Goal: Task Accomplishment & Management: Use online tool/utility

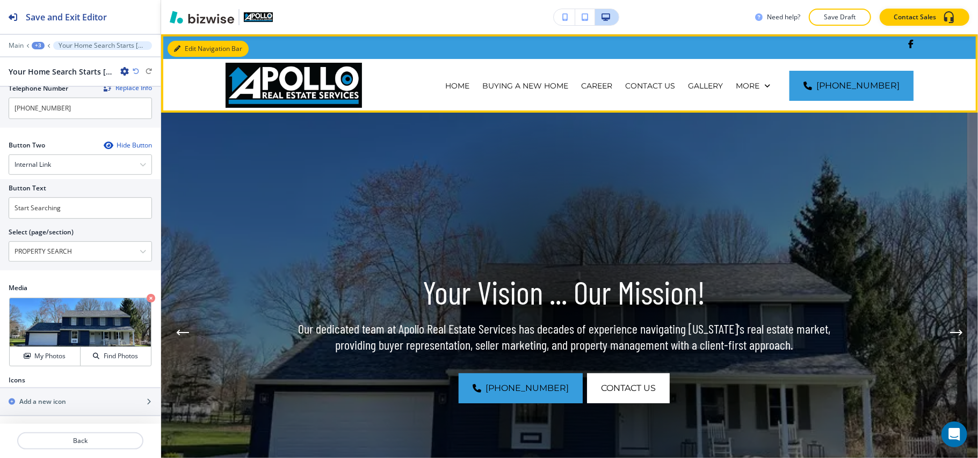
click at [186, 41] on button "Edit Navigation Bar" at bounding box center [208, 49] width 81 height 16
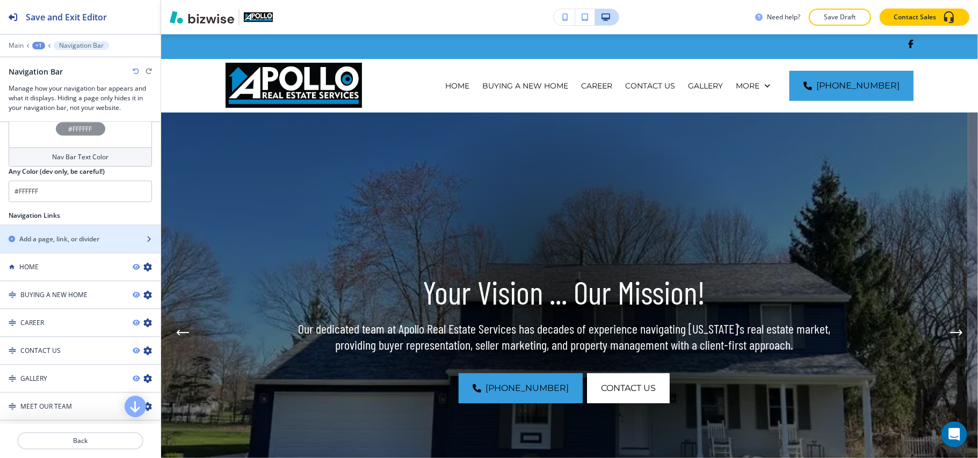
scroll to position [572, 0]
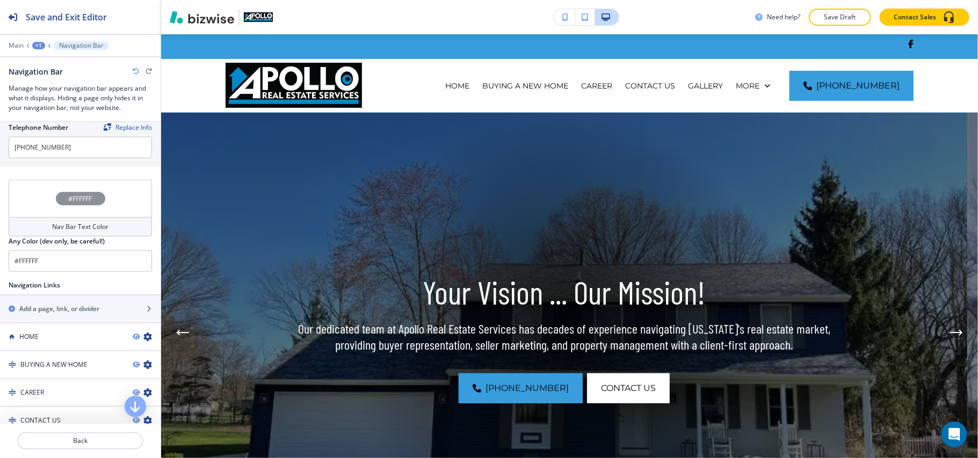
click at [20, 187] on div "#FFFFFF" at bounding box center [80, 199] width 143 height 38
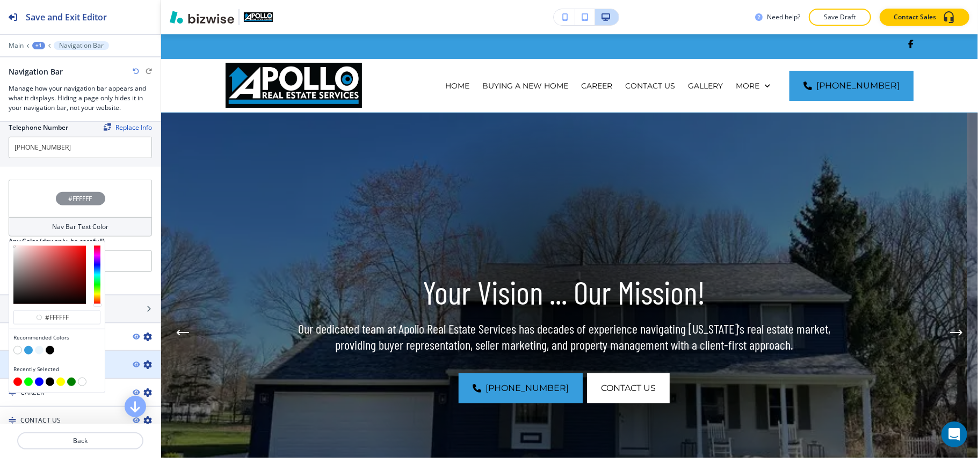
click at [50, 355] on button "button" at bounding box center [50, 350] width 9 height 9
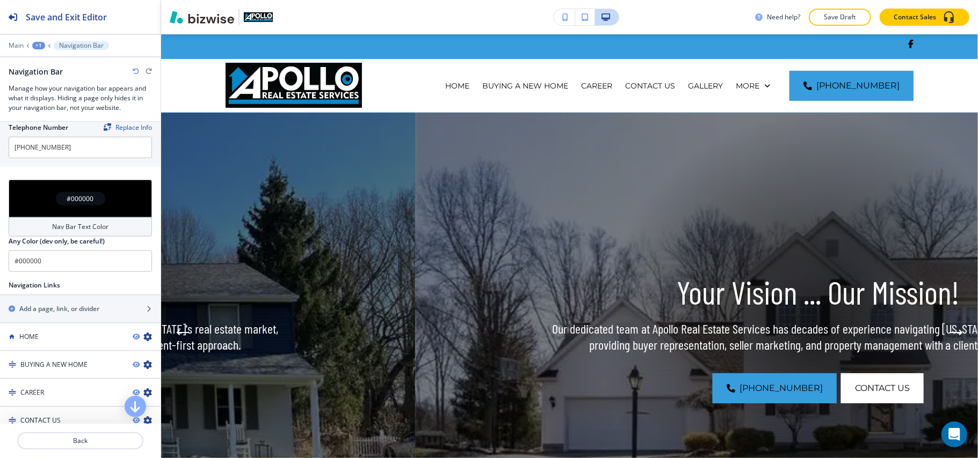
click at [35, 209] on div "#000000" at bounding box center [80, 199] width 143 height 38
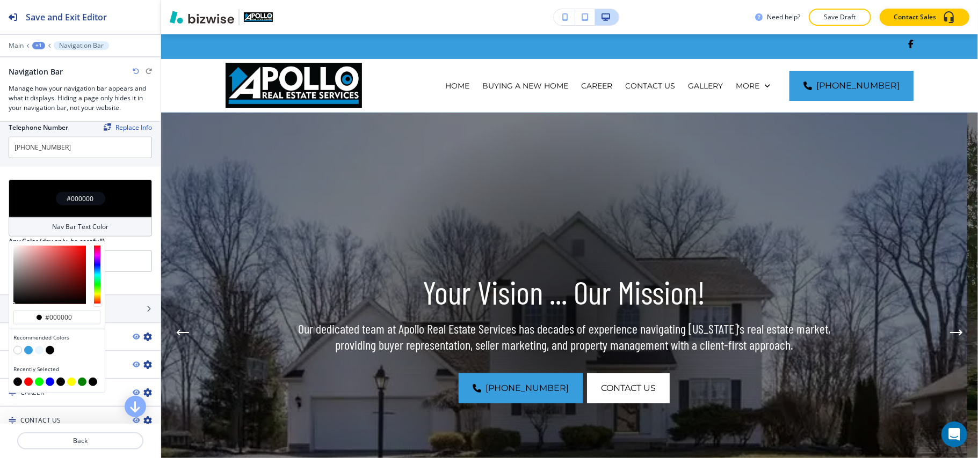
click at [16, 350] on button "button" at bounding box center [17, 350] width 9 height 9
type input "#FFFFFF"
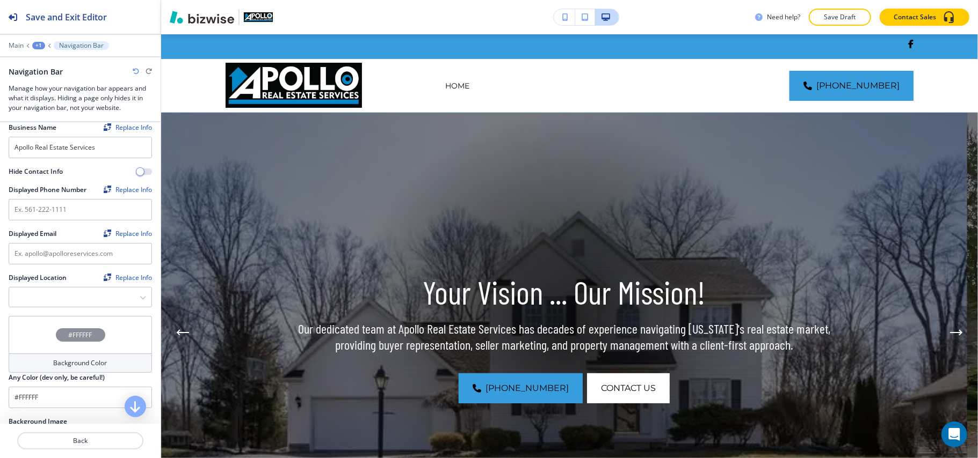
click at [28, 336] on div "#FFFFFF" at bounding box center [80, 335] width 143 height 38
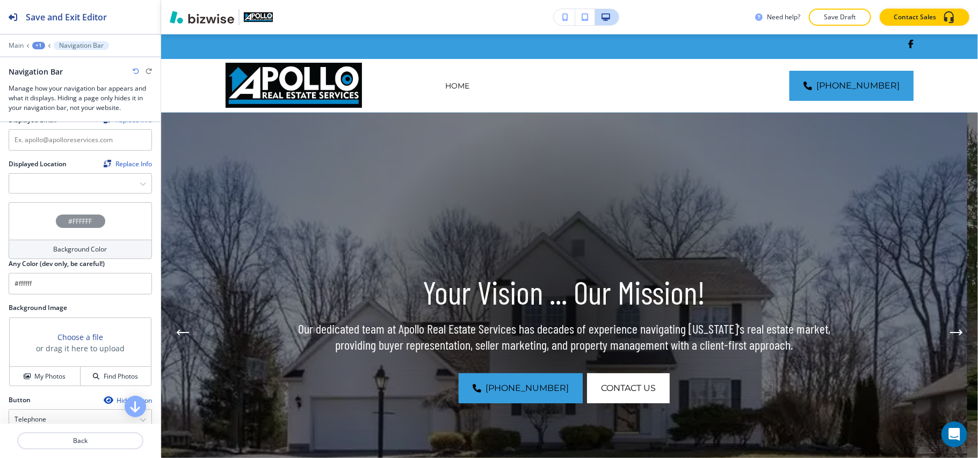
scroll to position [358, 0]
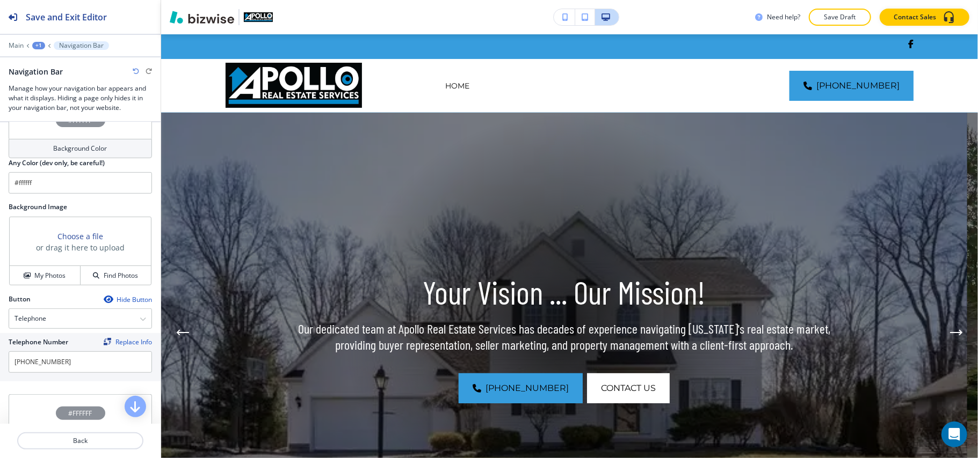
drag, startPoint x: 31, startPoint y: 368, endPoint x: 0, endPoint y: 214, distance: 157.1
click at [0, 214] on div "Background Image Choose a file or drag it here to upload My Photos Find Photos" at bounding box center [80, 248] width 161 height 92
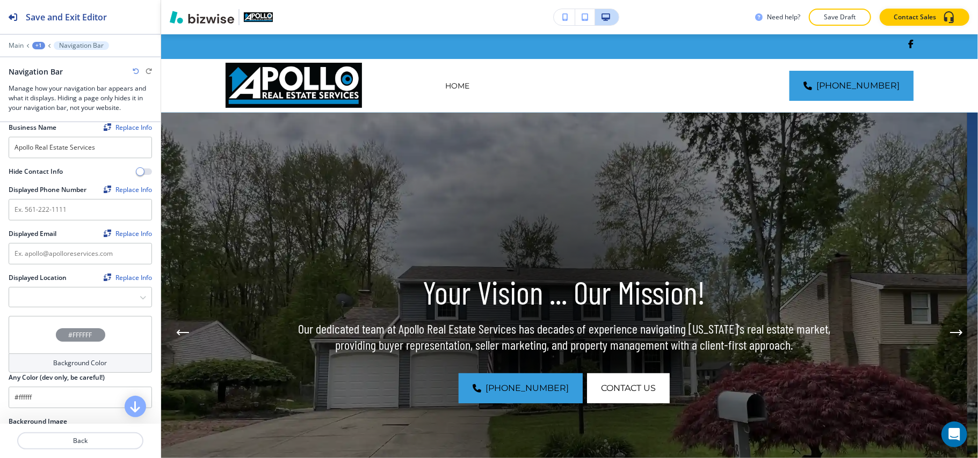
click at [31, 339] on div "#FFFFFF" at bounding box center [80, 335] width 143 height 38
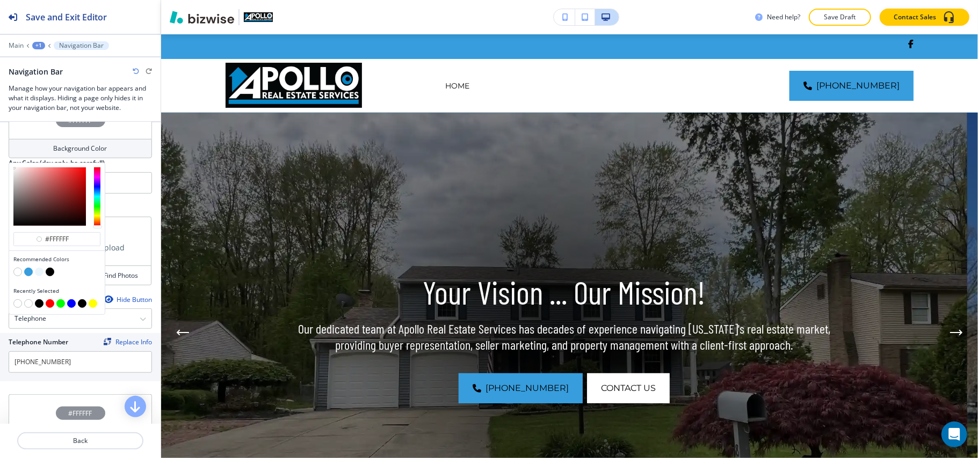
click at [52, 273] on button "button" at bounding box center [50, 272] width 9 height 9
type input "#000000"
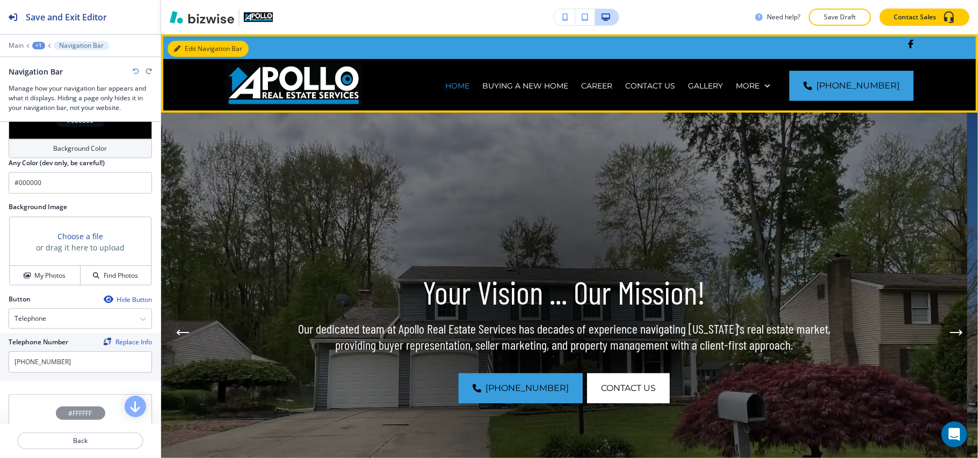
click at [185, 44] on button "Edit Navigation Bar" at bounding box center [208, 49] width 81 height 16
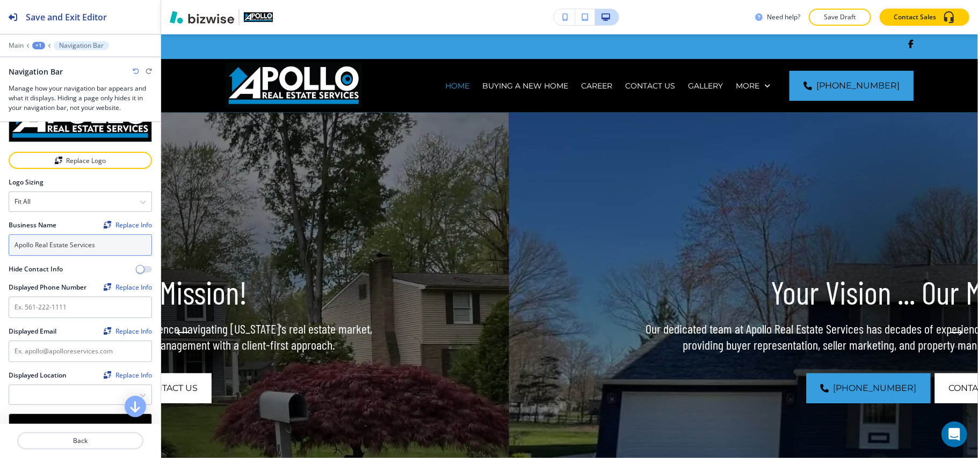
scroll to position [0, 0]
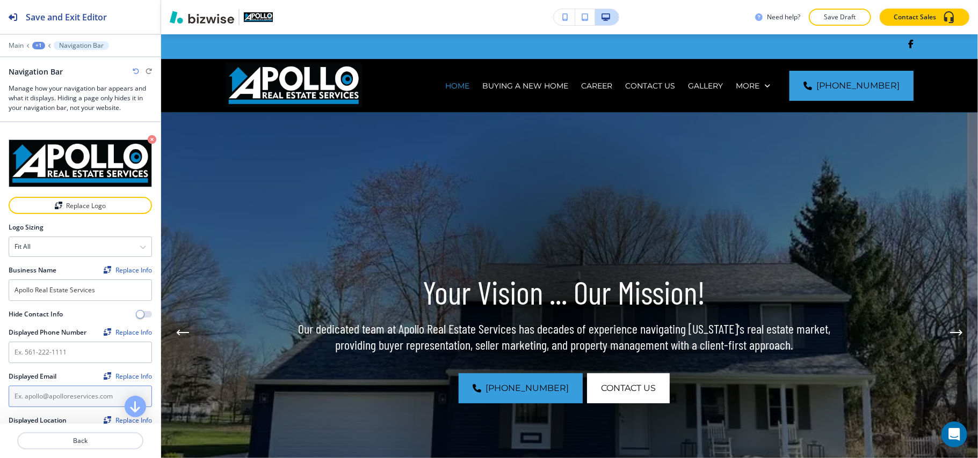
click at [43, 396] on input "text" at bounding box center [80, 396] width 143 height 21
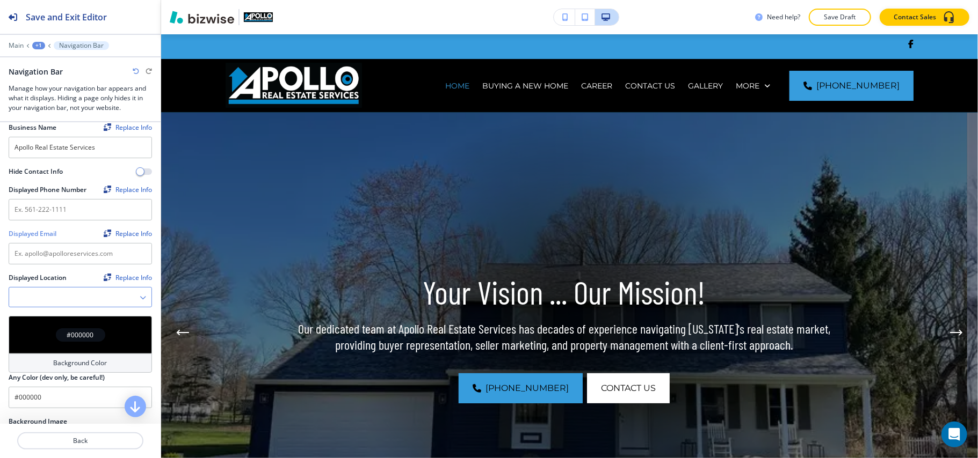
click at [58, 305] on Location "Manual Input" at bounding box center [74, 298] width 130 height 18
paste Location "120 Niles Cortland Road SE Warren, OH 44484"
click at [140, 295] on icon "button" at bounding box center [143, 298] width 6 height 6
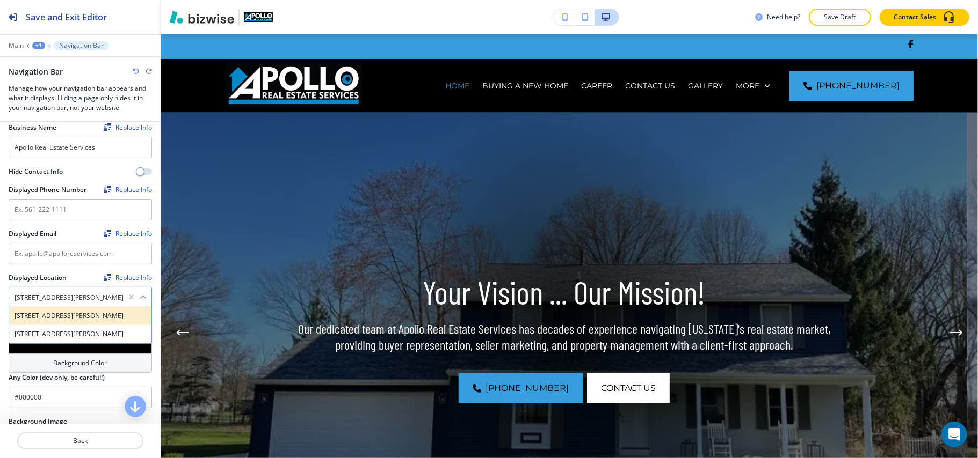
click at [72, 316] on h4 "[STREET_ADDRESS][PERSON_NAME]" at bounding box center [80, 316] width 132 height 10
type Location "[STREET_ADDRESS][PERSON_NAME]"
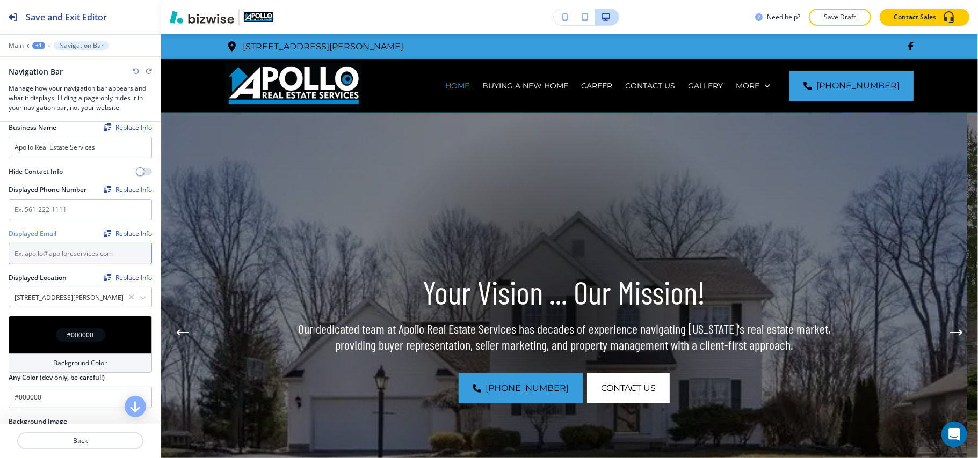
click at [90, 250] on input "text" at bounding box center [80, 253] width 143 height 21
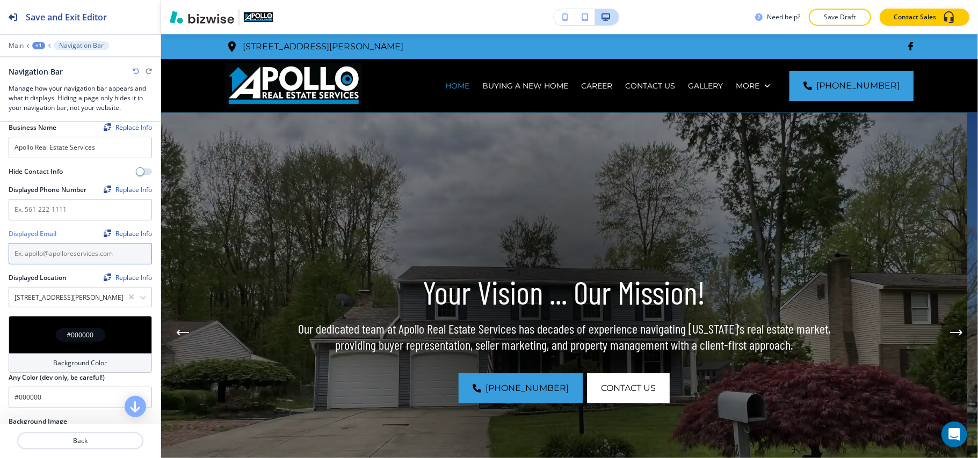
click at [58, 258] on input "text" at bounding box center [80, 253] width 143 height 21
paste input "[EMAIL_ADDRESS][DOMAIN_NAME]"
type input "[EMAIL_ADDRESS][DOMAIN_NAME]"
click at [74, 208] on input "text" at bounding box center [80, 209] width 143 height 21
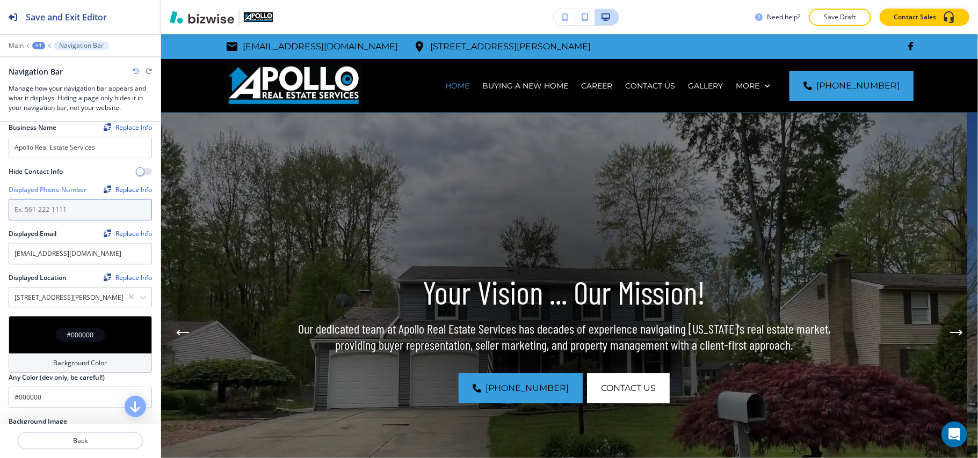
paste input "[PHONE_NUMBER]"
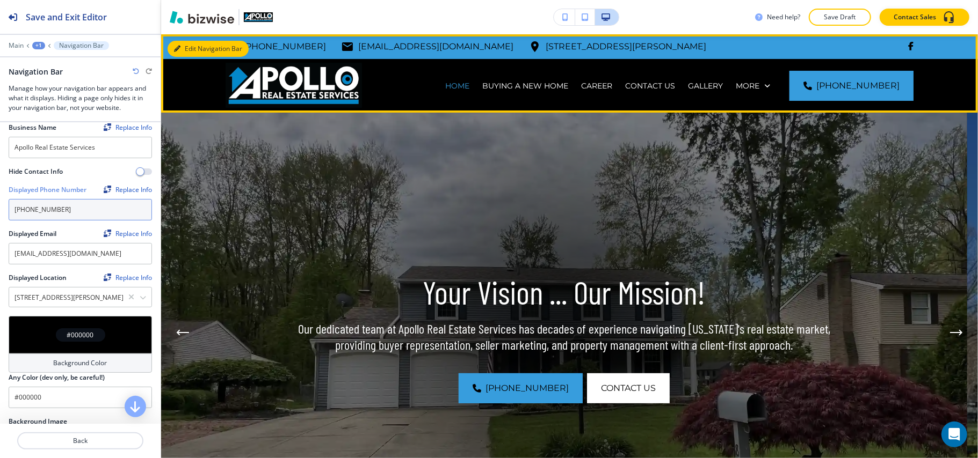
type input "[PHONE_NUMBER]"
click at [185, 41] on button "Edit Navigation Bar" at bounding box center [208, 49] width 81 height 16
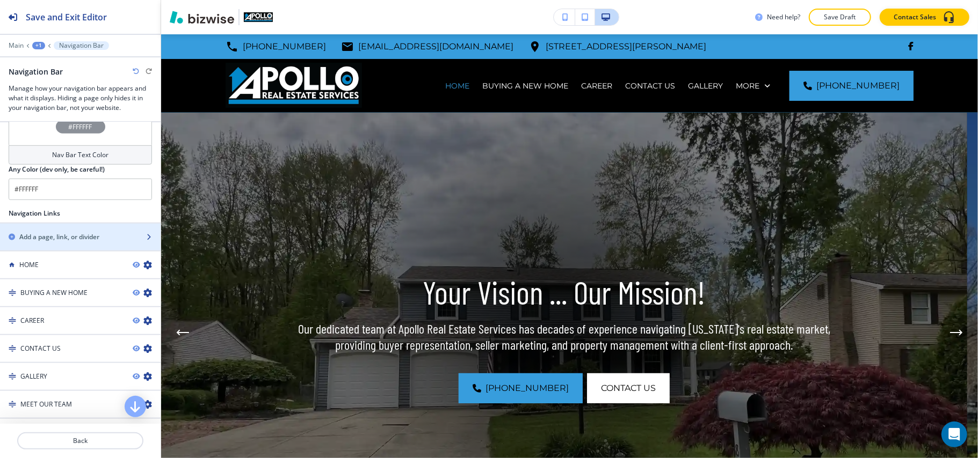
scroll to position [430, 0]
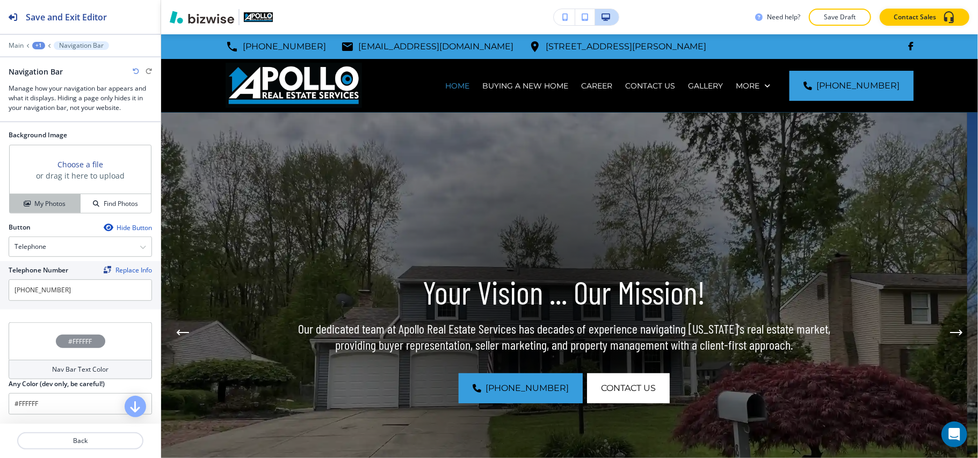
click at [52, 203] on h4 "My Photos" at bounding box center [49, 204] width 31 height 10
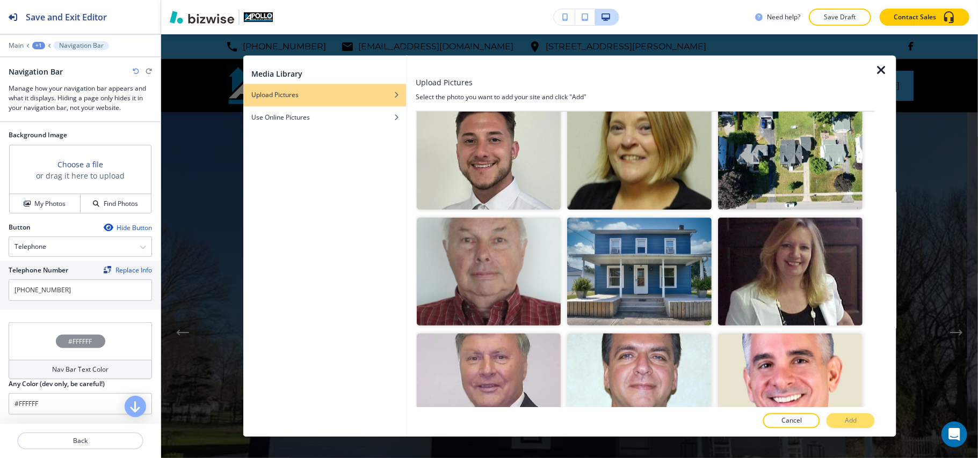
scroll to position [501, 0]
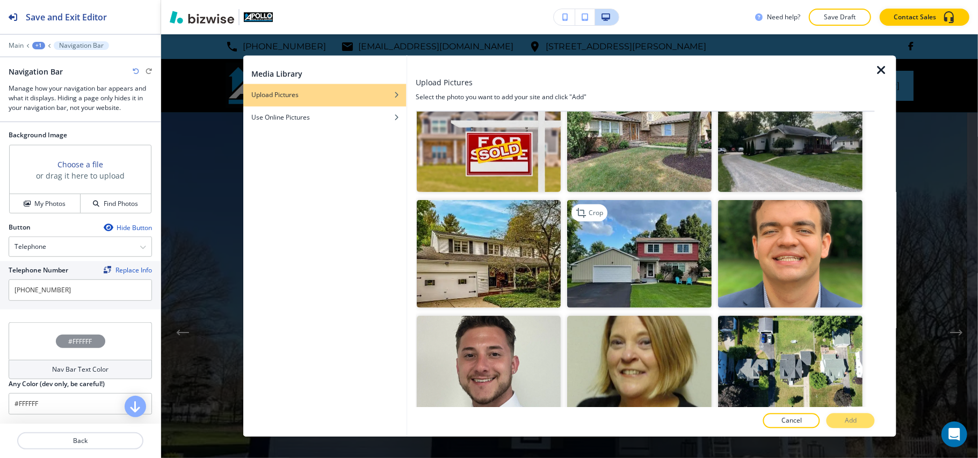
click at [670, 254] on img "button" at bounding box center [639, 254] width 144 height 108
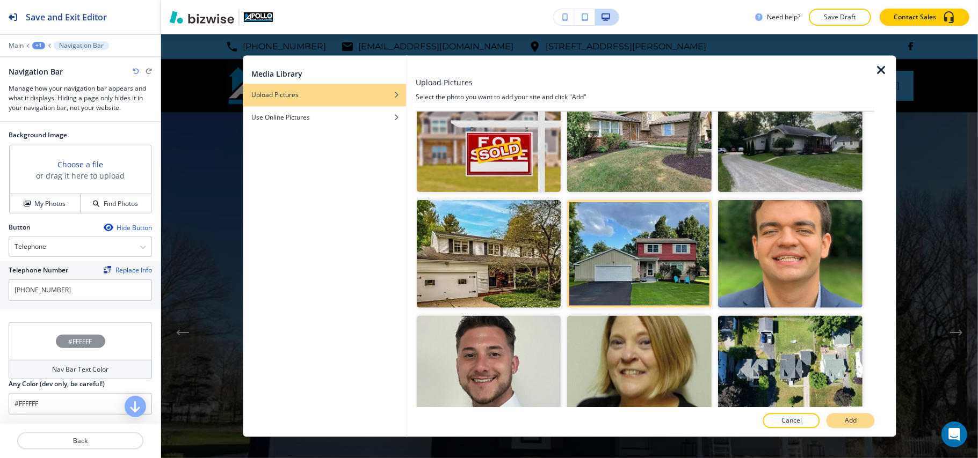
click at [845, 426] on button "Add" at bounding box center [850, 421] width 48 height 15
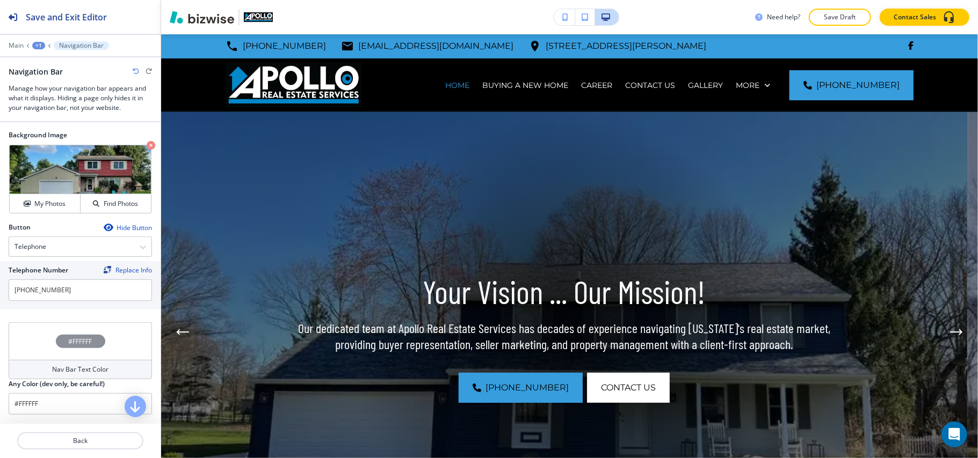
scroll to position [0, 0]
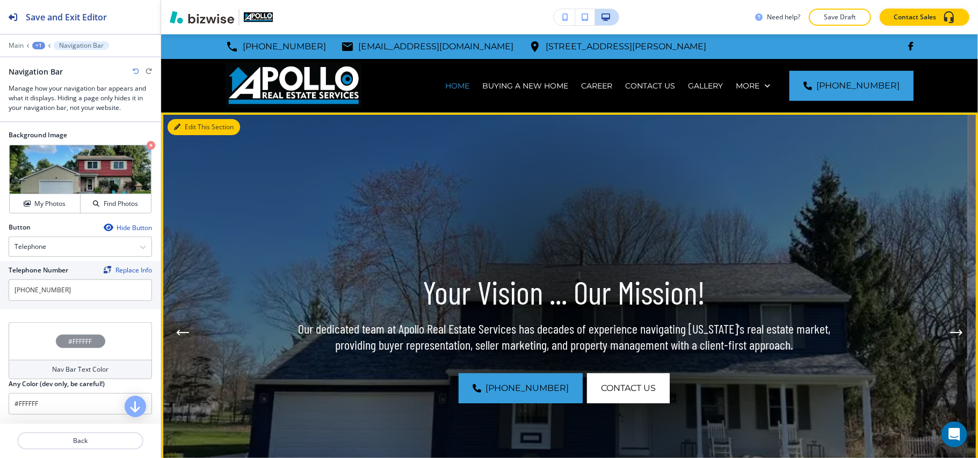
click at [196, 122] on button "Edit This Section" at bounding box center [204, 127] width 72 height 16
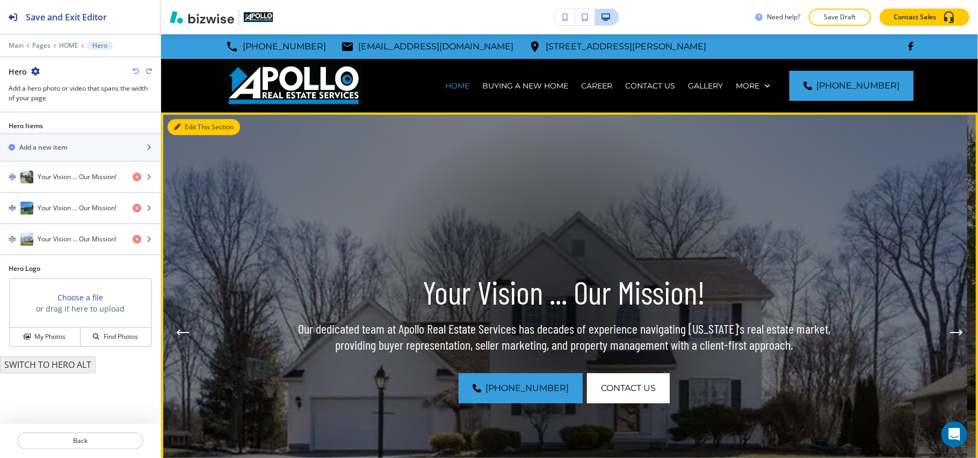
click at [190, 126] on button "Edit This Section" at bounding box center [204, 127] width 72 height 16
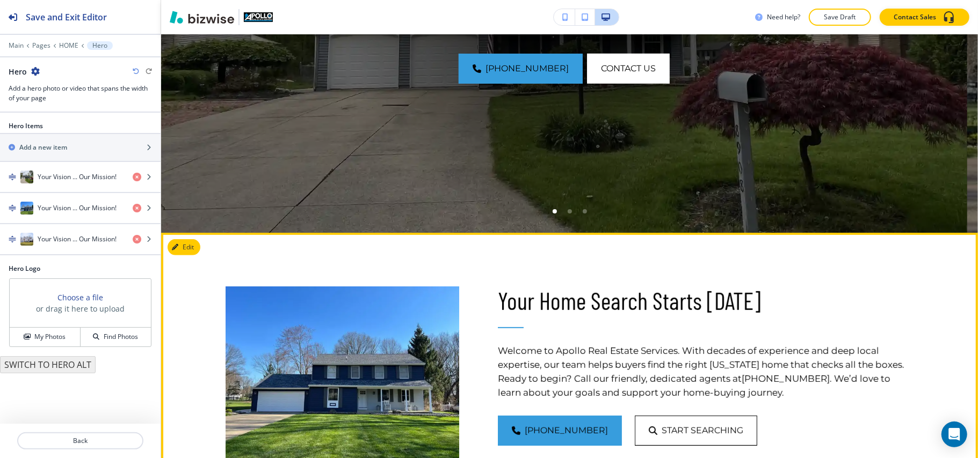
scroll to position [215, 0]
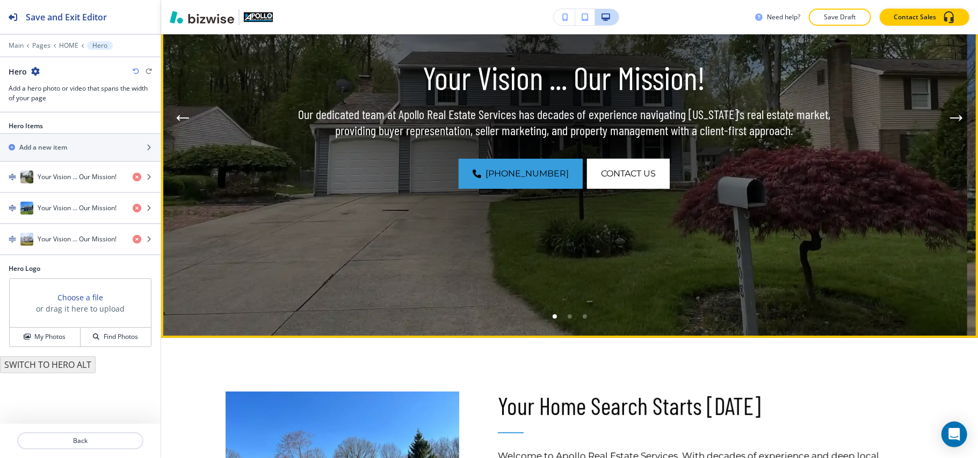
click at [567, 317] on div "Go to slide 2" at bounding box center [569, 317] width 4 height 4
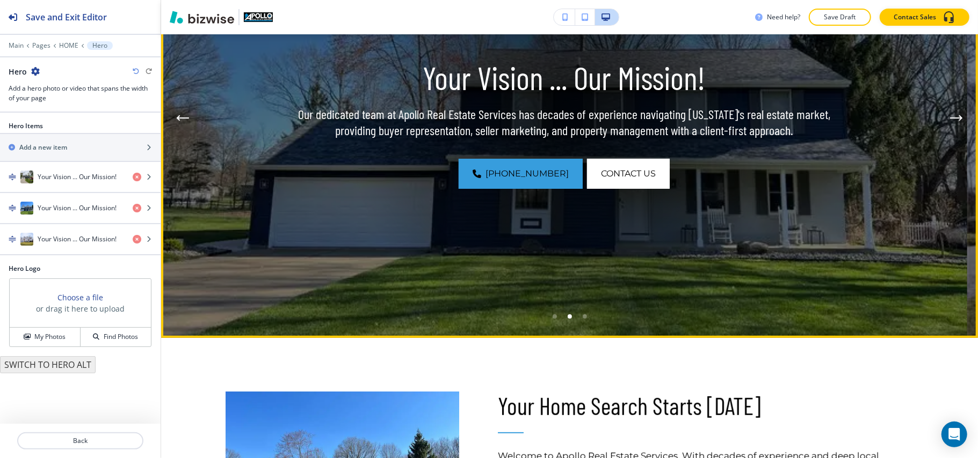
click at [583, 316] on div "Go to slide 3" at bounding box center [585, 317] width 4 height 4
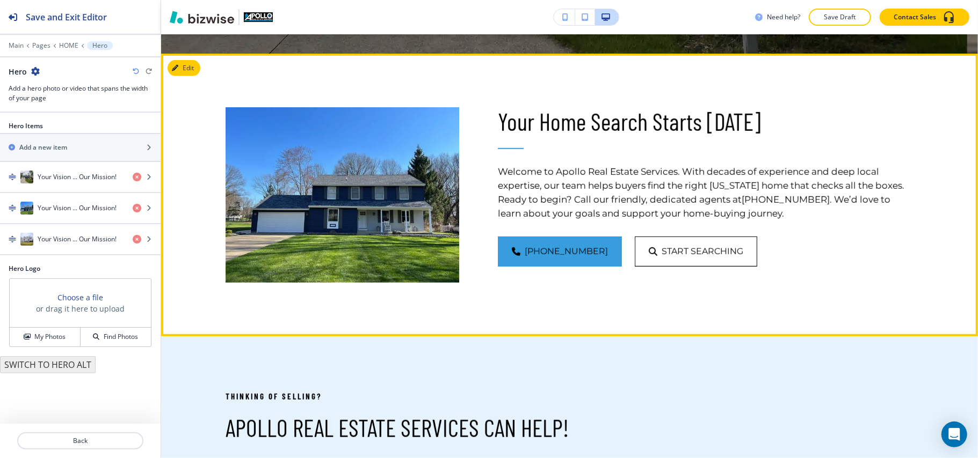
scroll to position [501, 0]
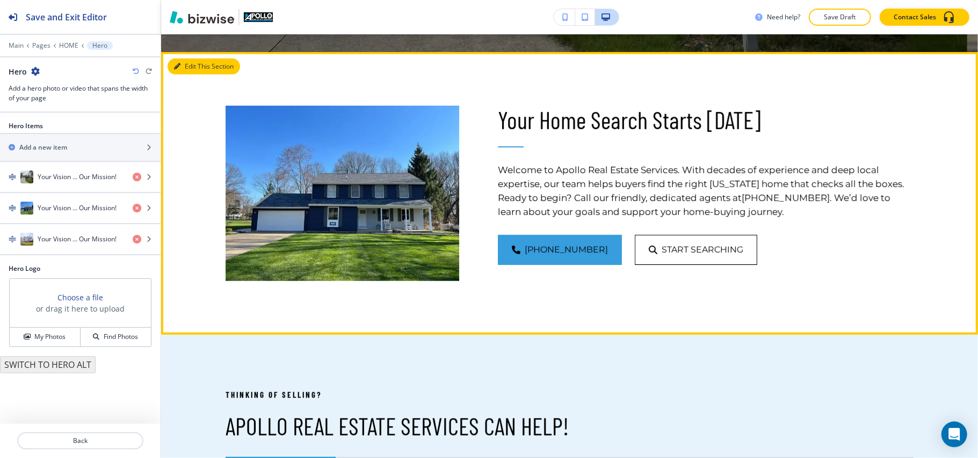
click at [188, 70] on button "Edit This Section" at bounding box center [204, 67] width 72 height 16
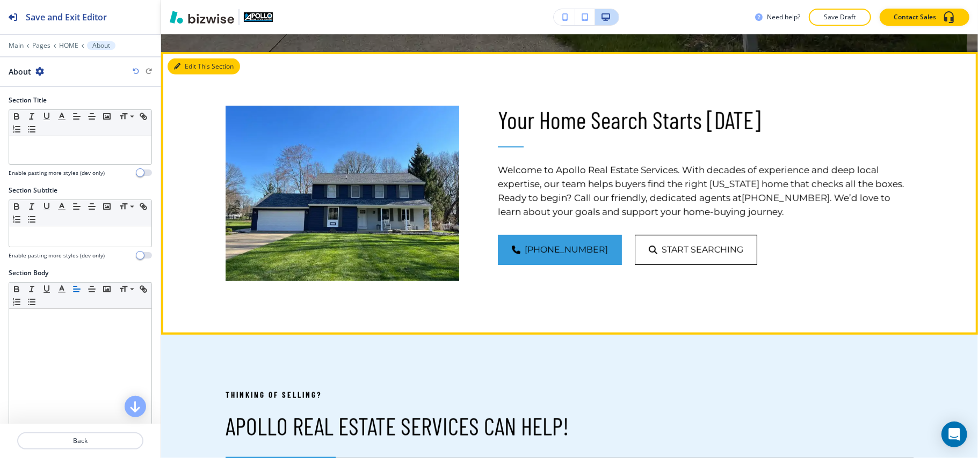
scroll to position [519, 0]
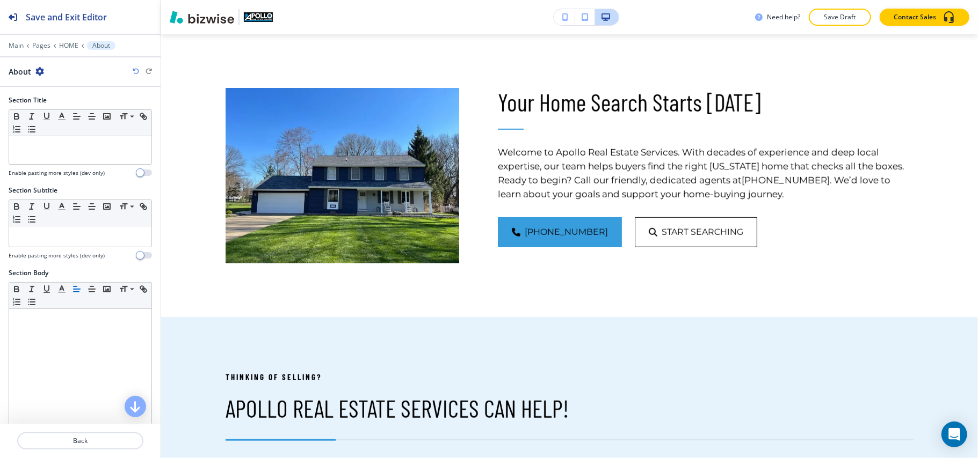
click at [189, 63] on div at bounding box center [323, 148] width 272 height 229
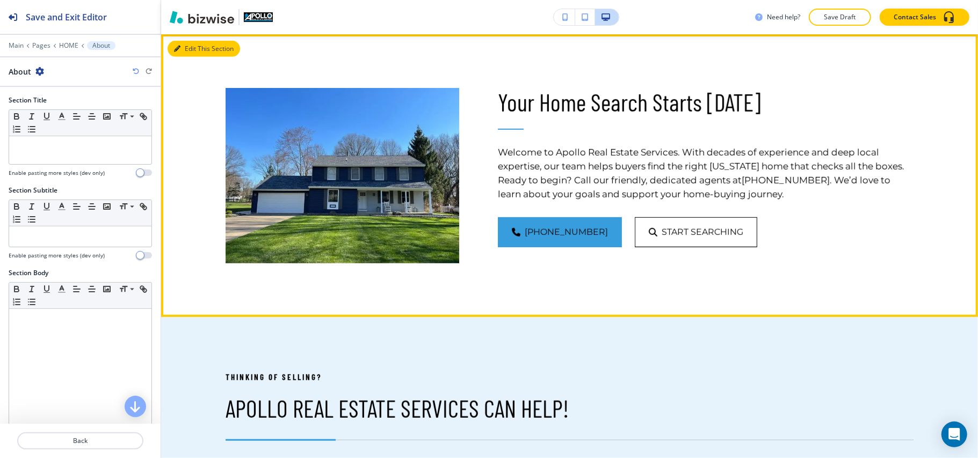
click at [184, 46] on button "Edit This Section" at bounding box center [204, 49] width 72 height 16
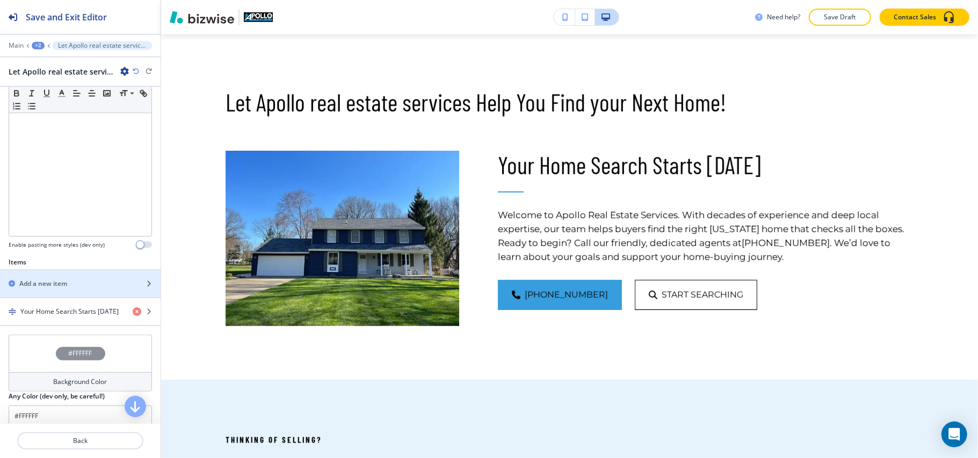
scroll to position [285, 0]
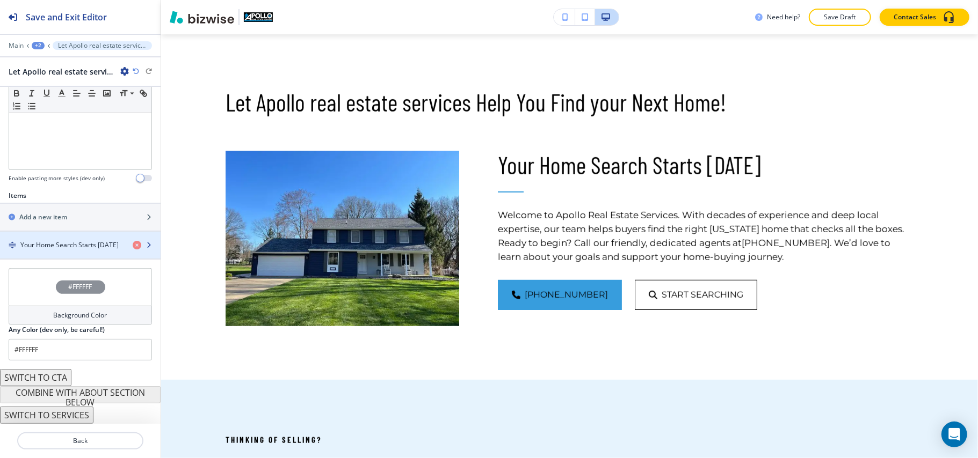
click at [76, 247] on h4 "Your Home Search Starts Today" at bounding box center [69, 246] width 98 height 10
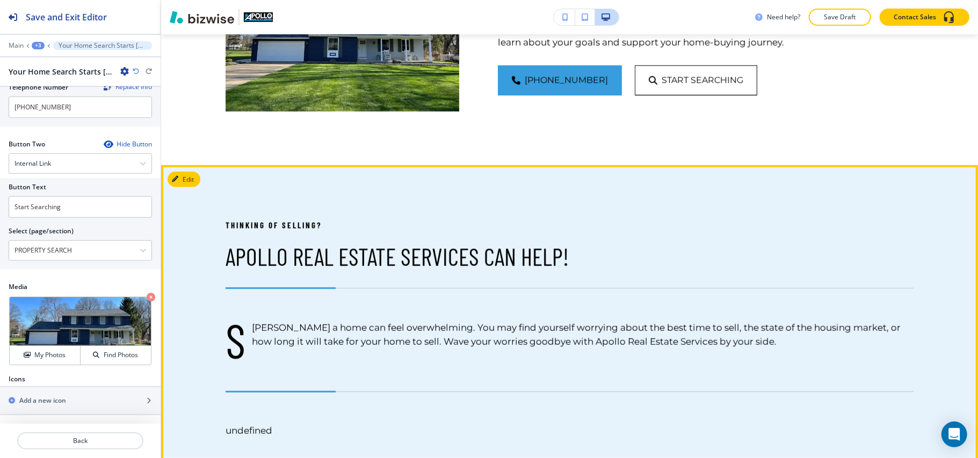
scroll to position [805, 0]
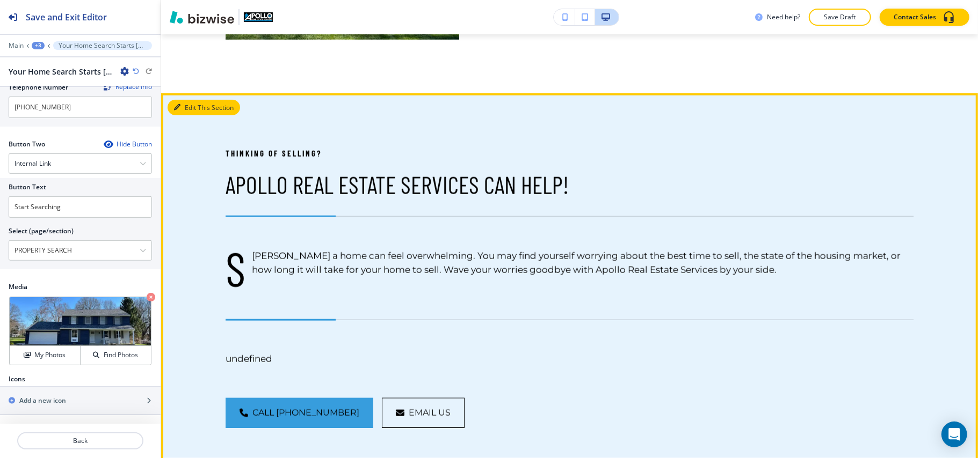
click at [192, 116] on button "Edit This Section" at bounding box center [204, 108] width 72 height 16
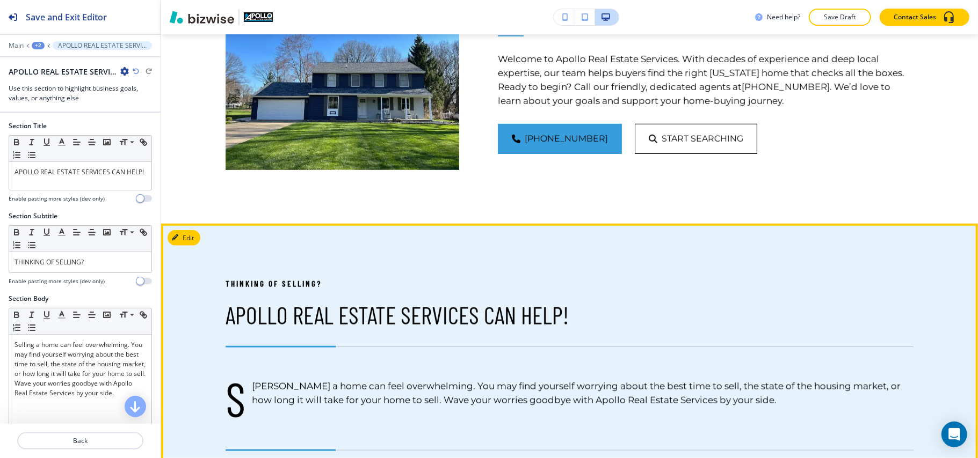
scroll to position [460, 0]
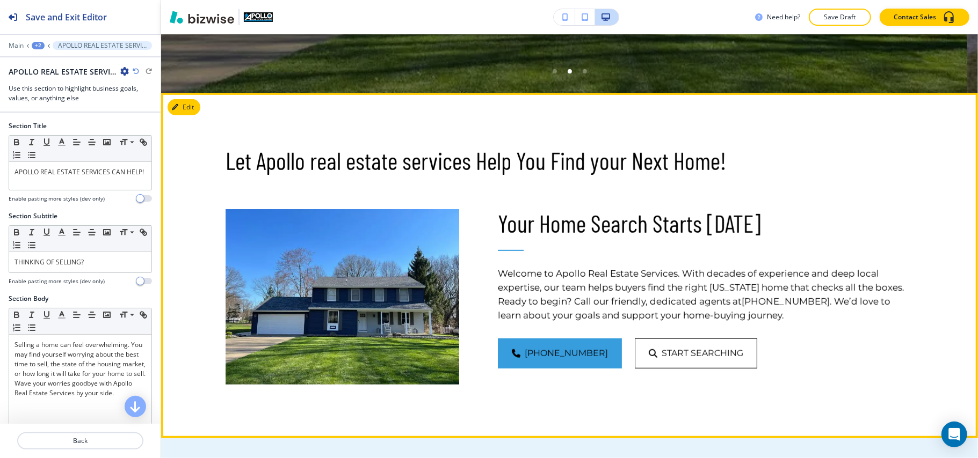
click at [185, 104] on button "Edit" at bounding box center [184, 107] width 33 height 16
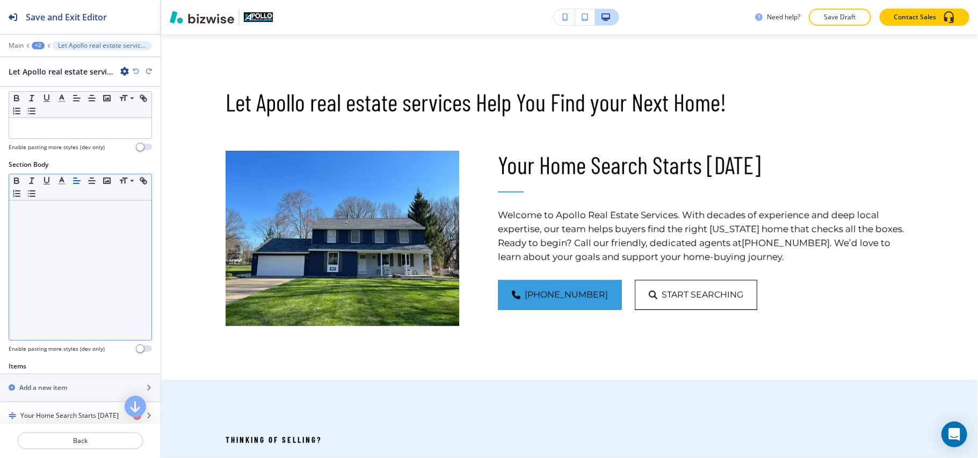
scroll to position [215, 0]
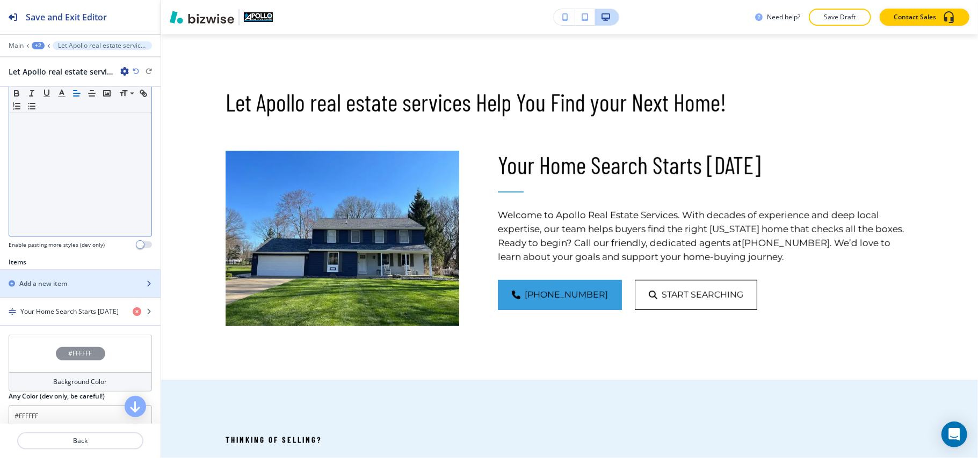
click at [73, 282] on div "Add a new item" at bounding box center [68, 284] width 137 height 10
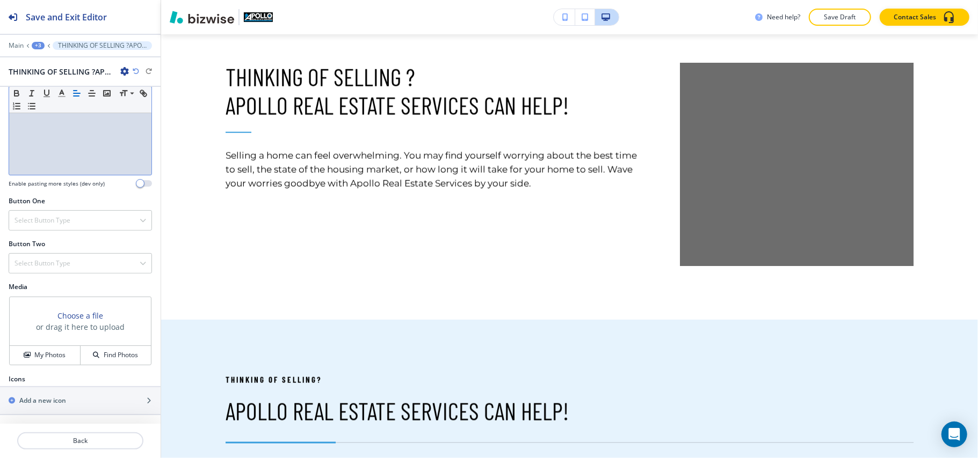
scroll to position [290, 0]
click at [31, 358] on div "My Photos" at bounding box center [45, 356] width 70 height 10
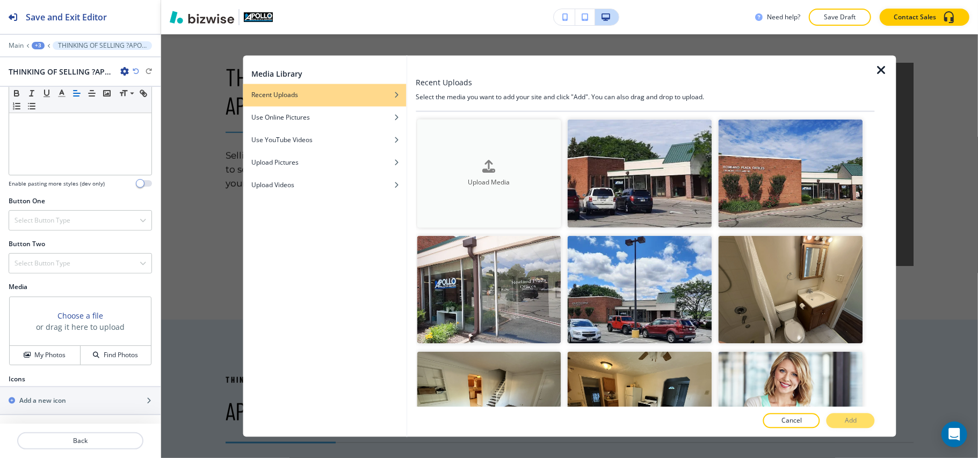
click at [520, 190] on button "Upload Media" at bounding box center [489, 174] width 144 height 108
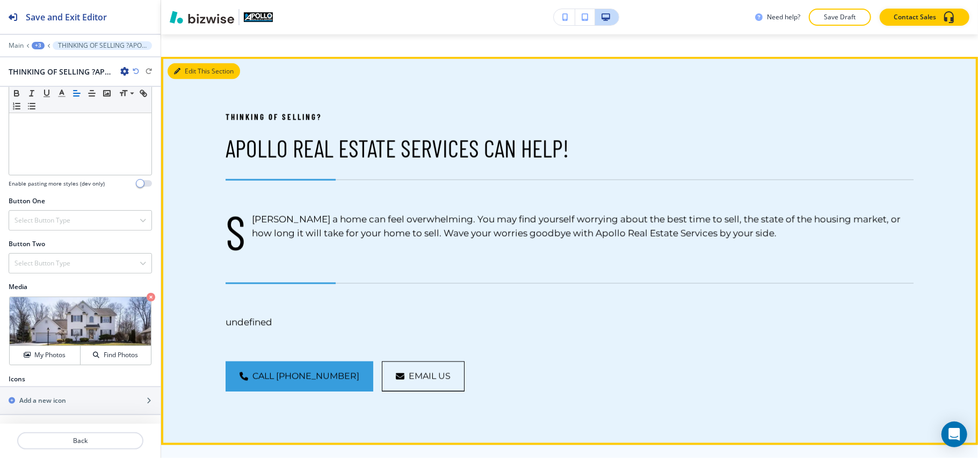
click at [176, 79] on button "Edit This Section" at bounding box center [204, 71] width 72 height 16
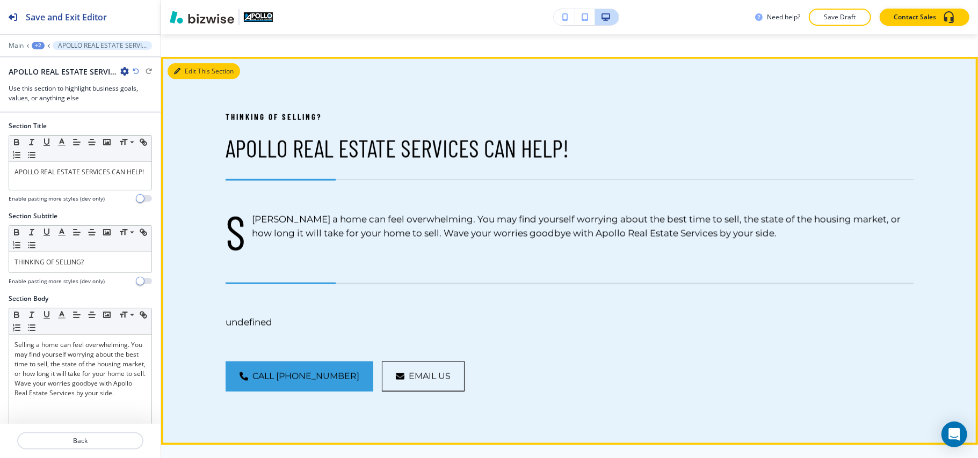
scroll to position [1104, 0]
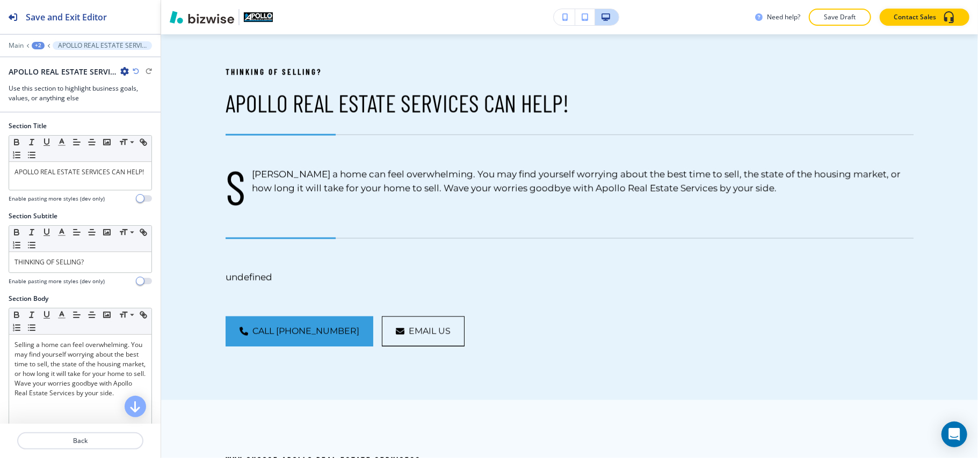
click at [119, 70] on div "APOLLO REAL ESTATE SERVICES CAN HELP!" at bounding box center [69, 71] width 120 height 11
click at [123, 71] on icon "button" at bounding box center [124, 71] width 9 height 9
click at [136, 132] on p "Delete Section" at bounding box center [154, 128] width 55 height 10
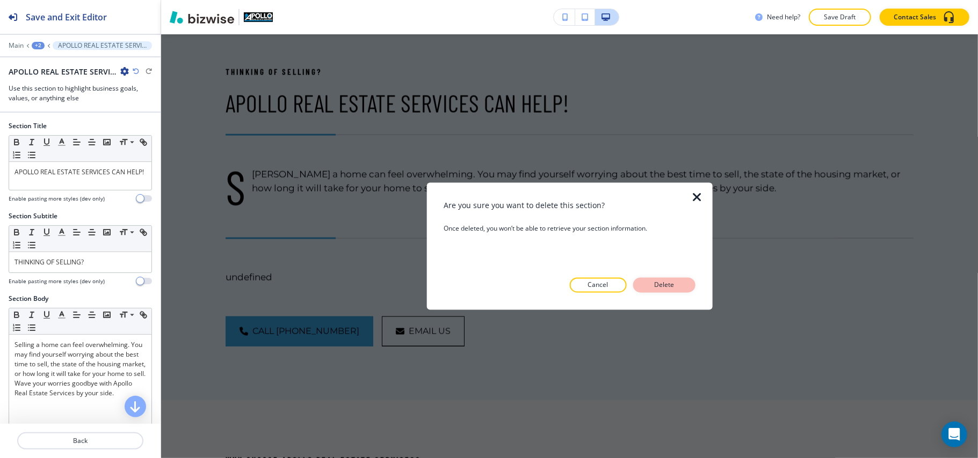
click at [651, 280] on button "Delete" at bounding box center [664, 285] width 62 height 15
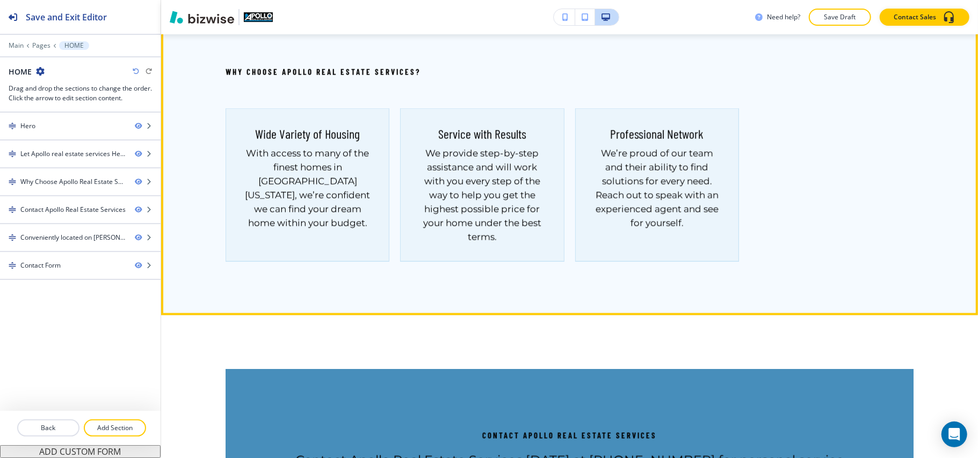
click at [177, 34] on button "Edit This Section" at bounding box center [204, 26] width 72 height 16
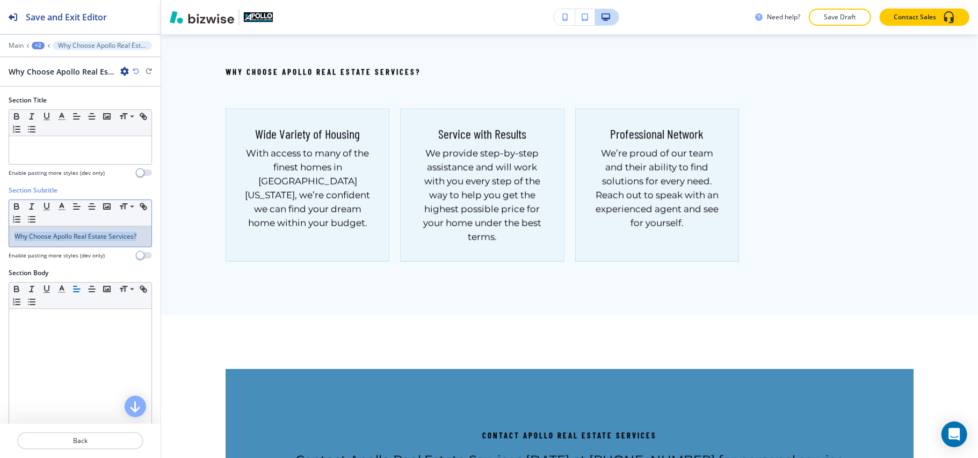
drag, startPoint x: 58, startPoint y: 250, endPoint x: 0, endPoint y: 241, distance: 58.7
click at [0, 241] on div "Section Subtitle Small Normal Large Huge Why Choose Apollo Real Estate Services…" at bounding box center [80, 227] width 161 height 83
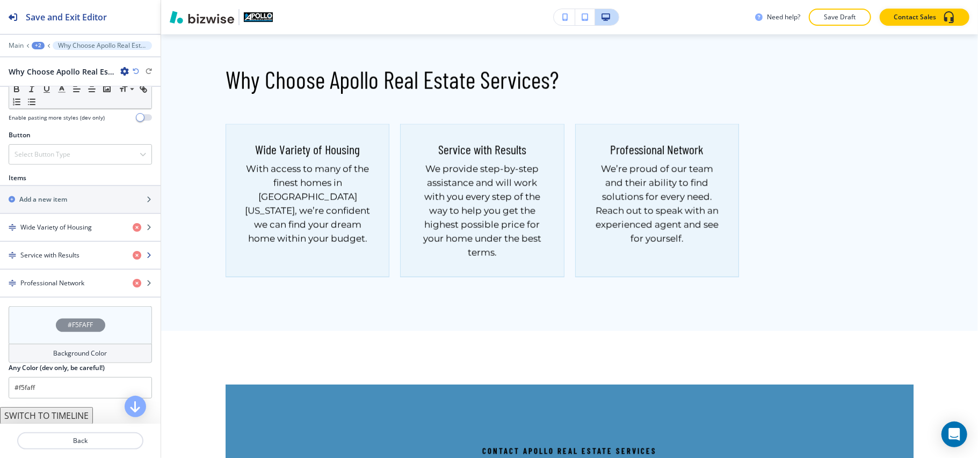
scroll to position [358, 0]
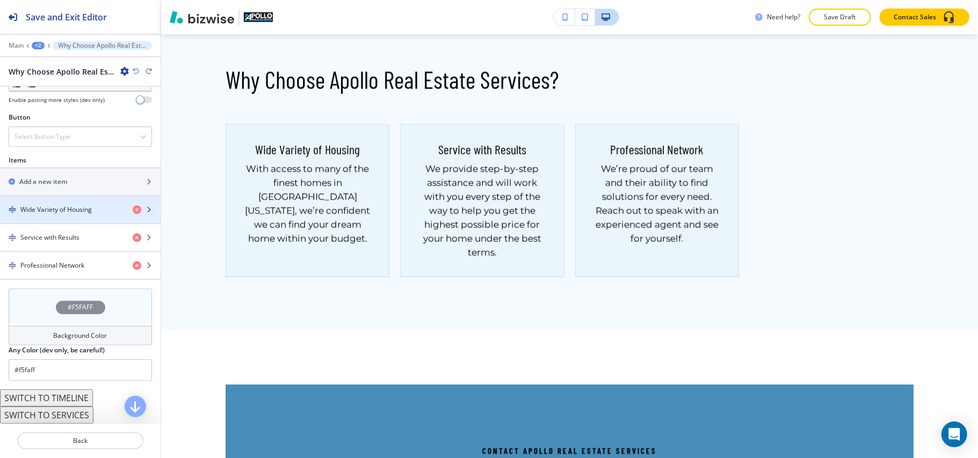
click at [54, 215] on h4 "Wide Variety of Housing" at bounding box center [55, 210] width 71 height 10
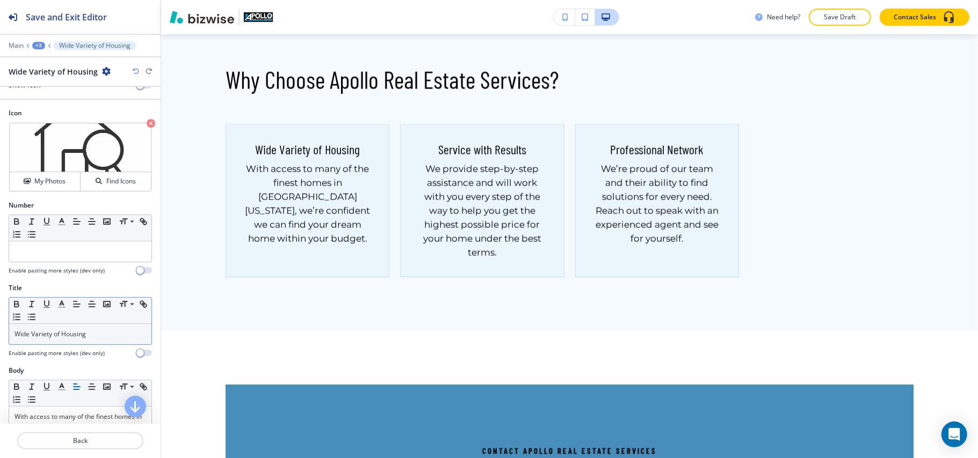
scroll to position [0, 0]
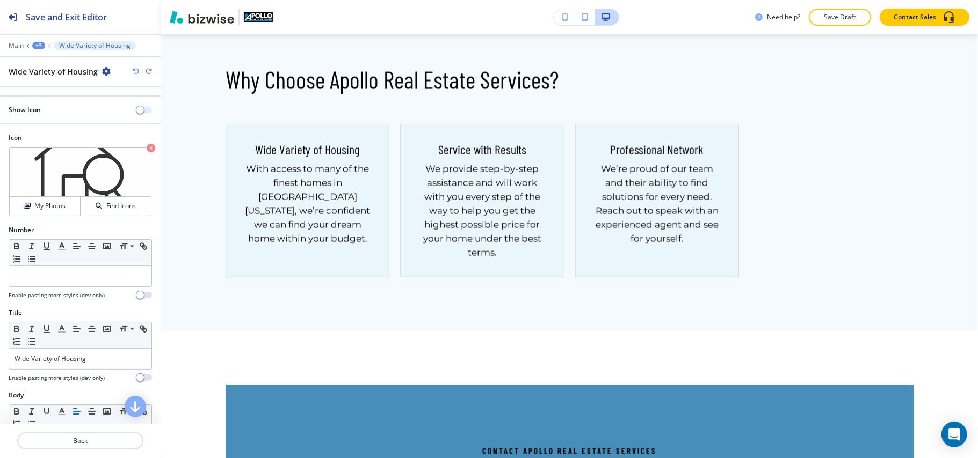
click at [137, 110] on button "button" at bounding box center [144, 110] width 15 height 6
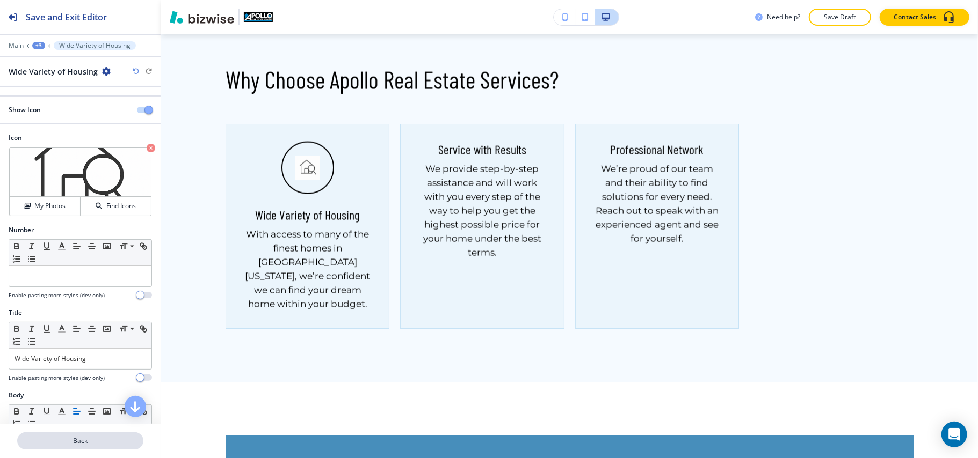
click at [88, 445] on p "Back" at bounding box center [80, 441] width 124 height 10
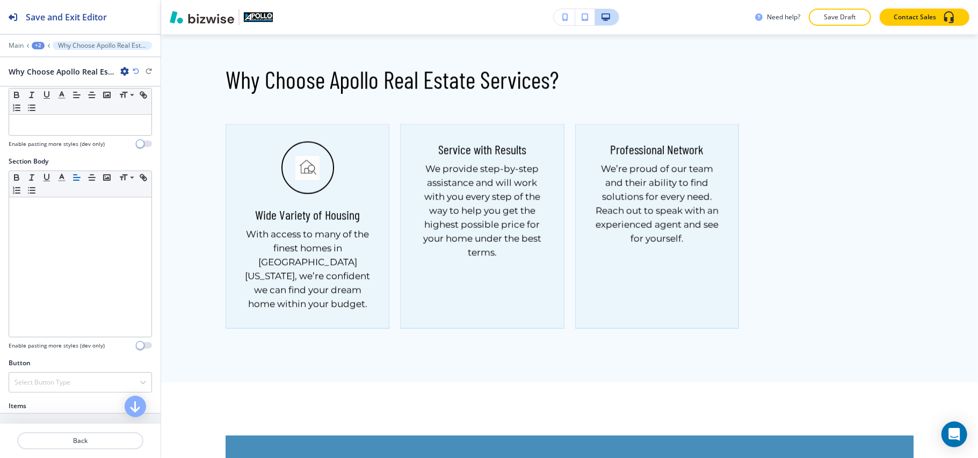
scroll to position [286, 0]
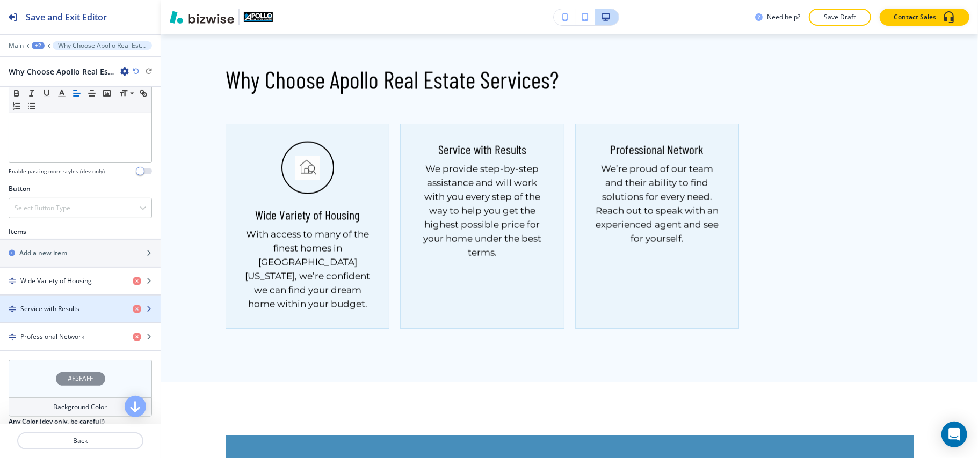
click at [69, 314] on h4 "Service with Results" at bounding box center [49, 309] width 59 height 10
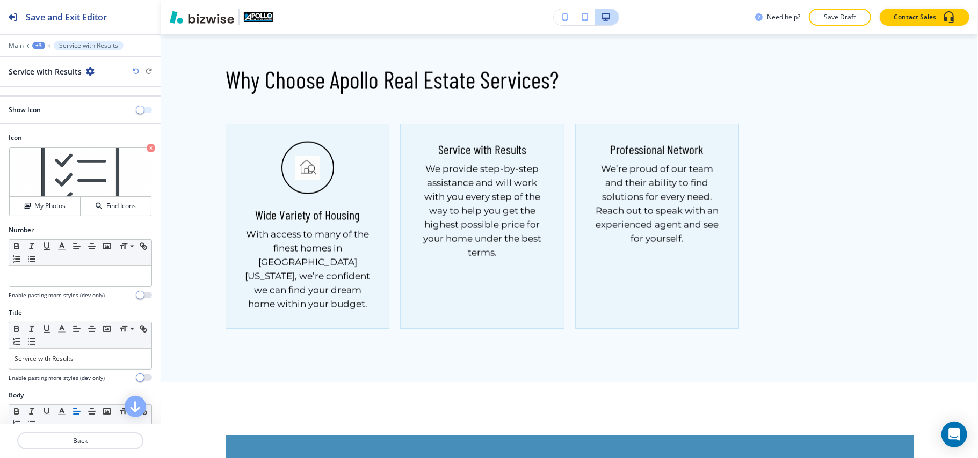
click at [137, 108] on button "button" at bounding box center [144, 110] width 15 height 6
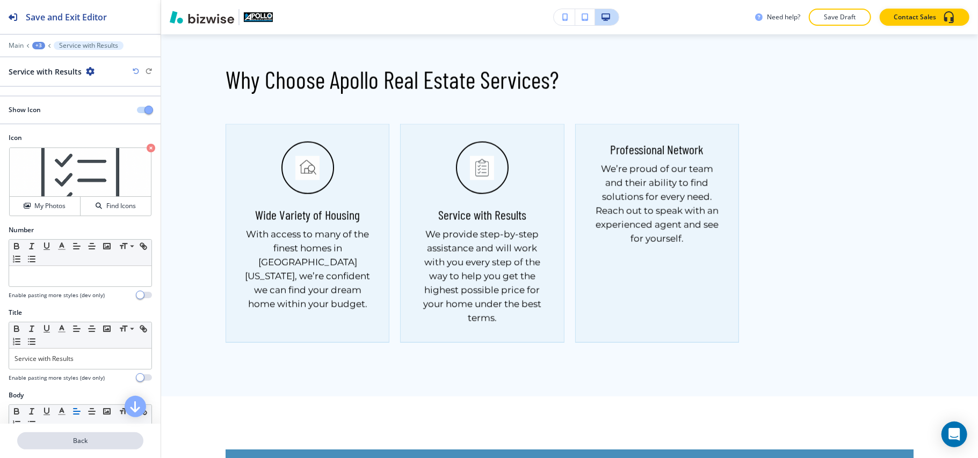
click at [71, 439] on p "Back" at bounding box center [80, 441] width 124 height 10
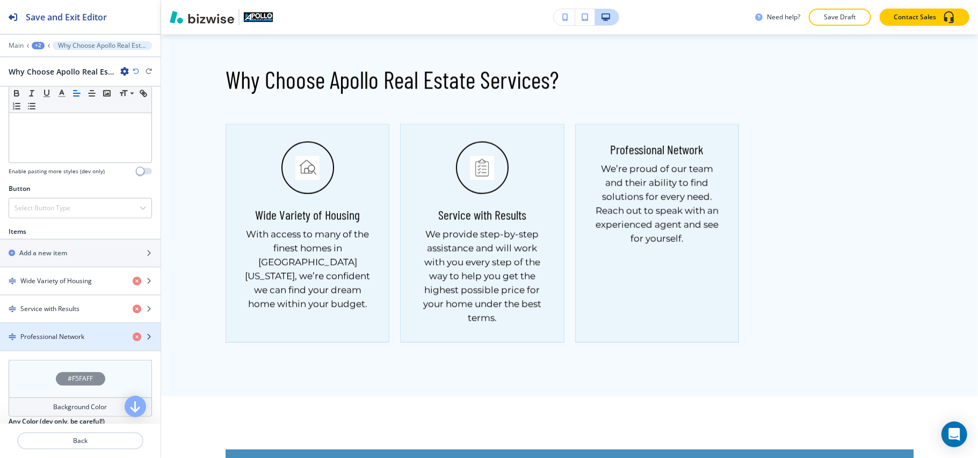
click at [86, 351] on div "button" at bounding box center [80, 346] width 161 height 9
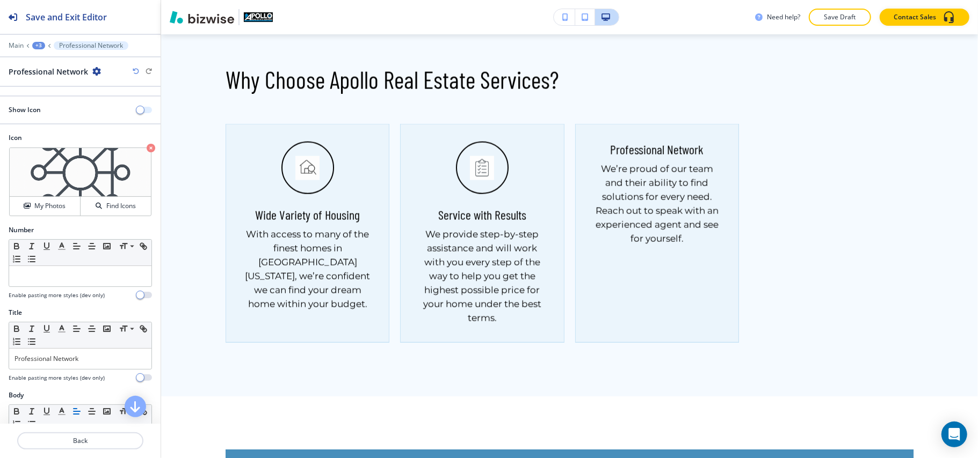
click at [137, 112] on button "button" at bounding box center [144, 110] width 15 height 6
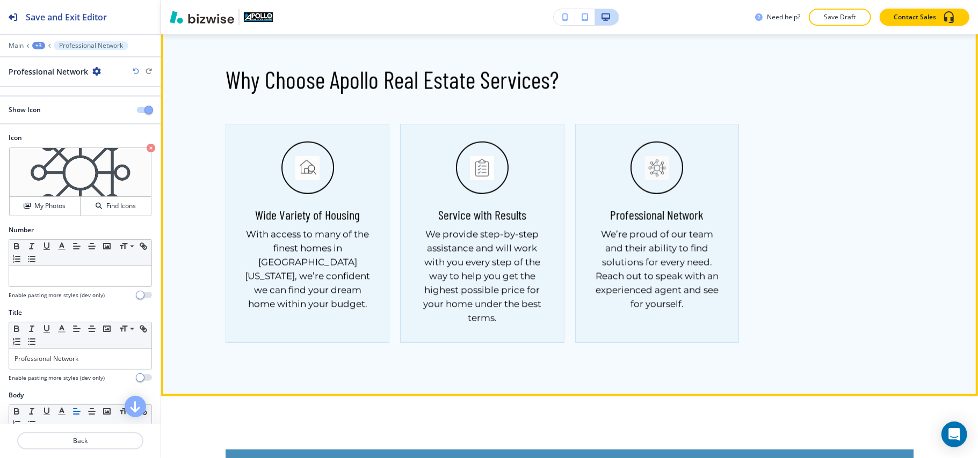
click at [194, 34] on button "Edit This Section" at bounding box center [204, 26] width 72 height 16
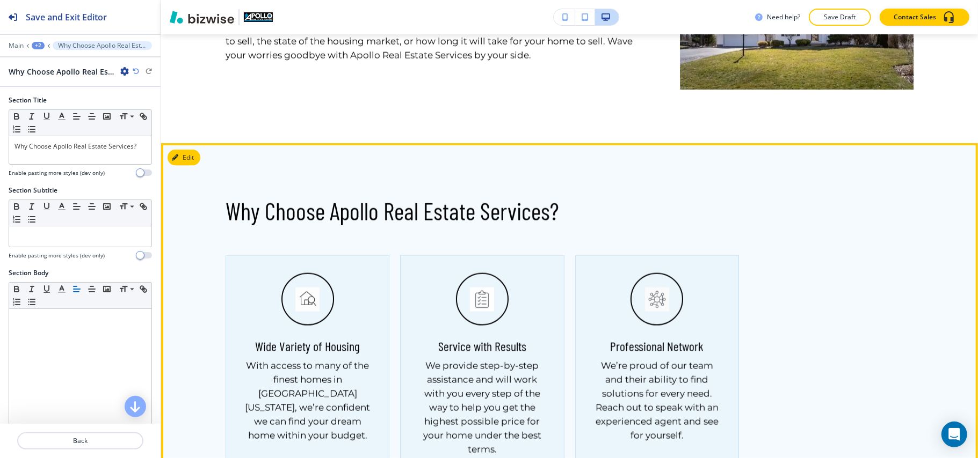
scroll to position [1104, 0]
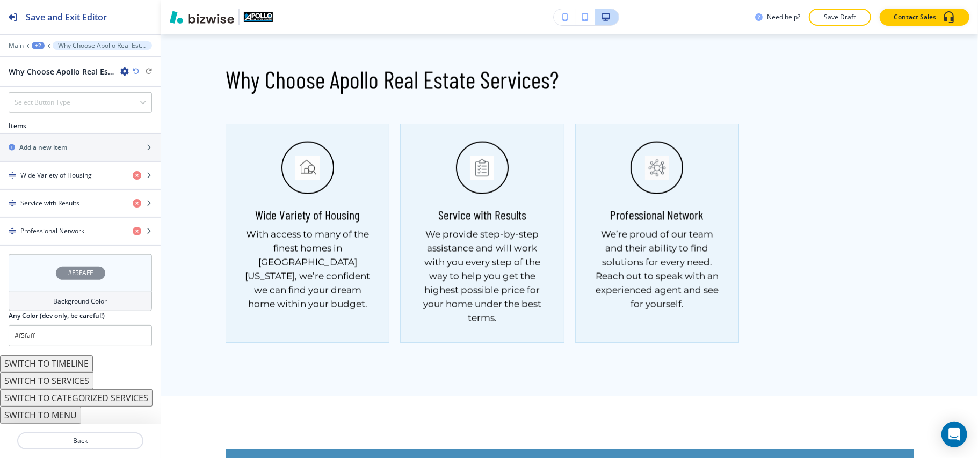
click at [33, 278] on div "#F5FAFF" at bounding box center [80, 273] width 143 height 38
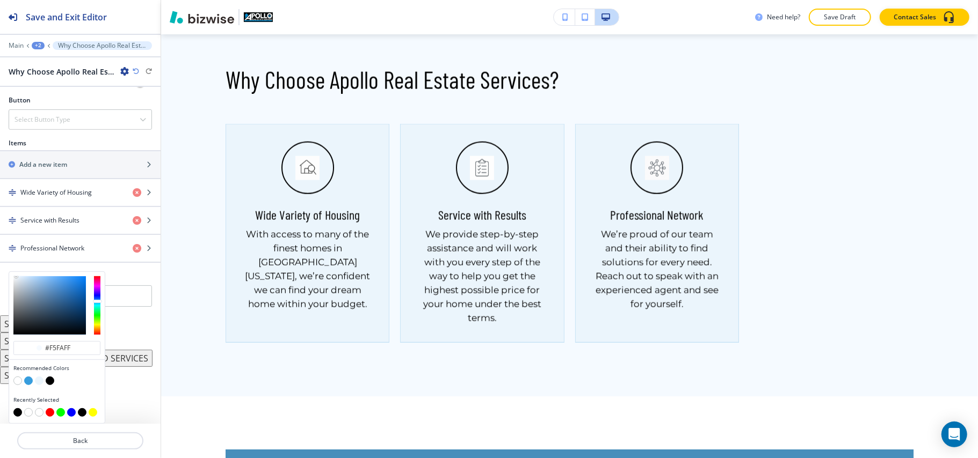
click at [23, 380] on div at bounding box center [56, 382] width 87 height 11
click at [28, 381] on button "button" at bounding box center [28, 381] width 9 height 9
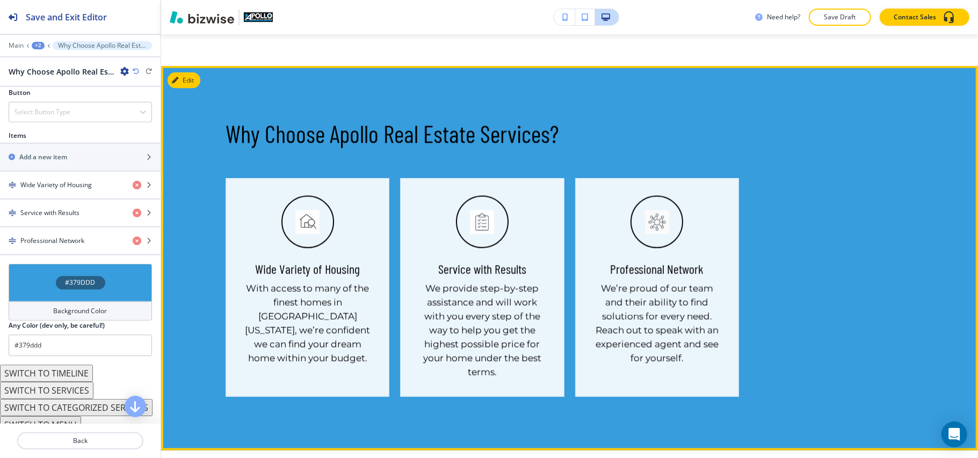
scroll to position [1033, 0]
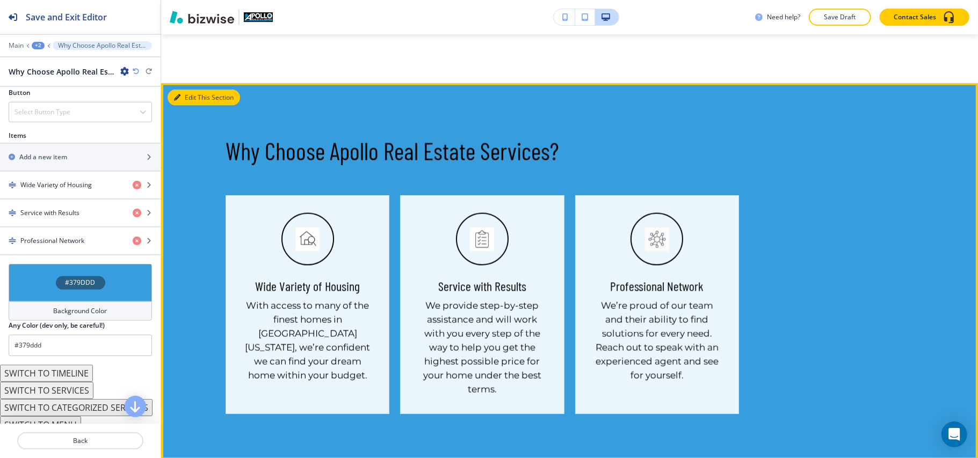
click at [192, 106] on button "Edit This Section" at bounding box center [204, 98] width 72 height 16
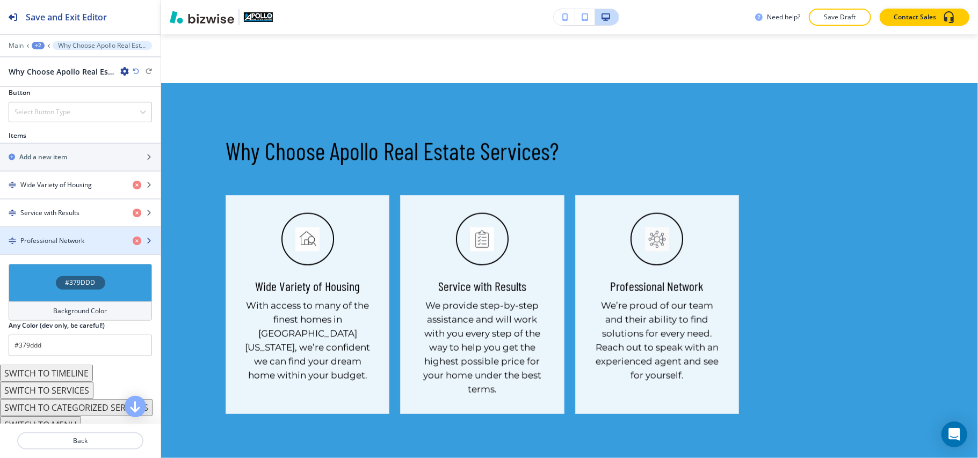
scroll to position [402, 0]
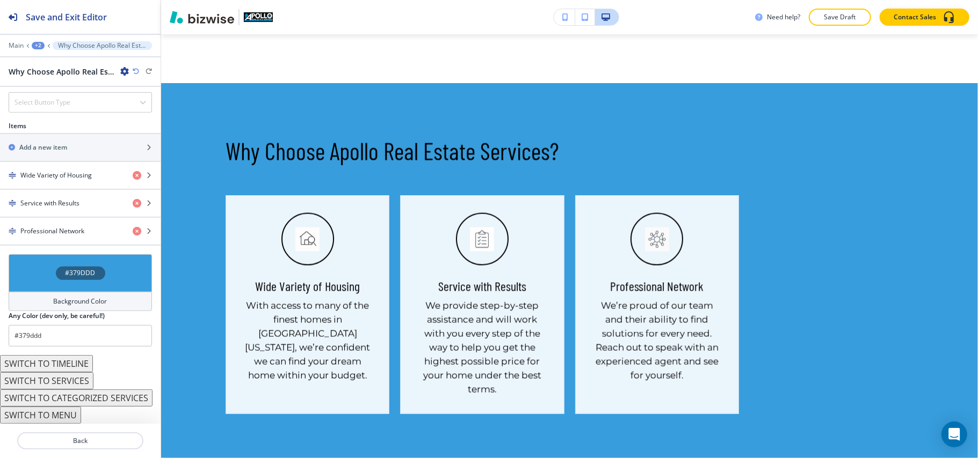
click at [44, 277] on div "#379DDD" at bounding box center [80, 273] width 143 height 38
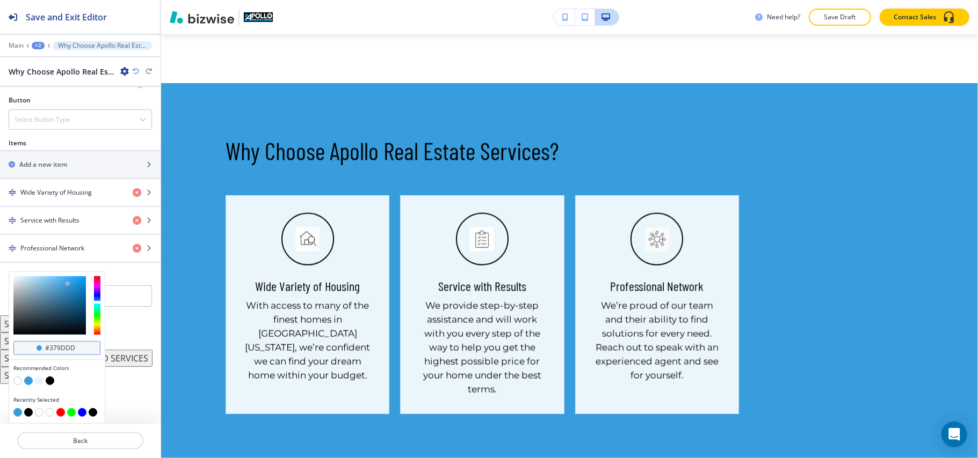
scroll to position [1, 0]
click at [39, 379] on button "button" at bounding box center [39, 381] width 9 height 9
type input "#ebf5fc"
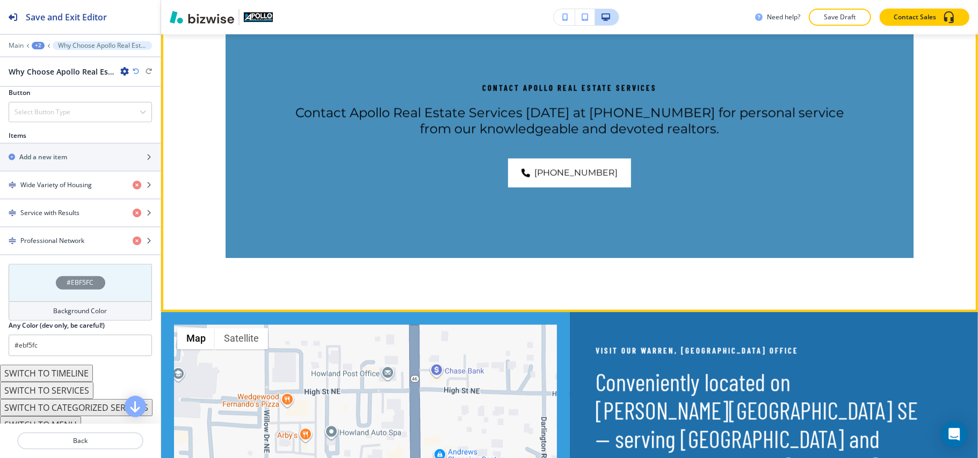
scroll to position [1462, 0]
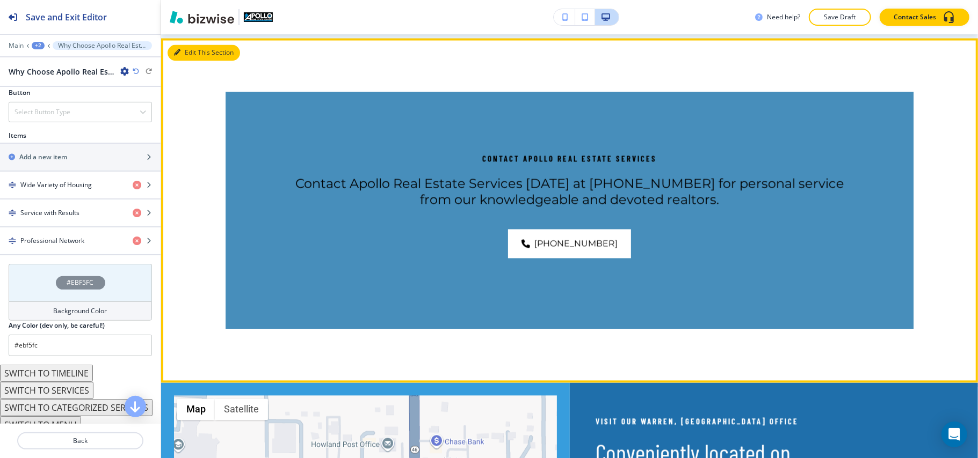
click at [190, 61] on button "Edit This Section" at bounding box center [204, 53] width 72 height 16
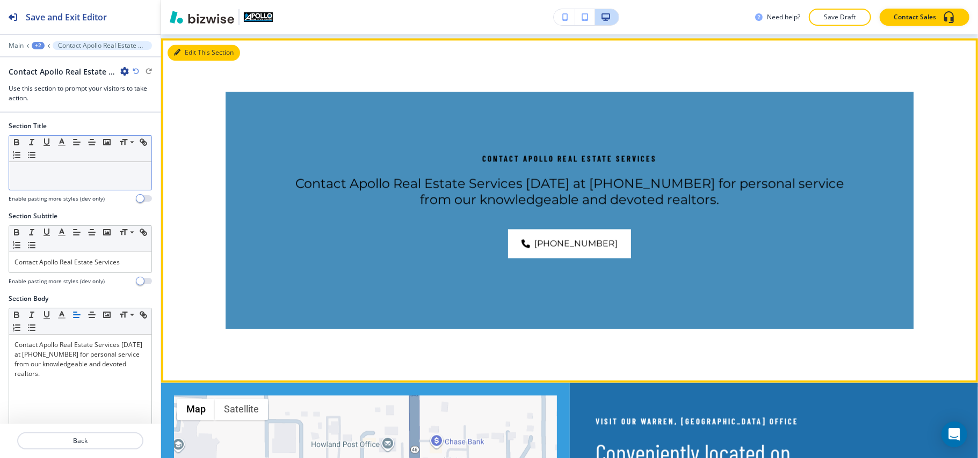
scroll to position [1490, 0]
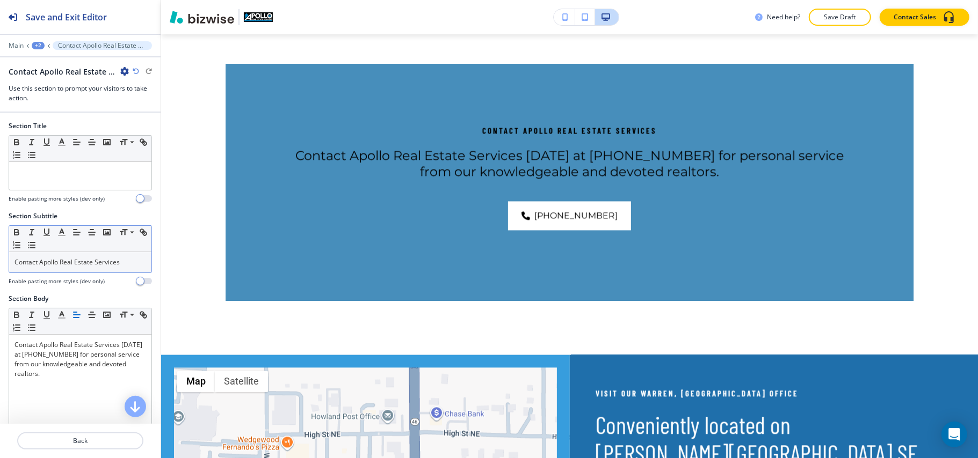
click at [65, 261] on p "Contact Apollo Real Estate Services" at bounding box center [80, 263] width 132 height 10
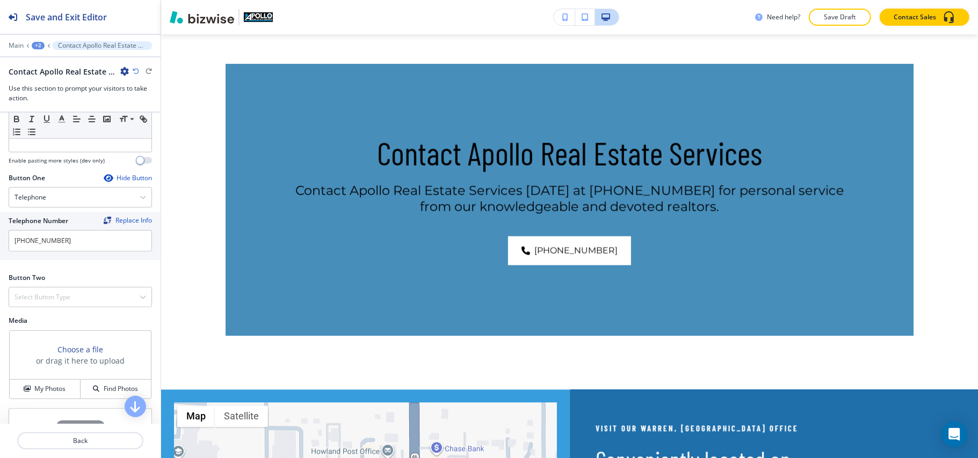
scroll to position [358, 0]
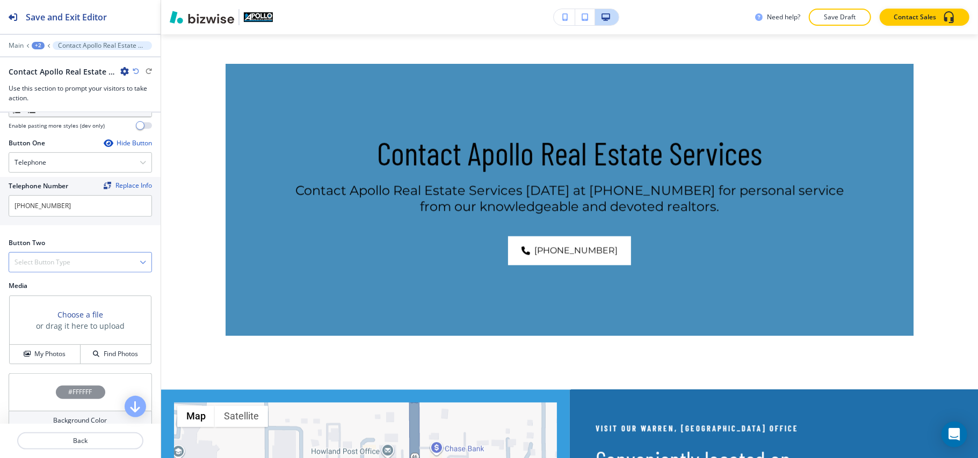
click at [52, 267] on h4 "Select Button Type" at bounding box center [42, 263] width 56 height 10
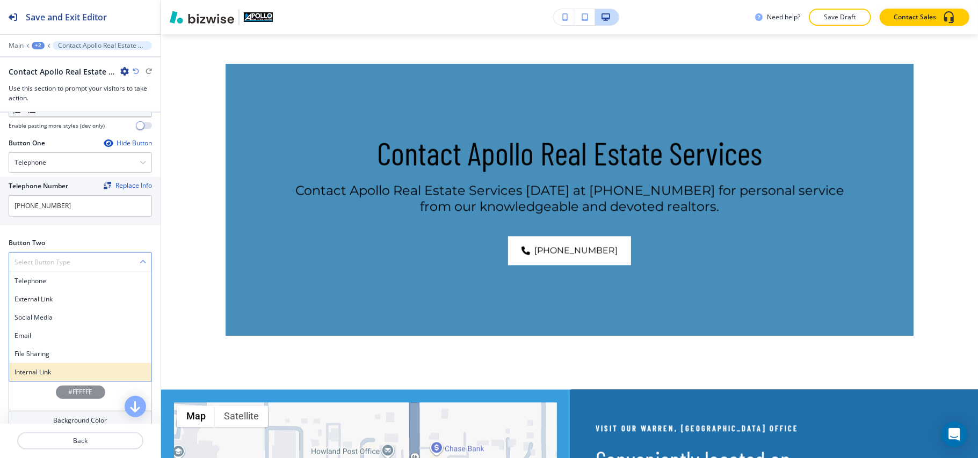
click at [46, 376] on h4 "Internal Link" at bounding box center [80, 373] width 132 height 10
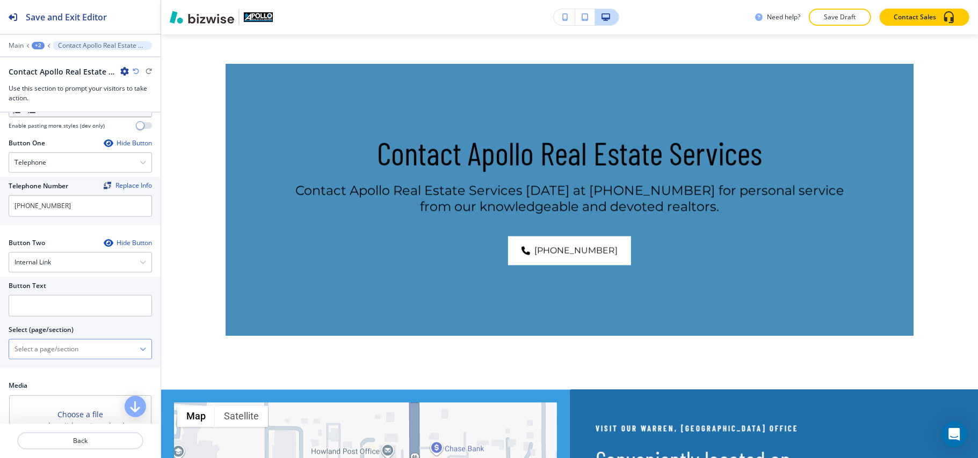
click at [67, 349] on \(page\/section\) "Manual Input" at bounding box center [74, 349] width 130 height 18
type \(page\/section\) "CONTACT US"
click at [50, 369] on h4 "CONTACT US" at bounding box center [80, 368] width 132 height 10
click at [63, 310] on input "text" at bounding box center [80, 305] width 143 height 21
paste input "CONTACT US"
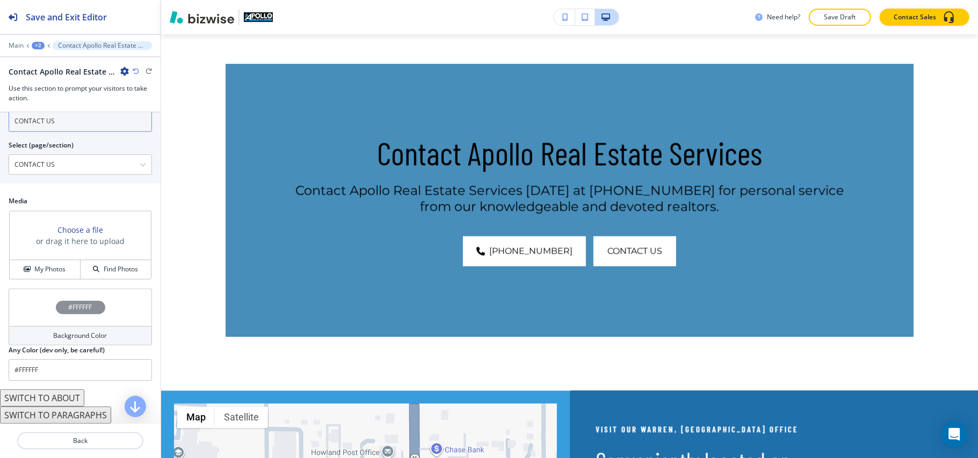
scroll to position [547, 0]
type input "CONTACT US"
click at [35, 263] on button "My Photos" at bounding box center [45, 269] width 71 height 19
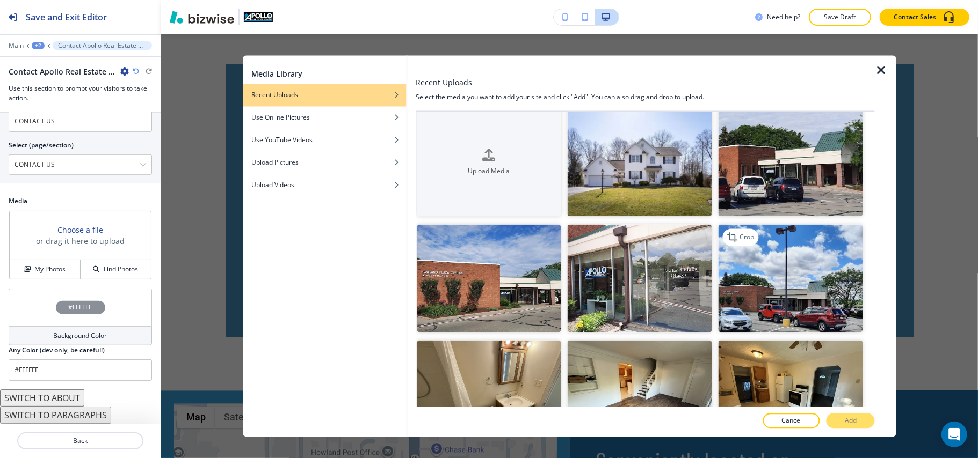
scroll to position [0, 0]
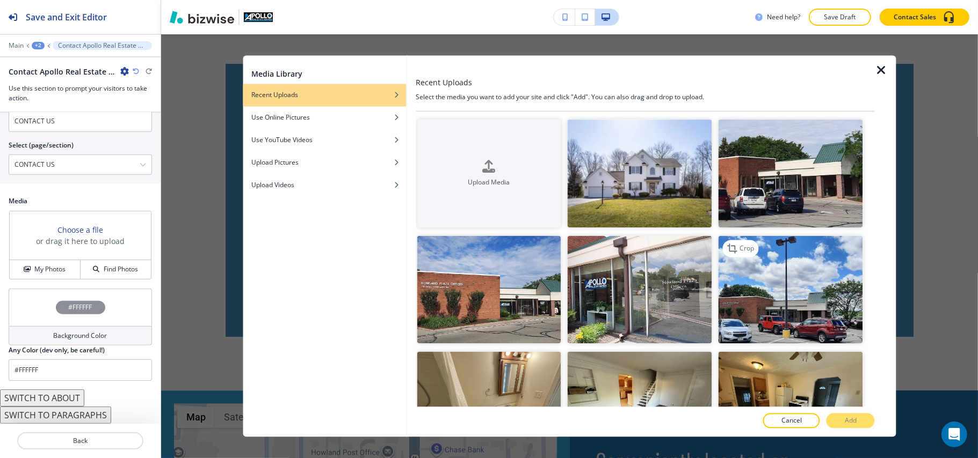
click at [812, 285] on img "button" at bounding box center [790, 290] width 144 height 108
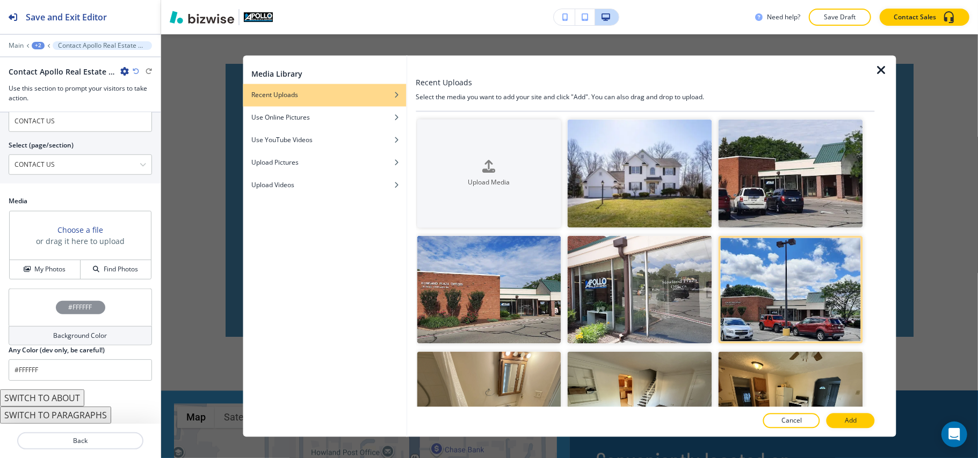
click at [849, 420] on p "Add" at bounding box center [851, 422] width 12 height 10
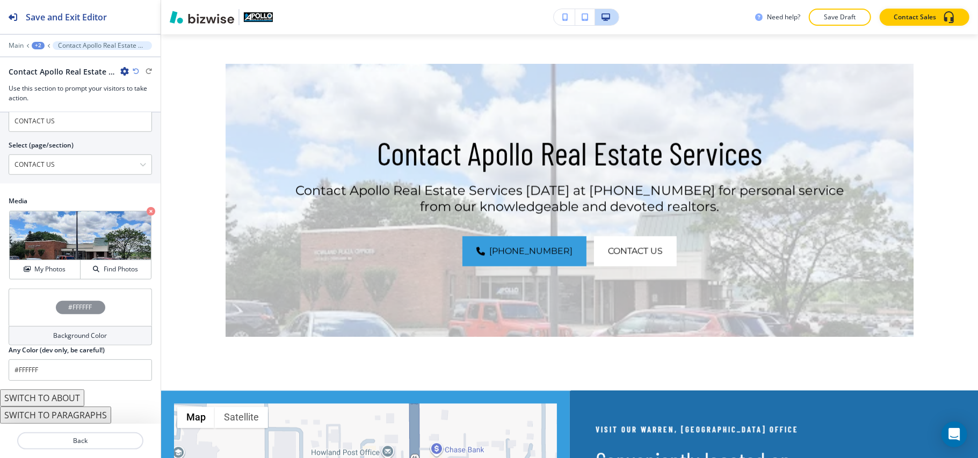
click at [33, 315] on div "#FFFFFF" at bounding box center [80, 308] width 143 height 38
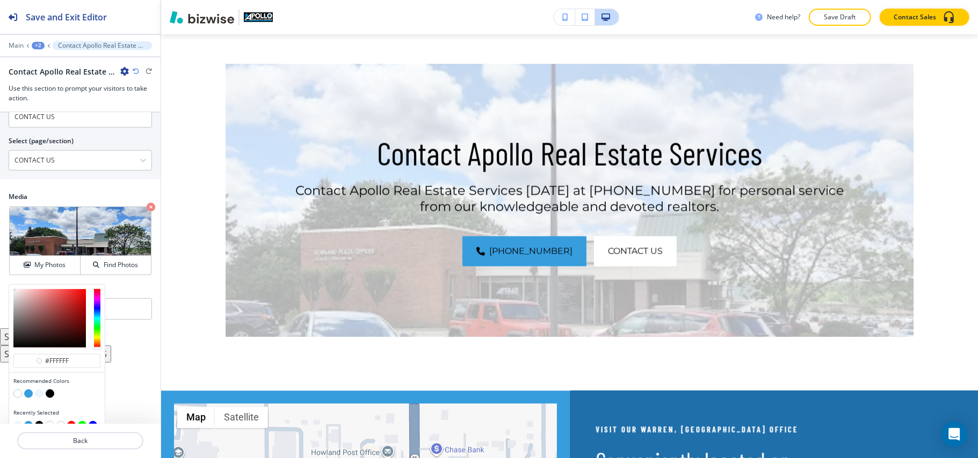
click at [25, 398] on button "button" at bounding box center [28, 394] width 9 height 9
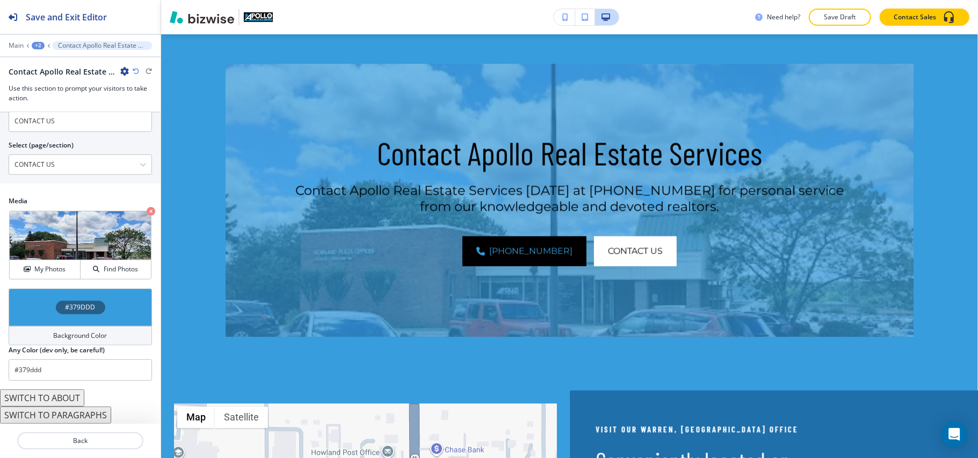
click at [50, 316] on div "#379DDD" at bounding box center [80, 308] width 143 height 38
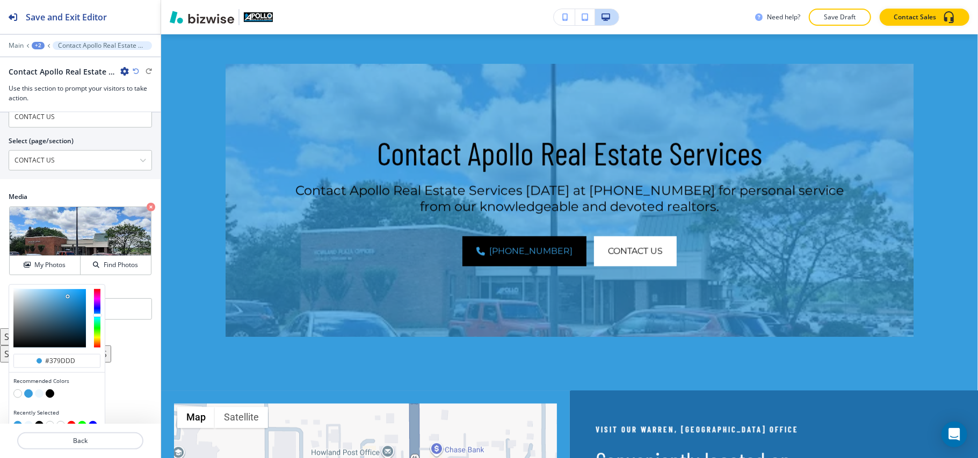
click at [44, 398] on div at bounding box center [56, 395] width 87 height 11
click at [46, 398] on button "button" at bounding box center [50, 394] width 9 height 9
type input "#000000"
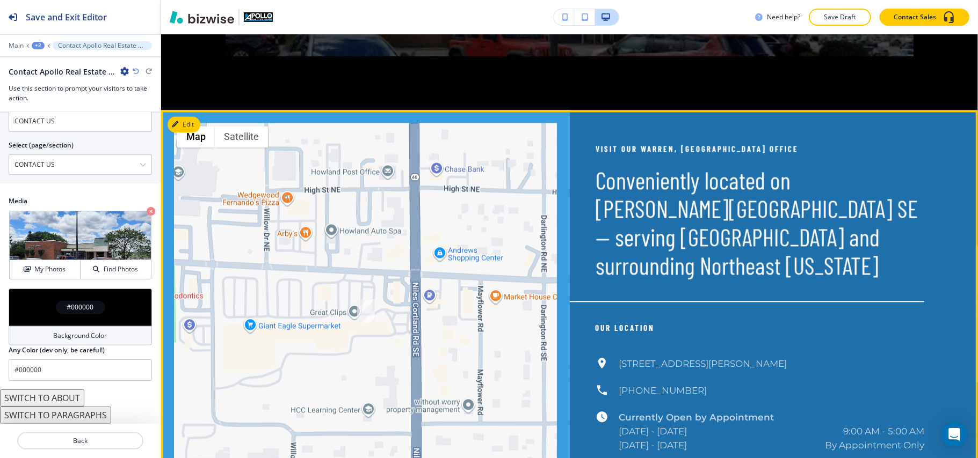
scroll to position [1848, 0]
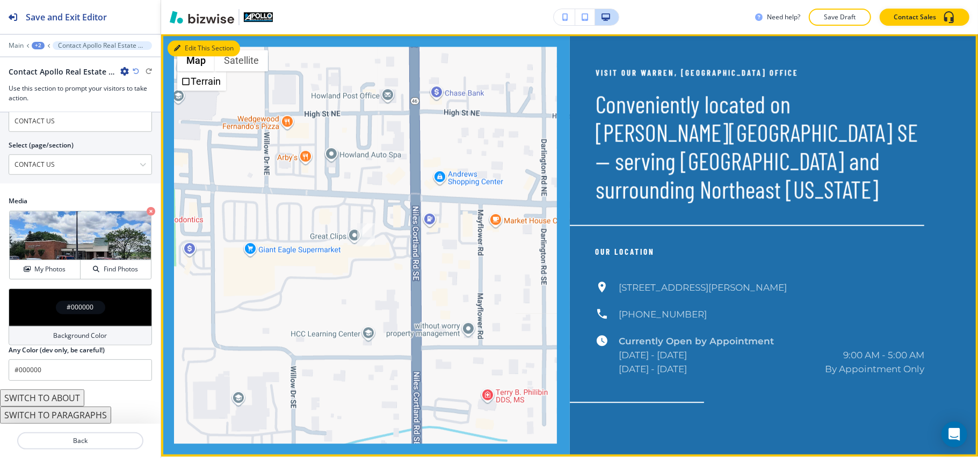
click at [188, 56] on button "Edit This Section" at bounding box center [204, 48] width 72 height 16
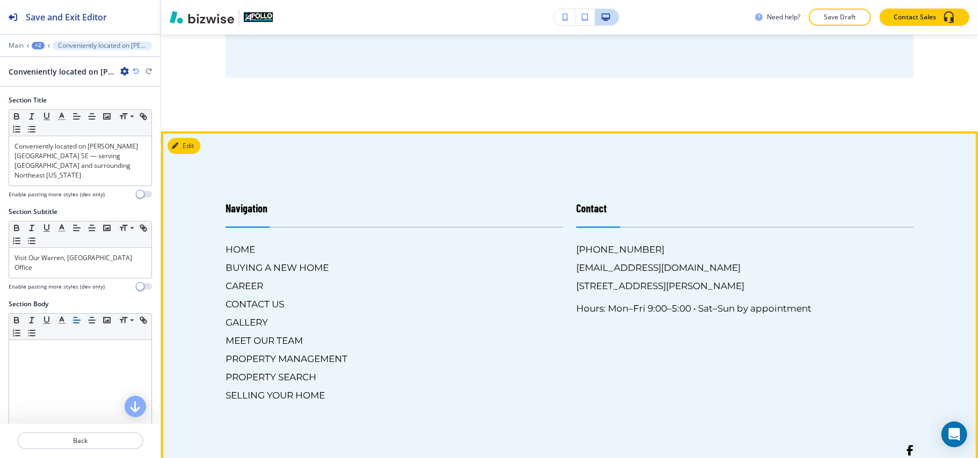
scroll to position [2792, 0]
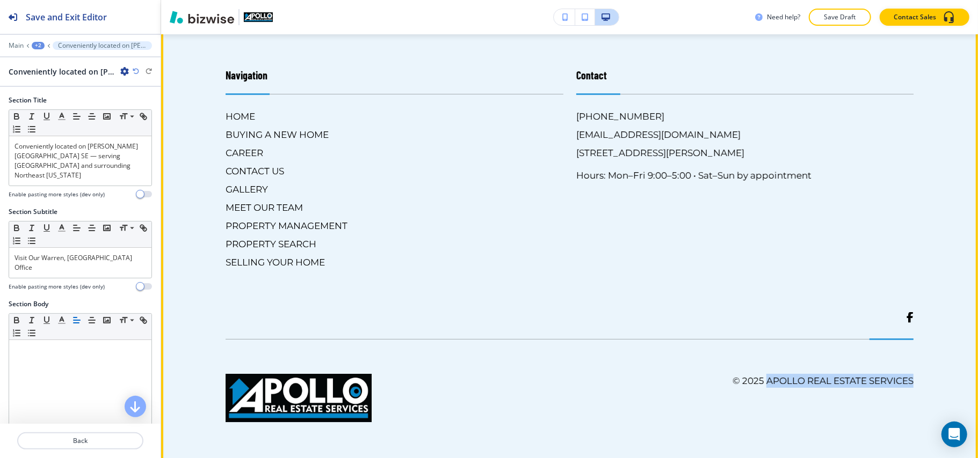
drag, startPoint x: 865, startPoint y: 378, endPoint x: 754, endPoint y: 376, distance: 111.7
click at [754, 376] on footer "Navigation HOME BUYING A NEW HOME CAREER CONTACT US GALLERY MEET OUR TEAM PROPE…" at bounding box center [569, 230] width 817 height 464
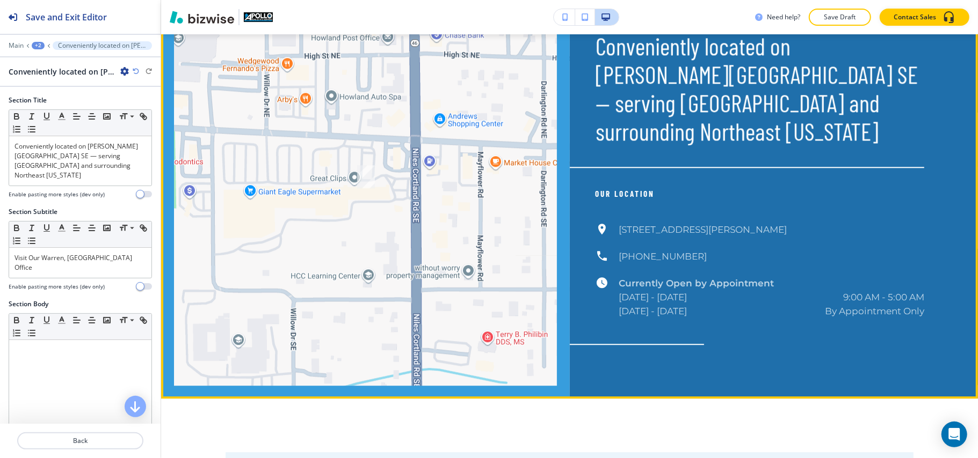
scroll to position [1789, 0]
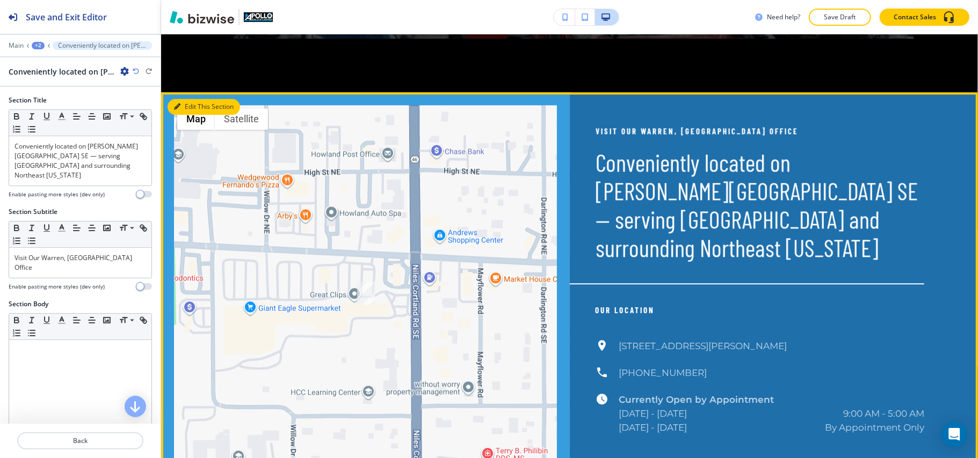
click at [190, 115] on button "Edit This Section" at bounding box center [204, 107] width 72 height 16
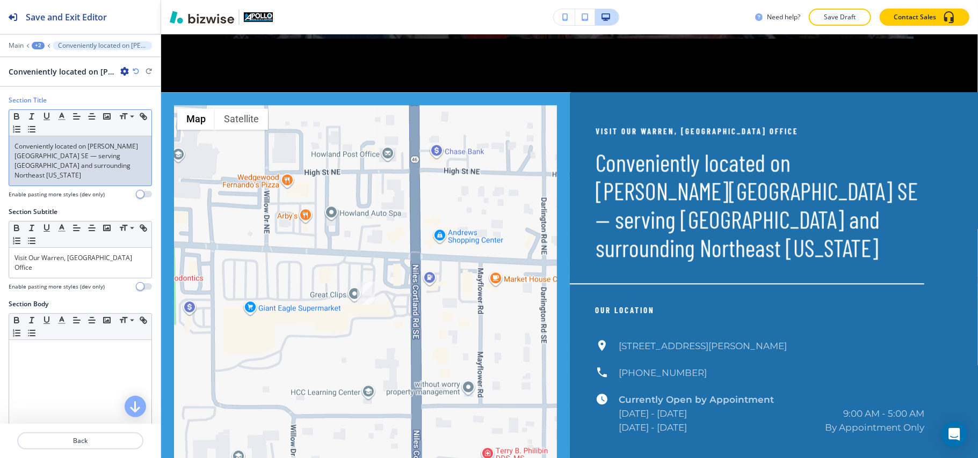
click at [106, 170] on p "Conveniently located on Niles Cortland Rd SE — serving Warren and surrounding N…" at bounding box center [80, 161] width 132 height 39
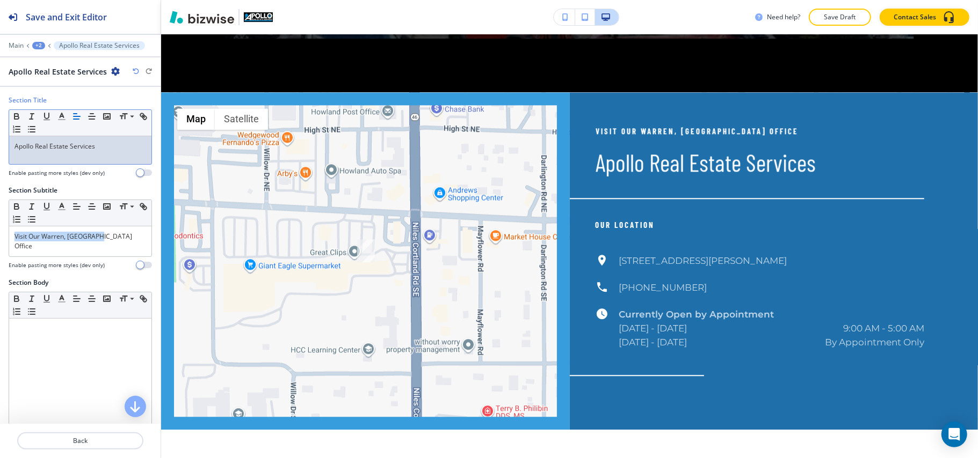
drag, startPoint x: 127, startPoint y: 239, endPoint x: 0, endPoint y: 237, distance: 127.2
click at [0, 237] on div "Section Subtitle Small Normal Large Huge Visit Our Warren, OH Office Enable pas…" at bounding box center [80, 232] width 161 height 92
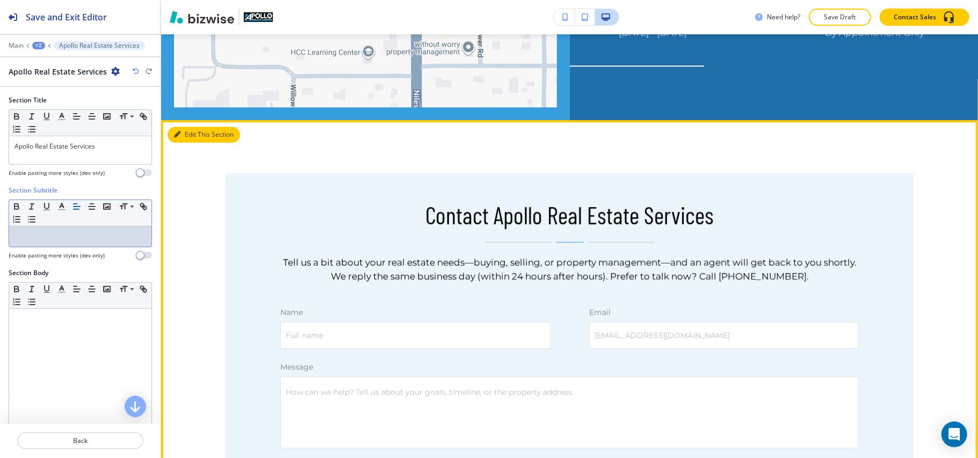
click at [190, 143] on button "Edit This Section" at bounding box center [204, 135] width 72 height 16
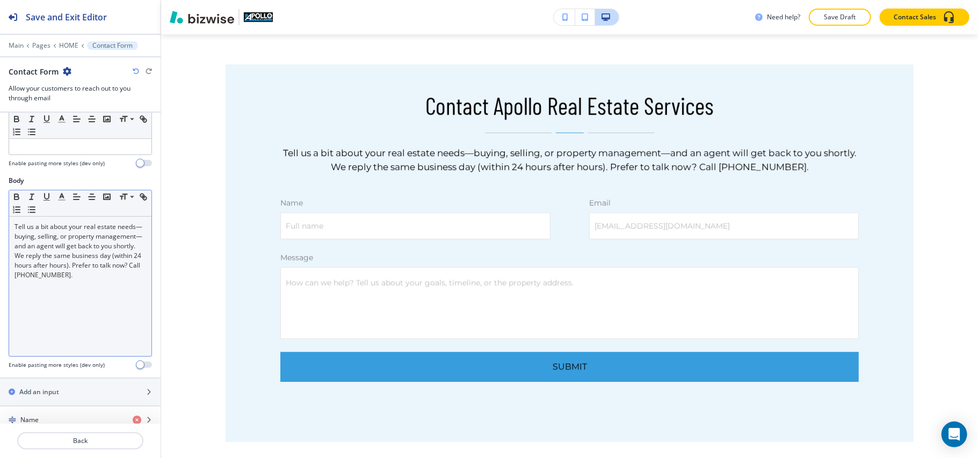
scroll to position [286, 0]
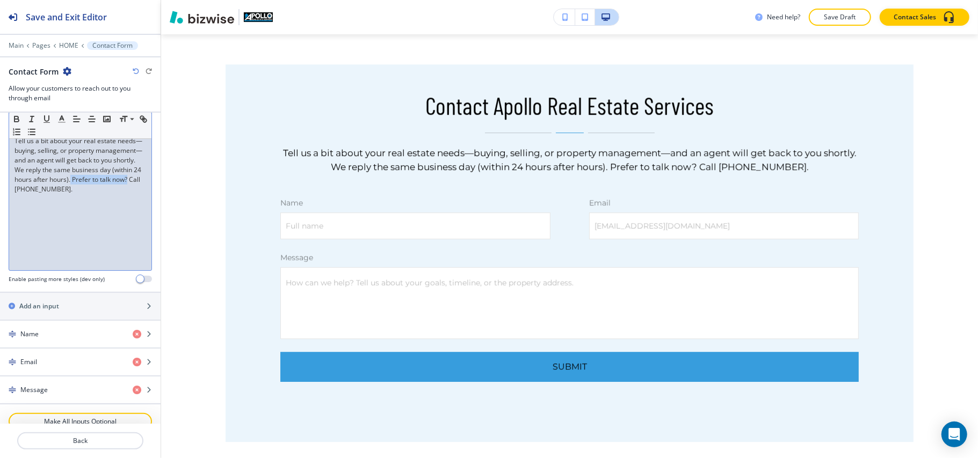
drag, startPoint x: 92, startPoint y: 193, endPoint x: 35, endPoint y: 196, distance: 57.0
click at [35, 194] on p "Tell us a bit about your real estate needs—buying, selling, or property managem…" at bounding box center [80, 165] width 132 height 58
click at [108, 194] on p "Tell us a bit about your real estate needs—buying, selling, or property managem…" at bounding box center [80, 165] width 132 height 58
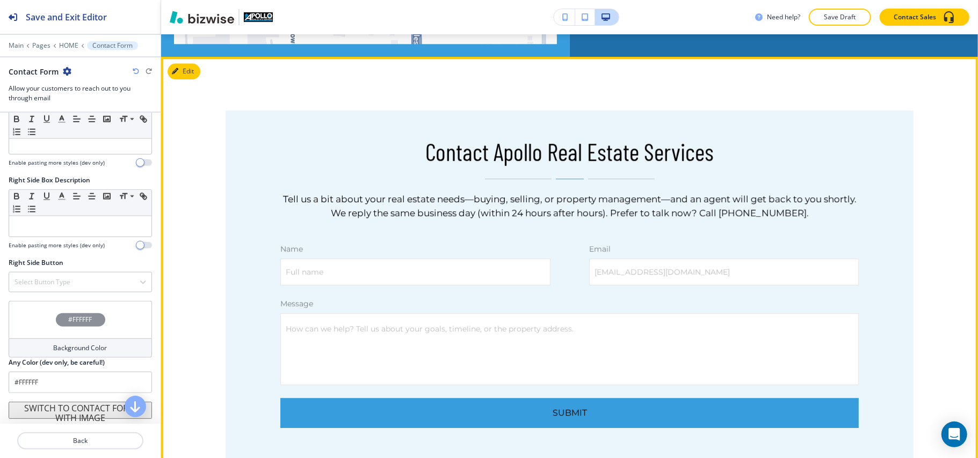
scroll to position [2114, 0]
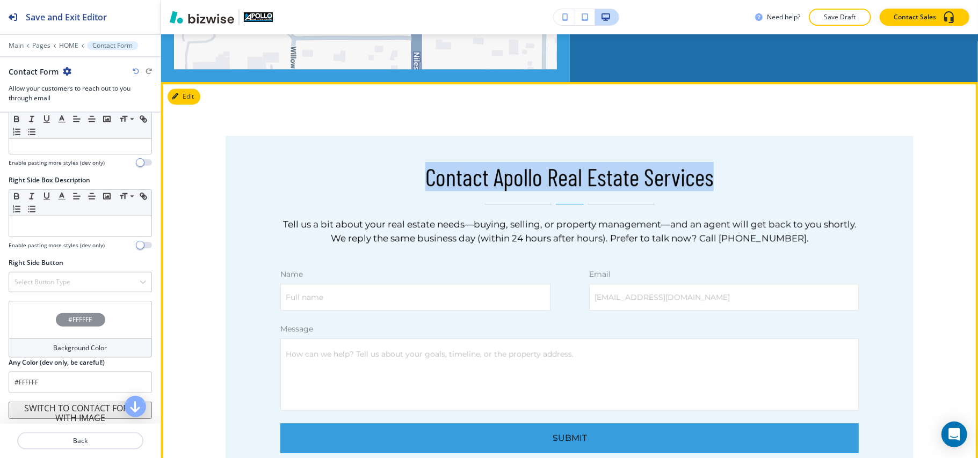
drag, startPoint x: 555, startPoint y: 200, endPoint x: 754, endPoint y: 199, distance: 199.7
click at [754, 191] on h3 "Contact Apollo Real Estate Services" at bounding box center [569, 177] width 578 height 28
copy h3 "Contact Apollo Real Estate Services"
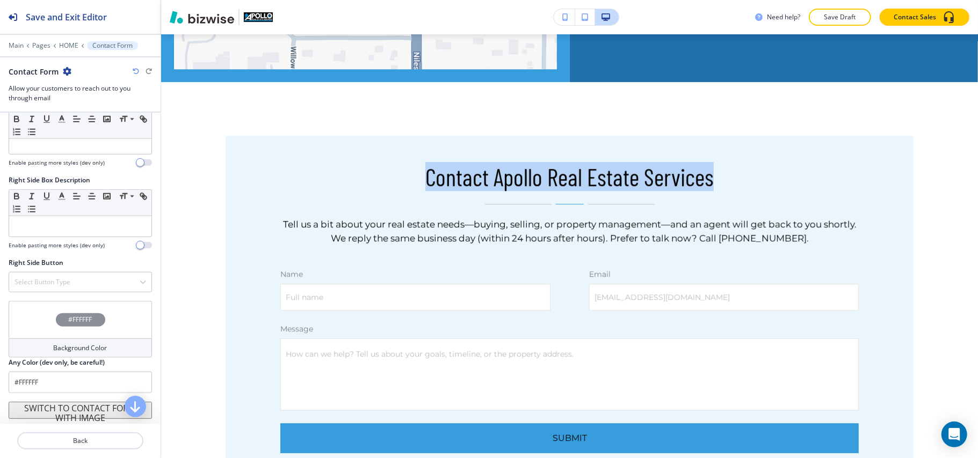
click at [82, 416] on button "SWITCH TO CONTACT FORM WITH IMAGE" at bounding box center [80, 410] width 143 height 17
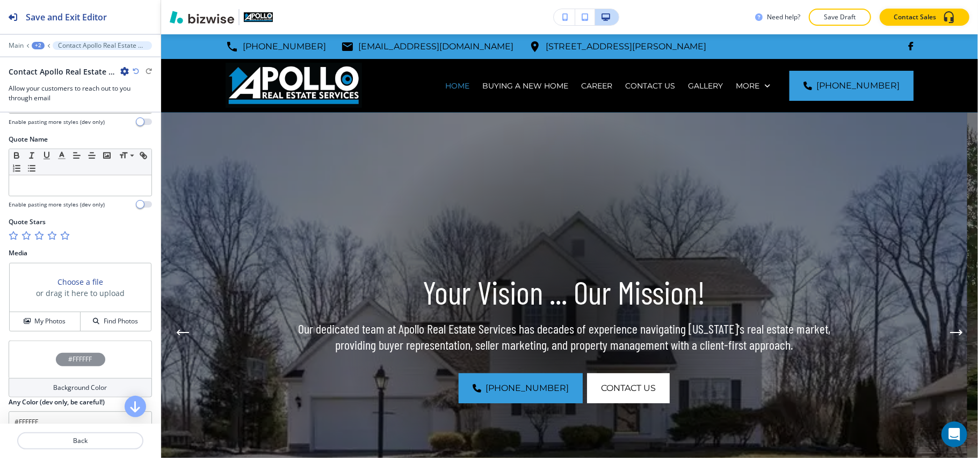
scroll to position [571, 0]
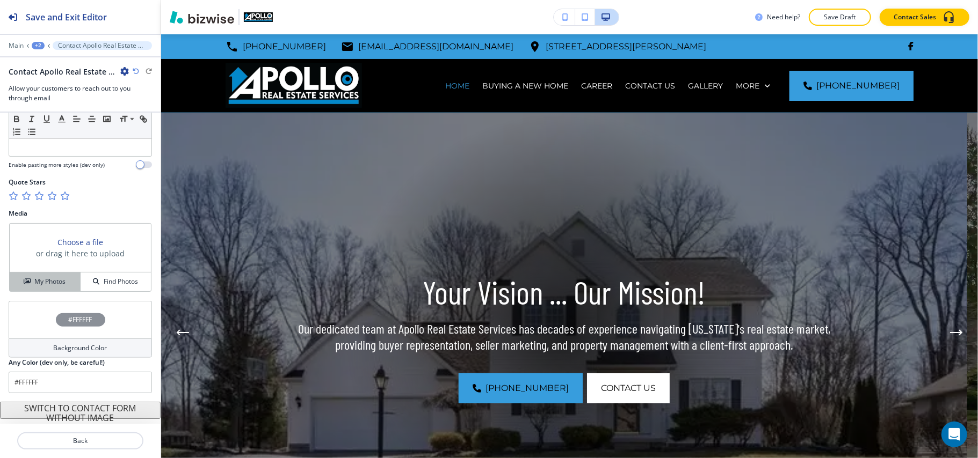
click at [52, 286] on h4 "My Photos" at bounding box center [49, 282] width 31 height 10
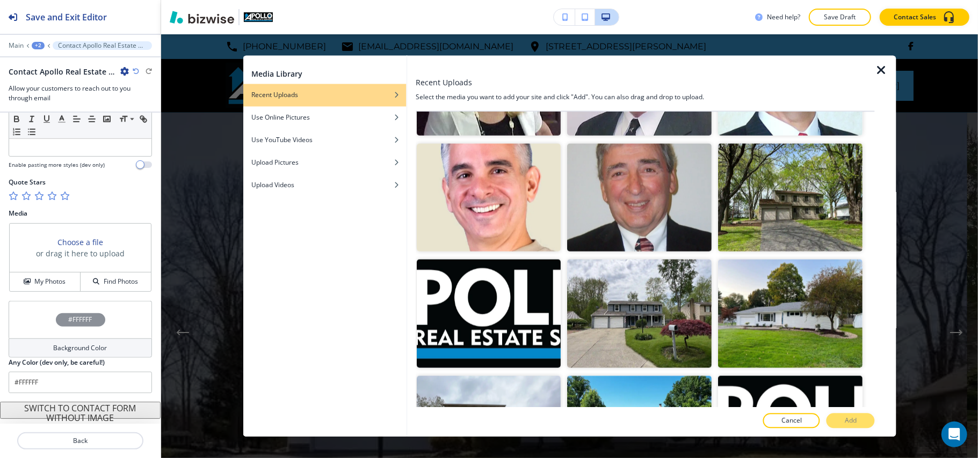
scroll to position [1149, 0]
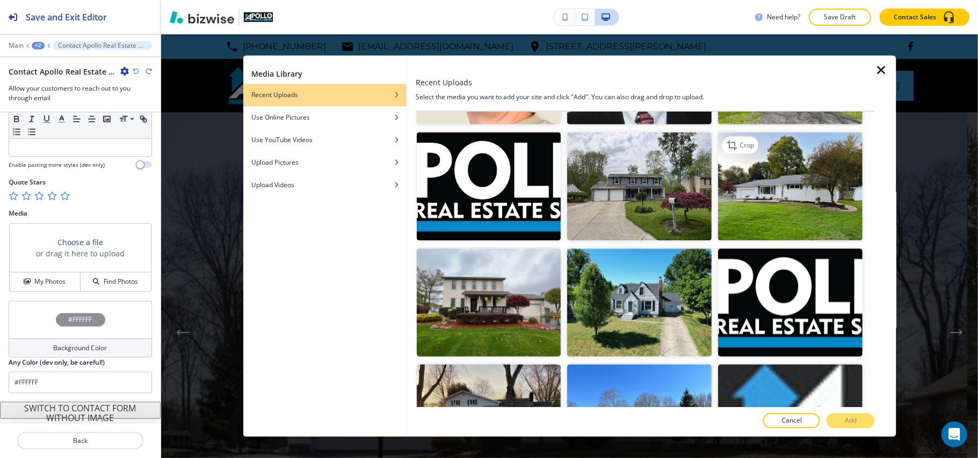
click at [789, 175] on img "button" at bounding box center [790, 187] width 144 height 108
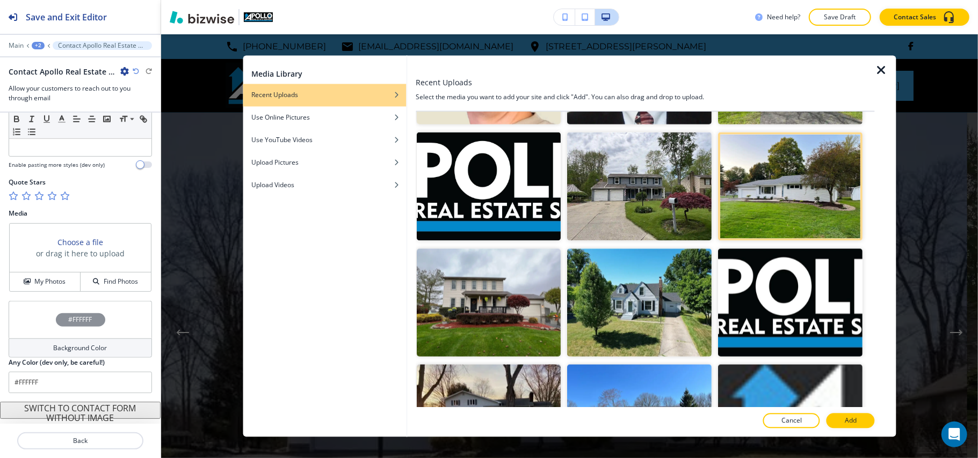
click at [851, 419] on p "Add" at bounding box center [851, 422] width 12 height 10
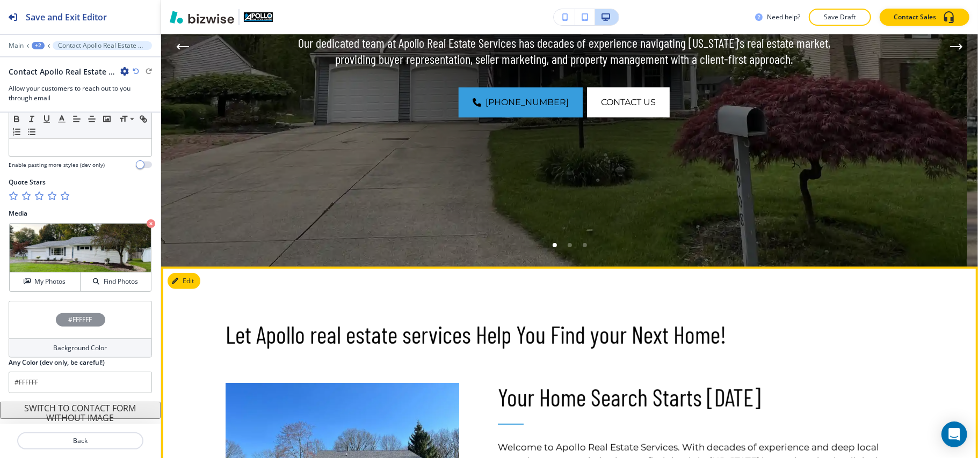
scroll to position [572, 0]
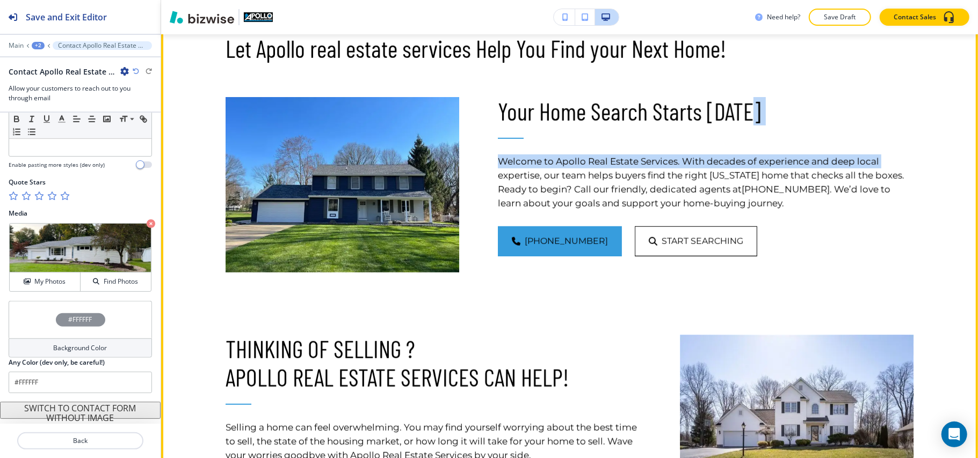
drag, startPoint x: 965, startPoint y: 134, endPoint x: 963, endPoint y: 166, distance: 32.8
click at [967, 181] on div "Edit 330-856-6666 apollo@apolloreservices.com 120 Niles Cortland Road Southeast…" at bounding box center [569, 246] width 817 height 424
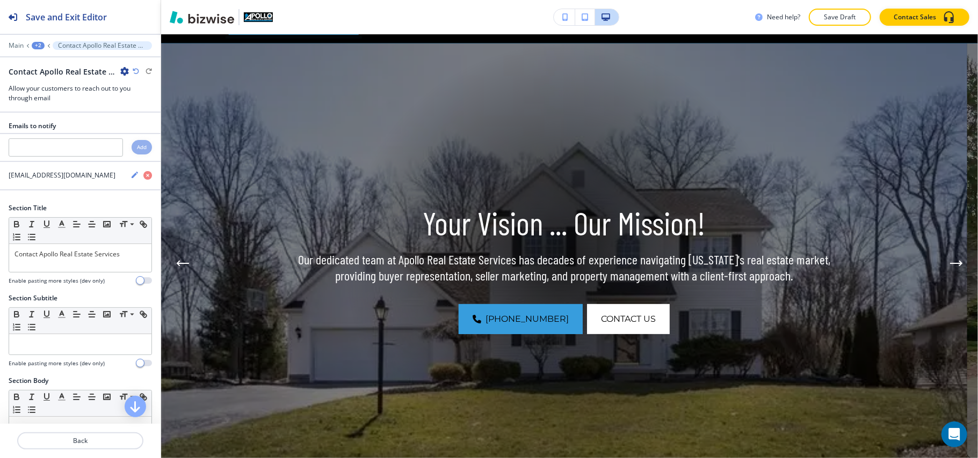
scroll to position [0, 0]
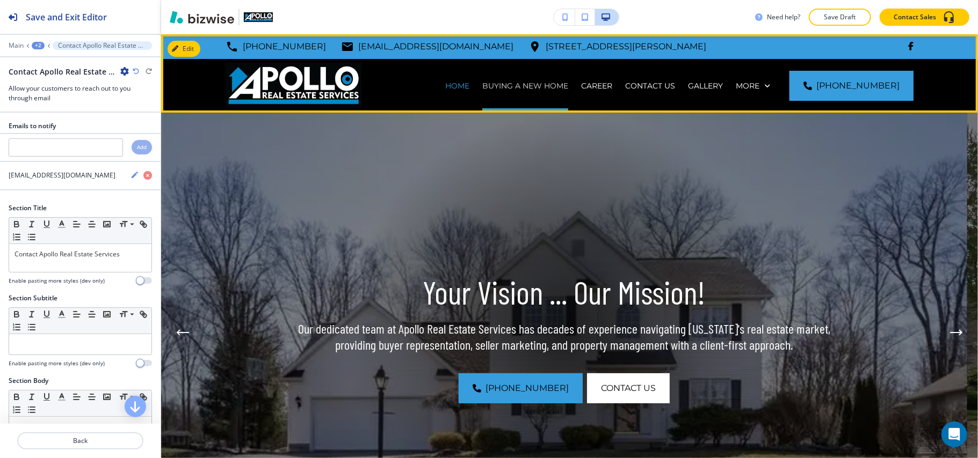
click at [525, 85] on p "BUYING A NEW HOME" at bounding box center [525, 86] width 86 height 11
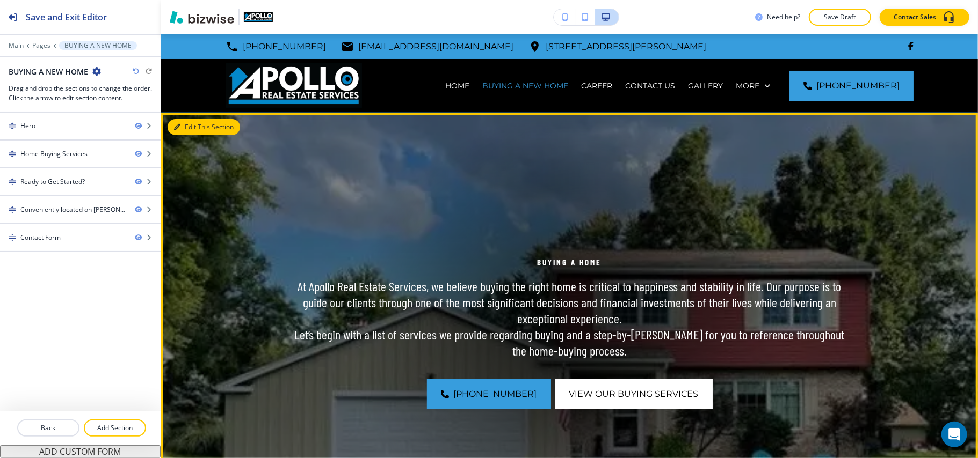
click at [190, 125] on button "Edit This Section" at bounding box center [204, 127] width 72 height 16
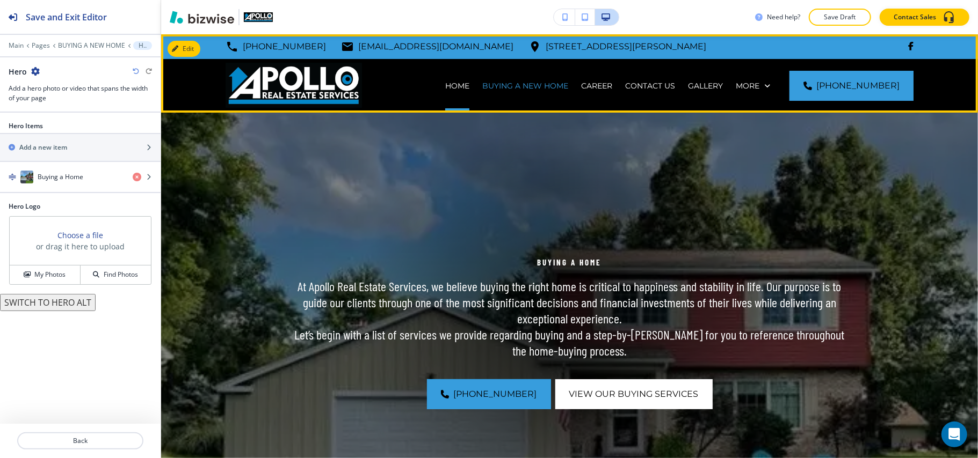
click at [451, 85] on div "HOME" at bounding box center [457, 86] width 37 height 11
click at [468, 84] on p "HOME" at bounding box center [457, 86] width 24 height 11
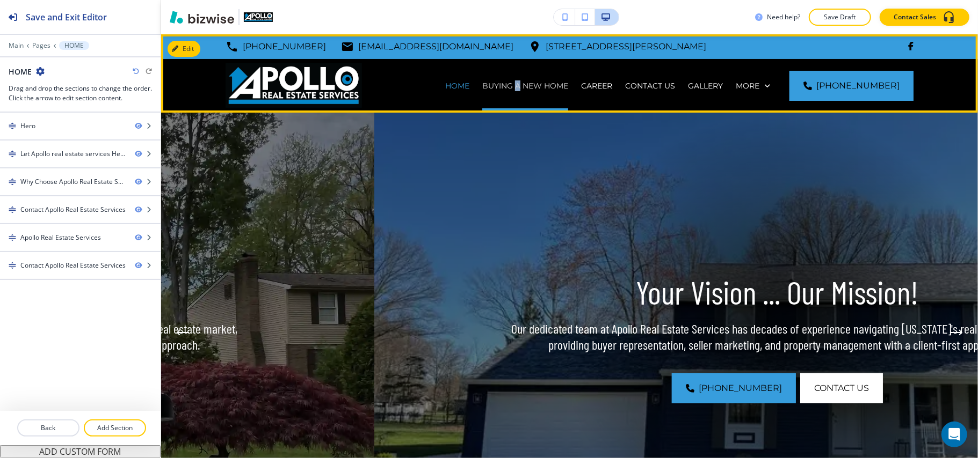
click at [527, 86] on p "BUYING A NEW HOME" at bounding box center [525, 86] width 86 height 11
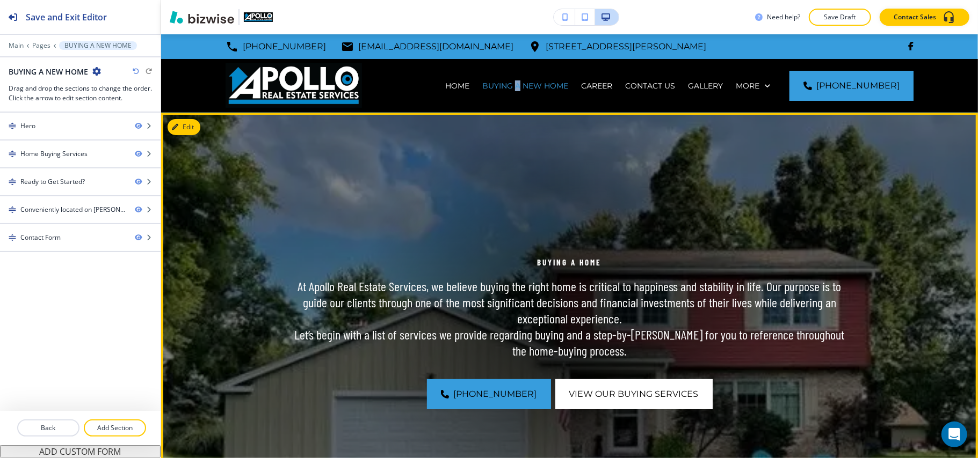
click at [200, 132] on img at bounding box center [569, 333] width 817 height 440
click at [183, 120] on button "Edit This Section" at bounding box center [204, 127] width 72 height 16
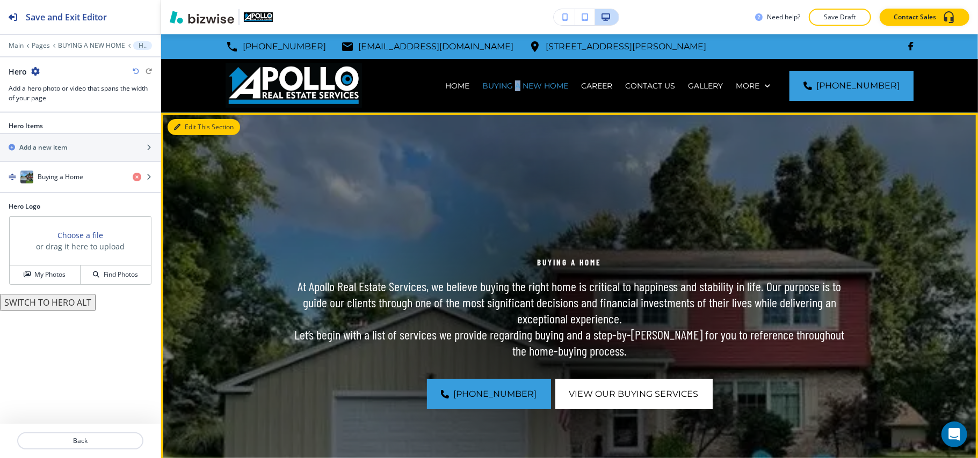
scroll to position [78, 0]
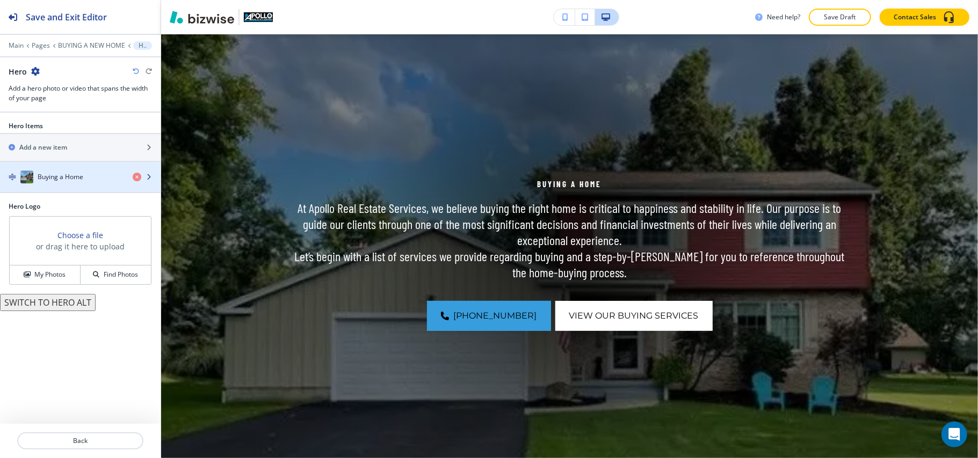
click at [55, 189] on div "button" at bounding box center [80, 188] width 161 height 9
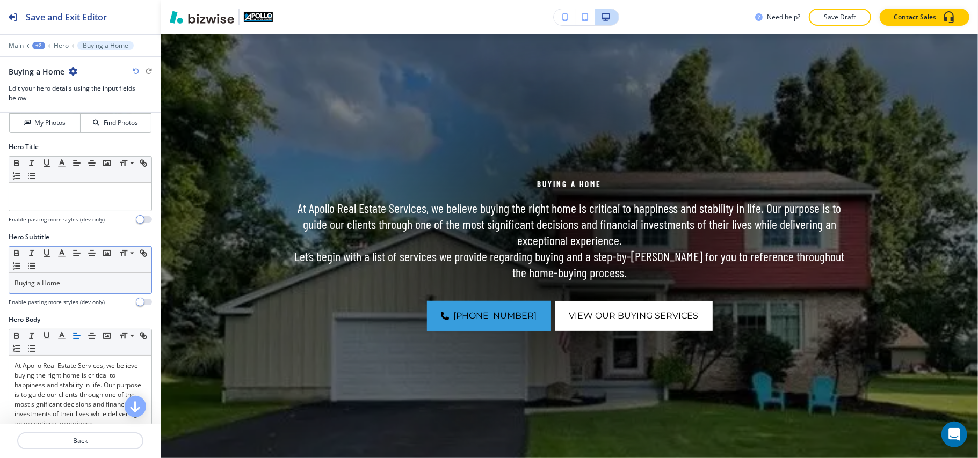
scroll to position [215, 0]
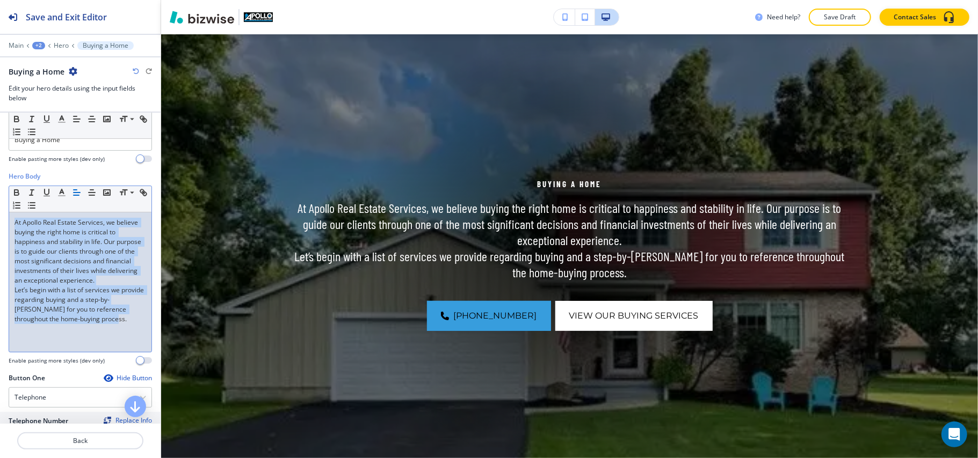
drag, startPoint x: 138, startPoint y: 339, endPoint x: 55, endPoint y: 230, distance: 137.1
click at [0, 212] on div "Hero Body Small Normal Large Huge At Apollo Real Estate Services, we believe bu…" at bounding box center [80, 273] width 161 height 202
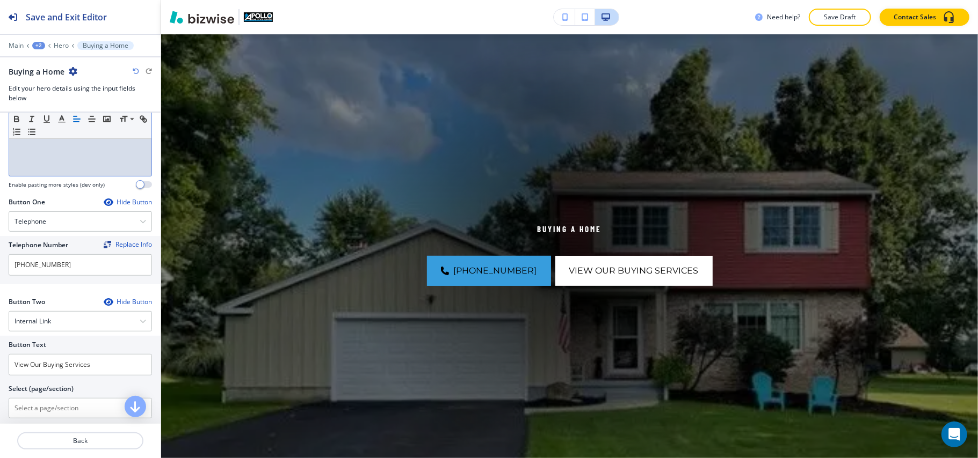
scroll to position [297, 0]
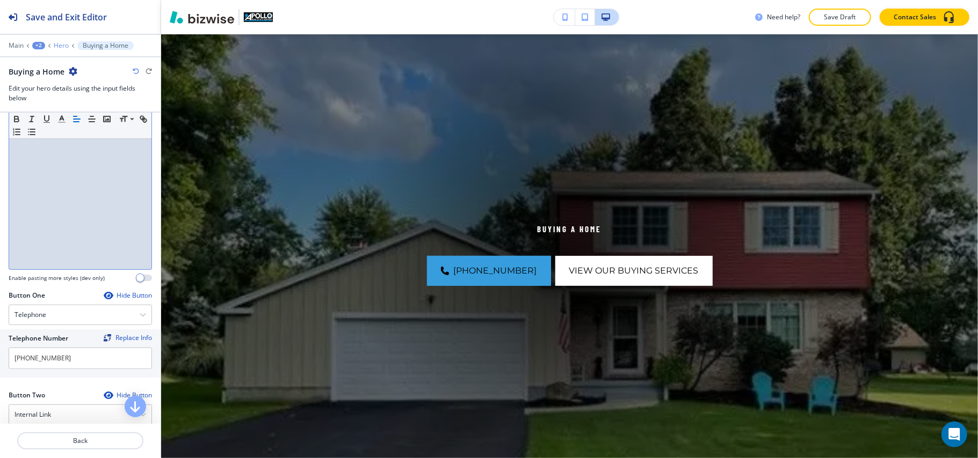
click at [56, 44] on p "Hero" at bounding box center [61, 46] width 15 height 8
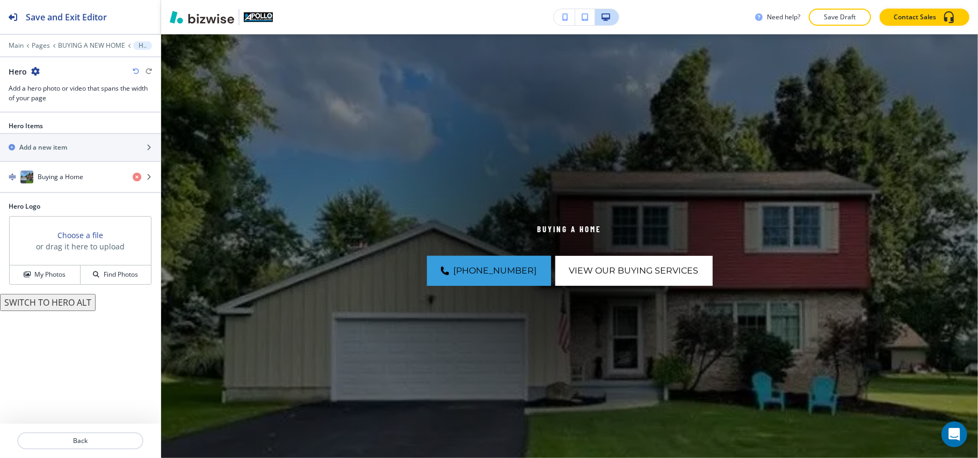
click at [56, 305] on button "SWITCH TO HERO ALT" at bounding box center [48, 302] width 96 height 17
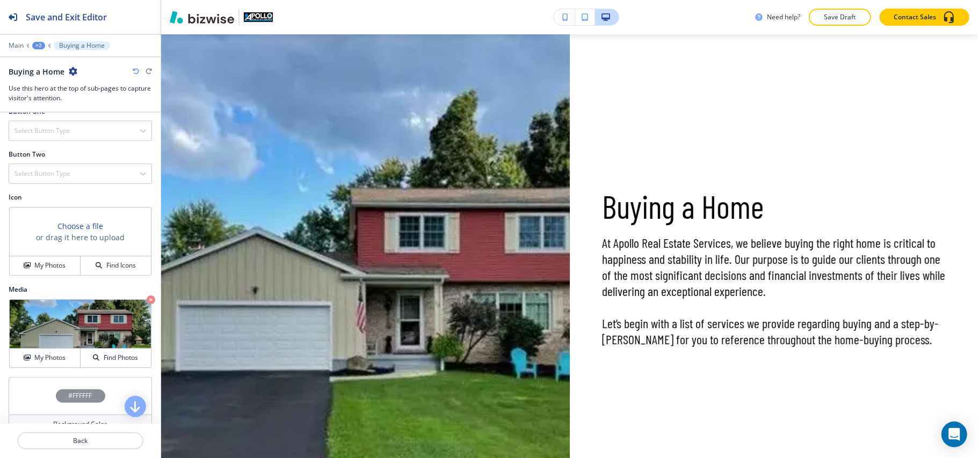
scroll to position [358, 0]
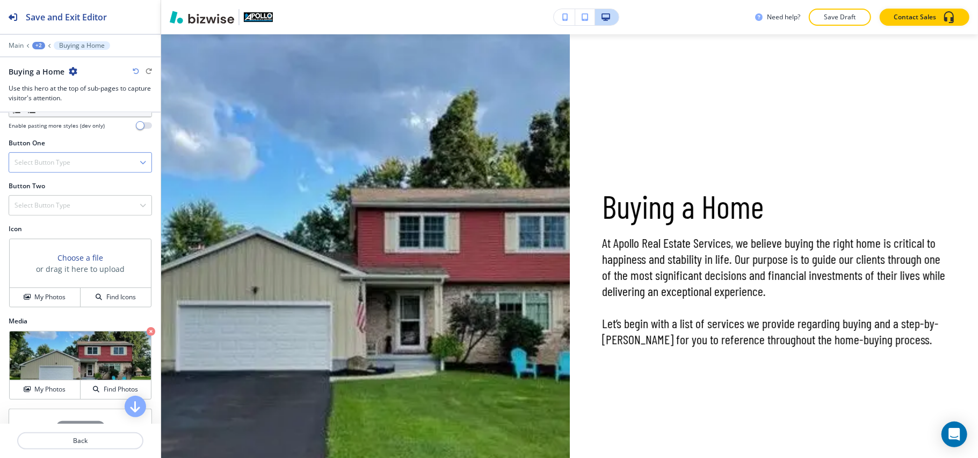
click at [62, 158] on div "Select Button Type" at bounding box center [80, 162] width 142 height 19
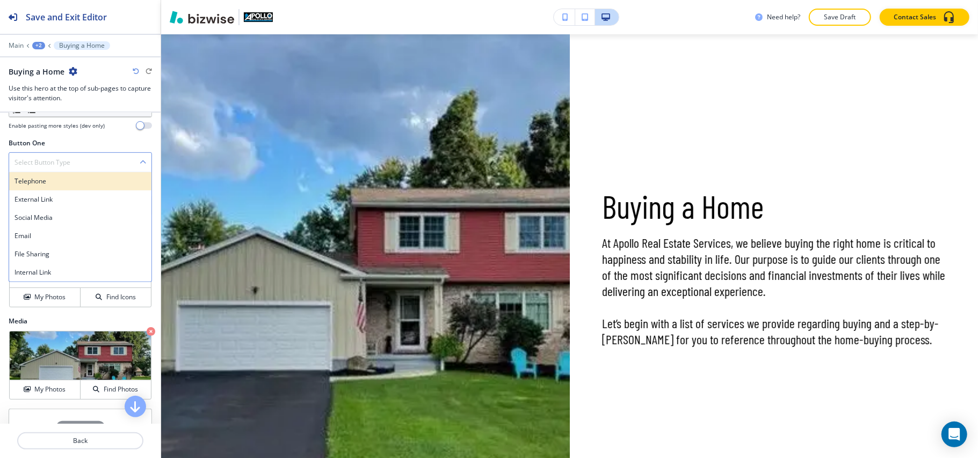
click at [62, 183] on h4 "Telephone" at bounding box center [80, 182] width 132 height 10
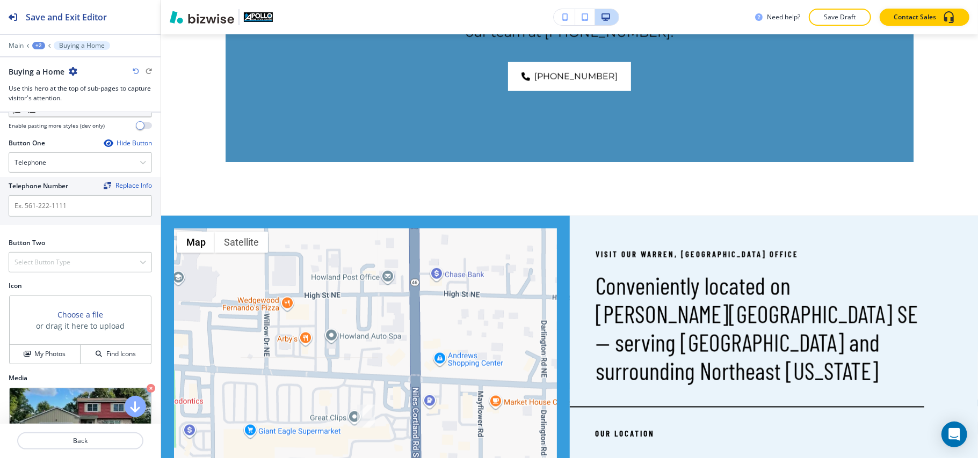
scroll to position [2198, 0]
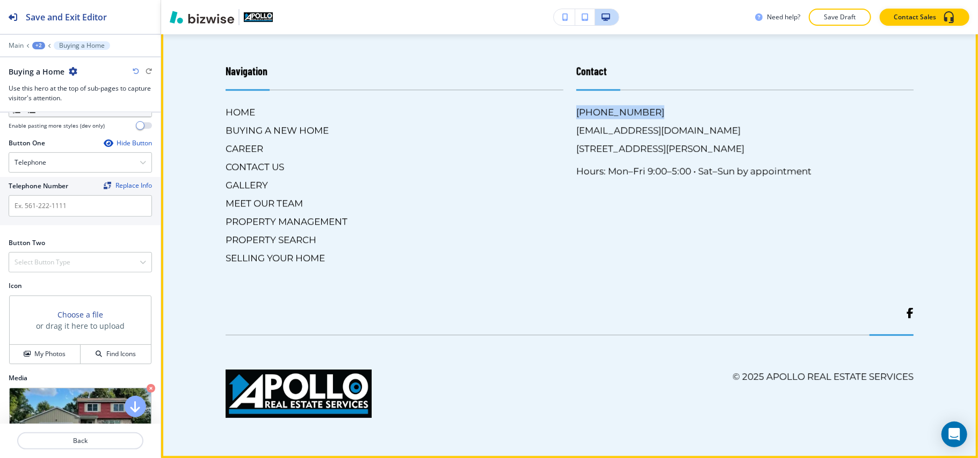
drag, startPoint x: 587, startPoint y: 110, endPoint x: 567, endPoint y: 110, distance: 19.9
click at [567, 110] on div "Contact (330) 856-6666 apollo@apolloreservices.com 120 Niles Cortland Rd SE, Wa…" at bounding box center [738, 153] width 351 height 224
copy h6 "(330) 856-6666"
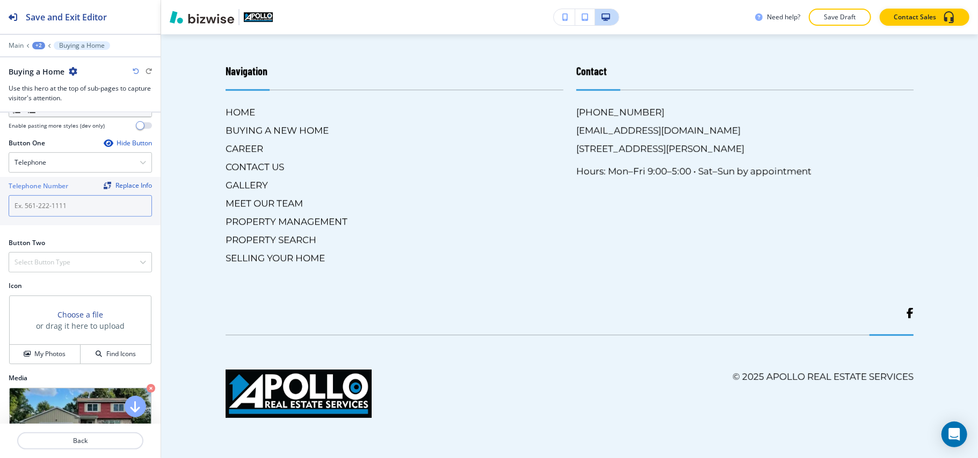
click at [54, 210] on input "text" at bounding box center [80, 205] width 143 height 21
paste input "(330) 856-6666"
type input "(330) 856-6666"
click at [49, 261] on h4 "Select Button Type" at bounding box center [42, 263] width 56 height 10
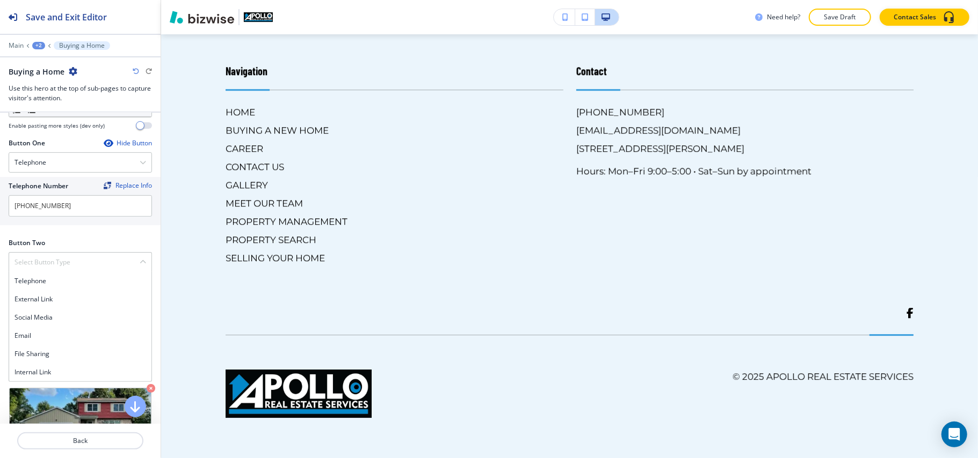
click at [39, 370] on div "Internal Link" at bounding box center [80, 372] width 142 height 18
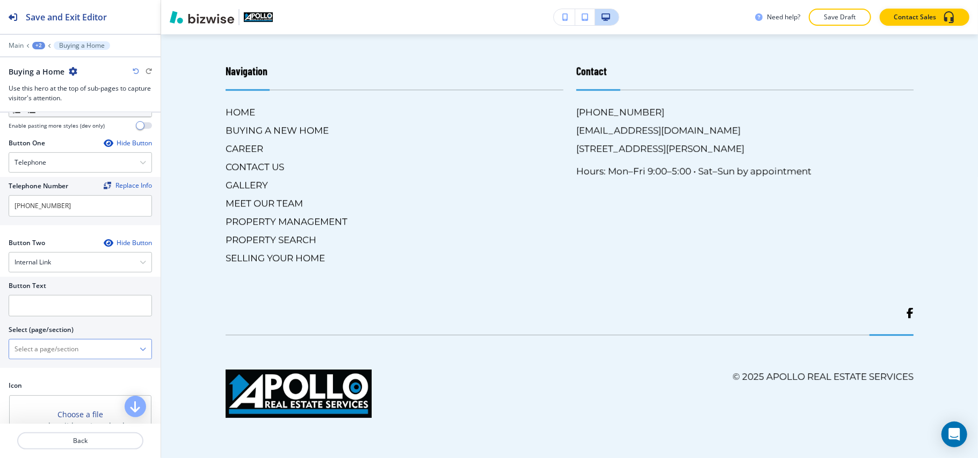
click at [72, 347] on \(page\/section\) "Manual Input" at bounding box center [74, 349] width 130 height 18
type \(page\/section\) "CONTACT US"
click at [43, 373] on h4 "CONTACT US" at bounding box center [80, 368] width 132 height 10
click at [71, 309] on input "text" at bounding box center [80, 305] width 143 height 21
paste input "CONTACT US"
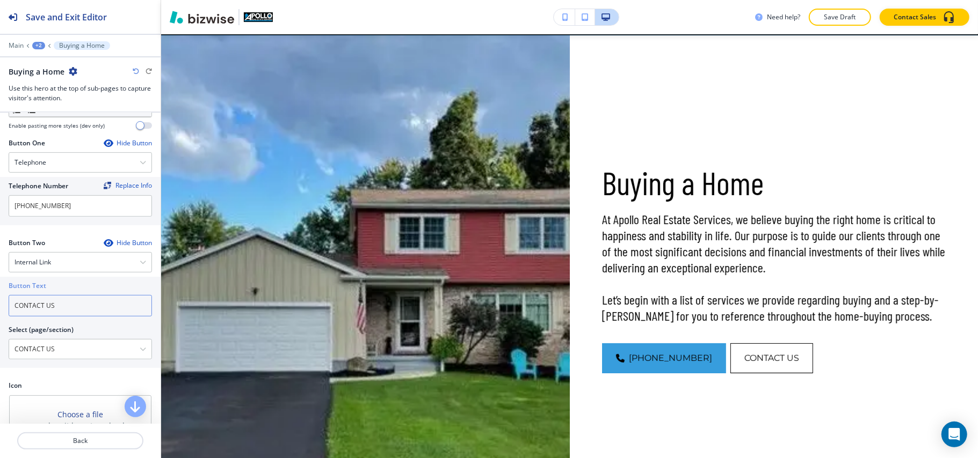
scroll to position [71, 0]
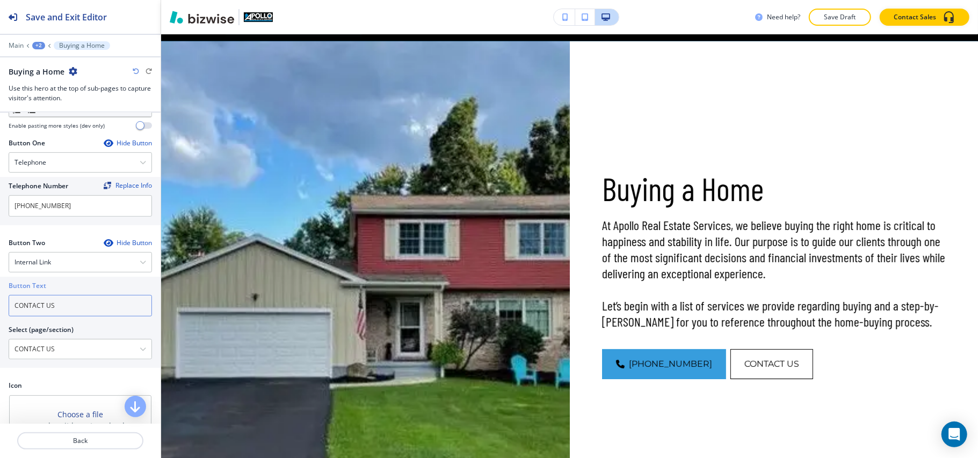
type input "CONTACT US"
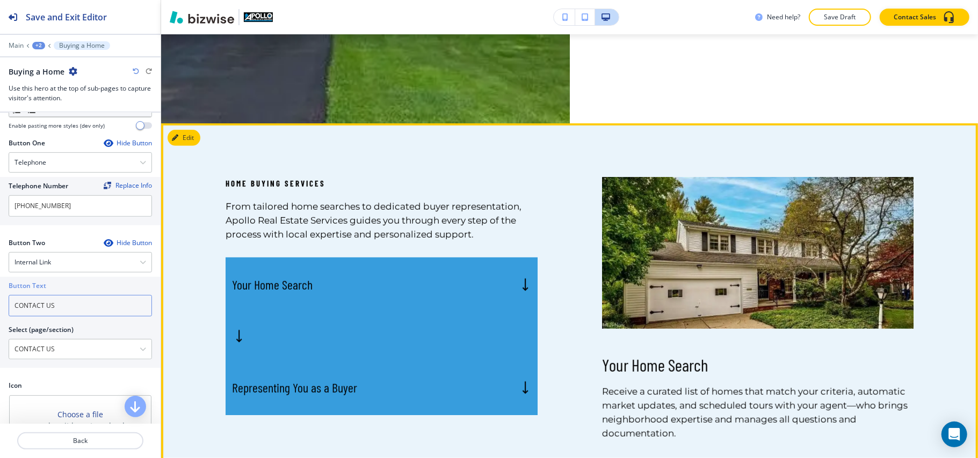
scroll to position [501, 0]
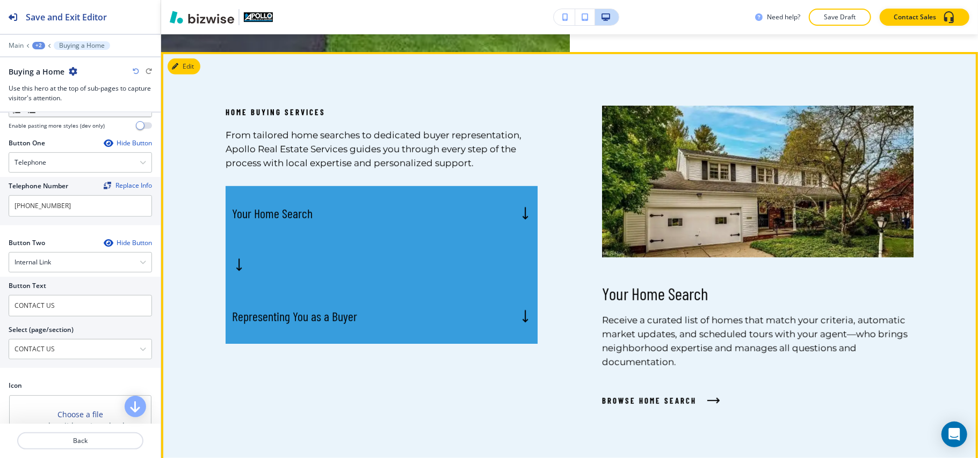
click at [424, 213] on div "Your Home Search" at bounding box center [381, 213] width 312 height 55
click at [191, 67] on div "Edit This Section Home Buying Services From tailored home searches to dedicated…" at bounding box center [569, 260] width 817 height 417
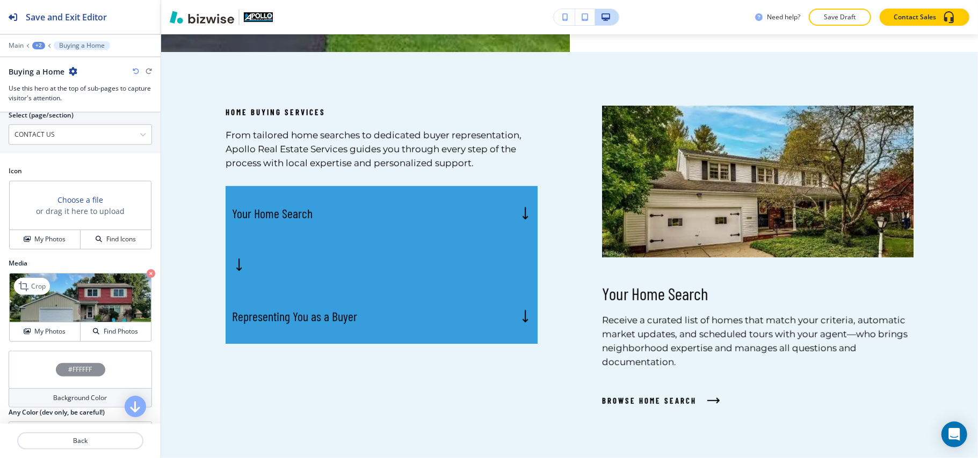
scroll to position [623, 0]
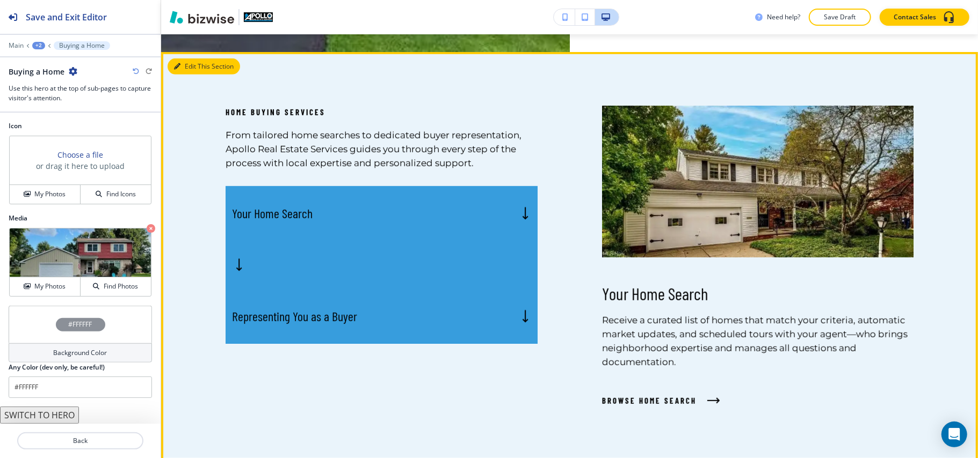
click at [198, 68] on button "Edit This Section" at bounding box center [204, 67] width 72 height 16
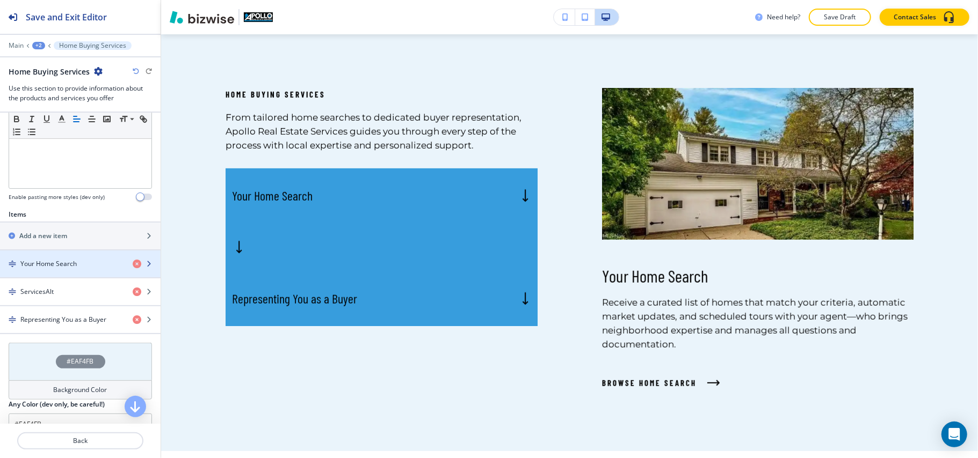
scroll to position [366, 0]
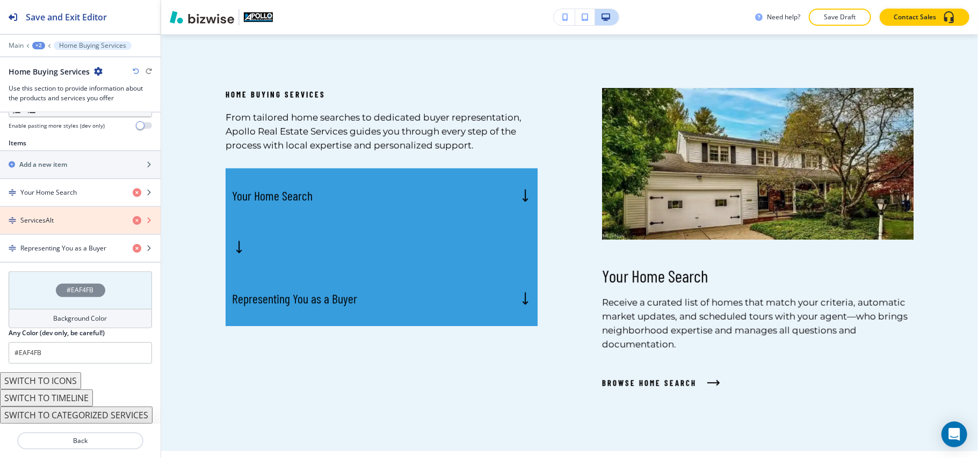
click at [133, 216] on icon "button" at bounding box center [137, 220] width 9 height 9
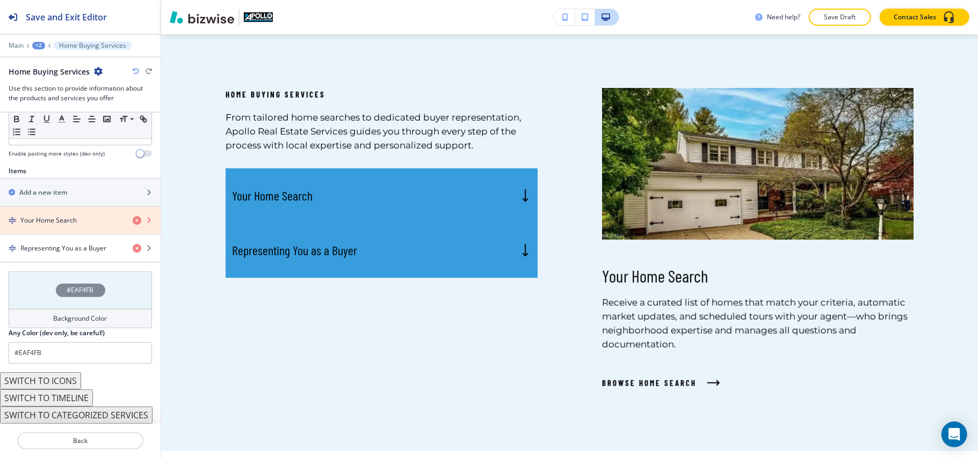
scroll to position [338, 0]
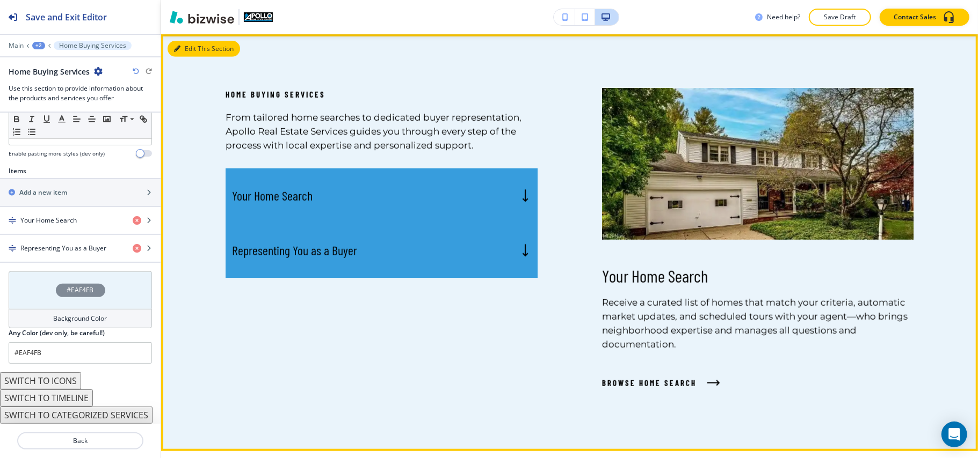
click at [180, 52] on button "Edit This Section" at bounding box center [204, 49] width 72 height 16
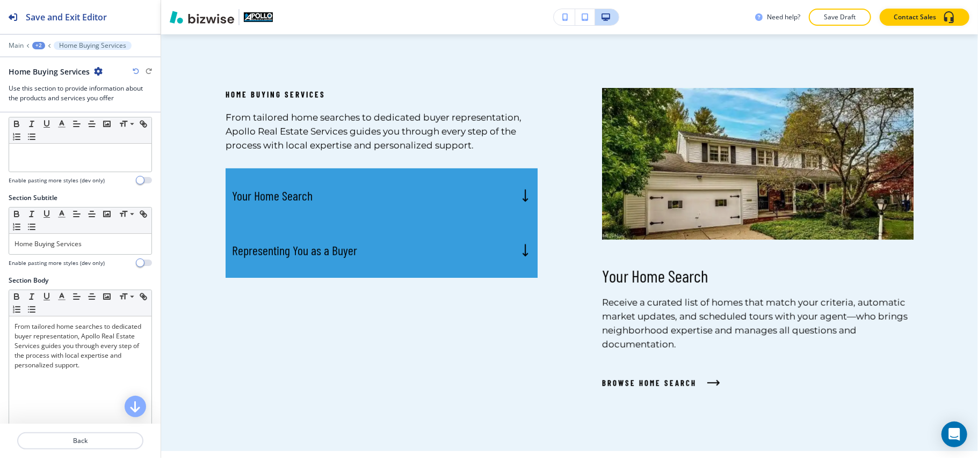
scroll to position [0, 0]
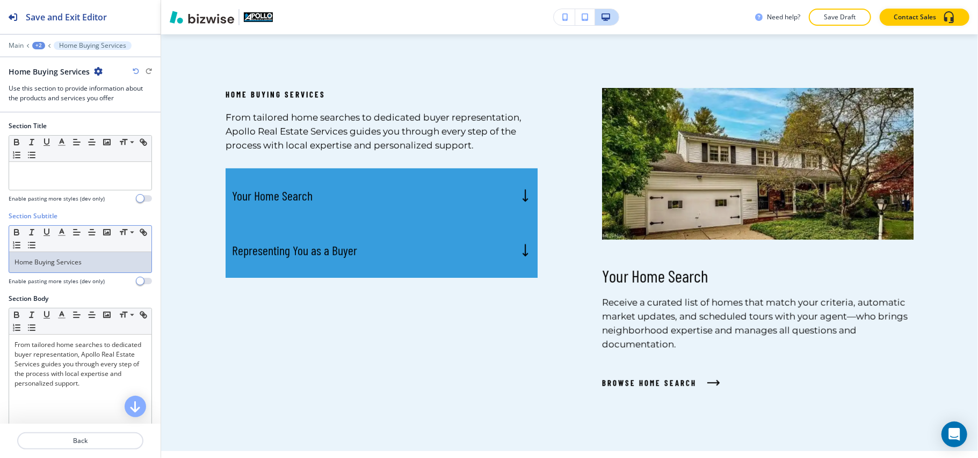
click at [88, 267] on p "Home Buying Services" at bounding box center [80, 263] width 132 height 10
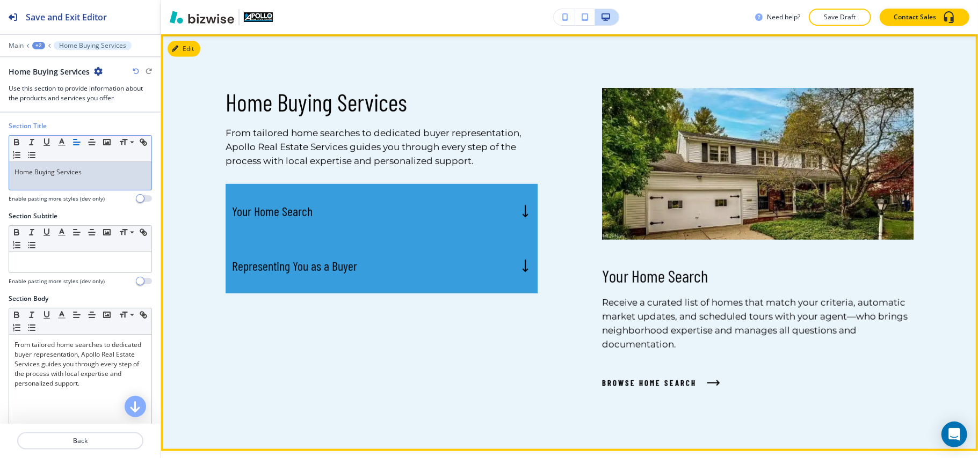
click at [303, 211] on h5 "Your Home Search" at bounding box center [272, 211] width 81 height 16
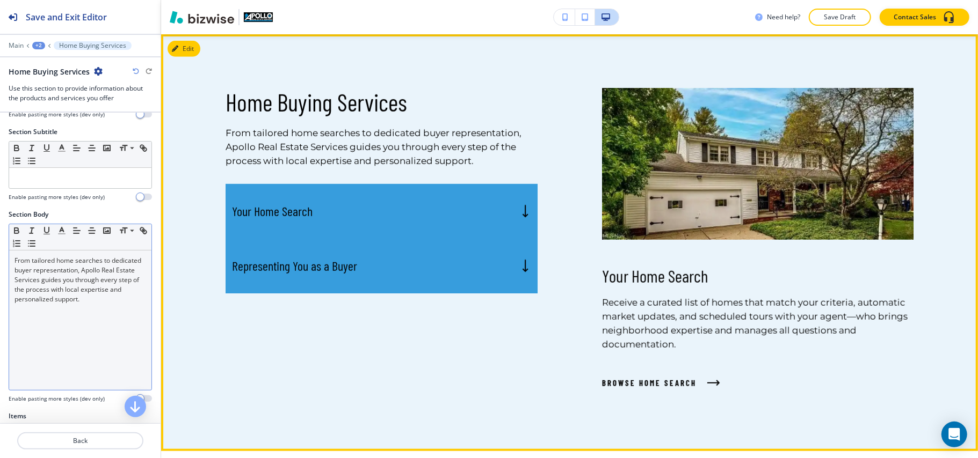
scroll to position [71, 0]
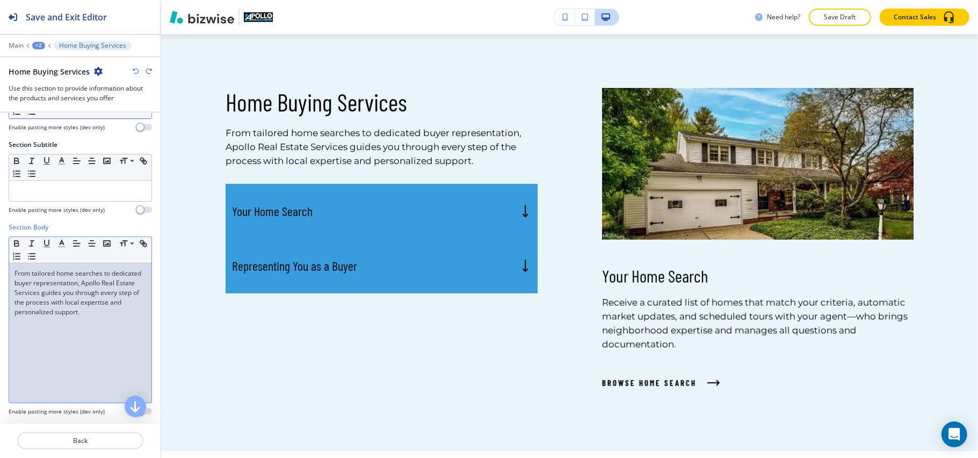
click at [71, 330] on div "From tailored home searches to dedicated buyer representation, Apollo Real Esta…" at bounding box center [80, 334] width 142 height 140
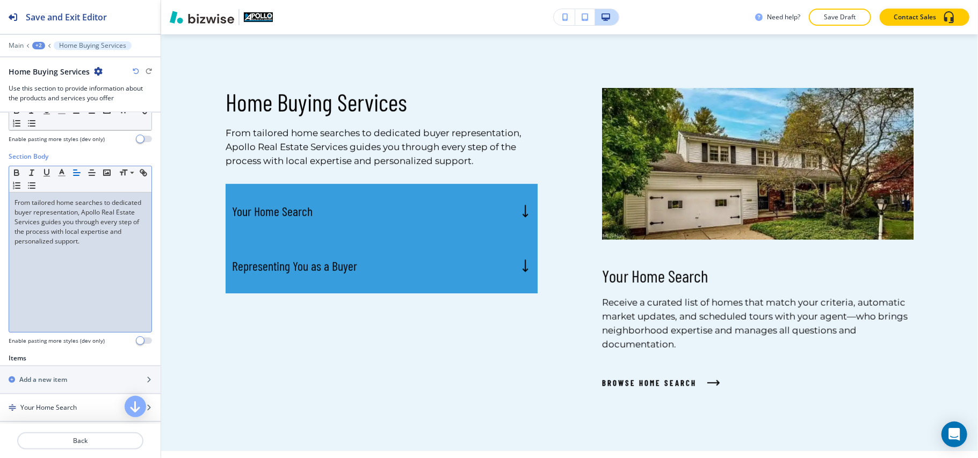
scroll to position [286, 0]
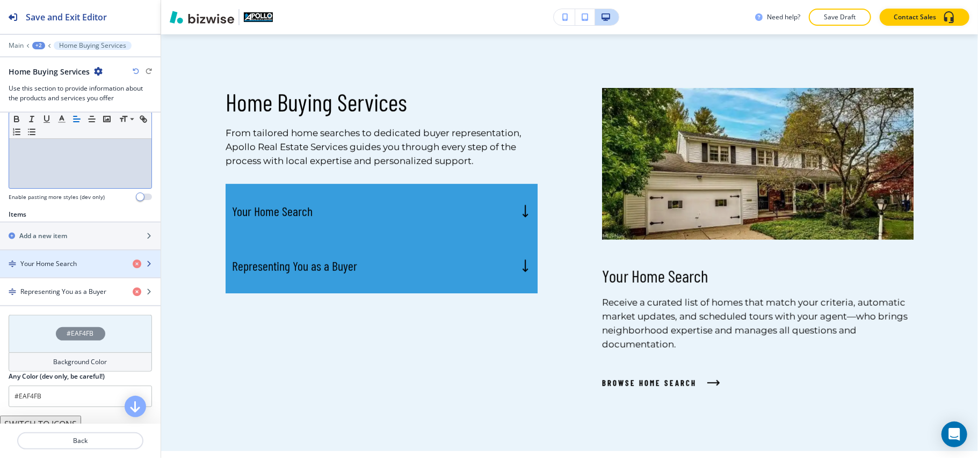
click at [57, 256] on div "button" at bounding box center [80, 255] width 161 height 9
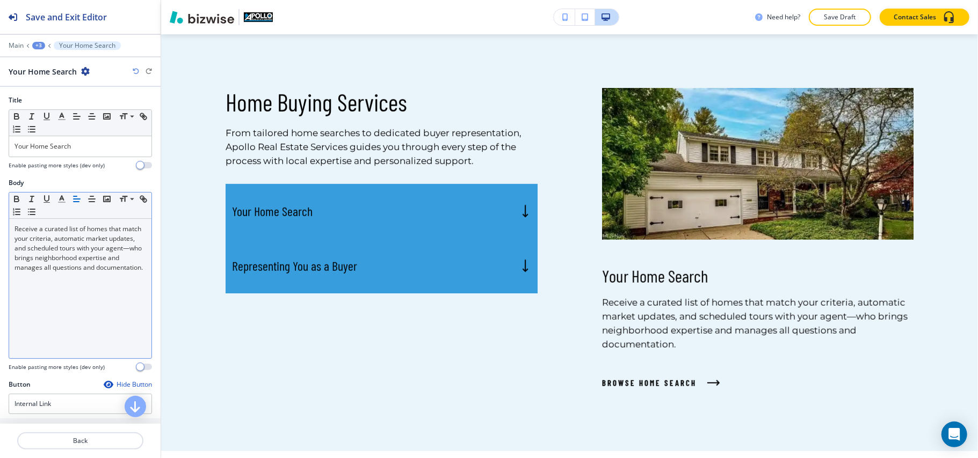
click at [67, 292] on div "Receive a curated list of homes that match your criteria, automatic market upda…" at bounding box center [80, 289] width 142 height 140
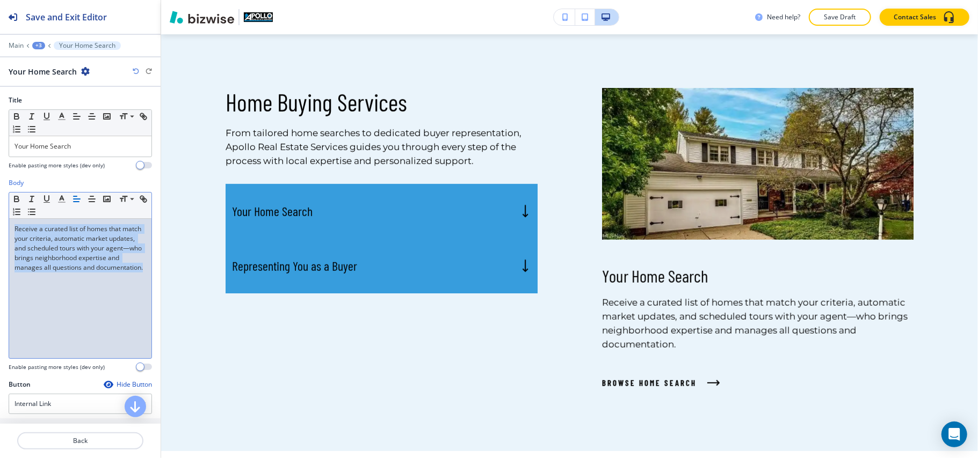
scroll to position [0, 0]
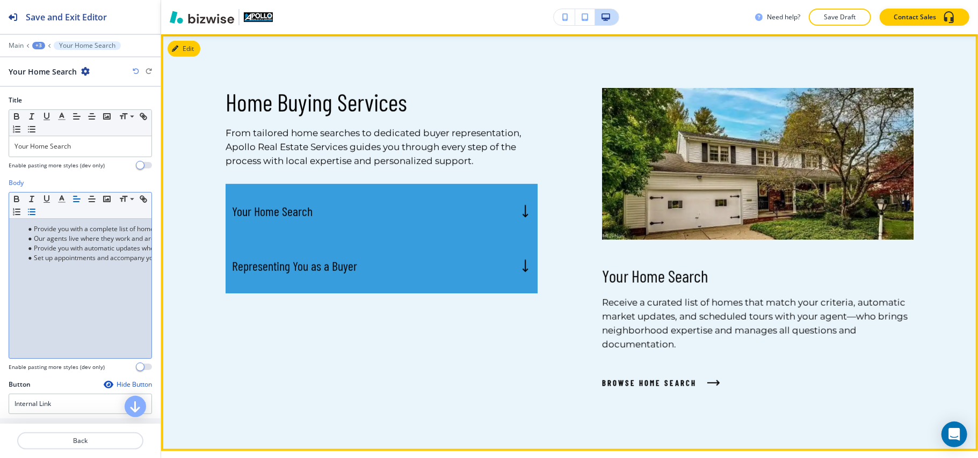
click at [419, 209] on div "Your Home Search" at bounding box center [381, 211] width 312 height 55
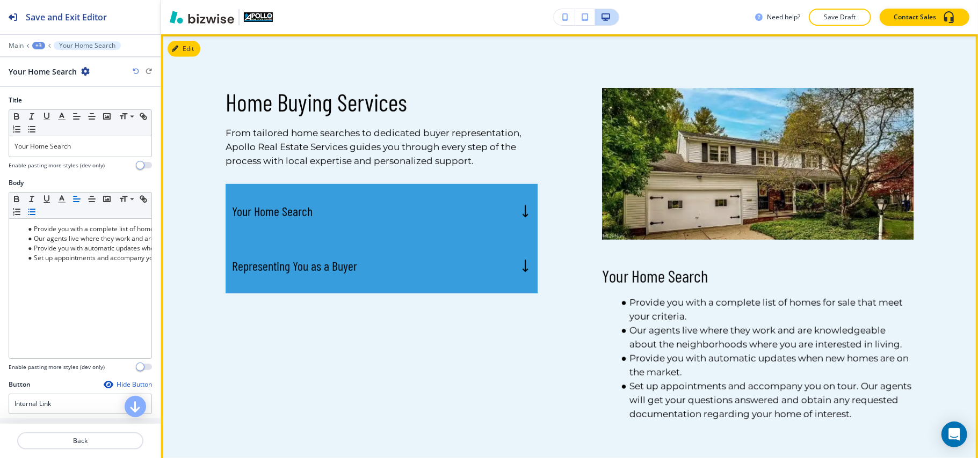
click at [468, 262] on div "Representing You as a Buyer" at bounding box center [381, 266] width 312 height 55
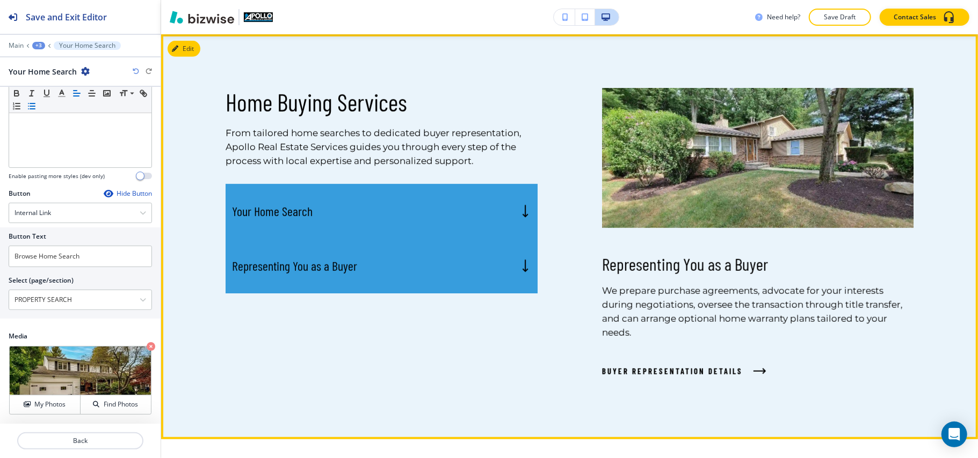
scroll to position [591, 0]
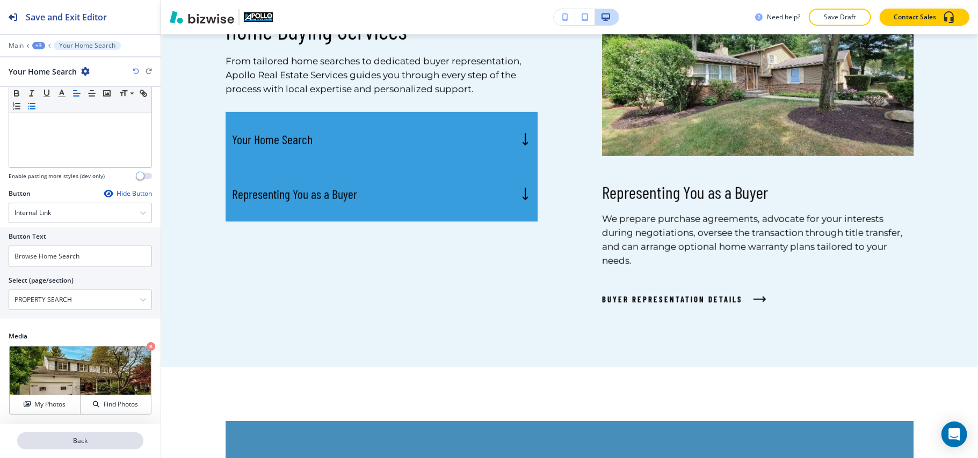
click at [89, 439] on p "Back" at bounding box center [80, 441] width 124 height 10
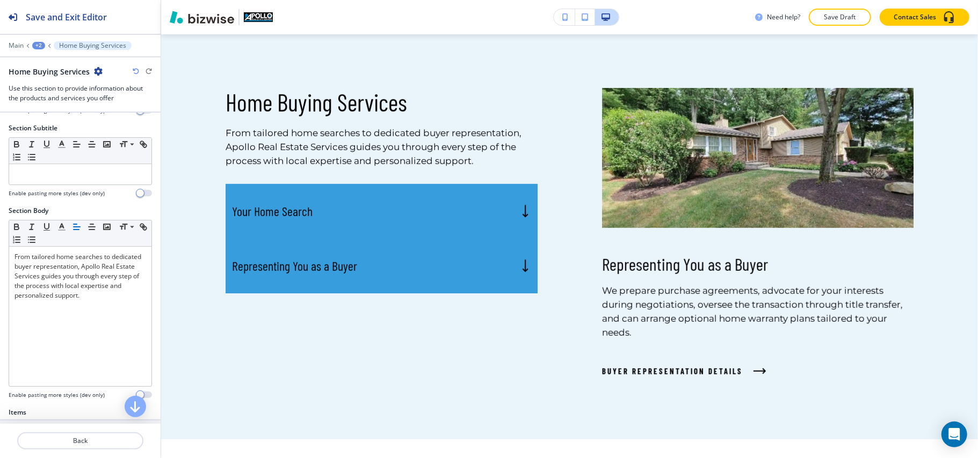
scroll to position [215, 0]
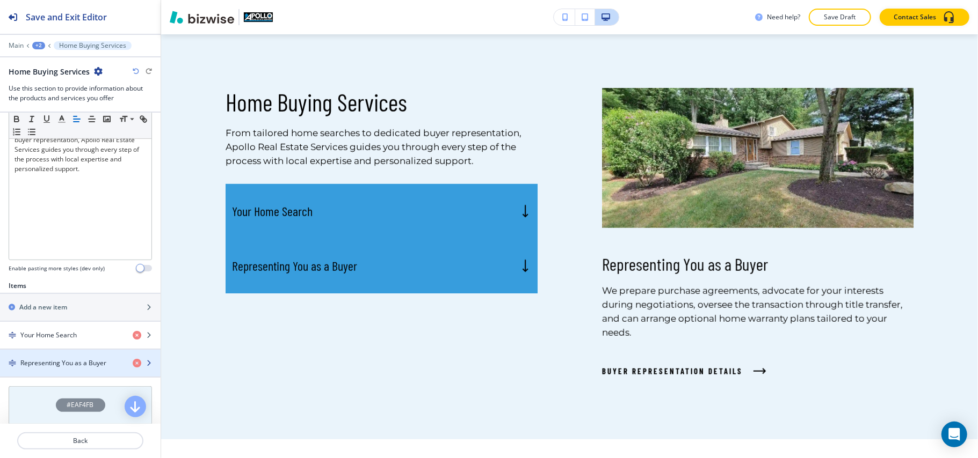
click at [56, 372] on div "button" at bounding box center [80, 372] width 161 height 9
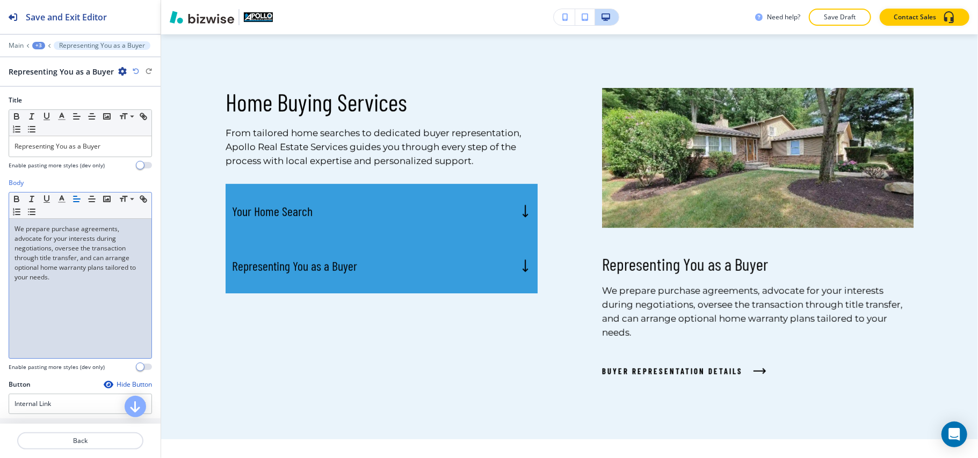
click at [70, 297] on div "We prepare purchase agreements, advocate for your interests during negotiations…" at bounding box center [80, 289] width 142 height 140
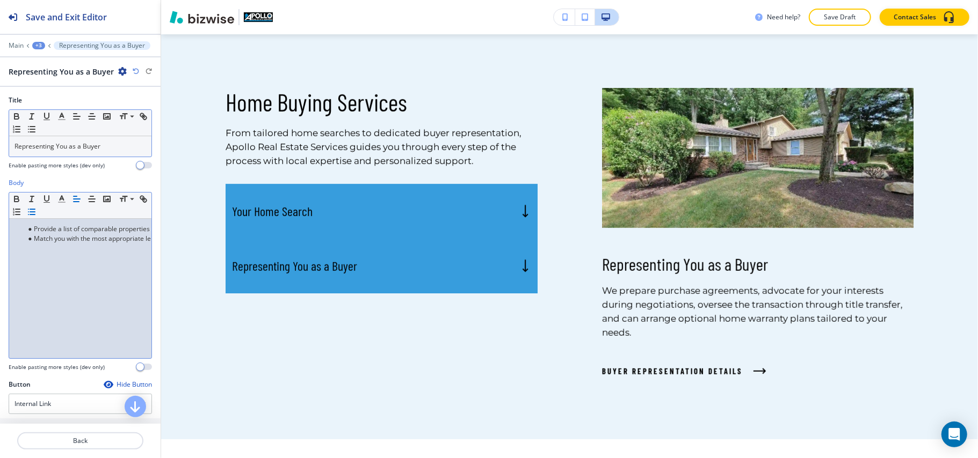
click at [87, 144] on p "Representing You as a Buyer" at bounding box center [80, 147] width 132 height 10
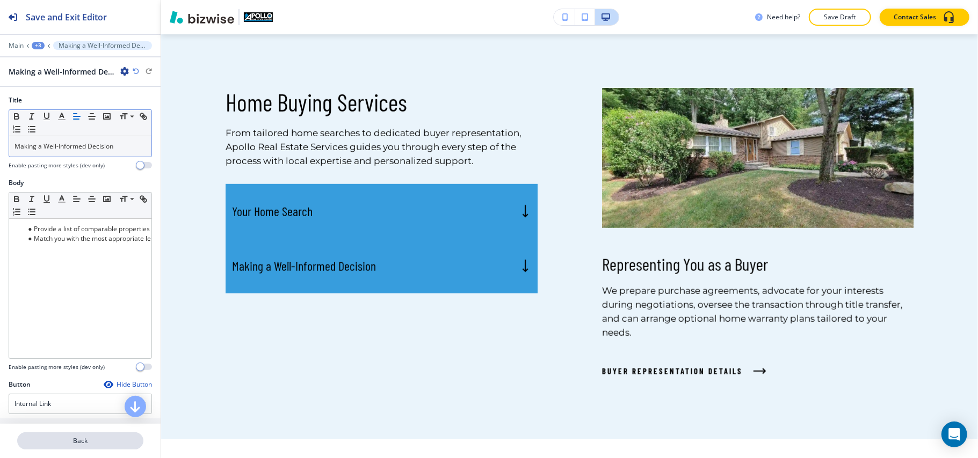
drag, startPoint x: 88, startPoint y: 428, endPoint x: 88, endPoint y: 434, distance: 5.9
click at [89, 431] on div at bounding box center [80, 428] width 161 height 9
click at [87, 439] on p "Back" at bounding box center [80, 441] width 124 height 10
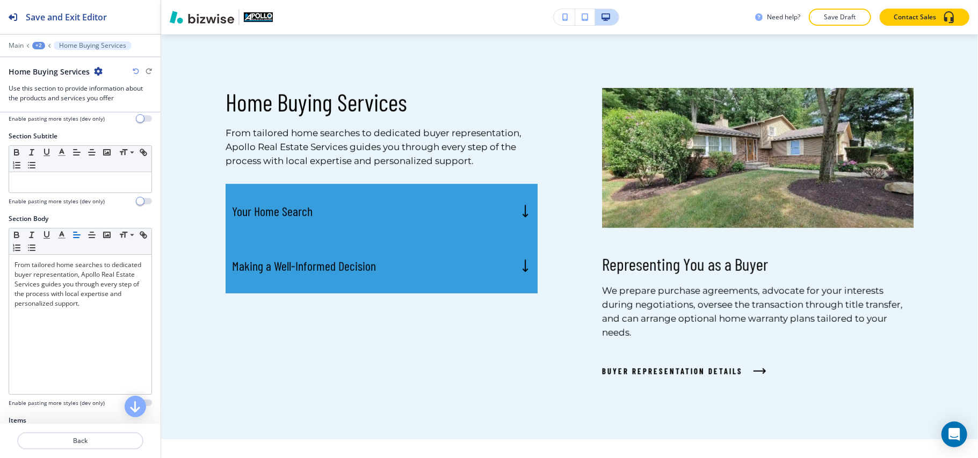
scroll to position [286, 0]
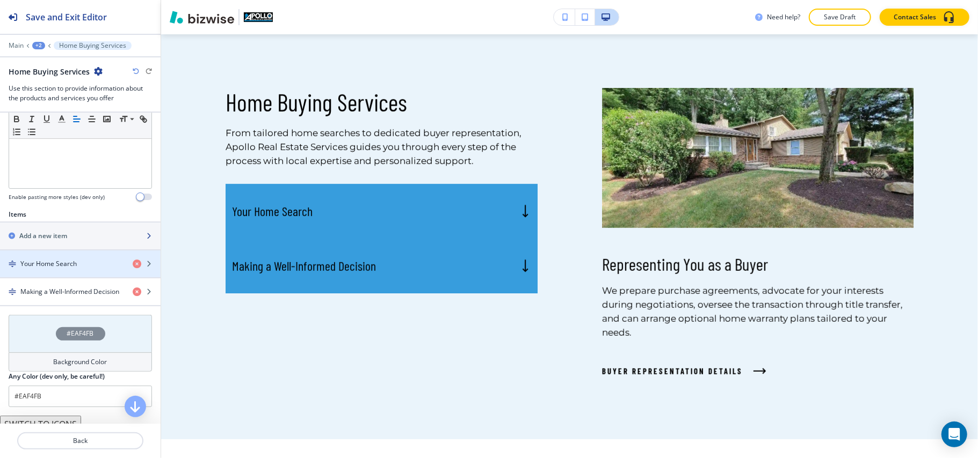
click at [57, 235] on h2 "Add a new item" at bounding box center [43, 236] width 48 height 10
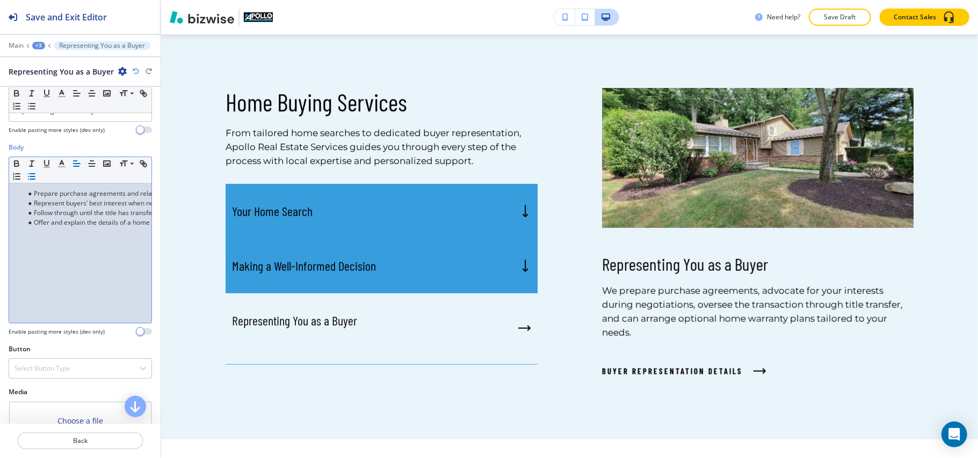
scroll to position [93, 0]
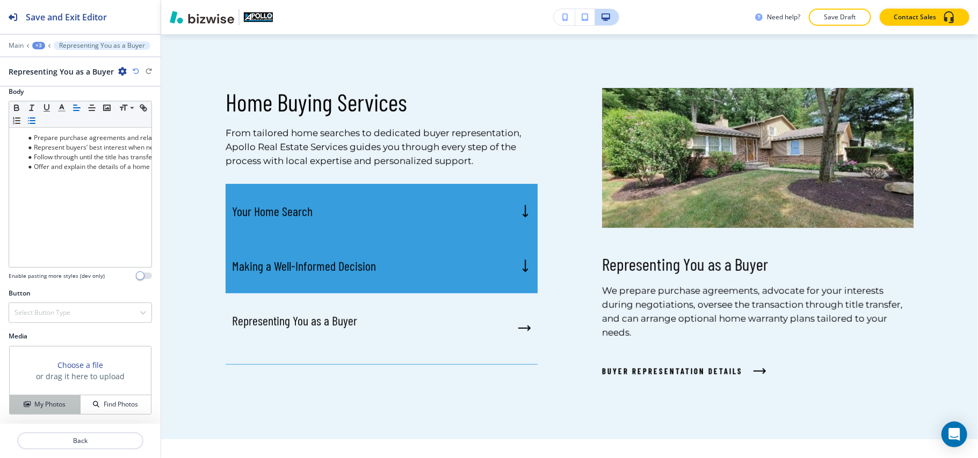
drag, startPoint x: 52, startPoint y: 394, endPoint x: 48, endPoint y: 406, distance: 12.9
click at [50, 397] on div "My Photos Find Photos" at bounding box center [80, 404] width 141 height 19
click at [48, 406] on h4 "My Photos" at bounding box center [49, 405] width 31 height 10
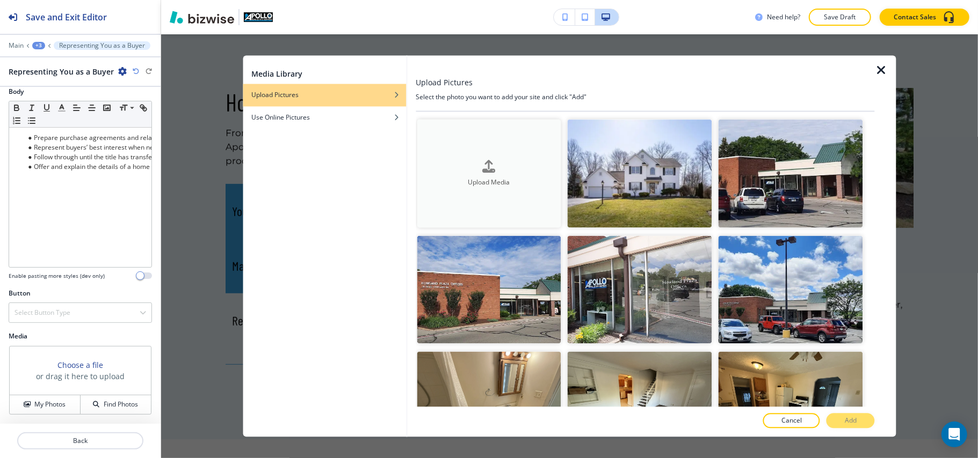
click at [520, 202] on button "Upload Media" at bounding box center [489, 174] width 144 height 108
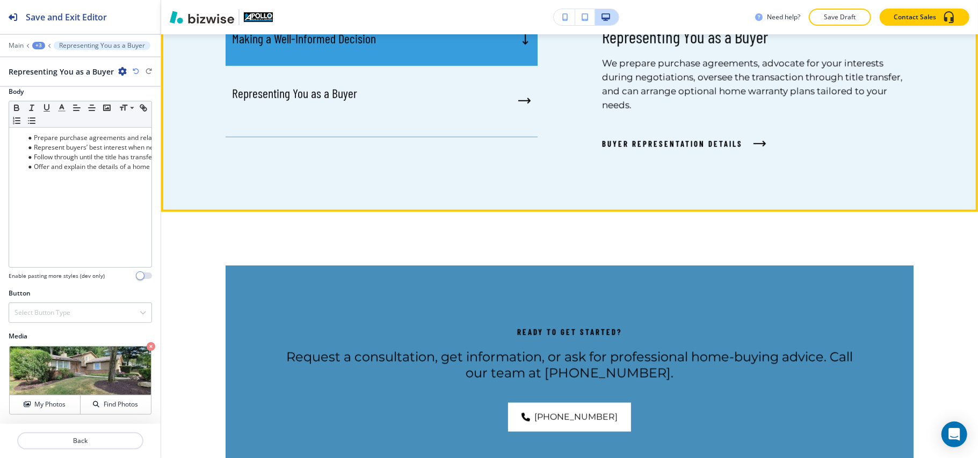
scroll to position [805, 0]
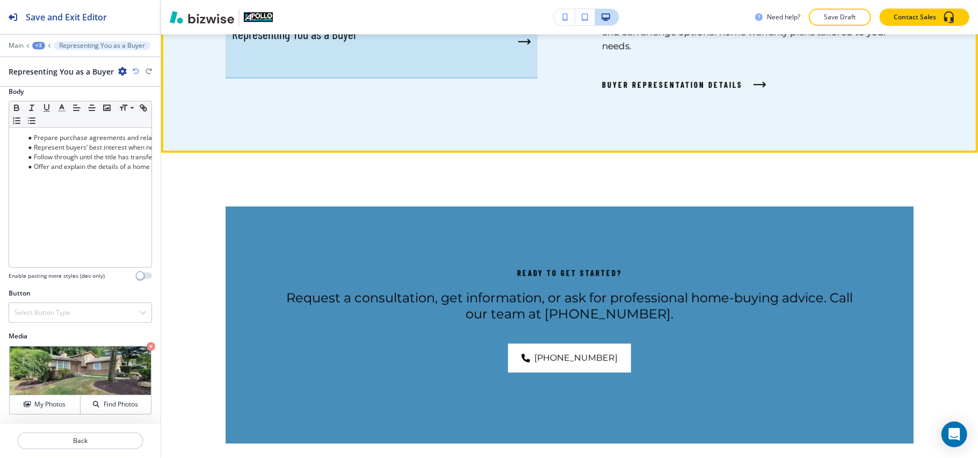
click at [292, 67] on div "Representing You as a Buyer" at bounding box center [381, 42] width 312 height 71
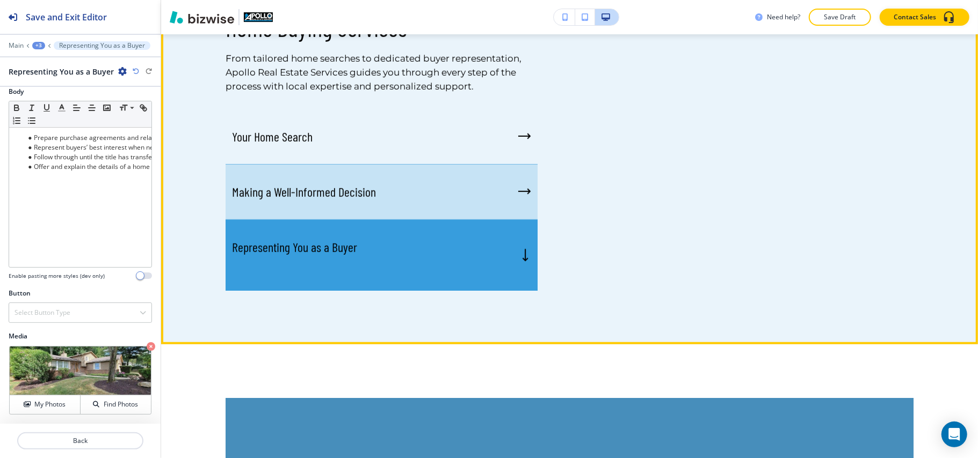
scroll to position [591, 0]
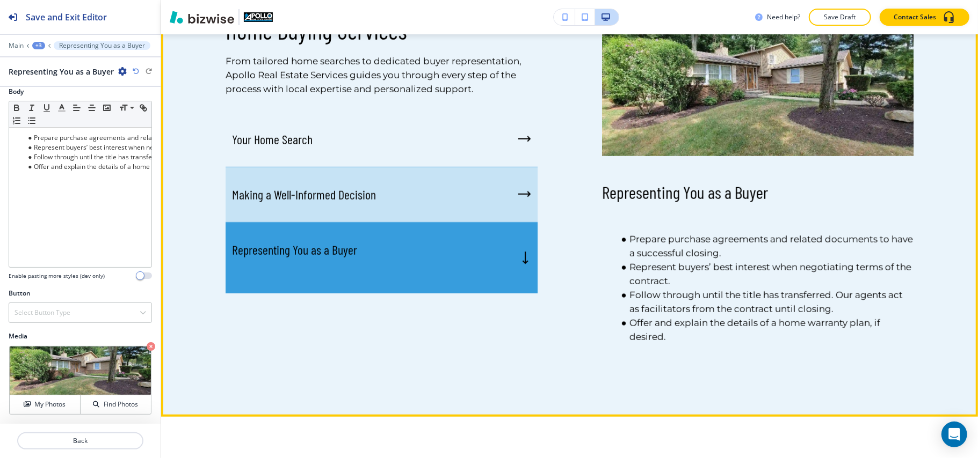
click at [360, 205] on div "Making a Well-Informed Decision" at bounding box center [381, 195] width 312 height 55
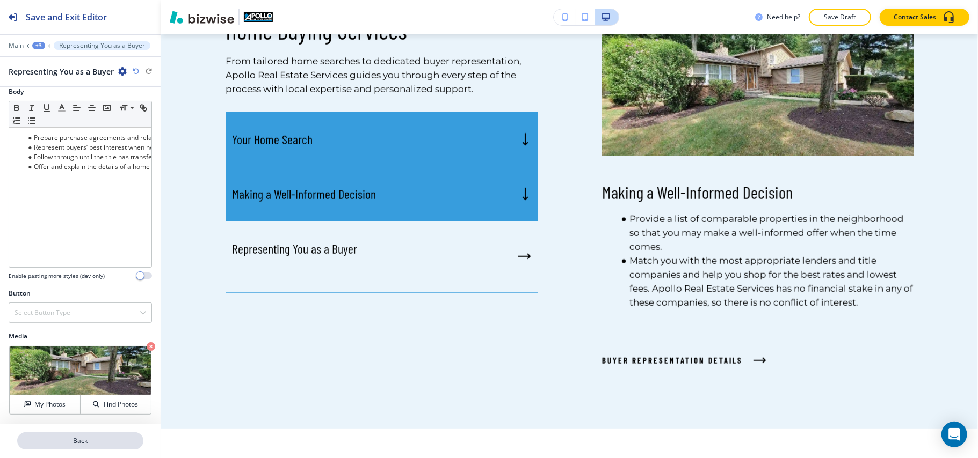
click at [83, 443] on p "Back" at bounding box center [80, 441] width 124 height 10
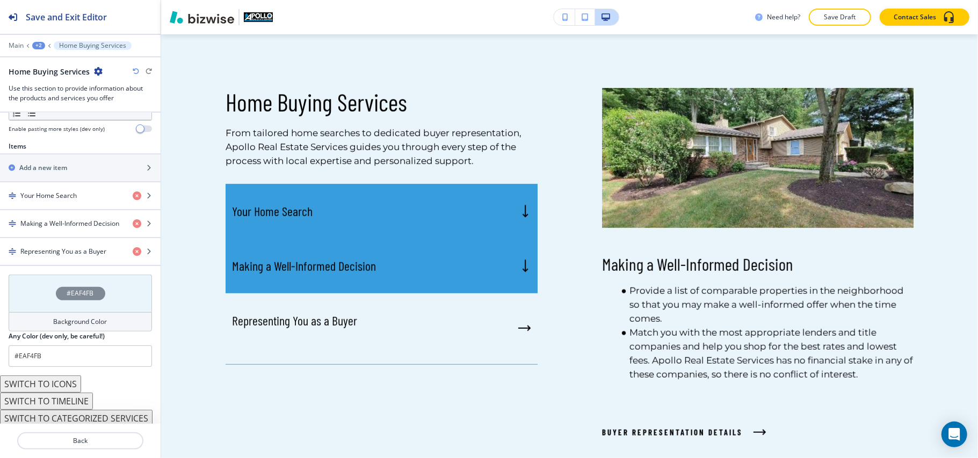
scroll to position [358, 0]
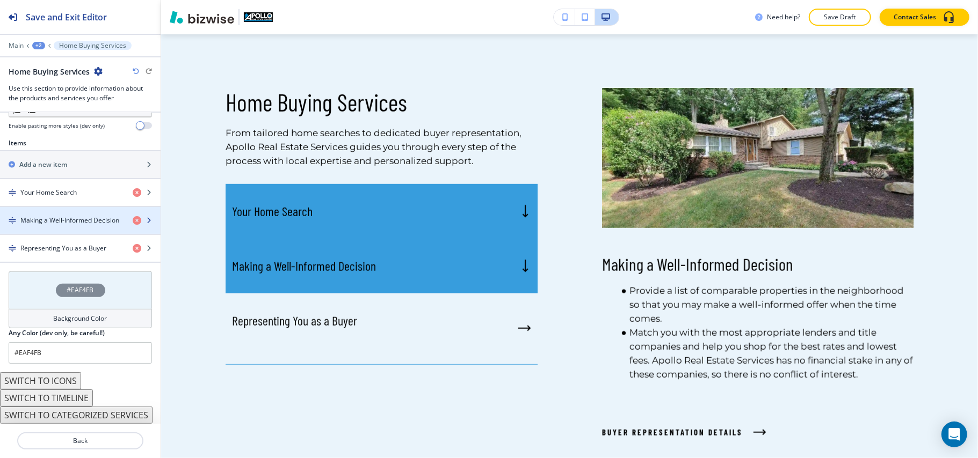
click at [61, 233] on div "button" at bounding box center [80, 229] width 161 height 9
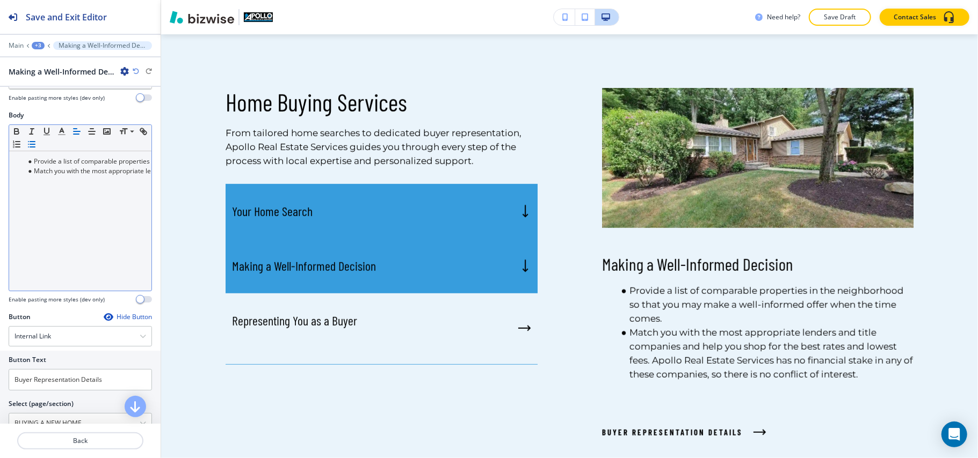
scroll to position [194, 0]
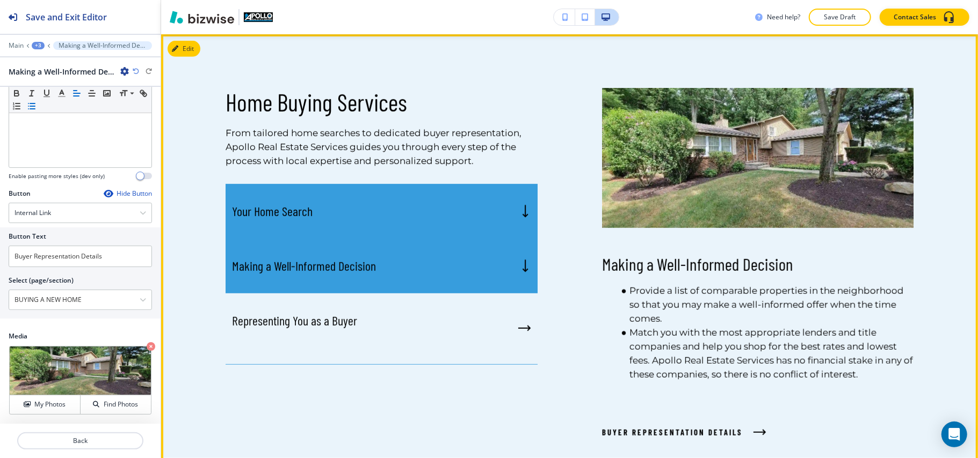
click at [306, 196] on div "Your Home Search" at bounding box center [381, 211] width 312 height 55
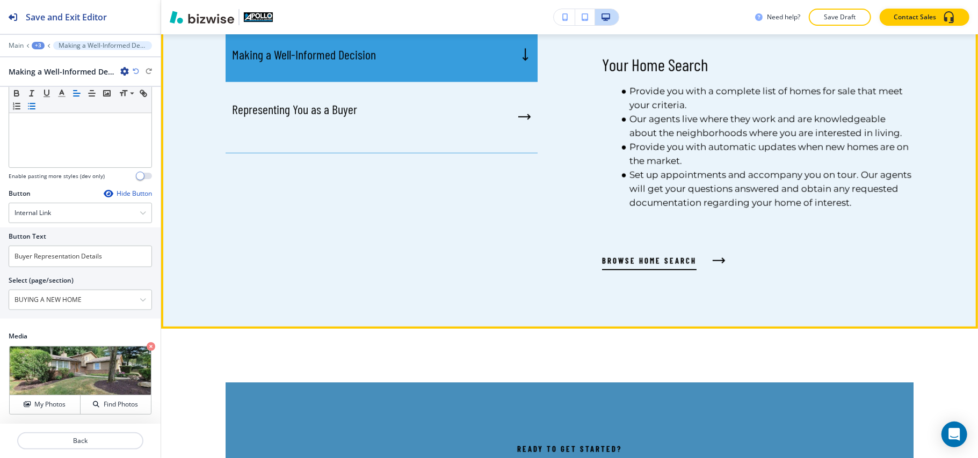
scroll to position [733, 0]
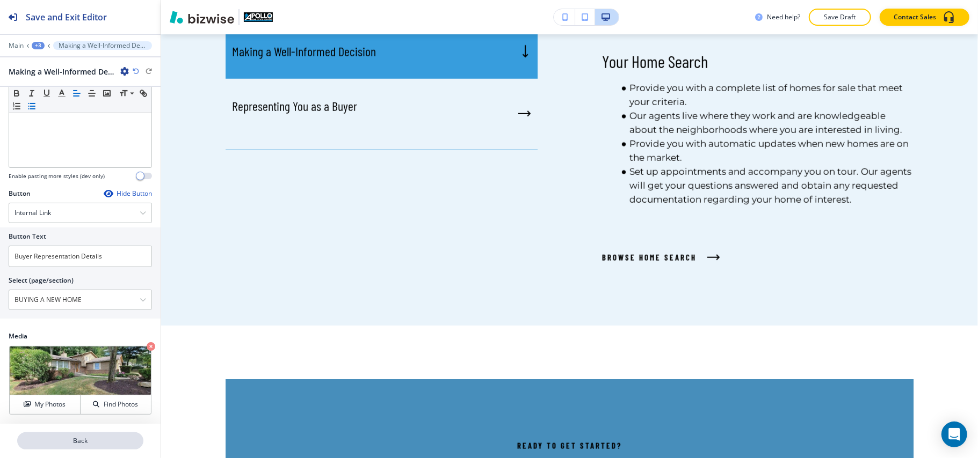
click at [84, 441] on p "Back" at bounding box center [80, 441] width 124 height 10
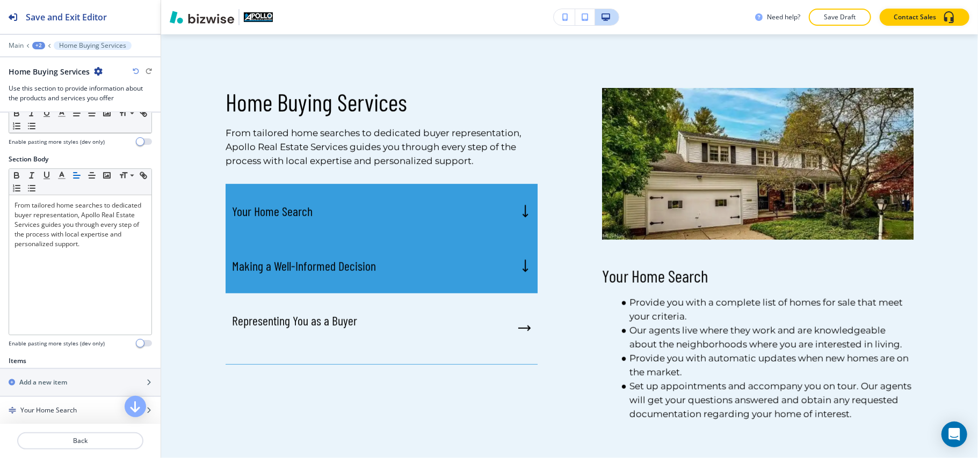
scroll to position [286, 0]
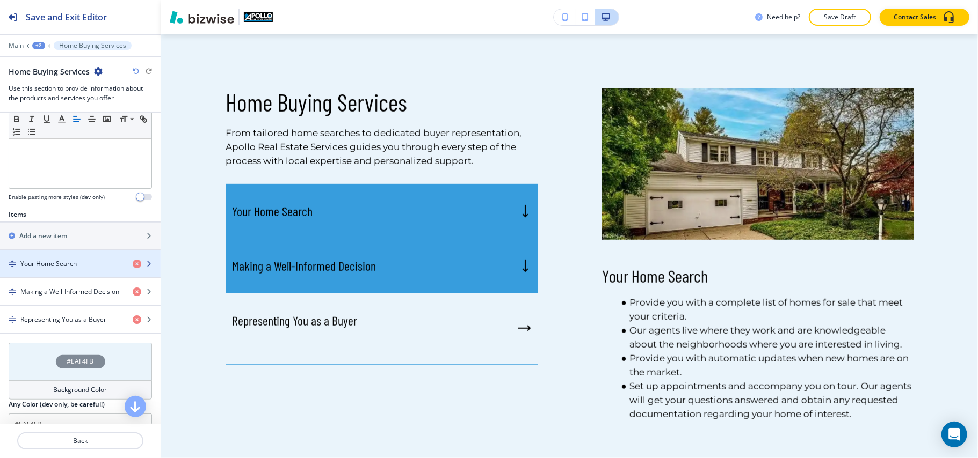
click at [60, 275] on div "button" at bounding box center [80, 273] width 161 height 9
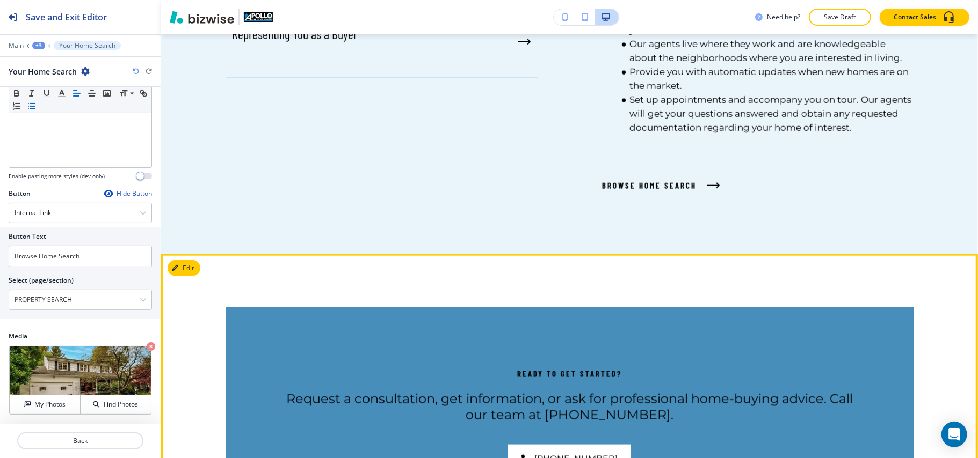
scroll to position [948, 0]
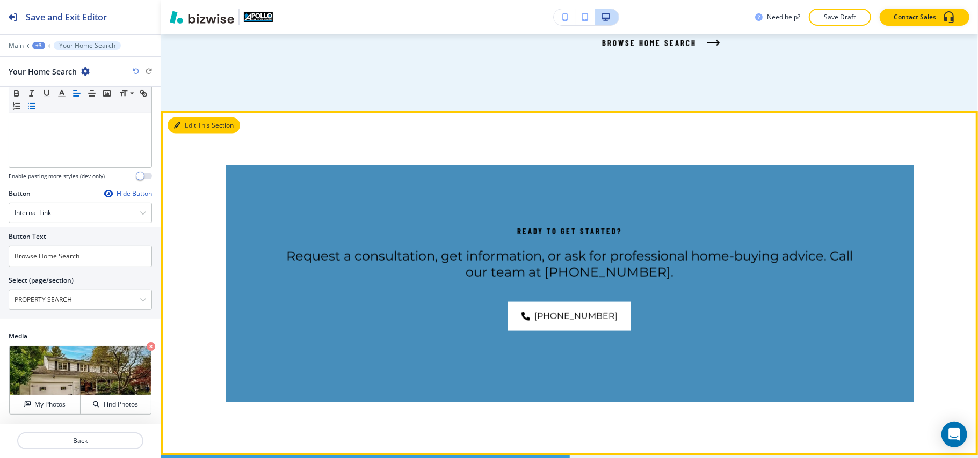
click at [183, 125] on button "Edit This Section" at bounding box center [204, 126] width 72 height 16
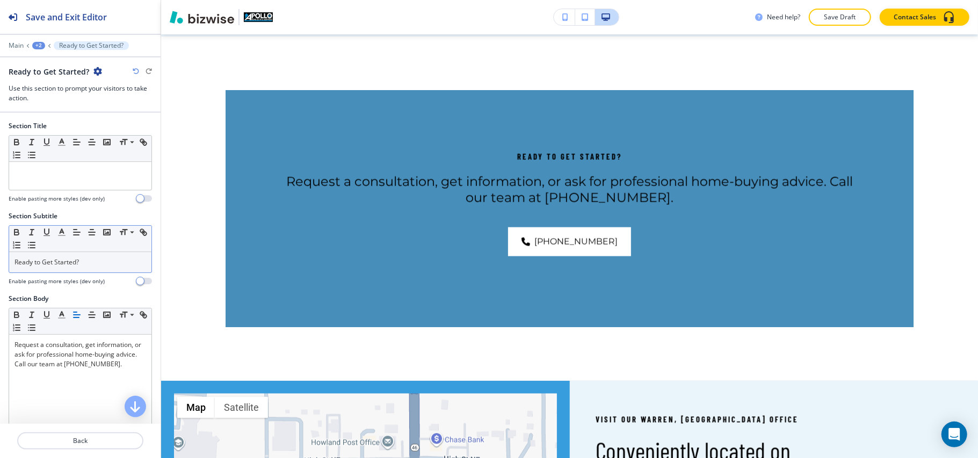
scroll to position [1027, 0]
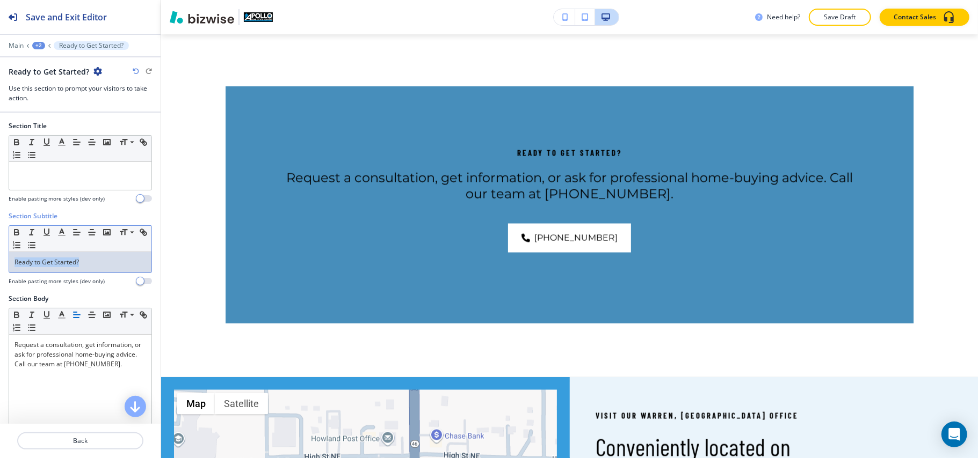
drag, startPoint x: 116, startPoint y: 262, endPoint x: 0, endPoint y: 262, distance: 116.0
click at [0, 262] on div "Section Subtitle Small Normal Large Huge Ready to Get Started? Enable pasting m…" at bounding box center [80, 253] width 161 height 83
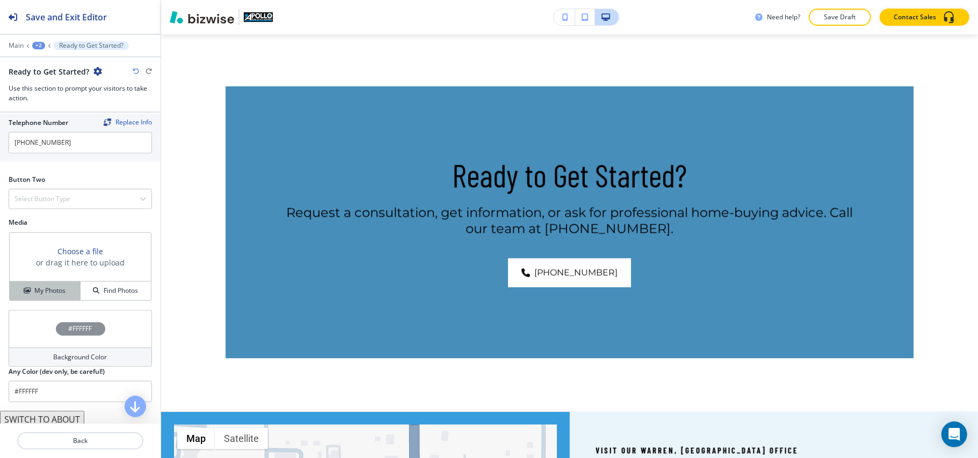
scroll to position [430, 0]
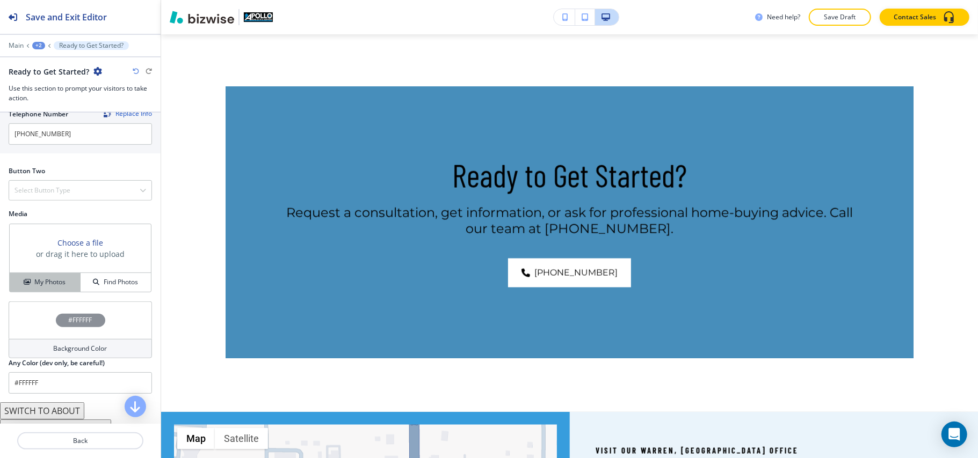
click at [40, 287] on h4 "My Photos" at bounding box center [49, 283] width 31 height 10
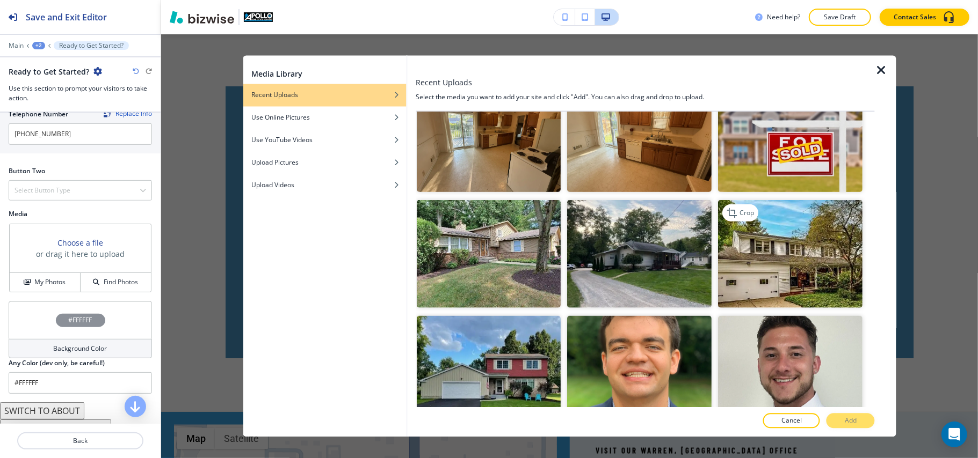
click at [786, 254] on img "button" at bounding box center [790, 254] width 144 height 108
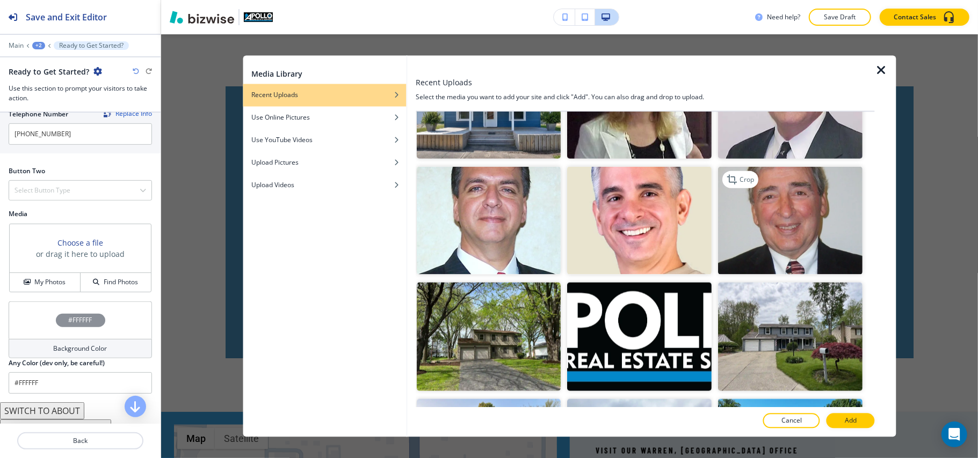
scroll to position [1217, 0]
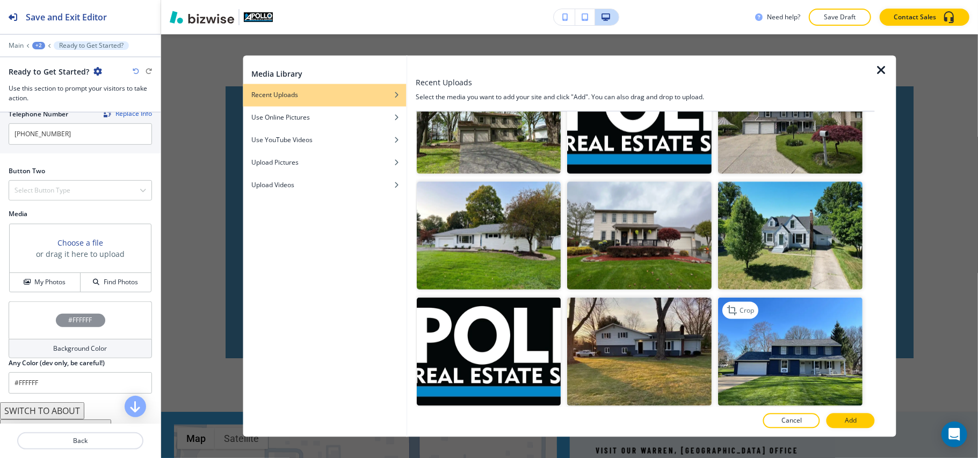
click at [807, 330] on img "button" at bounding box center [790, 352] width 144 height 108
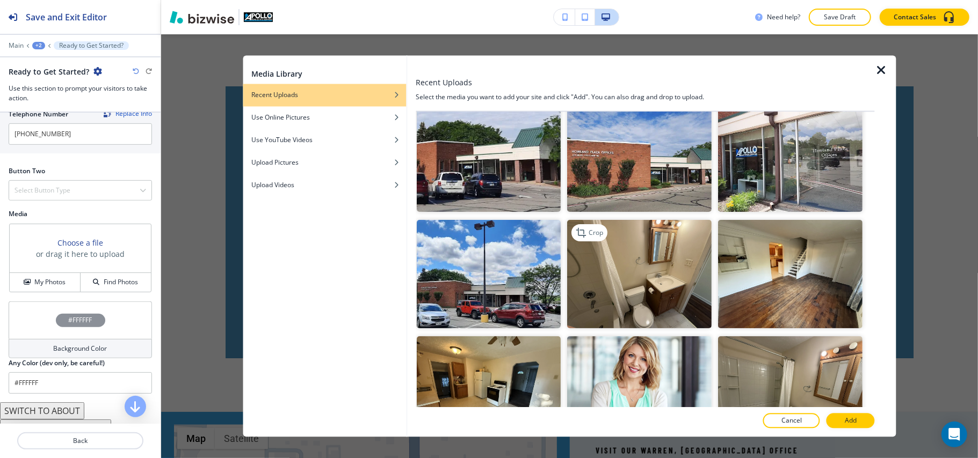
scroll to position [143, 0]
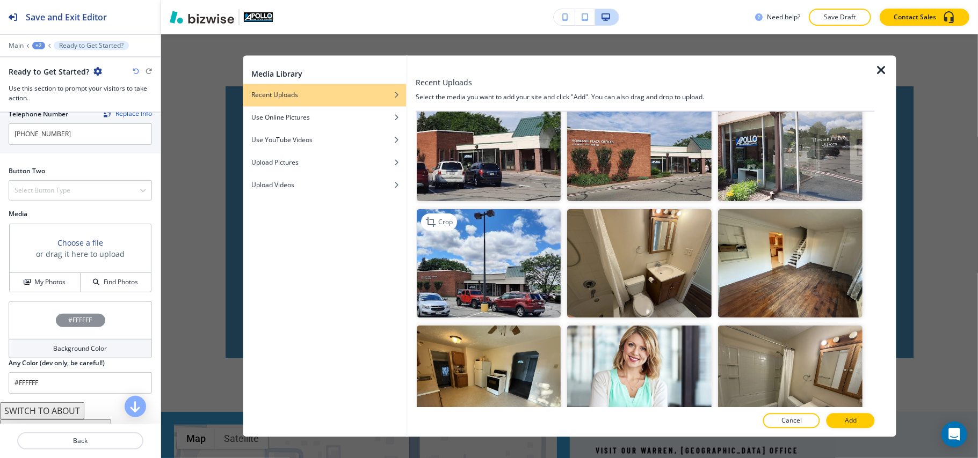
click at [497, 271] on img "button" at bounding box center [489, 263] width 144 height 108
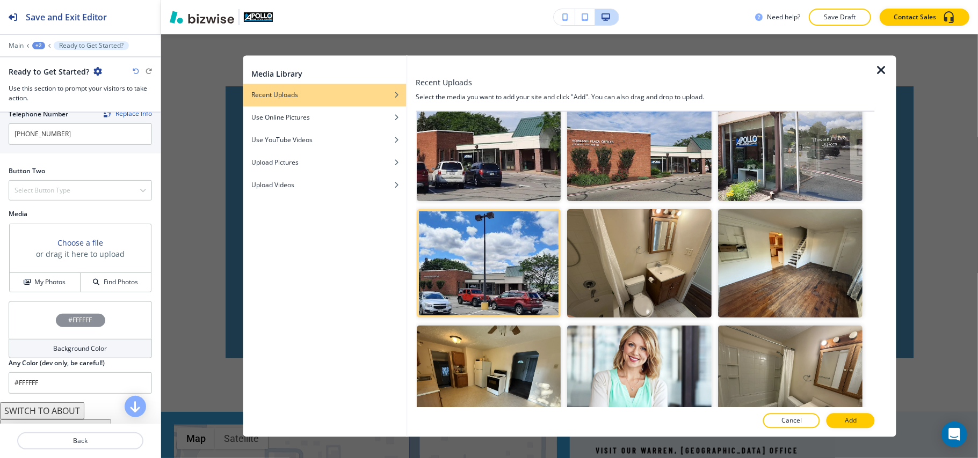
click at [842, 421] on button "Add" at bounding box center [850, 421] width 48 height 15
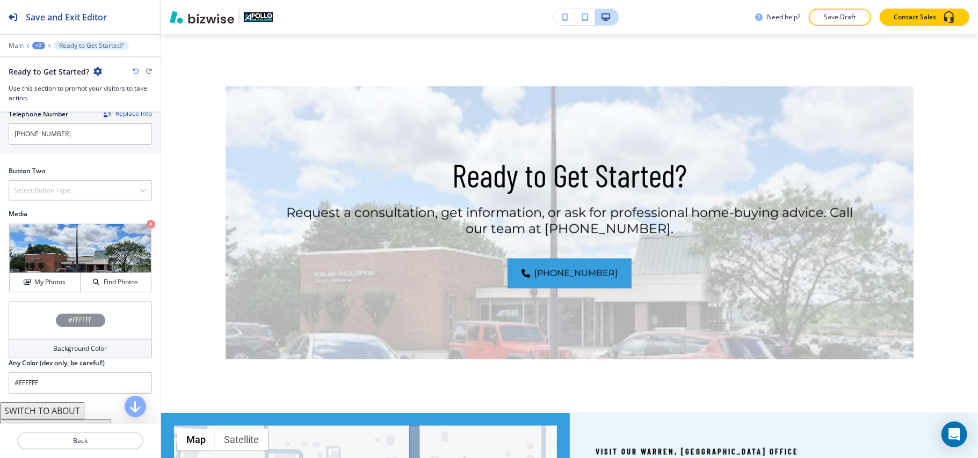
click at [35, 324] on div "#FFFFFF" at bounding box center [80, 321] width 143 height 38
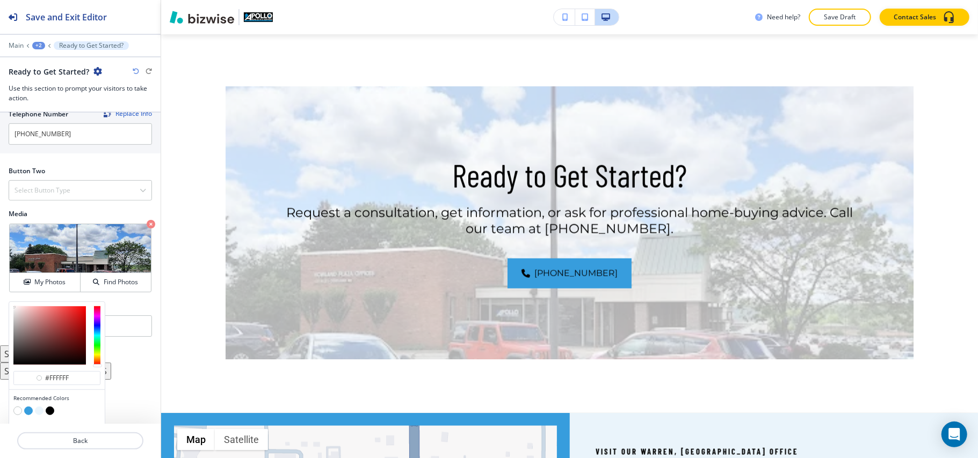
click at [48, 416] on button "button" at bounding box center [50, 411] width 9 height 9
type input "#000000"
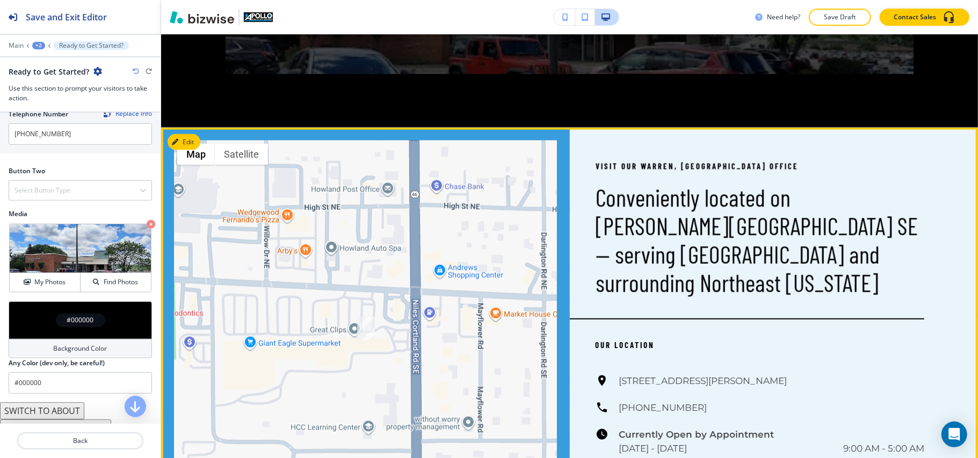
scroll to position [1313, 0]
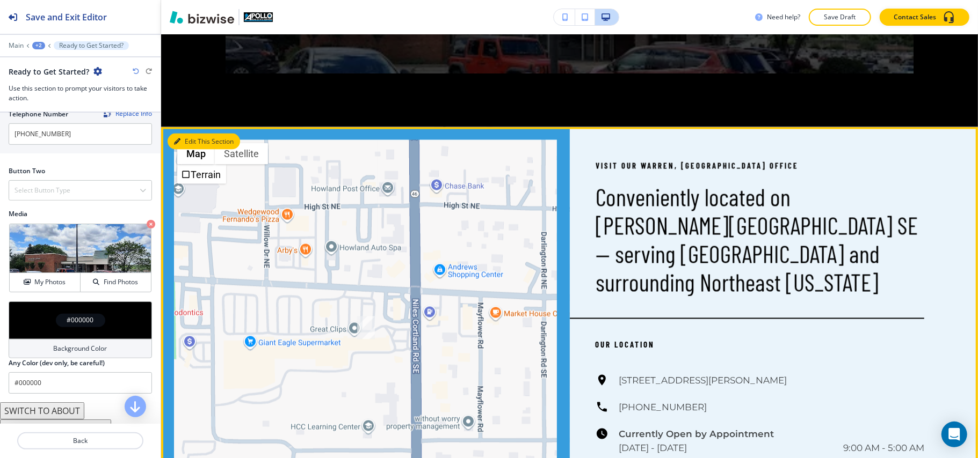
click at [189, 143] on button "Edit This Section" at bounding box center [204, 142] width 72 height 16
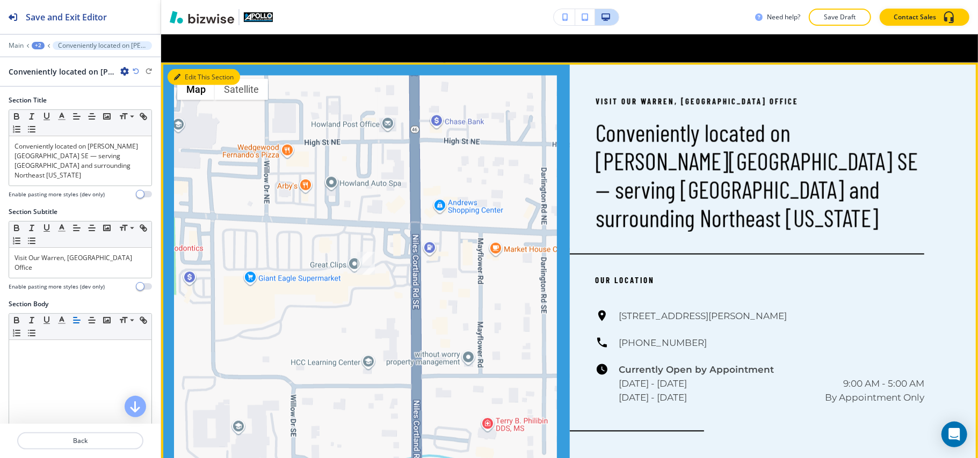
scroll to position [1407, 0]
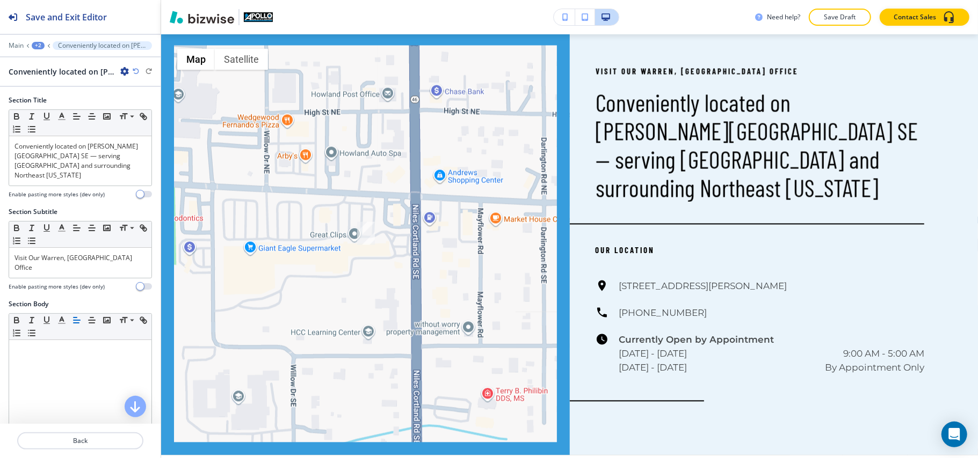
click at [122, 71] on icon "button" at bounding box center [124, 71] width 9 height 9
click at [149, 126] on p "Delete Section" at bounding box center [154, 128] width 55 height 10
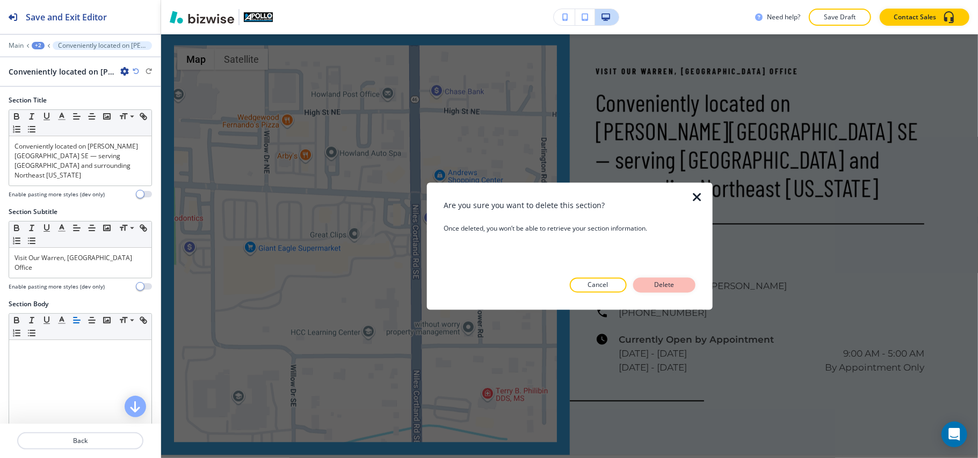
click at [681, 286] on button "Delete" at bounding box center [664, 285] width 62 height 15
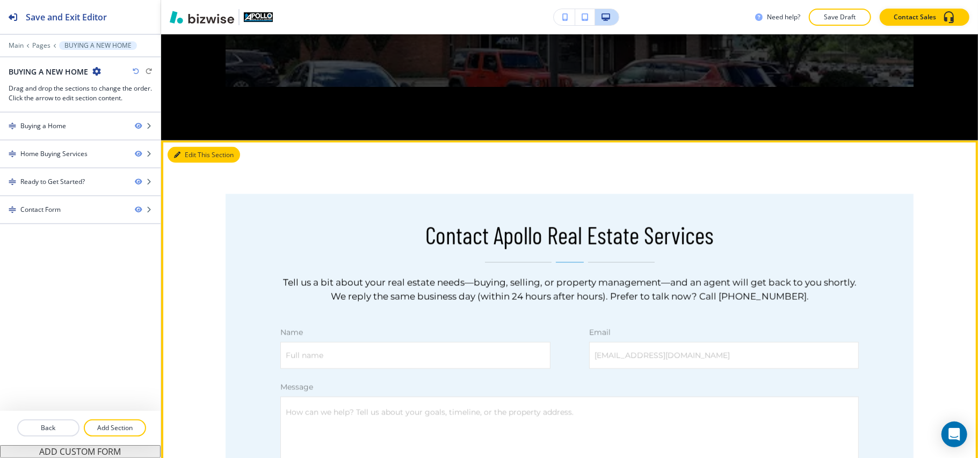
click at [191, 155] on button "Edit This Section" at bounding box center [204, 155] width 72 height 16
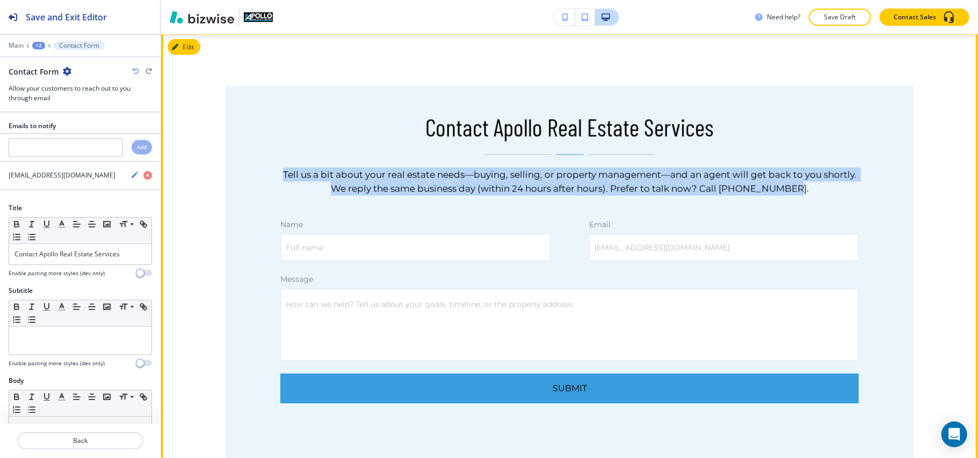
drag, startPoint x: 310, startPoint y: 174, endPoint x: 859, endPoint y: 187, distance: 548.8
click at [859, 187] on div "Contact Apollo Real Estate Services Tell us a bit about your real estate needs—…" at bounding box center [569, 275] width 688 height 378
click at [187, 45] on button "Edit" at bounding box center [184, 47] width 33 height 16
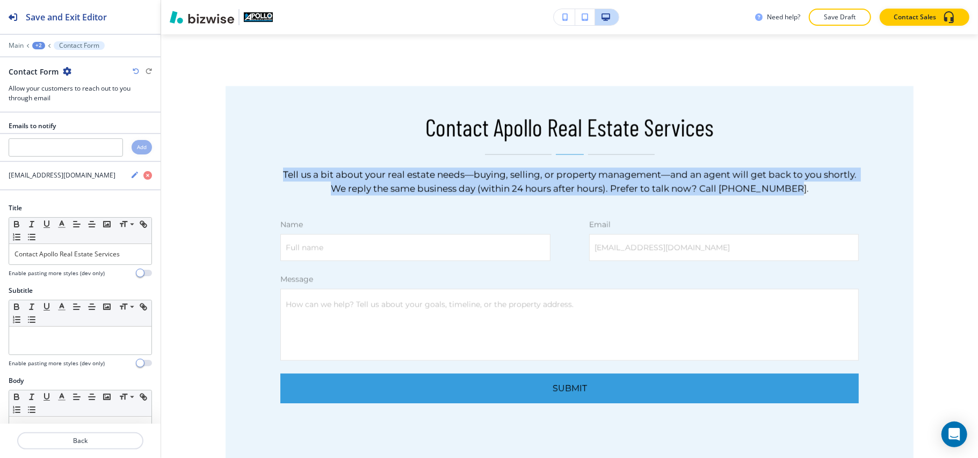
click at [67, 69] on icon "button" at bounding box center [67, 71] width 9 height 9
click at [82, 131] on p "Delete Section" at bounding box center [96, 128] width 55 height 10
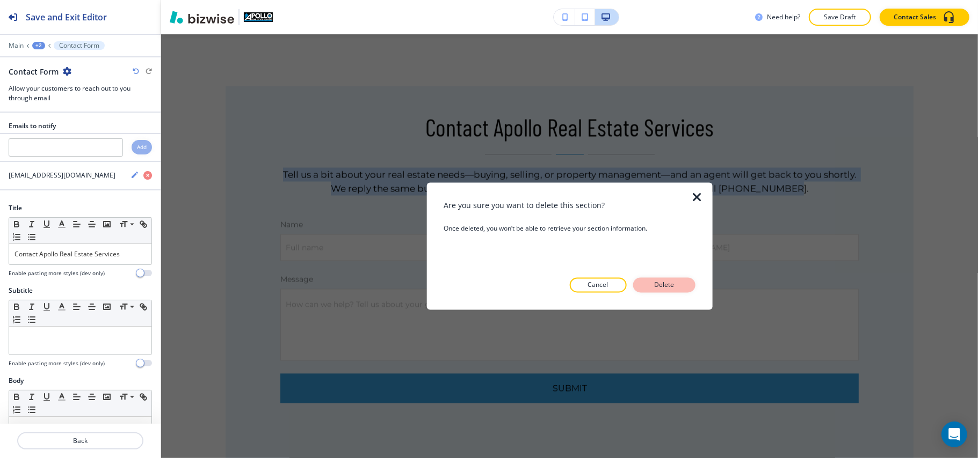
click at [651, 280] on button "Delete" at bounding box center [664, 285] width 62 height 15
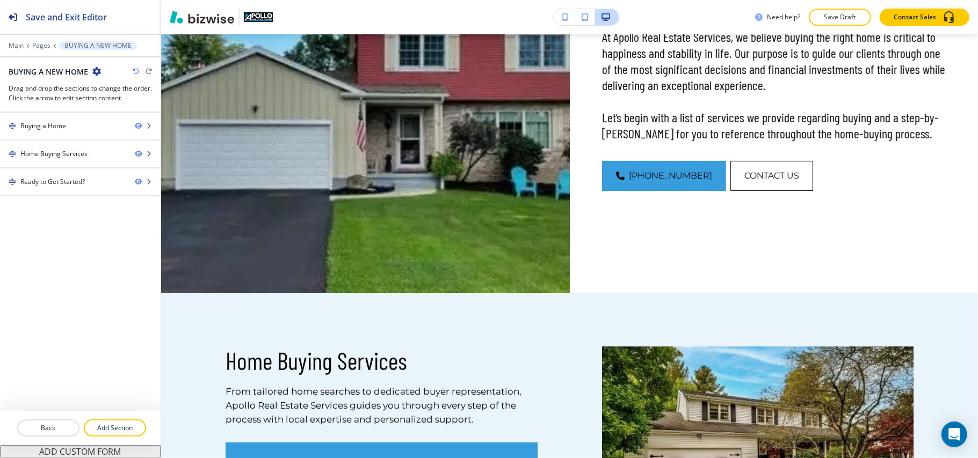
scroll to position [0, 0]
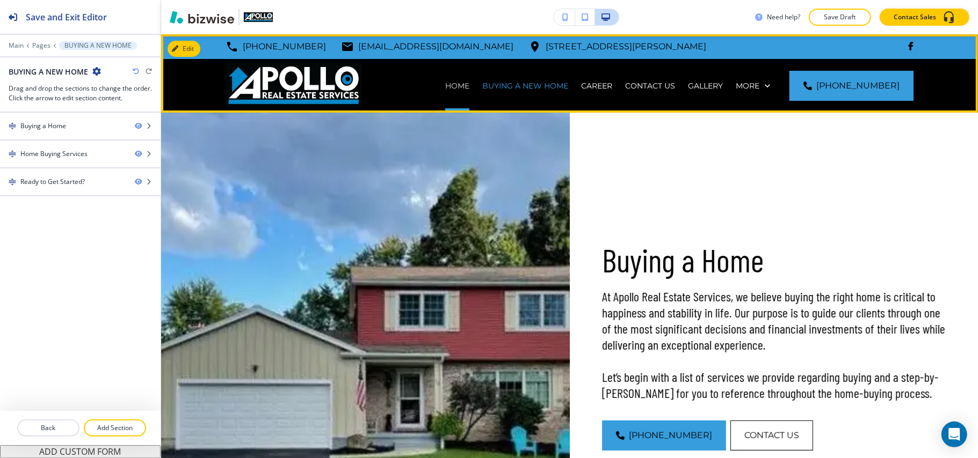
click at [456, 89] on p "HOME" at bounding box center [457, 86] width 24 height 11
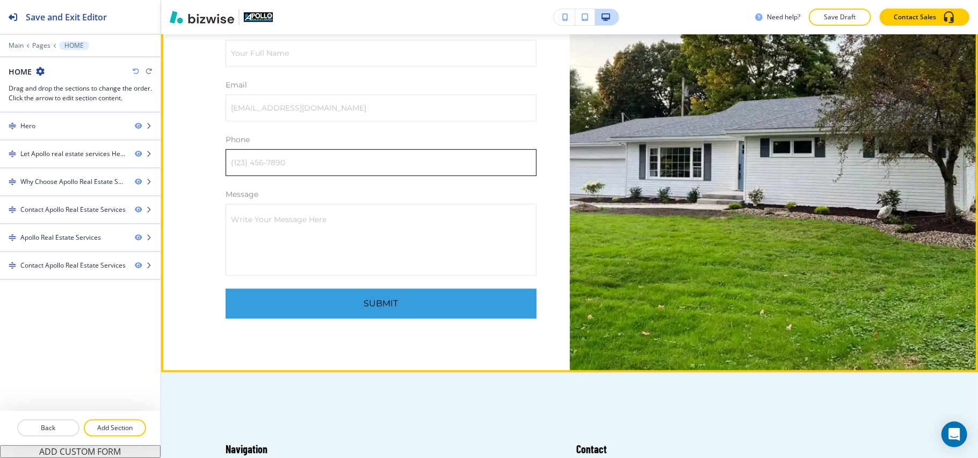
scroll to position [2148, 0]
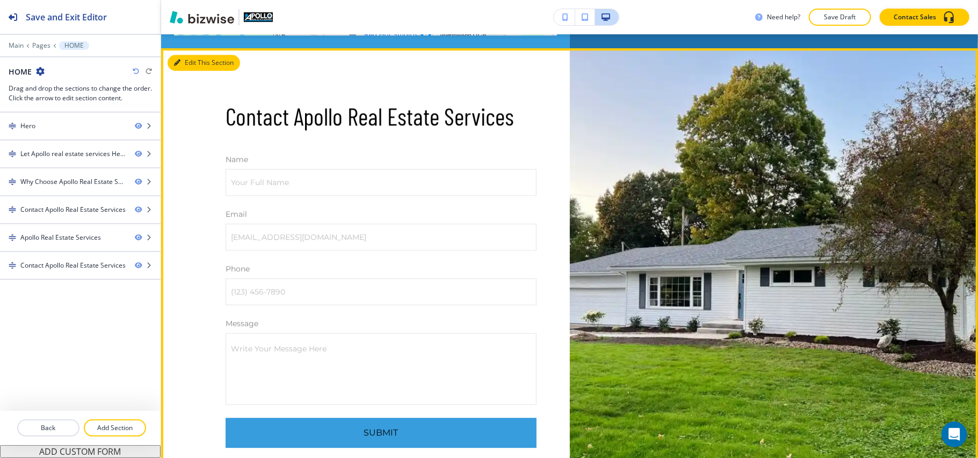
click at [177, 71] on button "Edit This Section" at bounding box center [204, 63] width 72 height 16
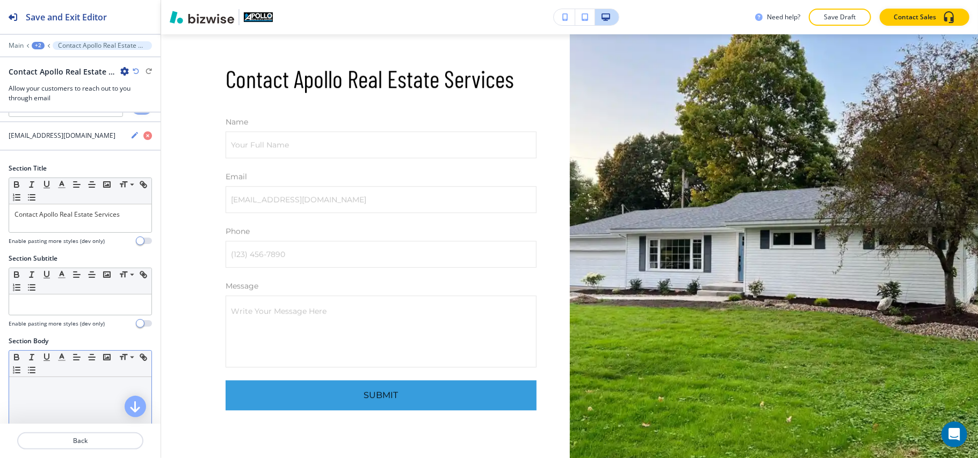
scroll to position [71, 0]
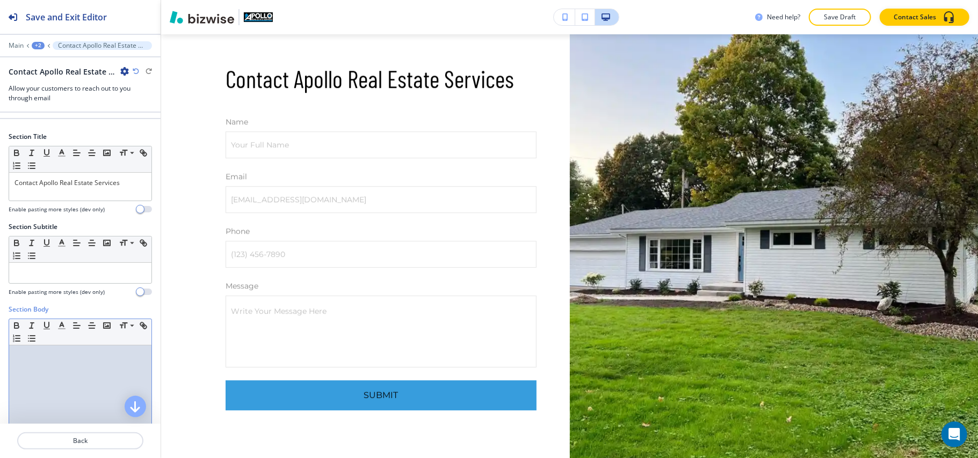
drag, startPoint x: 59, startPoint y: 378, endPoint x: 65, endPoint y: 376, distance: 7.0
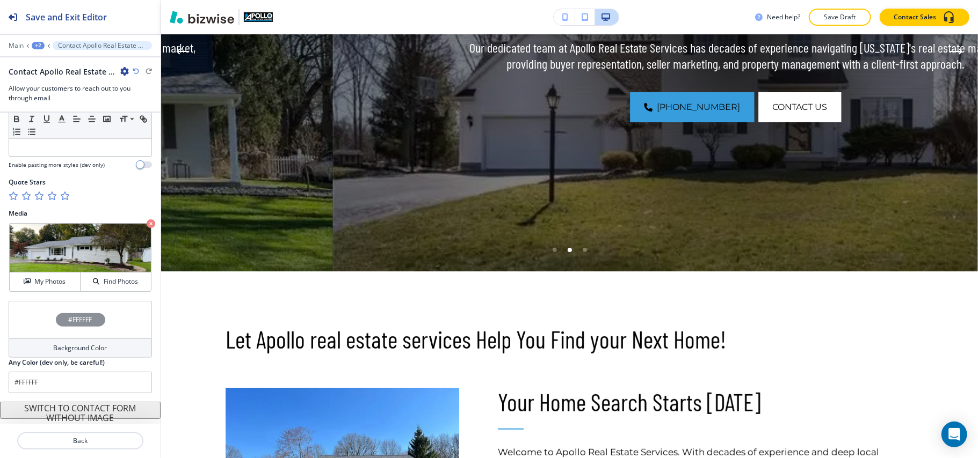
scroll to position [0, 0]
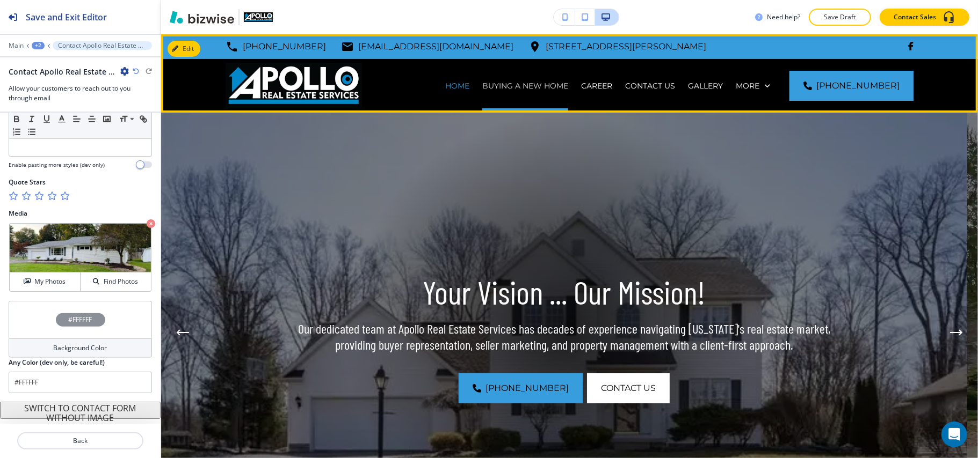
click at [564, 84] on p "BUYING A NEW HOME" at bounding box center [525, 86] width 86 height 11
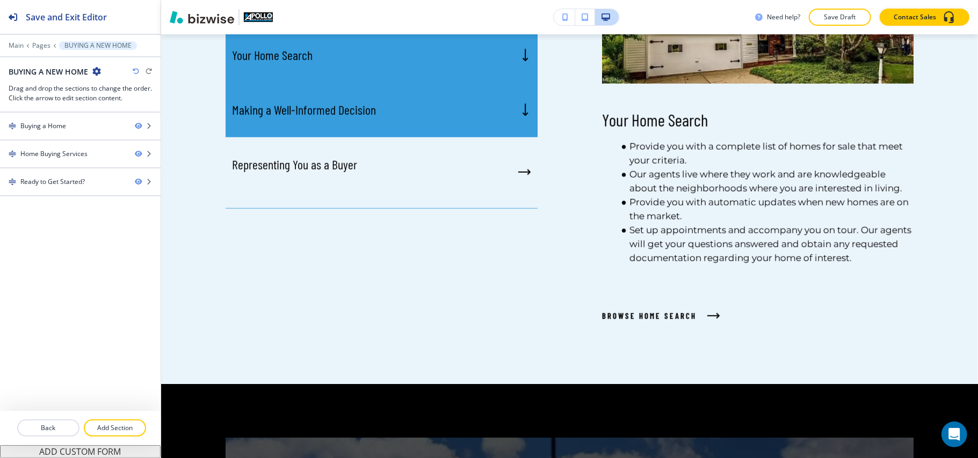
scroll to position [654, 0]
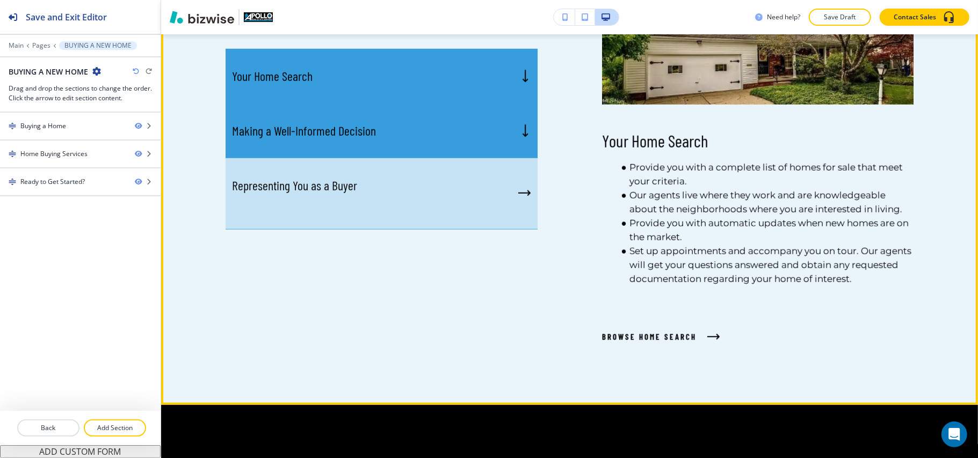
click at [321, 183] on p "Representing You as a Buyer" at bounding box center [294, 186] width 125 height 16
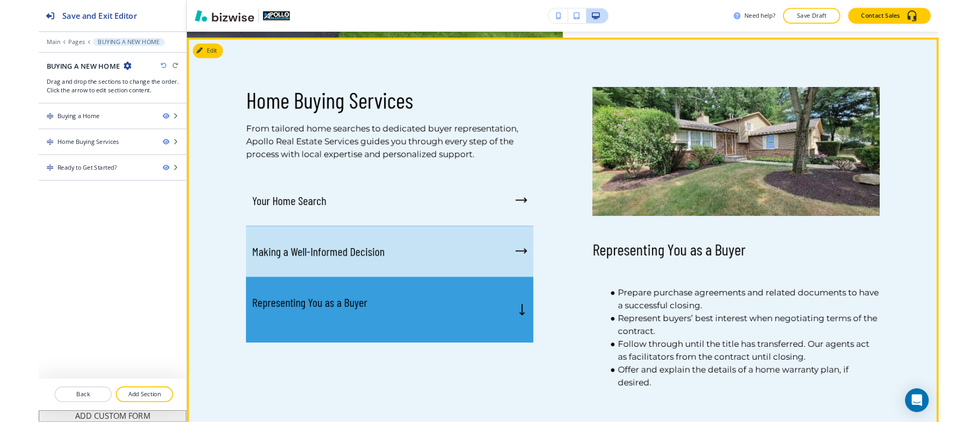
scroll to position [511, 0]
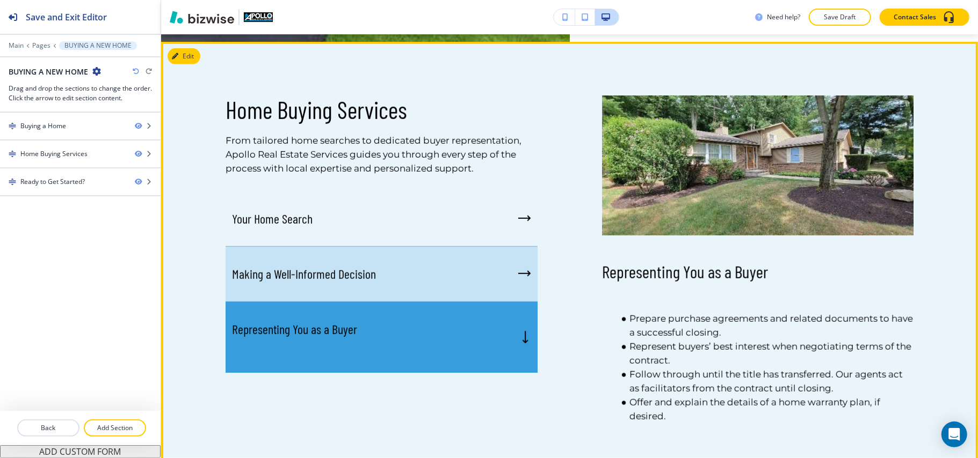
click at [355, 265] on div "Making a Well-Informed Decision" at bounding box center [381, 274] width 312 height 55
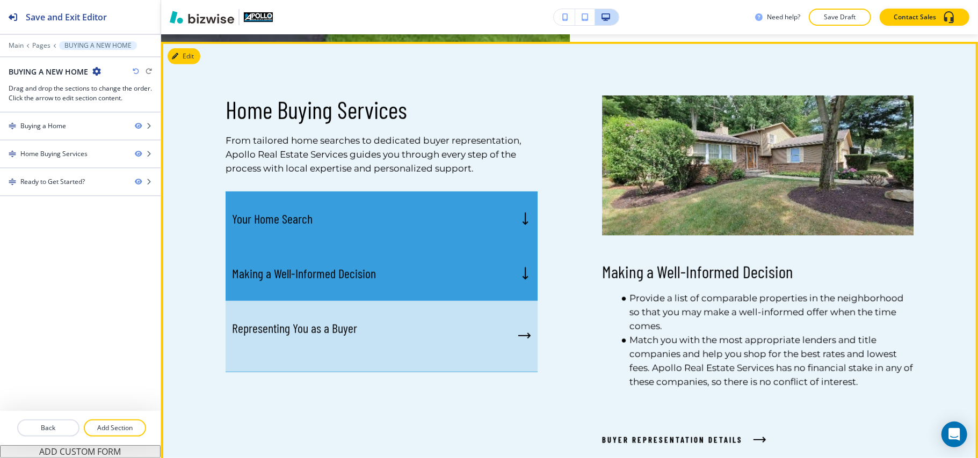
click at [359, 338] on div "Representing You as a Buyer" at bounding box center [381, 336] width 312 height 71
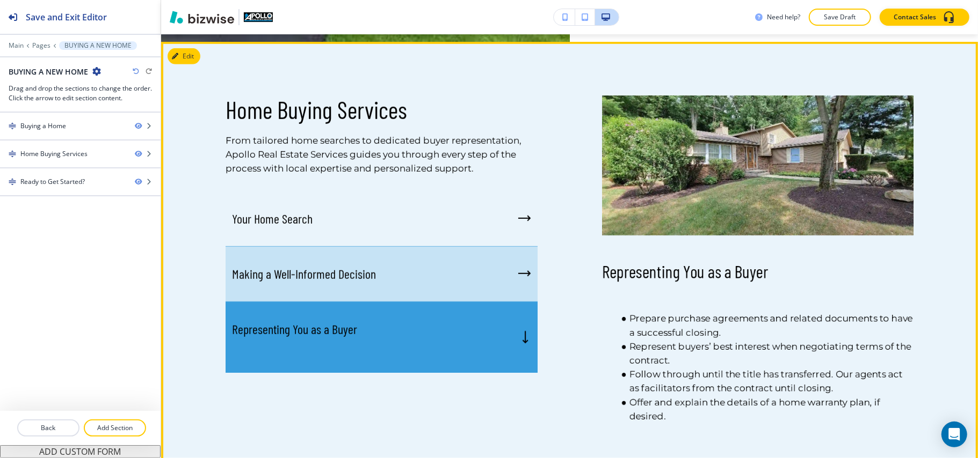
click at [413, 265] on div "Making a Well-Informed Decision" at bounding box center [381, 274] width 312 height 55
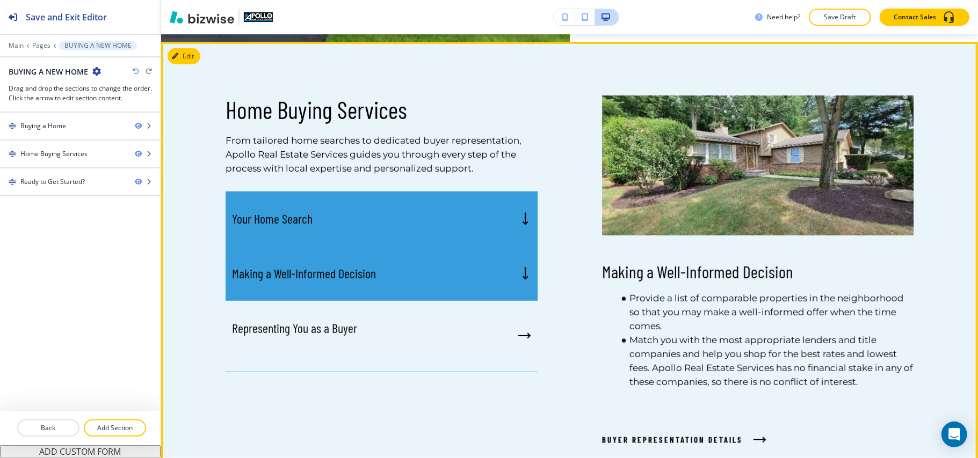
click at [411, 213] on div "Your Home Search" at bounding box center [381, 219] width 312 height 55
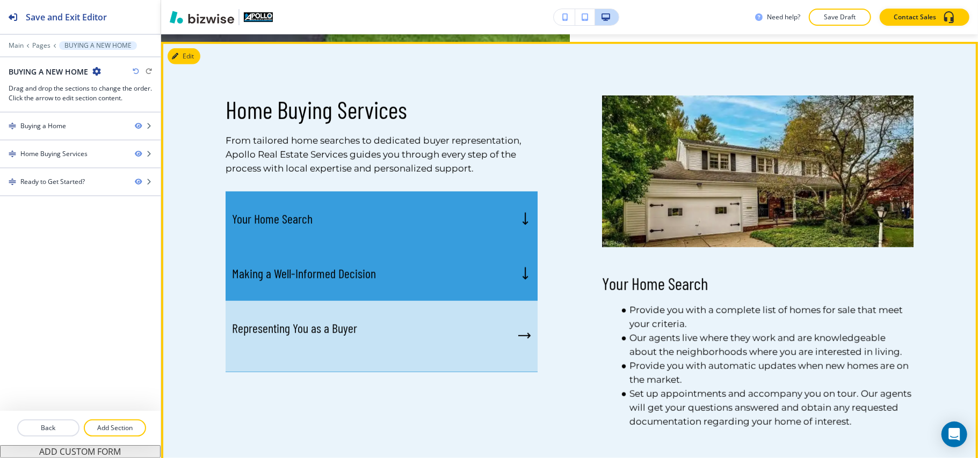
click at [443, 321] on div "Representing You as a Buyer" at bounding box center [381, 336] width 312 height 71
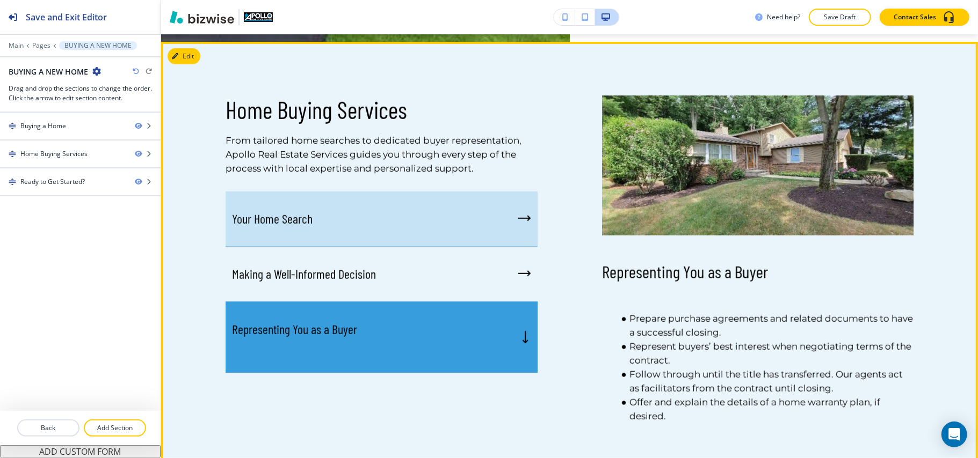
click at [400, 213] on div "Your Home Search" at bounding box center [381, 219] width 312 height 55
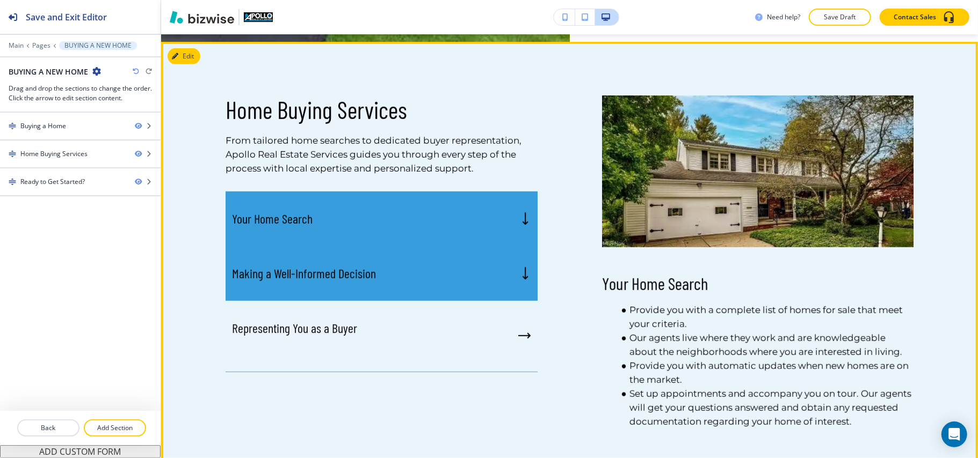
click at [409, 271] on div "Making a Well-Informed Decision" at bounding box center [381, 273] width 312 height 55
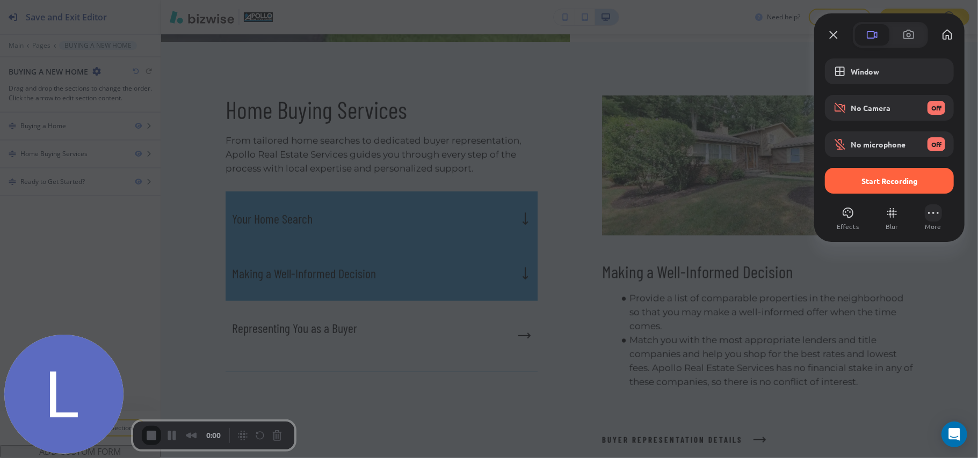
click at [931, 211] on button "More (23 unread)" at bounding box center [933, 213] width 17 height 17
click at [884, 83] on span "Settings" at bounding box center [875, 88] width 31 height 11
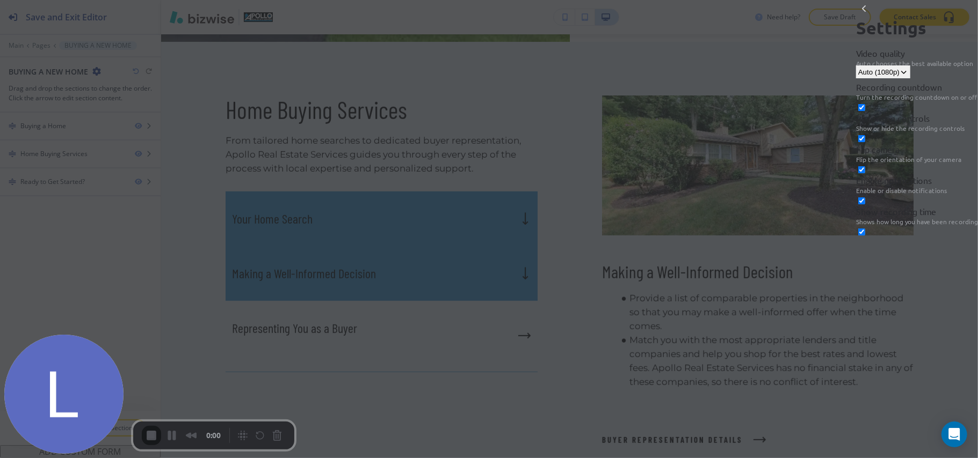
click at [688, 40] on div at bounding box center [489, 229] width 978 height 458
click at [856, 17] on button "back" at bounding box center [864, 8] width 17 height 17
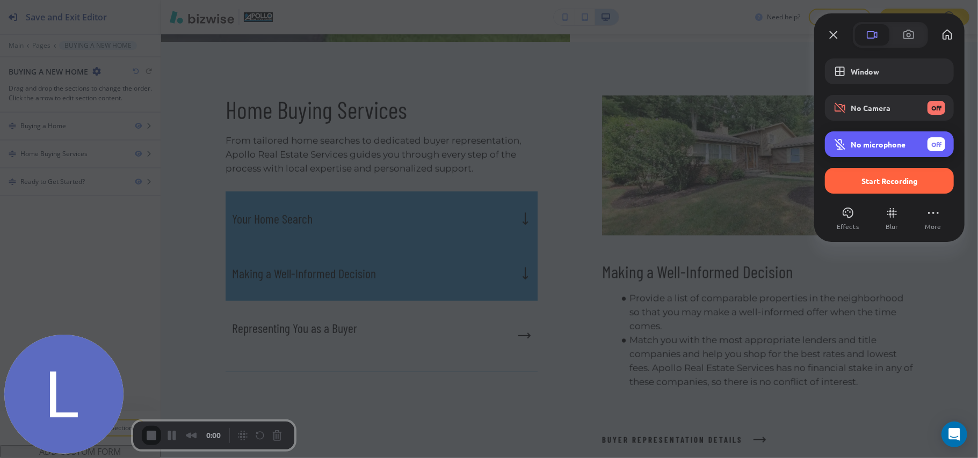
click at [935, 142] on span "Off" at bounding box center [936, 145] width 10 height 10
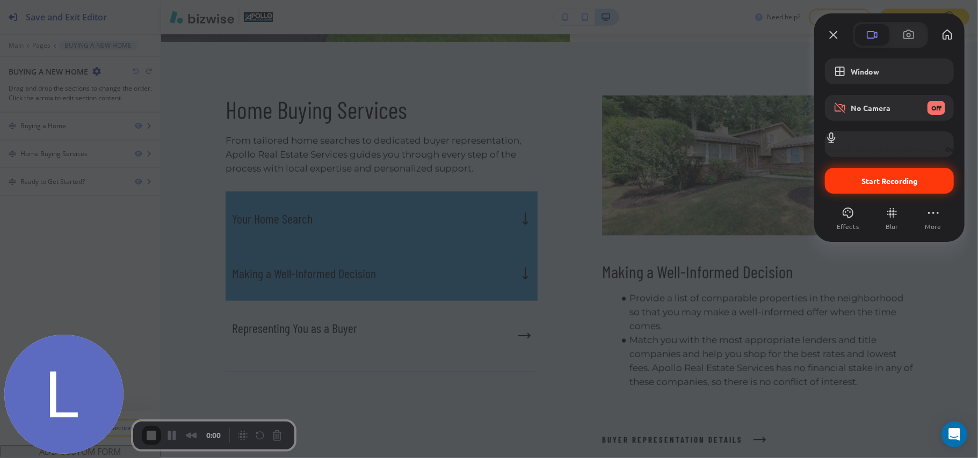
click at [878, 179] on span "Start Recording" at bounding box center [889, 181] width 56 height 10
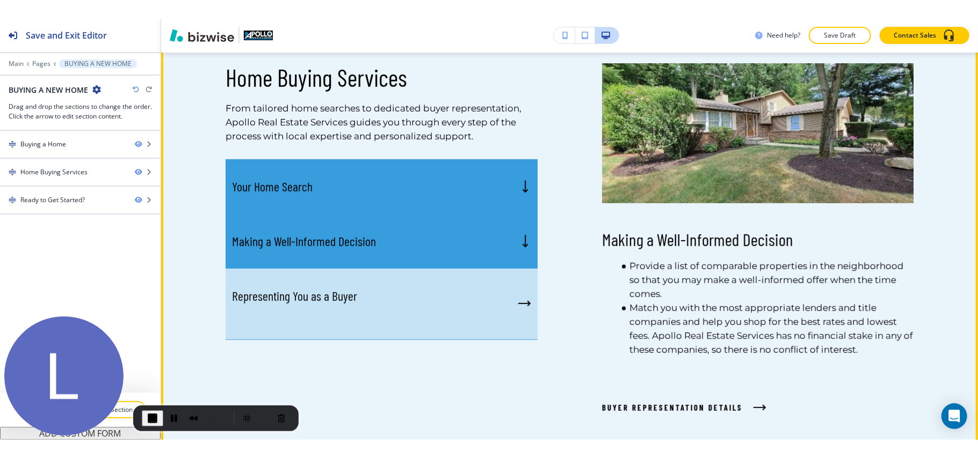
scroll to position [583, 0]
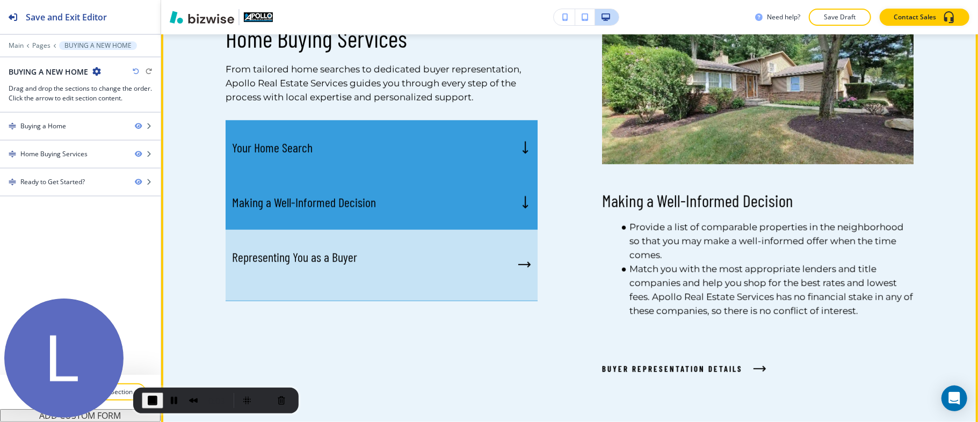
click at [415, 258] on div "Representing You as a Buyer" at bounding box center [381, 265] width 312 height 71
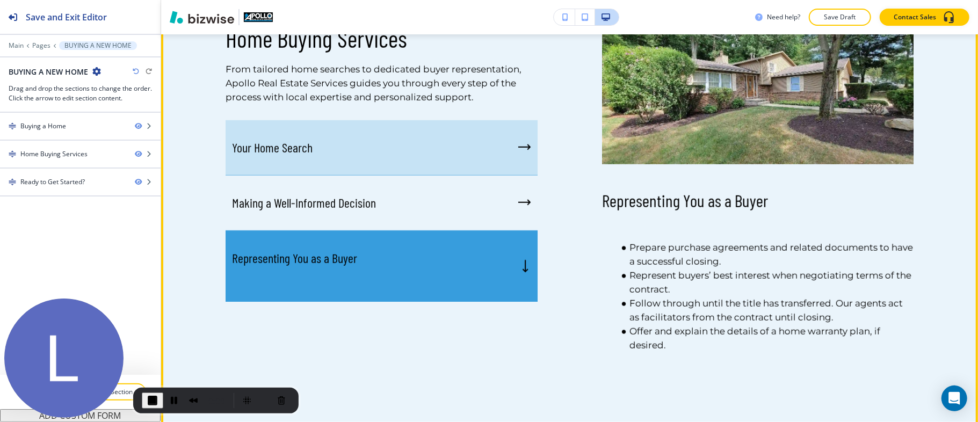
click at [419, 152] on div "Your Home Search" at bounding box center [381, 147] width 312 height 55
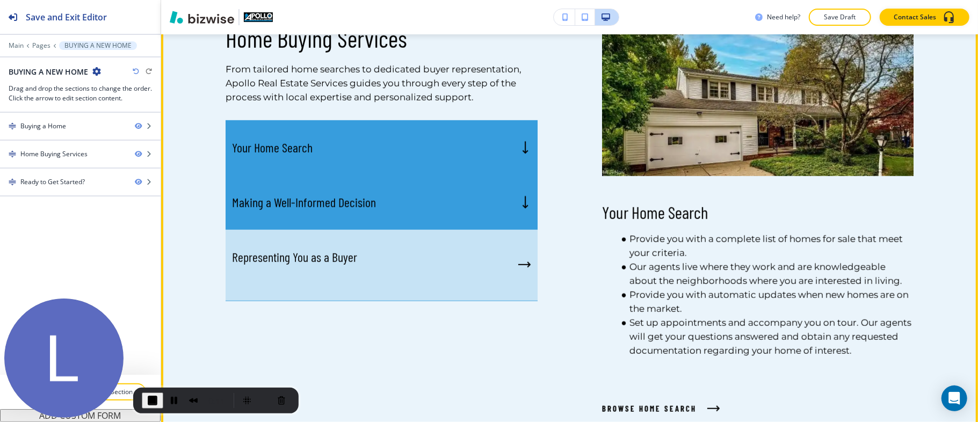
click at [424, 259] on div "Representing You as a Buyer" at bounding box center [381, 265] width 312 height 71
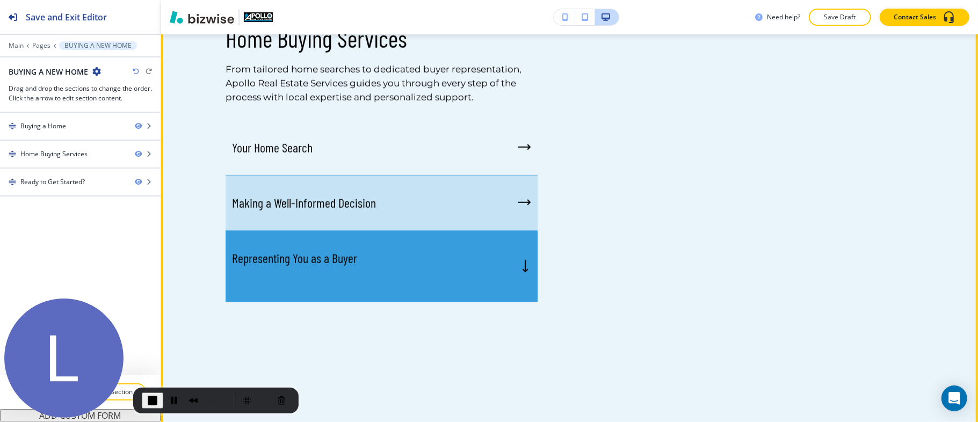
click at [441, 202] on div "Making a Well-Informed Decision" at bounding box center [381, 203] width 312 height 55
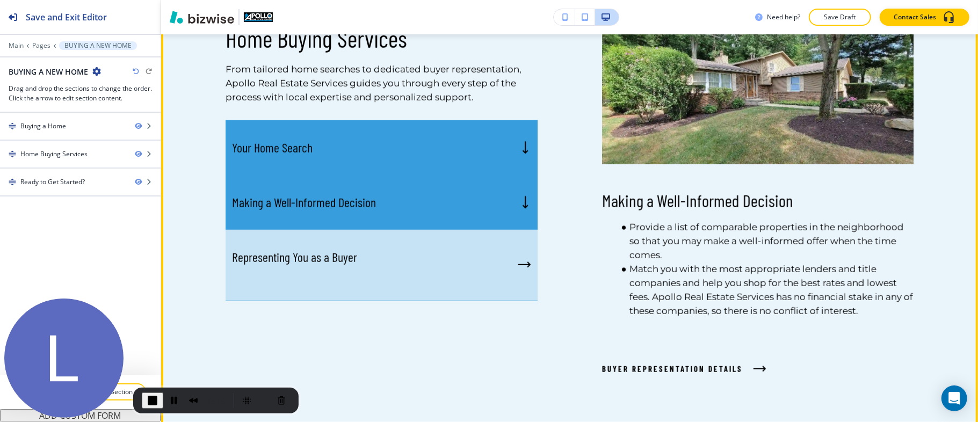
click at [431, 254] on div "Representing You as a Buyer" at bounding box center [381, 265] width 312 height 71
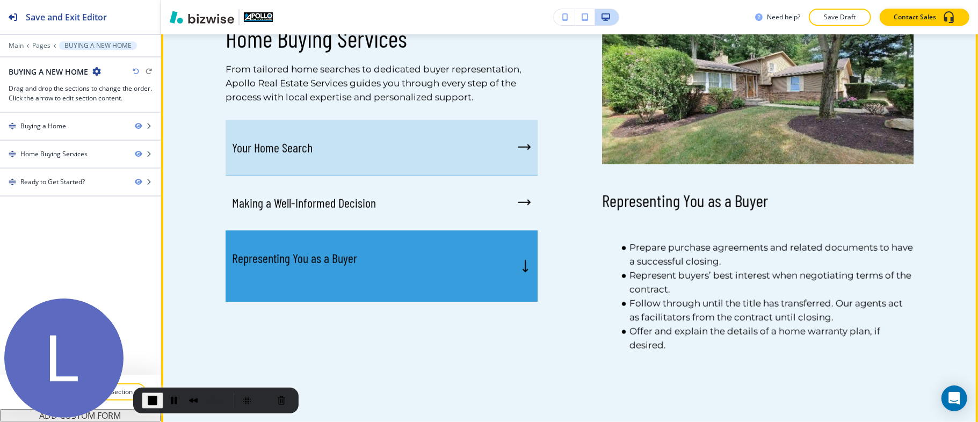
click at [421, 146] on div "Your Home Search" at bounding box center [381, 147] width 312 height 55
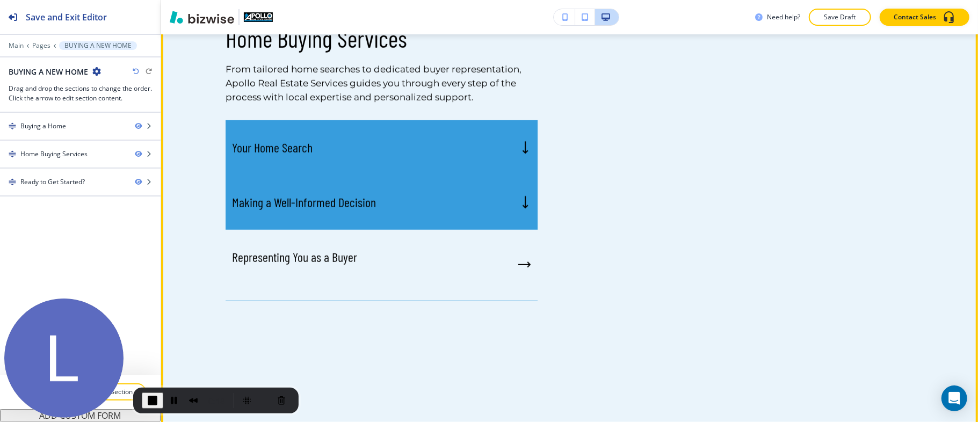
click at [424, 198] on div "Making a Well-Informed Decision" at bounding box center [381, 202] width 312 height 55
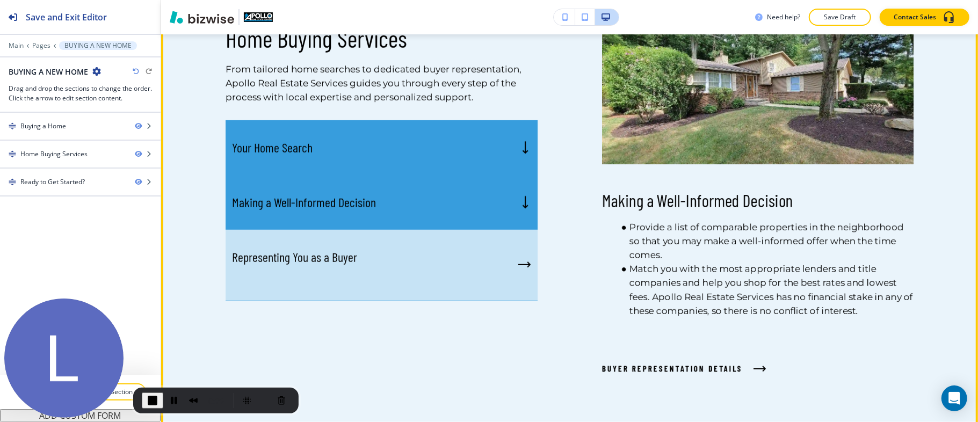
click at [432, 254] on div "Representing You as a Buyer" at bounding box center [381, 265] width 312 height 71
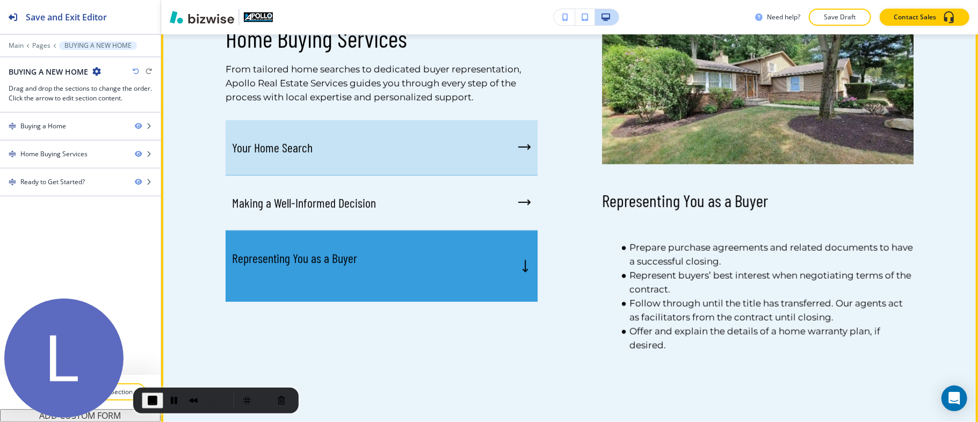
click at [436, 147] on div "Your Home Search" at bounding box center [381, 147] width 312 height 55
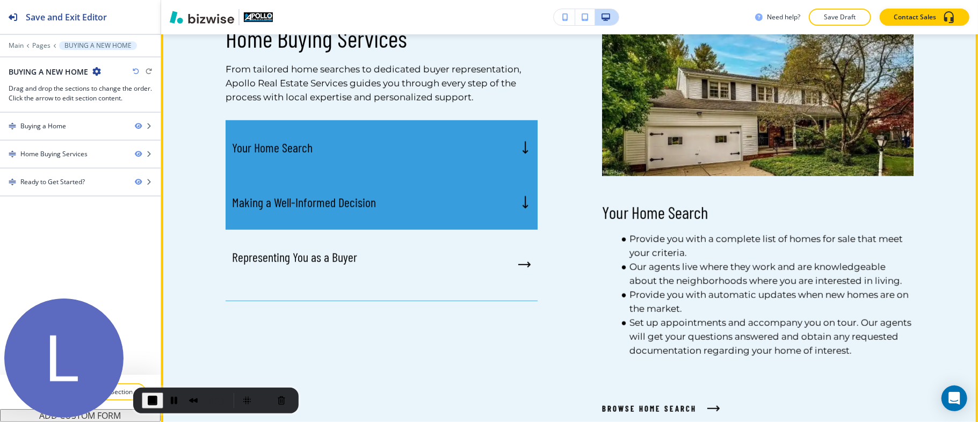
click at [442, 211] on div "Making a Well-Informed Decision" at bounding box center [381, 202] width 312 height 55
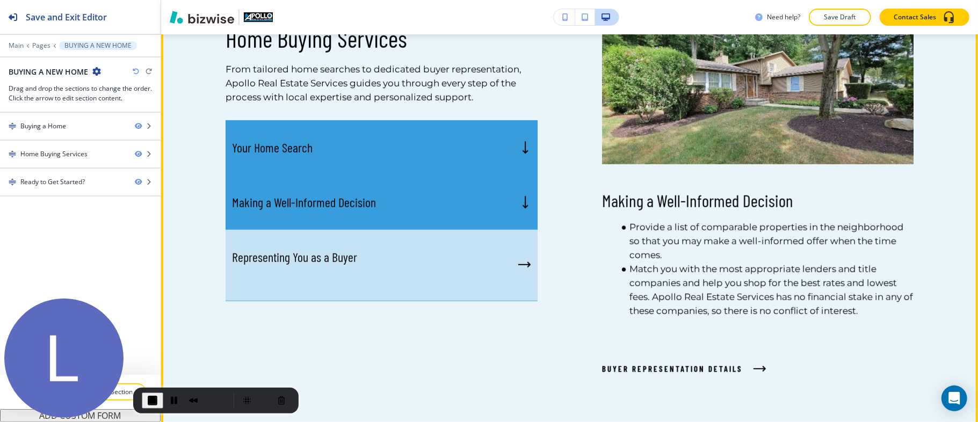
click at [441, 263] on div "Representing You as a Buyer" at bounding box center [381, 265] width 312 height 71
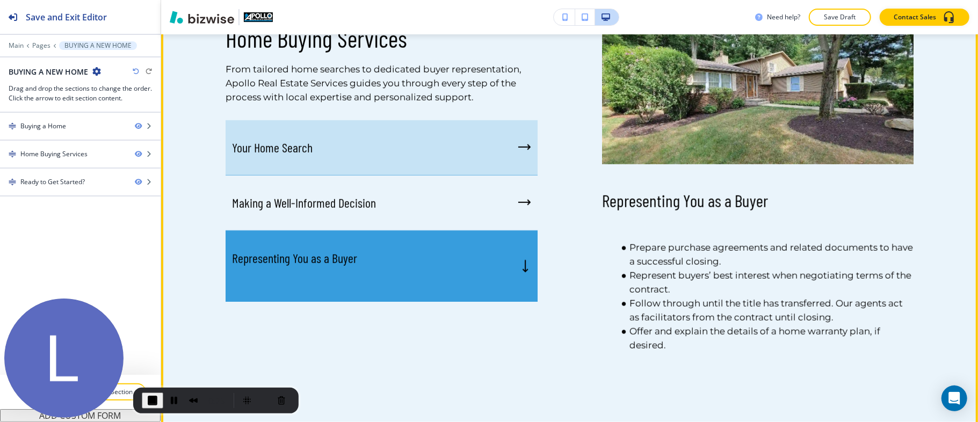
click at [430, 155] on div "Your Home Search" at bounding box center [381, 147] width 312 height 55
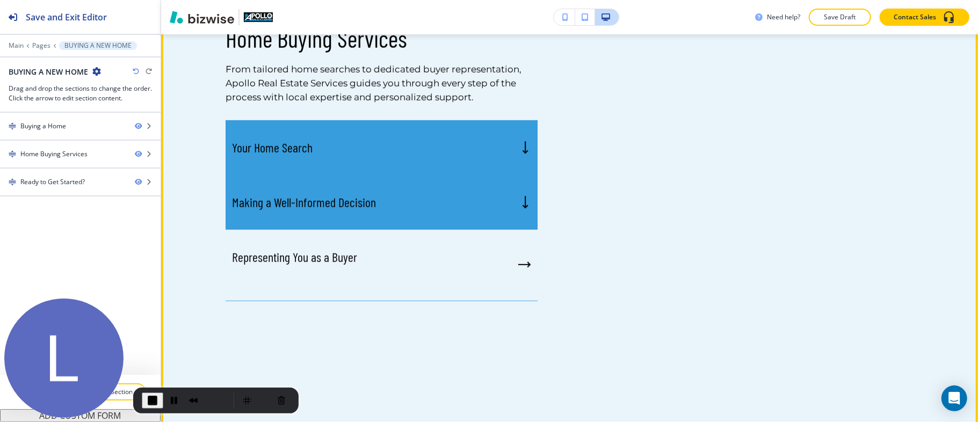
click at [439, 205] on div "Making a Well-Informed Decision" at bounding box center [381, 202] width 312 height 55
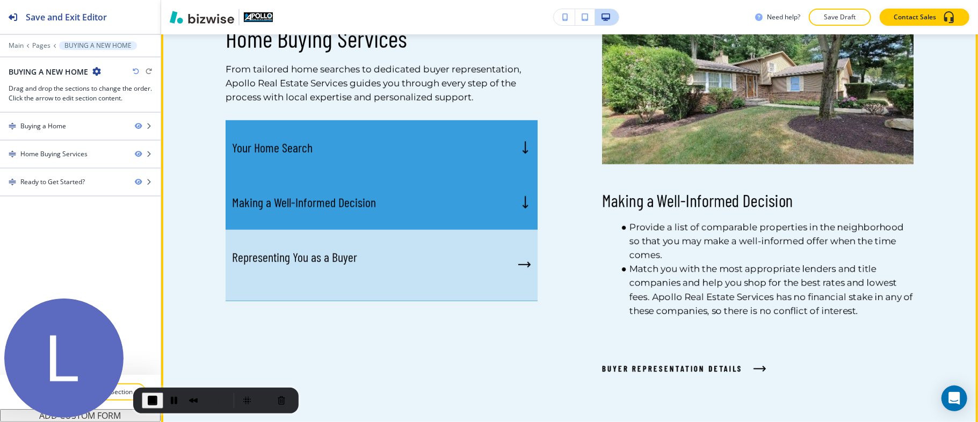
click at [469, 254] on div "Representing You as a Buyer" at bounding box center [381, 265] width 312 height 71
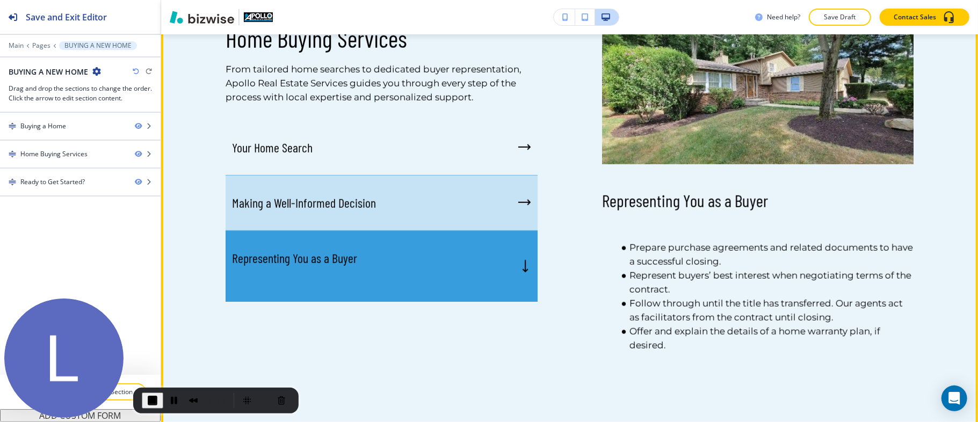
click at [464, 213] on div "Making a Well-Informed Decision" at bounding box center [381, 203] width 312 height 55
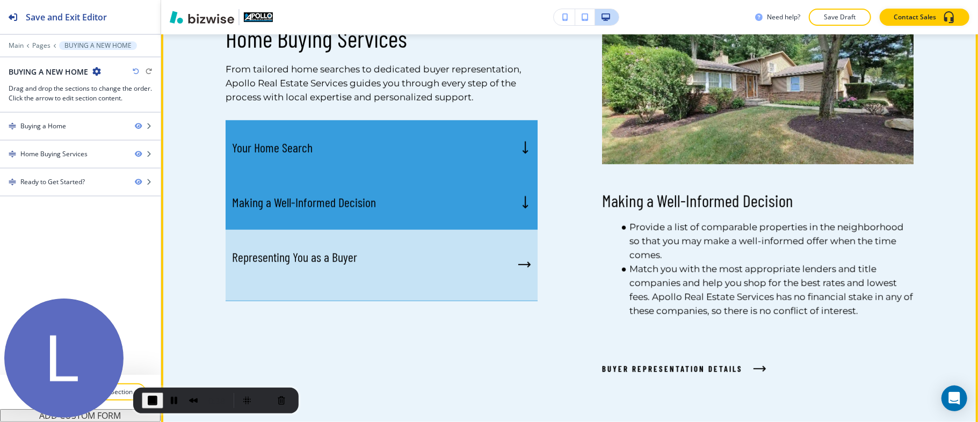
click at [463, 280] on div "Representing You as a Buyer" at bounding box center [381, 265] width 312 height 71
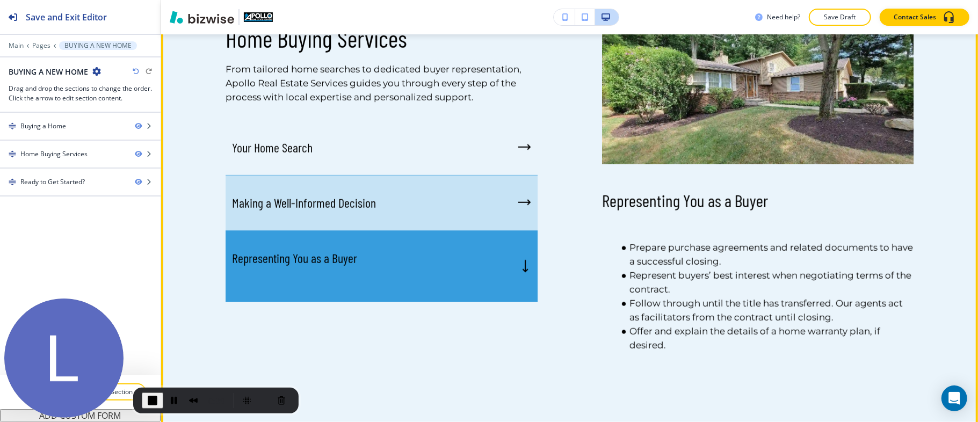
click at [451, 203] on div "Making a Well-Informed Decision" at bounding box center [381, 203] width 312 height 55
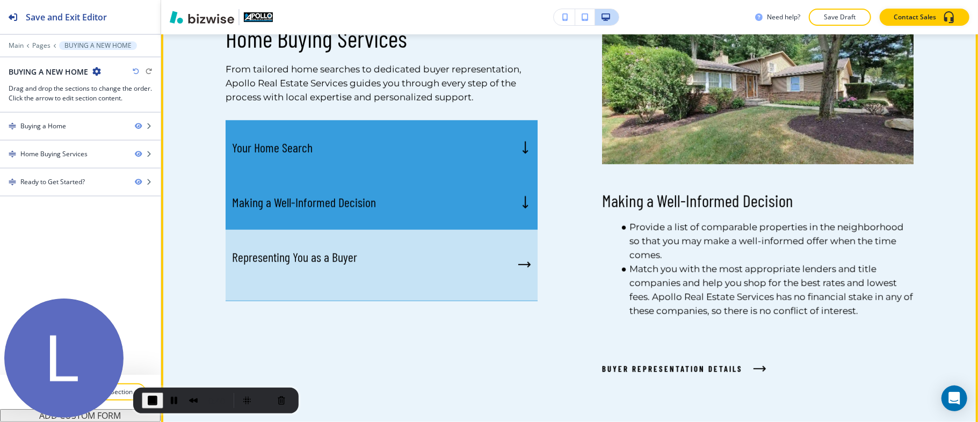
click at [482, 262] on div "Representing You as a Buyer" at bounding box center [381, 265] width 312 height 71
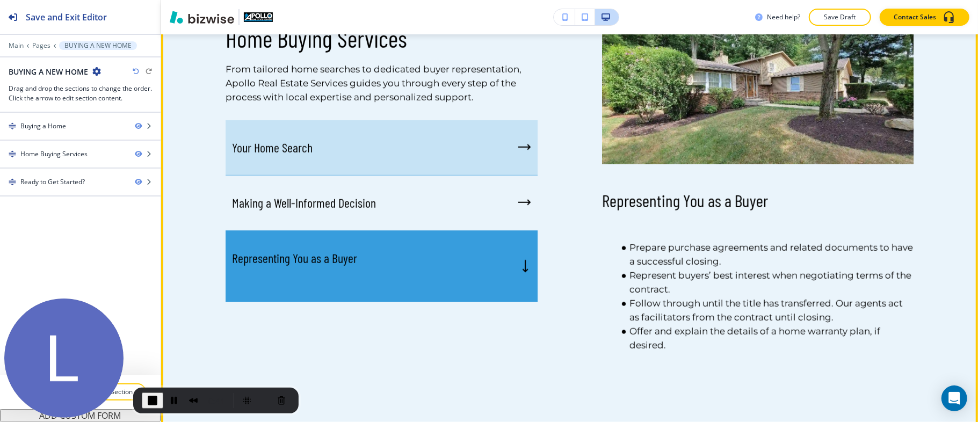
click at [453, 159] on div "Your Home Search" at bounding box center [381, 147] width 312 height 55
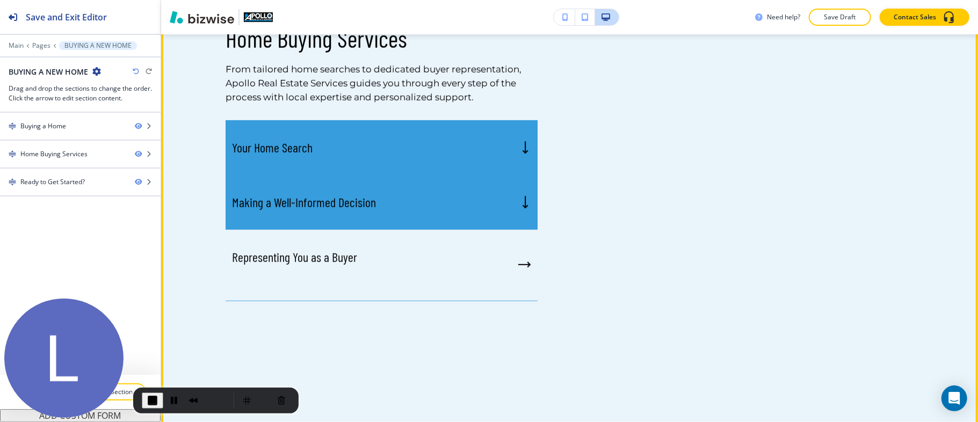
click at [467, 209] on div "Making a Well-Informed Decision" at bounding box center [381, 202] width 312 height 55
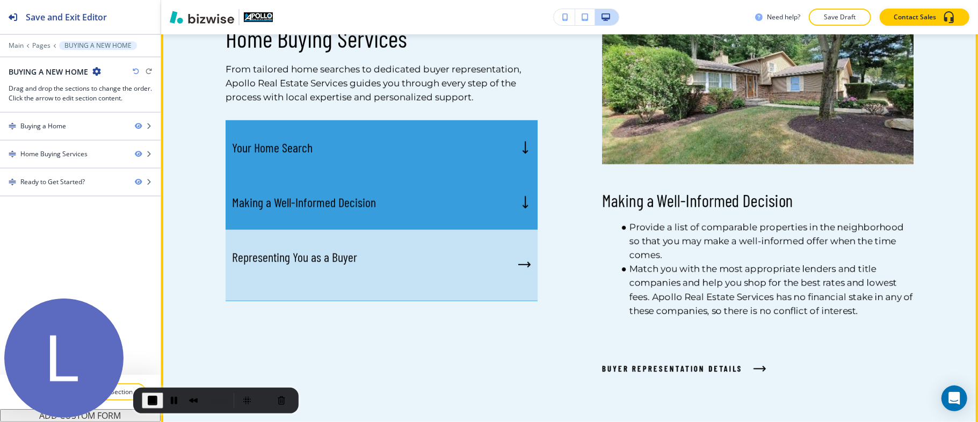
click at [482, 248] on div "Representing You as a Buyer" at bounding box center [381, 265] width 312 height 71
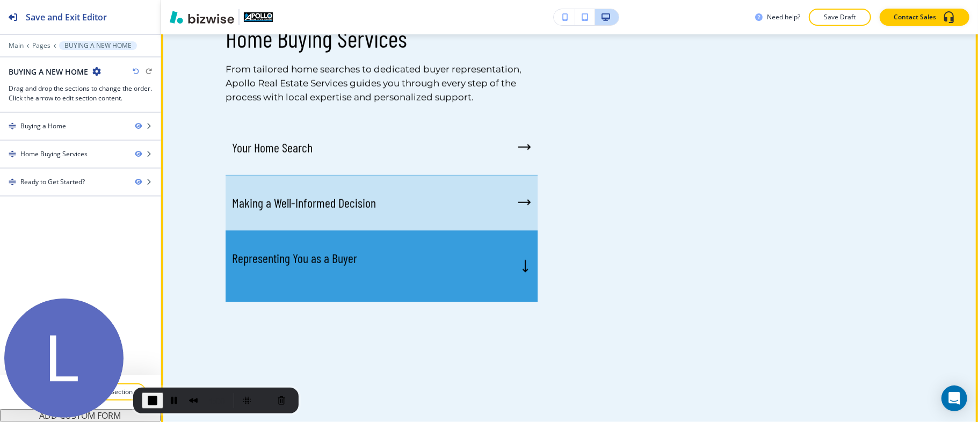
click at [456, 195] on div "Making a Well-Informed Decision" at bounding box center [381, 203] width 312 height 55
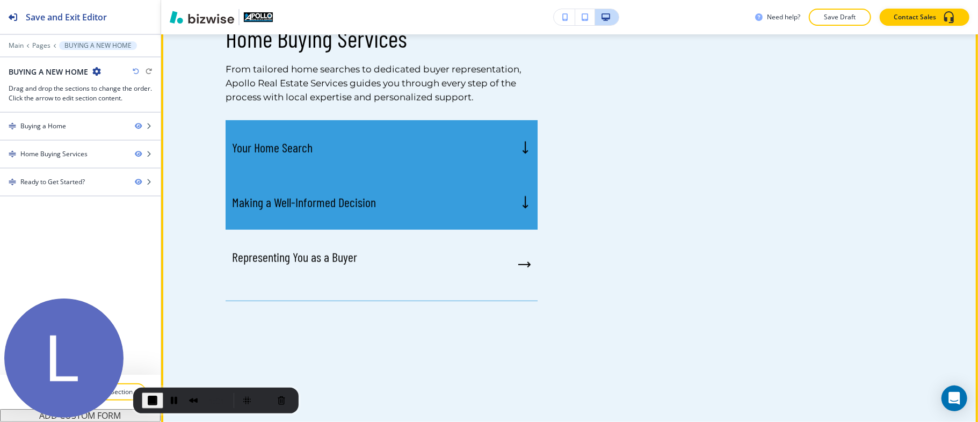
click at [443, 139] on div "Your Home Search" at bounding box center [381, 147] width 312 height 55
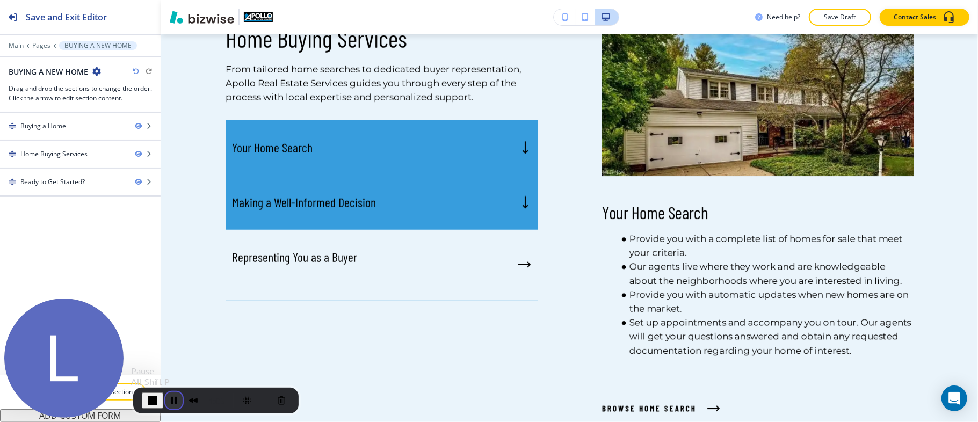
click at [172, 400] on button "Pause Recording" at bounding box center [173, 400] width 17 height 17
click at [148, 398] on button "End Recording" at bounding box center [150, 400] width 17 height 17
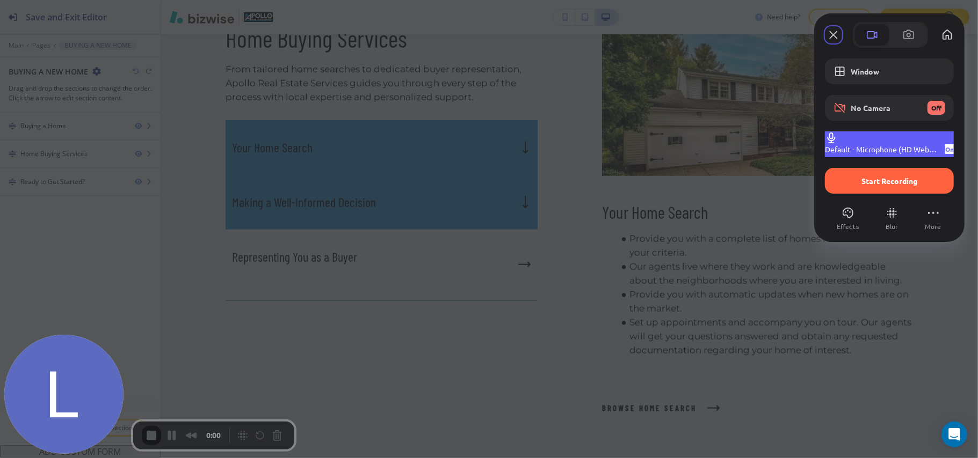
click at [945, 144] on div "On" at bounding box center [949, 149] width 9 height 10
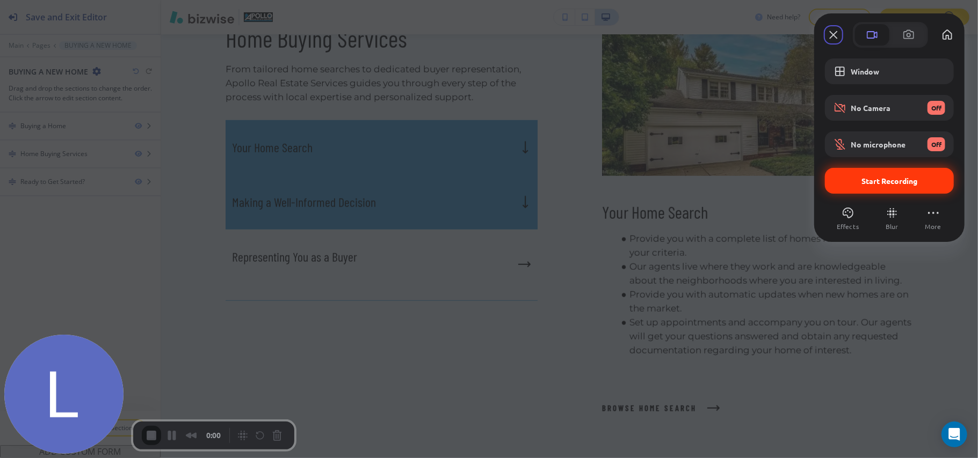
click at [892, 181] on span "Start Recording" at bounding box center [889, 181] width 56 height 10
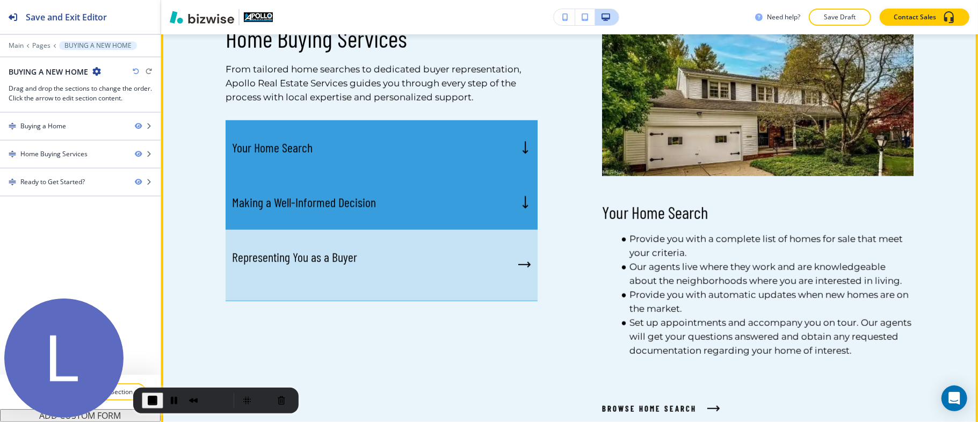
click at [441, 278] on div "Representing You as a Buyer" at bounding box center [381, 265] width 312 height 71
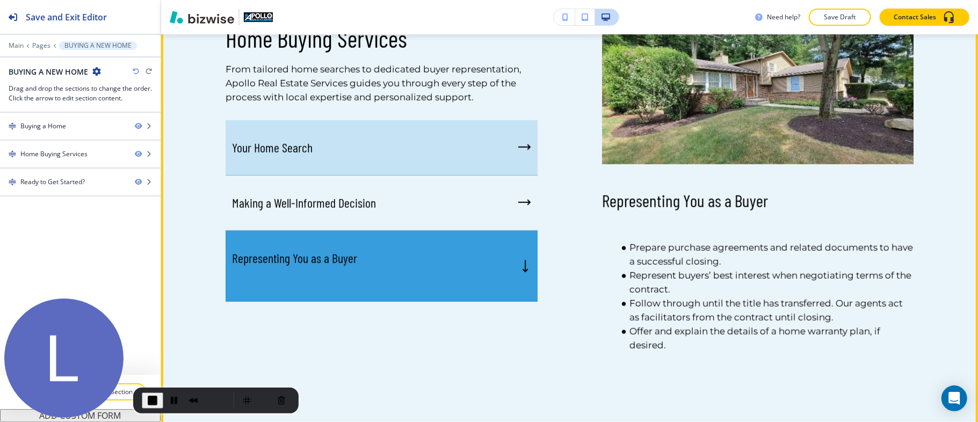
click at [467, 140] on div "Your Home Search" at bounding box center [381, 147] width 312 height 55
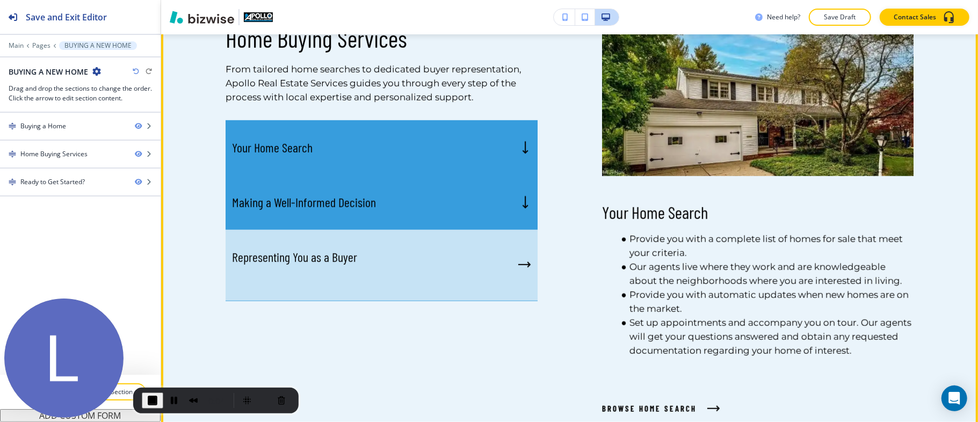
click at [475, 256] on div "Representing You as a Buyer" at bounding box center [381, 265] width 312 height 71
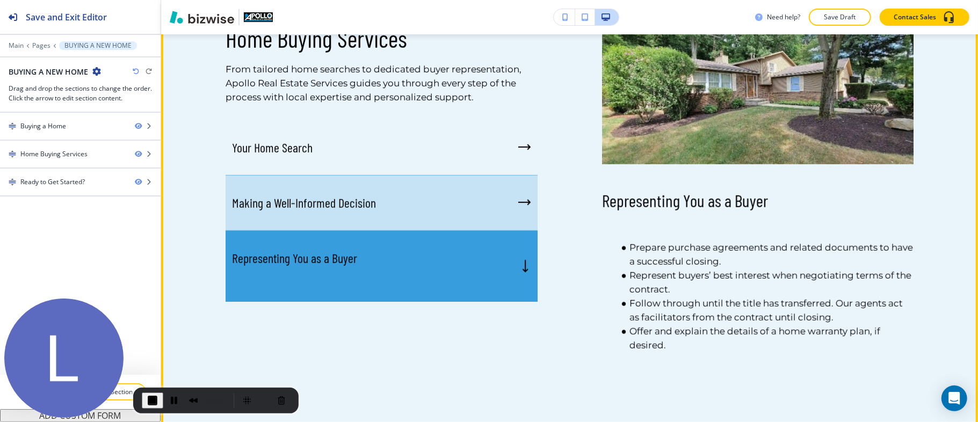
click at [485, 190] on div "Making a Well-Informed Decision" at bounding box center [381, 203] width 312 height 55
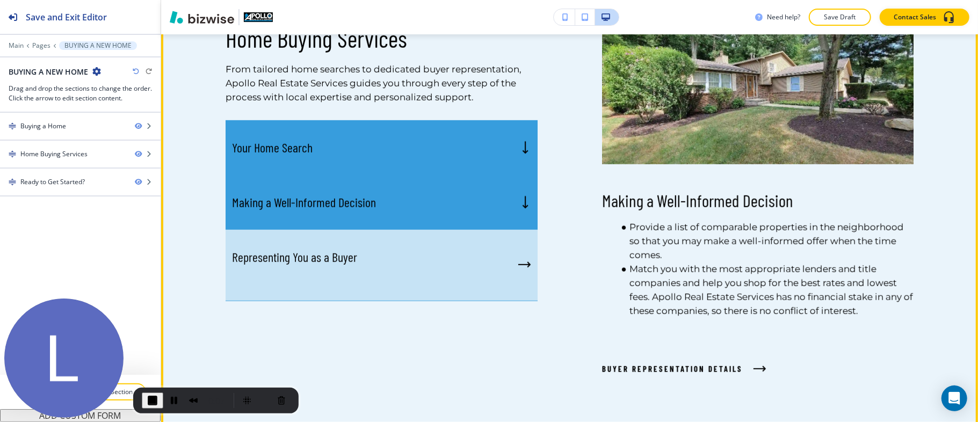
click at [471, 268] on div "Representing You as a Buyer" at bounding box center [381, 265] width 312 height 71
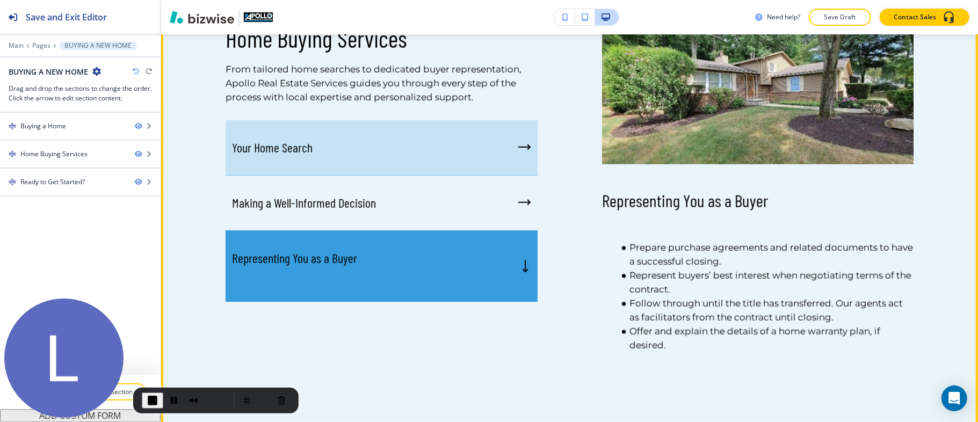
click at [506, 142] on div "Your Home Search" at bounding box center [381, 147] width 312 height 55
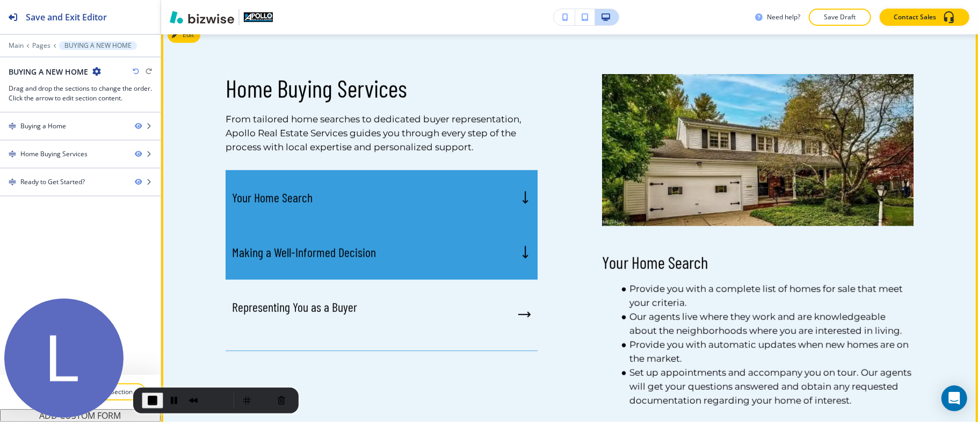
scroll to position [511, 0]
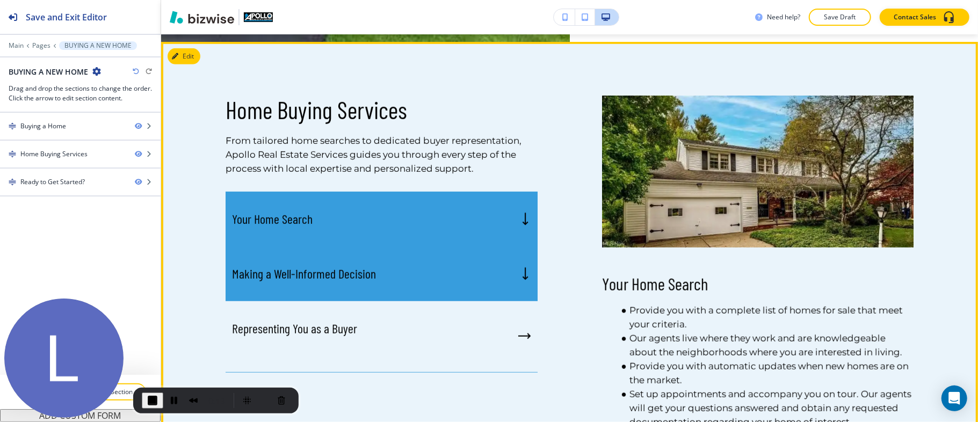
click at [193, 52] on div "Edit Home Buying Services From tailored home searches to dedicated buyer repres…" at bounding box center [569, 295] width 817 height 506
click at [189, 55] on button "Edit This Section" at bounding box center [204, 56] width 72 height 16
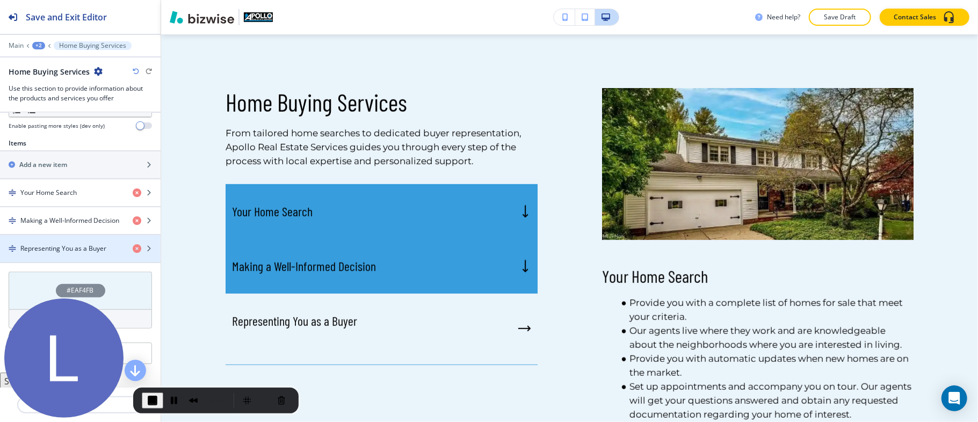
scroll to position [397, 0]
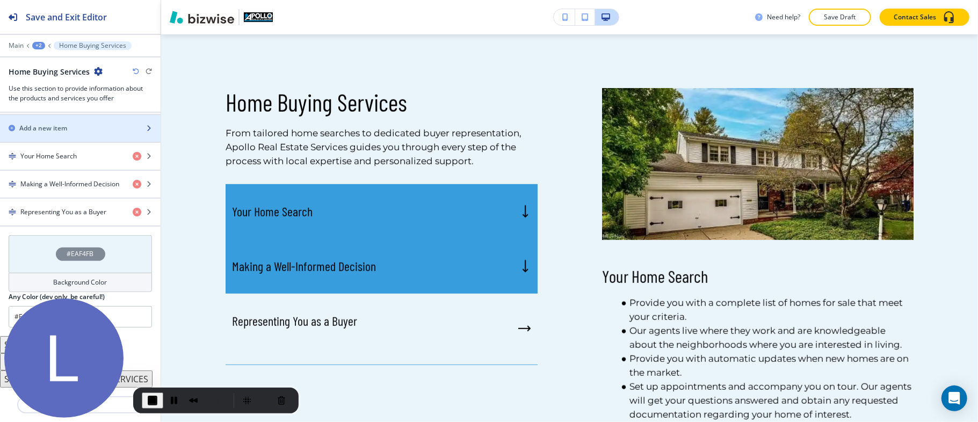
click at [97, 119] on div "button" at bounding box center [80, 119] width 161 height 9
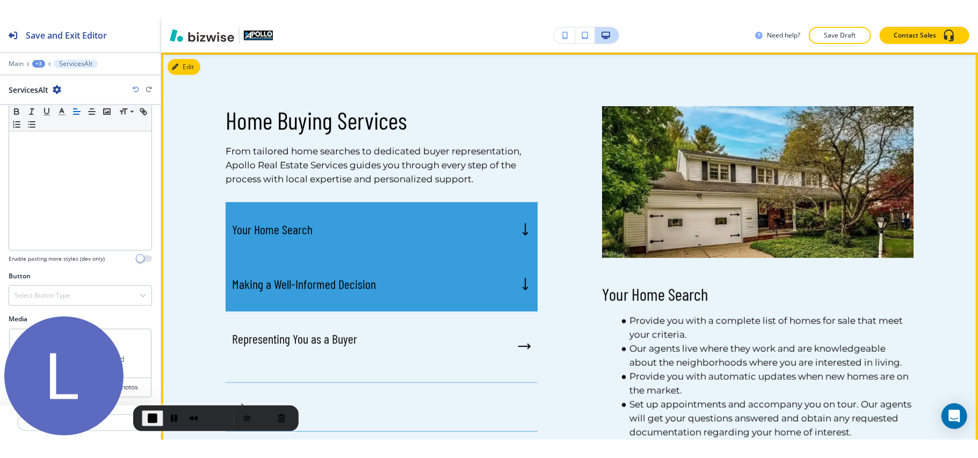
scroll to position [661, 0]
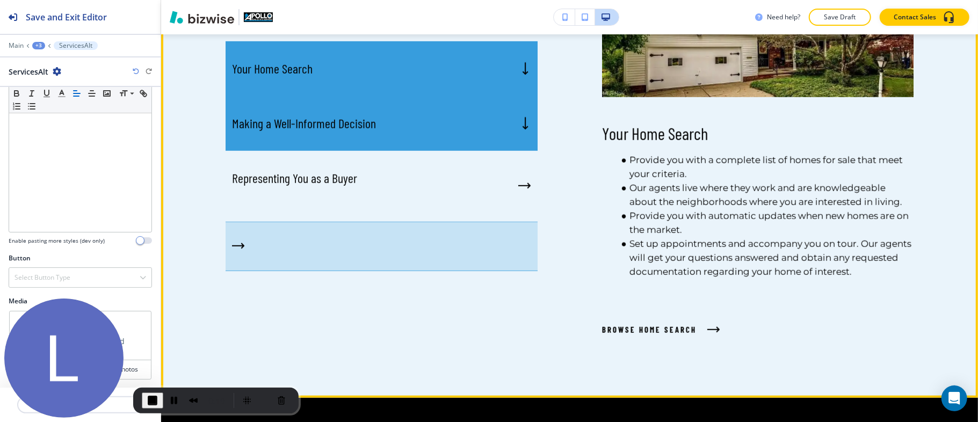
click at [379, 245] on div "button" at bounding box center [381, 246] width 312 height 49
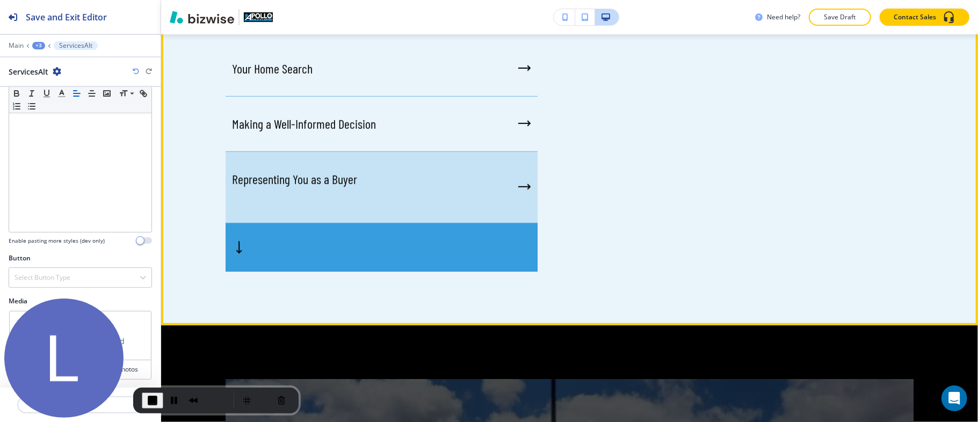
click at [454, 200] on div "Representing You as a Buyer" at bounding box center [381, 187] width 312 height 71
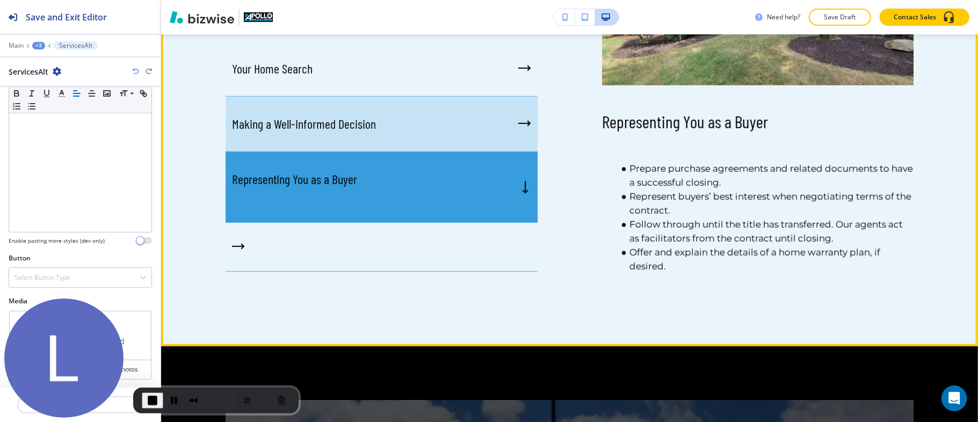
click at [464, 132] on div "Making a Well-Informed Decision" at bounding box center [381, 124] width 312 height 55
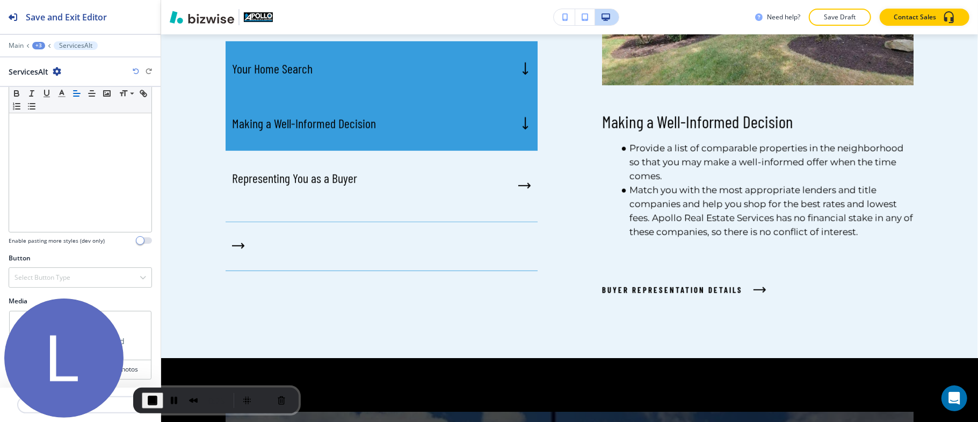
click at [154, 400] on span "End Recording" at bounding box center [152, 400] width 13 height 13
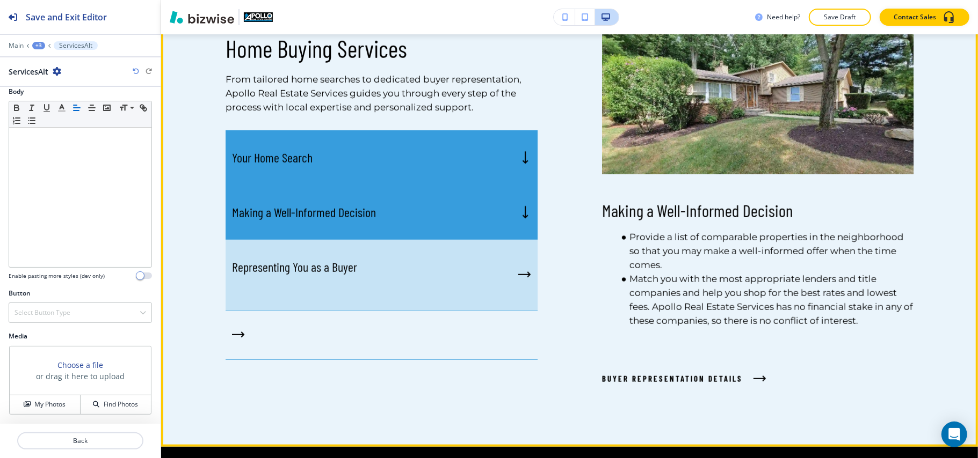
scroll to position [787, 0]
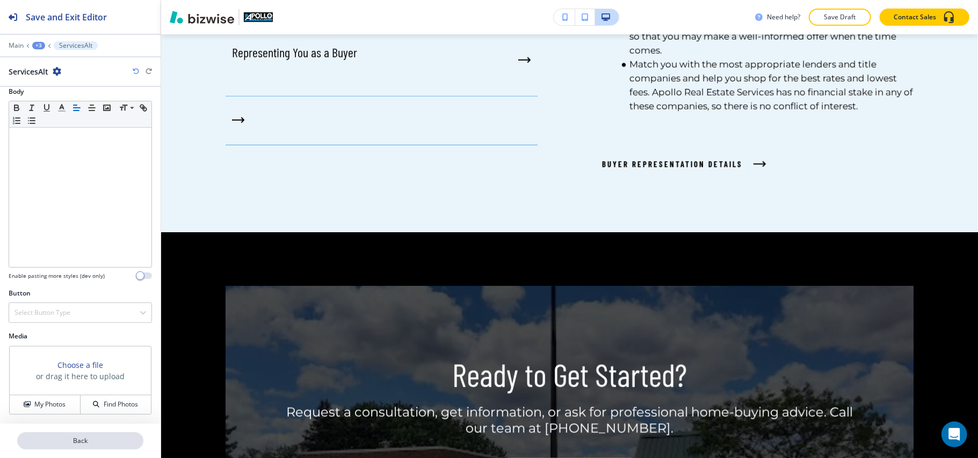
click at [93, 443] on p "Back" at bounding box center [80, 441] width 124 height 10
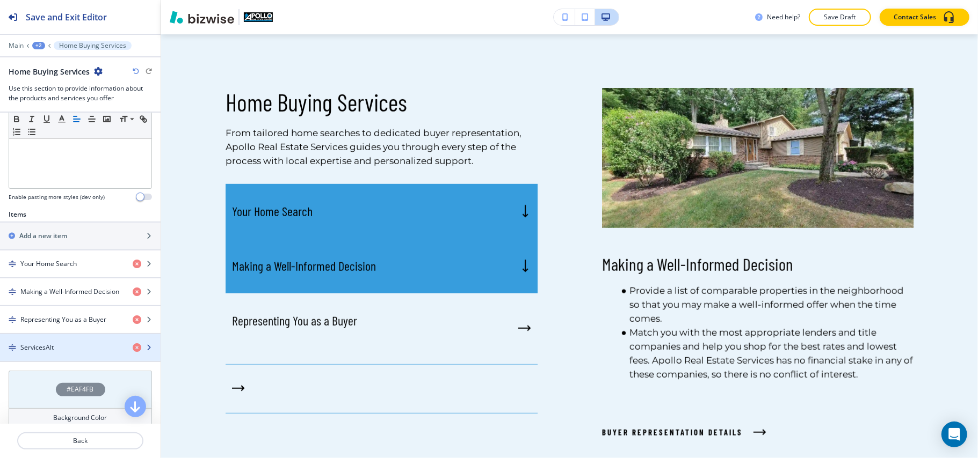
scroll to position [395, 0]
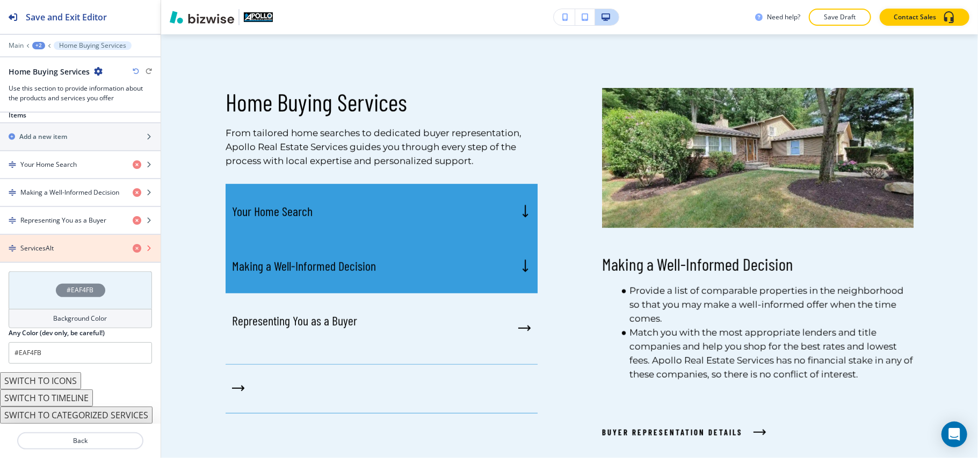
click at [133, 244] on icon "button" at bounding box center [137, 248] width 9 height 9
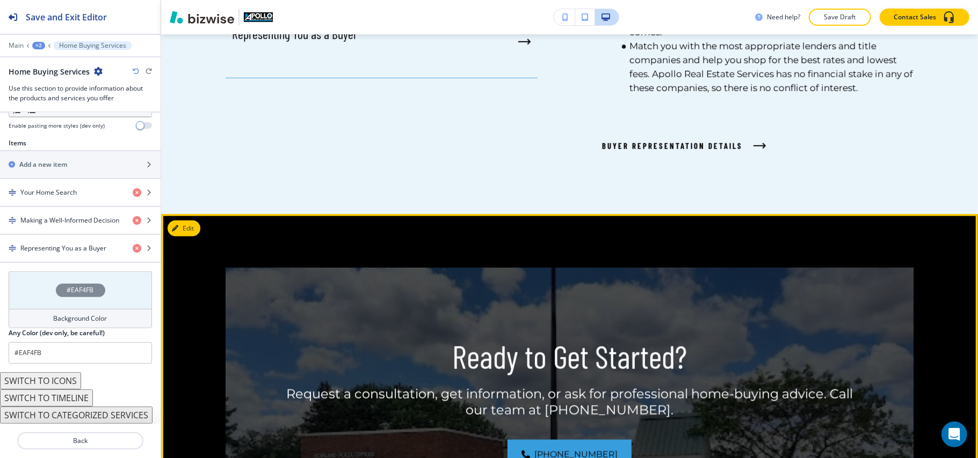
scroll to position [1020, 0]
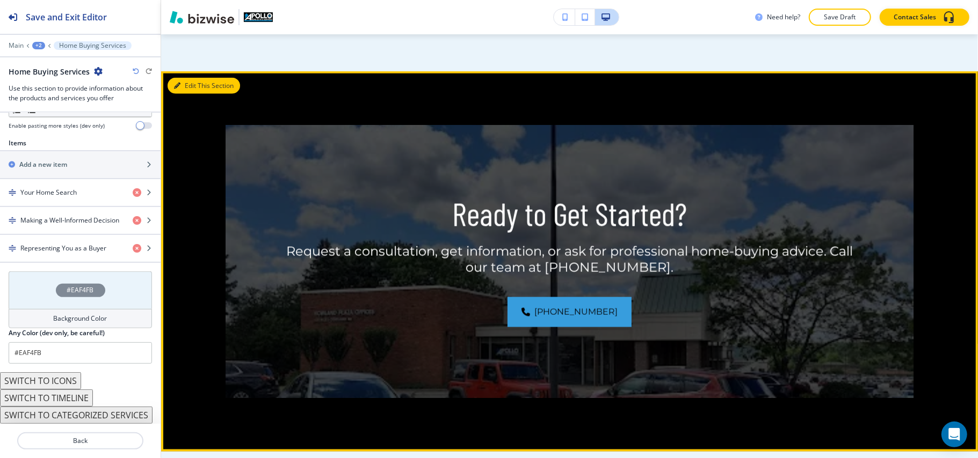
click at [190, 93] on button "Edit This Section" at bounding box center [204, 86] width 72 height 16
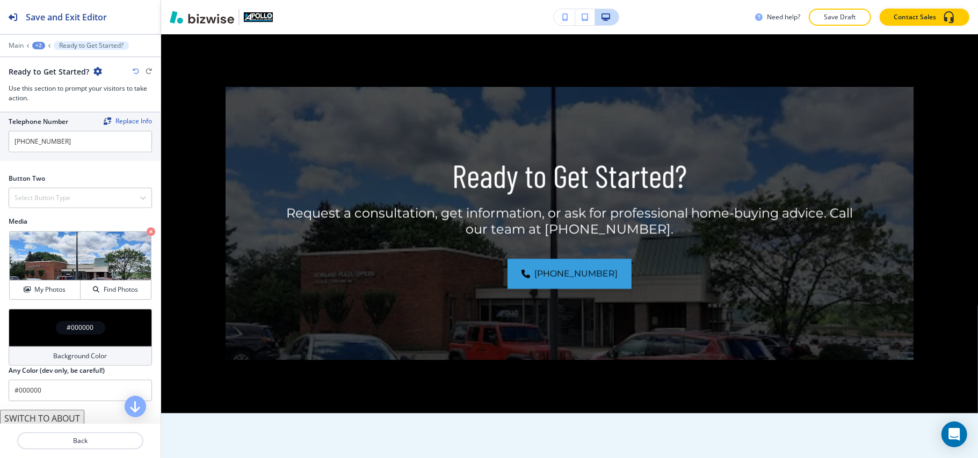
scroll to position [430, 0]
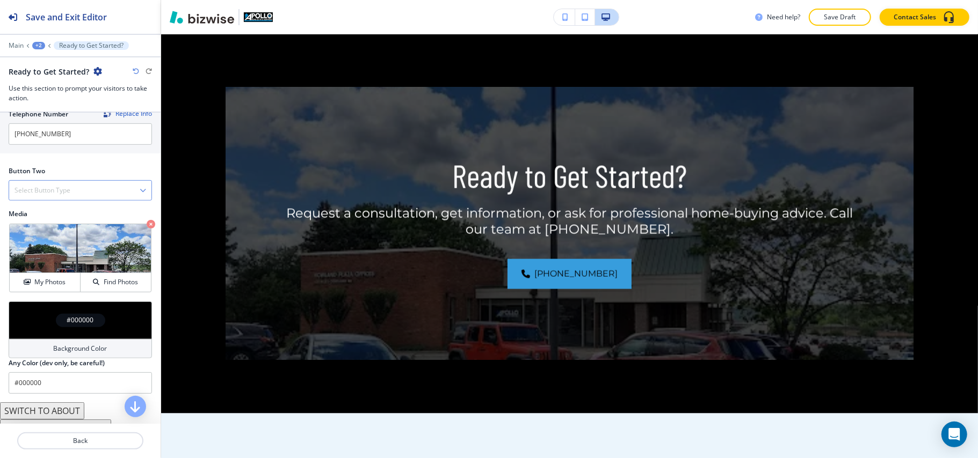
click at [37, 193] on h4 "Select Button Type" at bounding box center [42, 191] width 56 height 10
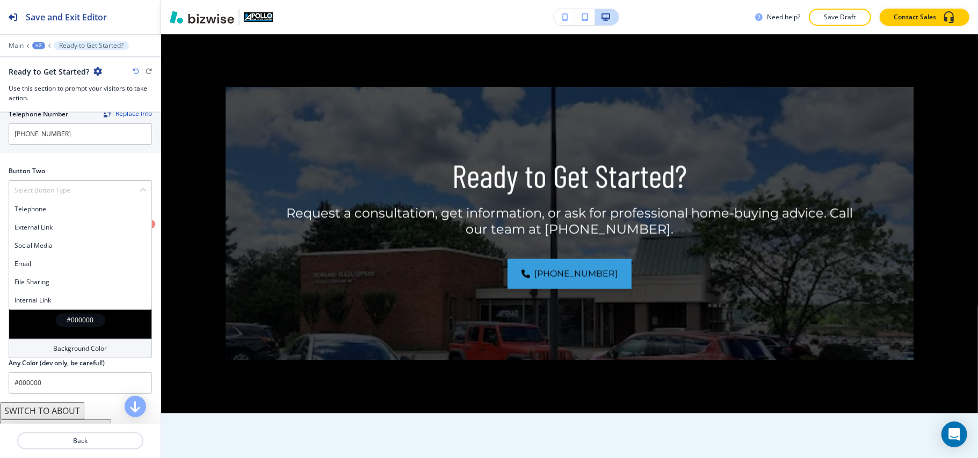
drag, startPoint x: 27, startPoint y: 304, endPoint x: 61, endPoint y: 302, distance: 34.4
click at [28, 304] on h4 "Internal Link" at bounding box center [80, 301] width 132 height 10
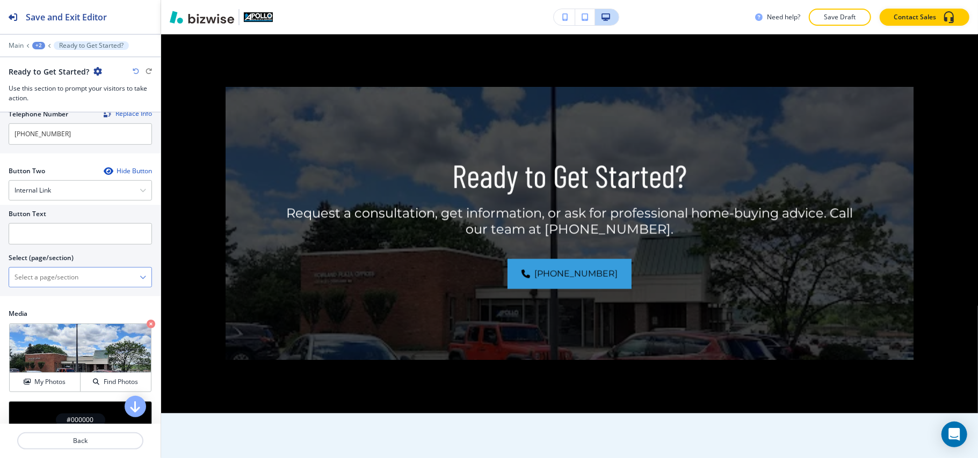
click at [78, 288] on div "HOME HOME | Hero HOME | About HOME | APOLLO REAL ESTATE SERVICES CAN HELP! HOME…" at bounding box center [80, 277] width 143 height 20
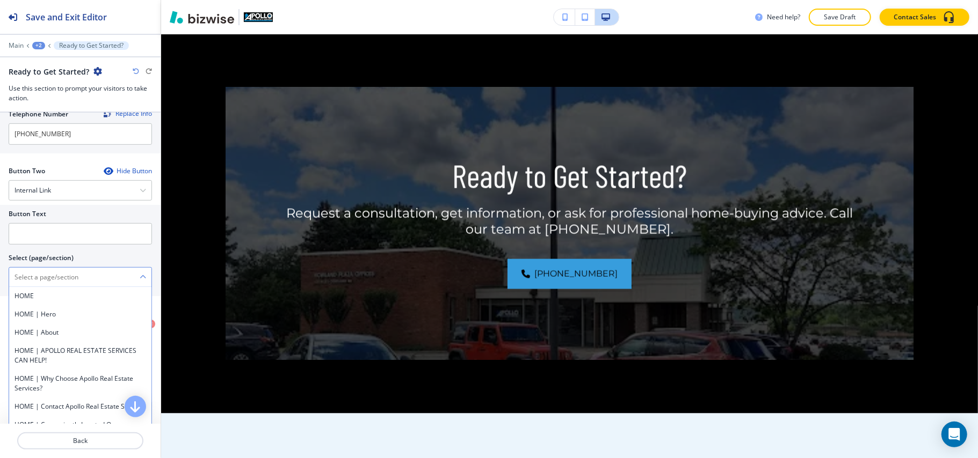
click at [80, 284] on \(page\/section\) "Manual Input" at bounding box center [74, 277] width 130 height 18
type \(page\/section\) "CONTACT US"
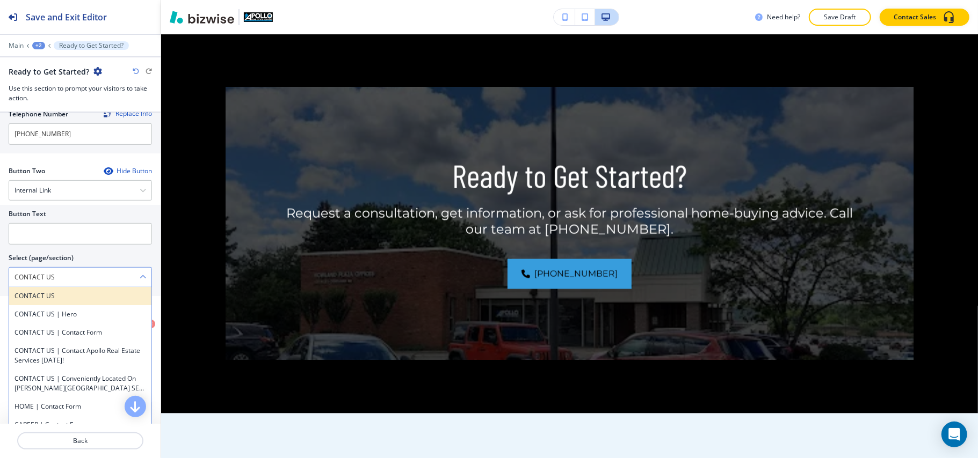
click at [55, 301] on h4 "CONTACT US" at bounding box center [80, 297] width 132 height 10
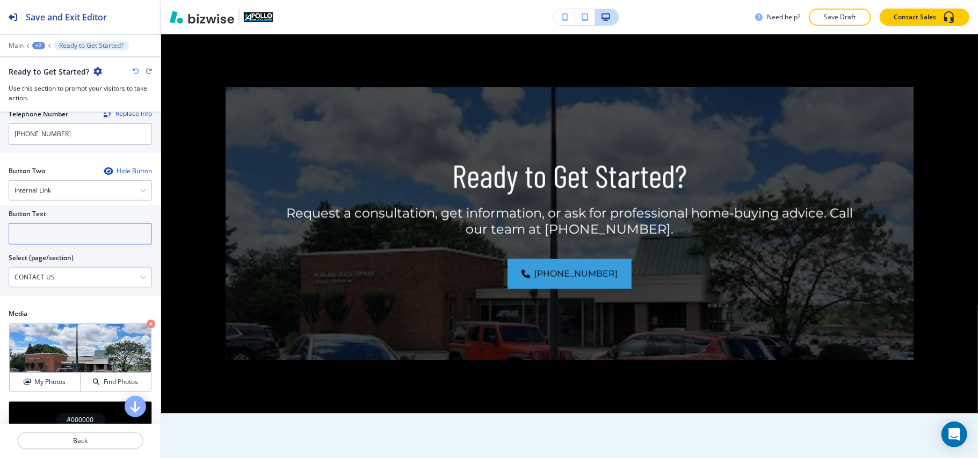
click at [74, 241] on input "text" at bounding box center [80, 233] width 143 height 21
paste input "CONTACT US"
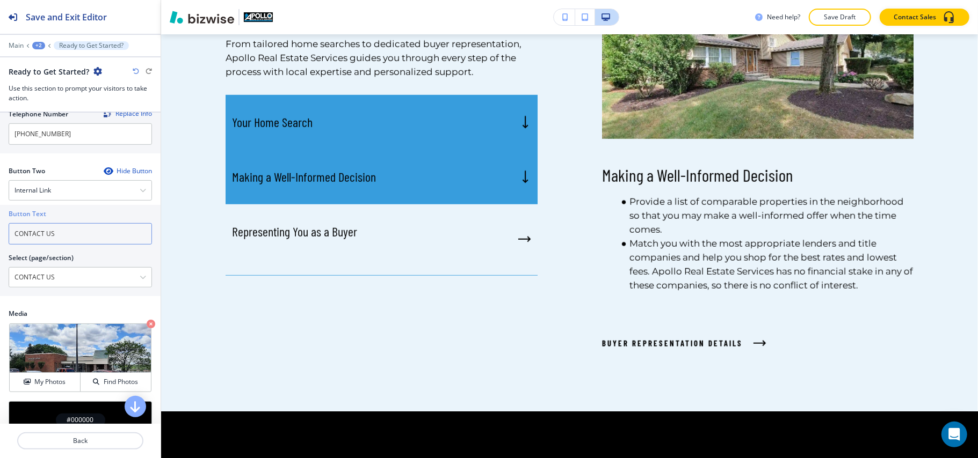
scroll to position [614, 0]
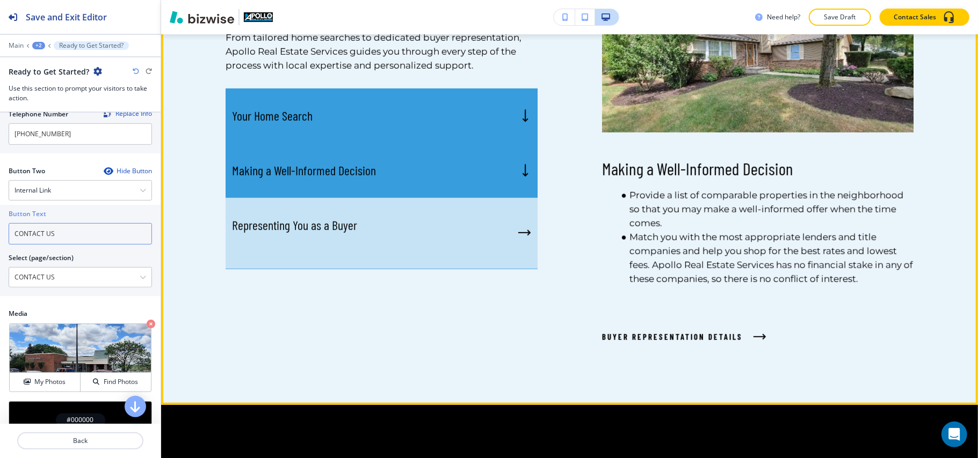
type input "CONTACT US"
click at [290, 262] on div "Representing You as a Buyer" at bounding box center [381, 233] width 312 height 71
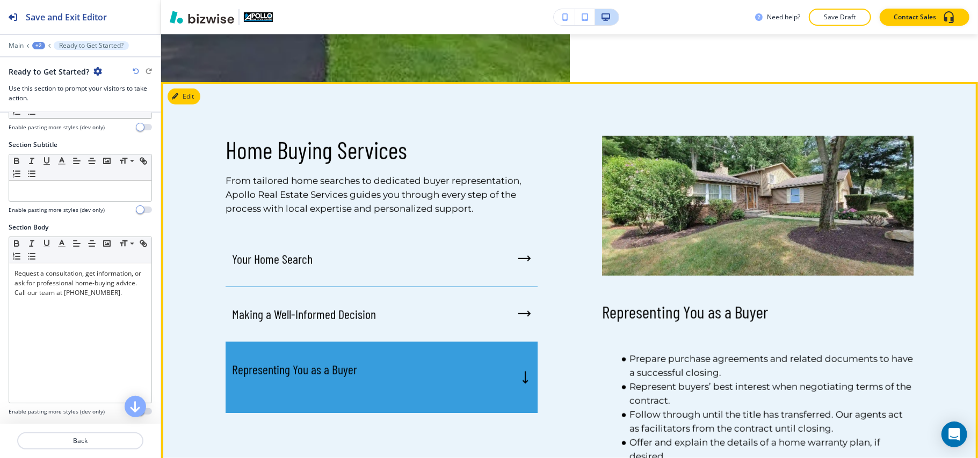
scroll to position [399, 0]
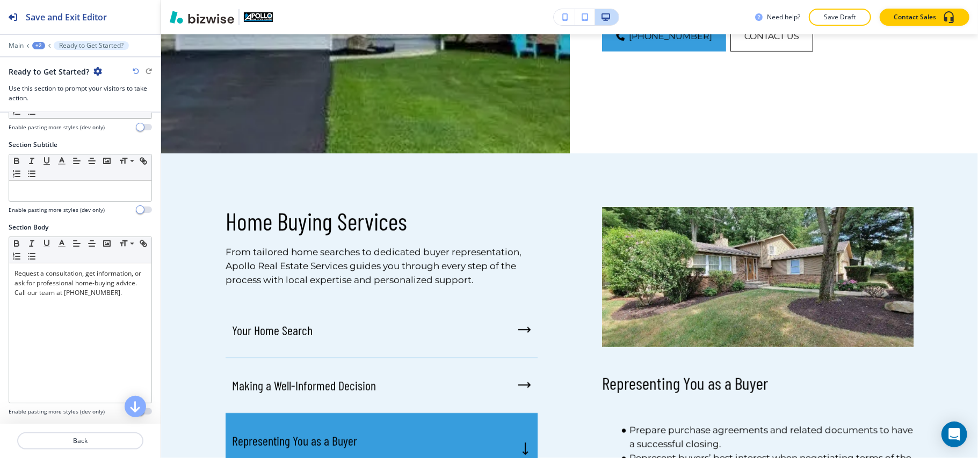
click at [196, 169] on div "Edit Home Buying Services From tailored home searches to dedicated buyer repres…" at bounding box center [569, 381] width 817 height 455
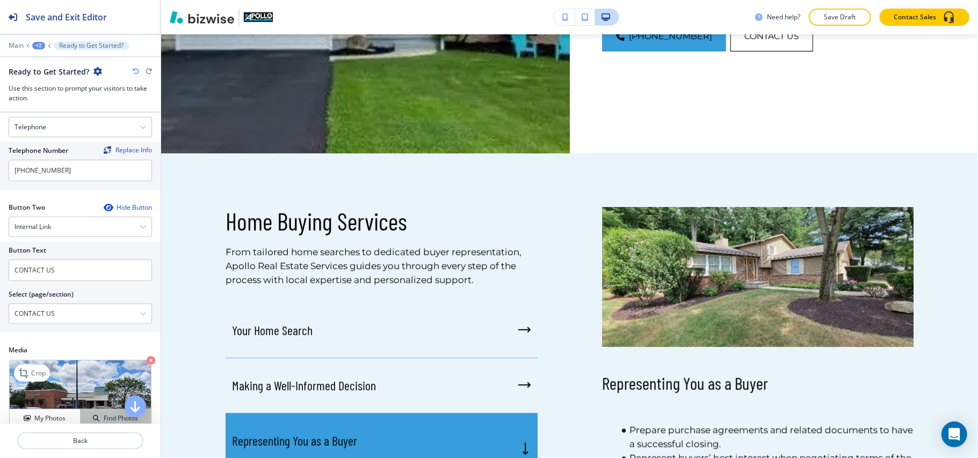
scroll to position [547, 0]
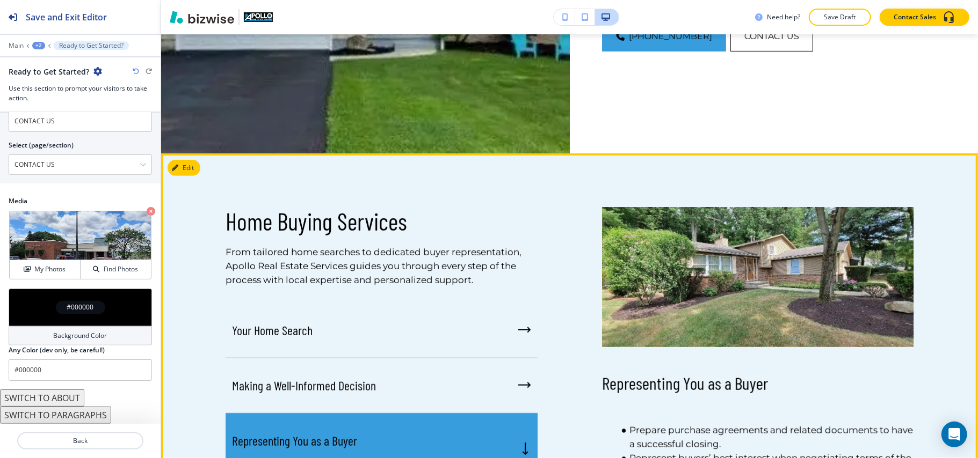
click at [183, 172] on button "Edit" at bounding box center [184, 168] width 33 height 16
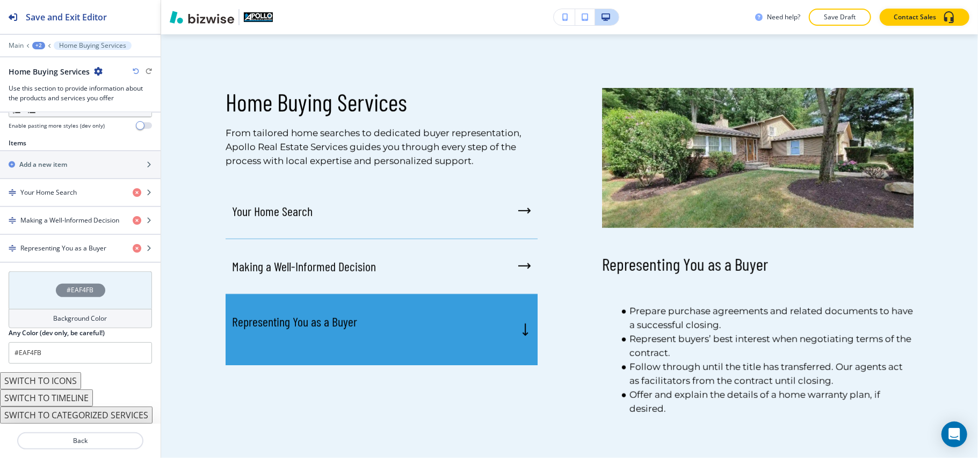
scroll to position [366, 0]
click at [70, 247] on h4 "Representing You as a Buyer" at bounding box center [63, 249] width 86 height 10
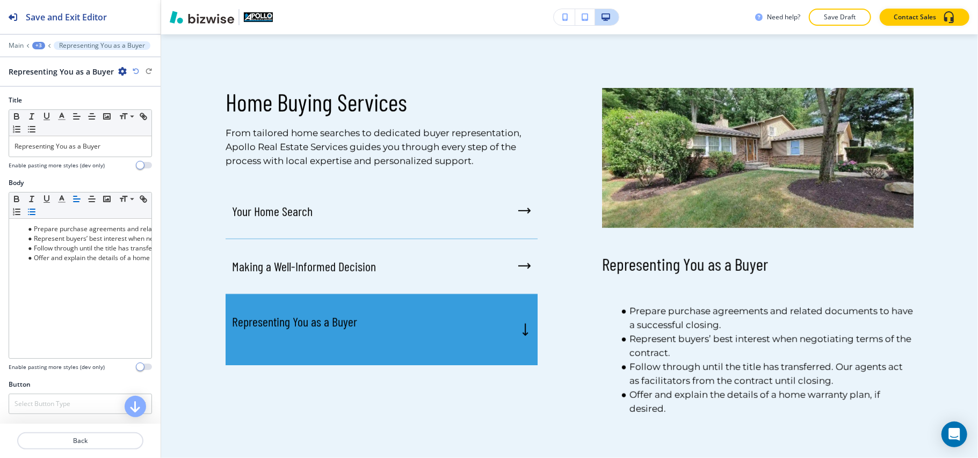
scroll to position [572, 0]
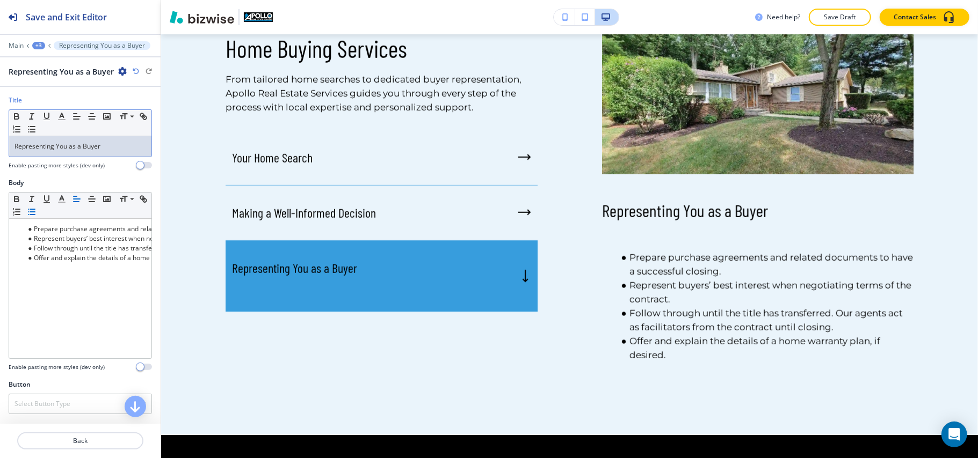
click at [119, 148] on p "Representing You as a Buyer" at bounding box center [80, 147] width 132 height 10
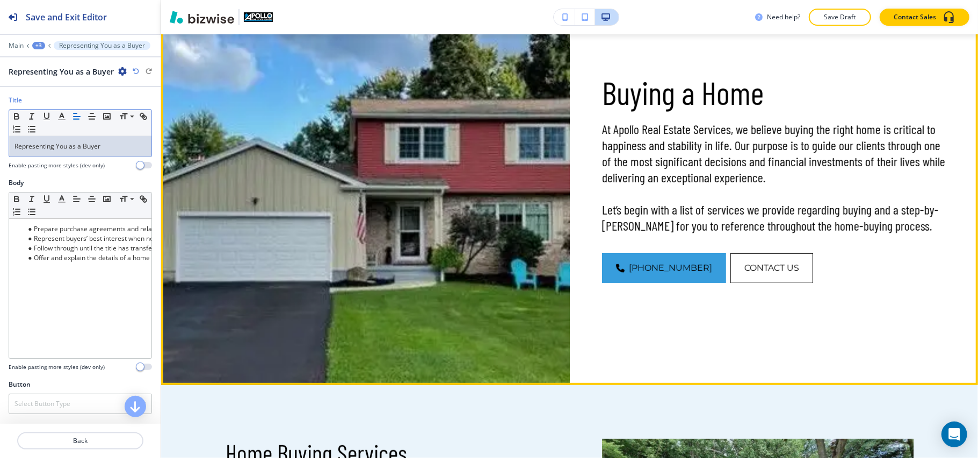
scroll to position [0, 0]
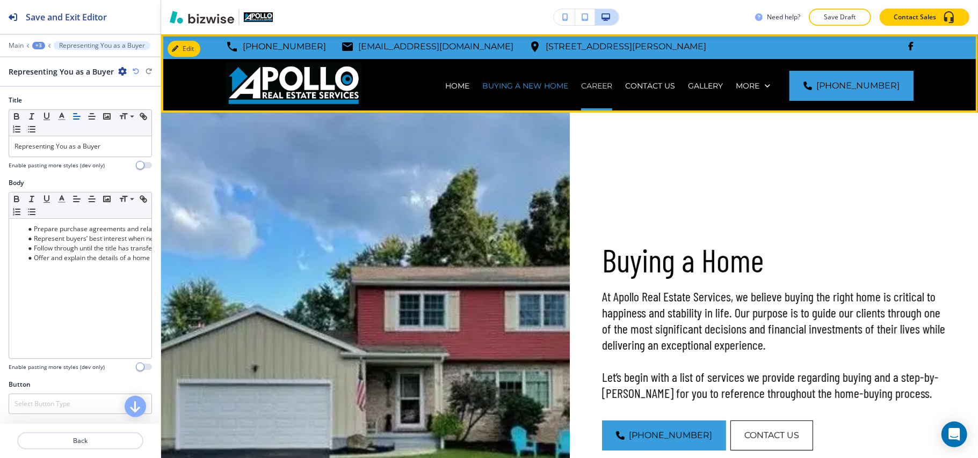
click at [612, 82] on p "CAREER" at bounding box center [596, 86] width 31 height 11
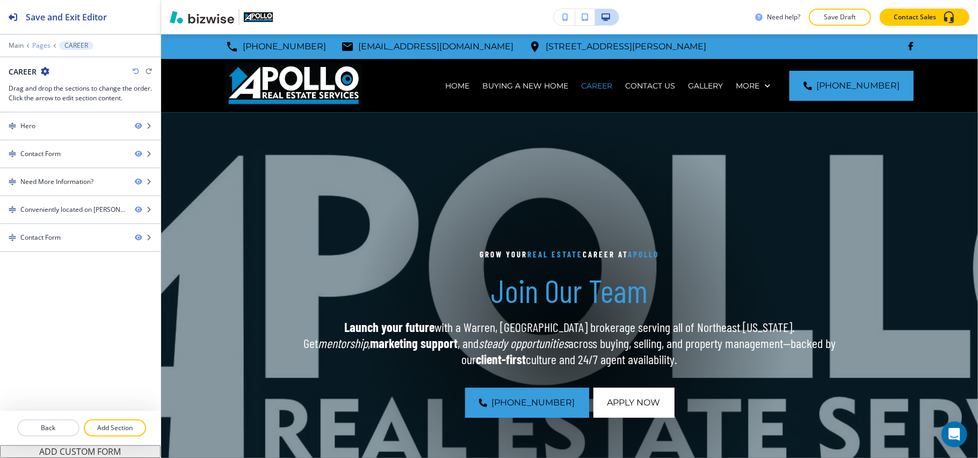
click at [42, 46] on p "Pages" at bounding box center [41, 46] width 18 height 8
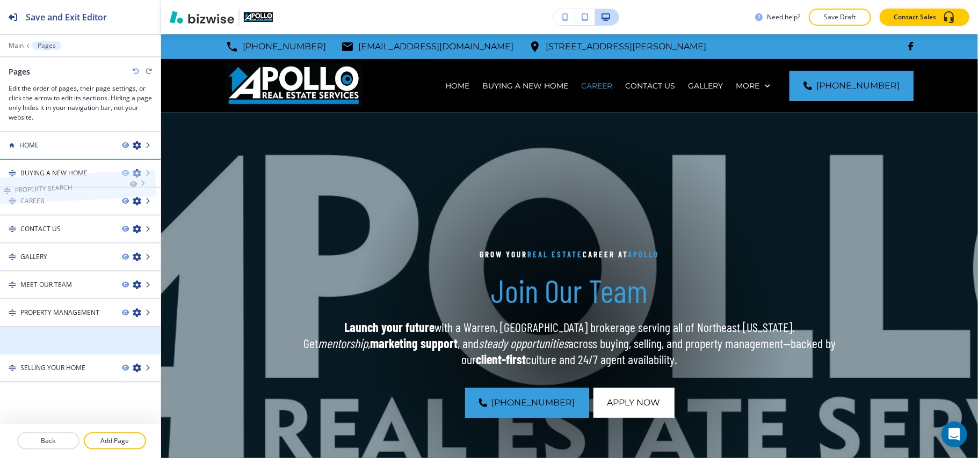
drag, startPoint x: 68, startPoint y: 341, endPoint x: 61, endPoint y: 168, distance: 173.5
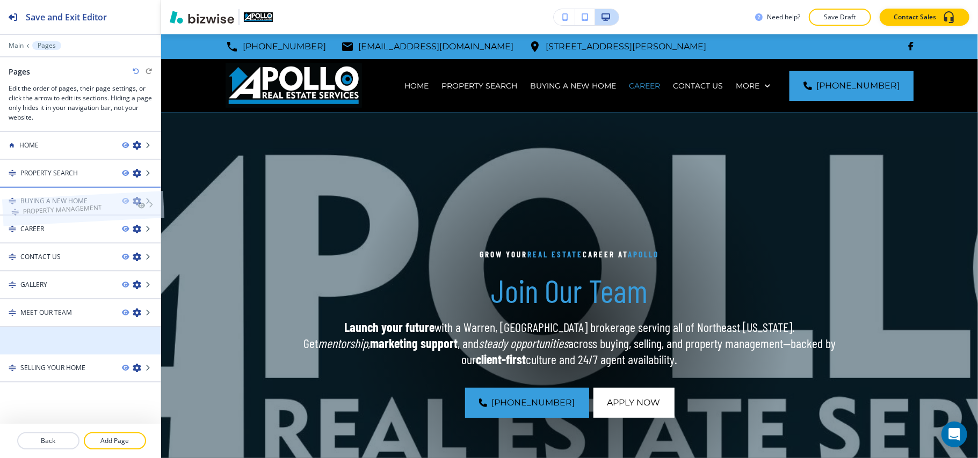
drag, startPoint x: 69, startPoint y: 344, endPoint x: 71, endPoint y: 192, distance: 152.0
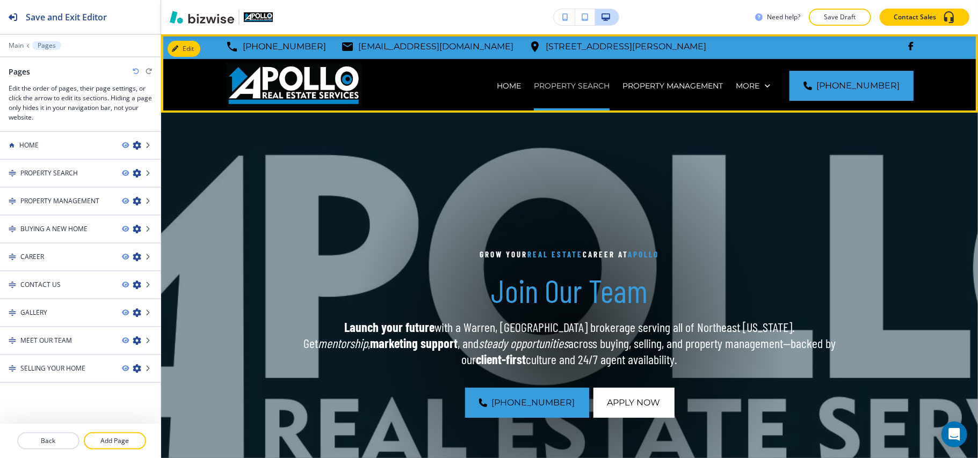
click at [534, 86] on p "PROPERTY SEARCH" at bounding box center [572, 86] width 76 height 11
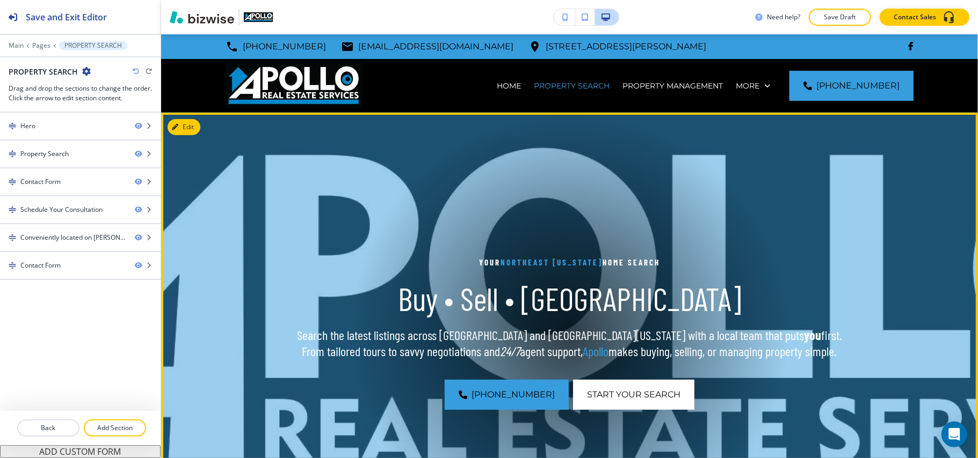
drag, startPoint x: 202, startPoint y: 128, endPoint x: 194, endPoint y: 126, distance: 8.9
click at [202, 127] on img at bounding box center [569, 333] width 817 height 440
click at [194, 126] on button "Edit This Section" at bounding box center [204, 127] width 72 height 16
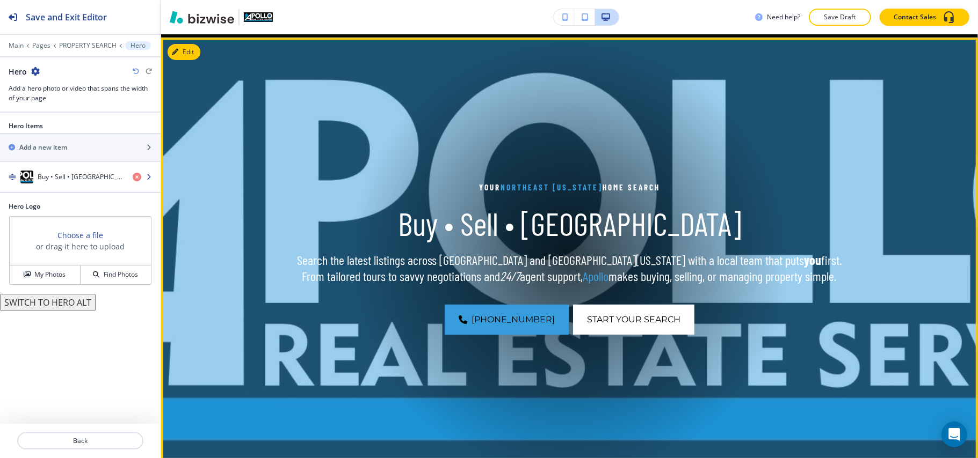
scroll to position [78, 0]
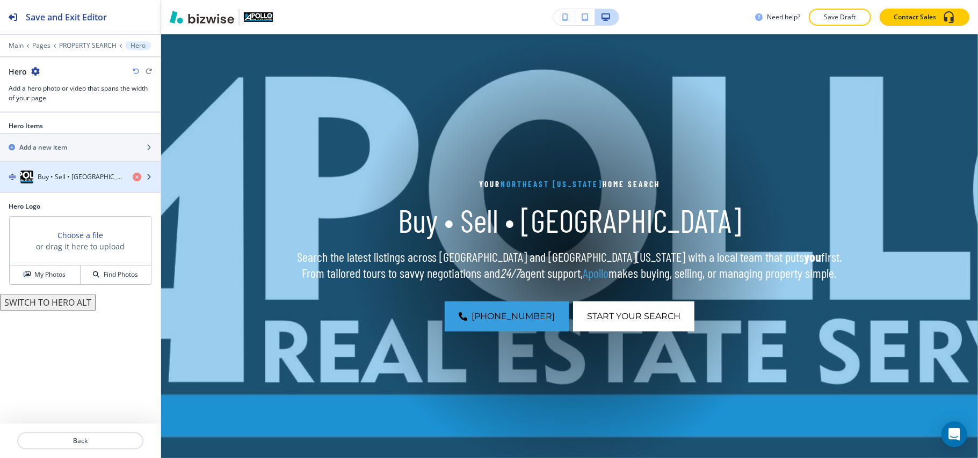
click at [56, 185] on div "button" at bounding box center [80, 188] width 161 height 9
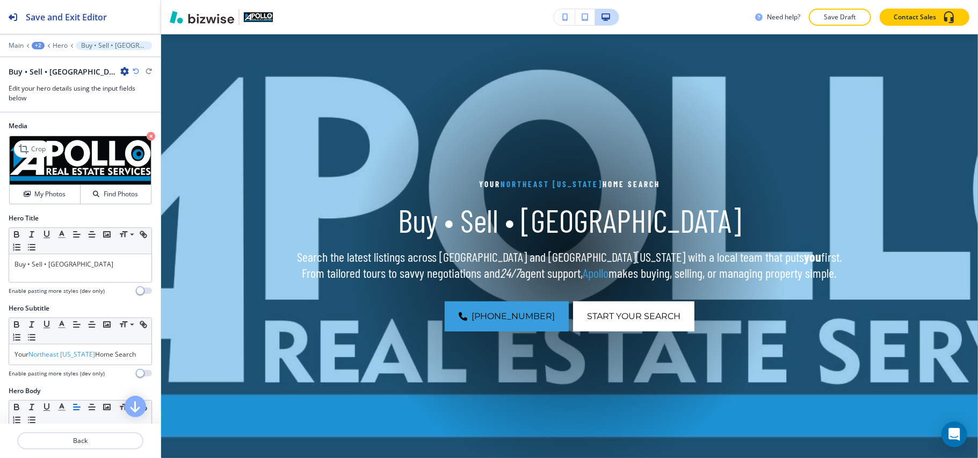
click at [147, 134] on icon "button" at bounding box center [151, 136] width 9 height 9
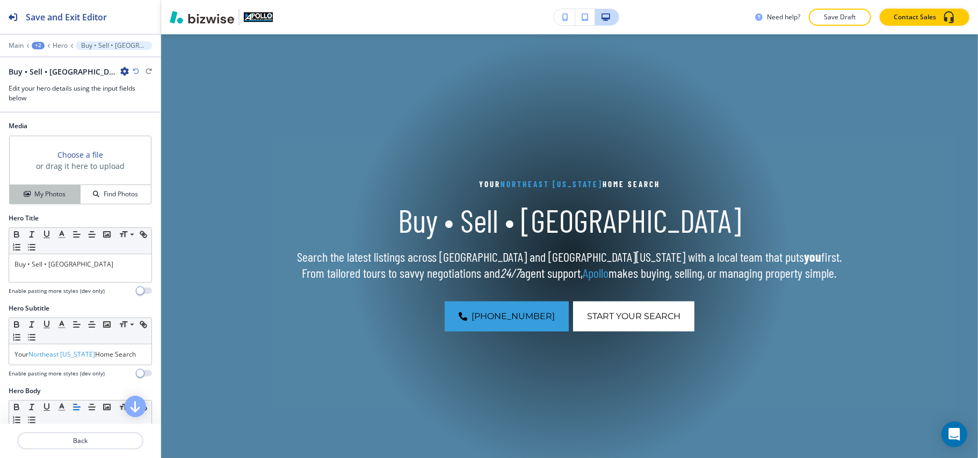
click at [44, 195] on h4 "My Photos" at bounding box center [49, 195] width 31 height 10
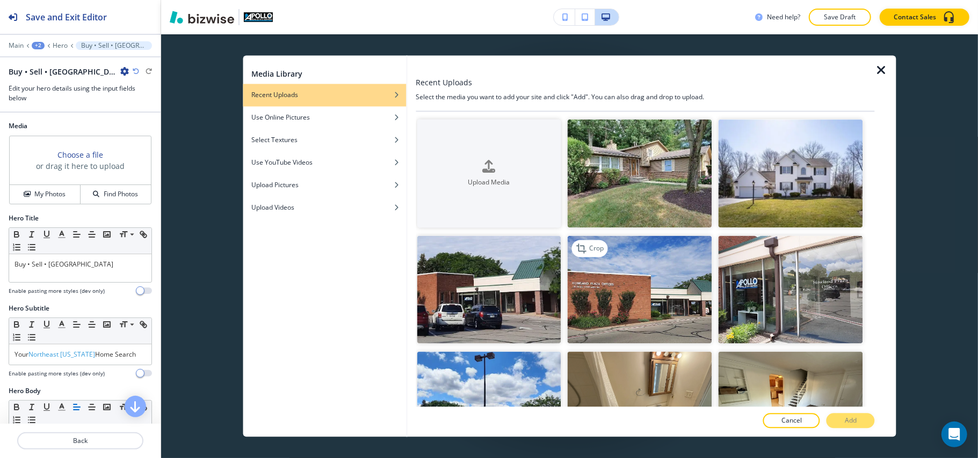
click at [588, 302] on img "button" at bounding box center [639, 290] width 144 height 108
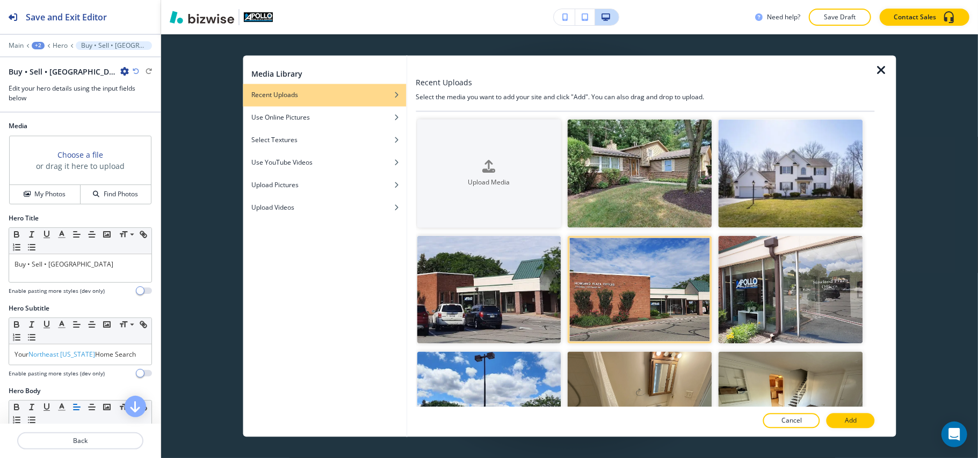
click at [849, 426] on button "Add" at bounding box center [850, 421] width 48 height 15
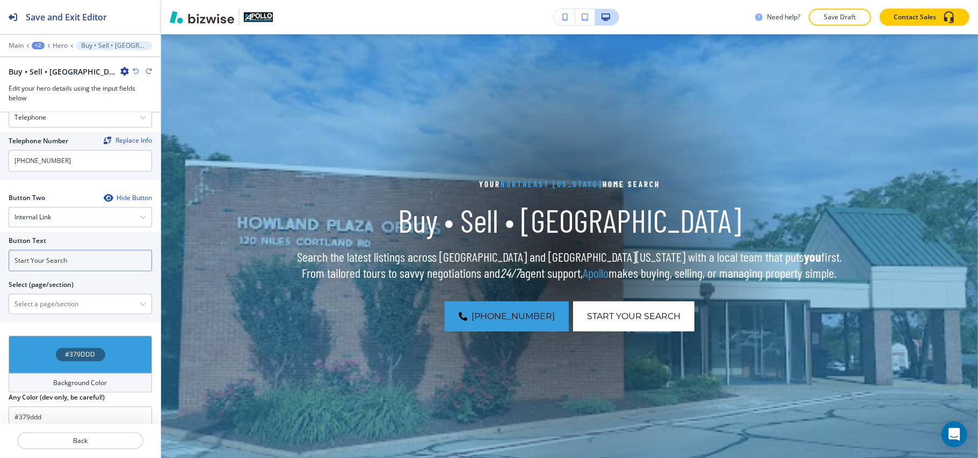
scroll to position [501, 0]
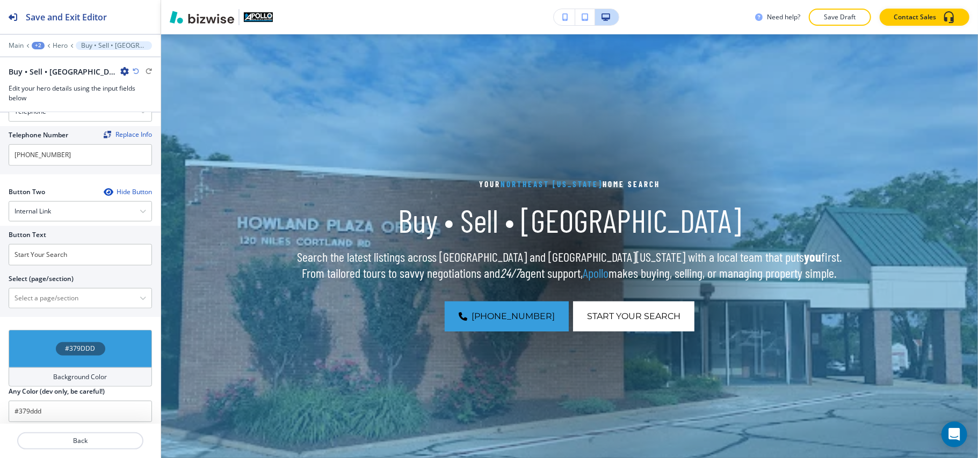
click at [69, 288] on div at bounding box center [80, 286] width 143 height 4
drag, startPoint x: 99, startPoint y: 263, endPoint x: 0, endPoint y: 258, distance: 99.4
click at [0, 258] on div "Button Text Start Your Search Select (page/section) HOME HOME | Hero HOME | Abo…" at bounding box center [80, 271] width 161 height 91
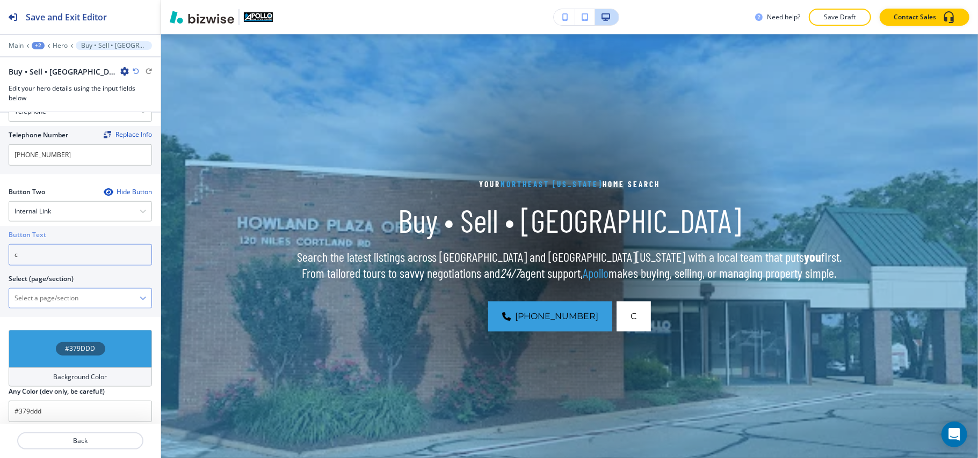
type input "c"
click at [43, 299] on \(page\/section\) "Manual Input" at bounding box center [74, 298] width 130 height 18
type \(page\/section\) "CONTACT US"
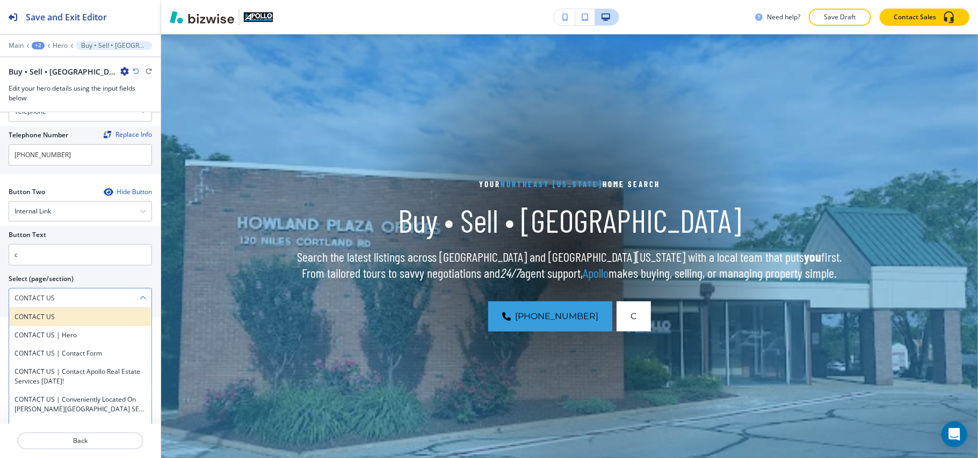
click at [60, 316] on h4 "CONTACT US" at bounding box center [80, 317] width 132 height 10
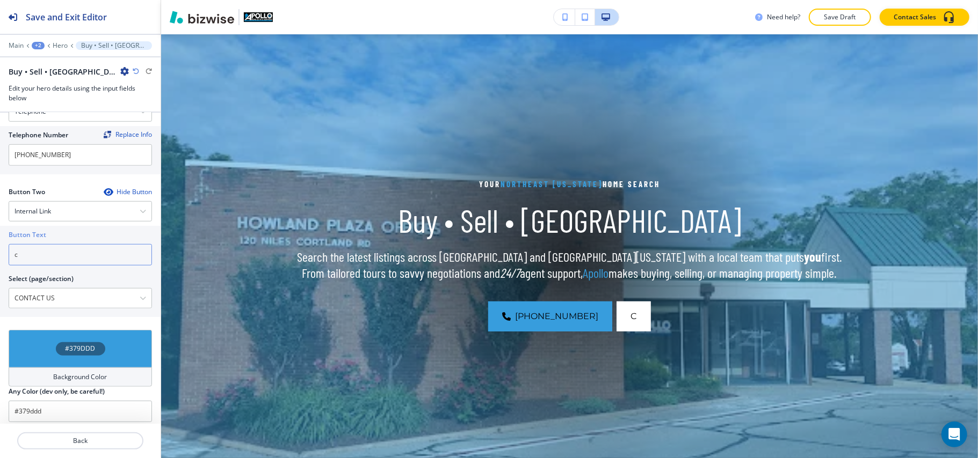
drag, startPoint x: 83, startPoint y: 253, endPoint x: 0, endPoint y: 252, distance: 82.7
click at [0, 252] on div "Button Text c Select (page/section) CONTACT US CONTACT US CONTACT US | Hero CON…" at bounding box center [80, 271] width 161 height 91
paste input "CONTACT US"
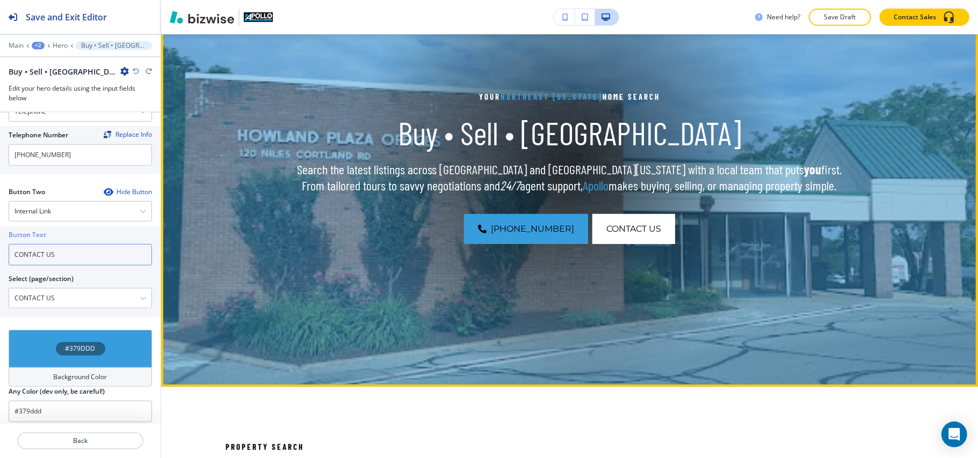
scroll to position [293, 0]
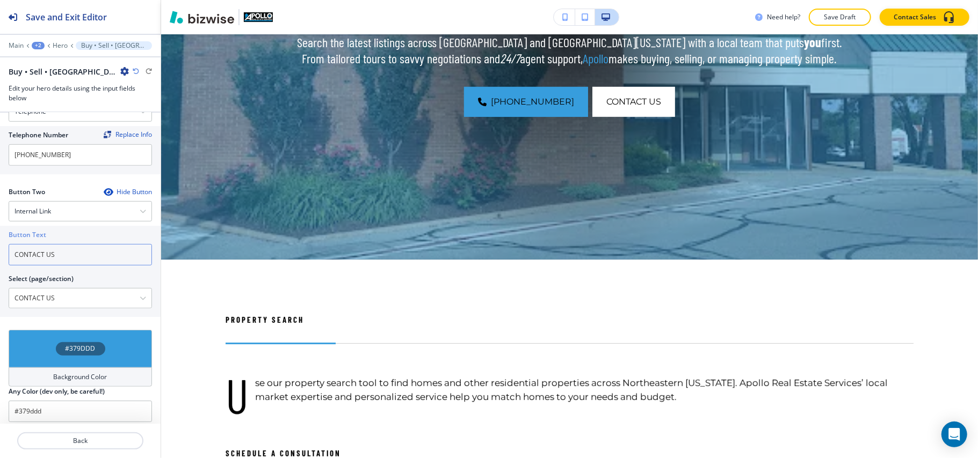
type input "CONTACT US"
click at [40, 358] on div "#379DDD" at bounding box center [80, 349] width 143 height 38
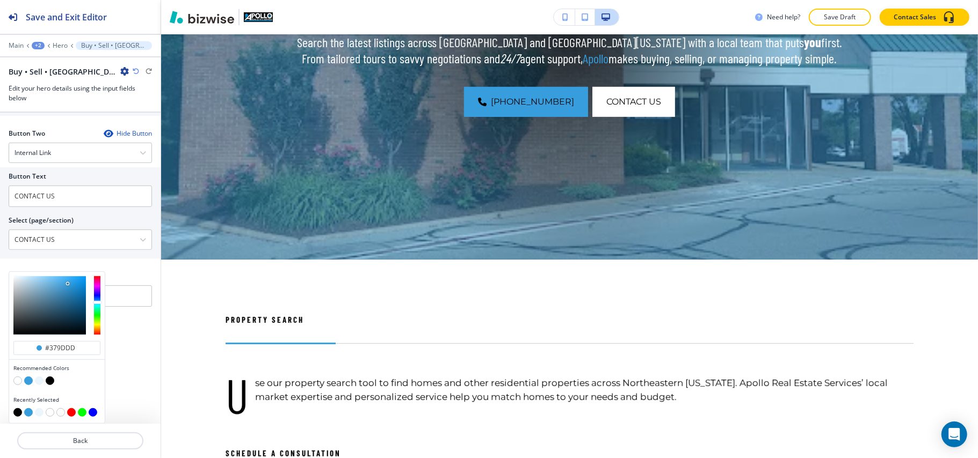
click at [47, 382] on button "button" at bounding box center [50, 381] width 9 height 9
type input "#000000"
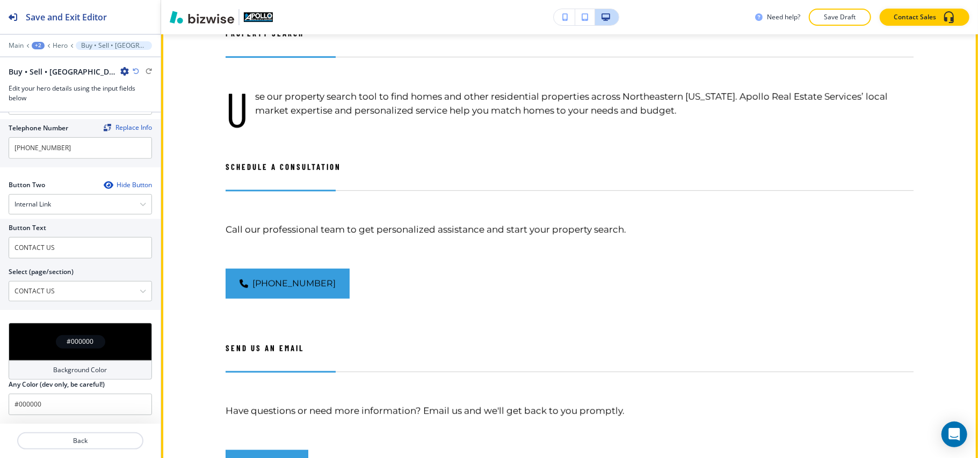
scroll to position [436, 0]
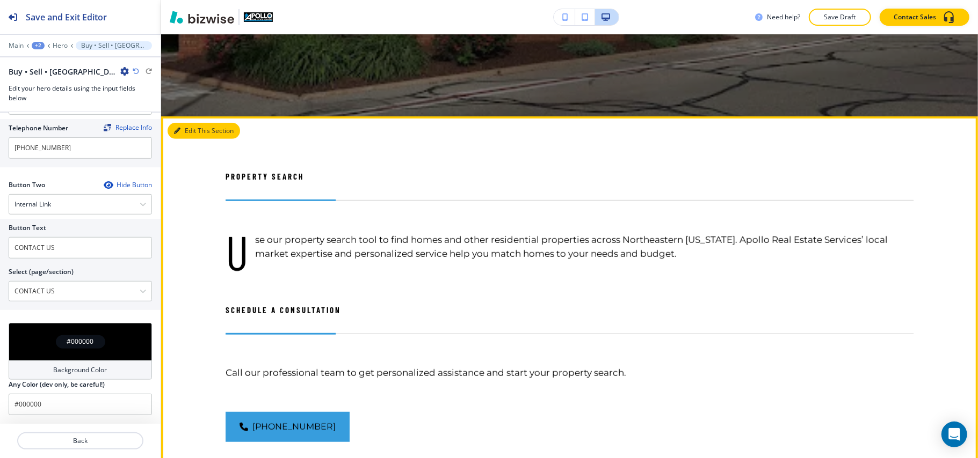
click at [187, 128] on button "Edit This Section" at bounding box center [204, 131] width 72 height 16
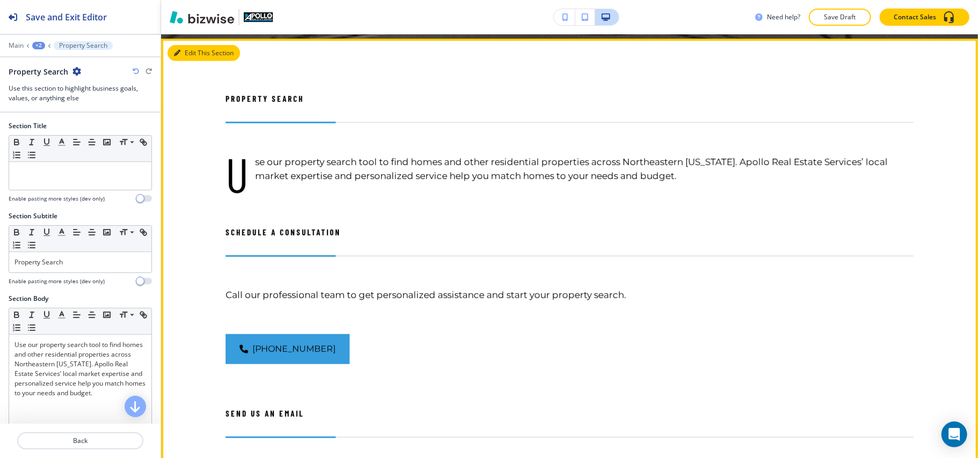
scroll to position [519, 0]
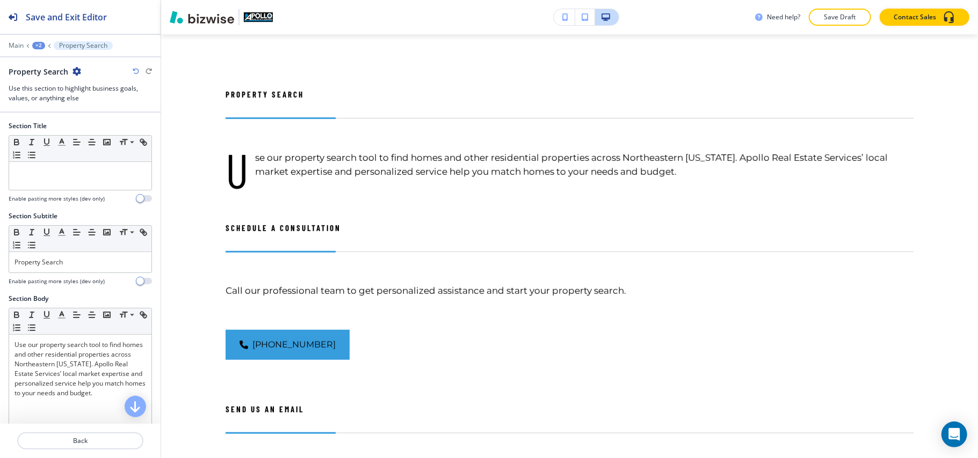
click at [72, 70] on icon "button" at bounding box center [76, 71] width 9 height 9
click at [82, 127] on p "Delete Section" at bounding box center [105, 128] width 55 height 10
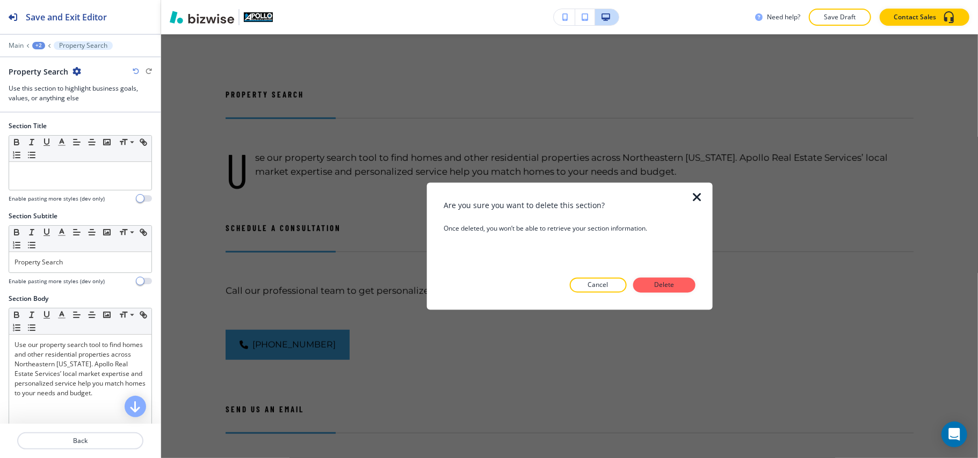
click at [672, 294] on div at bounding box center [568, 301] width 251 height 17
click at [671, 287] on p "Delete" at bounding box center [664, 286] width 26 height 10
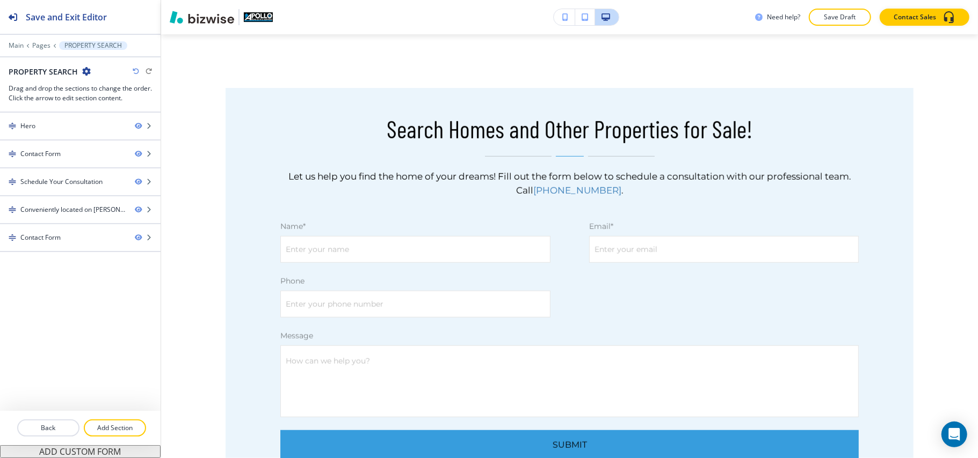
click at [101, 438] on div at bounding box center [80, 441] width 161 height 9
click at [106, 431] on p "Add Section" at bounding box center [115, 429] width 60 height 10
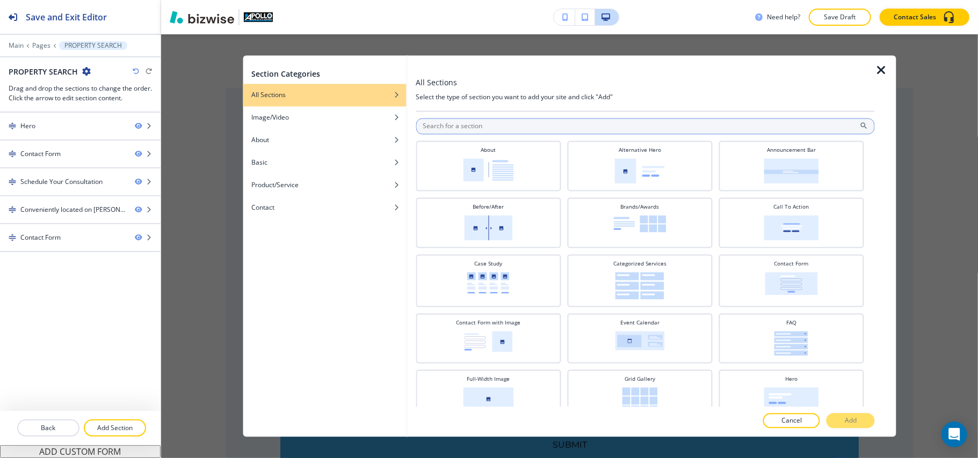
click at [623, 127] on input "text" at bounding box center [645, 127] width 459 height 16
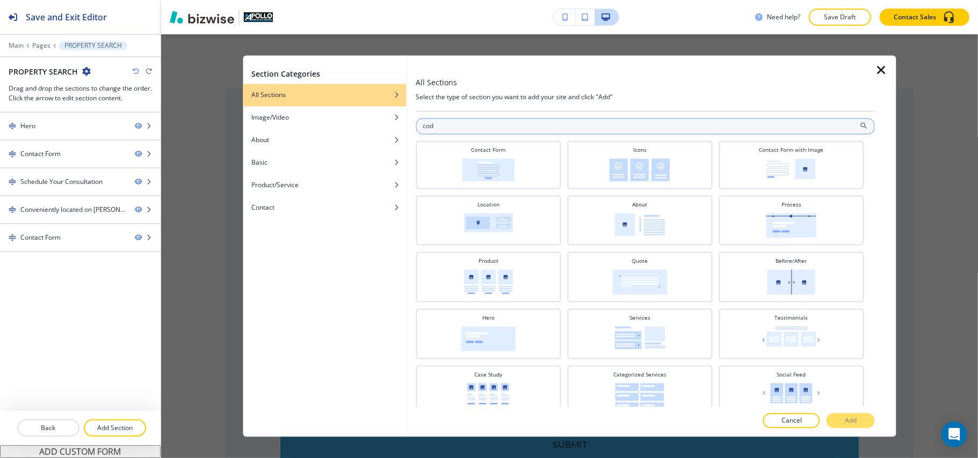
type input "code"
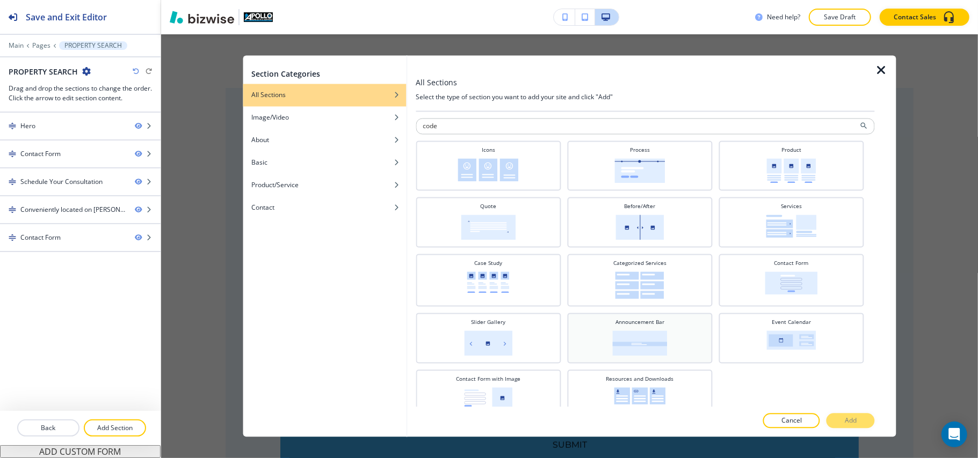
scroll to position [6, 0]
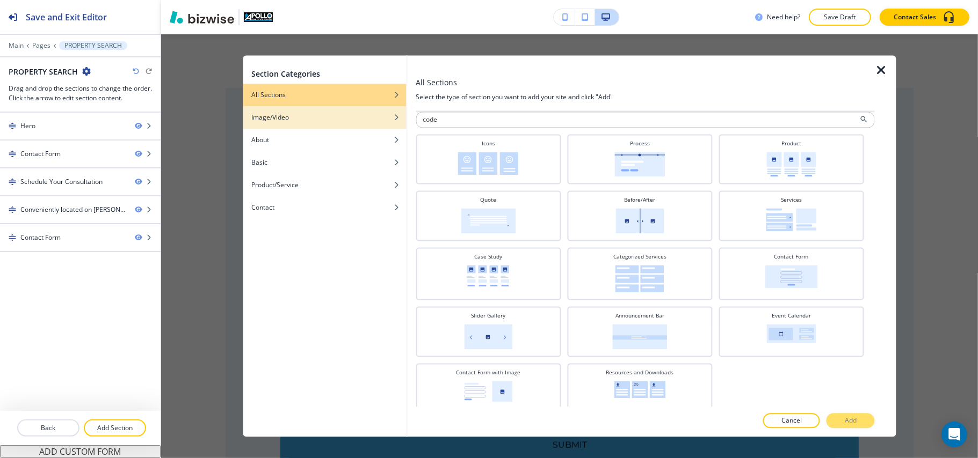
drag, startPoint x: 494, startPoint y: 123, endPoint x: 303, endPoint y: 110, distance: 191.6
click at [303, 110] on div "Section Categories All Sections Image/Video About Basic Product/Service Contact…" at bounding box center [569, 247] width 653 height 382
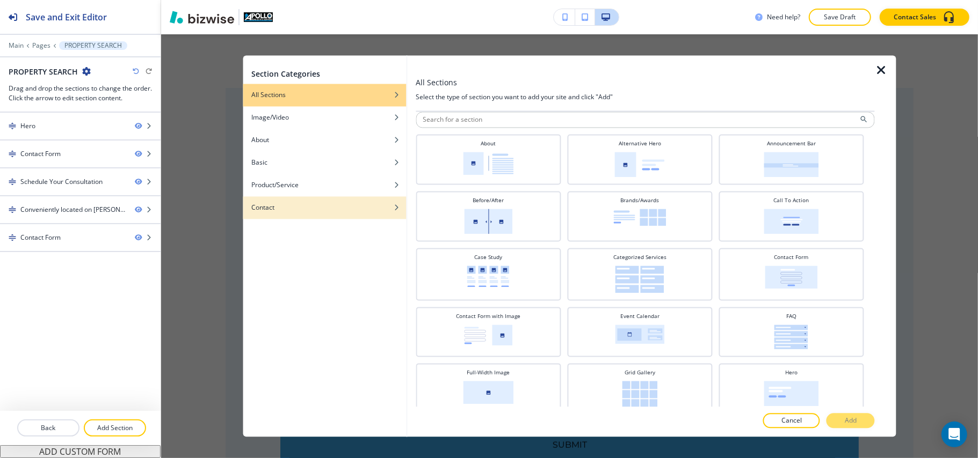
click at [316, 207] on div "Contact" at bounding box center [324, 208] width 163 height 10
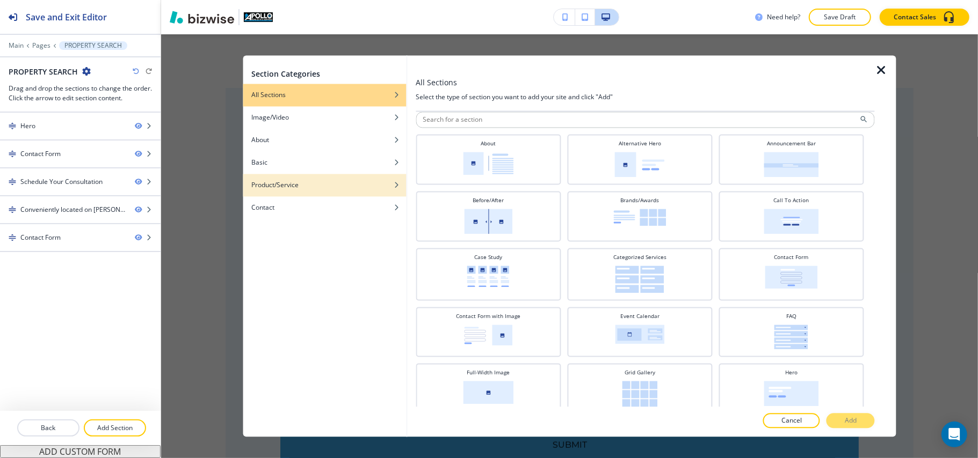
scroll to position [0, 0]
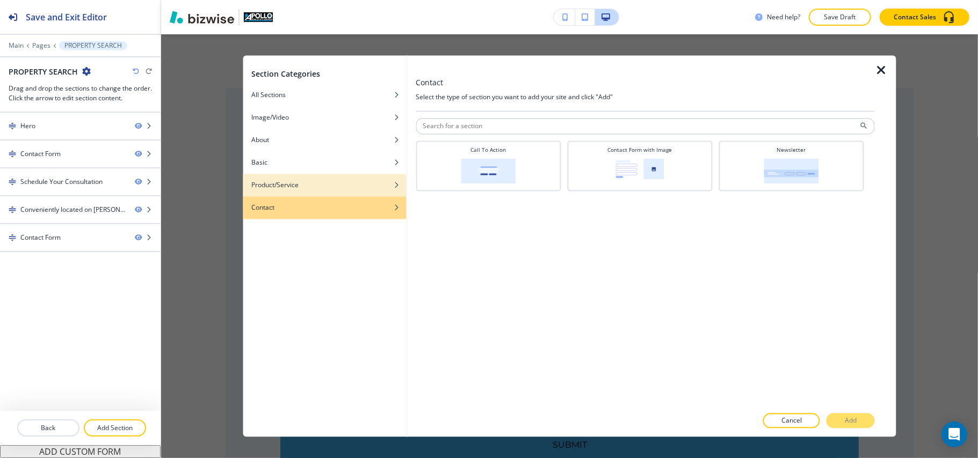
click at [305, 187] on div "Product/Service" at bounding box center [324, 186] width 163 height 10
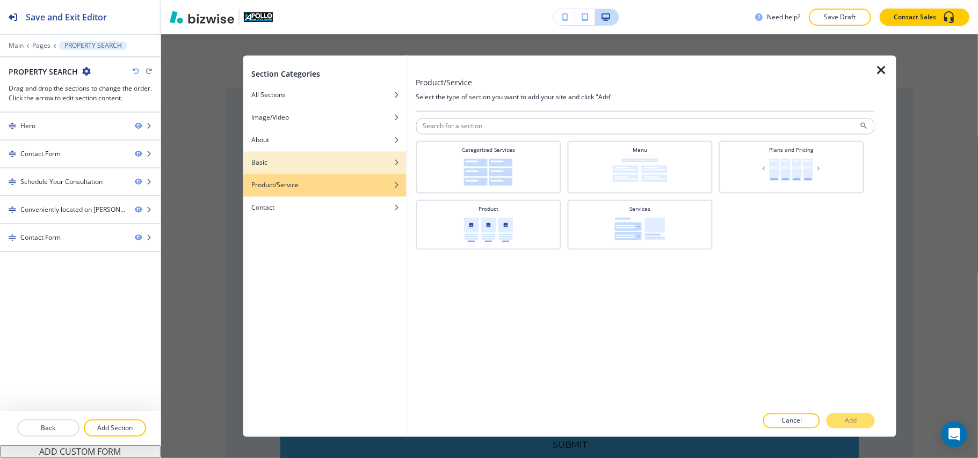
click at [299, 165] on div "Basic" at bounding box center [324, 163] width 163 height 10
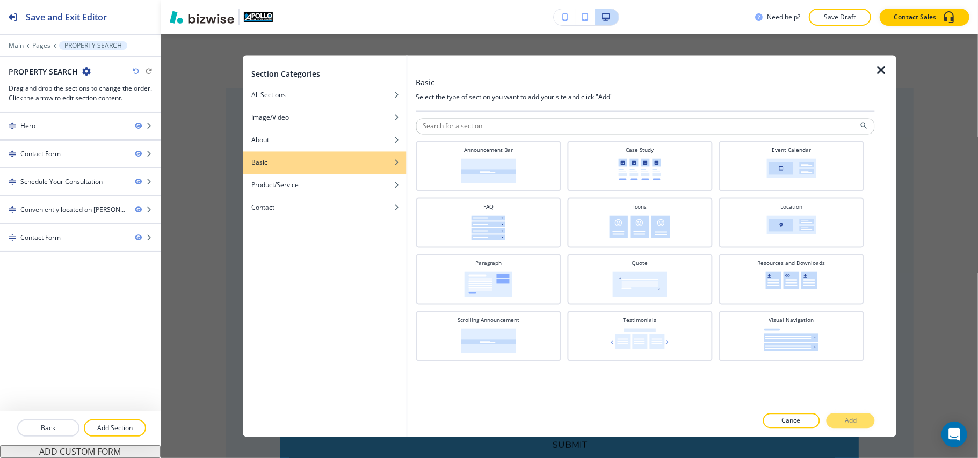
click at [295, 152] on div "button" at bounding box center [324, 155] width 163 height 6
click at [297, 139] on div "About" at bounding box center [324, 141] width 163 height 10
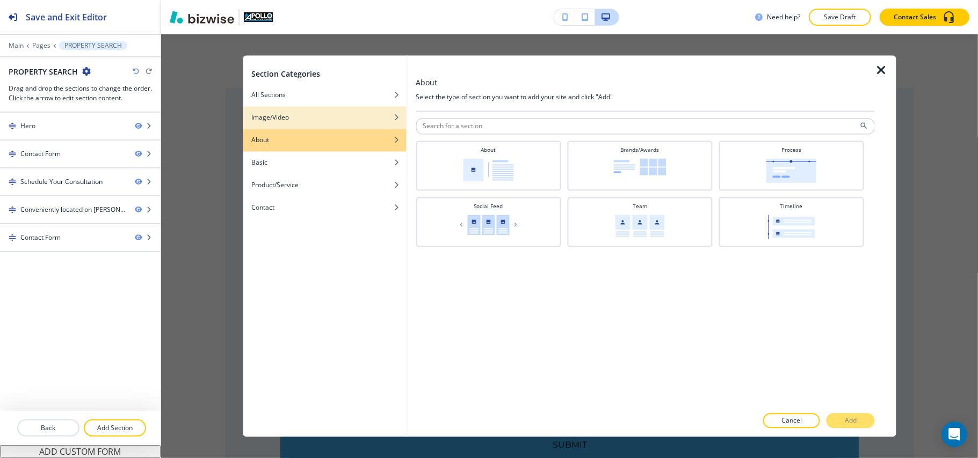
click at [302, 117] on div "Image/Video" at bounding box center [324, 118] width 163 height 10
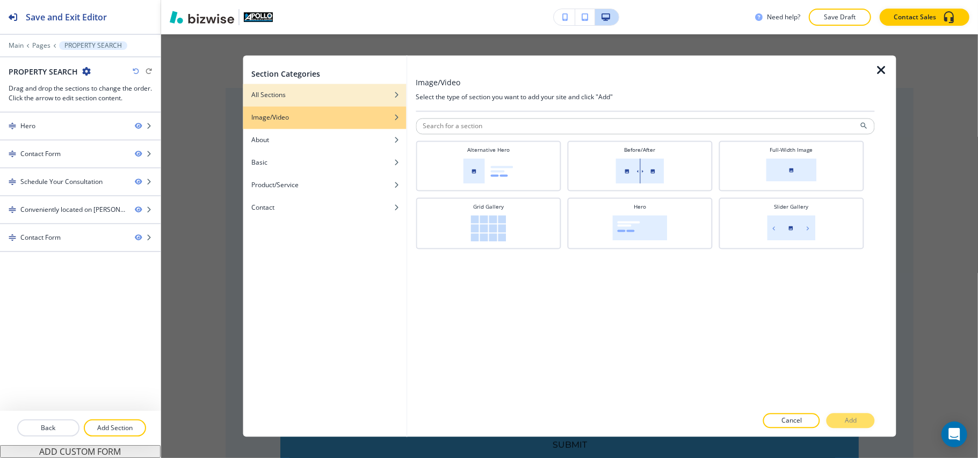
click at [311, 104] on div "button" at bounding box center [324, 103] width 163 height 6
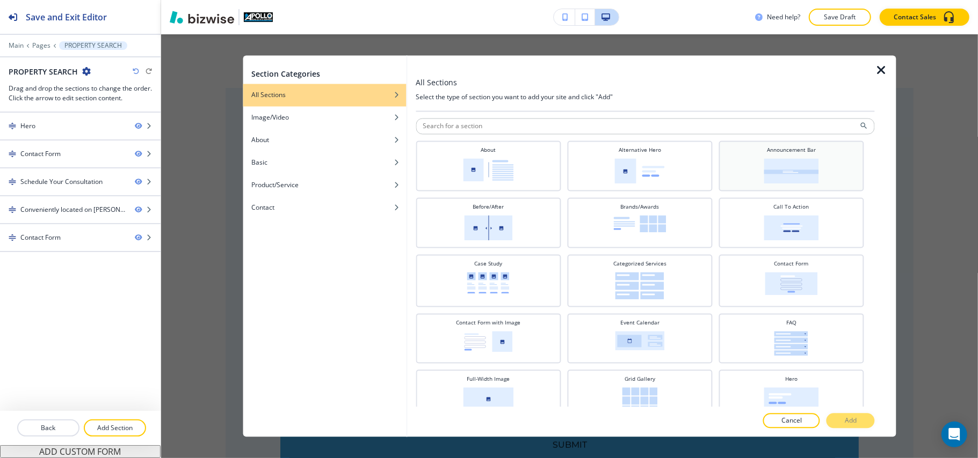
click at [763, 170] on img at bounding box center [790, 171] width 55 height 25
click at [781, 224] on img at bounding box center [790, 228] width 55 height 25
click at [869, 425] on button "Add" at bounding box center [850, 421] width 48 height 15
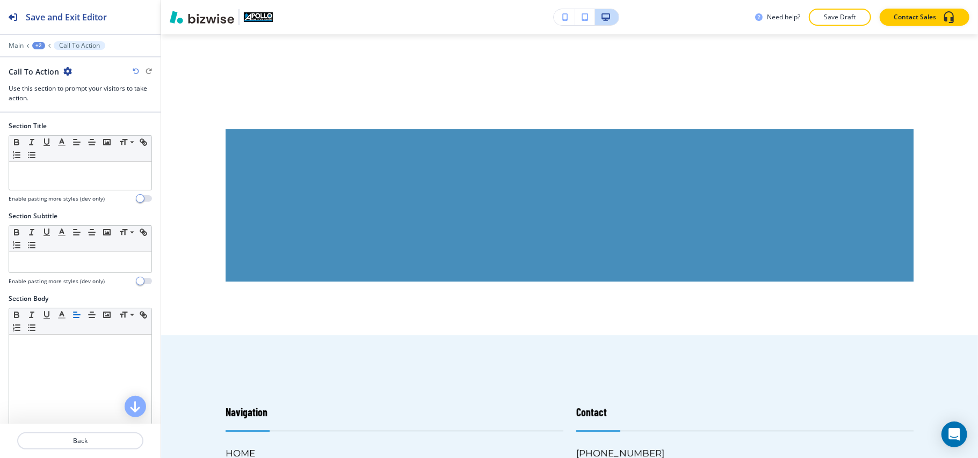
scroll to position [2285, 0]
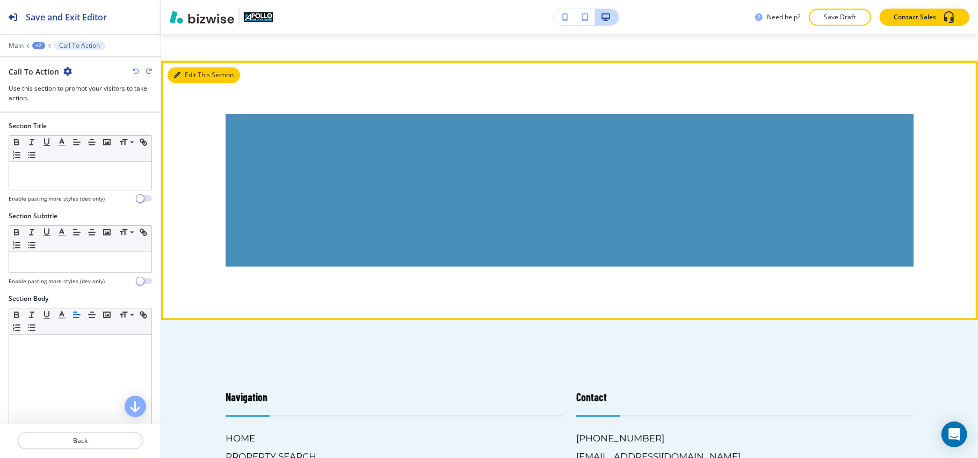
click at [185, 67] on button "Edit This Section" at bounding box center [204, 75] width 72 height 16
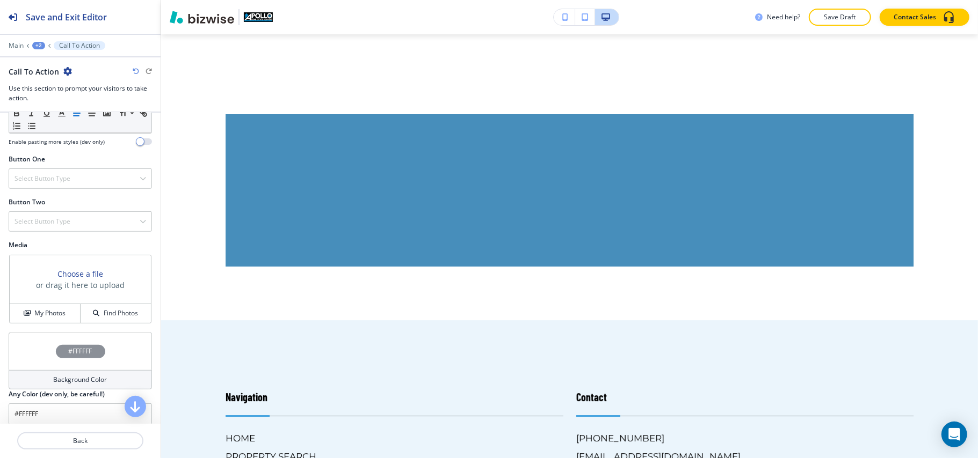
scroll to position [389, 0]
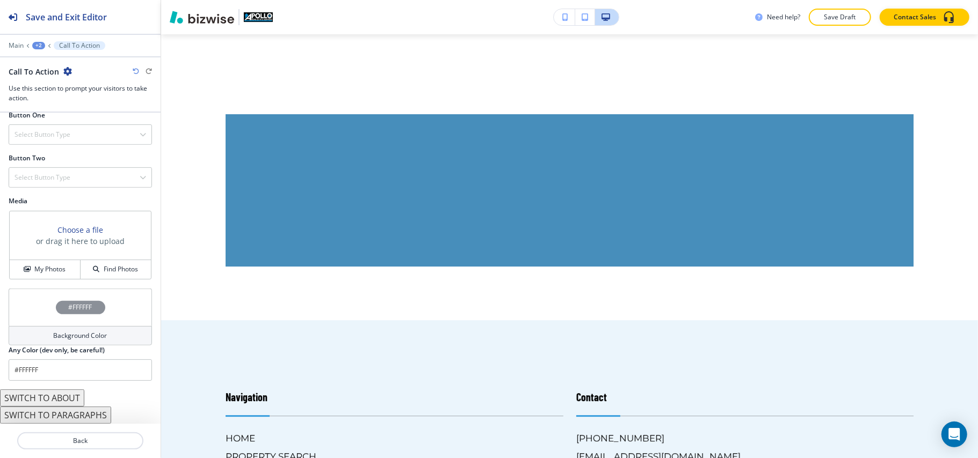
click at [65, 417] on button "SWITCH TO PARAGRAPHS" at bounding box center [55, 415] width 111 height 17
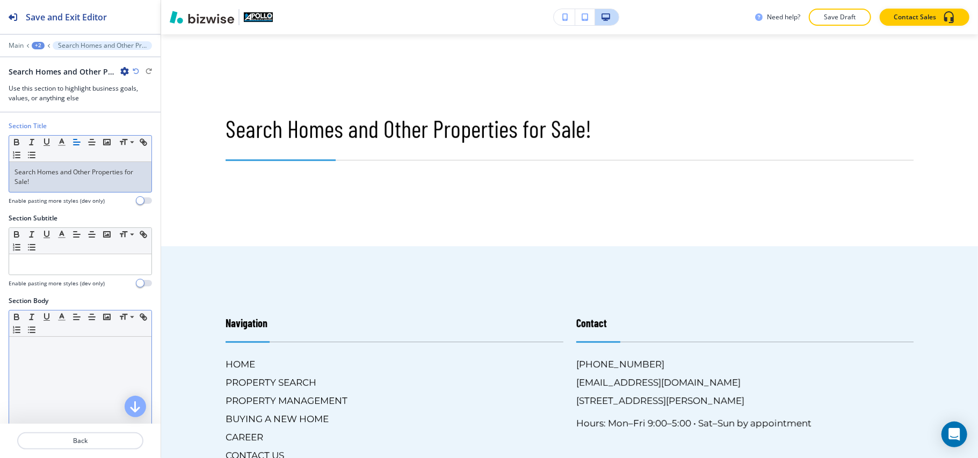
scroll to position [71, 0]
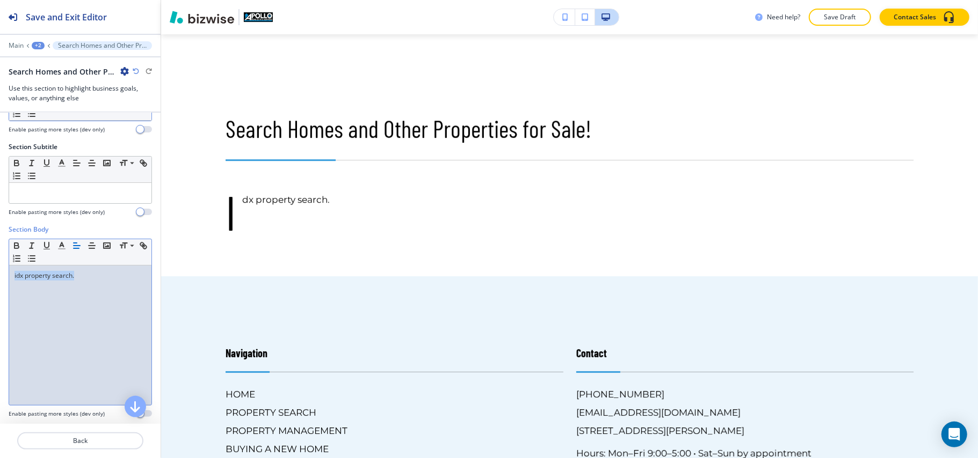
drag, startPoint x: 82, startPoint y: 286, endPoint x: 0, endPoint y: 268, distance: 84.0
click at [0, 268] on div "Section Body Small Normal Large Huge idx property search. Enable pasting more s…" at bounding box center [80, 326] width 161 height 202
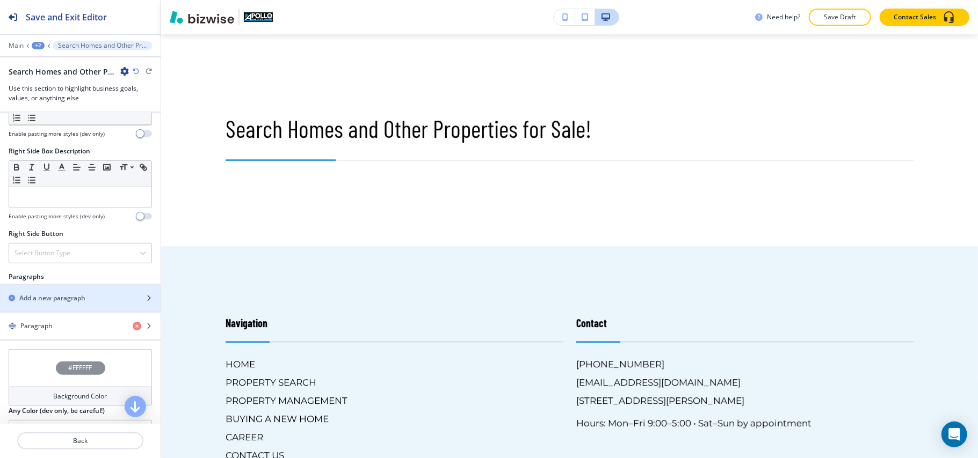
scroll to position [501, 0]
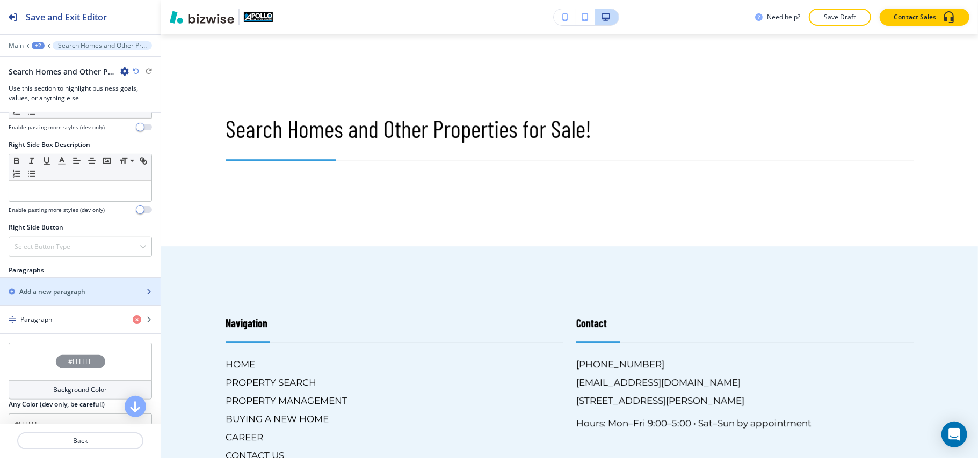
click at [79, 293] on h2 "Add a new paragraph" at bounding box center [52, 292] width 66 height 10
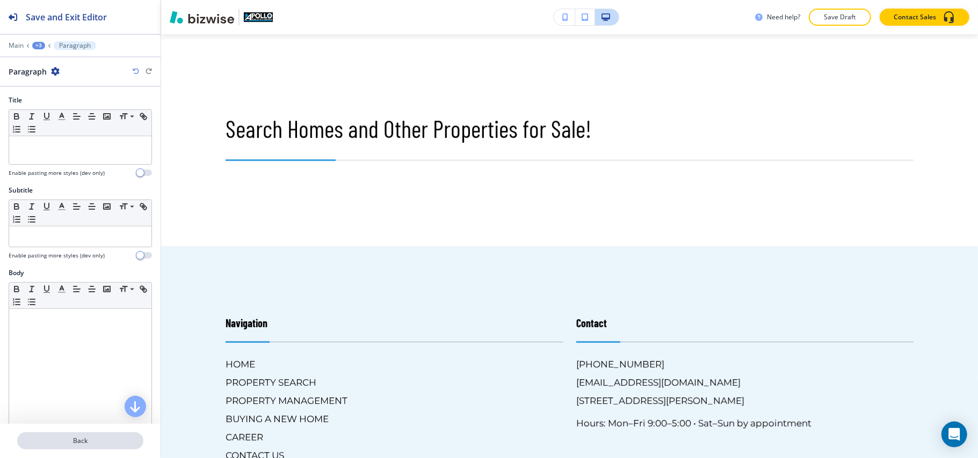
click at [90, 442] on p "Back" at bounding box center [80, 441] width 124 height 10
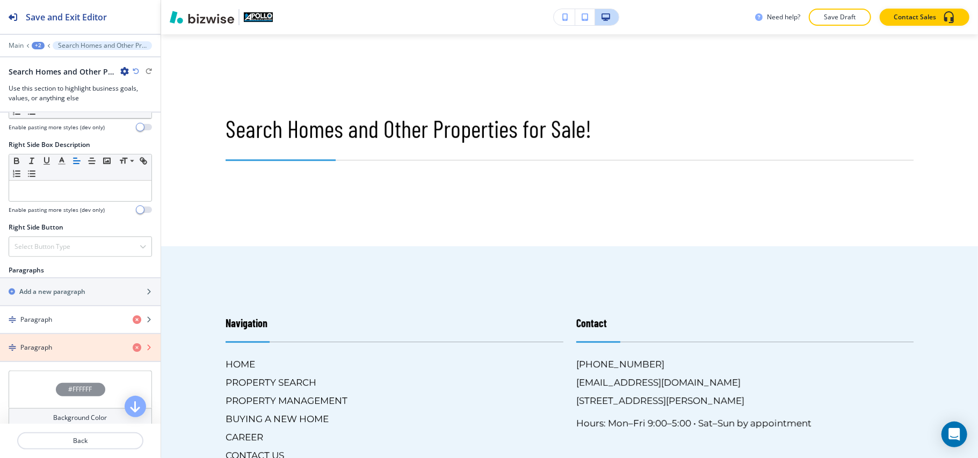
click at [133, 352] on icon "button" at bounding box center [137, 348] width 9 height 9
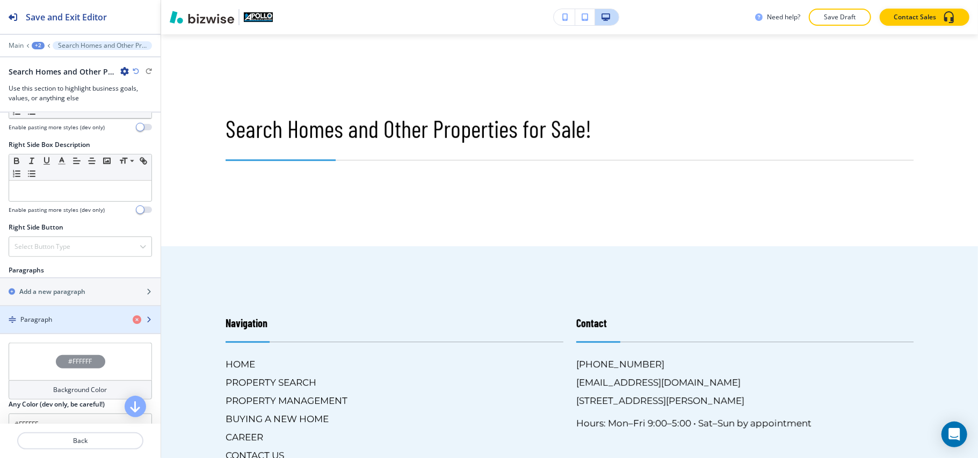
click at [67, 331] on div "button" at bounding box center [80, 329] width 161 height 9
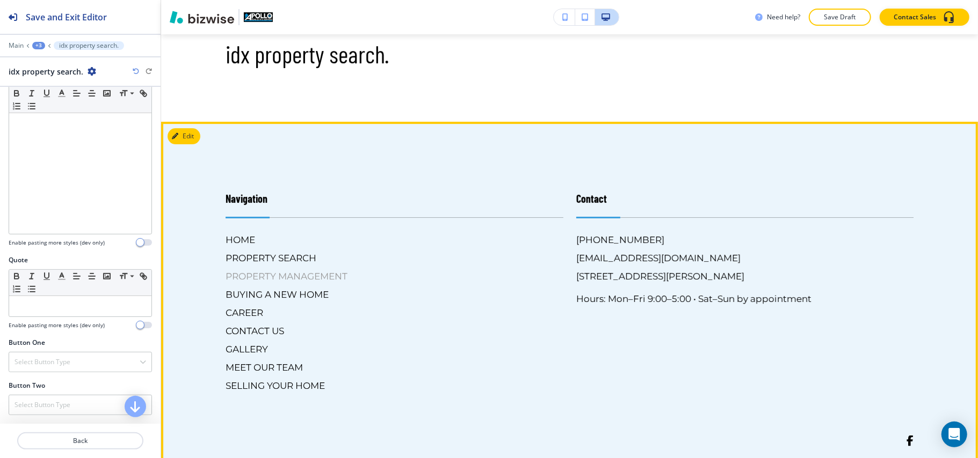
scroll to position [2582, 0]
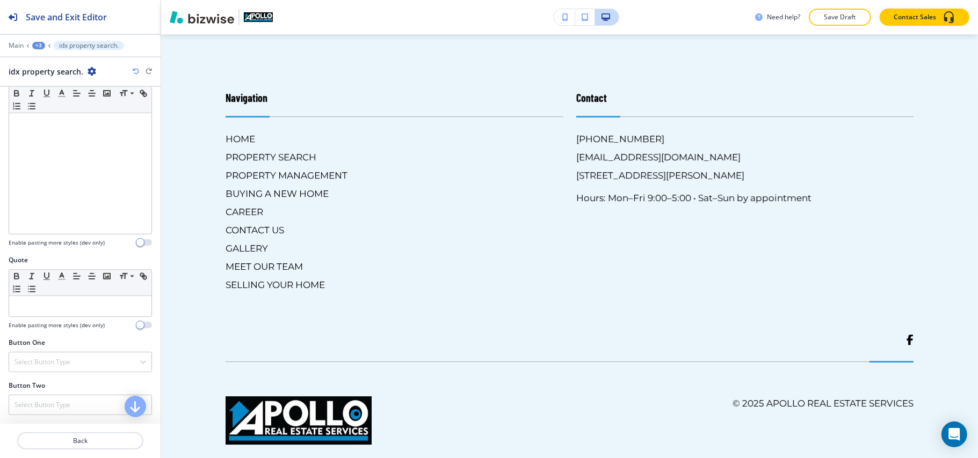
click at [41, 43] on div "+3" at bounding box center [38, 46] width 13 height 8
click at [55, 84] on p "PROPERTY SEARCH" at bounding box center [66, 82] width 55 height 10
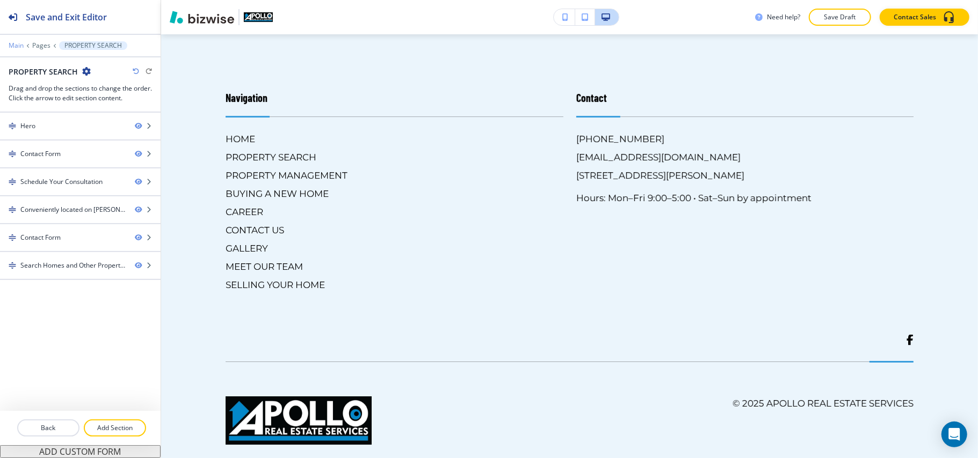
click at [13, 43] on p "Main" at bounding box center [16, 46] width 15 height 8
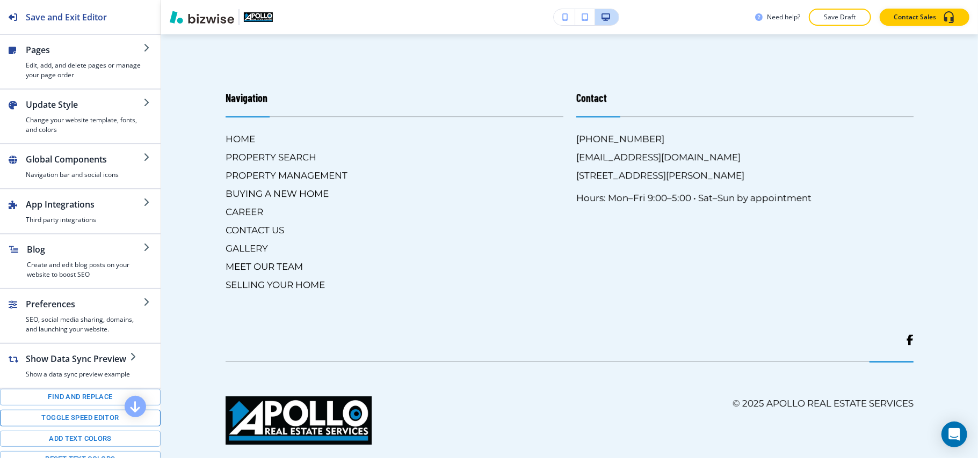
click at [78, 427] on button "Toggle speed editor" at bounding box center [80, 418] width 161 height 17
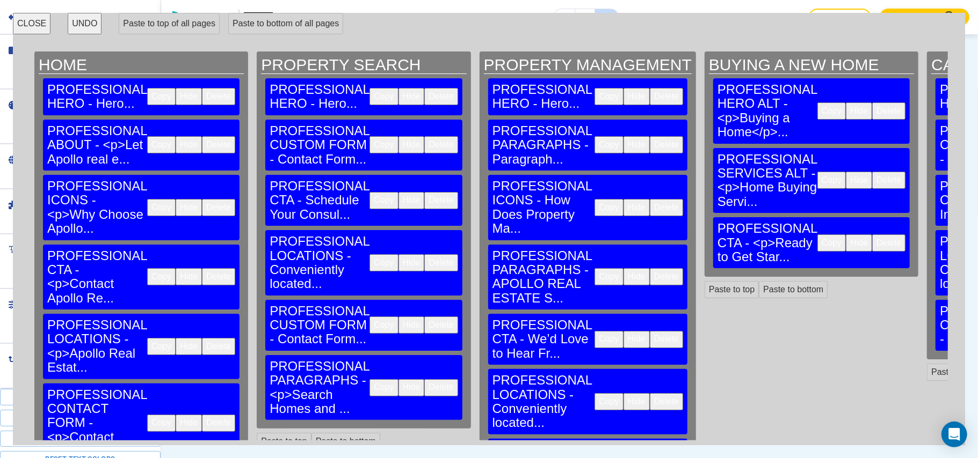
click at [817, 235] on button "Copy" at bounding box center [831, 243] width 28 height 17
click at [315, 433] on button "Paste to bottom" at bounding box center [345, 441] width 69 height 17
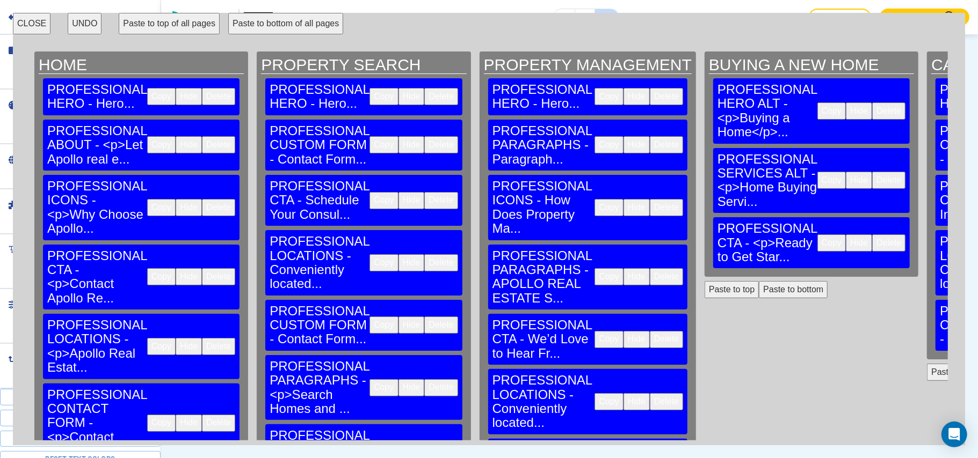
click at [16, 22] on button "CLOSE" at bounding box center [32, 23] width 38 height 21
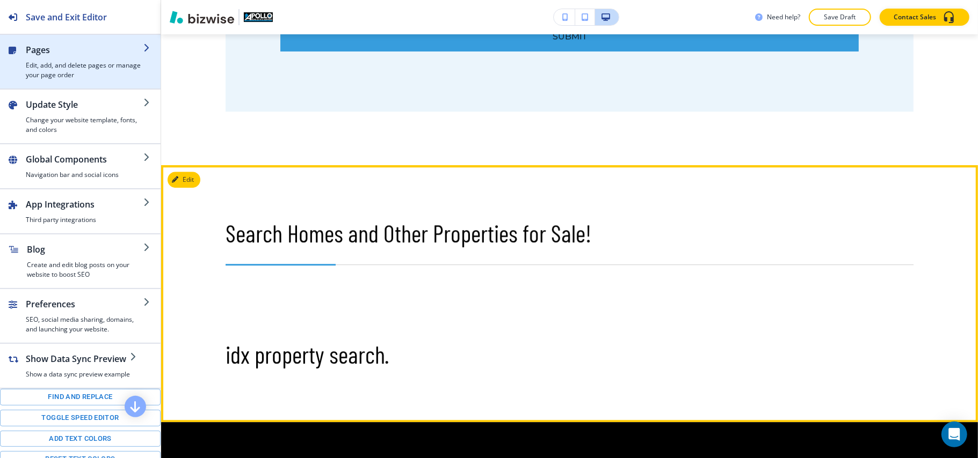
scroll to position [2176, 0]
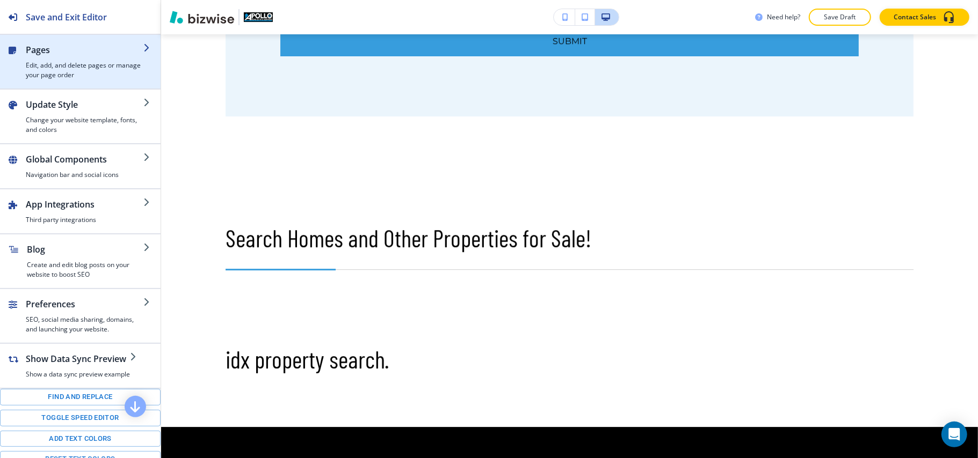
click at [43, 53] on h2 "Pages" at bounding box center [85, 49] width 118 height 13
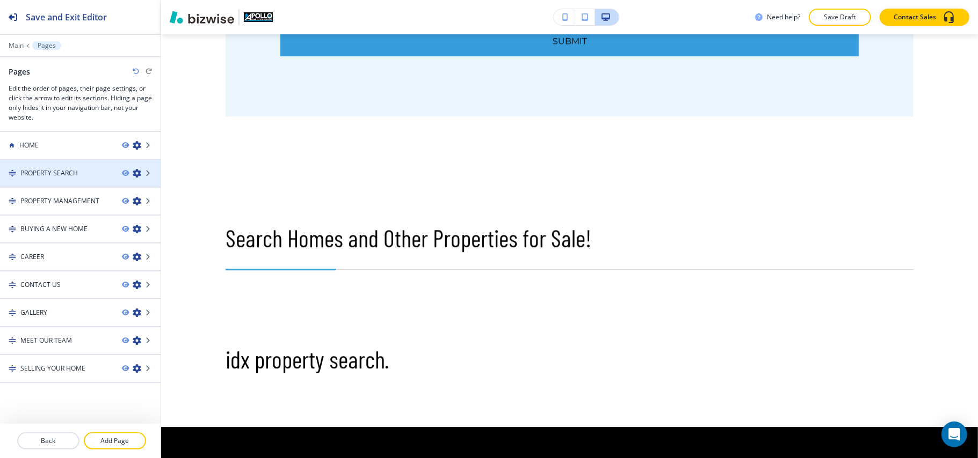
click at [56, 178] on div at bounding box center [80, 182] width 161 height 9
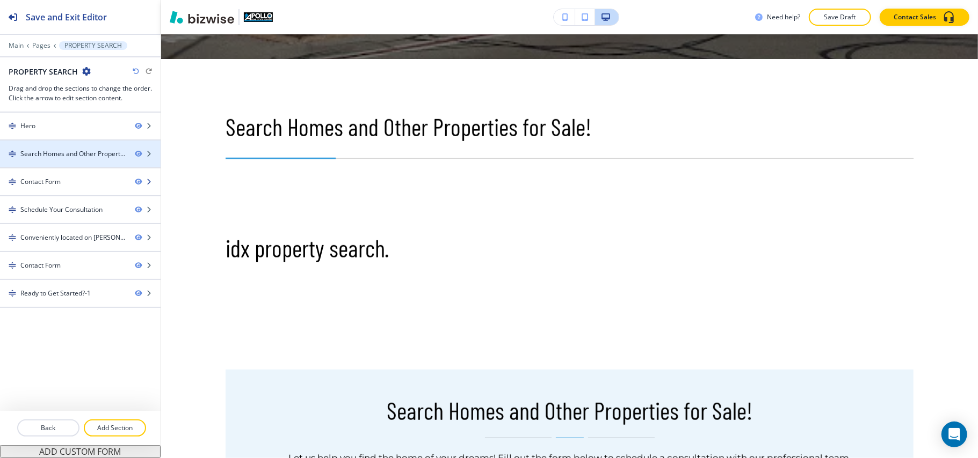
scroll to position [519, 0]
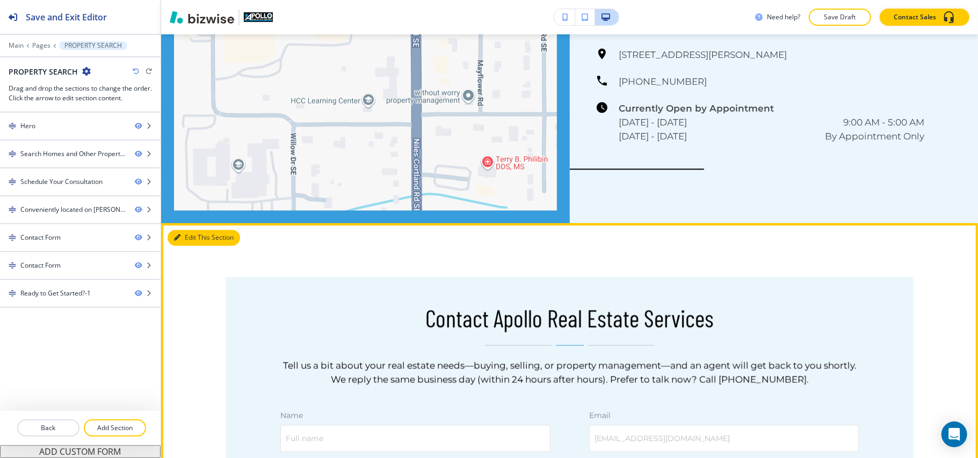
click at [193, 230] on button "Edit This Section" at bounding box center [204, 238] width 72 height 16
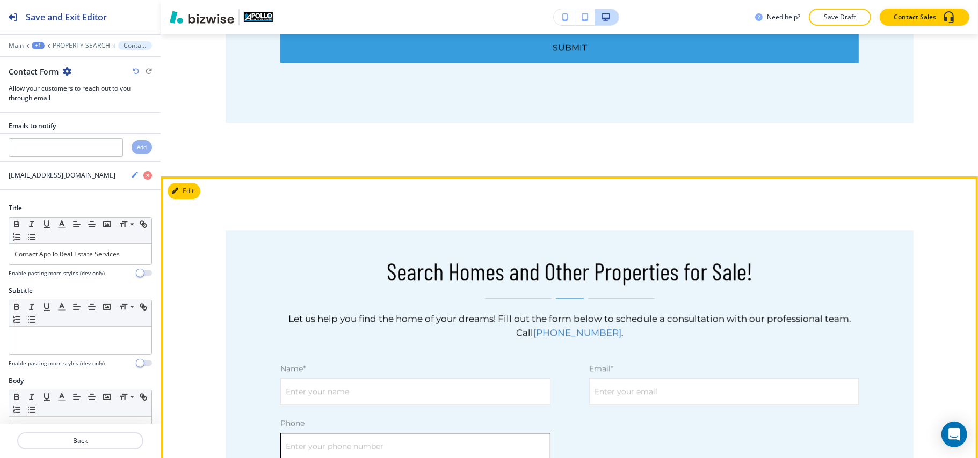
scroll to position [2017, 0]
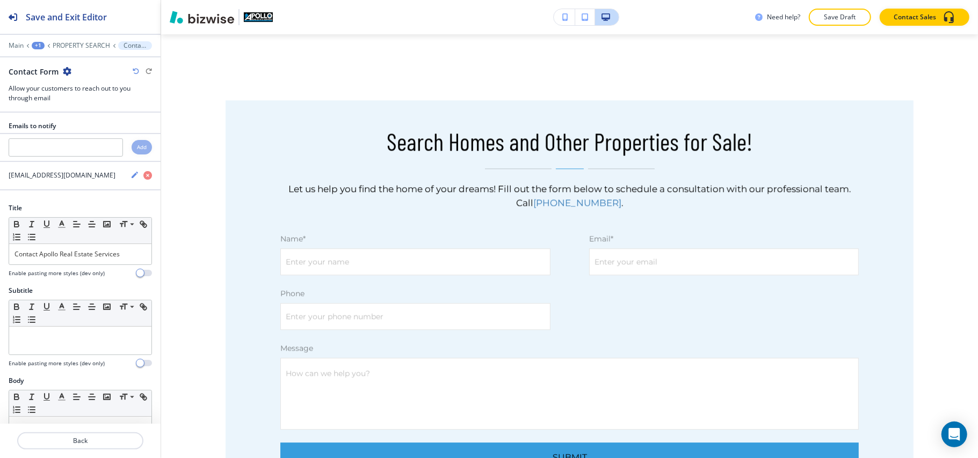
click at [64, 70] on icon "button" at bounding box center [67, 71] width 9 height 9
click at [93, 132] on p "Delete Section" at bounding box center [96, 128] width 55 height 10
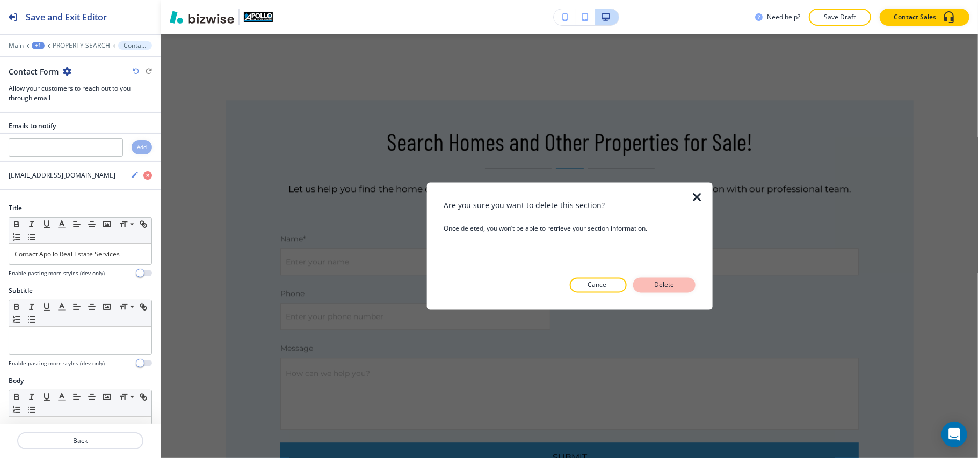
click at [656, 286] on p "Delete" at bounding box center [664, 286] width 26 height 10
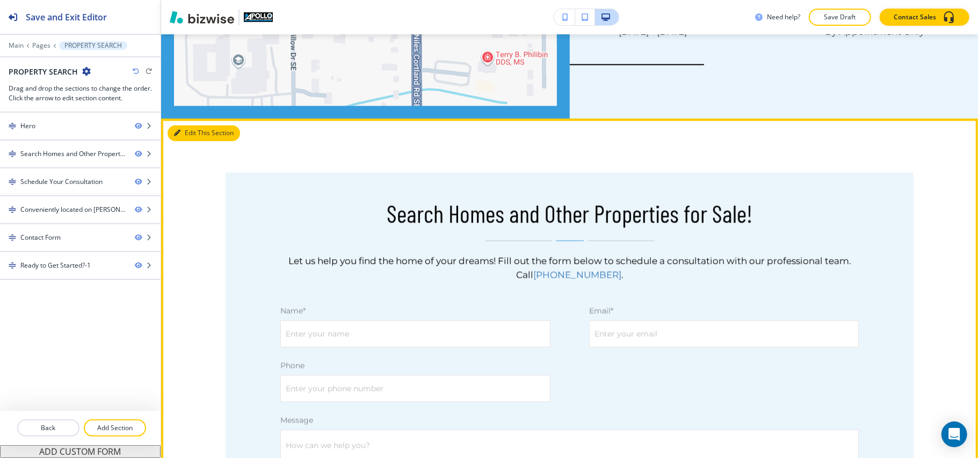
click at [193, 126] on button "Edit This Section" at bounding box center [204, 134] width 72 height 16
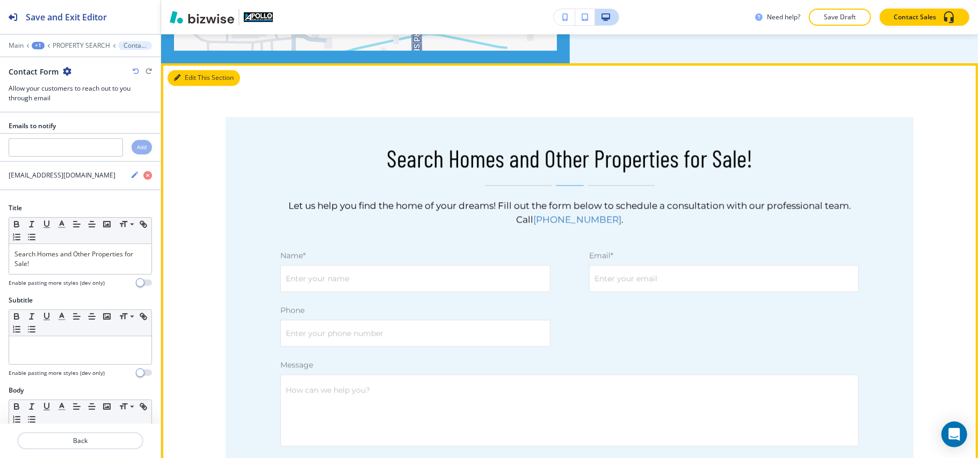
scroll to position [1515, 0]
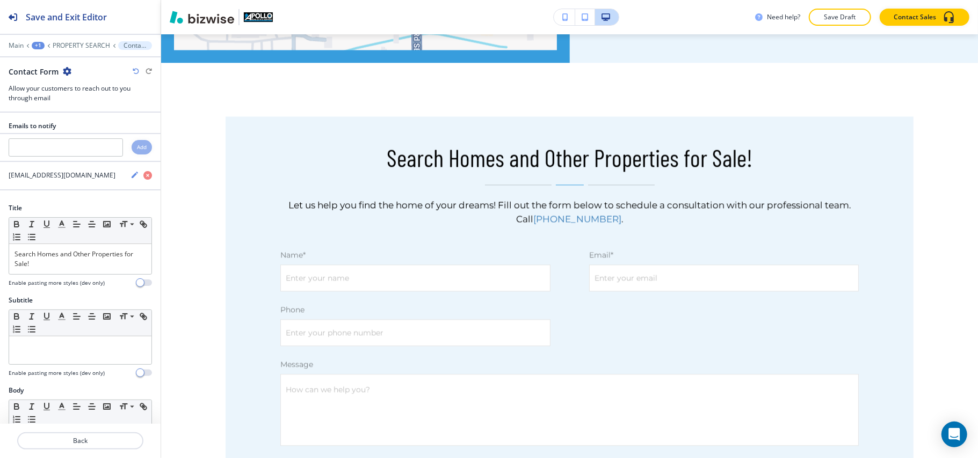
click at [63, 69] on icon "button" at bounding box center [67, 71] width 9 height 9
drag, startPoint x: 93, startPoint y: 128, endPoint x: 150, endPoint y: 136, distance: 58.0
click at [93, 129] on p "Delete Section" at bounding box center [96, 128] width 55 height 10
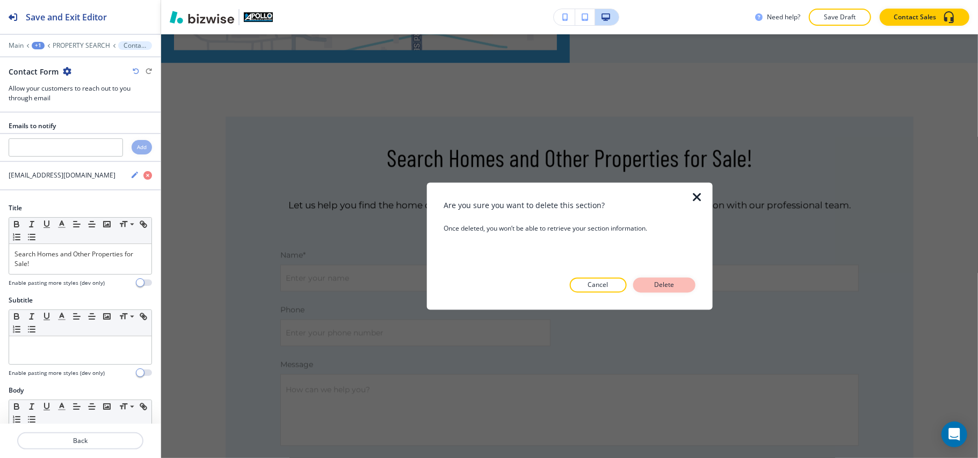
click at [654, 285] on p "Delete" at bounding box center [664, 286] width 26 height 10
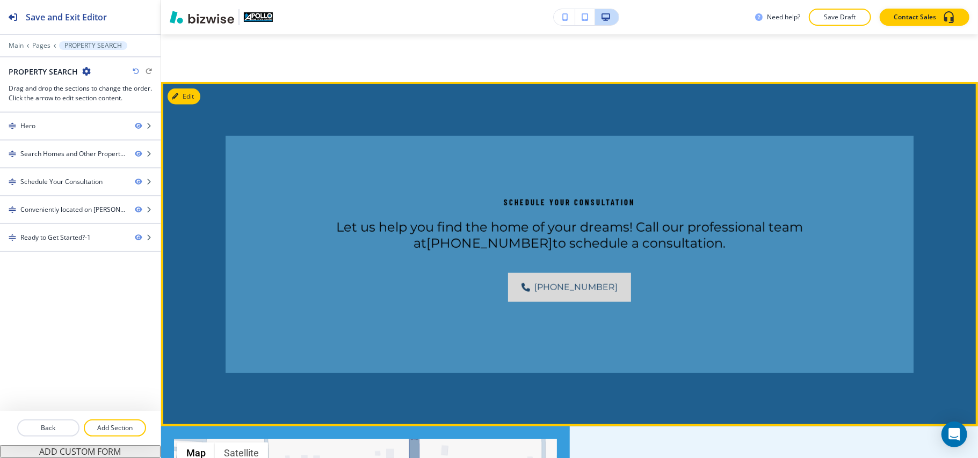
scroll to position [585, 0]
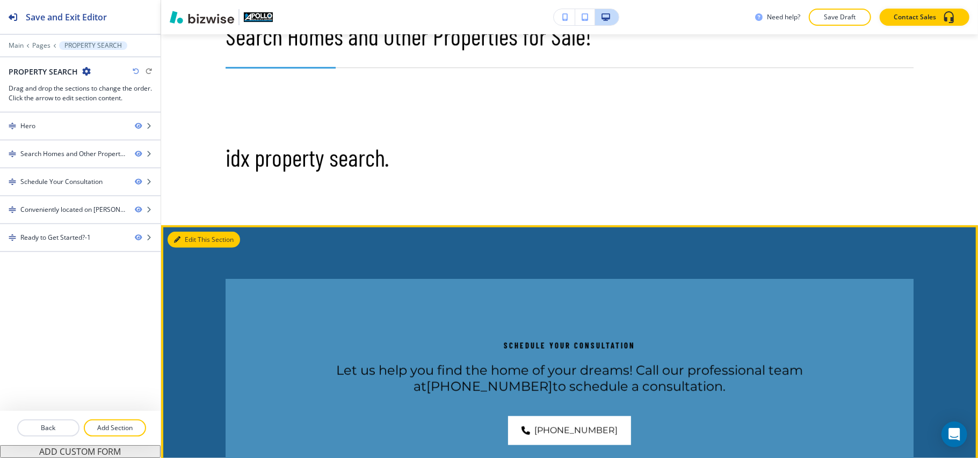
click at [194, 239] on button "Edit This Section" at bounding box center [204, 240] width 72 height 16
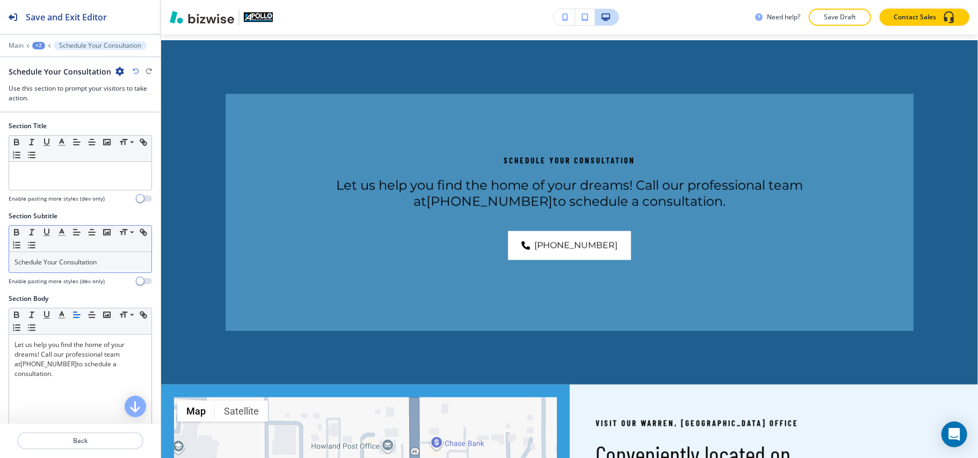
scroll to position [776, 0]
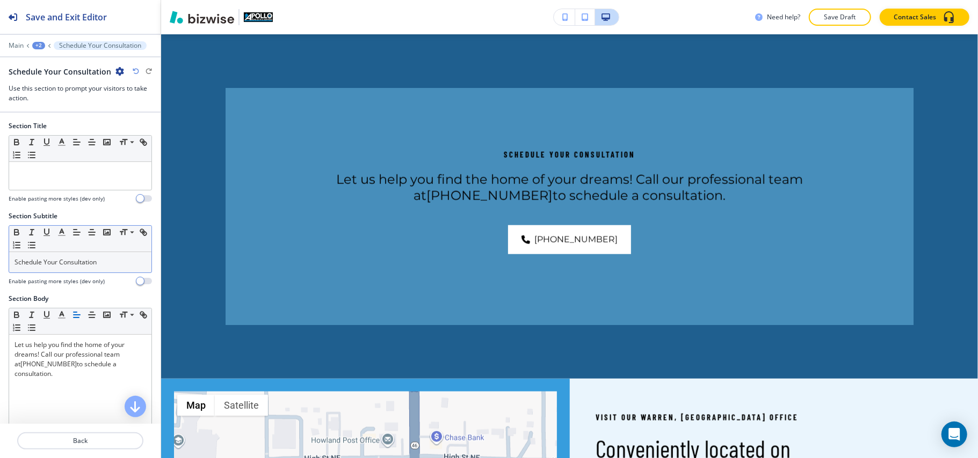
click at [105, 260] on p "Schedule Your Consultation" at bounding box center [80, 263] width 132 height 10
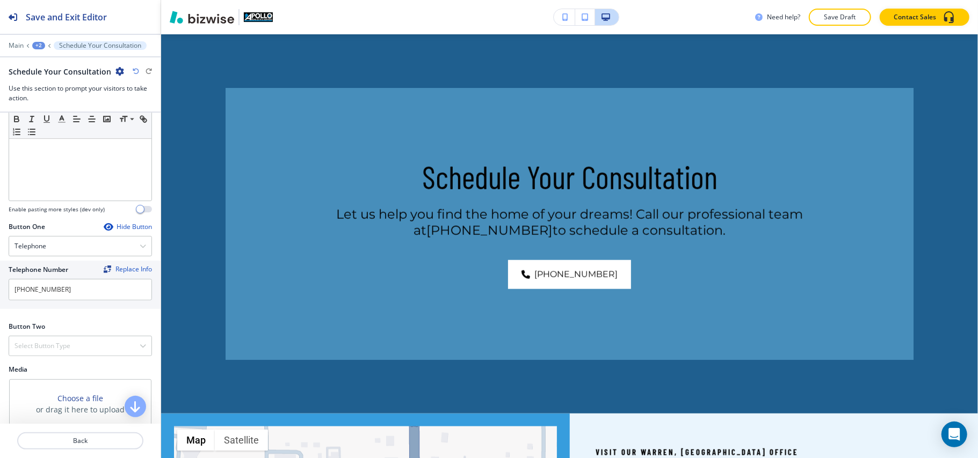
scroll to position [286, 0]
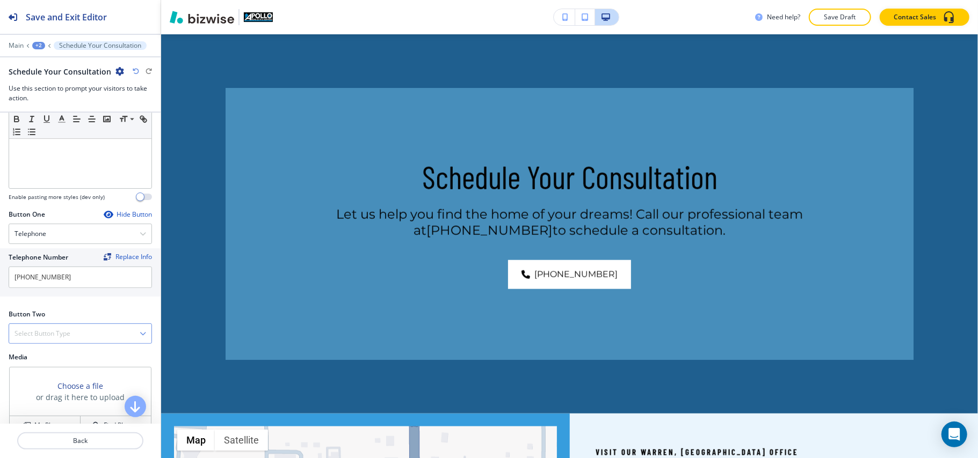
click at [50, 342] on div "Select Button Type" at bounding box center [80, 333] width 142 height 19
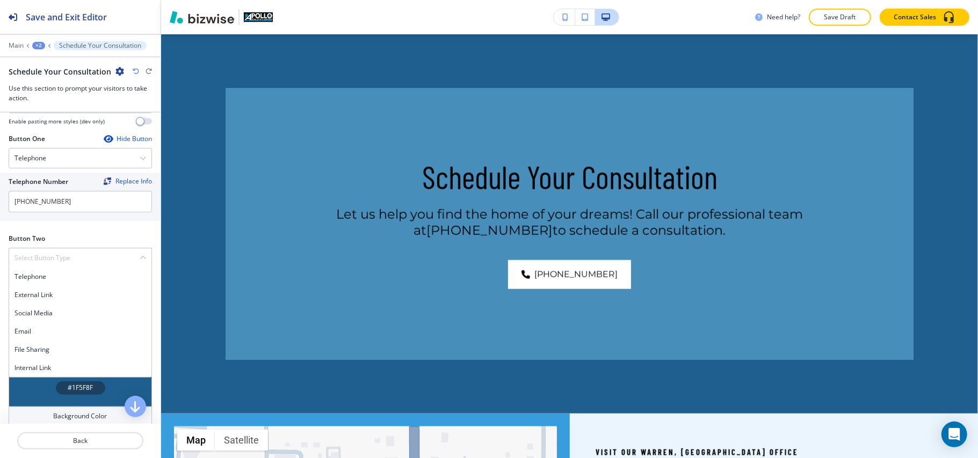
scroll to position [447, 0]
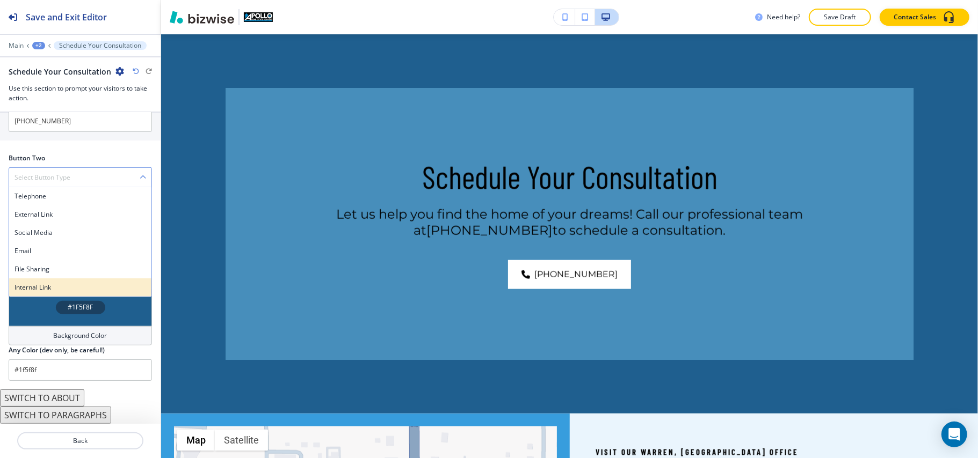
click at [54, 280] on div "Internal Link" at bounding box center [80, 288] width 142 height 18
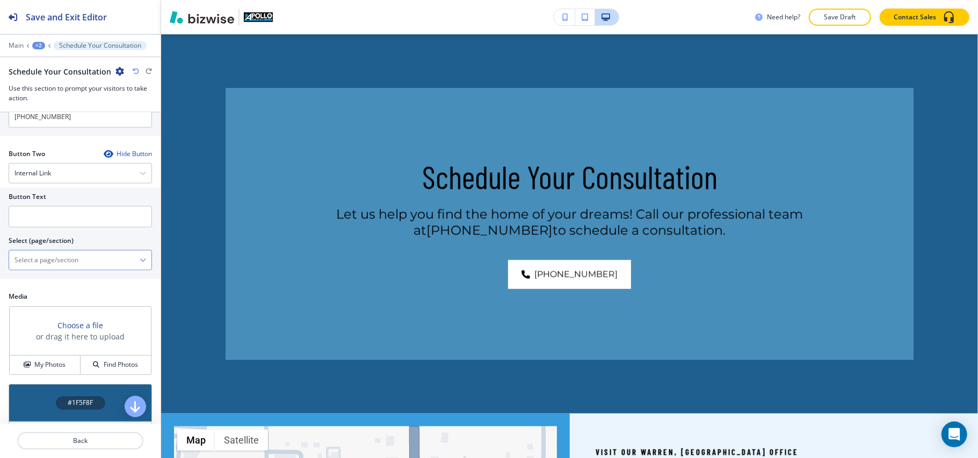
click at [77, 266] on \(page\/section\) "Manual Input" at bounding box center [74, 260] width 130 height 18
type \(page\/section\) "CONTACT US"
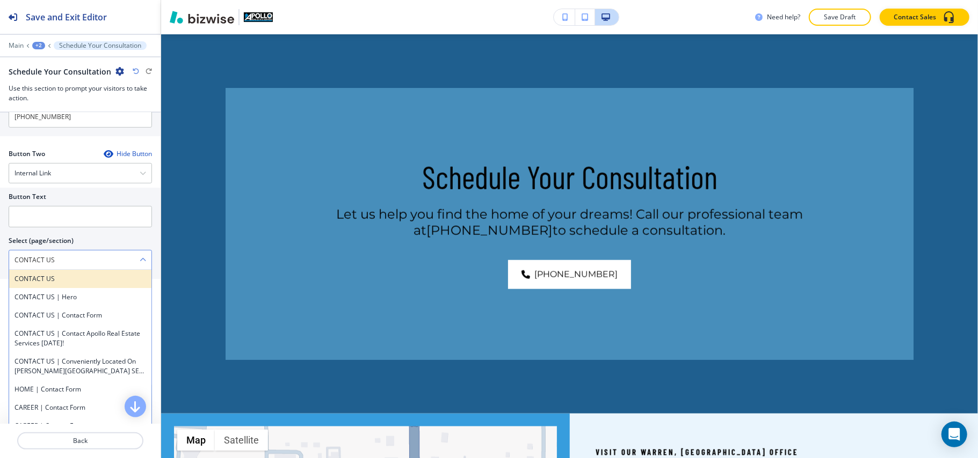
click at [47, 280] on h4 "CONTACT US" at bounding box center [80, 279] width 132 height 10
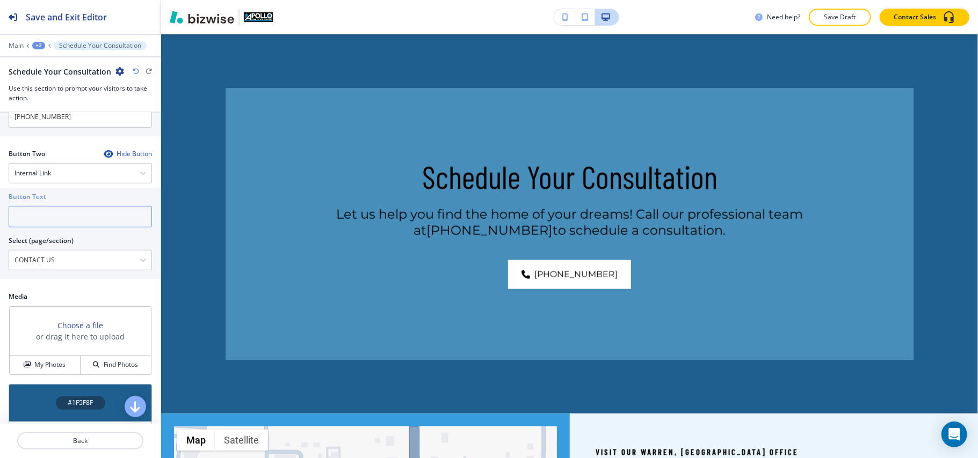
click at [47, 221] on input "text" at bounding box center [80, 216] width 143 height 21
paste input "CONTACT US"
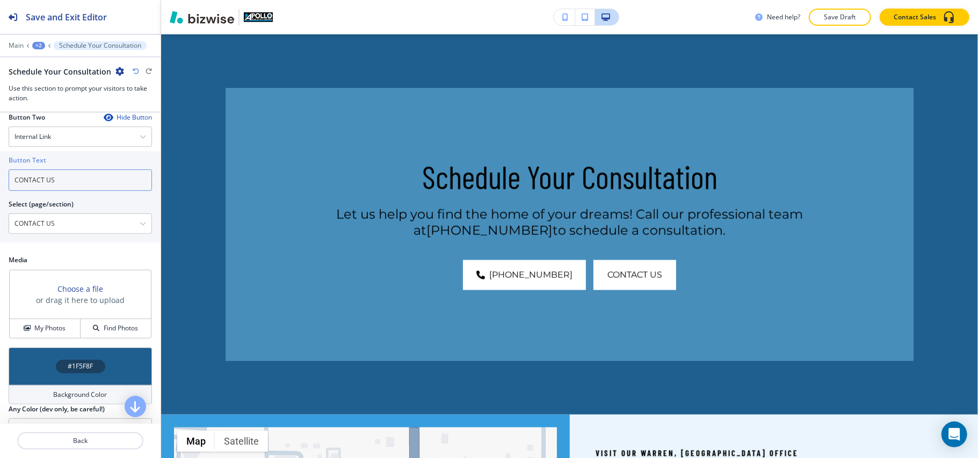
scroll to position [518, 0]
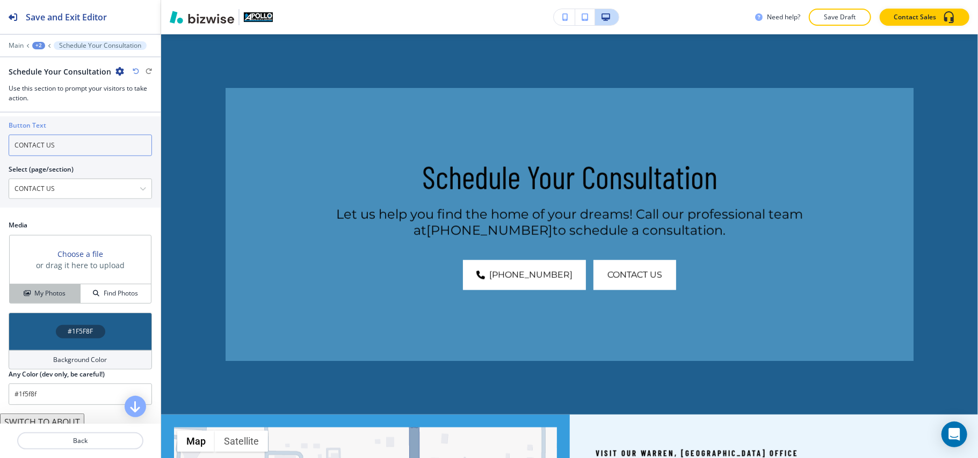
type input "CONTACT US"
click at [43, 299] on h4 "My Photos" at bounding box center [49, 294] width 31 height 10
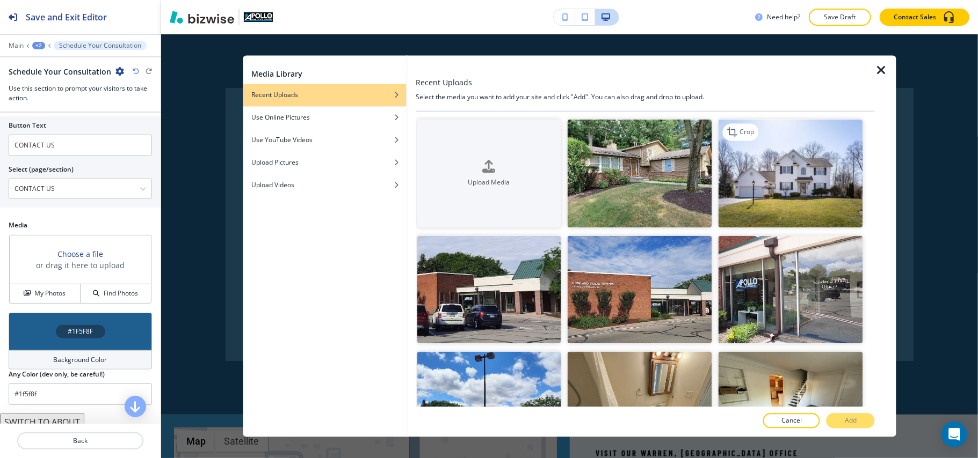
click at [795, 191] on img "button" at bounding box center [790, 174] width 144 height 108
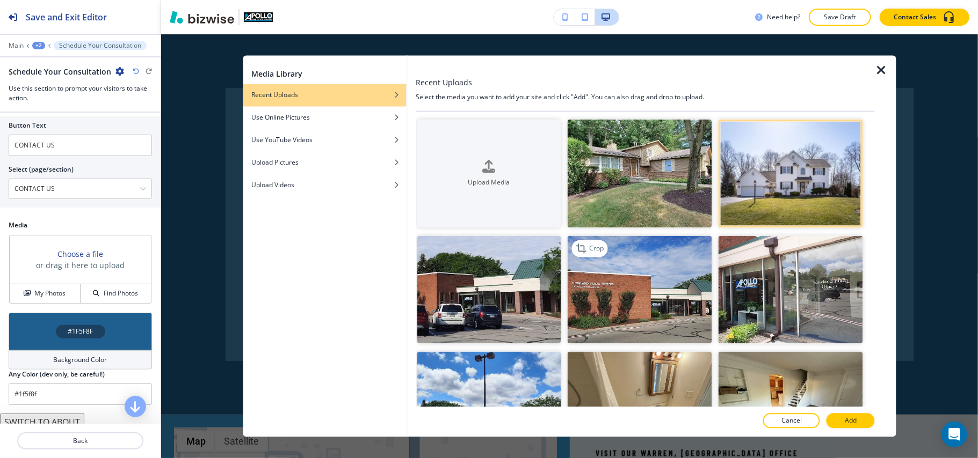
click at [576, 289] on img "button" at bounding box center [639, 290] width 144 height 108
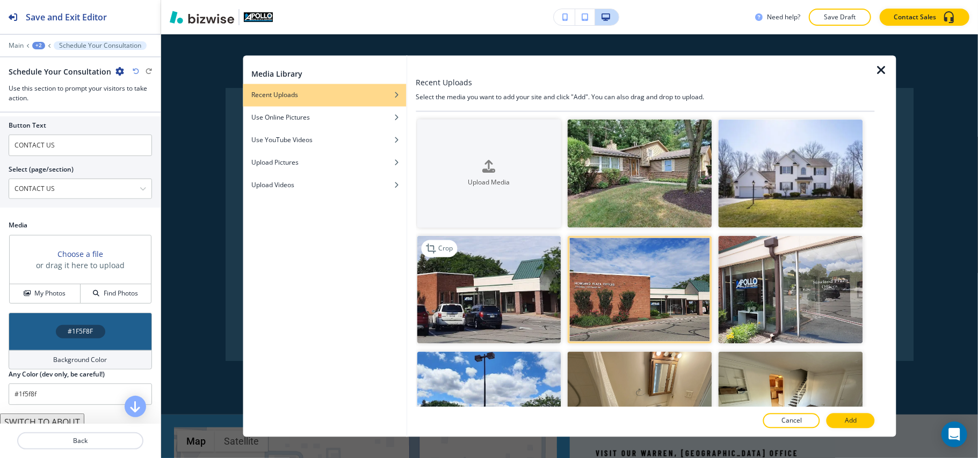
click at [492, 296] on img "button" at bounding box center [489, 290] width 144 height 108
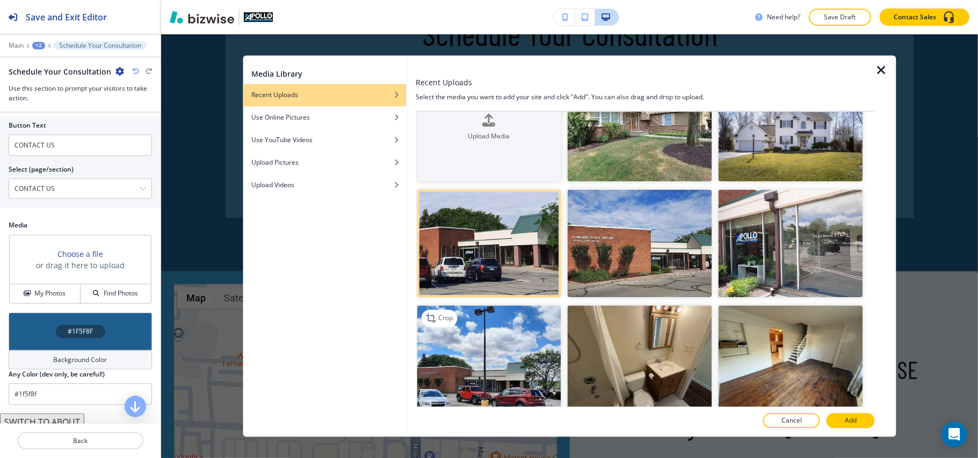
scroll to position [71, 0]
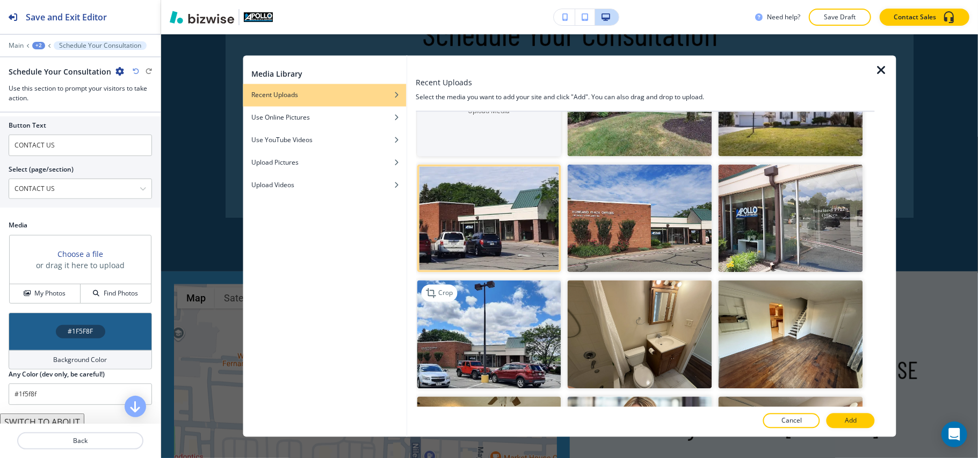
click at [542, 334] on img "button" at bounding box center [489, 335] width 144 height 108
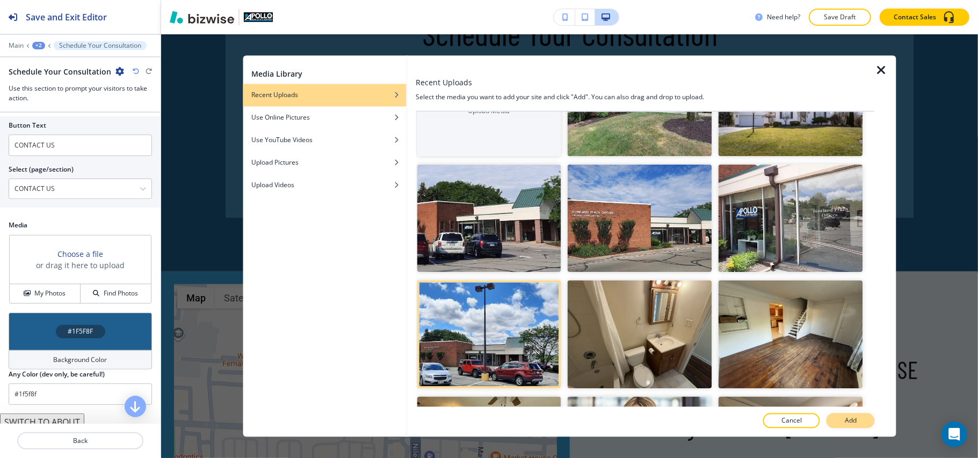
click at [842, 421] on button "Add" at bounding box center [850, 421] width 48 height 15
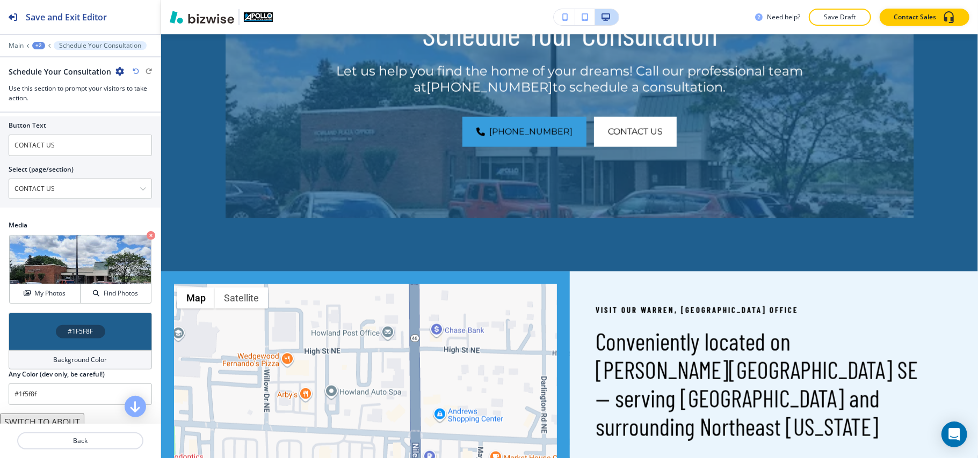
click at [50, 331] on div "#1F5F8F" at bounding box center [80, 332] width 143 height 38
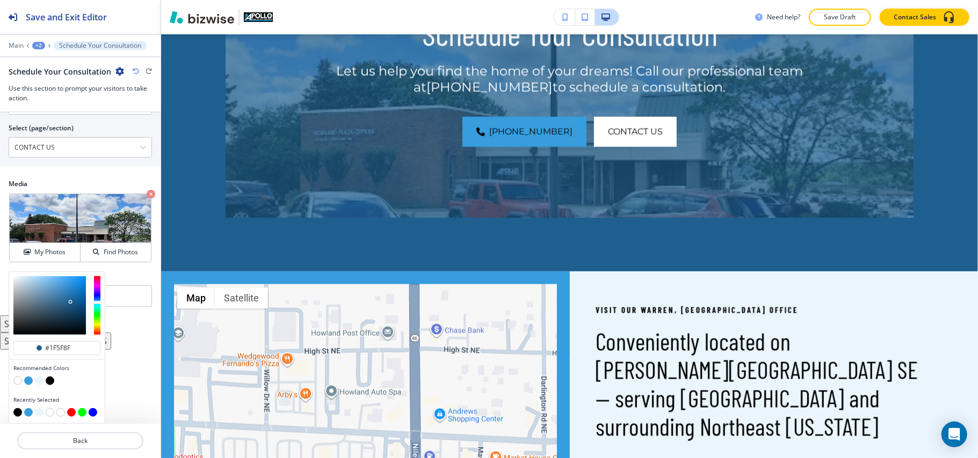
click at [53, 378] on button "button" at bounding box center [50, 381] width 9 height 9
type input "#000000"
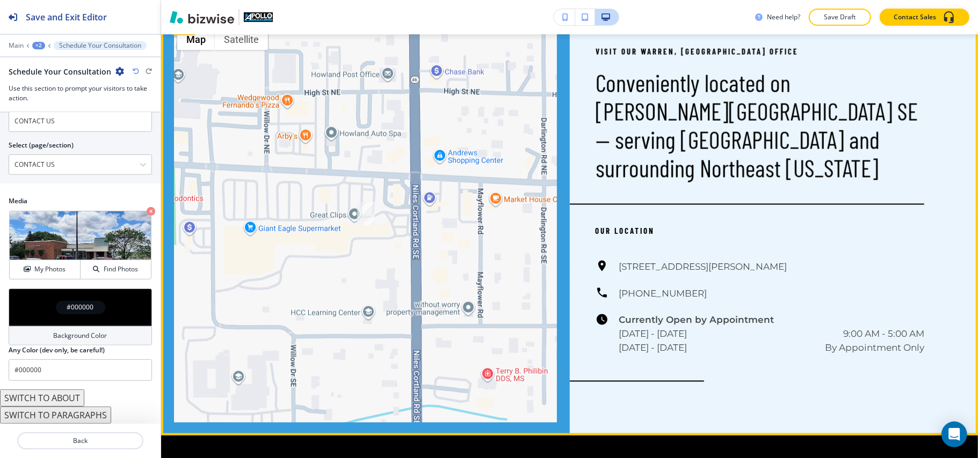
scroll to position [1205, 0]
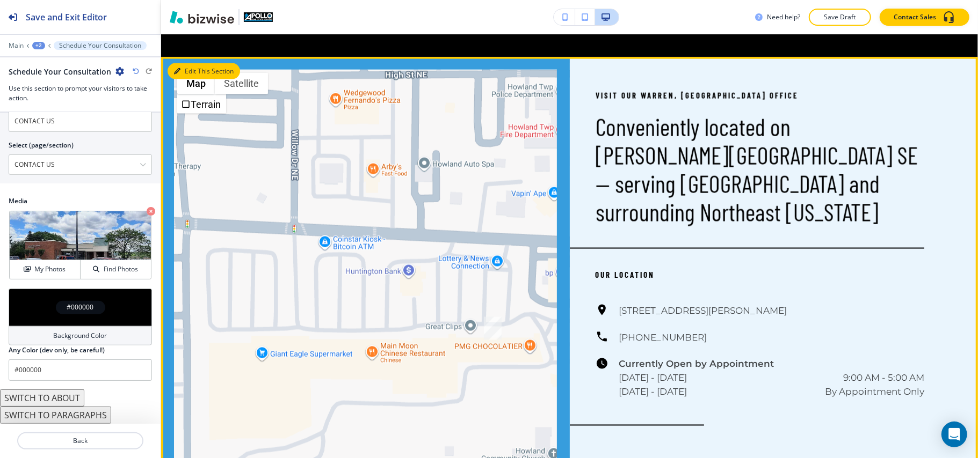
click at [181, 67] on button "Edit This Section" at bounding box center [204, 71] width 72 height 16
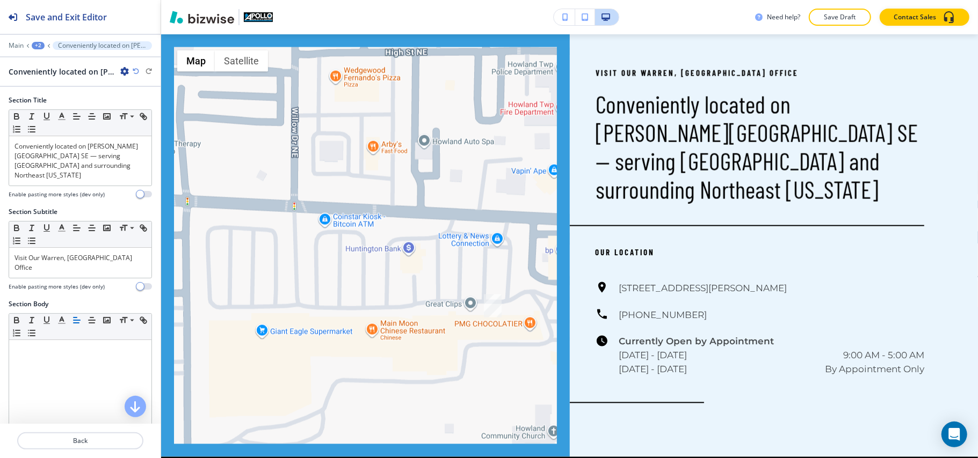
click at [116, 71] on div "Conveniently located on Niles Cortland Rd SE — serving Warren and surrounding N…" at bounding box center [69, 71] width 120 height 11
click at [120, 71] on icon "button" at bounding box center [124, 71] width 9 height 9
click at [139, 126] on p "Delete Section" at bounding box center [154, 128] width 55 height 10
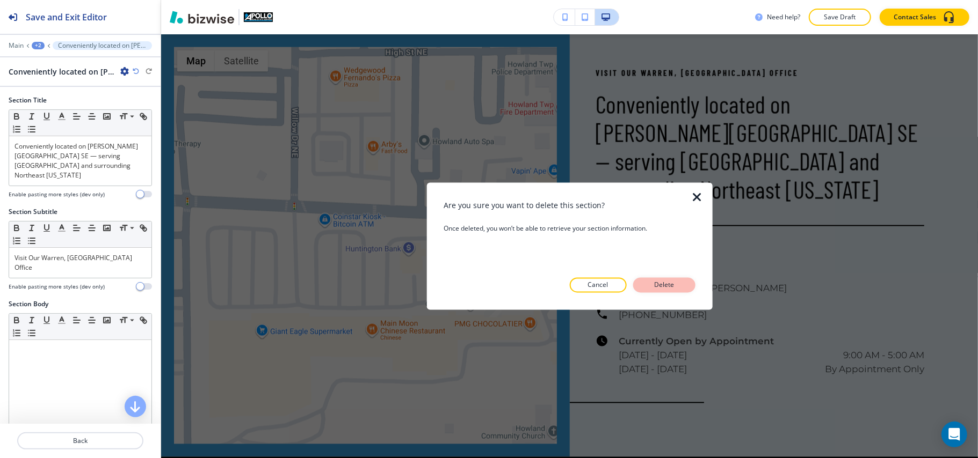
click at [661, 287] on p "Delete" at bounding box center [664, 286] width 26 height 10
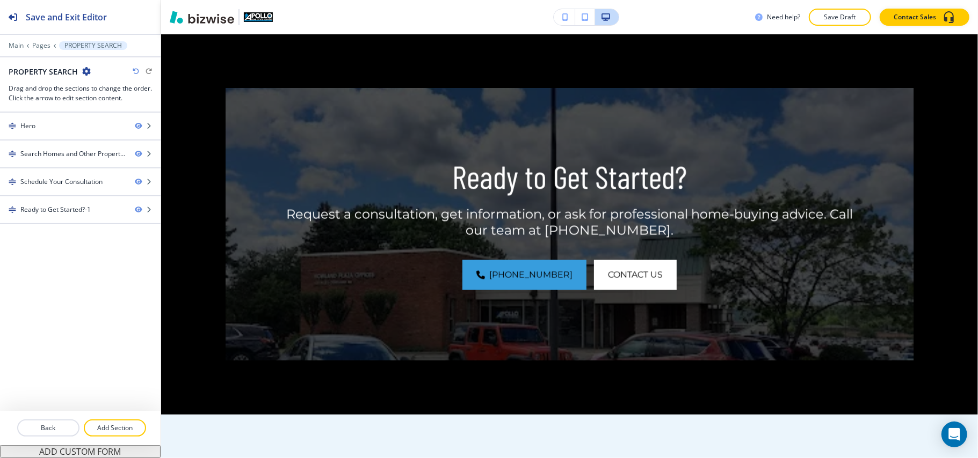
scroll to position [762, 0]
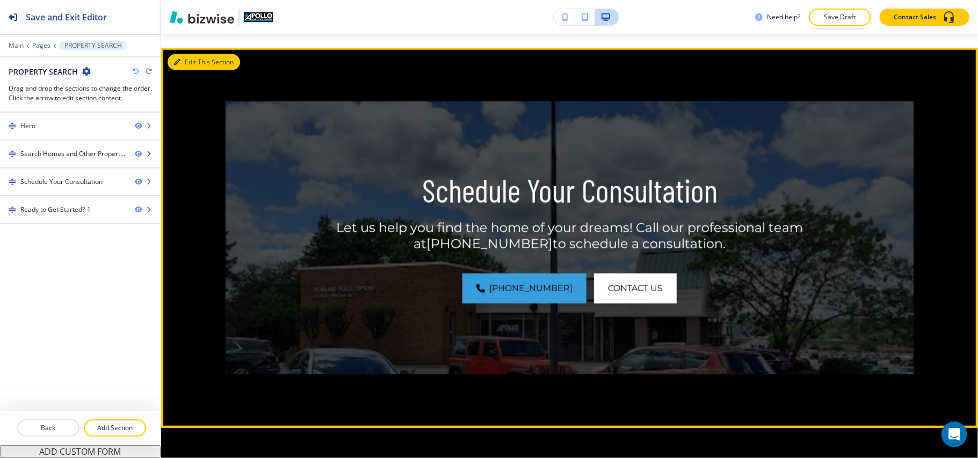
click at [183, 61] on button "Edit This Section" at bounding box center [204, 62] width 72 height 16
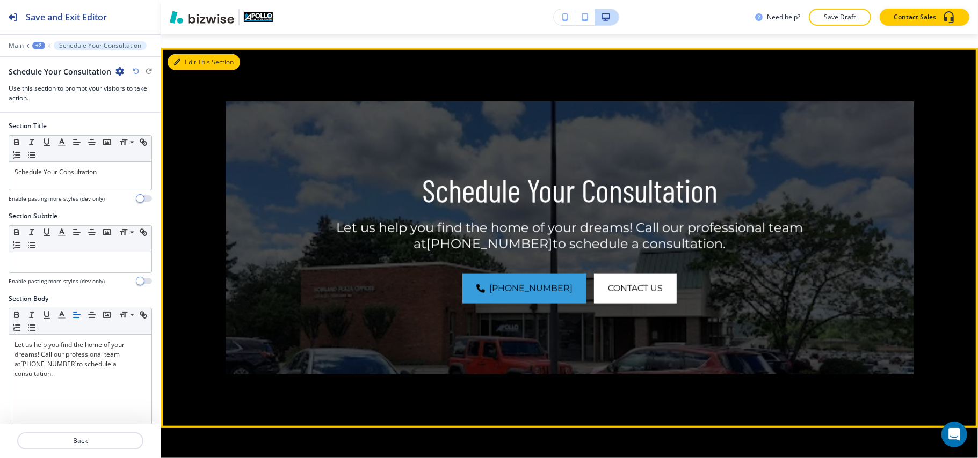
scroll to position [776, 0]
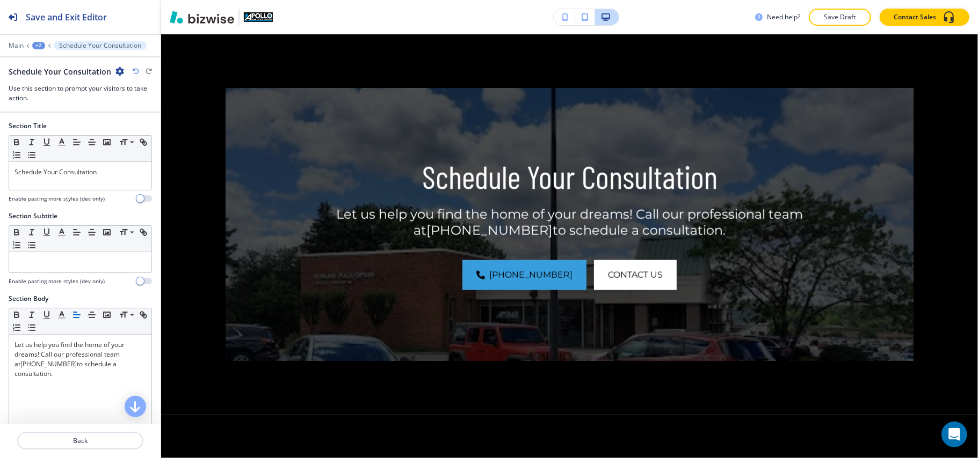
click at [117, 70] on icon "button" at bounding box center [119, 71] width 9 height 9
click at [147, 129] on p "Delete Section" at bounding box center [147, 128] width 55 height 10
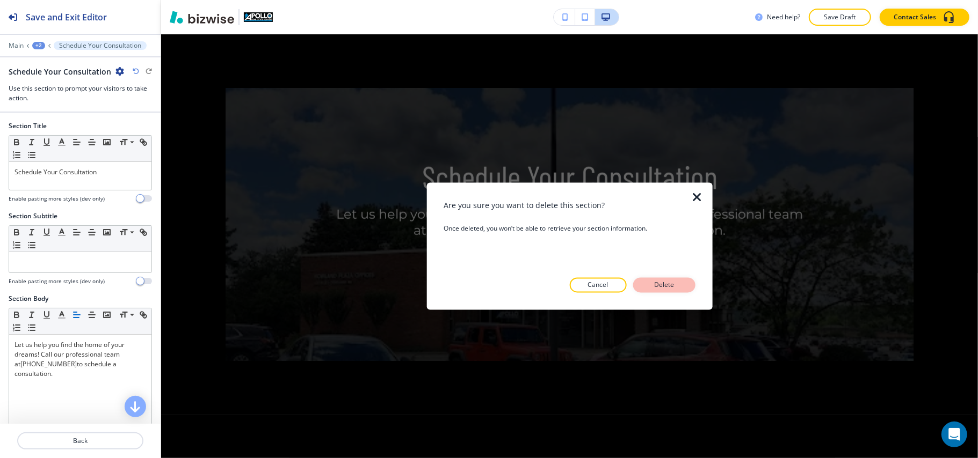
click at [686, 286] on button "Delete" at bounding box center [664, 285] width 62 height 15
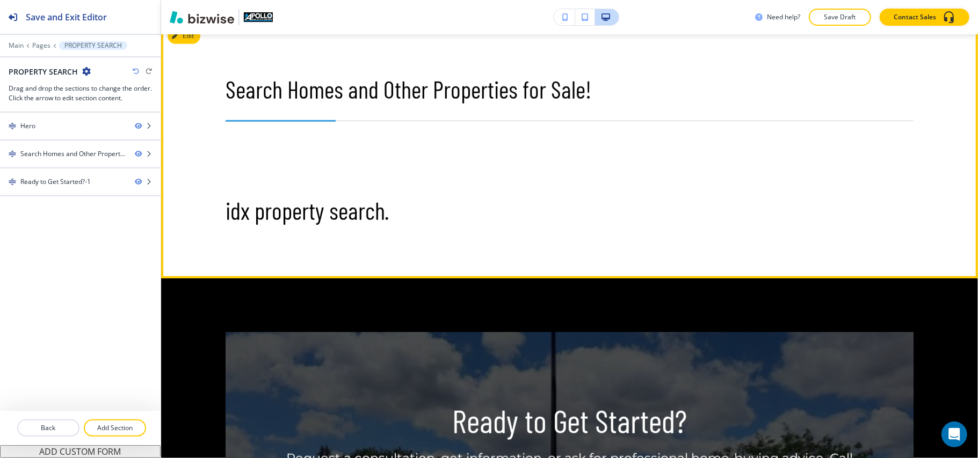
scroll to position [538, 0]
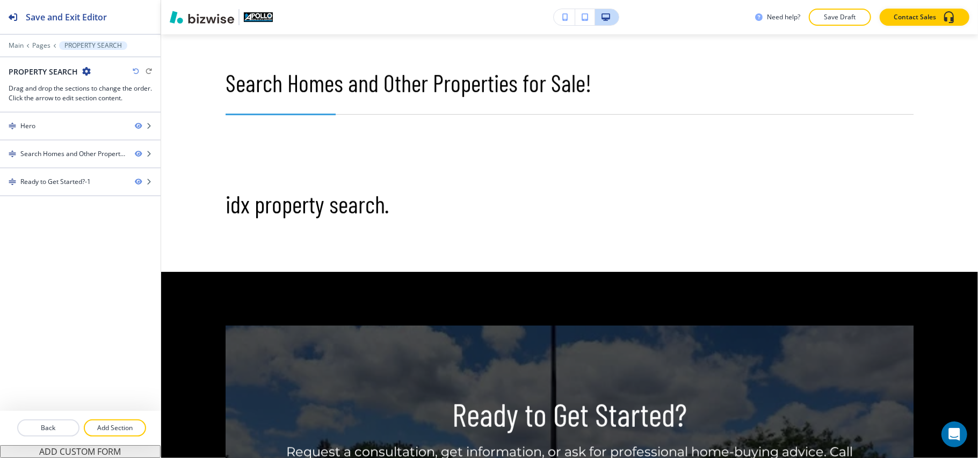
click at [187, 33] on div "Need help? Save Draft Contact Sales" at bounding box center [569, 17] width 817 height 34
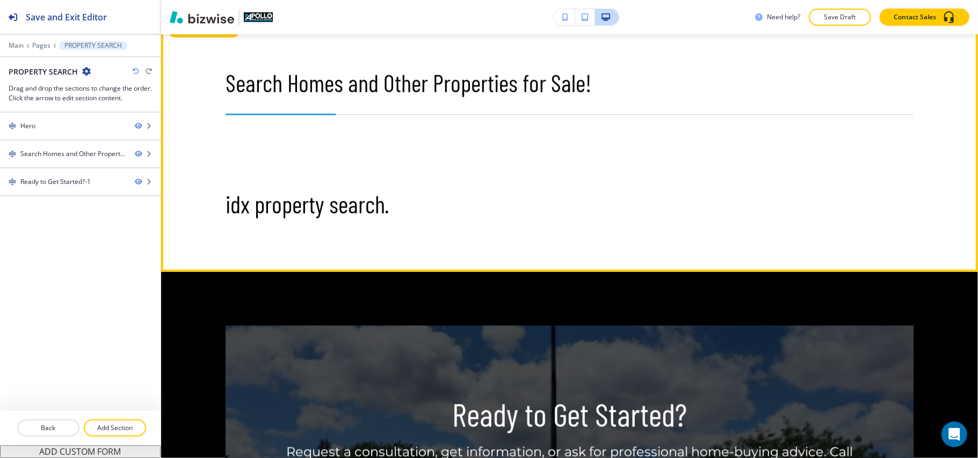
click at [186, 35] on button "Edit This Section" at bounding box center [204, 29] width 72 height 16
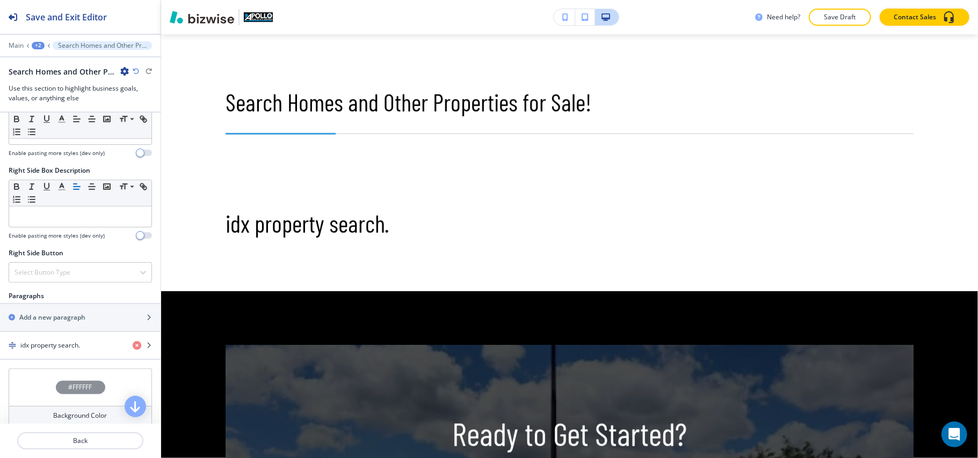
scroll to position [501, 0]
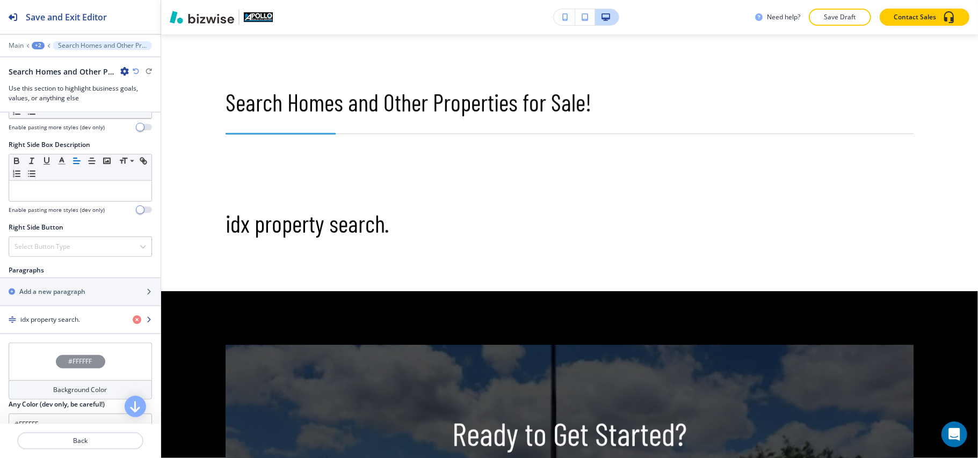
click at [54, 331] on div "button" at bounding box center [80, 329] width 161 height 9
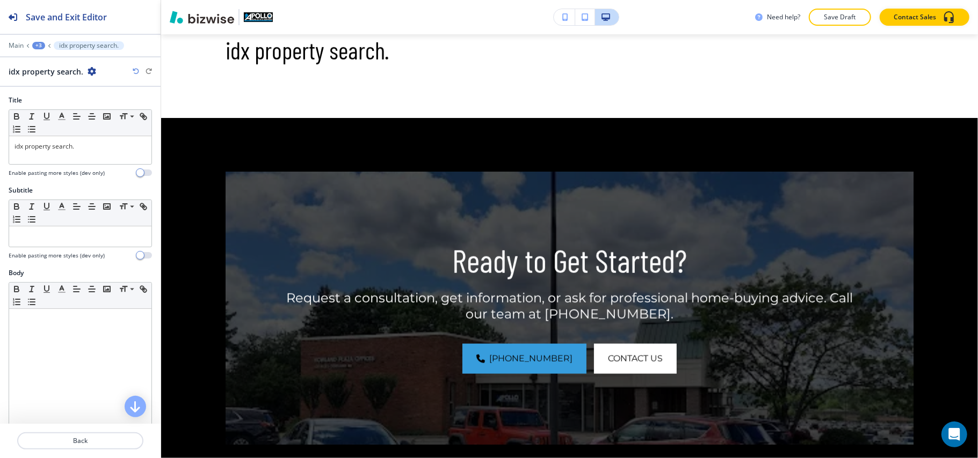
scroll to position [694, 0]
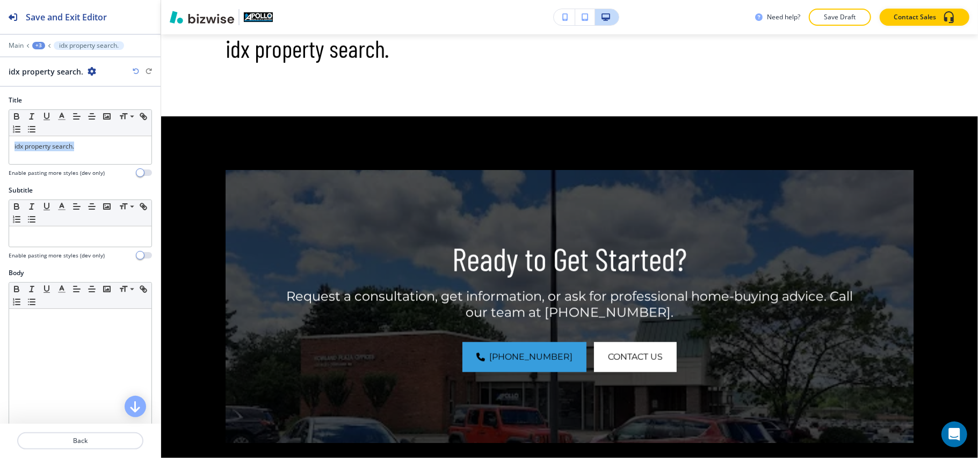
drag, startPoint x: 106, startPoint y: 150, endPoint x: 0, endPoint y: 137, distance: 107.1
click at [0, 137] on div "Title Small Normal Large Huge idx property search. Enable pasting more styles (…" at bounding box center [80, 141] width 161 height 90
click at [88, 117] on icon "button" at bounding box center [92, 117] width 10 height 10
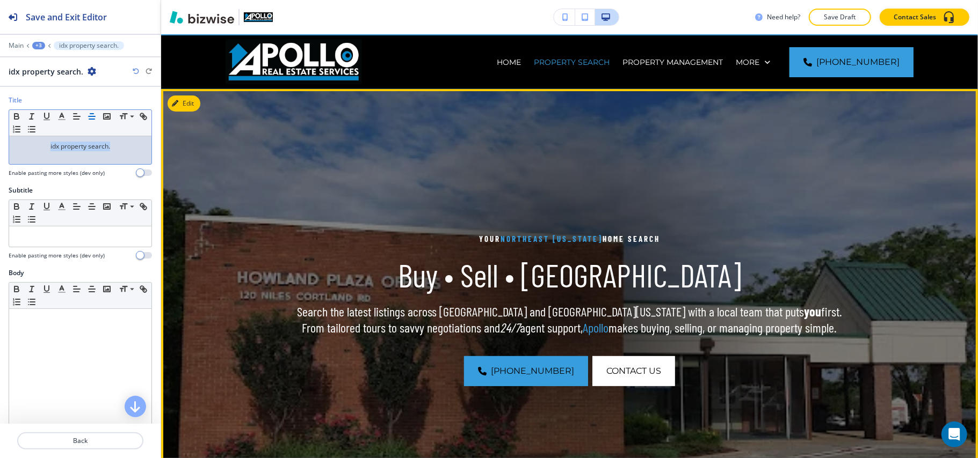
scroll to position [0, 0]
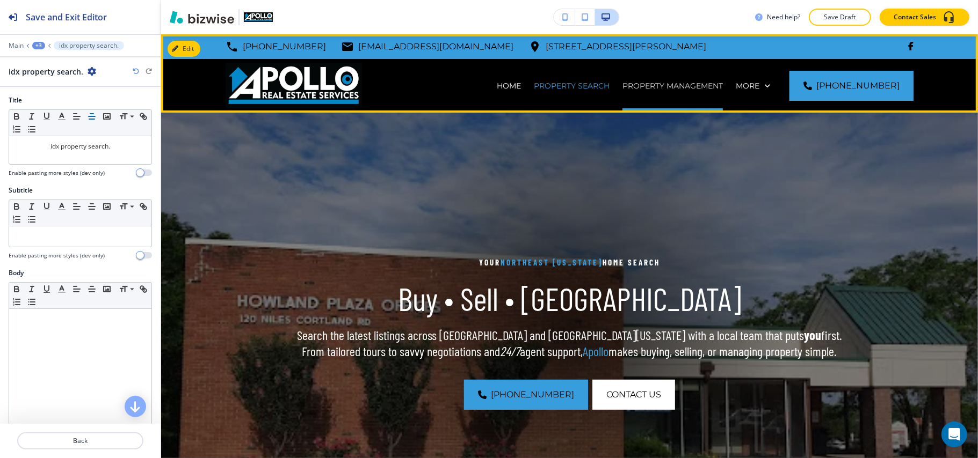
click at [622, 85] on p "PROPERTY MANAGEMENT" at bounding box center [672, 86] width 100 height 11
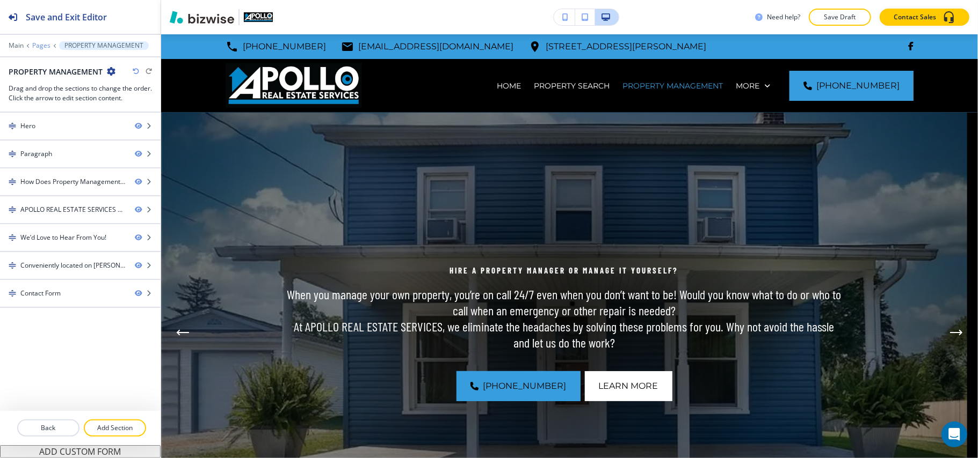
click at [41, 44] on p "Pages" at bounding box center [41, 46] width 18 height 8
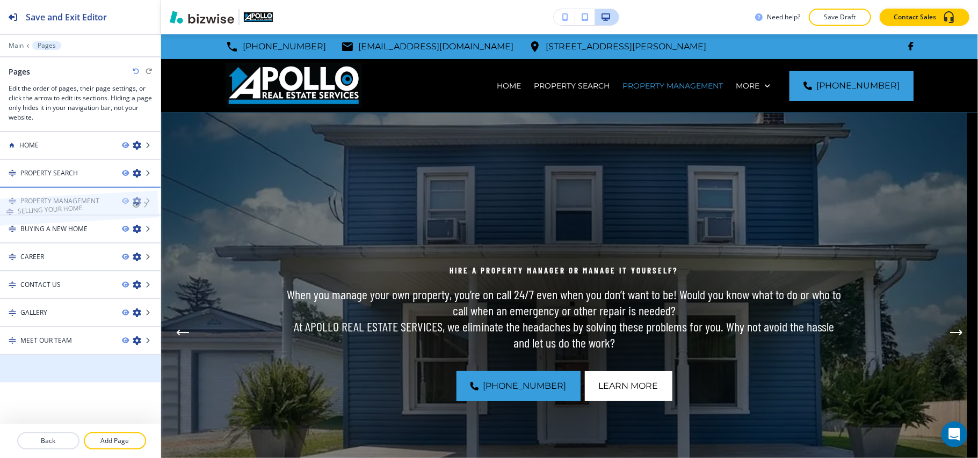
drag, startPoint x: 45, startPoint y: 366, endPoint x: 42, endPoint y: 187, distance: 178.8
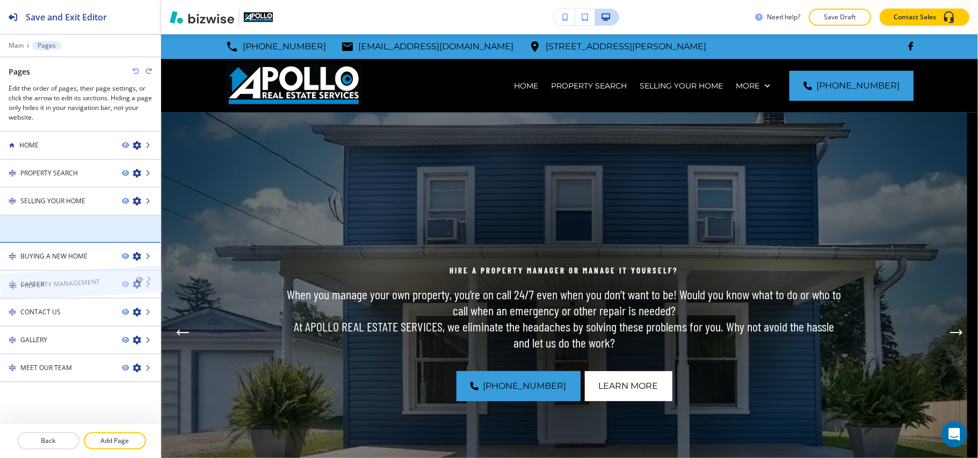
drag, startPoint x: 58, startPoint y: 244, endPoint x: 58, endPoint y: 256, distance: 12.3
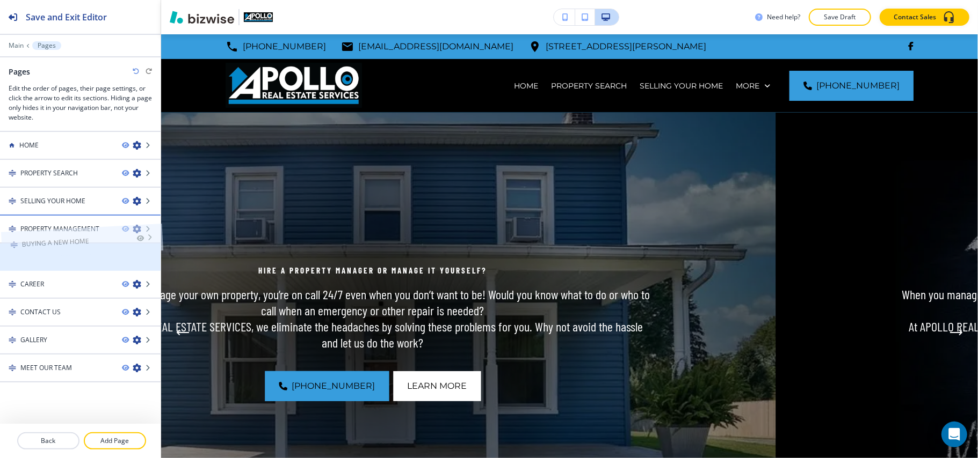
drag, startPoint x: 49, startPoint y: 259, endPoint x: 50, endPoint y: 222, distance: 36.5
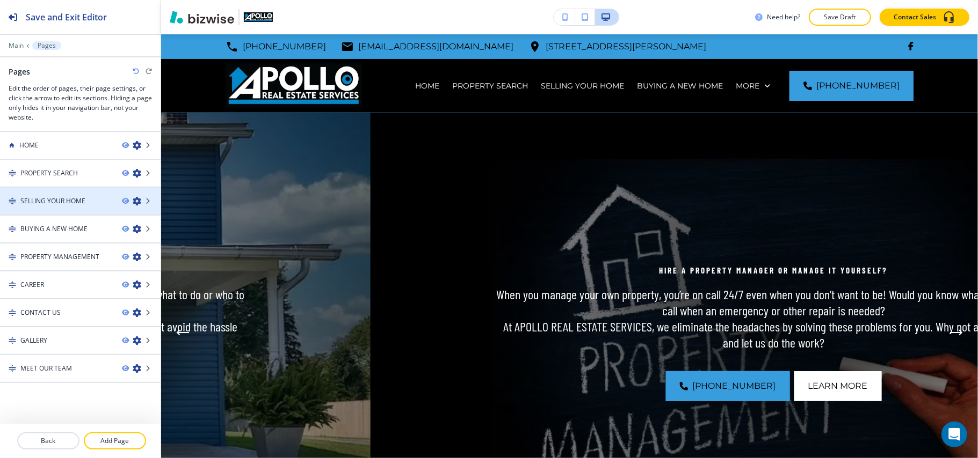
click at [61, 200] on h4 "SELLING YOUR HOME" at bounding box center [52, 201] width 65 height 10
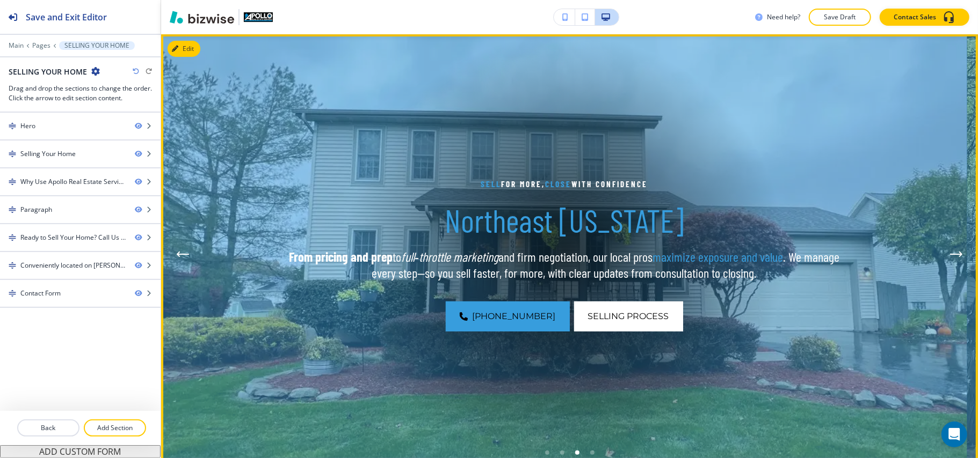
scroll to position [71, 0]
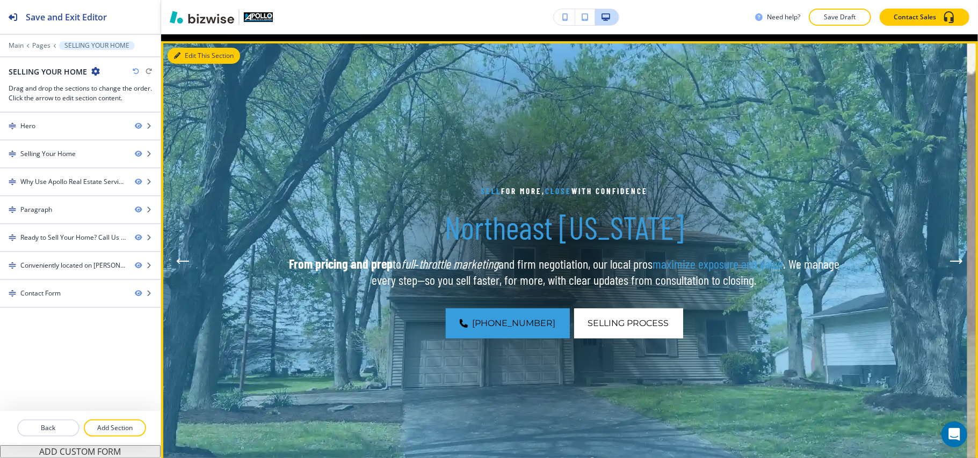
click at [185, 55] on button "Edit This Section" at bounding box center [204, 56] width 72 height 16
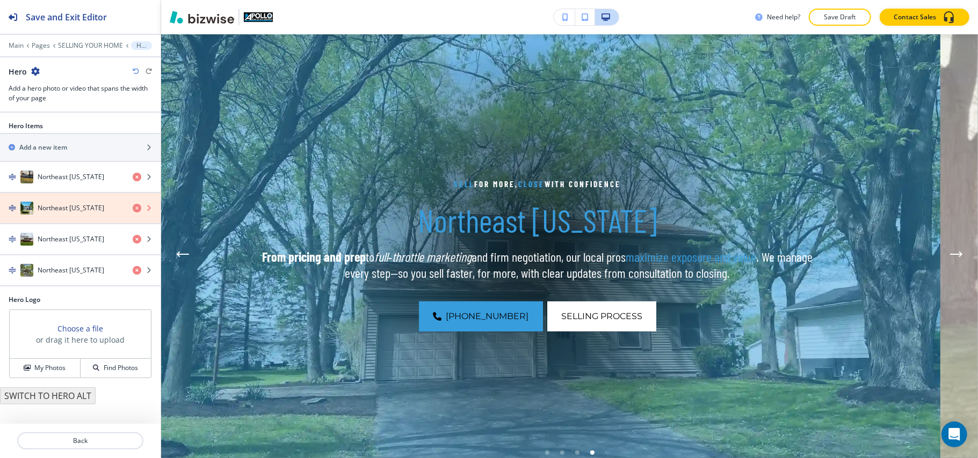
click at [136, 211] on icon "button" at bounding box center [137, 208] width 9 height 9
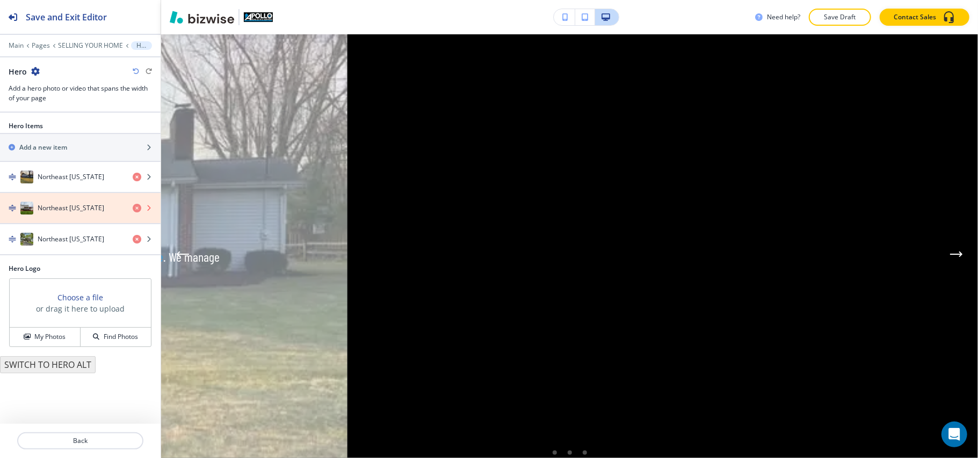
click at [136, 211] on icon "button" at bounding box center [137, 208] width 9 height 9
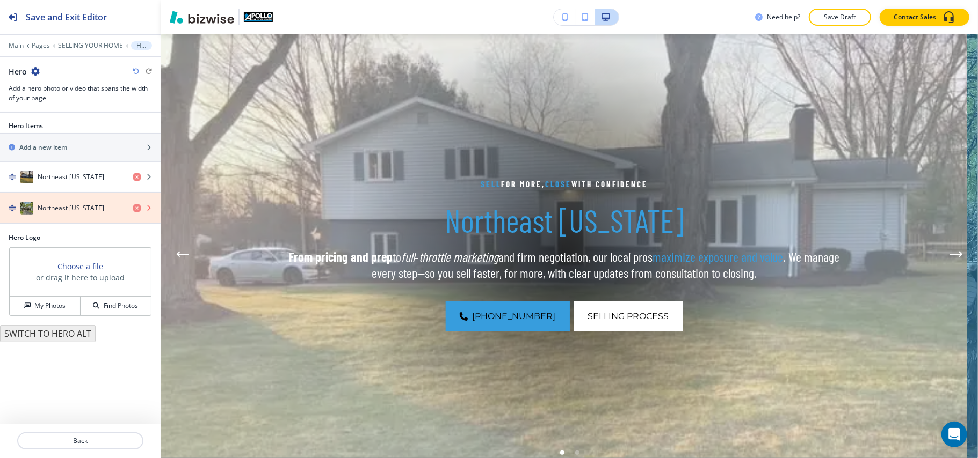
click at [136, 211] on icon "button" at bounding box center [137, 208] width 9 height 9
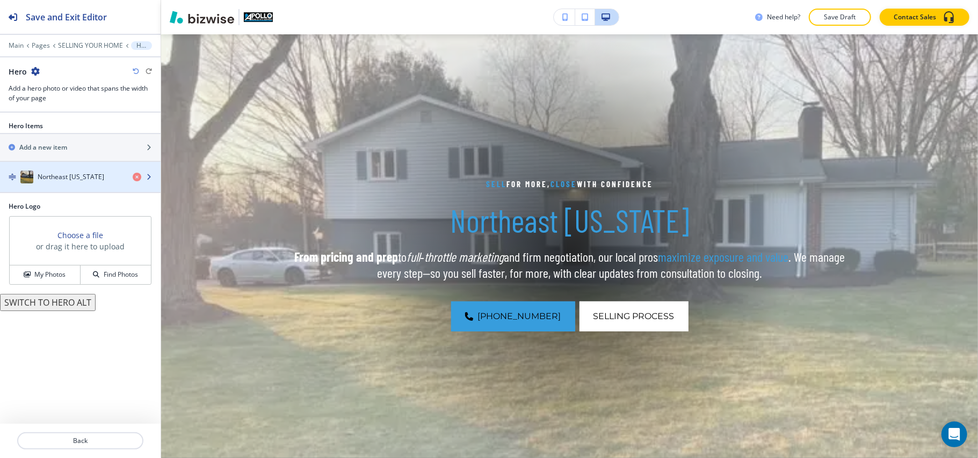
click at [71, 182] on h4 "Northeast Ohio" at bounding box center [71, 177] width 67 height 10
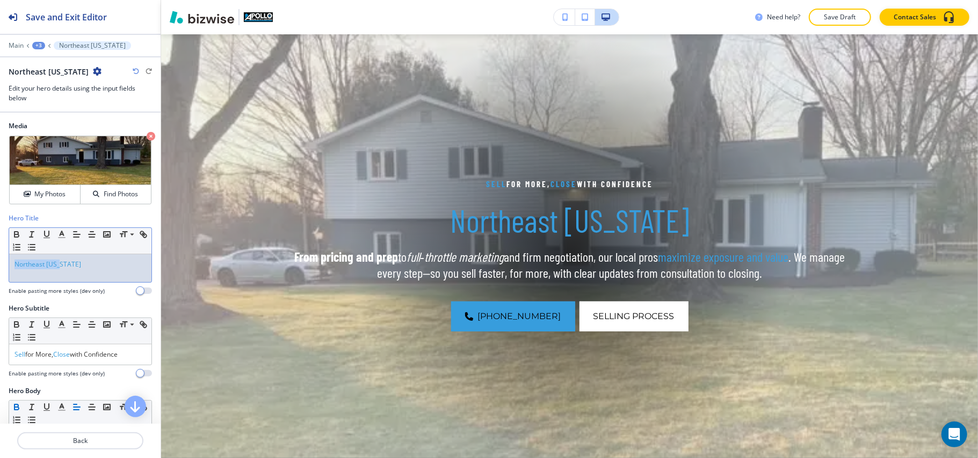
drag, startPoint x: 101, startPoint y: 266, endPoint x: 0, endPoint y: 260, distance: 101.1
click at [0, 260] on div "Hero Title Small Normal Large Huge Northeast Ohio Enable pasting more styles (d…" at bounding box center [80, 259] width 161 height 90
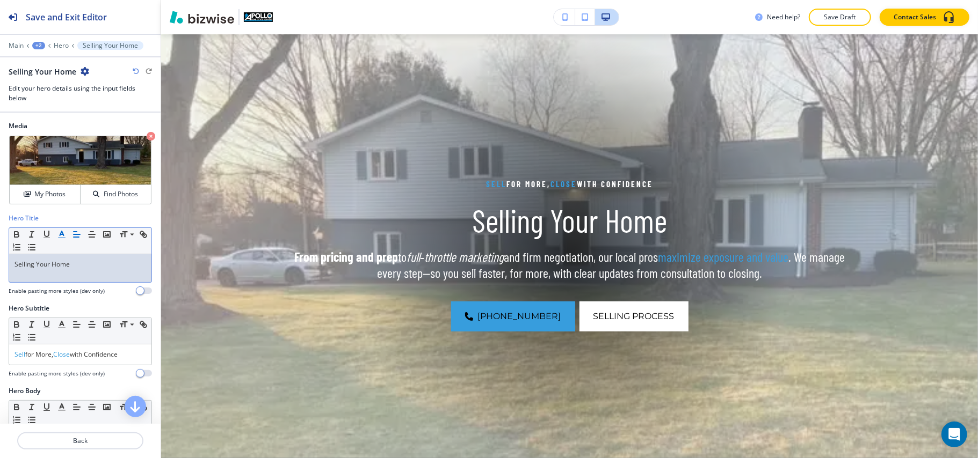
scroll to position [143, 0]
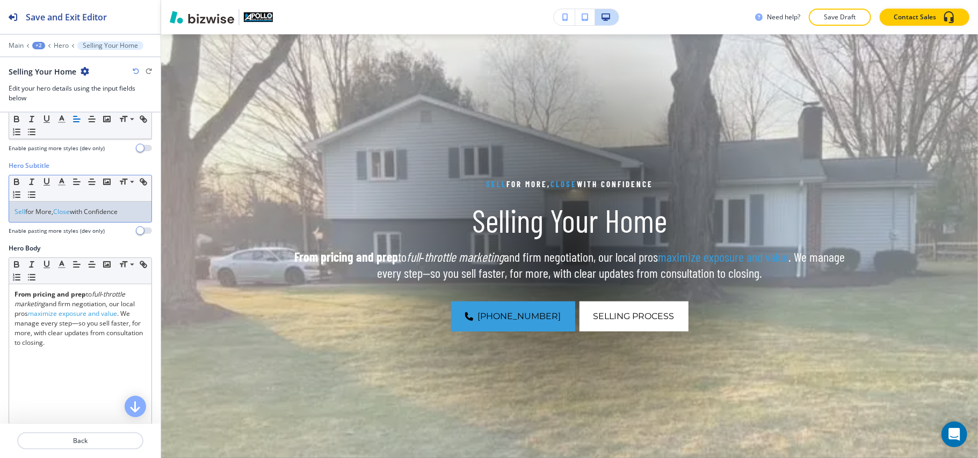
click at [101, 213] on p "Sell for More, Close with Confidence" at bounding box center [80, 212] width 132 height 10
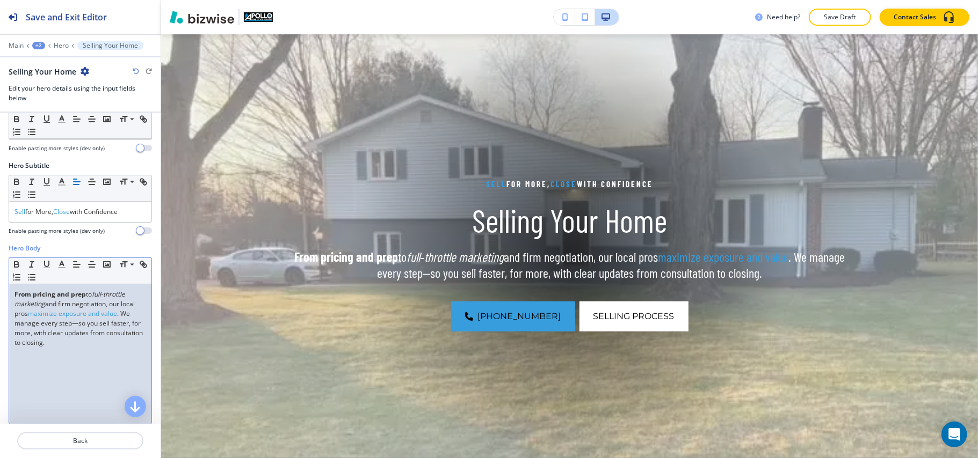
click at [110, 355] on div "From pricing and prep to full‑throttle marketing and firm negotiation, our loca…" at bounding box center [80, 355] width 142 height 140
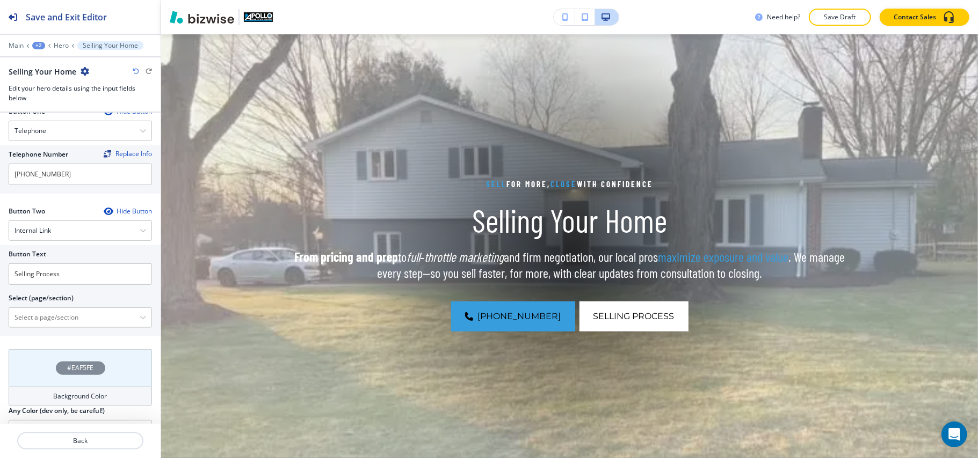
scroll to position [501, 0]
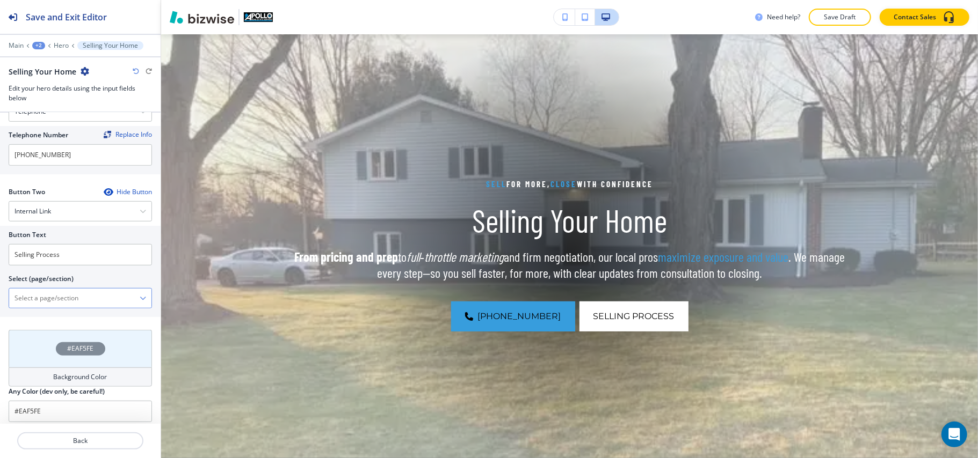
click at [56, 308] on \(page\/section\) "Manual Input" at bounding box center [74, 298] width 130 height 18
click at [20, 266] on input "Selling Process" at bounding box center [80, 254] width 143 height 21
click at [35, 302] on \(page\/section\) "Manual Input" at bounding box center [74, 298] width 130 height 18
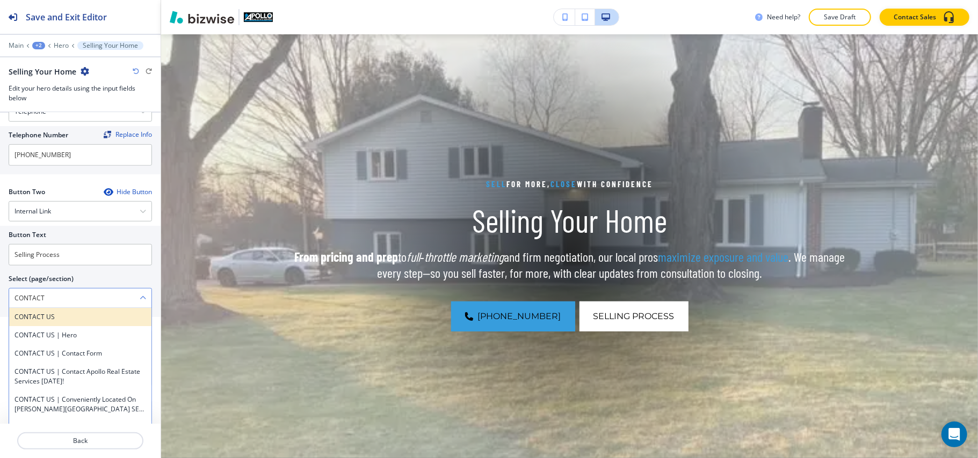
click at [68, 322] on h4 "CONTACT US" at bounding box center [80, 317] width 132 height 10
type \(page\/section\) "CONTACT US"
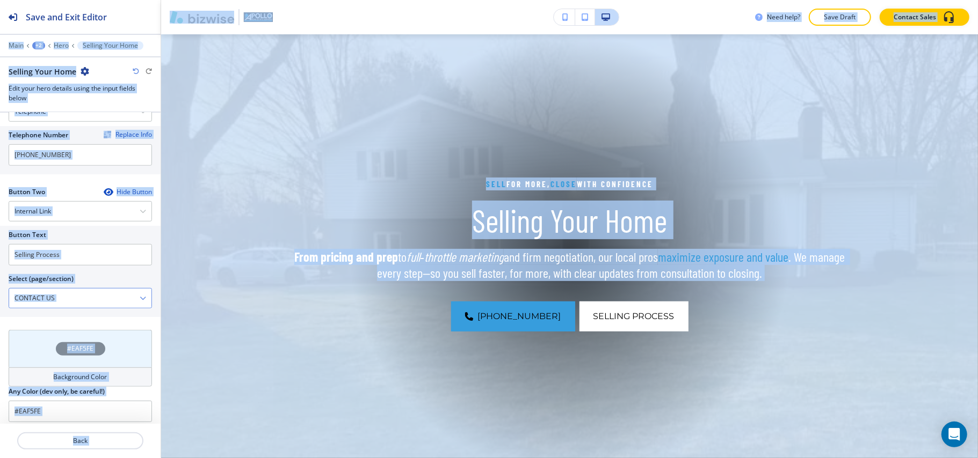
click at [74, 308] on \(page\/section\) "CONTACT US" at bounding box center [74, 298] width 130 height 18
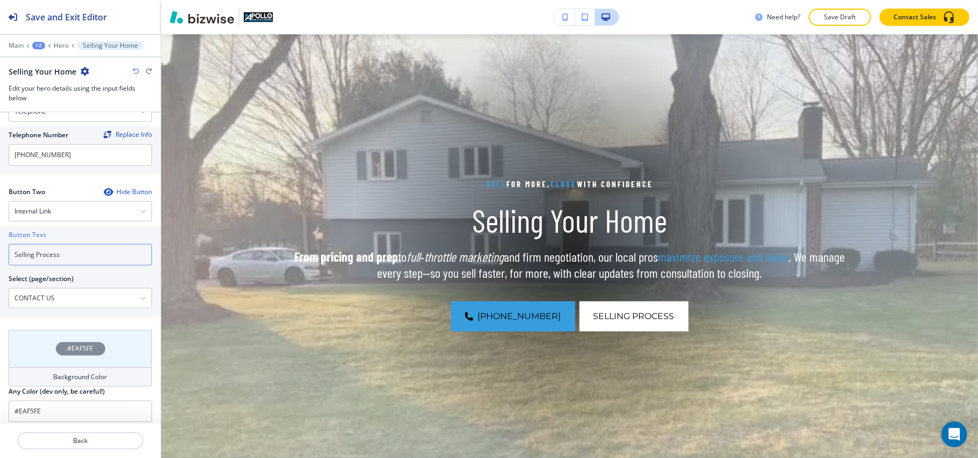
click at [30, 254] on input "Selling Process" at bounding box center [80, 254] width 143 height 21
paste input "CONTACT US"
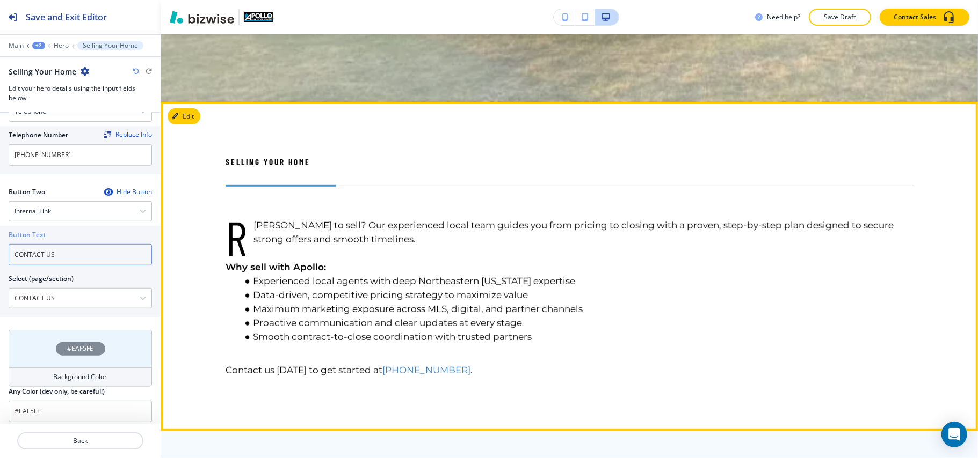
scroll to position [508, 0]
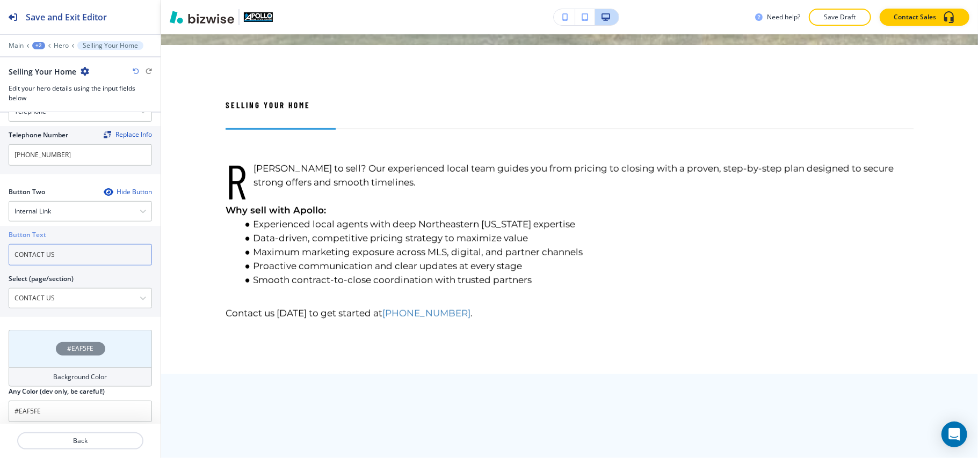
type input "CONTACT US"
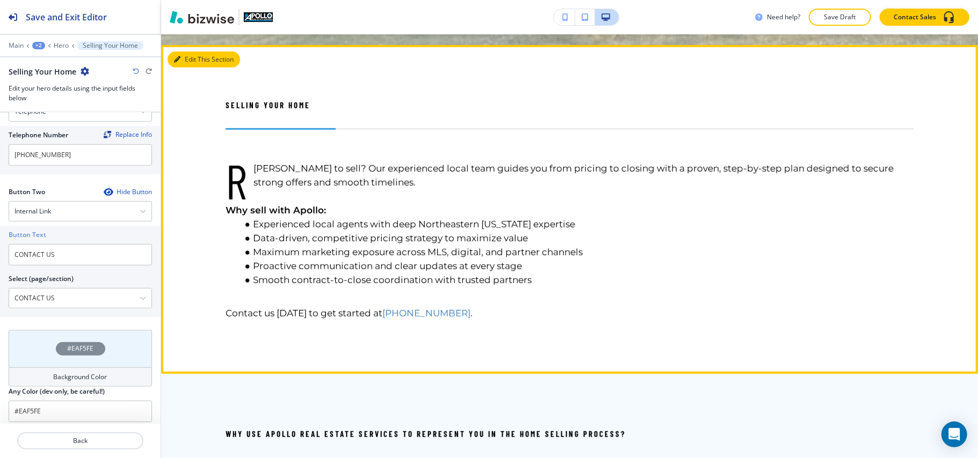
click at [177, 61] on icon "button" at bounding box center [177, 59] width 6 height 6
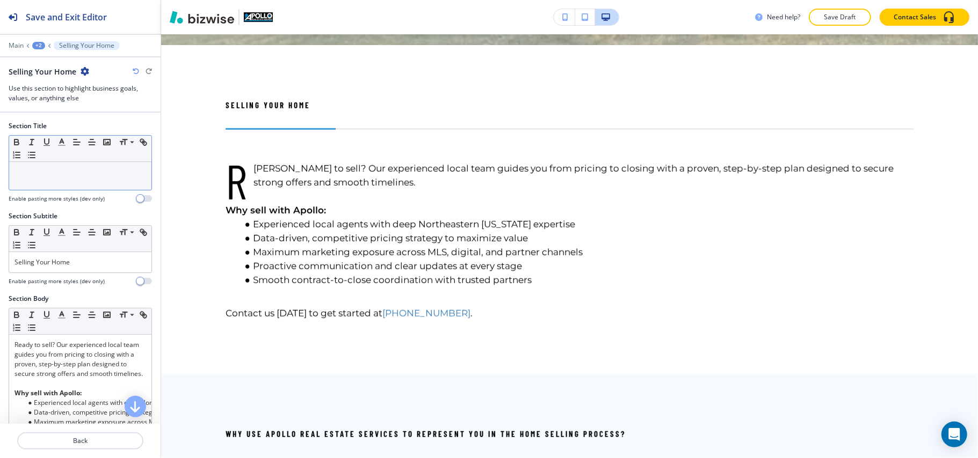
scroll to position [519, 0]
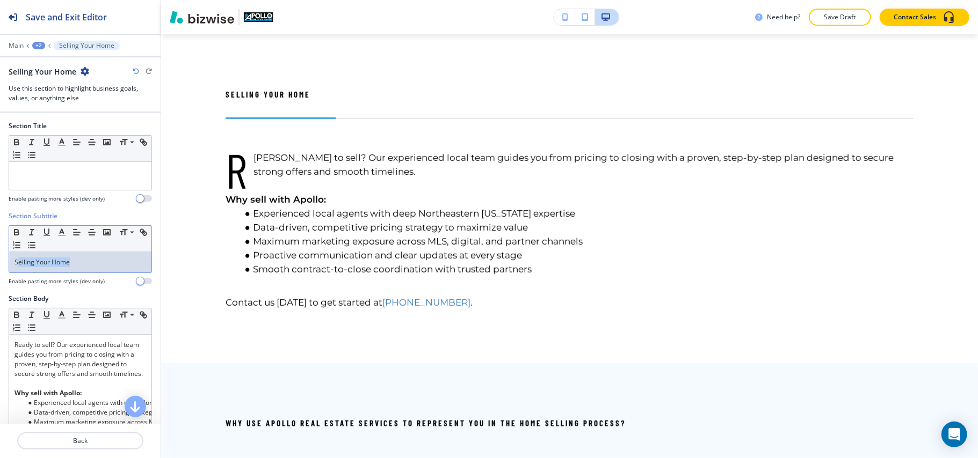
drag, startPoint x: 89, startPoint y: 271, endPoint x: 15, endPoint y: 267, distance: 73.6
click at [15, 267] on div "Selling Your Home" at bounding box center [80, 262] width 142 height 20
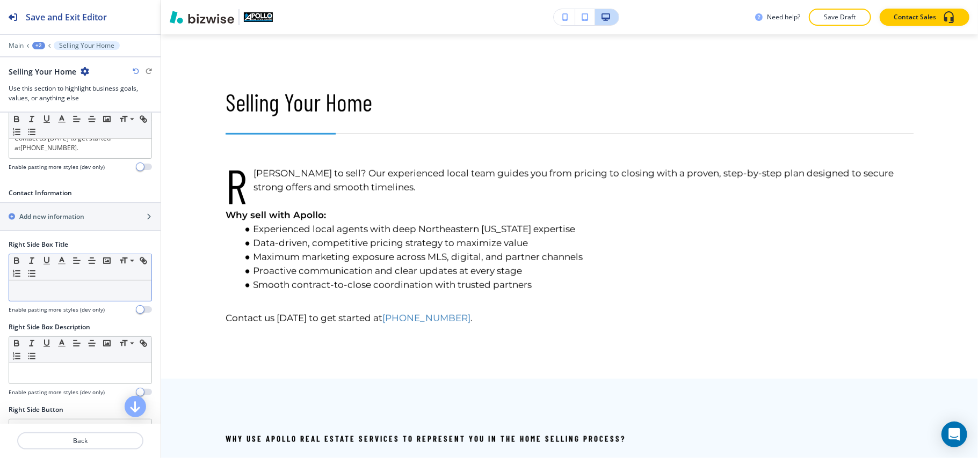
scroll to position [358, 0]
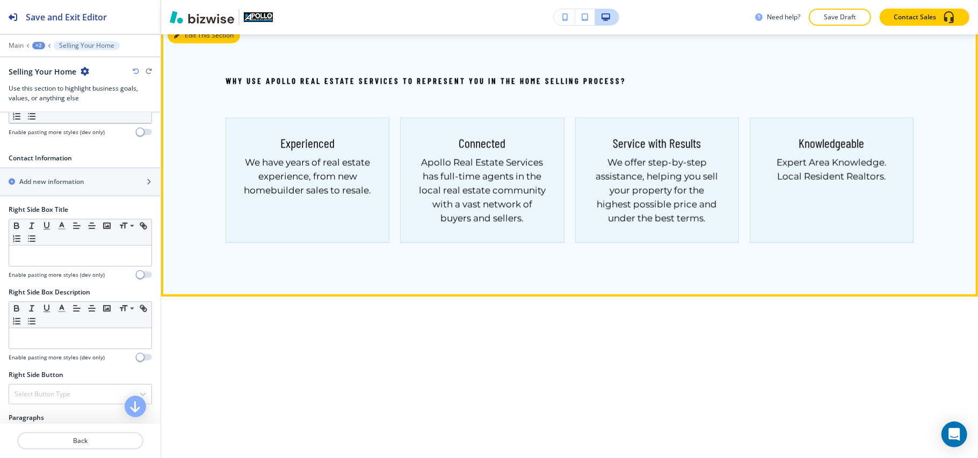
click at [187, 43] on button "Edit This Section" at bounding box center [204, 35] width 72 height 16
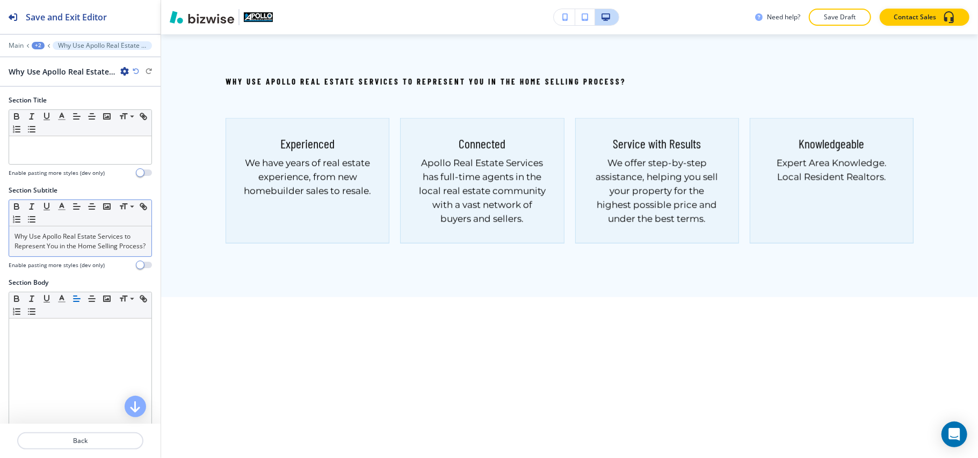
click at [71, 251] on p "Why Use Apollo Real Estate Services to Represent You in the Home Selling Proces…" at bounding box center [80, 241] width 132 height 19
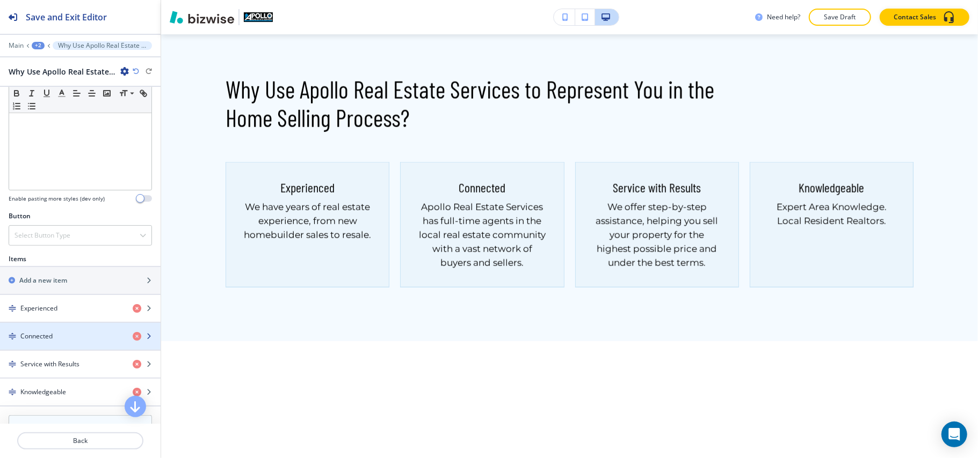
scroll to position [286, 0]
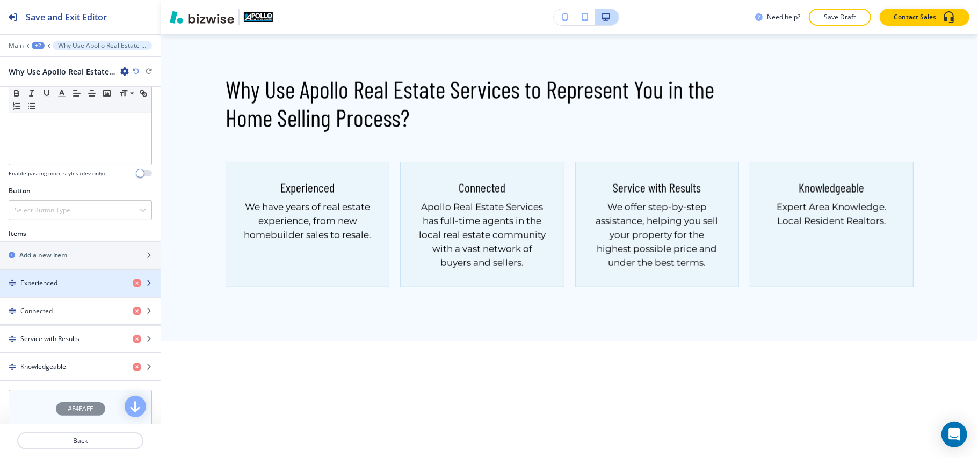
click at [59, 288] on div "Experienced" at bounding box center [62, 284] width 124 height 10
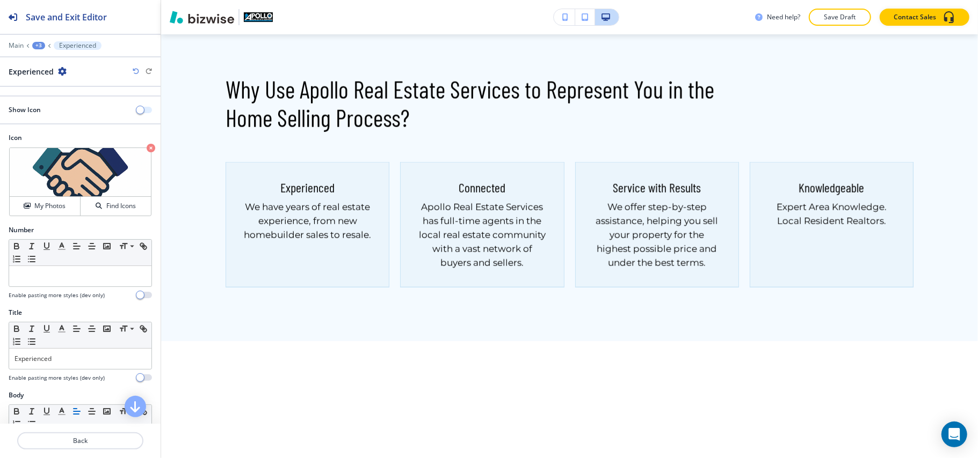
click at [137, 112] on button "button" at bounding box center [144, 110] width 15 height 6
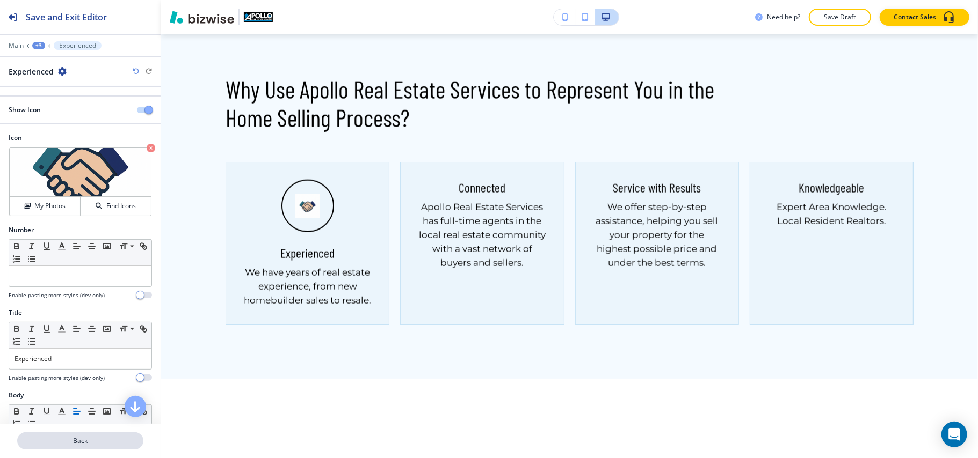
click at [69, 446] on p "Back" at bounding box center [80, 441] width 124 height 10
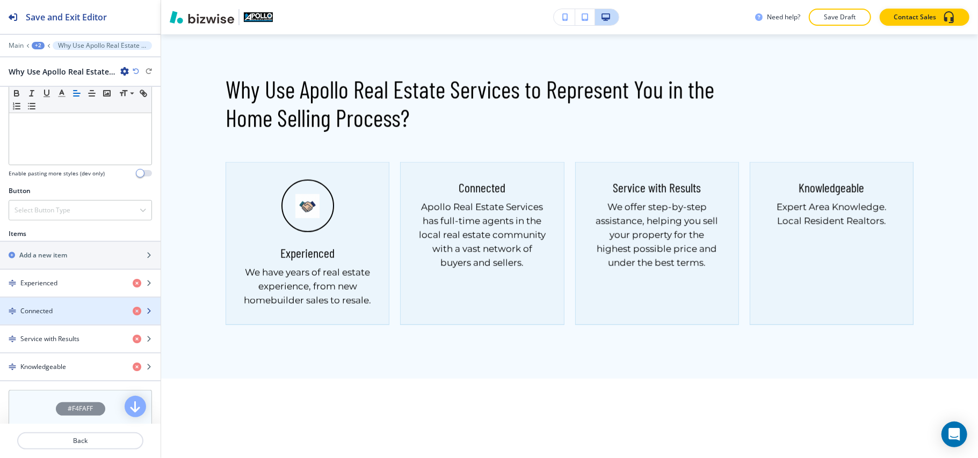
click at [53, 316] on div "Connected" at bounding box center [62, 312] width 124 height 10
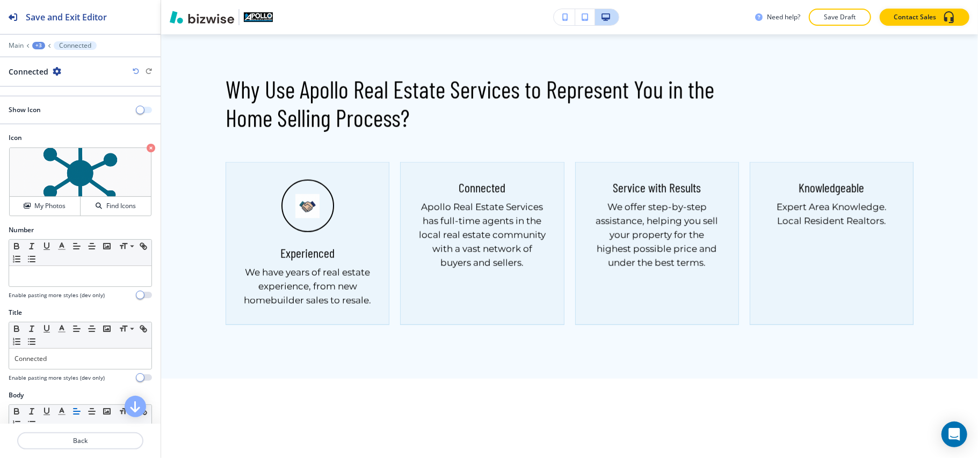
click at [136, 110] on span "button" at bounding box center [140, 110] width 9 height 9
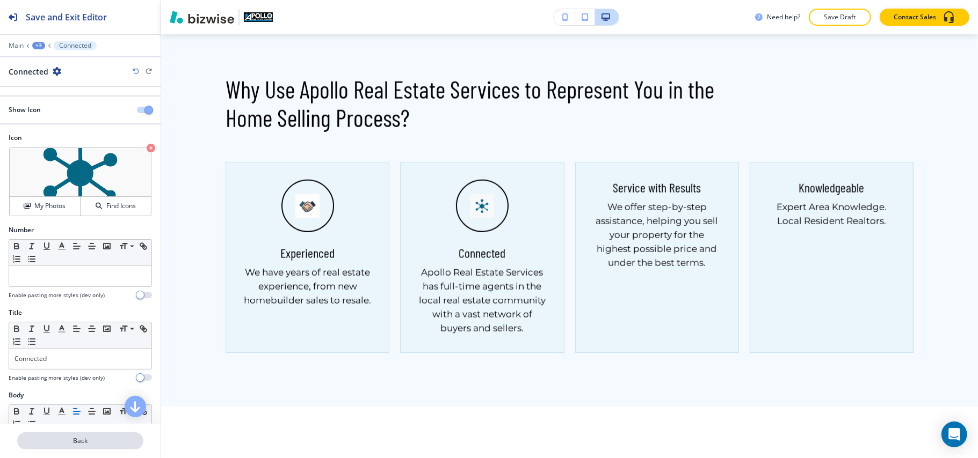
click at [71, 441] on p "Back" at bounding box center [80, 441] width 124 height 10
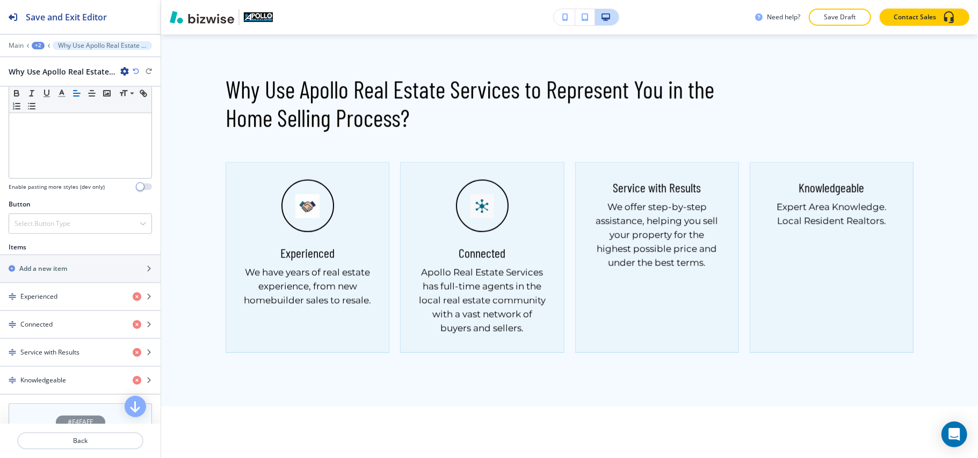
scroll to position [358, 0]
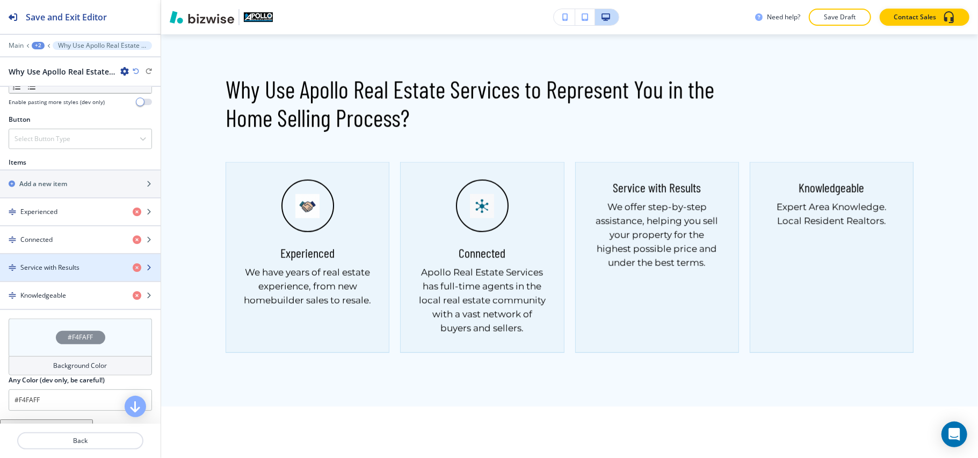
click at [59, 273] on h4 "Service with Results" at bounding box center [49, 268] width 59 height 10
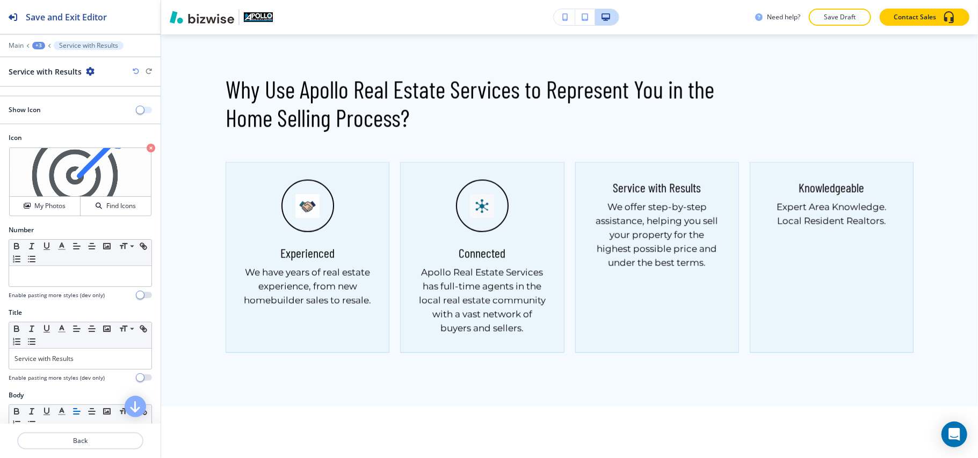
click at [137, 113] on button "button" at bounding box center [144, 110] width 15 height 6
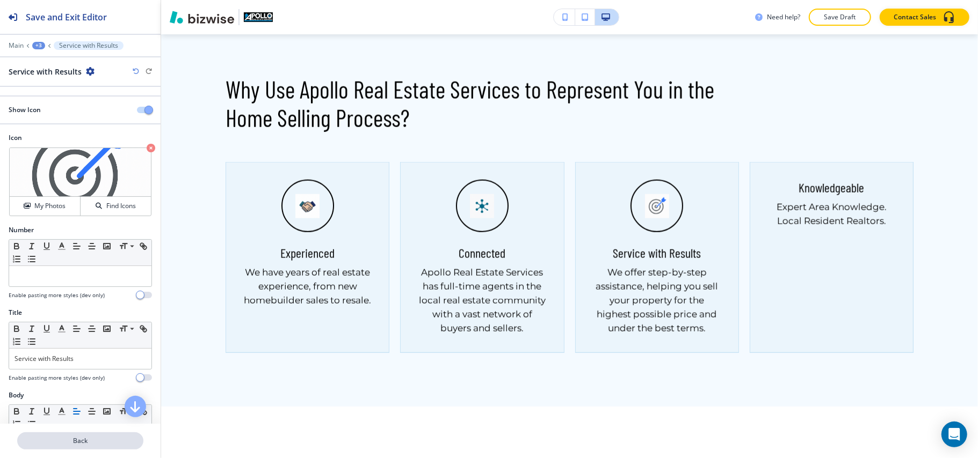
click at [69, 441] on p "Back" at bounding box center [80, 441] width 124 height 10
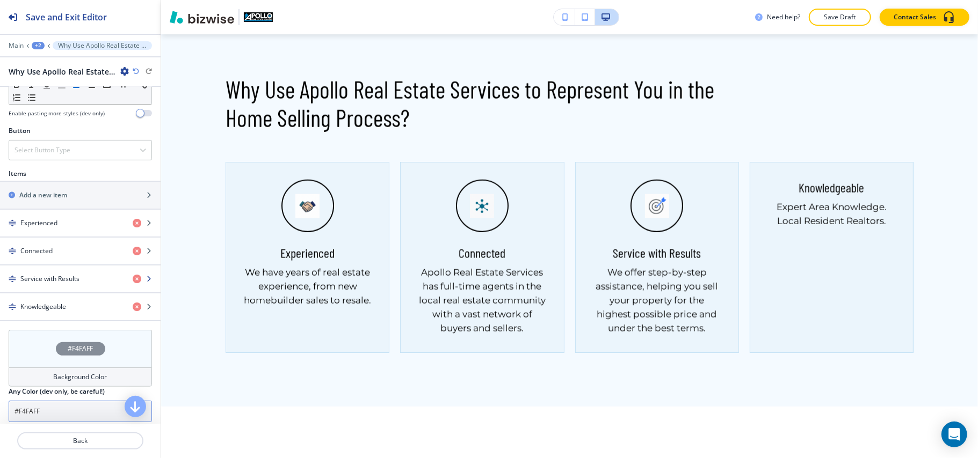
scroll to position [430, 0]
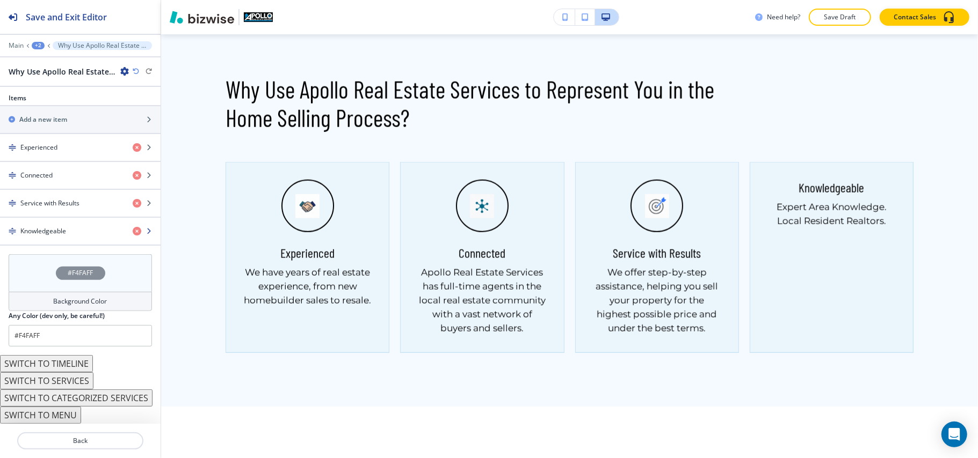
click at [80, 227] on div "button" at bounding box center [80, 222] width 161 height 9
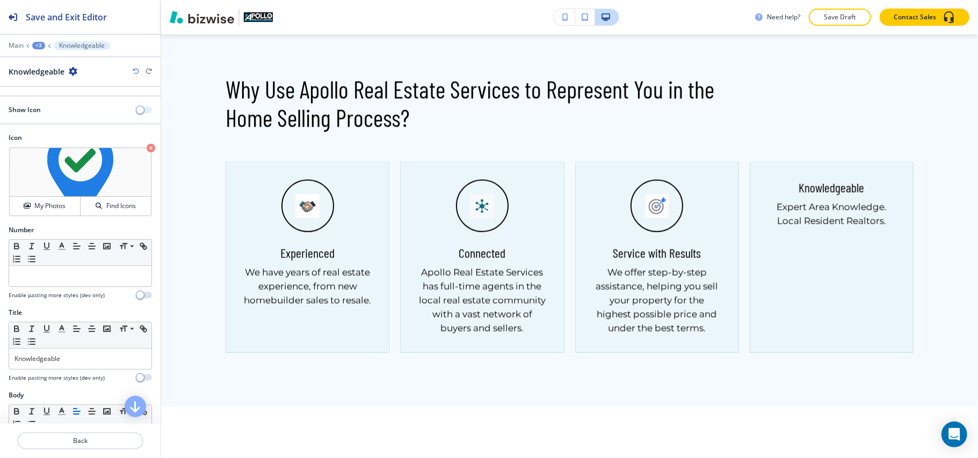
click at [137, 112] on button "button" at bounding box center [144, 110] width 15 height 6
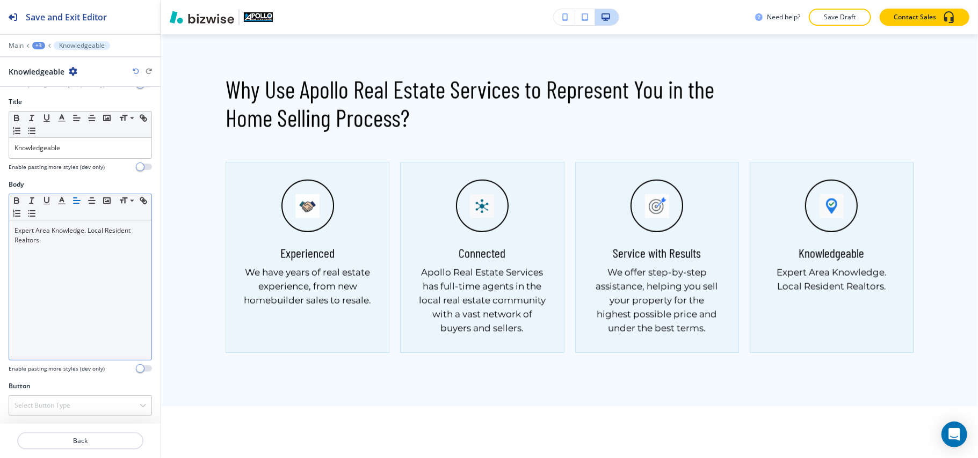
scroll to position [215, 0]
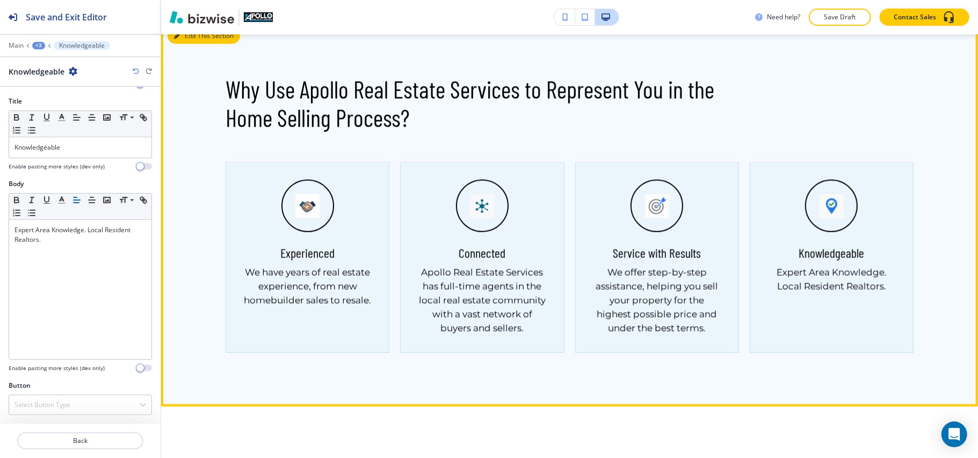
click at [183, 44] on button "Edit This Section" at bounding box center [204, 36] width 72 height 16
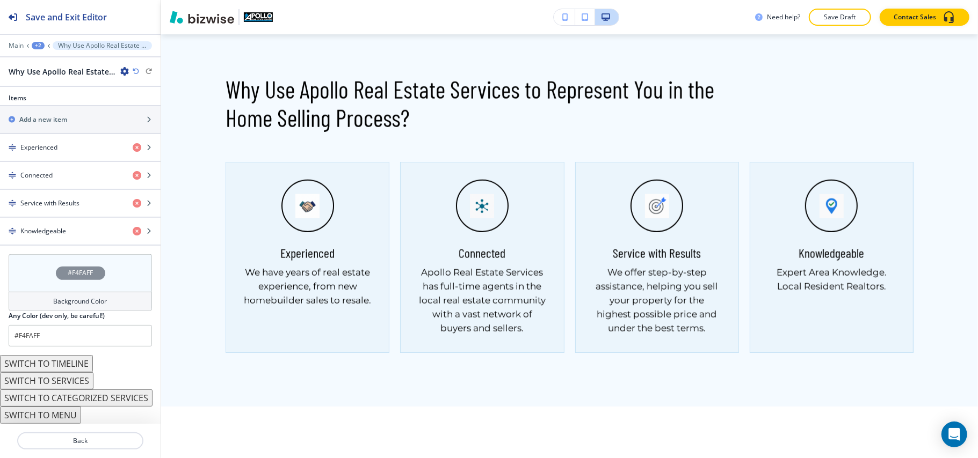
click at [39, 271] on div "#F4FAFF" at bounding box center [80, 273] width 143 height 38
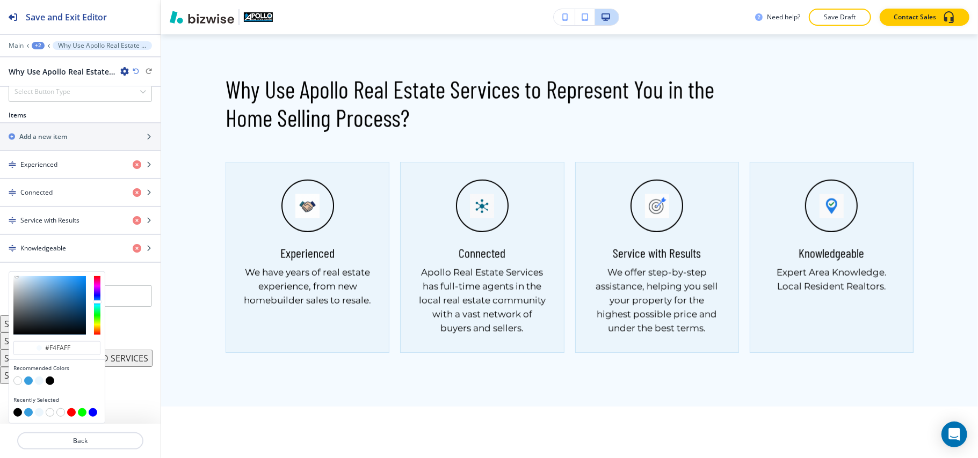
click at [37, 380] on button "button" at bounding box center [39, 381] width 9 height 9
type input "#ebf5fc"
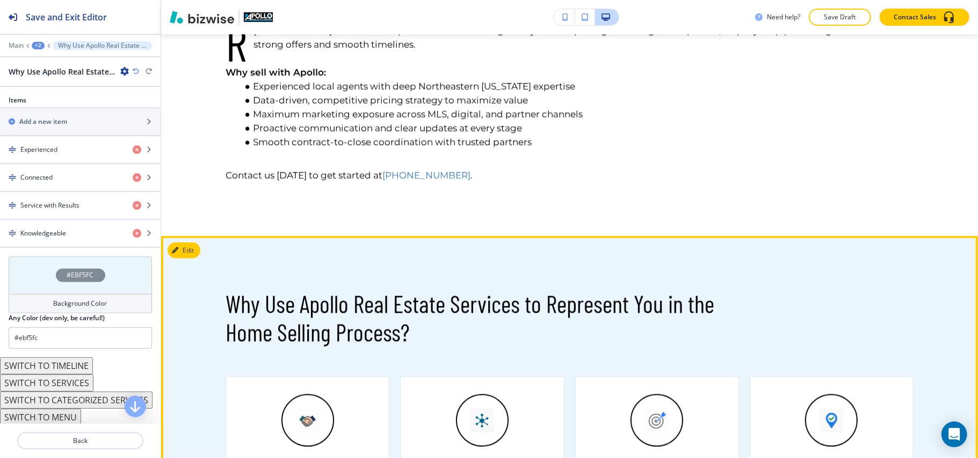
scroll to position [447, 0]
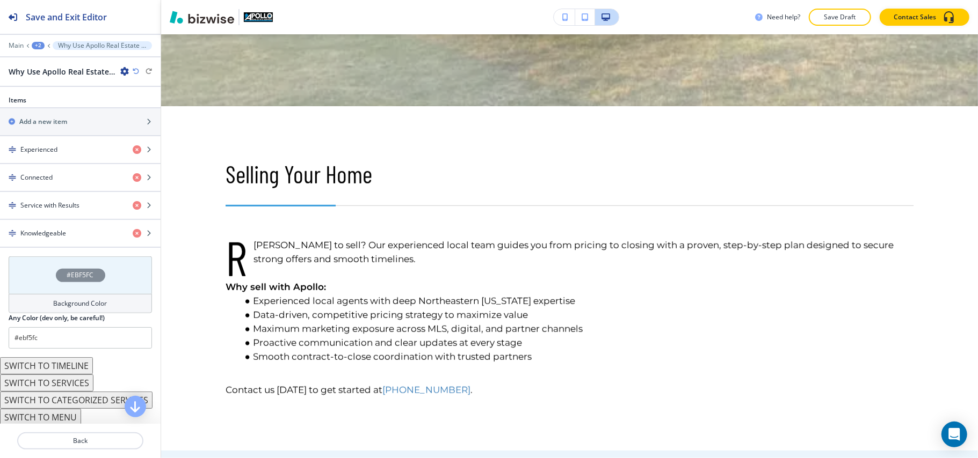
click at [41, 48] on div "+2" at bounding box center [38, 46] width 13 height 8
click at [52, 84] on p "SELLING YOUR HOME" at bounding box center [66, 82] width 55 height 10
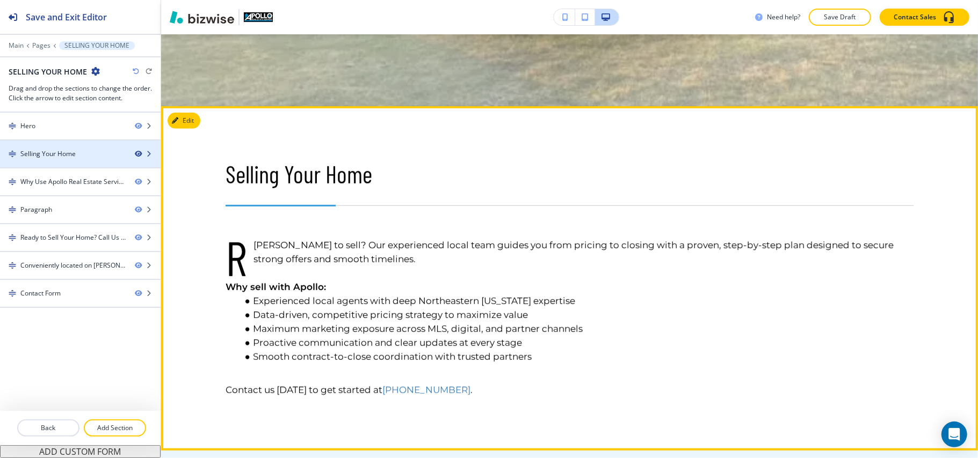
click at [136, 156] on icon "button" at bounding box center [138, 154] width 6 height 6
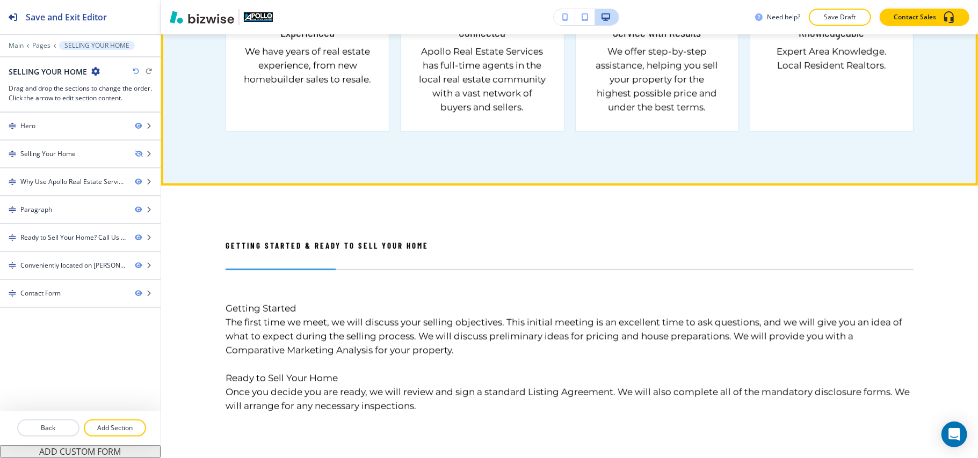
scroll to position [876, 0]
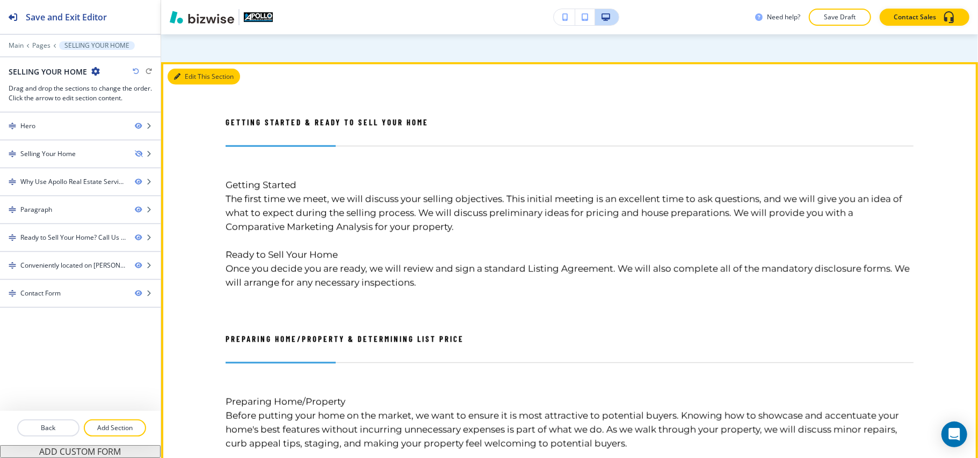
click at [174, 80] on icon "button" at bounding box center [177, 77] width 6 height 6
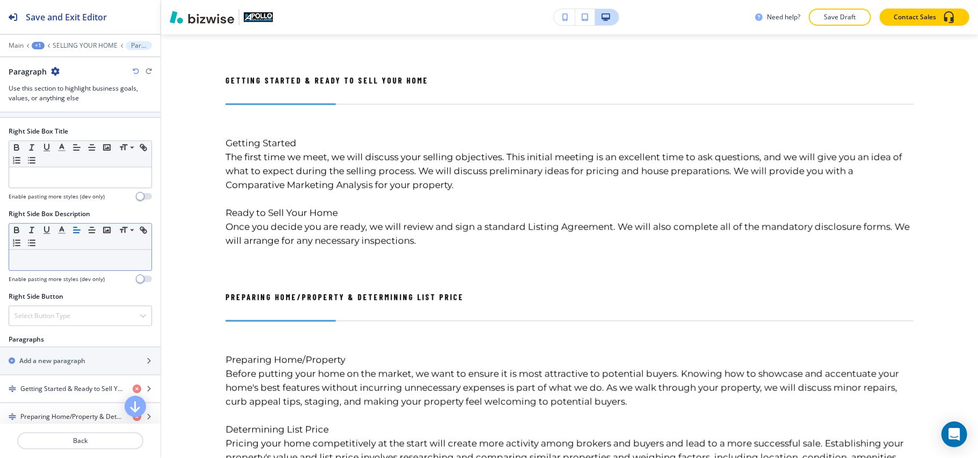
scroll to position [644, 0]
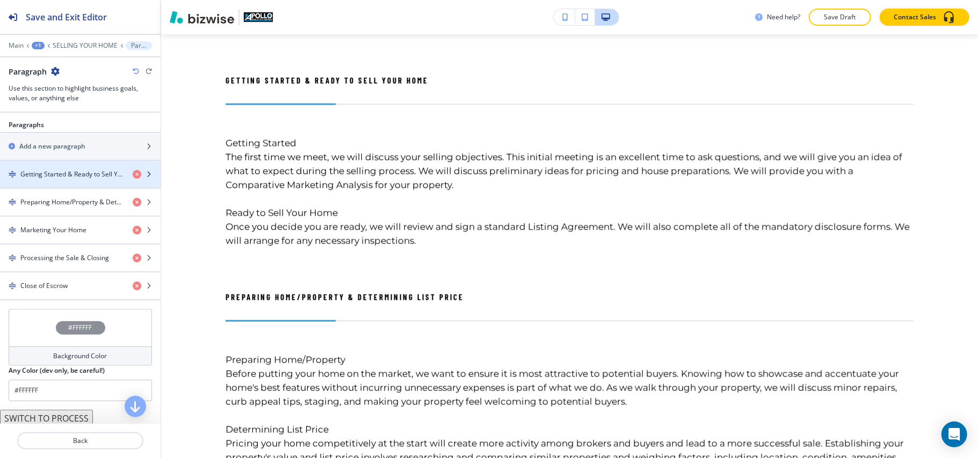
click at [59, 179] on h4 "Getting Started & Ready to Sell Your Home" at bounding box center [72, 175] width 104 height 10
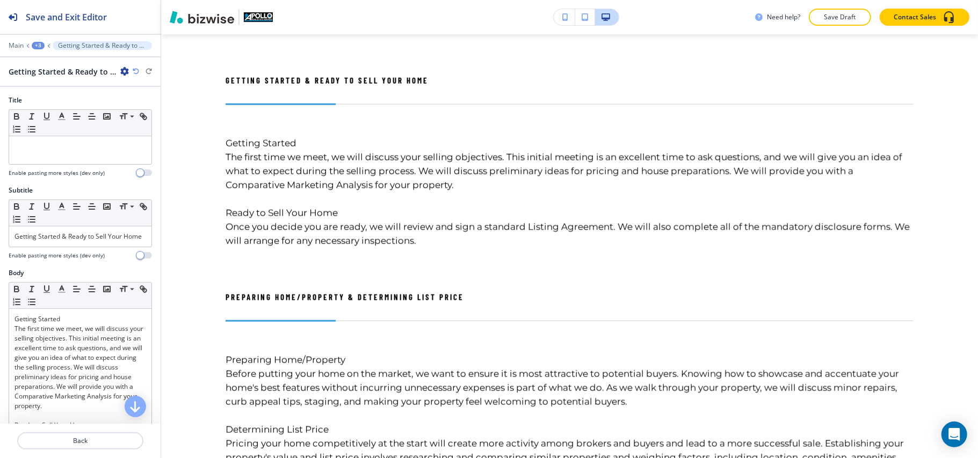
click at [0, 236] on div "Subtitle Small Normal Large Huge Getting Started & Ready to Sell Your Home Enab…" at bounding box center [80, 227] width 161 height 83
drag, startPoint x: 74, startPoint y: 250, endPoint x: 0, endPoint y: 217, distance: 80.3
click at [0, 217] on div "Subtitle Small Normal Large Huge Getting Started & Ready to Sell Your Home Enab…" at bounding box center [80, 227] width 161 height 83
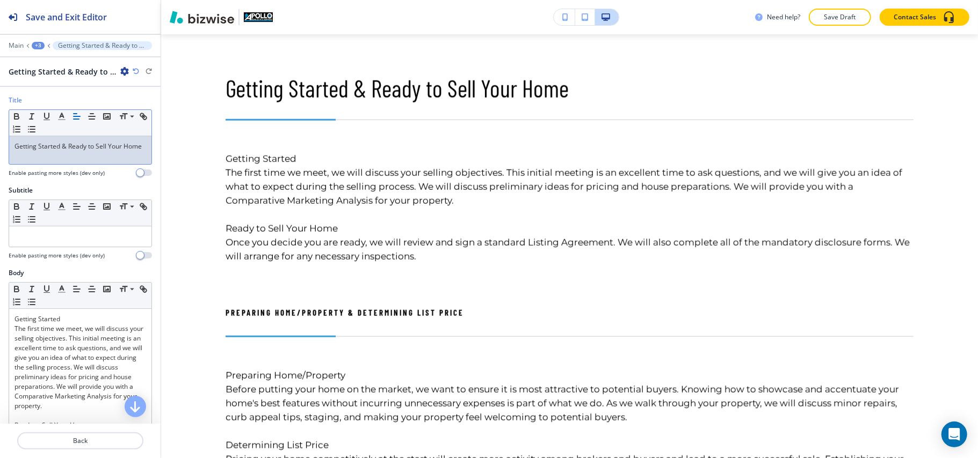
click at [69, 150] on p "Getting Started & Ready to Sell Your Home" at bounding box center [80, 147] width 132 height 10
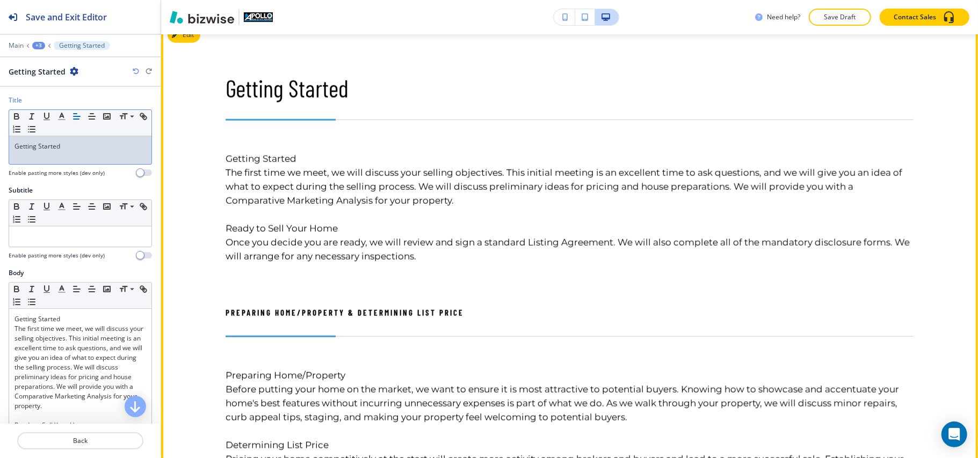
scroll to position [847, 0]
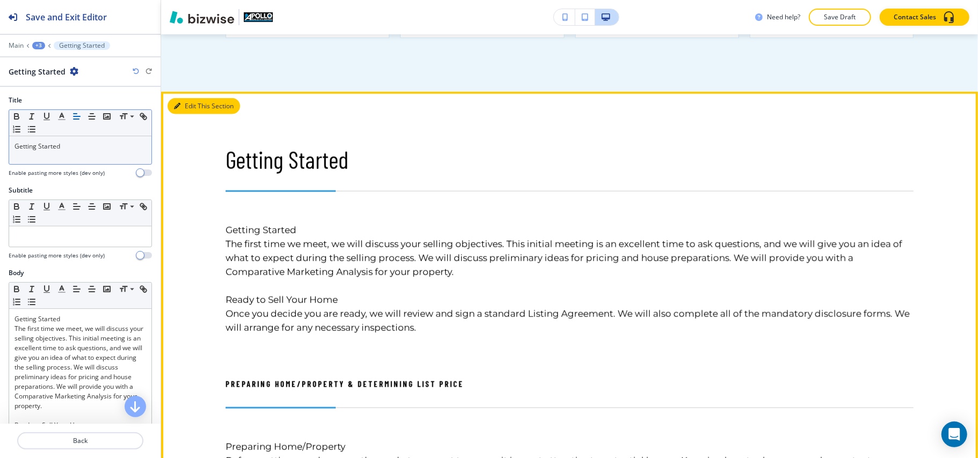
click at [183, 114] on button "Edit This Section" at bounding box center [204, 106] width 72 height 16
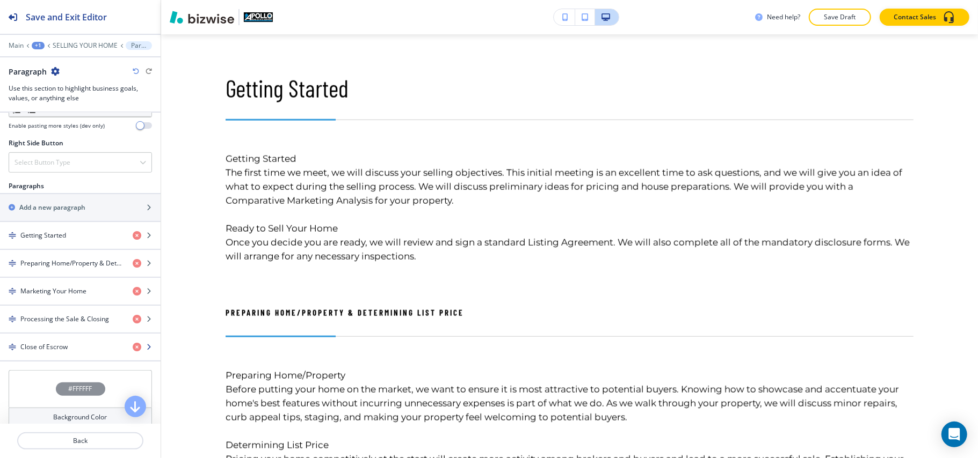
scroll to position [707, 0]
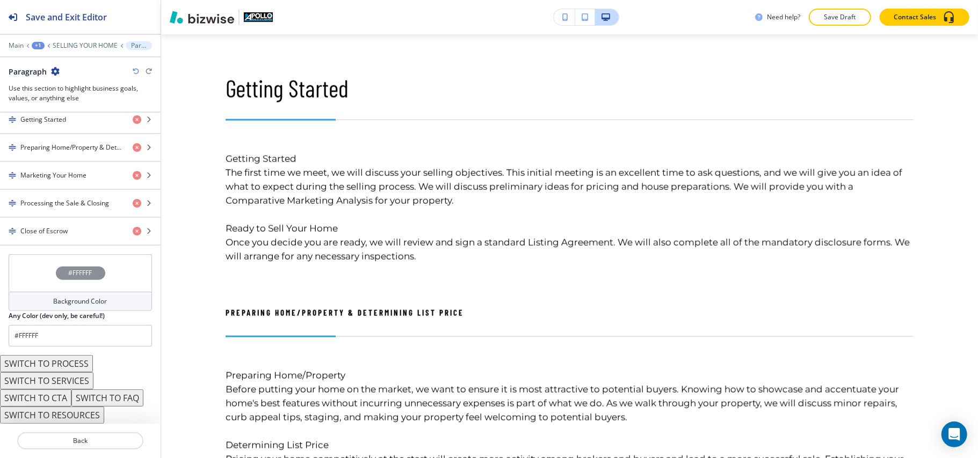
click at [60, 383] on button "SWITCH TO SERVICES" at bounding box center [46, 381] width 93 height 17
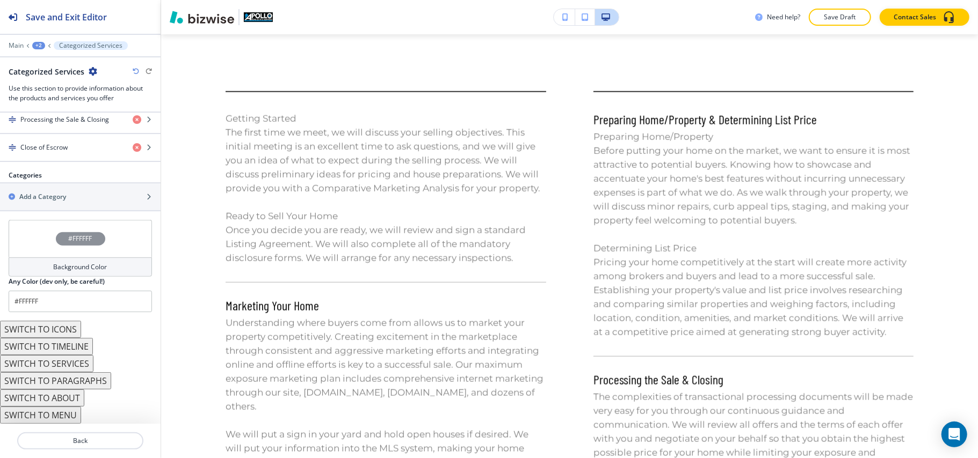
drag, startPoint x: 57, startPoint y: 402, endPoint x: 50, endPoint y: 402, distance: 6.4
click at [57, 402] on button "SWITCH TO ABOUT" at bounding box center [42, 398] width 84 height 17
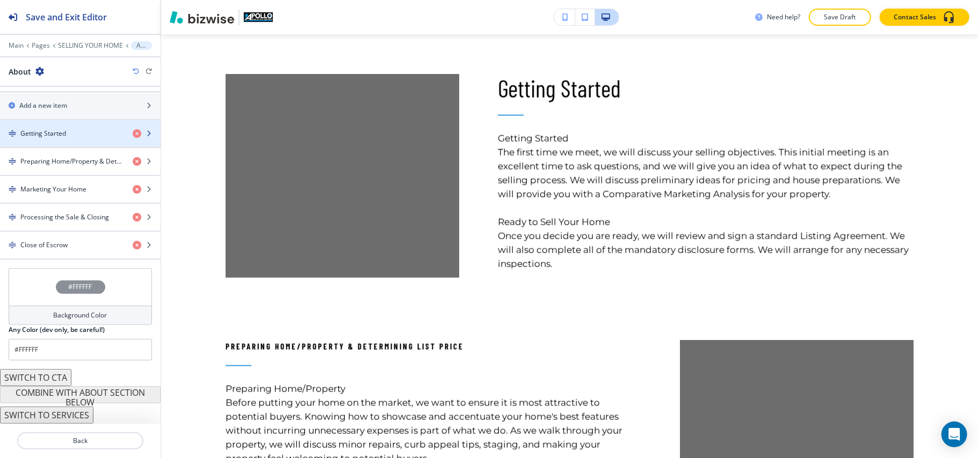
click at [71, 132] on div "Getting Started" at bounding box center [62, 134] width 124 height 10
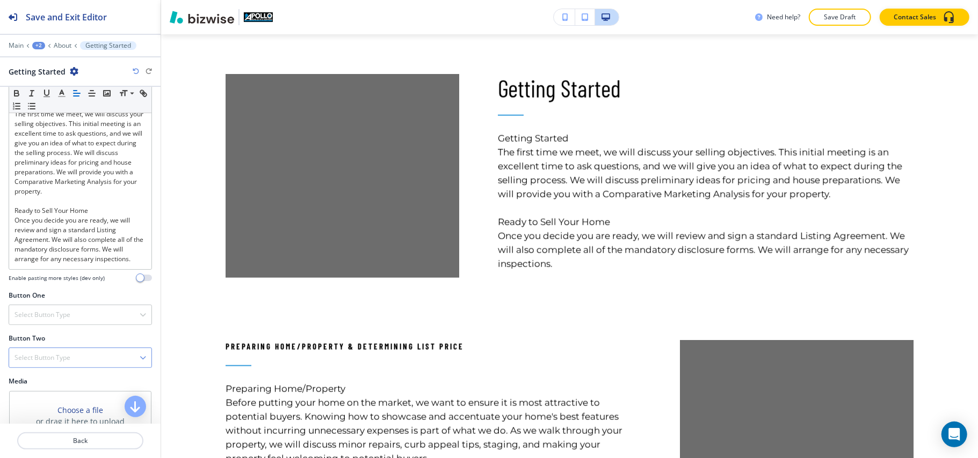
scroll to position [333, 0]
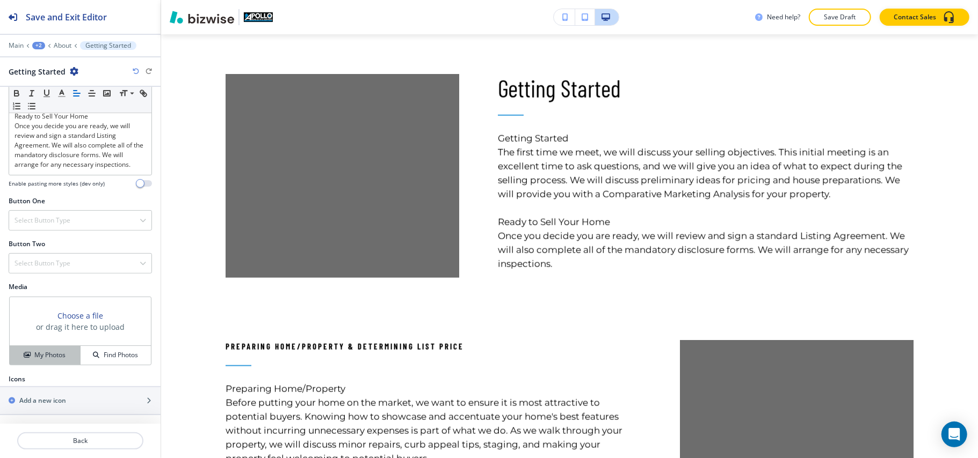
click at [50, 358] on h4 "My Photos" at bounding box center [49, 356] width 31 height 10
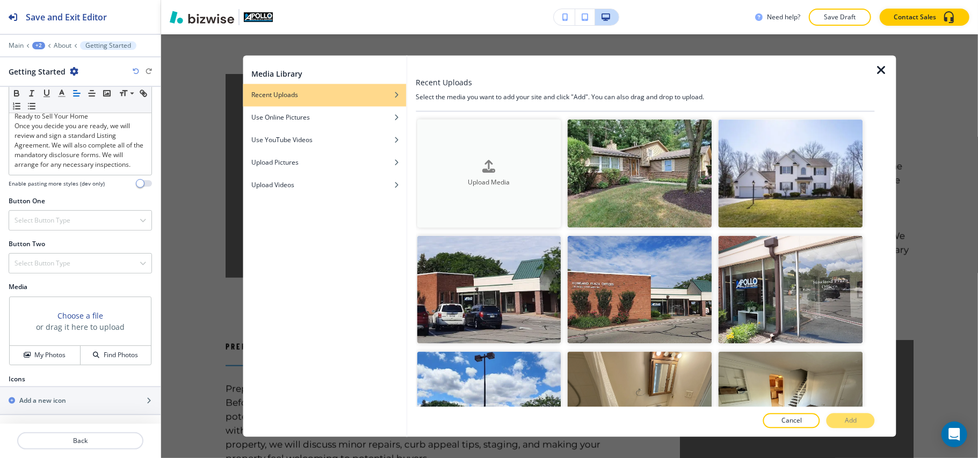
click at [507, 164] on div "Upload Media" at bounding box center [489, 173] width 144 height 27
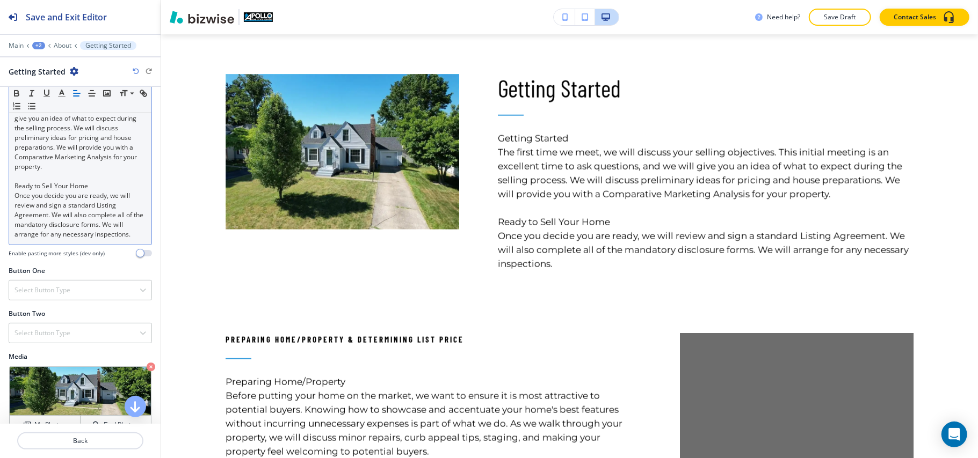
scroll to position [118, 0]
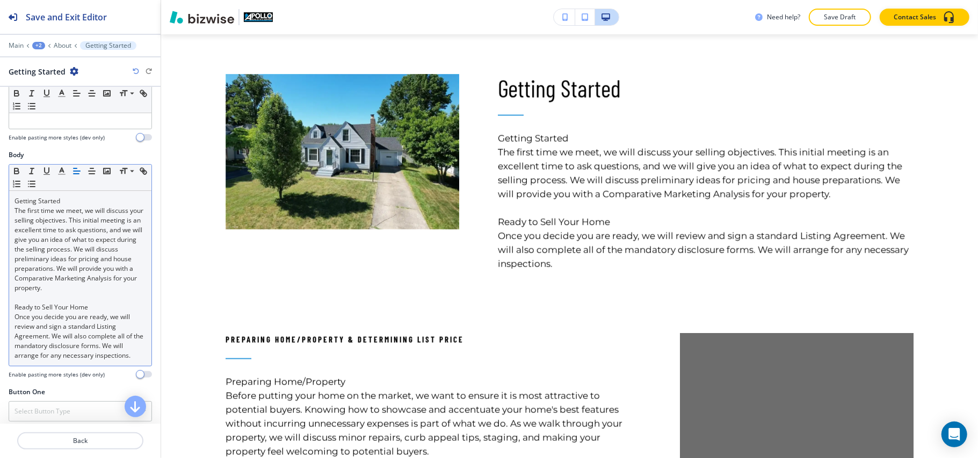
click at [64, 280] on p "The first time we meet, we will discuss your selling objectives. This initial m…" at bounding box center [80, 249] width 132 height 87
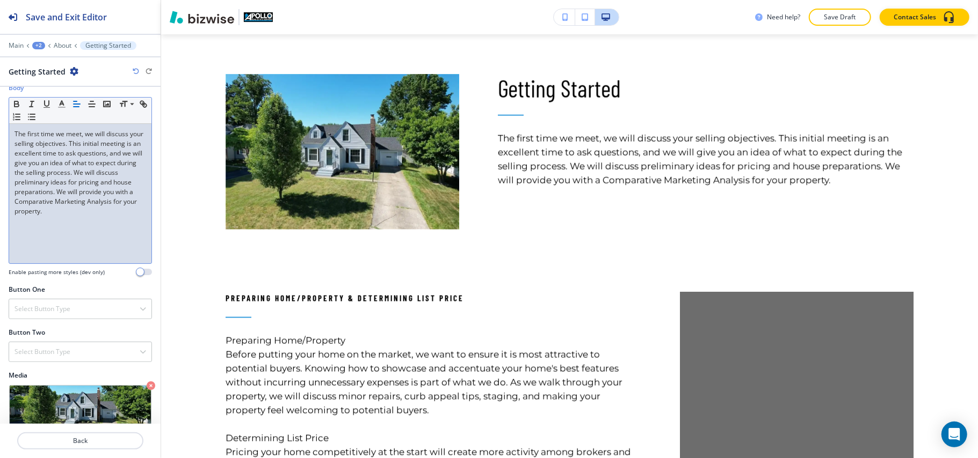
scroll to position [278, 0]
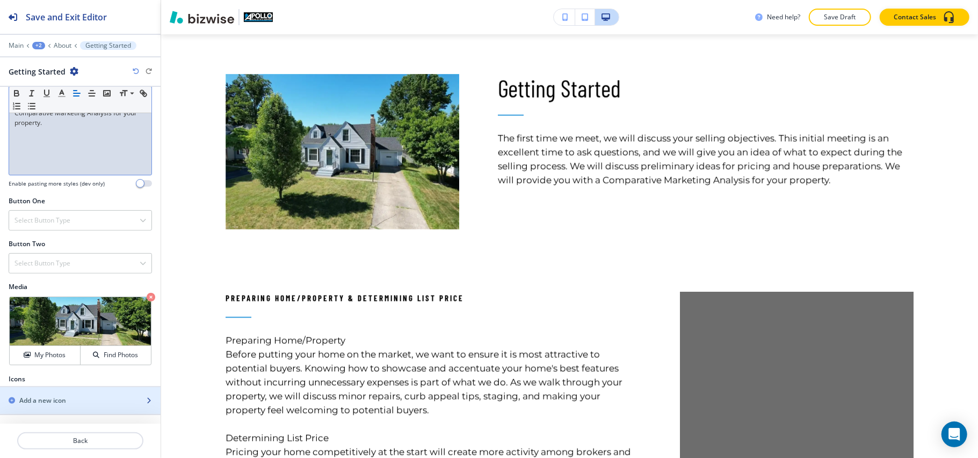
click at [39, 406] on div "button" at bounding box center [80, 410] width 161 height 9
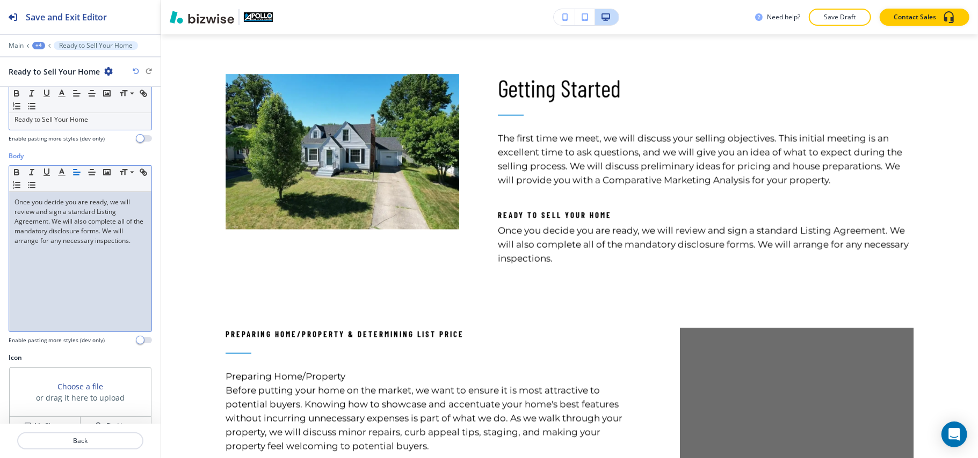
scroll to position [50, 0]
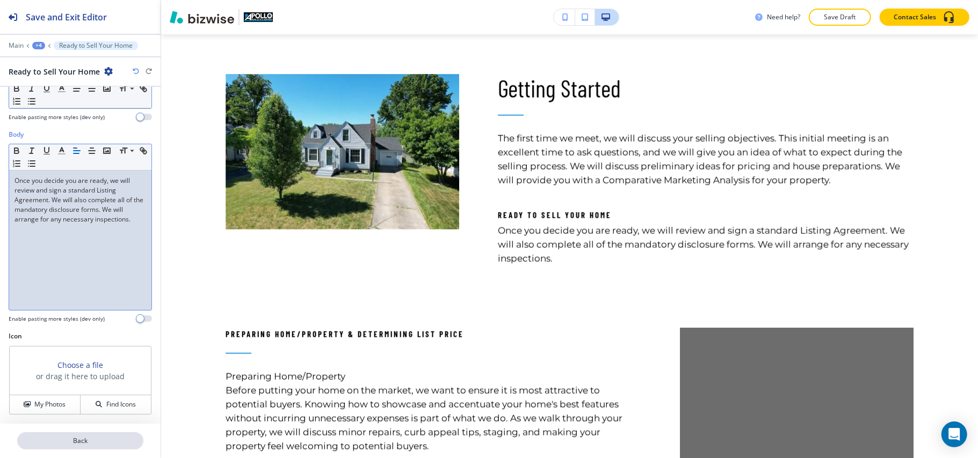
click at [97, 441] on p "Back" at bounding box center [80, 441] width 124 height 10
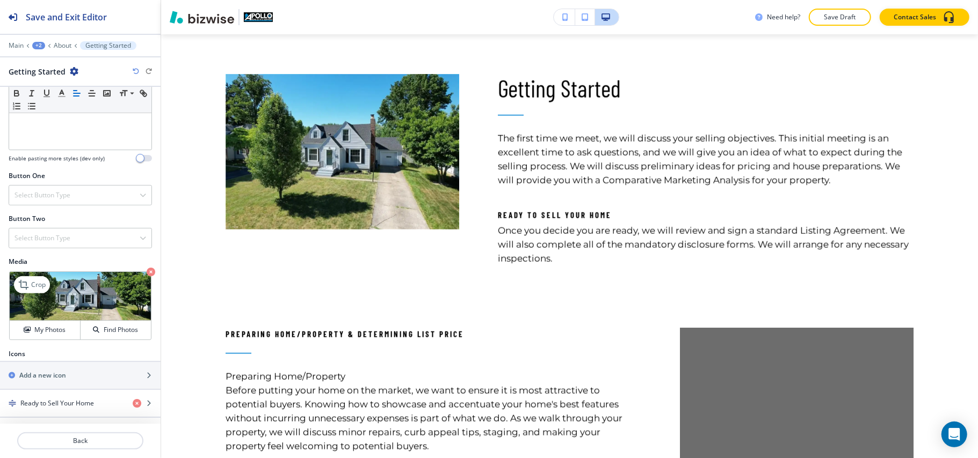
scroll to position [306, 0]
click at [26, 283] on icon at bounding box center [24, 282] width 13 height 13
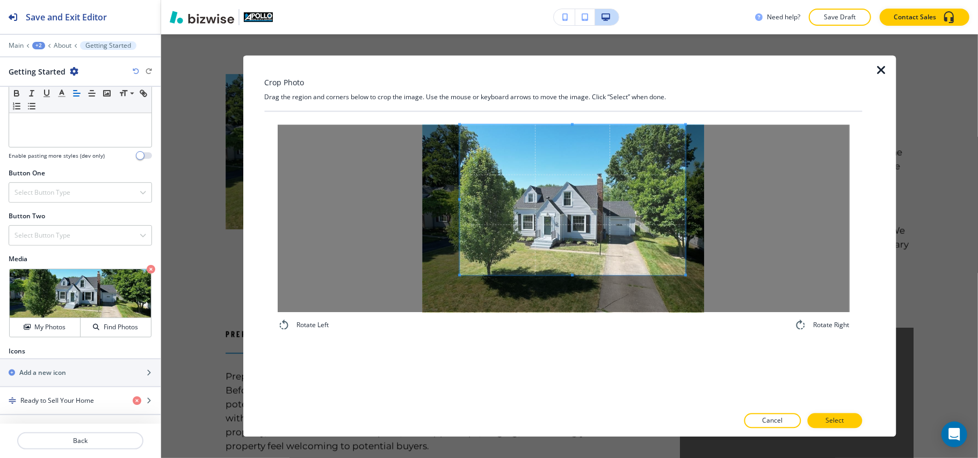
click at [544, 202] on span at bounding box center [572, 200] width 225 height 150
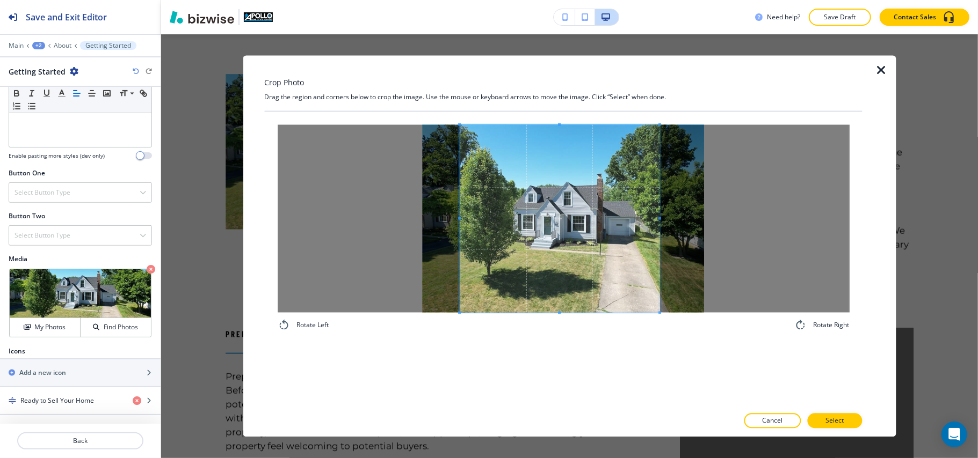
click at [661, 325] on div "Rotate Left Rotate Right" at bounding box center [563, 228] width 572 height 207
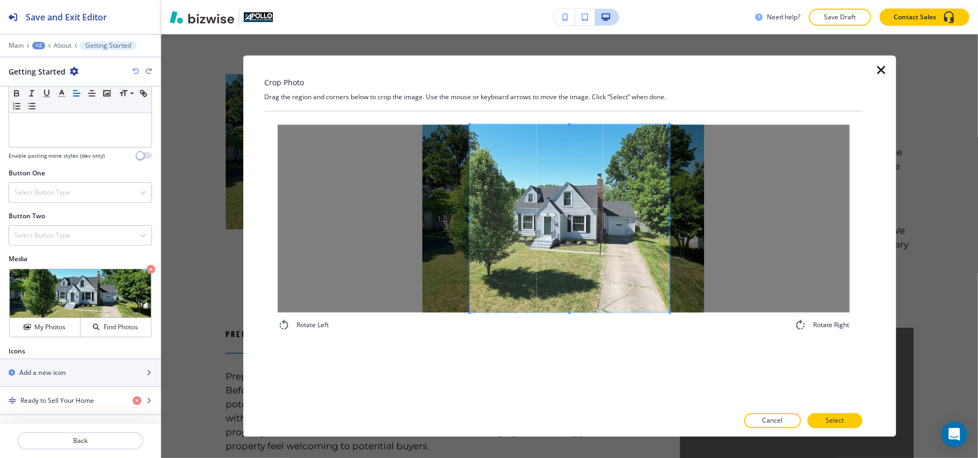
click at [614, 280] on span at bounding box center [569, 219] width 200 height 188
click at [843, 424] on p "Select" at bounding box center [834, 422] width 18 height 10
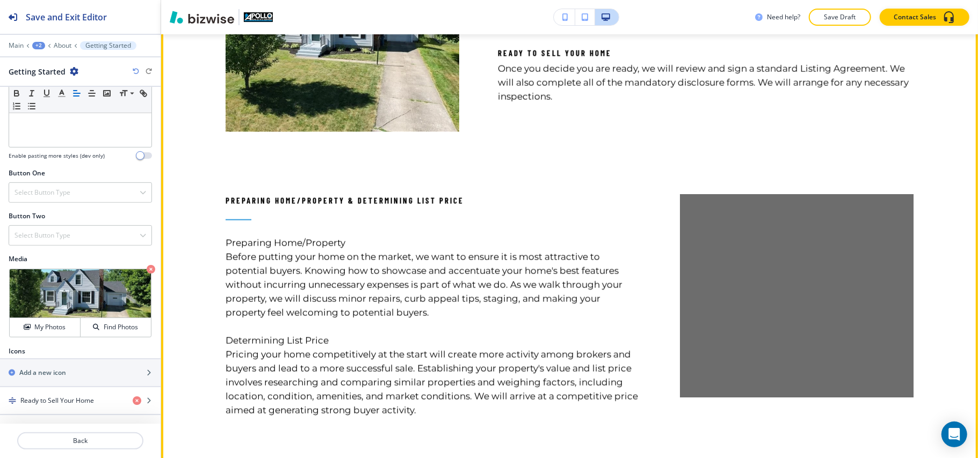
scroll to position [1133, 0]
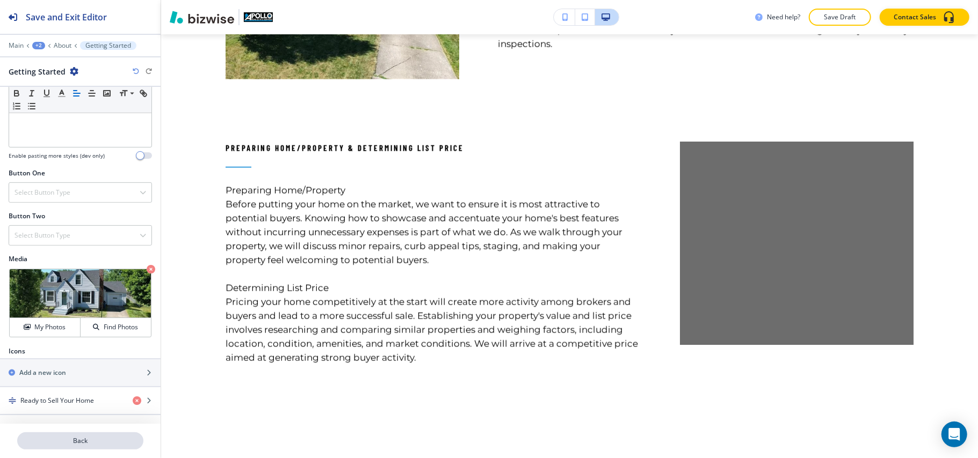
click at [93, 445] on p "Back" at bounding box center [80, 441] width 124 height 10
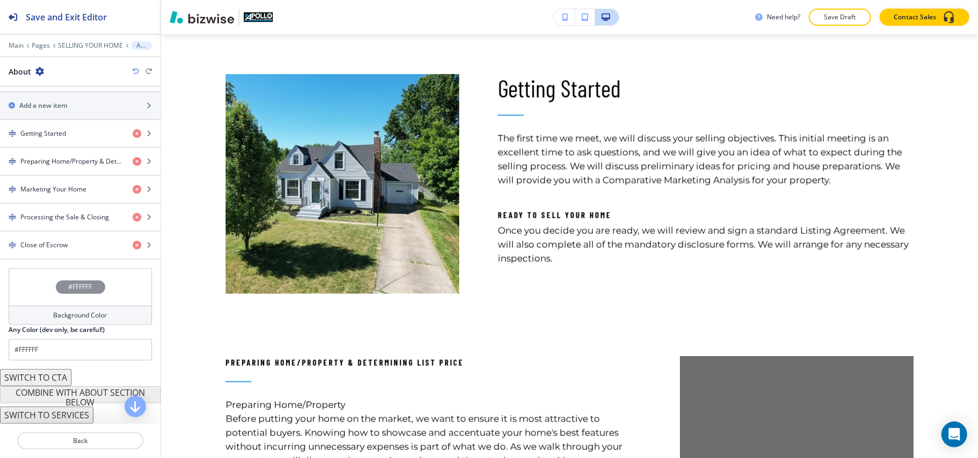
scroll to position [396, 0]
click at [78, 161] on h4 "Preparing Home/Property & Determining List Price" at bounding box center [72, 162] width 104 height 10
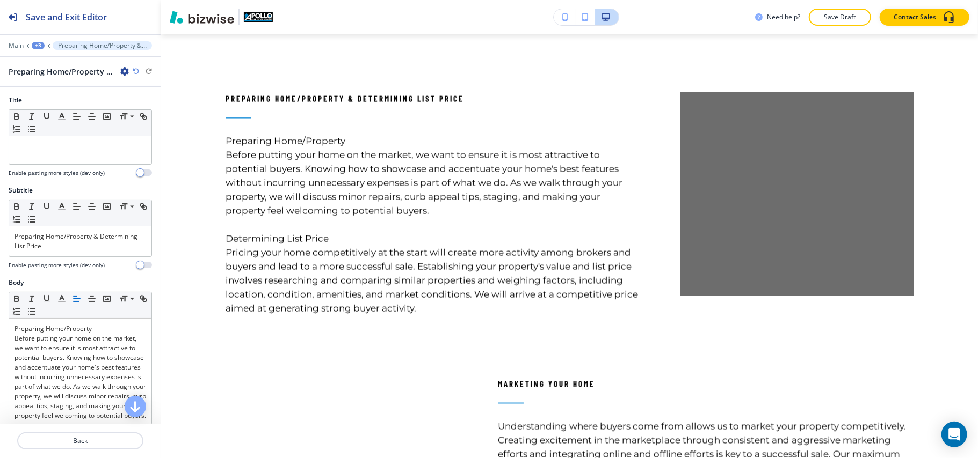
scroll to position [1197, 0]
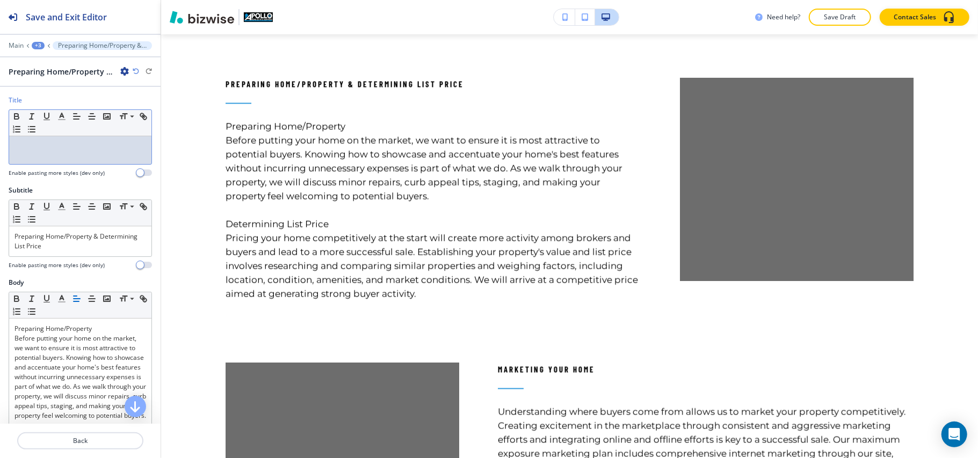
click at [57, 164] on div at bounding box center [80, 150] width 142 height 28
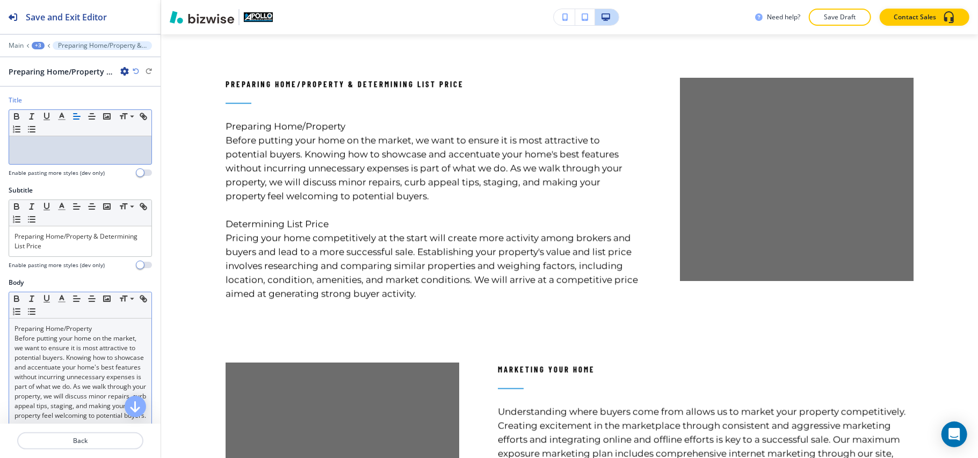
scroll to position [0, 0]
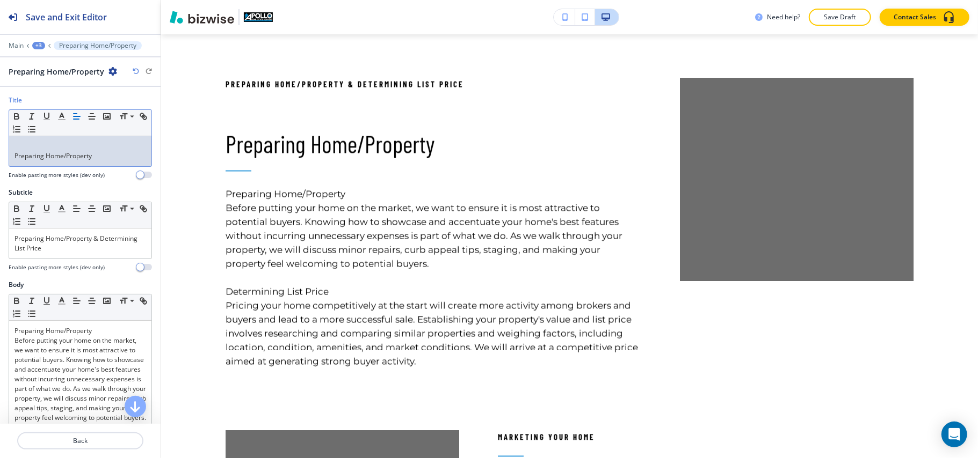
click at [10, 160] on div "Preparing Home/Property" at bounding box center [80, 151] width 142 height 30
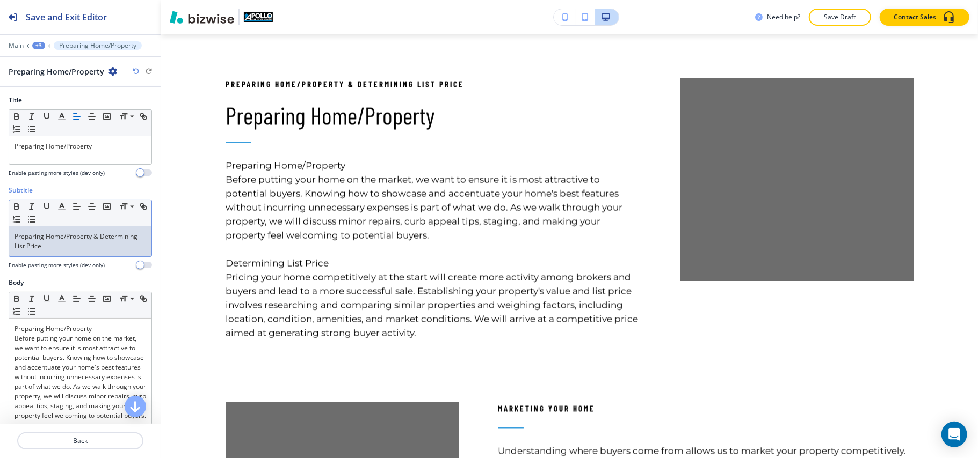
click at [67, 235] on p "Preparing Home/Property & Determining List Price" at bounding box center [80, 241] width 132 height 19
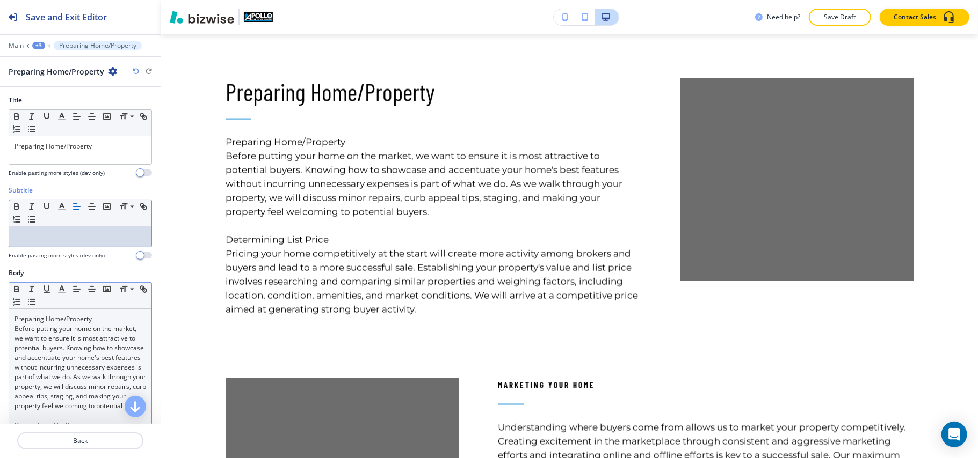
click at [79, 346] on p "Before putting your home on the market, we want to ensure it is most attractive…" at bounding box center [80, 367] width 132 height 87
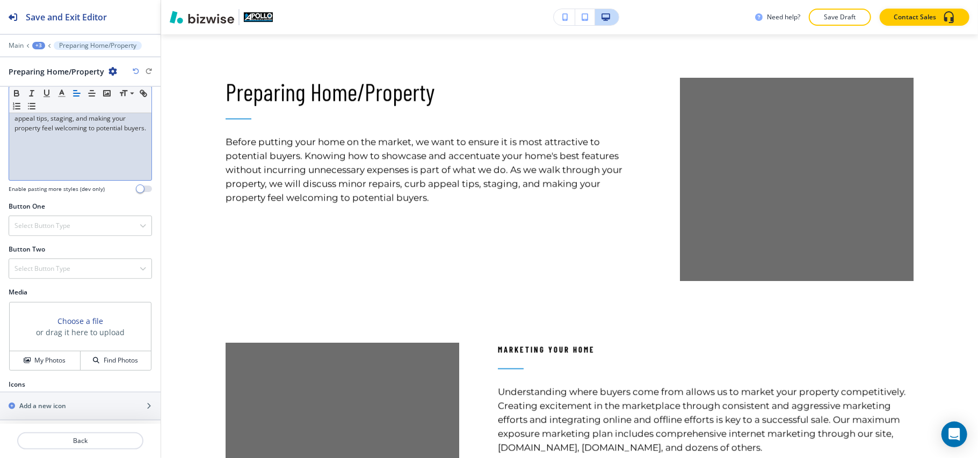
scroll to position [278, 0]
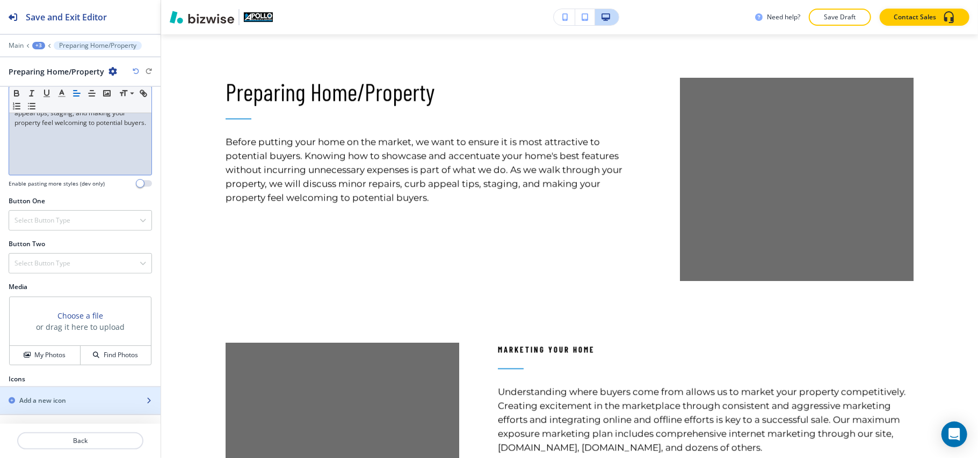
click at [56, 403] on h2 "Add a new icon" at bounding box center [42, 401] width 47 height 10
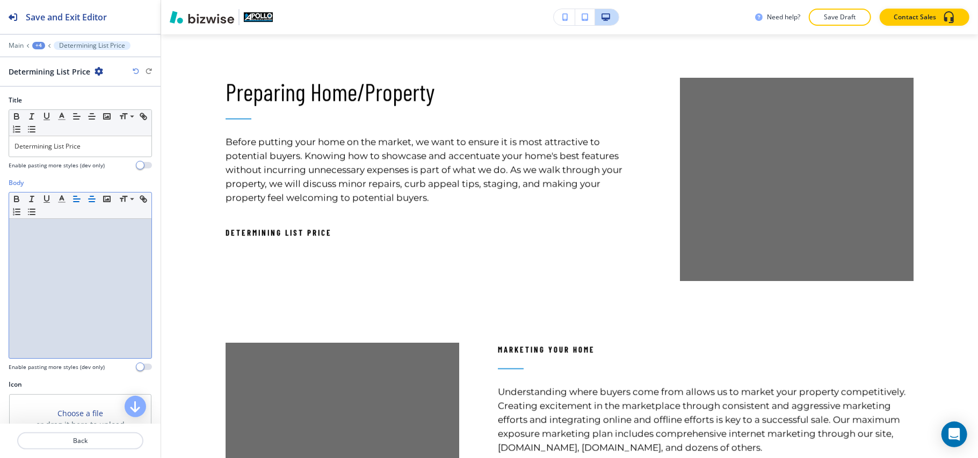
scroll to position [0, 0]
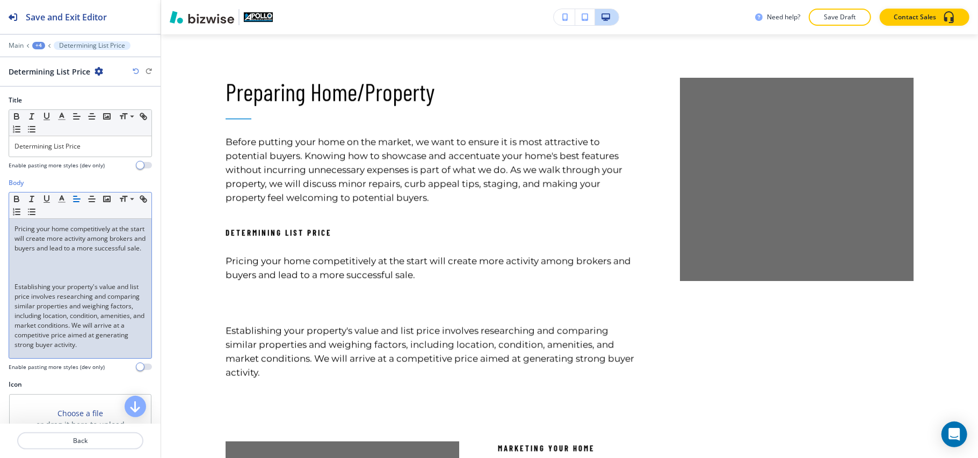
click at [49, 273] on p at bounding box center [80, 268] width 132 height 10
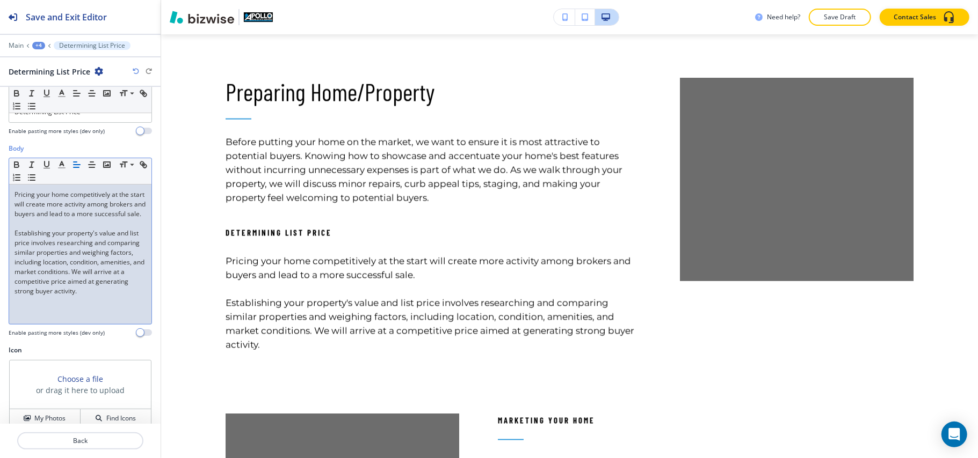
scroll to position [50, 0]
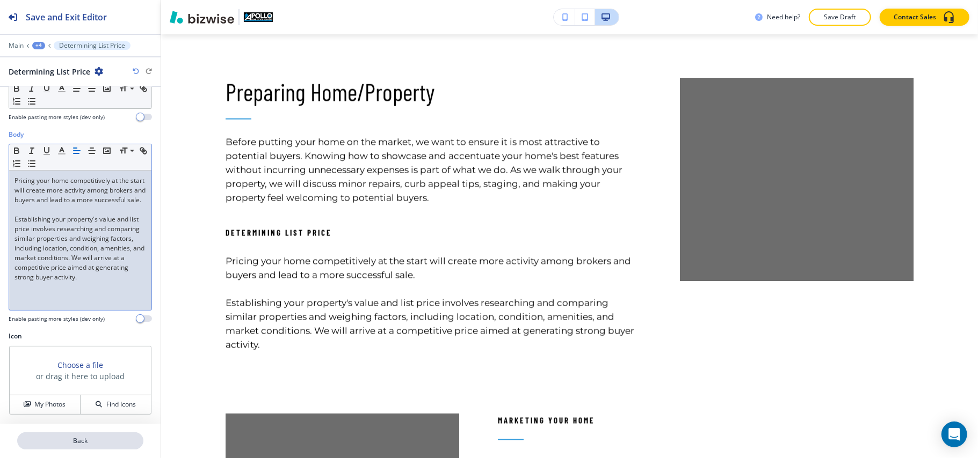
click at [83, 436] on button "Back" at bounding box center [80, 441] width 126 height 17
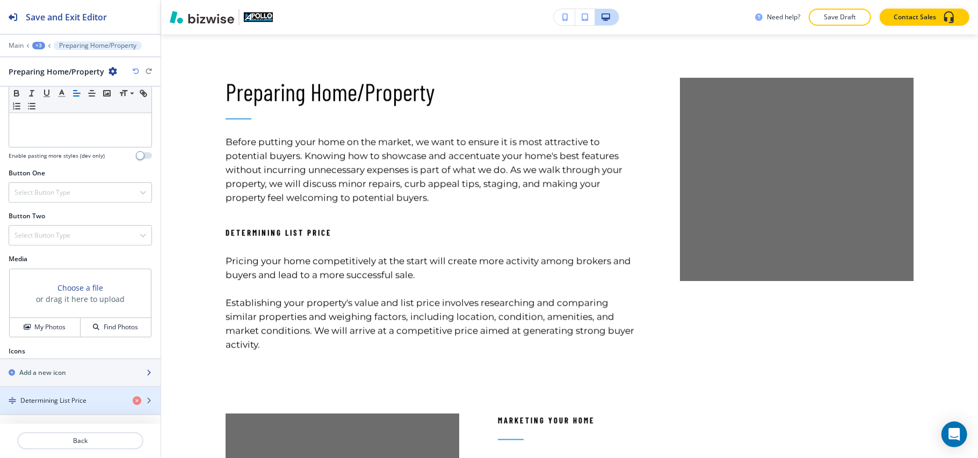
scroll to position [306, 0]
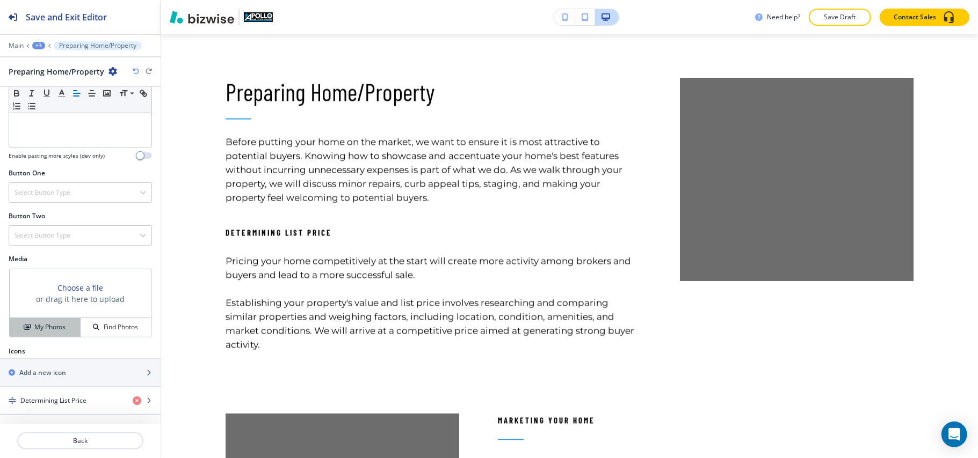
click at [49, 327] on h4 "My Photos" at bounding box center [49, 328] width 31 height 10
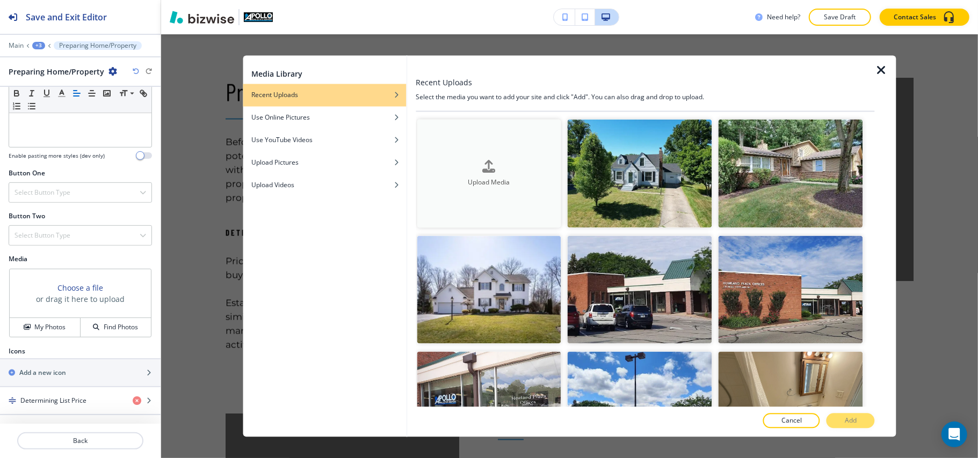
click at [445, 178] on h4 "Upload Media" at bounding box center [489, 183] width 144 height 10
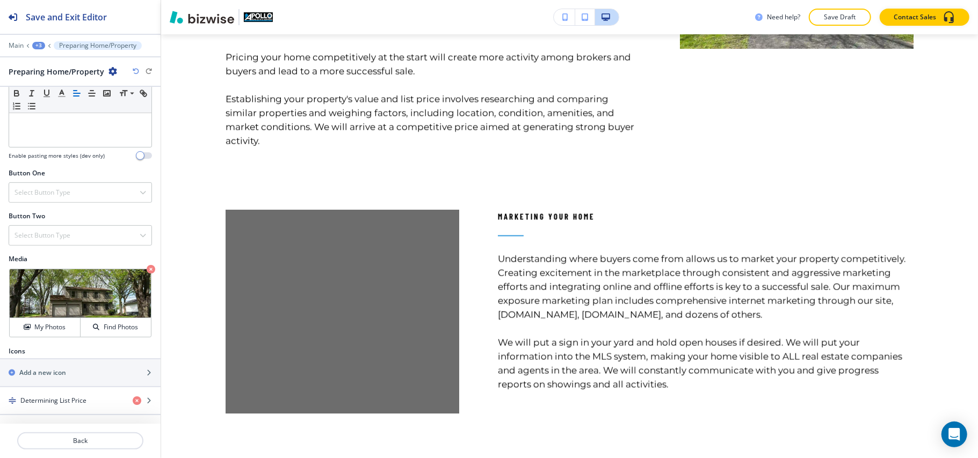
scroll to position [1483, 0]
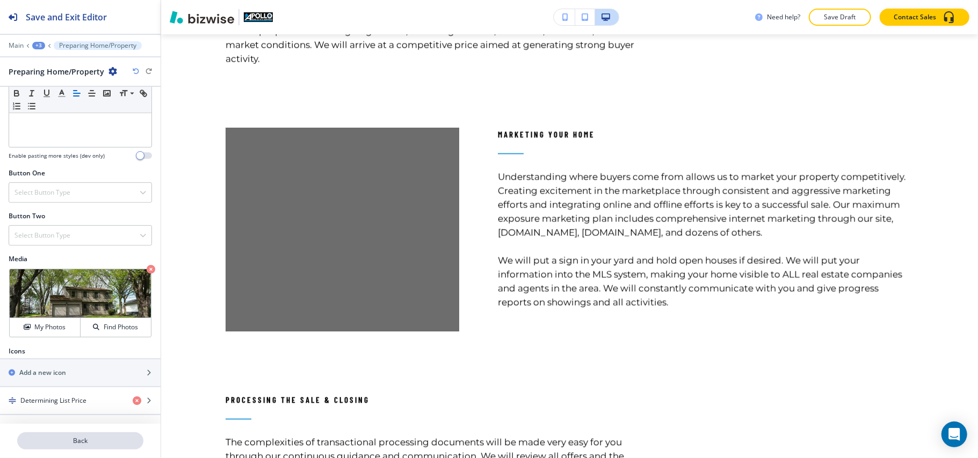
click at [100, 447] on button "Back" at bounding box center [80, 441] width 126 height 17
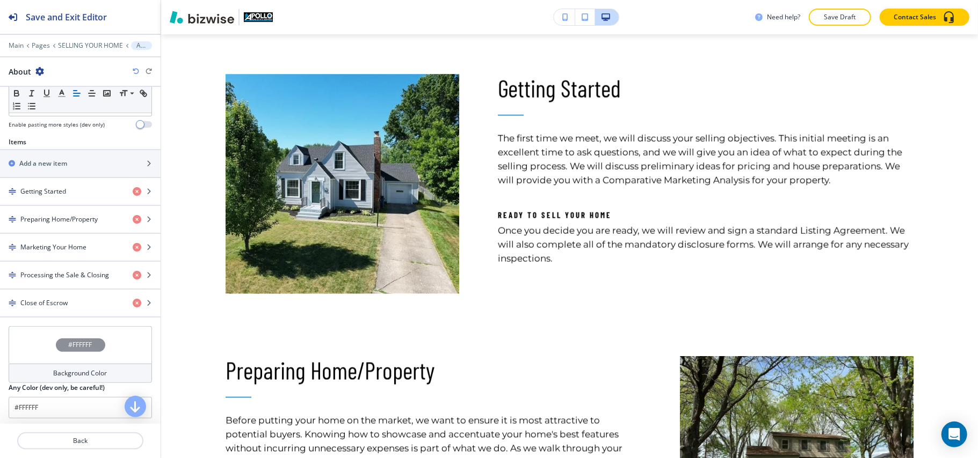
scroll to position [358, 0]
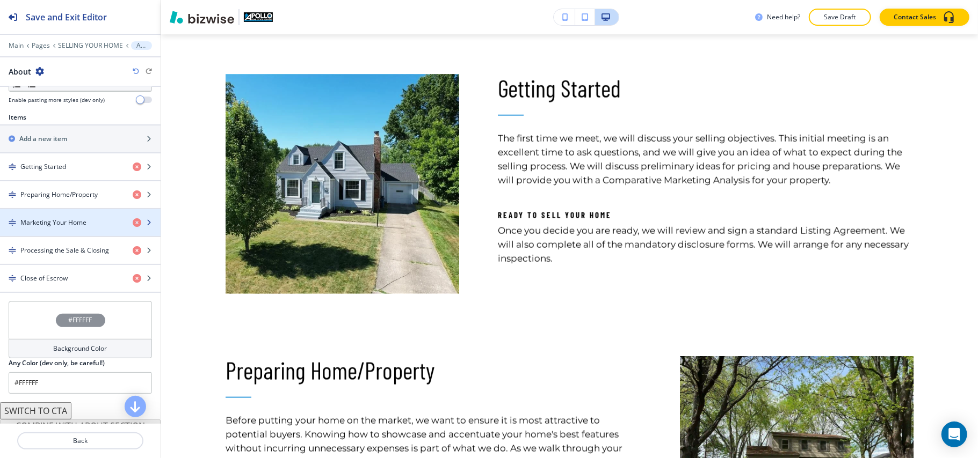
click at [75, 221] on h4 "Marketing Your Home" at bounding box center [53, 223] width 66 height 10
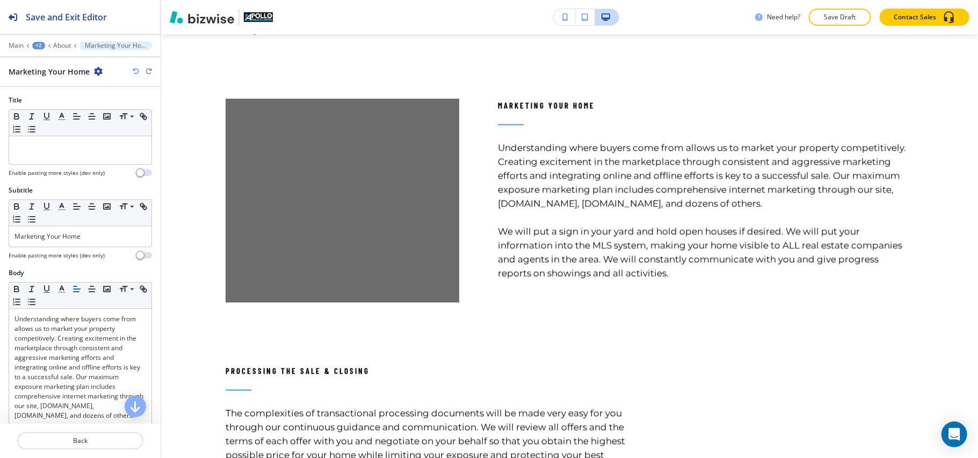
scroll to position [1533, 0]
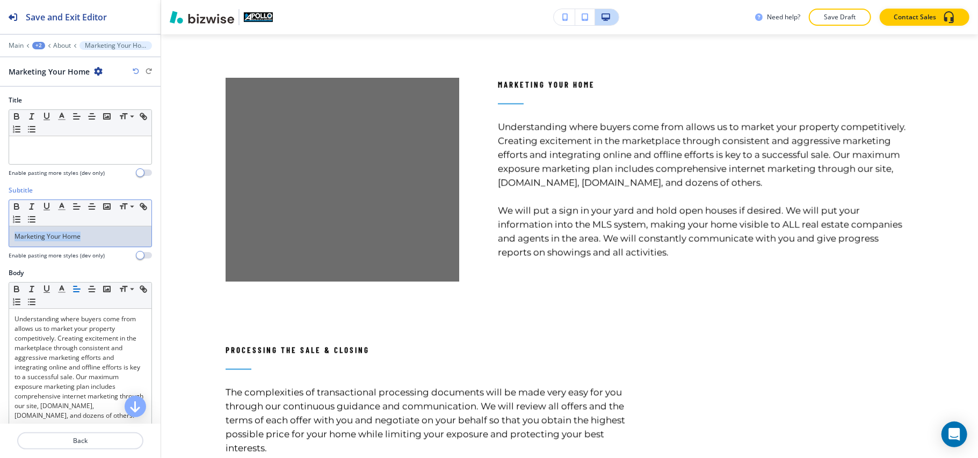
drag, startPoint x: 94, startPoint y: 229, endPoint x: 0, endPoint y: 233, distance: 94.6
click at [0, 233] on div "Subtitle Small Normal Large Huge Marketing Your Home Enable pasting more styles…" at bounding box center [80, 227] width 161 height 83
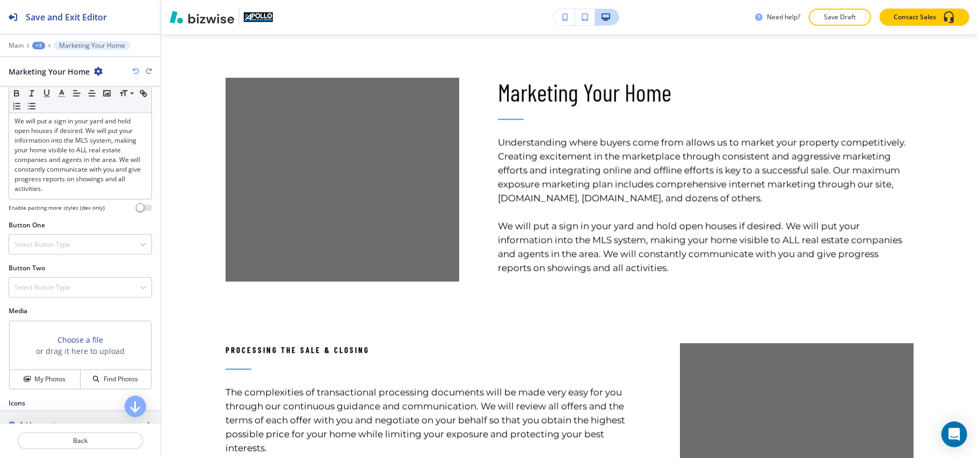
scroll to position [342, 0]
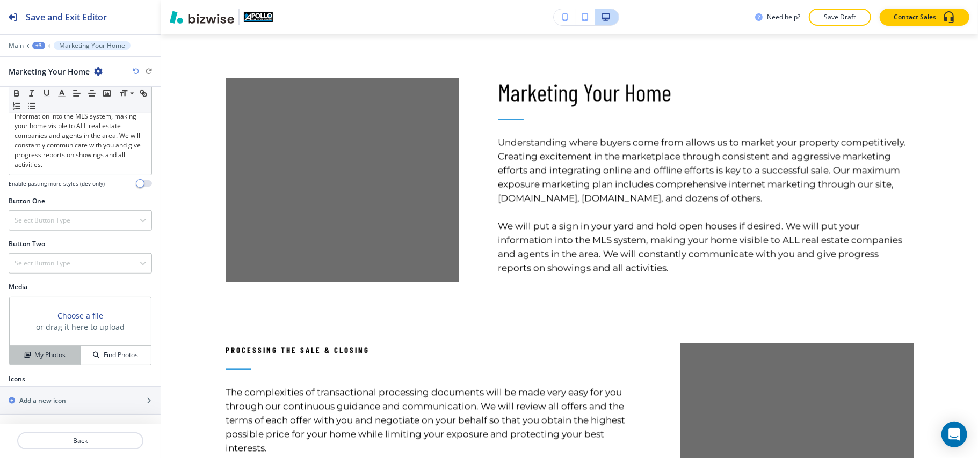
click at [52, 353] on h4 "My Photos" at bounding box center [49, 356] width 31 height 10
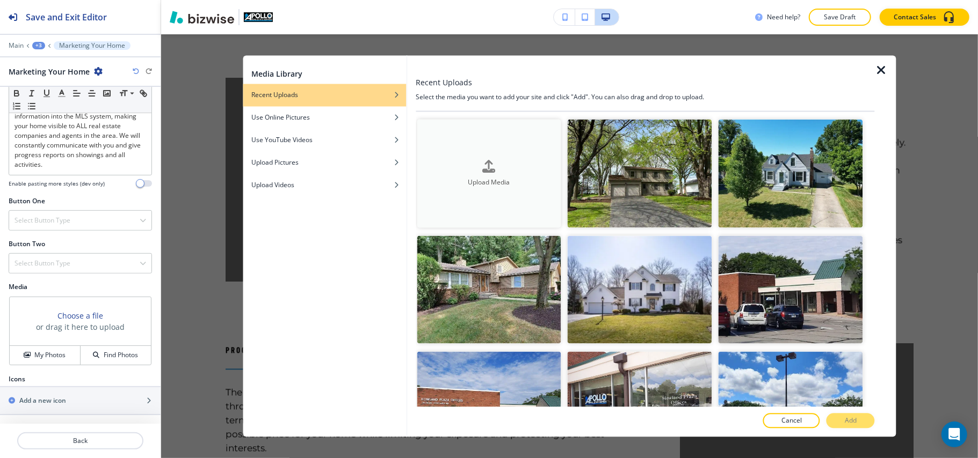
click at [503, 168] on div "Upload Media" at bounding box center [489, 173] width 144 height 27
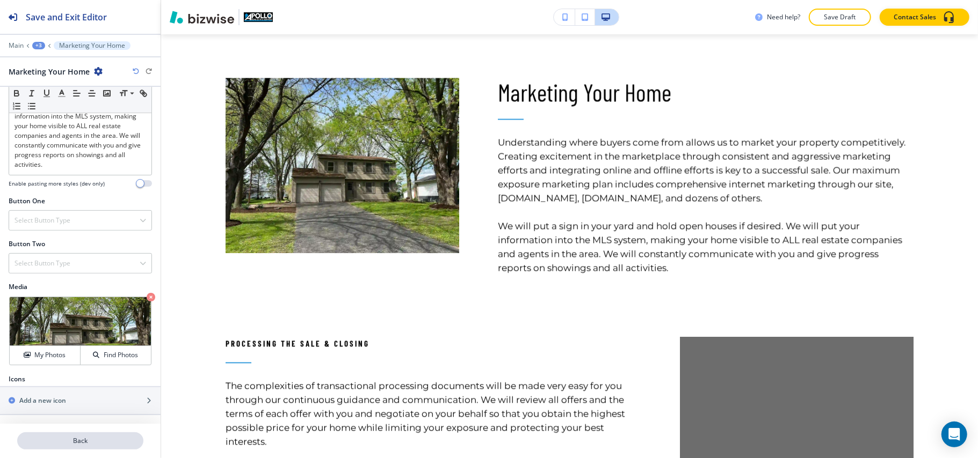
click at [107, 441] on p "Back" at bounding box center [80, 441] width 124 height 10
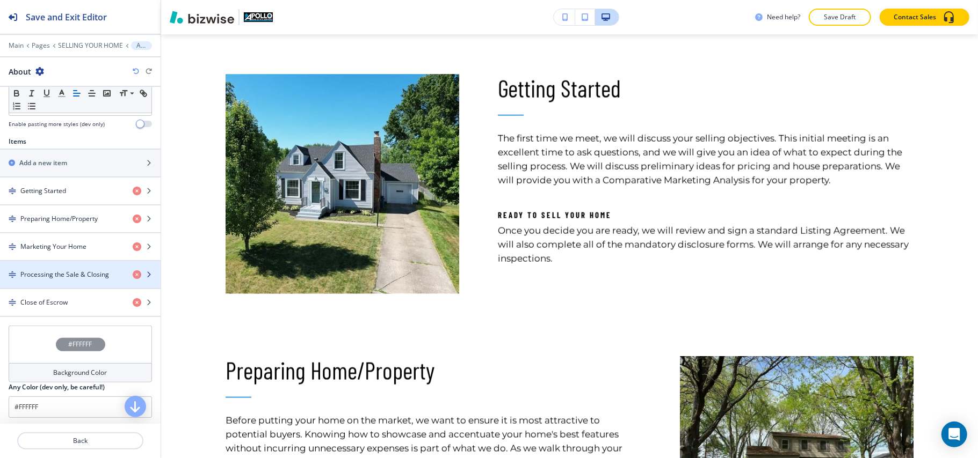
scroll to position [396, 0]
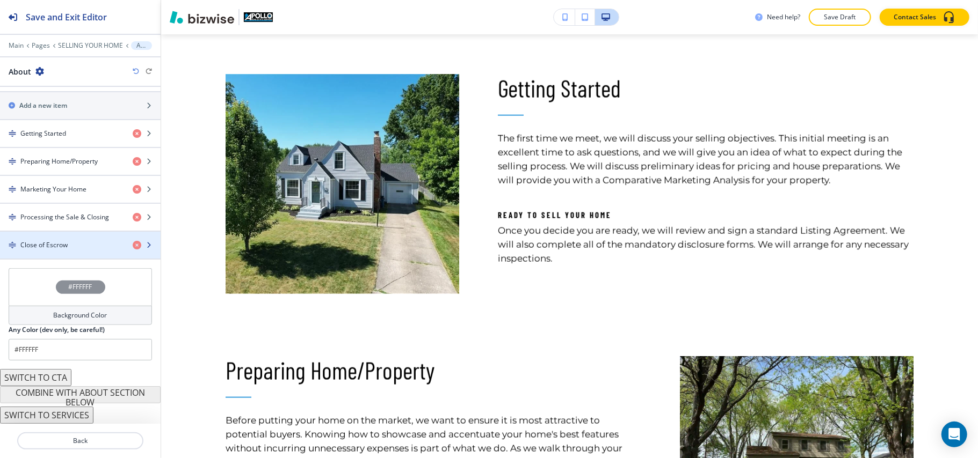
click at [65, 251] on div "button" at bounding box center [80, 254] width 161 height 9
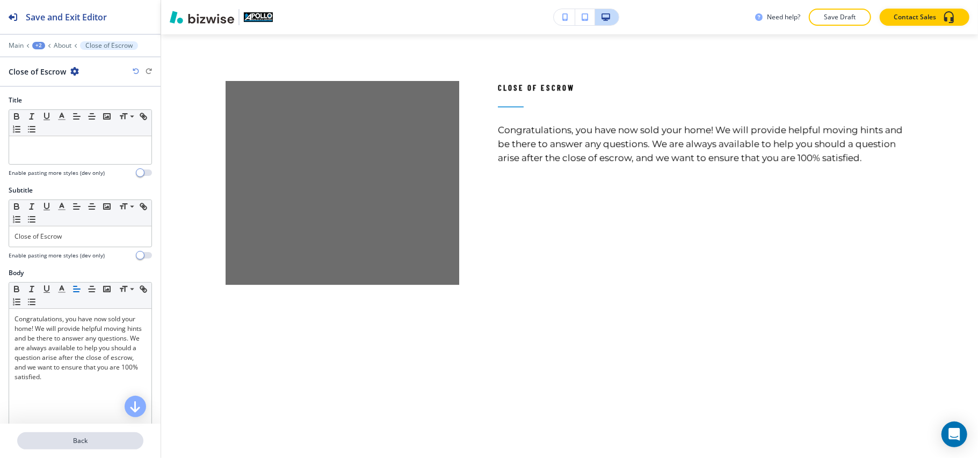
click at [81, 445] on p "Back" at bounding box center [80, 441] width 124 height 10
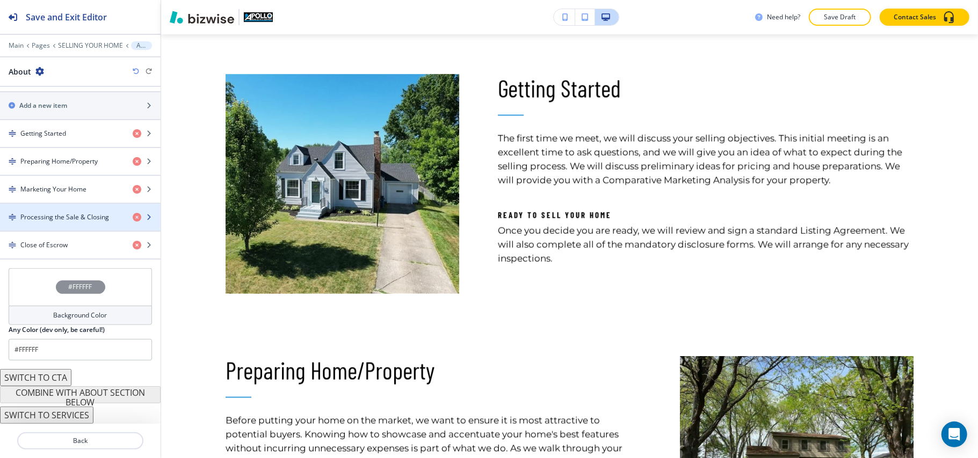
click at [59, 227] on div "button" at bounding box center [80, 226] width 161 height 9
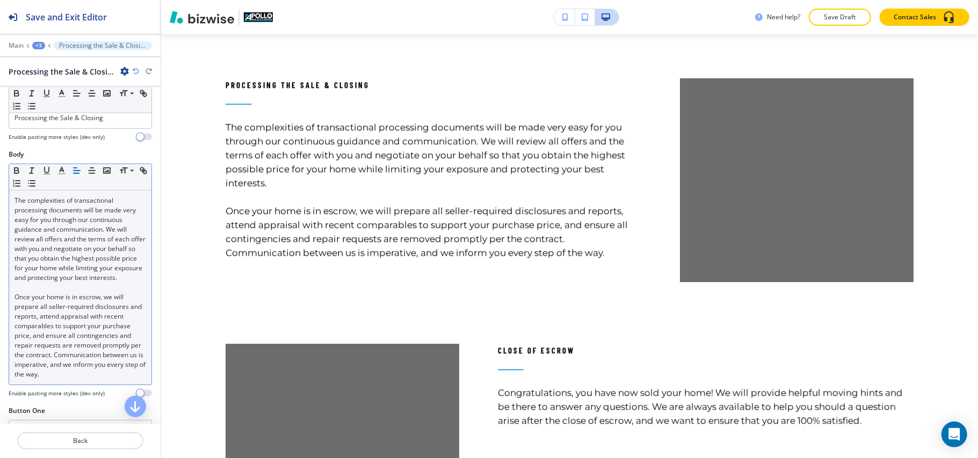
scroll to position [0, 0]
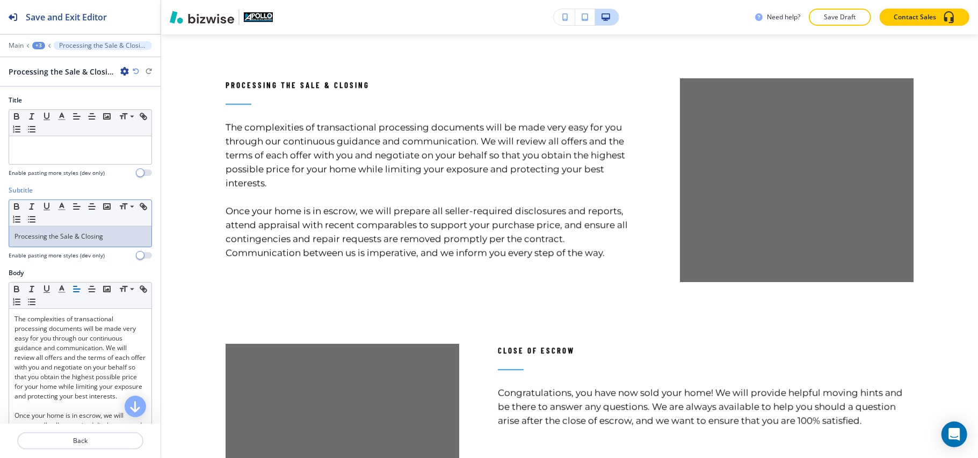
click at [116, 237] on p "Processing the Sale & Closing" at bounding box center [80, 237] width 132 height 10
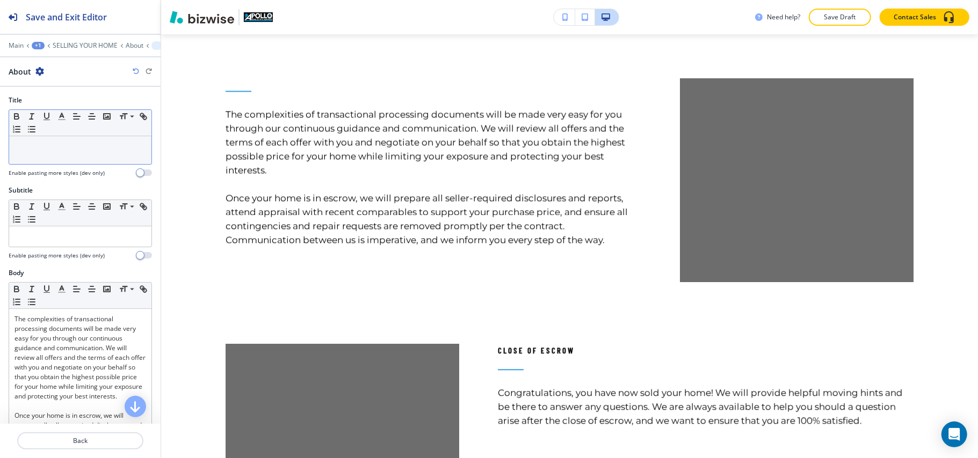
drag, startPoint x: 93, startPoint y: 170, endPoint x: 67, endPoint y: 146, distance: 35.4
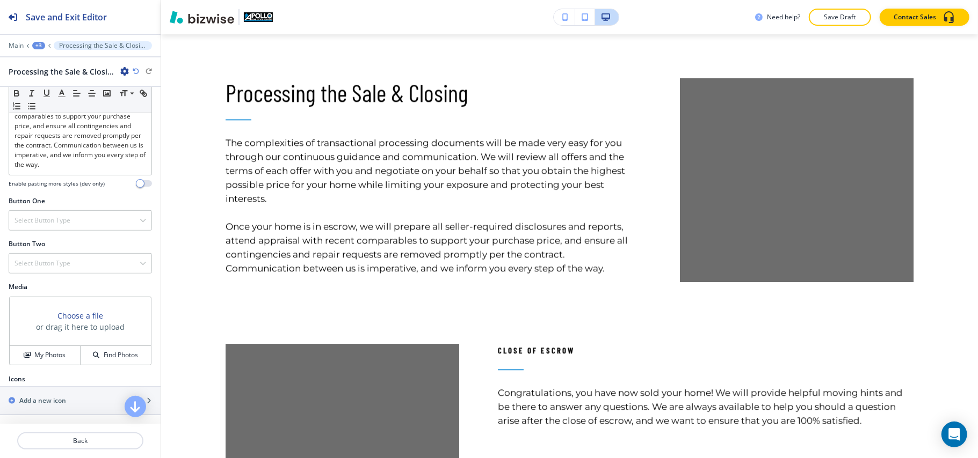
scroll to position [361, 0]
click at [29, 347] on button "My Photos" at bounding box center [45, 355] width 71 height 19
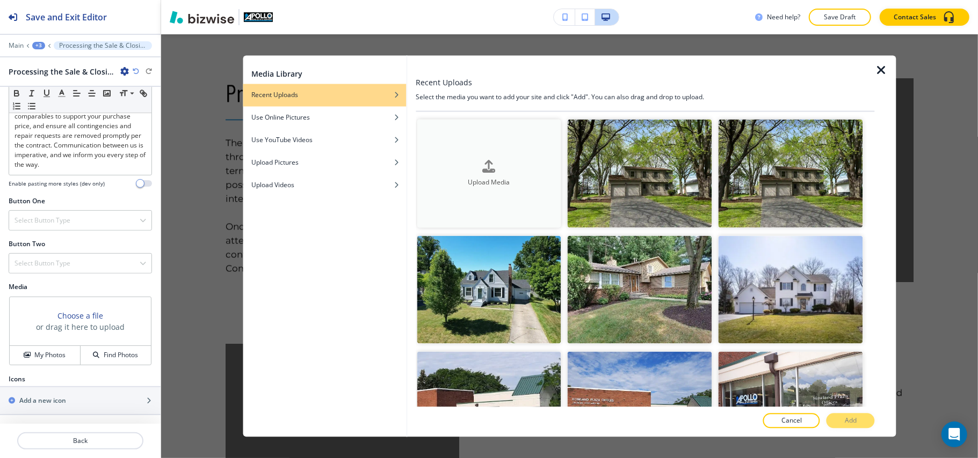
click at [478, 173] on div "button" at bounding box center [489, 175] width 144 height 4
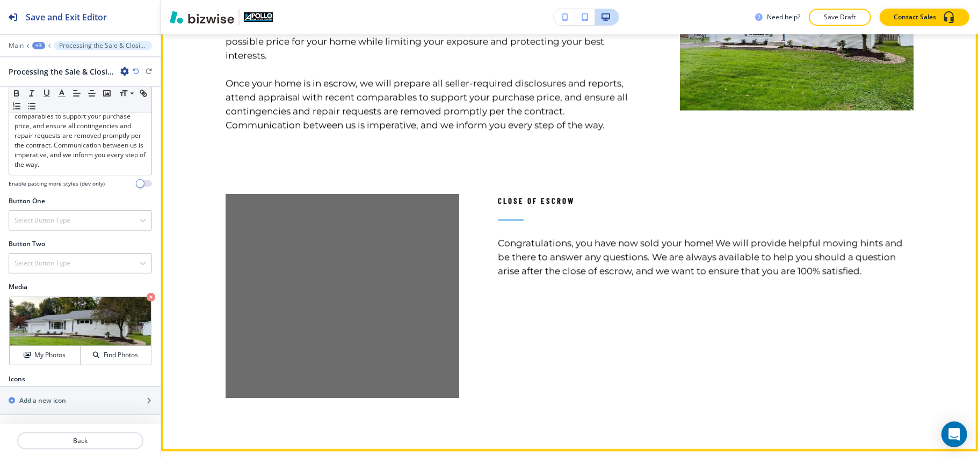
scroll to position [1792, 0]
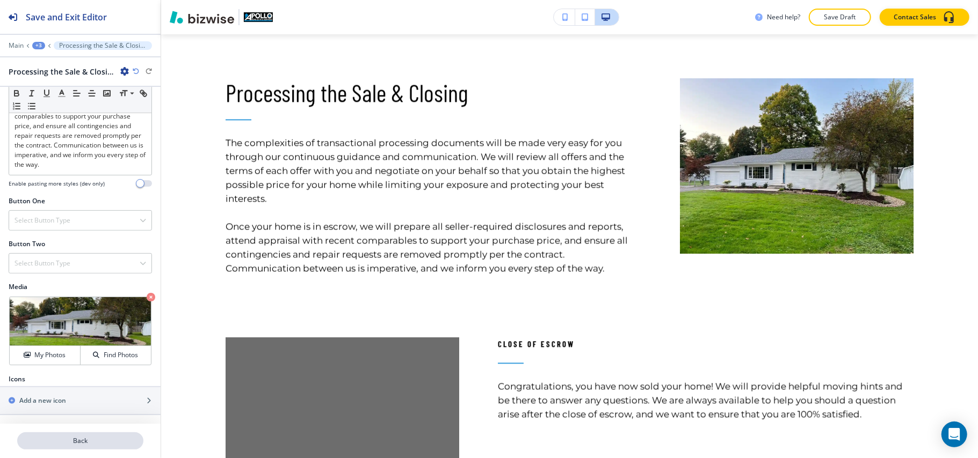
click at [100, 441] on p "Back" at bounding box center [80, 441] width 124 height 10
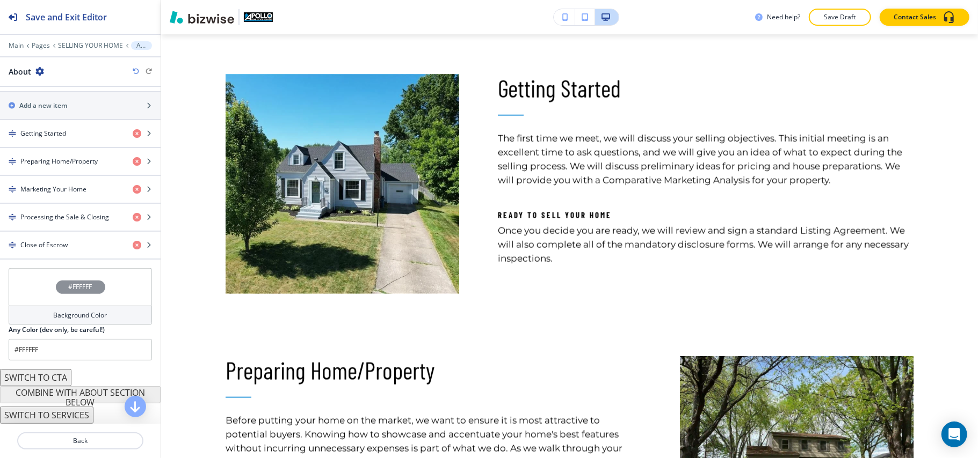
scroll to position [396, 0]
click at [73, 258] on div "button" at bounding box center [80, 254] width 161 height 9
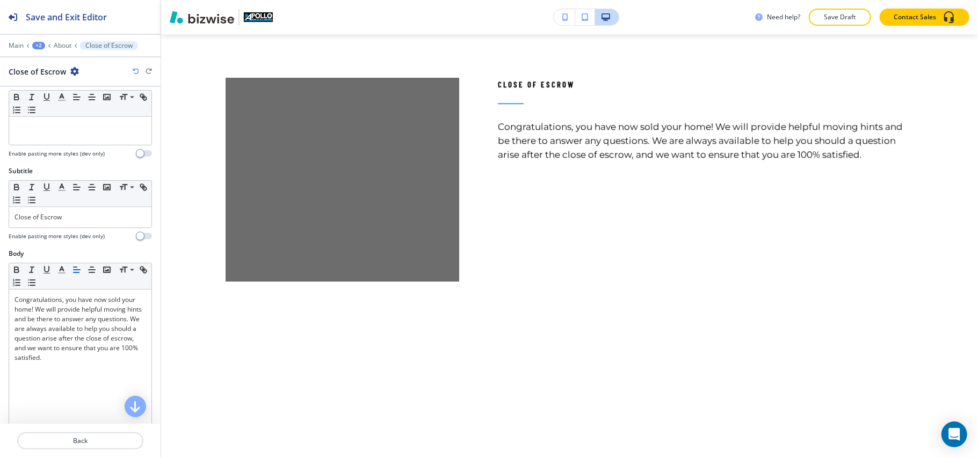
scroll to position [0, 0]
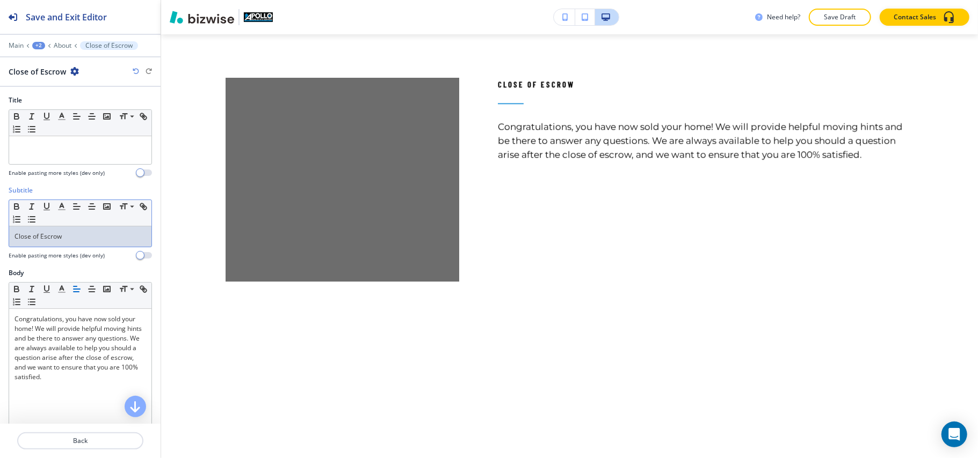
click at [86, 242] on p "Close of Escrow" at bounding box center [80, 237] width 132 height 10
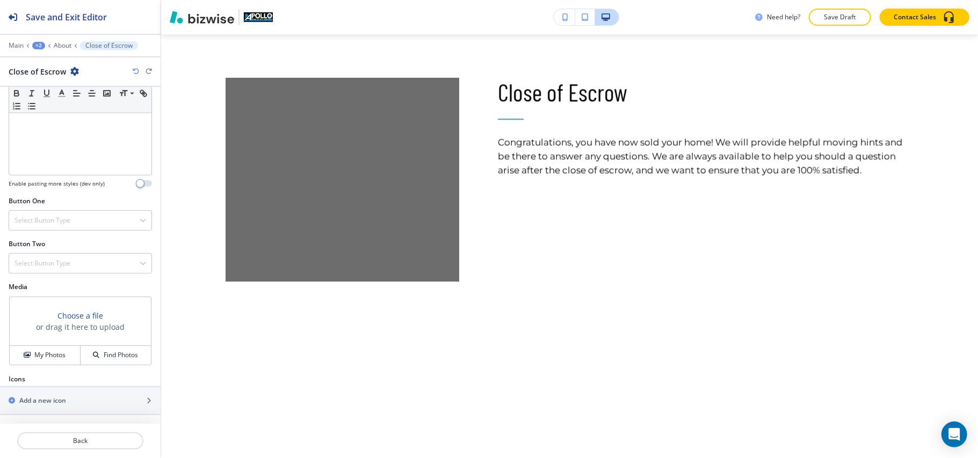
scroll to position [278, 0]
click at [34, 353] on h4 "My Photos" at bounding box center [49, 356] width 31 height 10
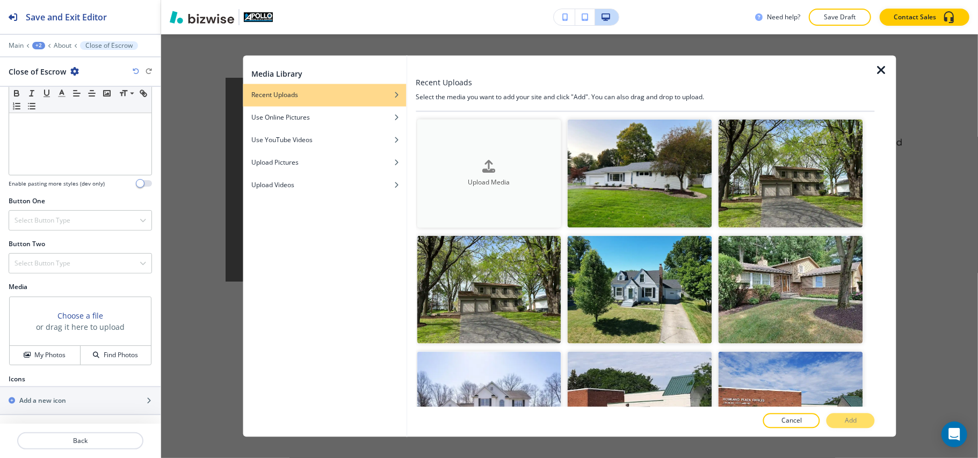
click at [507, 164] on div "Upload Media" at bounding box center [489, 173] width 144 height 27
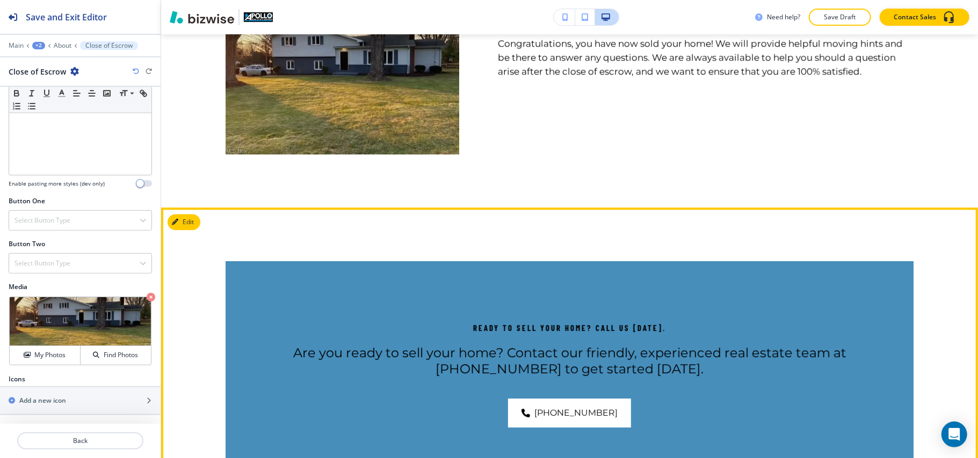
scroll to position [2339, 0]
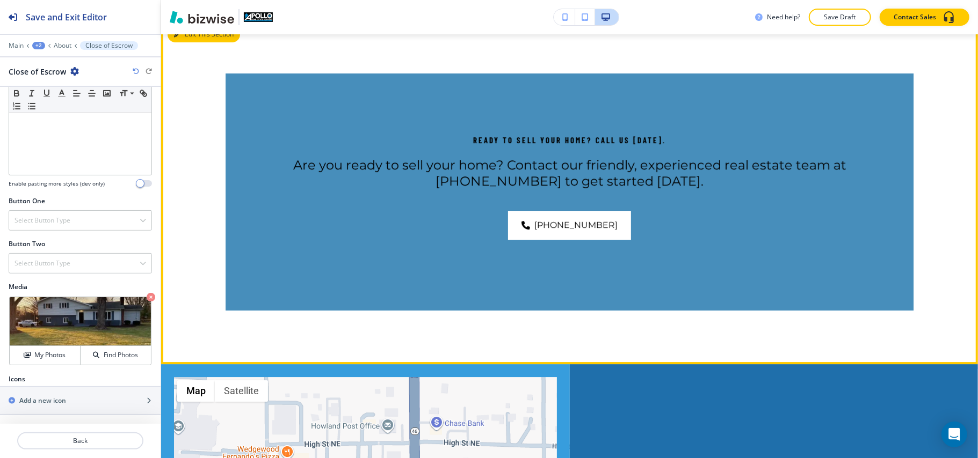
click at [198, 40] on button "Edit This Section" at bounding box center [204, 34] width 72 height 16
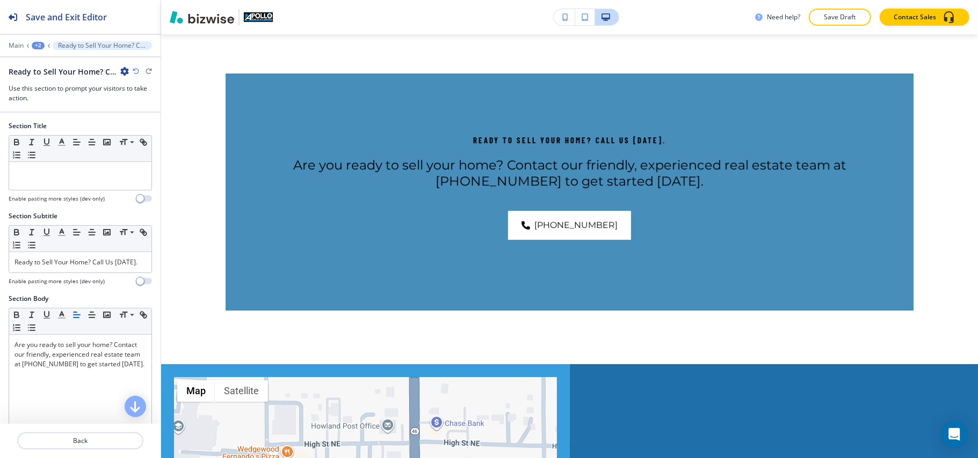
scroll to position [2331, 0]
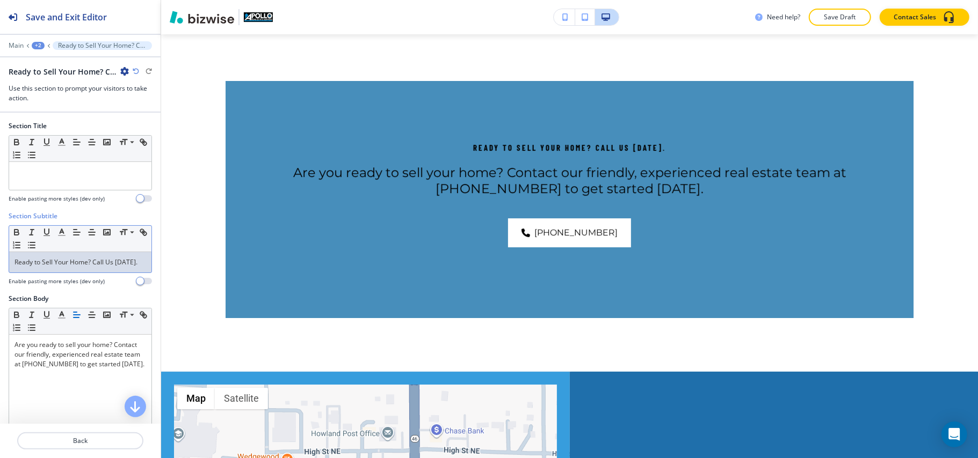
click at [97, 267] on p "Ready to Sell Your Home? Call Us [DATE]." at bounding box center [80, 263] width 132 height 10
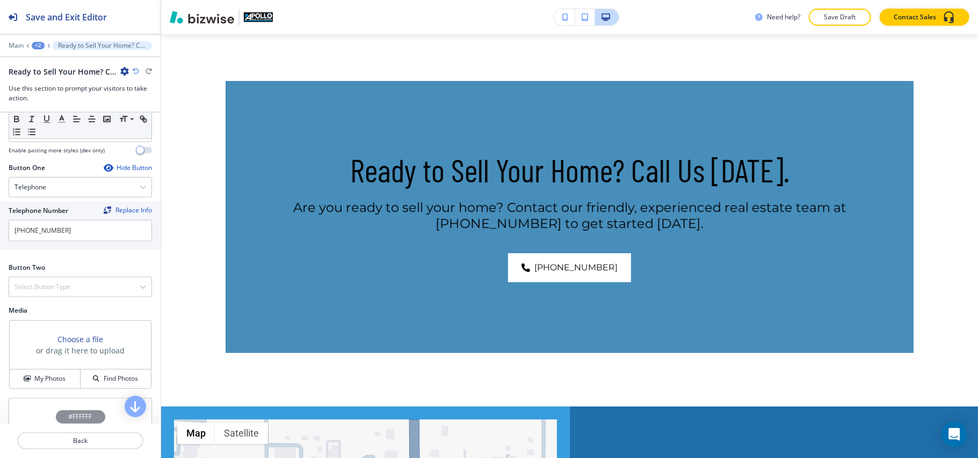
scroll to position [358, 0]
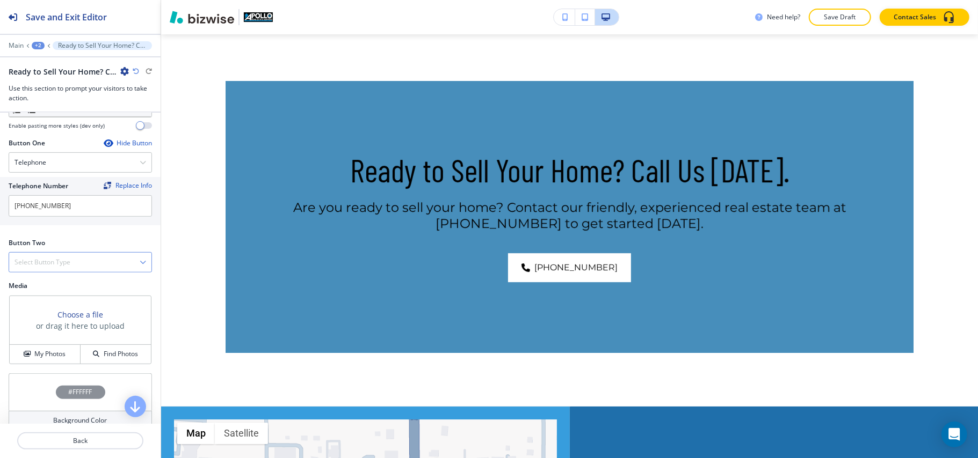
click at [67, 267] on h4 "Select Button Type" at bounding box center [42, 263] width 56 height 10
click at [52, 374] on h4 "Internal Link" at bounding box center [80, 373] width 132 height 10
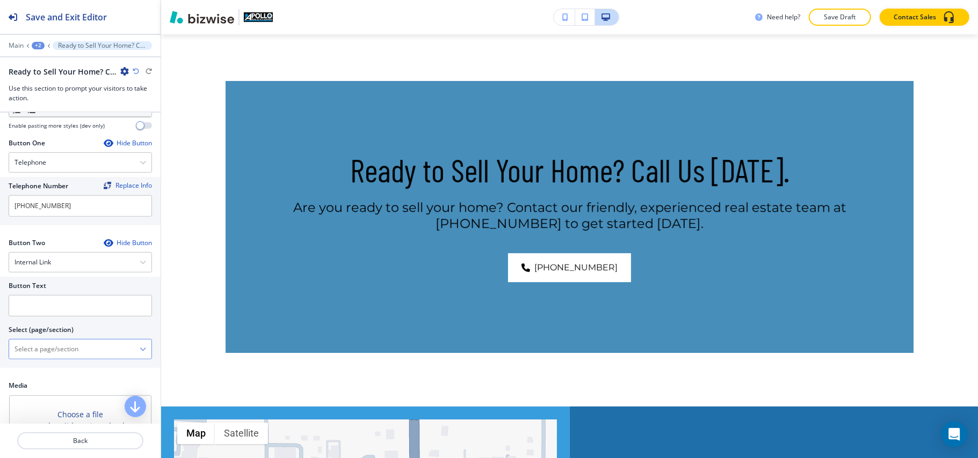
click at [67, 349] on \(page\/section\) "Manual Input" at bounding box center [74, 349] width 130 height 18
type \(page\/section\) "CONTACT US"
click at [54, 373] on h4 "CONTACT US" at bounding box center [80, 368] width 132 height 10
click at [53, 322] on div at bounding box center [80, 321] width 143 height 9
click at [56, 315] on input "text" at bounding box center [80, 305] width 143 height 21
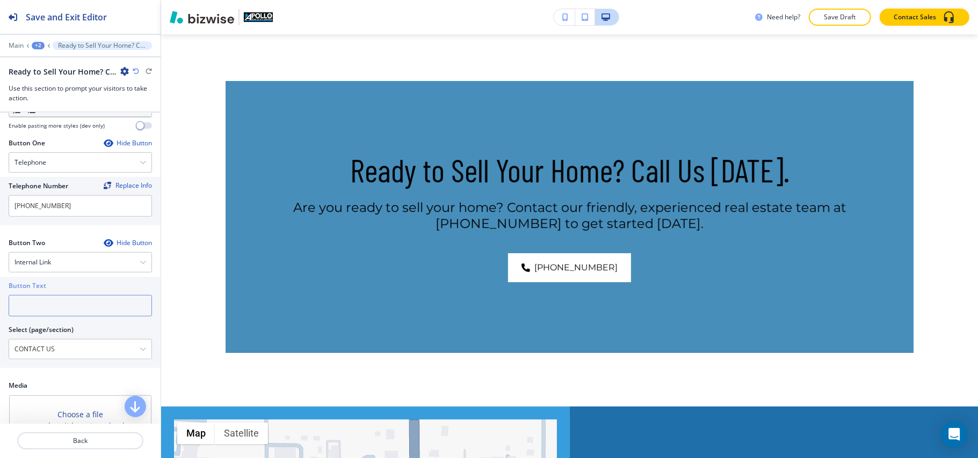
paste input "CONTACT US"
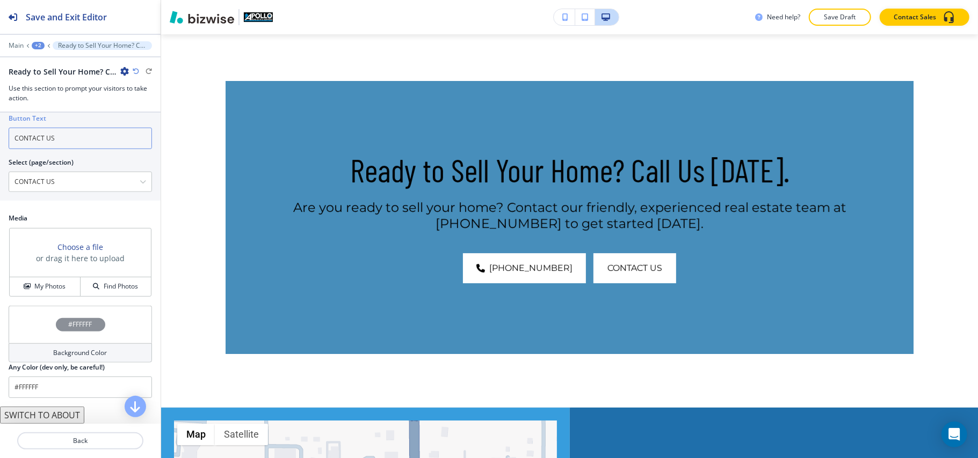
scroll to position [547, 0]
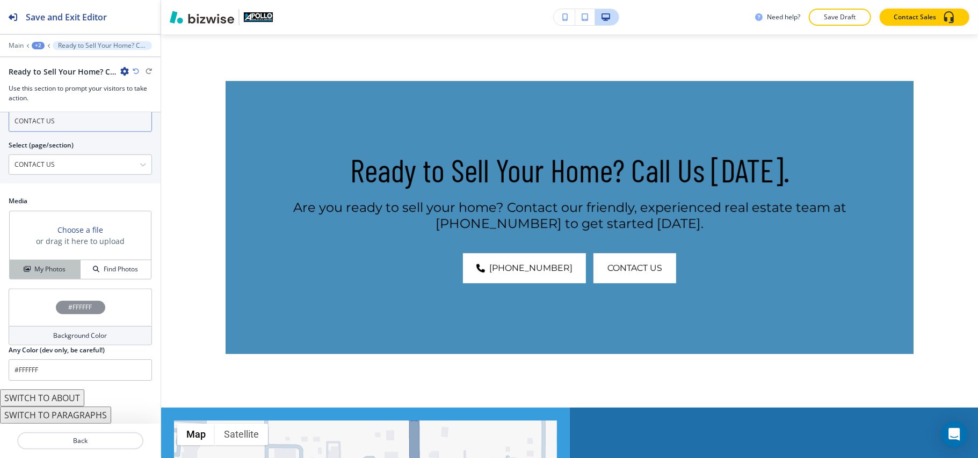
type input "CONTACT US"
click at [53, 267] on h4 "My Photos" at bounding box center [49, 270] width 31 height 10
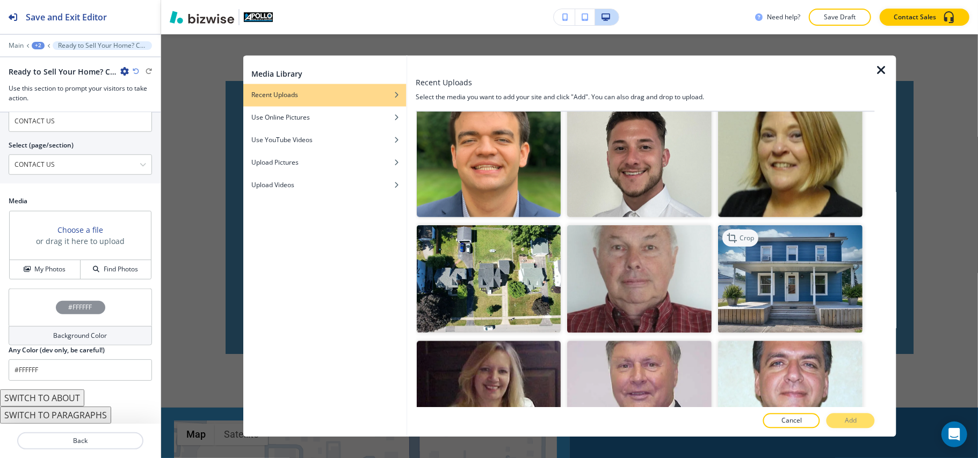
scroll to position [1002, 0]
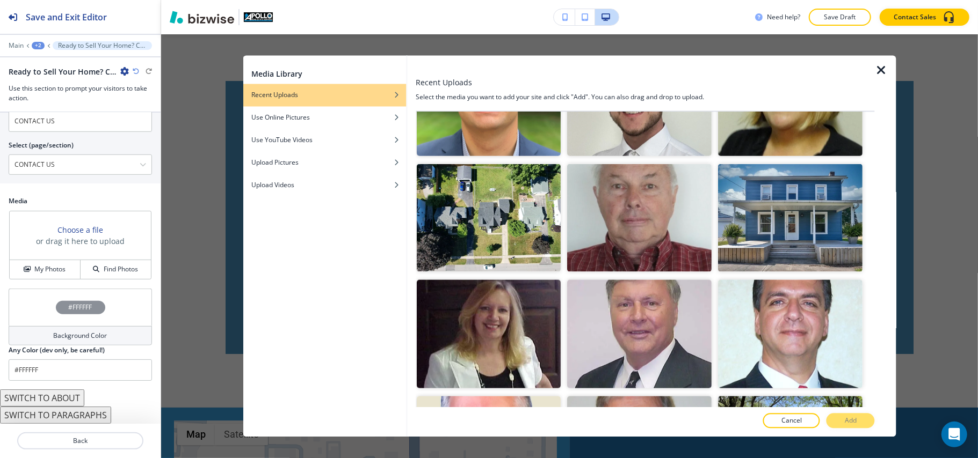
click at [414, 176] on div at bounding box center [411, 247] width 9 height 382
click at [473, 183] on img "button" at bounding box center [489, 218] width 144 height 108
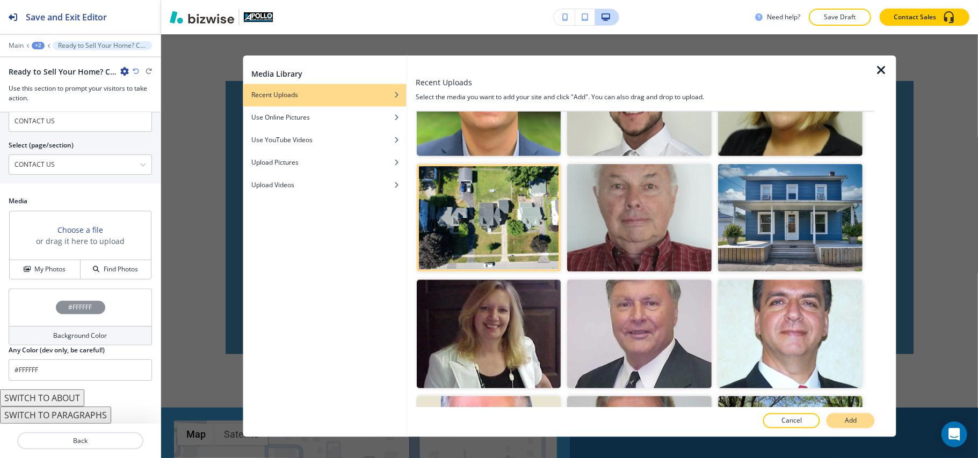
click at [847, 415] on button "Add" at bounding box center [850, 421] width 48 height 15
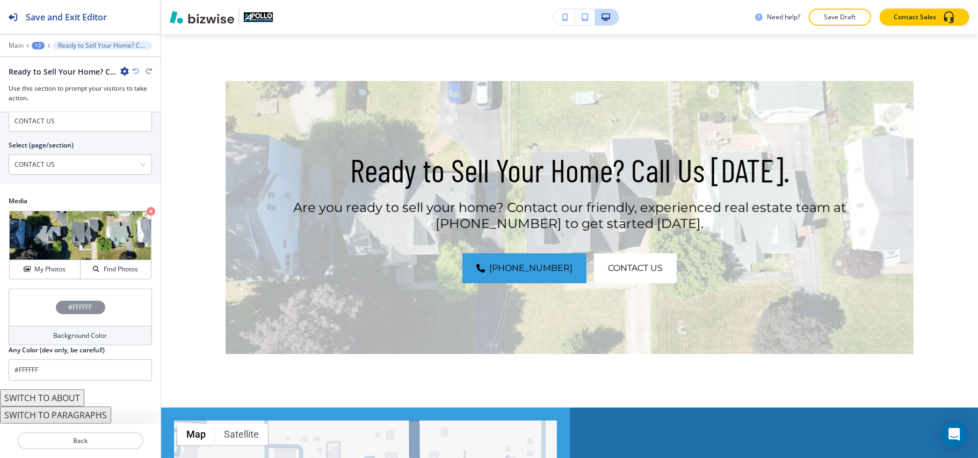
click at [28, 317] on div "#FFFFFF" at bounding box center [80, 308] width 143 height 38
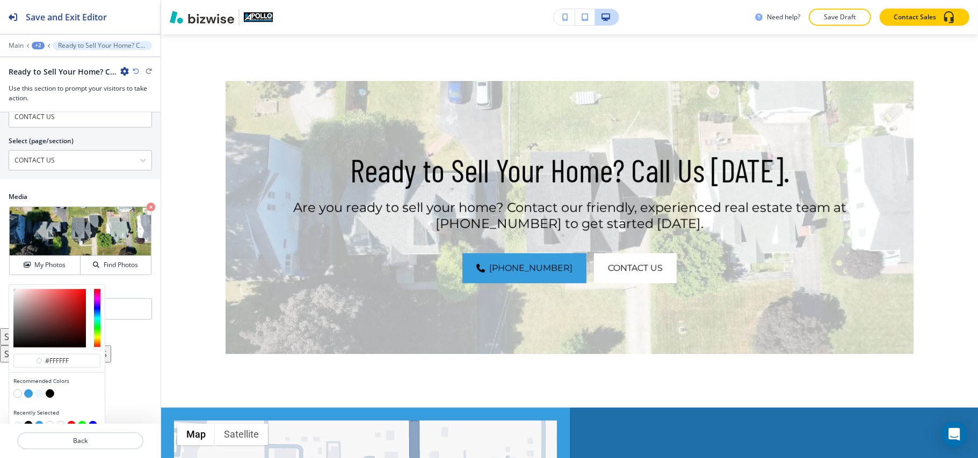
click at [49, 398] on button "button" at bounding box center [50, 394] width 9 height 9
type input "#000000"
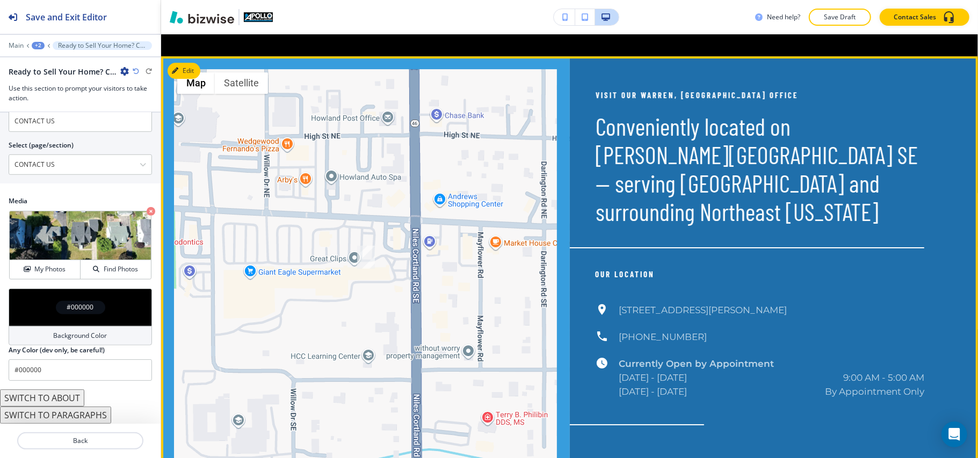
scroll to position [2689, 0]
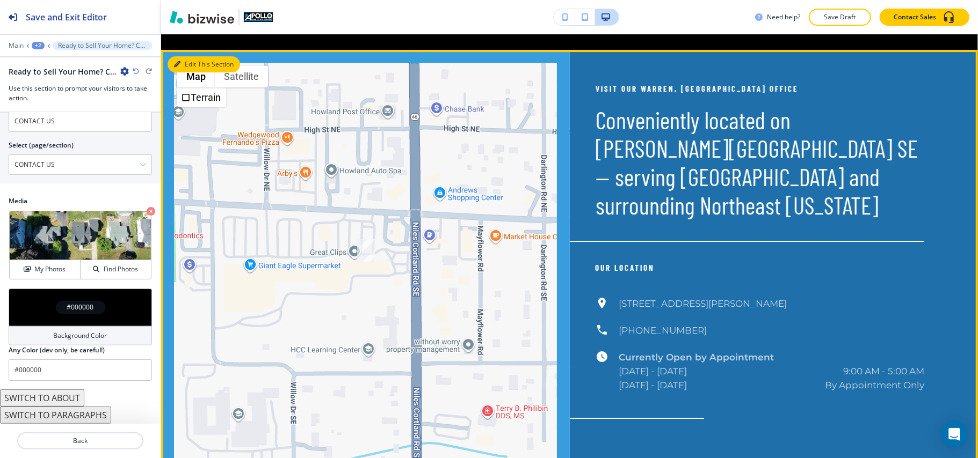
click at [192, 72] on button "Edit This Section" at bounding box center [204, 64] width 72 height 16
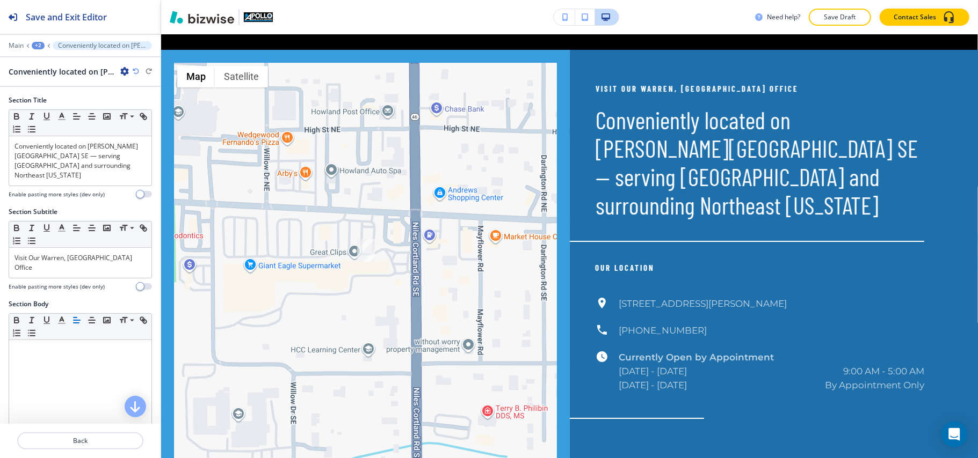
scroll to position [2713, 0]
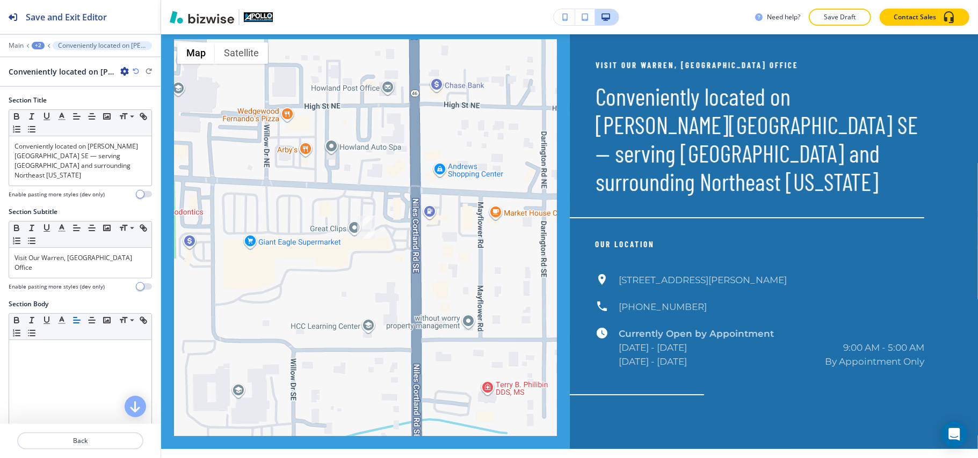
click at [125, 70] on icon "button" at bounding box center [124, 71] width 9 height 9
click at [164, 130] on p "Delete Section" at bounding box center [154, 128] width 55 height 10
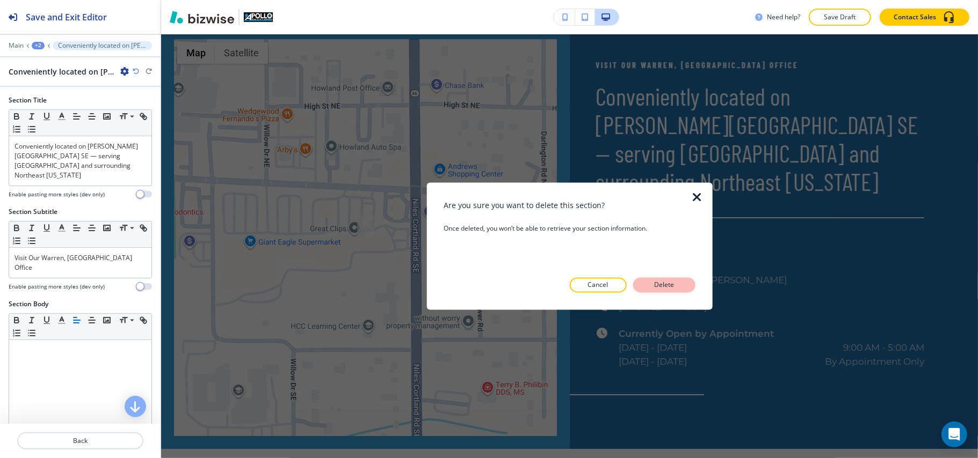
click at [658, 281] on p "Delete" at bounding box center [664, 286] width 26 height 10
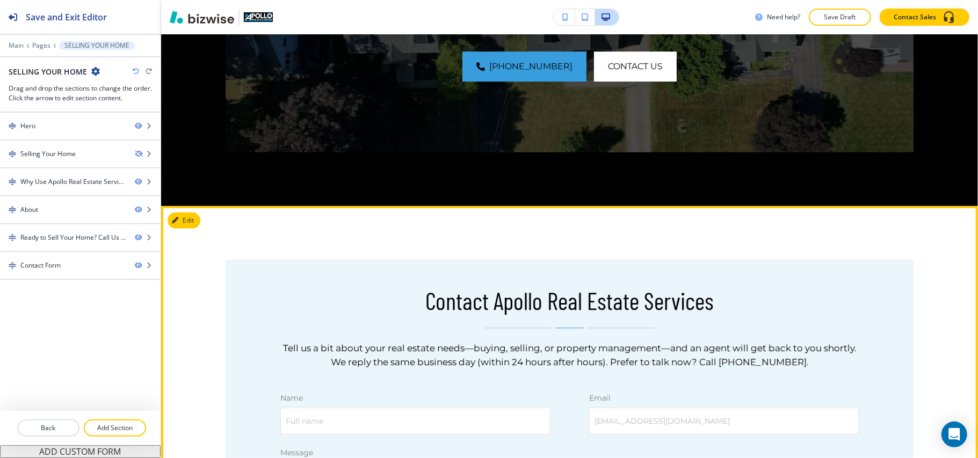
scroll to position [2676, 0]
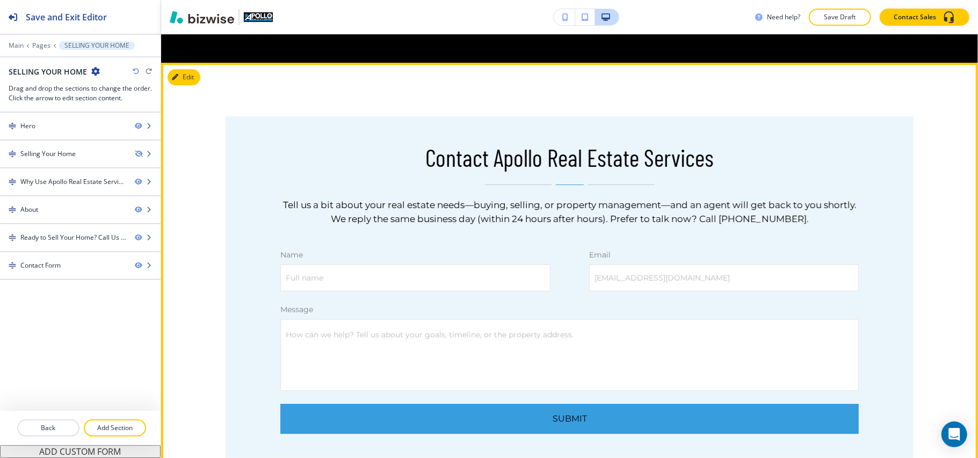
click at [178, 80] on button "Edit" at bounding box center [184, 77] width 33 height 16
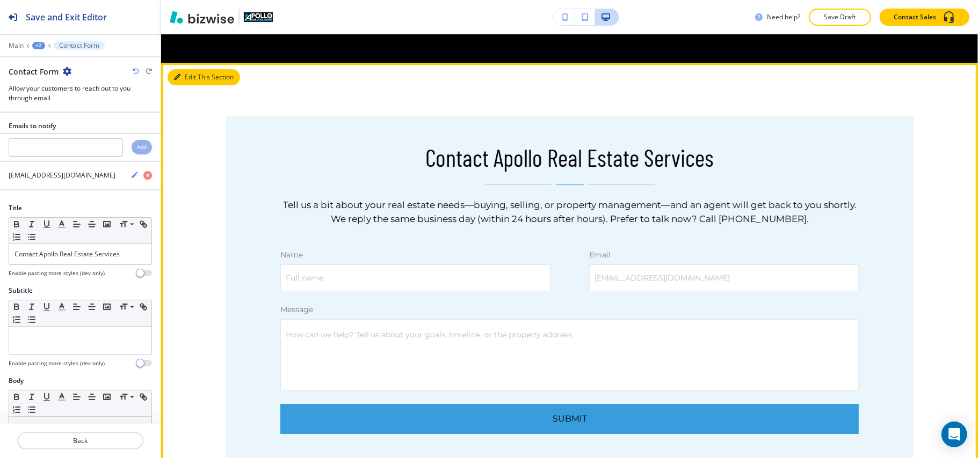
scroll to position [2713, 0]
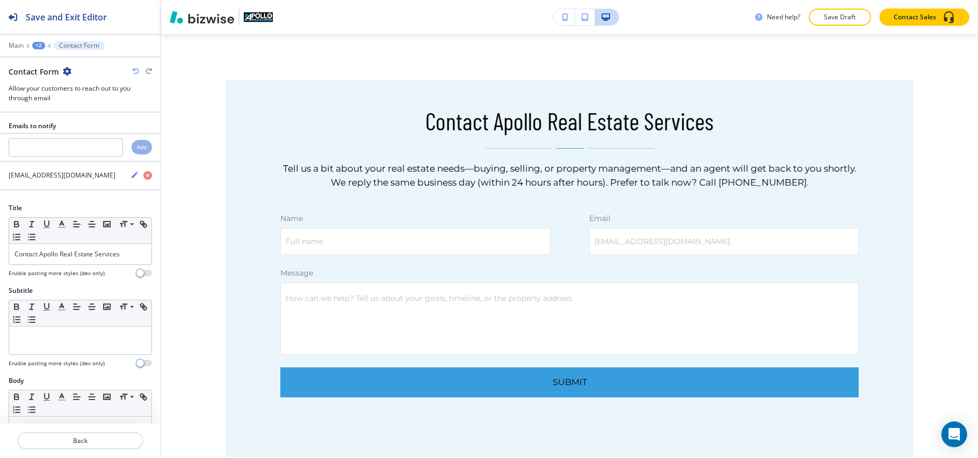
click at [63, 69] on icon "button" at bounding box center [67, 71] width 9 height 9
click at [99, 130] on p "Delete Section" at bounding box center [96, 128] width 55 height 10
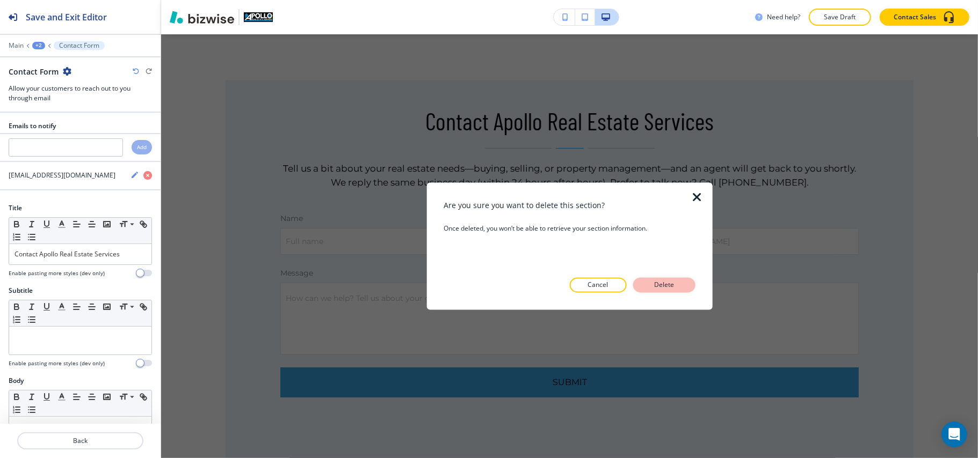
click at [654, 281] on p "Delete" at bounding box center [664, 286] width 26 height 10
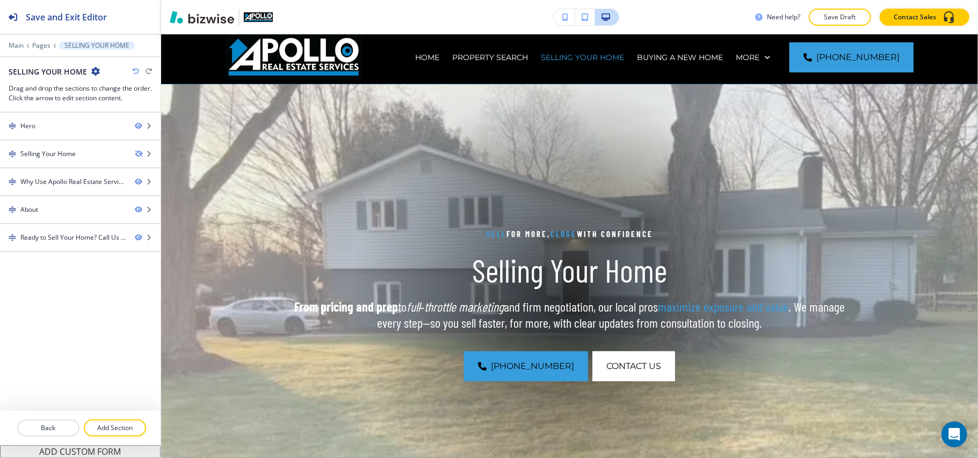
scroll to position [0, 0]
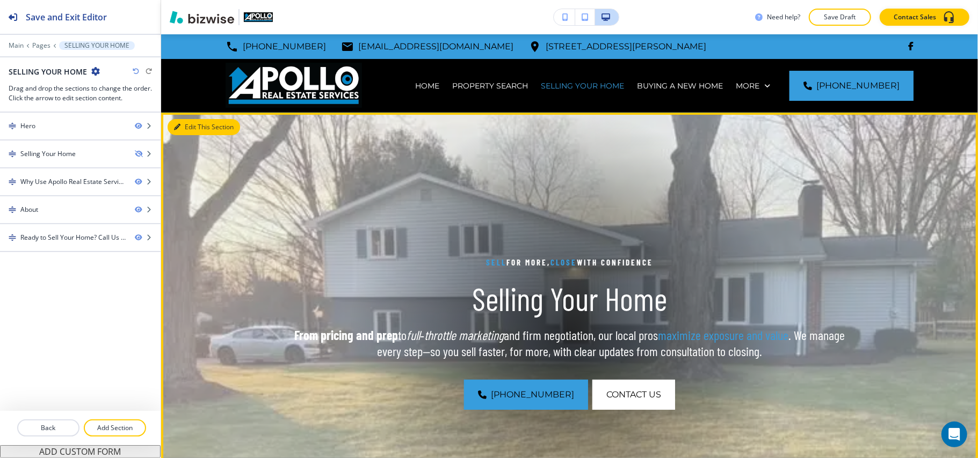
click at [181, 125] on button "Edit This Section" at bounding box center [204, 127] width 72 height 16
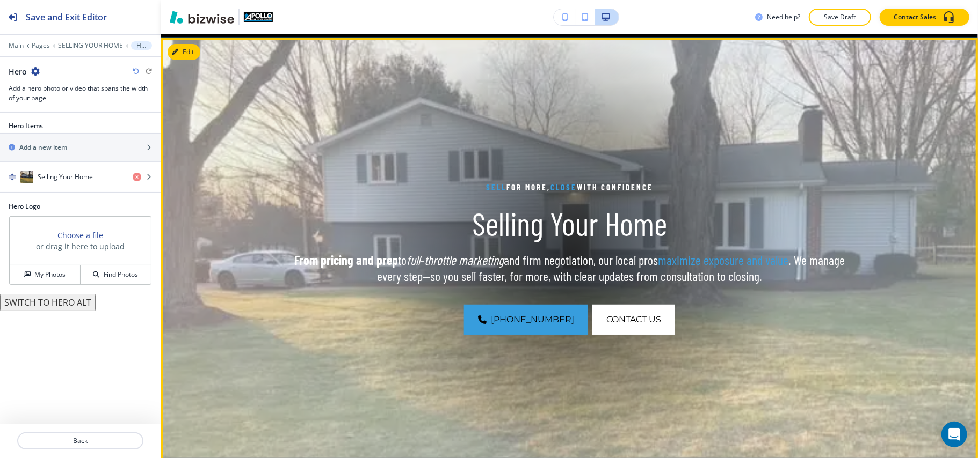
scroll to position [78, 0]
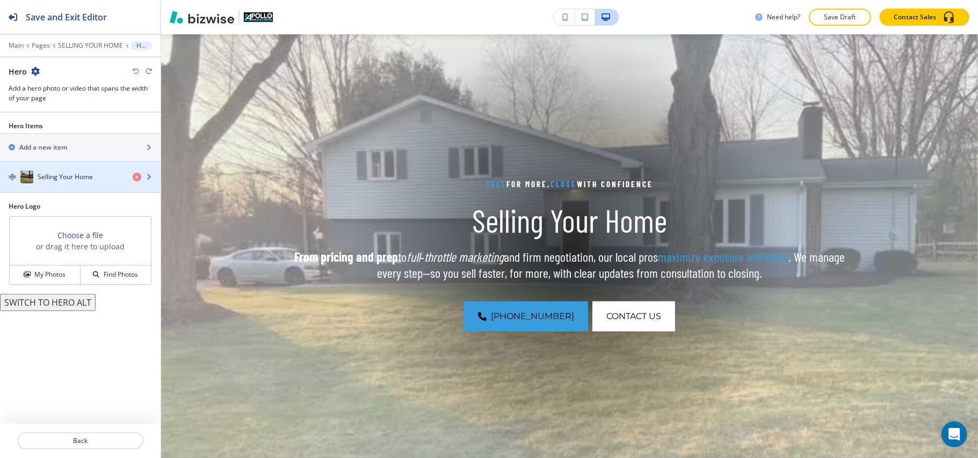
click at [63, 185] on div "button" at bounding box center [80, 188] width 161 height 9
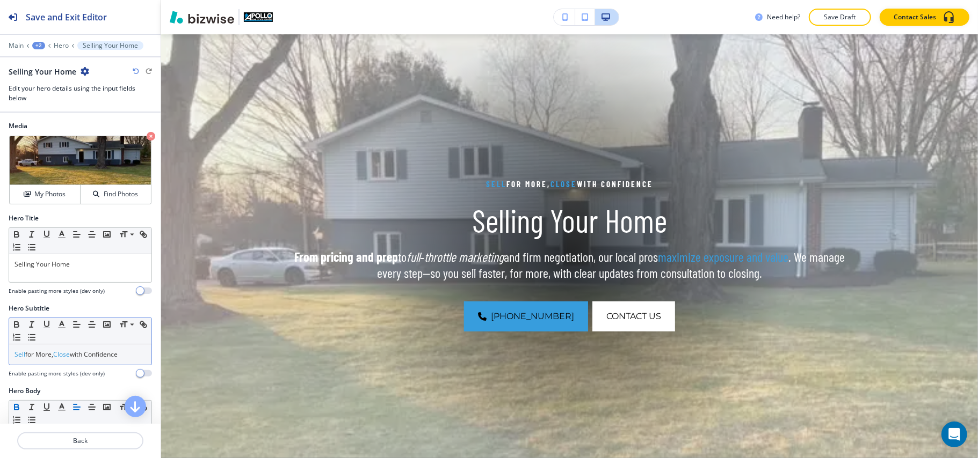
click at [69, 355] on span "Close" at bounding box center [61, 354] width 17 height 9
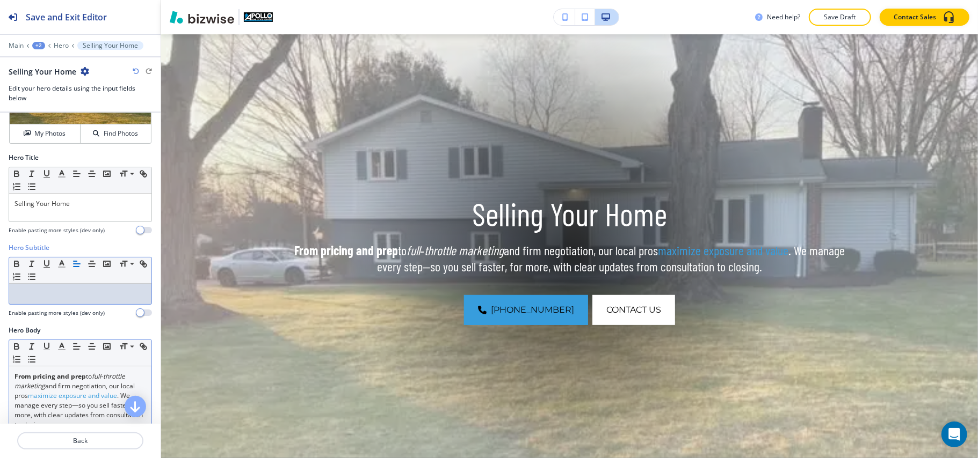
scroll to position [143, 0]
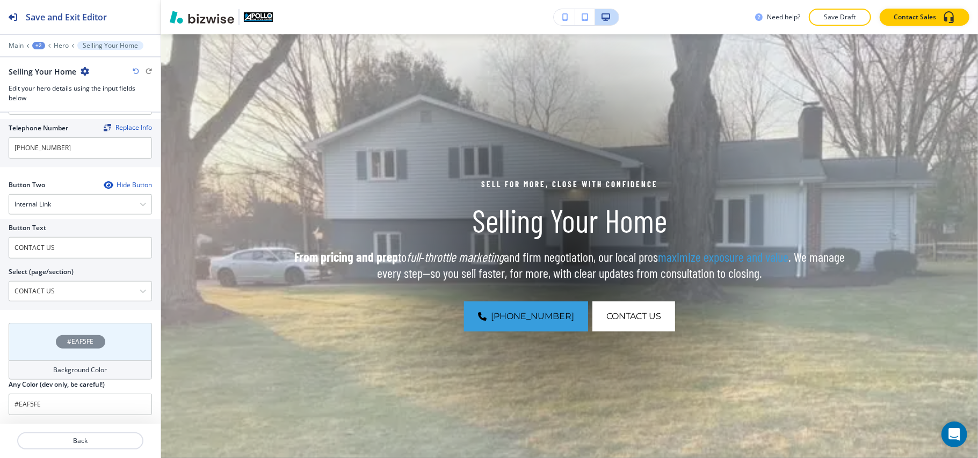
click at [26, 348] on div "#EAF5FE" at bounding box center [80, 342] width 143 height 38
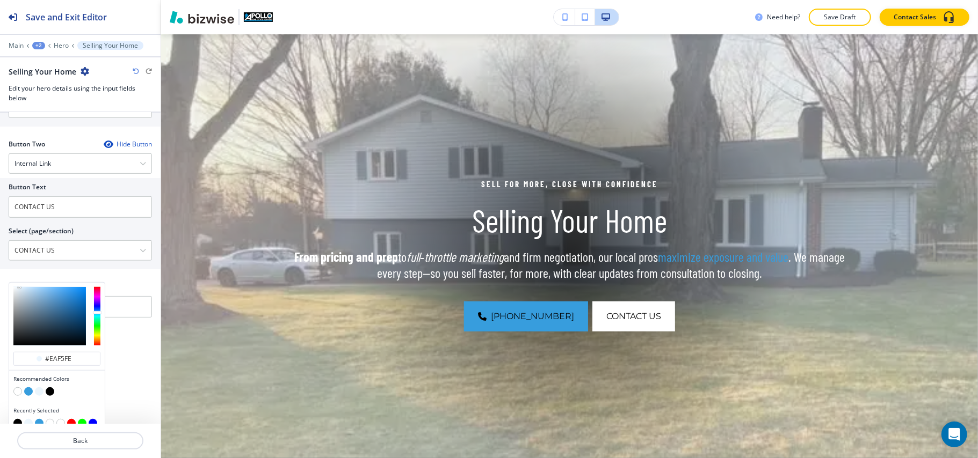
scroll to position [565, 0]
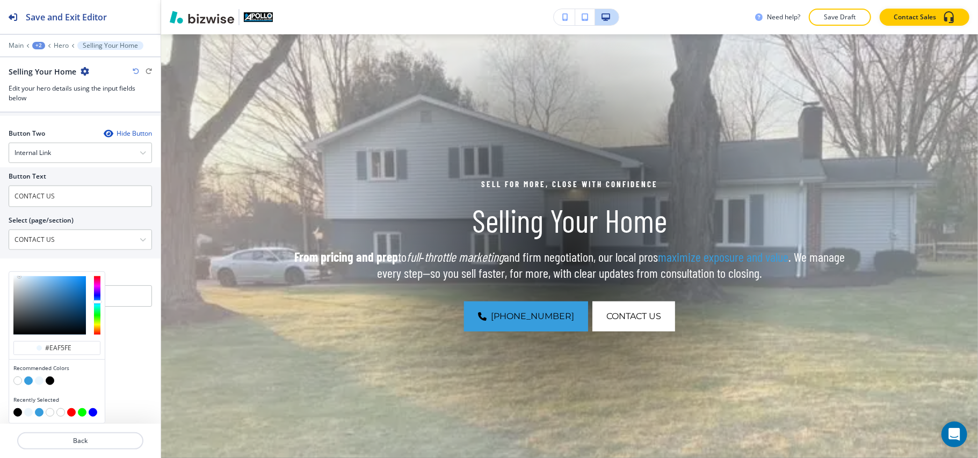
click at [49, 380] on button "button" at bounding box center [50, 381] width 9 height 9
type input "#000000"
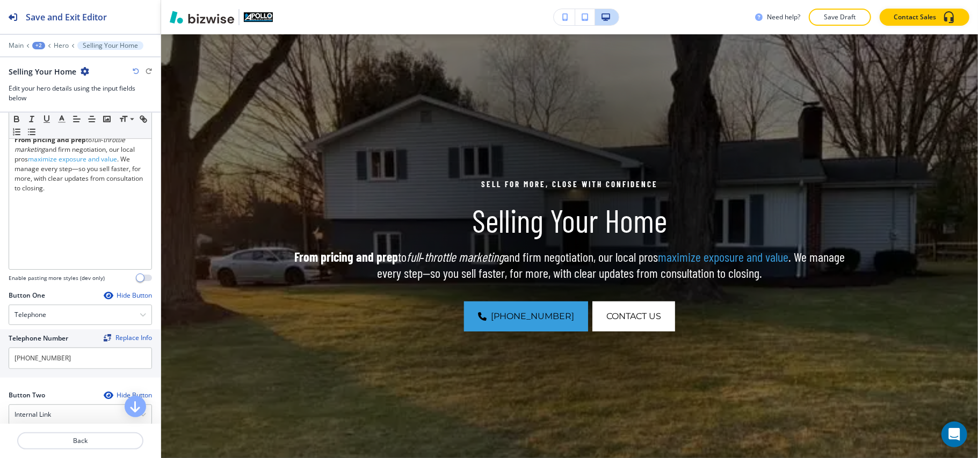
scroll to position [155, 0]
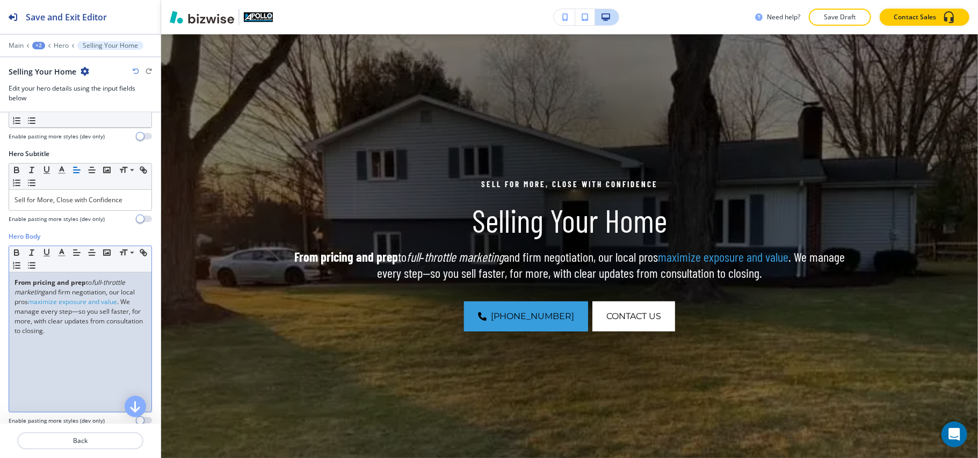
click at [77, 312] on p "From pricing and prep to full‑throttle marketing and firm negotiation, our loca…" at bounding box center [80, 307] width 132 height 58
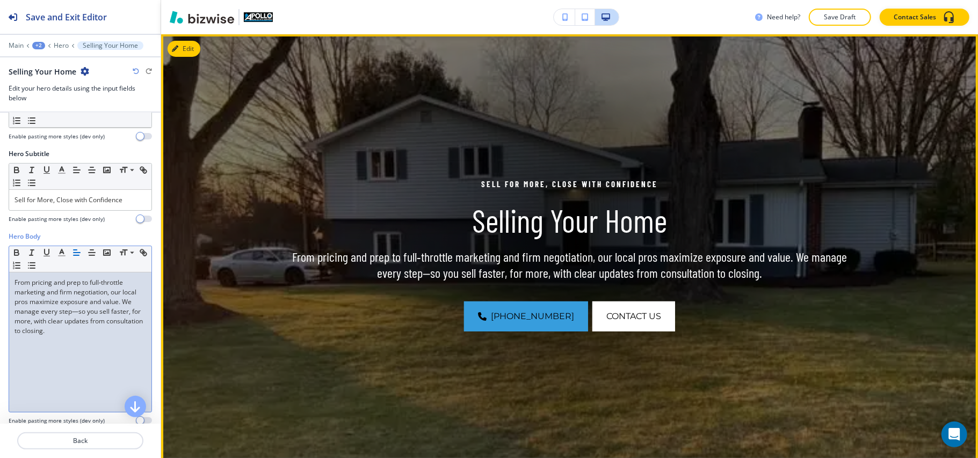
scroll to position [0, 0]
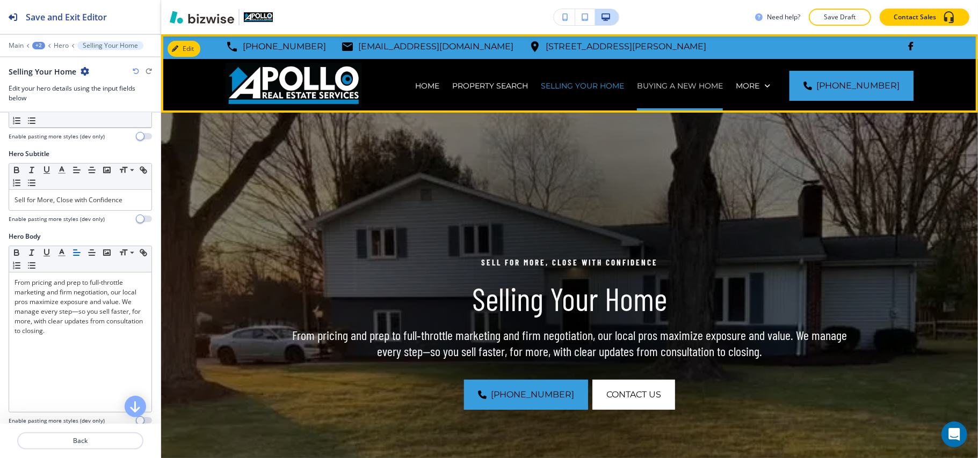
click at [682, 86] on p "BUYING A NEW HOME" at bounding box center [680, 86] width 86 height 11
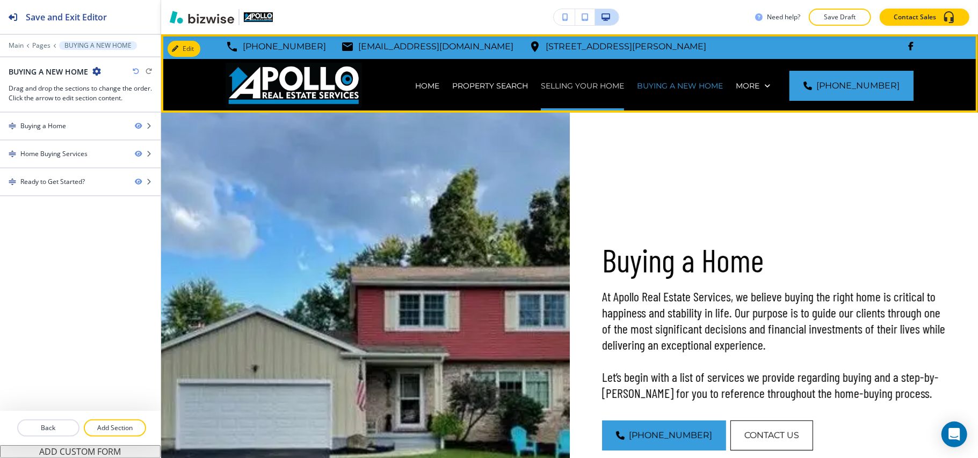
click at [587, 84] on p "SELLING YOUR HOME" at bounding box center [582, 86] width 83 height 11
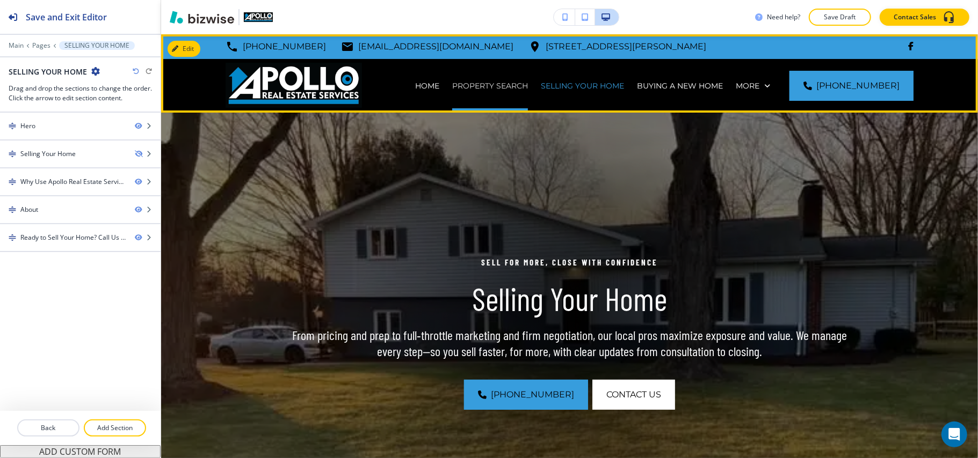
click at [506, 84] on p "PROPERTY SEARCH" at bounding box center [490, 86] width 76 height 11
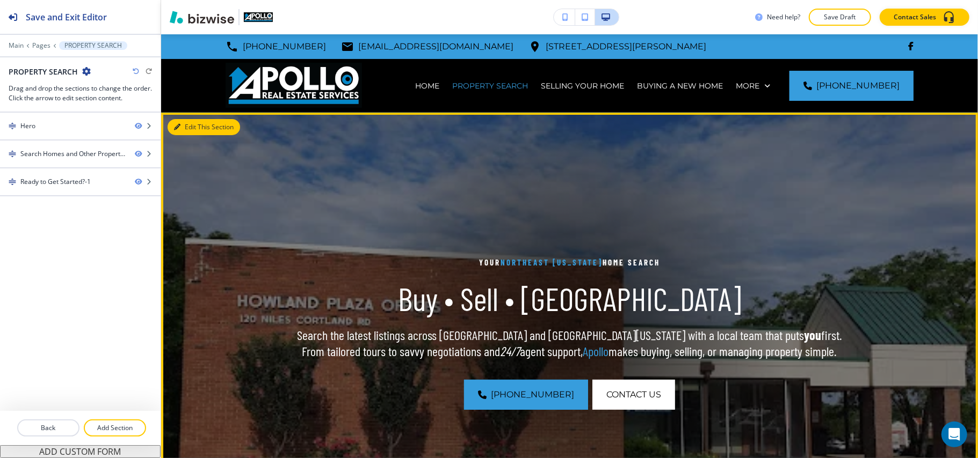
click at [191, 130] on button "Edit This Section" at bounding box center [204, 127] width 72 height 16
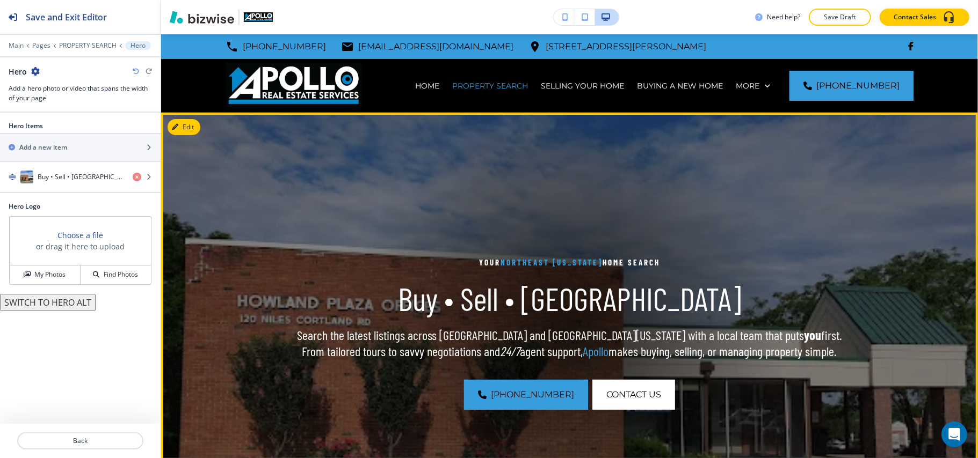
scroll to position [78, 0]
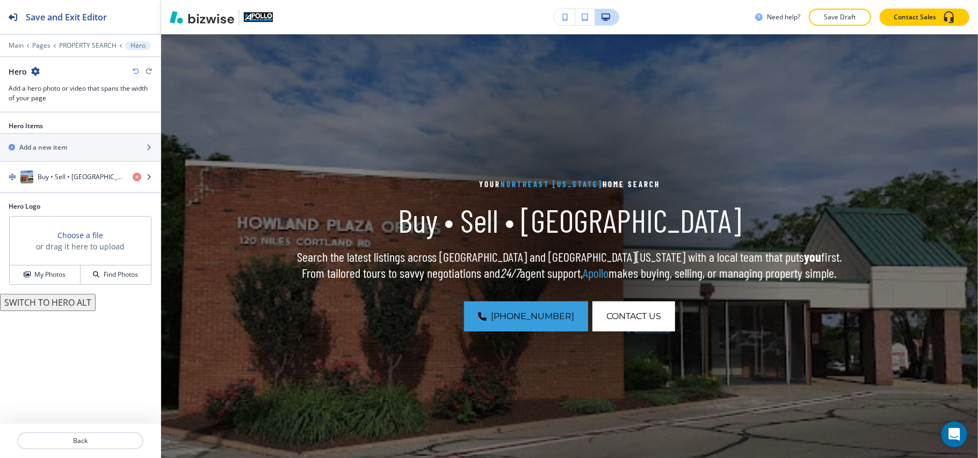
click at [81, 172] on div "Buy • Sell • Manage" at bounding box center [62, 177] width 124 height 13
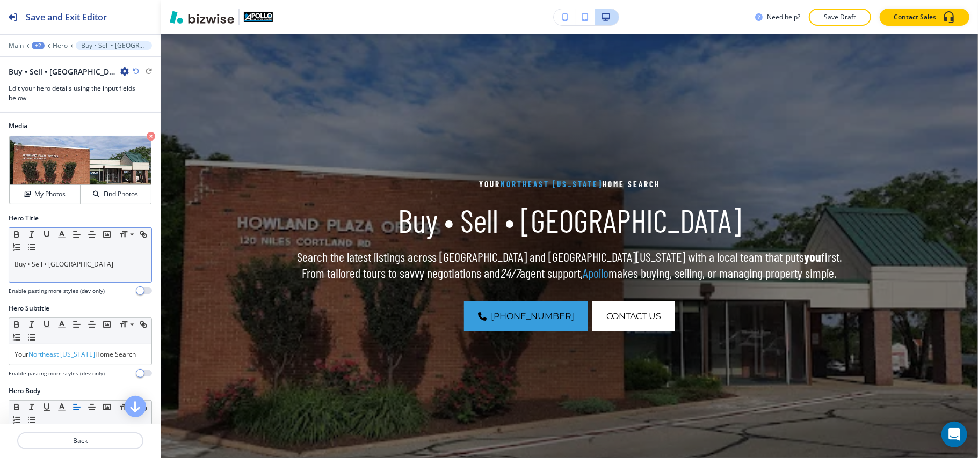
click at [70, 276] on div "Buy • Sell • Manage" at bounding box center [80, 268] width 142 height 28
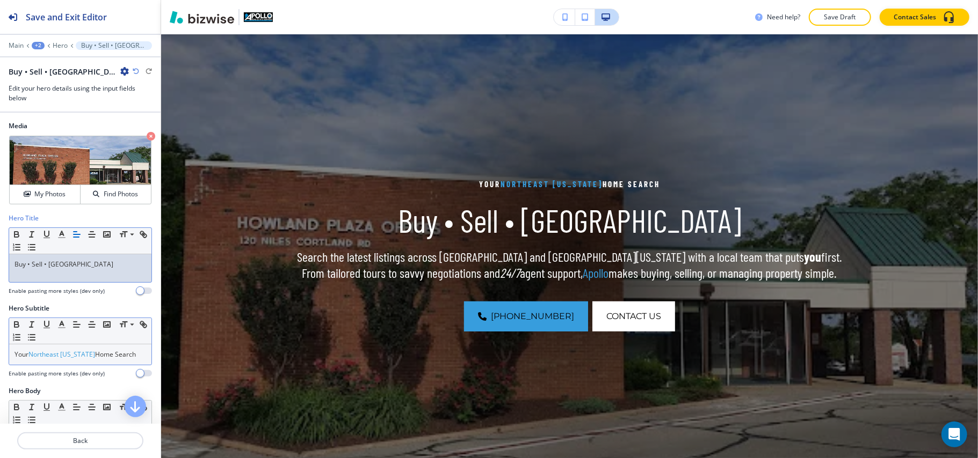
click at [65, 356] on span "Northeast Ohio" at bounding box center [61, 354] width 67 height 9
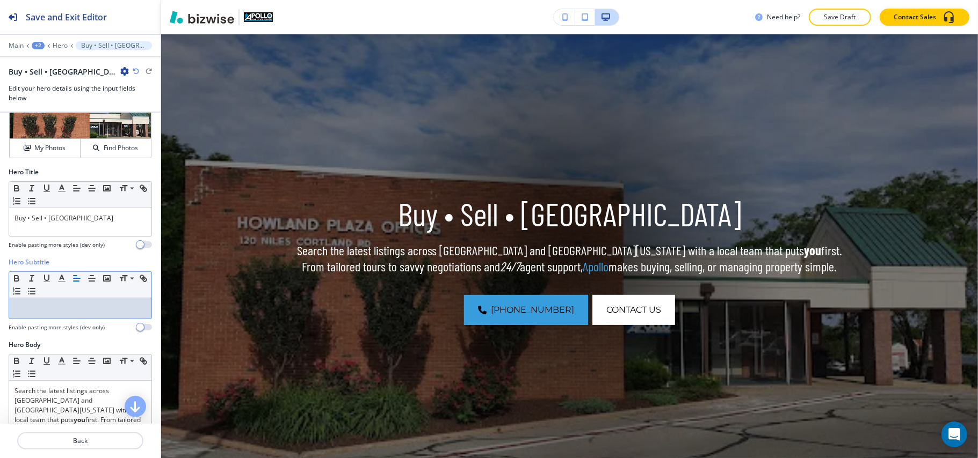
scroll to position [71, 0]
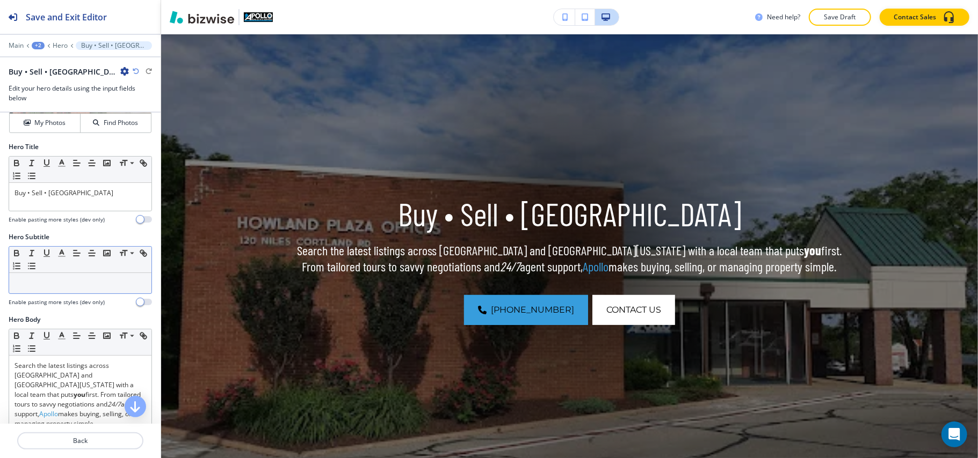
drag, startPoint x: 70, startPoint y: 300, endPoint x: 39, endPoint y: 282, distance: 35.8
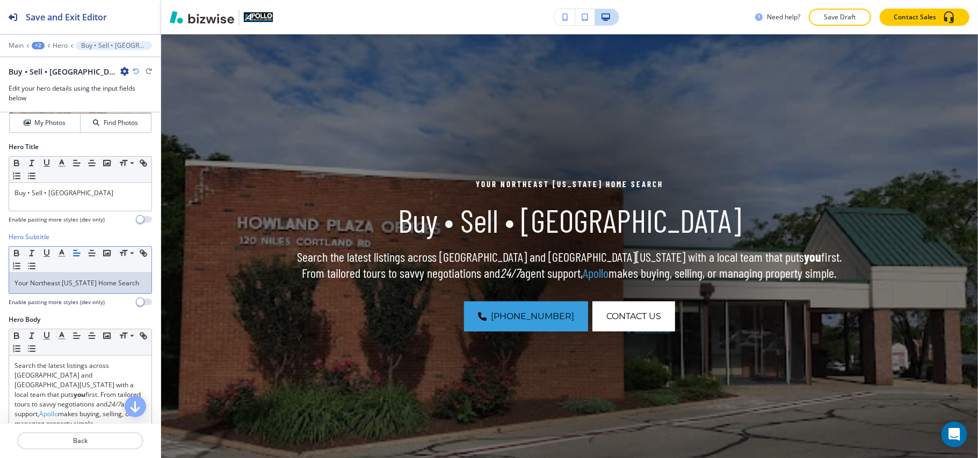
scroll to position [286, 0]
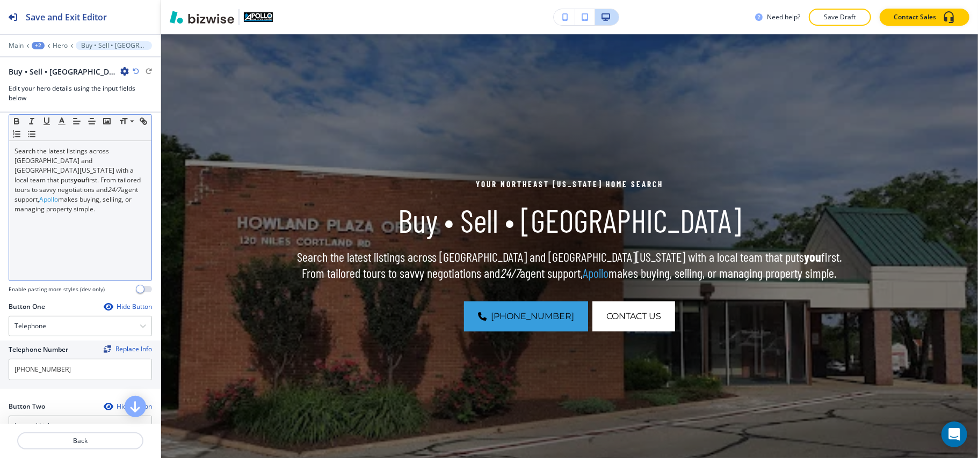
click at [107, 185] on em "24/7" at bounding box center [113, 189] width 13 height 9
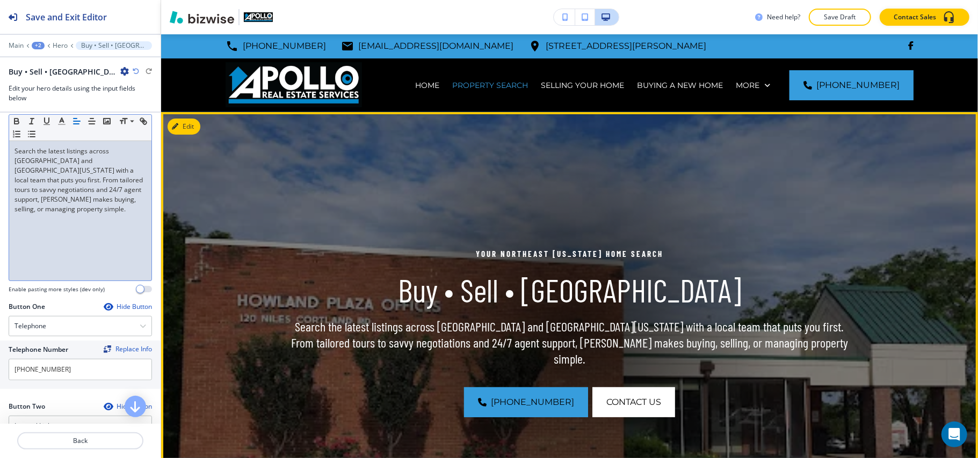
scroll to position [0, 0]
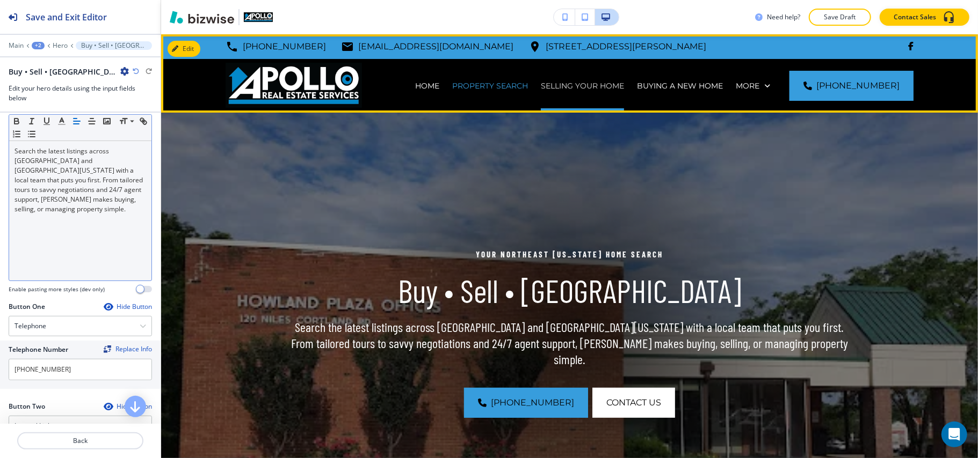
click at [610, 85] on p "SELLING YOUR HOME" at bounding box center [582, 86] width 83 height 11
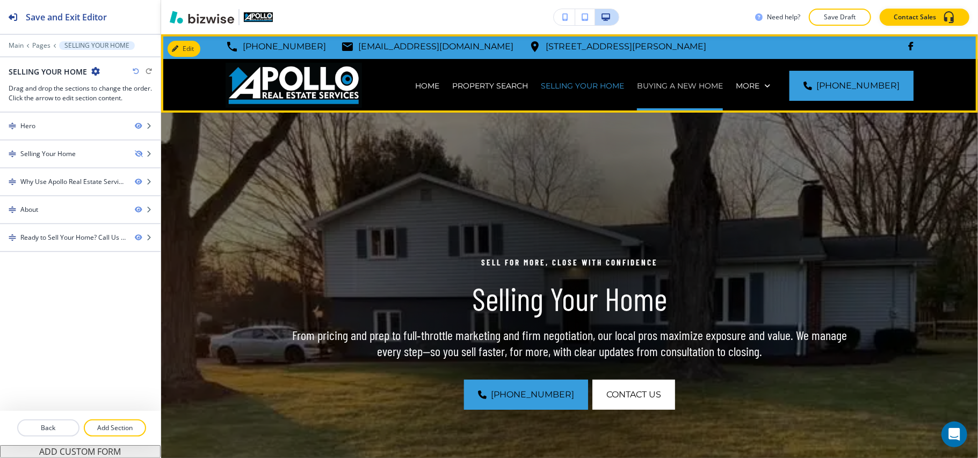
click at [683, 83] on p "BUYING A NEW HOME" at bounding box center [680, 86] width 86 height 11
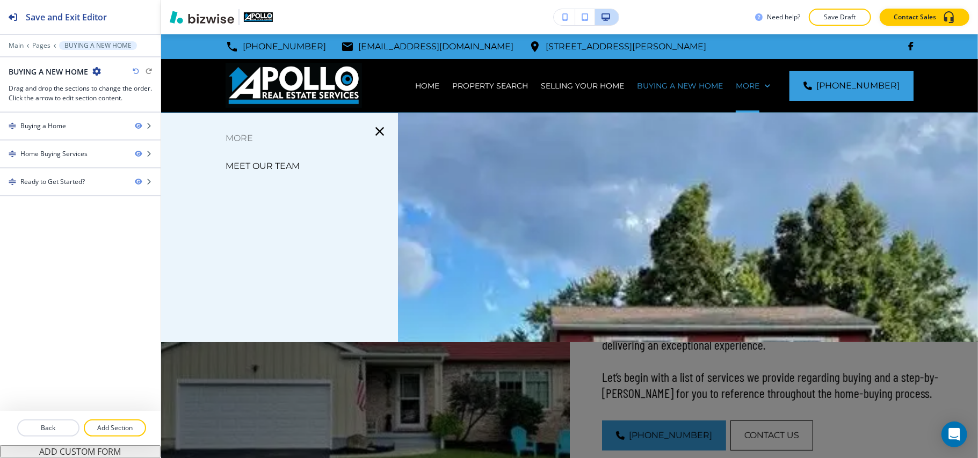
click at [285, 168] on p "MEET OUR TEAM" at bounding box center [262, 166] width 74 height 16
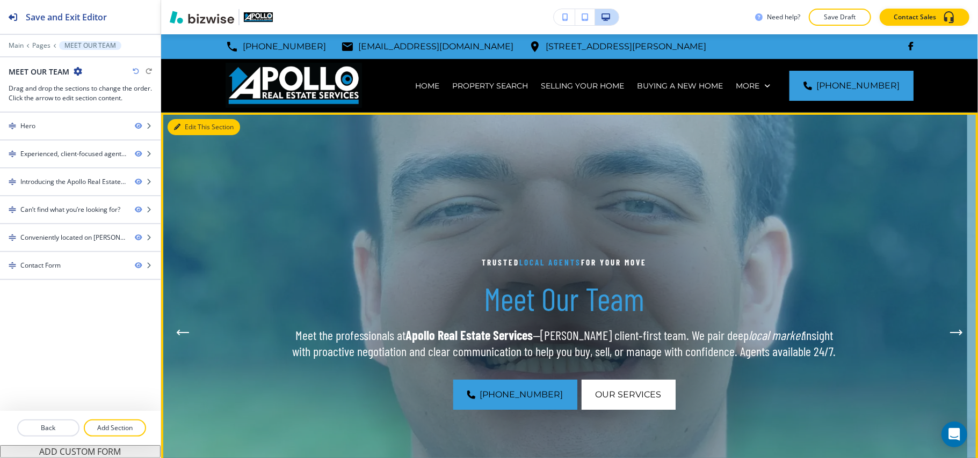
click at [181, 126] on button "Edit This Section" at bounding box center [204, 127] width 72 height 16
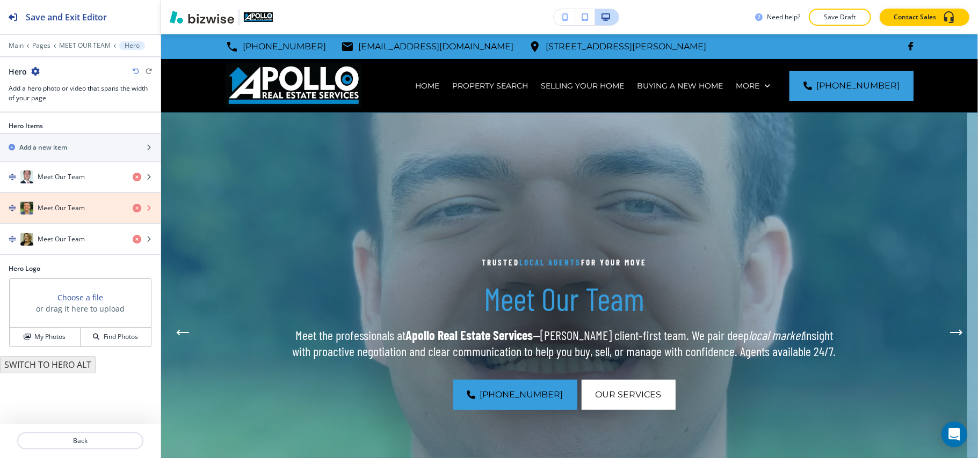
click at [140, 209] on icon "button" at bounding box center [137, 208] width 9 height 9
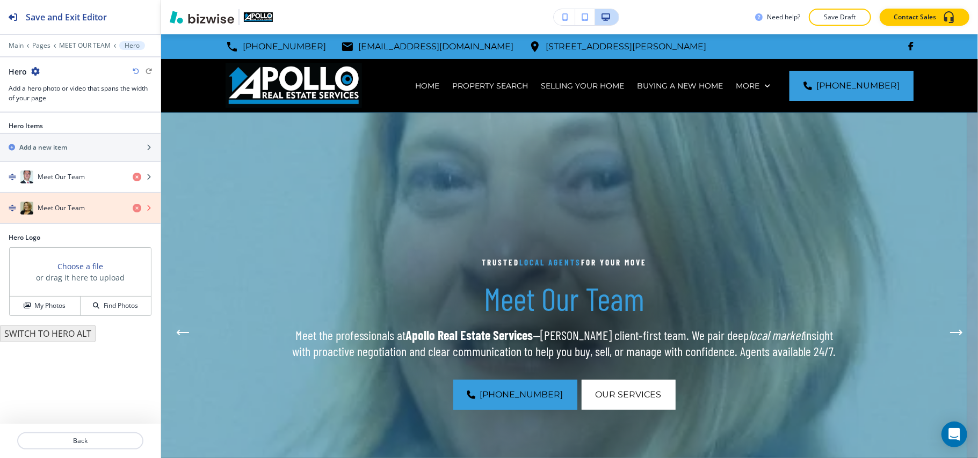
click at [139, 208] on icon "button" at bounding box center [137, 208] width 9 height 9
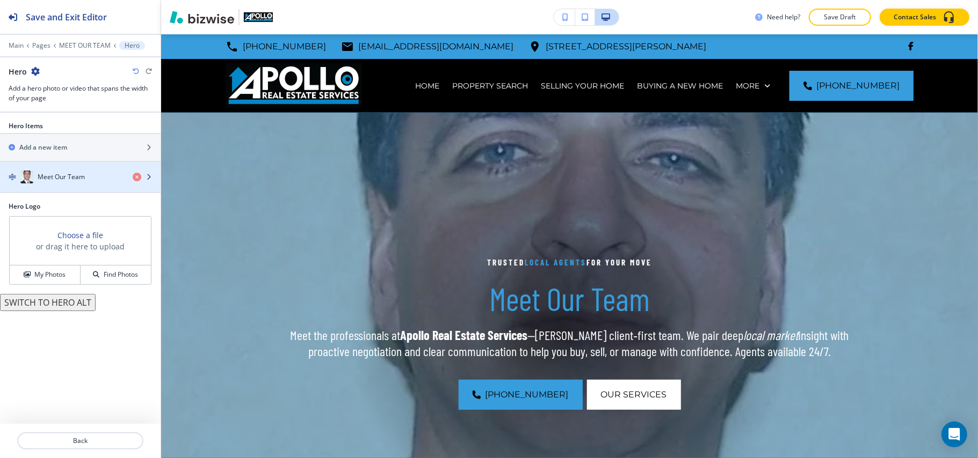
click at [70, 181] on h4 "Meet Our Team" at bounding box center [61, 177] width 47 height 10
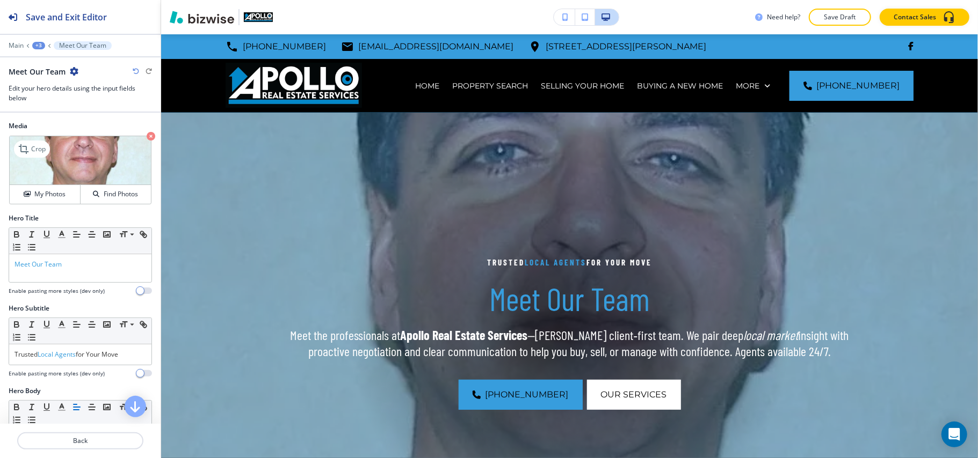
click at [147, 135] on icon "button" at bounding box center [151, 136] width 9 height 9
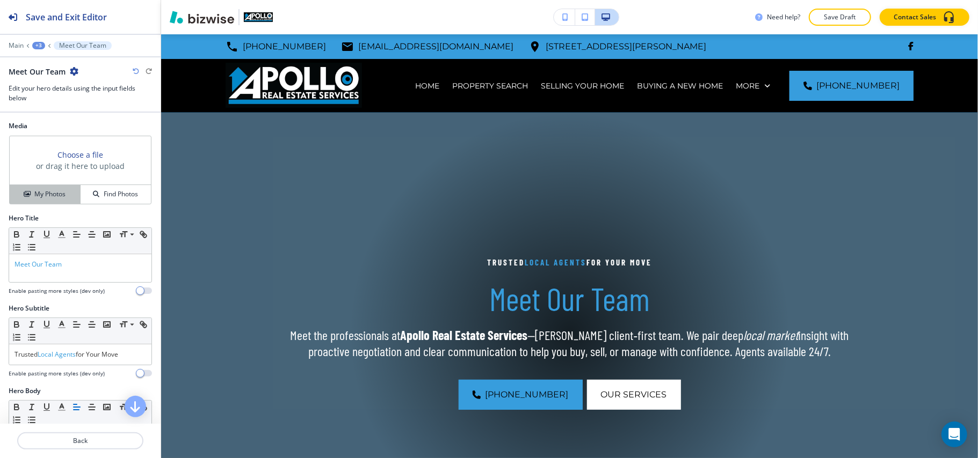
click at [44, 198] on h4 "My Photos" at bounding box center [49, 195] width 31 height 10
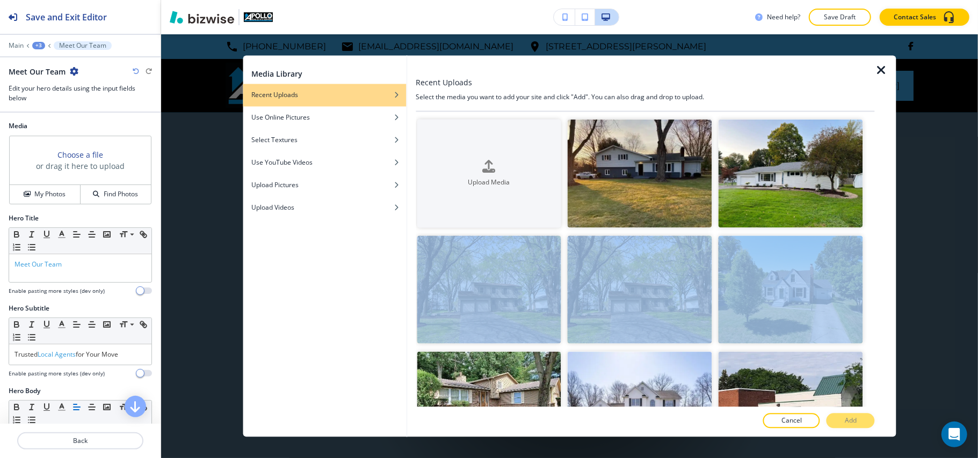
drag, startPoint x: 860, startPoint y: 142, endPoint x: 867, endPoint y: 185, distance: 42.9
click at [862, 153] on div at bounding box center [865, 178] width 6 height 117
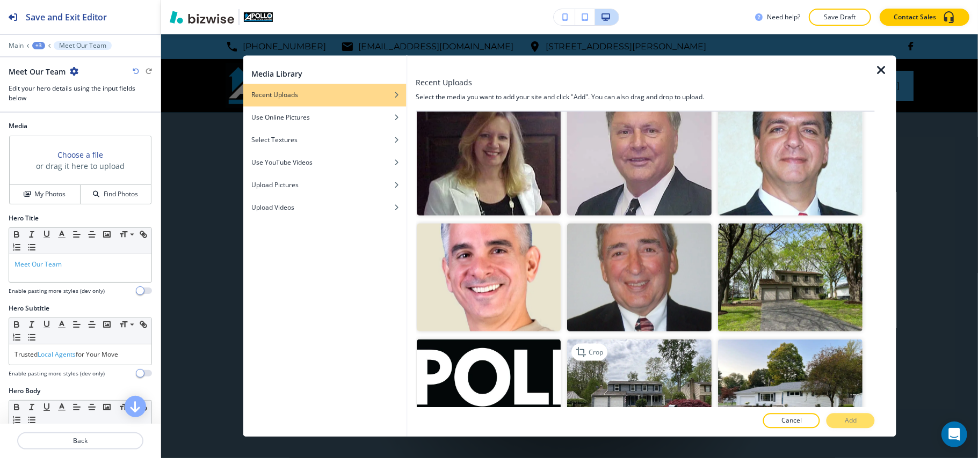
scroll to position [1171, 0]
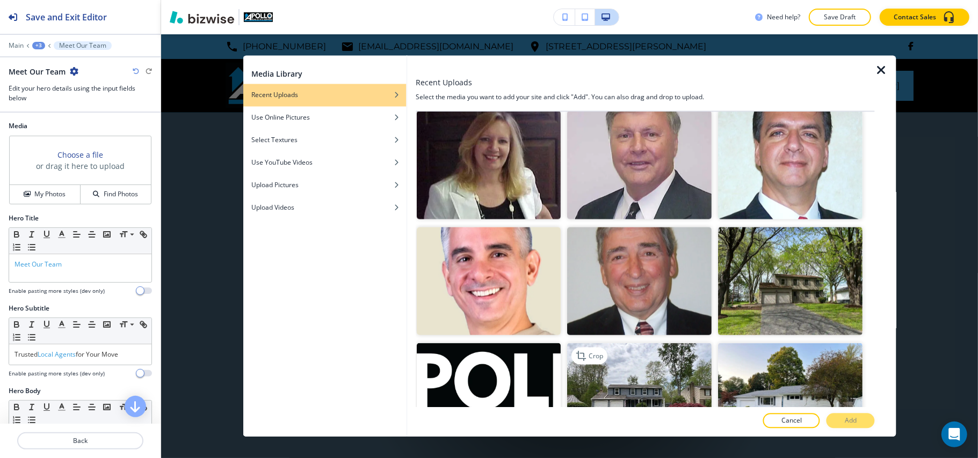
click at [656, 351] on img "button" at bounding box center [639, 398] width 144 height 108
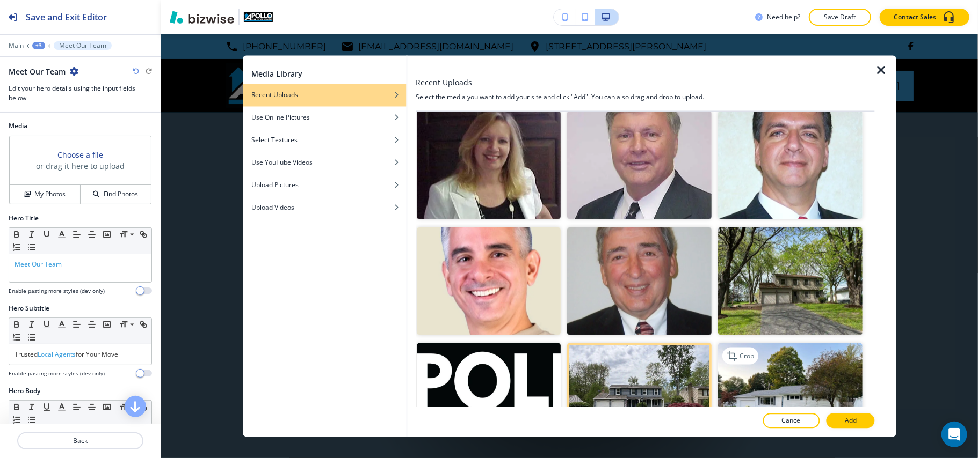
scroll to position [885, 0]
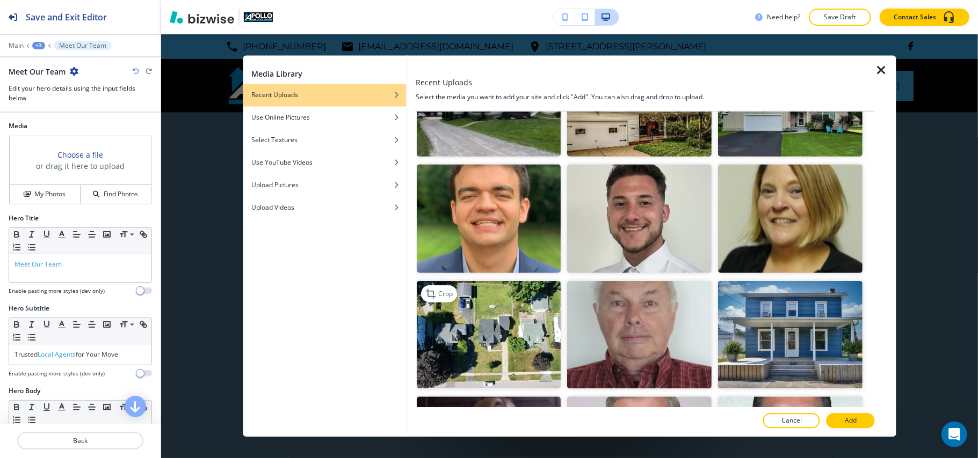
click at [499, 321] on img "button" at bounding box center [489, 335] width 144 height 108
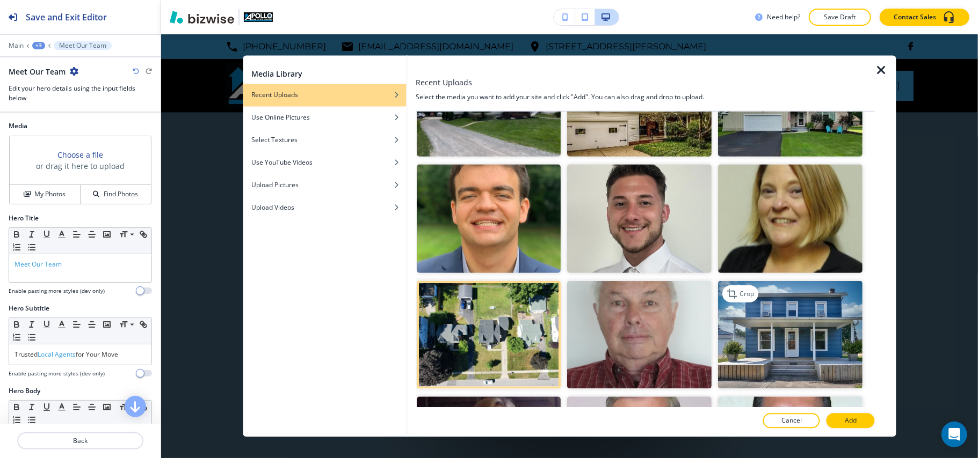
click at [821, 336] on img "button" at bounding box center [790, 335] width 144 height 108
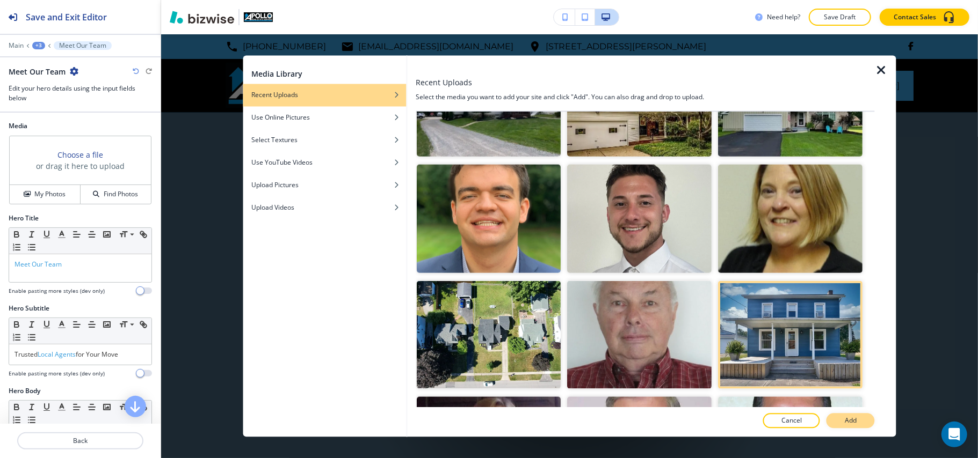
click at [856, 421] on p "Add" at bounding box center [851, 422] width 12 height 10
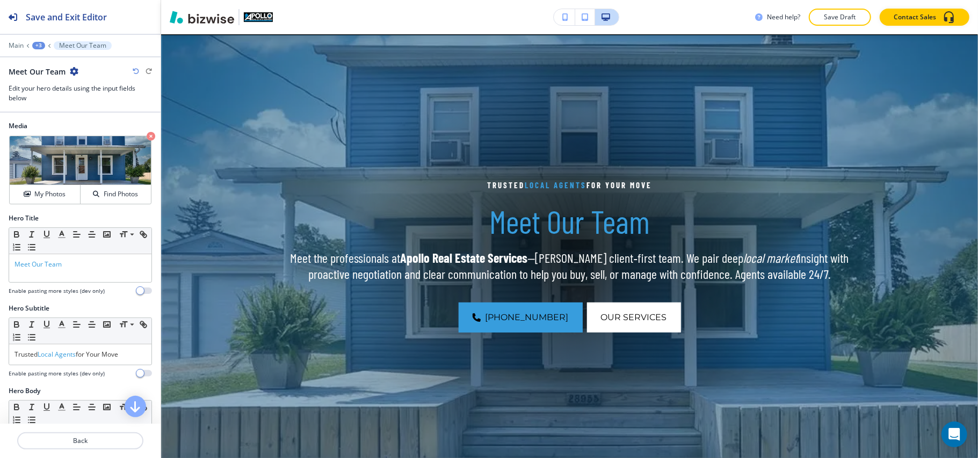
scroll to position [215, 0]
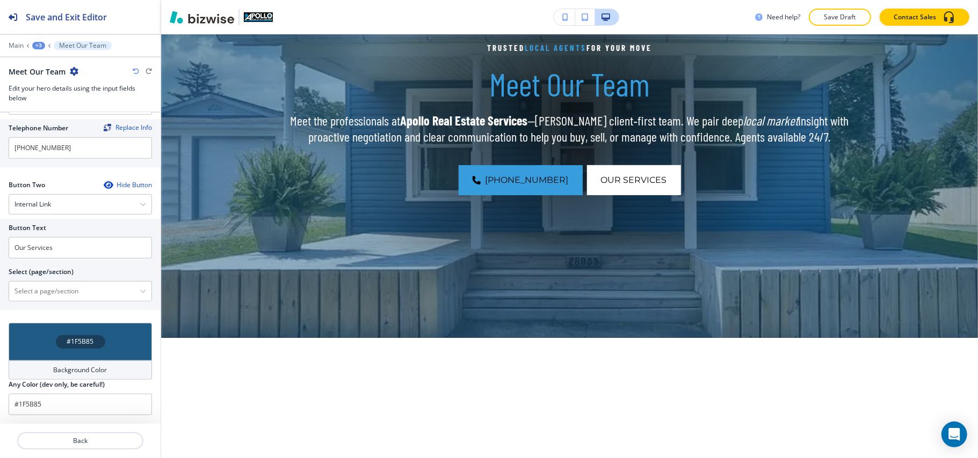
click at [28, 329] on div "#1F5B85" at bounding box center [80, 342] width 143 height 38
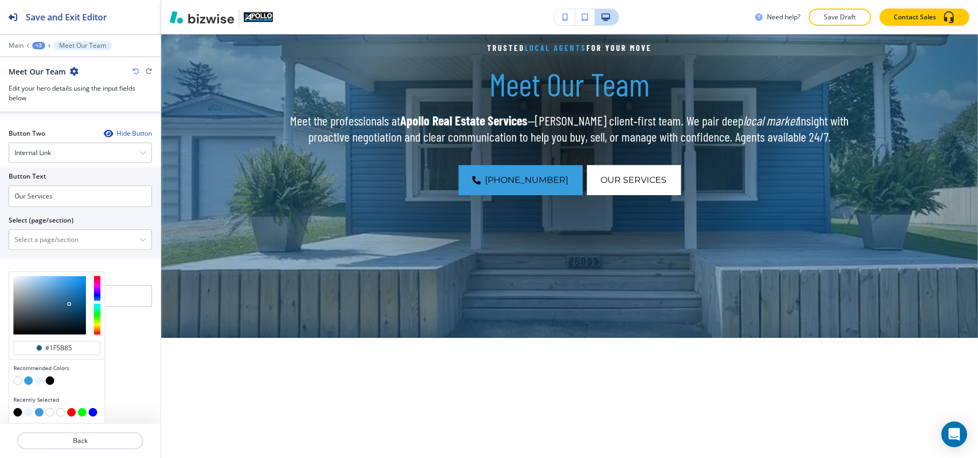
click at [50, 377] on button "button" at bounding box center [50, 381] width 9 height 9
type input "#000000"
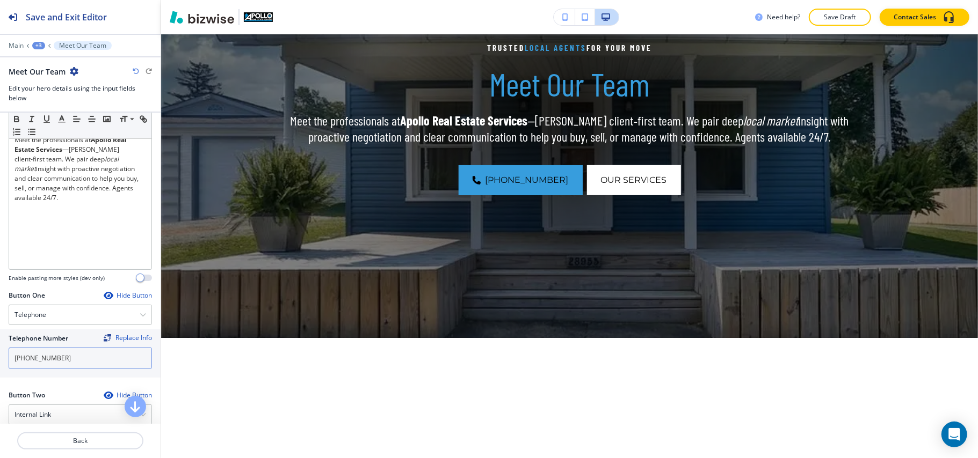
scroll to position [512, 0]
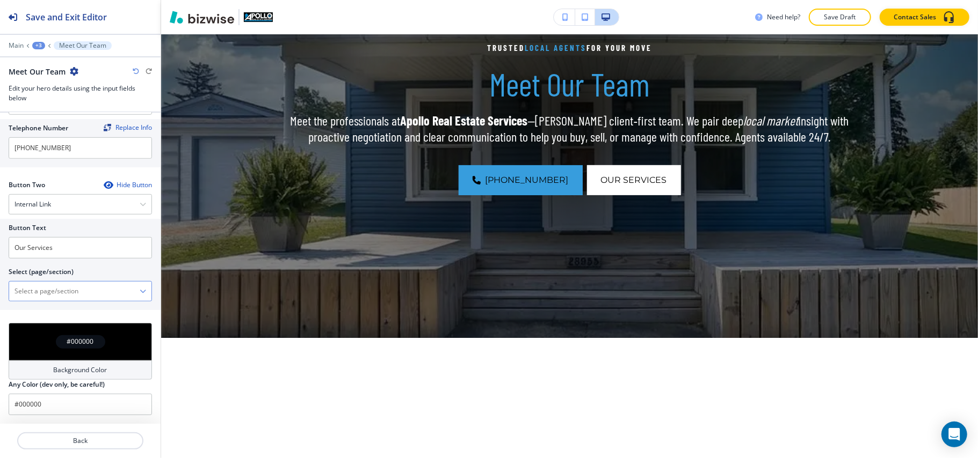
click at [58, 301] on div at bounding box center [80, 291] width 142 height 19
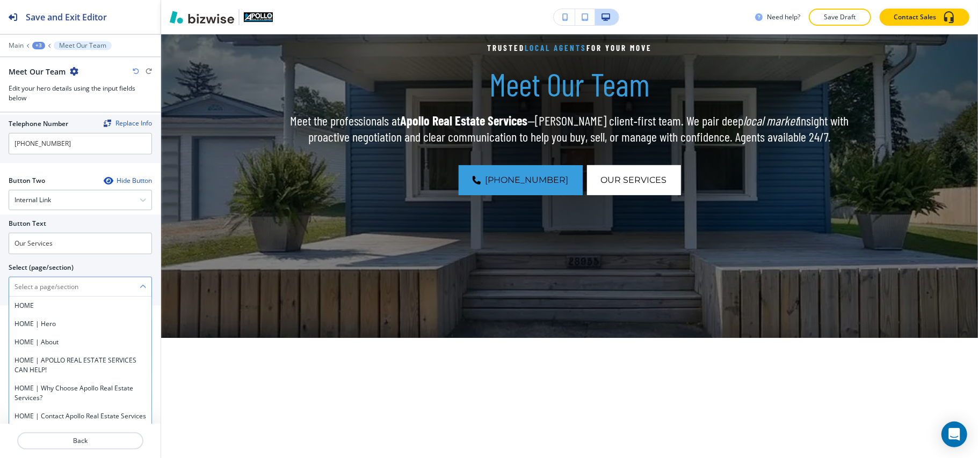
click at [53, 288] on \(page\/section\) "Manual Input" at bounding box center [74, 287] width 130 height 18
type \(page\/section\) "CONTACT US"
drag, startPoint x: 23, startPoint y: 308, endPoint x: 0, endPoint y: 306, distance: 22.6
click at [0, 306] on div "Button Text Our Services Select (page/section) CONTACT US CONTACT US CONTACT US…" at bounding box center [80, 260] width 161 height 91
click at [63, 293] on \(page\/section\) "CONTACT US" at bounding box center [74, 287] width 130 height 18
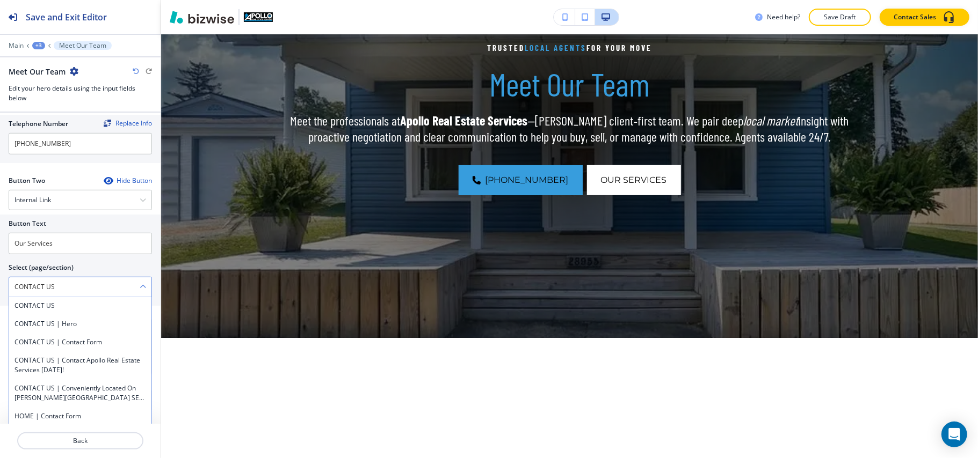
click at [63, 293] on \(page\/section\) "CONTACT US" at bounding box center [74, 287] width 130 height 18
click at [52, 311] on h4 "CONTACT US" at bounding box center [80, 306] width 132 height 10
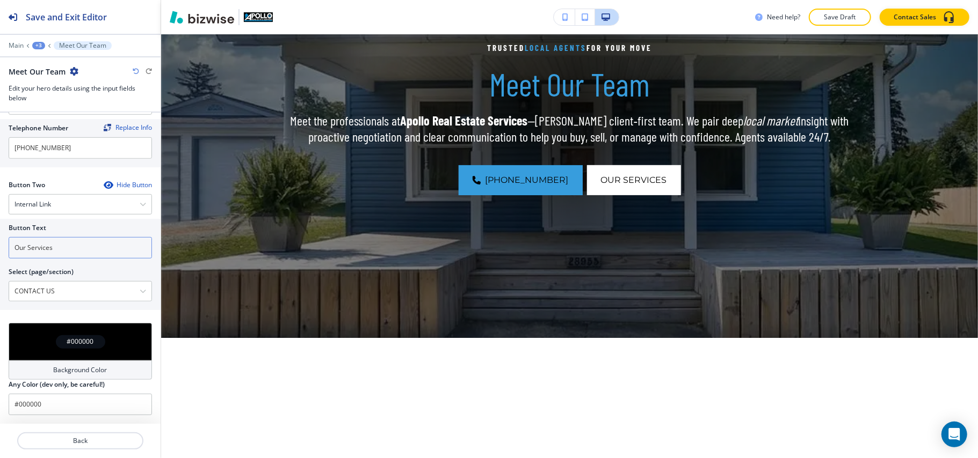
drag, startPoint x: 80, startPoint y: 249, endPoint x: 0, endPoint y: 243, distance: 80.3
click at [0, 243] on div "Button Text Our Services Select (page/section) CONTACT US CONTACT US CONTACT US…" at bounding box center [80, 264] width 161 height 91
paste input "CONTACT US"
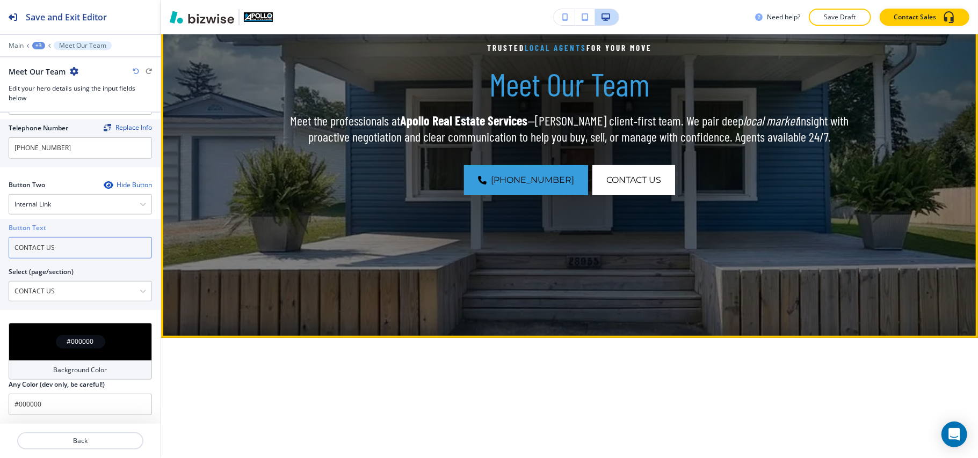
scroll to position [0, 0]
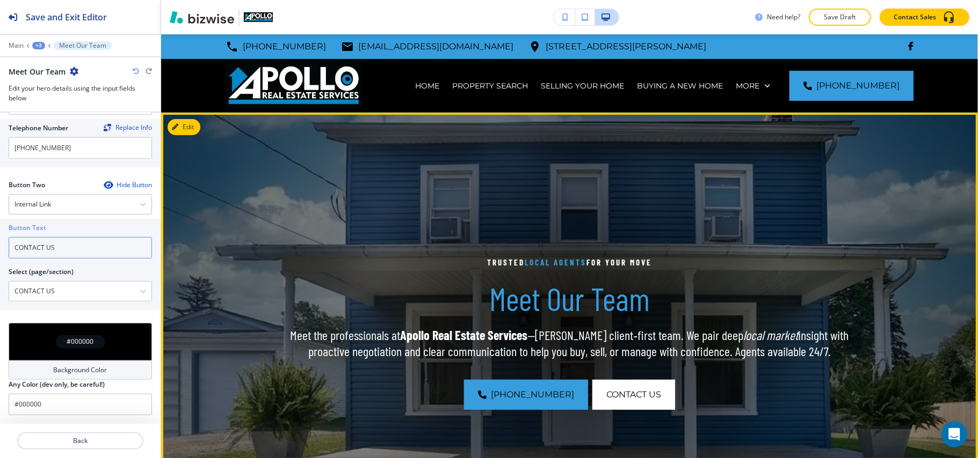
type input "CONTACT US"
drag, startPoint x: 185, startPoint y: 130, endPoint x: 173, endPoint y: 132, distance: 12.0
click at [185, 131] on button "Edit This Section" at bounding box center [204, 127] width 72 height 16
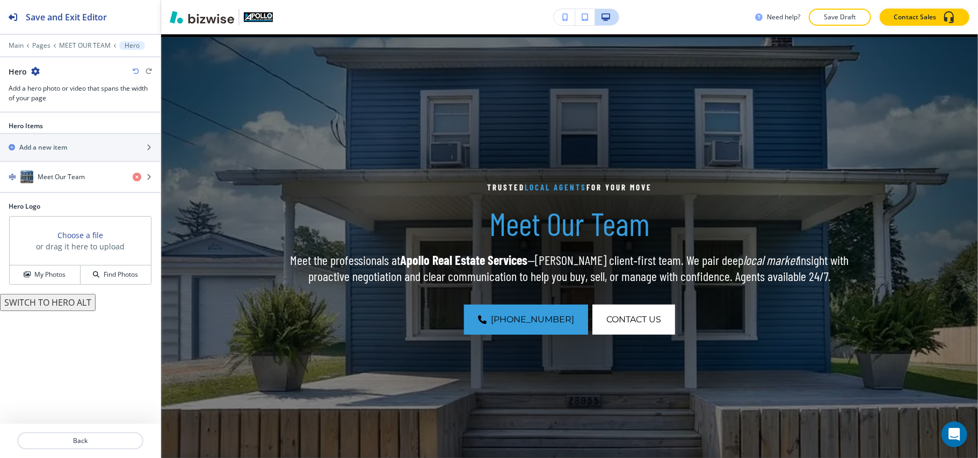
scroll to position [78, 0]
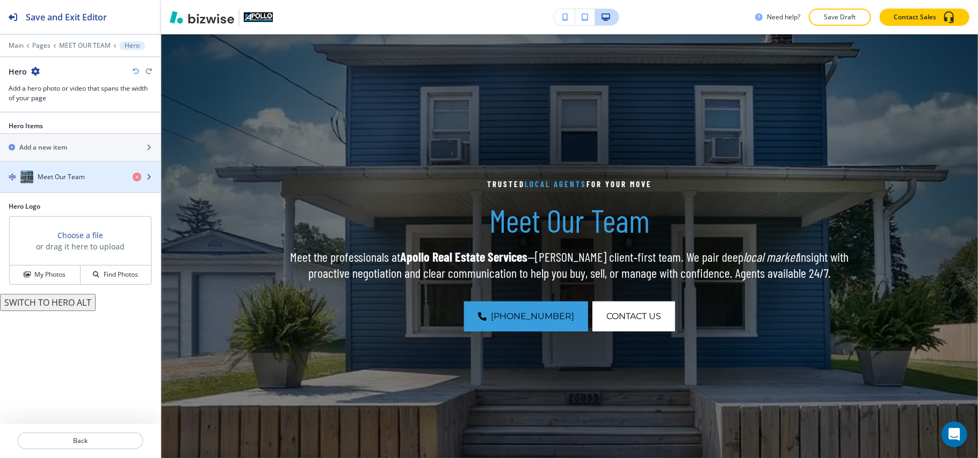
click at [73, 182] on h4 "Meet Our Team" at bounding box center [61, 177] width 47 height 10
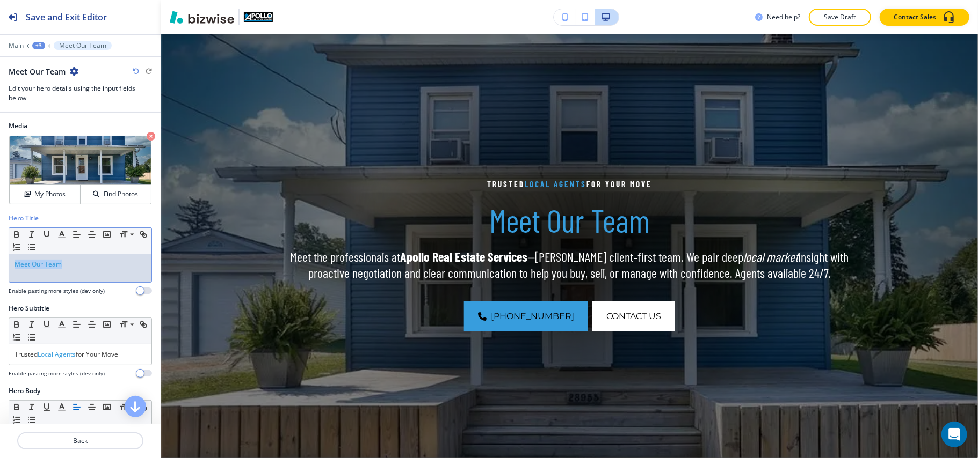
drag, startPoint x: 77, startPoint y: 265, endPoint x: 0, endPoint y: 261, distance: 77.4
click at [0, 261] on div "Hero Title Small Normal Large Huge Meet Our Team Enable pasting more styles (de…" at bounding box center [80, 259] width 161 height 90
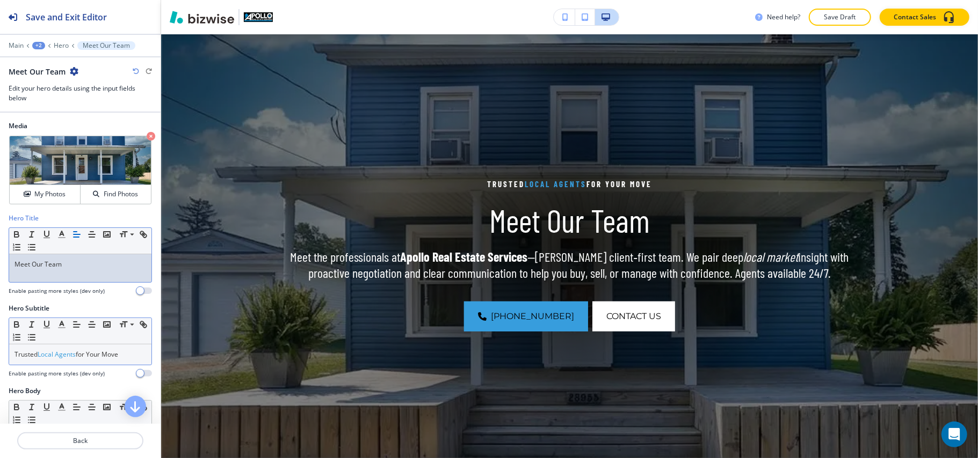
click at [59, 345] on div "Small Normal Large Huge" at bounding box center [80, 331] width 142 height 26
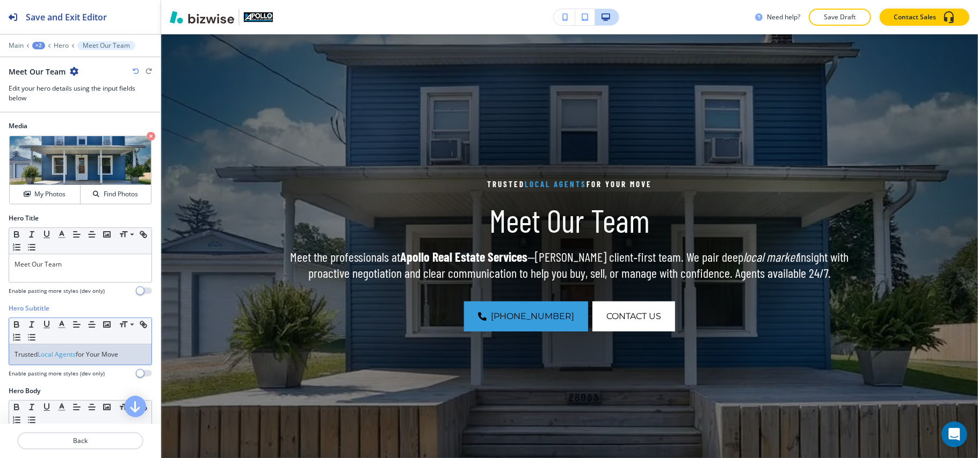
click at [63, 359] on span "Local Agents" at bounding box center [57, 354] width 38 height 9
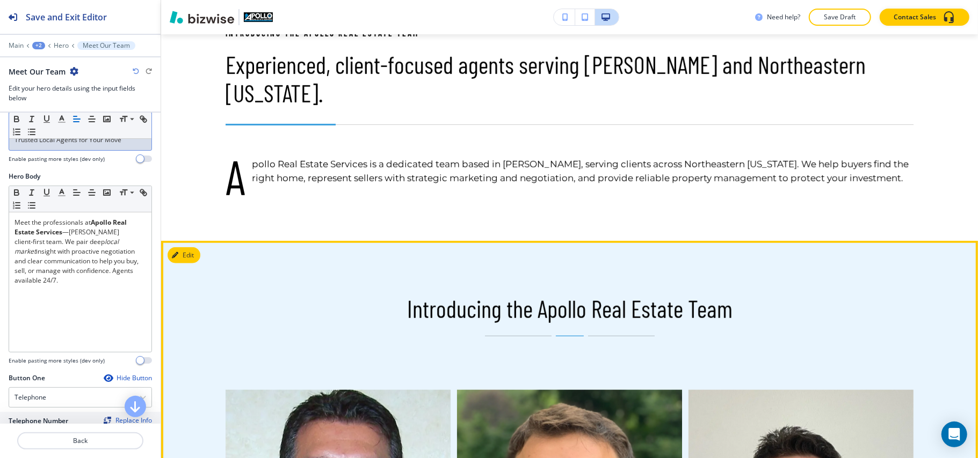
scroll to position [723, 0]
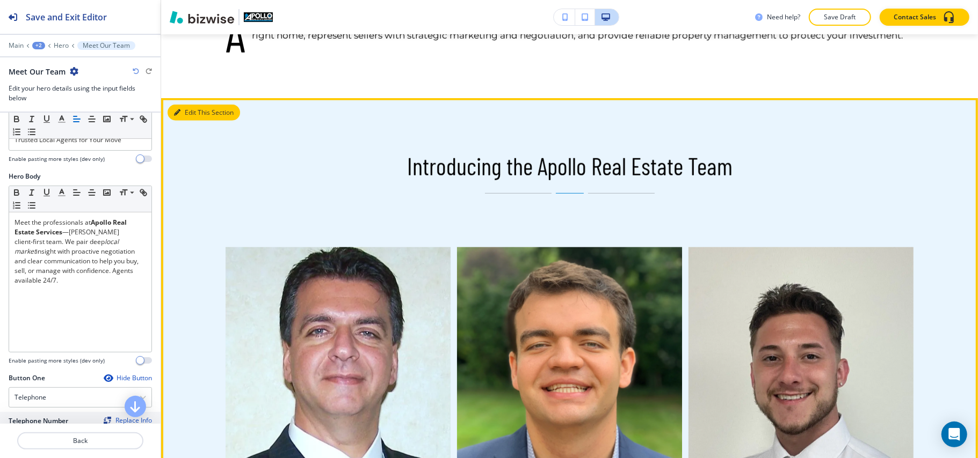
click at [192, 105] on button "Edit This Section" at bounding box center [204, 113] width 72 height 16
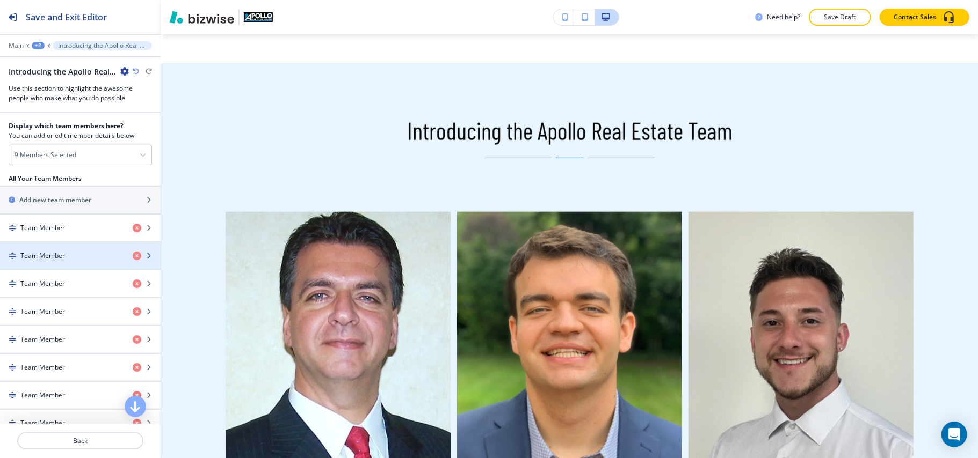
scroll to position [430, 0]
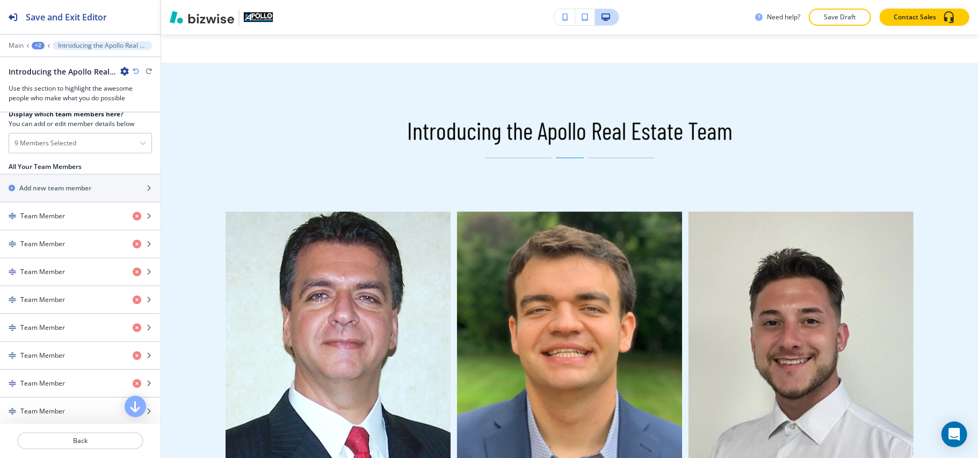
click at [61, 203] on div at bounding box center [80, 202] width 161 height 1
click at [59, 217] on h4 "Team Member" at bounding box center [42, 217] width 45 height 10
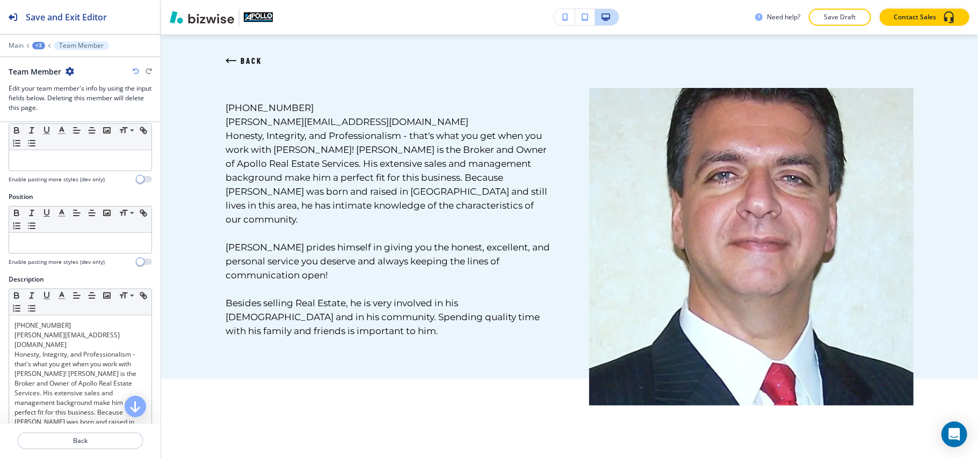
scroll to position [0, 0]
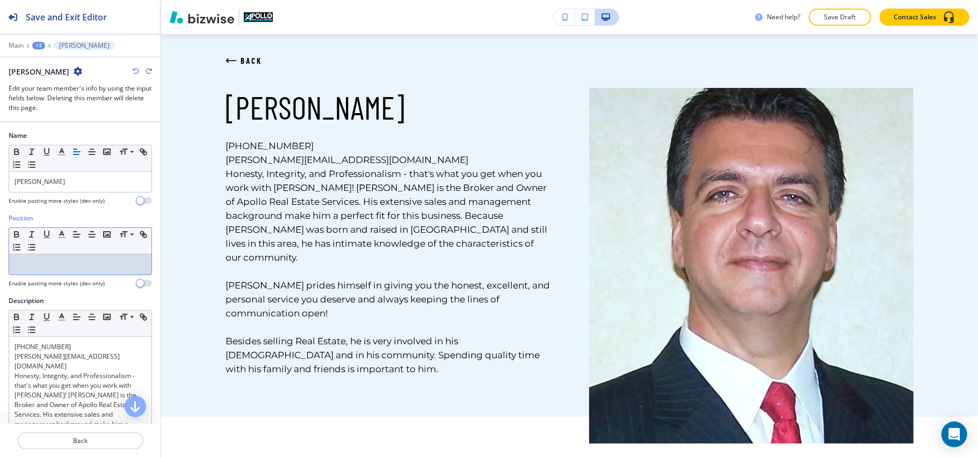
click at [61, 260] on div at bounding box center [80, 264] width 142 height 20
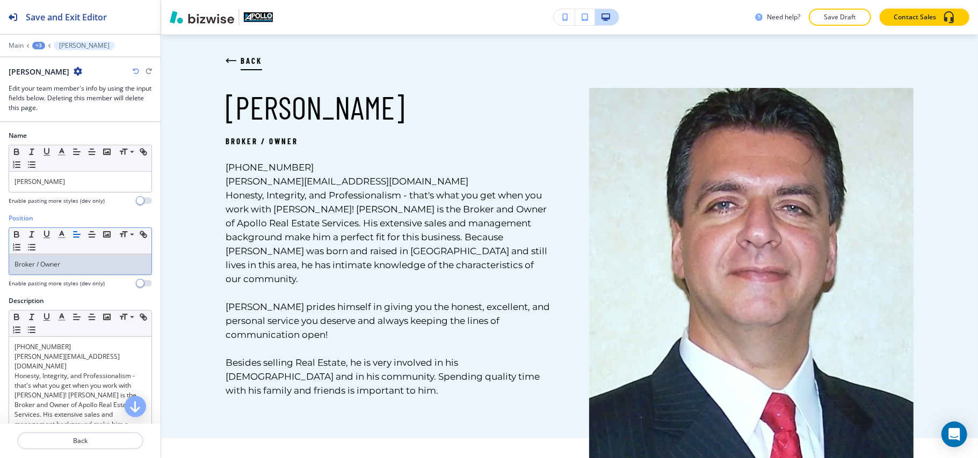
click at [230, 57] on icon "button" at bounding box center [230, 60] width 11 height 11
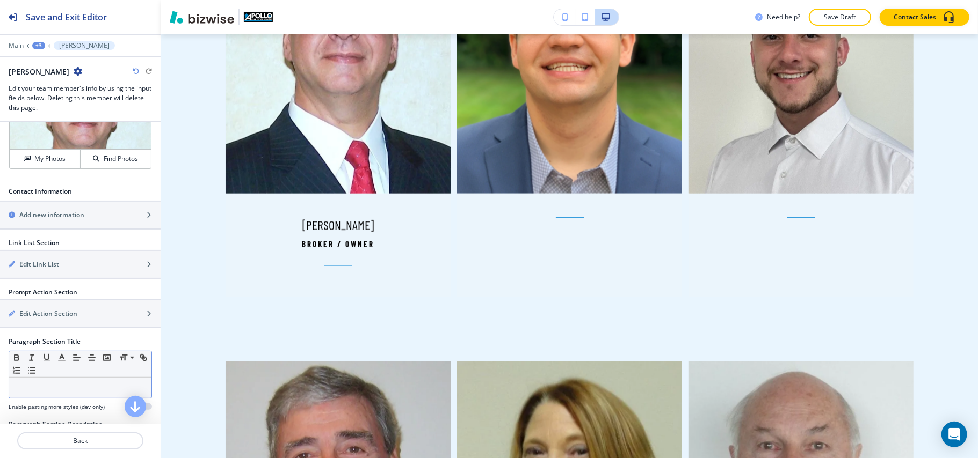
scroll to position [501, 0]
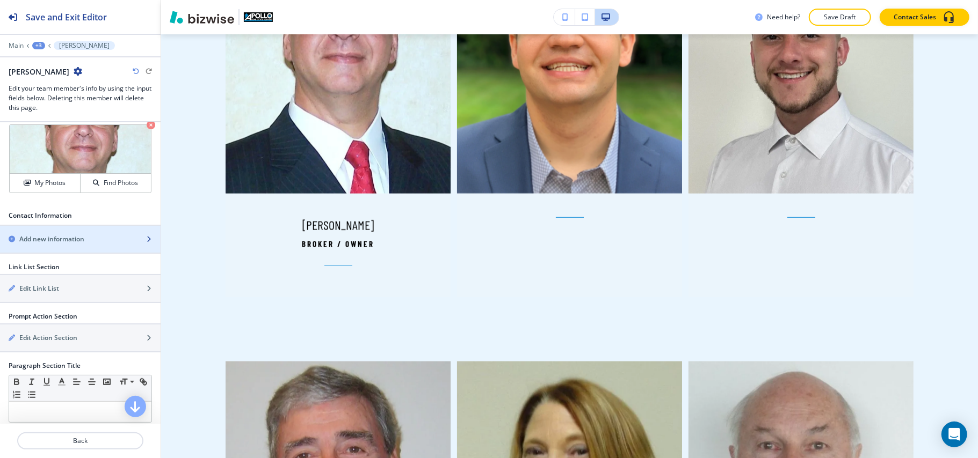
click at [58, 235] on h2 "Add new information" at bounding box center [51, 240] width 65 height 10
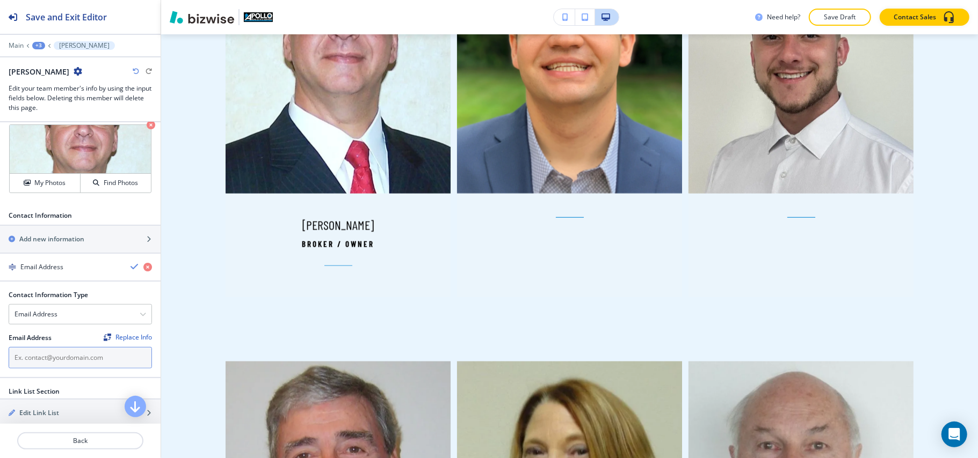
click at [43, 347] on input "text" at bounding box center [80, 357] width 143 height 21
paste input "Sam@ApolloREServices.com"
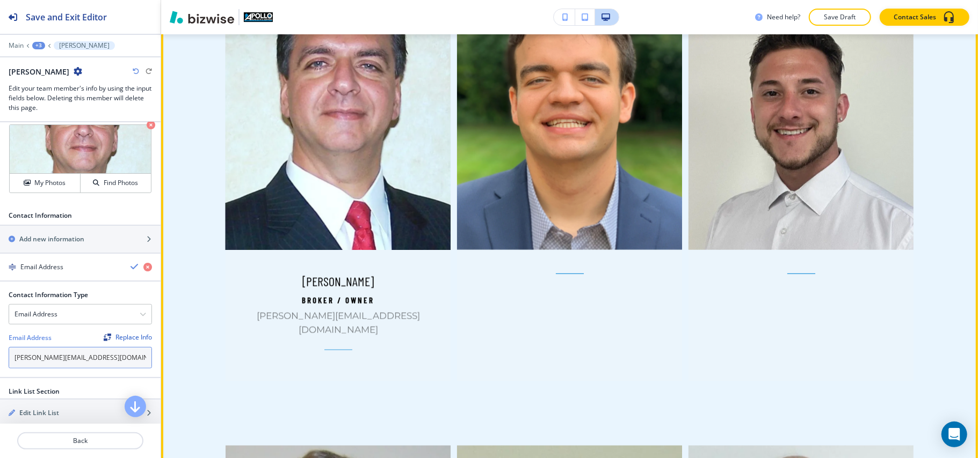
scroll to position [901, 0]
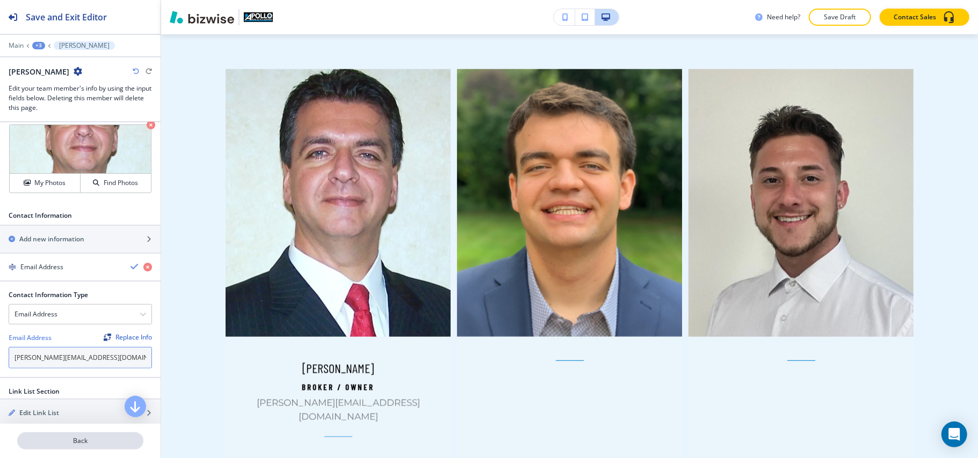
type input "Sam@ApolloREServices.com"
click at [90, 440] on p "Back" at bounding box center [80, 441] width 124 height 10
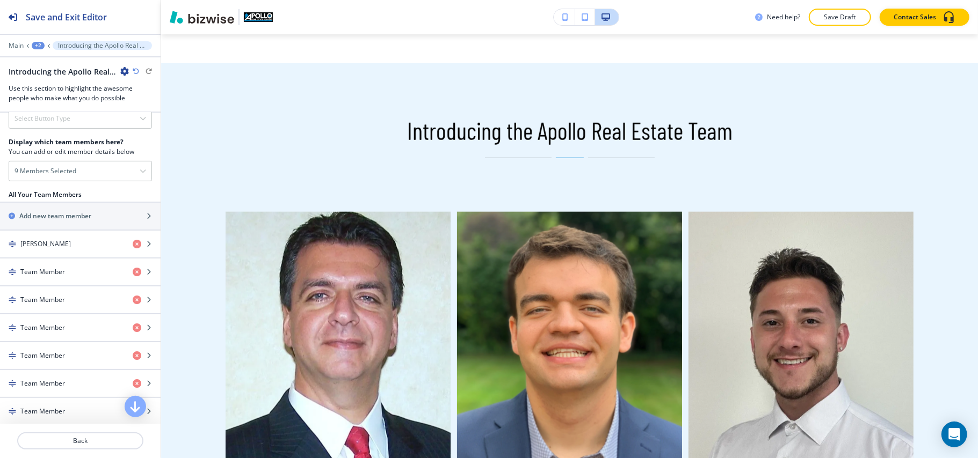
scroll to position [430, 0]
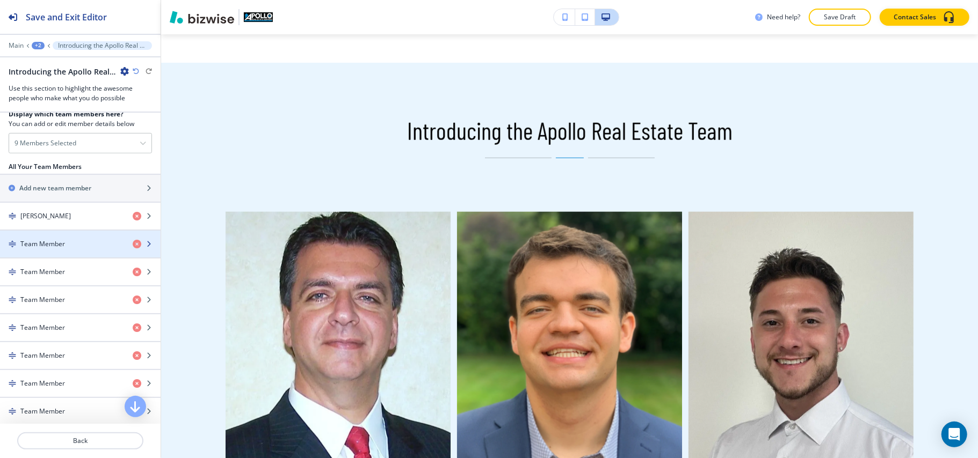
click at [40, 243] on h4 "Team Member" at bounding box center [42, 244] width 45 height 10
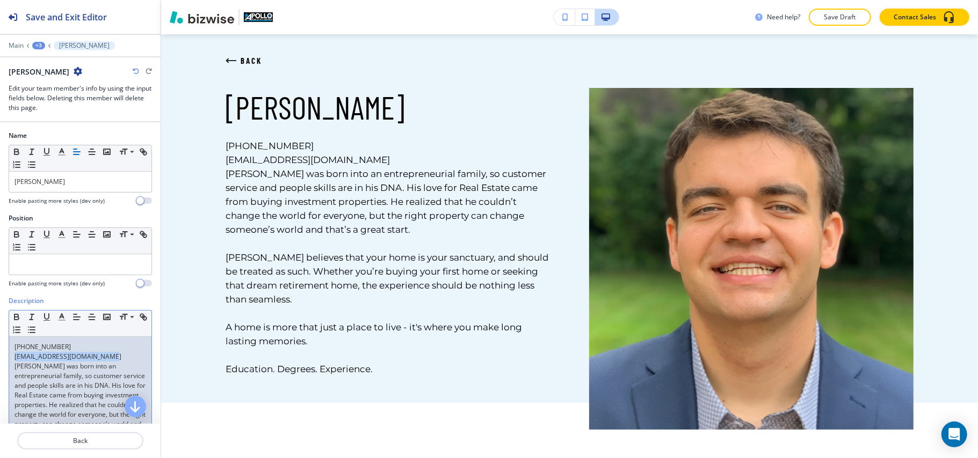
drag, startPoint x: 117, startPoint y: 359, endPoint x: 0, endPoint y: 359, distance: 117.0
click at [0, 359] on div "Description Small Normal Large Huge 330-979-8088 Manoli@ApolloREServices.com Ma…" at bounding box center [80, 439] width 161 height 286
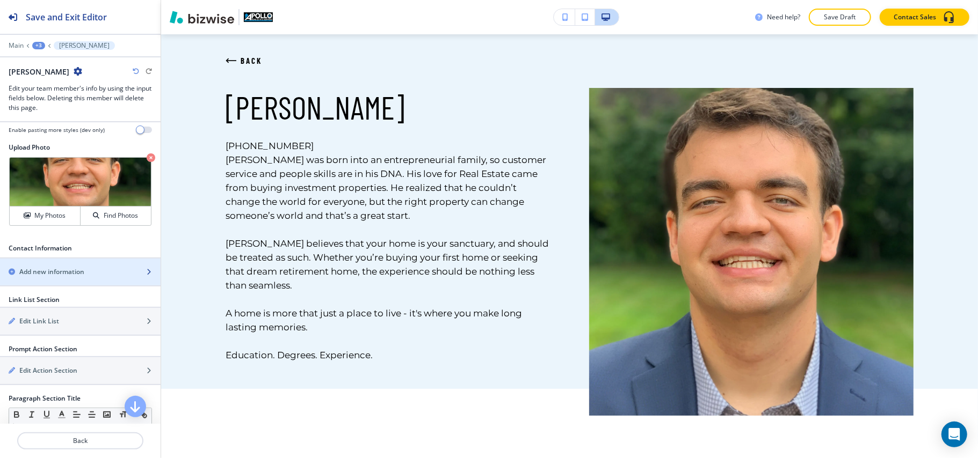
scroll to position [572, 0]
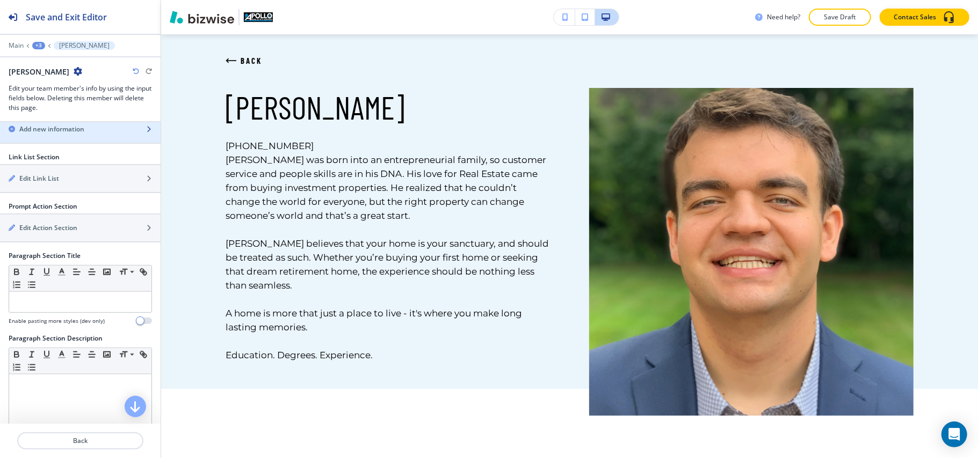
click at [71, 143] on div "button" at bounding box center [80, 138] width 161 height 9
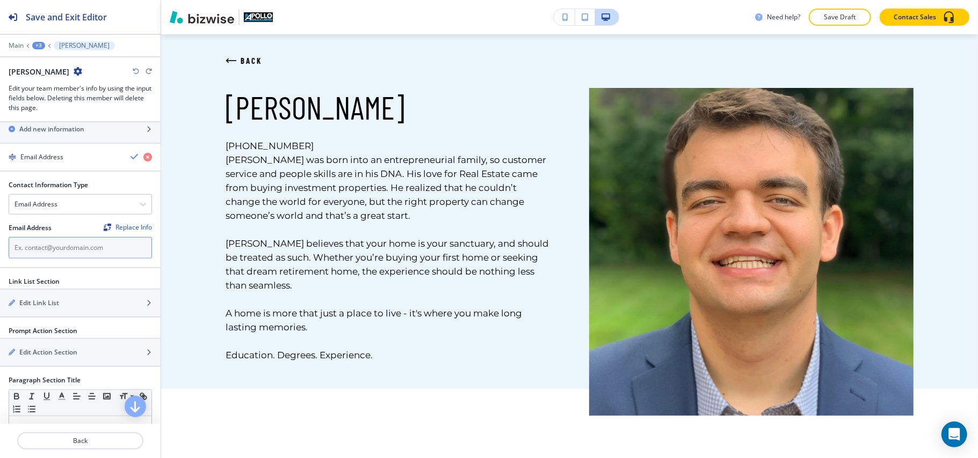
click at [43, 259] on input "text" at bounding box center [80, 247] width 143 height 21
paste input "Manoli@ApolloREServices.com"
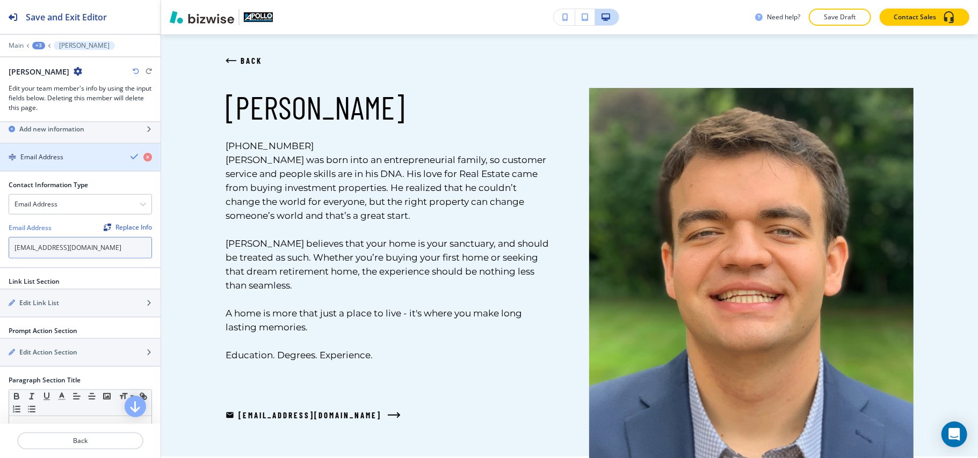
type input "Manoli@ApolloREServices.com"
click at [54, 162] on h4 "Email Address" at bounding box center [41, 157] width 43 height 10
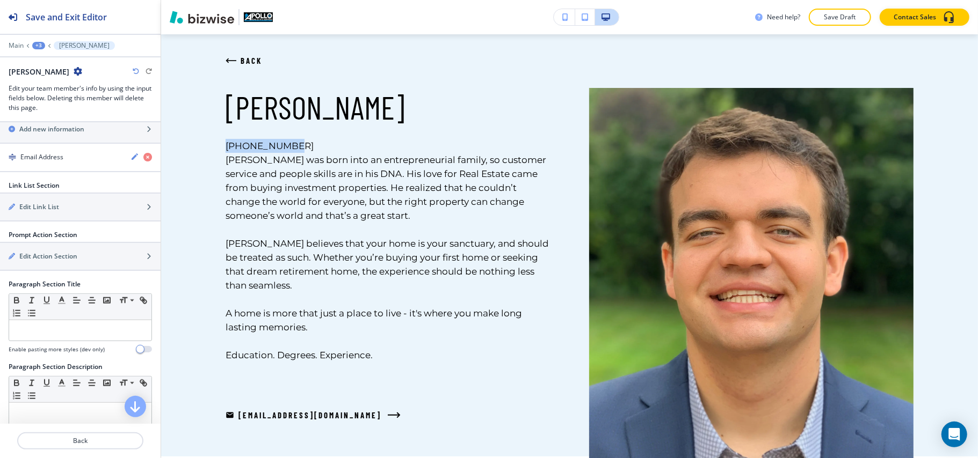
drag, startPoint x: 295, startPoint y: 144, endPoint x: 214, endPoint y: 144, distance: 81.1
click at [214, 144] on div "BACK Manoli Magiassos 330-979-8088 Manoli was born into an entrepreneurial fami…" at bounding box center [368, 259] width 363 height 342
copy link "330-979-8088"
click at [54, 134] on h2 "Add new information" at bounding box center [51, 130] width 65 height 10
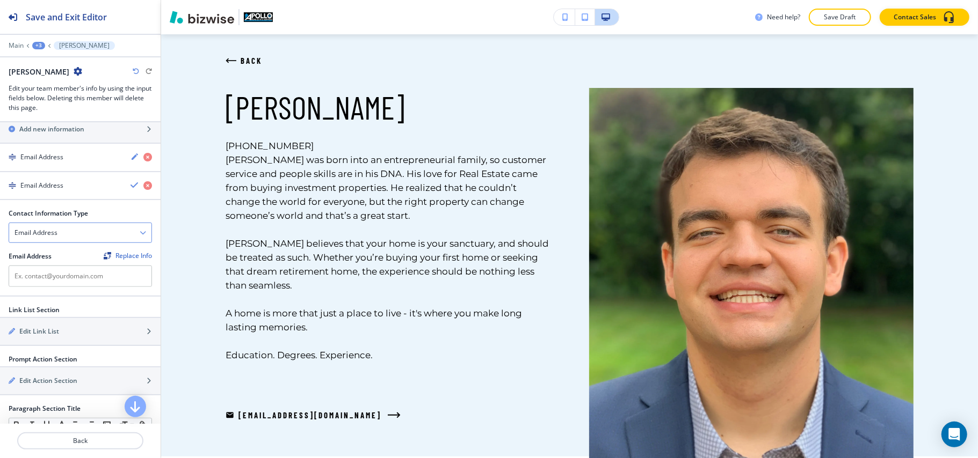
click at [45, 238] on h4 "Email Address" at bounding box center [35, 233] width 43 height 10
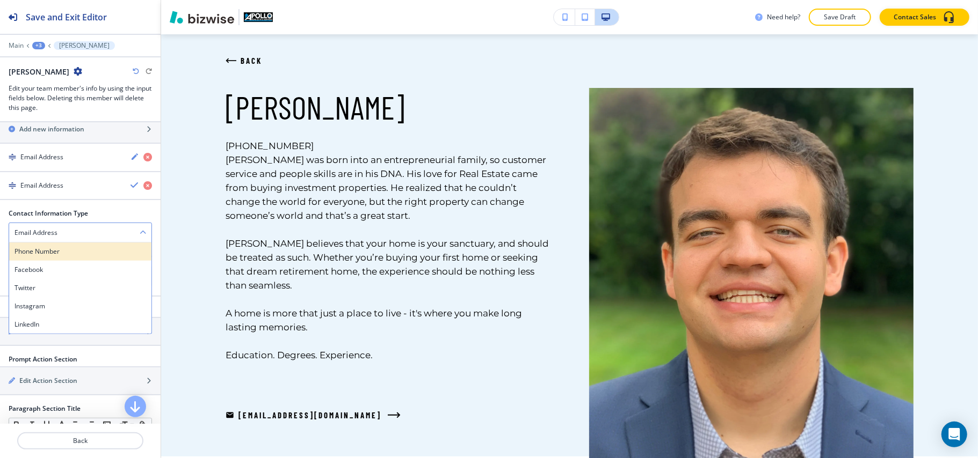
click at [48, 257] on h4 "Phone Number" at bounding box center [80, 252] width 132 height 10
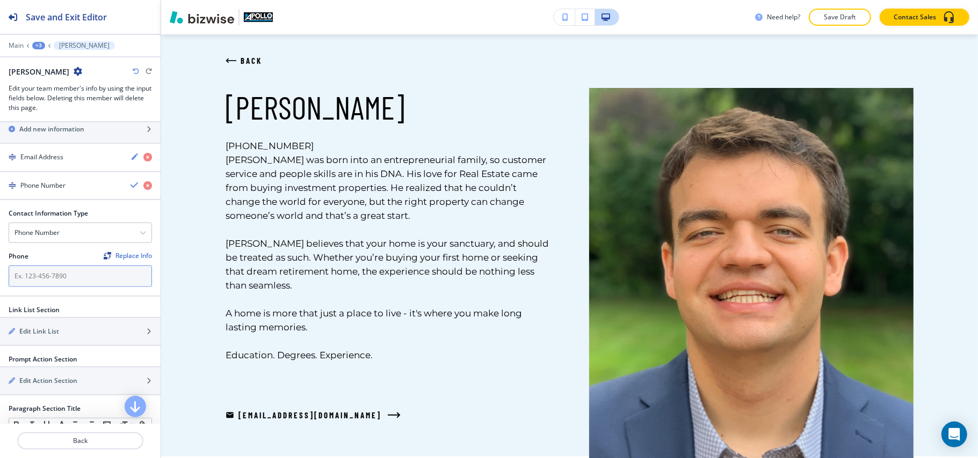
click at [54, 287] on input "text" at bounding box center [80, 276] width 143 height 21
paste input "330-979-8088"
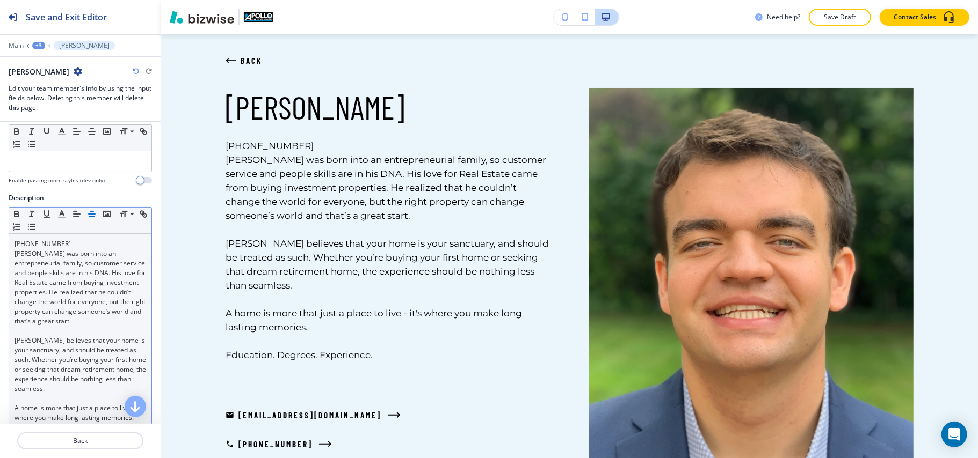
scroll to position [0, 0]
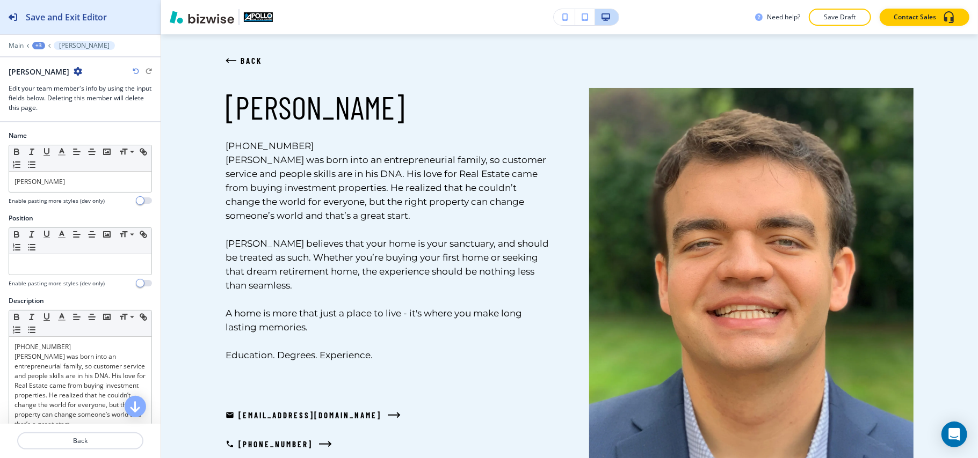
type input "330-979-8088"
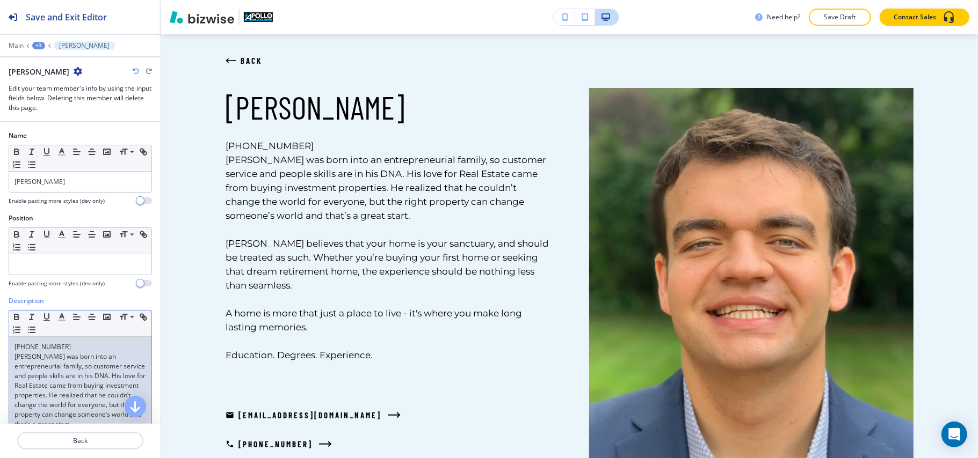
click at [48, 394] on p "Manoli was born into an entrepreneurial family, so customer service and people …" at bounding box center [80, 390] width 132 height 77
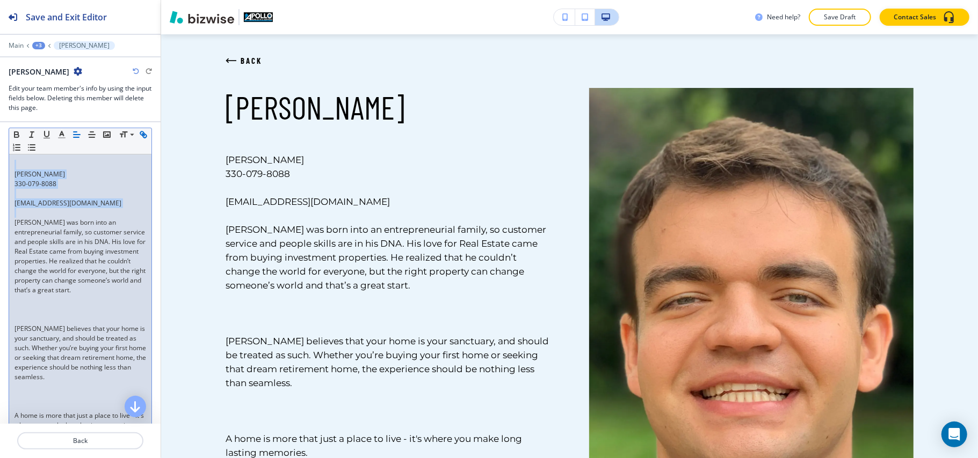
drag, startPoint x: 9, startPoint y: 224, endPoint x: 3, endPoint y: 156, distance: 69.0
click at [3, 156] on div "Description Small Normal Large Huge Manoli Magiassos 330-079-8088 Manoli@Apollo…" at bounding box center [80, 305] width 161 height 382
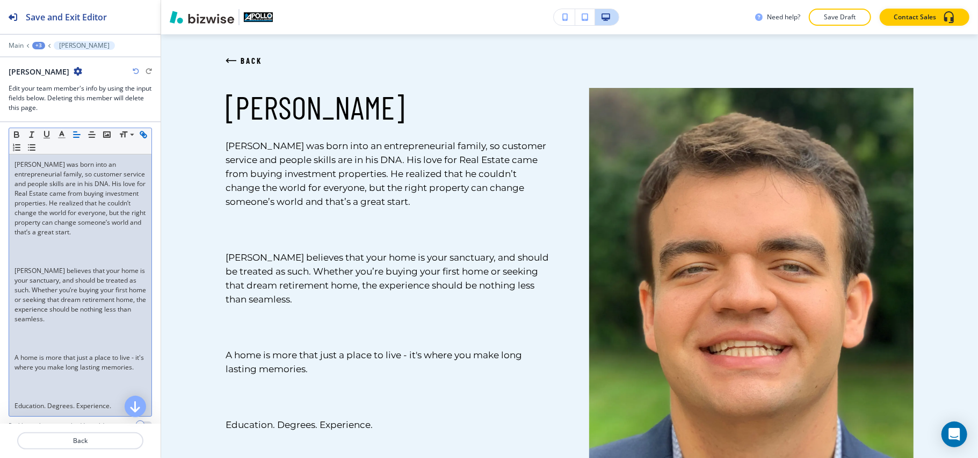
scroll to position [125, 0]
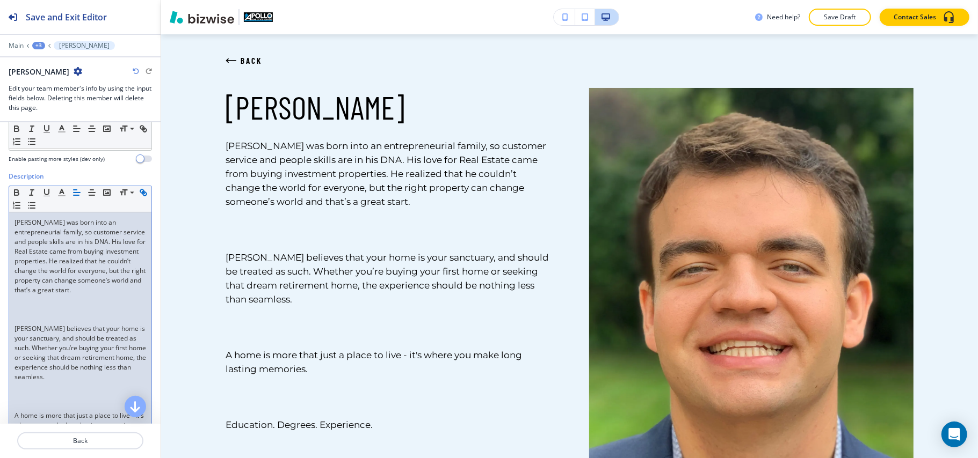
click at [37, 315] on p at bounding box center [80, 310] width 132 height 10
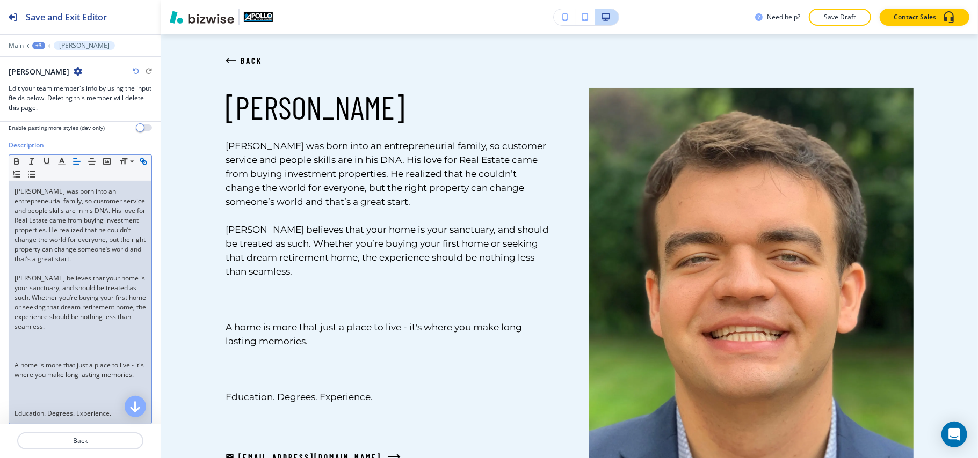
scroll to position [181, 0]
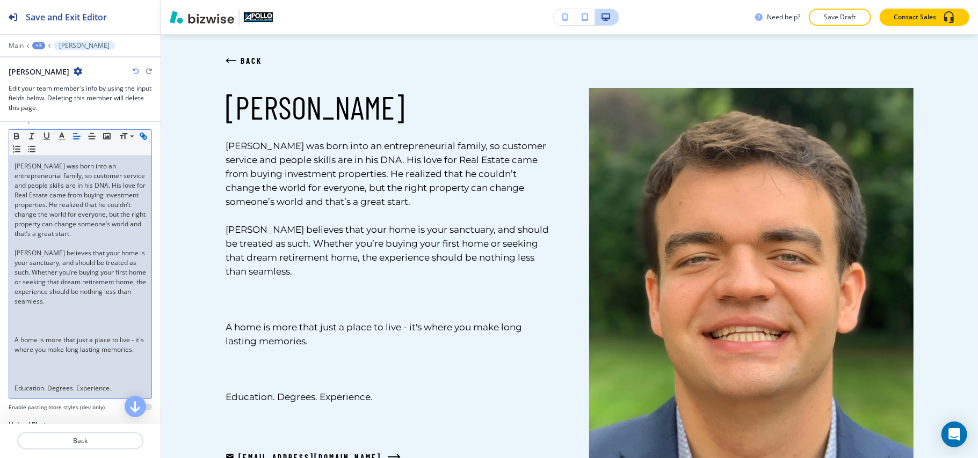
click at [38, 336] on p at bounding box center [80, 331] width 132 height 10
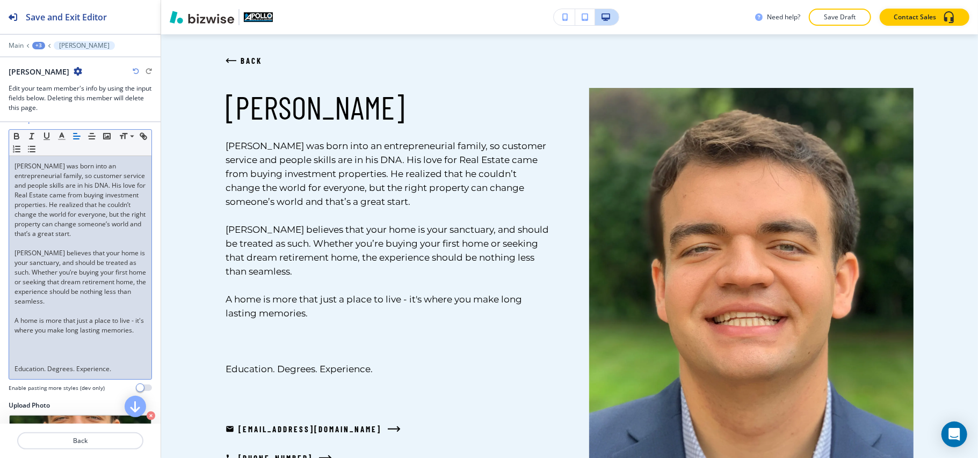
click at [21, 365] on p at bounding box center [80, 360] width 132 height 10
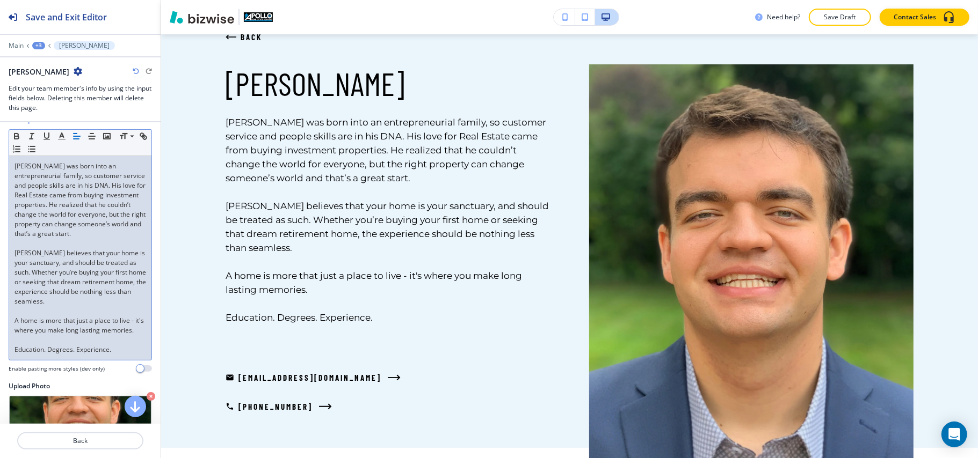
scroll to position [0, 0]
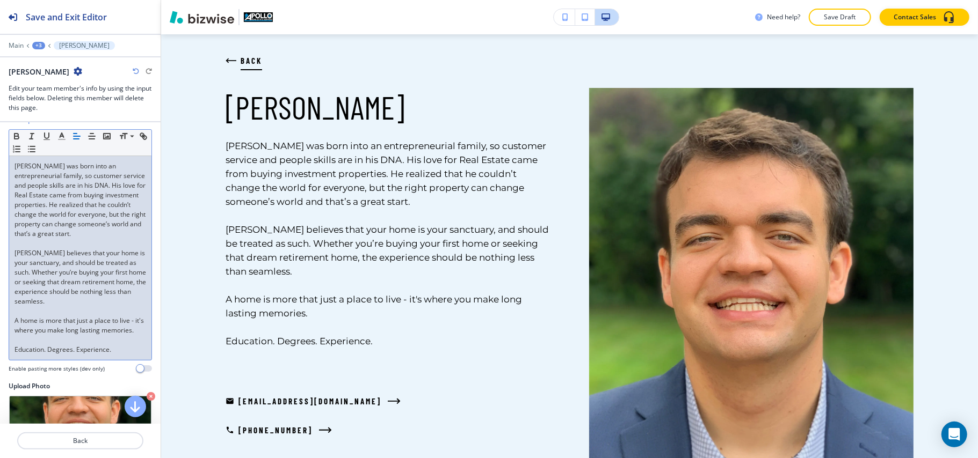
click at [230, 60] on icon "button" at bounding box center [230, 60] width 11 height 11
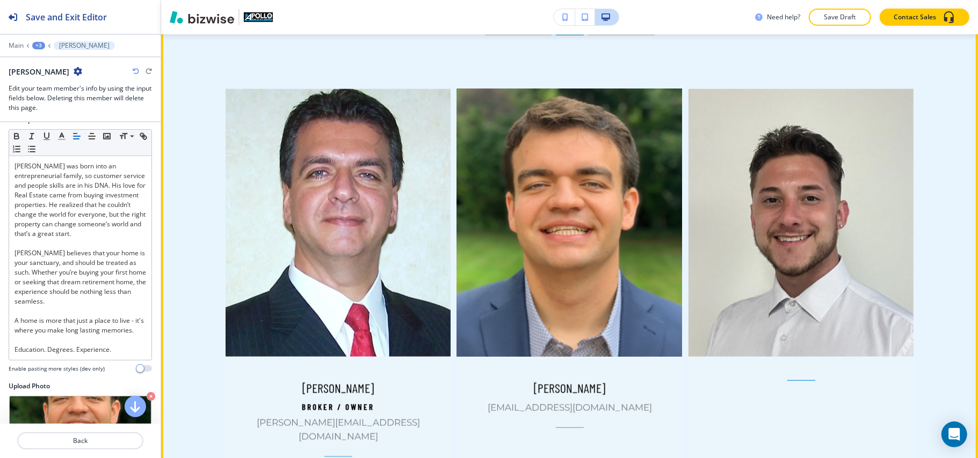
scroll to position [973, 0]
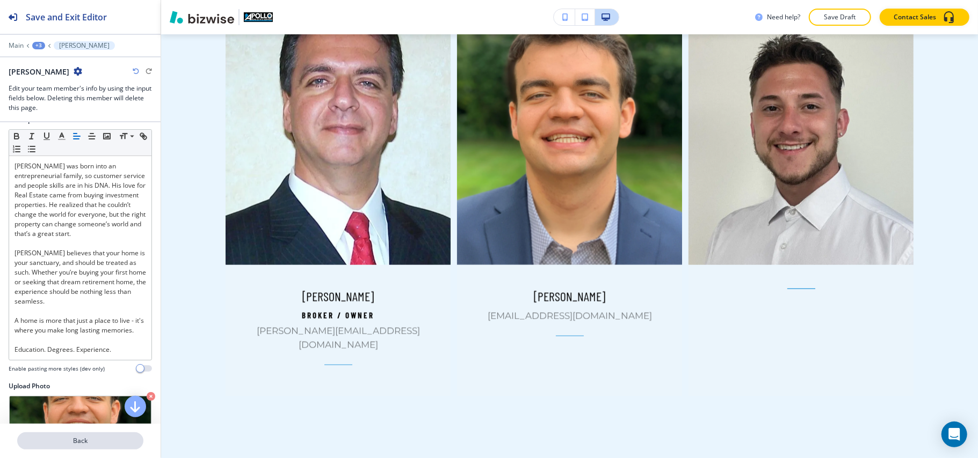
click at [99, 441] on p "Back" at bounding box center [80, 441] width 124 height 10
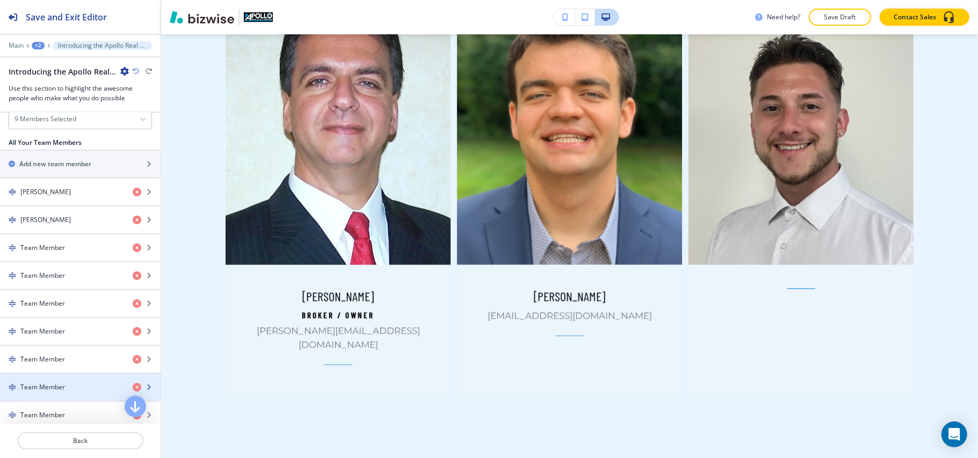
scroll to position [430, 0]
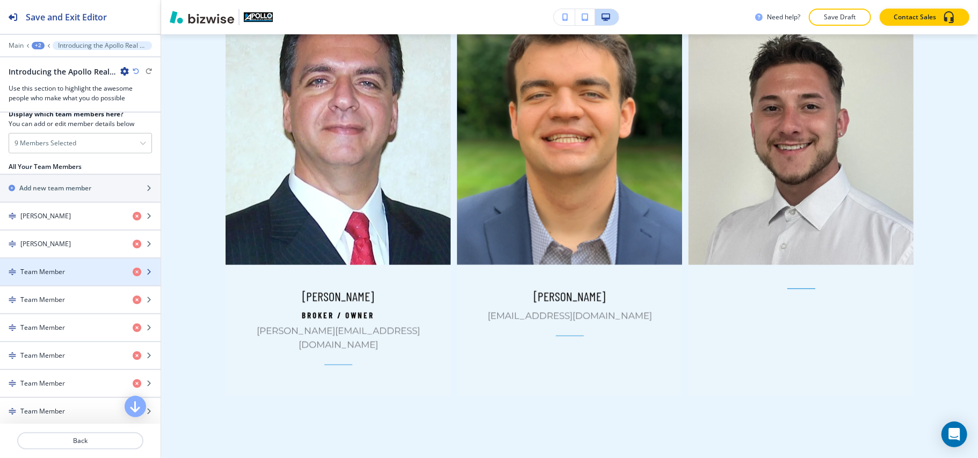
click at [48, 282] on div "button" at bounding box center [80, 281] width 161 height 9
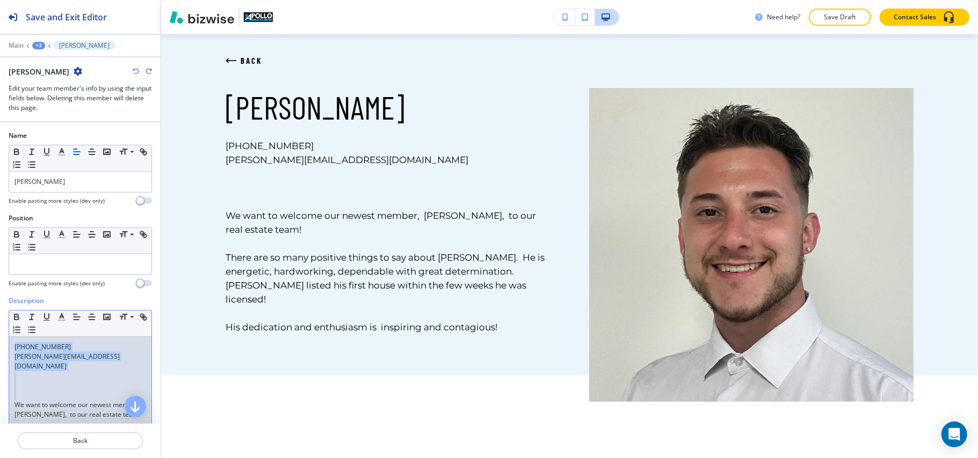
drag, startPoint x: 13, startPoint y: 396, endPoint x: 5, endPoint y: 347, distance: 49.4
click at [5, 347] on div "Description Small Normal Large Huge 330-550-7977 Keith_Rounds@ApolloREServices.…" at bounding box center [80, 419] width 161 height 247
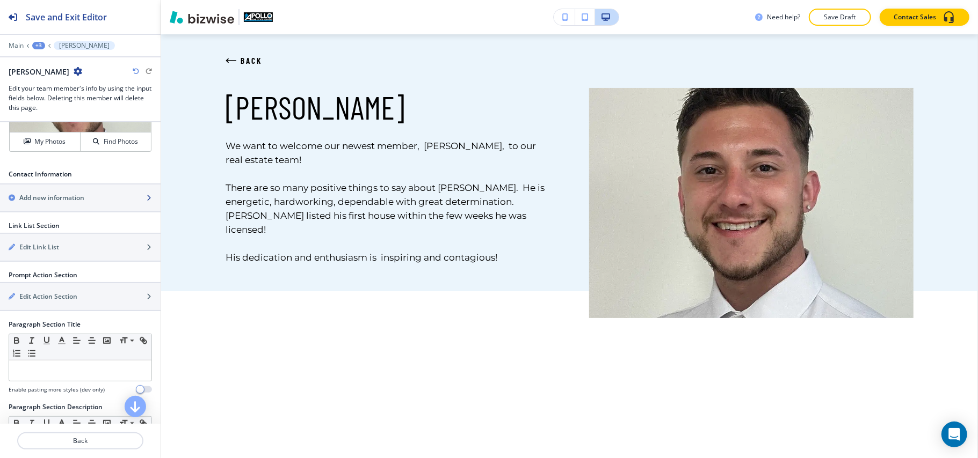
click at [71, 209] on div "button" at bounding box center [80, 207] width 161 height 9
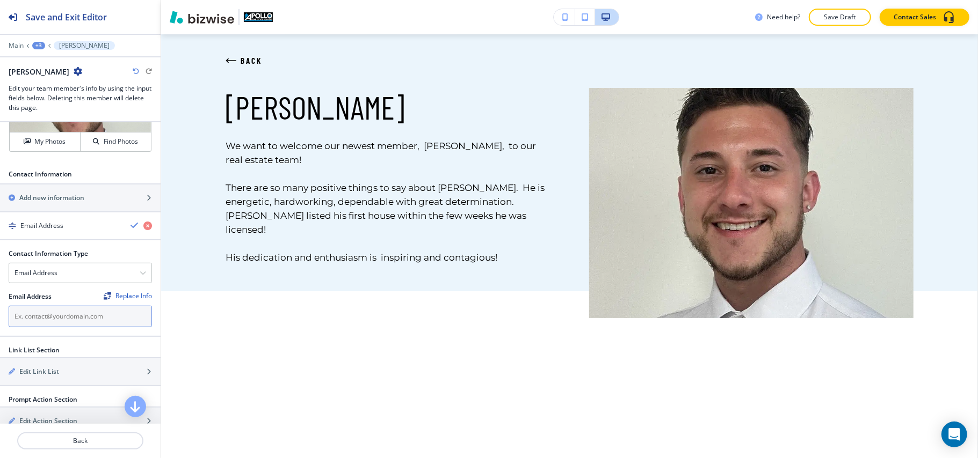
click at [41, 326] on input "text" at bounding box center [80, 316] width 143 height 21
paste input "330-550-7977"
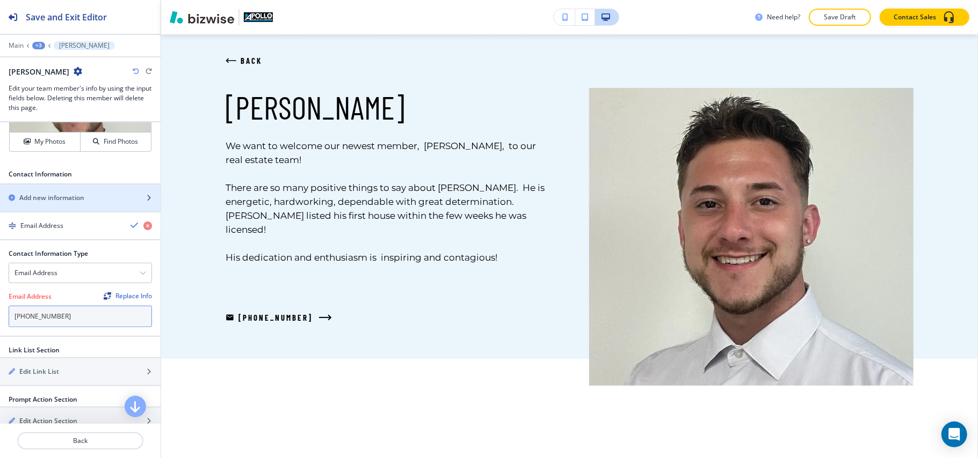
type input "330-550-7977"
click at [67, 196] on h2 "Add new information" at bounding box center [51, 198] width 65 height 10
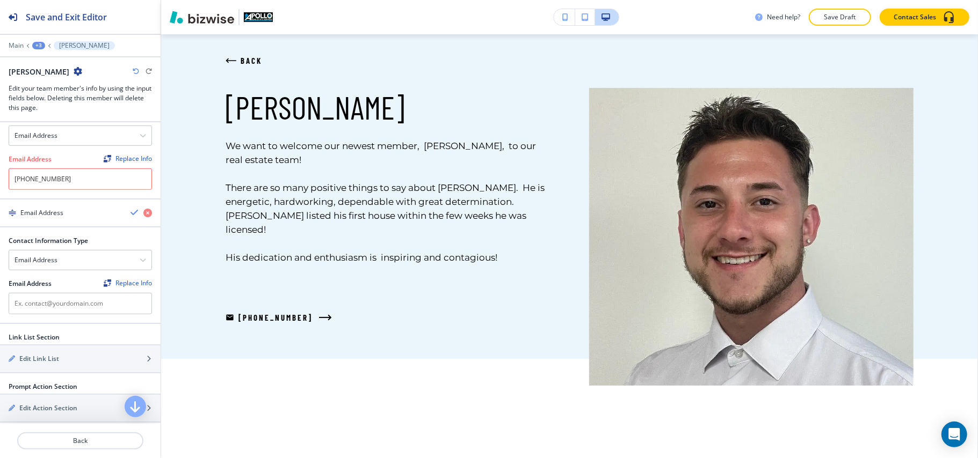
scroll to position [572, 0]
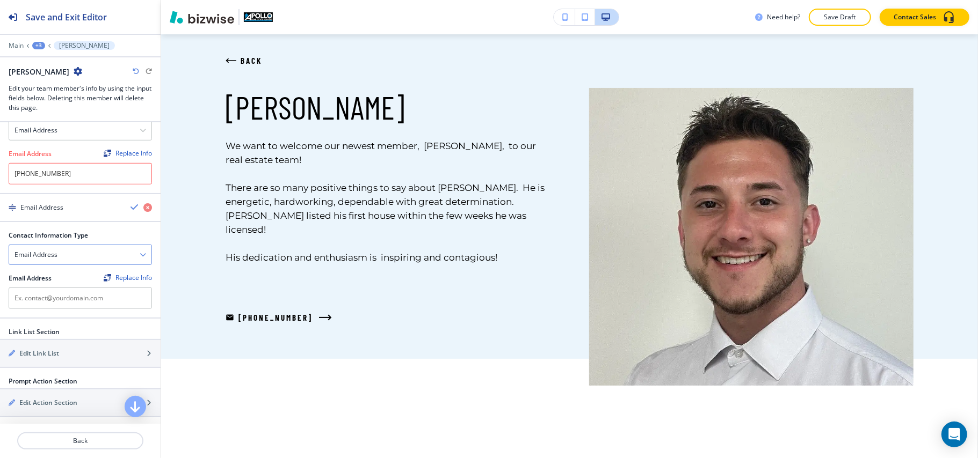
click at [50, 258] on h4 "Email Address" at bounding box center [35, 255] width 43 height 10
click at [48, 273] on div "Phone Number" at bounding box center [80, 274] width 142 height 18
click at [55, 307] on input "text" at bounding box center [80, 298] width 143 height 21
paste input "330-550-7977"
type input "330-550-7977"
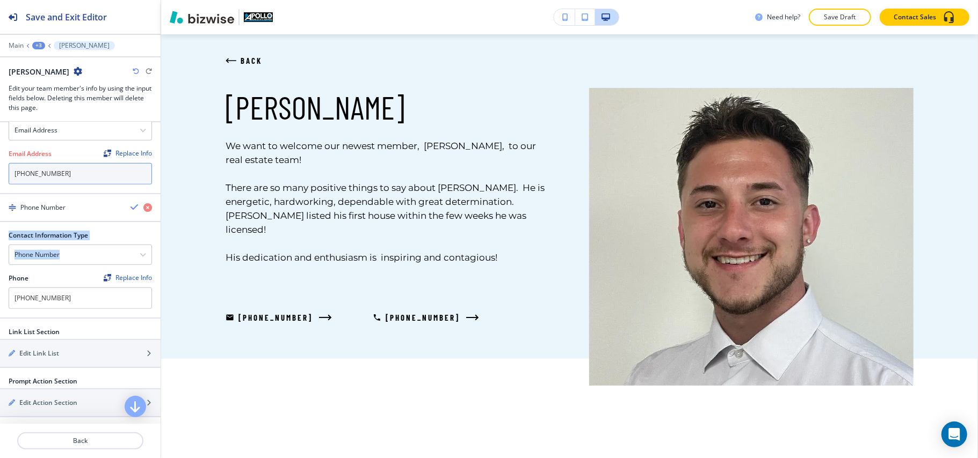
drag, startPoint x: 74, startPoint y: 263, endPoint x: 40, endPoint y: 188, distance: 82.4
click at [1, 262] on div "Contact Information Type Phone Number Email Address Facebook Twitter Instagram …" at bounding box center [80, 274] width 161 height 87
drag, startPoint x: 59, startPoint y: 174, endPoint x: 0, endPoint y: 179, distance: 58.7
click at [0, 179] on div "Contact Information Type Email Address Phone Number Facebook Twitter Instagram …" at bounding box center [80, 149] width 161 height 87
paste input "Keith_Rounds@ApolloREServices.com"
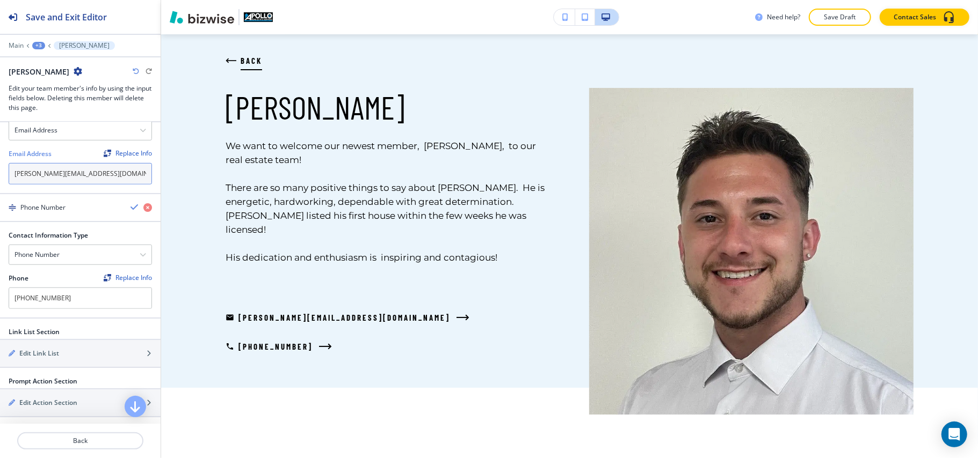
type input "Keith_Rounds@ApolloREServices.com"
click at [225, 58] on icon "button" at bounding box center [230, 60] width 11 height 11
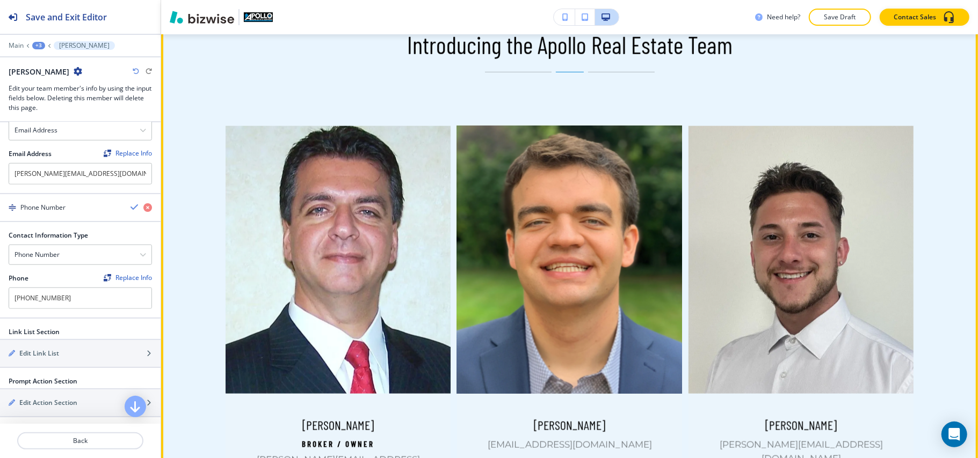
scroll to position [829, 0]
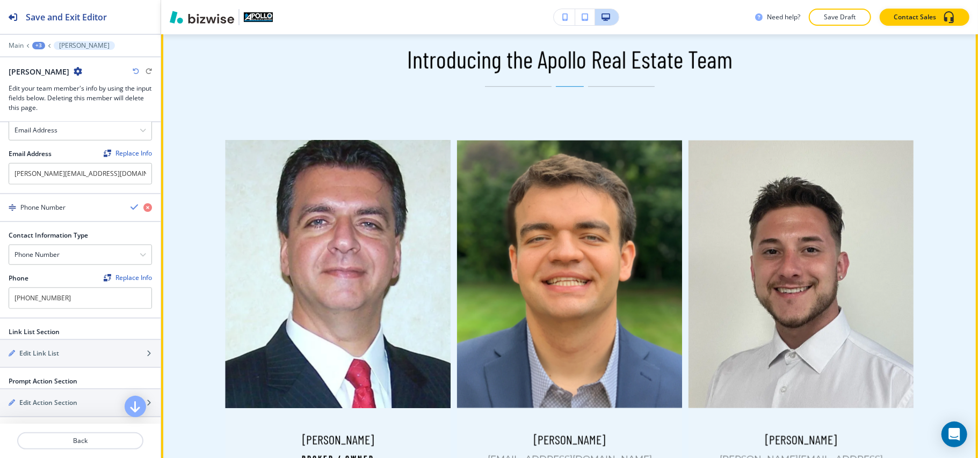
click at [327, 209] on img at bounding box center [338, 274] width 237 height 281
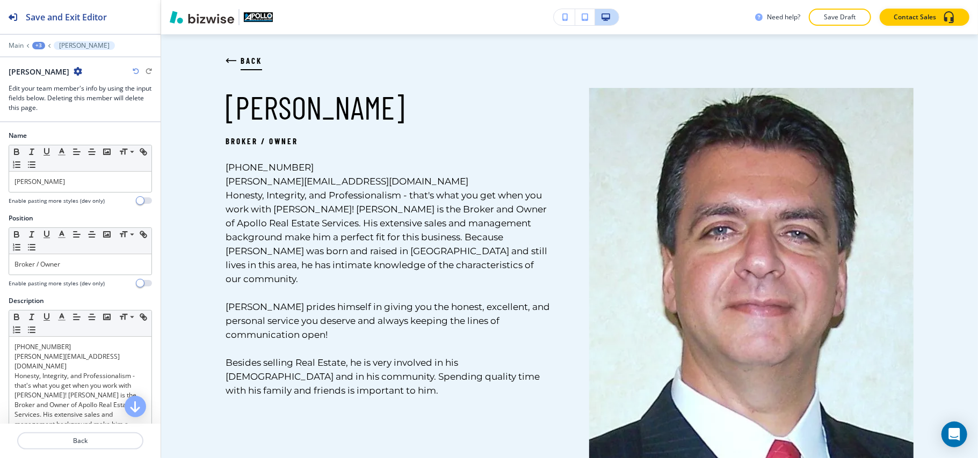
click at [232, 62] on icon "button" at bounding box center [230, 60] width 11 height 11
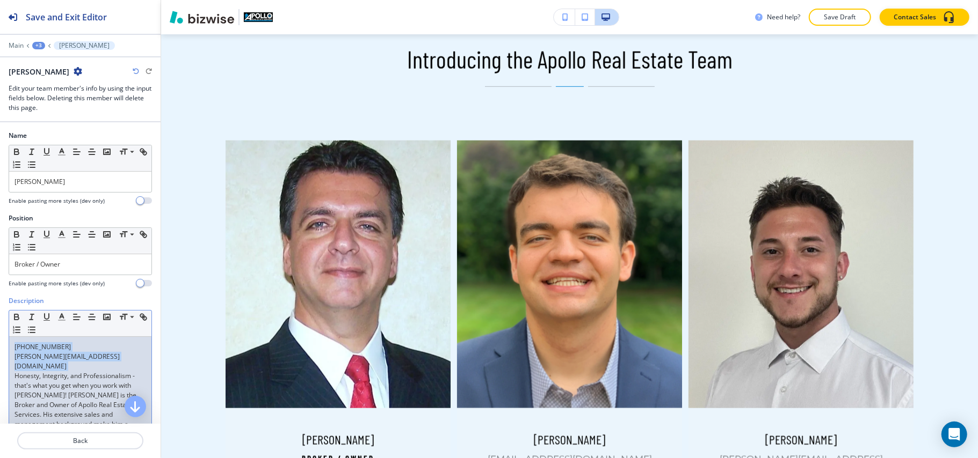
drag, startPoint x: 11, startPoint y: 368, endPoint x: 5, endPoint y: 336, distance: 32.1
click at [5, 336] on div "Description Small Normal Large Huge 330-307-5003 Sam@ApolloREServices.com Hones…" at bounding box center [80, 453] width 161 height 315
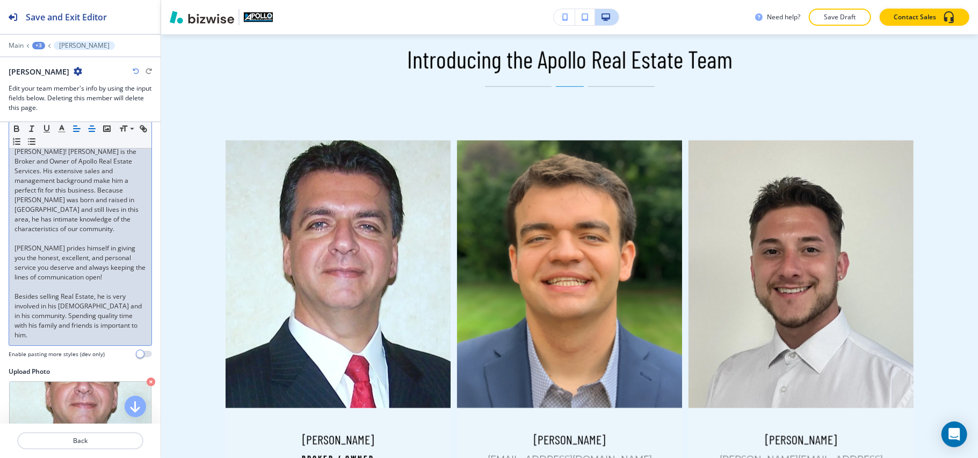
scroll to position [430, 0]
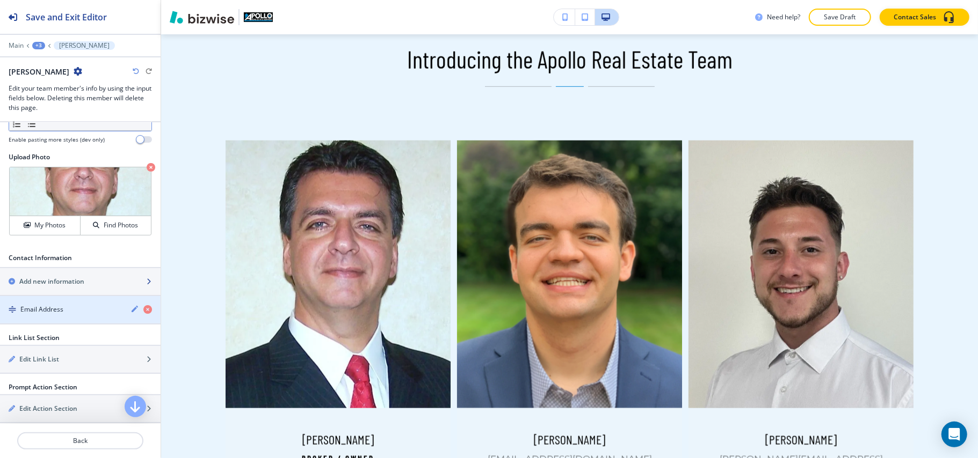
click at [52, 277] on h2 "Add new information" at bounding box center [51, 282] width 65 height 10
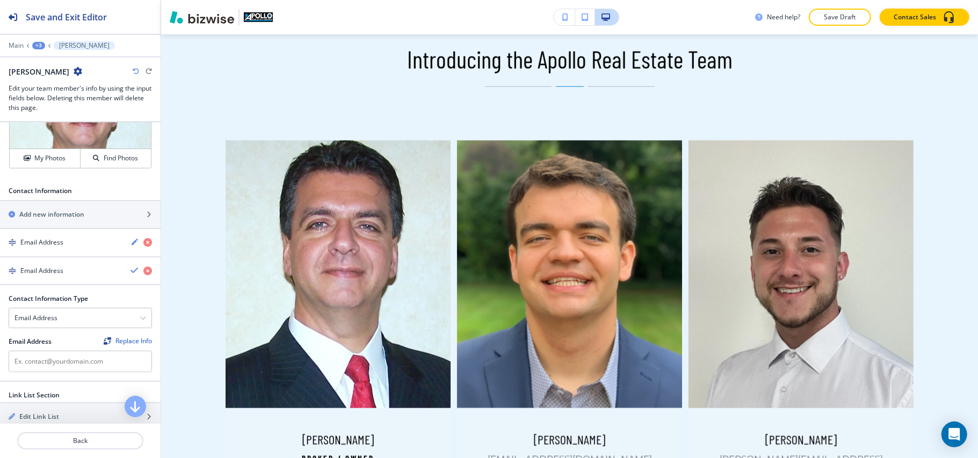
scroll to position [644, 0]
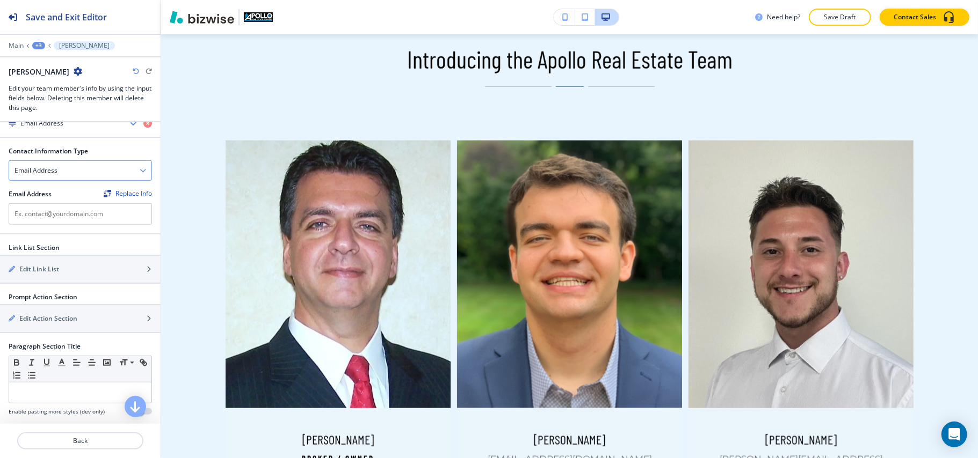
click at [72, 161] on div "Email Address" at bounding box center [80, 170] width 142 height 19
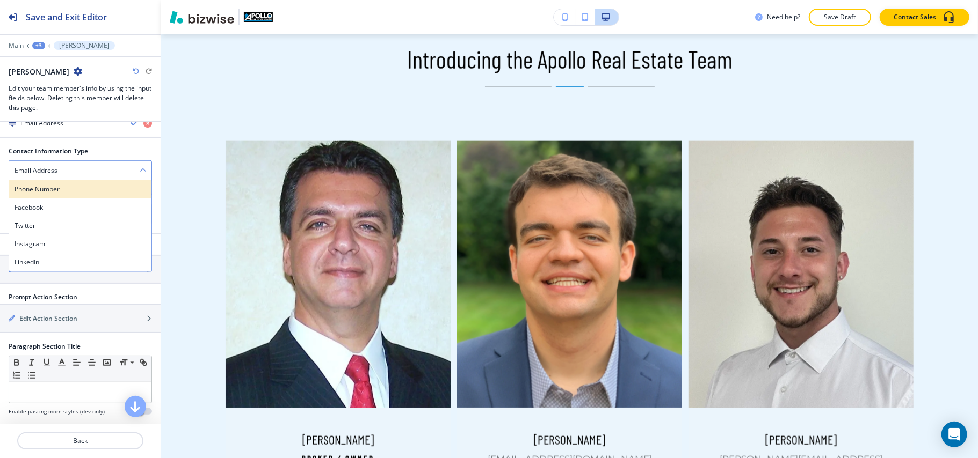
click at [65, 185] on h4 "Phone Number" at bounding box center [80, 190] width 132 height 10
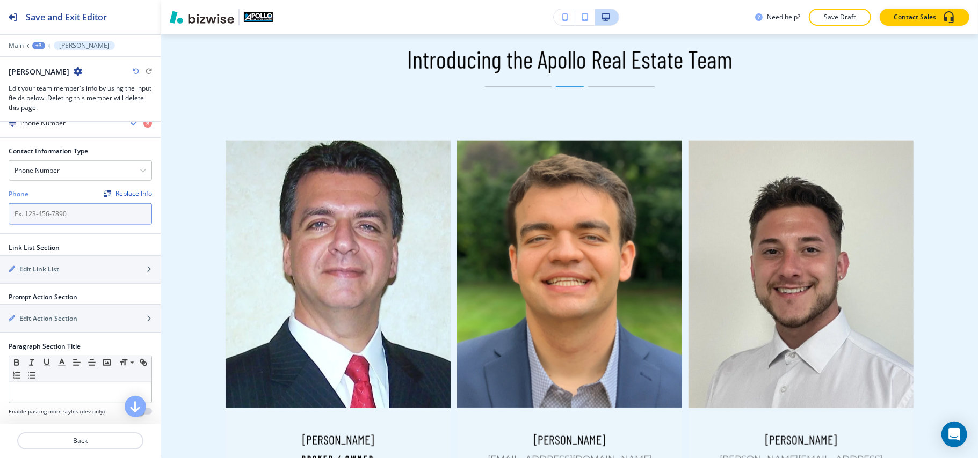
click at [56, 213] on input "text" at bounding box center [80, 213] width 143 height 21
paste input "330-307-5003"
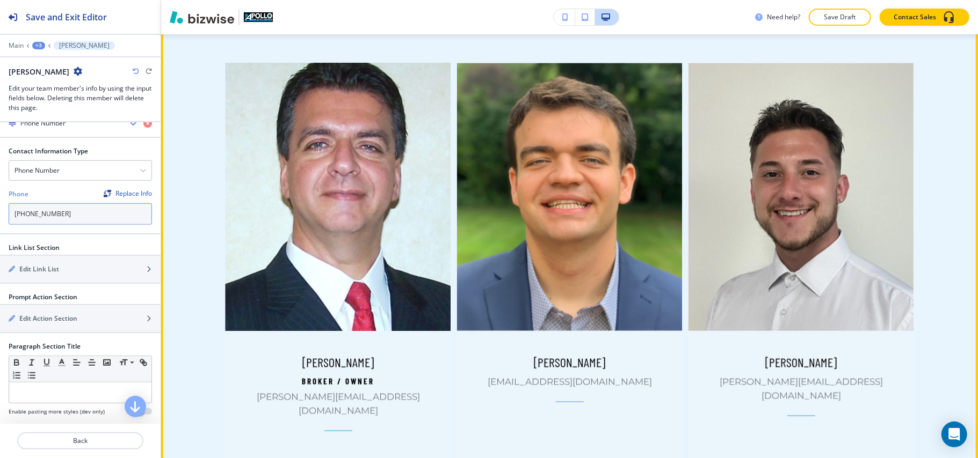
scroll to position [1044, 0]
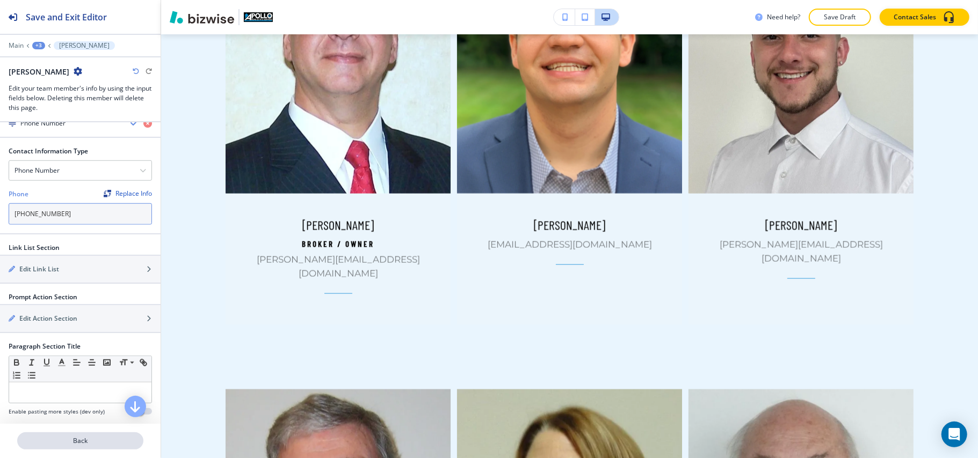
type input "330-307-5003"
click at [80, 436] on button "Back" at bounding box center [80, 441] width 126 height 17
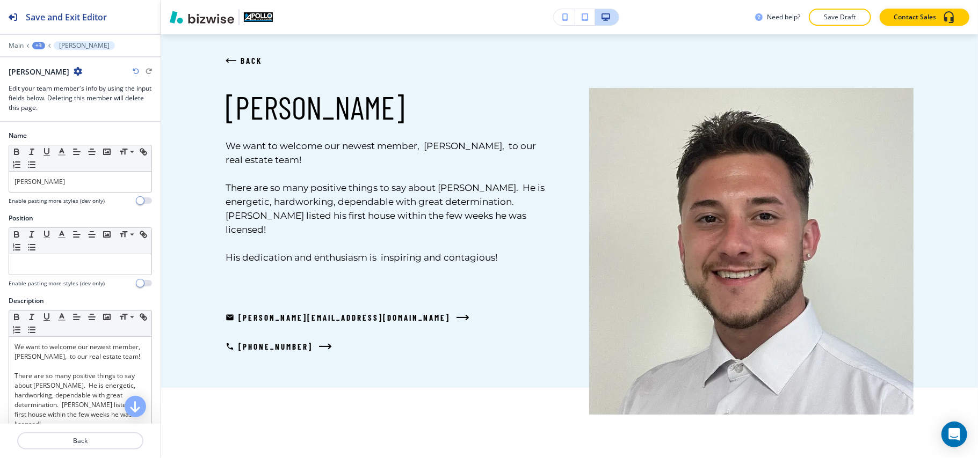
click at [39, 44] on div "+3" at bounding box center [38, 46] width 13 height 8
click at [52, 83] on p "MEET OUR TEAM" at bounding box center [66, 82] width 55 height 10
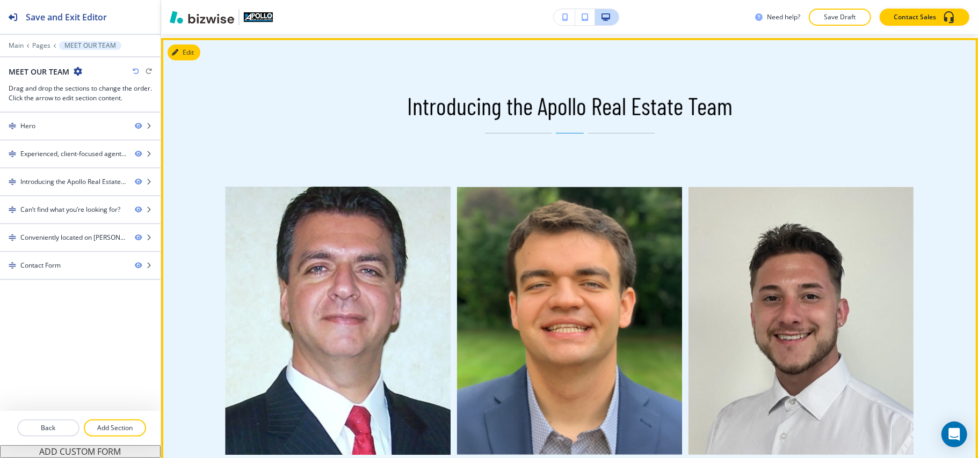
scroll to position [758, 0]
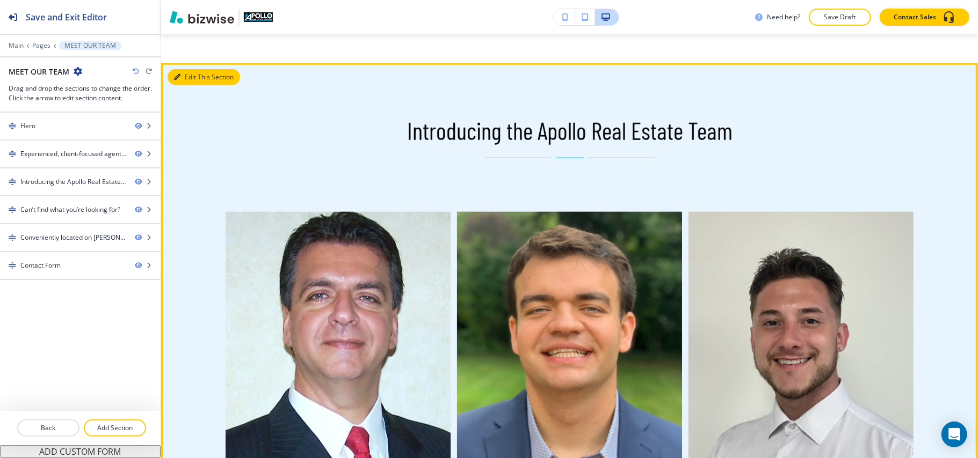
click at [189, 69] on button "Edit This Section" at bounding box center [204, 77] width 72 height 16
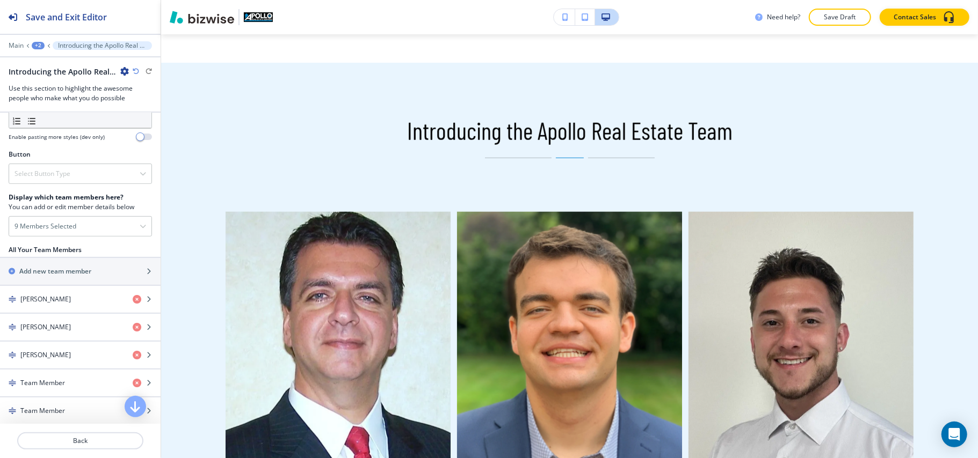
scroll to position [358, 0]
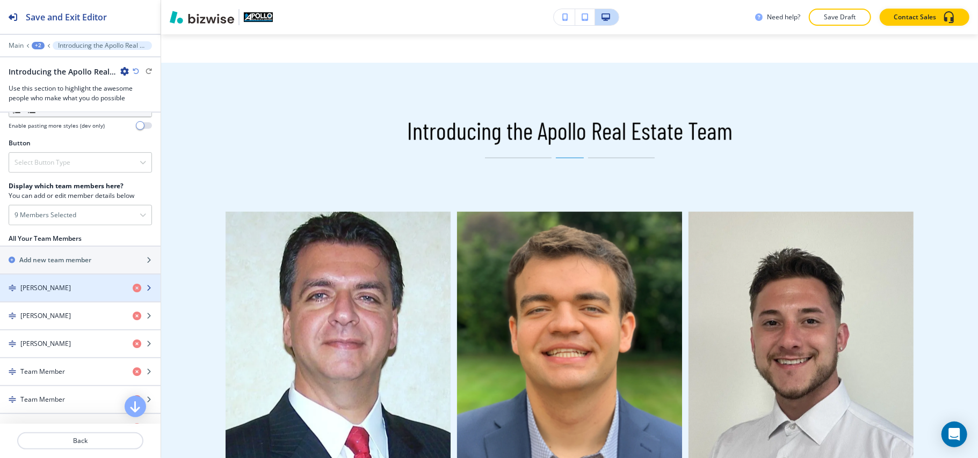
click at [59, 290] on h4 "Sam Magiassos" at bounding box center [45, 288] width 50 height 10
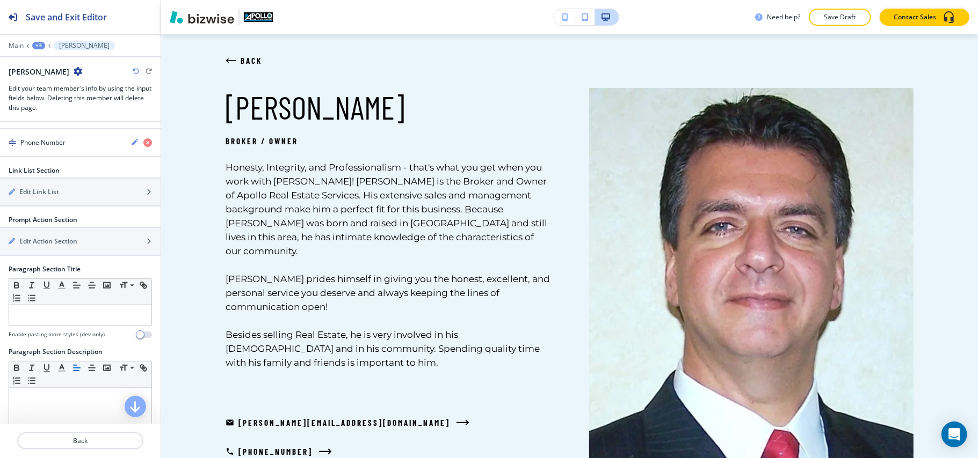
scroll to position [572, 0]
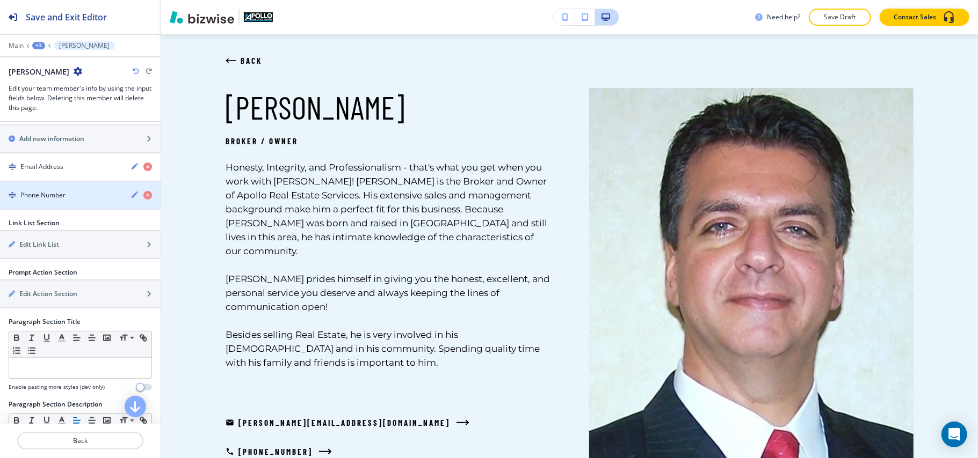
click at [53, 191] on h4 "Phone Number" at bounding box center [42, 196] width 45 height 10
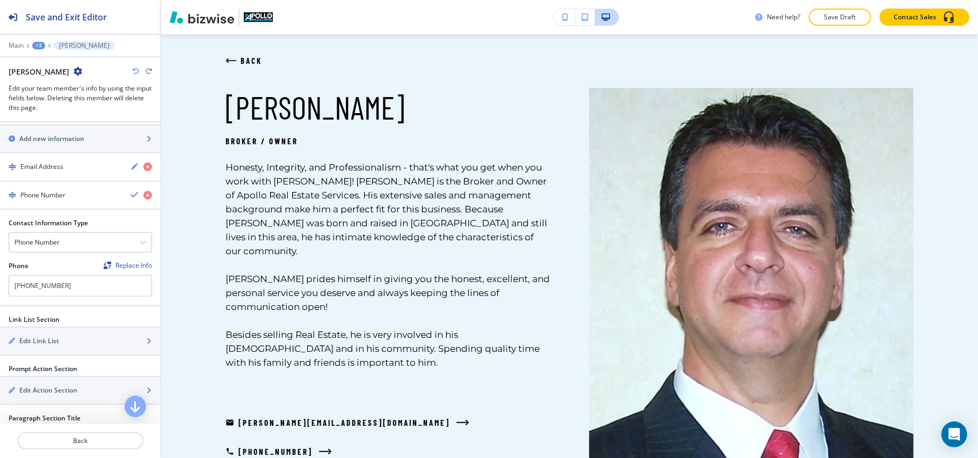
click at [53, 191] on h4 "Phone Number" at bounding box center [42, 196] width 45 height 10
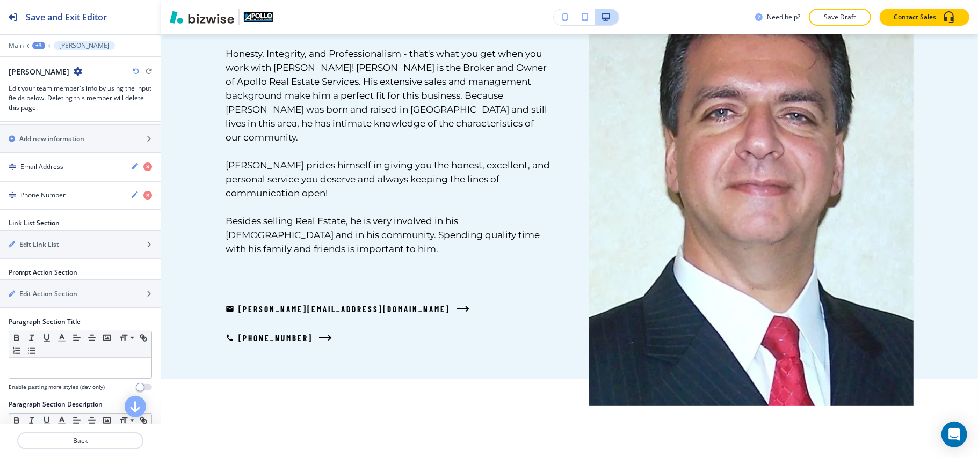
scroll to position [0, 0]
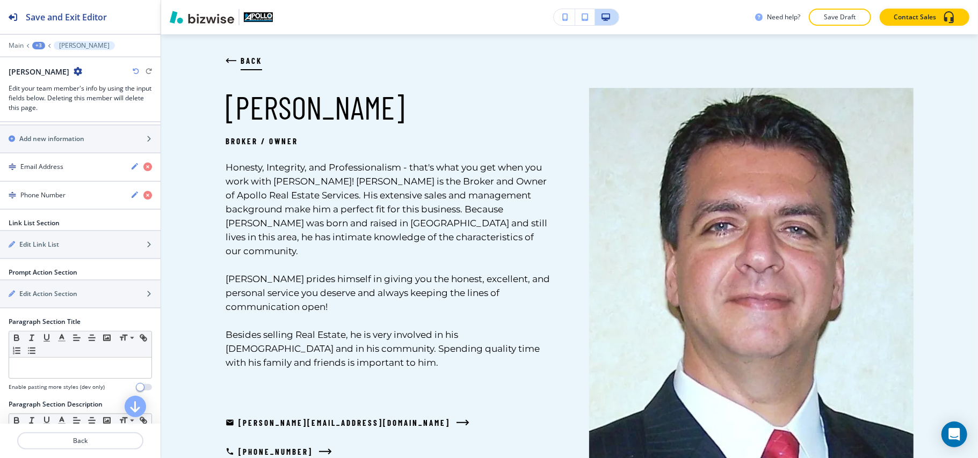
click at [225, 57] on icon "button" at bounding box center [230, 60] width 11 height 11
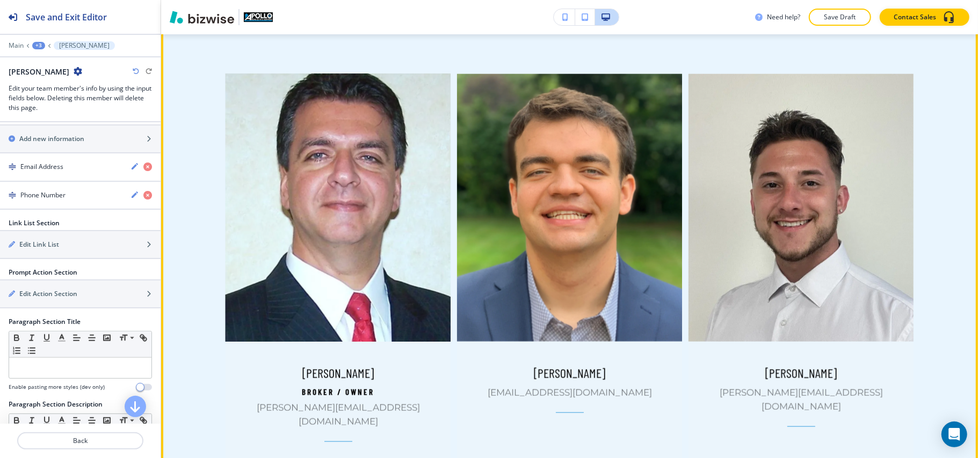
scroll to position [973, 0]
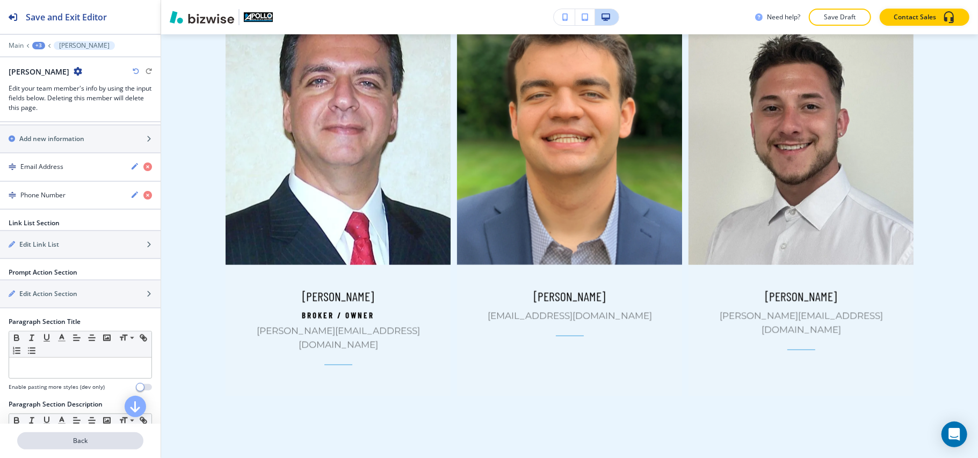
click at [93, 438] on p "Back" at bounding box center [80, 441] width 124 height 10
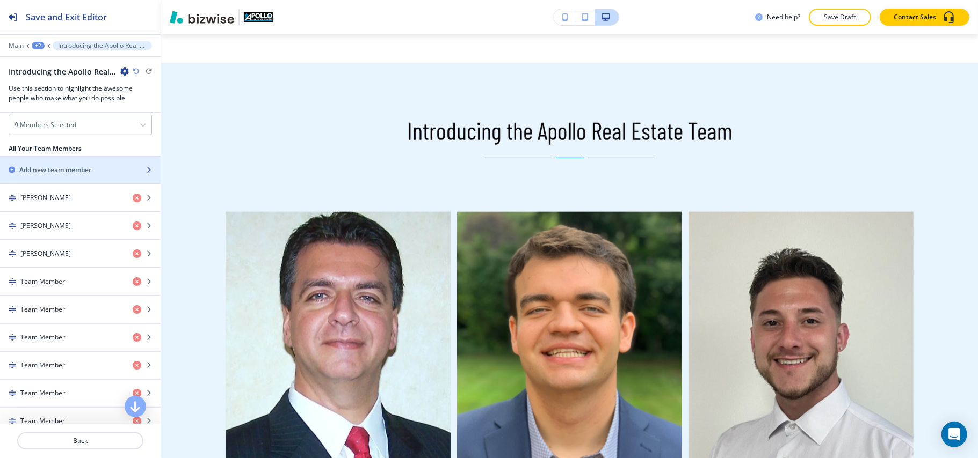
scroll to position [572, 0]
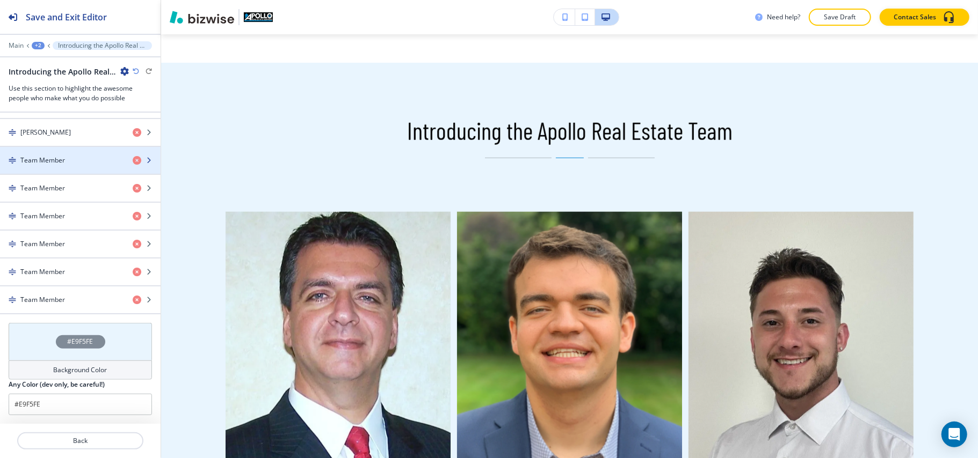
click at [54, 169] on div "button" at bounding box center [80, 169] width 161 height 9
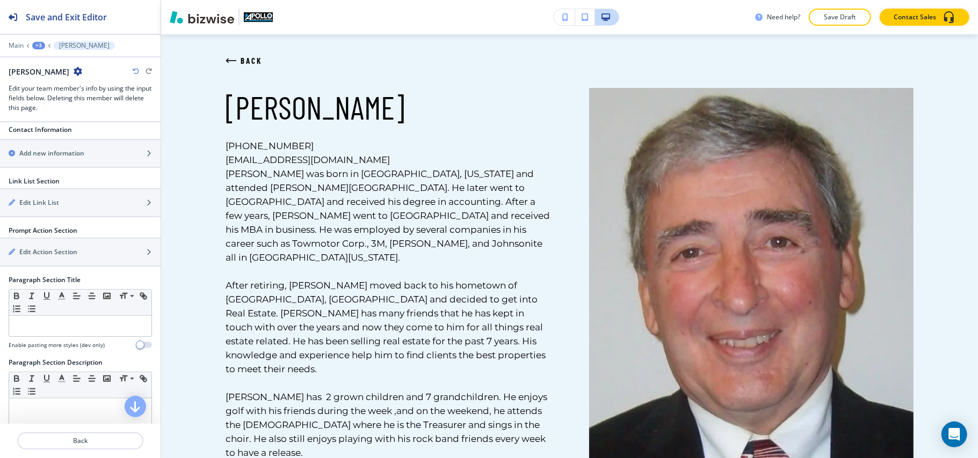
scroll to position [644, 0]
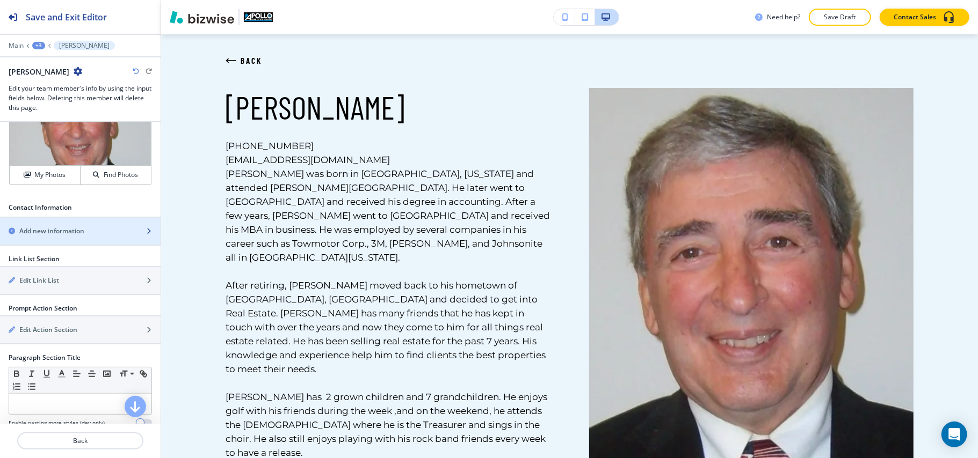
click at [59, 227] on h2 "Add new information" at bounding box center [51, 232] width 65 height 10
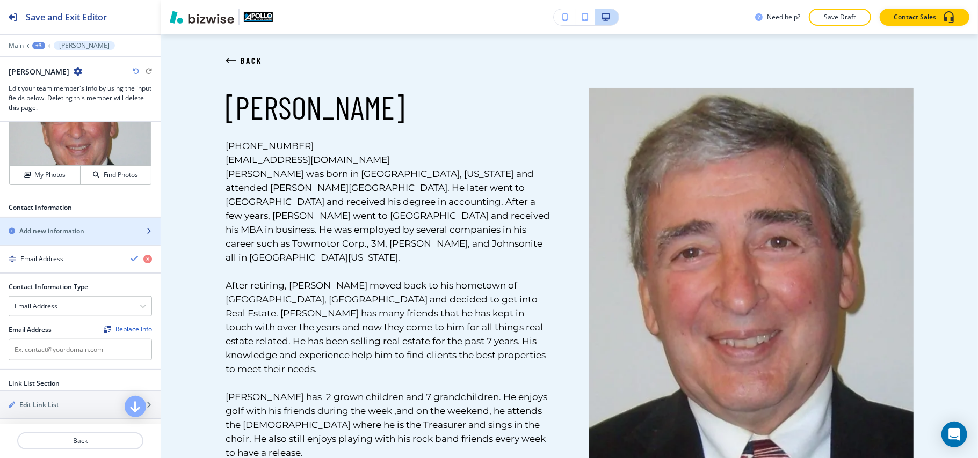
click at [61, 227] on h2 "Add new information" at bounding box center [51, 232] width 65 height 10
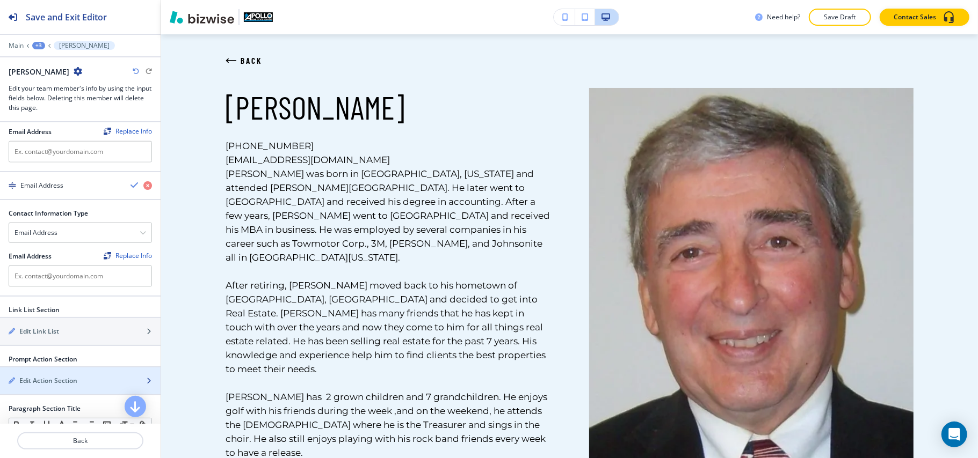
scroll to position [859, 0]
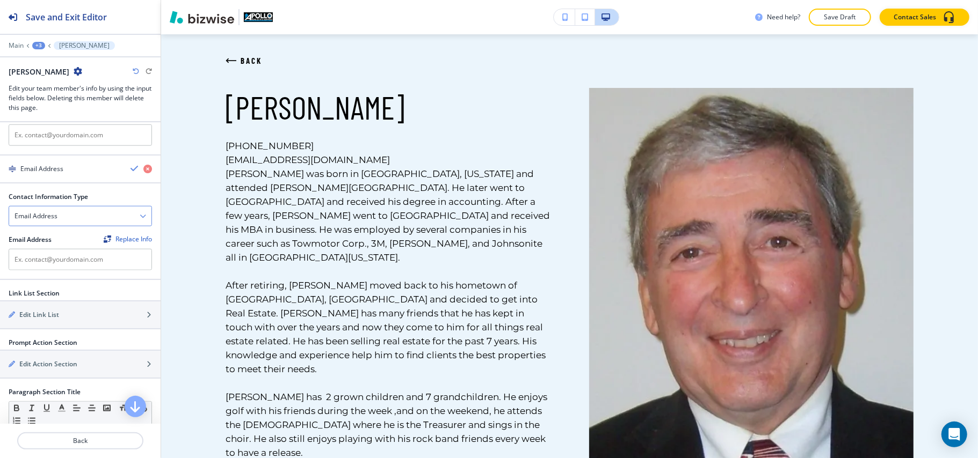
click at [69, 207] on div "Email Address" at bounding box center [80, 216] width 142 height 19
click at [60, 207] on div "Email Address" at bounding box center [80, 216] width 142 height 19
click at [61, 207] on div "Email Address" at bounding box center [80, 216] width 142 height 19
click at [53, 249] on h4 "Facebook" at bounding box center [80, 254] width 132 height 10
click at [62, 207] on div "Facebook" at bounding box center [80, 216] width 142 height 19
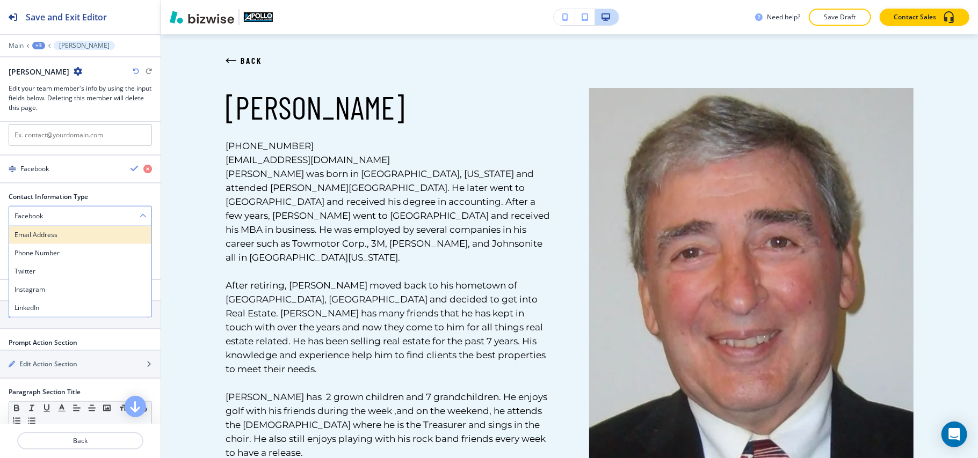
click at [59, 230] on h4 "Email Address" at bounding box center [80, 235] width 132 height 10
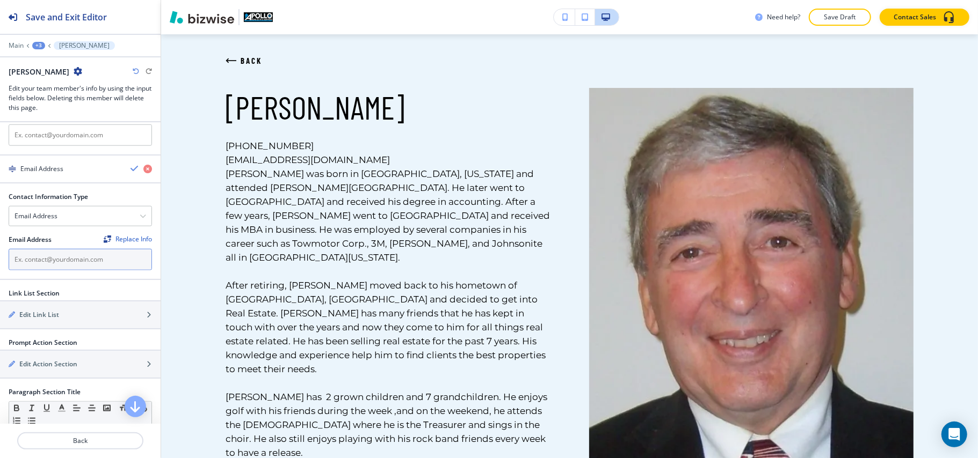
click at [58, 249] on input "text" at bounding box center [80, 259] width 143 height 21
paste input "440-796-7190"
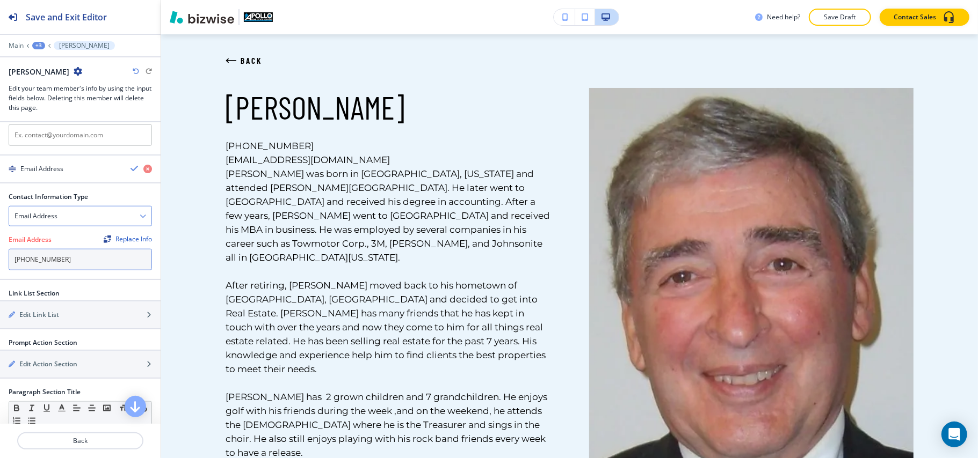
type input "440-796-7190"
click at [59, 207] on div "Email Address" at bounding box center [80, 216] width 142 height 19
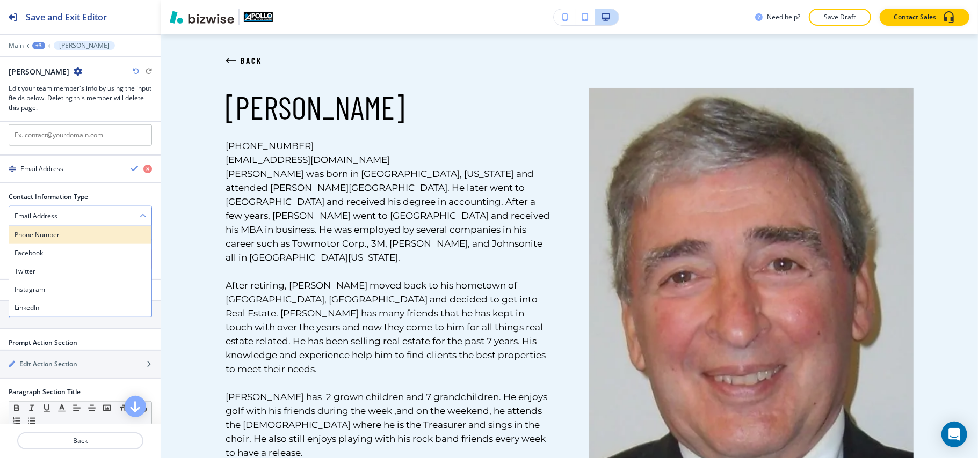
click at [54, 230] on h4 "Phone Number" at bounding box center [80, 235] width 132 height 10
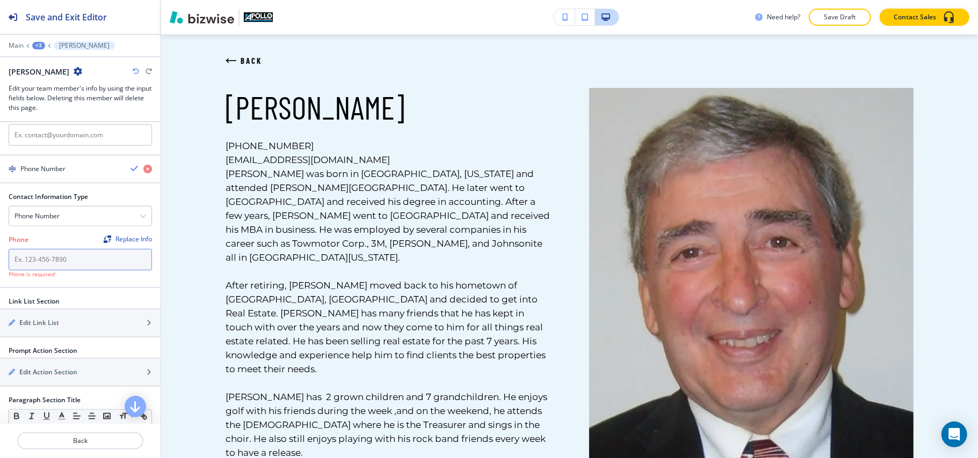
click at [67, 249] on input "text" at bounding box center [80, 259] width 143 height 21
paste input "440-796-7190"
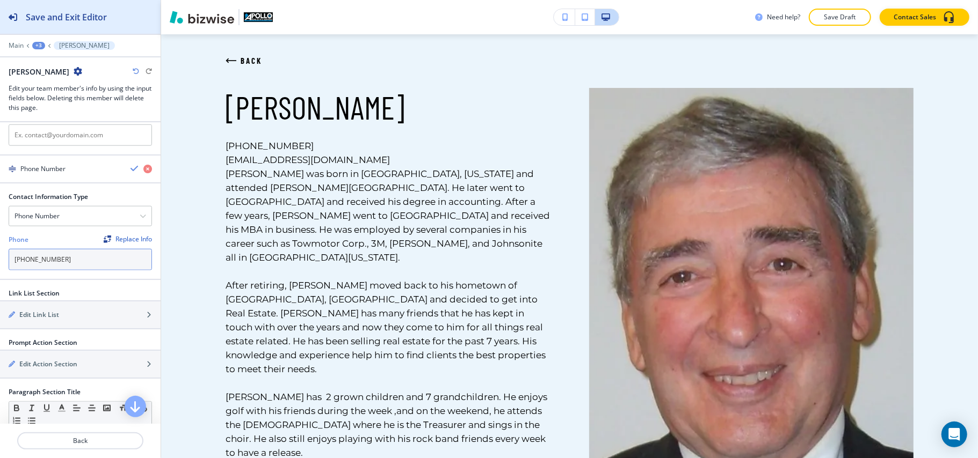
type input "440-796-7190"
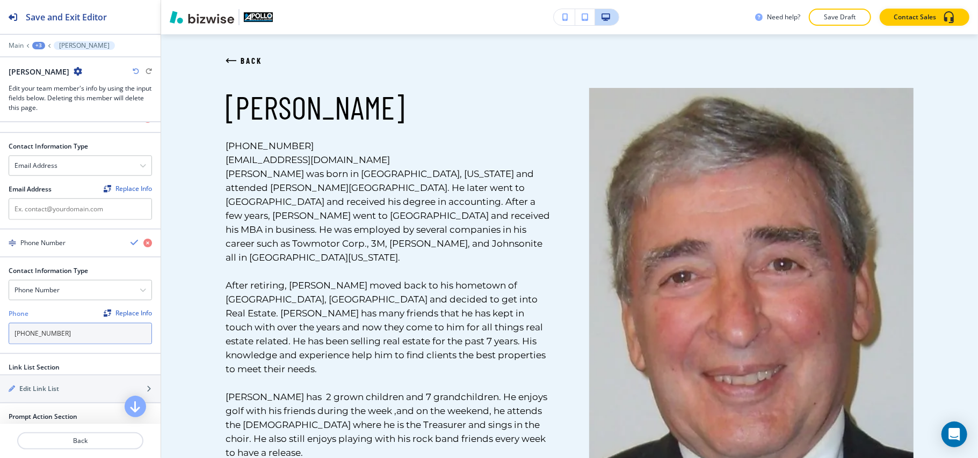
scroll to position [716, 0]
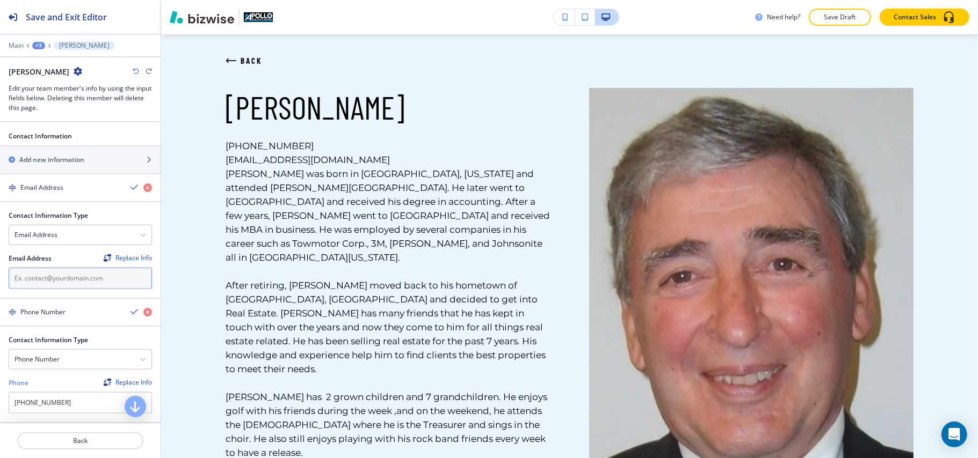
click at [84, 268] on input "text" at bounding box center [80, 278] width 143 height 21
paste input "bobcsoldmine@gmail.com"
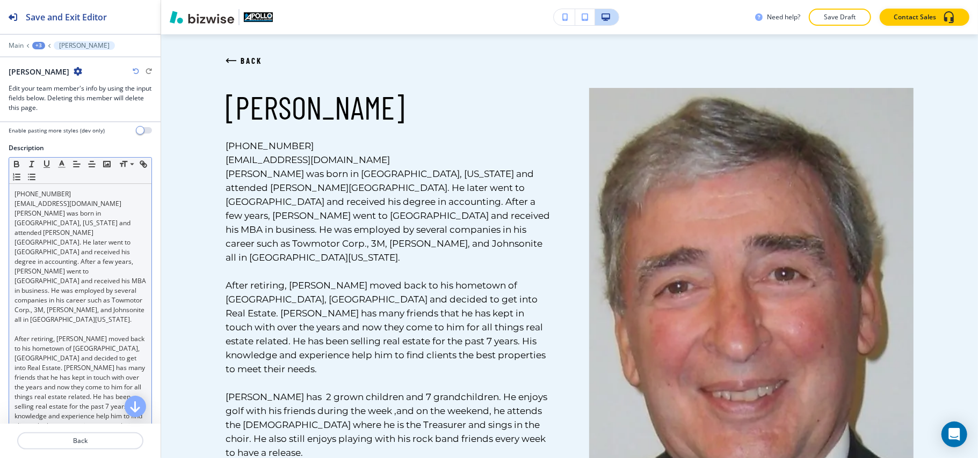
scroll to position [143, 0]
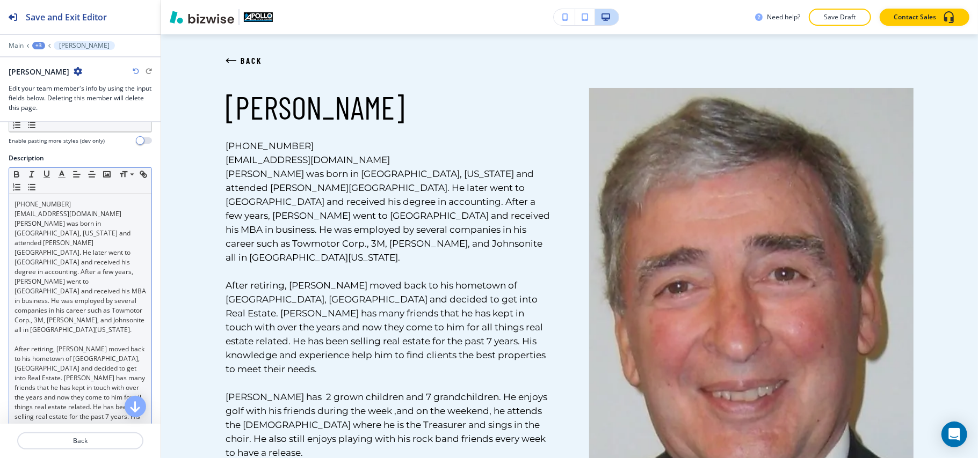
type input "bobcsoldmine@gmail.com"
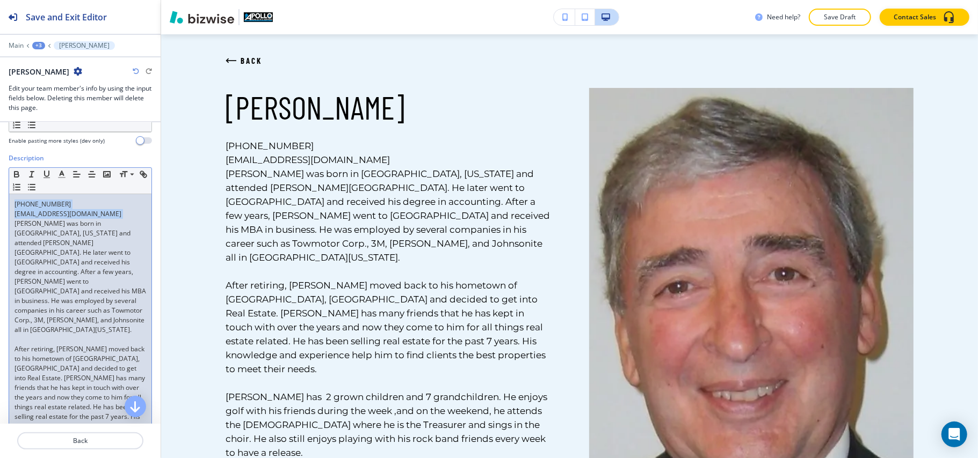
drag, startPoint x: 11, startPoint y: 226, endPoint x: 11, endPoint y: 199, distance: 27.4
click at [11, 199] on div "440-796-7190 bobcsoldmine@gmail.com Bob was born in Warren, Ohio and attended W…" at bounding box center [80, 388] width 142 height 388
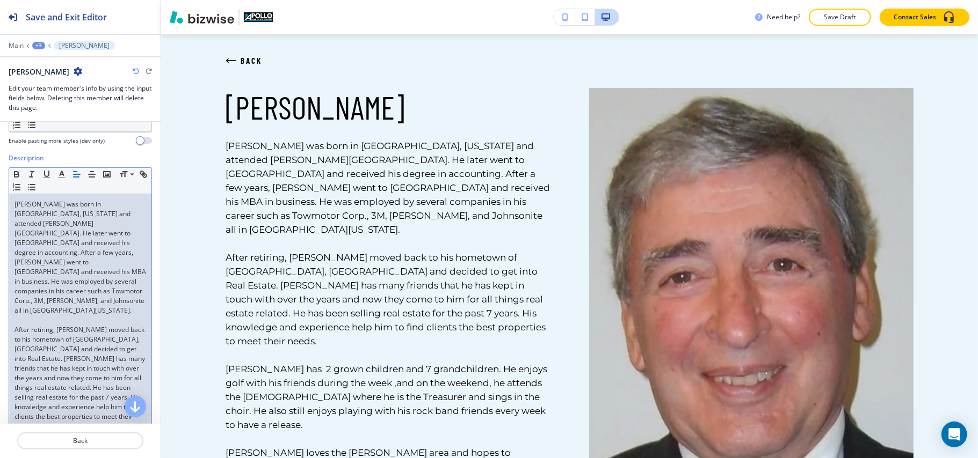
scroll to position [123, 0]
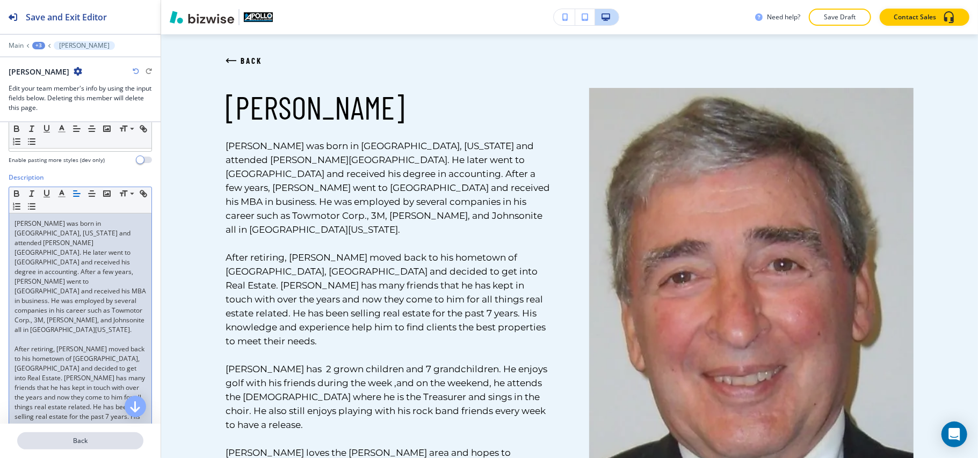
click at [84, 438] on p "Back" at bounding box center [80, 441] width 124 height 10
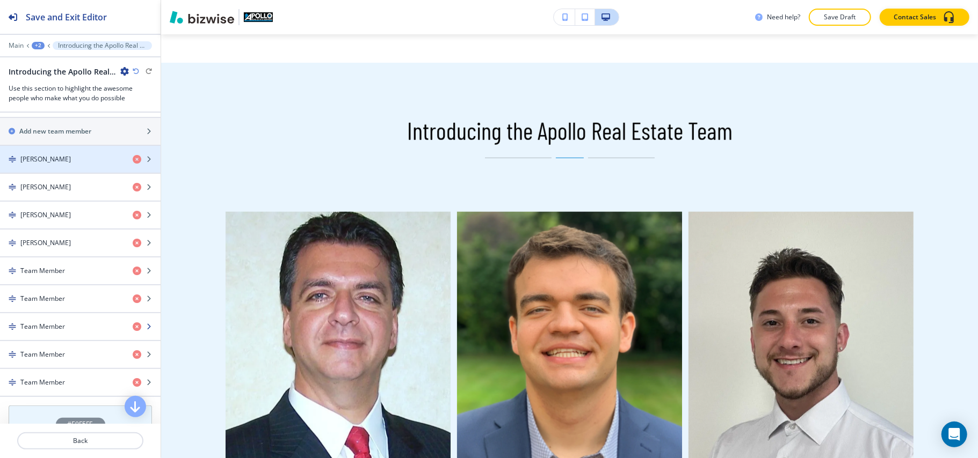
scroll to position [501, 0]
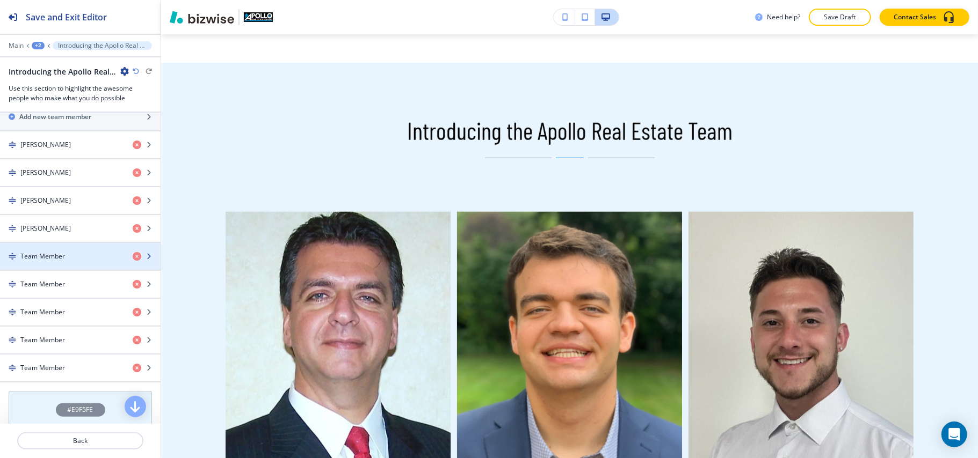
click at [69, 270] on div "button" at bounding box center [80, 265] width 161 height 9
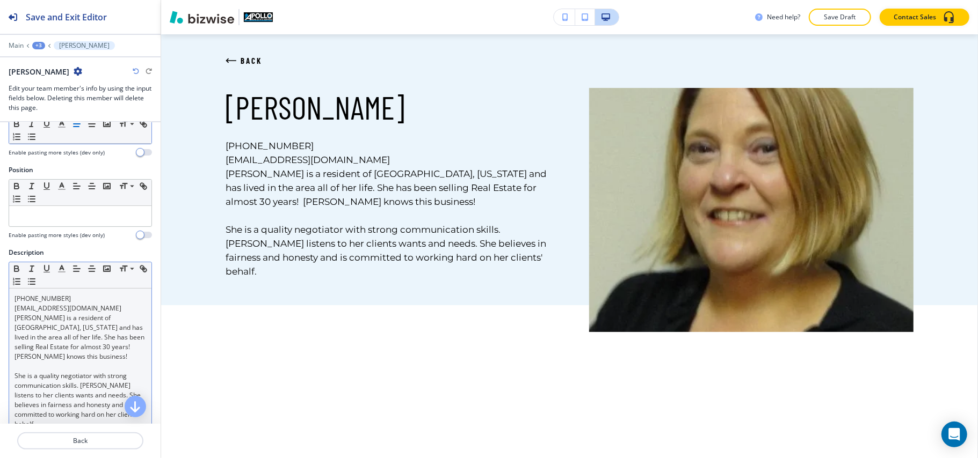
scroll to position [71, 0]
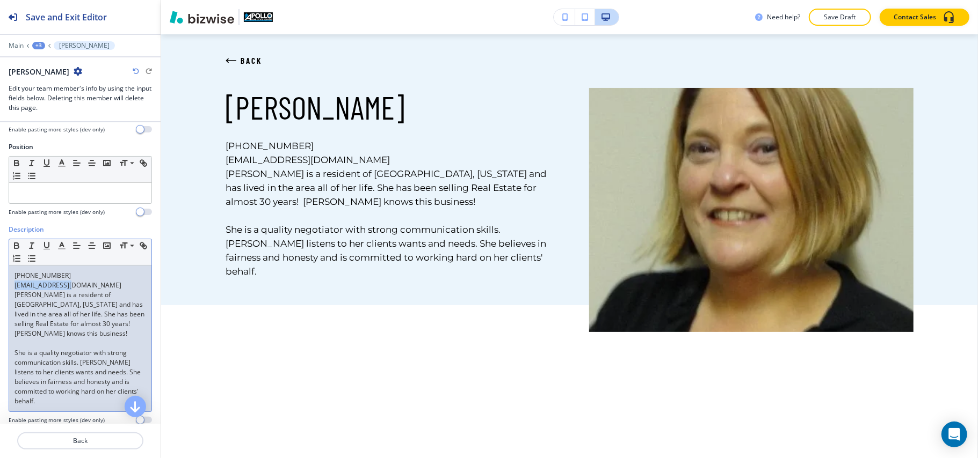
drag, startPoint x: 76, startPoint y: 288, endPoint x: 56, endPoint y: 291, distance: 20.1
click at [0, 289] on div "Description Small Normal Large Huge 330-770-7099 Jill1427@aol.com Jill is a res…" at bounding box center [80, 329] width 161 height 208
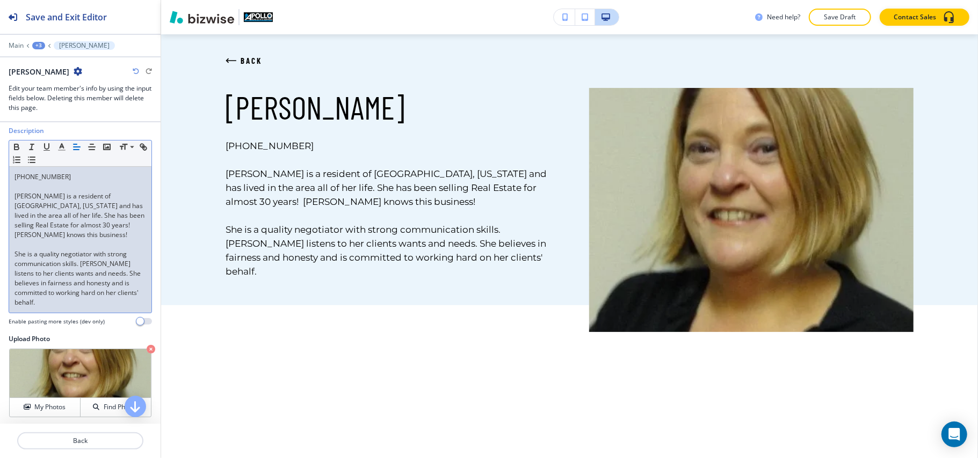
scroll to position [358, 0]
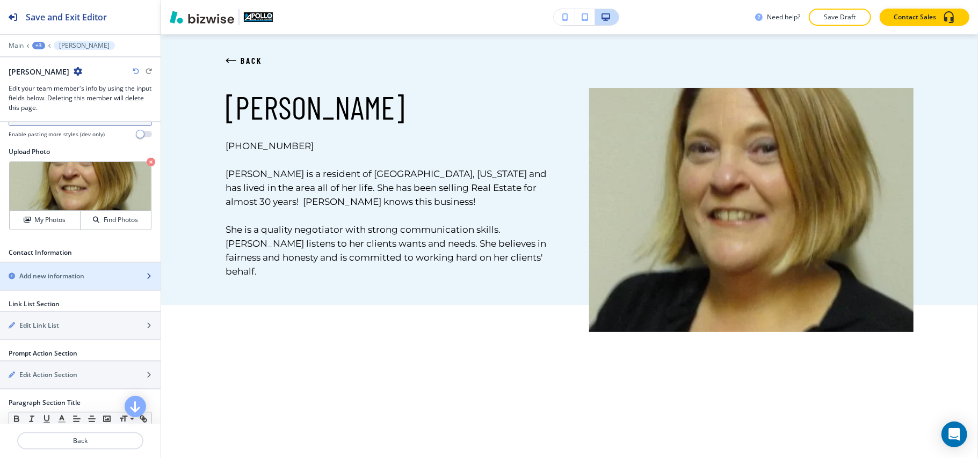
click at [56, 275] on h2 "Add new information" at bounding box center [51, 277] width 65 height 10
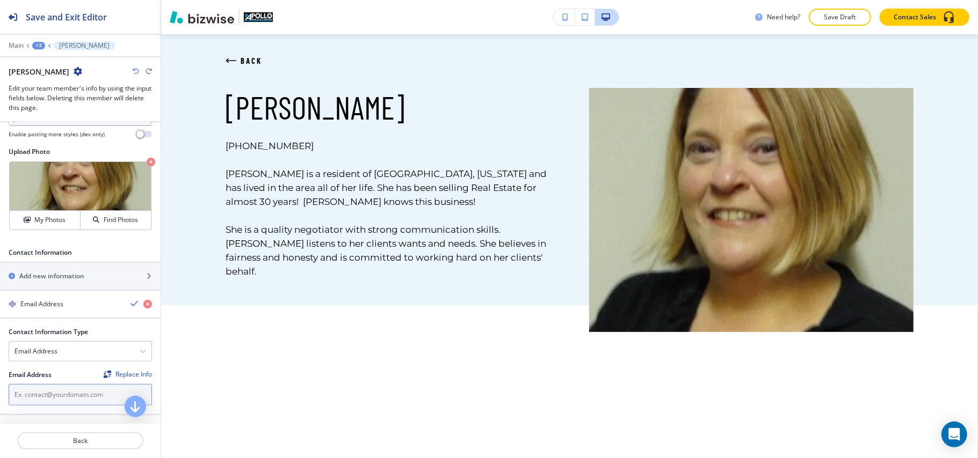
click at [30, 389] on input "text" at bounding box center [80, 394] width 143 height 21
paste input "Jill1427@aol.com"
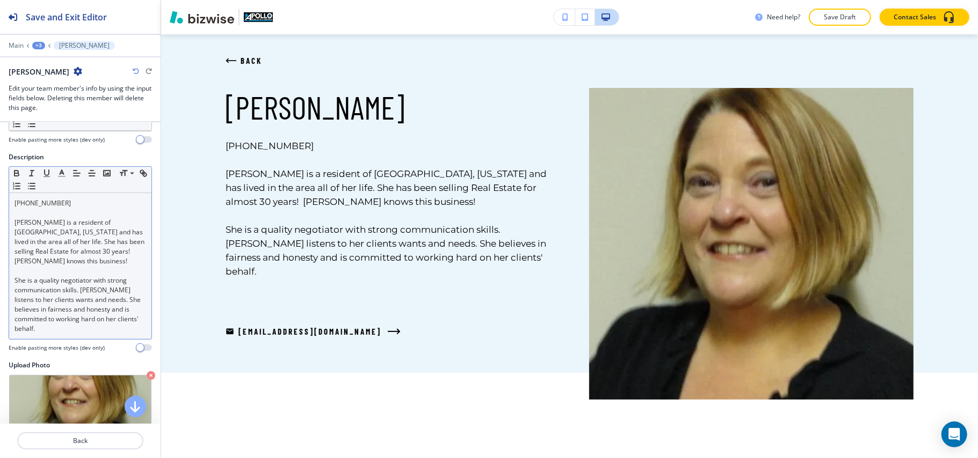
scroll to position [143, 0]
type input "Jill1427@aol.com"
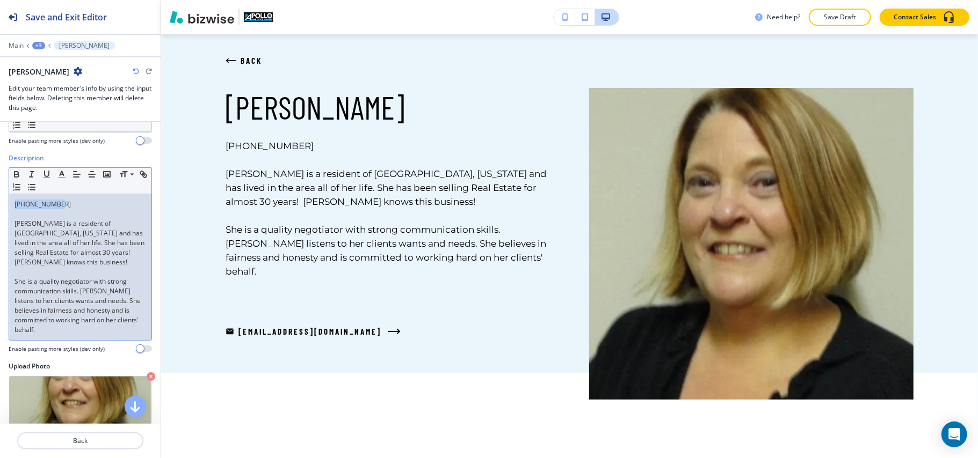
drag, startPoint x: 55, startPoint y: 204, endPoint x: 0, endPoint y: 205, distance: 54.8
click at [0, 205] on div "Description Small Normal Large Huge 330-770-7099 Jill is a resident of Niles, O…" at bounding box center [80, 258] width 161 height 208
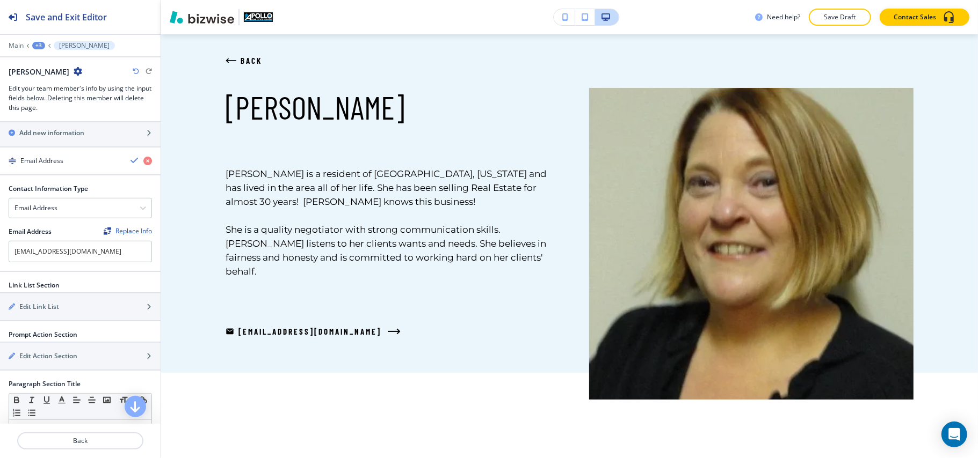
scroll to position [430, 0]
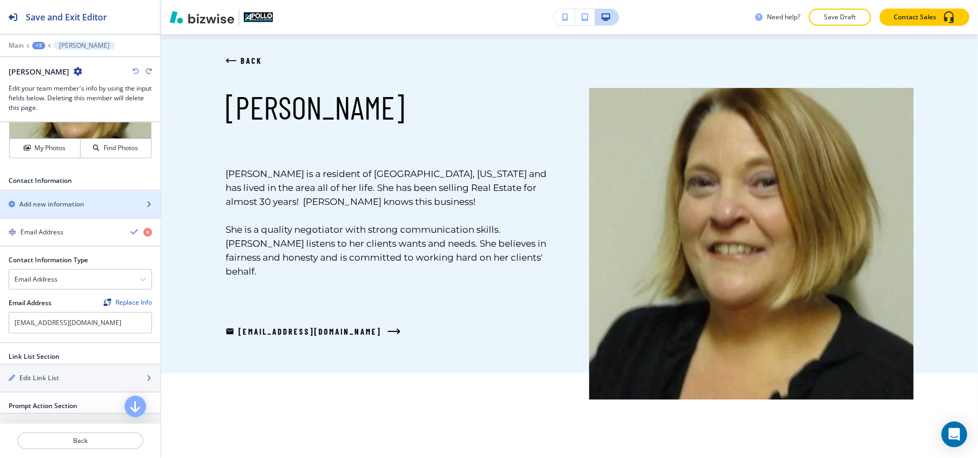
click at [75, 200] on h2 "Add new information" at bounding box center [51, 205] width 65 height 10
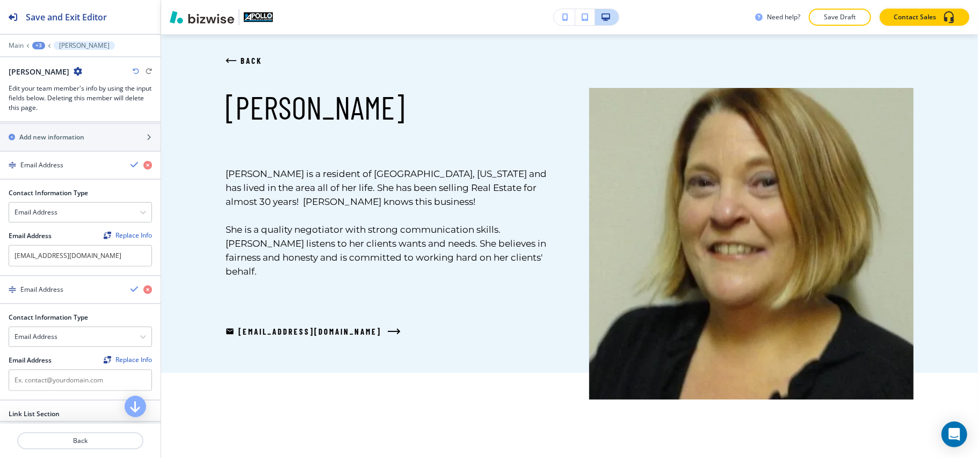
scroll to position [572, 0]
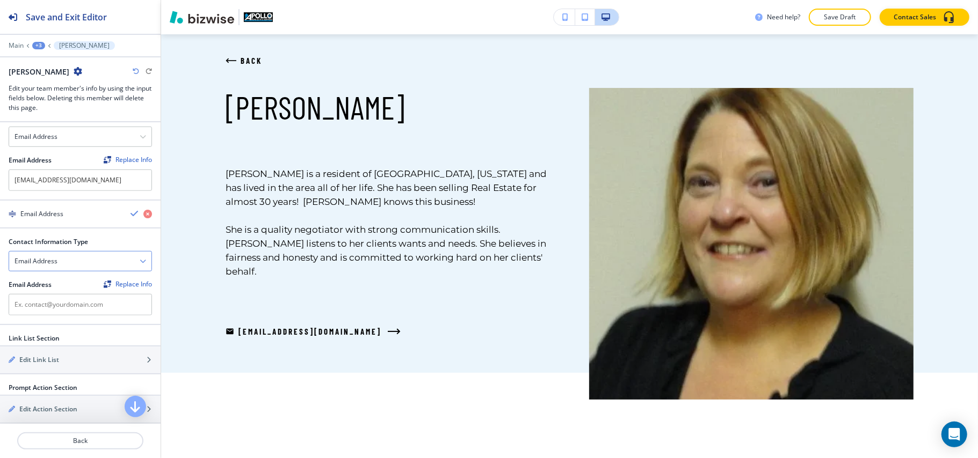
click at [67, 253] on div "Email Address" at bounding box center [80, 261] width 142 height 19
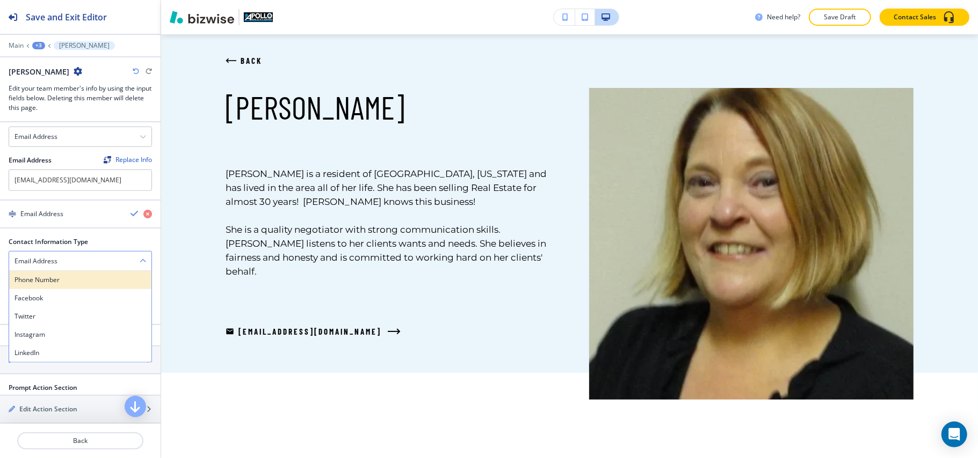
click at [64, 272] on div "Phone Number" at bounding box center [80, 280] width 142 height 18
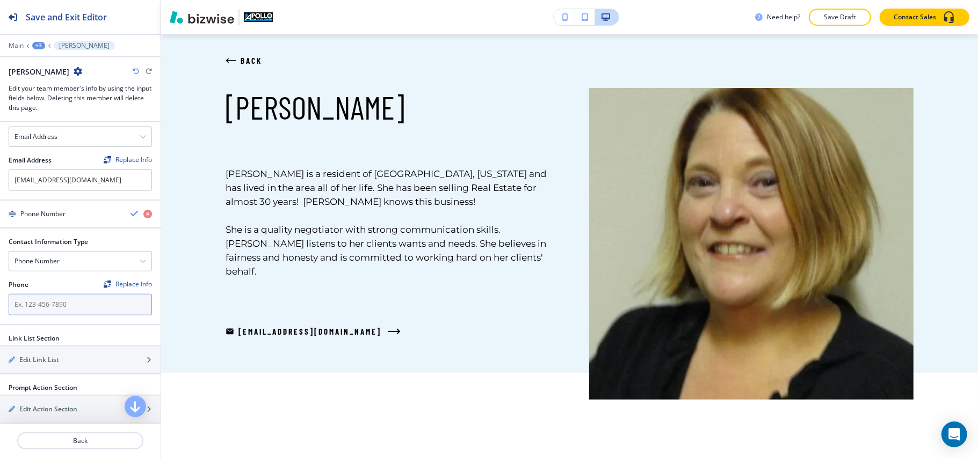
click at [59, 303] on input "text" at bounding box center [80, 304] width 143 height 21
paste input "330-770-7099"
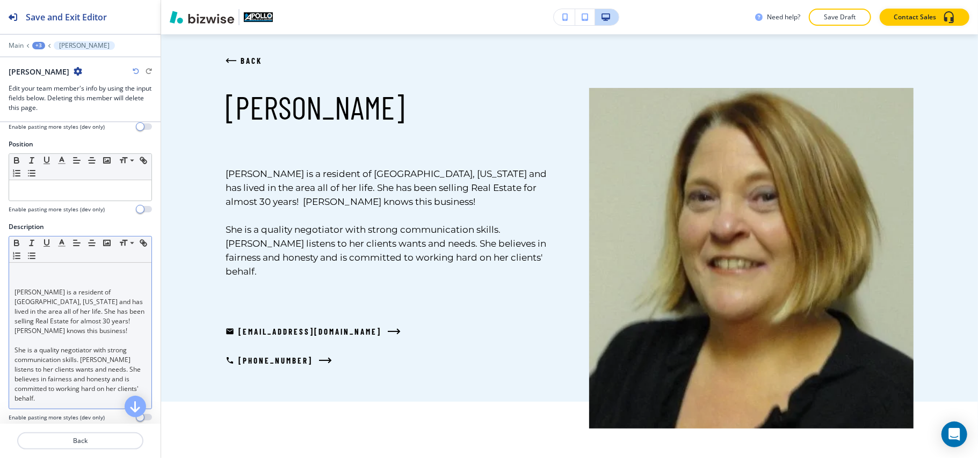
scroll to position [0, 0]
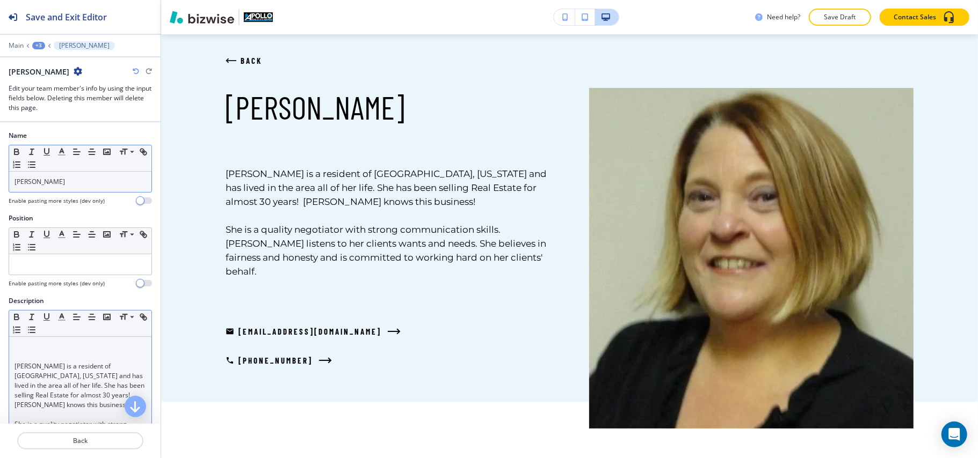
type input "330-770-7099"
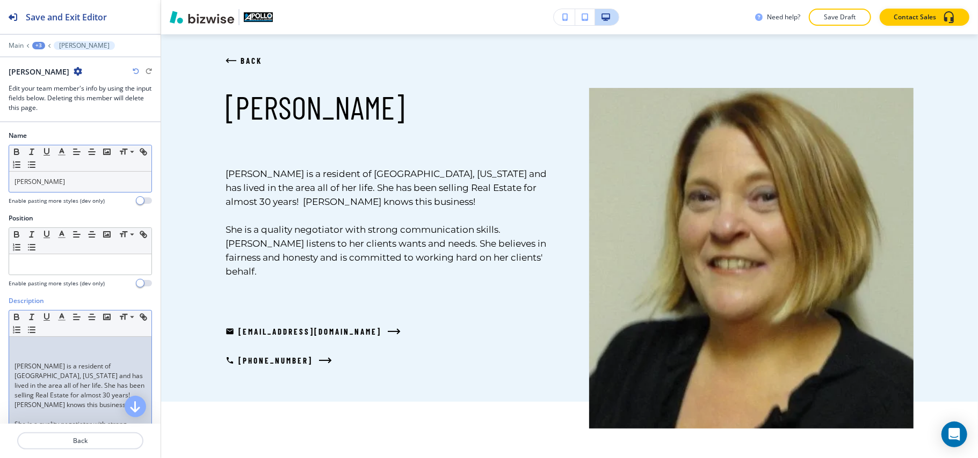
click at [9, 380] on div "Small Normal Large Huge Jill is a resident of Niles, Ohio and has lived in the …" at bounding box center [80, 396] width 143 height 173
click at [9, 370] on div "Small Normal Large Huge Jill is a resident of Niles, Ohio and has lived in the …" at bounding box center [80, 396] width 143 height 173
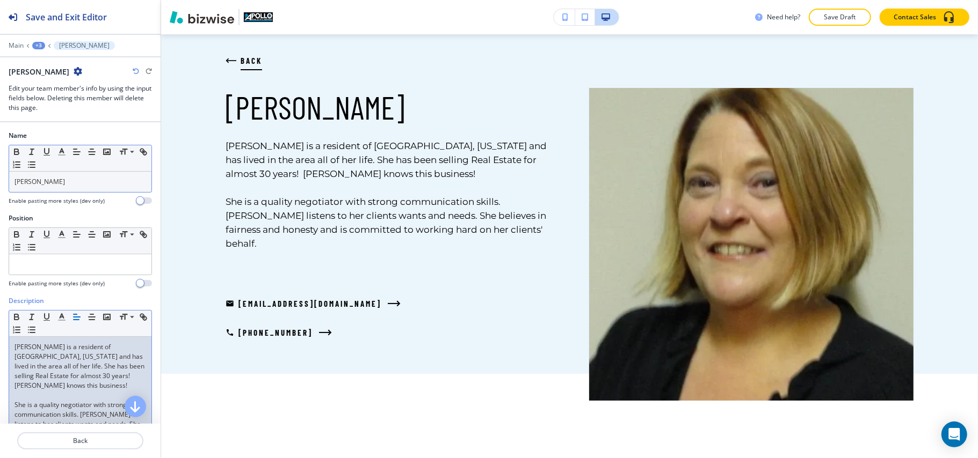
click at [228, 67] on button "BACK" at bounding box center [243, 60] width 37 height 29
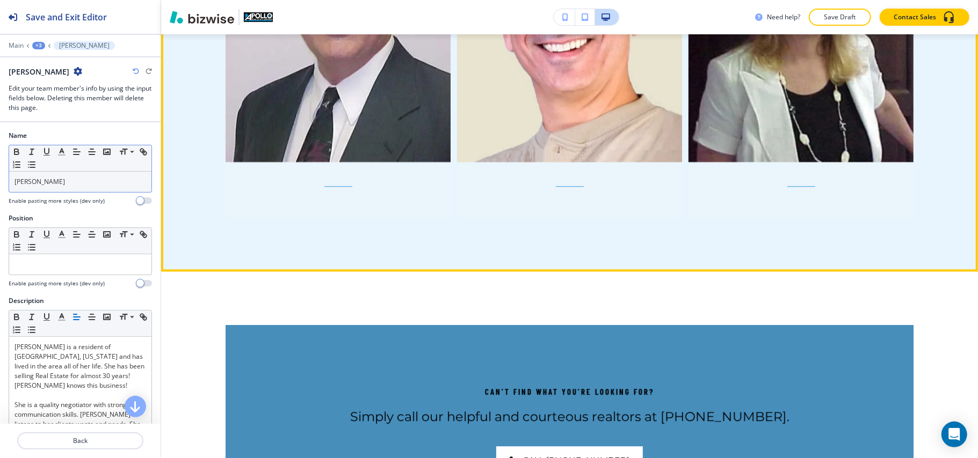
scroll to position [2118, 0]
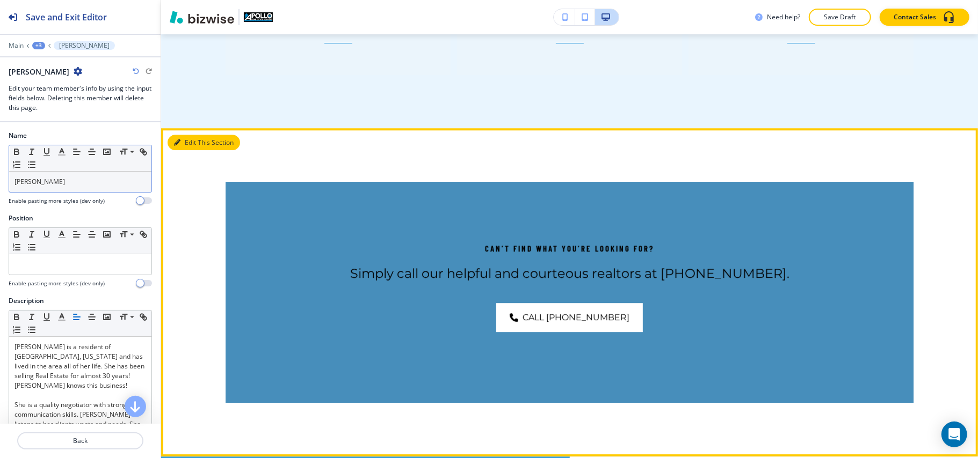
click at [193, 135] on button "Edit This Section" at bounding box center [204, 143] width 72 height 16
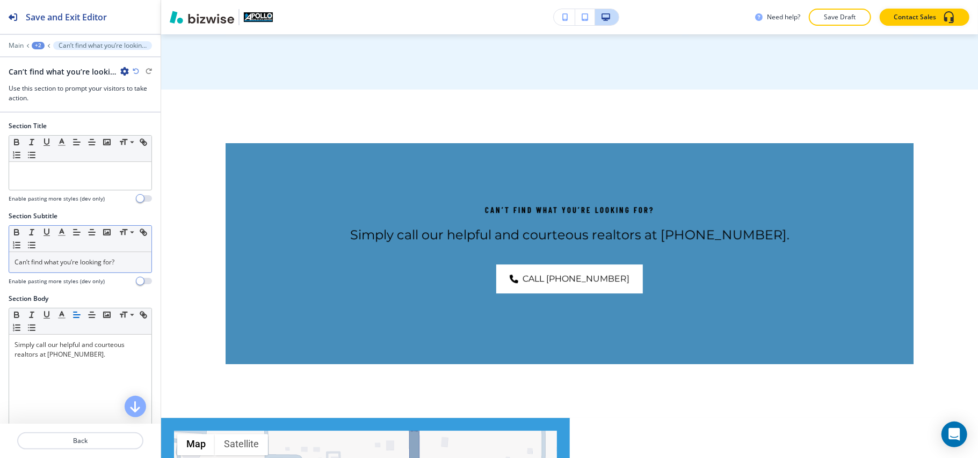
click at [117, 266] on p "Can’t find what you’re looking for?" at bounding box center [80, 263] width 132 height 10
click at [117, 265] on p "Can’t find what you’re looking for?" at bounding box center [80, 263] width 132 height 10
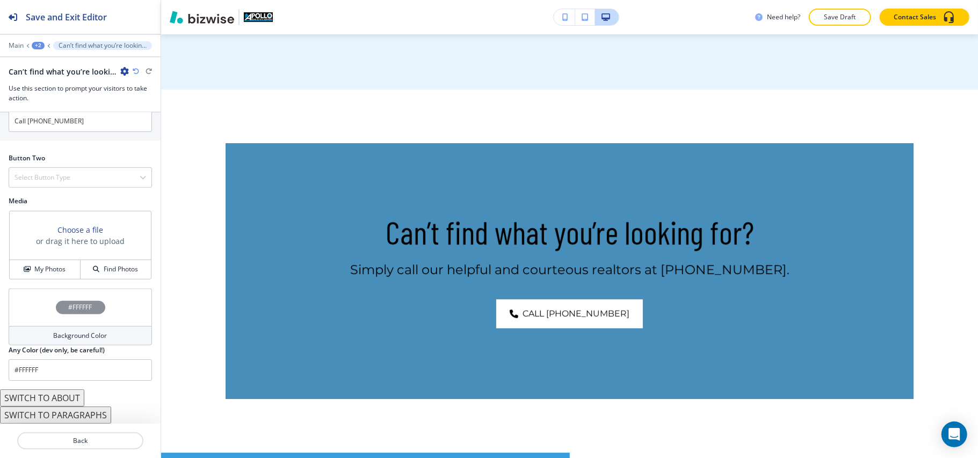
scroll to position [447, 0]
click at [79, 181] on div "Select Button Type" at bounding box center [80, 177] width 142 height 19
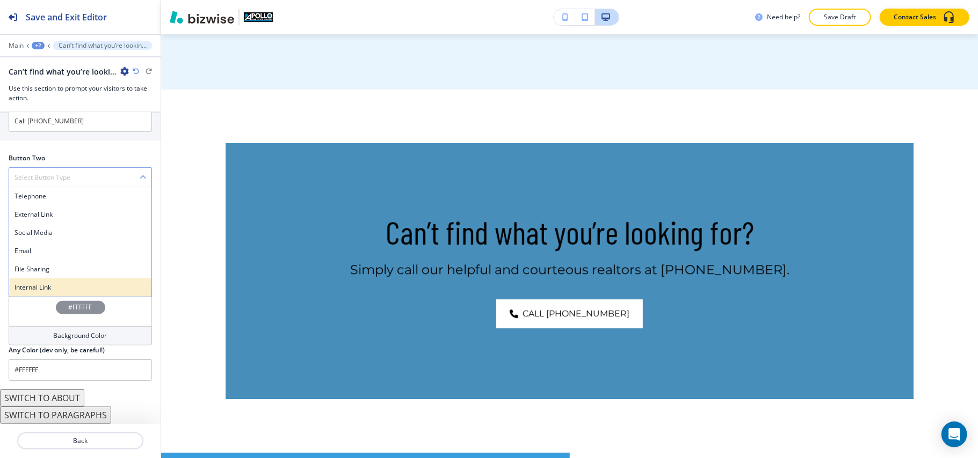
click at [61, 283] on h4 "Internal Link" at bounding box center [80, 288] width 132 height 10
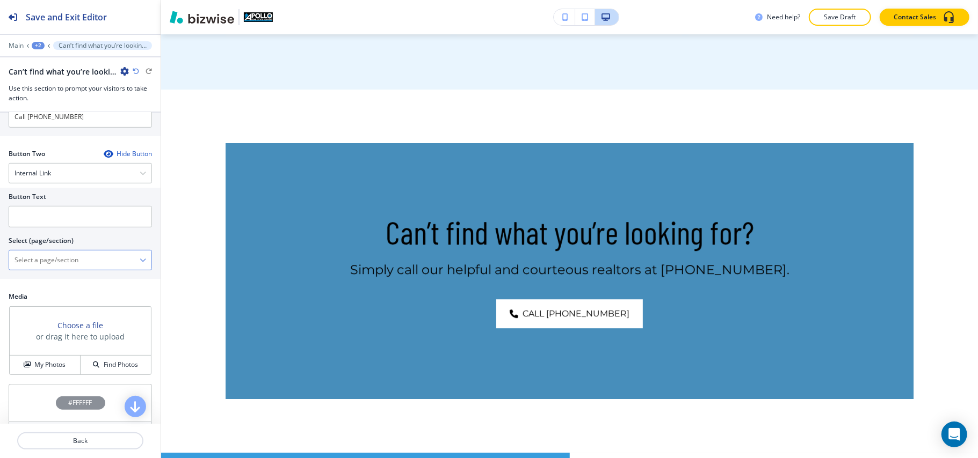
click at [61, 263] on \(page\/section\) "Manual Input" at bounding box center [74, 260] width 130 height 18
type \(page\/section\) "CONTACT US"
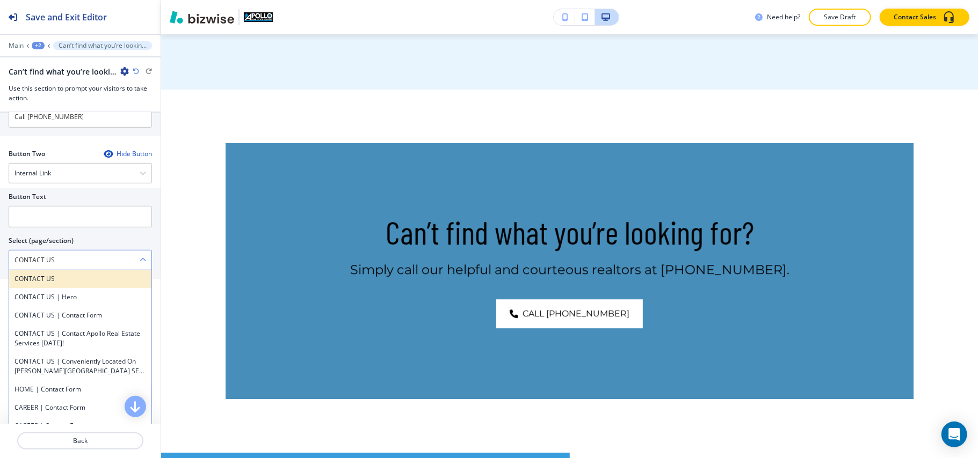
click at [63, 288] on div "CONTACT US" at bounding box center [80, 279] width 142 height 18
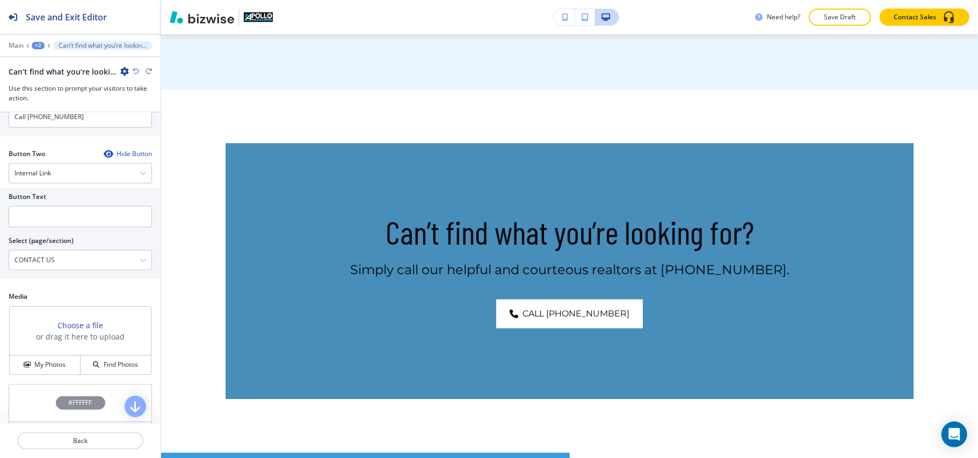
click at [61, 241] on h2 "Select (page/section)" at bounding box center [41, 241] width 65 height 10
click at [60, 228] on input "text" at bounding box center [80, 216] width 143 height 21
paste input "CONTACT US"
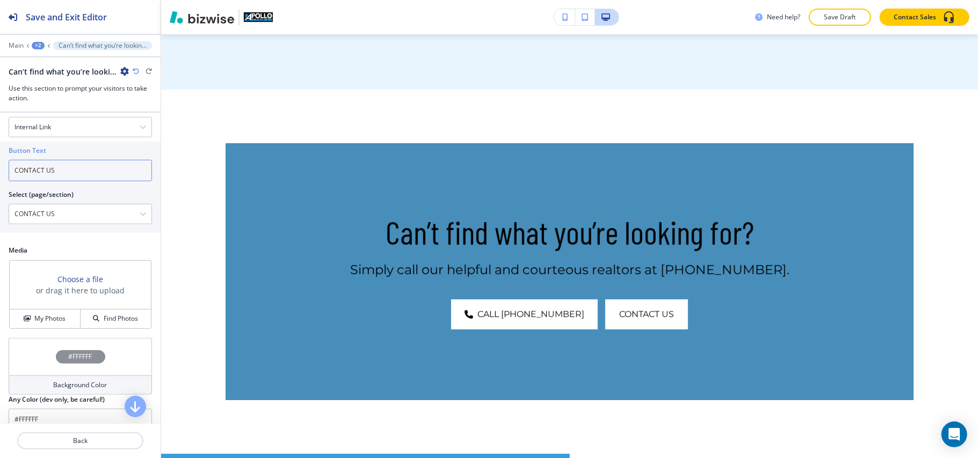
scroll to position [518, 0]
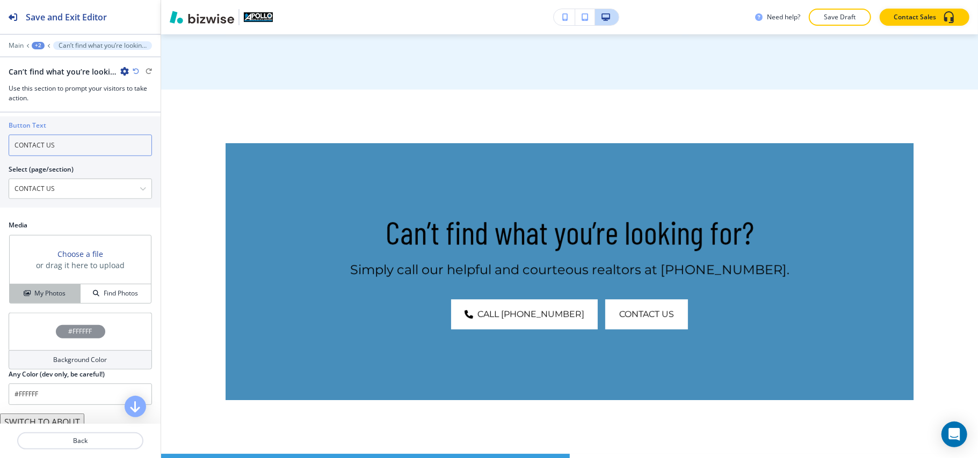
type input "CONTACT US"
click at [44, 297] on h4 "My Photos" at bounding box center [49, 294] width 31 height 10
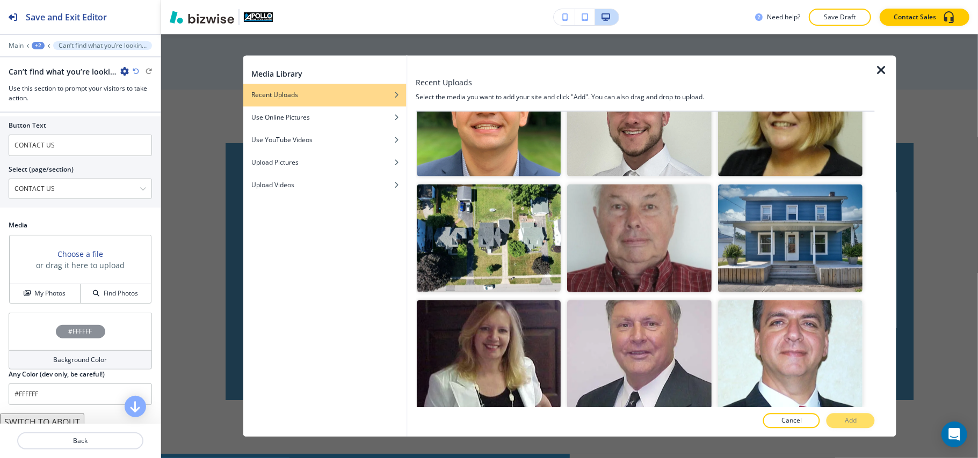
scroll to position [1002, 0]
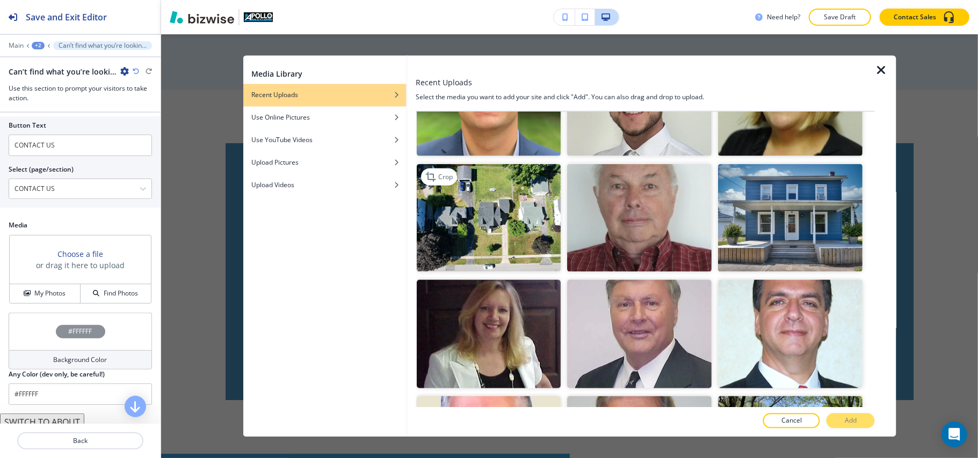
click at [516, 206] on img "button" at bounding box center [489, 218] width 144 height 108
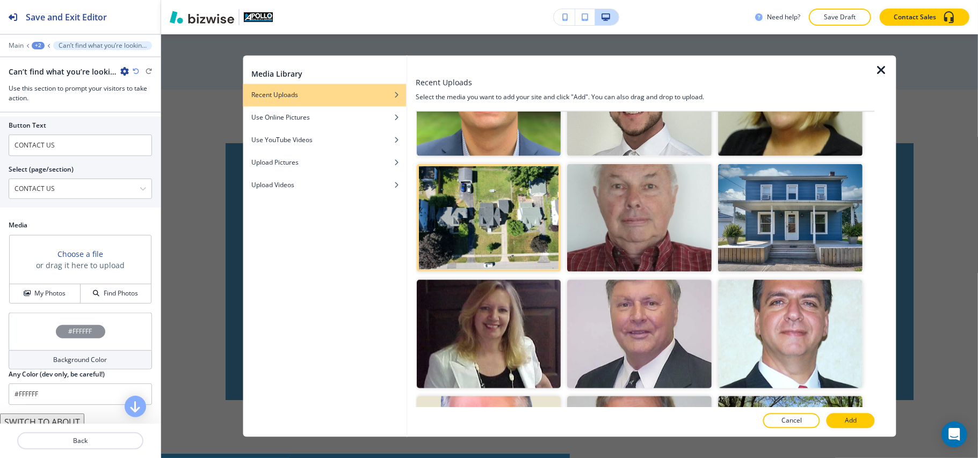
click at [832, 421] on button "Add" at bounding box center [850, 421] width 48 height 15
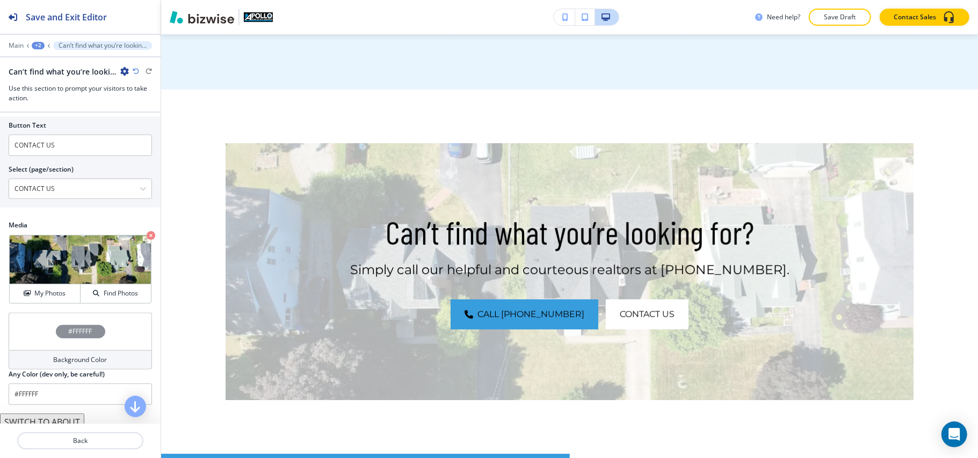
click at [37, 334] on div "#FFFFFF" at bounding box center [80, 332] width 143 height 38
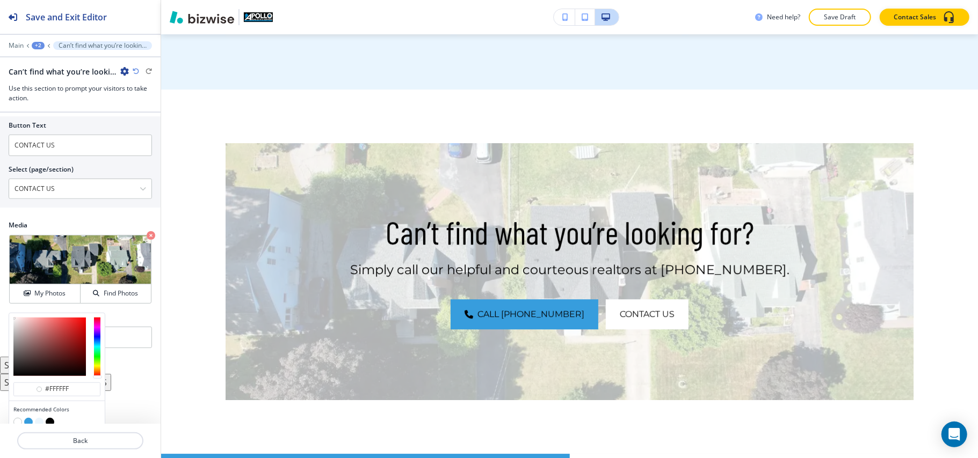
scroll to position [565, 0]
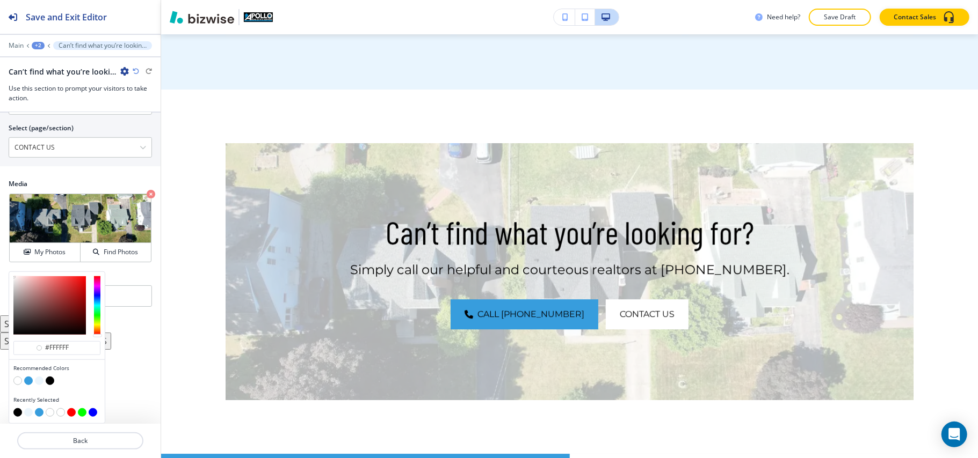
click at [50, 381] on button "button" at bounding box center [50, 381] width 9 height 9
type input "#000000"
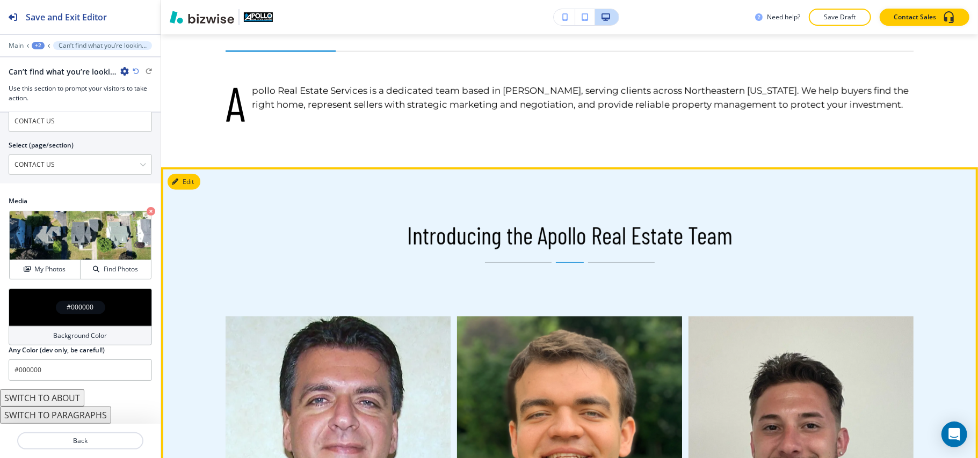
scroll to position [510, 0]
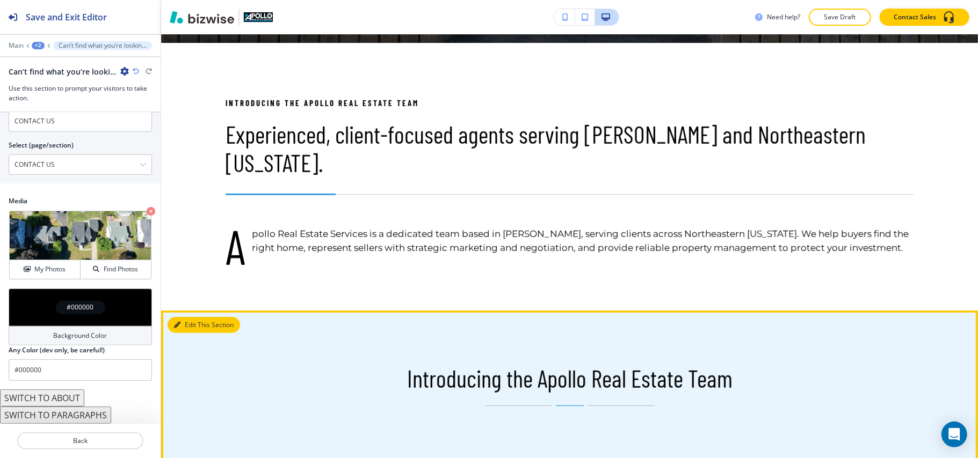
click at [185, 317] on button "Edit This Section" at bounding box center [204, 325] width 72 height 16
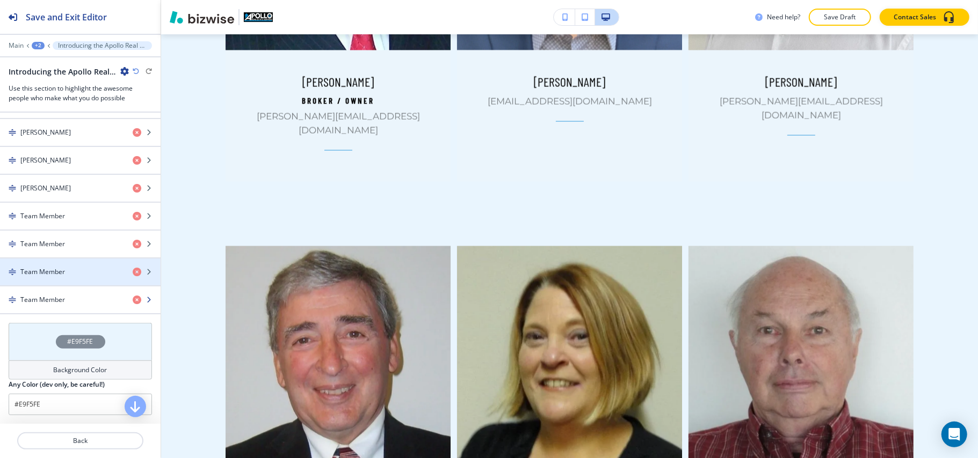
scroll to position [572, 0]
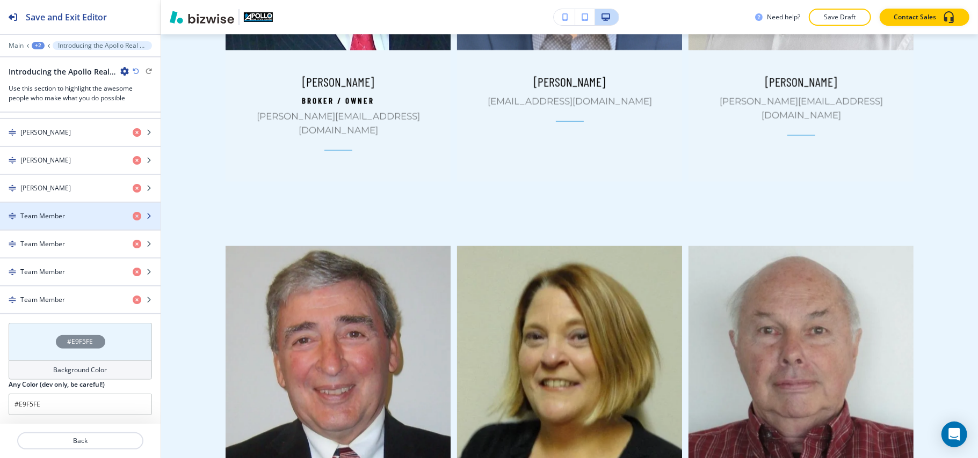
click at [58, 215] on h4 "Team Member" at bounding box center [42, 217] width 45 height 10
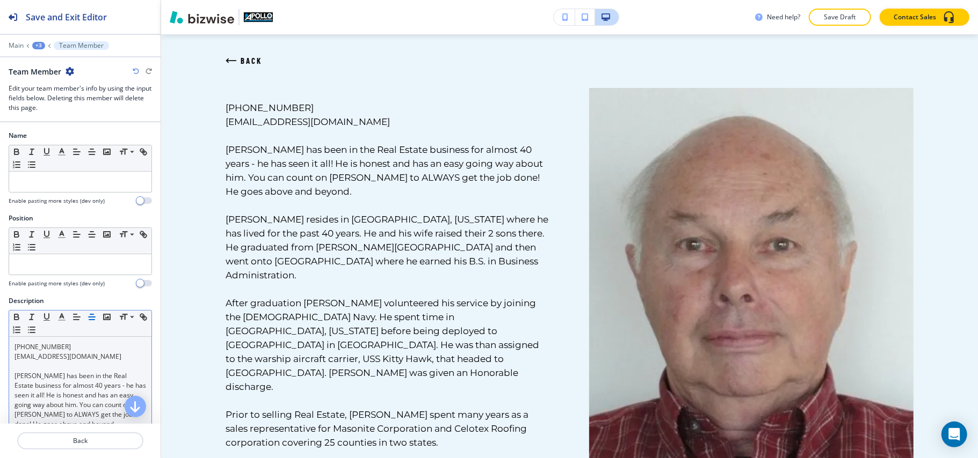
scroll to position [71, 0]
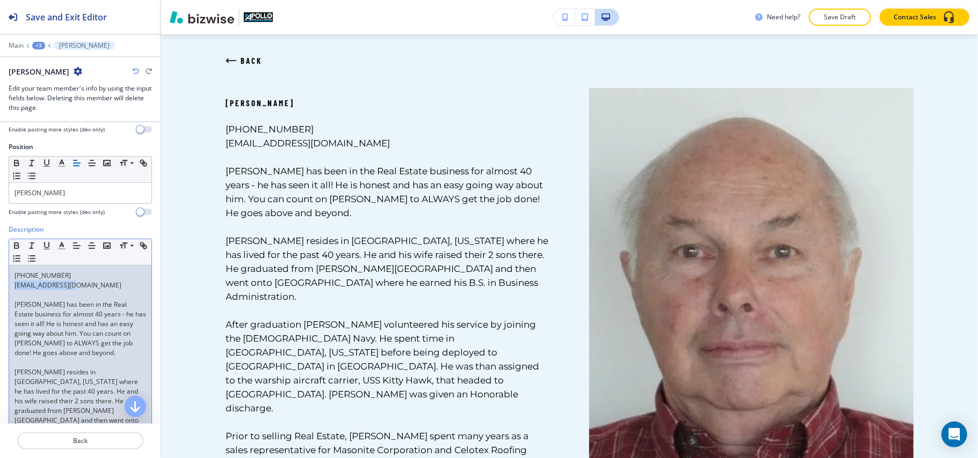
drag, startPoint x: 82, startPoint y: 291, endPoint x: 7, endPoint y: 288, distance: 74.7
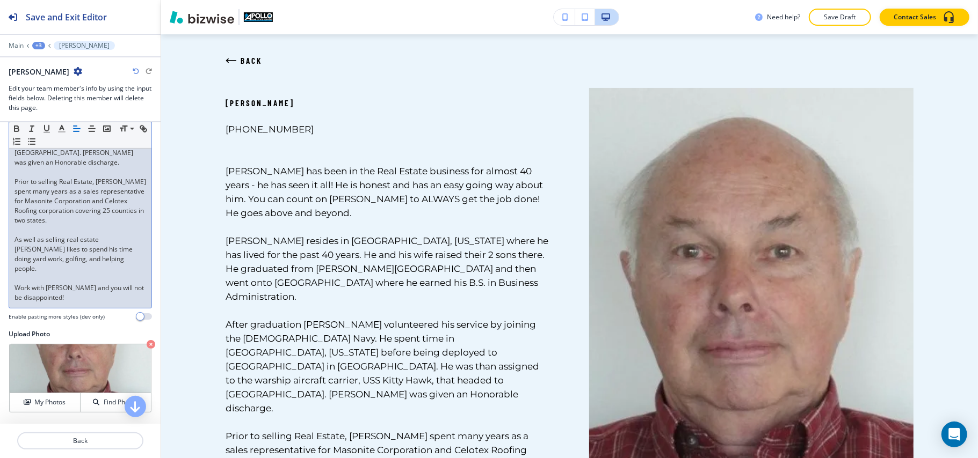
scroll to position [572, 0]
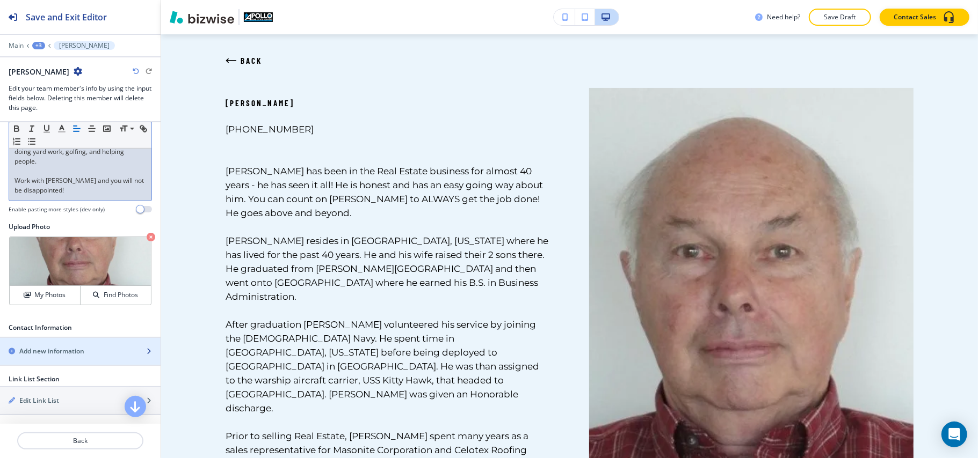
click at [57, 356] on div "button" at bounding box center [80, 360] width 161 height 9
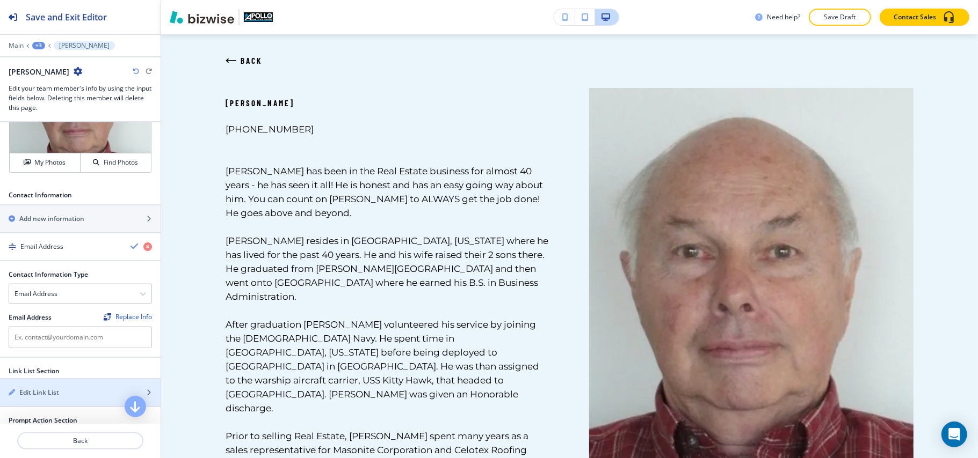
scroll to position [716, 0]
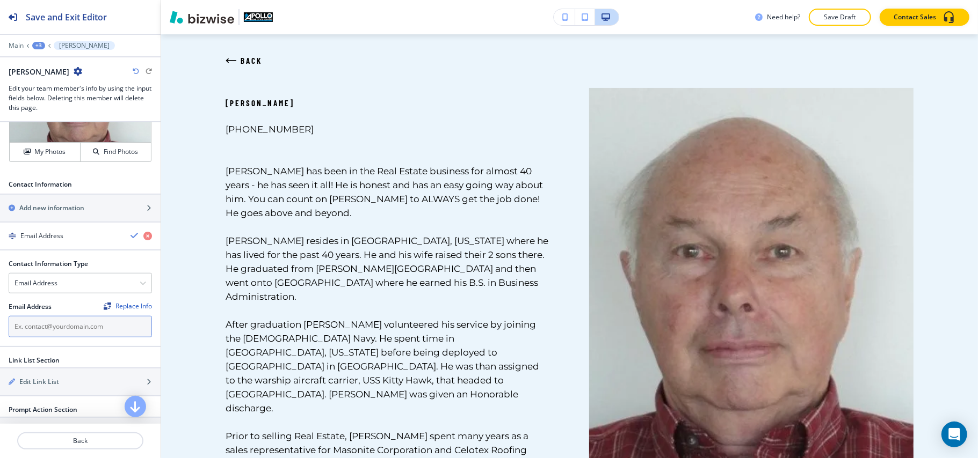
drag, startPoint x: 50, startPoint y: 304, endPoint x: 46, endPoint y: 293, distance: 12.1
paste input "jandjwood@aol.com"
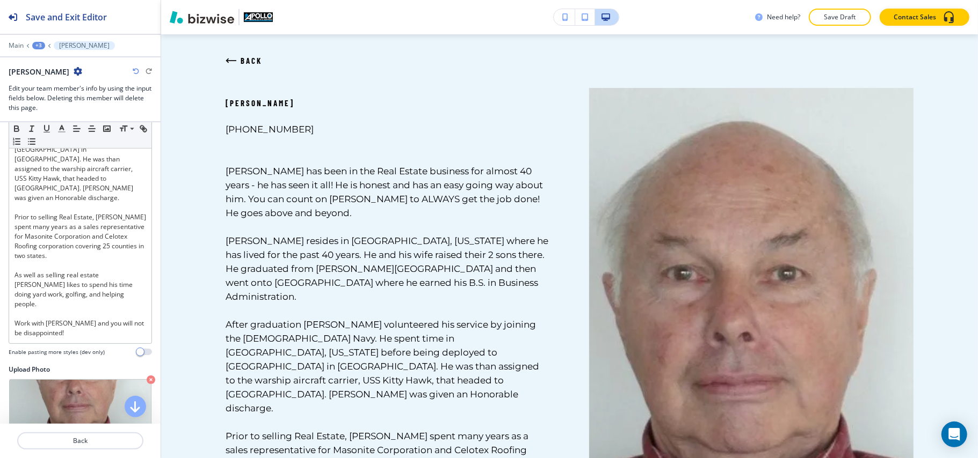
scroll to position [215, 0]
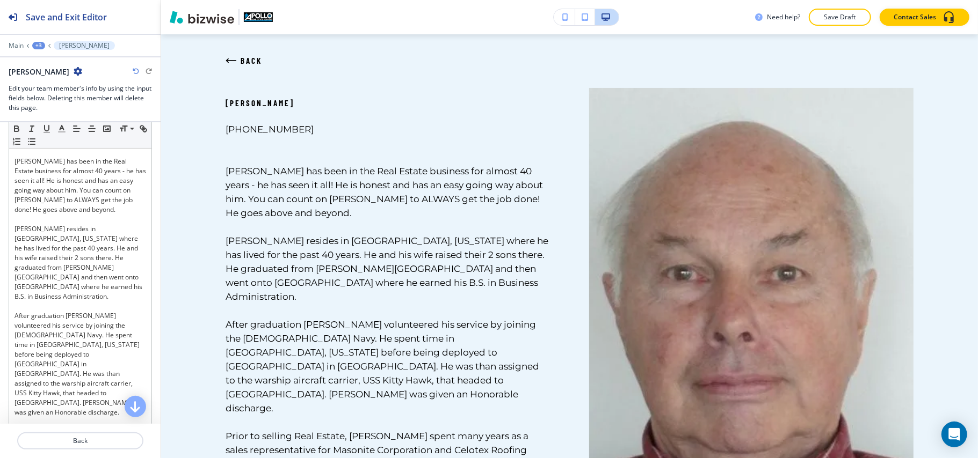
type input "jandjwood@aol.com"
drag, startPoint x: 230, startPoint y: 125, endPoint x: 219, endPoint y: 123, distance: 11.3
click at [219, 123] on div "BACK John Wood 330-766-6064 John has been in the Real Estate business for almos…" at bounding box center [368, 348] width 363 height 521
copy link "330-766-6064"
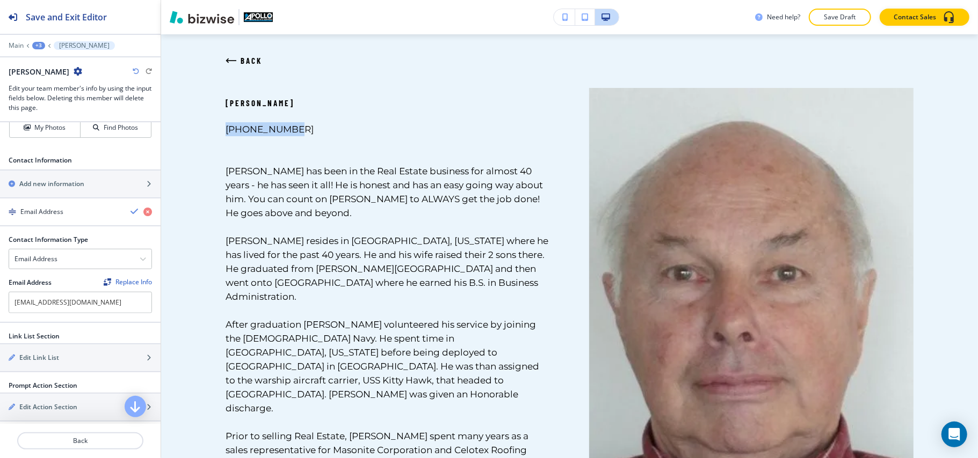
scroll to position [716, 0]
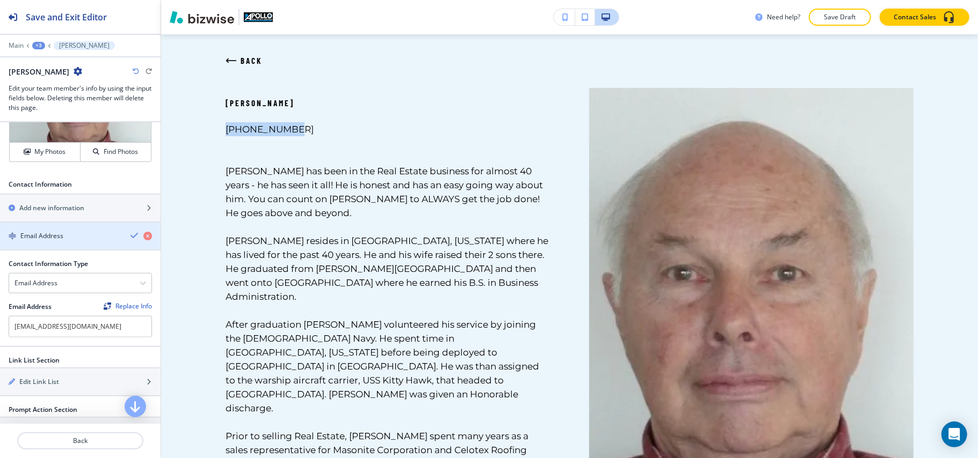
click at [64, 231] on div "Email Address" at bounding box center [61, 236] width 122 height 10
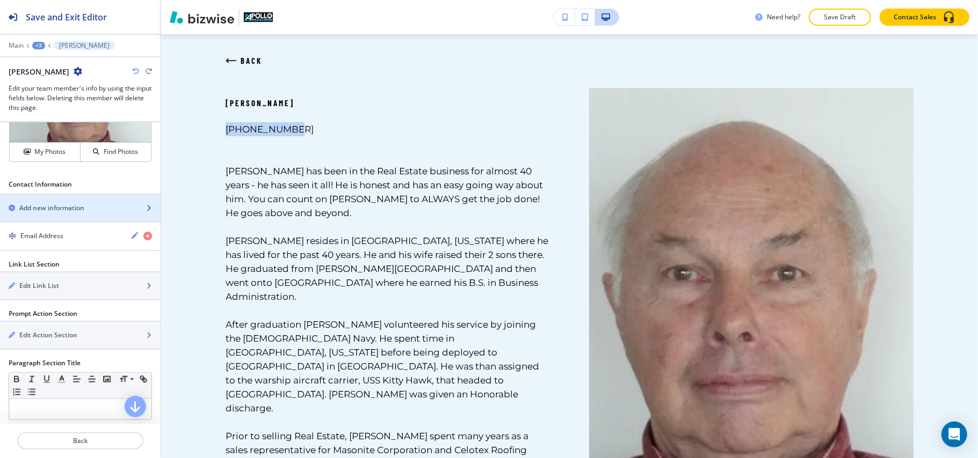
click at [64, 203] on h2 "Add new information" at bounding box center [51, 208] width 65 height 10
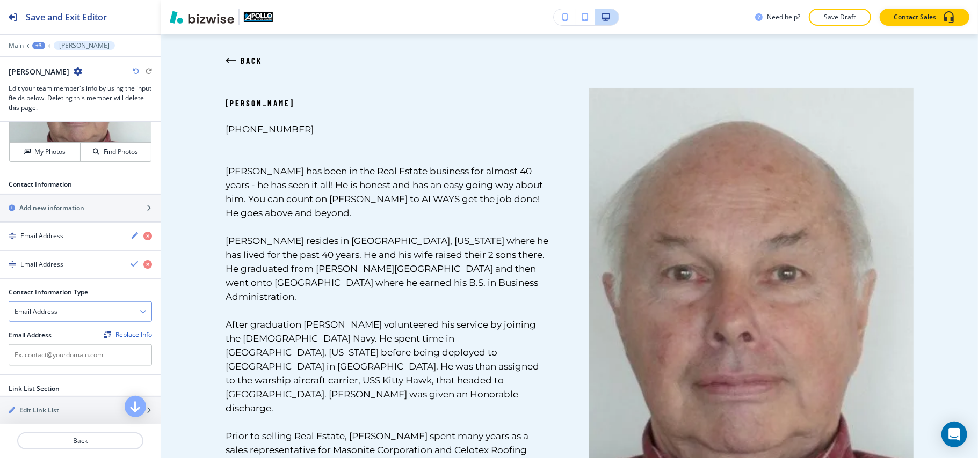
click at [45, 307] on h4 "Email Address" at bounding box center [35, 312] width 43 height 10
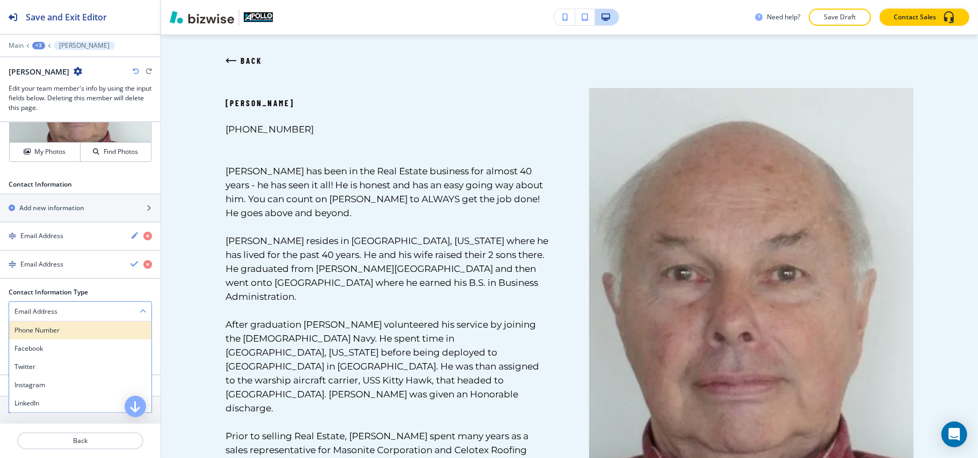
click at [47, 326] on h4 "Phone Number" at bounding box center [80, 331] width 132 height 10
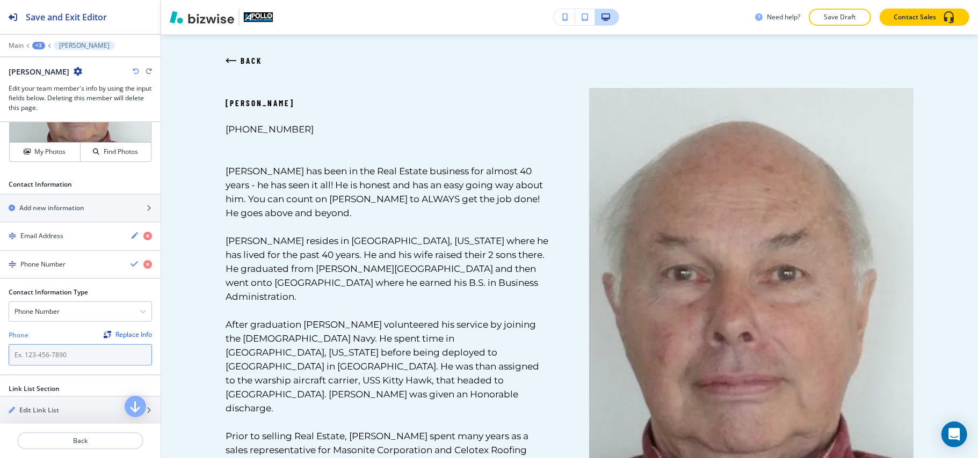
paste input "330-766-6064"
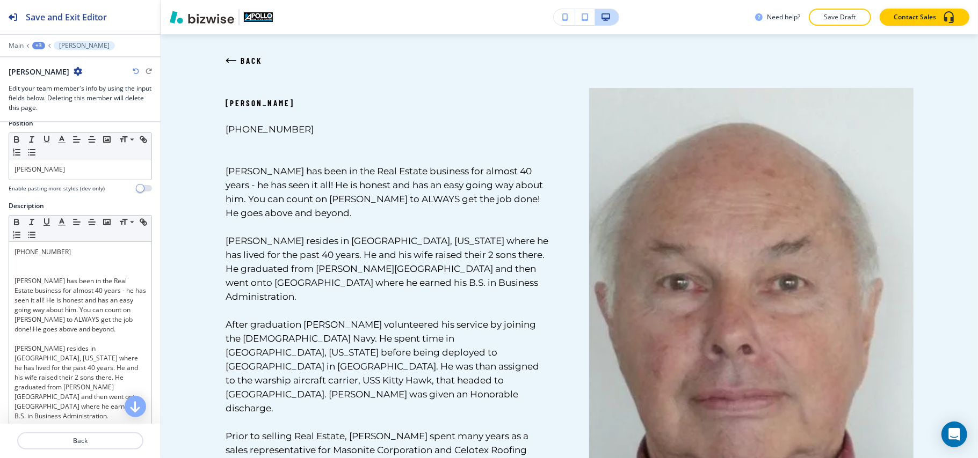
scroll to position [71, 0]
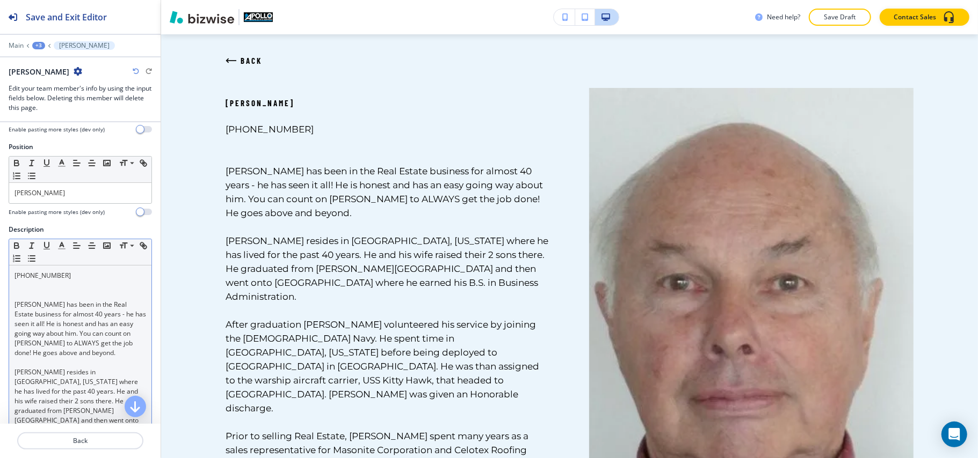
type input "330-766-6064"
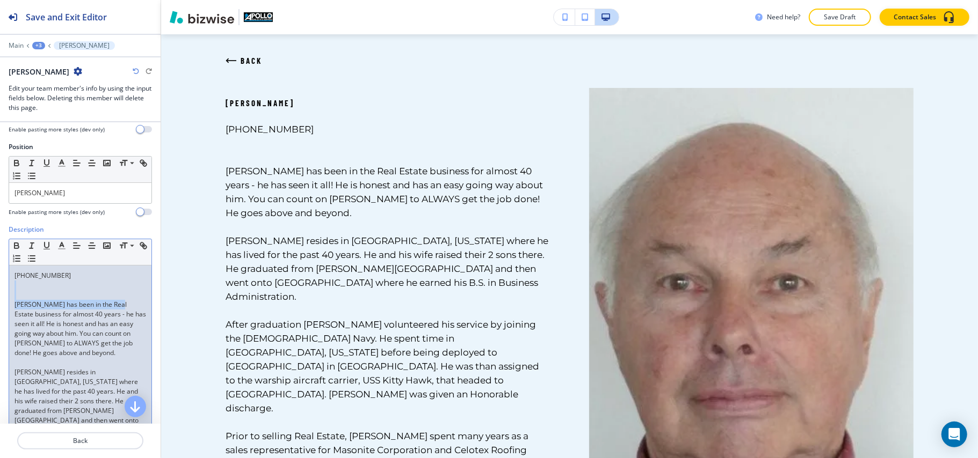
drag, startPoint x: 10, startPoint y: 314, endPoint x: 8, endPoint y: 286, distance: 28.0
click at [20, 305] on p "John has been in the Real Estate business for almost 40 years - he has seen it …" at bounding box center [80, 329] width 132 height 58
drag, startPoint x: 11, startPoint y: 308, endPoint x: 6, endPoint y: 266, distance: 41.6
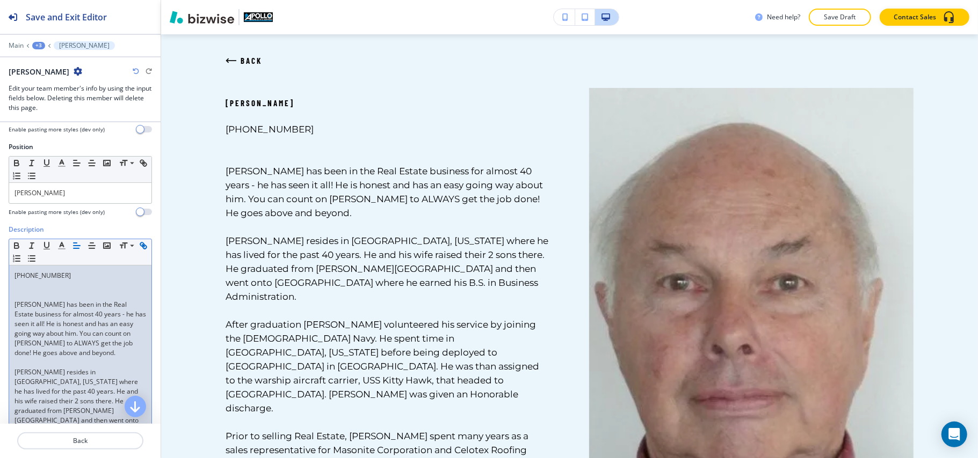
scroll to position [43, 0]
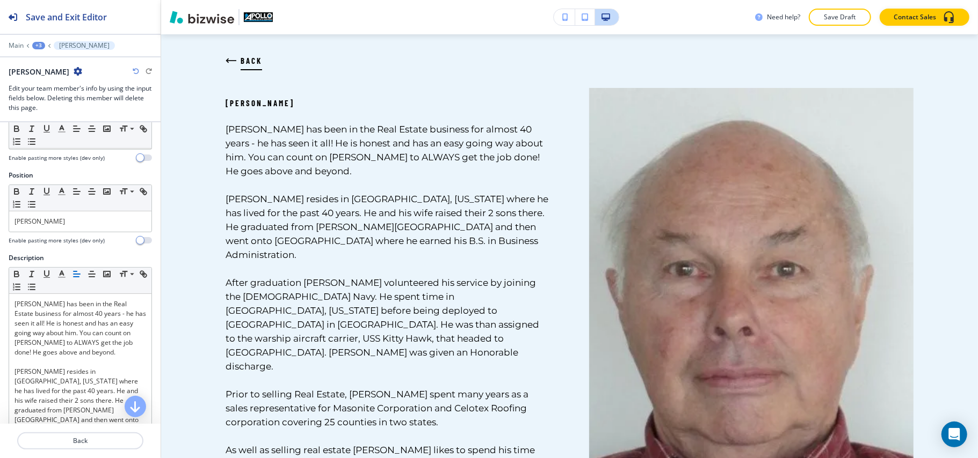
click at [228, 59] on icon "button" at bounding box center [228, 61] width 2 height 4
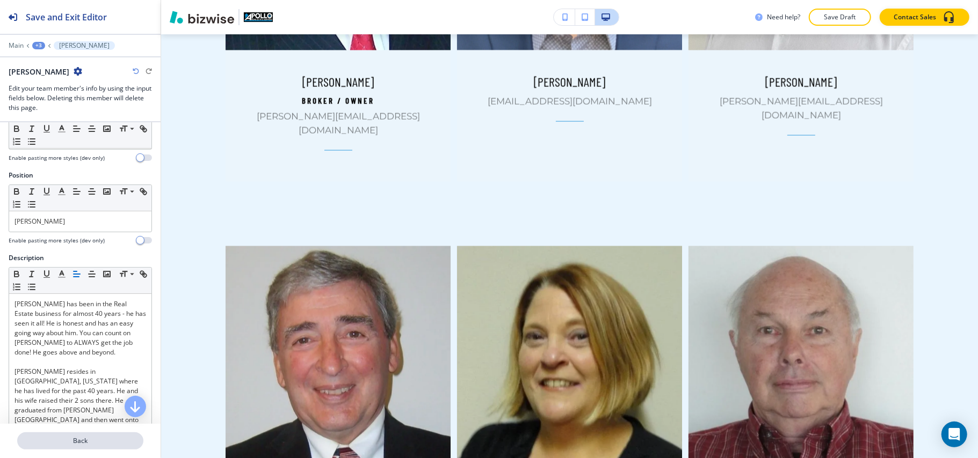
click at [64, 445] on p "Back" at bounding box center [80, 441] width 124 height 10
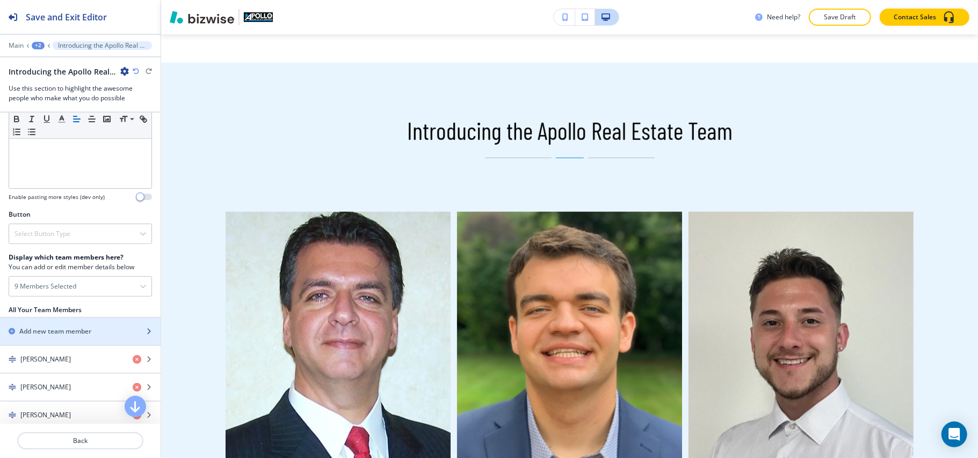
scroll to position [576, 0]
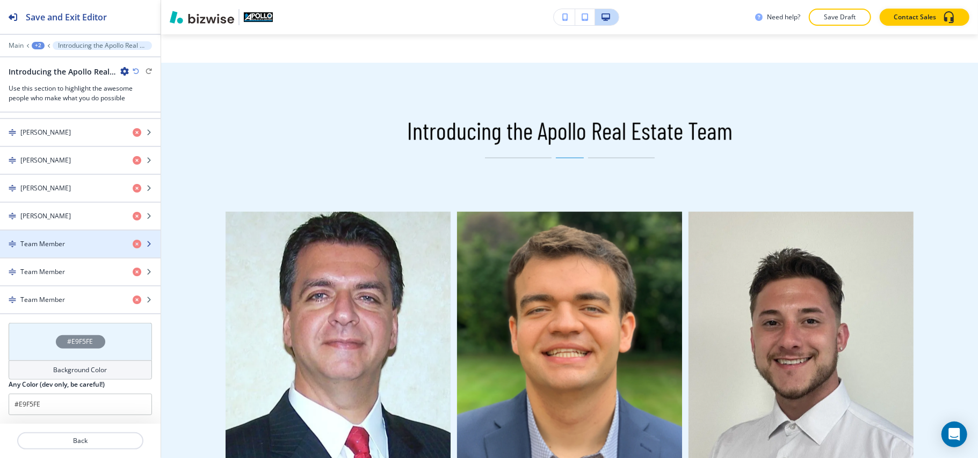
click at [61, 247] on h4 "Team Member" at bounding box center [42, 244] width 45 height 10
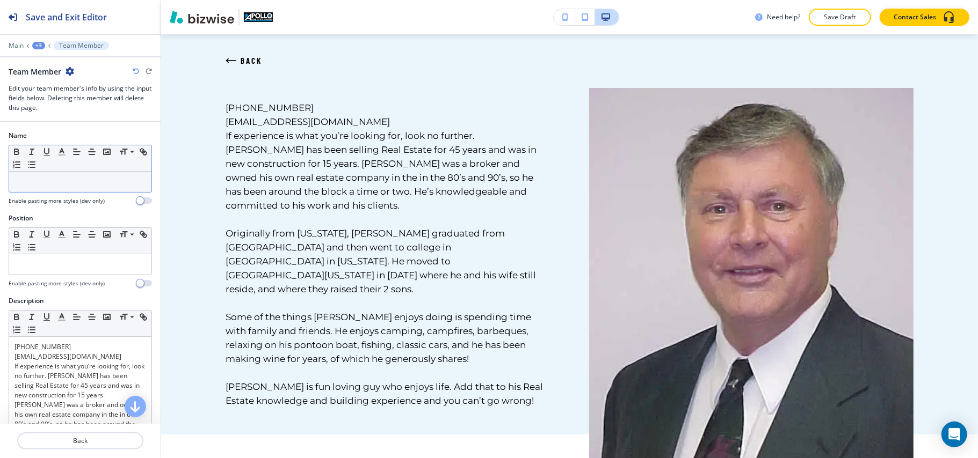
drag, startPoint x: 80, startPoint y: 172, endPoint x: 70, endPoint y: 183, distance: 14.8
click at [70, 186] on p at bounding box center [80, 182] width 132 height 10
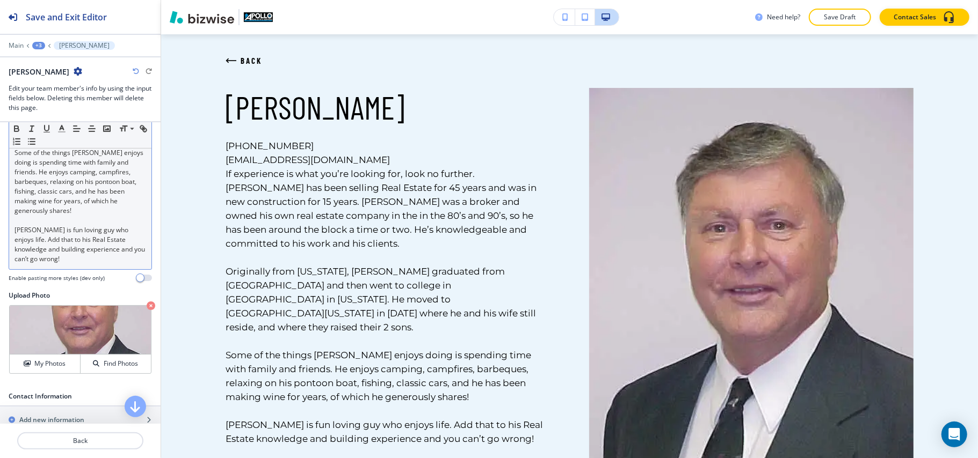
scroll to position [572, 0]
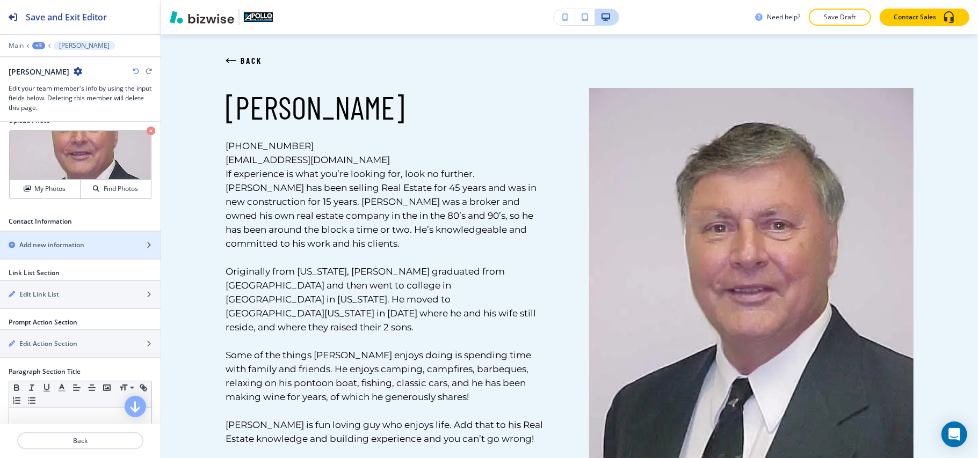
click at [74, 241] on h2 "Add new information" at bounding box center [51, 246] width 65 height 10
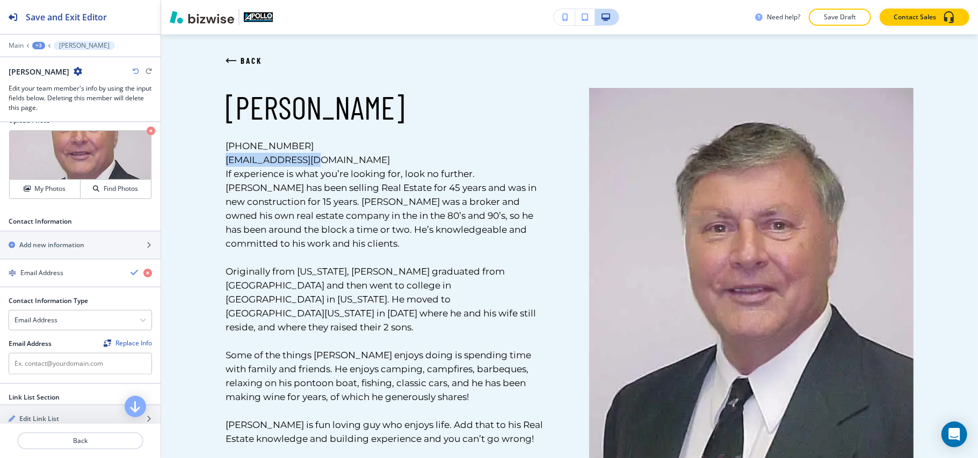
drag, startPoint x: 316, startPoint y: 156, endPoint x: 215, endPoint y: 160, distance: 100.5
click at [215, 160] on div "BACK Lou Santangelo 330-651-0288 louiesant@aol.com If experience is what you’re…" at bounding box center [368, 267] width 363 height 358
click at [33, 357] on input "text" at bounding box center [80, 363] width 143 height 21
paste input "louiesant@aol.com"
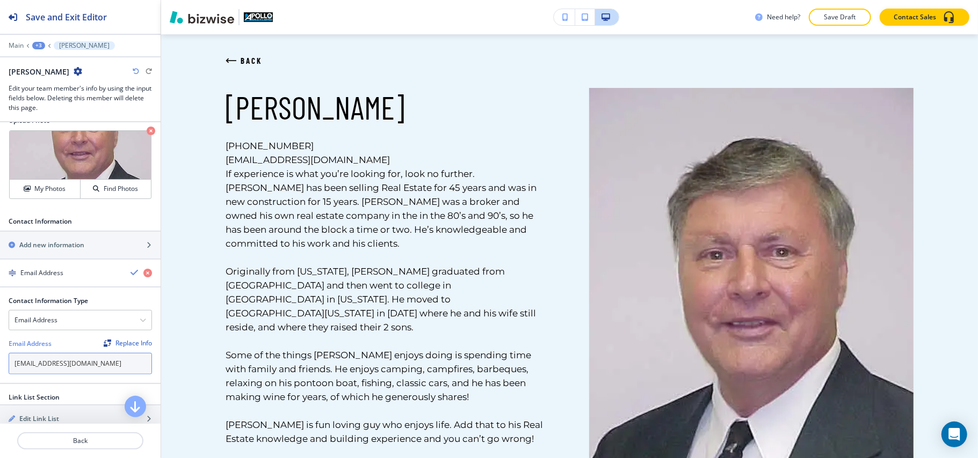
type input "louiesant@aol.com"
drag, startPoint x: 304, startPoint y: 142, endPoint x: 221, endPoint y: 142, distance: 82.7
click at [221, 142] on div "BACK Lou Santangelo 330-651-0288 louiesant@aol.com If experience is what you’re…" at bounding box center [368, 301] width 363 height 426
copy link "330-651-0288"
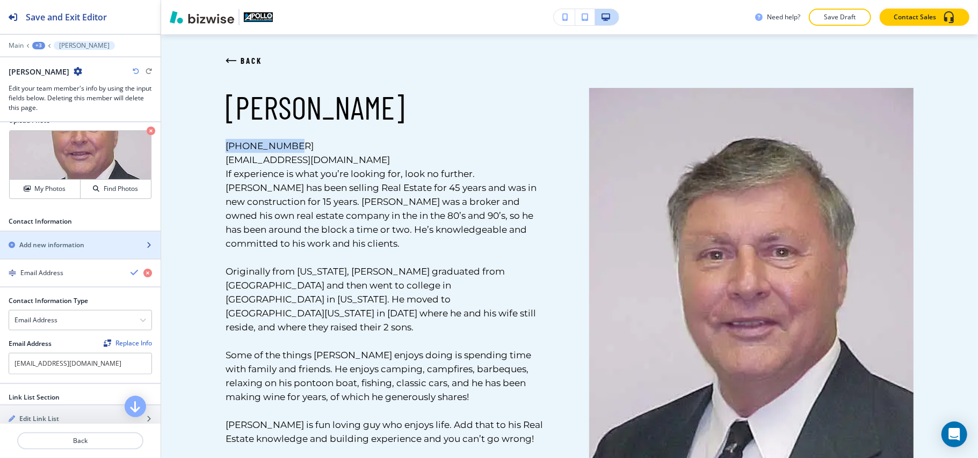
drag, startPoint x: 73, startPoint y: 234, endPoint x: 70, endPoint y: 241, distance: 7.7
click at [73, 241] on h2 "Add new information" at bounding box center [51, 246] width 65 height 10
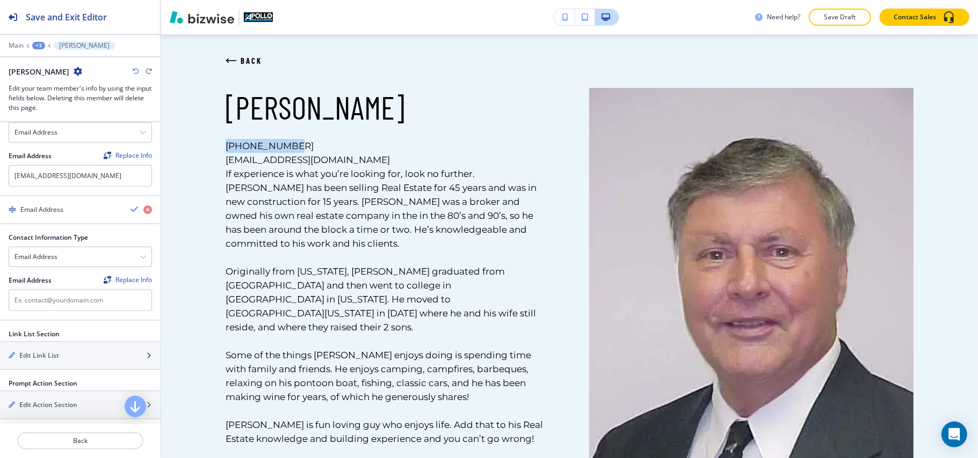
scroll to position [787, 0]
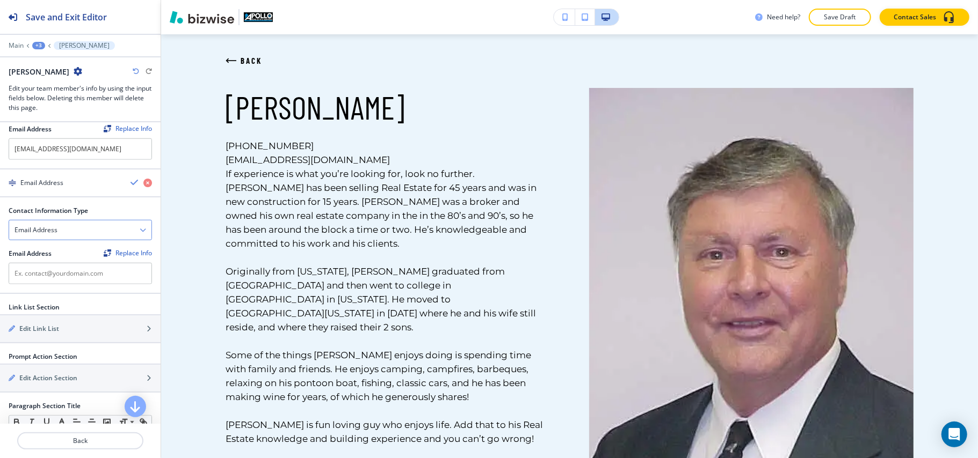
click at [55, 226] on h4 "Email Address" at bounding box center [35, 230] width 43 height 10
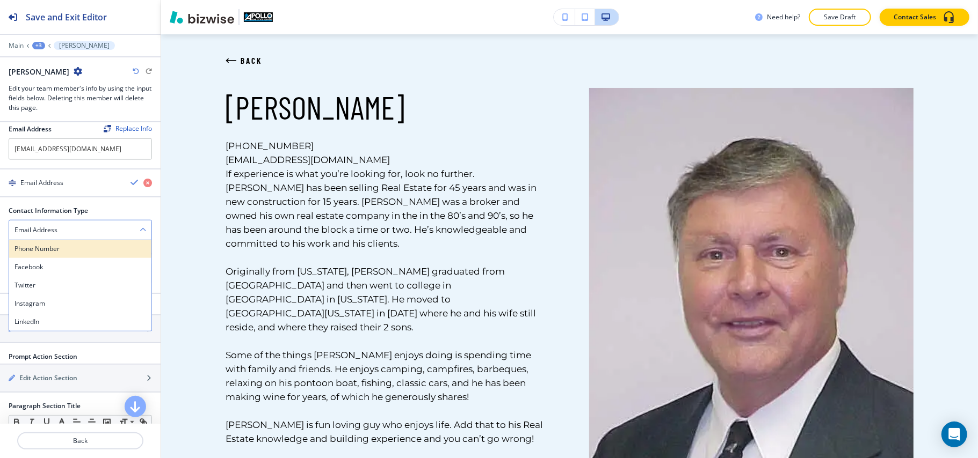
click at [57, 244] on h4 "Phone Number" at bounding box center [80, 249] width 132 height 10
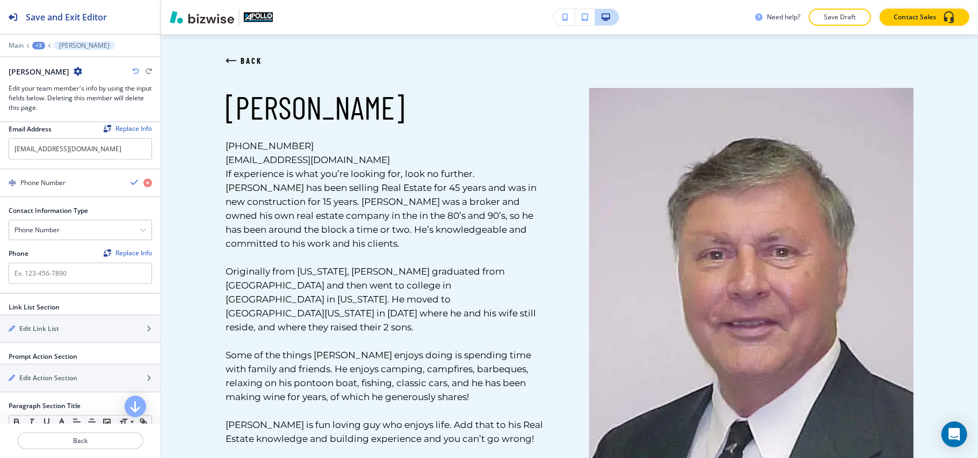
click at [46, 285] on div at bounding box center [80, 289] width 143 height 9
click at [50, 268] on input "text" at bounding box center [80, 273] width 143 height 21
paste input "330-651-0288"
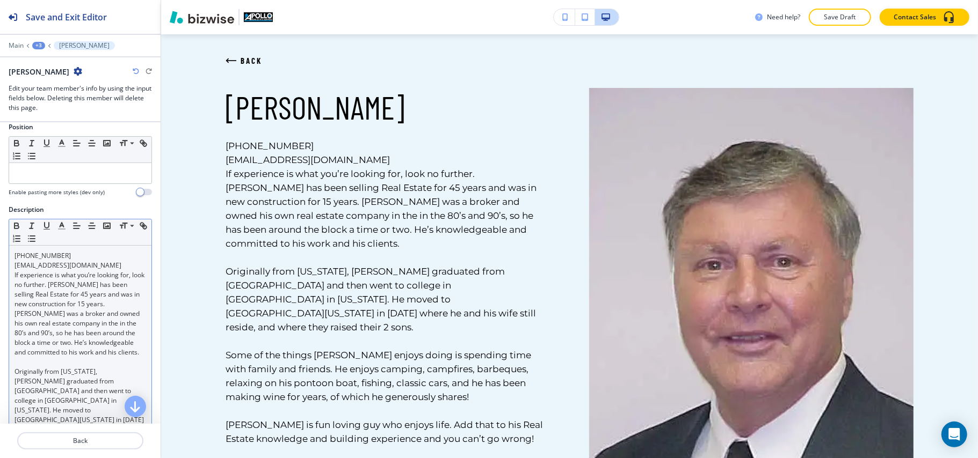
scroll to position [0, 0]
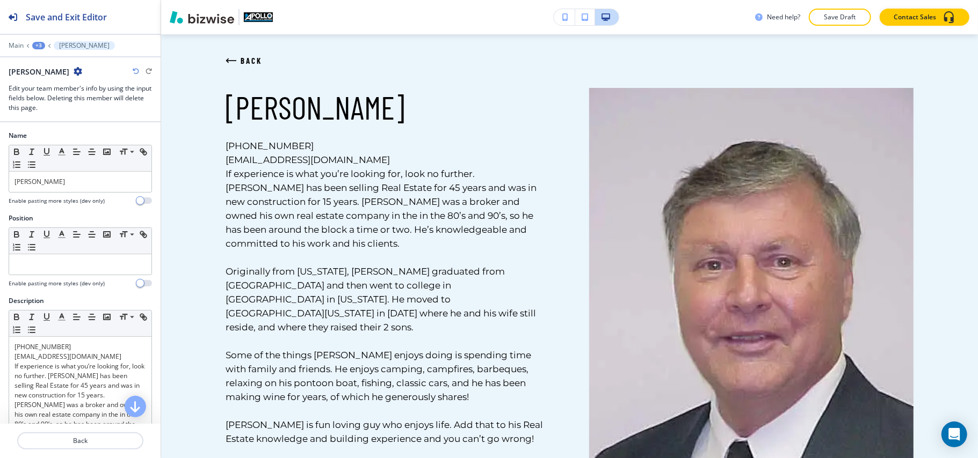
type input "330-651-0288"
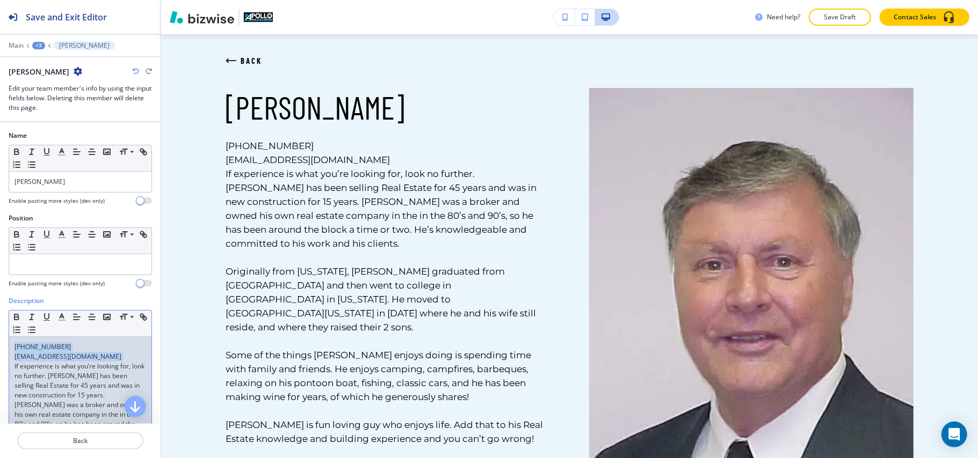
drag, startPoint x: 5, startPoint y: 373, endPoint x: 5, endPoint y: 346, distance: 26.8
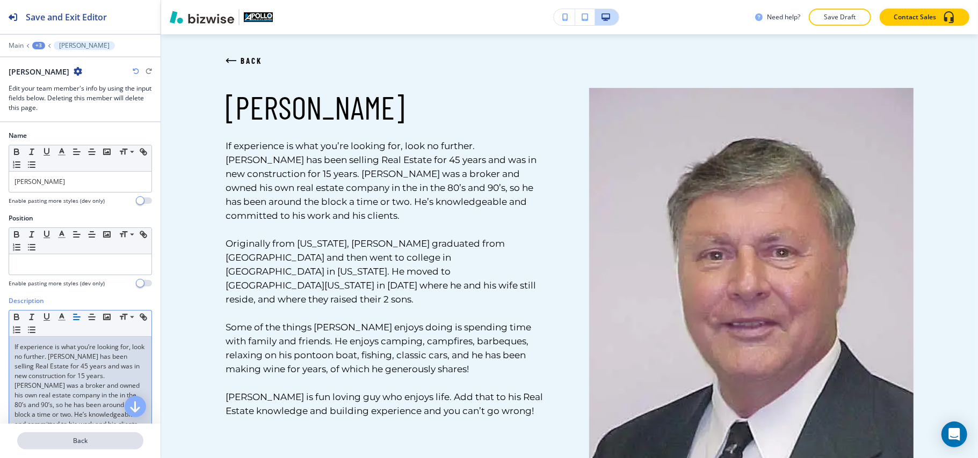
click at [83, 443] on p "Back" at bounding box center [80, 441] width 124 height 10
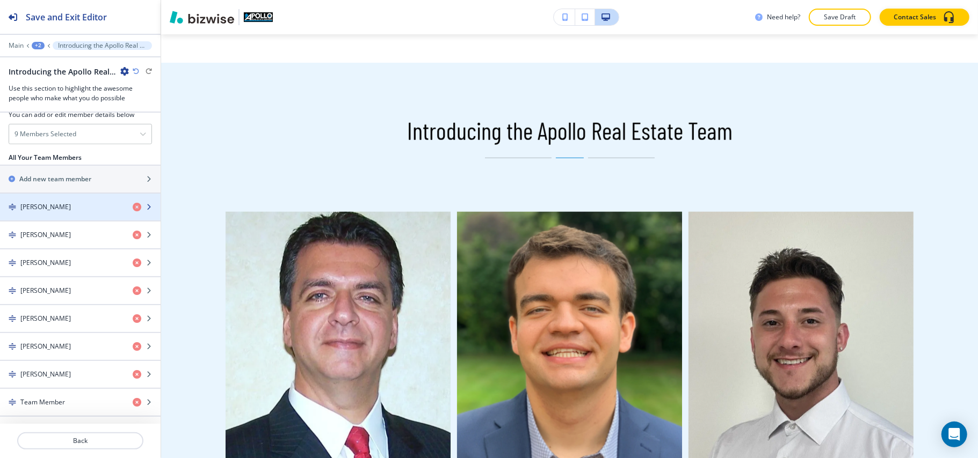
scroll to position [576, 0]
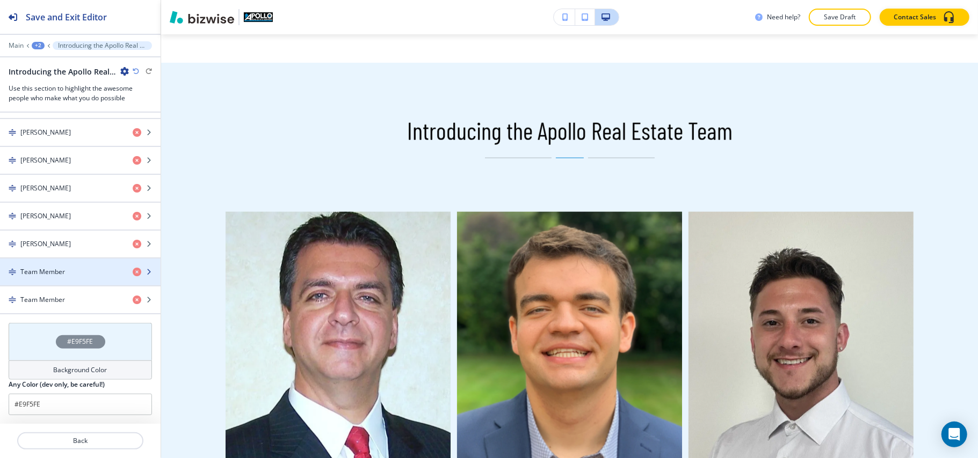
click at [73, 275] on div "Team Member" at bounding box center [62, 272] width 124 height 10
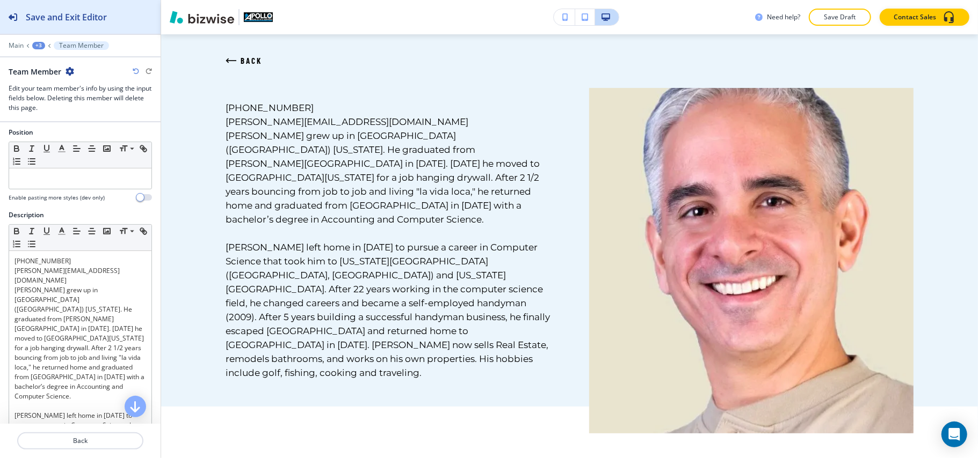
scroll to position [0, 0]
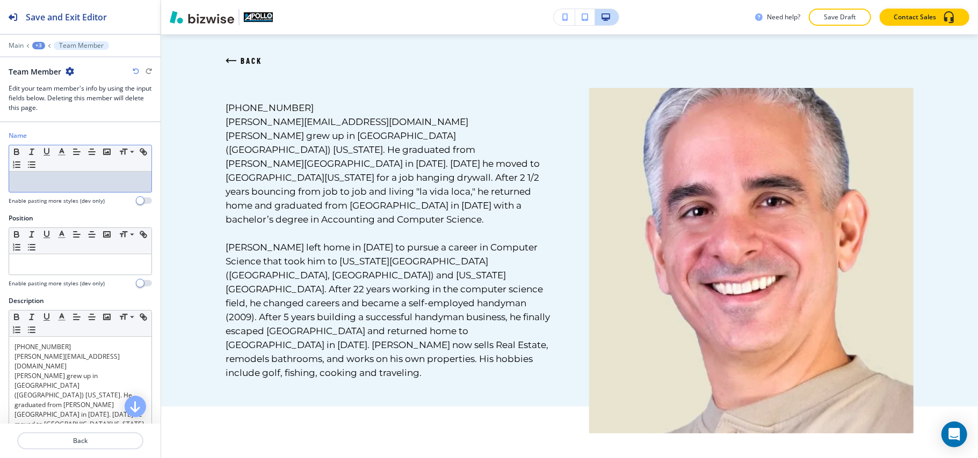
drag, startPoint x: 58, startPoint y: 194, endPoint x: 43, endPoint y: 174, distance: 25.3
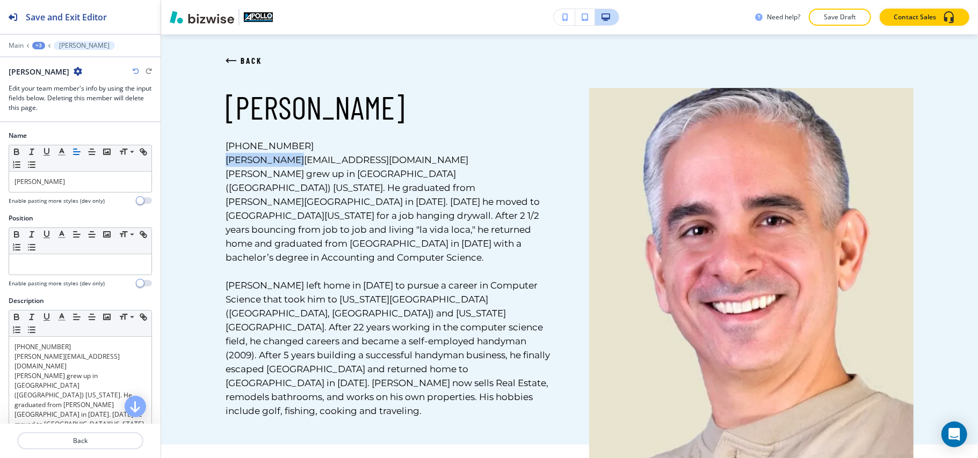
drag, startPoint x: 301, startPoint y: 156, endPoint x: 220, endPoint y: 162, distance: 81.3
click at [220, 157] on div "BACK Tom George 330-533-2339 tom@ohtom.net Tom grew up in Youngstown (Cornersbu…" at bounding box center [368, 253] width 363 height 330
copy link "tom@ohtom.net"
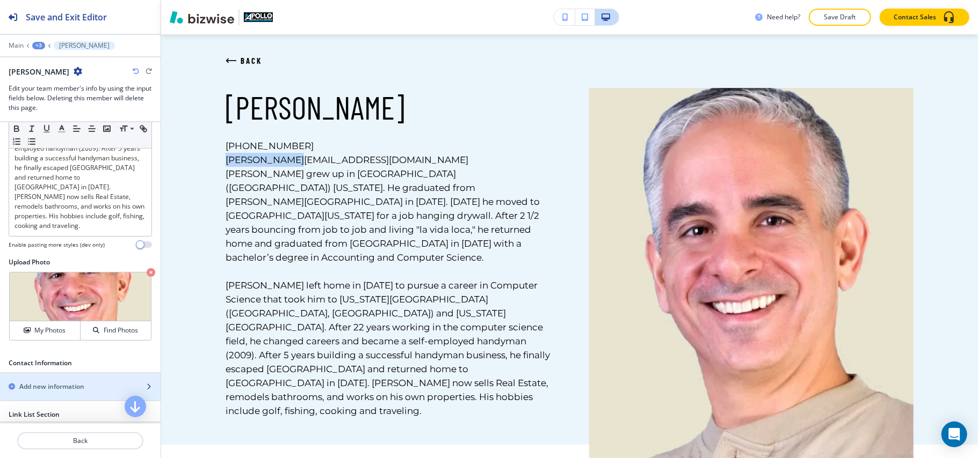
click at [43, 382] on h2 "Add new information" at bounding box center [51, 387] width 65 height 10
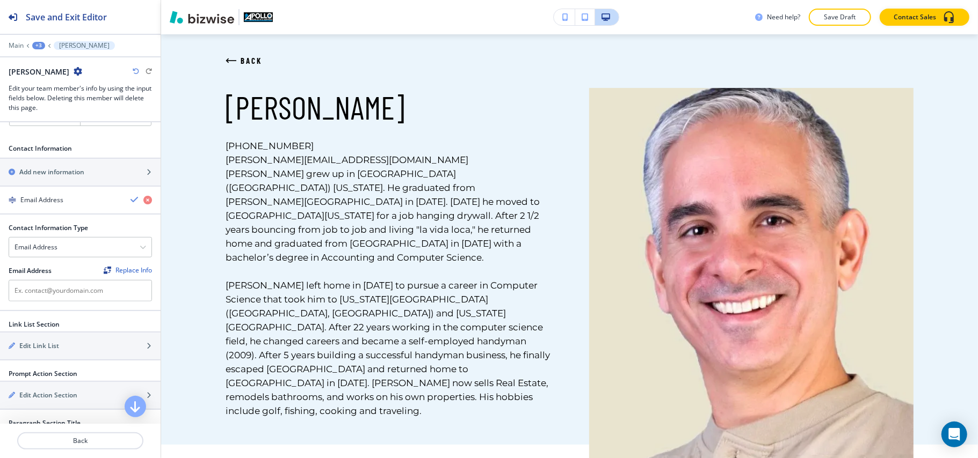
click at [43, 302] on div at bounding box center [80, 306] width 143 height 9
click at [46, 280] on input "text" at bounding box center [80, 290] width 143 height 21
paste input "tom@ohtom.net"
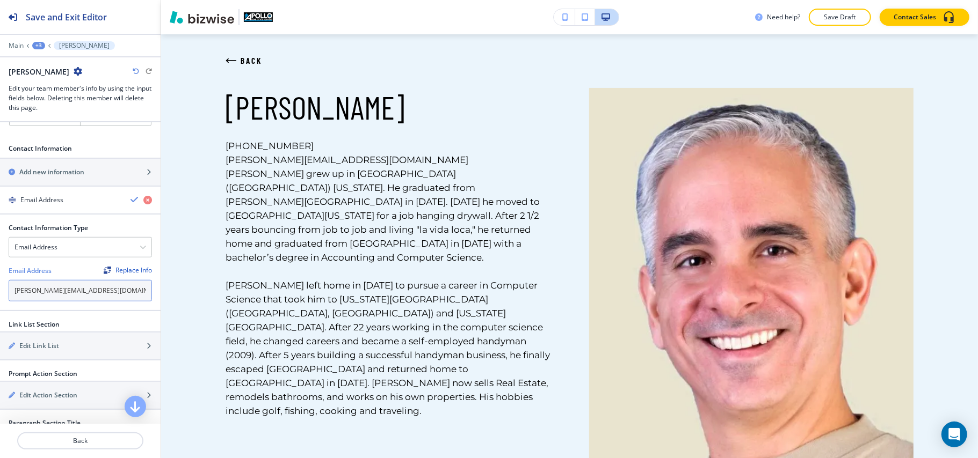
type input "tom@ohtom.net"
drag, startPoint x: 312, startPoint y: 161, endPoint x: 295, endPoint y: 140, distance: 27.5
click at [312, 158] on p "tom@ohtom.net" at bounding box center [387, 160] width 325 height 14
drag, startPoint x: 292, startPoint y: 138, endPoint x: 218, endPoint y: 142, distance: 74.2
click at [218, 142] on div "BACK Tom George 330-533-2339 tom@ohtom.net Tom grew up in Youngstown (Cornersbu…" at bounding box center [368, 287] width 363 height 398
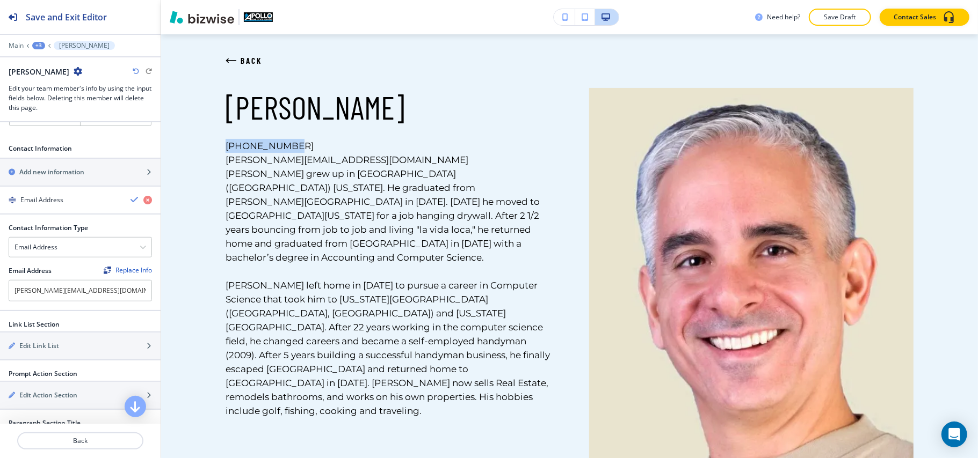
copy link "330-533-2339"
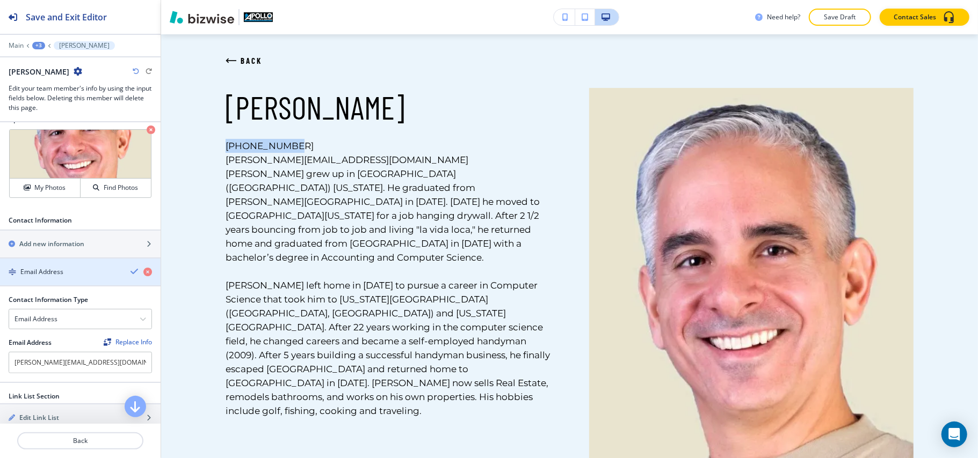
click at [55, 267] on h4 "Email Address" at bounding box center [41, 272] width 43 height 10
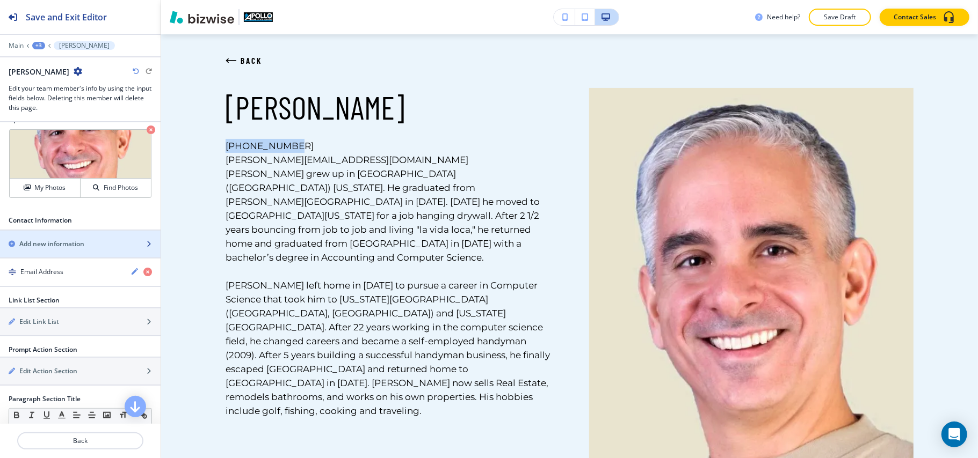
click at [60, 239] on h2 "Add new information" at bounding box center [51, 244] width 65 height 10
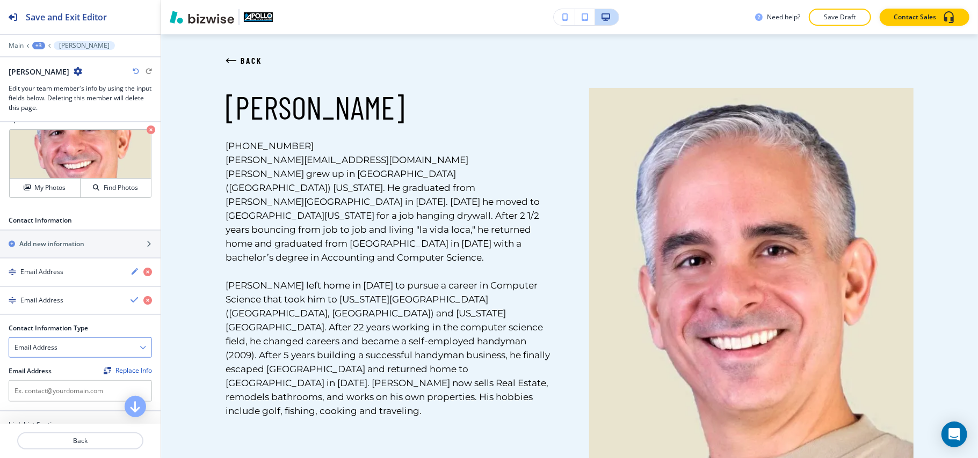
click at [47, 343] on h4 "Email Address" at bounding box center [35, 348] width 43 height 10
drag, startPoint x: 46, startPoint y: 306, endPoint x: 47, endPoint y: 336, distance: 29.5
click at [48, 362] on h4 "Phone Number" at bounding box center [80, 367] width 132 height 10
click at [50, 381] on input "text" at bounding box center [80, 391] width 143 height 21
paste input "330-533-2339"
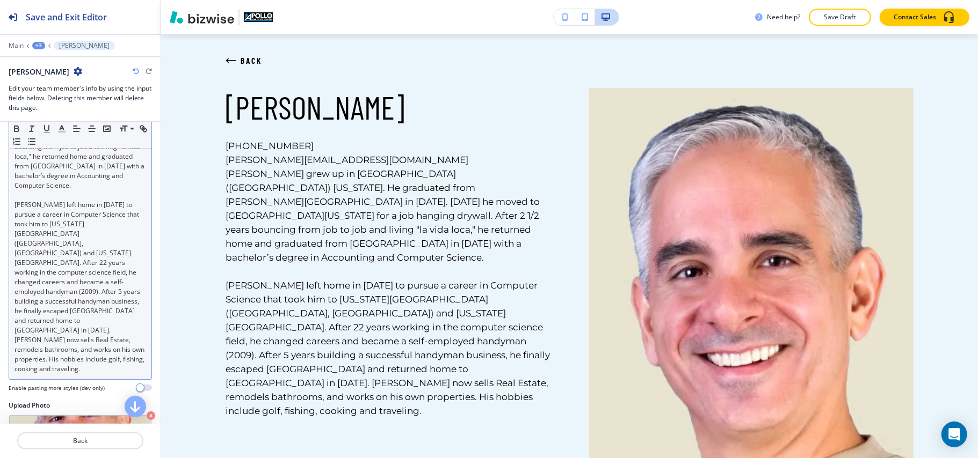
scroll to position [82, 0]
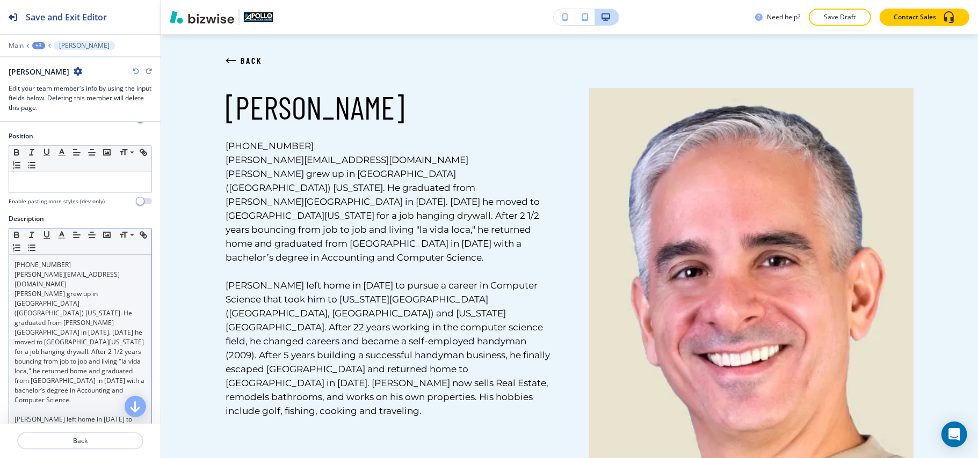
type input "330-533-2339"
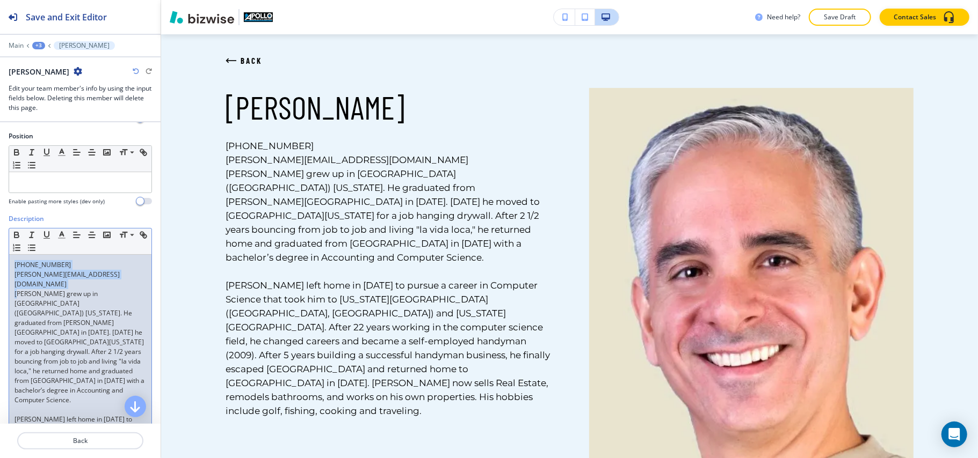
drag, startPoint x: 16, startPoint y: 288, endPoint x: 11, endPoint y: 267, distance: 21.0
click at [11, 267] on div "330-533-2339 tom@ohtom.net Tom grew up in Youngstown (Cornersburg) Ohio. He gra…" at bounding box center [80, 424] width 142 height 339
click at [23, 294] on p "Tom grew up in Youngstown (Cornersburg) Ohio. He graduated from Canfield High i…" at bounding box center [80, 347] width 132 height 116
click at [16, 289] on p "Tom grew up in Youngstown (Cornersburg) Ohio. He graduated from Canfield High i…" at bounding box center [80, 347] width 132 height 116
drag, startPoint x: 13, startPoint y: 287, endPoint x: 9, endPoint y: 252, distance: 34.7
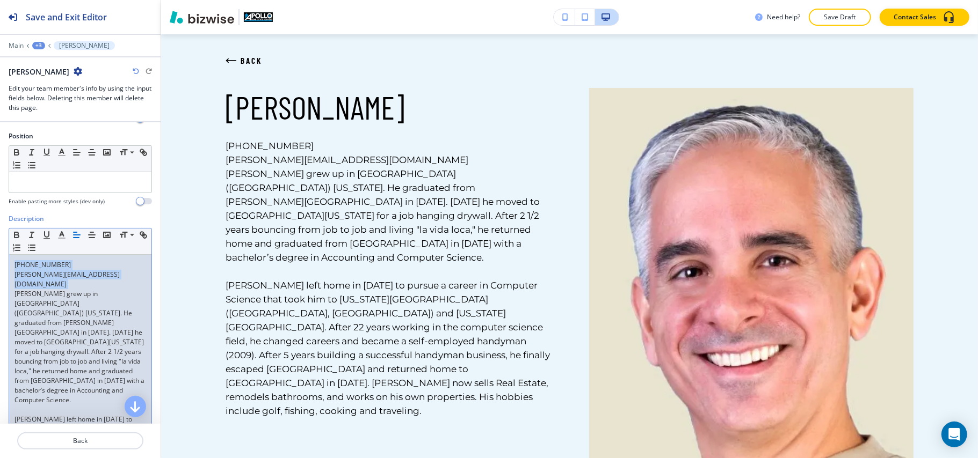
click at [9, 252] on div "Small Normal Large Huge 330-533-2339 tom@ohtom.net Tom grew up in Youngstown (C…" at bounding box center [80, 411] width 143 height 367
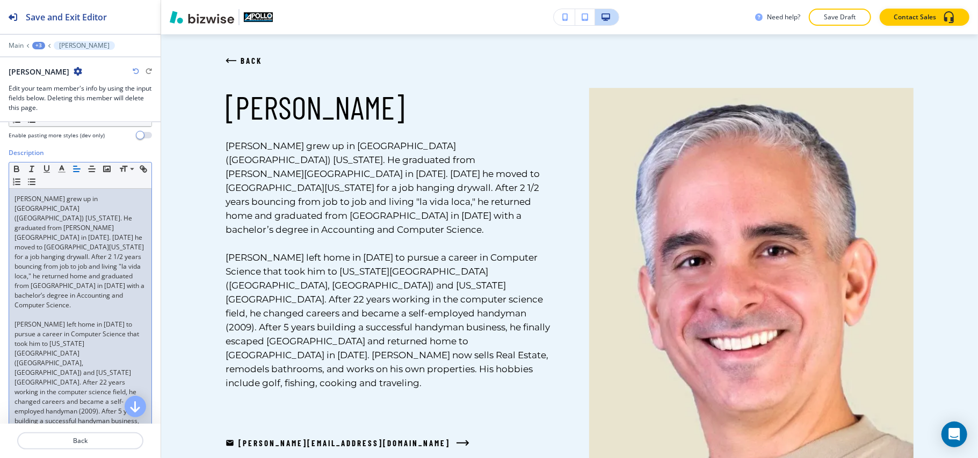
scroll to position [278, 0]
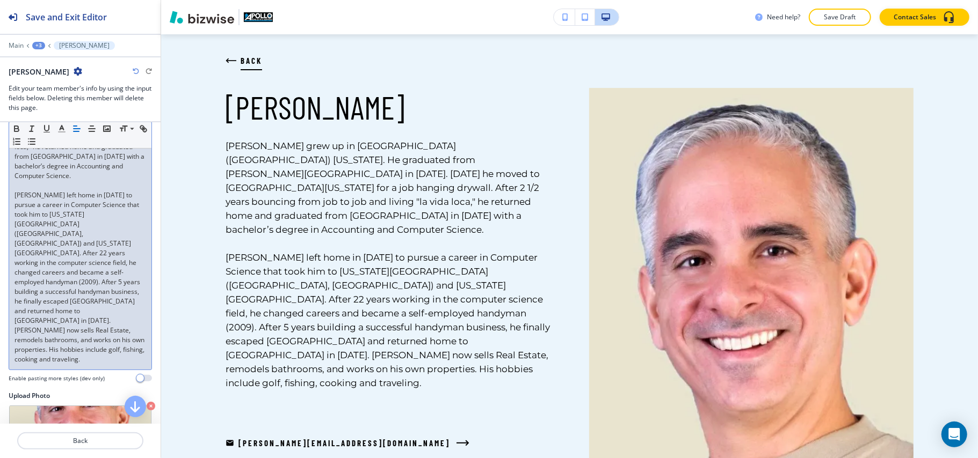
click at [228, 59] on icon "button" at bounding box center [228, 61] width 2 height 4
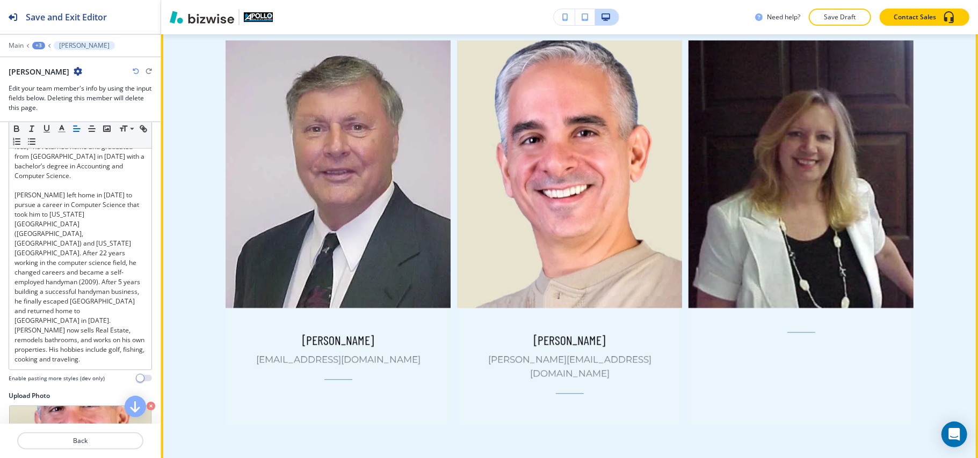
scroll to position [1832, 0]
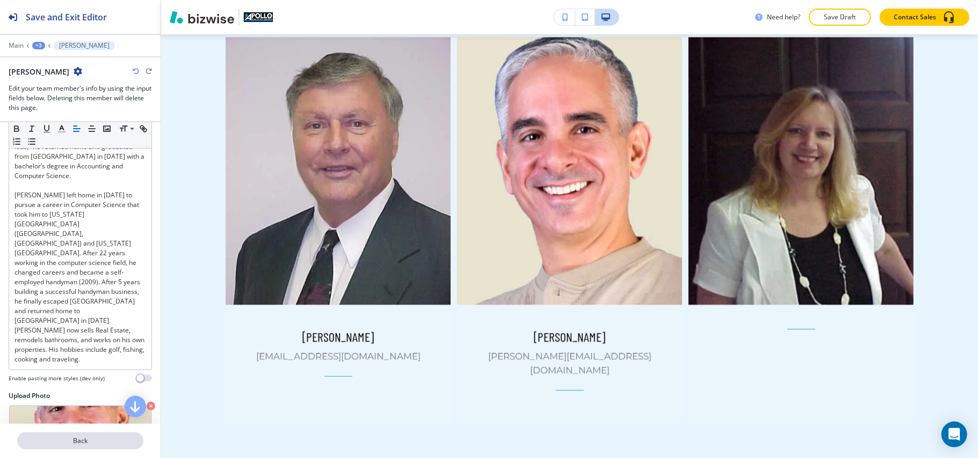
click at [96, 442] on p "Back" at bounding box center [80, 441] width 124 height 10
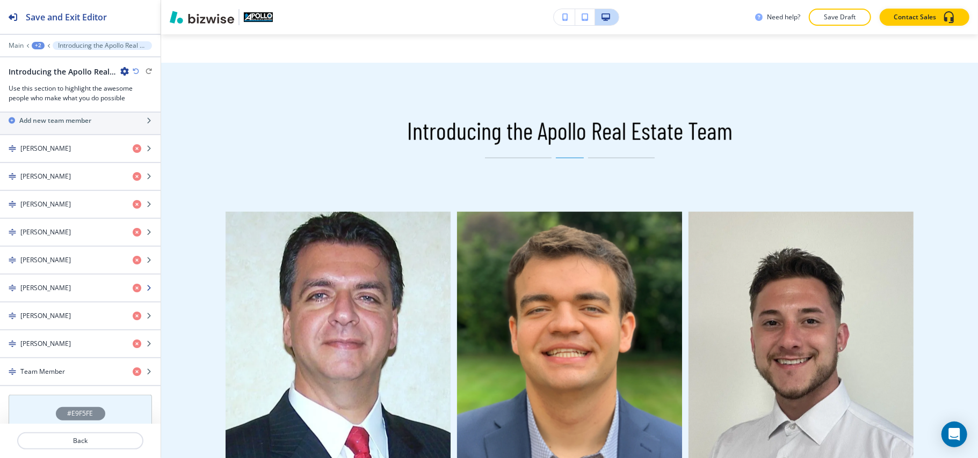
scroll to position [576, 0]
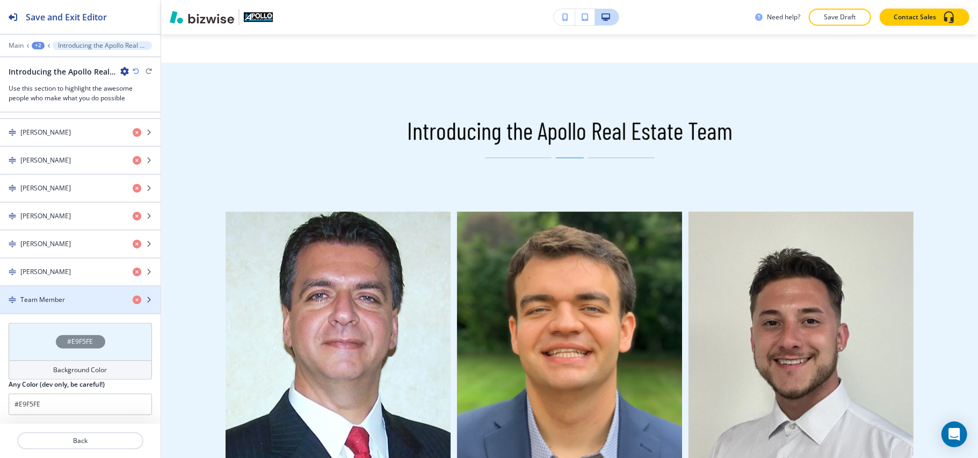
click at [60, 297] on h4 "Team Member" at bounding box center [42, 300] width 45 height 10
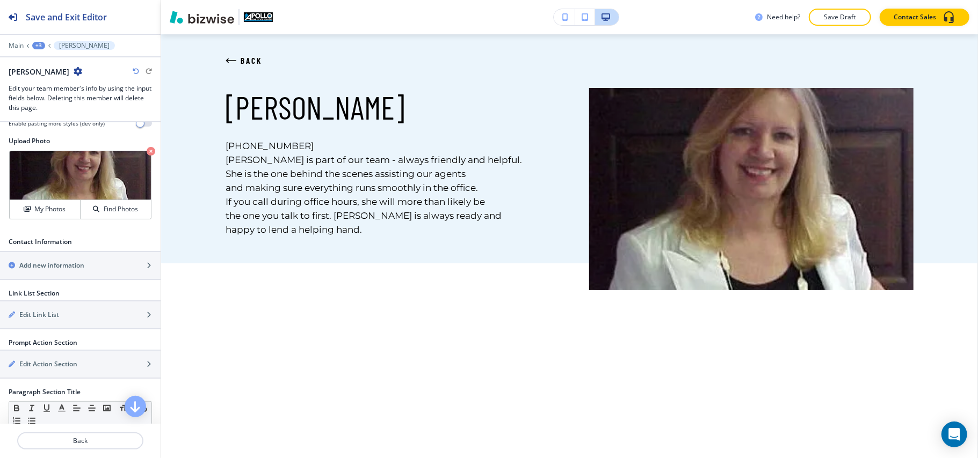
scroll to position [358, 0]
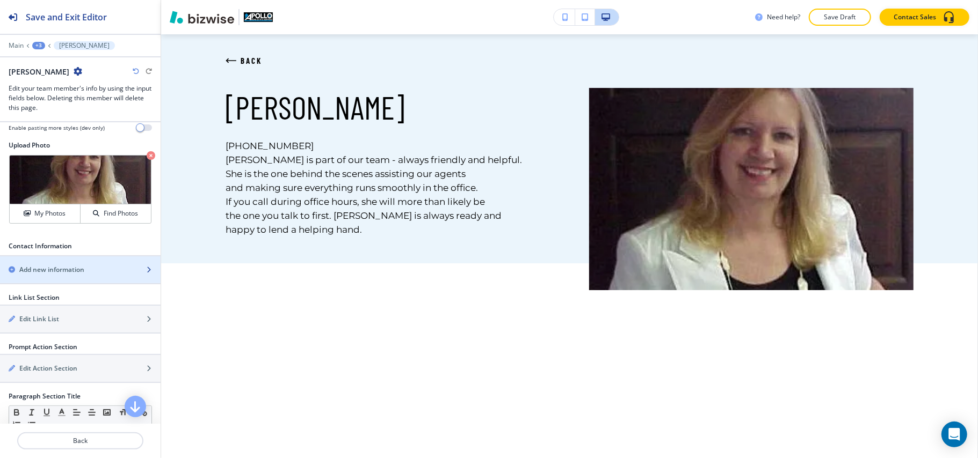
click at [59, 267] on h2 "Add new information" at bounding box center [51, 270] width 65 height 10
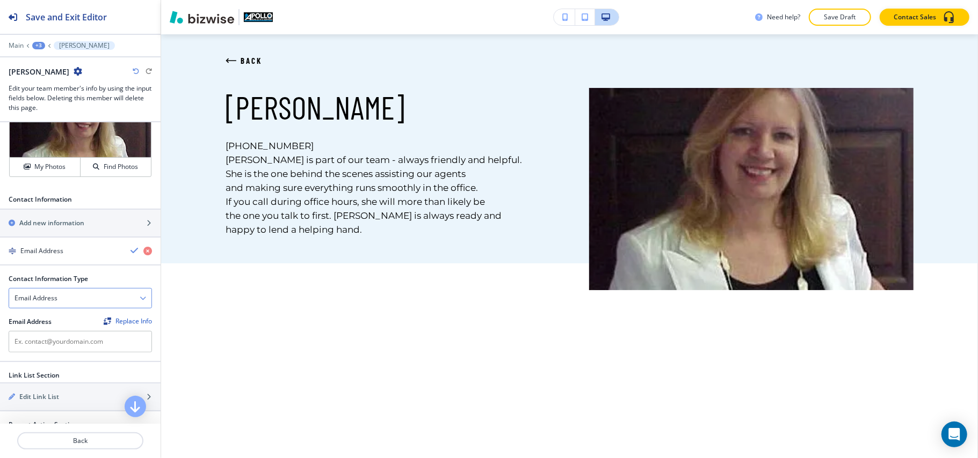
scroll to position [430, 0]
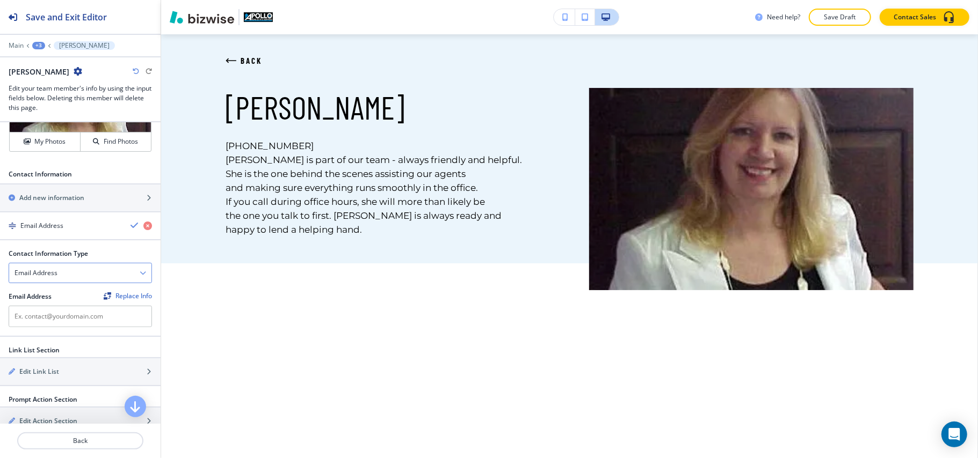
click at [56, 276] on h4 "Email Address" at bounding box center [35, 273] width 43 height 10
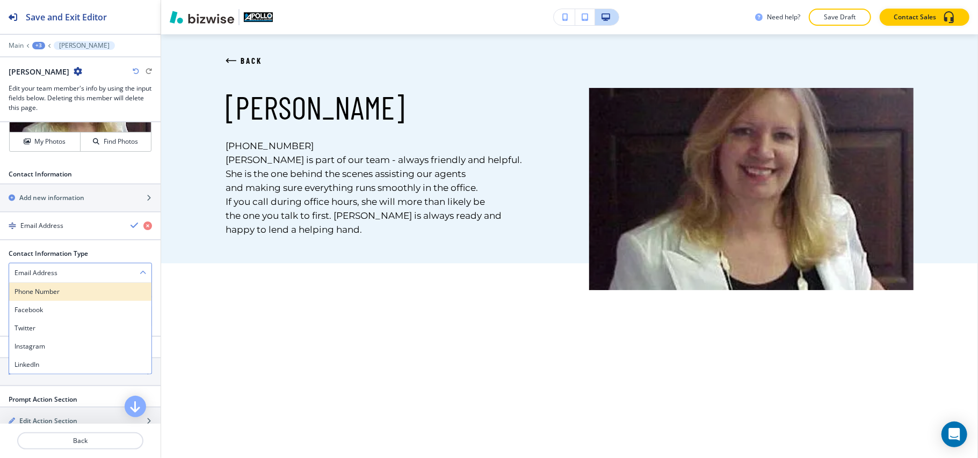
click at [57, 293] on h4 "Phone Number" at bounding box center [80, 292] width 132 height 10
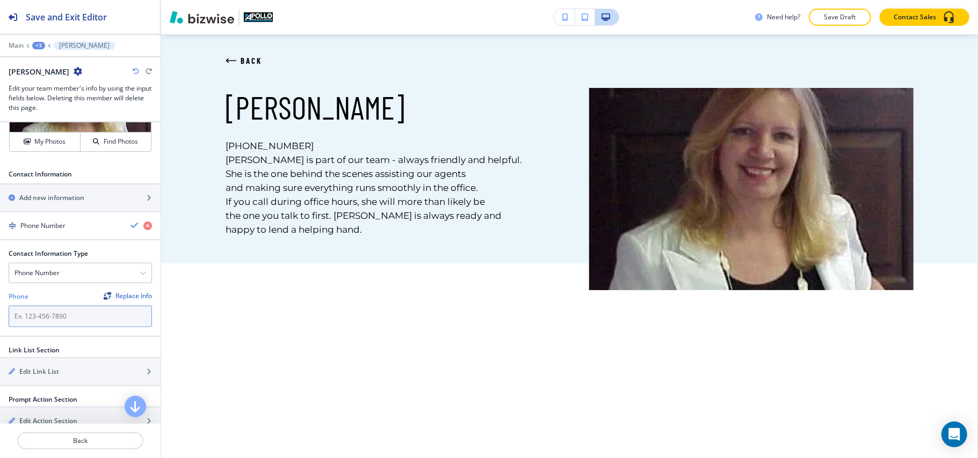
paste input "330-856-6666"
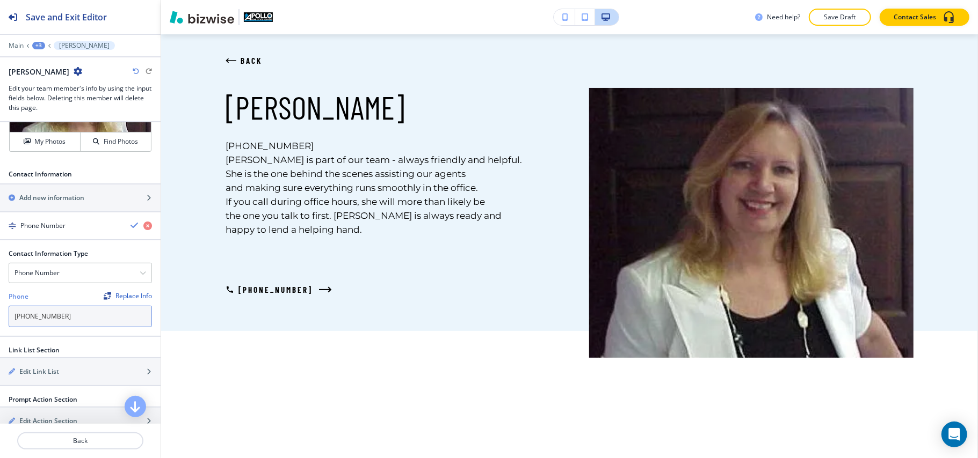
type input "330-856-6666"
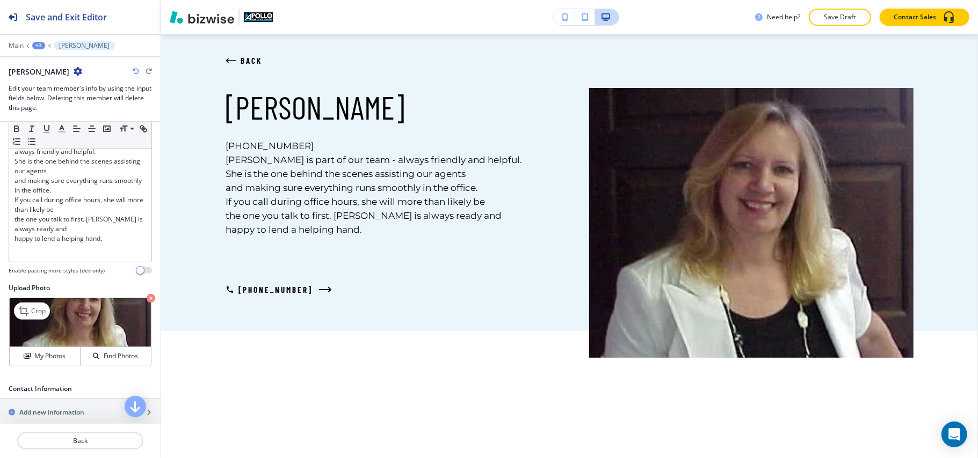
scroll to position [0, 0]
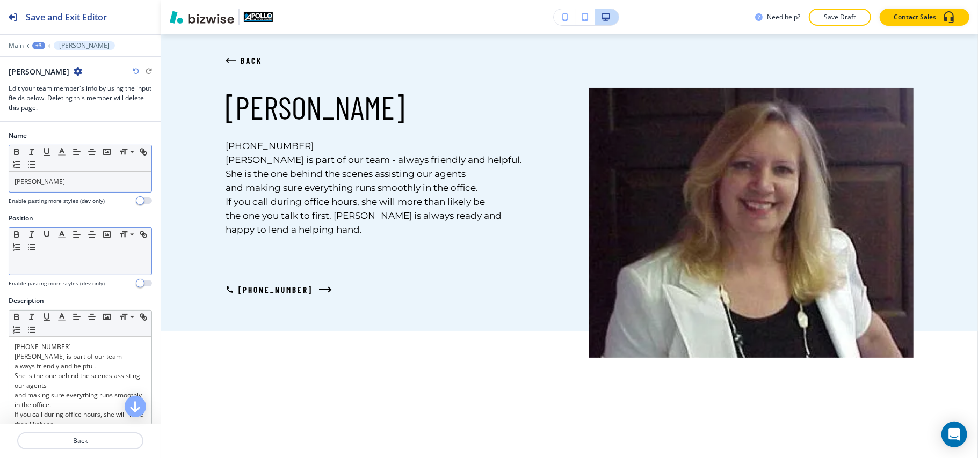
click at [77, 269] on p at bounding box center [80, 265] width 132 height 10
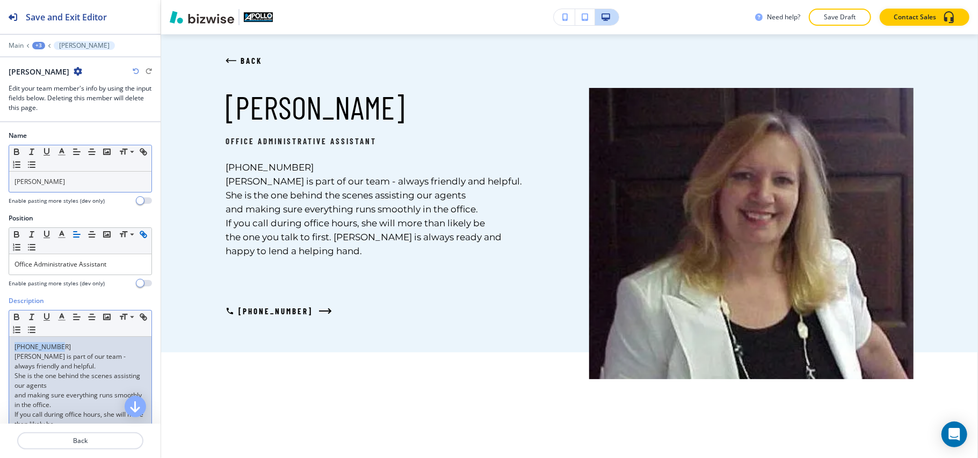
drag, startPoint x: 56, startPoint y: 346, endPoint x: 0, endPoint y: 348, distance: 56.4
click at [0, 347] on div "Description Small Normal Large Huge 330-856-6666 Lori is part of our team - alw…" at bounding box center [80, 397] width 161 height 202
click at [12, 358] on div "Lori is part of our team - always friendly and helpful. She is the one behind t…" at bounding box center [80, 407] width 142 height 140
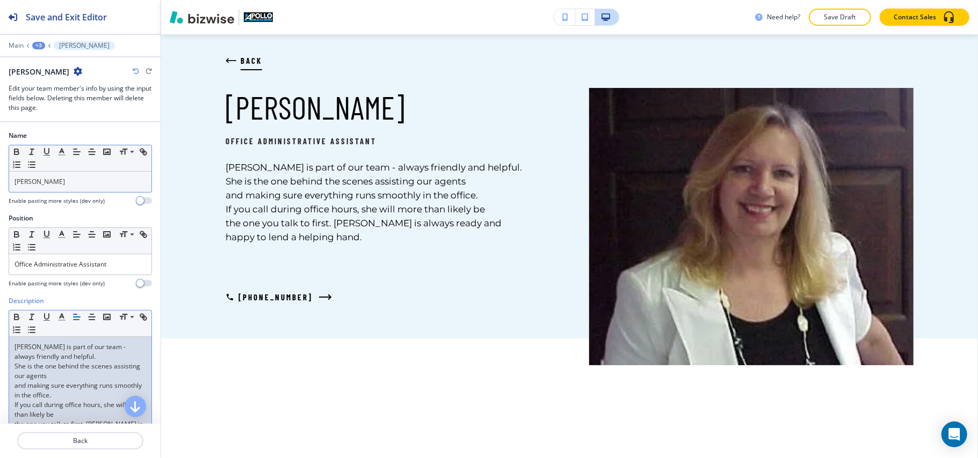
click at [227, 62] on icon "button" at bounding box center [230, 60] width 11 height 11
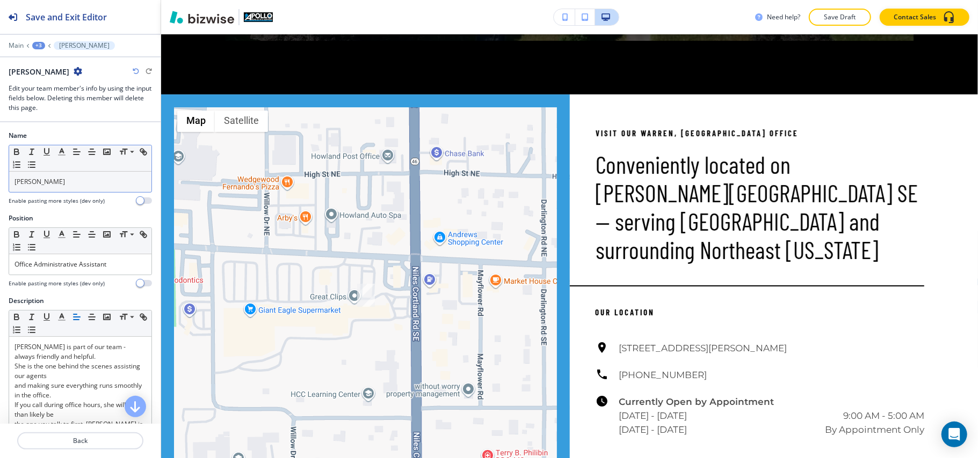
scroll to position [2374, 0]
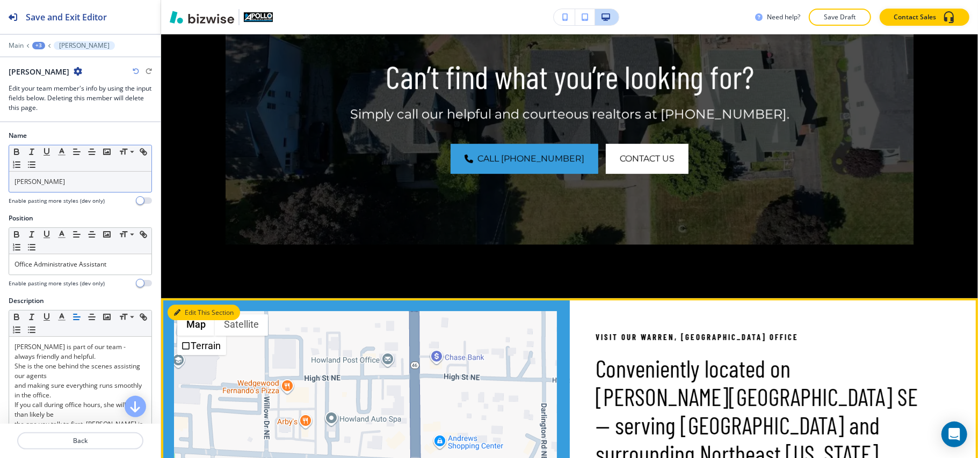
click at [194, 305] on button "Edit This Section" at bounding box center [204, 313] width 72 height 16
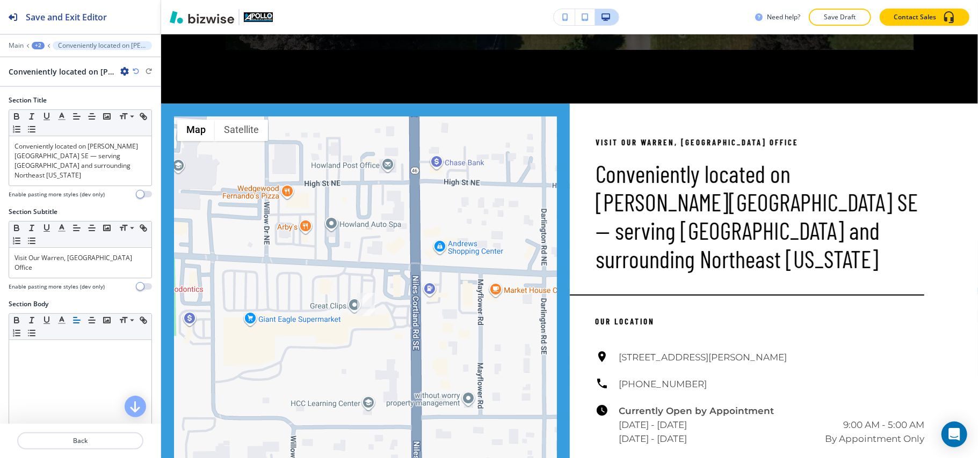
scroll to position [2569, 0]
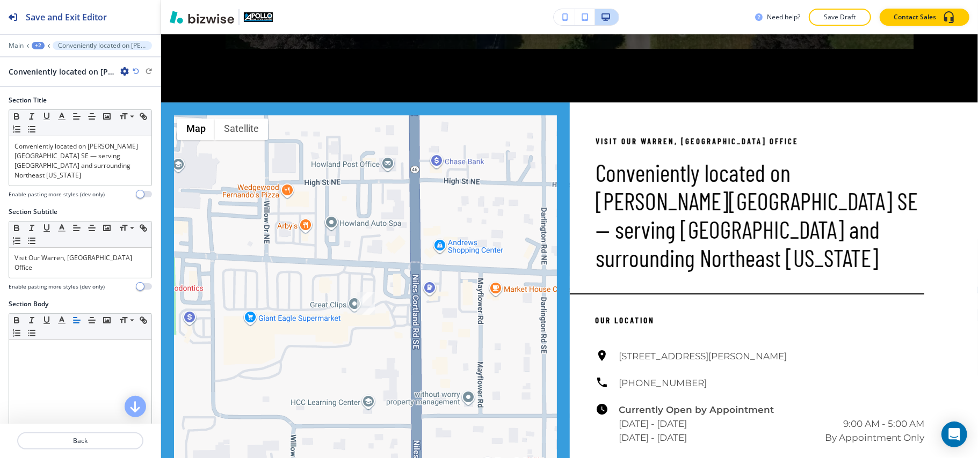
click at [122, 70] on icon "button" at bounding box center [124, 71] width 9 height 9
click at [153, 122] on button "Delete Section" at bounding box center [154, 128] width 69 height 19
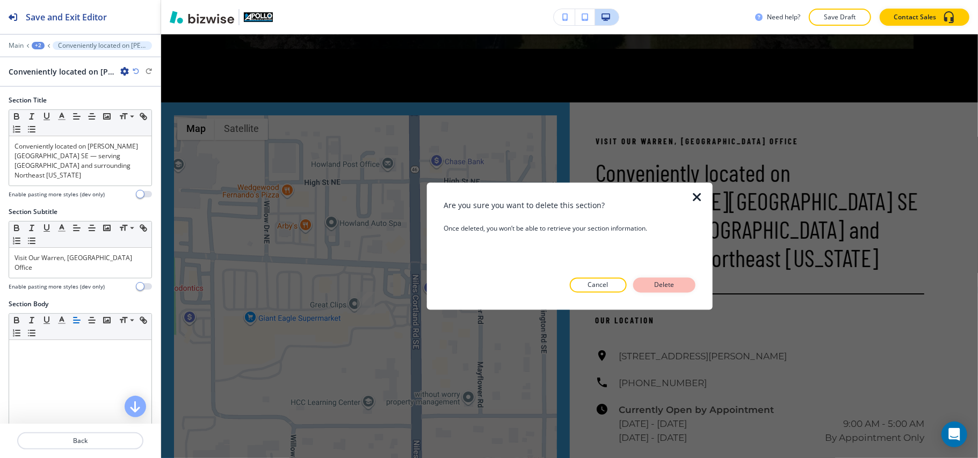
click at [665, 283] on p "Delete" at bounding box center [664, 286] width 26 height 10
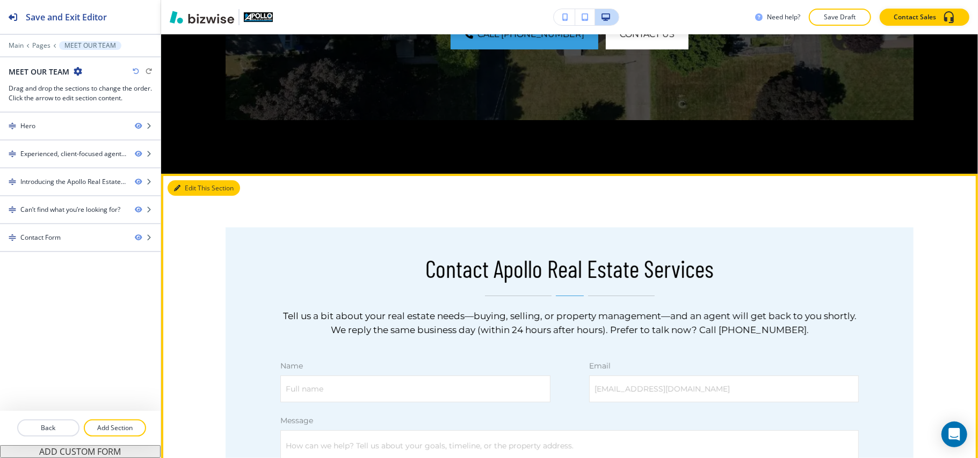
click at [189, 180] on button "Edit This Section" at bounding box center [204, 188] width 72 height 16
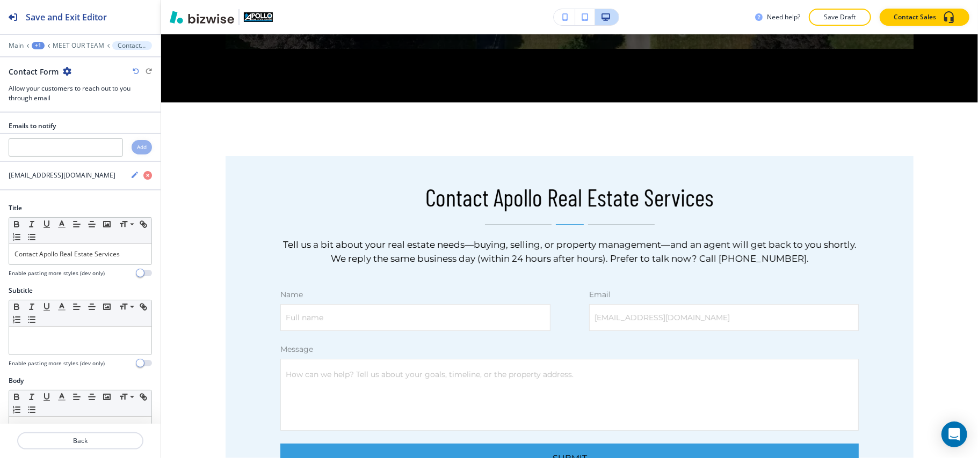
click at [65, 69] on icon "button" at bounding box center [67, 71] width 9 height 9
click at [94, 133] on p "Delete Section" at bounding box center [96, 128] width 55 height 10
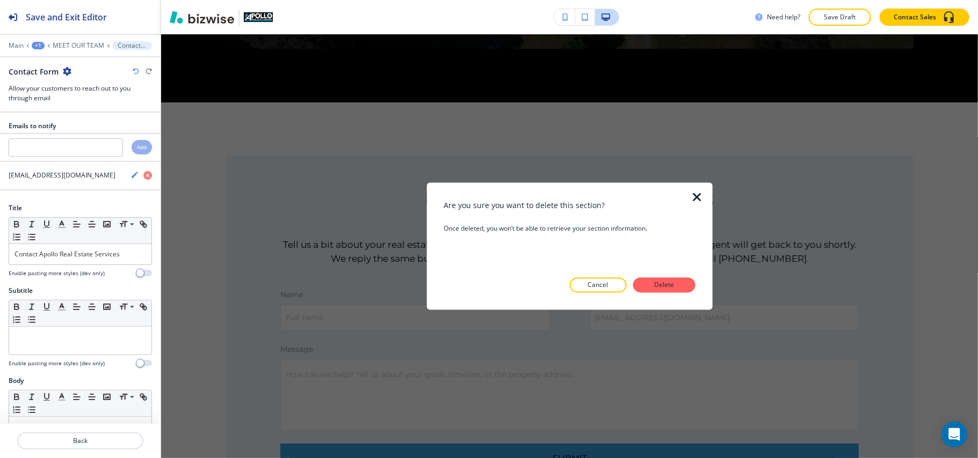
click at [664, 293] on div at bounding box center [568, 301] width 251 height 17
drag, startPoint x: 659, startPoint y: 280, endPoint x: 724, endPoint y: 290, distance: 65.2
click at [659, 280] on button "Delete" at bounding box center [664, 285] width 62 height 15
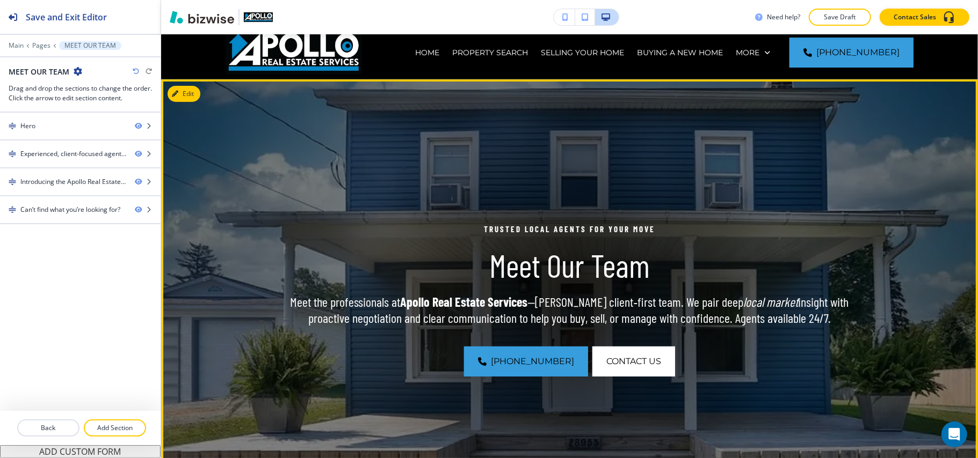
scroll to position [0, 0]
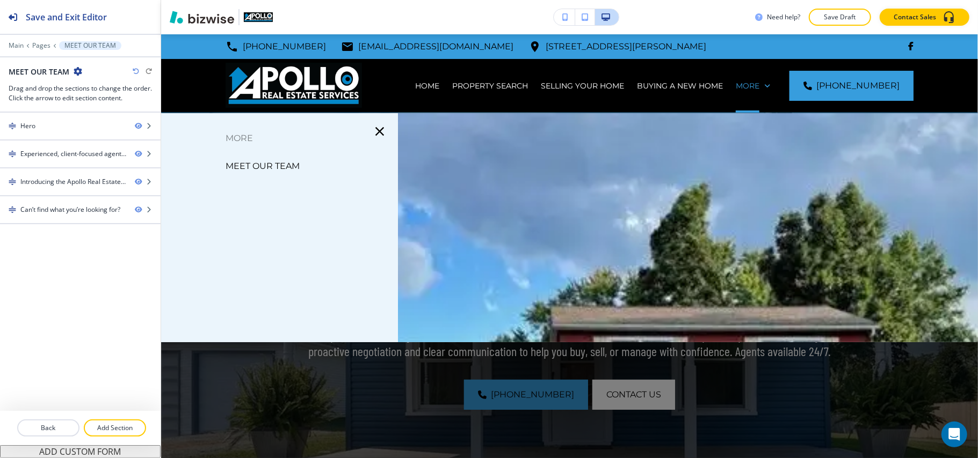
click at [33, 41] on div "Main Pages MEET OUR TEAM" at bounding box center [80, 45] width 143 height 9
click at [38, 45] on p "Pages" at bounding box center [41, 46] width 18 height 8
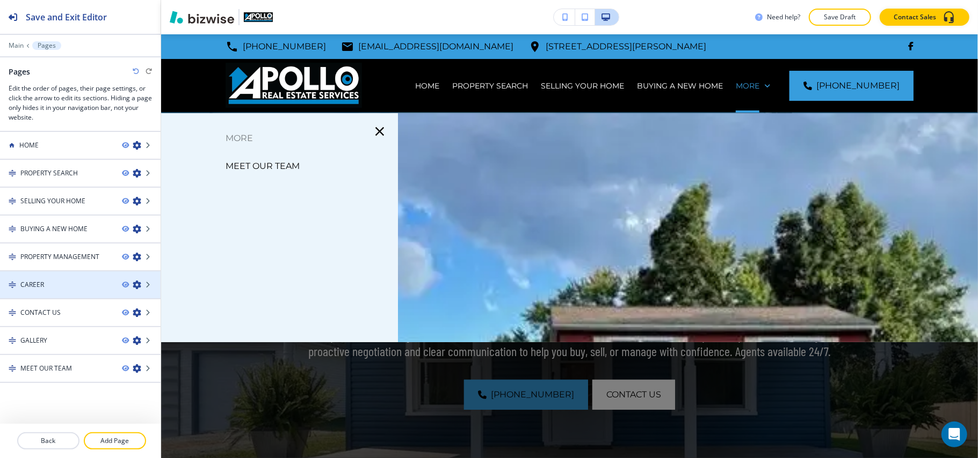
click at [76, 288] on div "CAREER" at bounding box center [56, 285] width 113 height 10
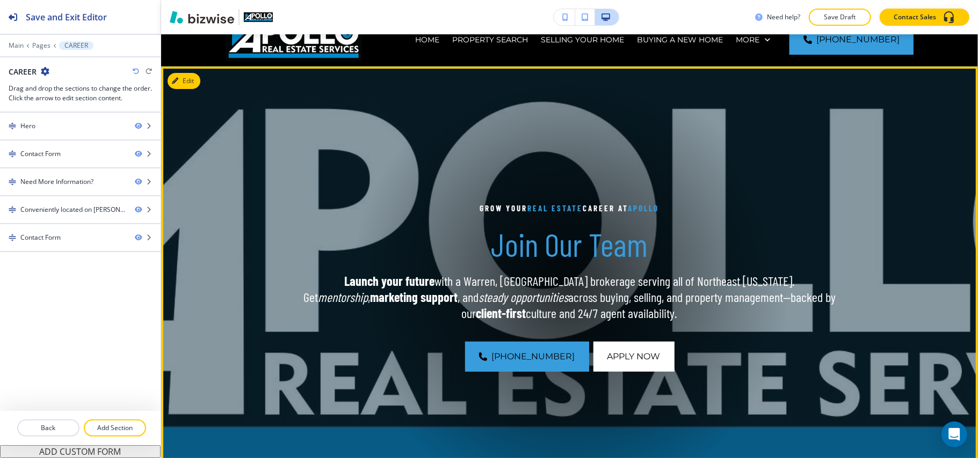
scroll to position [71, 0]
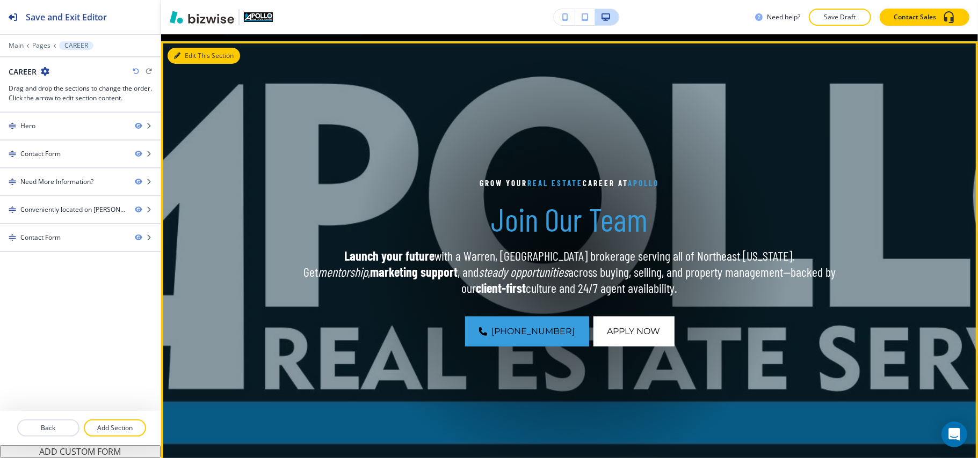
click at [192, 53] on button "Edit This Section" at bounding box center [204, 56] width 72 height 16
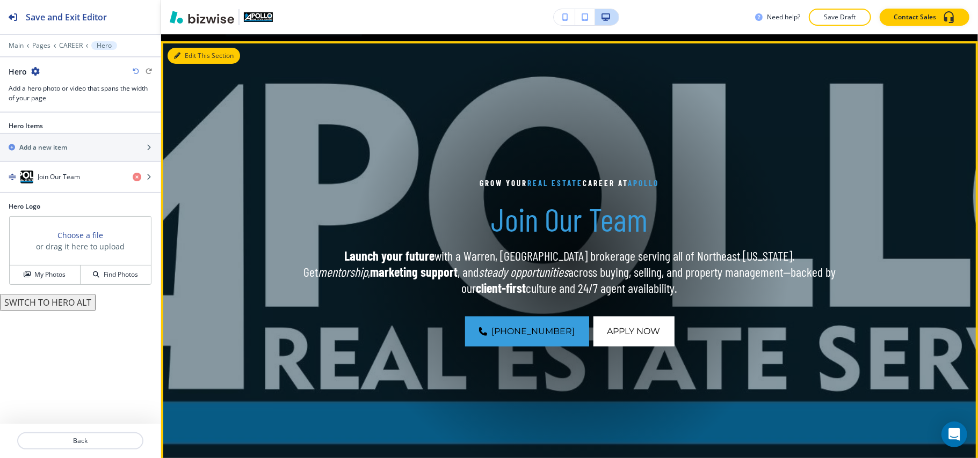
scroll to position [78, 0]
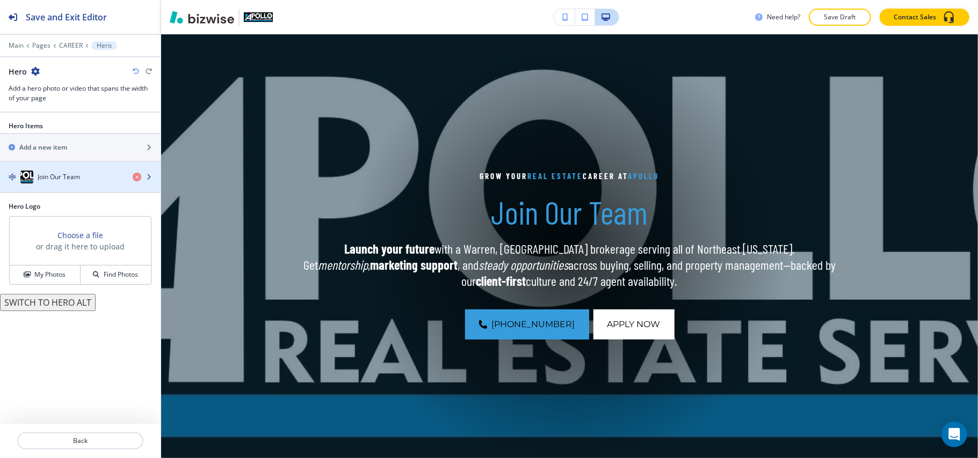
click at [85, 171] on div "button" at bounding box center [80, 166] width 161 height 9
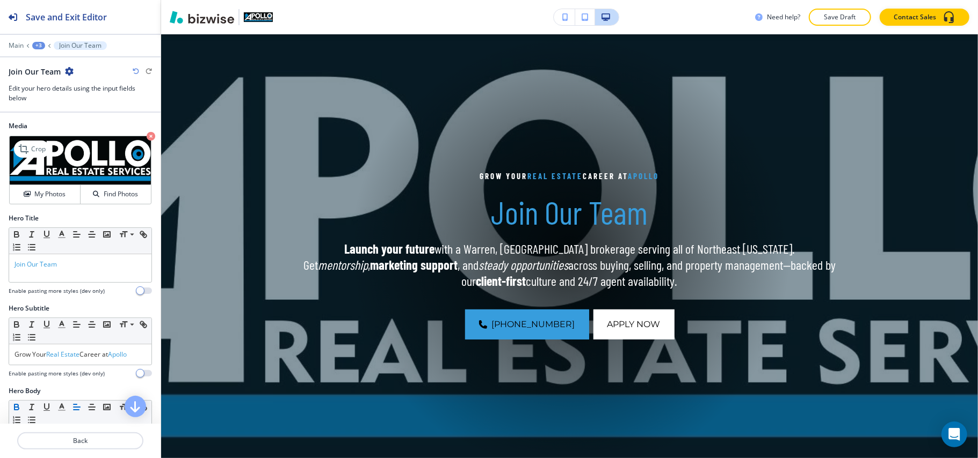
click at [147, 135] on icon "button" at bounding box center [151, 136] width 9 height 9
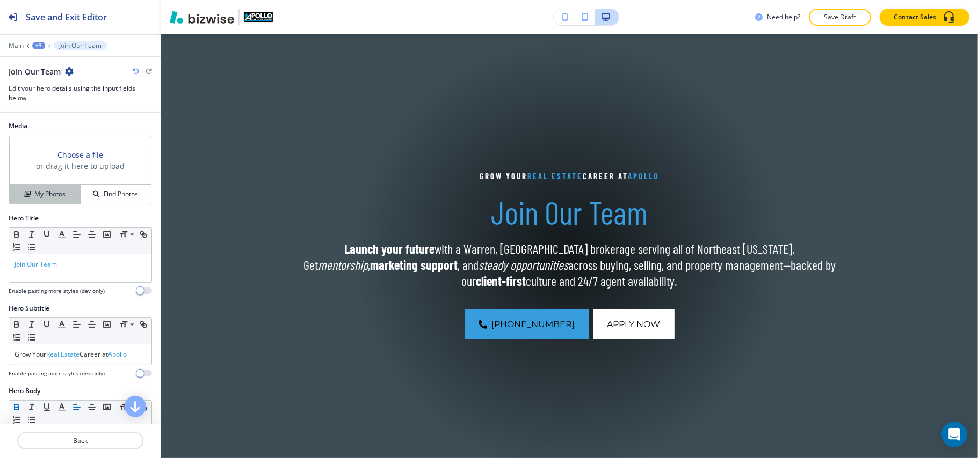
click at [49, 190] on h4 "My Photos" at bounding box center [49, 195] width 31 height 10
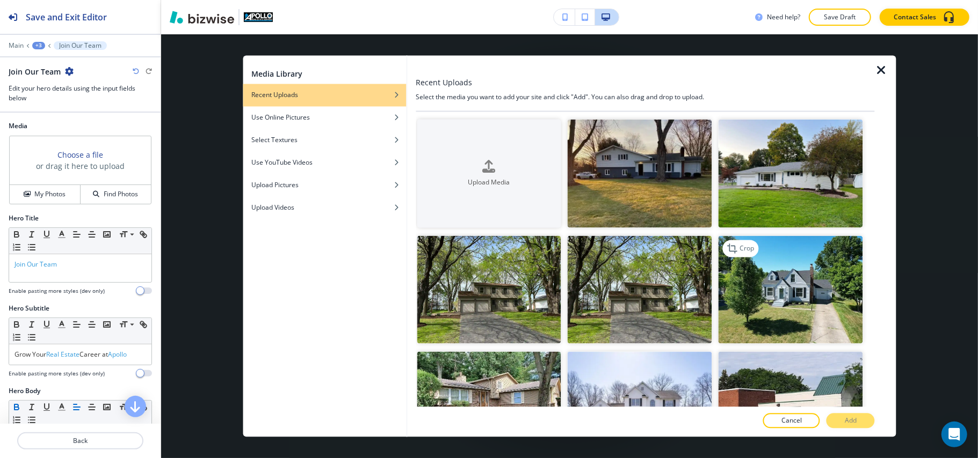
click at [806, 288] on img "button" at bounding box center [790, 290] width 144 height 108
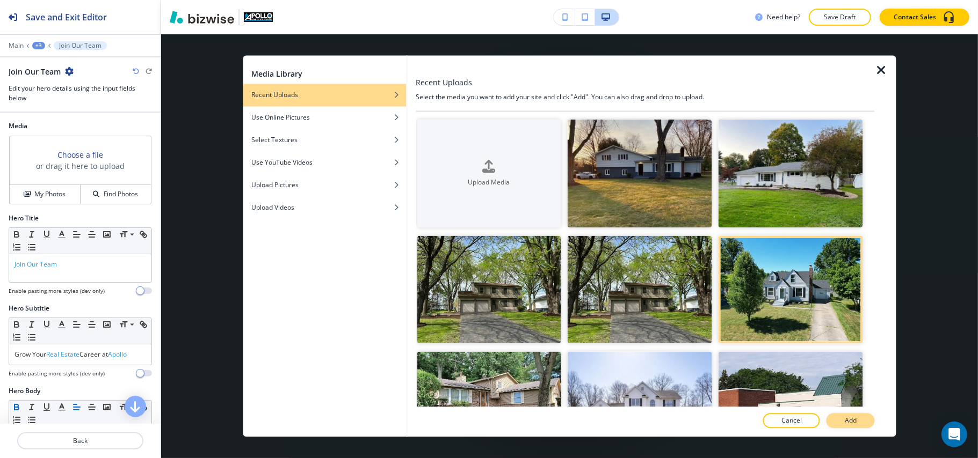
click at [844, 424] on button "Add" at bounding box center [850, 421] width 48 height 15
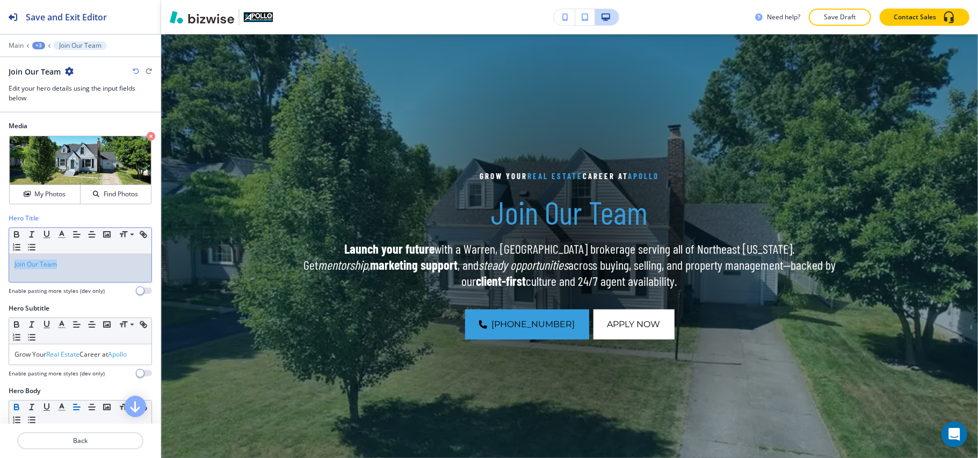
drag, startPoint x: 72, startPoint y: 260, endPoint x: 0, endPoint y: 260, distance: 71.9
click at [0, 260] on div "Hero Title Small Normal Large Huge Join Our Team Enable pasting more styles (de…" at bounding box center [80, 259] width 161 height 90
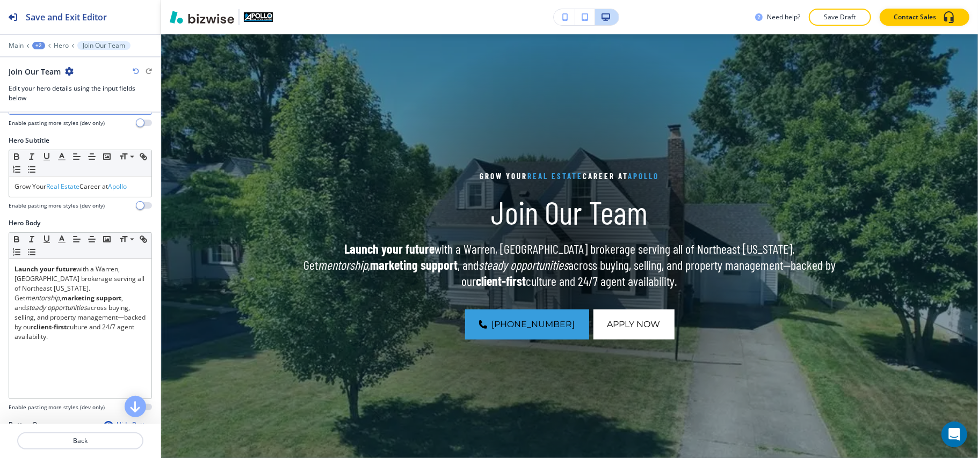
scroll to position [143, 0]
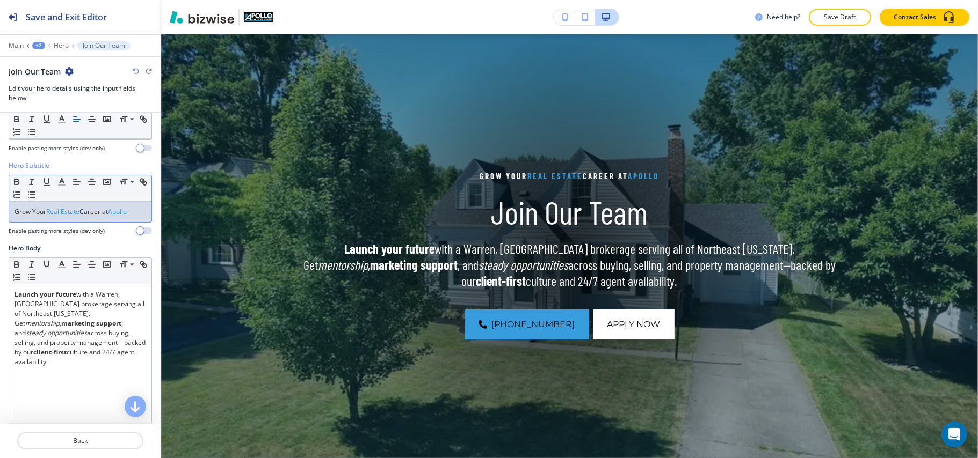
click at [70, 213] on span "Real Estate" at bounding box center [62, 211] width 33 height 9
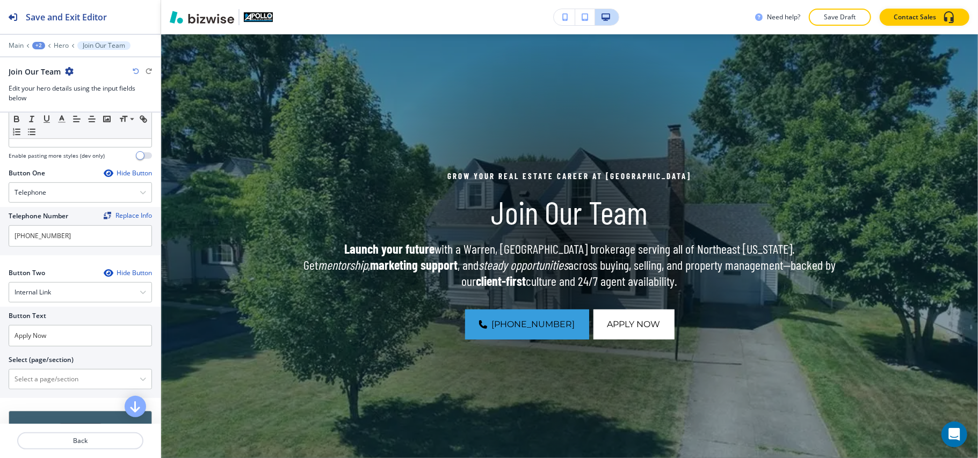
scroll to position [512, 0]
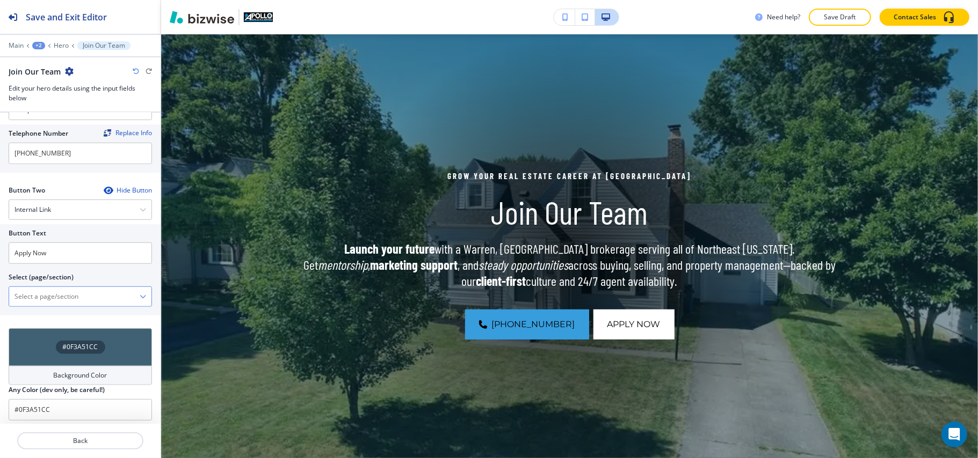
click at [65, 288] on \(page\/section\) "Manual Input" at bounding box center [74, 297] width 130 height 18
type \(page\/section\) "CONTACT US"
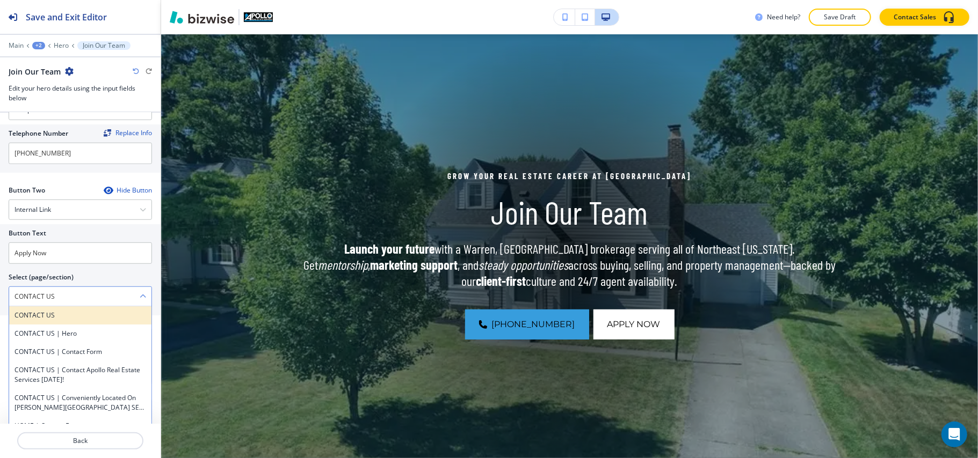
click at [54, 311] on h4 "CONTACT US" at bounding box center [80, 316] width 132 height 10
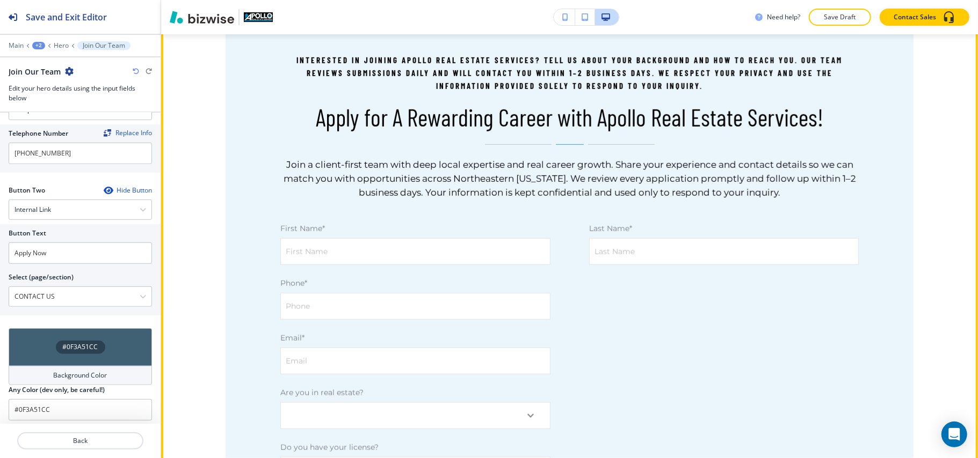
scroll to position [508, 0]
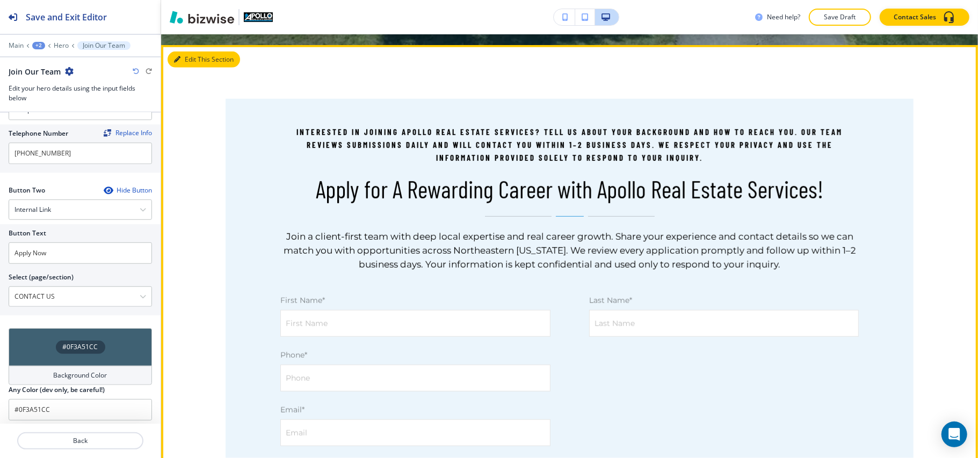
click at [192, 59] on button "Edit This Section" at bounding box center [204, 60] width 72 height 16
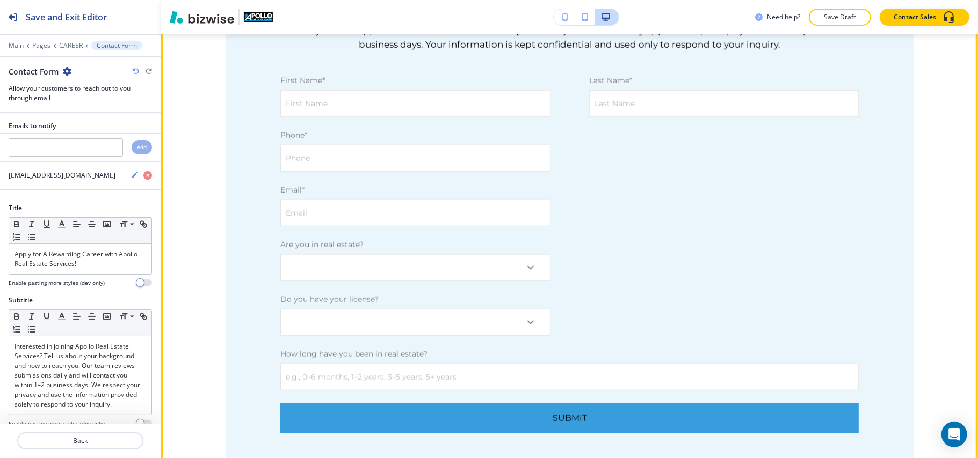
scroll to position [733, 0]
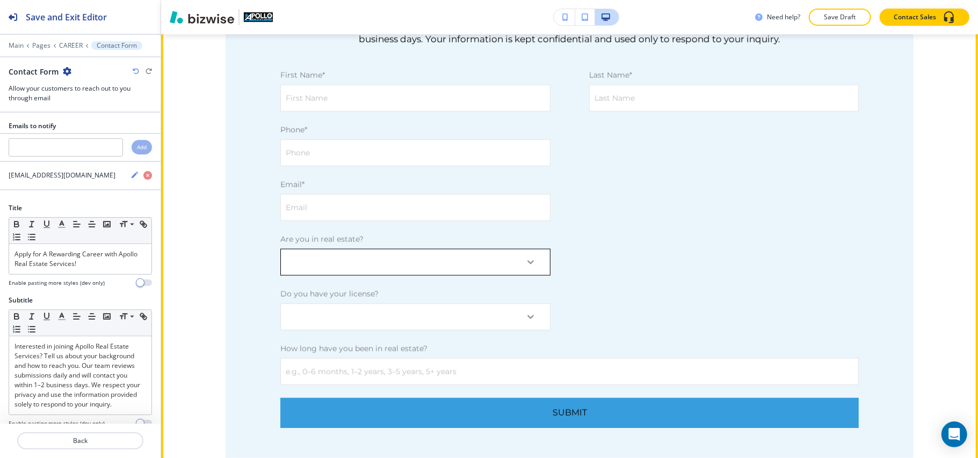
click at [378, 0] on body "Save and Exit Editor Main Pages CAREER Contact Form Contact Form Allow your cus…" at bounding box center [489, 0] width 978 height 0
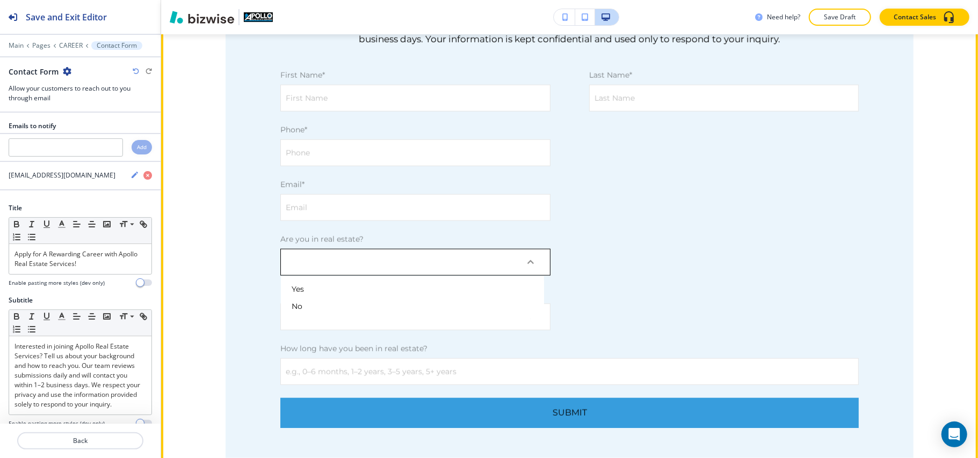
click at [378, 267] on div at bounding box center [489, 229] width 978 height 458
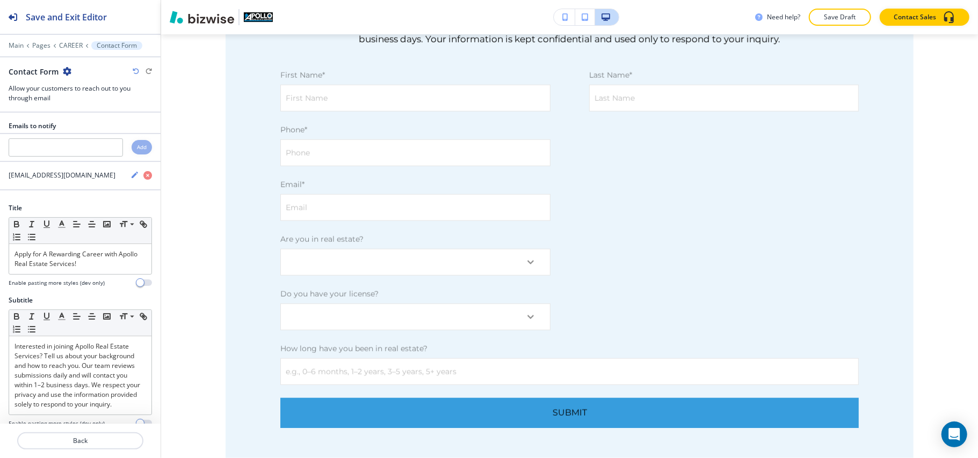
click at [643, 263] on div "First Name* First Name First Name Last Name* Last Name Last Name Phone* Phone P…" at bounding box center [569, 234] width 617 height 329
click at [404, 0] on body "Save and Exit Editor Main Pages CAREER Contact Form Contact Form Allow your cus…" at bounding box center [489, 0] width 978 height 0
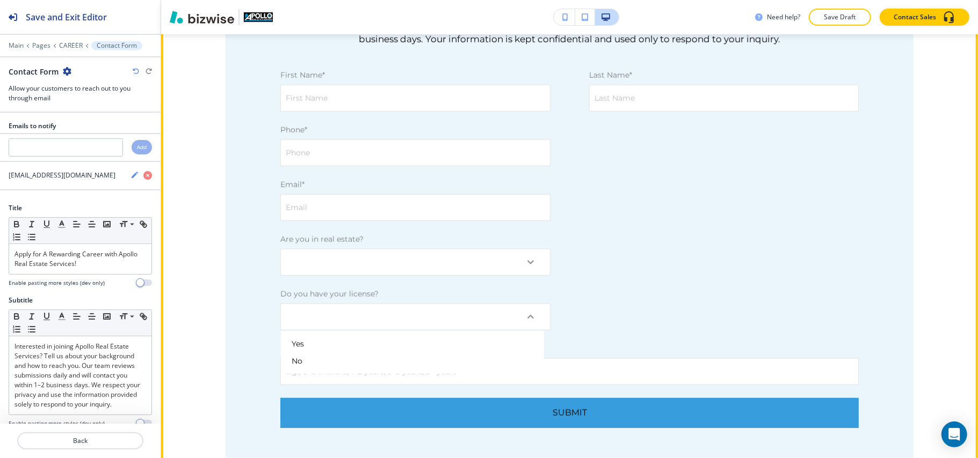
click at [403, 316] on div at bounding box center [489, 229] width 978 height 458
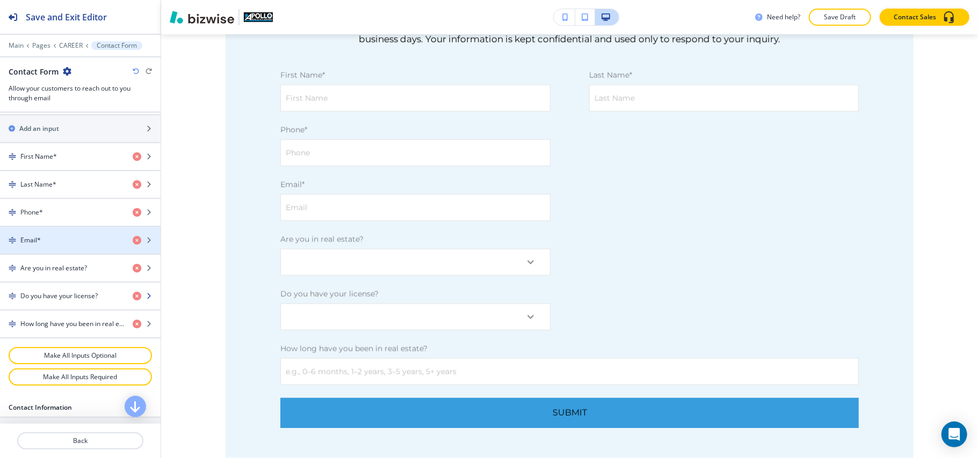
scroll to position [501, 0]
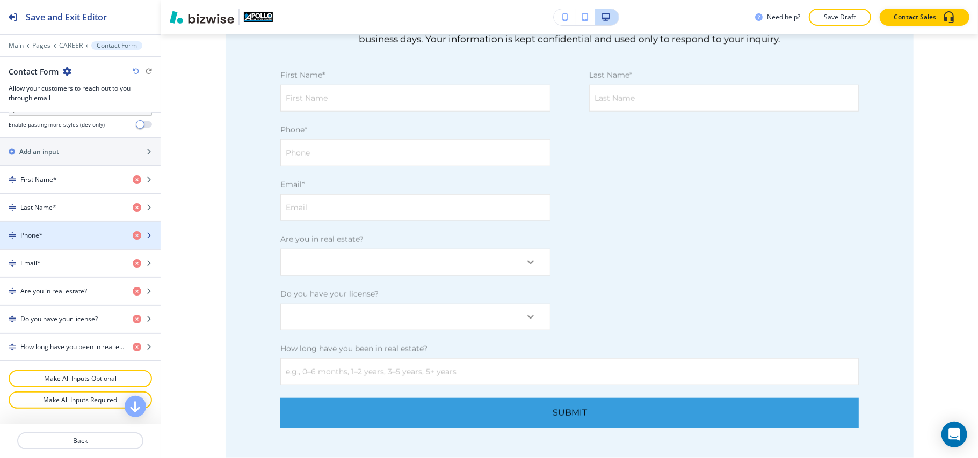
click at [63, 241] on div "Phone*" at bounding box center [62, 236] width 124 height 10
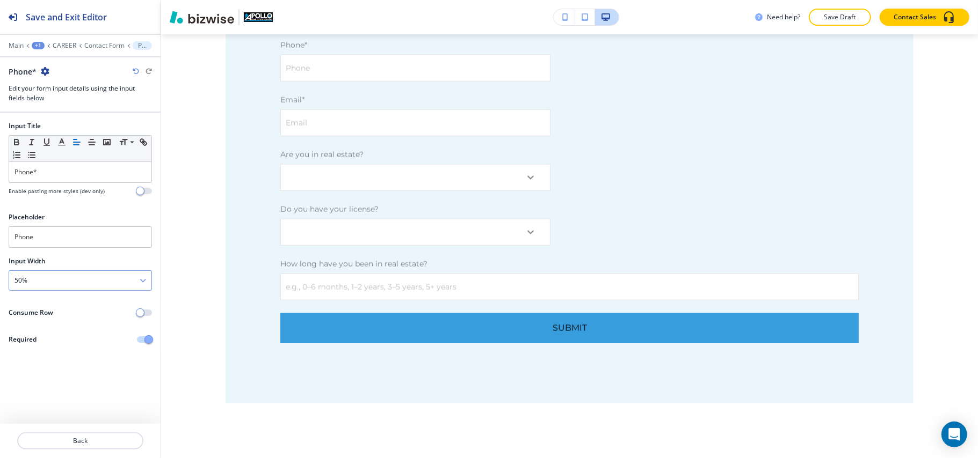
scroll to position [824, 0]
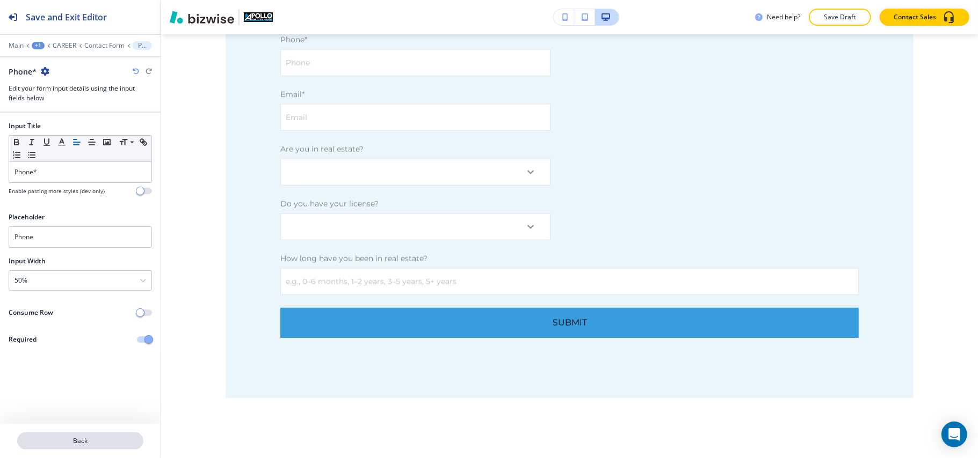
click at [82, 441] on p "Back" at bounding box center [80, 441] width 124 height 10
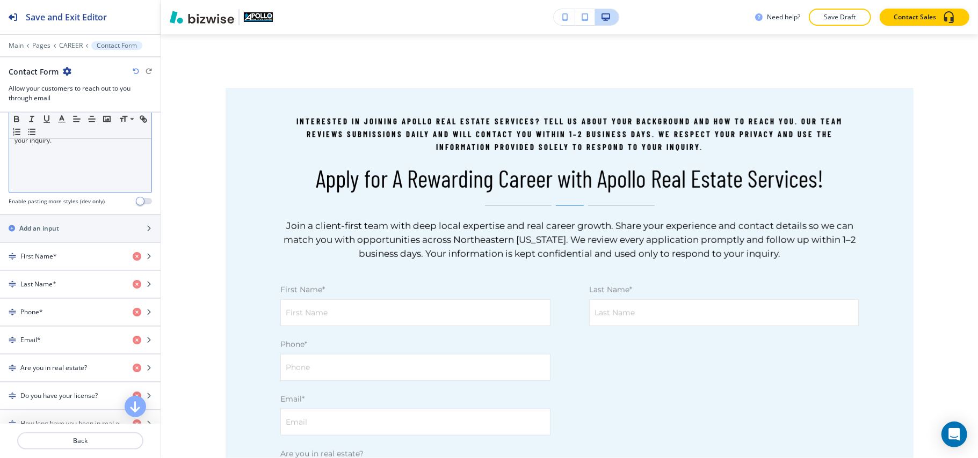
scroll to position [430, 0]
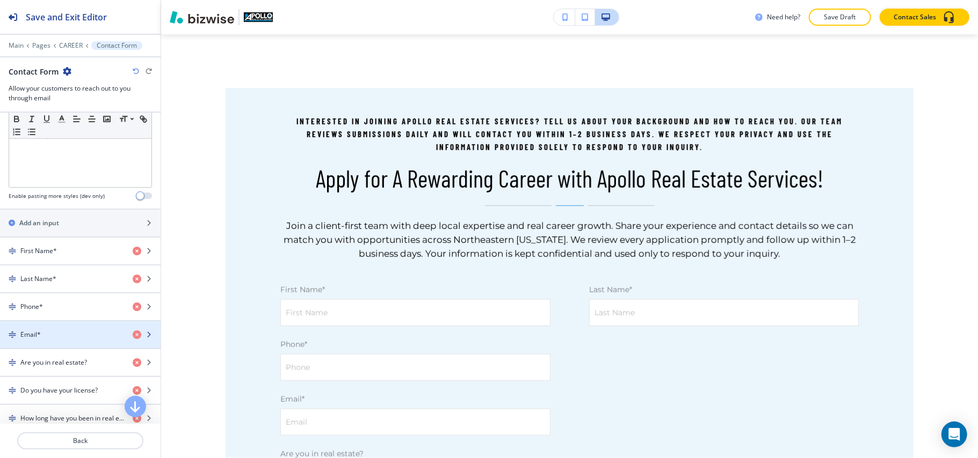
click at [57, 340] on div "Email*" at bounding box center [62, 335] width 124 height 10
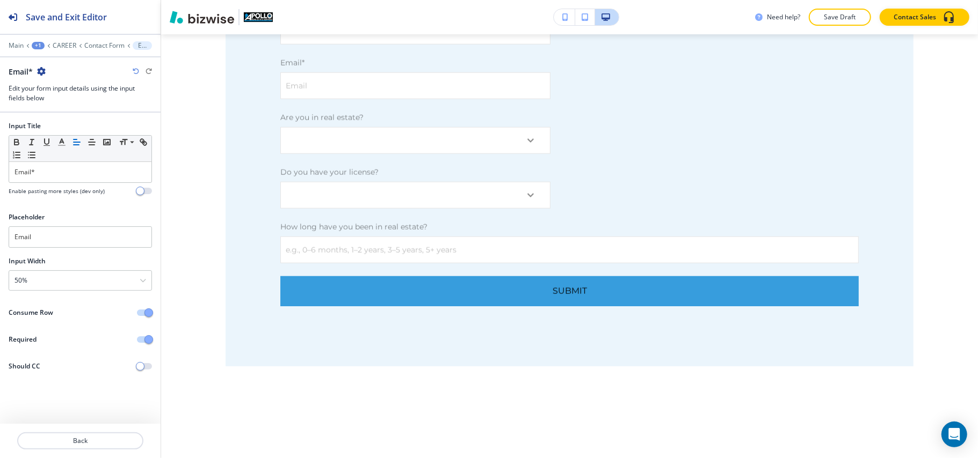
scroll to position [879, 0]
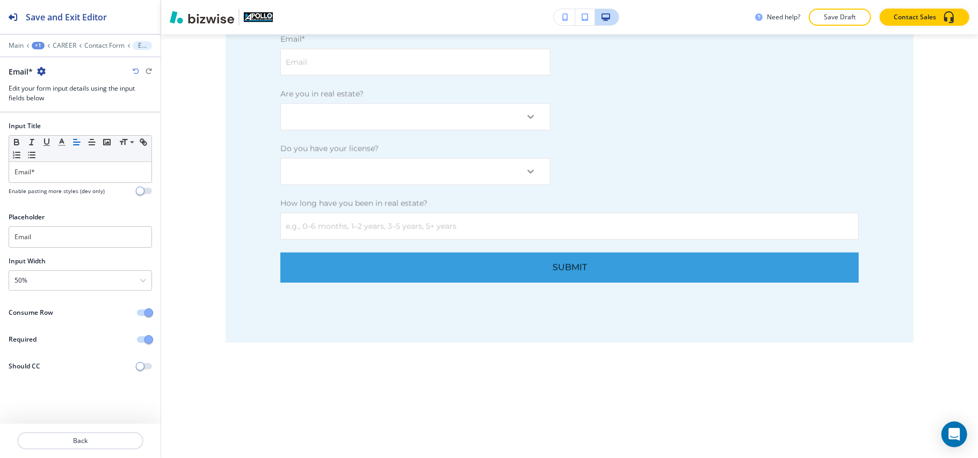
click at [139, 318] on div "Consume Row" at bounding box center [80, 313] width 161 height 10
click at [139, 315] on button "button" at bounding box center [144, 313] width 15 height 6
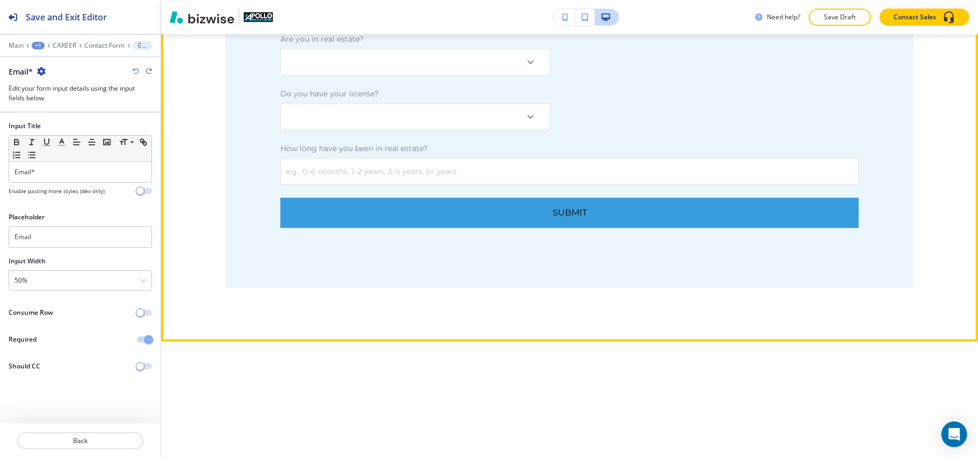
scroll to position [736, 0]
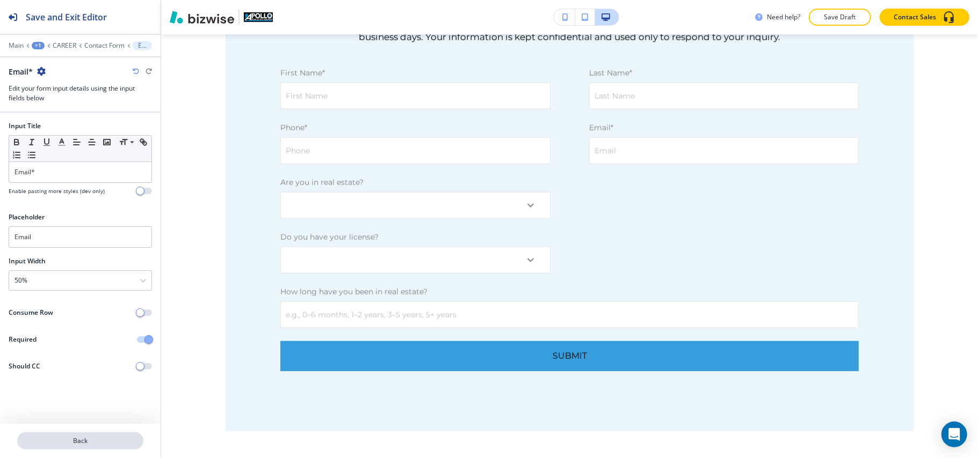
click at [71, 440] on p "Back" at bounding box center [80, 441] width 124 height 10
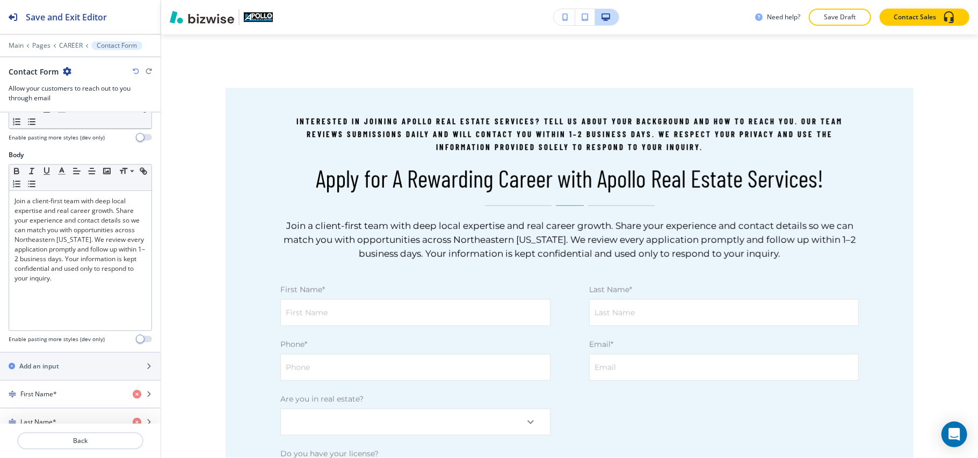
scroll to position [501, 0]
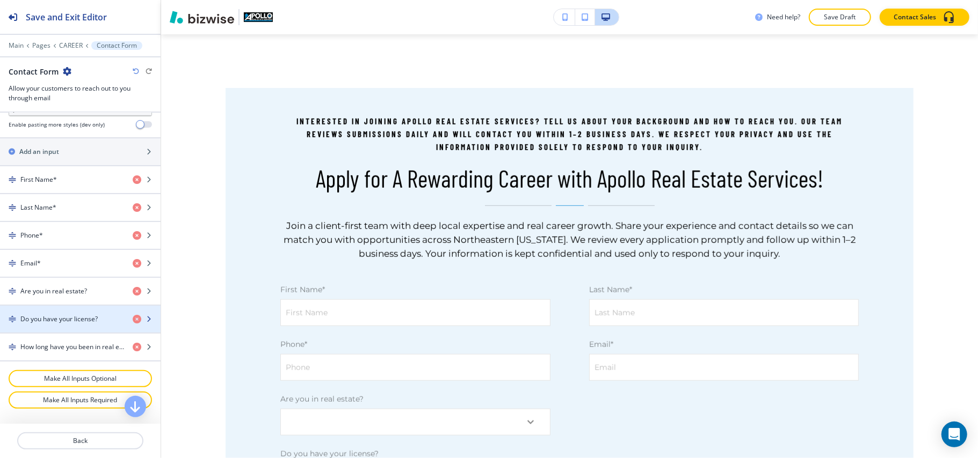
click at [61, 333] on div "button" at bounding box center [80, 328] width 161 height 9
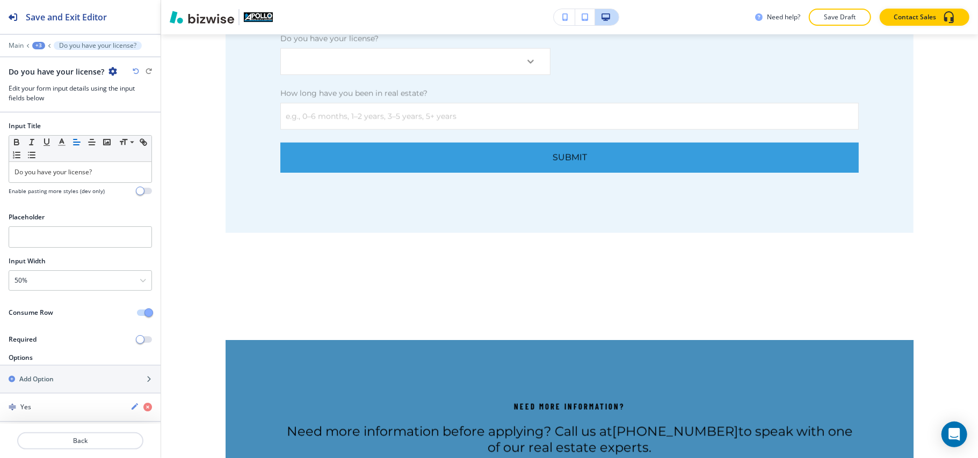
scroll to position [30, 0]
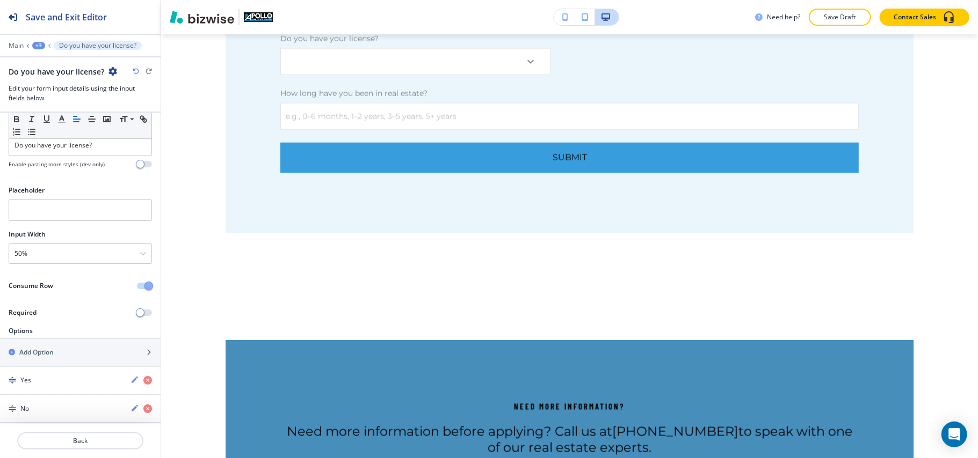
click at [137, 283] on button "button" at bounding box center [144, 286] width 15 height 6
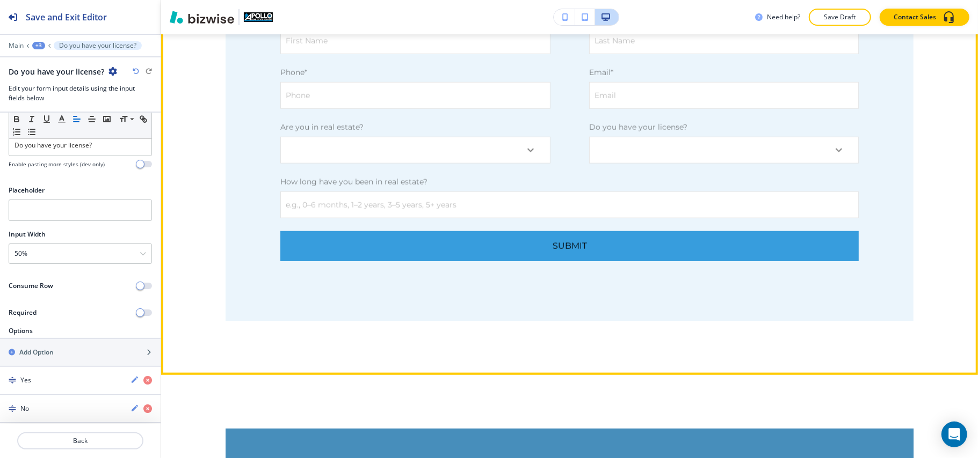
scroll to position [1006, 0]
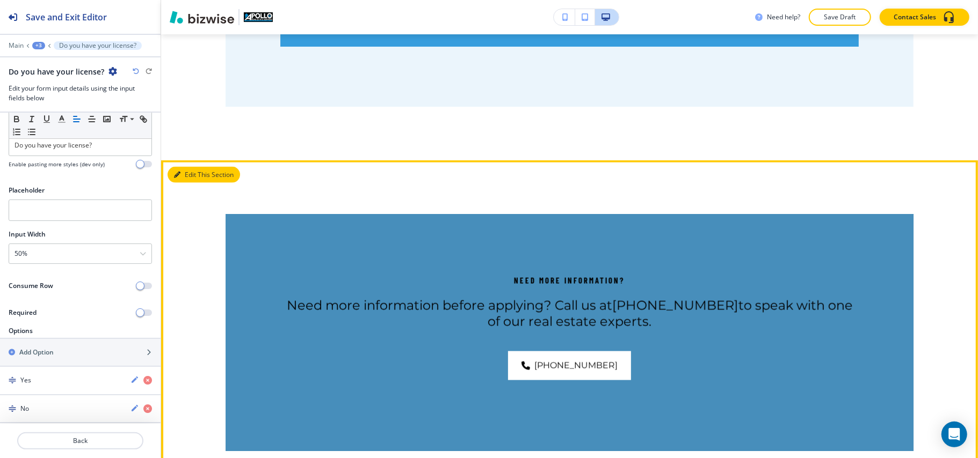
click at [181, 168] on button "Edit This Section" at bounding box center [204, 175] width 72 height 16
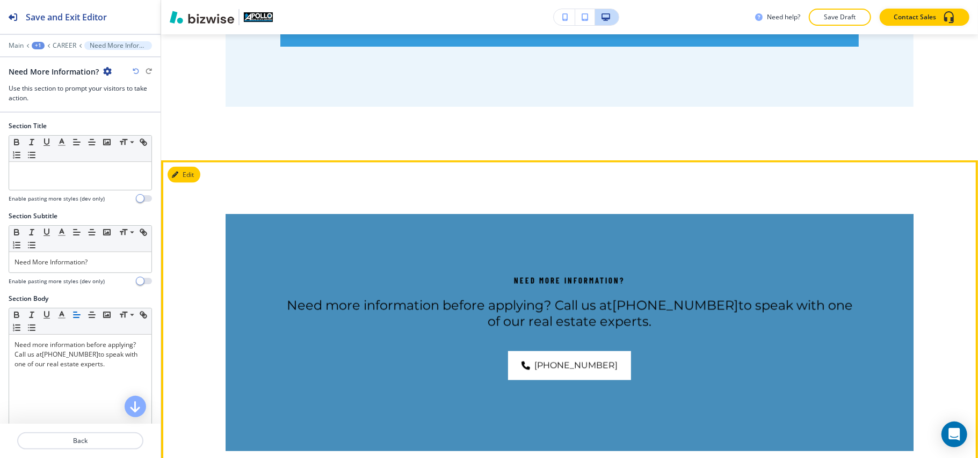
scroll to position [1133, 0]
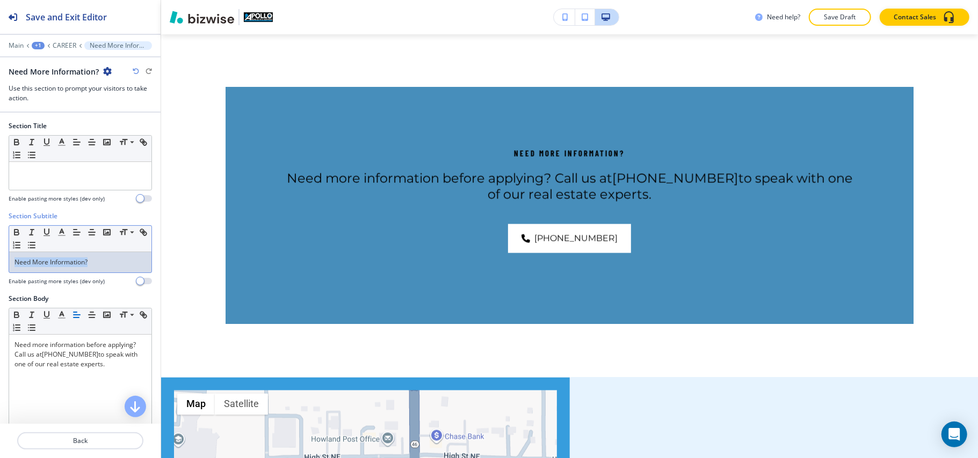
drag, startPoint x: 127, startPoint y: 266, endPoint x: 0, endPoint y: 252, distance: 128.1
click at [0, 252] on div "Section Subtitle Small Normal Large Huge Need More Information? Enable pasting …" at bounding box center [80, 253] width 161 height 83
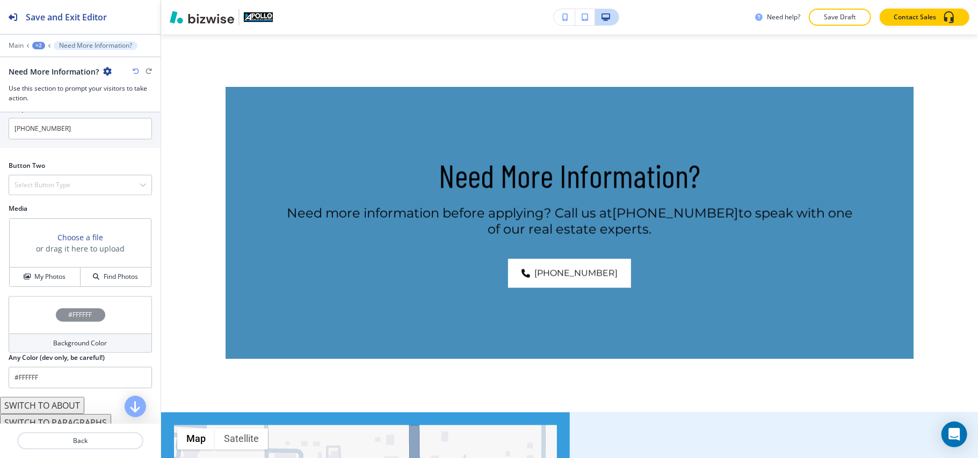
scroll to position [447, 0]
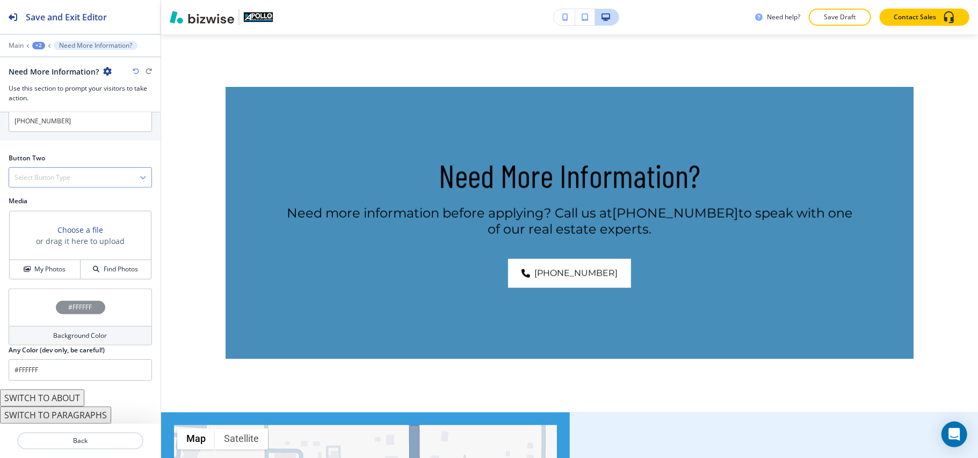
click at [80, 177] on div "Select Button Type" at bounding box center [80, 177] width 142 height 19
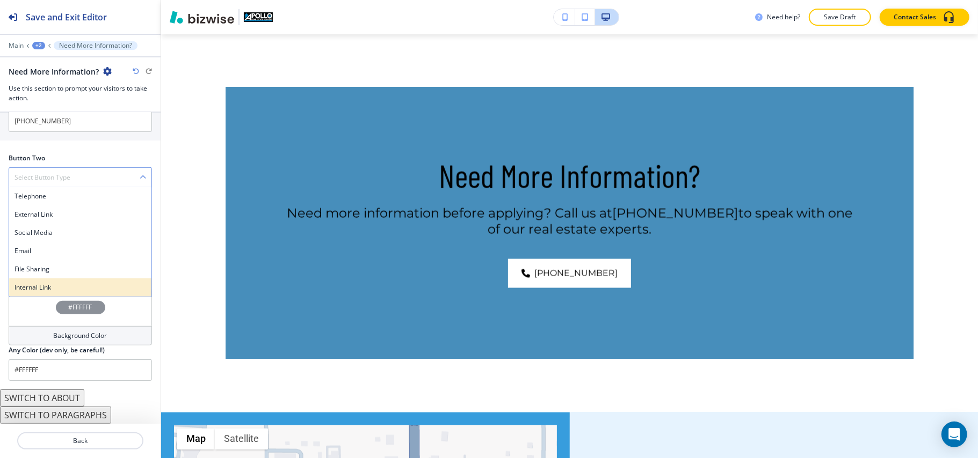
click at [35, 286] on h4 "Internal Link" at bounding box center [80, 288] width 132 height 10
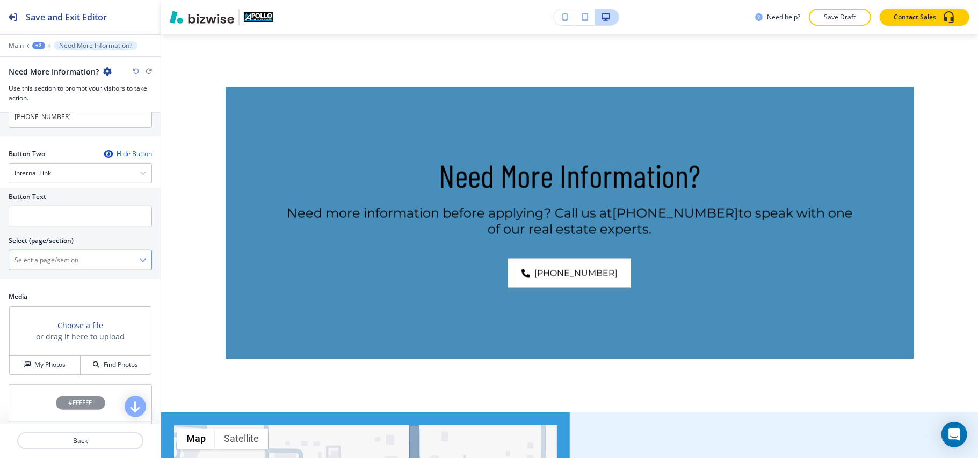
click at [69, 263] on \(page\/section\) "Manual Input" at bounding box center [74, 260] width 130 height 18
type \(page\/section\) "CONTACT US"
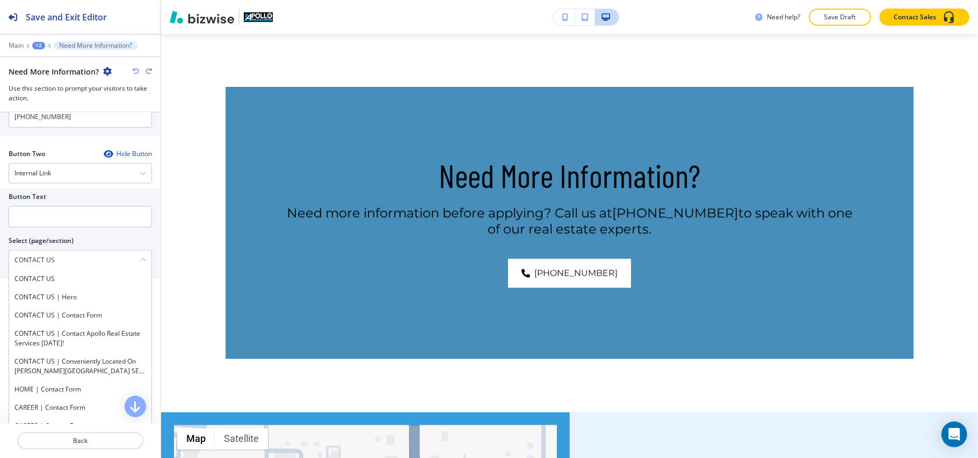
drag, startPoint x: 65, startPoint y: 262, endPoint x: 0, endPoint y: 263, distance: 65.0
click at [0, 263] on div "Button Text Select (page/section) CONTACT US CONTACT US CONTACT US | Hero CONTA…" at bounding box center [80, 233] width 161 height 91
click at [46, 282] on h4 "CONTACT US" at bounding box center [80, 279] width 132 height 10
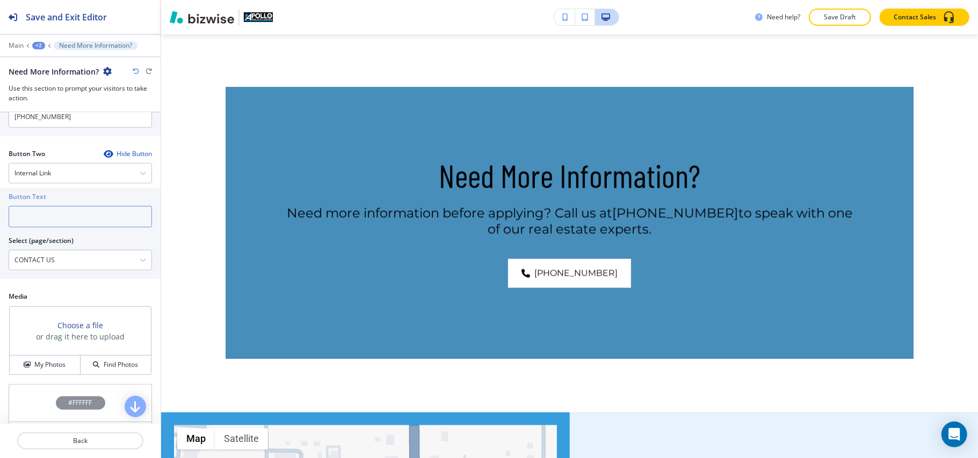
paste input "CONTACT US"
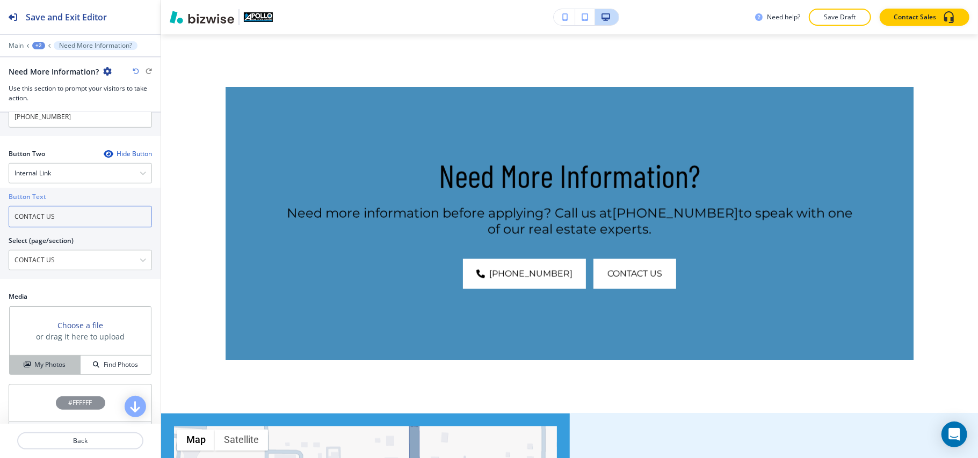
type input "CONTACT US"
click at [54, 365] on h4 "My Photos" at bounding box center [49, 365] width 31 height 10
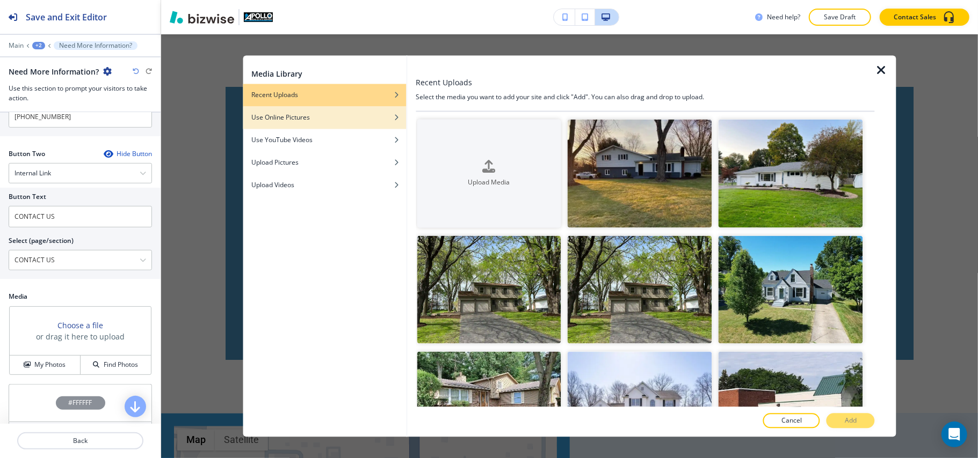
click at [312, 126] on div "button" at bounding box center [324, 126] width 163 height 6
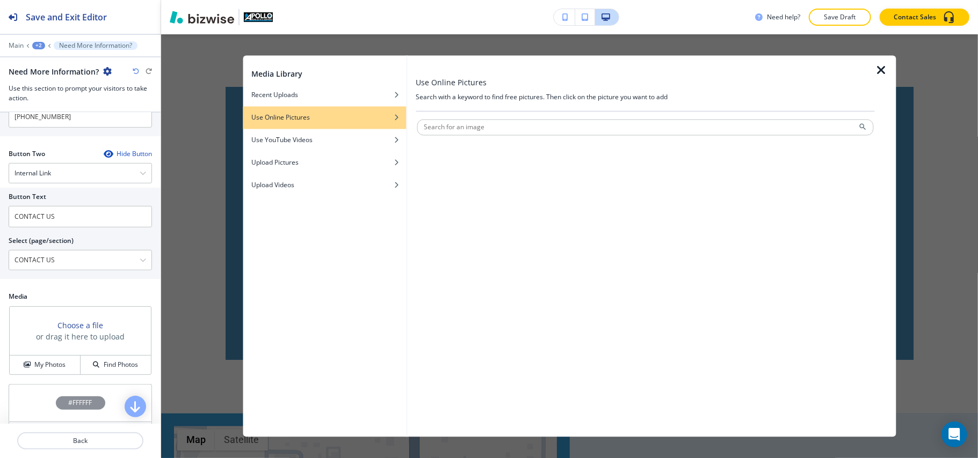
click at [292, 80] on div at bounding box center [324, 82] width 163 height 4
click at [285, 95] on h4 "Recent Uploads" at bounding box center [274, 96] width 47 height 10
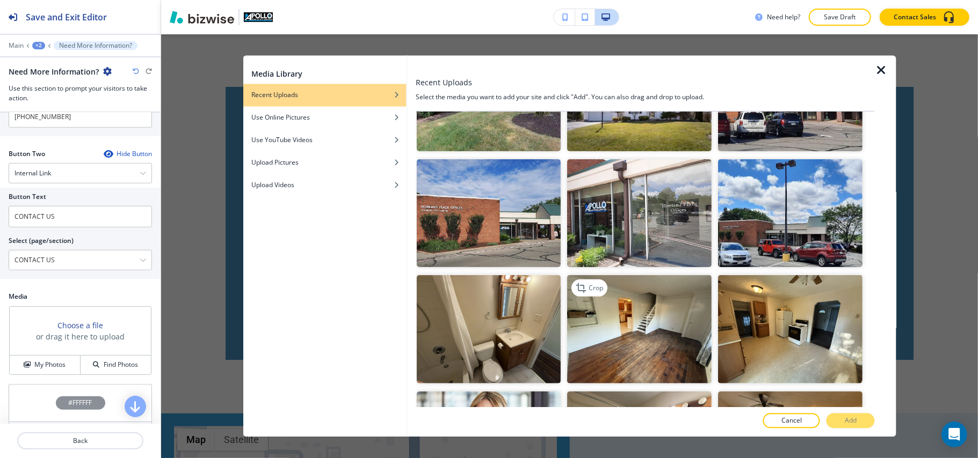
scroll to position [286, 0]
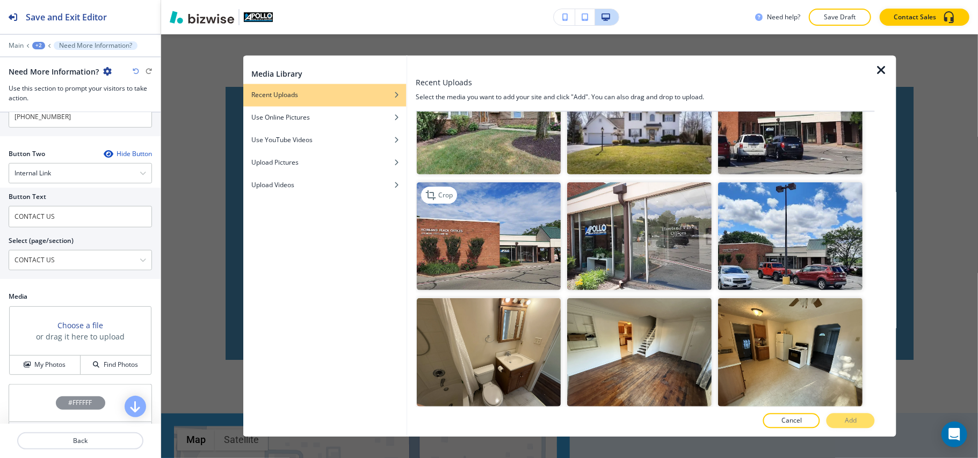
click at [512, 248] on img "button" at bounding box center [489, 236] width 144 height 108
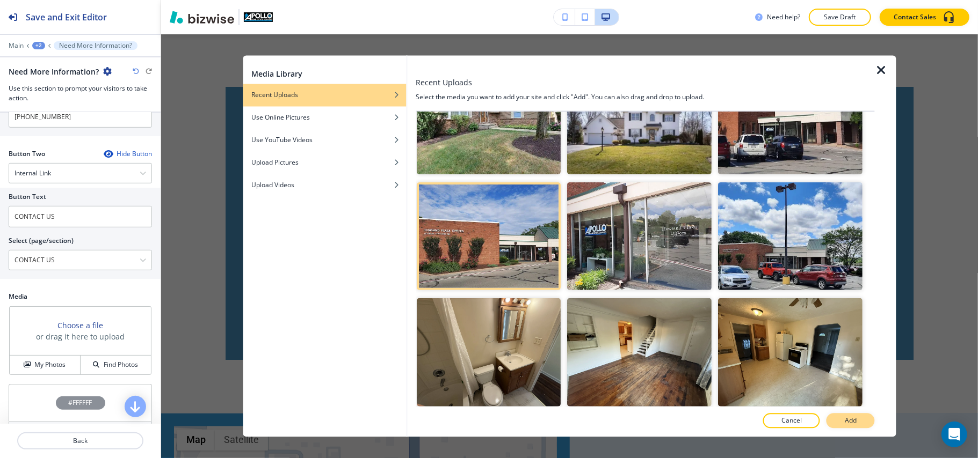
click at [851, 422] on p "Add" at bounding box center [851, 422] width 12 height 10
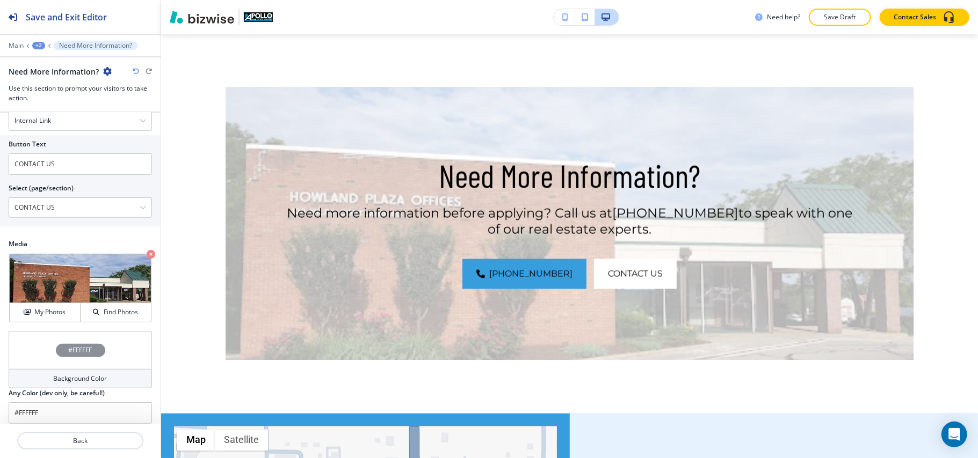
scroll to position [547, 0]
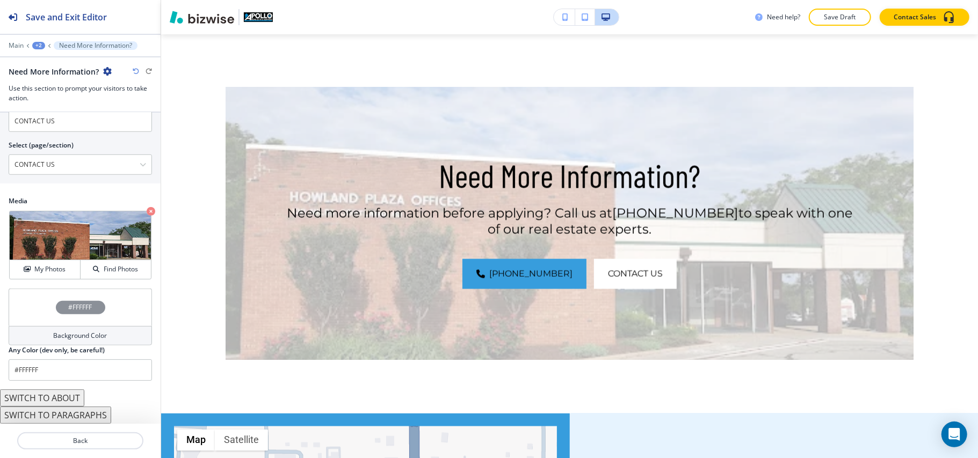
click at [33, 305] on div "#FFFFFF" at bounding box center [80, 308] width 143 height 38
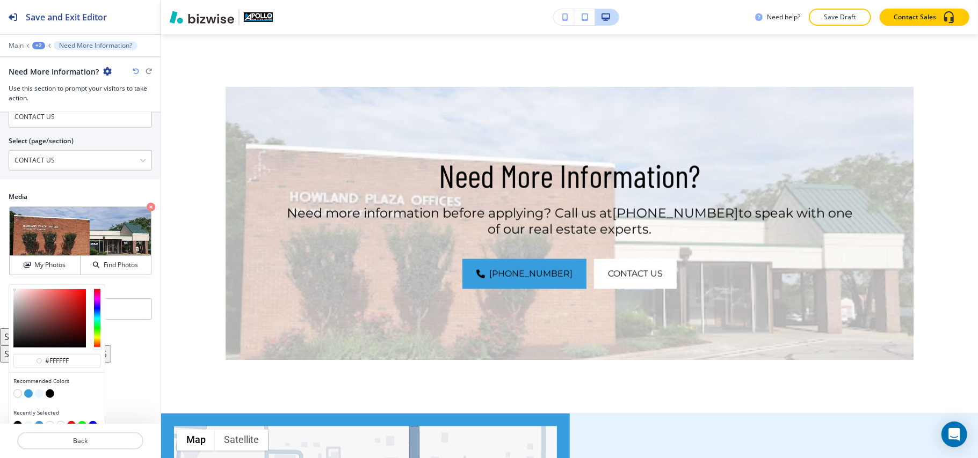
click at [50, 398] on button "button" at bounding box center [50, 394] width 9 height 9
type input "#000000"
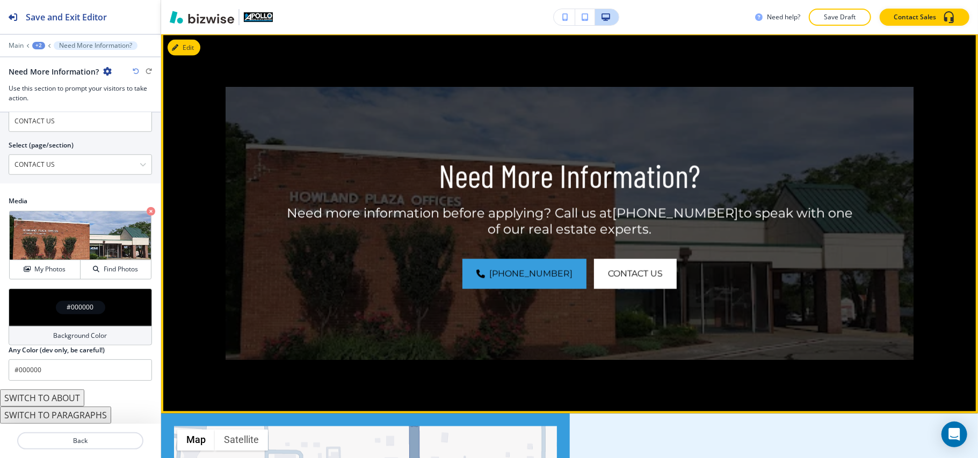
scroll to position [1420, 0]
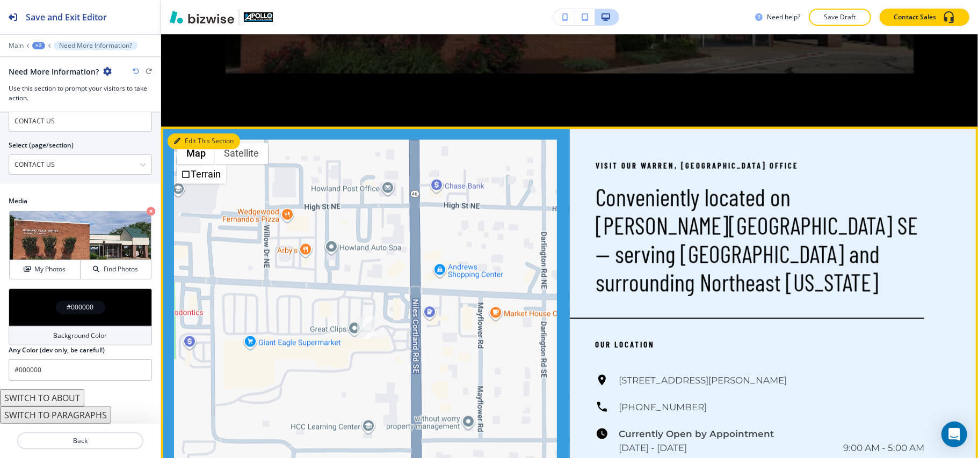
click at [189, 142] on button "Edit This Section" at bounding box center [204, 142] width 72 height 16
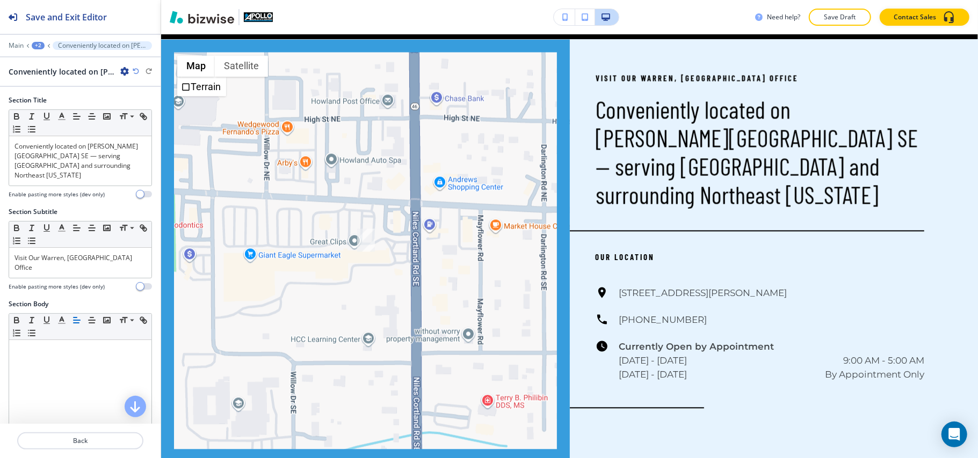
scroll to position [1514, 0]
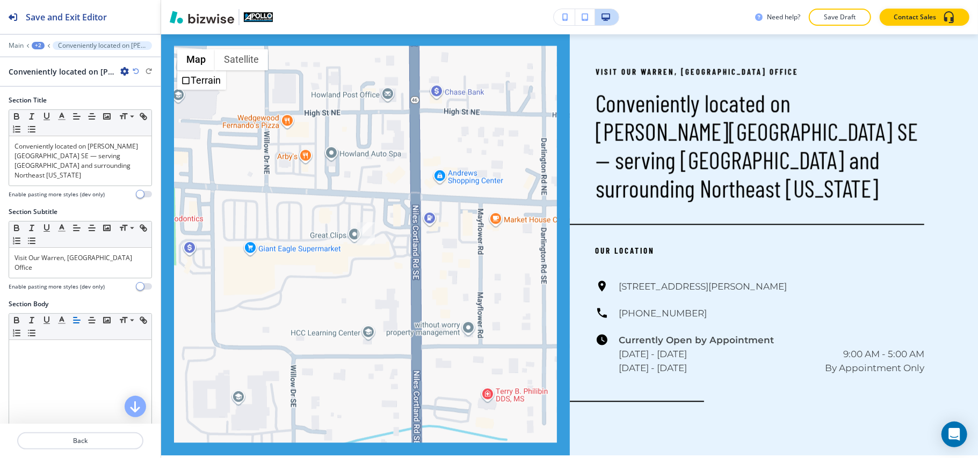
click at [125, 69] on icon "button" at bounding box center [124, 71] width 9 height 9
click at [137, 129] on p "Delete Section" at bounding box center [154, 128] width 55 height 10
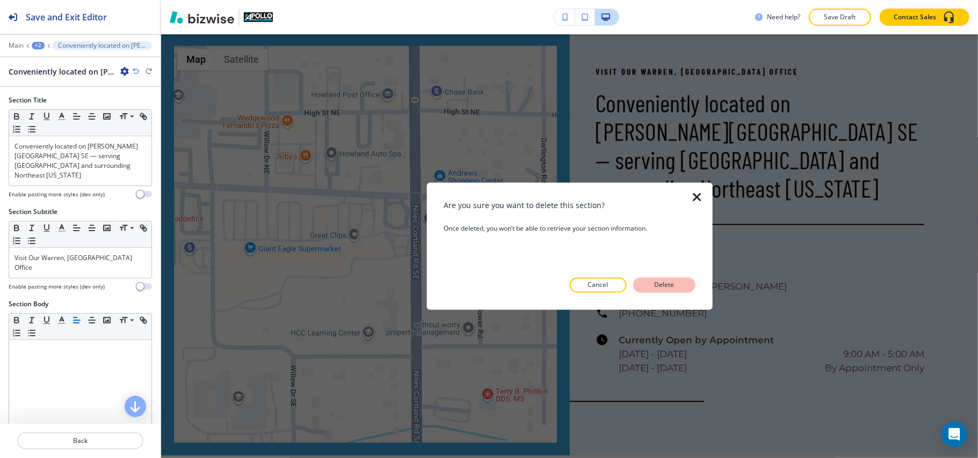
click at [673, 281] on p "Delete" at bounding box center [664, 286] width 26 height 10
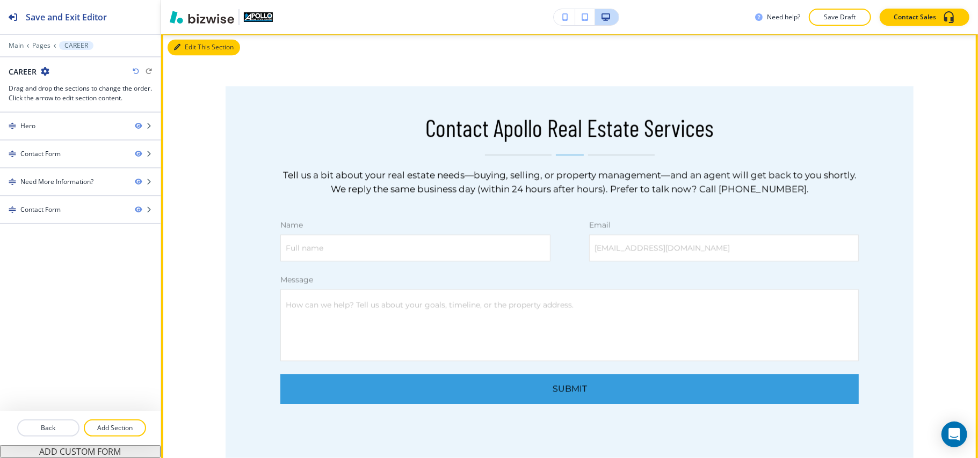
click at [193, 46] on button "Edit This Section" at bounding box center [204, 47] width 72 height 16
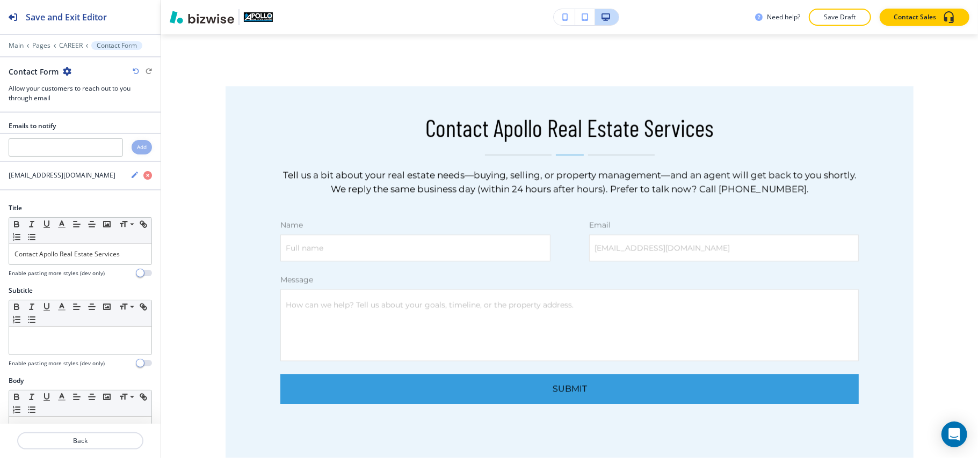
click at [63, 69] on icon "button" at bounding box center [67, 71] width 9 height 9
click at [83, 129] on p "Delete Section" at bounding box center [96, 128] width 55 height 10
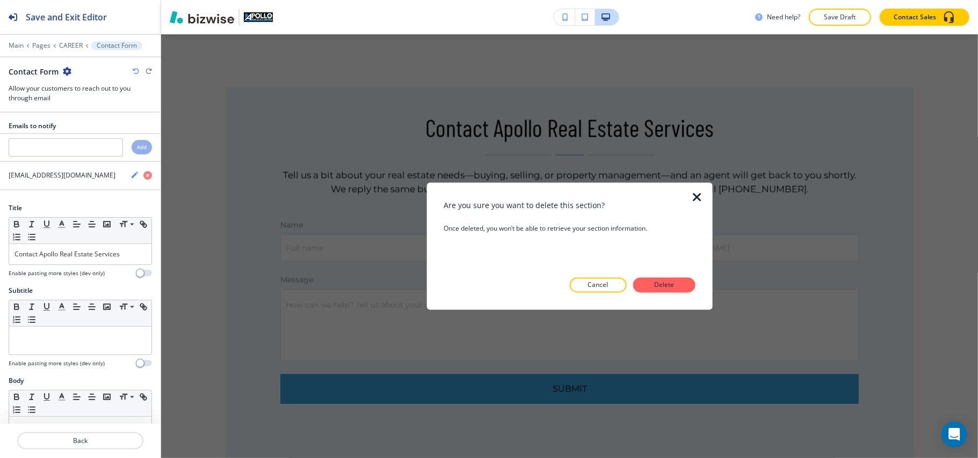
click at [671, 282] on p "Delete" at bounding box center [664, 286] width 26 height 10
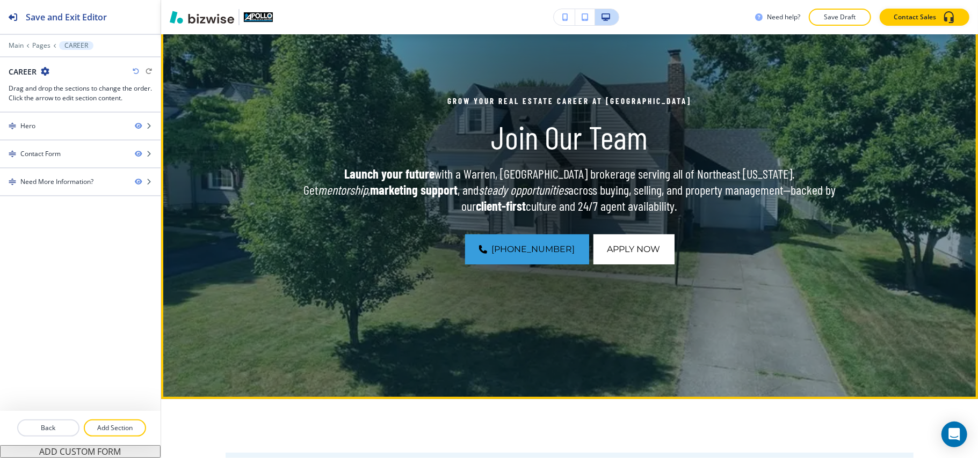
scroll to position [82, 0]
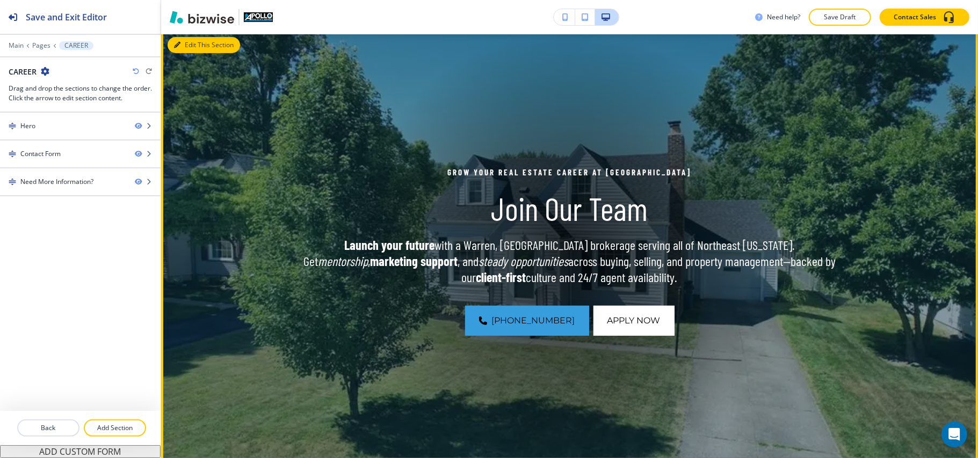
click at [181, 45] on button "Edit This Section" at bounding box center [204, 45] width 72 height 16
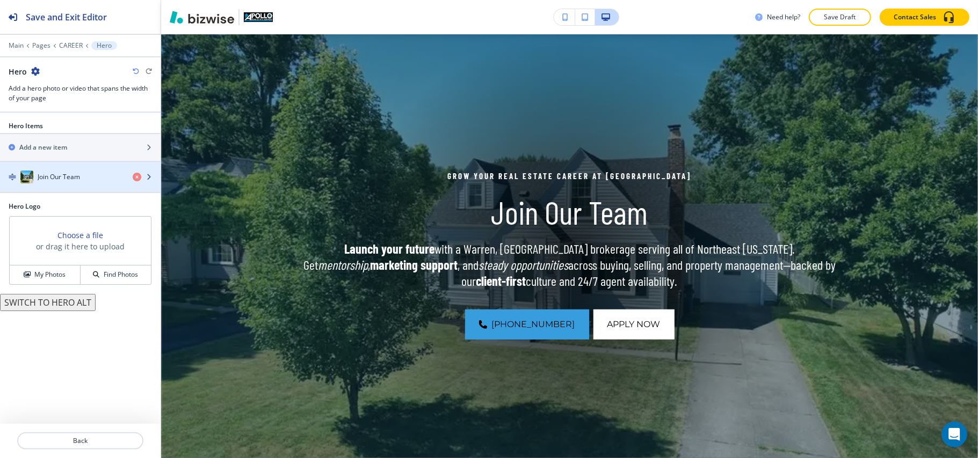
click at [65, 190] on div "button" at bounding box center [80, 188] width 161 height 9
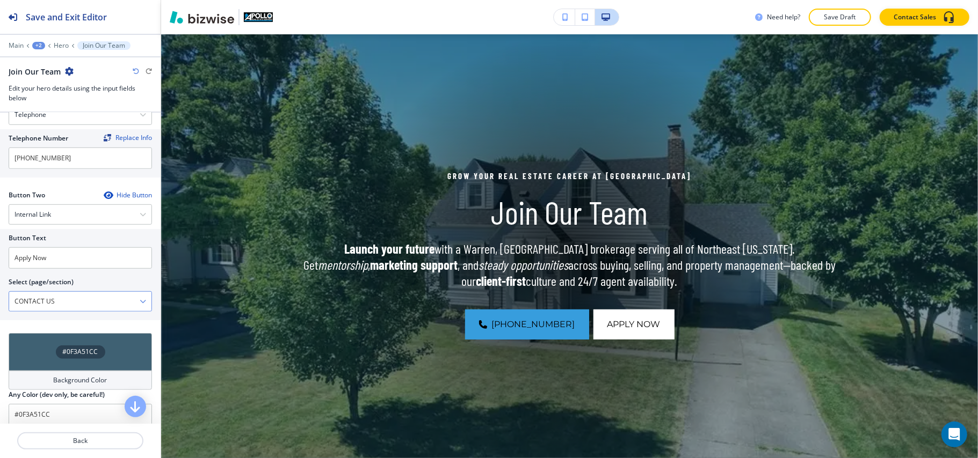
scroll to position [512, 0]
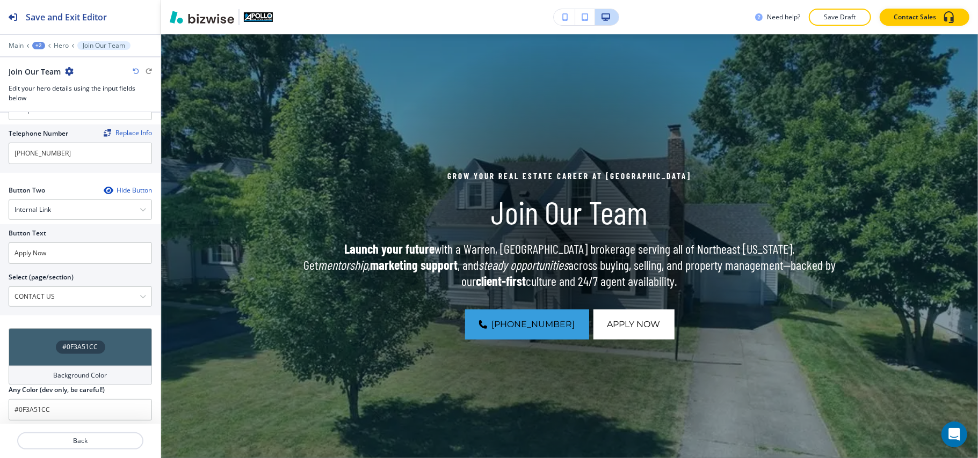
drag, startPoint x: 69, startPoint y: 295, endPoint x: 0, endPoint y: 291, distance: 68.8
click at [0, 291] on div "Button Text Apply Now Select (page/section) CONTACT US HOME HOME | Hero HOME | …" at bounding box center [80, 269] width 161 height 91
click at [35, 245] on input "Apply Now" at bounding box center [80, 253] width 143 height 21
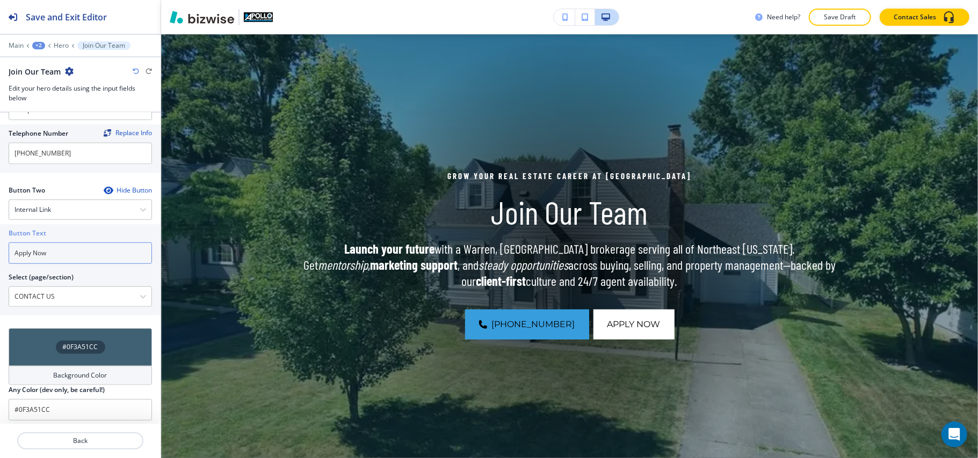
paste input "CONTACT US"
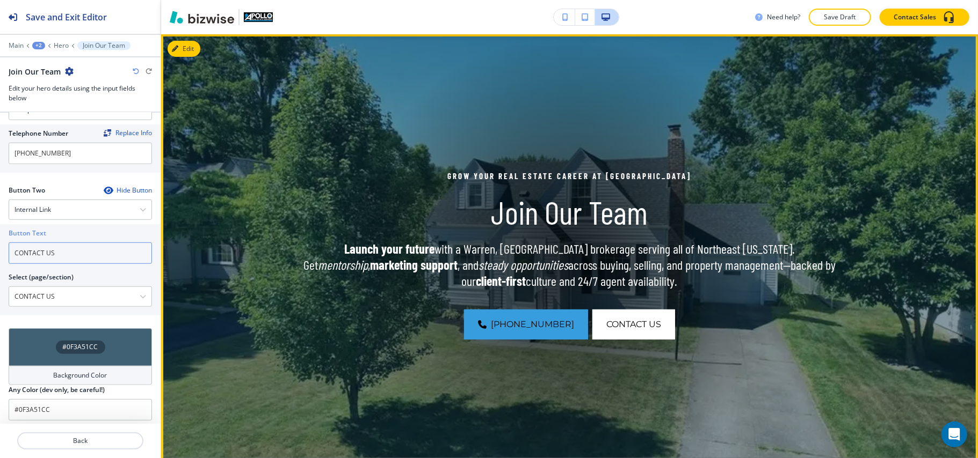
scroll to position [0, 0]
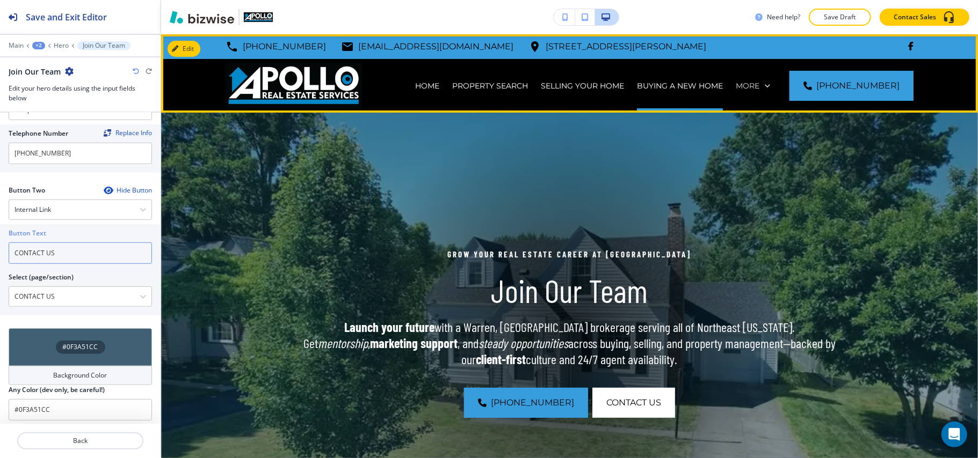
type input "CONTACT US"
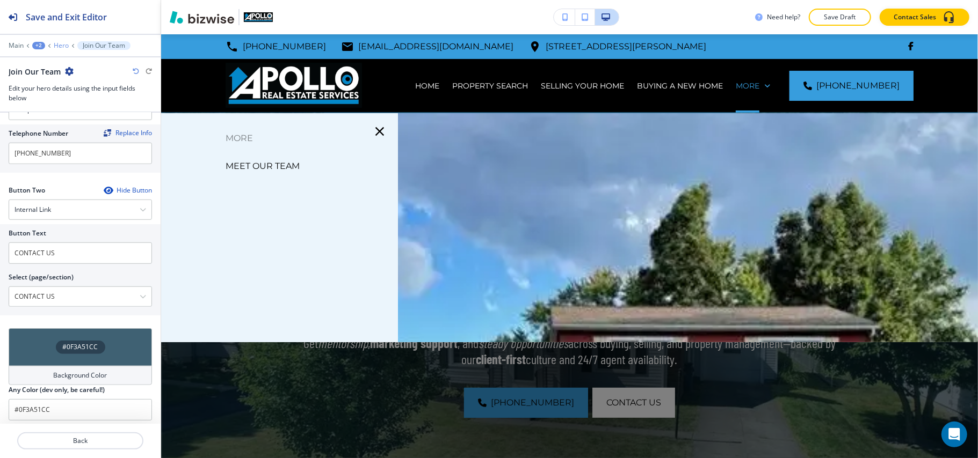
click at [54, 45] on p "Hero" at bounding box center [61, 46] width 15 height 8
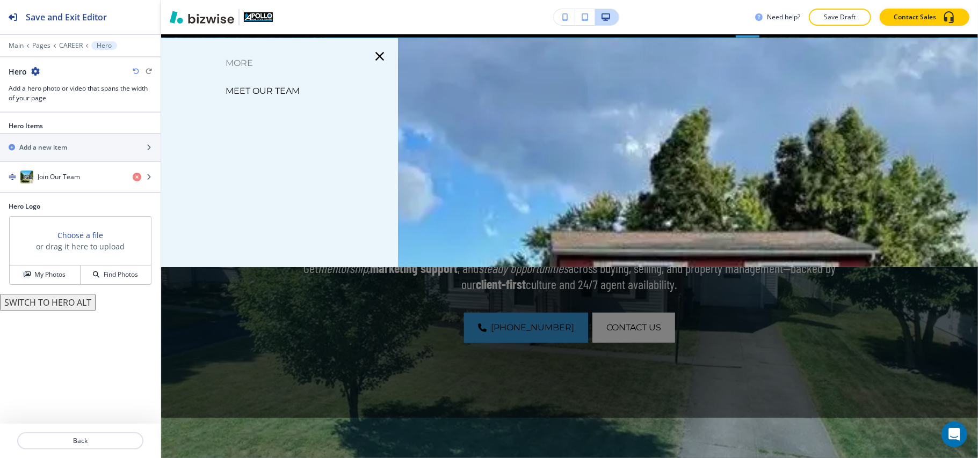
scroll to position [78, 0]
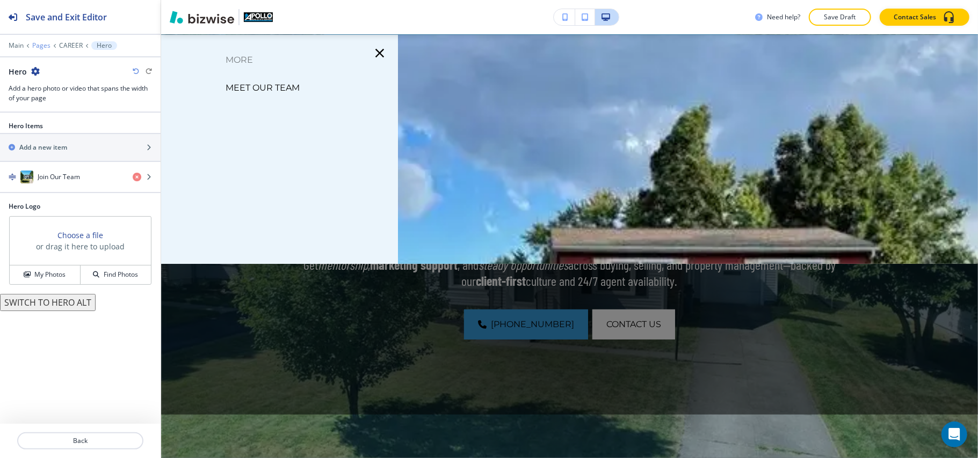
click at [41, 43] on p "Pages" at bounding box center [41, 46] width 18 height 8
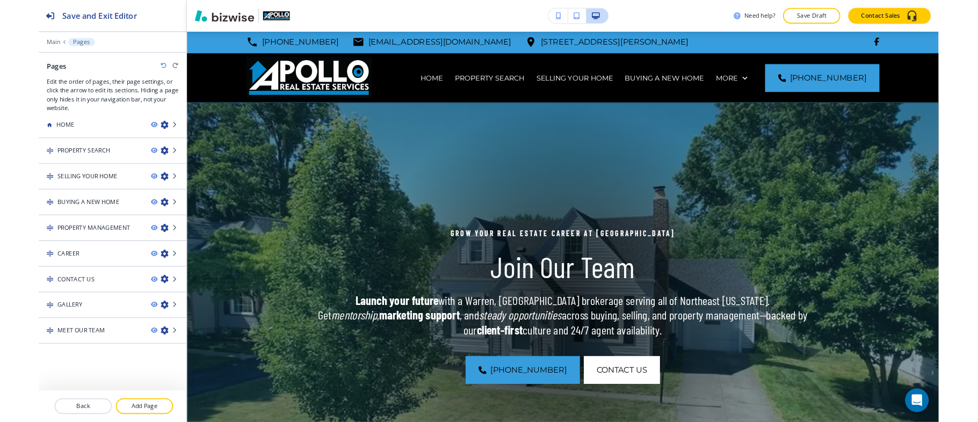
scroll to position [0, 0]
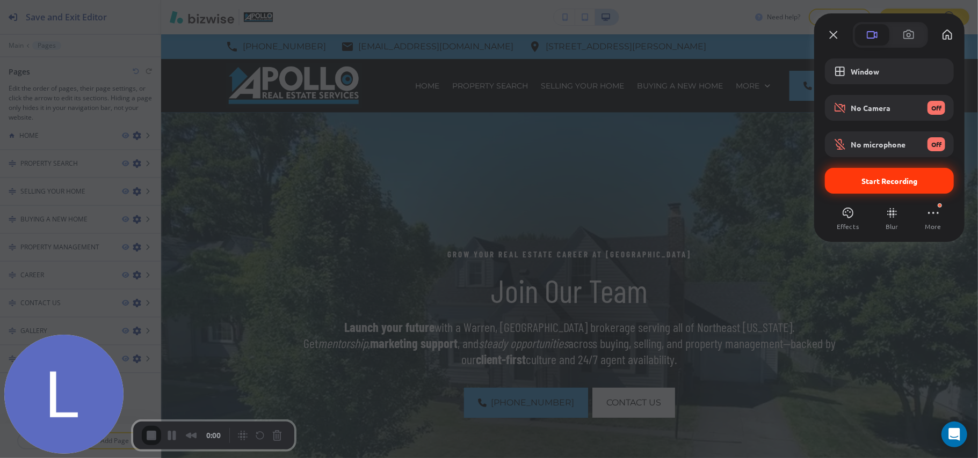
click at [885, 181] on span "Start Recording" at bounding box center [889, 181] width 56 height 10
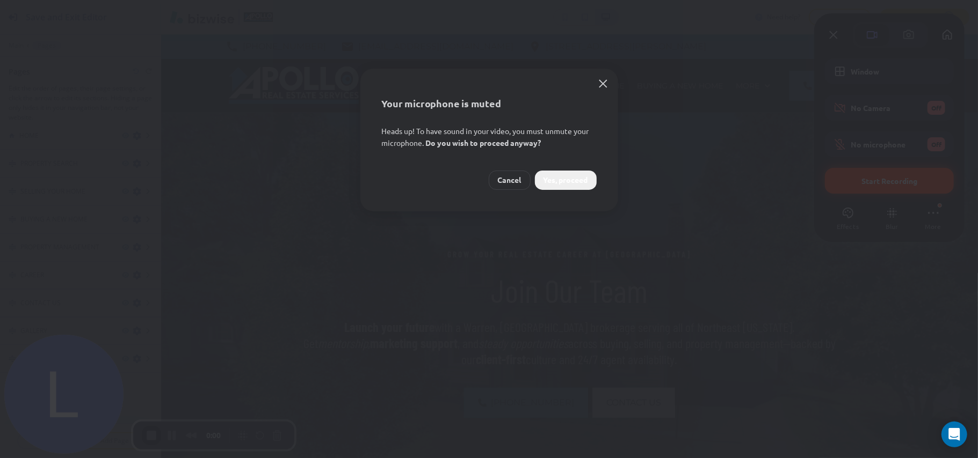
click at [571, 183] on span "Yes, proceed" at bounding box center [565, 180] width 45 height 12
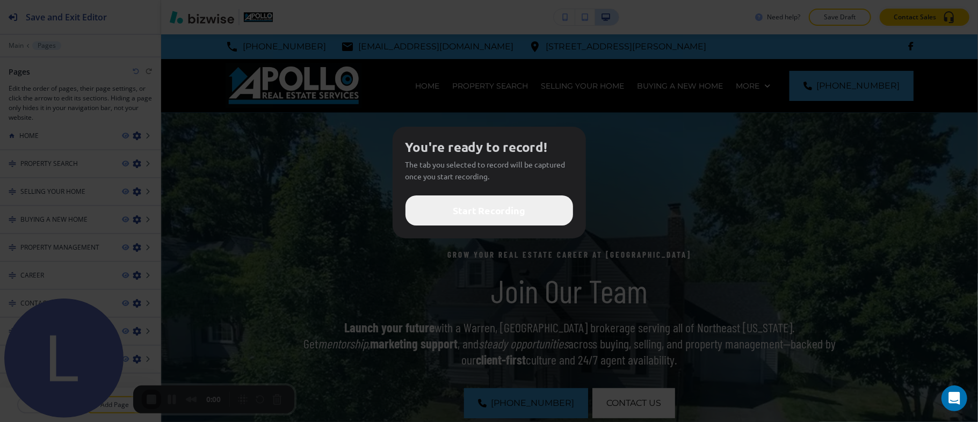
scroll to position [10, 0]
click at [497, 207] on span "Start Recording" at bounding box center [489, 210] width 72 height 14
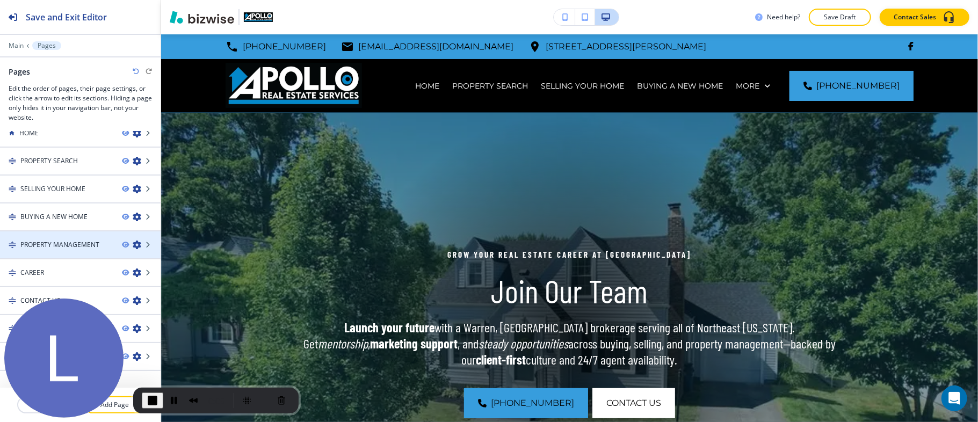
scroll to position [13, 0]
click at [171, 398] on button "Pause Recording" at bounding box center [173, 400] width 17 height 17
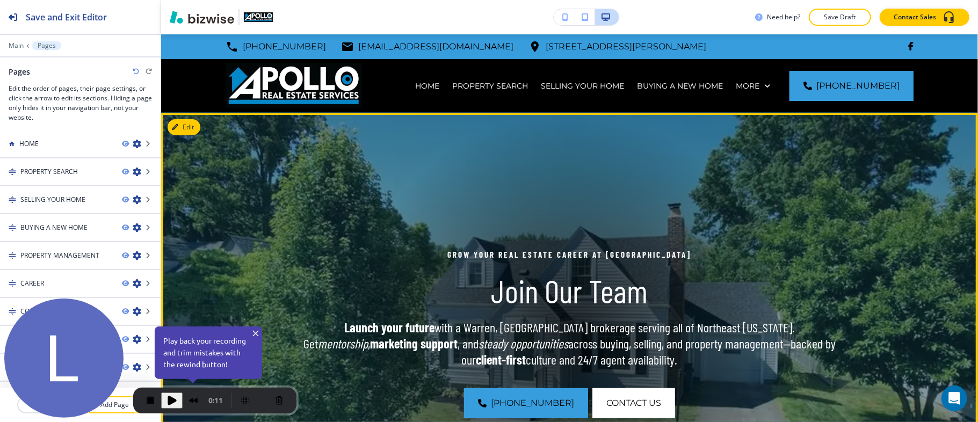
scroll to position [0, 0]
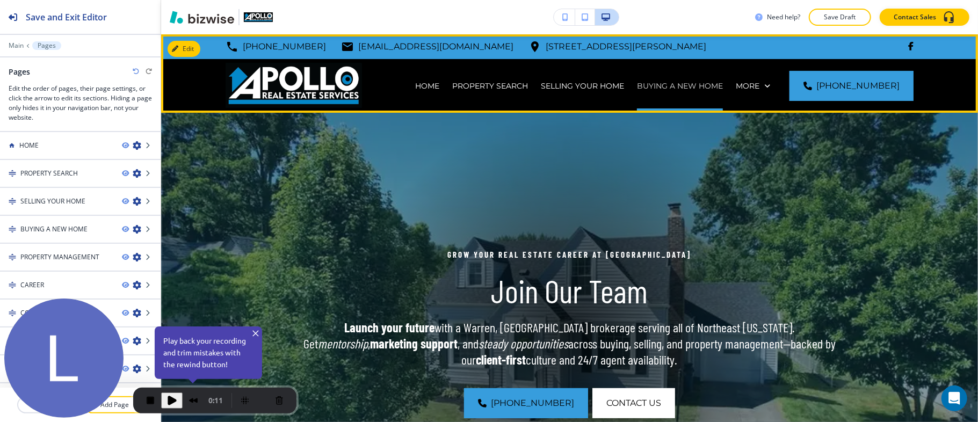
click at [714, 84] on p "BUYING A NEW HOME" at bounding box center [680, 86] width 86 height 11
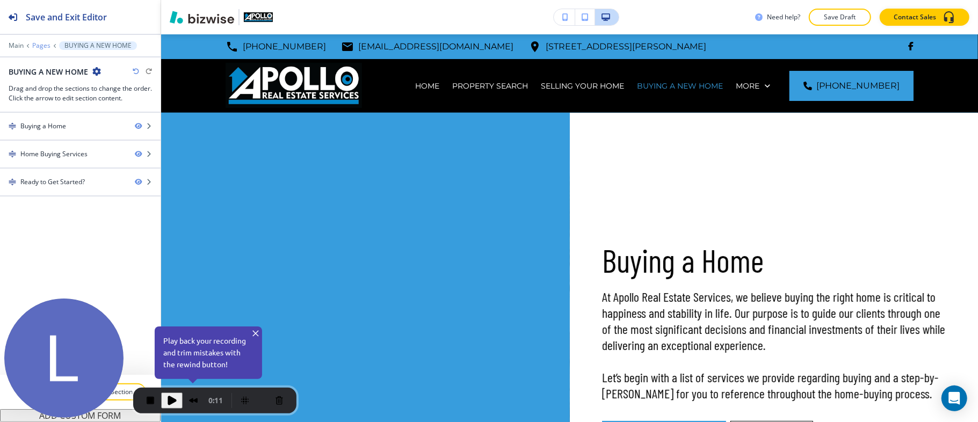
click at [35, 42] on p "Pages" at bounding box center [41, 46] width 18 height 8
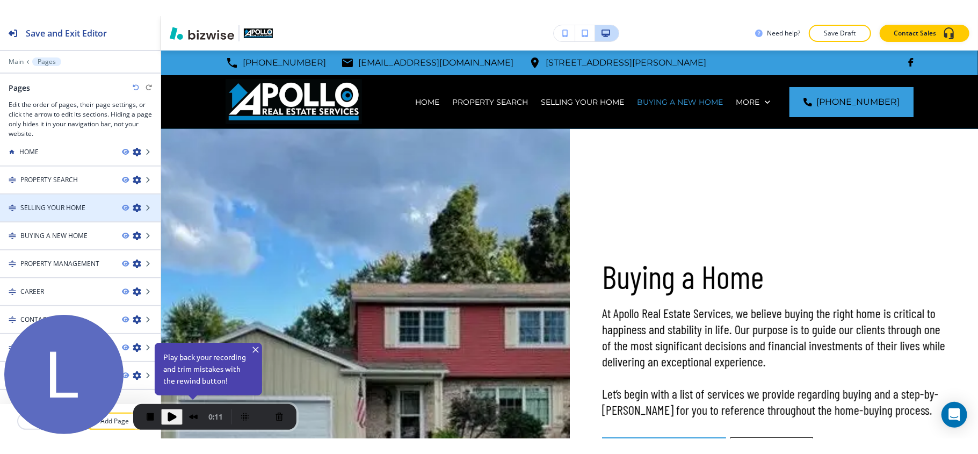
scroll to position [13, 0]
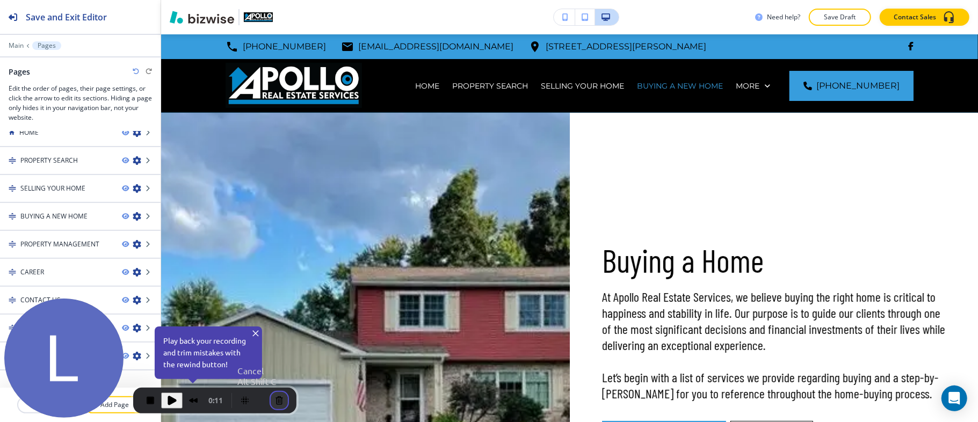
click at [278, 398] on button "Cancel Recording" at bounding box center [279, 400] width 17 height 17
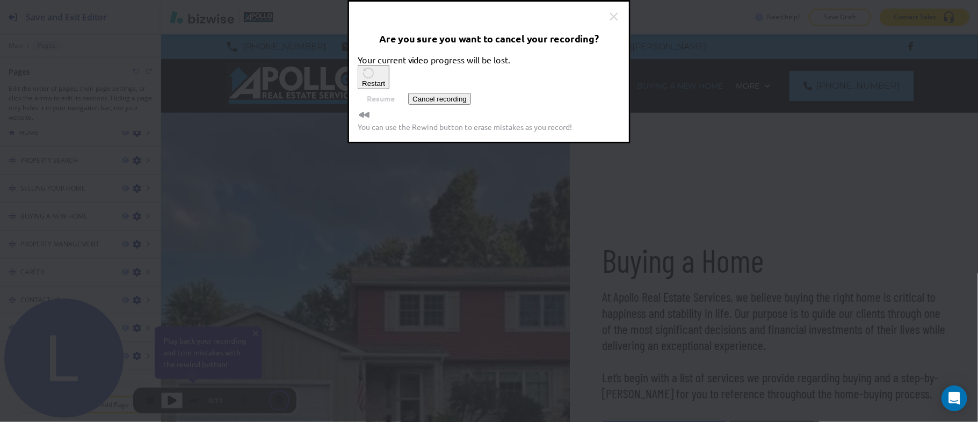
click at [467, 103] on span "Cancel recording" at bounding box center [439, 99] width 54 height 8
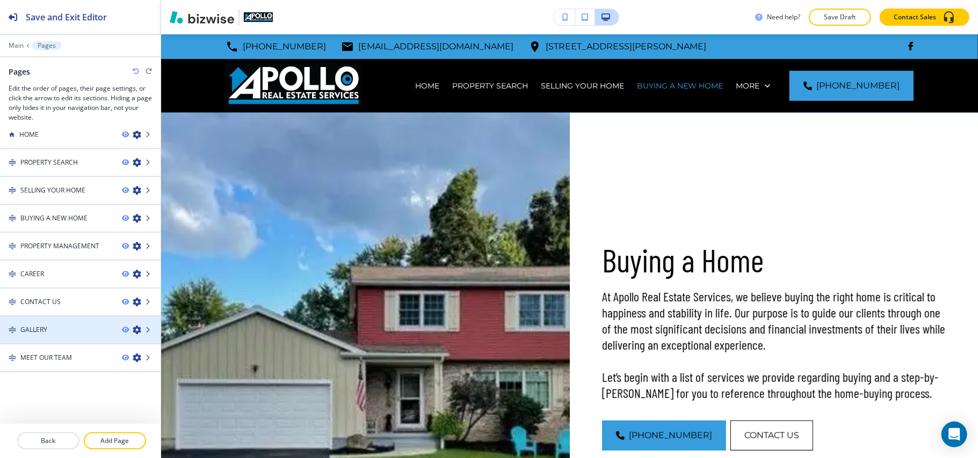
scroll to position [10, 0]
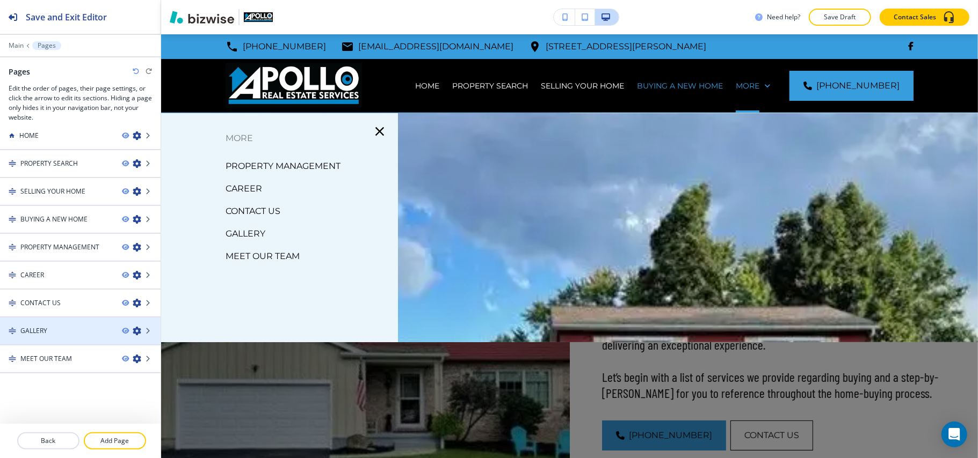
click at [39, 329] on h4 "GALLERY" at bounding box center [33, 331] width 27 height 10
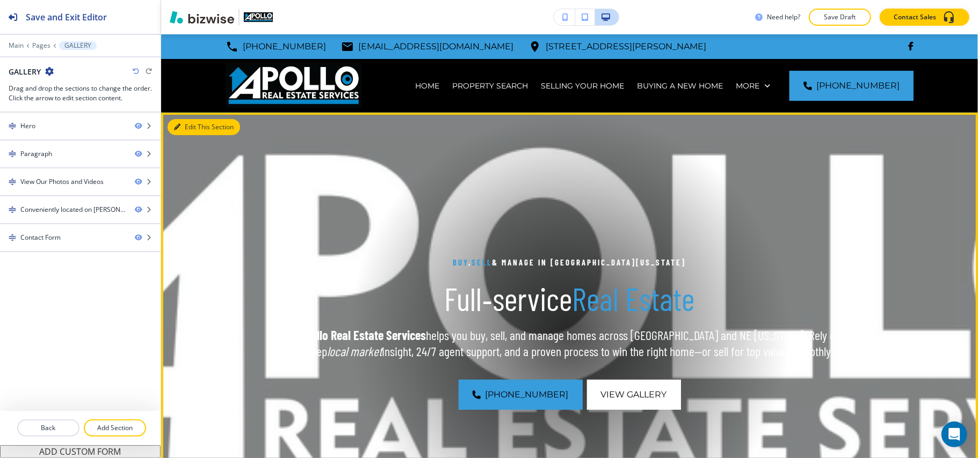
click at [189, 123] on button "Edit This Section" at bounding box center [204, 127] width 72 height 16
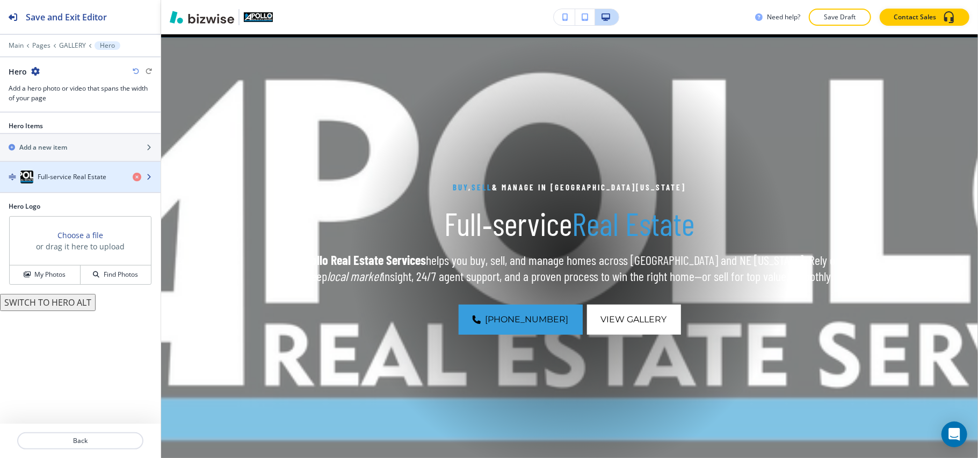
scroll to position [78, 0]
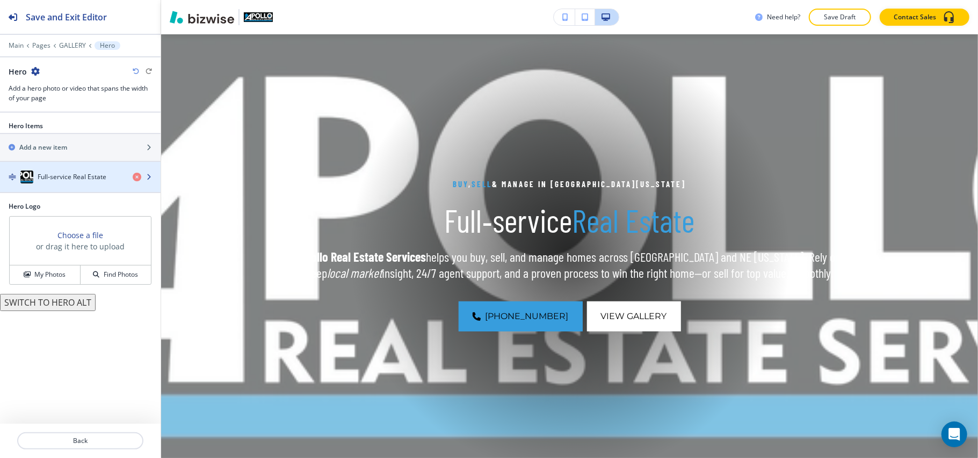
click at [55, 187] on div "button" at bounding box center [80, 188] width 161 height 9
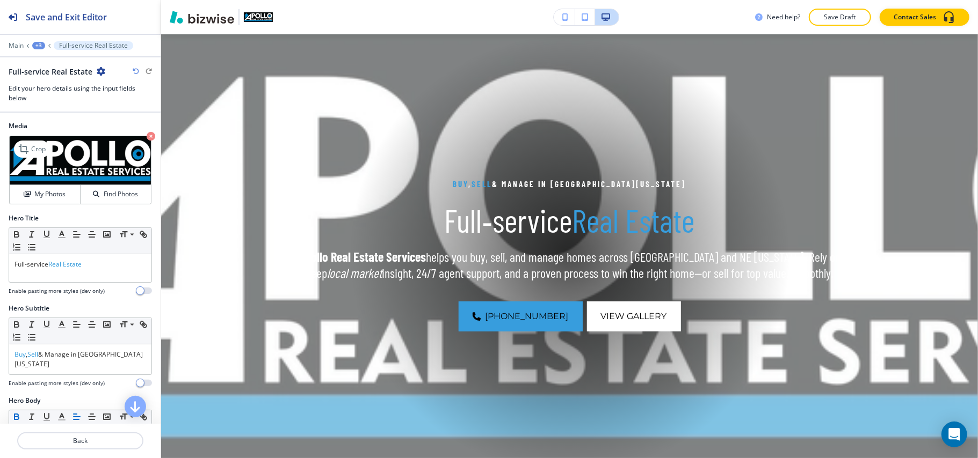
click at [147, 138] on icon "button" at bounding box center [151, 136] width 9 height 9
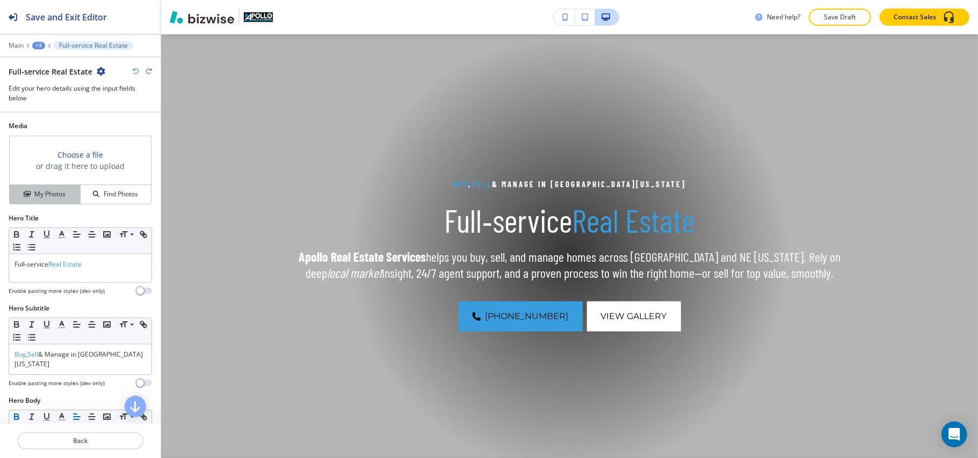
click at [50, 187] on button "My Photos" at bounding box center [45, 194] width 71 height 19
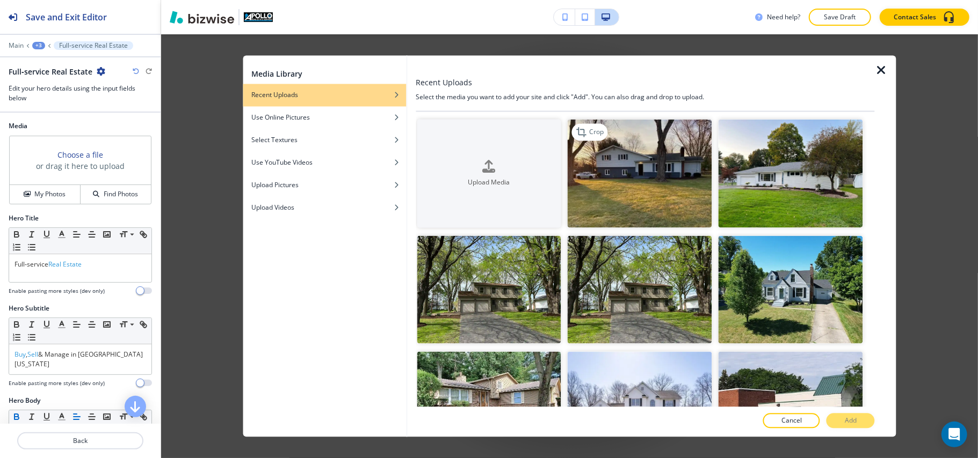
click at [673, 164] on img "button" at bounding box center [639, 174] width 144 height 108
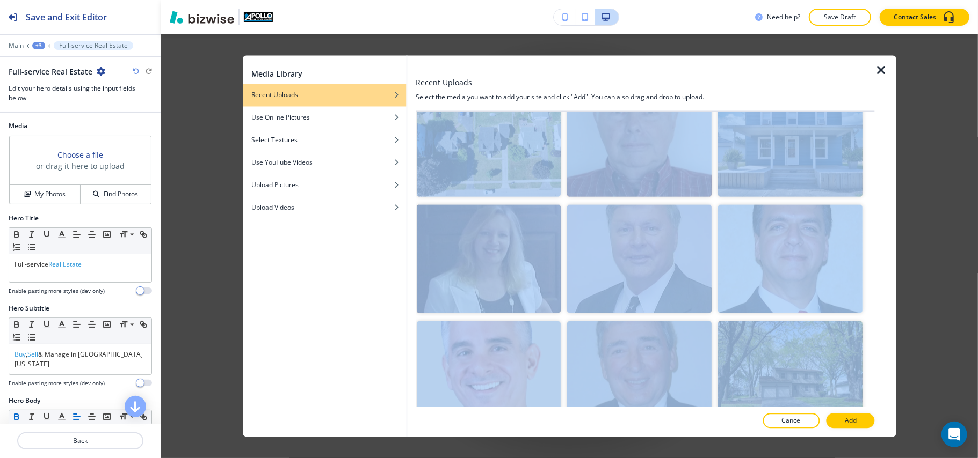
drag, startPoint x: 874, startPoint y: 145, endPoint x: 857, endPoint y: 305, distance: 161.4
click at [857, 306] on div "Upload Media Crop Crop Crop Crop Crop Crop Crop Crop Crop Crop Crop Crop Crop C…" at bounding box center [645, 259] width 459 height 295
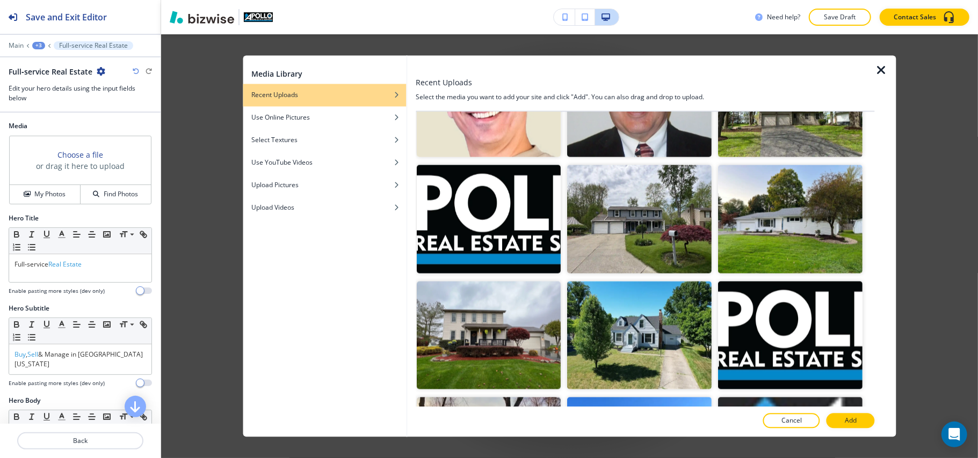
scroll to position [1384, 0]
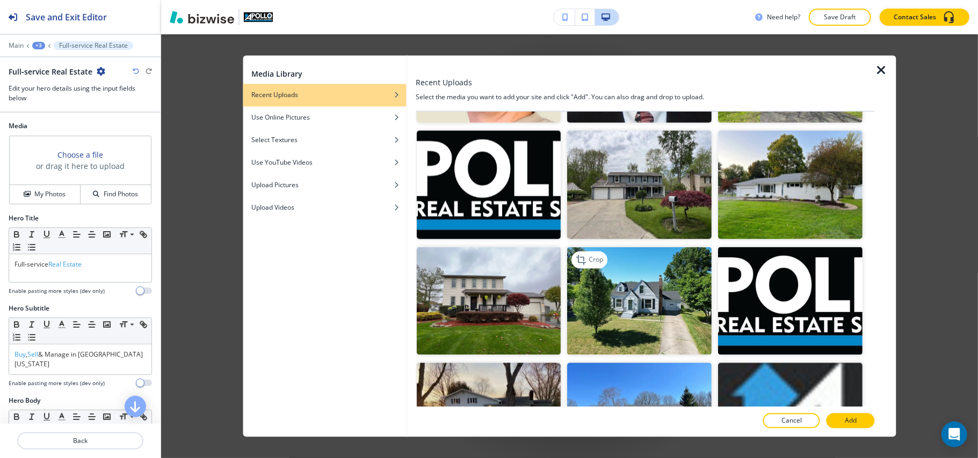
click at [651, 308] on img "button" at bounding box center [639, 301] width 144 height 108
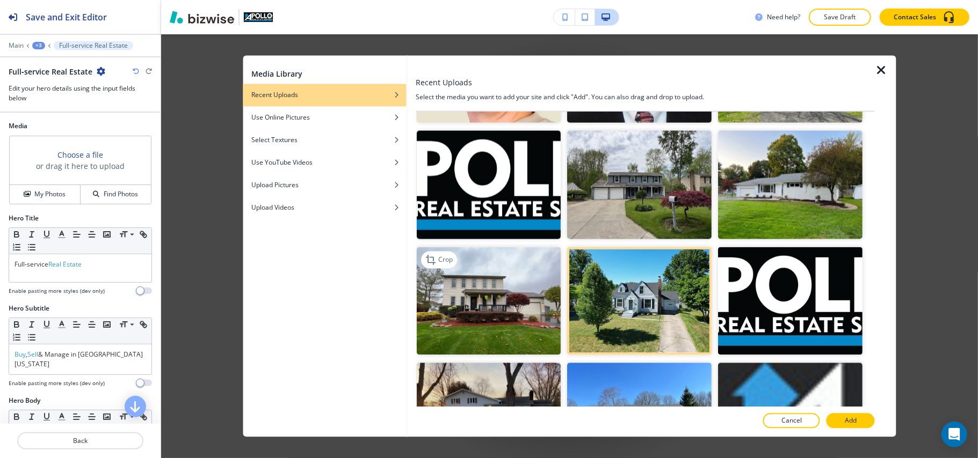
click at [451, 295] on img "button" at bounding box center [489, 301] width 144 height 108
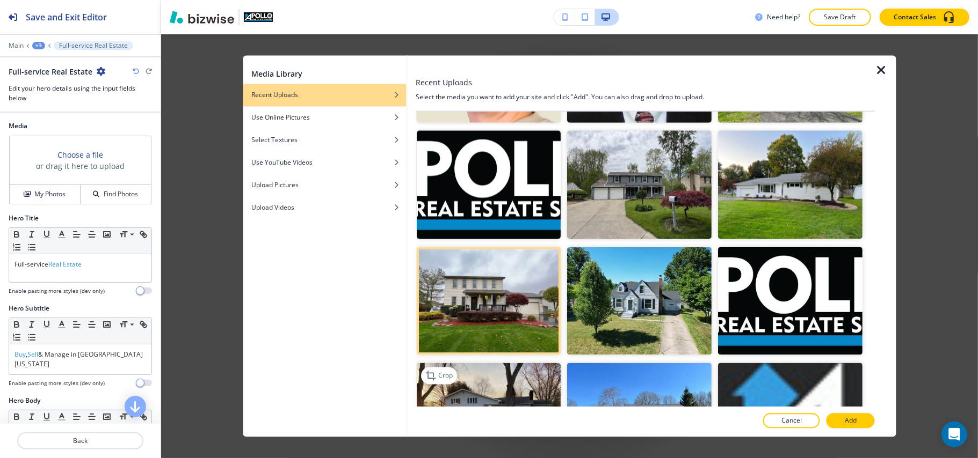
click at [507, 374] on img "button" at bounding box center [489, 417] width 144 height 108
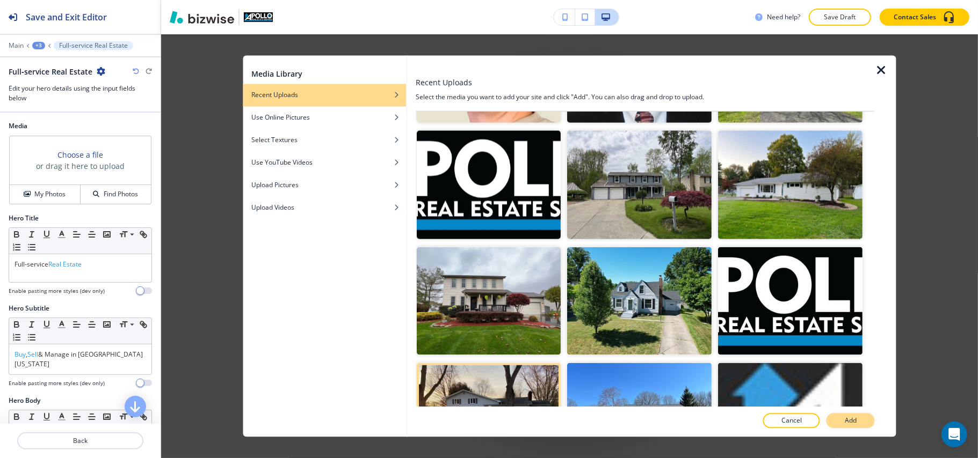
click at [844, 419] on button "Add" at bounding box center [850, 421] width 48 height 15
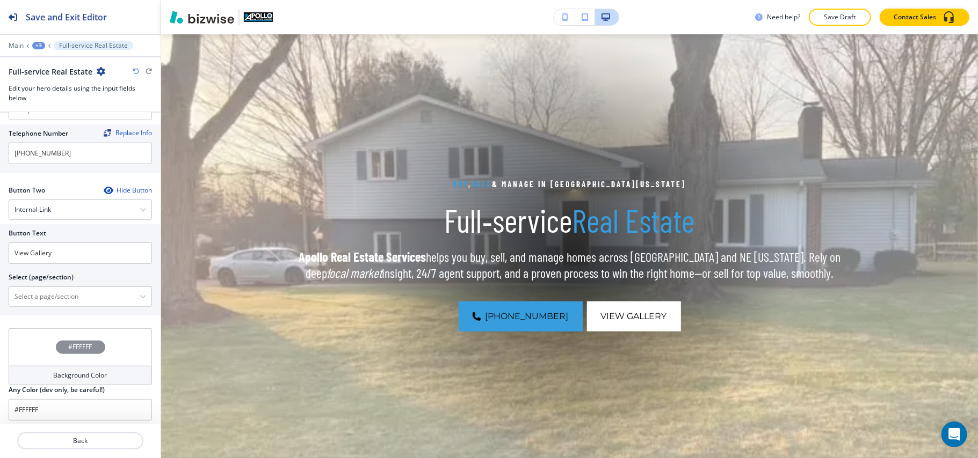
click at [28, 344] on div "#FFFFFF" at bounding box center [80, 348] width 143 height 38
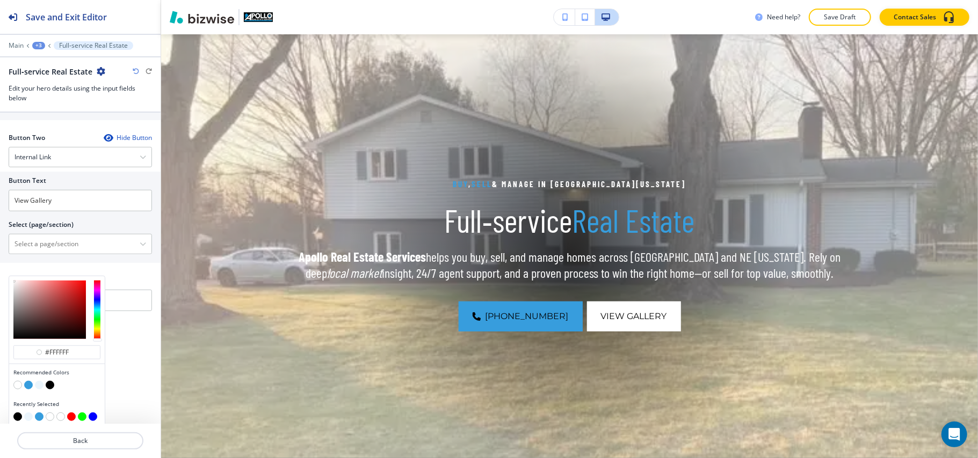
click at [48, 382] on button "button" at bounding box center [50, 385] width 9 height 9
type input "#000000"
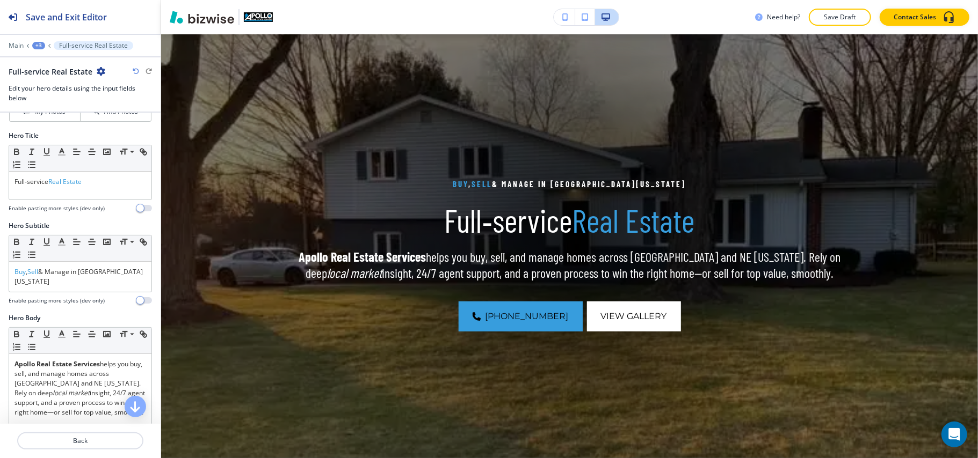
scroll to position [0, 0]
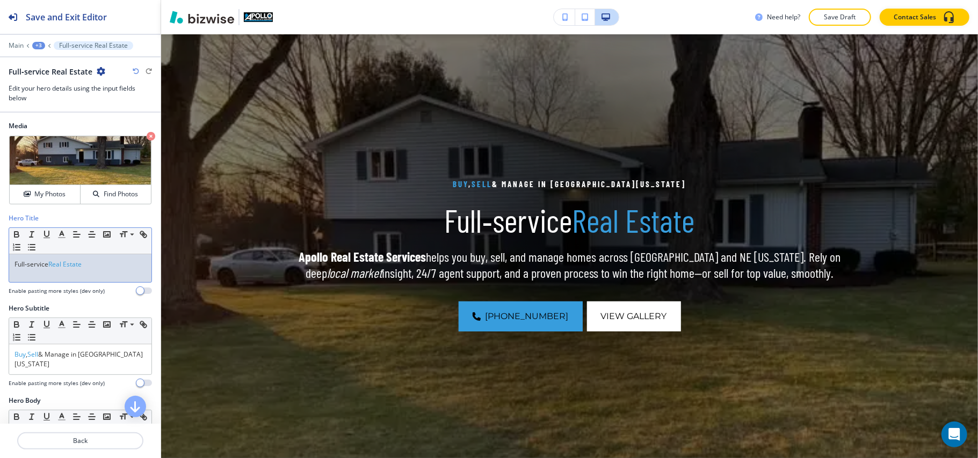
click at [99, 266] on p "Full‑service Real Estate" at bounding box center [80, 265] width 132 height 10
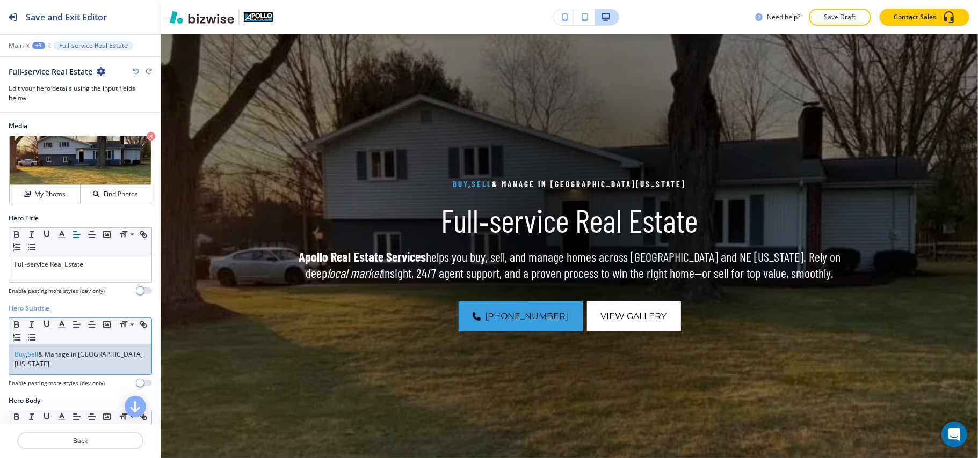
click at [64, 362] on div "Buy , Sell & Manage in Northeast Ohio" at bounding box center [80, 360] width 142 height 30
drag, startPoint x: 76, startPoint y: 368, endPoint x: 41, endPoint y: 360, distance: 35.8
click at [41, 360] on p "Buy , Sell & Manage in Northeast Ohio" at bounding box center [80, 359] width 132 height 19
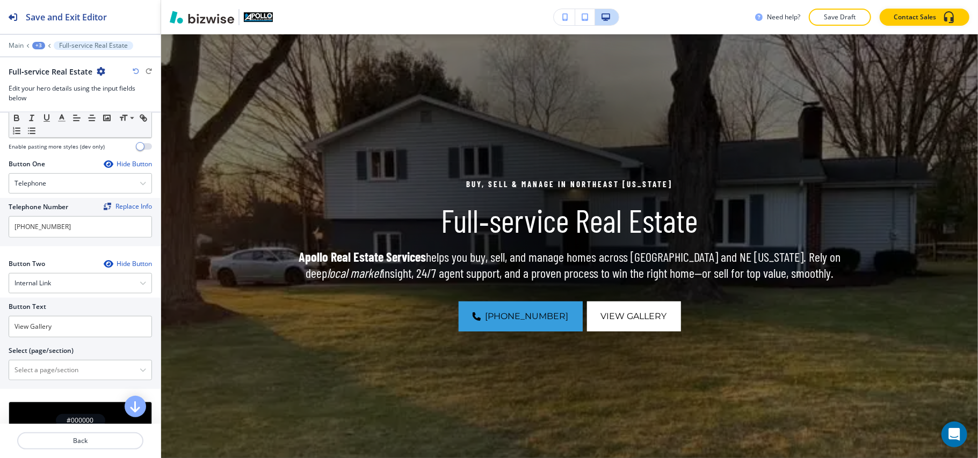
scroll to position [501, 0]
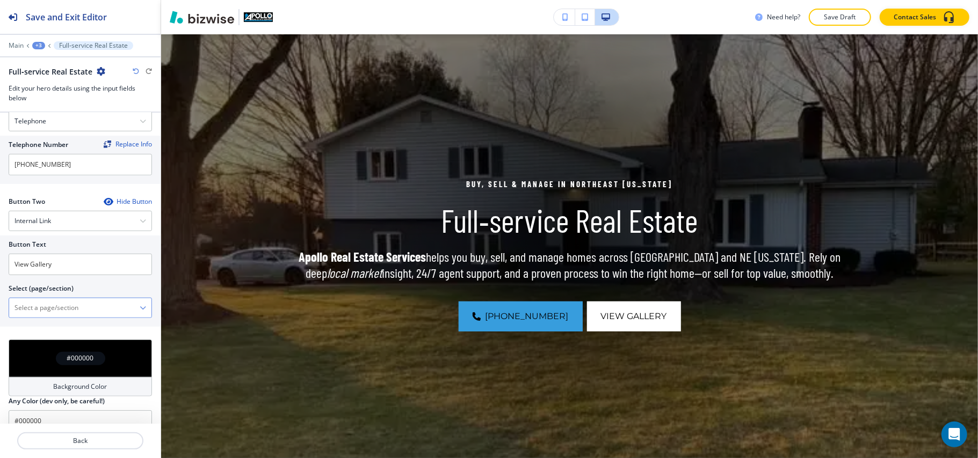
click at [55, 307] on \(page\/section\) "Manual Input" at bounding box center [74, 308] width 130 height 18
type \(page\/section\) "CONTACT US"
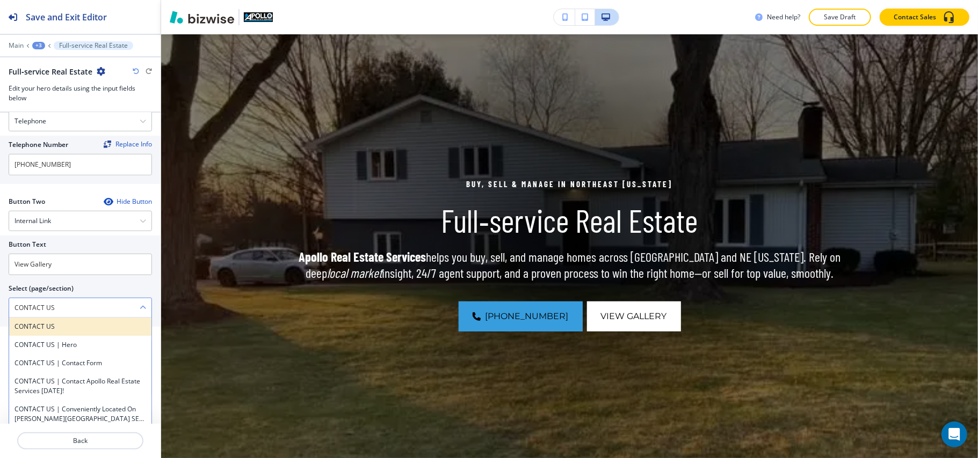
click at [65, 323] on h4 "CONTACT US" at bounding box center [80, 327] width 132 height 10
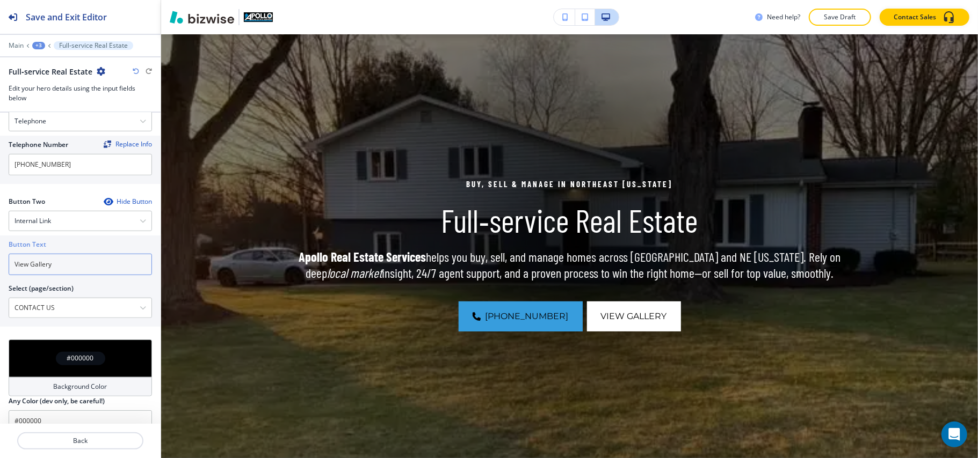
drag, startPoint x: 74, startPoint y: 254, endPoint x: 0, endPoint y: 256, distance: 74.1
click at [0, 256] on div "Button Text View Gallery Select (page/section) CONTACT US CONTACT US CONTACT US…" at bounding box center [80, 281] width 161 height 91
paste input "CONTACT US"
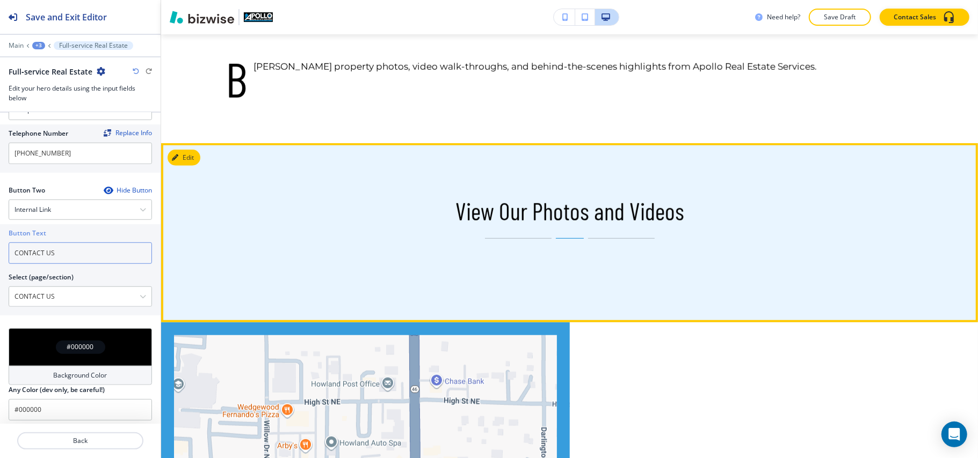
scroll to position [436, 0]
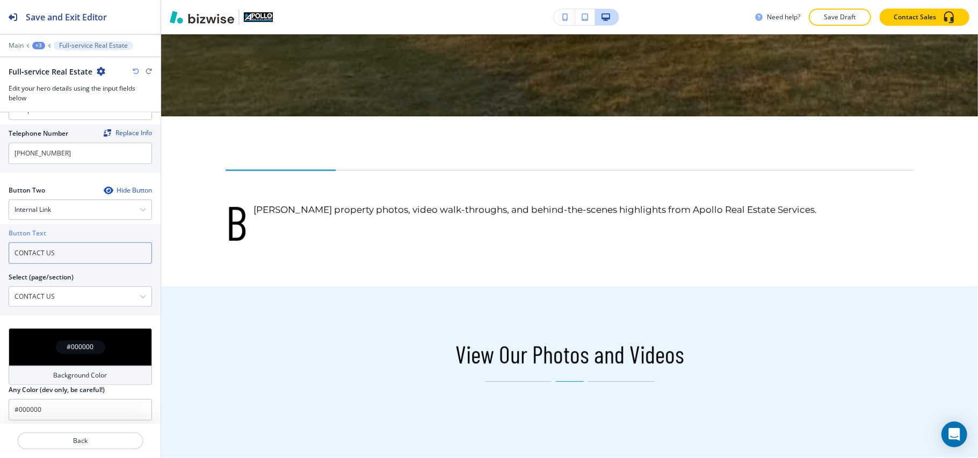
type input "CONTACT US"
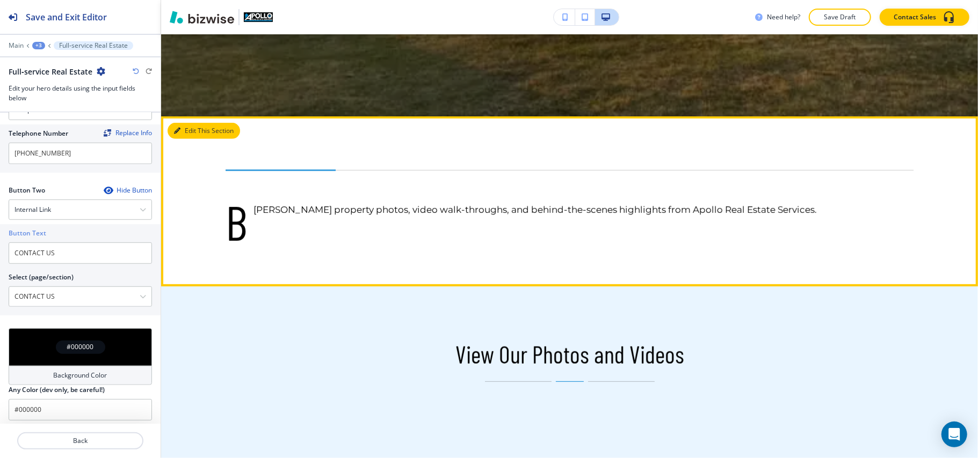
click at [184, 132] on button "Edit This Section" at bounding box center [204, 131] width 72 height 16
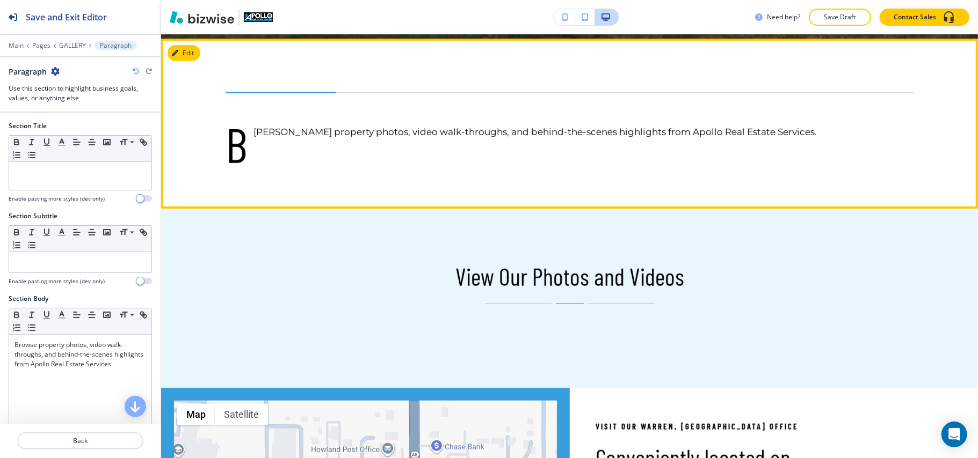
scroll to position [519, 0]
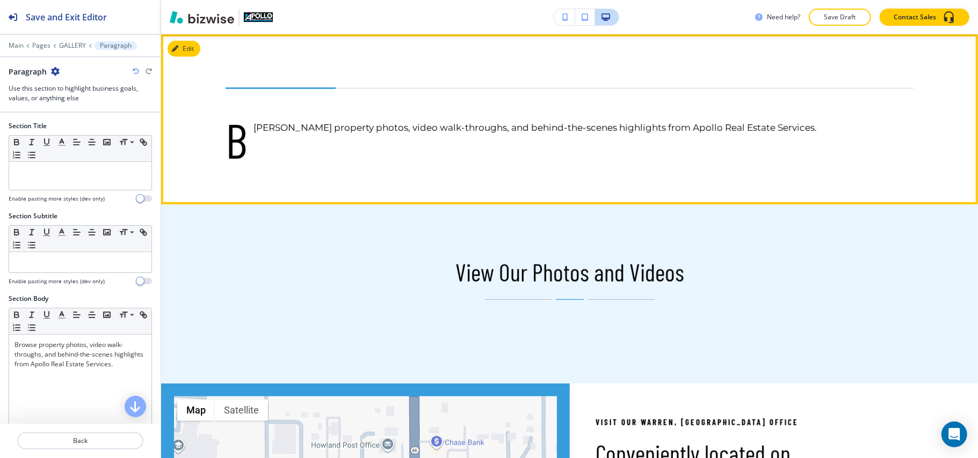
click at [201, 55] on div "B rowse property photos, video walk-throughs, and behind-the-scenes highlights …" at bounding box center [569, 119] width 817 height 170
click at [194, 52] on button "Edit This Section" at bounding box center [204, 49] width 72 height 16
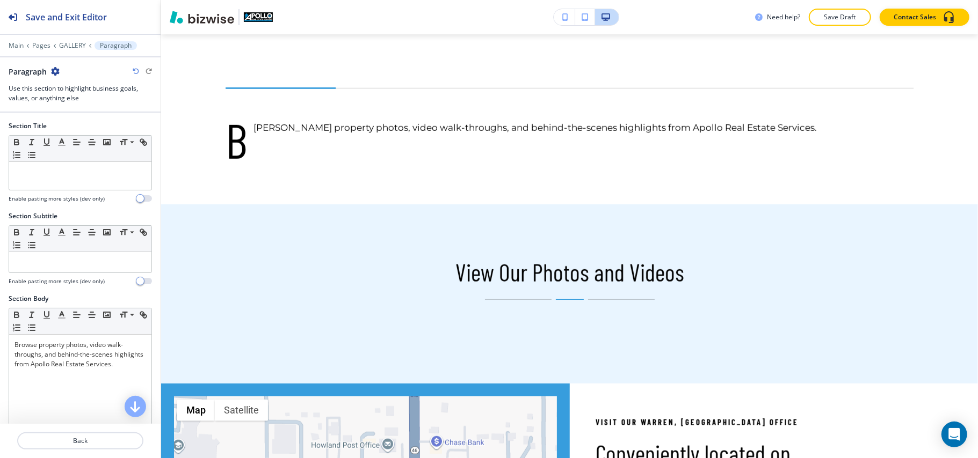
click at [54, 71] on icon "button" at bounding box center [55, 71] width 9 height 9
click at [84, 133] on p "Delete Section" at bounding box center [85, 128] width 55 height 10
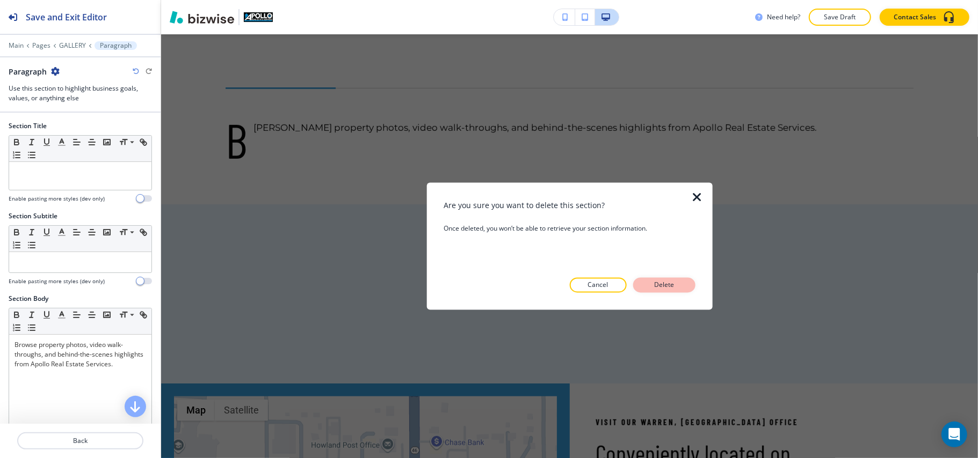
click at [674, 287] on p "Delete" at bounding box center [664, 286] width 26 height 10
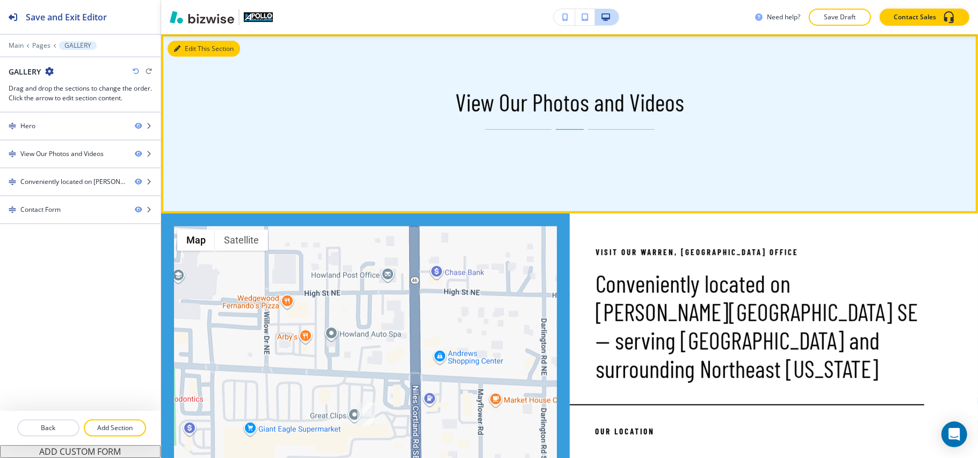
click at [193, 46] on button "Edit This Section" at bounding box center [204, 49] width 72 height 16
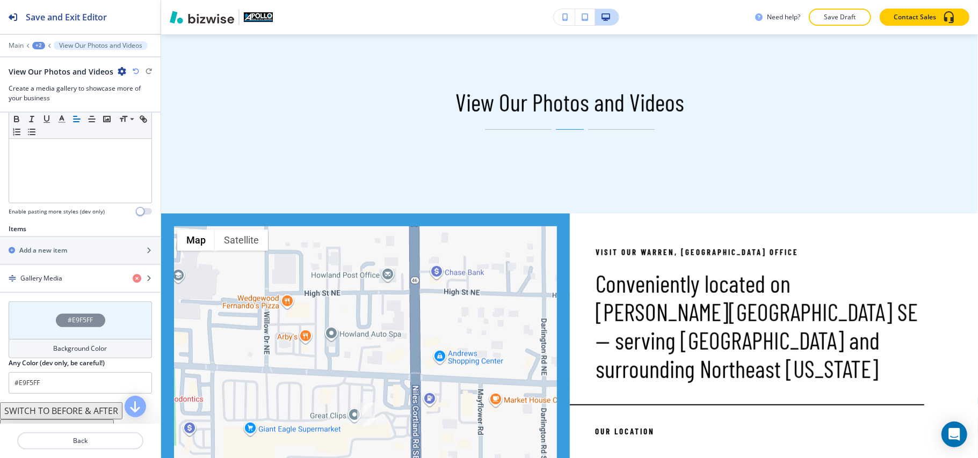
scroll to position [358, 0]
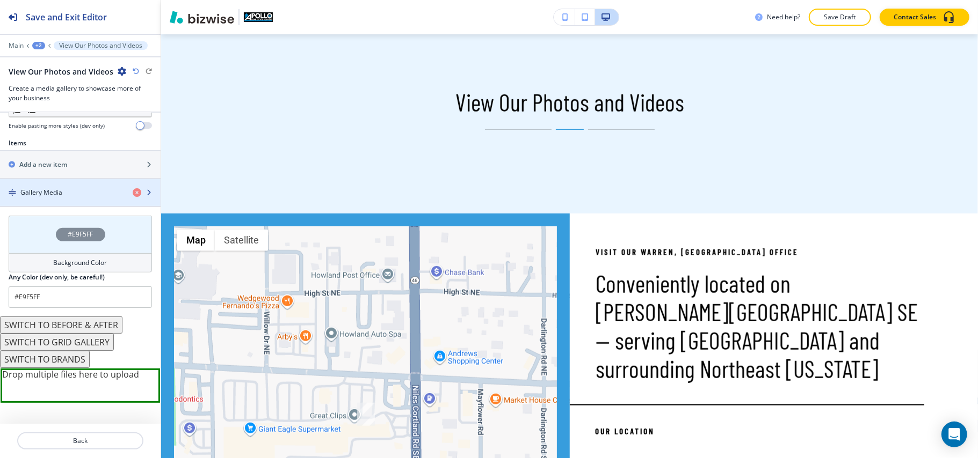
click at [59, 190] on h4 "Gallery Media" at bounding box center [41, 193] width 42 height 10
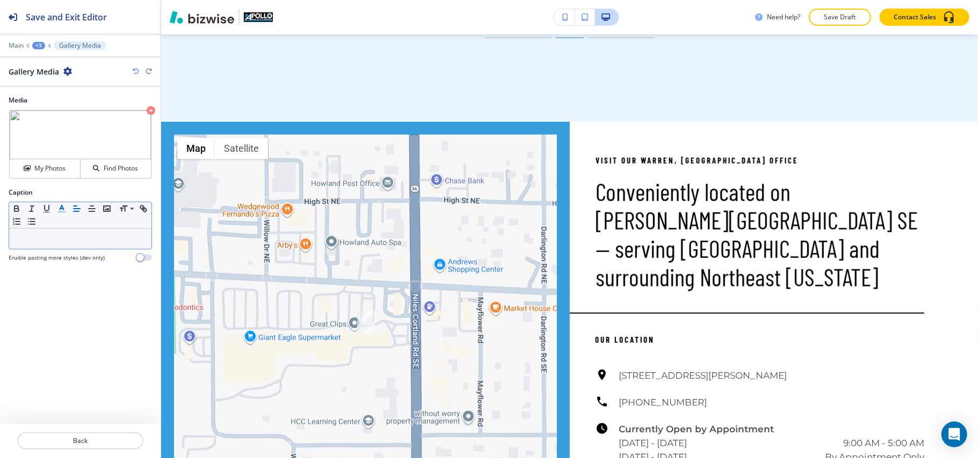
scroll to position [644, 0]
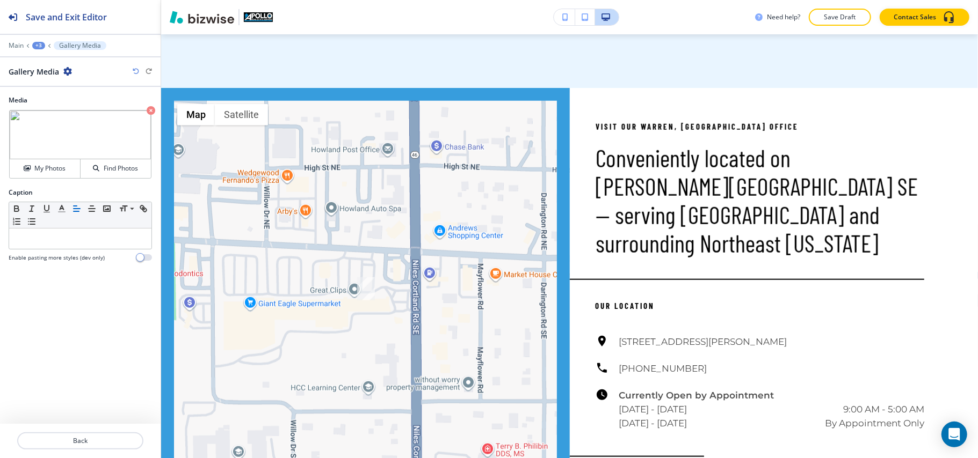
click at [151, 108] on icon "button" at bounding box center [151, 110] width 9 height 9
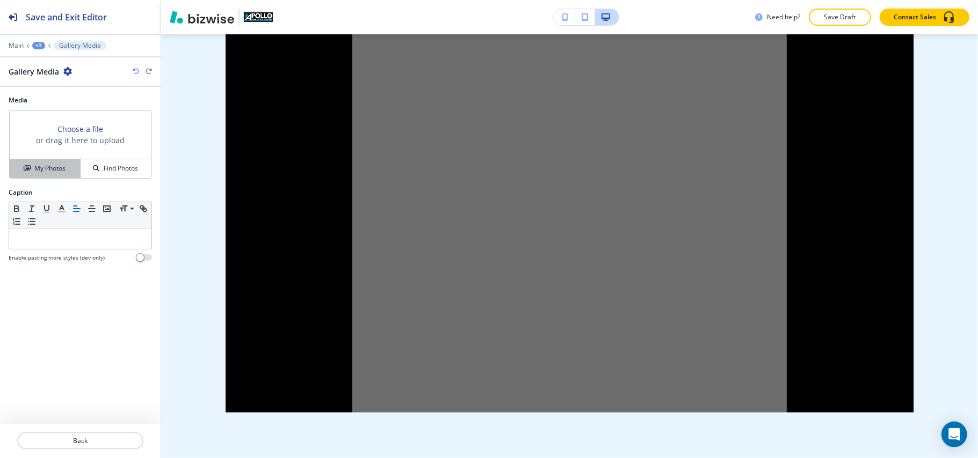
click at [67, 164] on button "My Photos" at bounding box center [45, 168] width 71 height 19
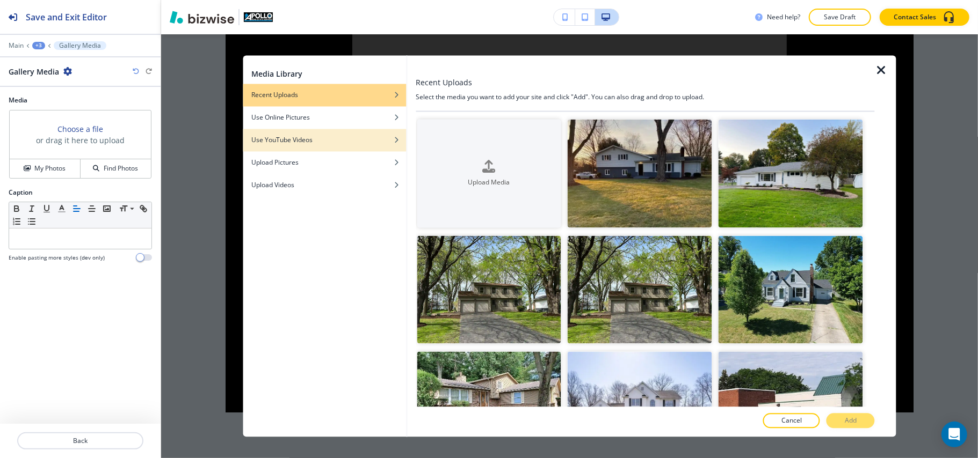
click at [303, 142] on h4 "Use YouTube Videos" at bounding box center [281, 141] width 61 height 10
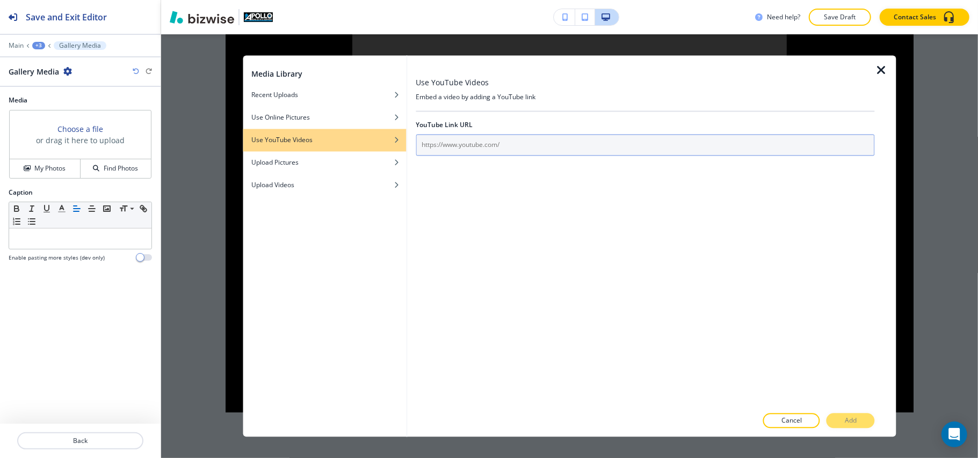
click at [485, 143] on input "text" at bounding box center [645, 145] width 459 height 21
paste input "https://youtu.be/KCRFIbePKZI?list=TLGG4Pl8J8e7i4MyNzA5MjAyNQ"
type input "https://youtu.be/KCRFIbePKZI?list=TLGG4Pl8J8e7i4MyNzA5MjAyNQ"
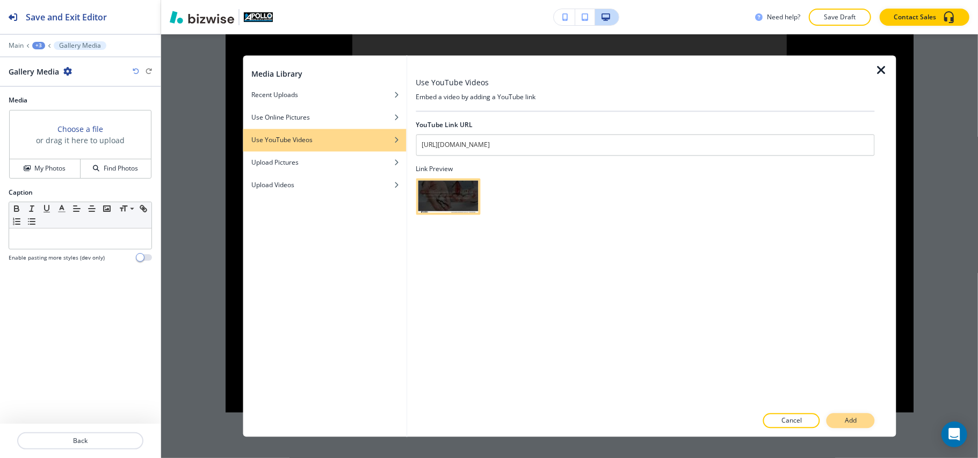
click at [835, 415] on button "Add" at bounding box center [850, 421] width 48 height 15
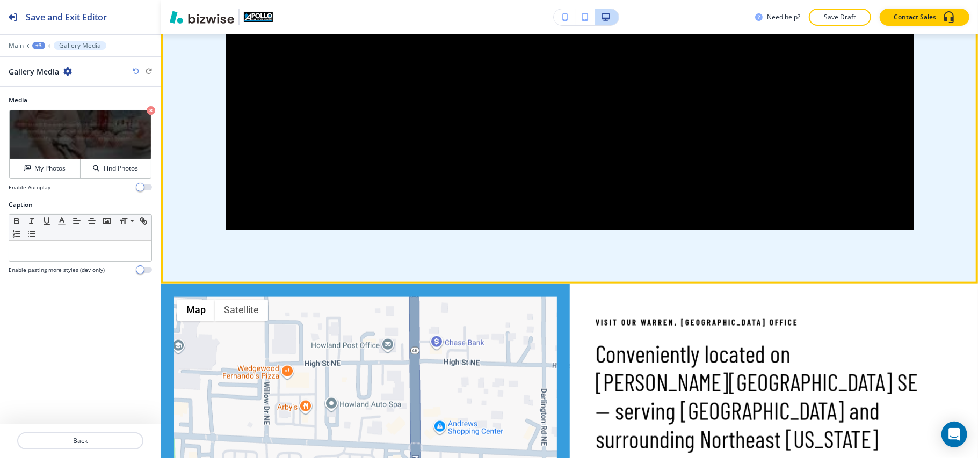
scroll to position [930, 0]
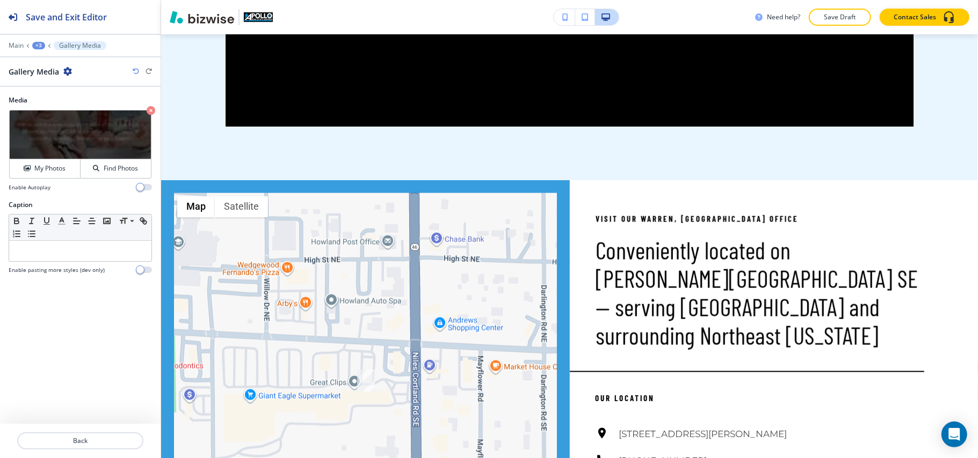
click at [39, 44] on div "+3" at bounding box center [38, 46] width 13 height 8
click at [50, 82] on p "GALLERY" at bounding box center [66, 82] width 55 height 10
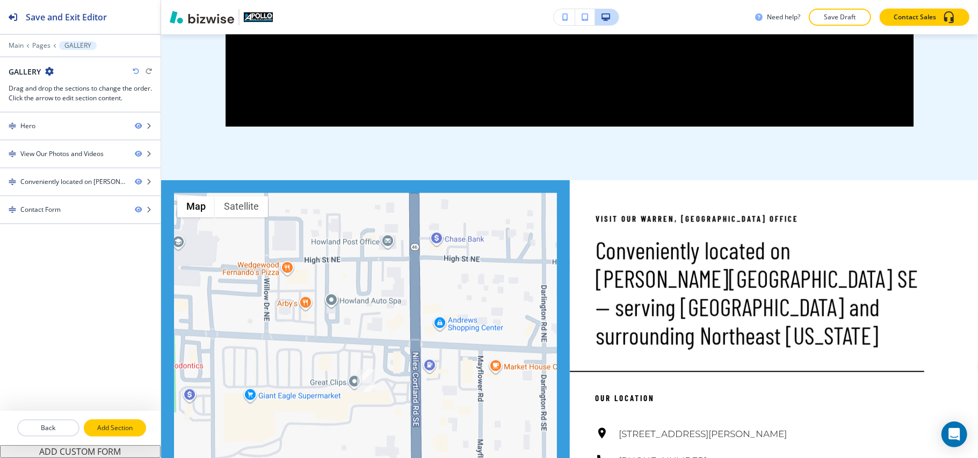
click at [129, 432] on p "Add Section" at bounding box center [115, 429] width 60 height 10
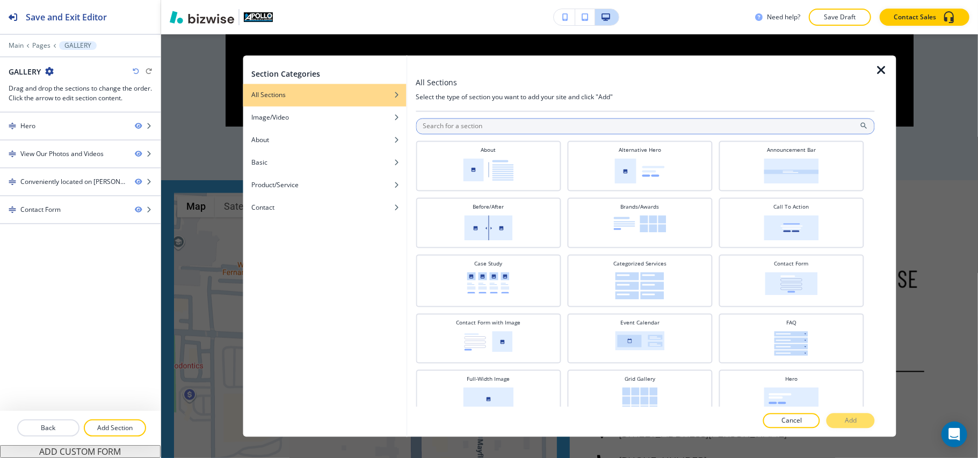
click at [486, 129] on input "text" at bounding box center [645, 127] width 459 height 16
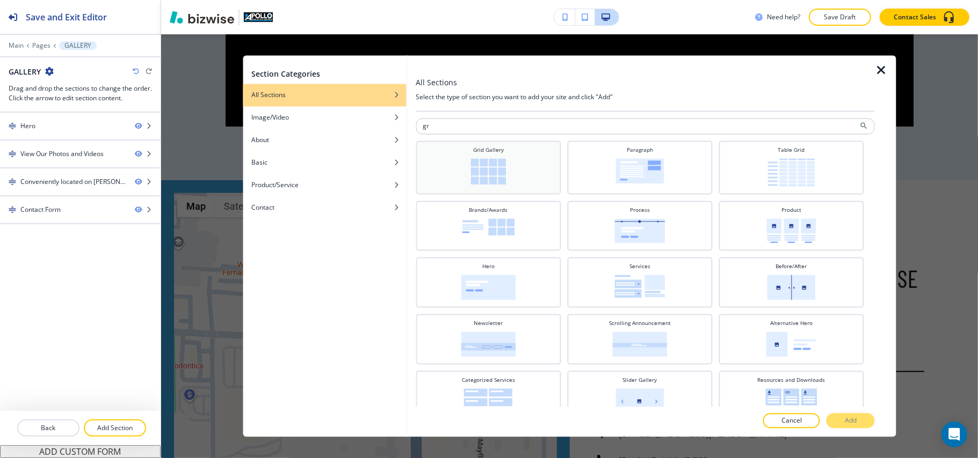
type input "gr"
click at [492, 155] on div "Grid Gallery" at bounding box center [488, 167] width 134 height 41
click at [836, 421] on button "Add" at bounding box center [850, 421] width 48 height 15
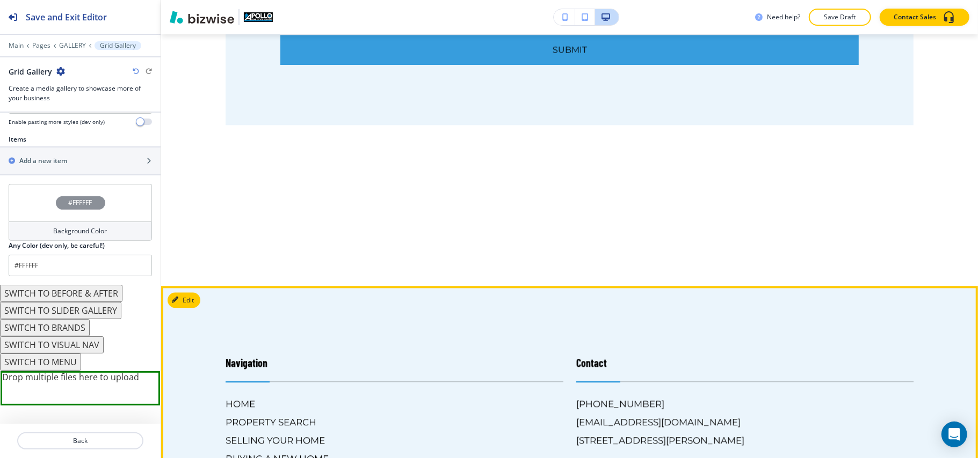
scroll to position [1815, 0]
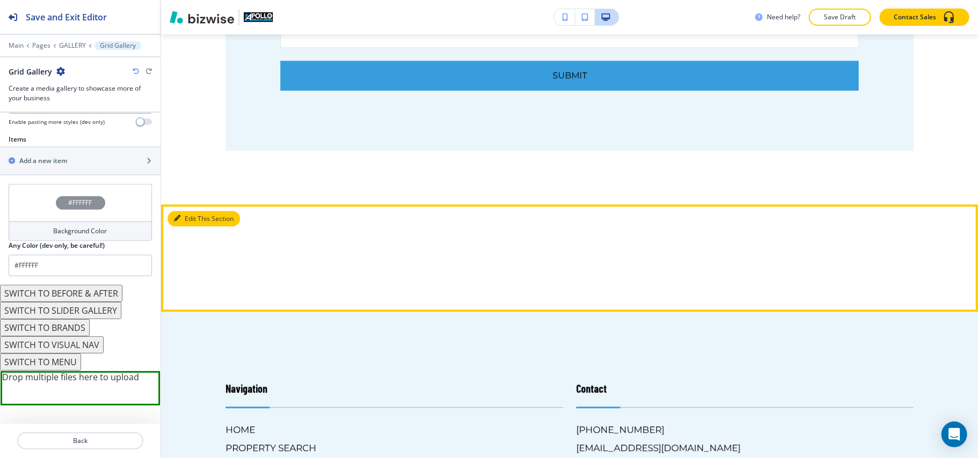
click at [180, 211] on button "Edit This Section" at bounding box center [204, 219] width 72 height 16
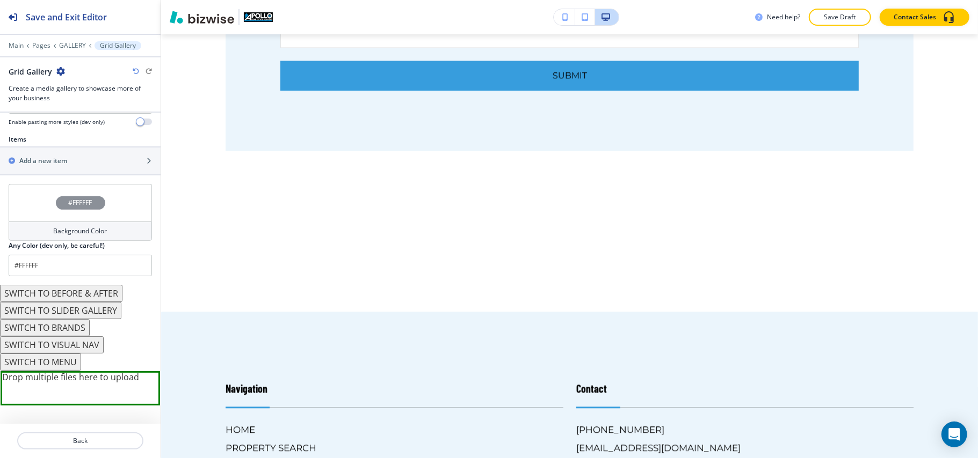
click at [61, 70] on icon "button" at bounding box center [60, 71] width 9 height 9
drag, startPoint x: 89, startPoint y: 125, endPoint x: 150, endPoint y: 141, distance: 63.2
click at [90, 126] on p "Delete Section" at bounding box center [90, 128] width 55 height 10
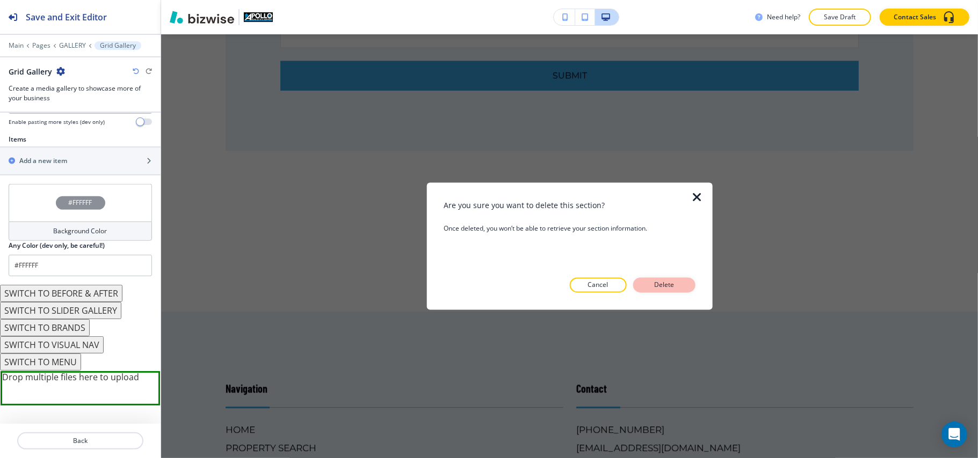
click at [656, 279] on button "Delete" at bounding box center [664, 285] width 62 height 15
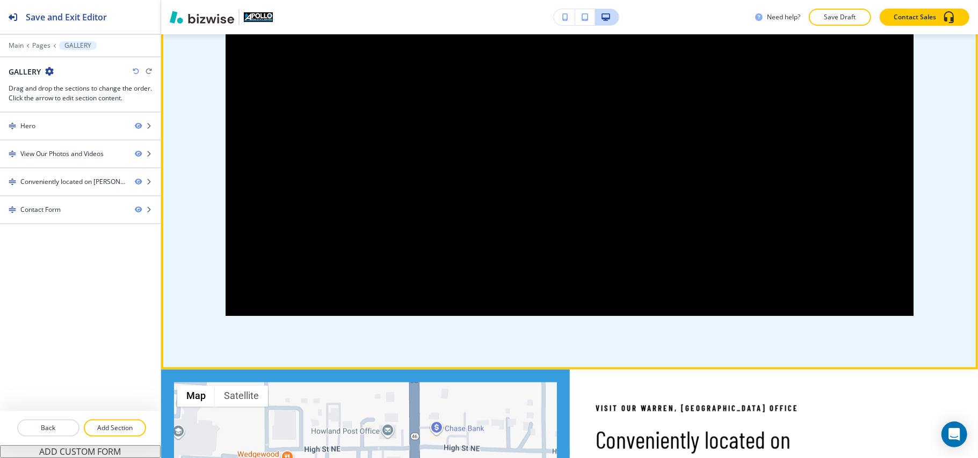
scroll to position [812, 0]
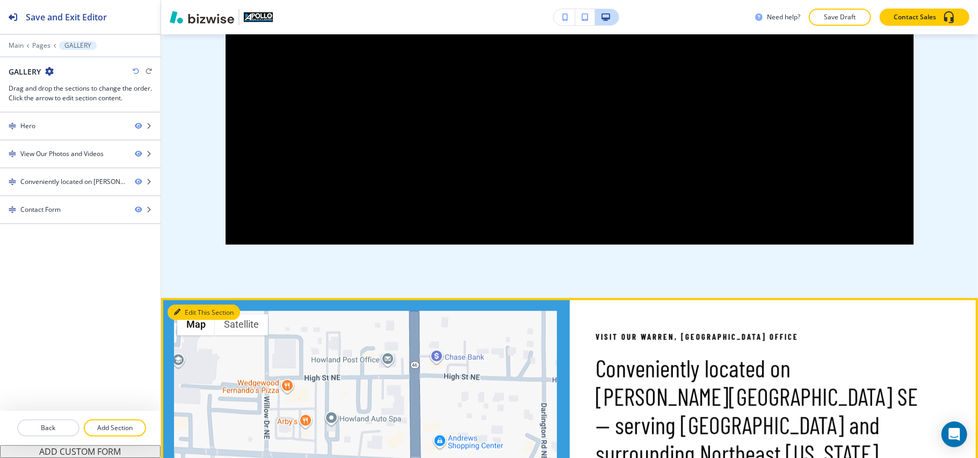
click at [177, 310] on icon "button" at bounding box center [177, 312] width 6 height 6
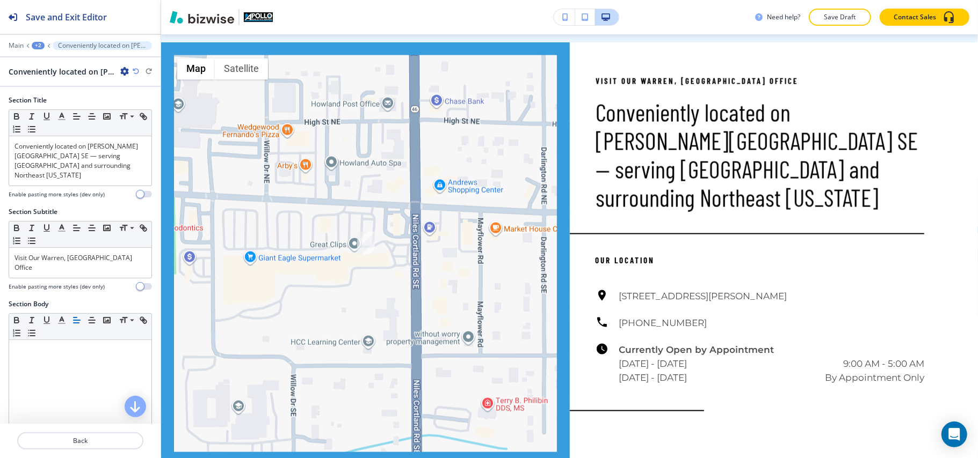
scroll to position [1076, 0]
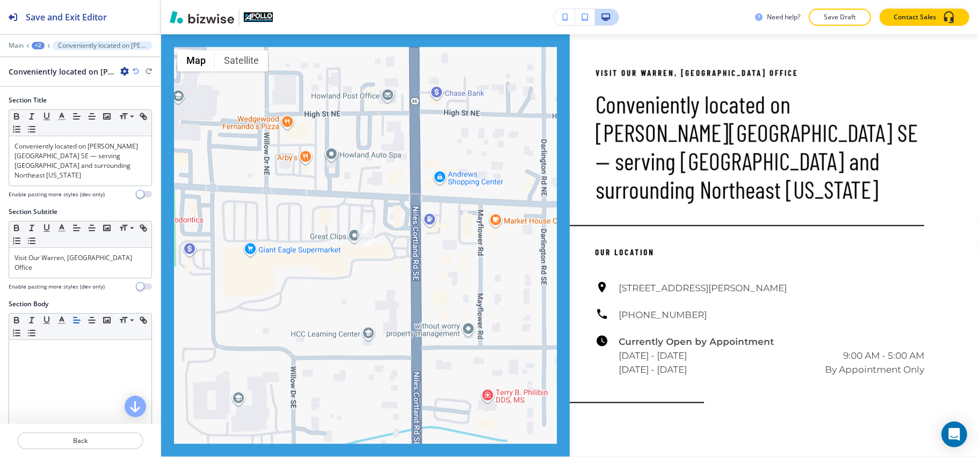
click at [125, 68] on icon "button" at bounding box center [124, 71] width 9 height 9
click at [136, 131] on p "Delete Section" at bounding box center [154, 128] width 55 height 10
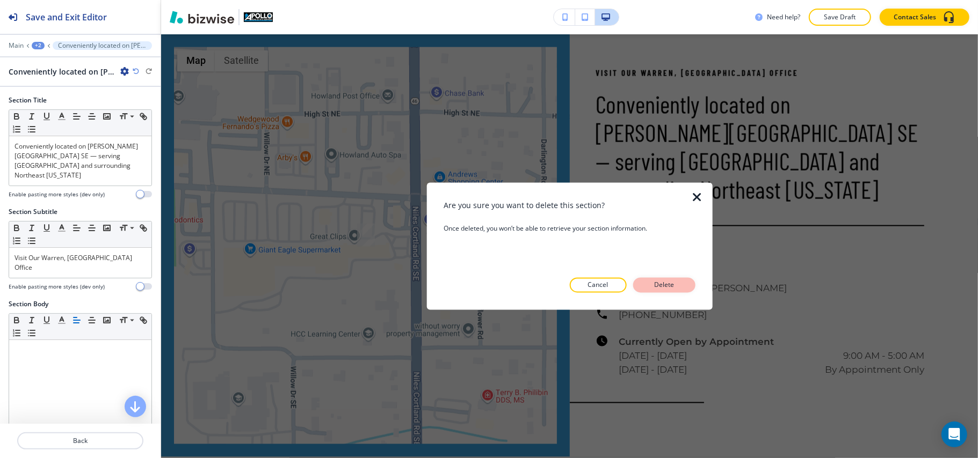
click at [673, 286] on p "Delete" at bounding box center [664, 286] width 26 height 10
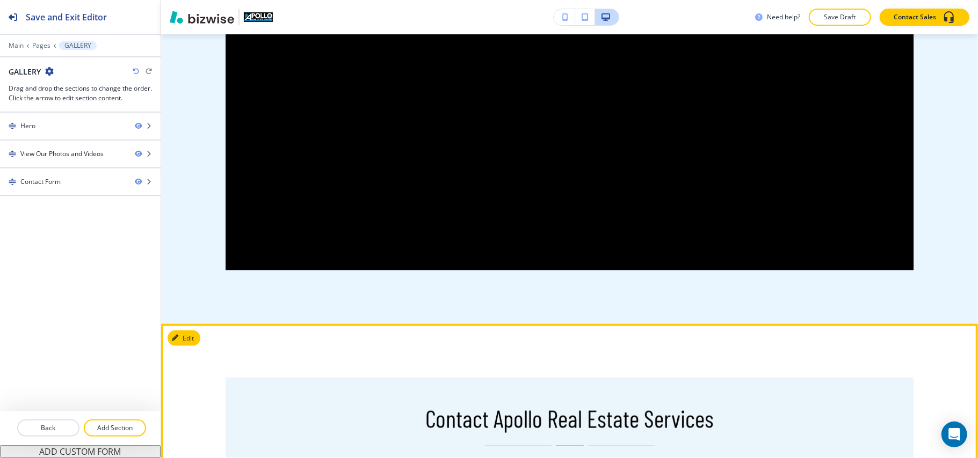
scroll to position [897, 0]
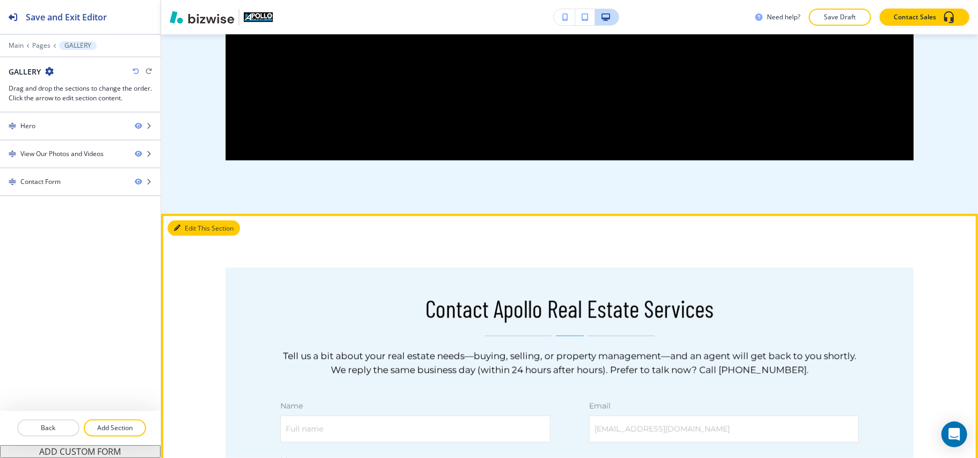
click at [189, 235] on button "Edit This Section" at bounding box center [204, 229] width 72 height 16
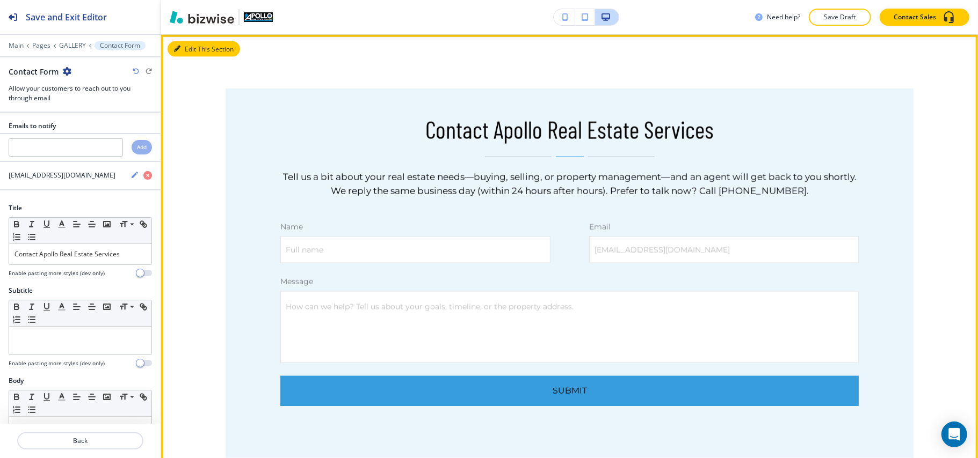
scroll to position [1076, 0]
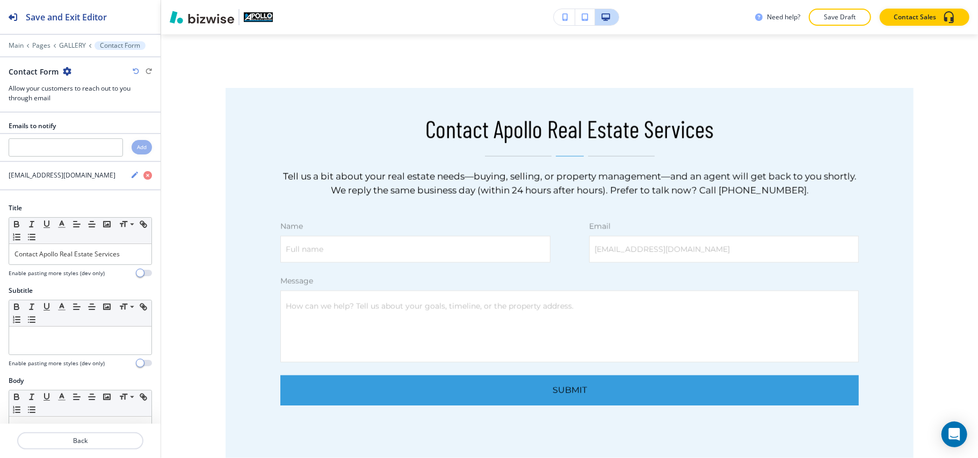
click at [68, 74] on icon "button" at bounding box center [67, 71] width 9 height 9
click at [84, 121] on button "Delete Section" at bounding box center [96, 128] width 69 height 19
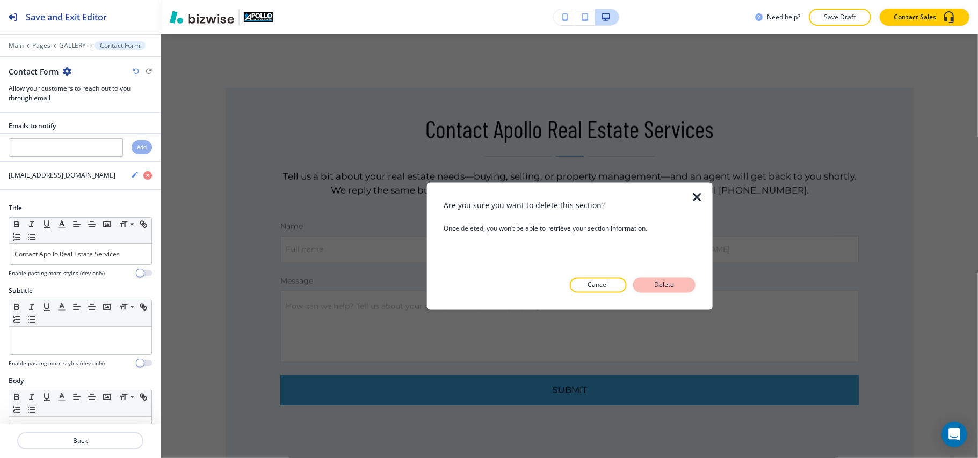
click at [669, 282] on p "Delete" at bounding box center [664, 286] width 26 height 10
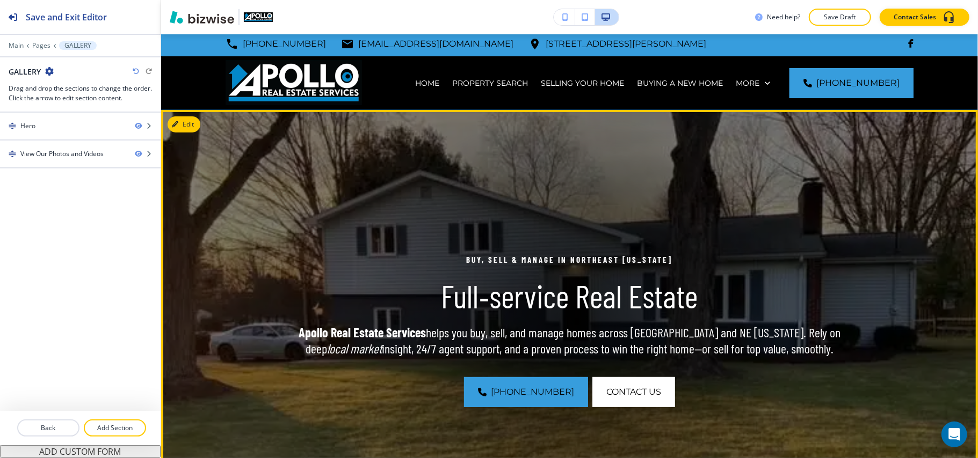
scroll to position [0, 0]
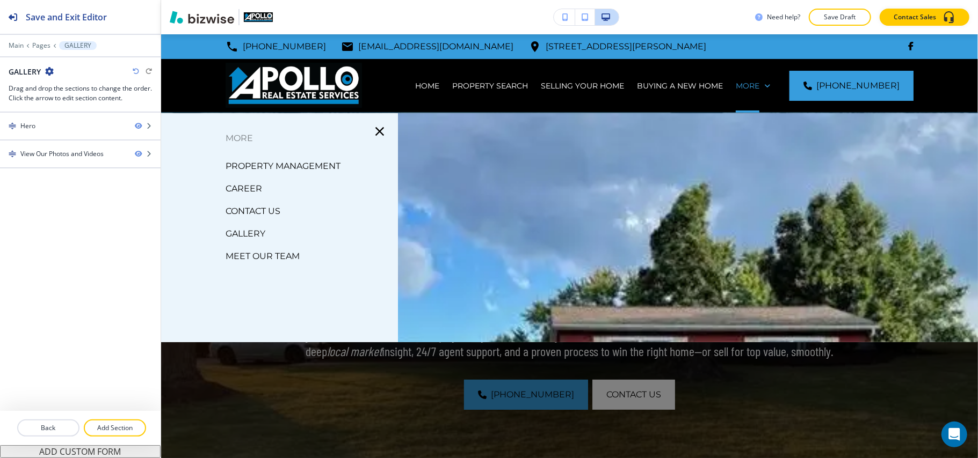
click at [256, 210] on p "CONTACT US" at bounding box center [252, 211] width 55 height 16
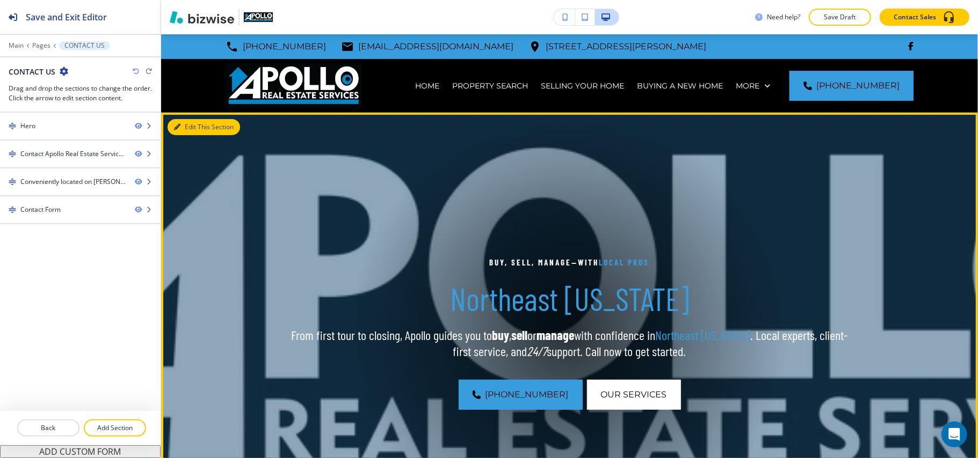
click at [203, 126] on button "Edit This Section" at bounding box center [204, 127] width 72 height 16
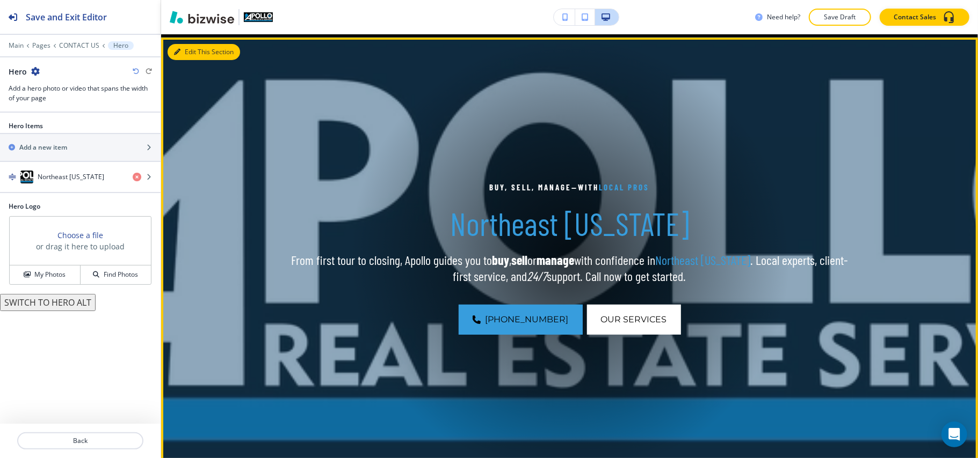
scroll to position [78, 0]
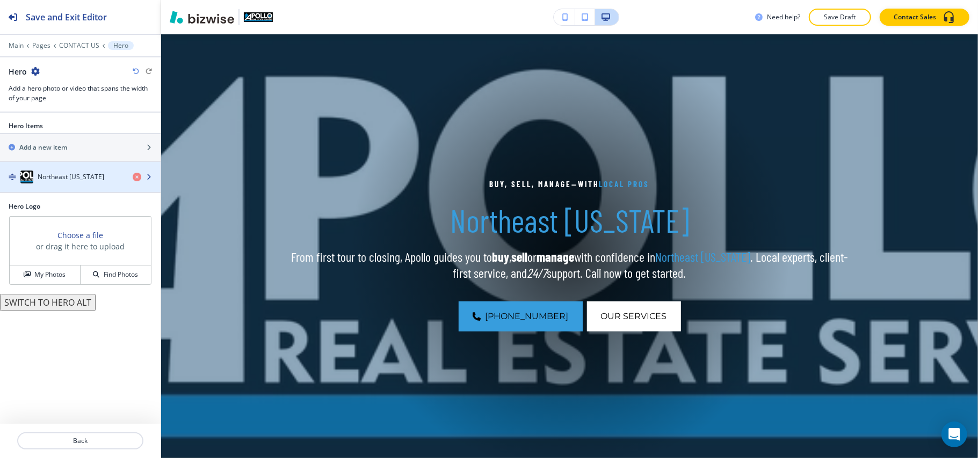
click at [73, 170] on div "button" at bounding box center [80, 166] width 161 height 9
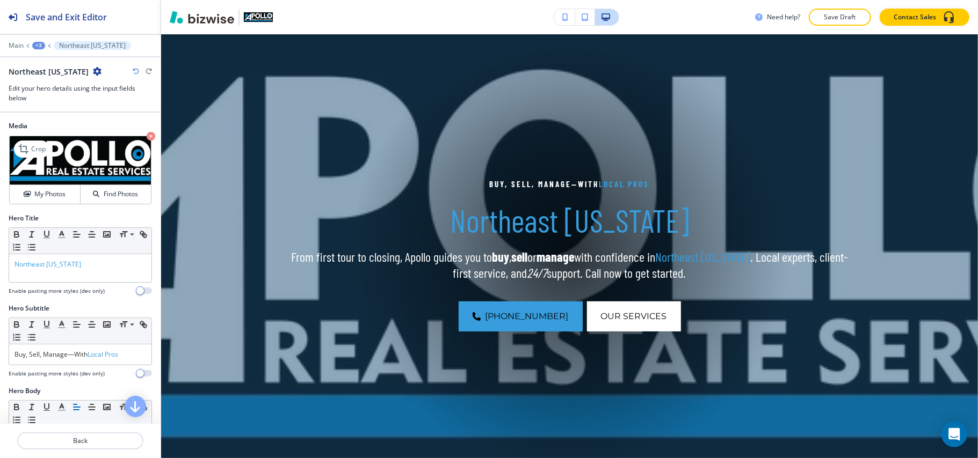
click at [147, 136] on icon "button" at bounding box center [151, 136] width 9 height 9
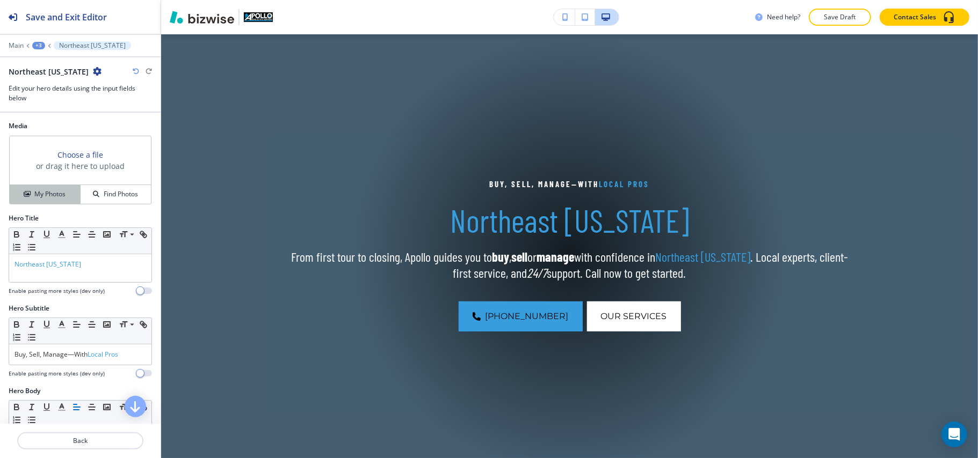
click at [43, 194] on h4 "My Photos" at bounding box center [49, 195] width 31 height 10
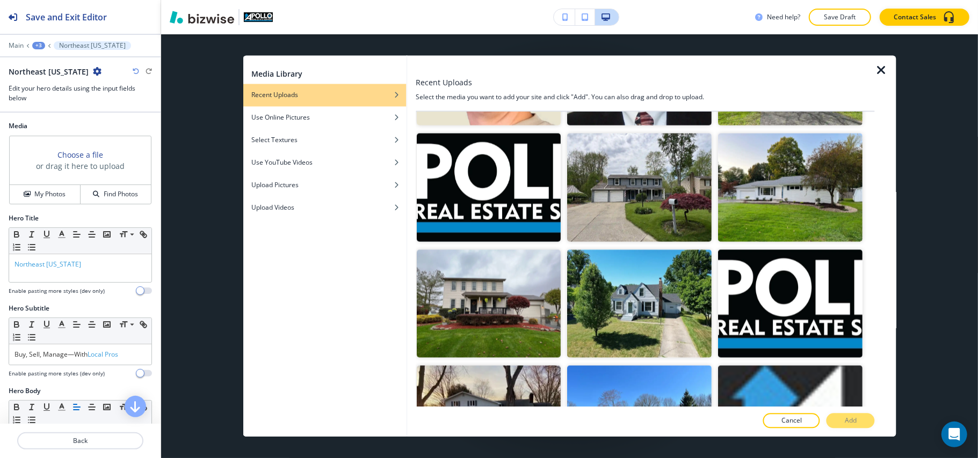
scroll to position [1424, 0]
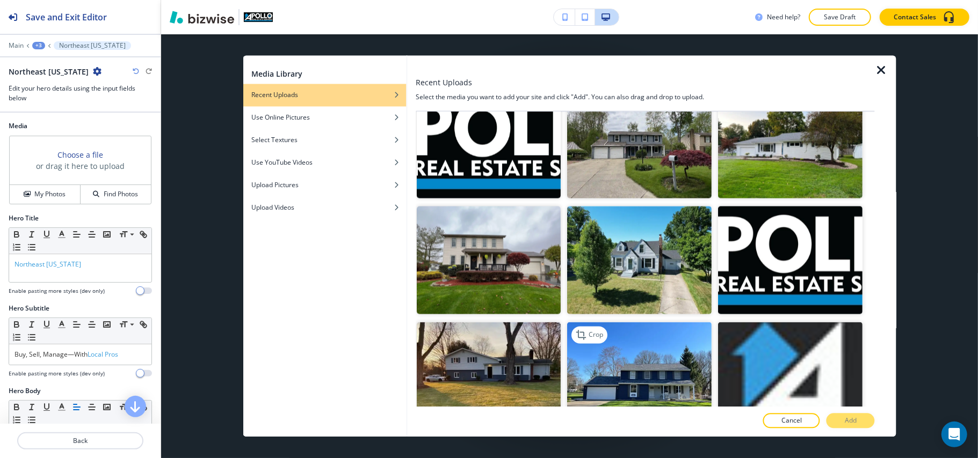
click at [654, 342] on img "button" at bounding box center [639, 377] width 144 height 108
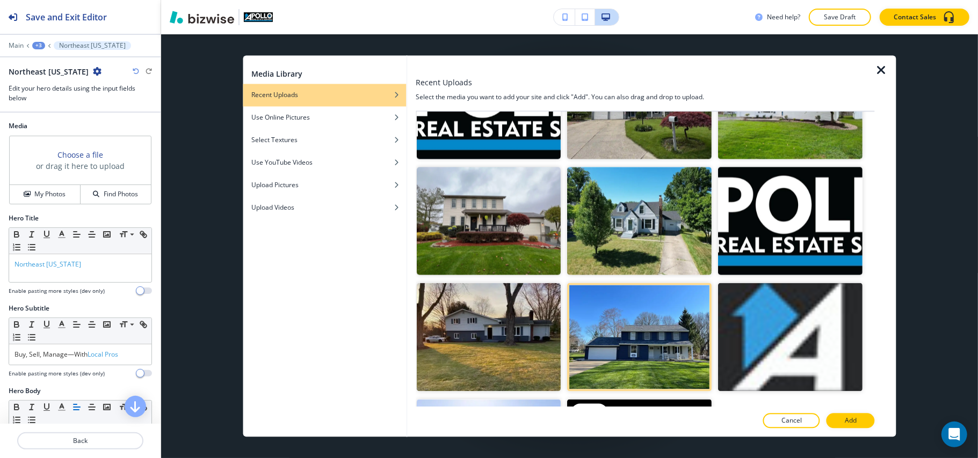
scroll to position [1529, 0]
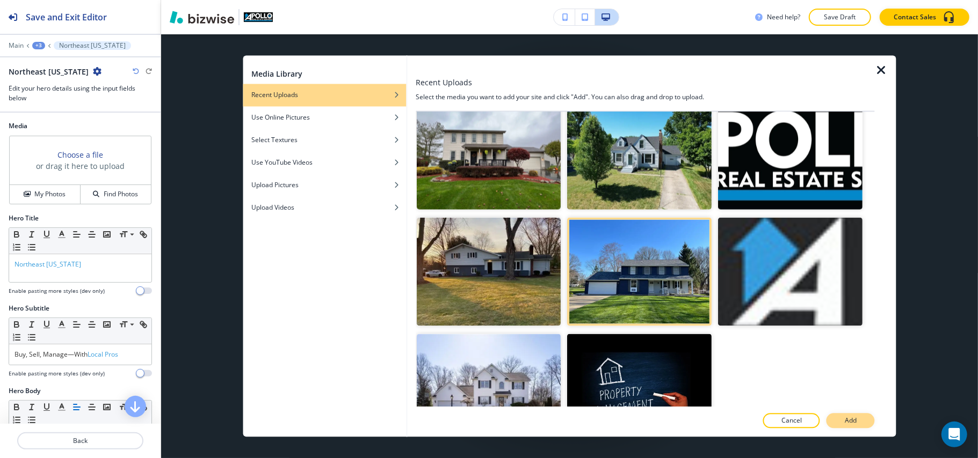
click at [855, 426] on button "Add" at bounding box center [850, 421] width 48 height 15
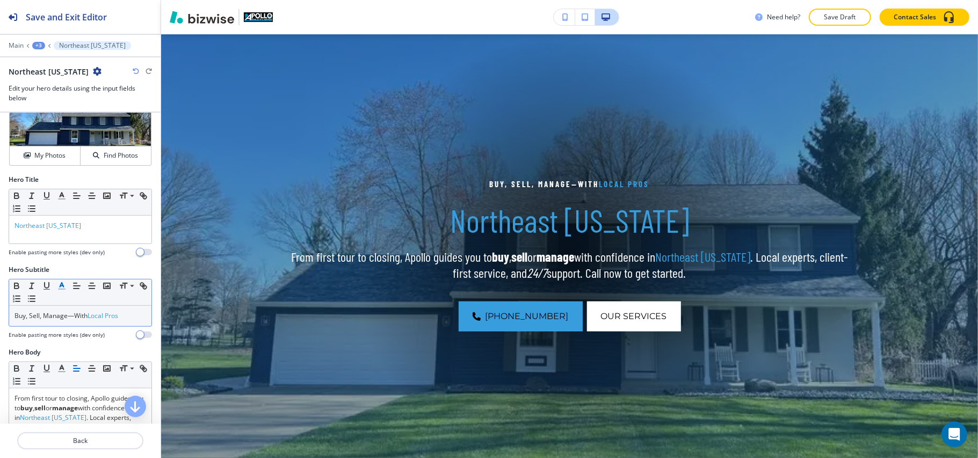
scroll to position [71, 0]
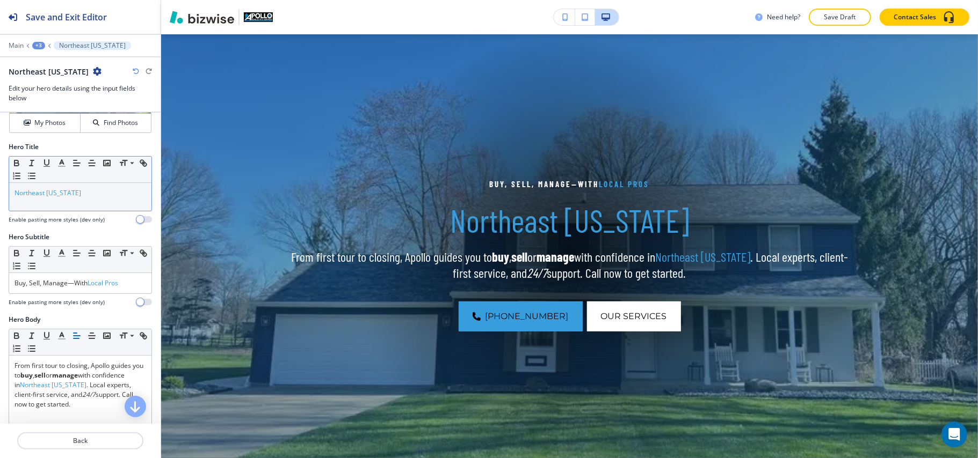
click at [81, 179] on div "Small Normal Large Huge" at bounding box center [80, 170] width 142 height 26
click at [70, 194] on p "Northeast Ohio" at bounding box center [80, 193] width 132 height 10
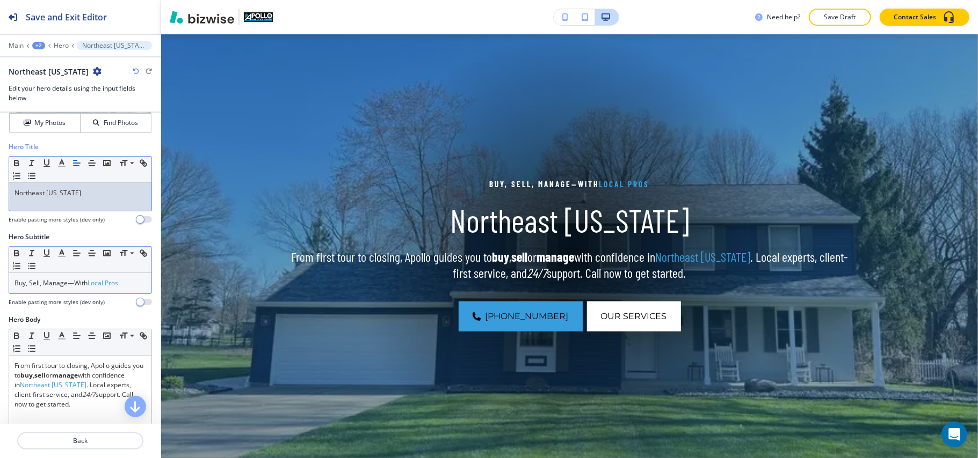
click at [92, 284] on span "Local Pros" at bounding box center [103, 283] width 31 height 9
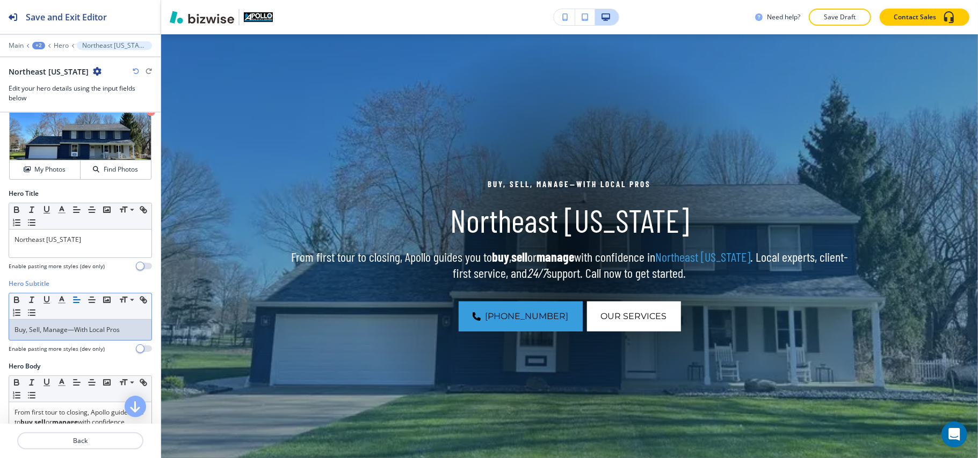
scroll to position [0, 0]
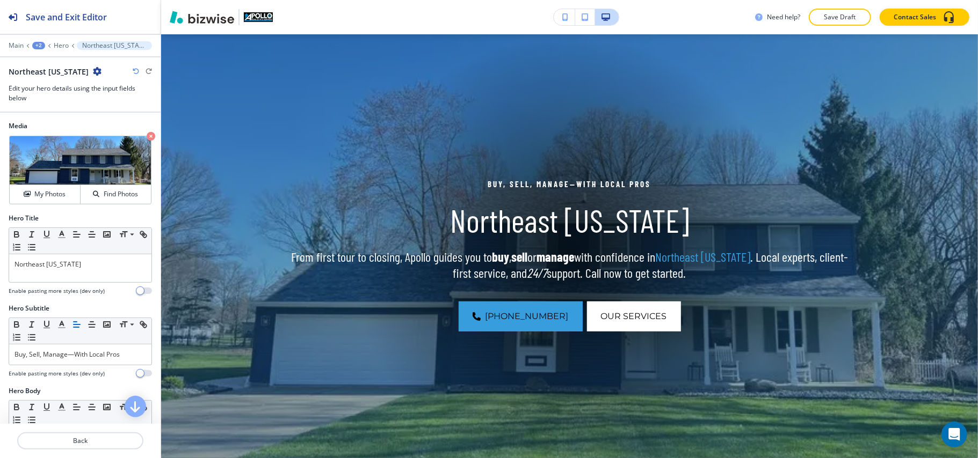
click at [42, 47] on div "+2" at bounding box center [38, 46] width 13 height 8
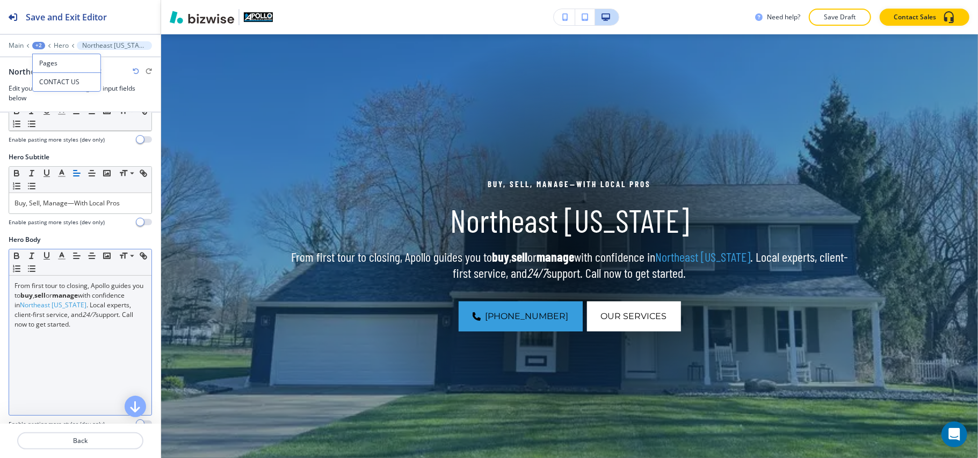
scroll to position [215, 0]
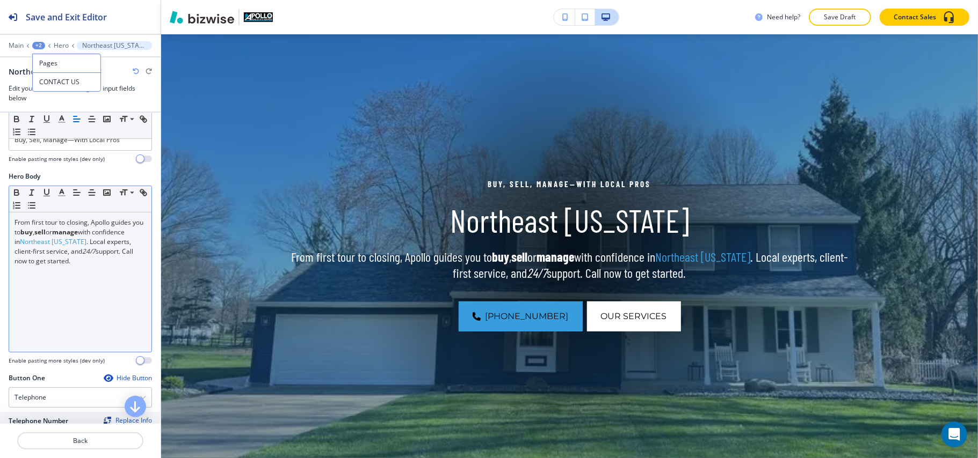
click at [75, 260] on p "From first tour to closing, Apollo guides you to buy , sell or manage with conf…" at bounding box center [80, 242] width 132 height 48
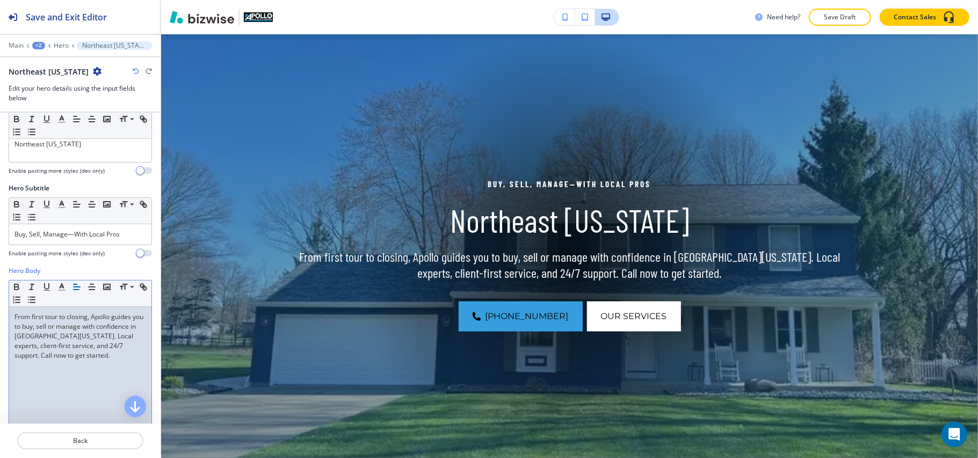
scroll to position [0, 0]
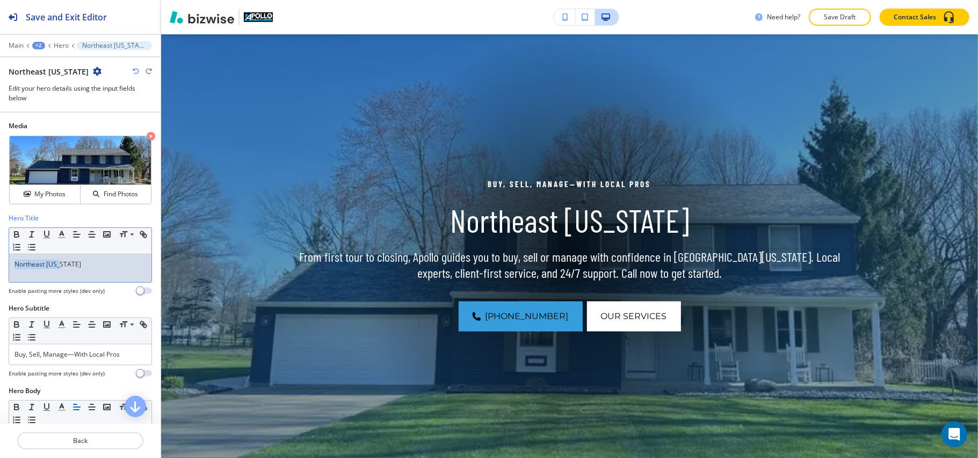
drag, startPoint x: 68, startPoint y: 261, endPoint x: 0, endPoint y: 260, distance: 67.6
click at [0, 260] on div "Hero Title Small Normal Large Huge Northeast Ohio Enable pasting more styles (d…" at bounding box center [80, 259] width 161 height 90
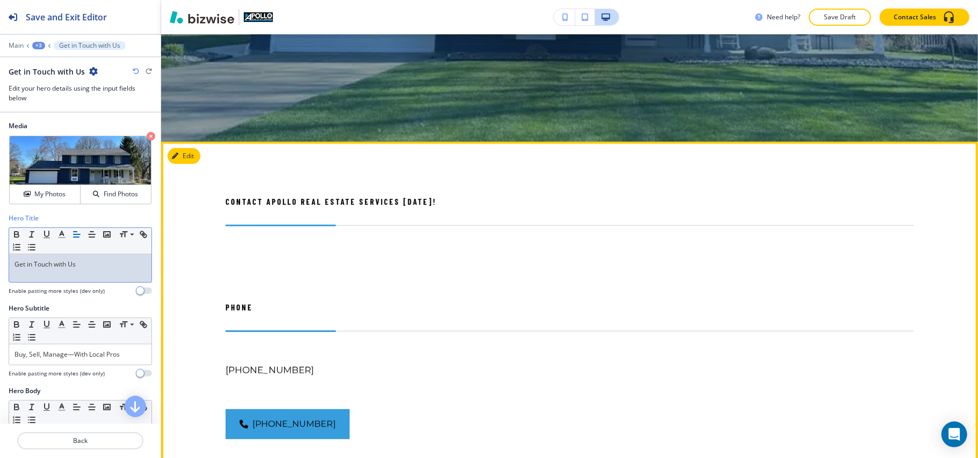
scroll to position [436, 0]
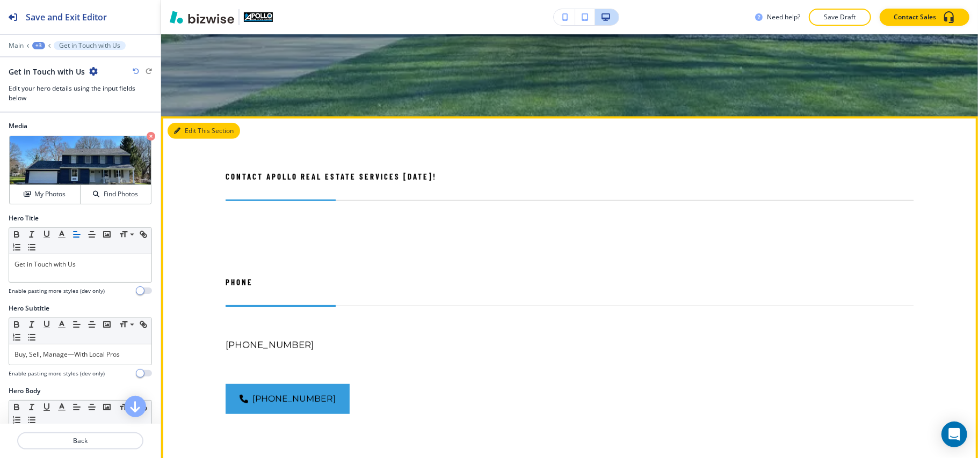
click at [181, 129] on button "Edit This Section" at bounding box center [204, 131] width 72 height 16
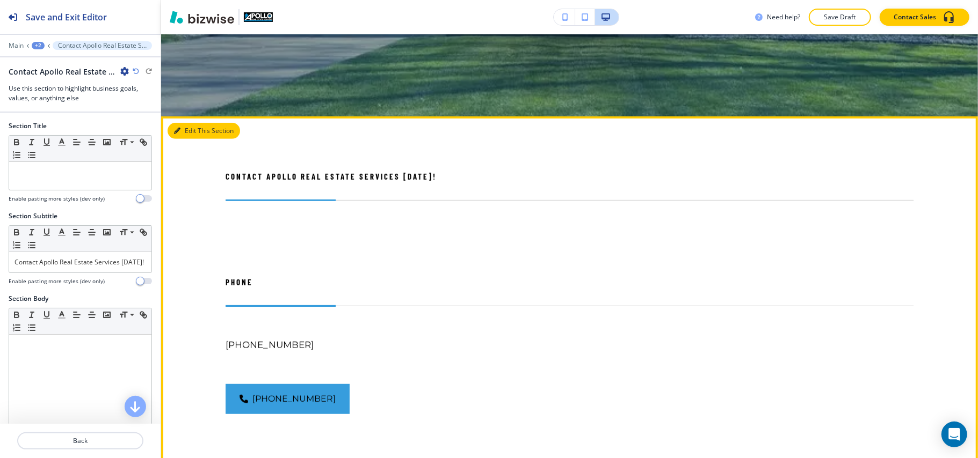
scroll to position [519, 0]
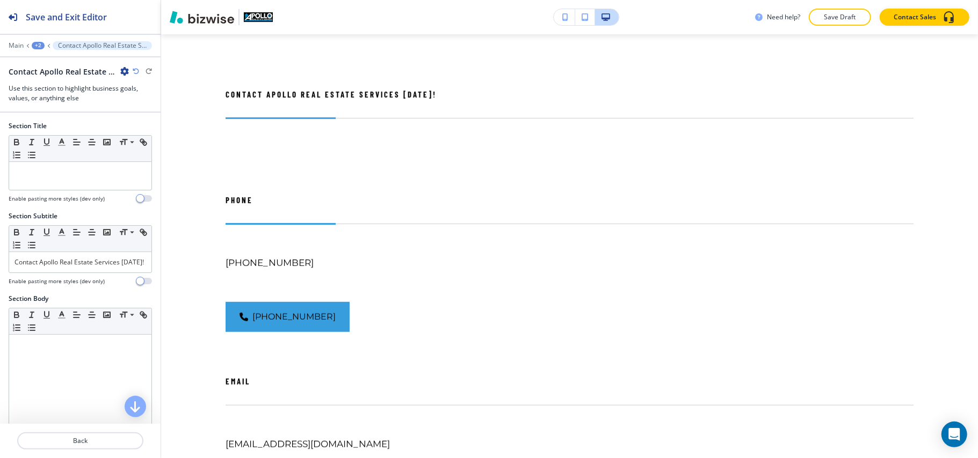
click at [129, 67] on div "Contact Apollo Real Estate Services Today!" at bounding box center [80, 71] width 143 height 11
click at [127, 71] on icon "button" at bounding box center [124, 71] width 9 height 9
click at [150, 128] on p "Delete Section" at bounding box center [154, 128] width 55 height 10
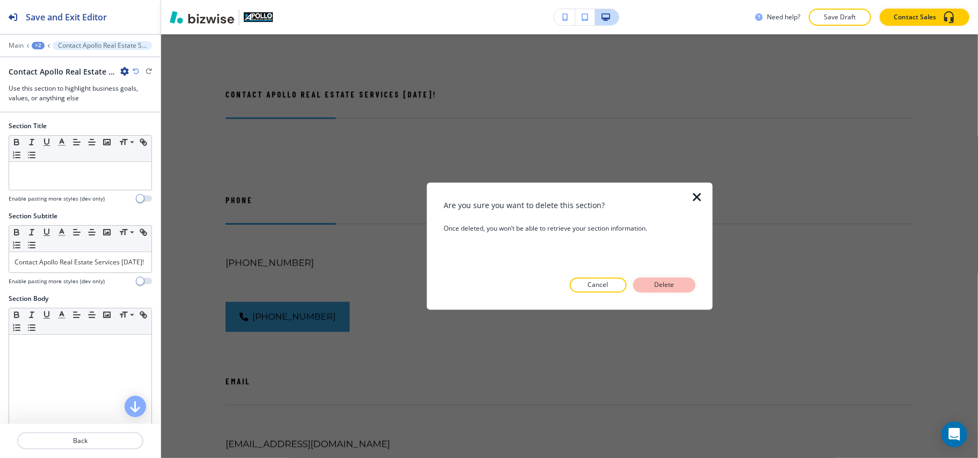
click at [660, 280] on button "Delete" at bounding box center [664, 285] width 62 height 15
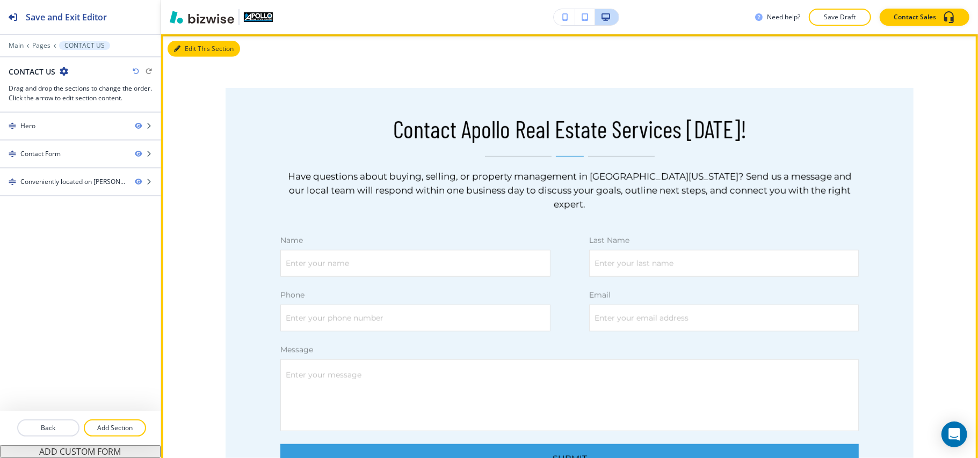
click at [185, 50] on button "Edit This Section" at bounding box center [204, 49] width 72 height 16
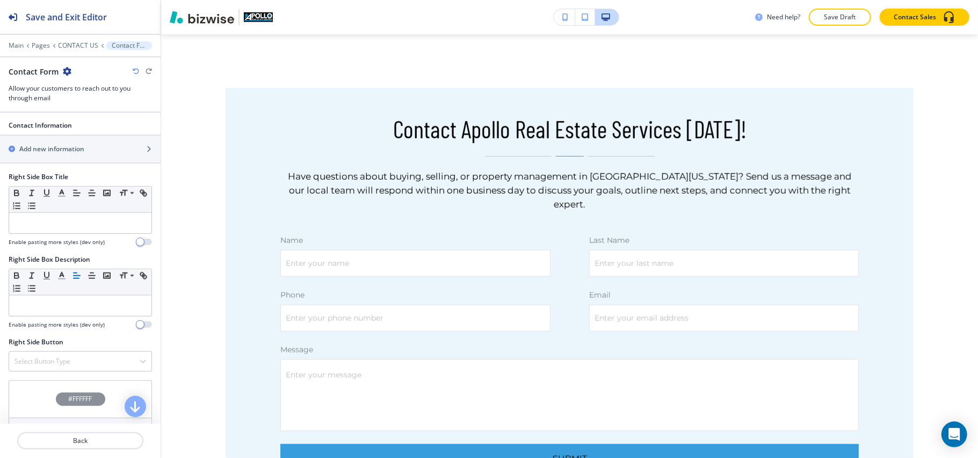
scroll to position [716, 0]
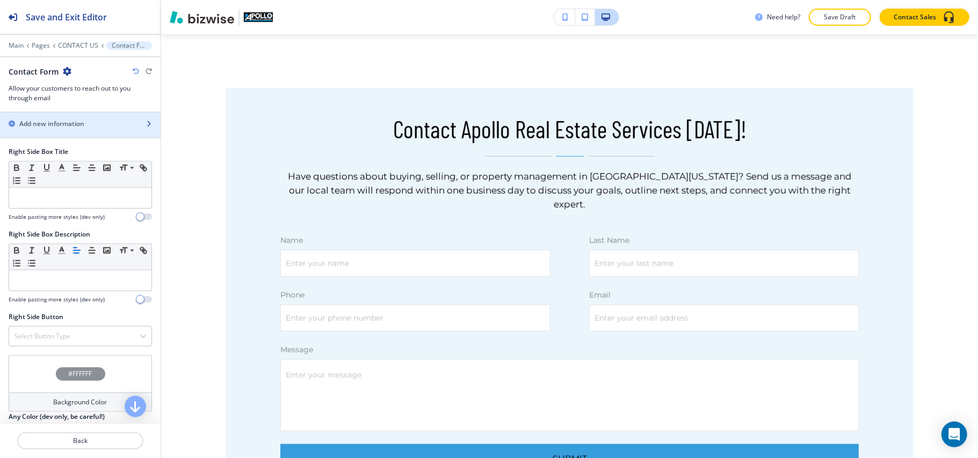
click at [61, 129] on h2 "Add new information" at bounding box center [51, 124] width 65 height 10
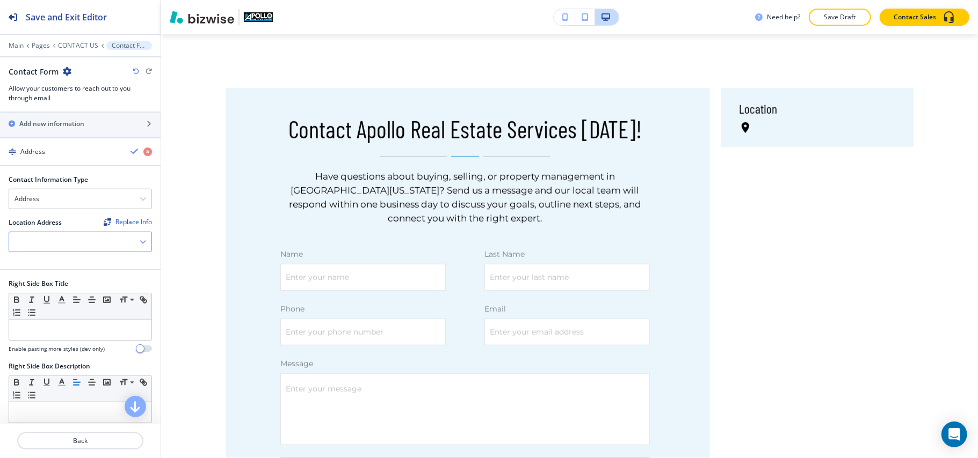
click at [49, 252] on div at bounding box center [80, 241] width 142 height 19
click at [37, 266] on h4 "120 Niles Cortland Rd SE, Warren, OH 44484, USA" at bounding box center [80, 261] width 132 height 10
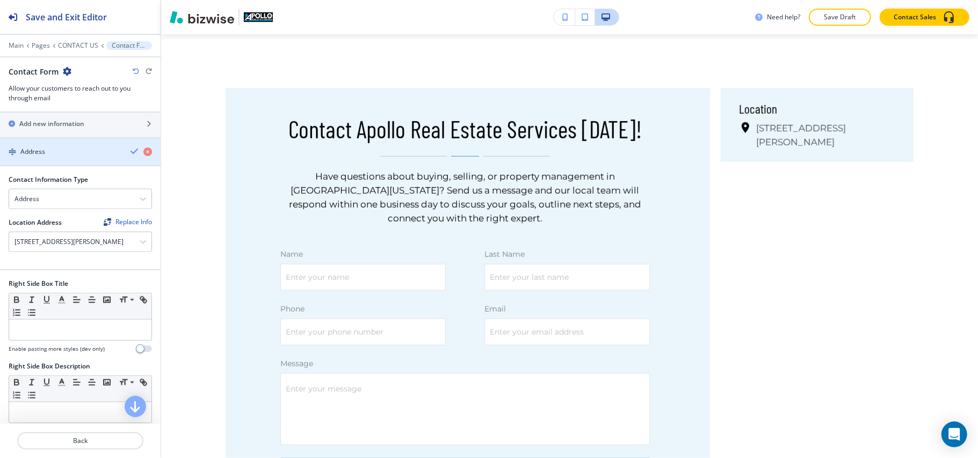
click at [65, 157] on div "Address" at bounding box center [61, 152] width 122 height 10
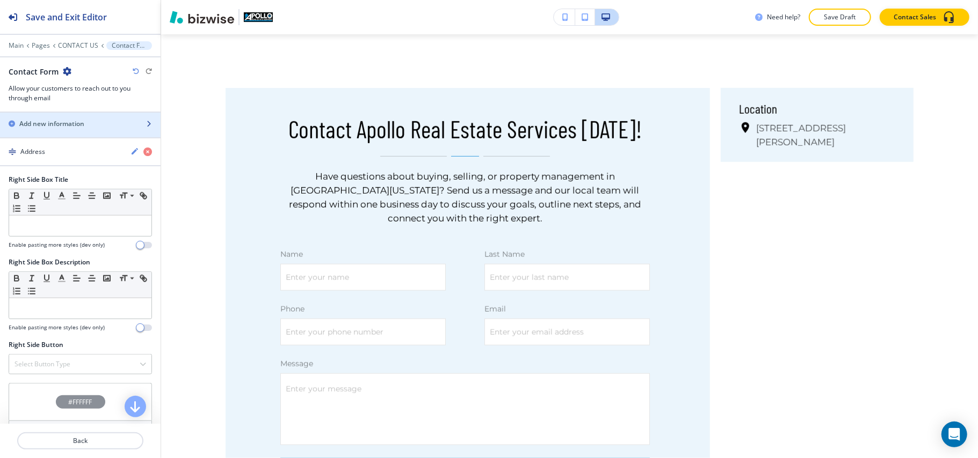
click at [67, 129] on h2 "Add new information" at bounding box center [51, 124] width 65 height 10
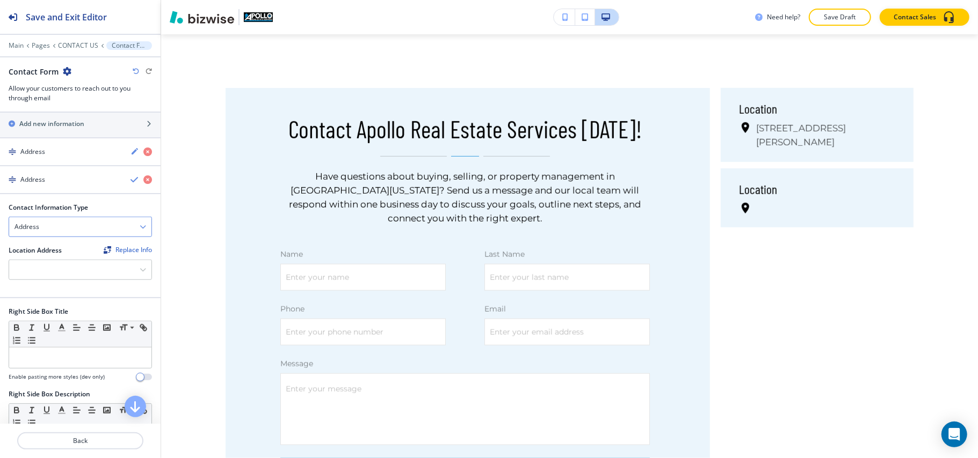
click at [46, 237] on div "Address" at bounding box center [80, 226] width 142 height 19
click at [47, 269] on h4 "Phone Number" at bounding box center [80, 264] width 132 height 10
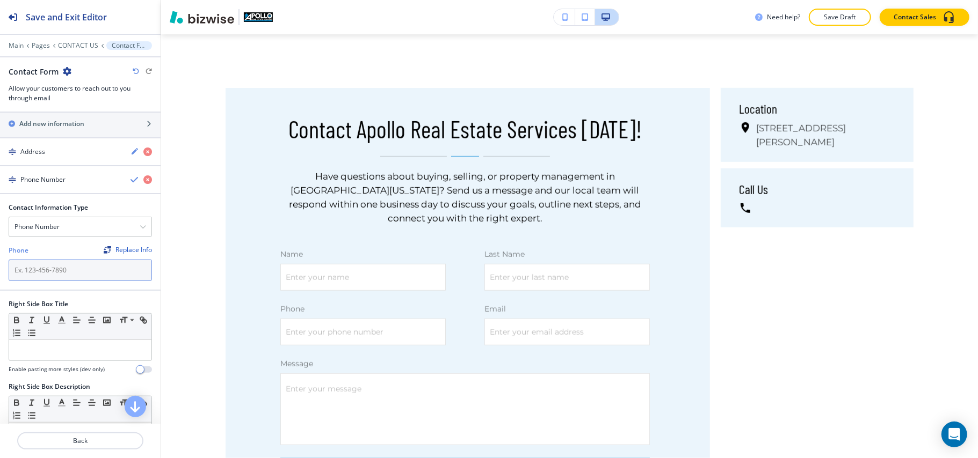
click at [46, 281] on input "text" at bounding box center [80, 270] width 143 height 21
paste input "330-856-6666"
type input "330-856-6666"
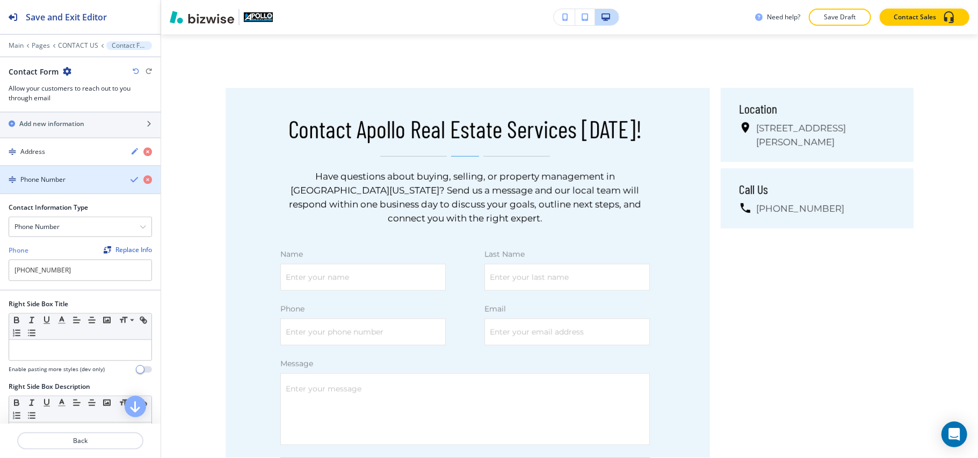
click at [48, 185] on h4 "Phone Number" at bounding box center [42, 180] width 45 height 10
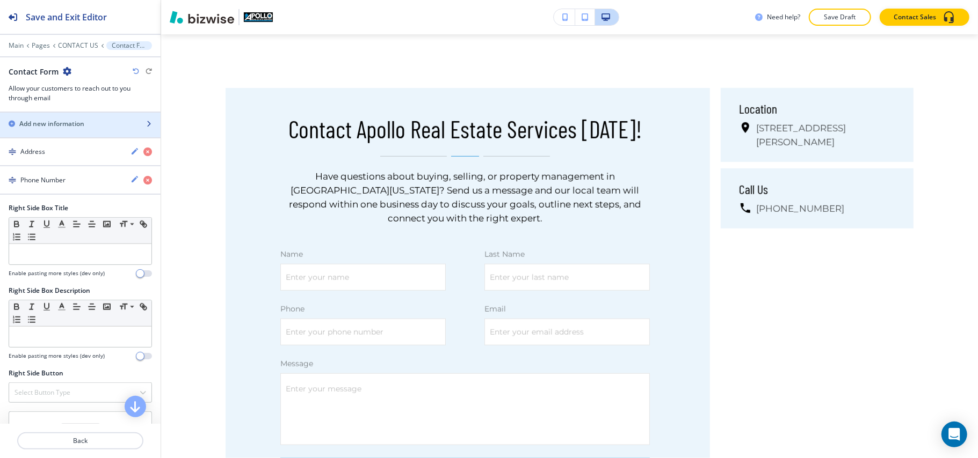
click at [52, 129] on h2 "Add new information" at bounding box center [51, 124] width 65 height 10
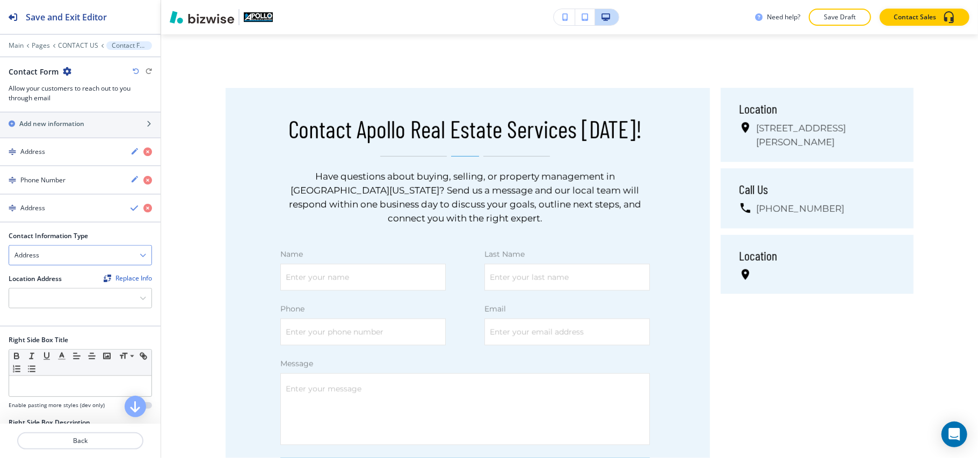
click at [44, 265] on div "Address" at bounding box center [80, 255] width 142 height 19
drag, startPoint x: 52, startPoint y: 299, endPoint x: 69, endPoint y: 84, distance: 215.4
click at [52, 283] on div "Email Address" at bounding box center [80, 274] width 142 height 18
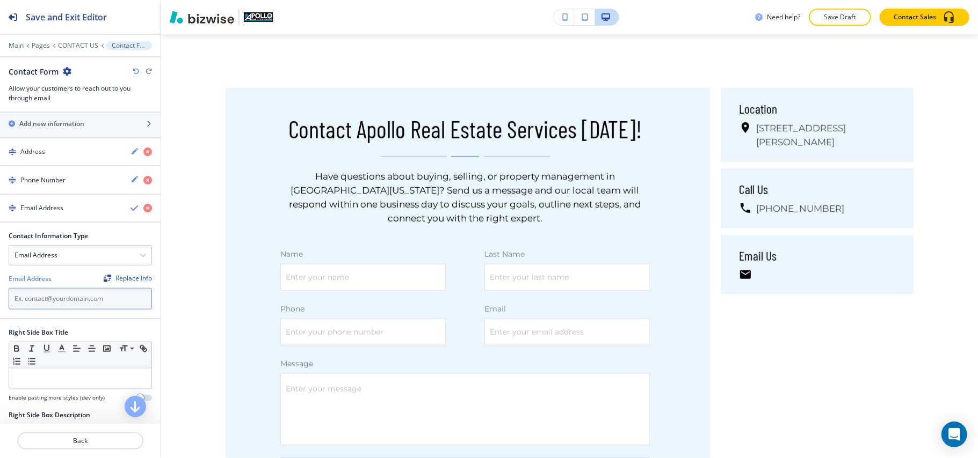
click at [55, 310] on input "text" at bounding box center [80, 298] width 143 height 21
paste input "apollo@apolloreservices.com"
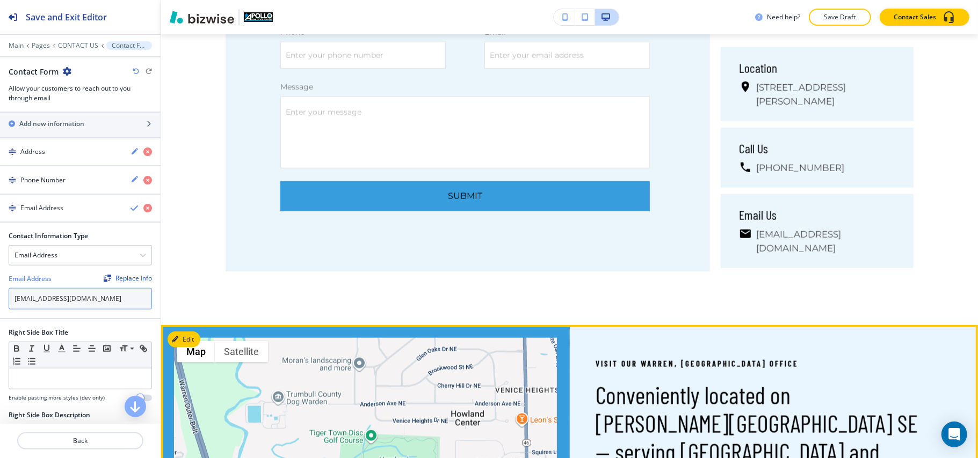
scroll to position [948, 0]
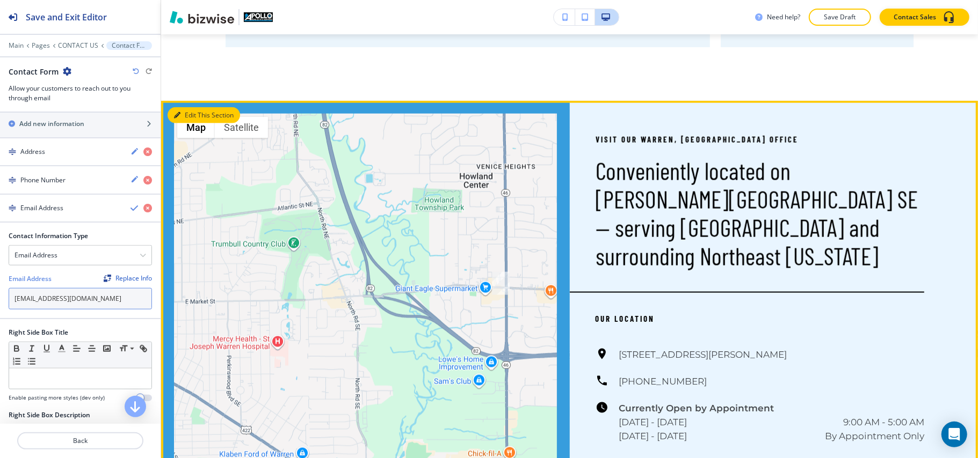
type input "apollo@apolloreservices.com"
click at [186, 118] on button "Edit This Section" at bounding box center [204, 115] width 72 height 16
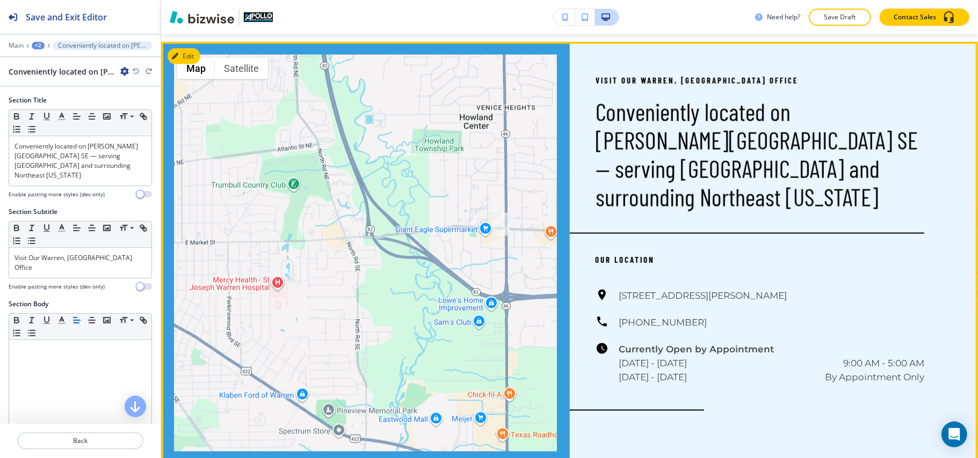
scroll to position [1088, 0]
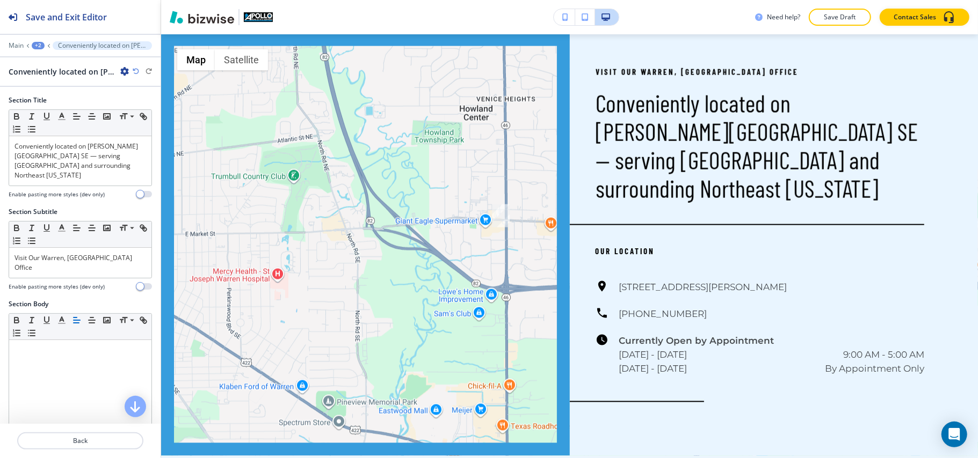
click at [122, 71] on icon "button" at bounding box center [124, 71] width 9 height 9
click at [136, 127] on p "Delete Section" at bounding box center [154, 128] width 55 height 10
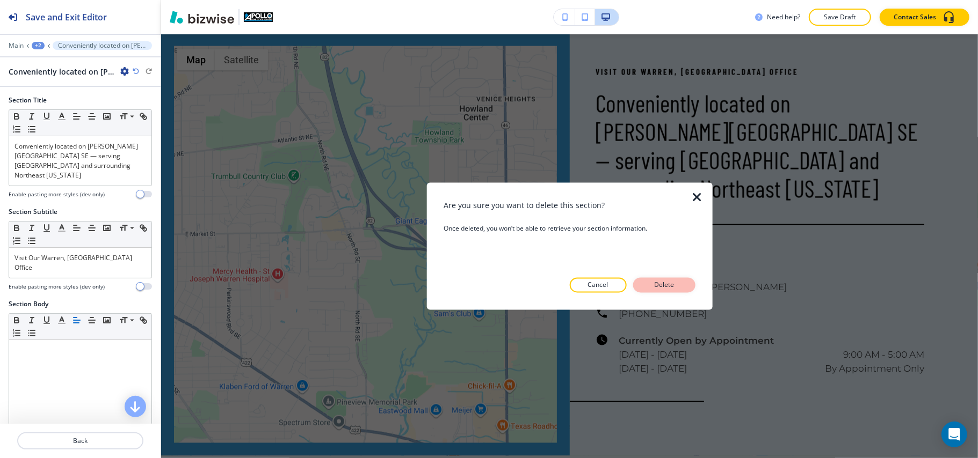
click at [658, 286] on p "Delete" at bounding box center [664, 286] width 26 height 10
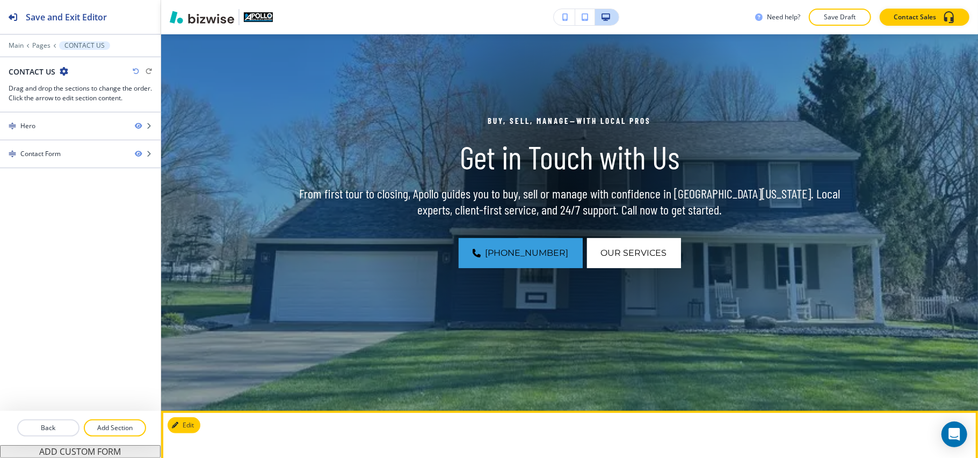
scroll to position [14, 0]
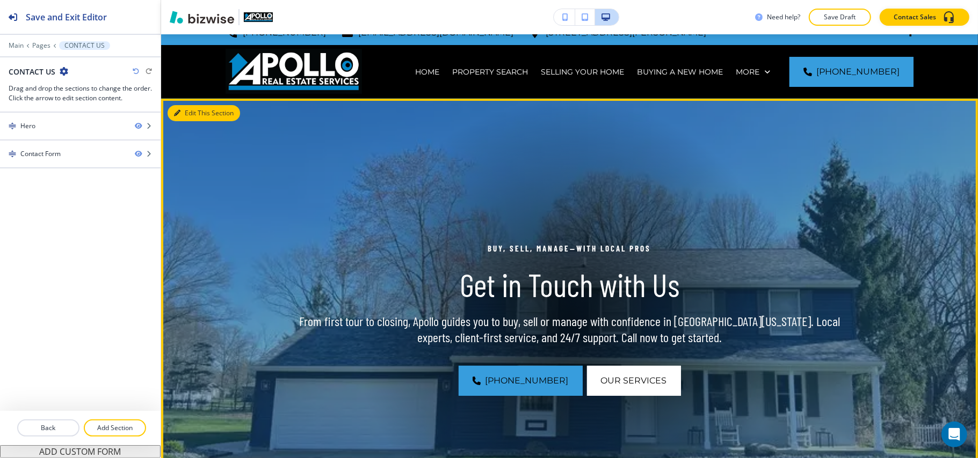
click at [185, 111] on button "Edit This Section" at bounding box center [204, 113] width 72 height 16
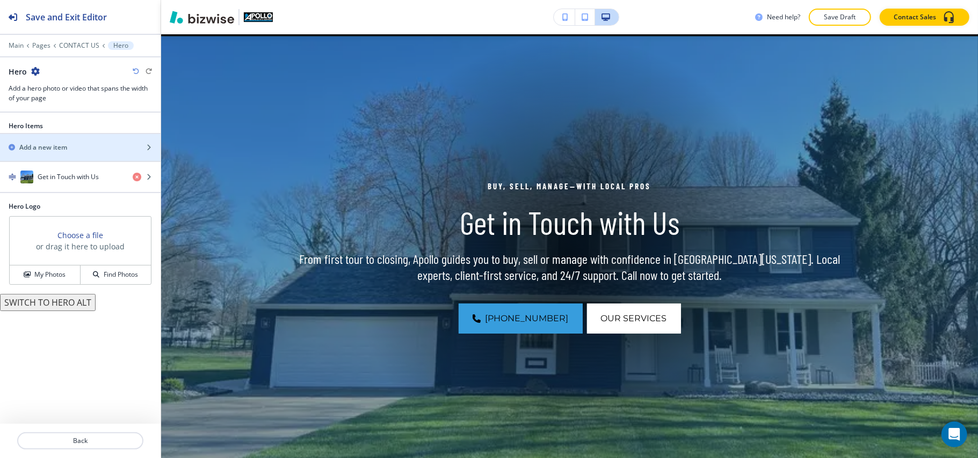
scroll to position [78, 0]
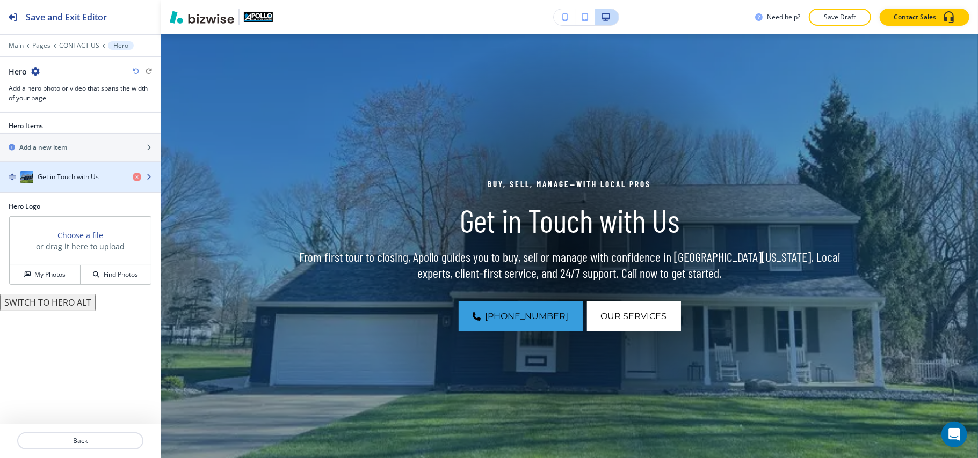
click at [62, 179] on h4 "Get in Touch with Us" at bounding box center [68, 177] width 61 height 10
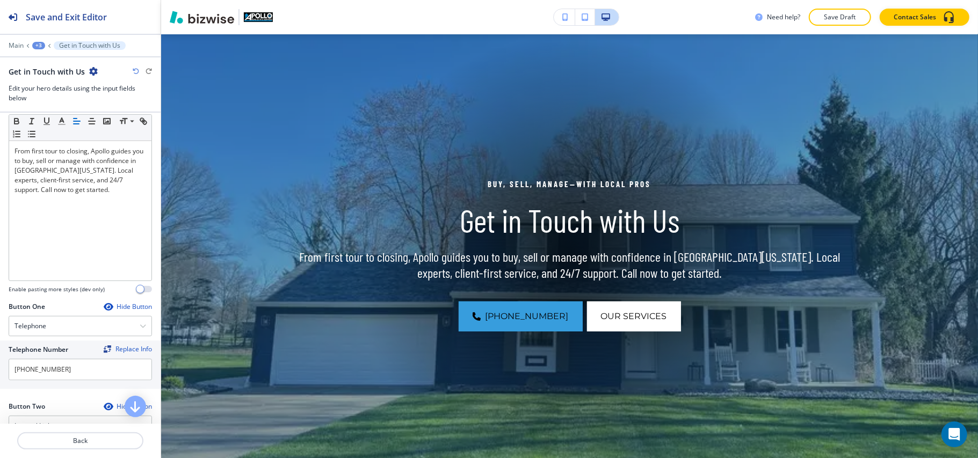
scroll to position [512, 0]
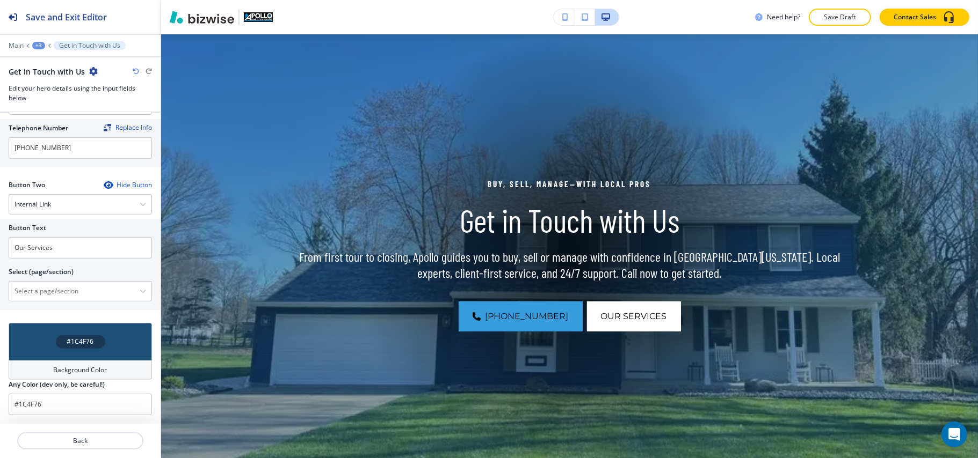
click at [39, 340] on div "#1C4F76" at bounding box center [80, 342] width 143 height 38
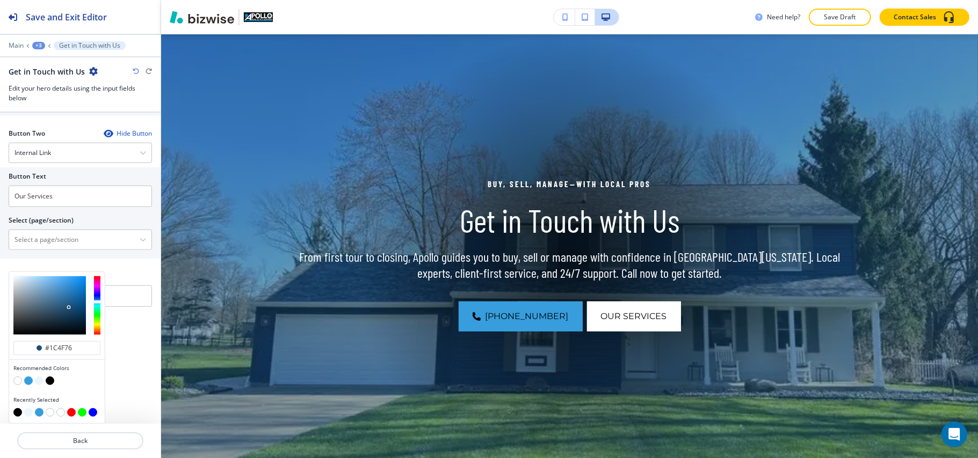
click at [49, 381] on button "button" at bounding box center [50, 381] width 9 height 9
type input "#000000"
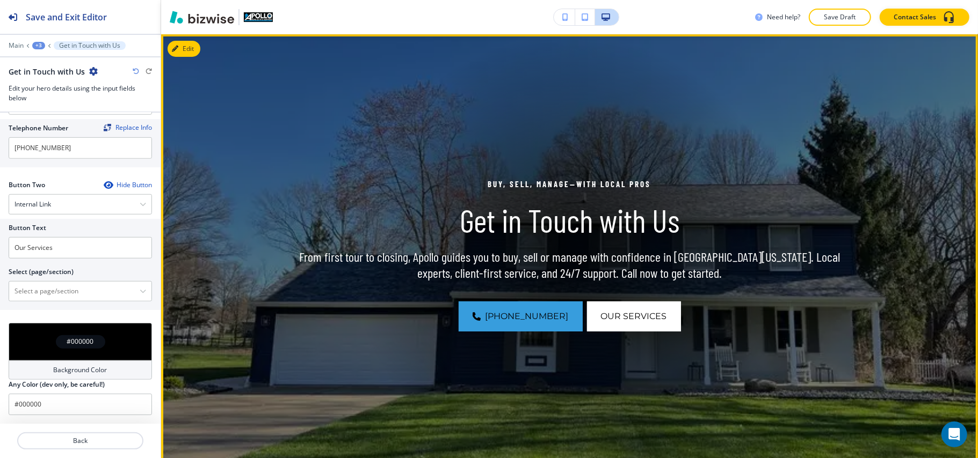
scroll to position [0, 0]
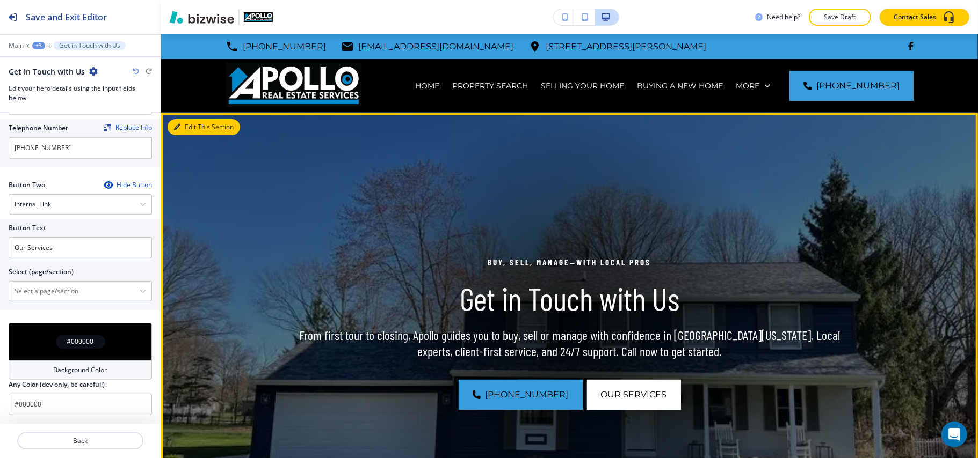
drag, startPoint x: 189, startPoint y: 125, endPoint x: 177, endPoint y: 132, distance: 13.7
click at [190, 125] on button "Edit This Section" at bounding box center [204, 127] width 72 height 16
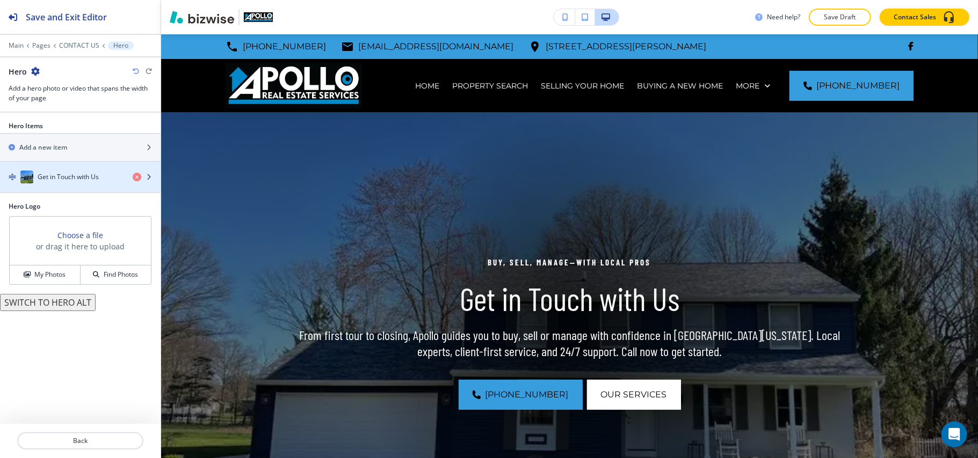
click at [80, 181] on h4 "Get in Touch with Us" at bounding box center [68, 177] width 61 height 10
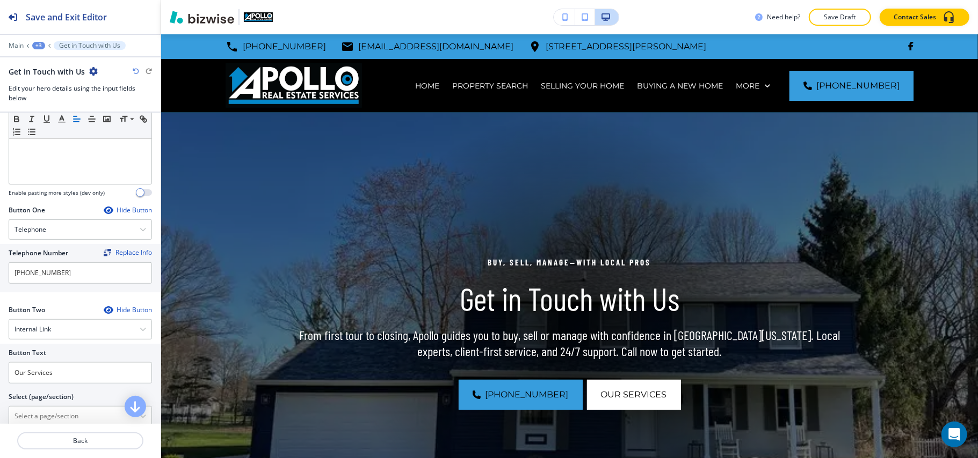
scroll to position [512, 0]
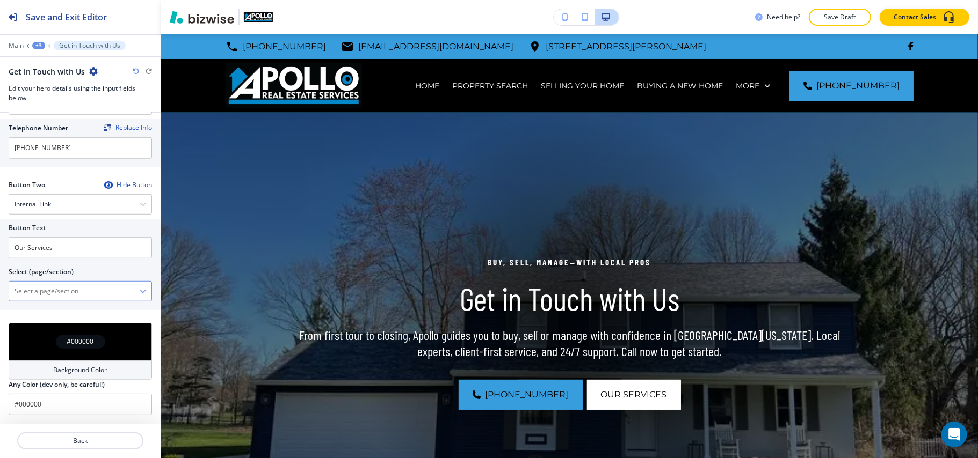
click at [52, 283] on \(page\/section\) "Manual Input" at bounding box center [74, 291] width 130 height 18
click at [13, 199] on div "Internal Link" at bounding box center [80, 204] width 142 height 19
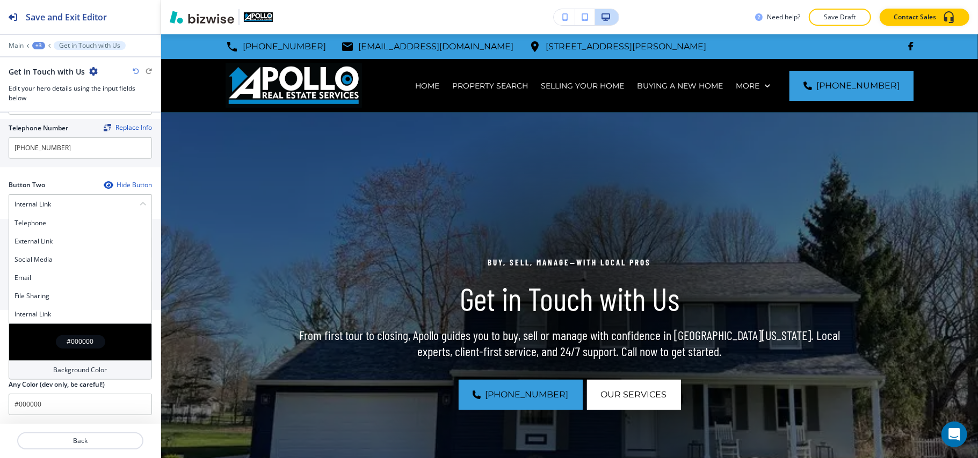
click at [104, 183] on div "Hide Button" at bounding box center [128, 185] width 48 height 9
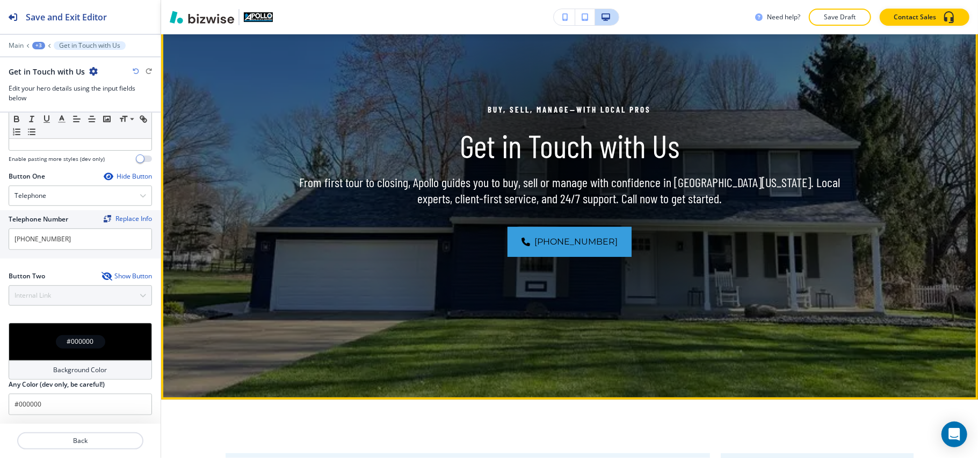
scroll to position [286, 0]
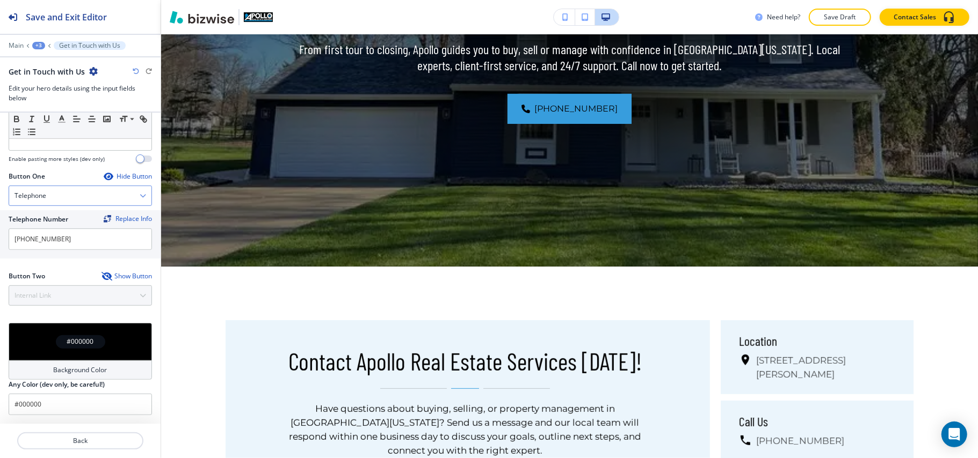
click at [76, 194] on div "Telephone" at bounding box center [80, 195] width 142 height 19
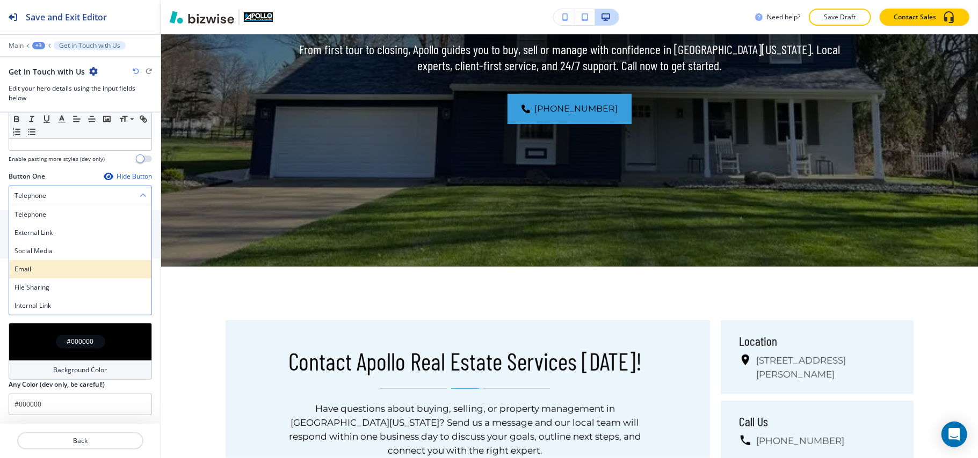
click at [43, 267] on h4 "Email" at bounding box center [80, 270] width 132 height 10
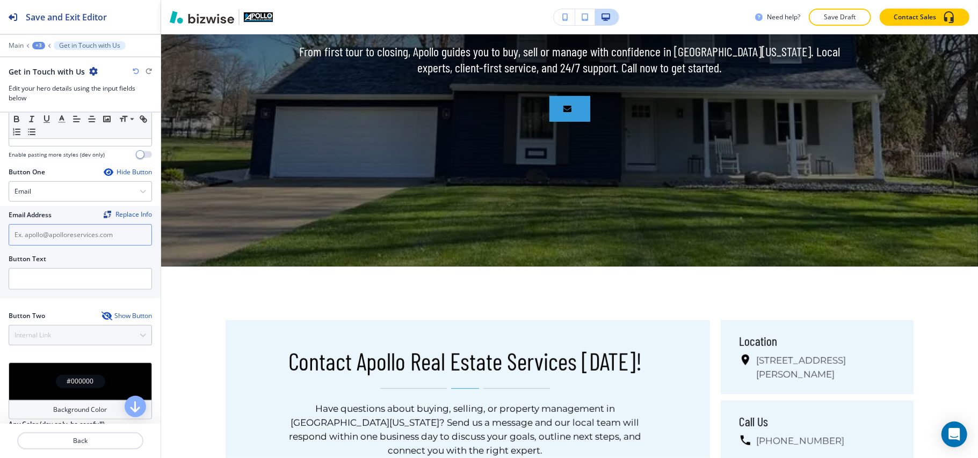
click at [56, 245] on input "text" at bounding box center [80, 234] width 143 height 21
paste input "apollo@apolloreservices.com"
type input "apollo@apolloreservices.com"
click at [56, 275] on input "text" at bounding box center [80, 278] width 143 height 21
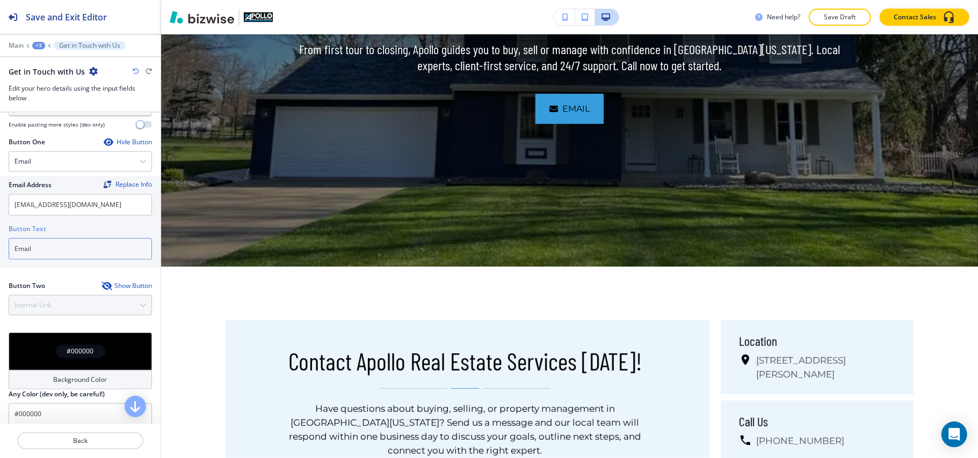
scroll to position [465, 0]
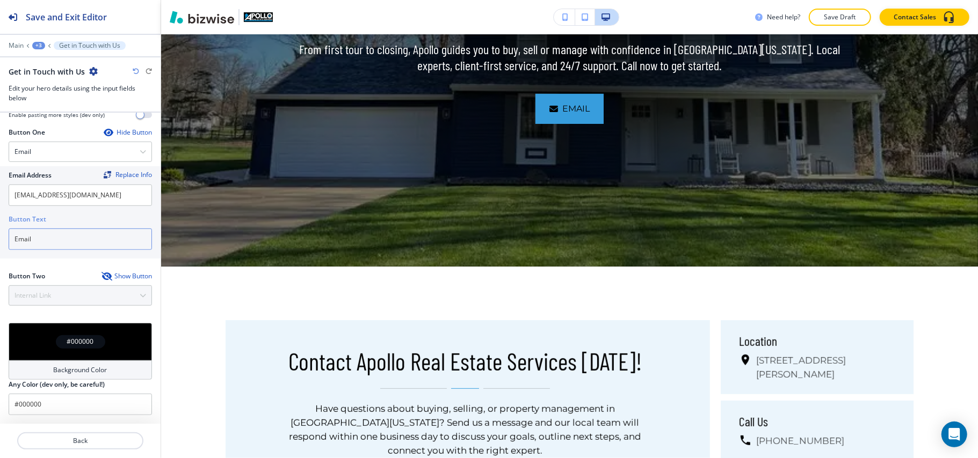
type input "Email"
click at [101, 273] on icon "button" at bounding box center [105, 276] width 9 height 9
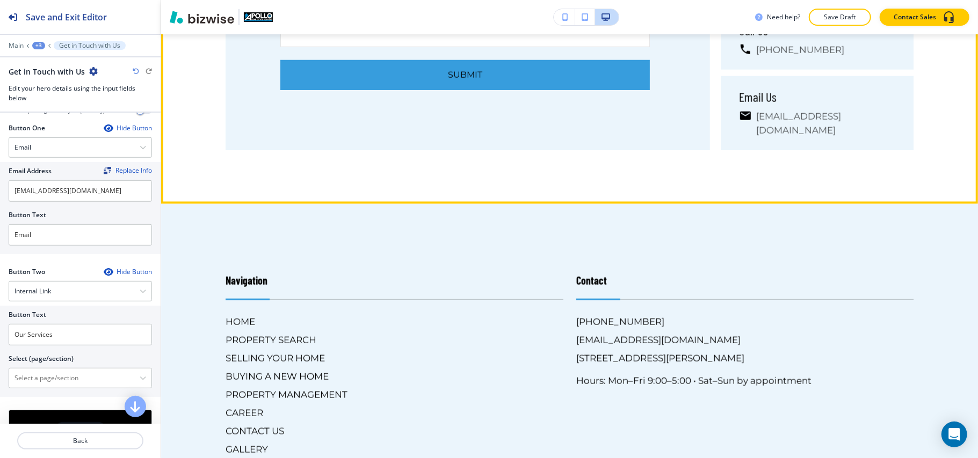
scroll to position [1074, 0]
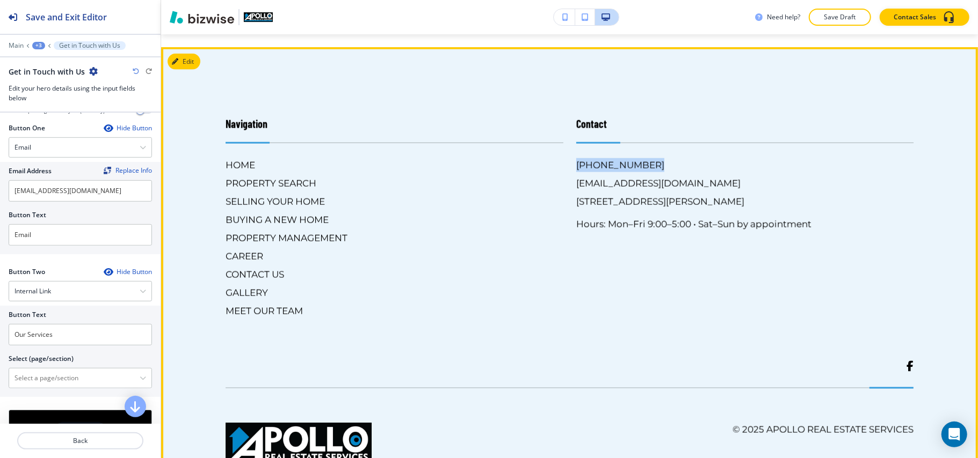
drag, startPoint x: 643, startPoint y: 162, endPoint x: 565, endPoint y: 162, distance: 77.8
click at [565, 162] on div "Contact (330) 856-6666 apollo@apolloreservices.com 120 Niles Cortland Rd SE, Wa…" at bounding box center [738, 206] width 351 height 224
copy h6 "(330) 856-6666"
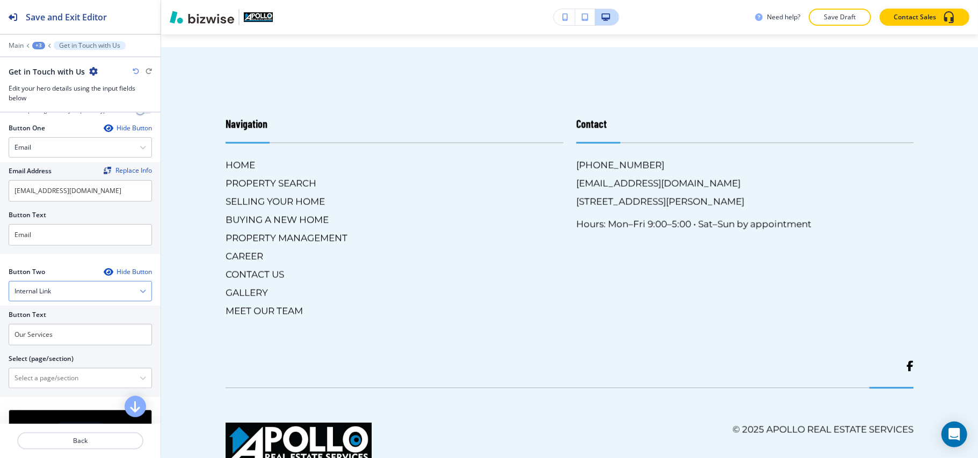
click at [74, 292] on div "Internal Link" at bounding box center [80, 291] width 142 height 19
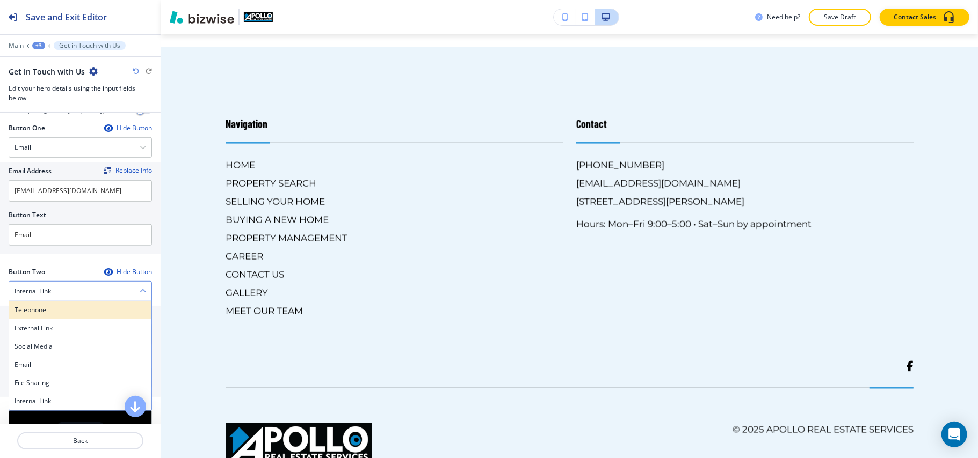
click at [65, 315] on h4 "Telephone" at bounding box center [80, 310] width 132 height 10
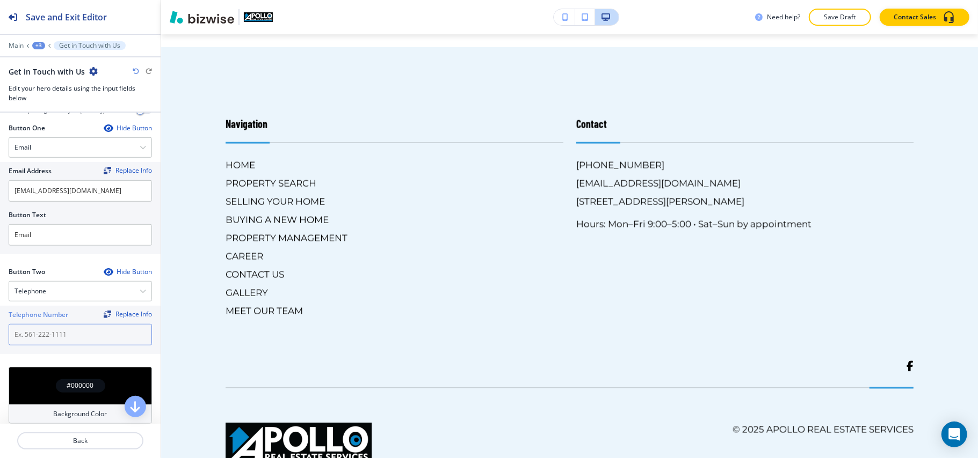
click at [60, 337] on input "text" at bounding box center [80, 334] width 143 height 21
paste input "(330) 856-6666"
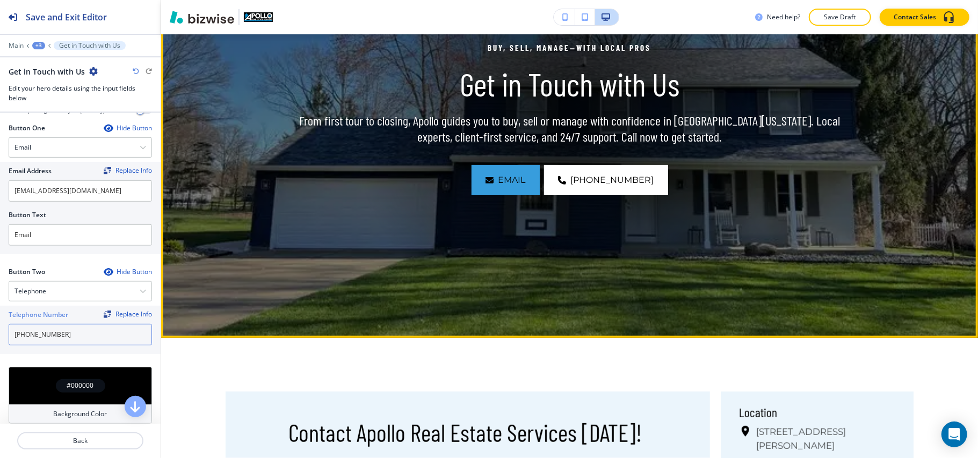
scroll to position [0, 0]
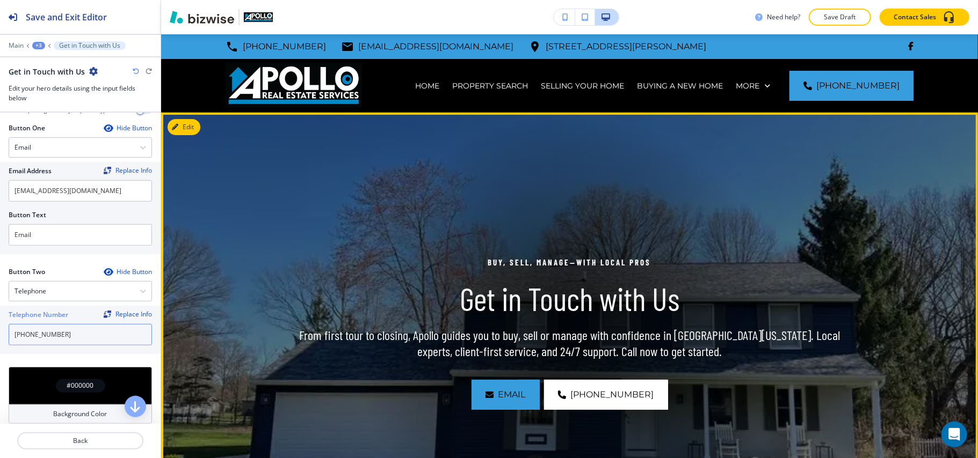
type input "(330) 856-6666"
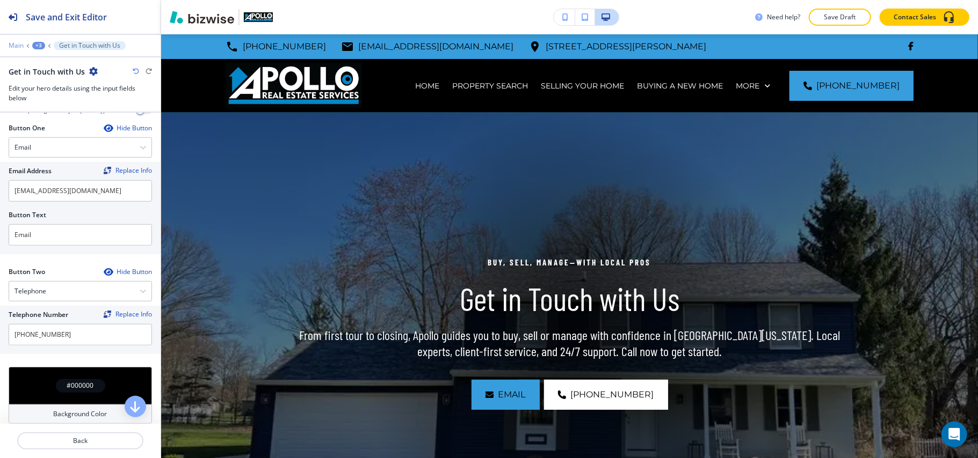
click at [17, 43] on p "Main" at bounding box center [16, 46] width 15 height 8
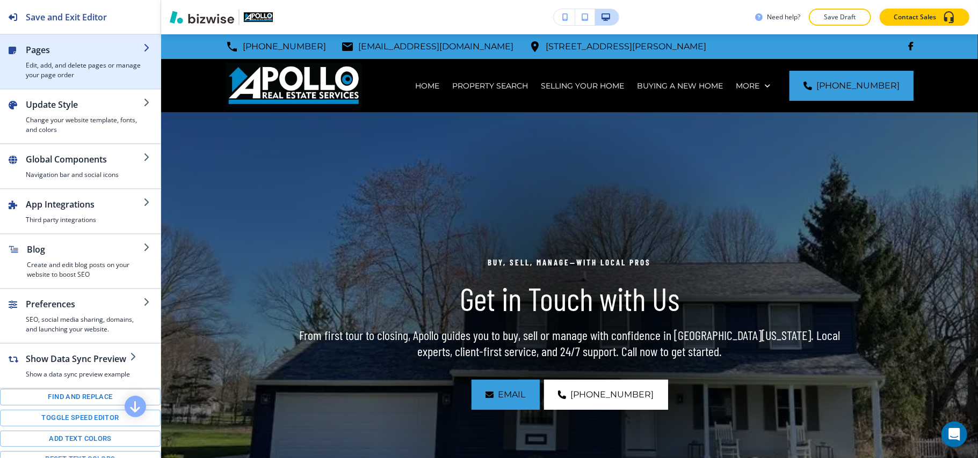
click at [56, 62] on h4 "Edit, add, and delete pages or manage your page order" at bounding box center [85, 70] width 118 height 19
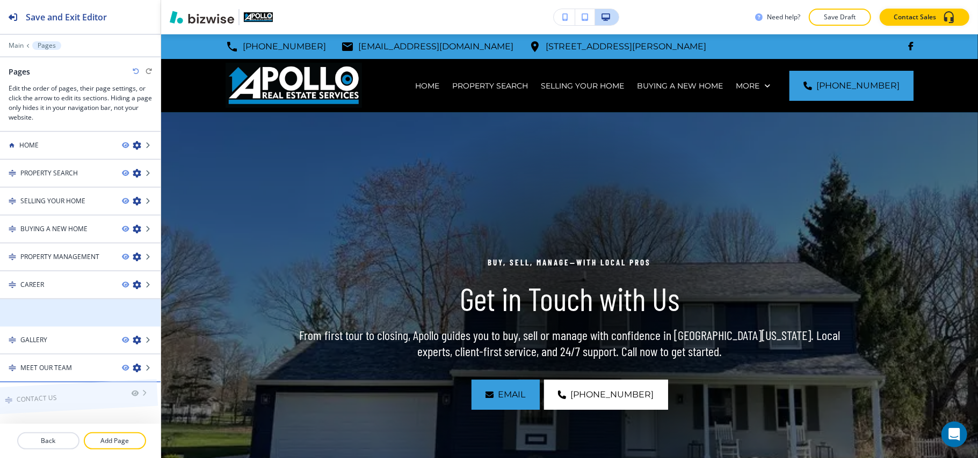
drag, startPoint x: 60, startPoint y: 305, endPoint x: 56, endPoint y: 369, distance: 64.0
click at [59, 321] on div at bounding box center [80, 322] width 161 height 9
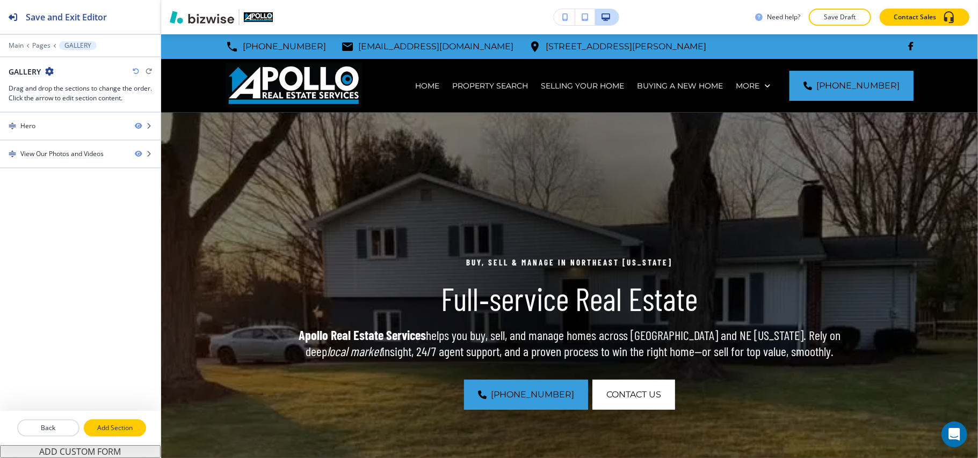
click at [119, 428] on p "Add Section" at bounding box center [115, 429] width 60 height 10
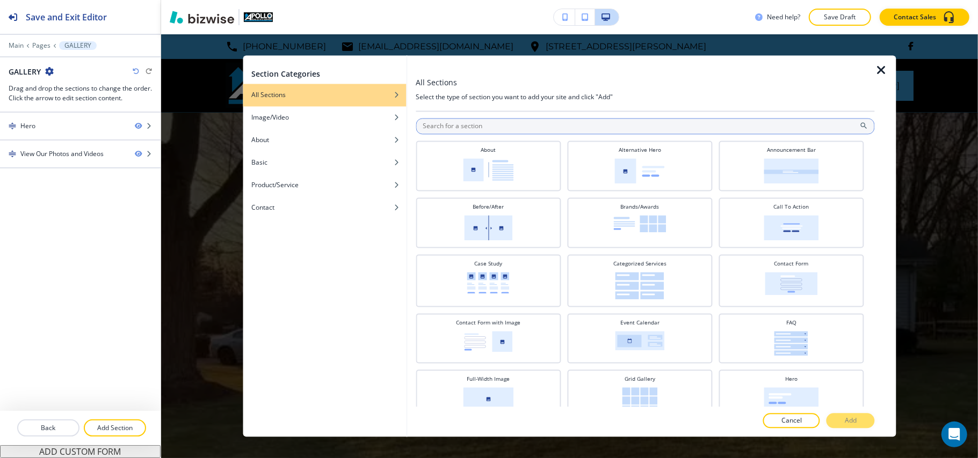
click at [514, 127] on input "text" at bounding box center [645, 127] width 459 height 16
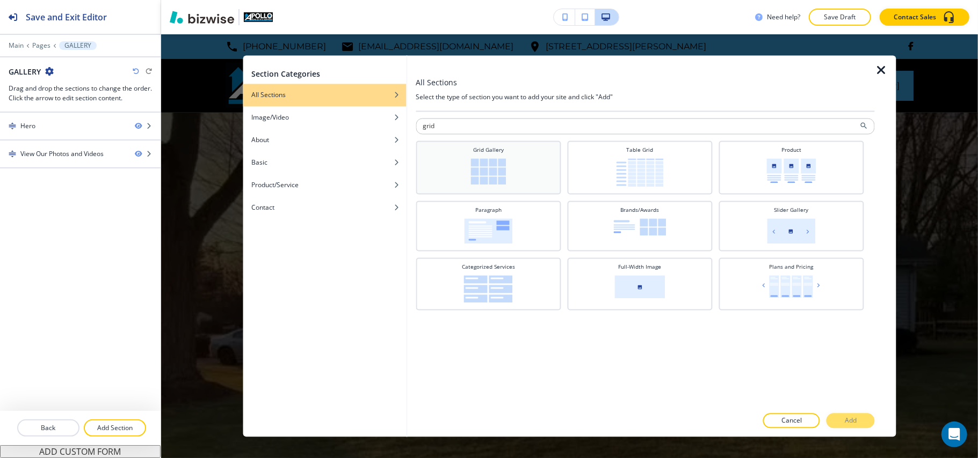
type input "grid"
click at [500, 150] on h4 "Grid Gallery" at bounding box center [488, 151] width 31 height 8
click at [850, 419] on p "Add" at bounding box center [851, 422] width 12 height 10
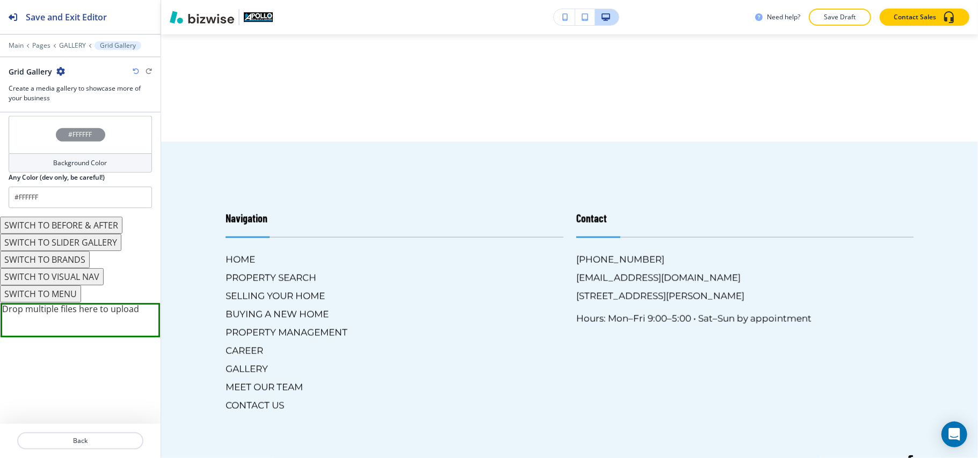
scroll to position [286, 0]
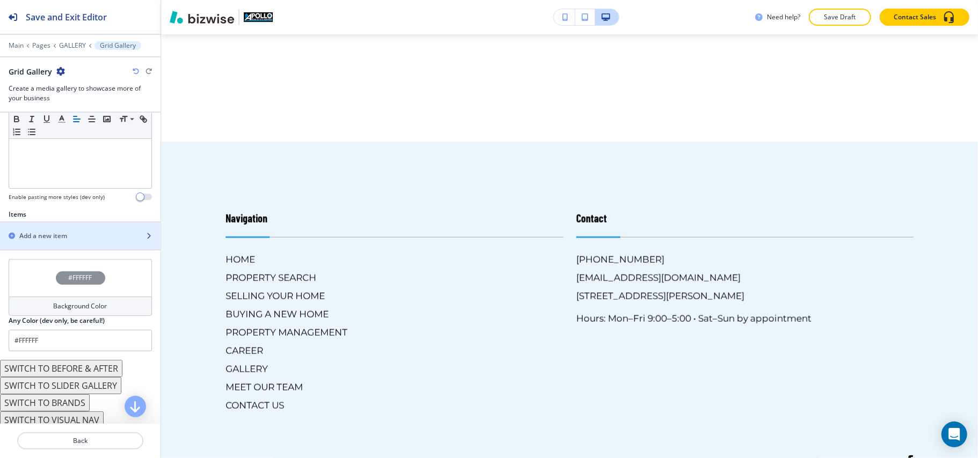
click at [69, 236] on div "Add a new item" at bounding box center [68, 236] width 137 height 10
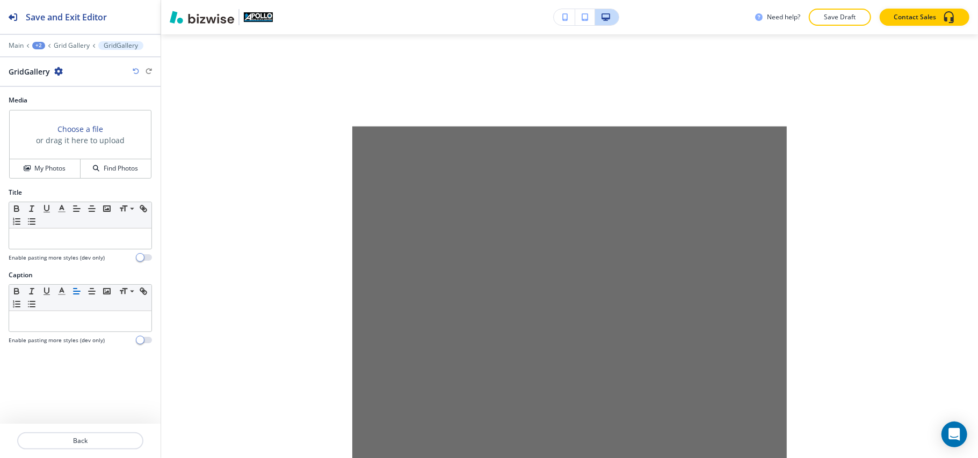
scroll to position [1222, 0]
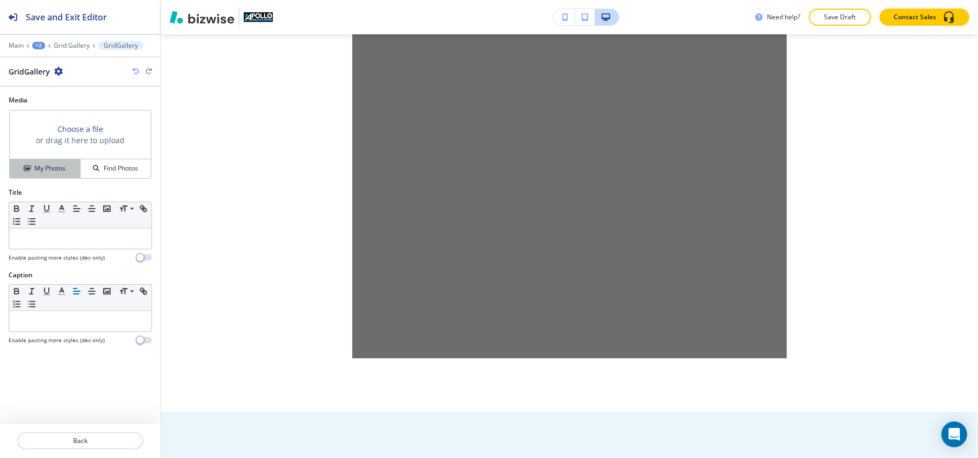
click at [41, 169] on h4 "My Photos" at bounding box center [49, 169] width 31 height 10
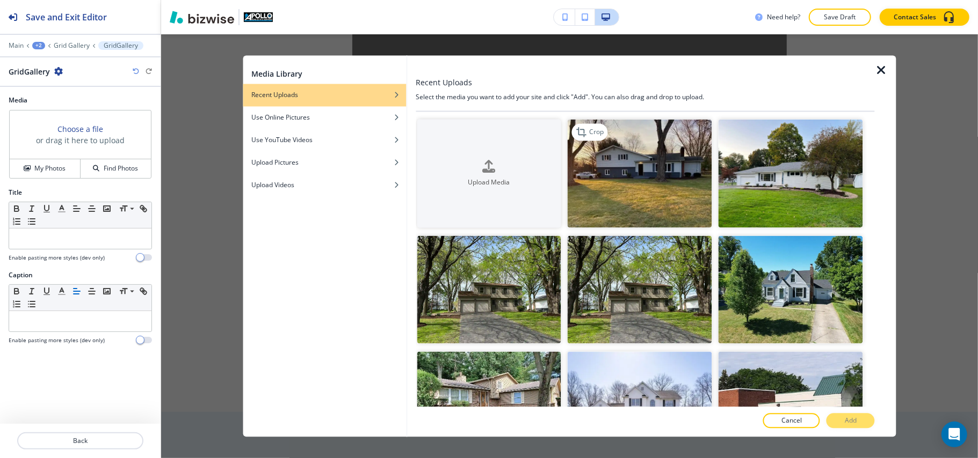
click at [660, 194] on img "button" at bounding box center [639, 174] width 144 height 108
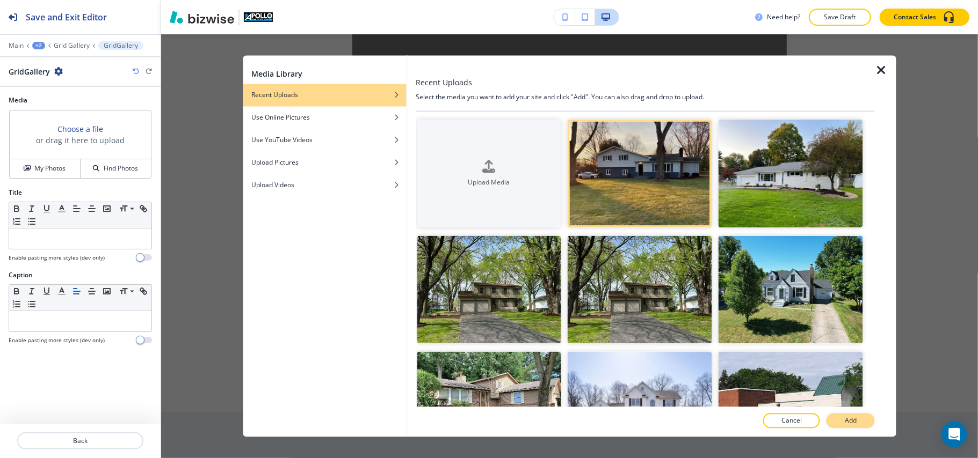
click at [847, 422] on p "Add" at bounding box center [851, 422] width 12 height 10
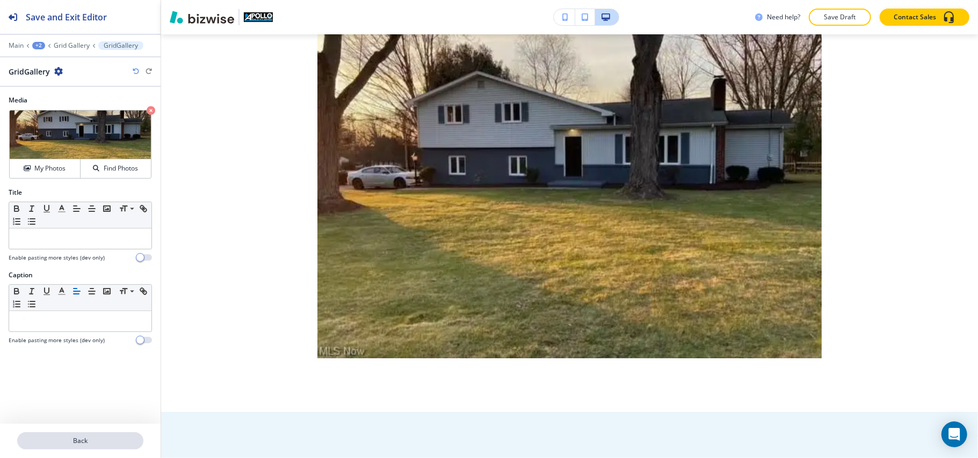
click at [99, 443] on p "Back" at bounding box center [80, 441] width 124 height 10
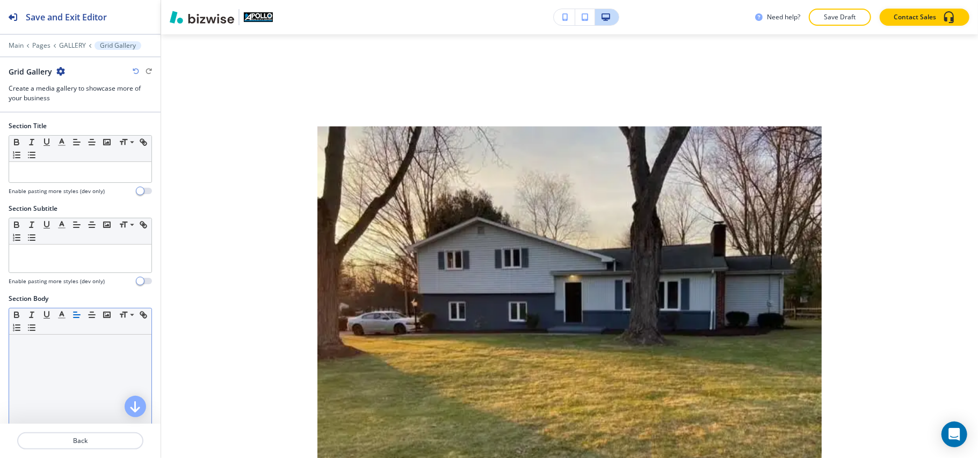
scroll to position [286, 0]
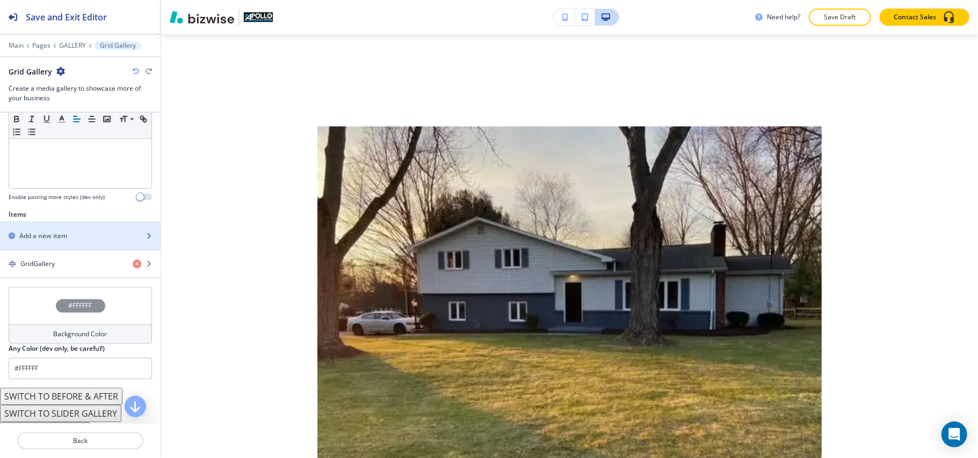
click at [65, 237] on h2 "Add a new item" at bounding box center [43, 236] width 48 height 10
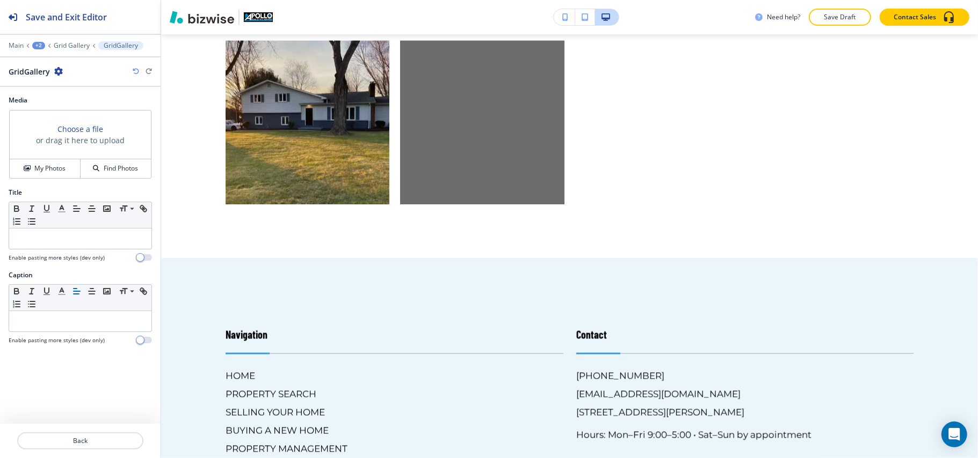
scroll to position [1169, 0]
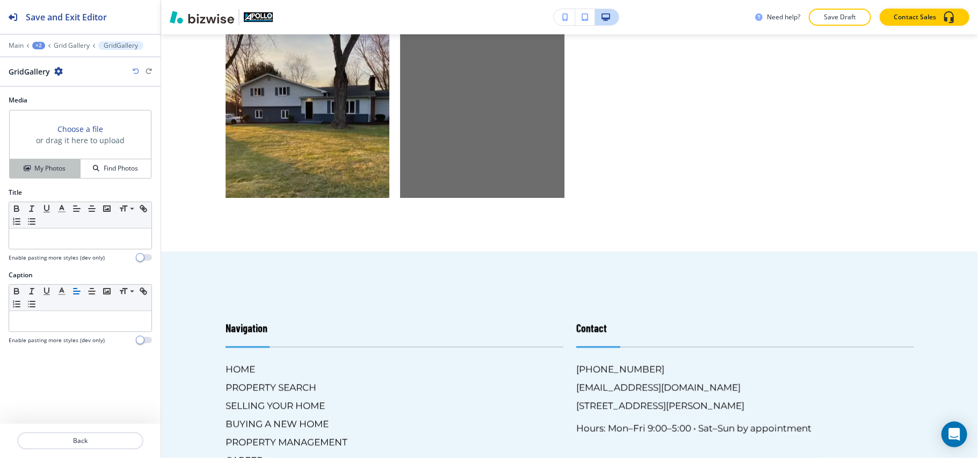
click at [48, 178] on button "My Photos" at bounding box center [45, 168] width 71 height 19
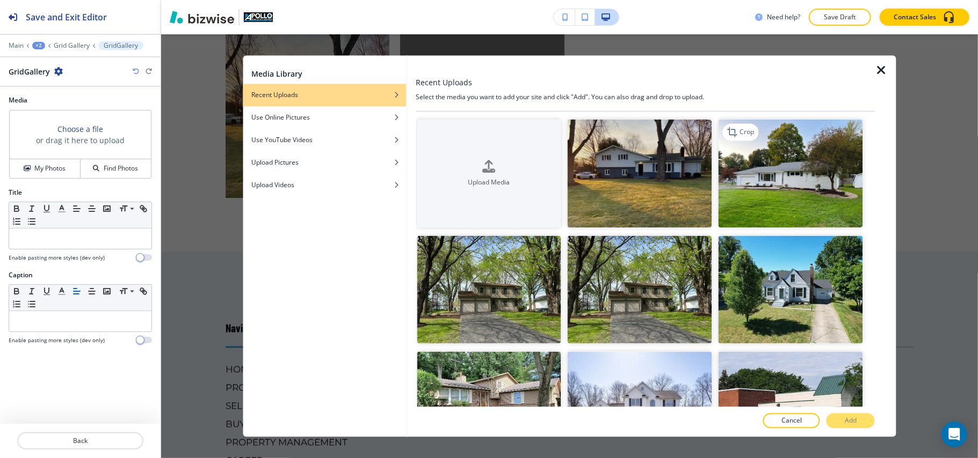
click at [789, 185] on img "button" at bounding box center [790, 174] width 144 height 108
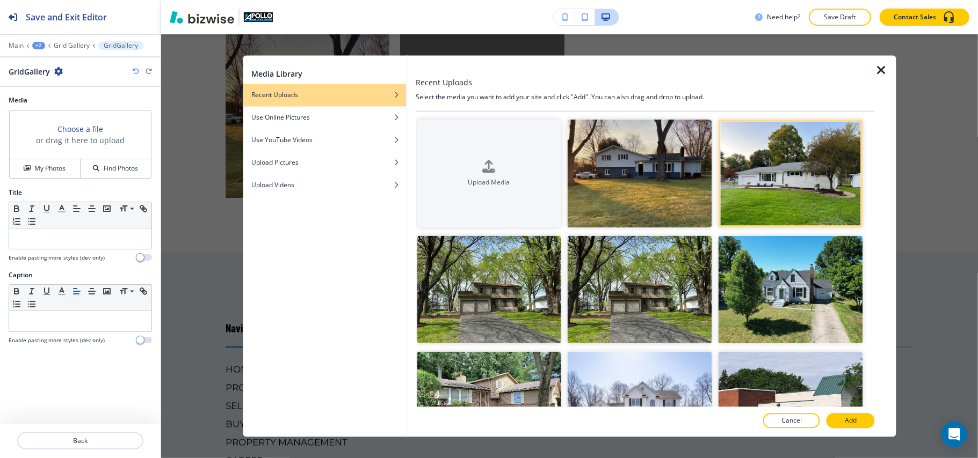
click at [860, 424] on button "Add" at bounding box center [850, 421] width 48 height 15
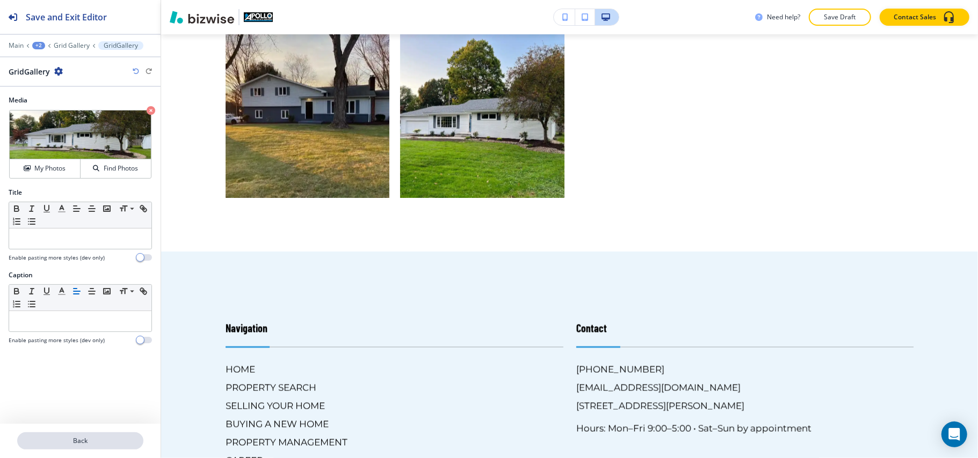
click at [71, 441] on p "Back" at bounding box center [80, 441] width 124 height 10
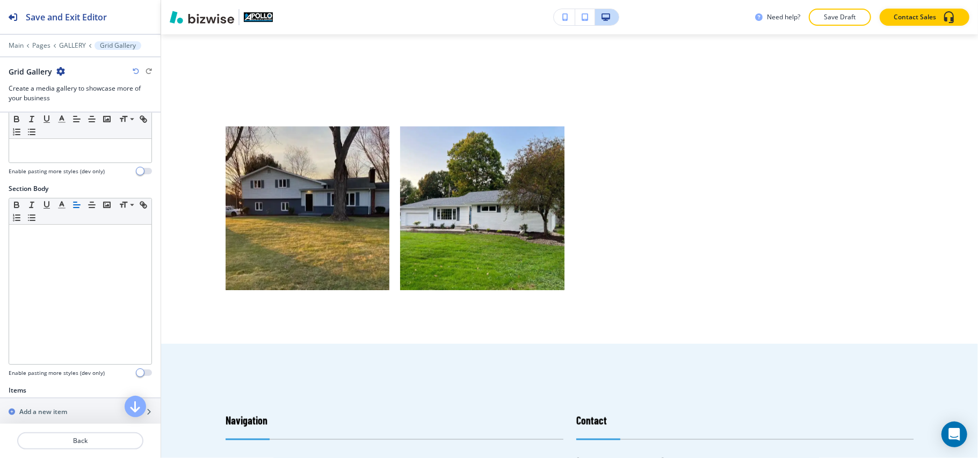
scroll to position [358, 0]
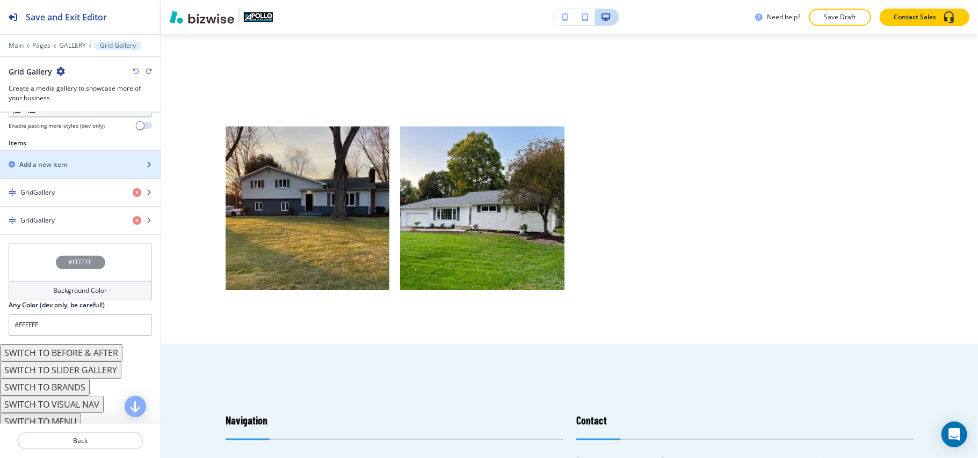
click at [37, 168] on h2 "Add a new item" at bounding box center [43, 165] width 48 height 10
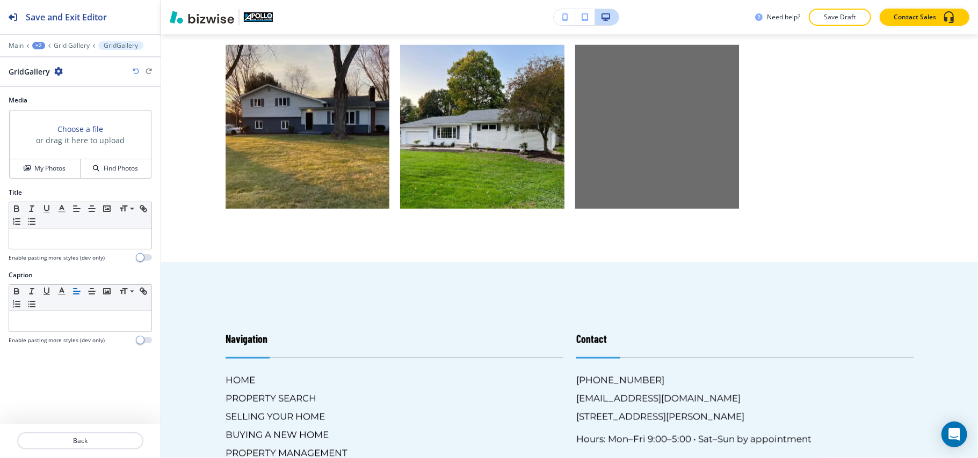
scroll to position [1169, 0]
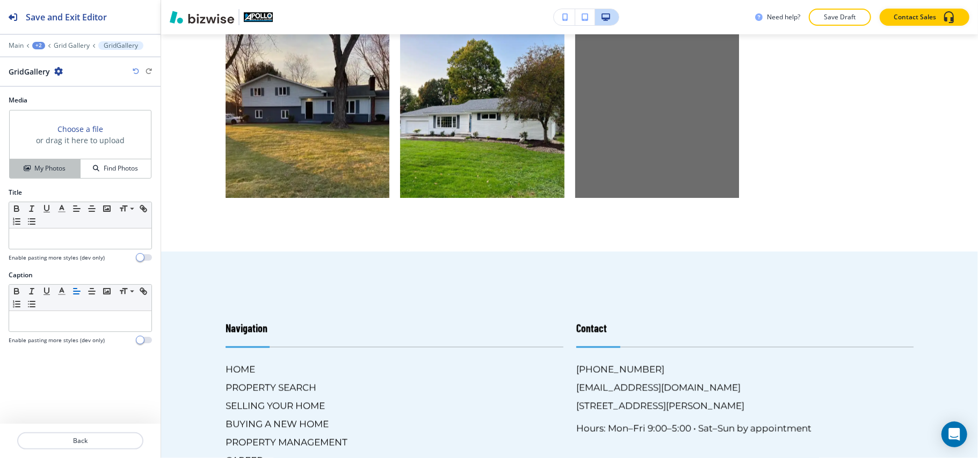
click at [48, 165] on h4 "My Photos" at bounding box center [49, 169] width 31 height 10
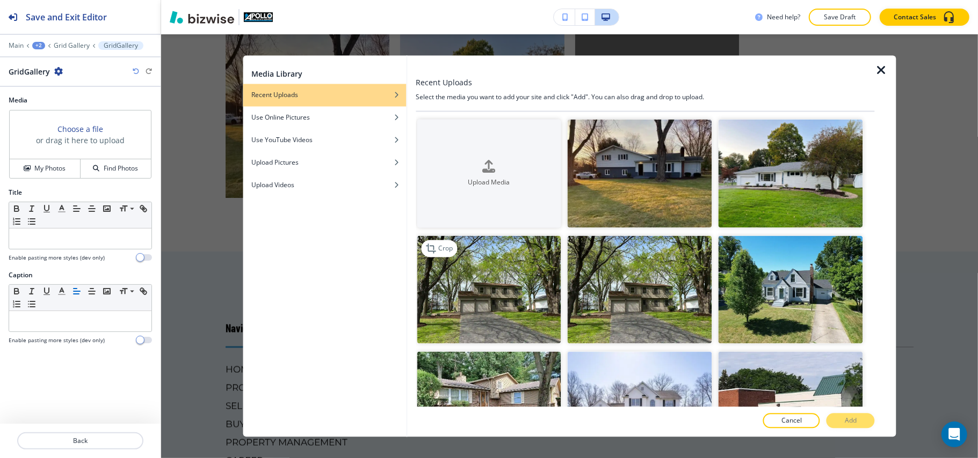
click at [511, 310] on img "button" at bounding box center [489, 290] width 144 height 108
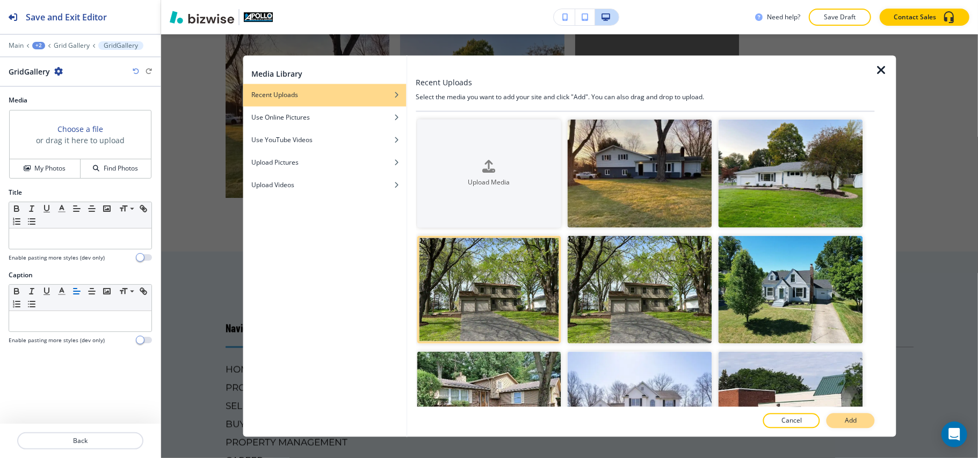
click at [841, 418] on button "Add" at bounding box center [850, 421] width 48 height 15
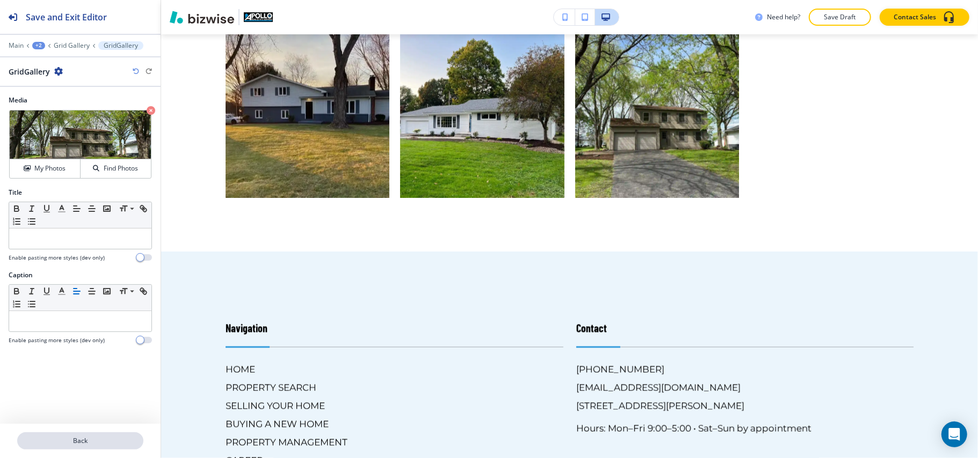
click at [76, 439] on p "Back" at bounding box center [80, 441] width 124 height 10
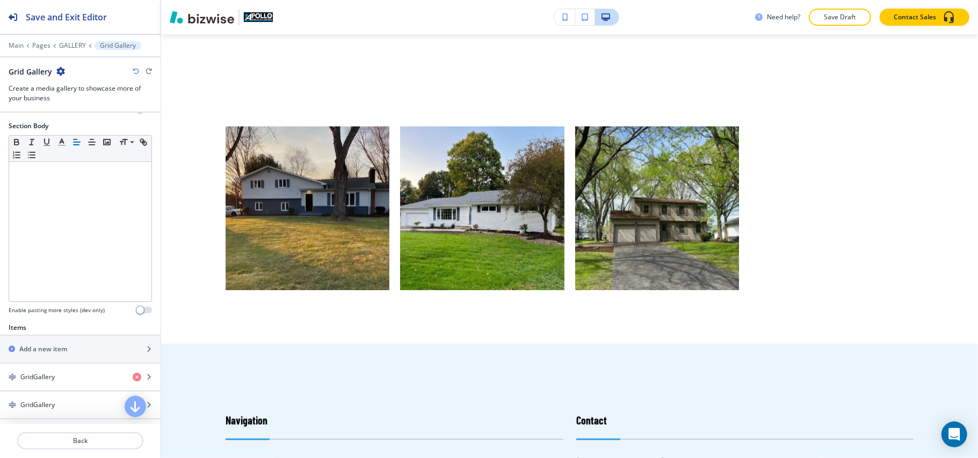
scroll to position [286, 0]
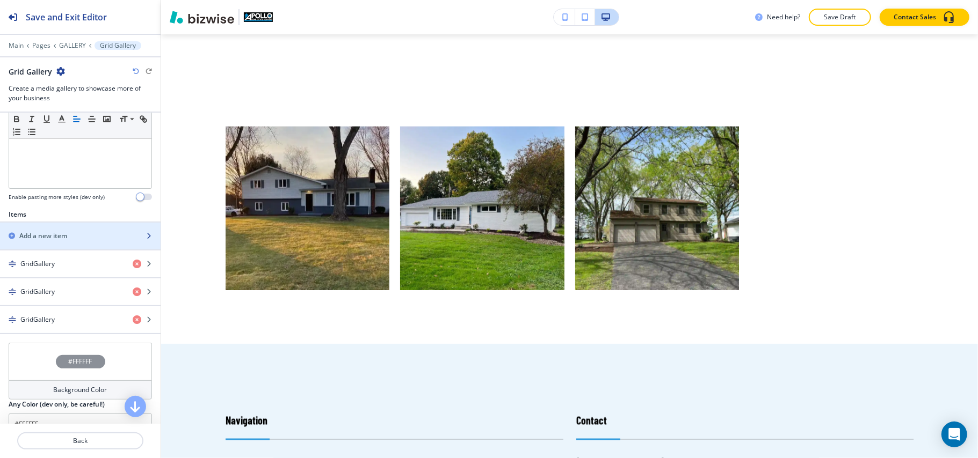
click at [48, 244] on div "button" at bounding box center [80, 245] width 161 height 9
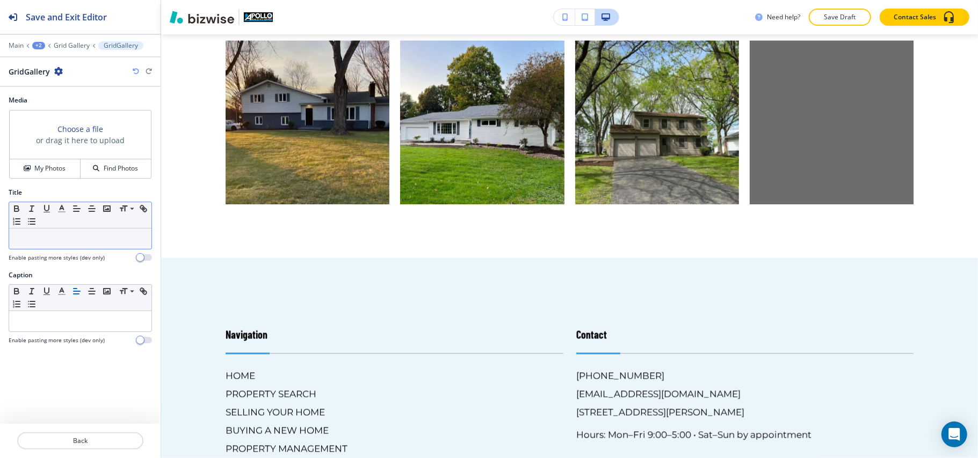
scroll to position [1169, 0]
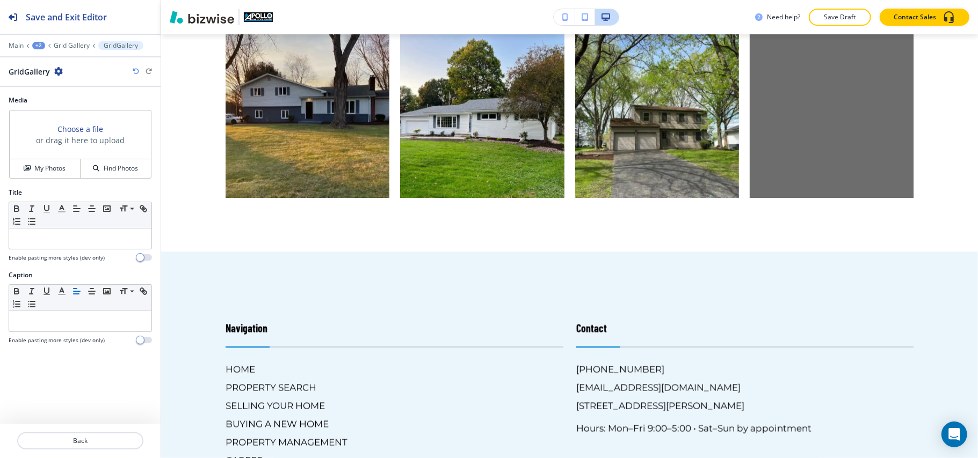
click at [48, 181] on div "Media Choose a file or drag it here to upload My Photos Find Photos" at bounding box center [80, 142] width 161 height 92
click at [32, 175] on button "My Photos" at bounding box center [45, 168] width 71 height 19
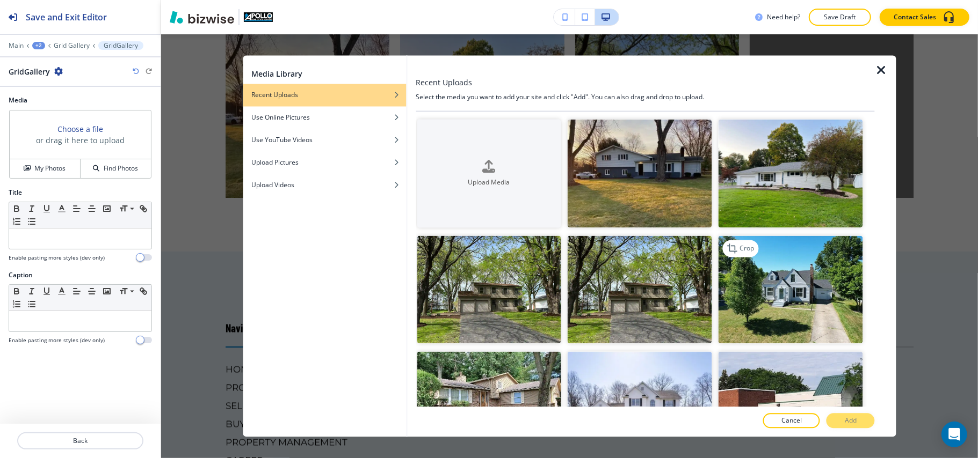
click at [814, 307] on img "button" at bounding box center [790, 290] width 144 height 108
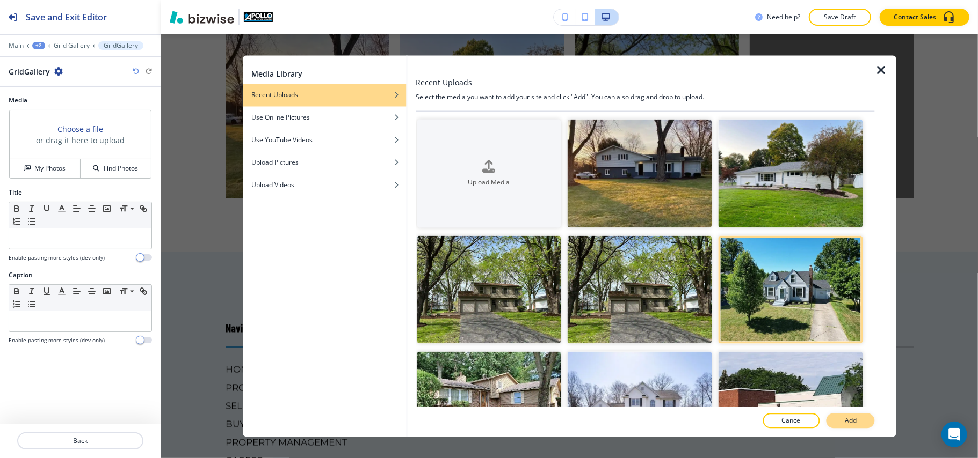
click at [849, 421] on p "Add" at bounding box center [851, 422] width 12 height 10
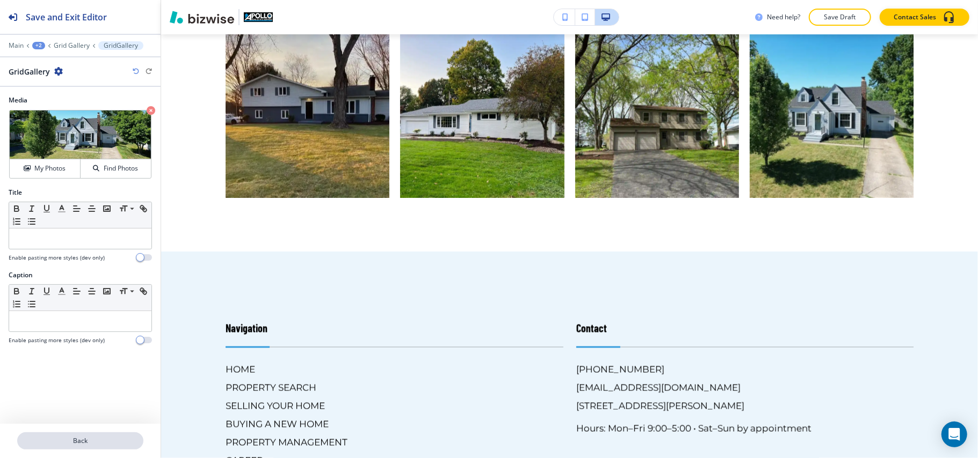
click at [95, 439] on p "Back" at bounding box center [80, 441] width 124 height 10
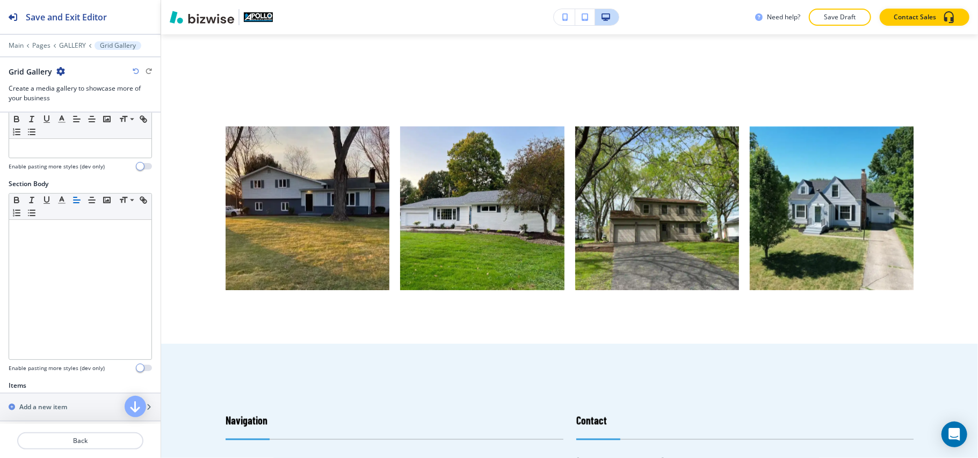
scroll to position [286, 0]
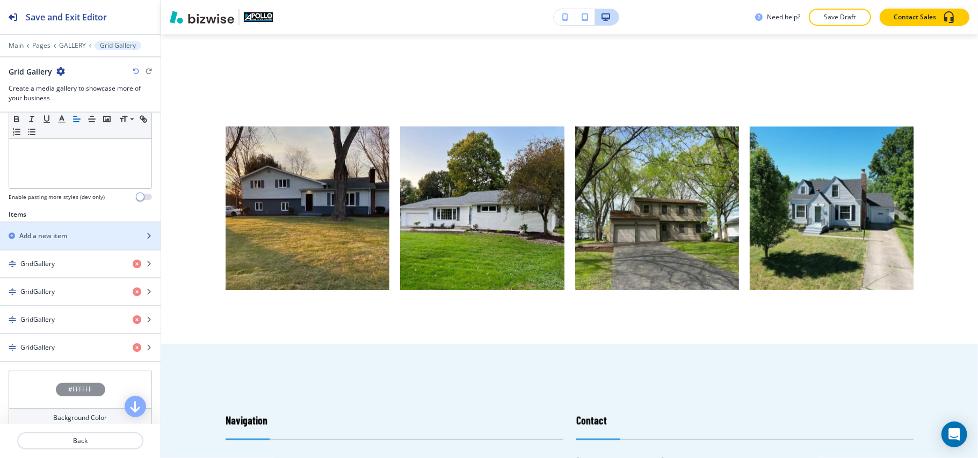
click at [35, 236] on h2 "Add a new item" at bounding box center [43, 236] width 48 height 10
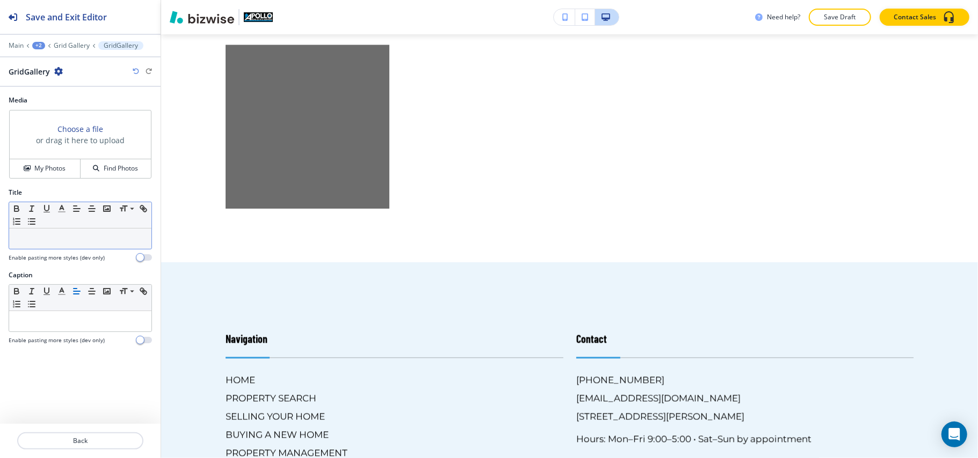
scroll to position [1341, 0]
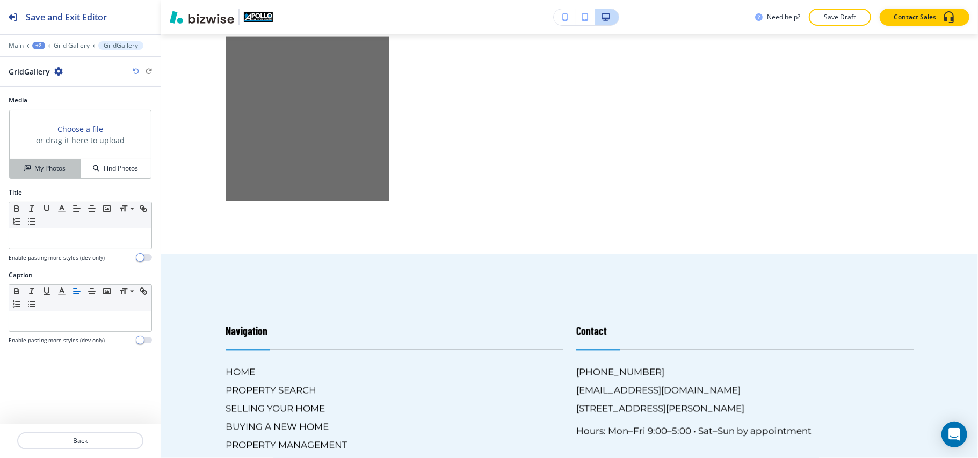
click at [46, 163] on button "My Photos" at bounding box center [45, 168] width 71 height 19
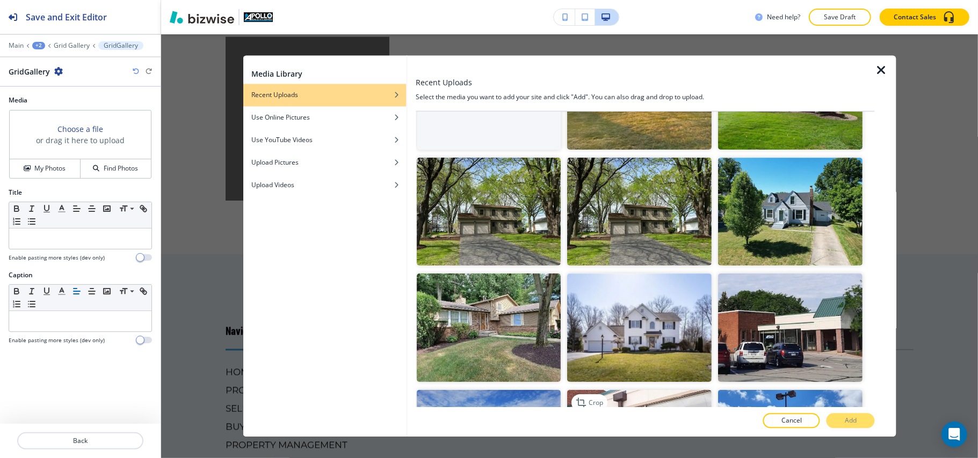
scroll to position [215, 0]
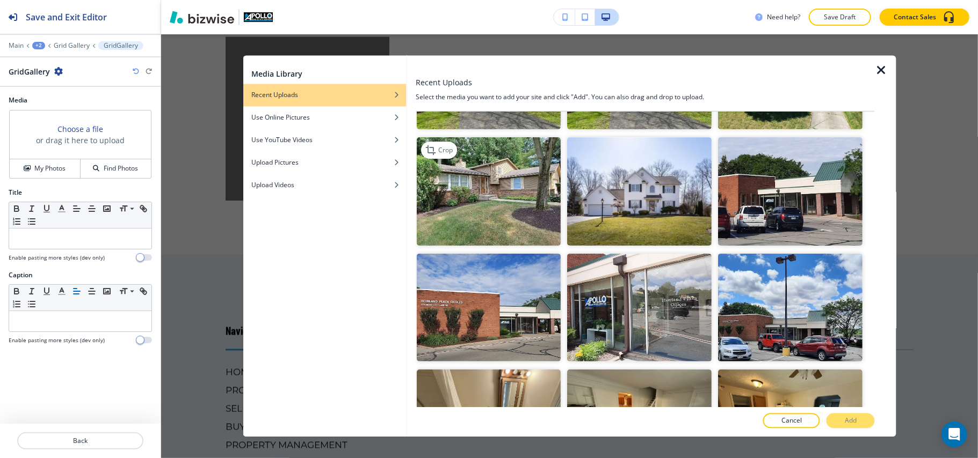
click at [491, 178] on img "button" at bounding box center [489, 191] width 144 height 108
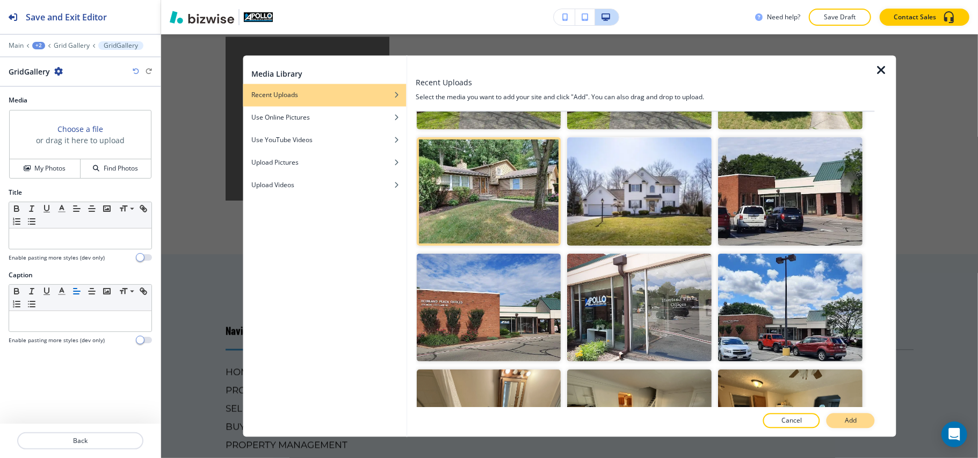
click at [849, 424] on p "Add" at bounding box center [851, 422] width 12 height 10
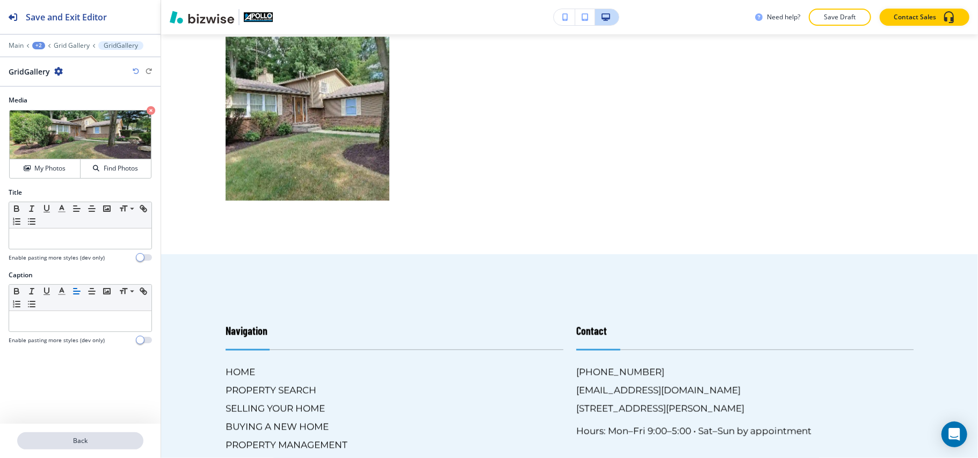
click at [96, 446] on p "Back" at bounding box center [80, 441] width 124 height 10
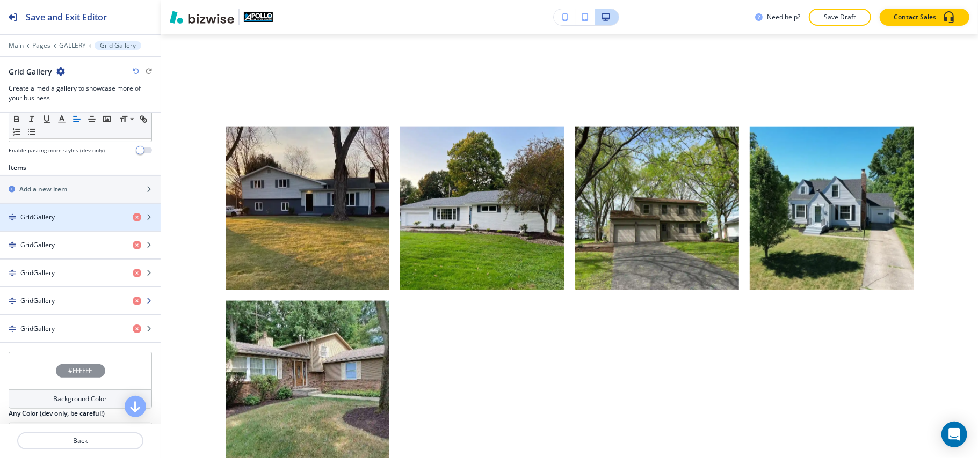
scroll to position [358, 0]
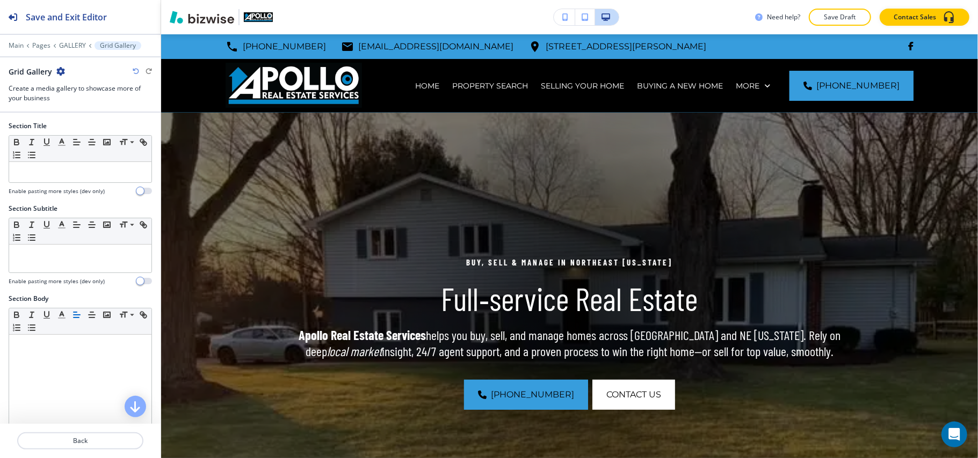
scroll to position [286, 0]
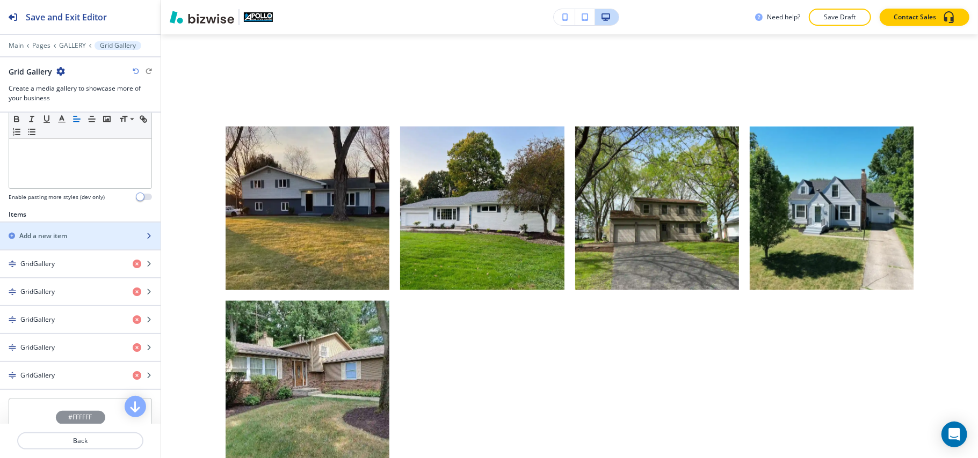
click at [50, 231] on div "button" at bounding box center [80, 227] width 161 height 9
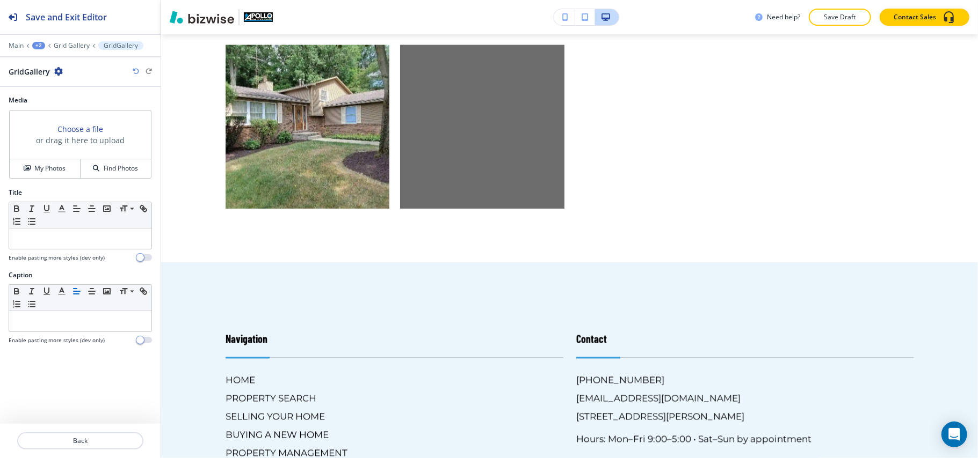
scroll to position [1341, 0]
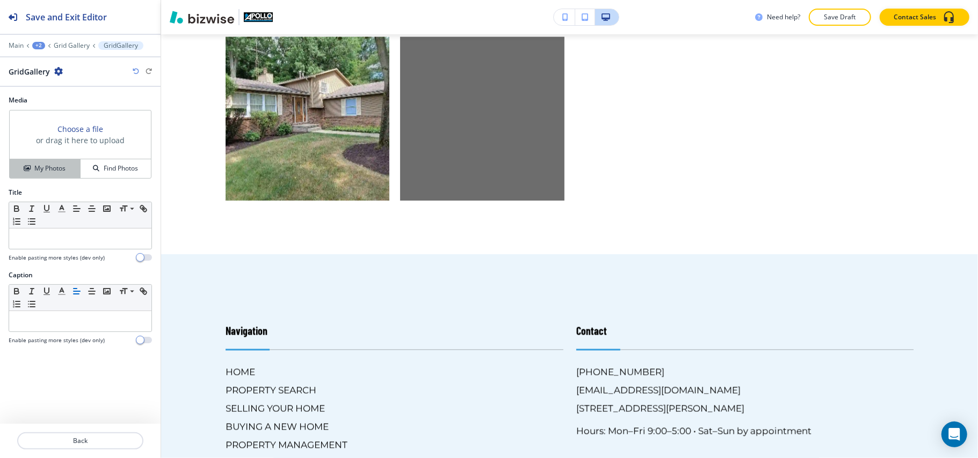
click at [40, 175] on button "My Photos" at bounding box center [45, 168] width 71 height 19
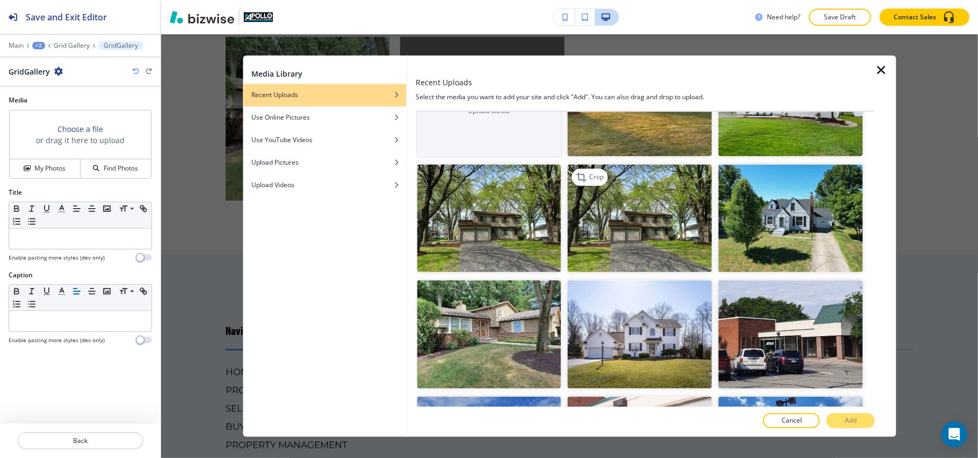
scroll to position [215, 0]
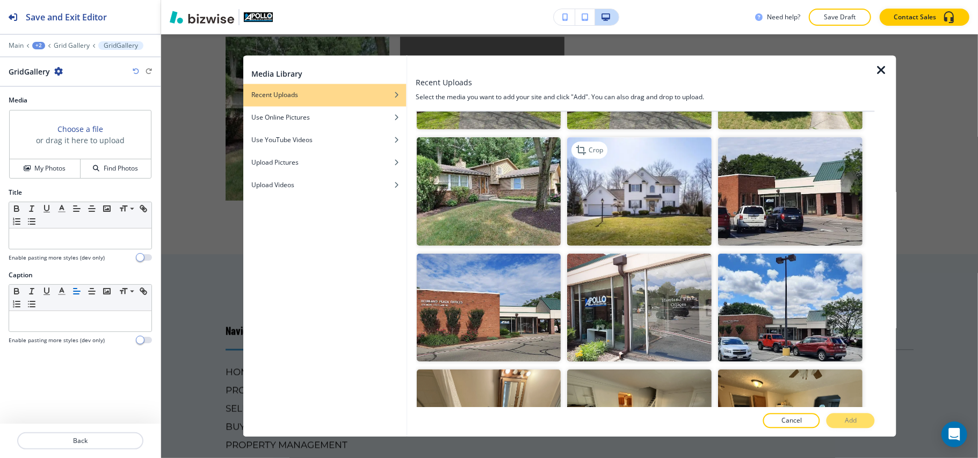
click at [638, 193] on img "button" at bounding box center [639, 191] width 144 height 108
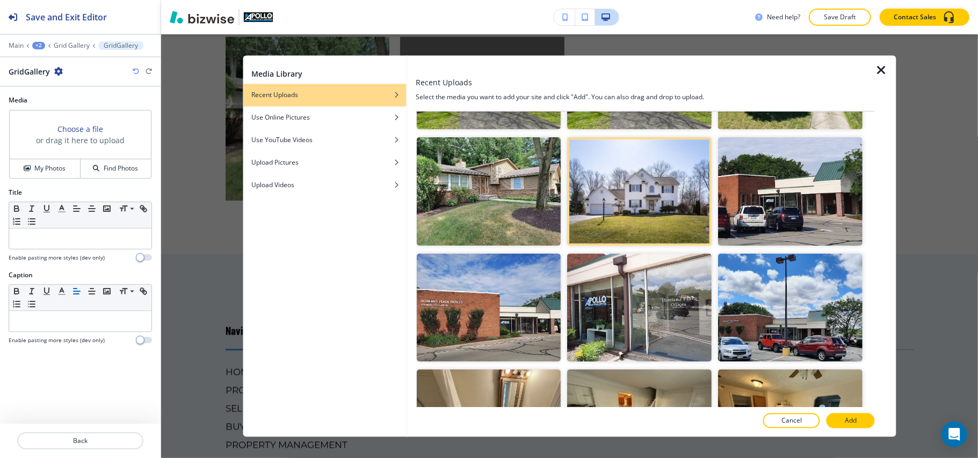
click at [854, 417] on p "Add" at bounding box center [851, 422] width 12 height 10
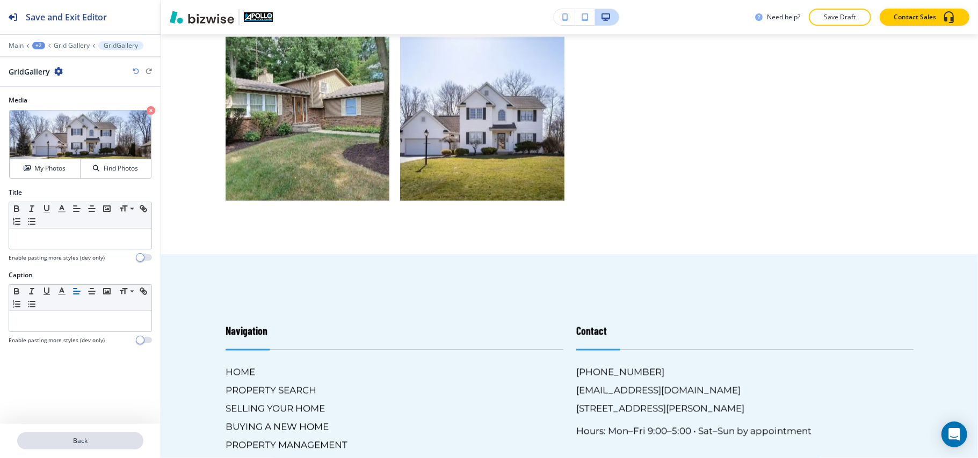
click at [80, 439] on p "Back" at bounding box center [80, 441] width 124 height 10
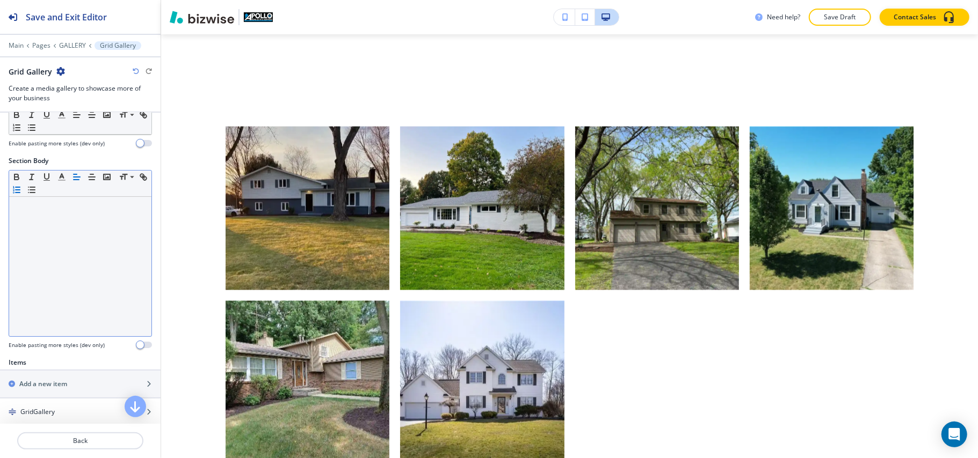
scroll to position [358, 0]
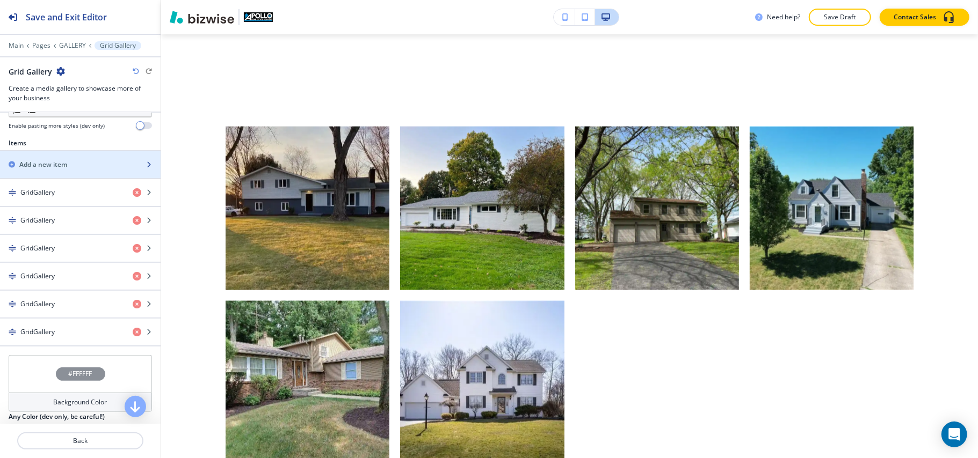
click at [39, 163] on h2 "Add a new item" at bounding box center [43, 165] width 48 height 10
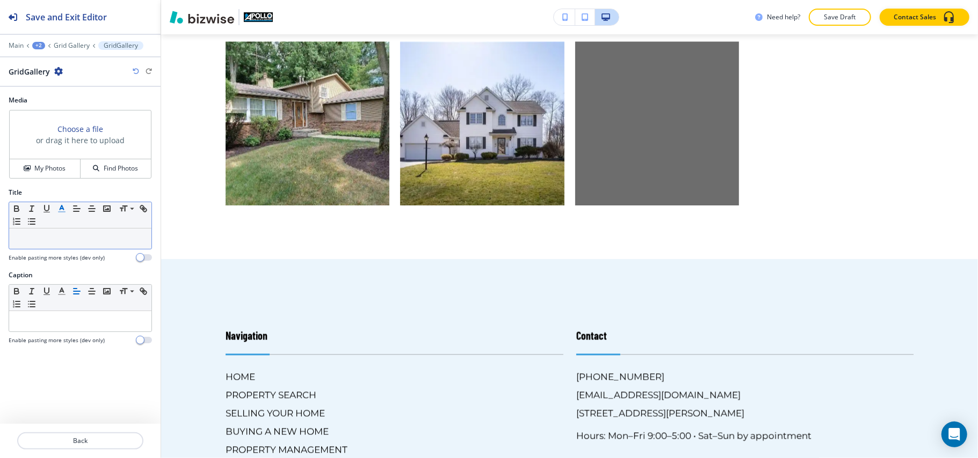
scroll to position [1341, 0]
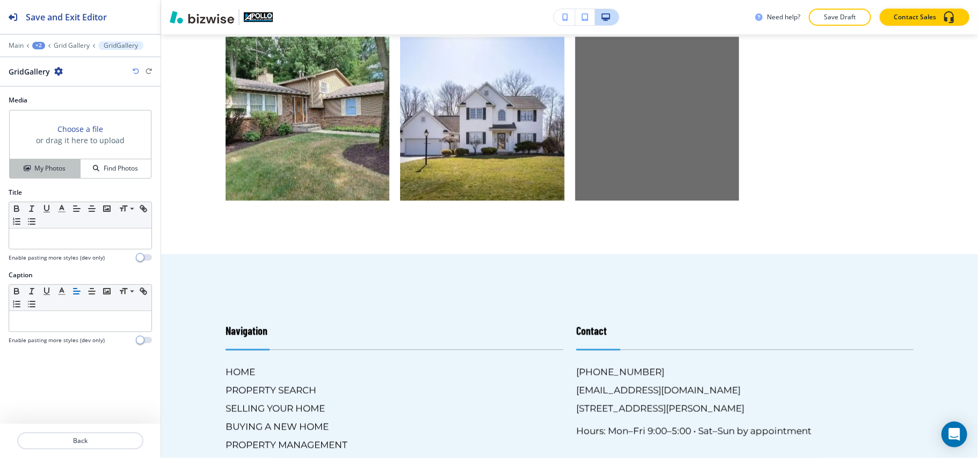
click at [55, 173] on h4 "My Photos" at bounding box center [49, 169] width 31 height 10
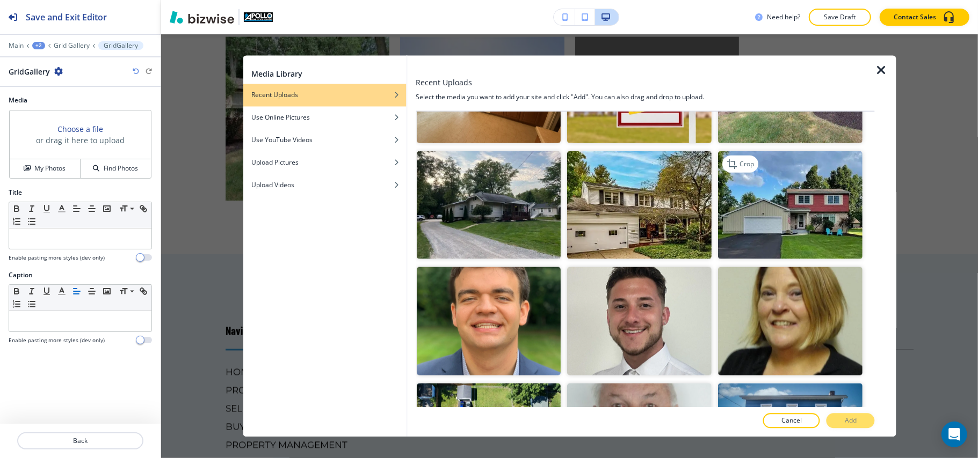
scroll to position [787, 0]
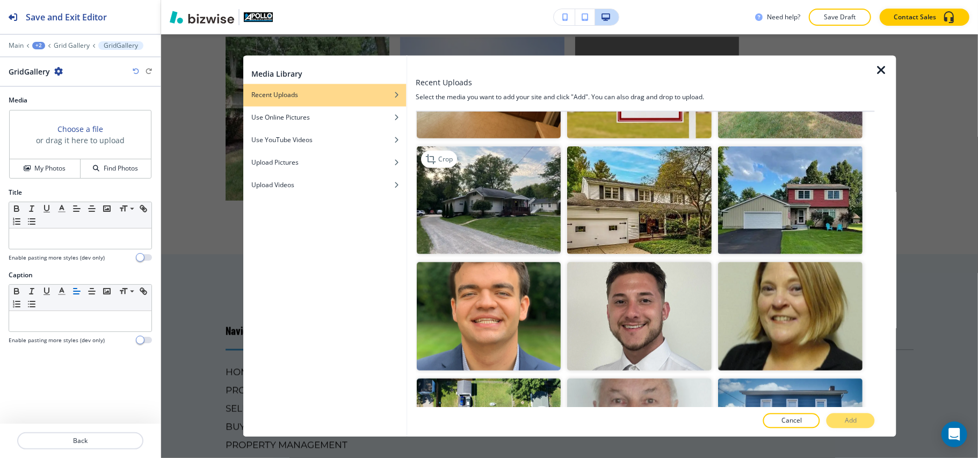
click at [492, 172] on img "button" at bounding box center [489, 200] width 144 height 108
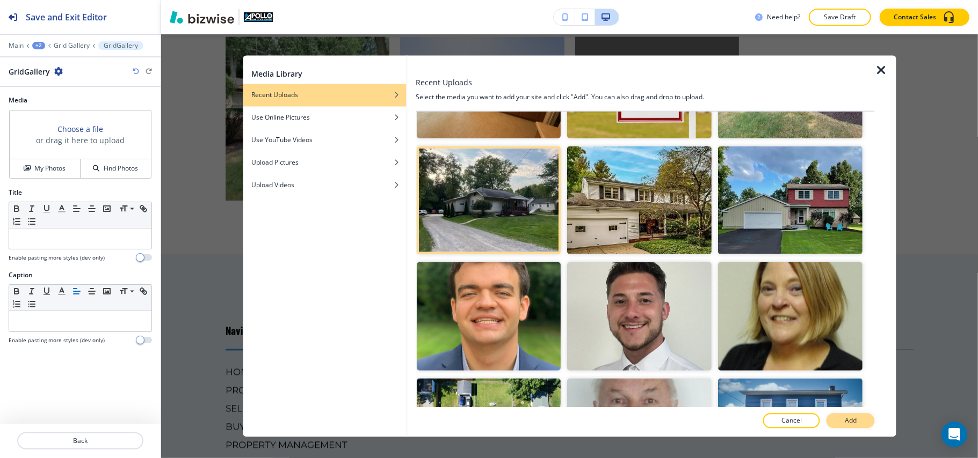
click at [850, 415] on button "Add" at bounding box center [850, 421] width 48 height 15
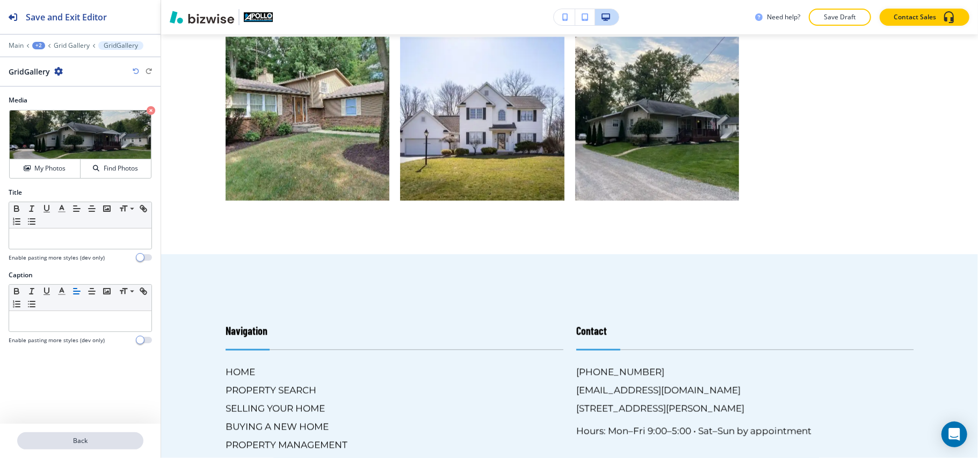
click at [81, 447] on button "Back" at bounding box center [80, 441] width 126 height 17
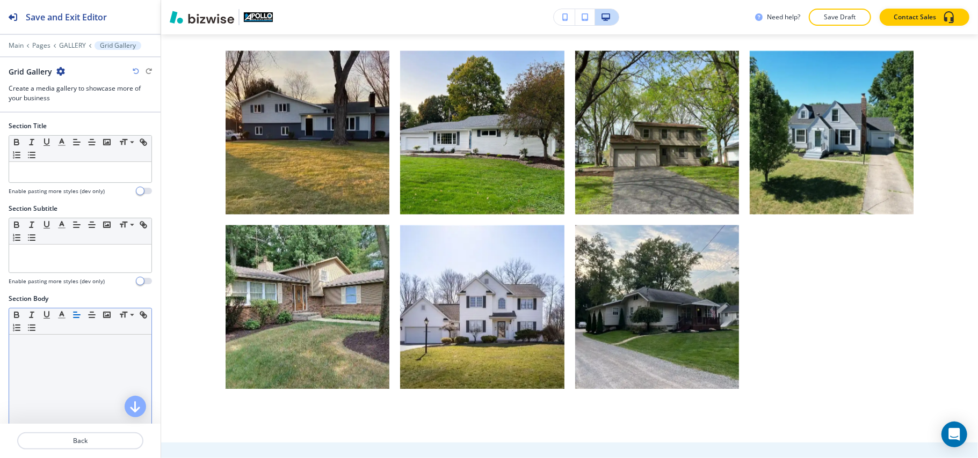
scroll to position [286, 0]
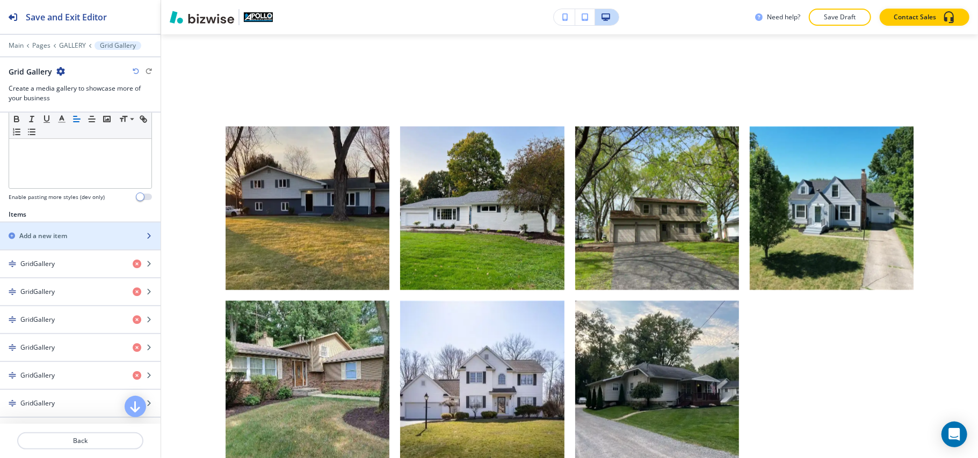
click at [73, 228] on div "button" at bounding box center [80, 227] width 161 height 9
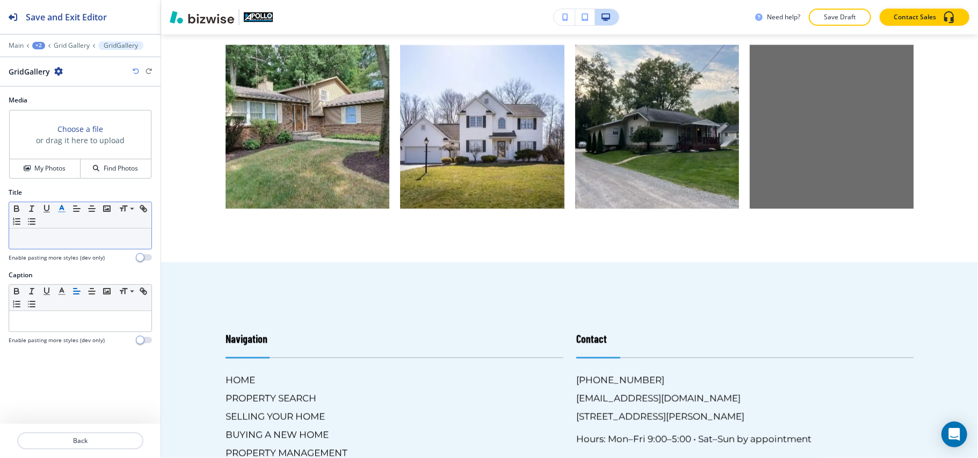
scroll to position [1341, 0]
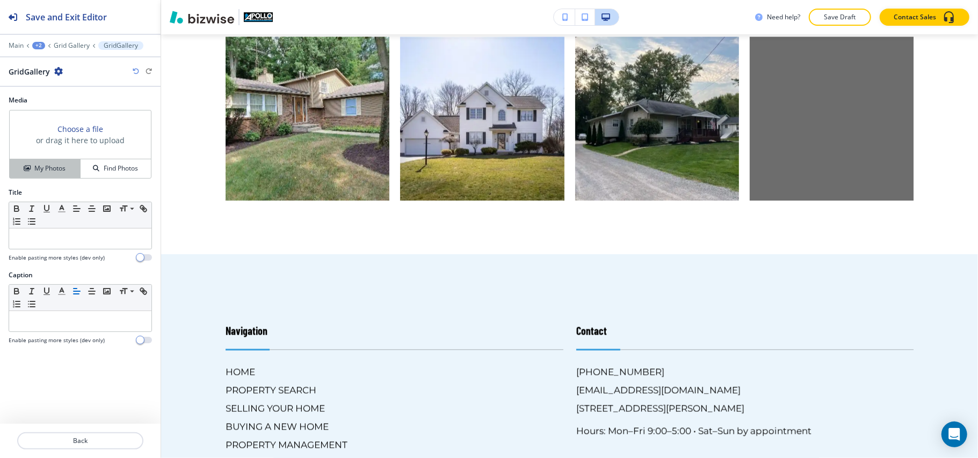
click at [53, 176] on button "My Photos" at bounding box center [45, 168] width 71 height 19
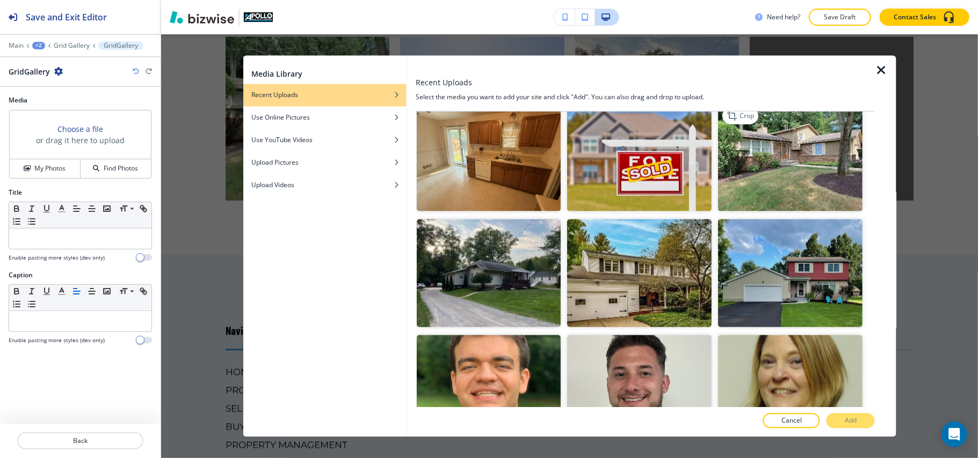
scroll to position [716, 0]
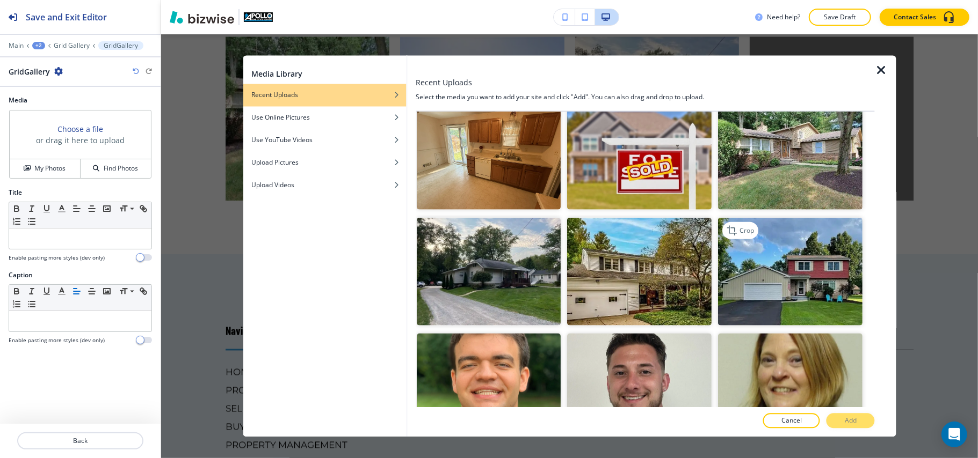
click at [793, 271] on img "button" at bounding box center [790, 271] width 144 height 108
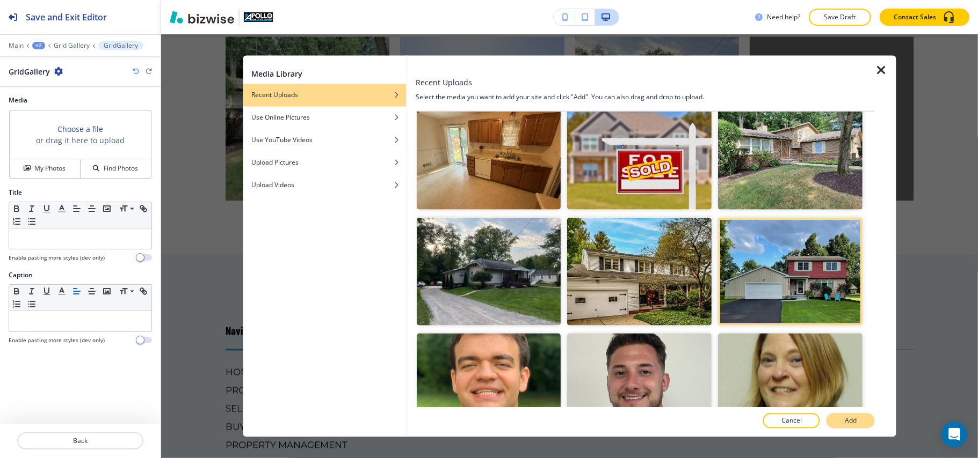
click at [851, 417] on p "Add" at bounding box center [851, 422] width 12 height 10
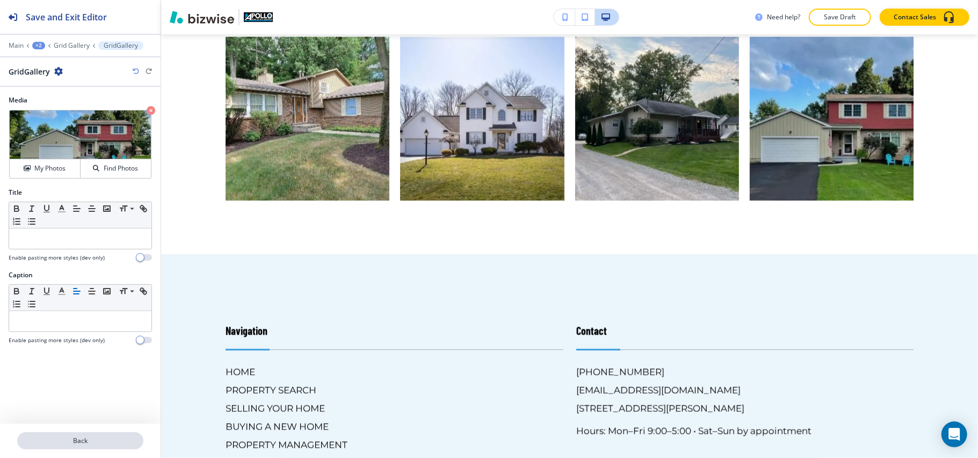
click at [72, 435] on button "Back" at bounding box center [80, 441] width 126 height 17
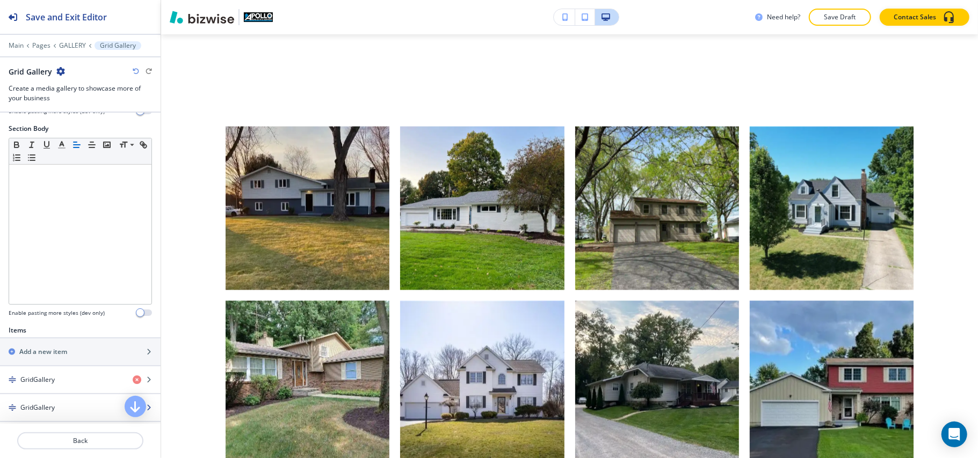
scroll to position [358, 0]
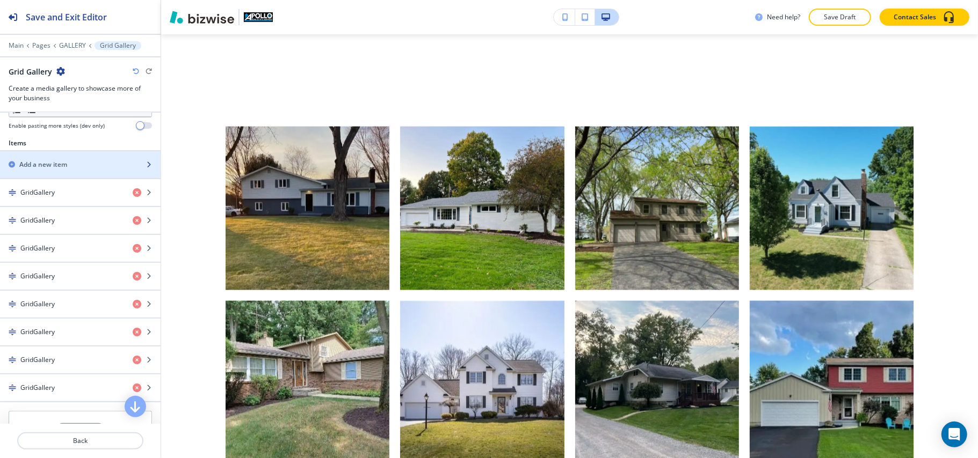
click at [43, 169] on h2 "Add a new item" at bounding box center [43, 165] width 48 height 10
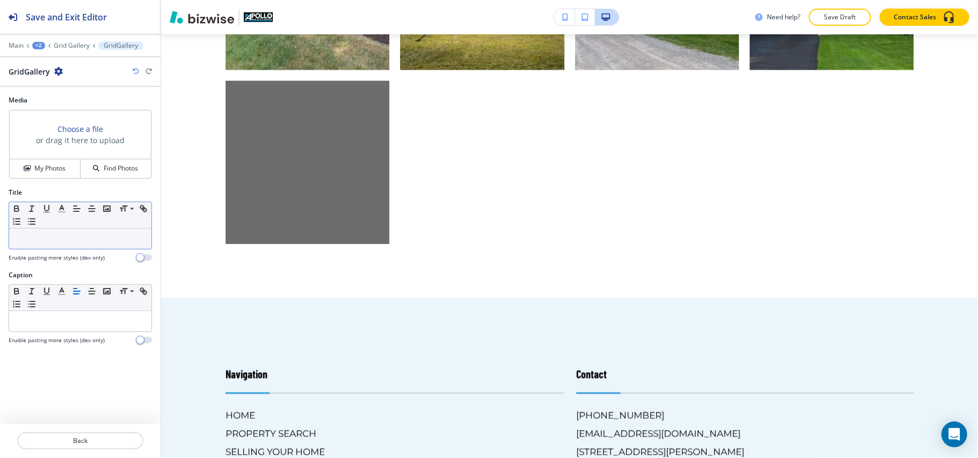
scroll to position [1512, 0]
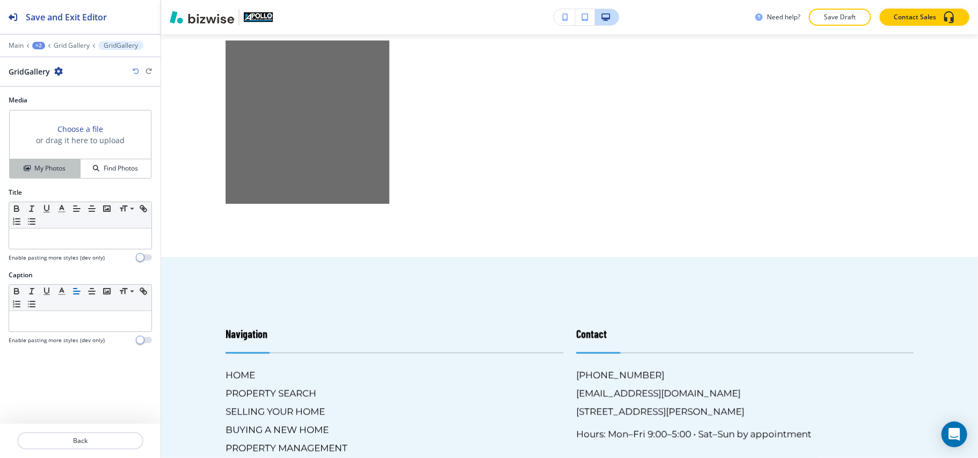
click at [37, 169] on h4 "My Photos" at bounding box center [49, 169] width 31 height 10
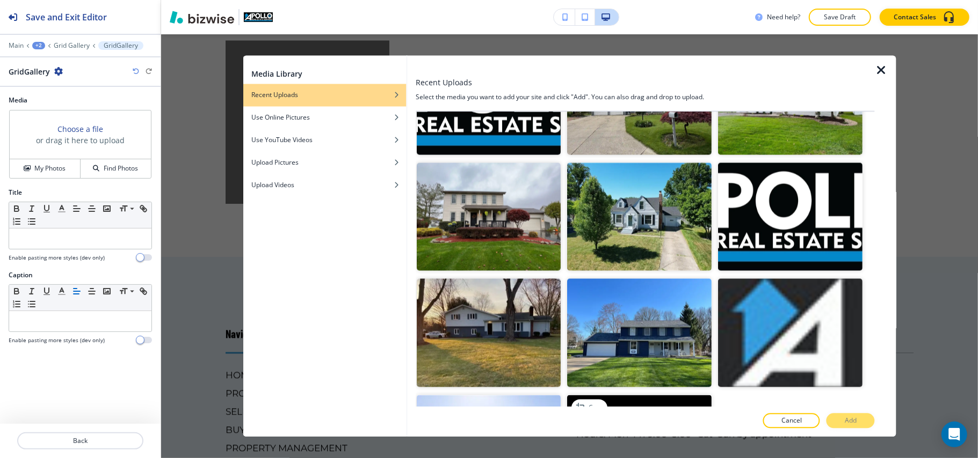
scroll to position [1386, 0]
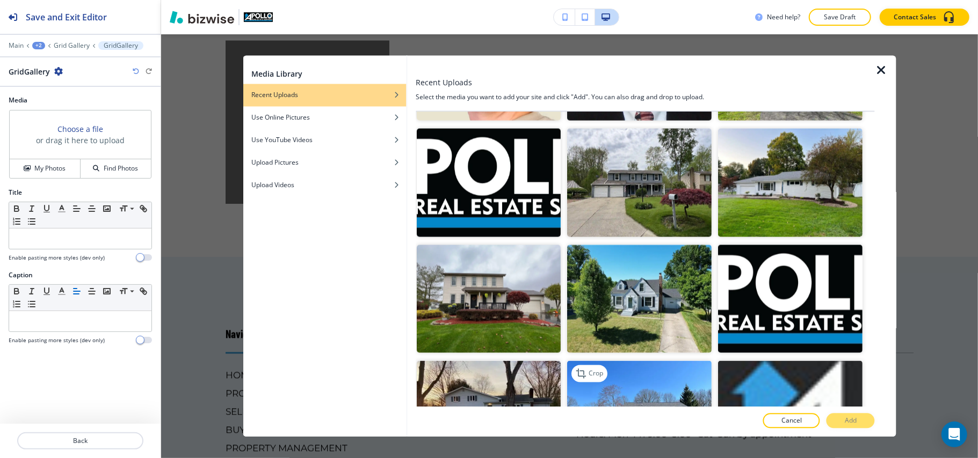
drag, startPoint x: 651, startPoint y: 345, endPoint x: 731, endPoint y: 363, distance: 82.7
click at [651, 361] on img "button" at bounding box center [639, 415] width 144 height 108
click at [851, 417] on p "Add" at bounding box center [851, 422] width 12 height 10
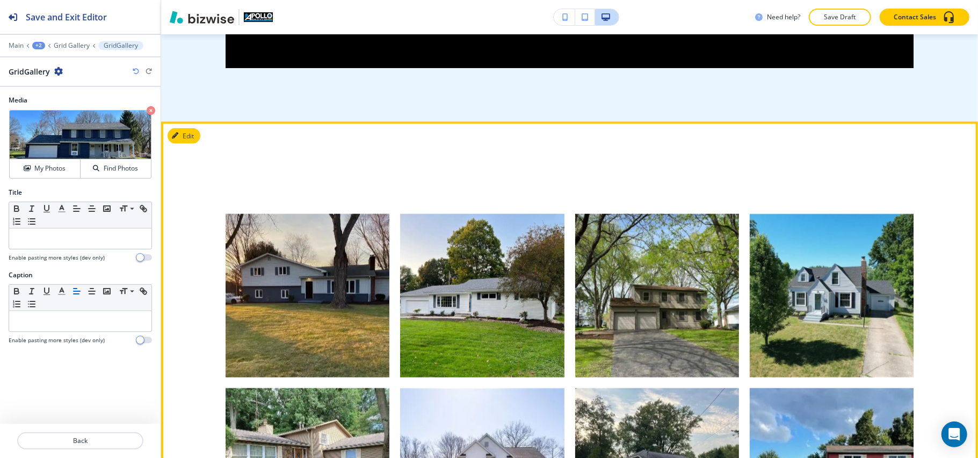
scroll to position [868, 0]
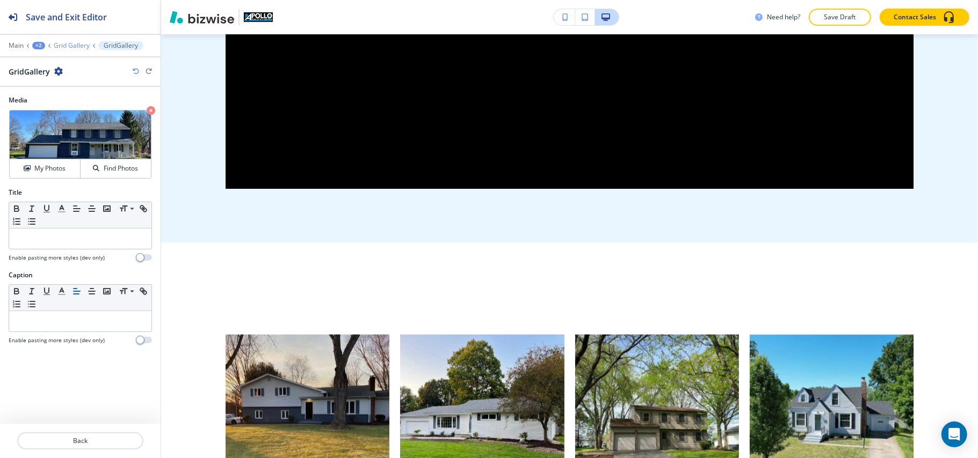
click at [63, 43] on p "Grid Gallery" at bounding box center [72, 46] width 36 height 8
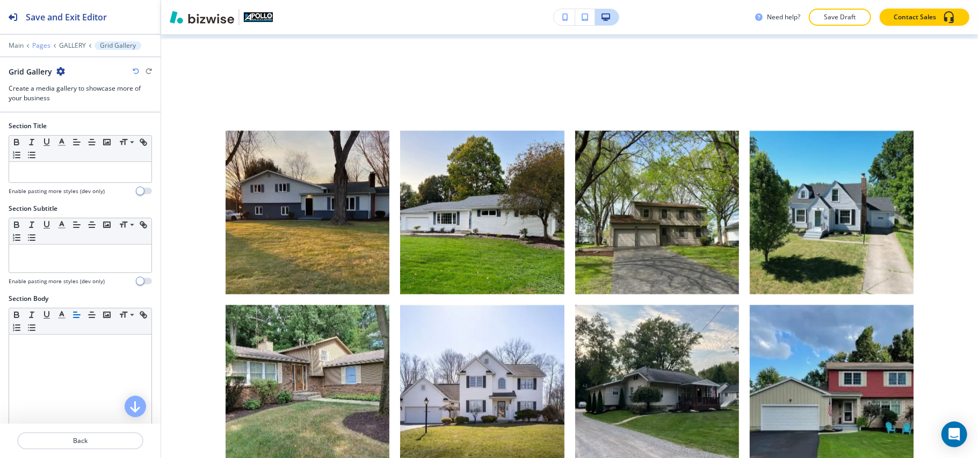
scroll to position [1076, 0]
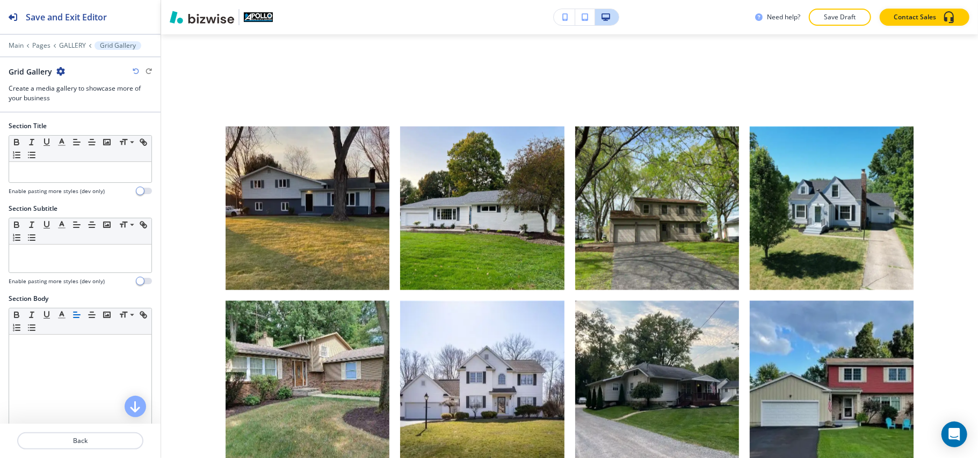
click at [62, 41] on div "Main Pages GALLERY Grid Gallery" at bounding box center [80, 45] width 143 height 9
click at [64, 45] on p "GALLERY" at bounding box center [72, 46] width 27 height 8
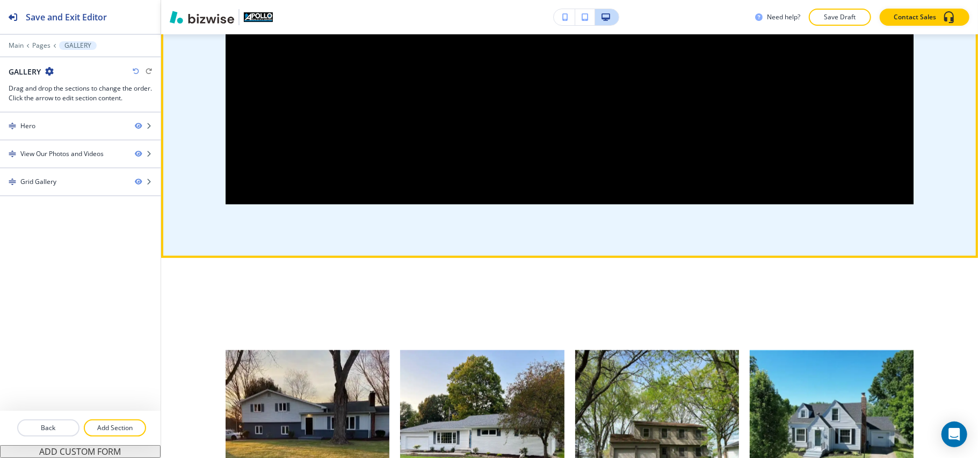
scroll to position [862, 0]
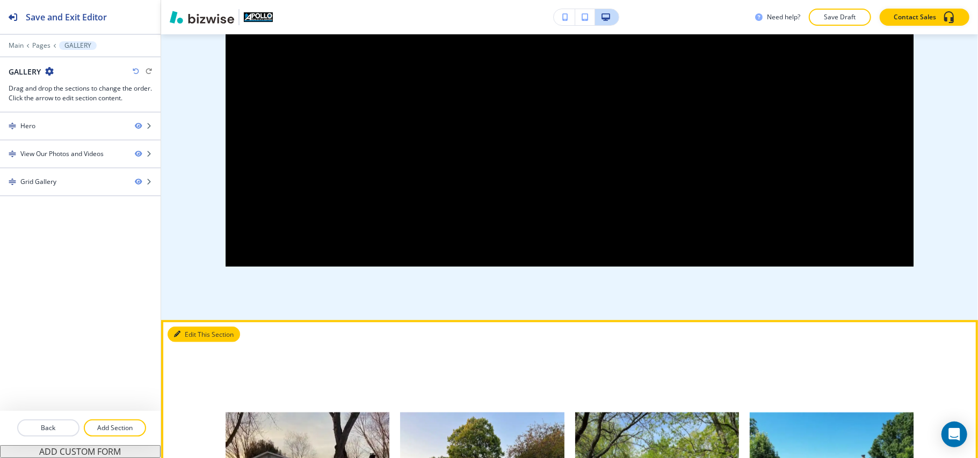
click at [187, 333] on button "Edit This Section" at bounding box center [204, 335] width 72 height 16
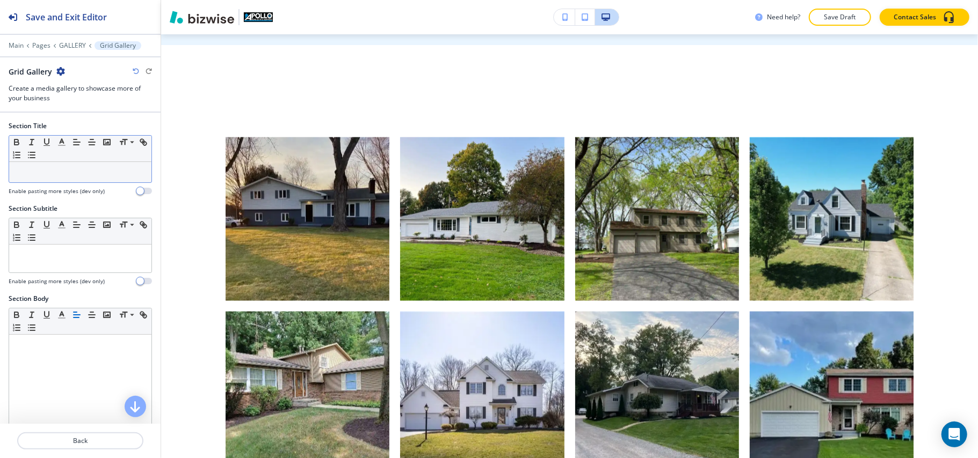
scroll to position [1076, 0]
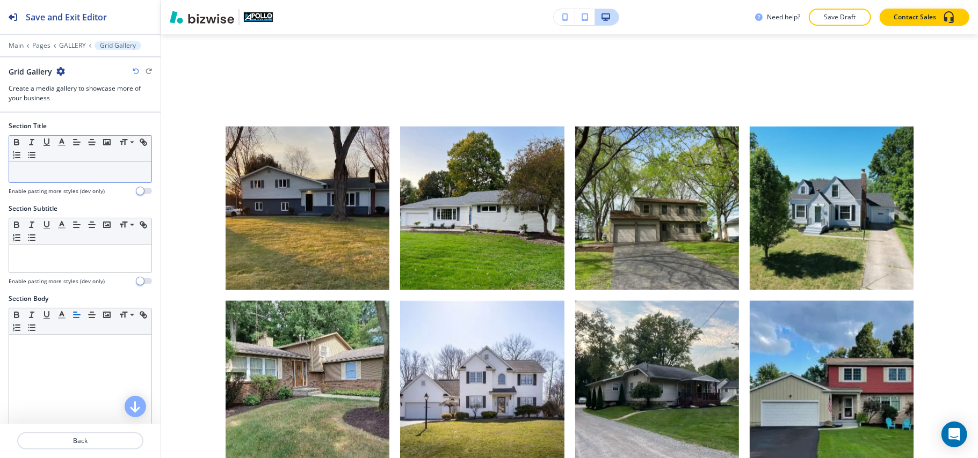
click at [67, 172] on p at bounding box center [80, 173] width 132 height 10
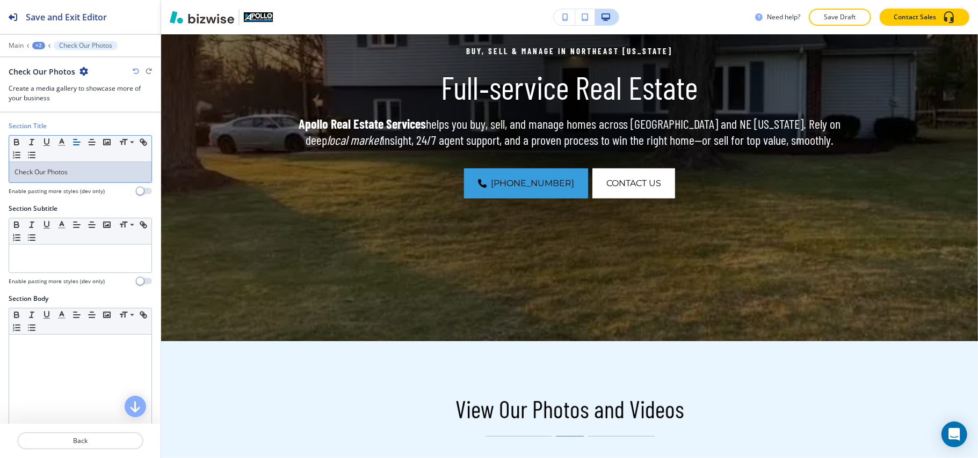
scroll to position [0, 0]
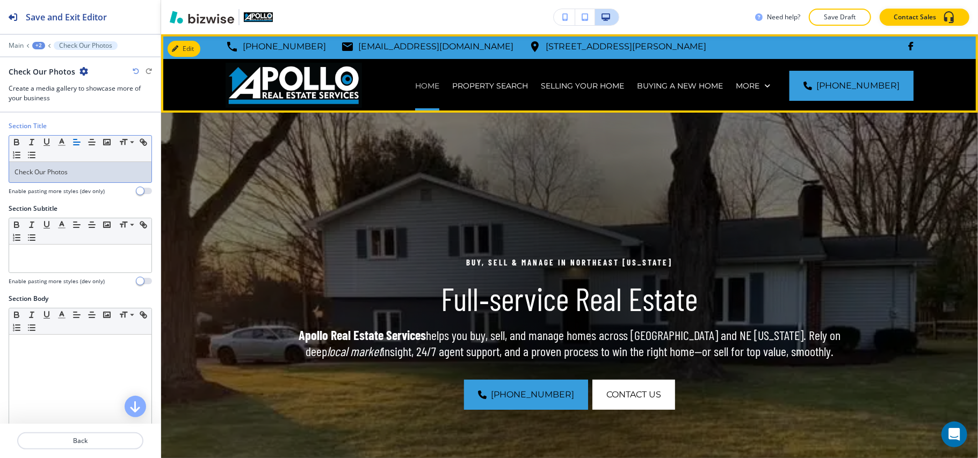
click at [439, 84] on p "HOME" at bounding box center [427, 86] width 24 height 11
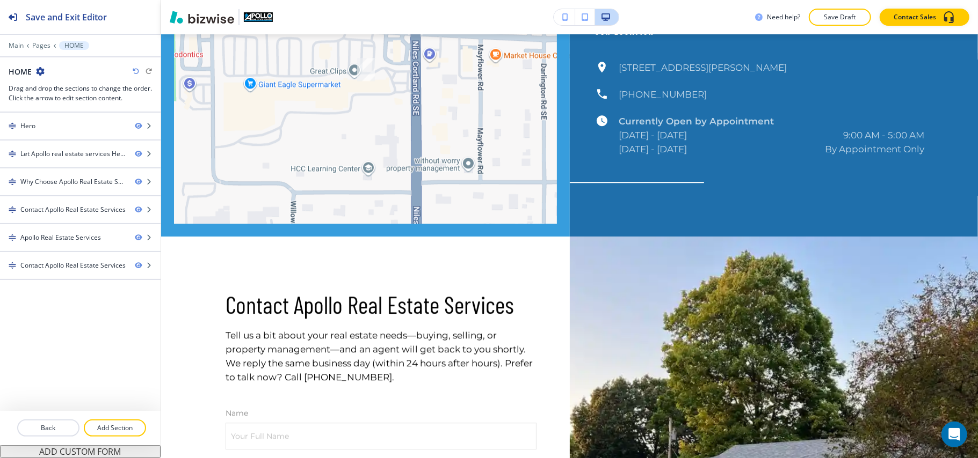
scroll to position [1936, 0]
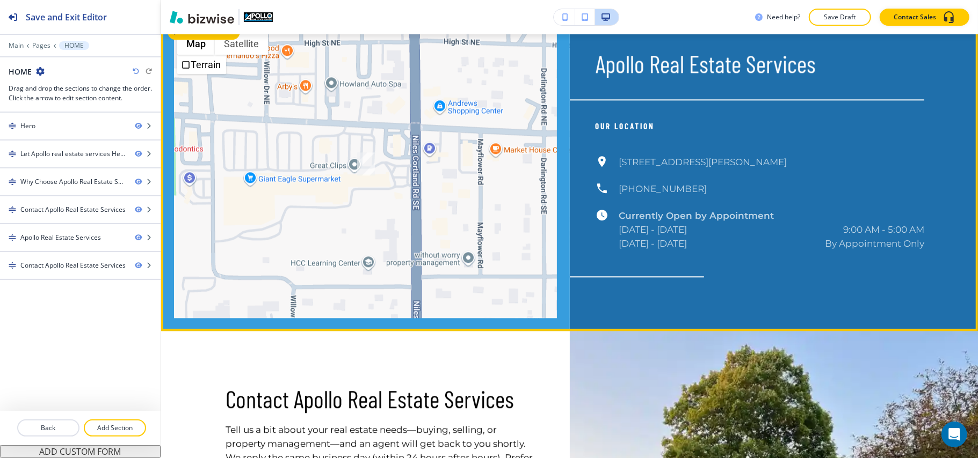
click at [183, 40] on button "Edit This Section" at bounding box center [204, 32] width 72 height 16
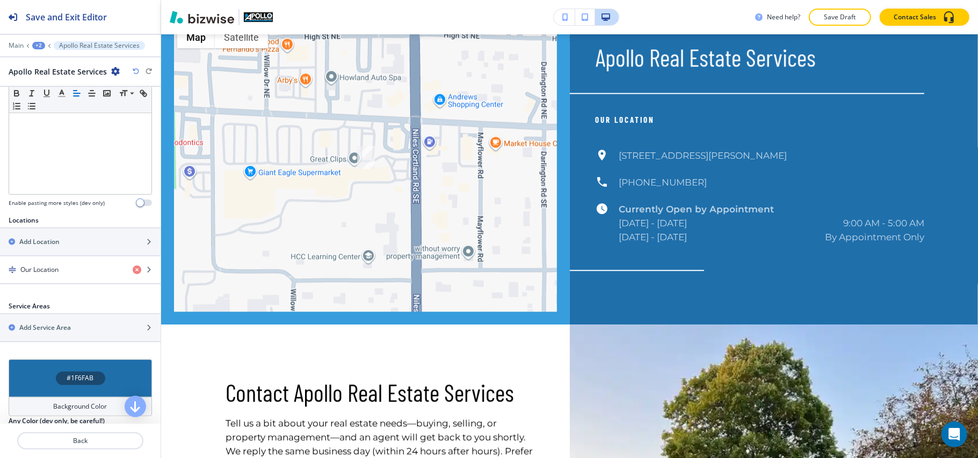
scroll to position [295, 0]
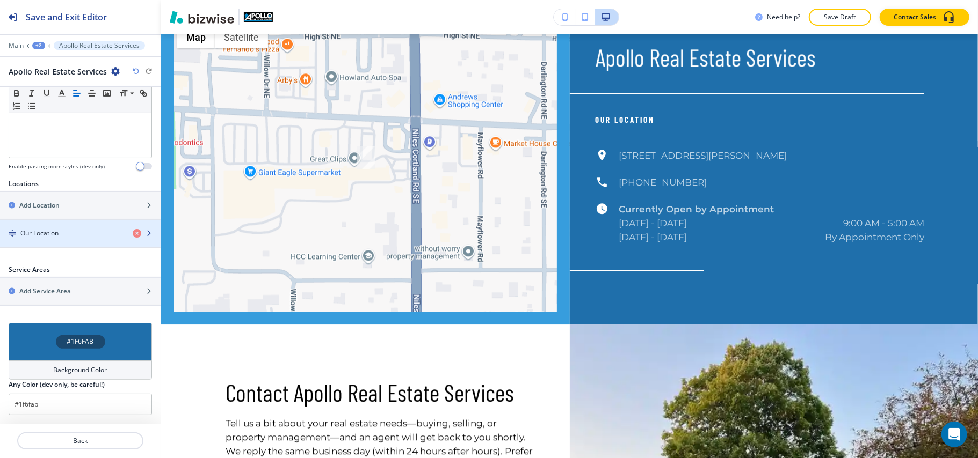
click at [56, 234] on h4 "Our Location" at bounding box center [39, 234] width 38 height 10
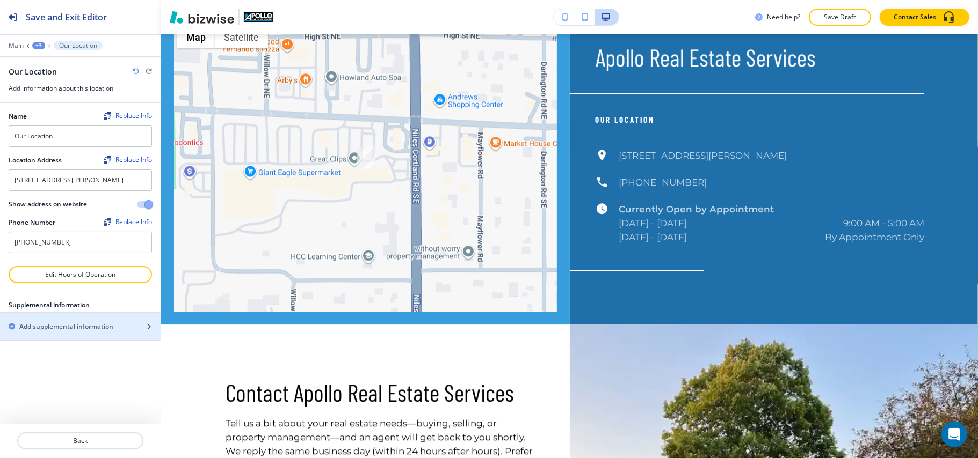
click at [64, 332] on h2 "Add supplemental information" at bounding box center [66, 327] width 94 height 10
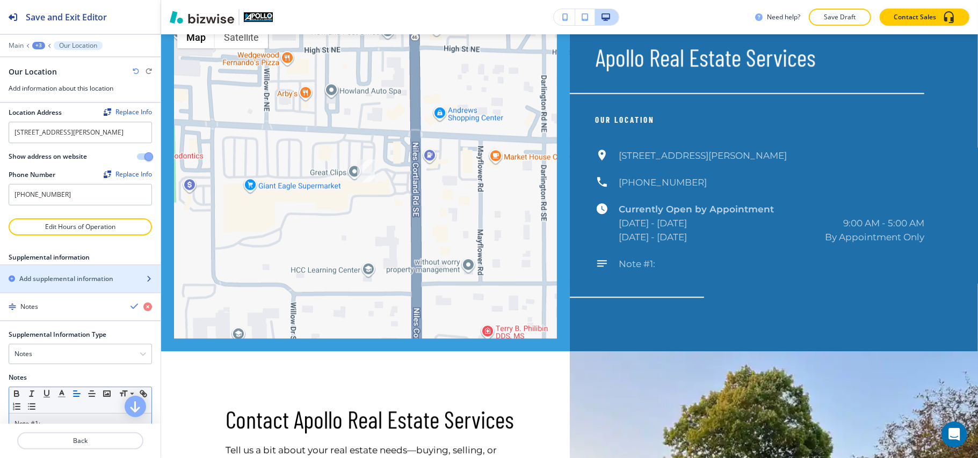
scroll to position [110, 0]
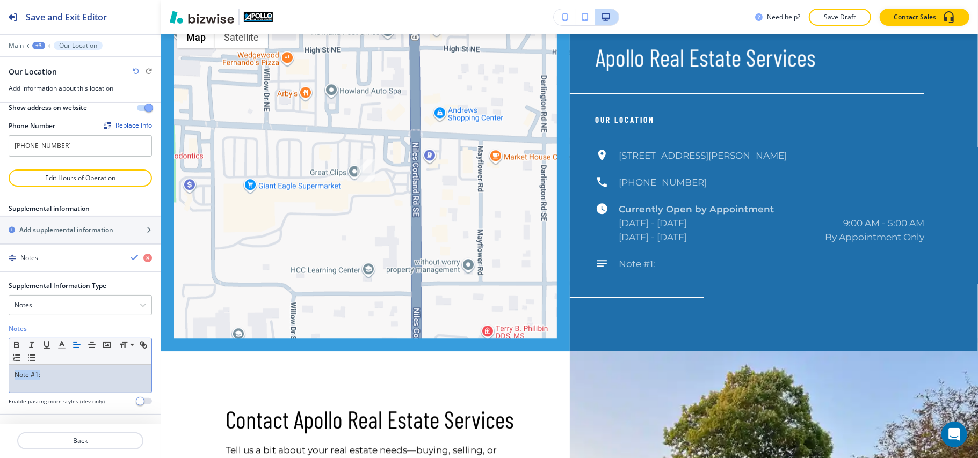
drag, startPoint x: 69, startPoint y: 374, endPoint x: 88, endPoint y: 379, distance: 19.4
click at [4, 381] on div "Supplemental Information Type Notes Notes Email Address PO Box Fax Number Other…" at bounding box center [80, 347] width 161 height 133
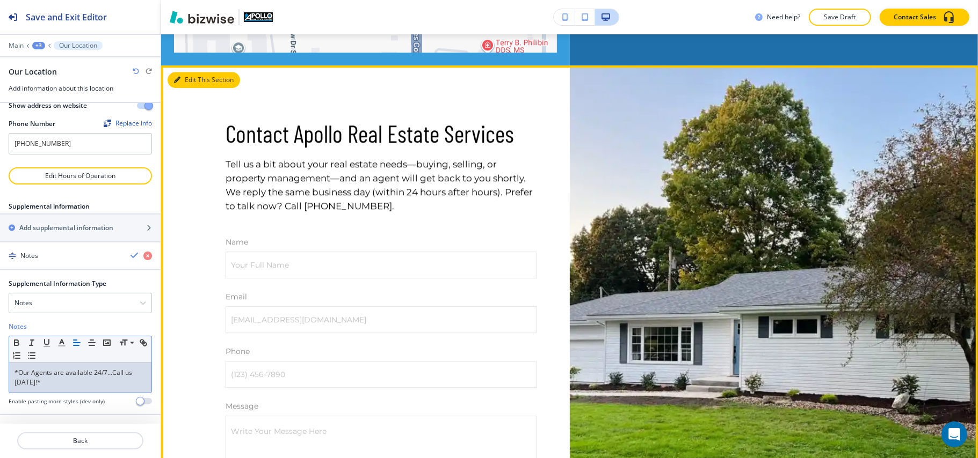
click at [185, 88] on button "Edit This Section" at bounding box center [204, 80] width 72 height 16
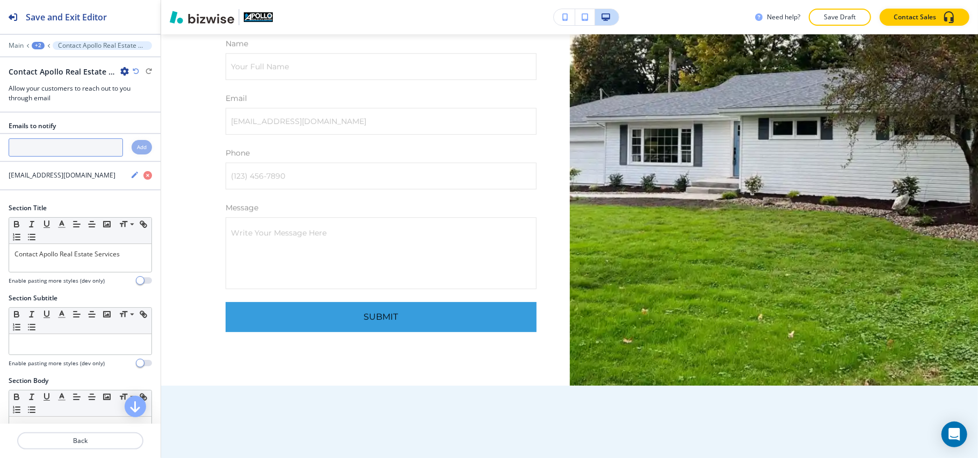
scroll to position [2355, 0]
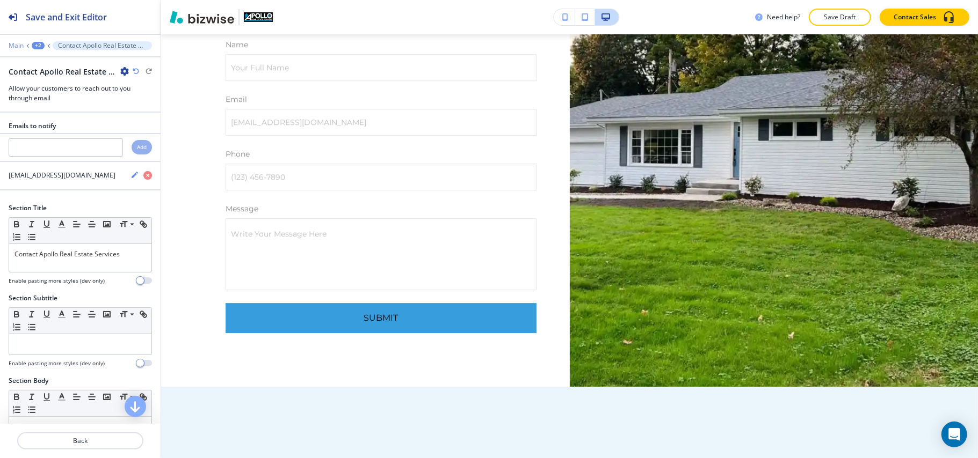
click at [10, 44] on p "Main" at bounding box center [16, 46] width 15 height 8
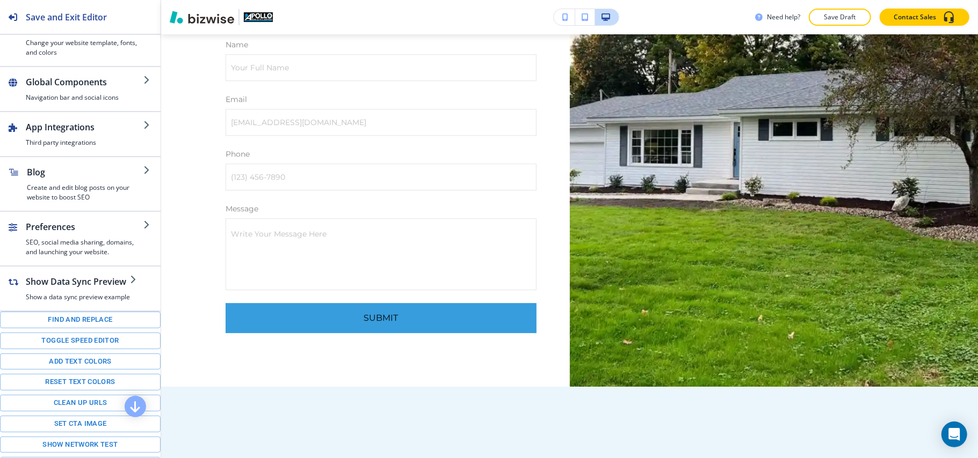
scroll to position [150, 0]
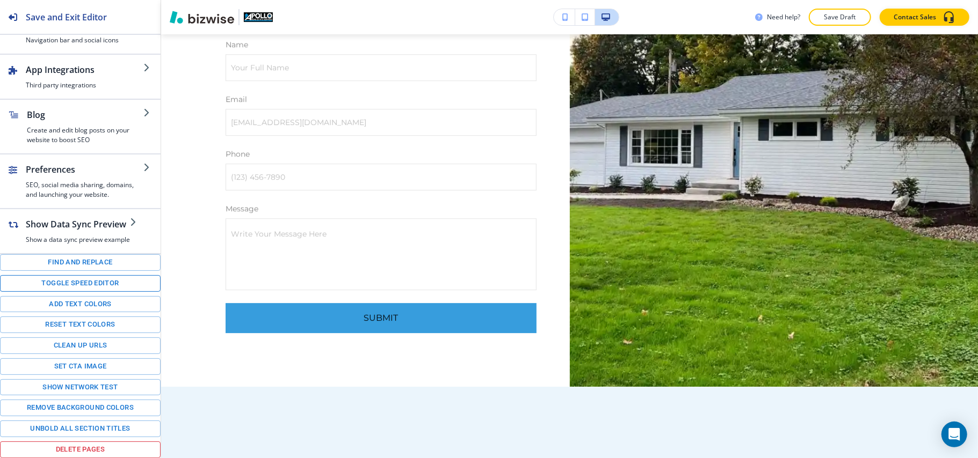
click at [69, 280] on button "Toggle speed editor" at bounding box center [80, 283] width 161 height 17
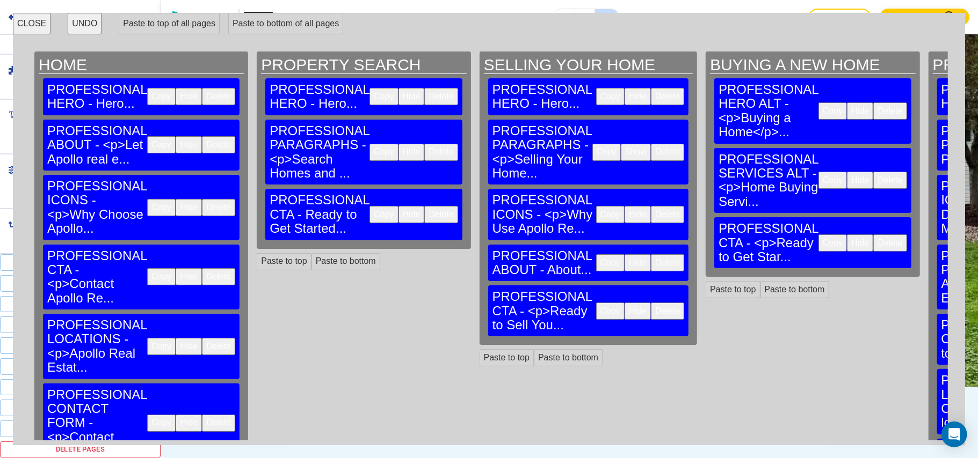
click at [147, 338] on button "Copy" at bounding box center [161, 346] width 28 height 17
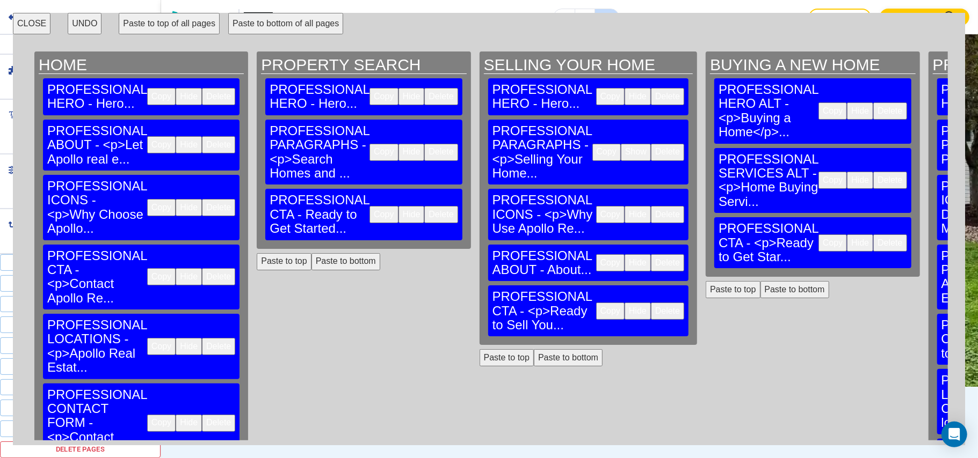
click at [311, 253] on button "Paste to bottom" at bounding box center [345, 261] width 69 height 17
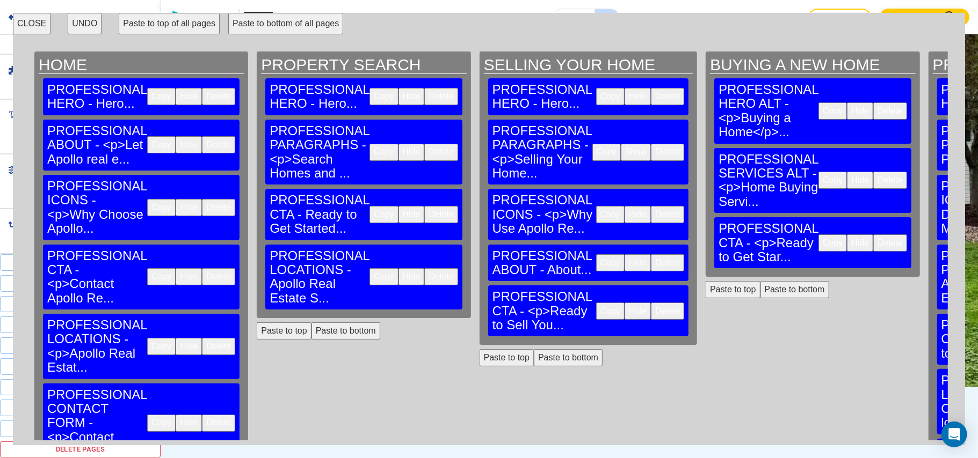
click at [534, 350] on button "Paste to bottom" at bounding box center [568, 358] width 69 height 17
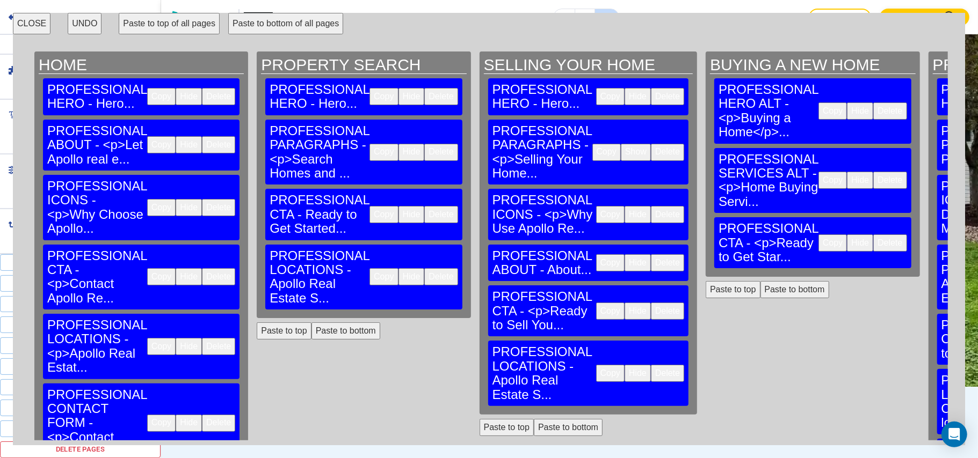
click at [760, 281] on button "Paste to bottom" at bounding box center [794, 289] width 69 height 17
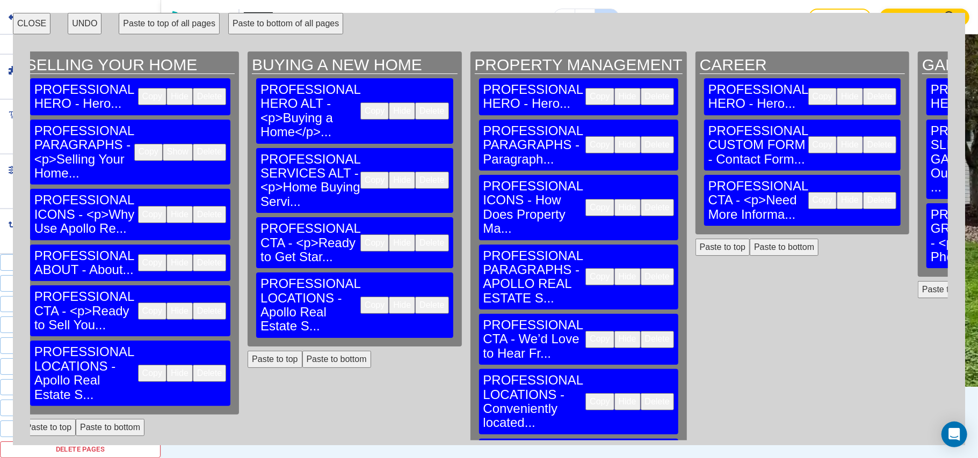
scroll to position [0, 486]
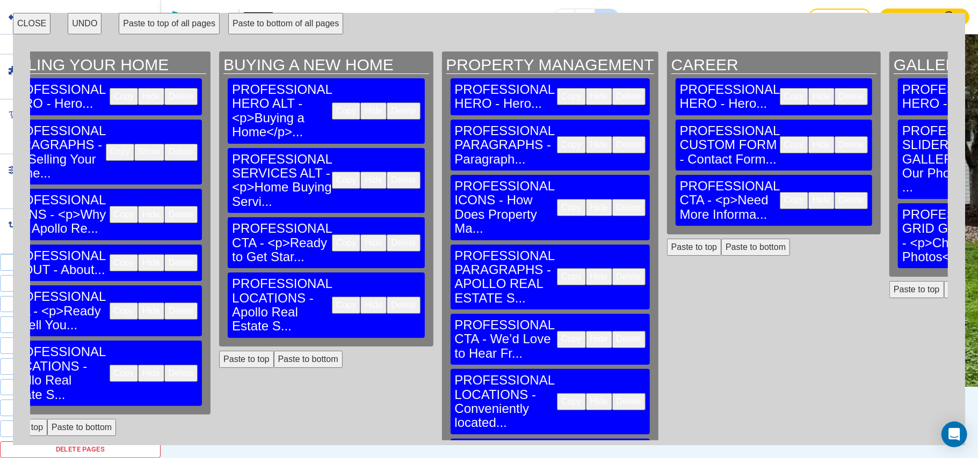
click at [721, 239] on button "Paste to bottom" at bounding box center [755, 247] width 69 height 17
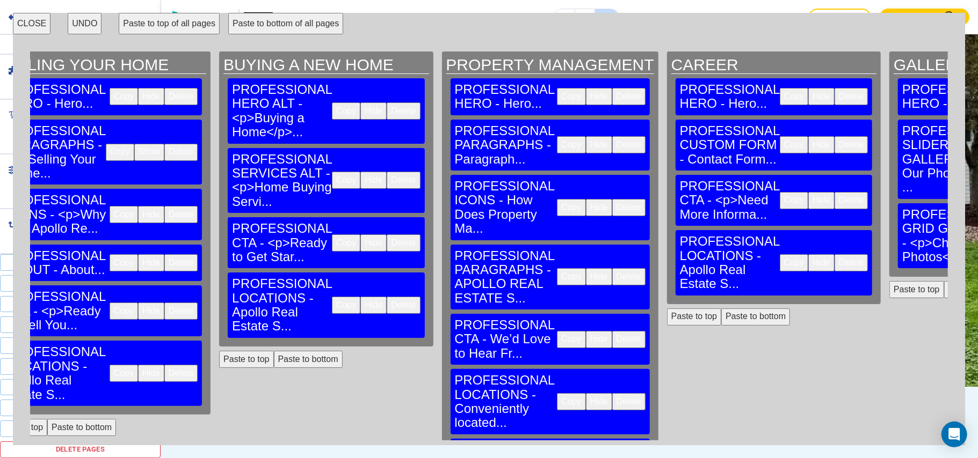
click at [944, 281] on button "Paste to bottom" at bounding box center [978, 289] width 69 height 17
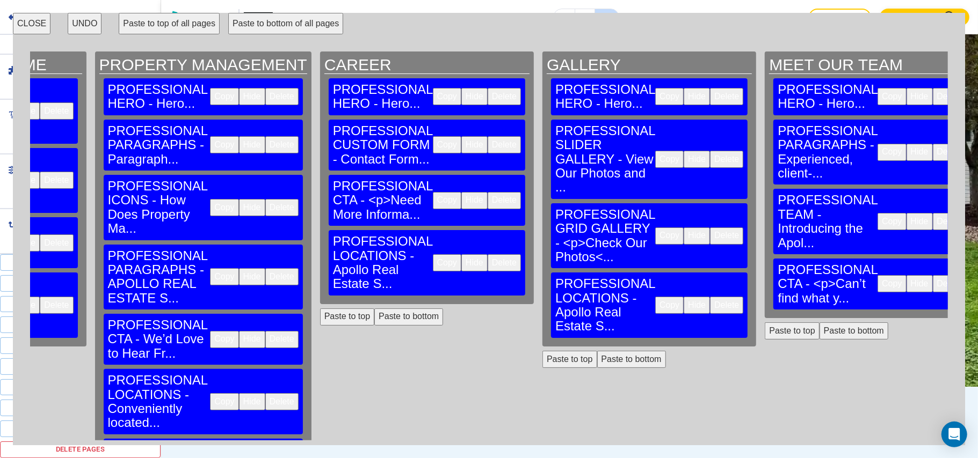
scroll to position [0, 849]
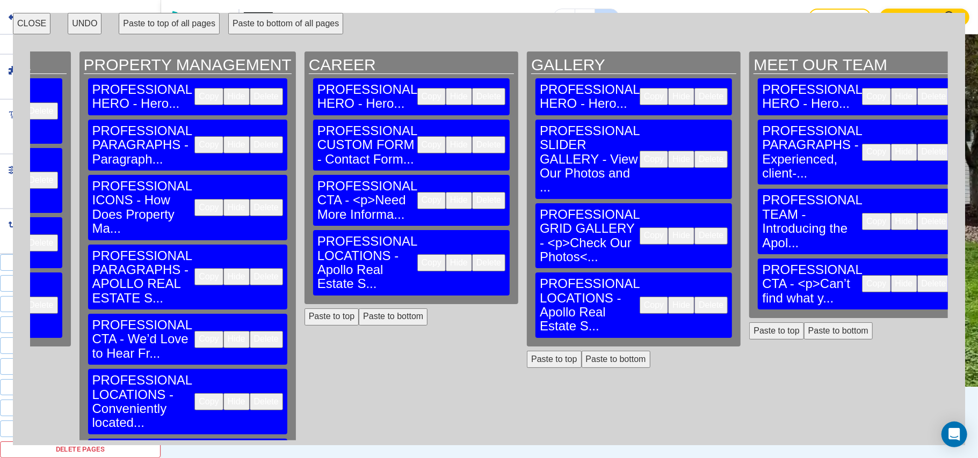
click at [804, 323] on button "Paste to bottom" at bounding box center [838, 331] width 69 height 17
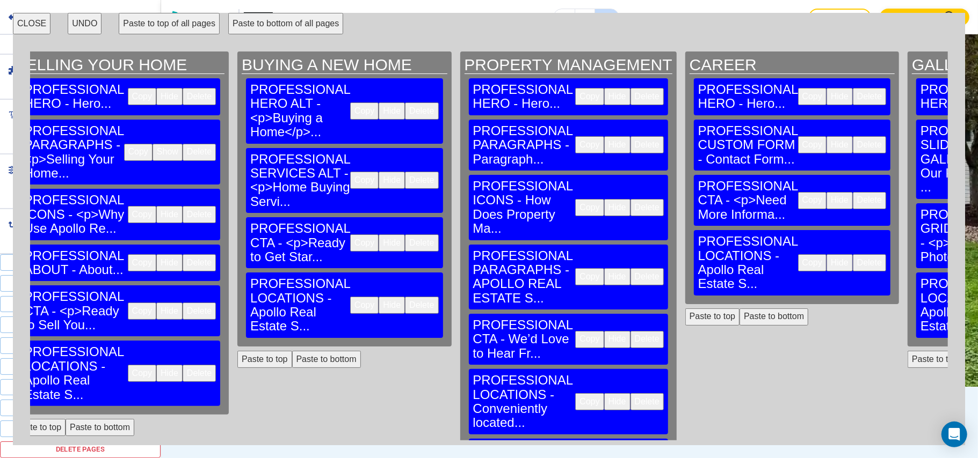
scroll to position [0, 0]
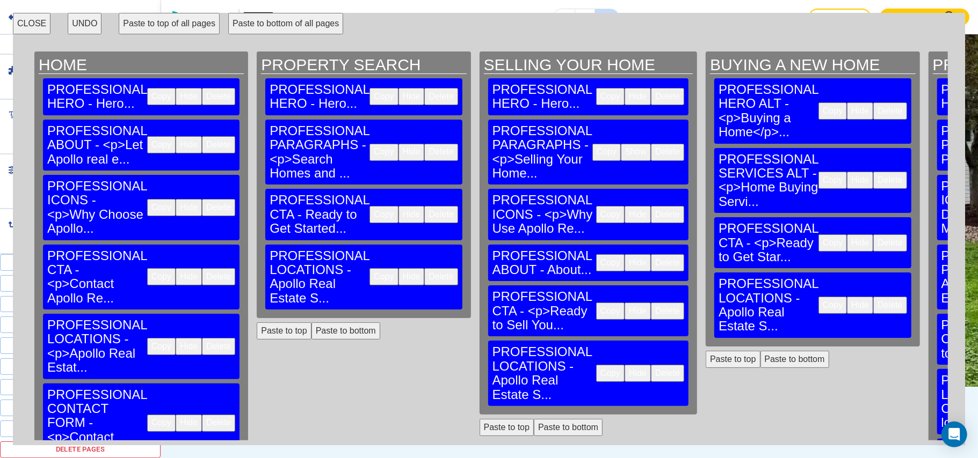
click at [147, 415] on button "Copy" at bounding box center [161, 423] width 28 height 17
click at [324, 323] on button "Paste to bottom" at bounding box center [345, 331] width 69 height 17
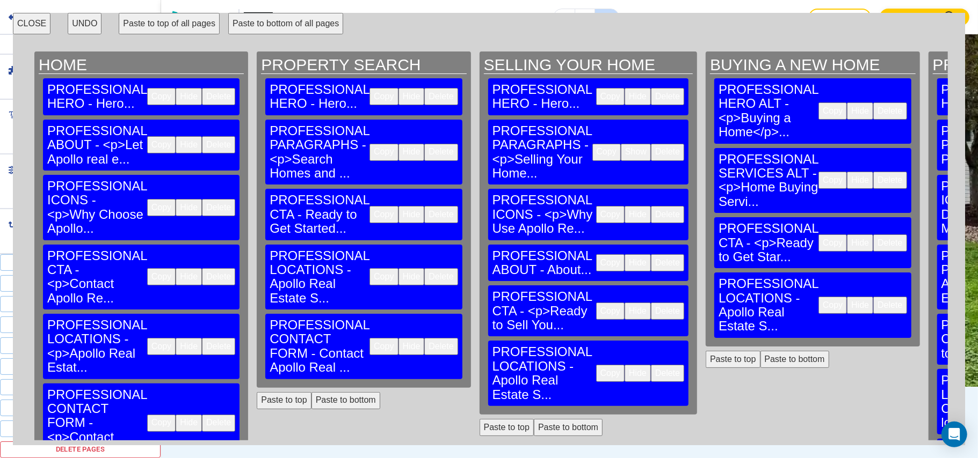
click at [534, 419] on button "Paste to bottom" at bounding box center [568, 427] width 69 height 17
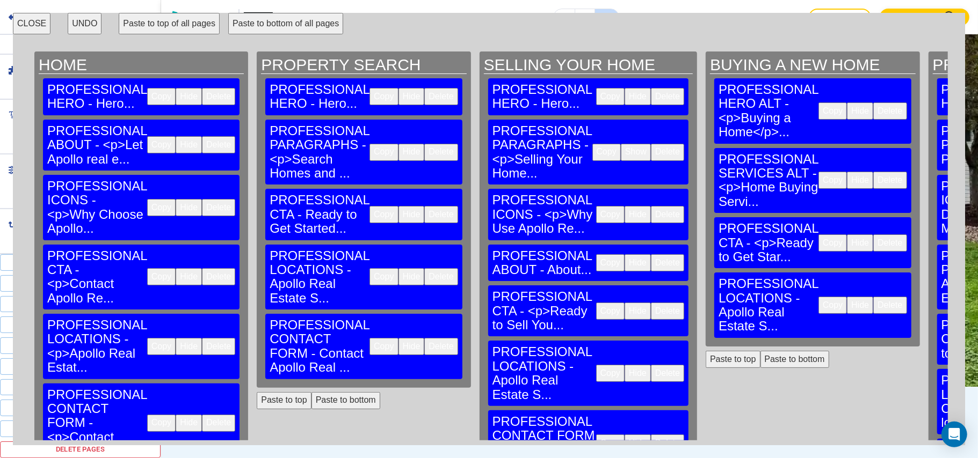
click at [760, 351] on button "Paste to bottom" at bounding box center [794, 359] width 69 height 17
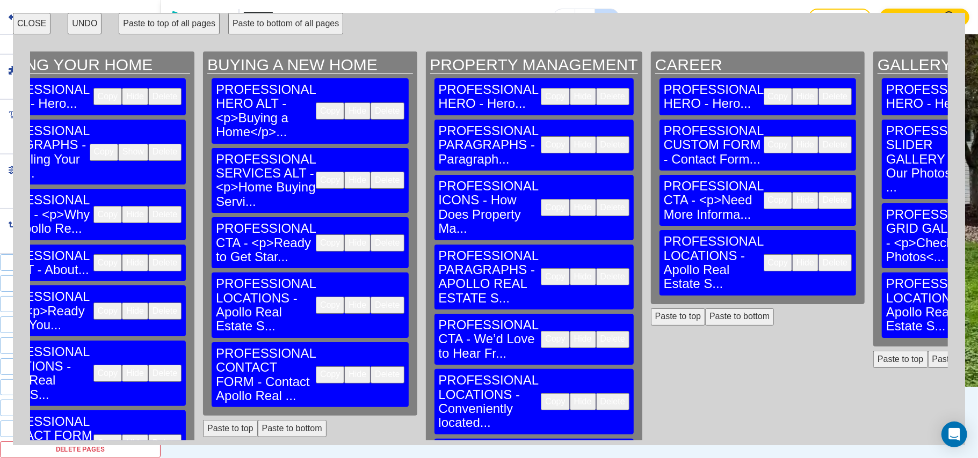
scroll to position [53, 503]
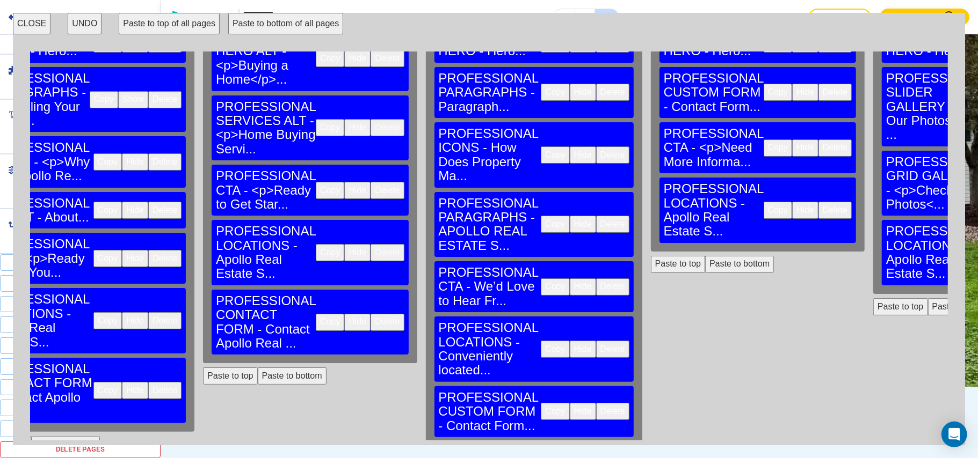
click at [705, 256] on button "Paste to bottom" at bounding box center [739, 264] width 69 height 17
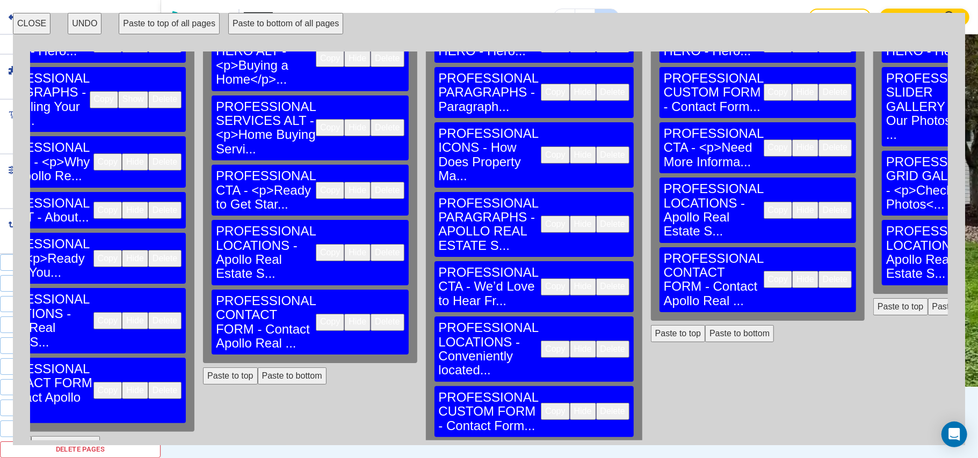
drag, startPoint x: 762, startPoint y: 239, endPoint x: 710, endPoint y: 382, distance: 152.2
click at [928, 299] on button "Paste to bottom" at bounding box center [962, 307] width 69 height 17
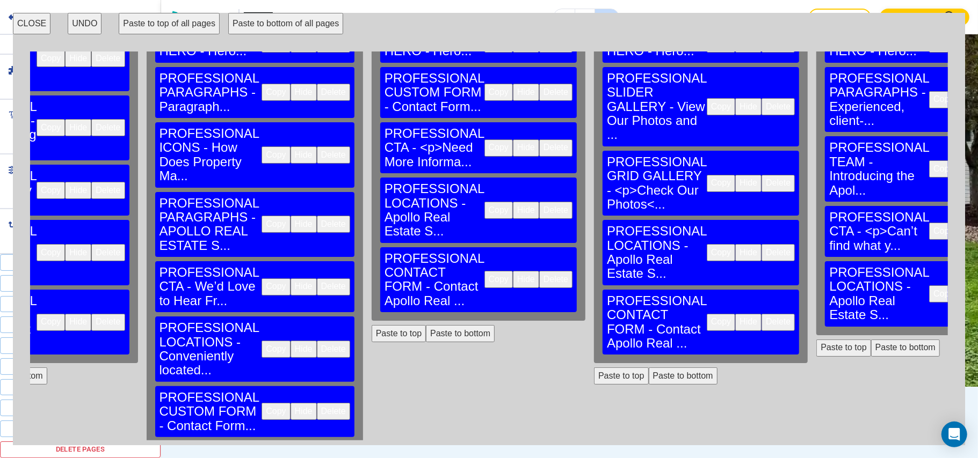
scroll to position [53, 849]
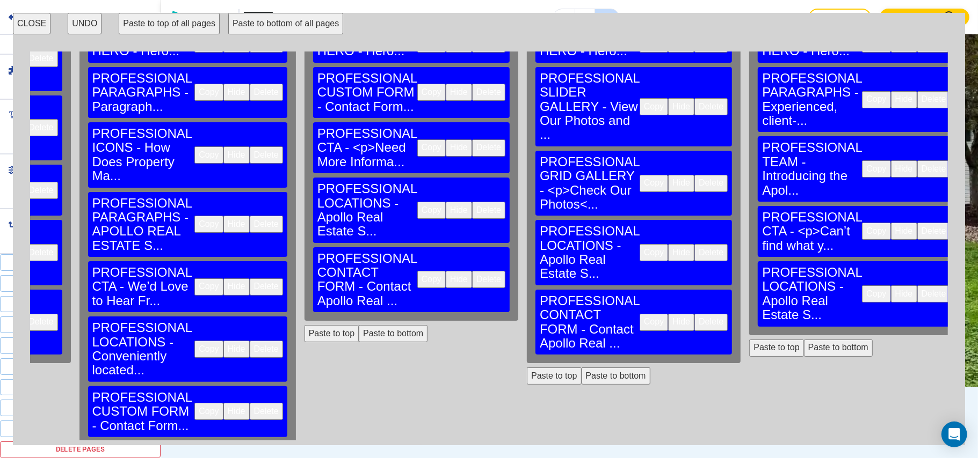
click at [804, 340] on button "Paste to bottom" at bounding box center [838, 348] width 69 height 17
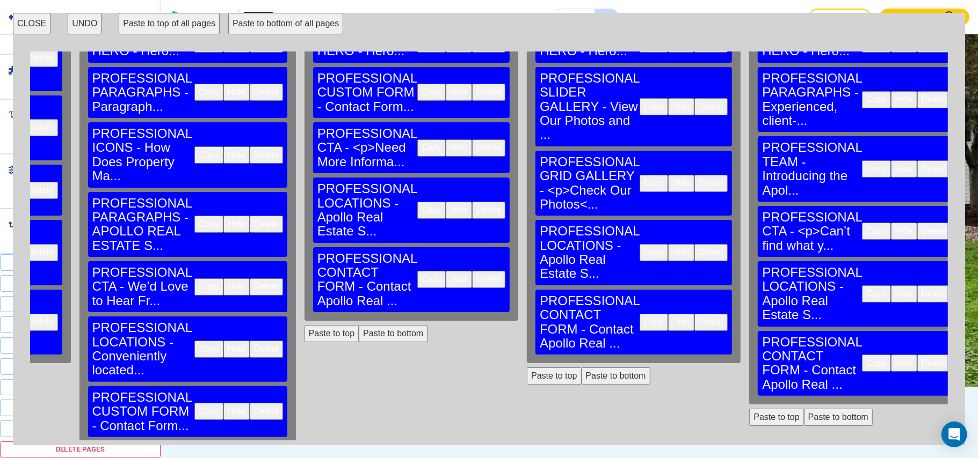
click at [40, 24] on button "CLOSE" at bounding box center [32, 23] width 38 height 21
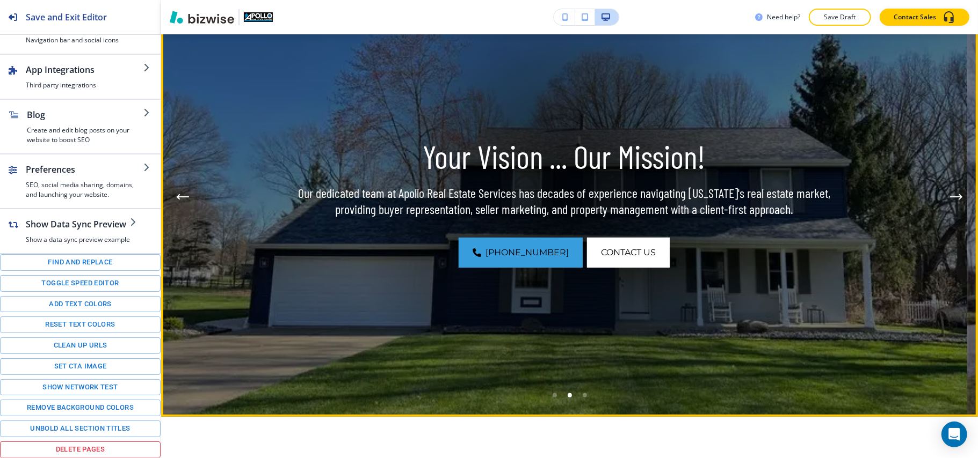
scroll to position [0, 0]
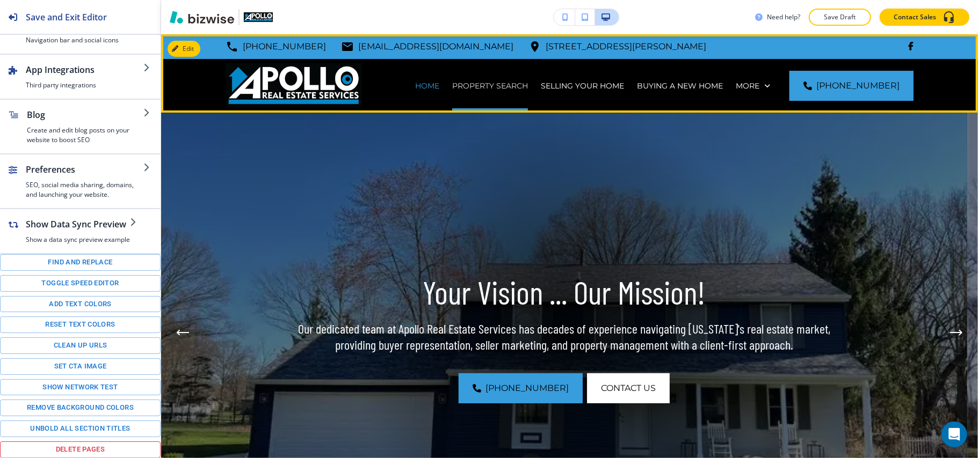
click at [515, 83] on p "PROPERTY SEARCH" at bounding box center [490, 86] width 76 height 11
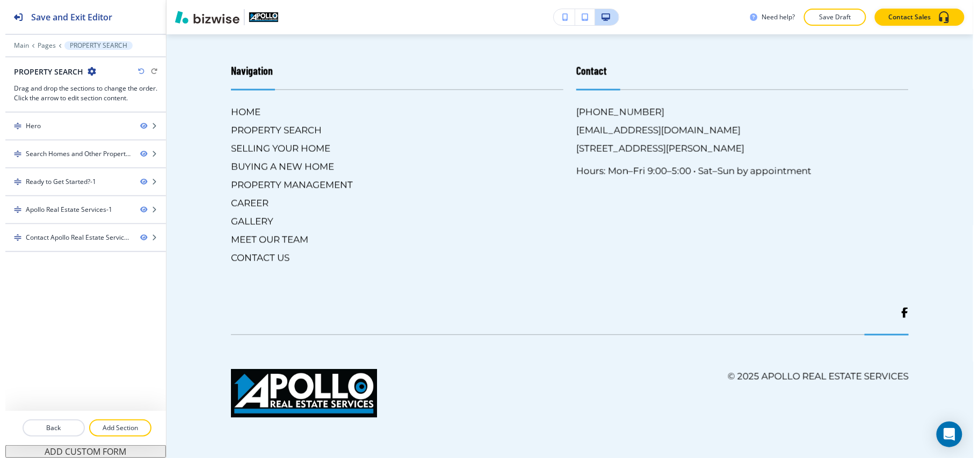
scroll to position [2058, 0]
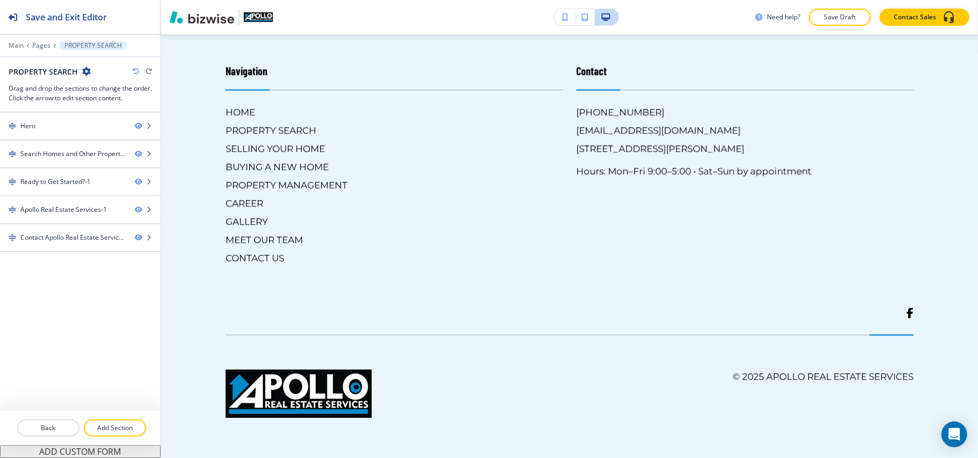
click at [9, 35] on img at bounding box center [4, 30] width 9 height 9
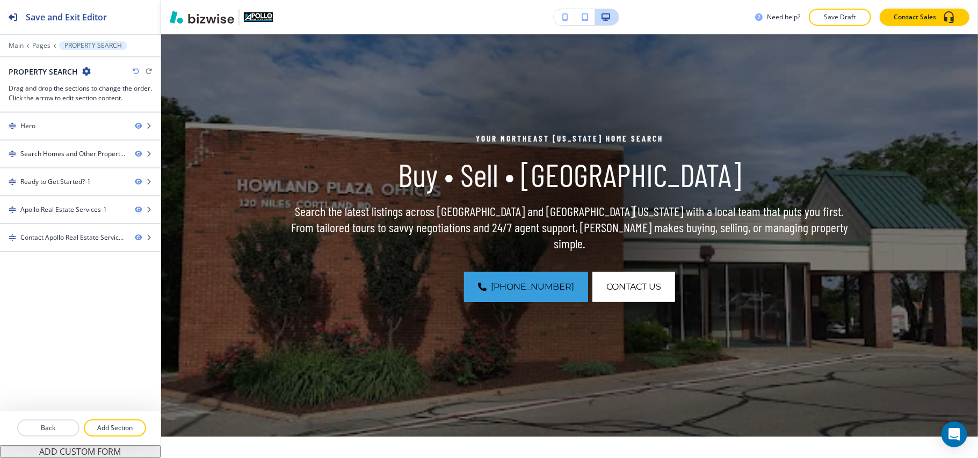
scroll to position [0, 0]
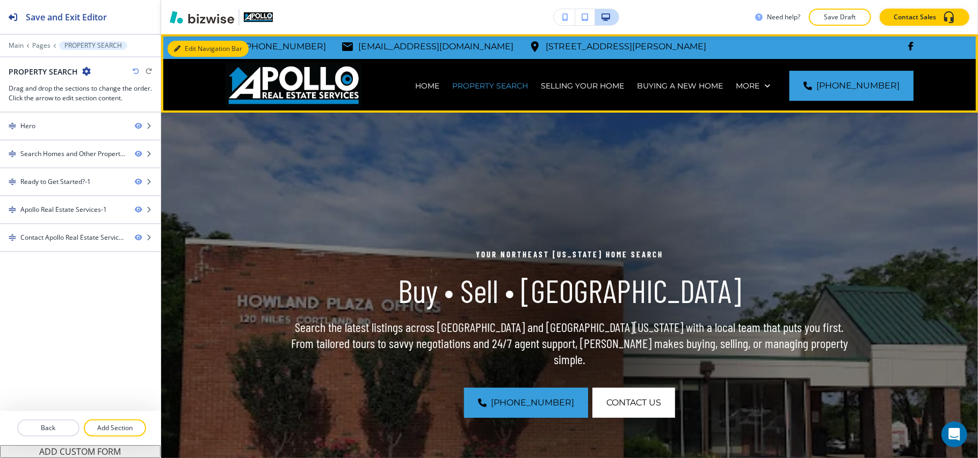
click at [188, 50] on button "Edit Navigation Bar" at bounding box center [208, 49] width 81 height 16
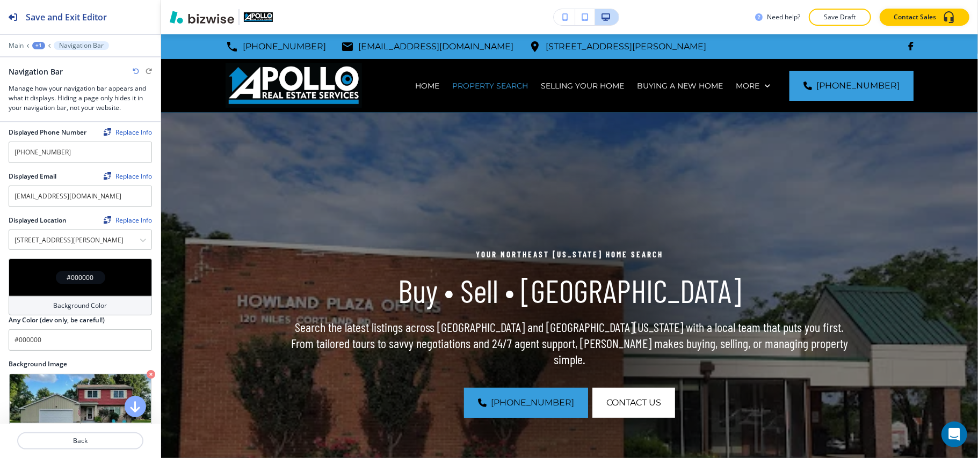
scroll to position [215, 0]
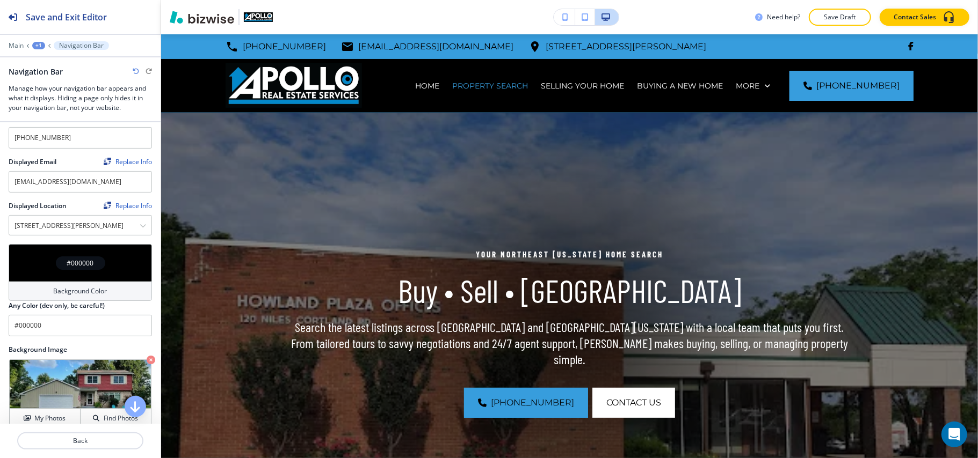
click at [37, 267] on div "#000000" at bounding box center [80, 263] width 143 height 38
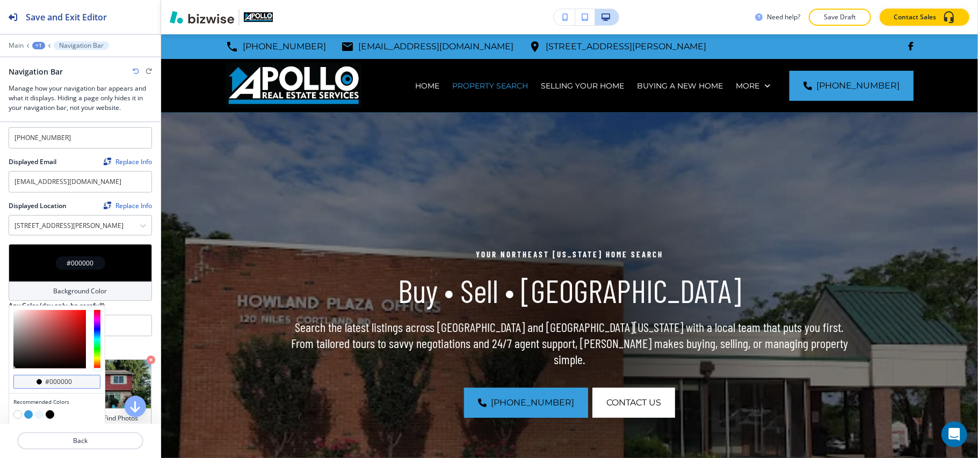
click at [74, 383] on input "#000000" at bounding box center [63, 382] width 38 height 9
paste input "30708"
type input "#030708"
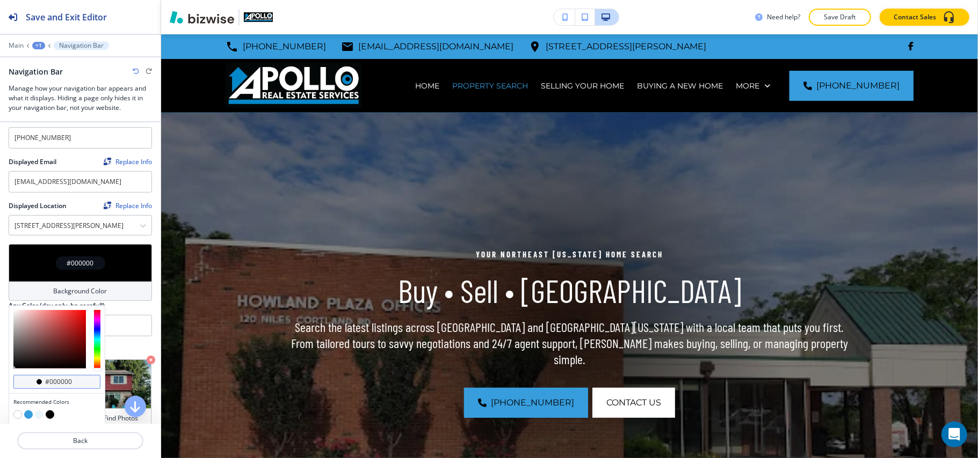
type input "#030708"
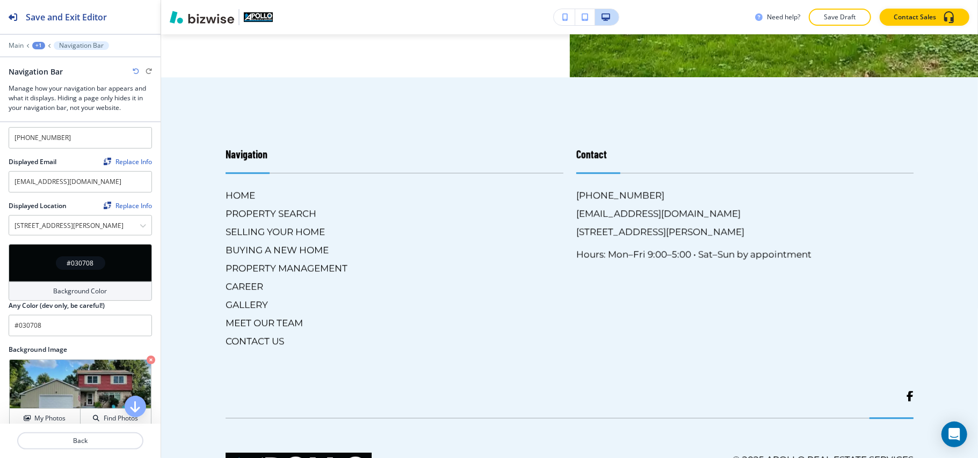
scroll to position [2058, 0]
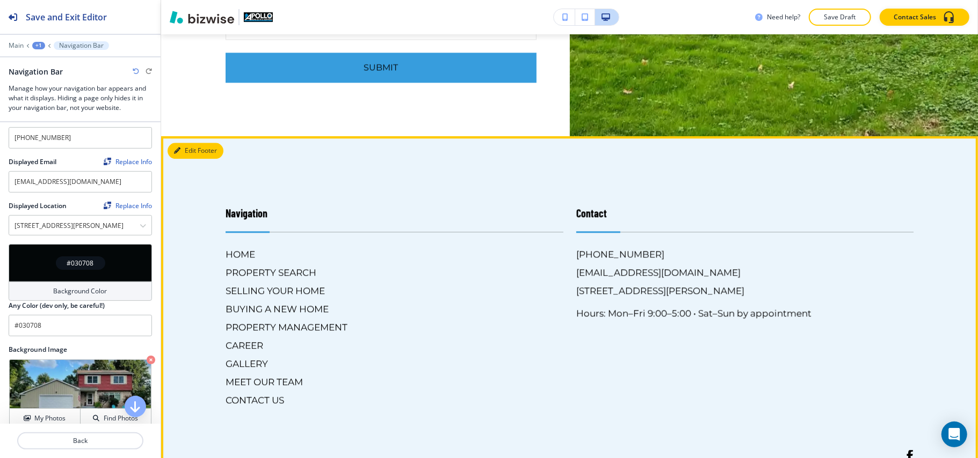
click at [189, 149] on button "Edit Footer" at bounding box center [196, 151] width 56 height 16
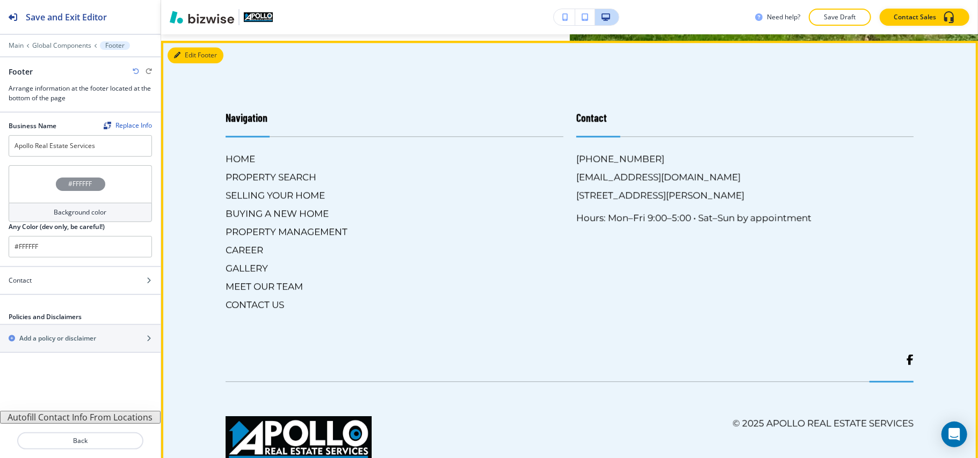
scroll to position [2019, 0]
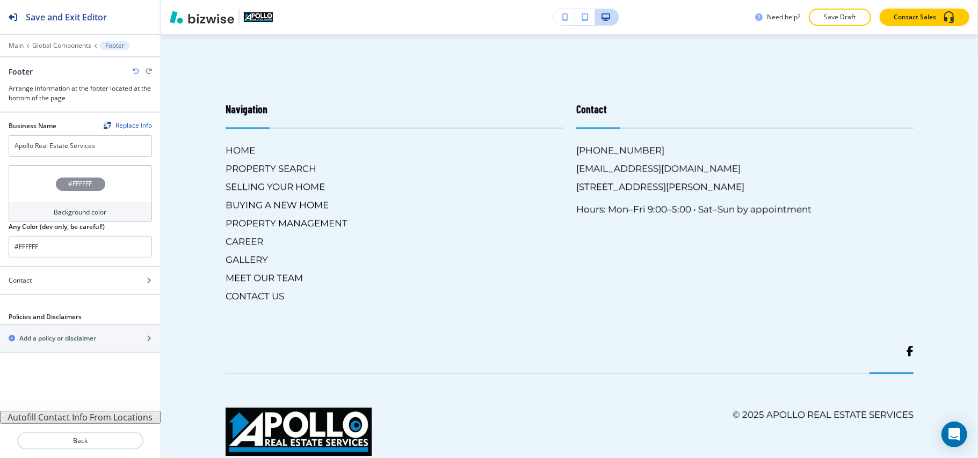
click at [26, 180] on div "#FFFFFF" at bounding box center [80, 184] width 143 height 38
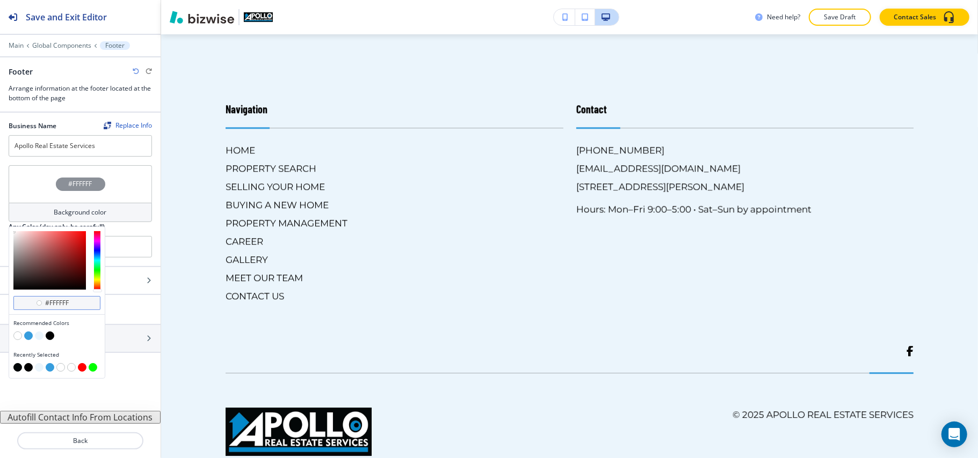
click at [70, 302] on input "#ffffff" at bounding box center [63, 303] width 38 height 9
drag, startPoint x: 102, startPoint y: 308, endPoint x: 70, endPoint y: 301, distance: 33.1
click at [70, 301] on input "#ffffff" at bounding box center [63, 303] width 38 height 9
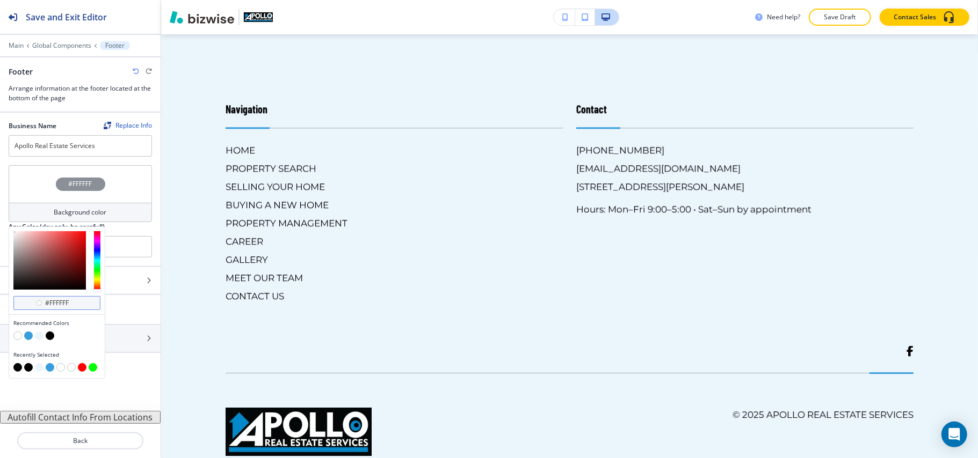
click at [70, 301] on input "#ffffff" at bounding box center [63, 303] width 38 height 9
paste input "030708"
type input "#030708"
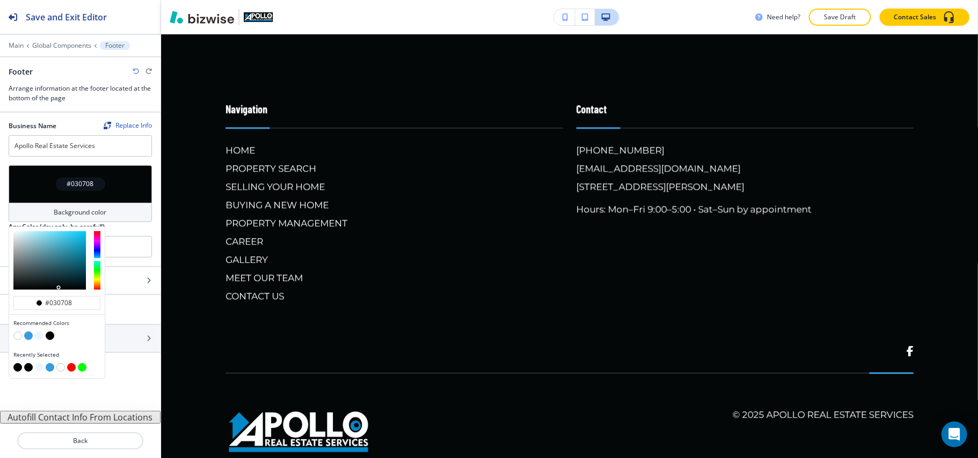
click at [14, 13] on button "X" at bounding box center [7, 6] width 14 height 13
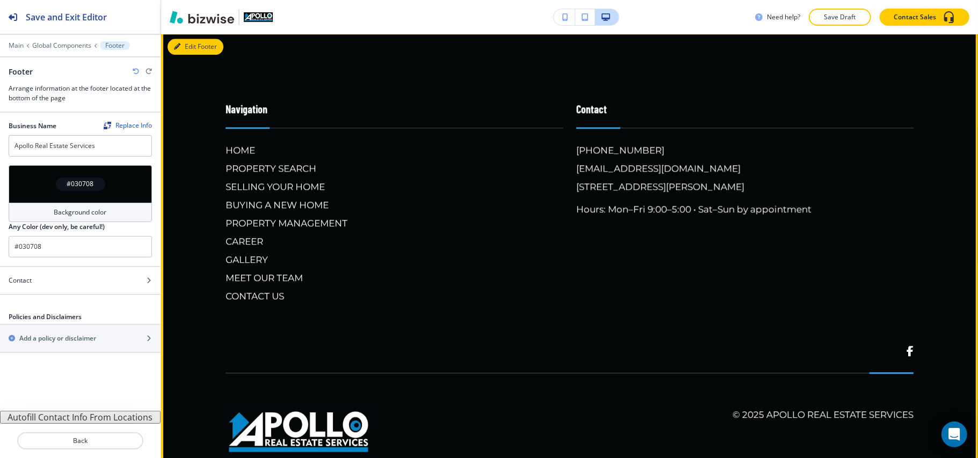
click at [184, 43] on button "Edit Footer" at bounding box center [196, 47] width 56 height 16
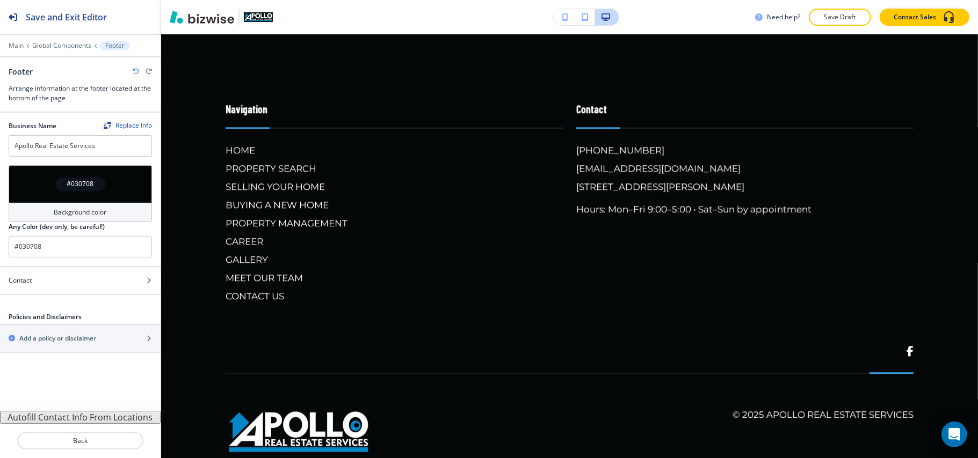
click at [90, 419] on button "Autofill Contact Info From Locations" at bounding box center [80, 417] width 161 height 13
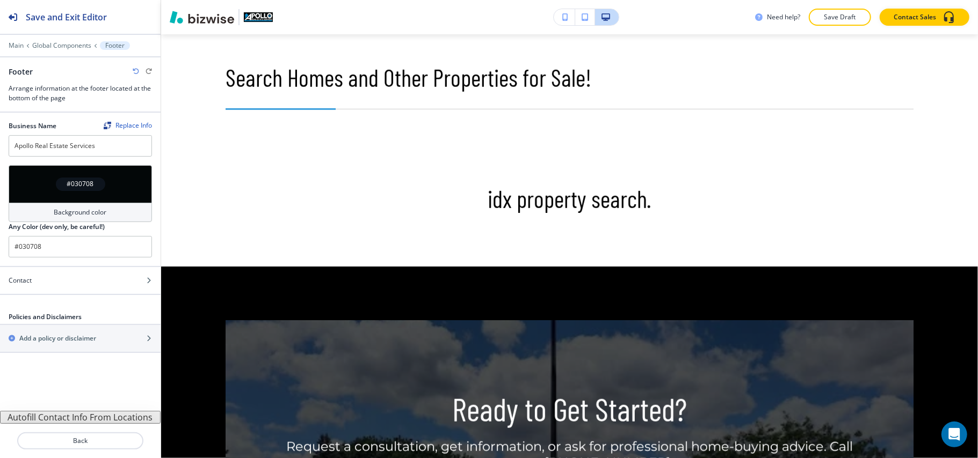
scroll to position [445, 0]
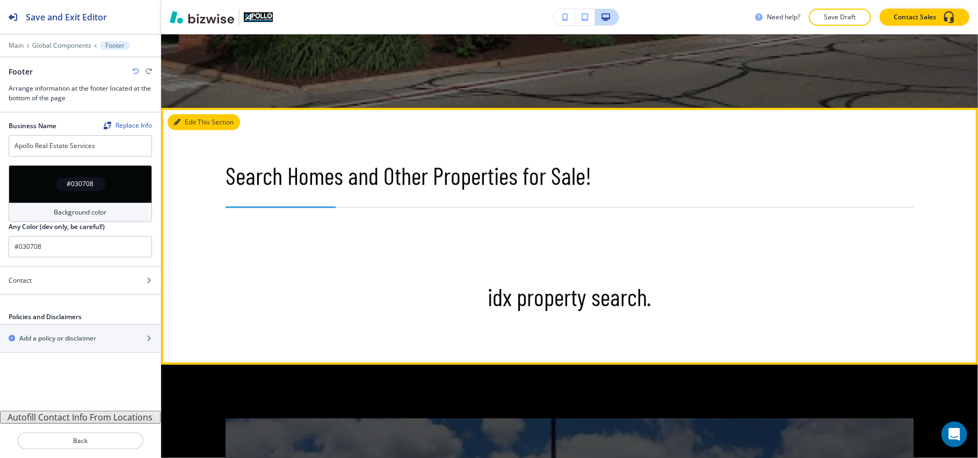
click at [186, 118] on button "Edit This Section" at bounding box center [204, 122] width 72 height 16
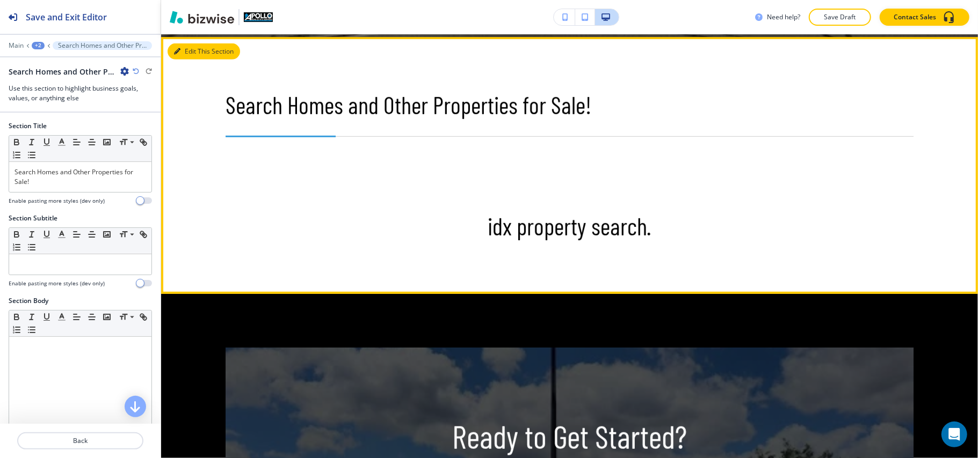
scroll to position [519, 0]
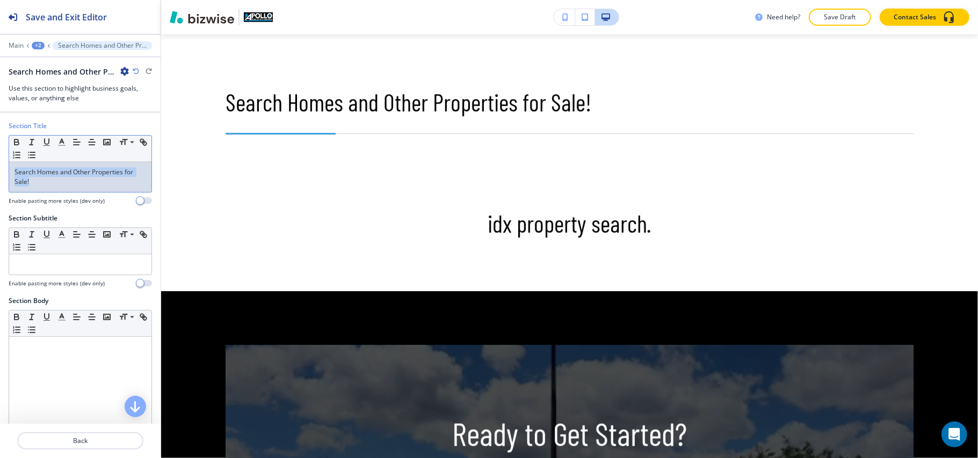
drag, startPoint x: 70, startPoint y: 180, endPoint x: 0, endPoint y: 149, distance: 76.6
click at [0, 149] on div "Section Title Small Normal Large Huge Search Homes and Other Properties for Sal…" at bounding box center [80, 167] width 161 height 92
click at [87, 142] on icon "button" at bounding box center [92, 142] width 10 height 10
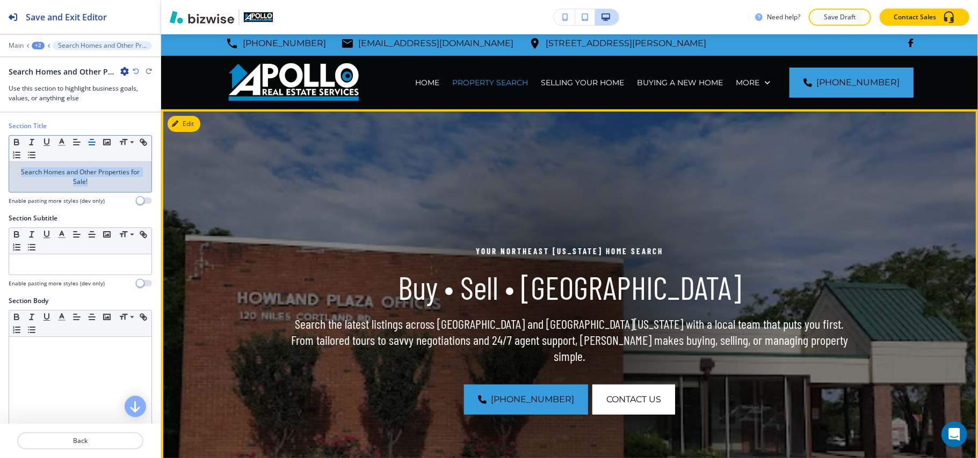
scroll to position [0, 0]
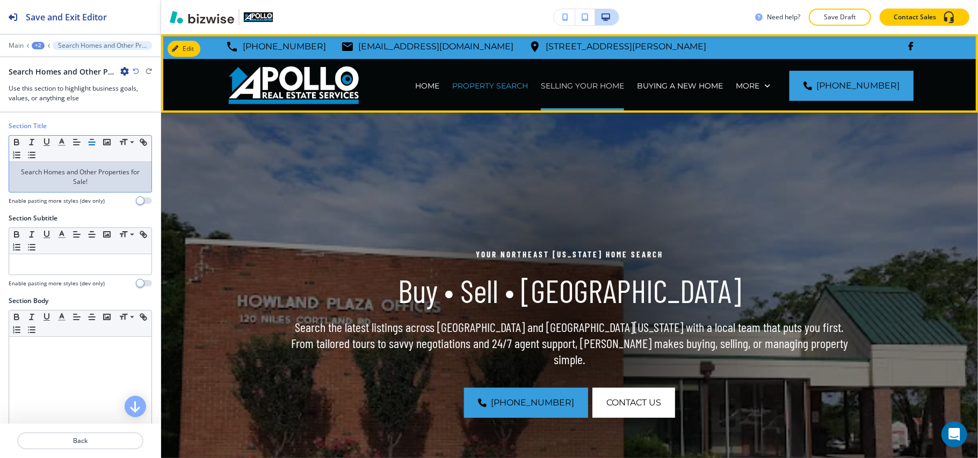
click at [602, 84] on p "SELLING YOUR HOME" at bounding box center [582, 86] width 83 height 11
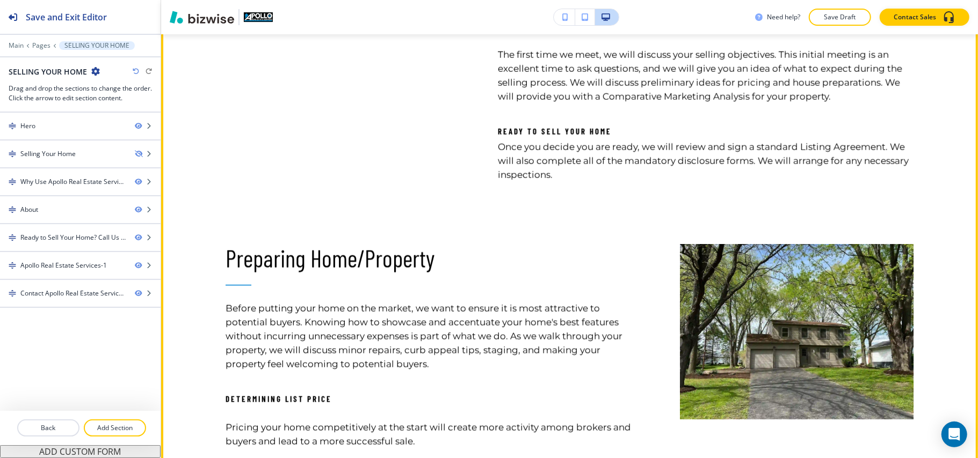
scroll to position [859, 0]
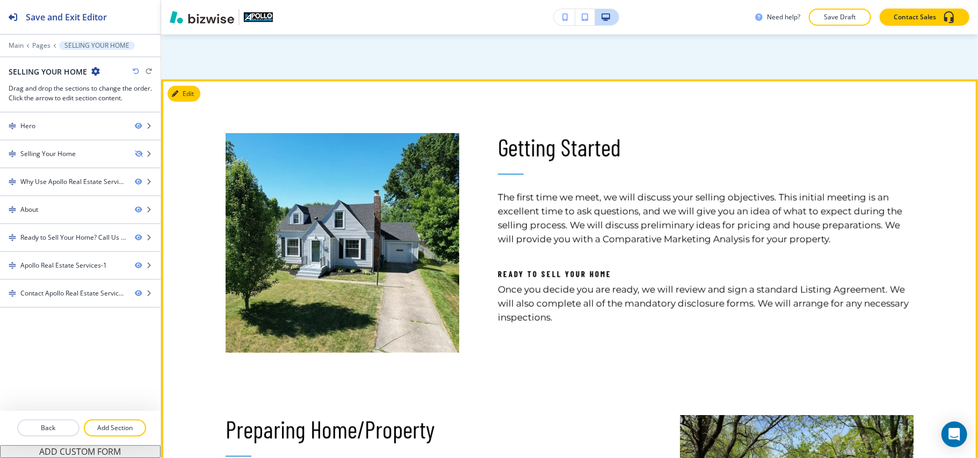
click at [183, 102] on button "Edit This Section" at bounding box center [204, 94] width 72 height 16
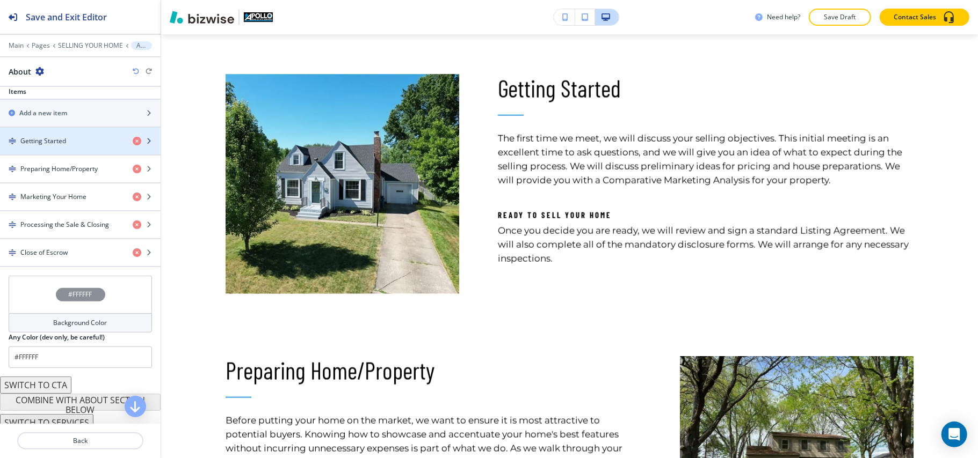
scroll to position [396, 0]
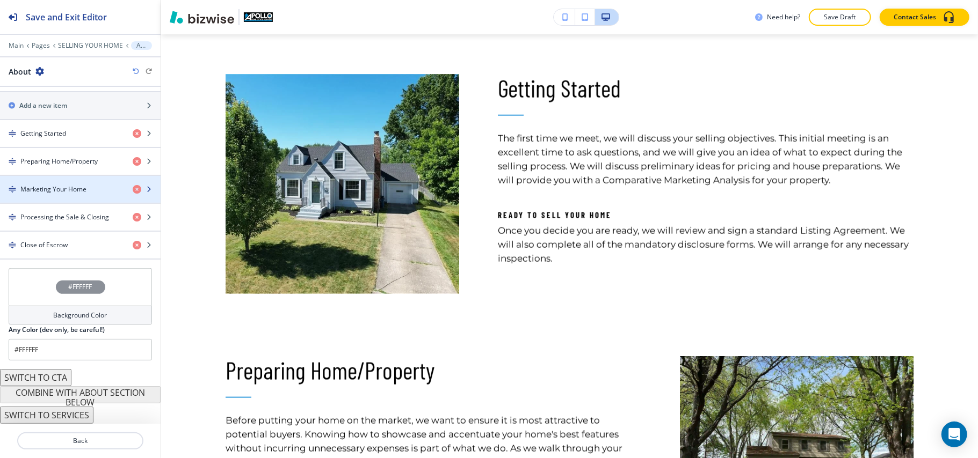
click at [63, 194] on div "button" at bounding box center [80, 198] width 161 height 9
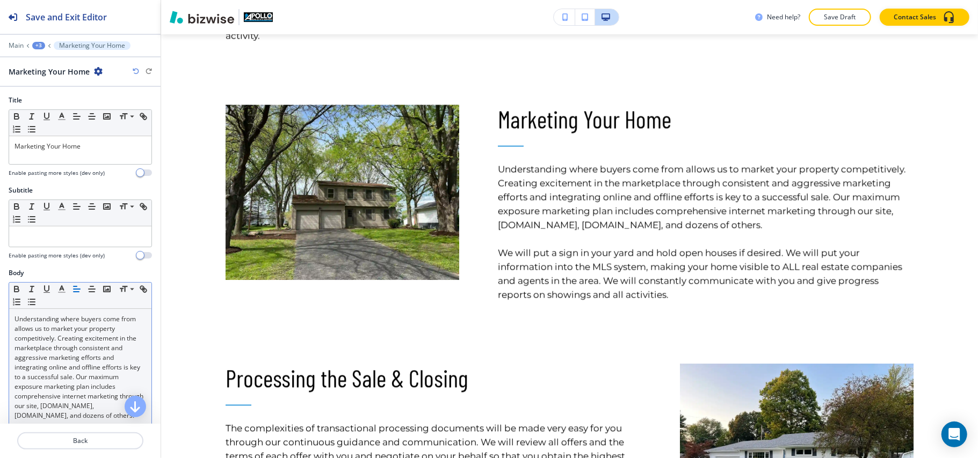
scroll to position [1533, 0]
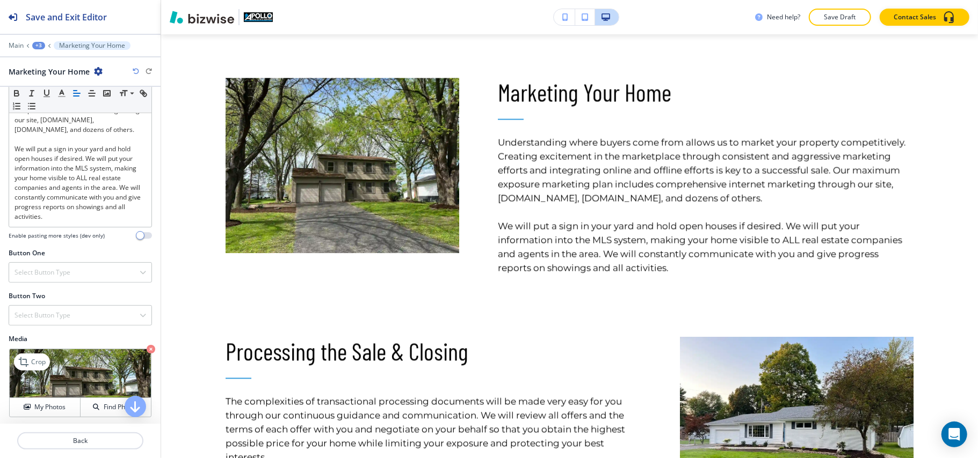
click at [147, 351] on icon "button" at bounding box center [151, 349] width 9 height 9
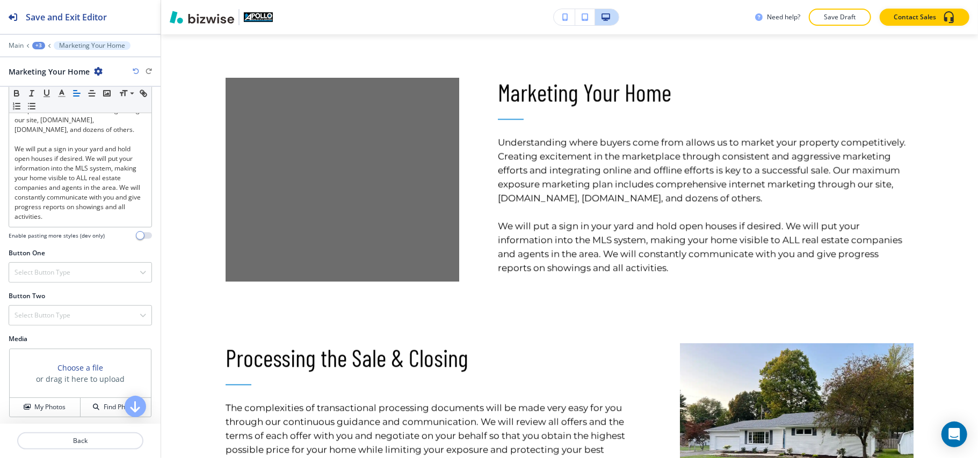
click at [52, 418] on div "Choose a file or drag it here to upload My Photos Find Photos" at bounding box center [80, 383] width 142 height 69
click at [48, 417] on button "My Photos" at bounding box center [45, 407] width 71 height 19
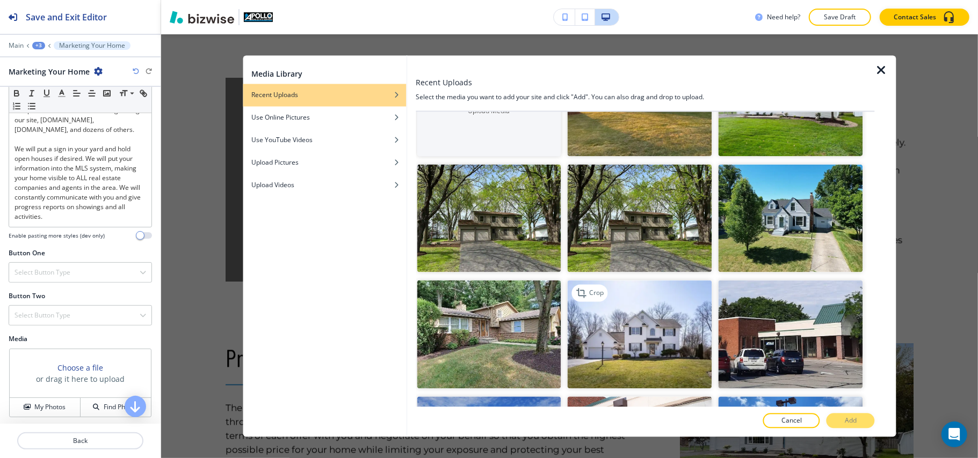
scroll to position [0, 0]
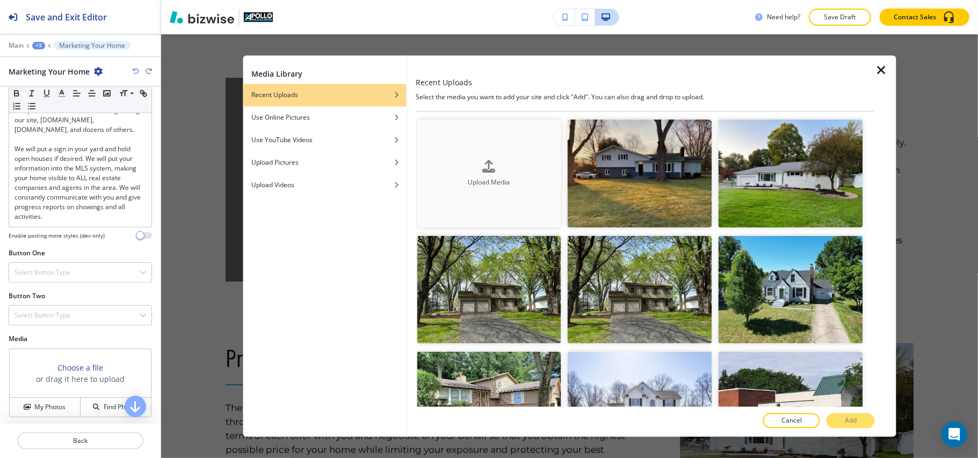
click at [503, 194] on button "Upload Media" at bounding box center [489, 174] width 144 height 108
click at [488, 178] on h4 "Upload Media" at bounding box center [489, 183] width 144 height 10
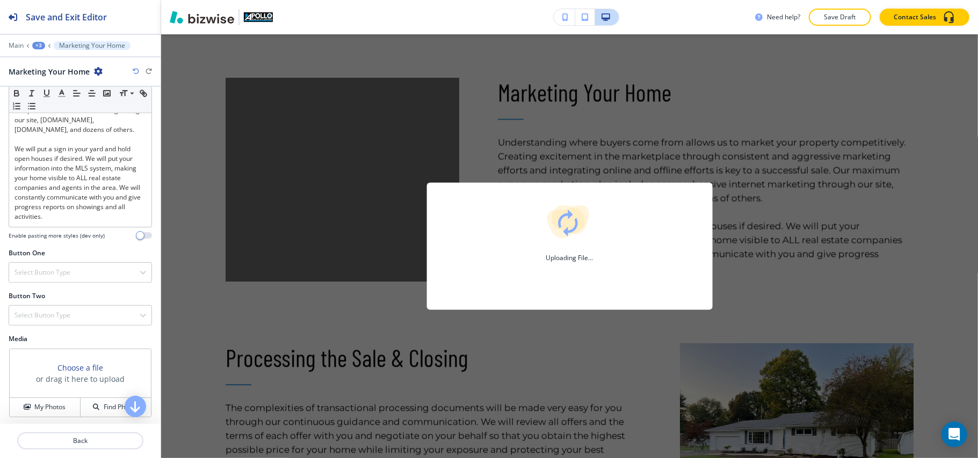
click at [522, 15] on div "Need help? Save Draft Contact Sales" at bounding box center [569, 17] width 817 height 17
click at [621, 137] on div "Uploading File..." at bounding box center [569, 246] width 817 height 424
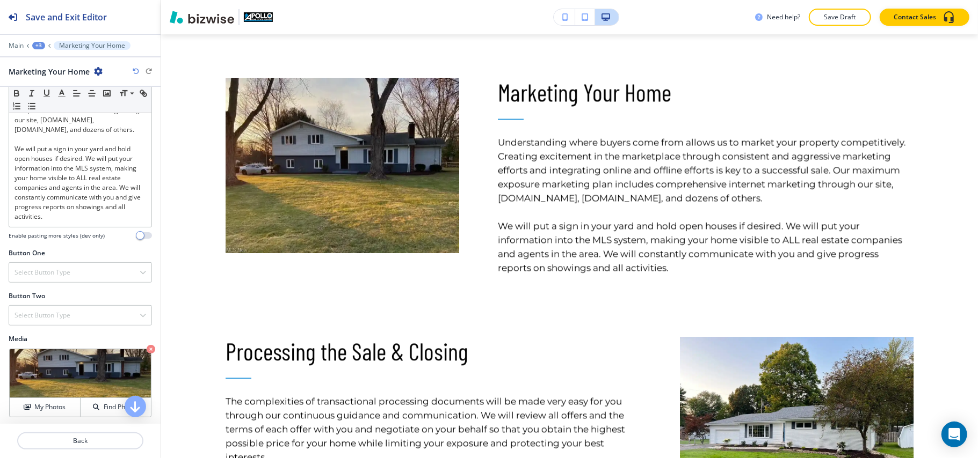
click at [147, 351] on icon "button" at bounding box center [151, 349] width 9 height 9
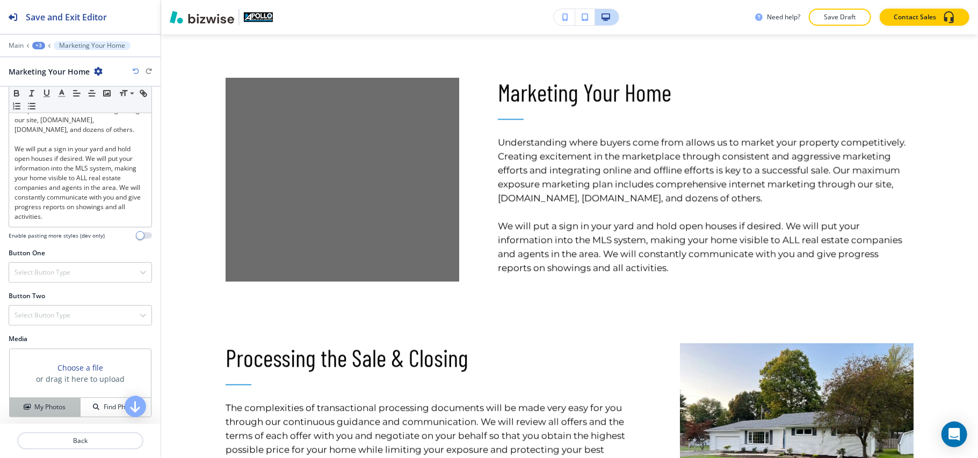
click at [39, 409] on h4 "My Photos" at bounding box center [49, 408] width 31 height 10
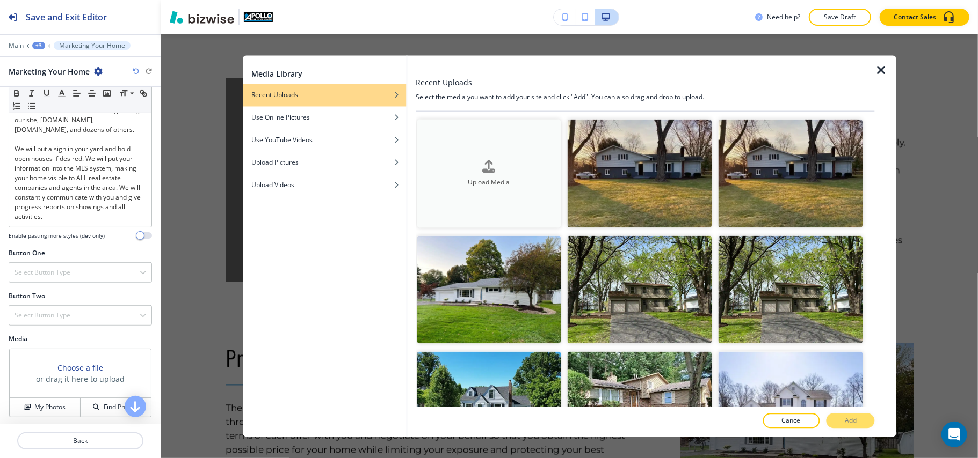
click at [499, 200] on button "Upload Media" at bounding box center [489, 174] width 144 height 108
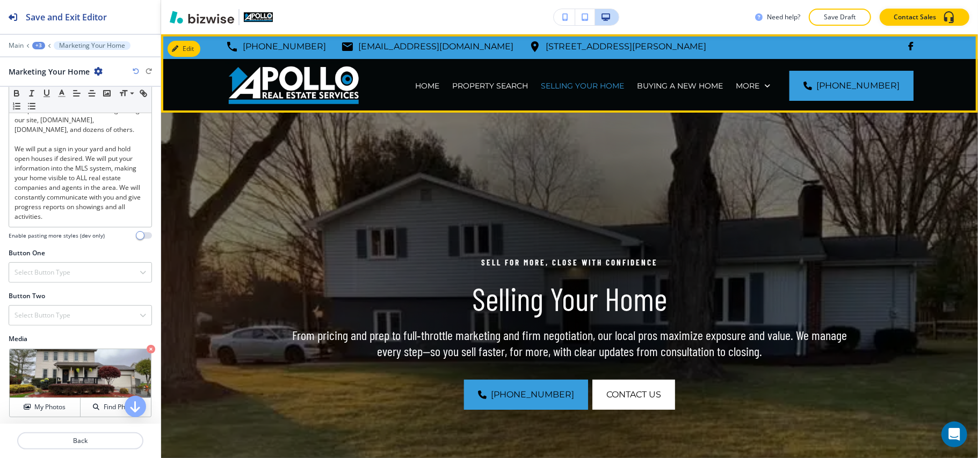
click at [692, 94] on div "BUYING A NEW HOME" at bounding box center [679, 86] width 99 height 54
click at [696, 84] on p "BUYING A NEW HOME" at bounding box center [680, 86] width 86 height 11
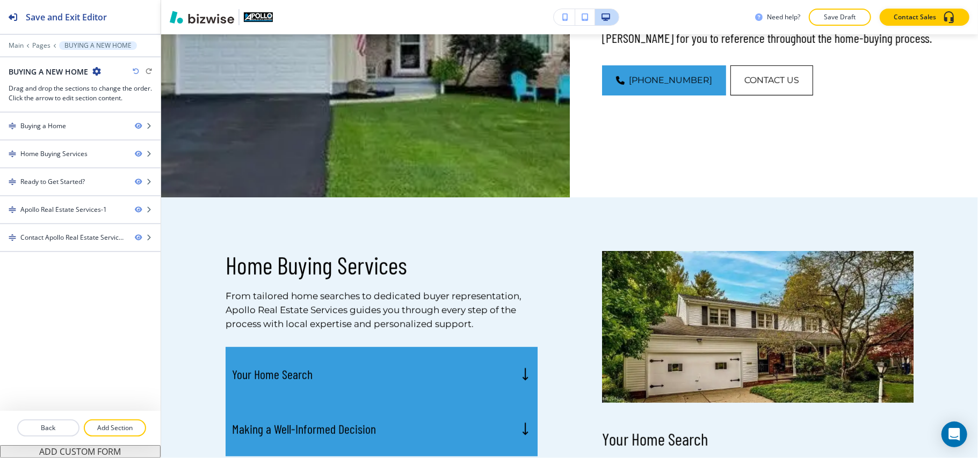
scroll to position [286, 0]
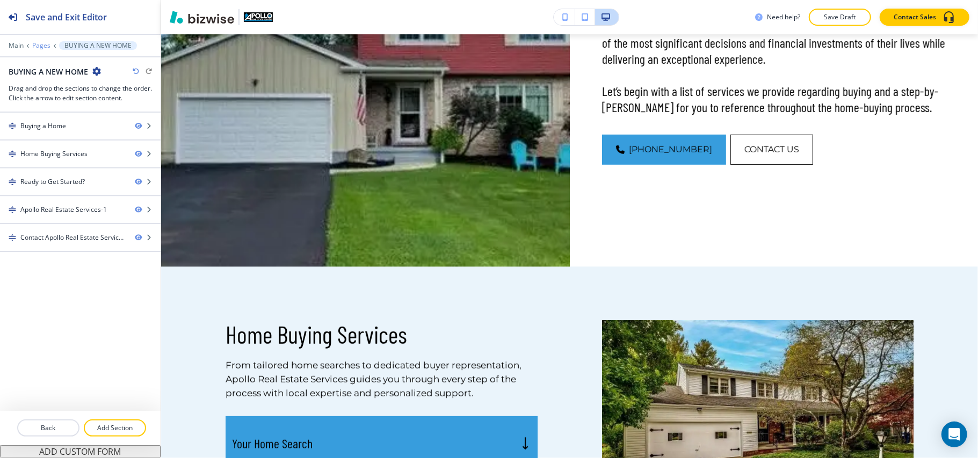
click at [35, 42] on p "Pages" at bounding box center [41, 46] width 18 height 8
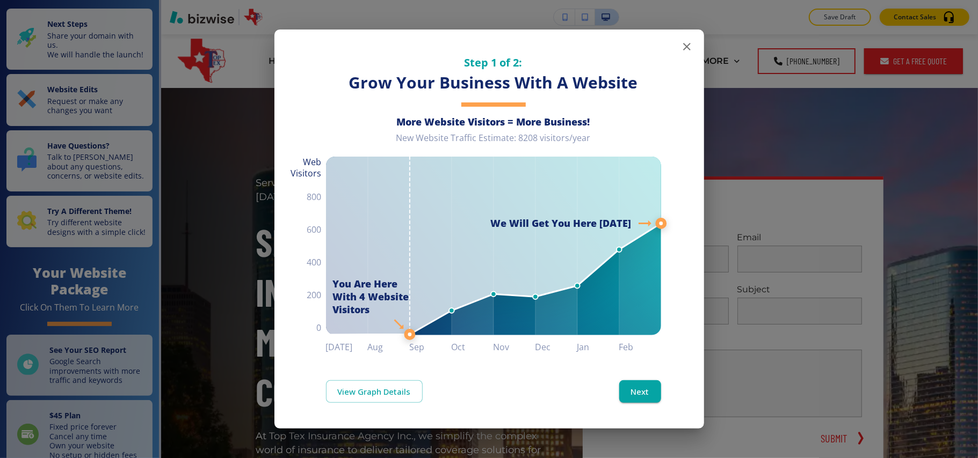
click at [687, 46] on icon "button" at bounding box center [687, 47] width 8 height 8
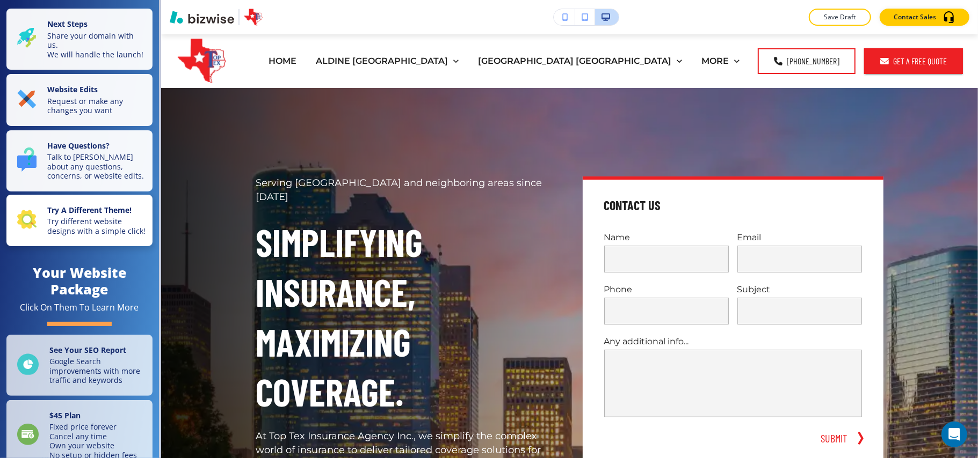
click at [85, 226] on p "Try different website designs with a simple click!" at bounding box center [96, 226] width 99 height 19
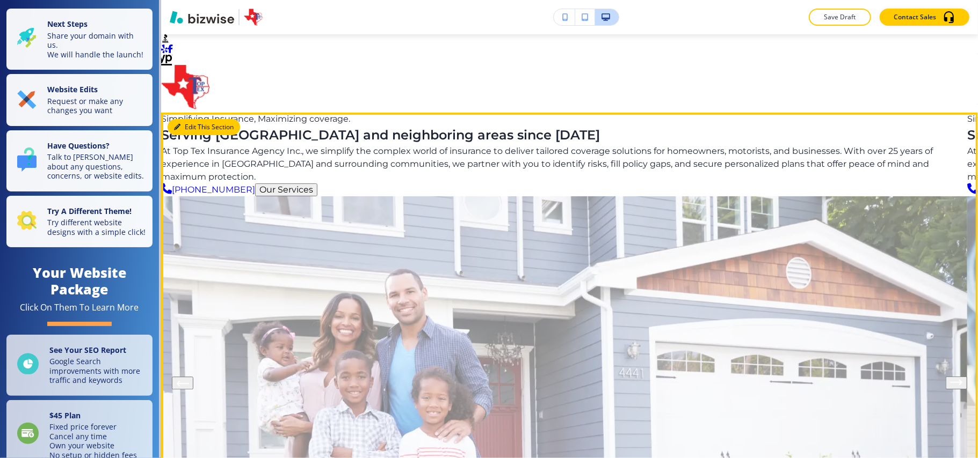
click at [180, 127] on button "Edit This Section" at bounding box center [204, 127] width 72 height 16
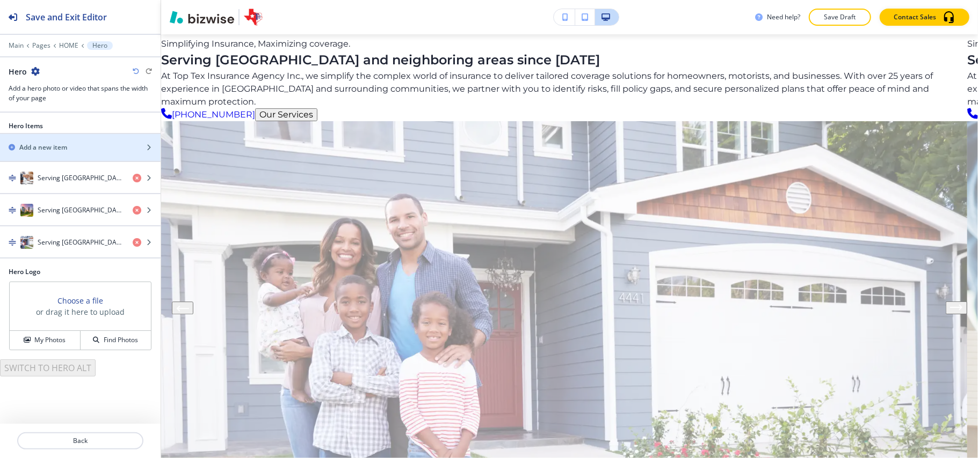
scroll to position [78, 0]
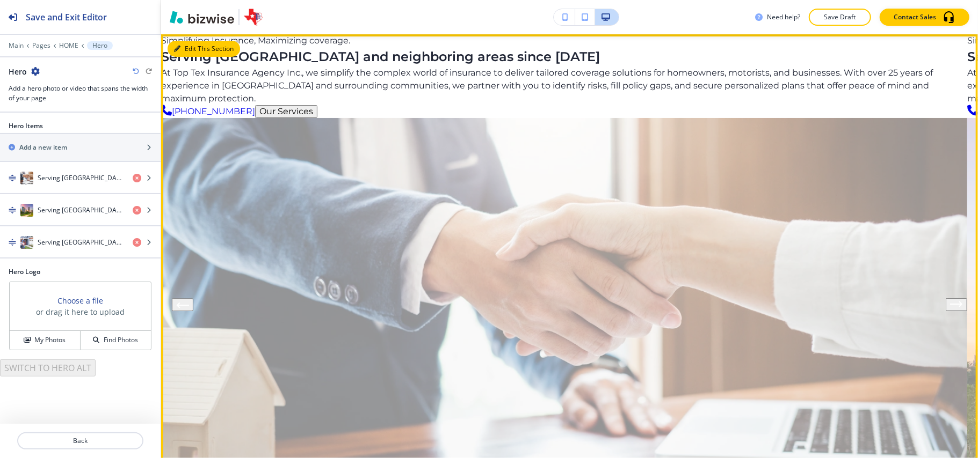
click at [190, 43] on button "Edit This Section" at bounding box center [204, 49] width 72 height 16
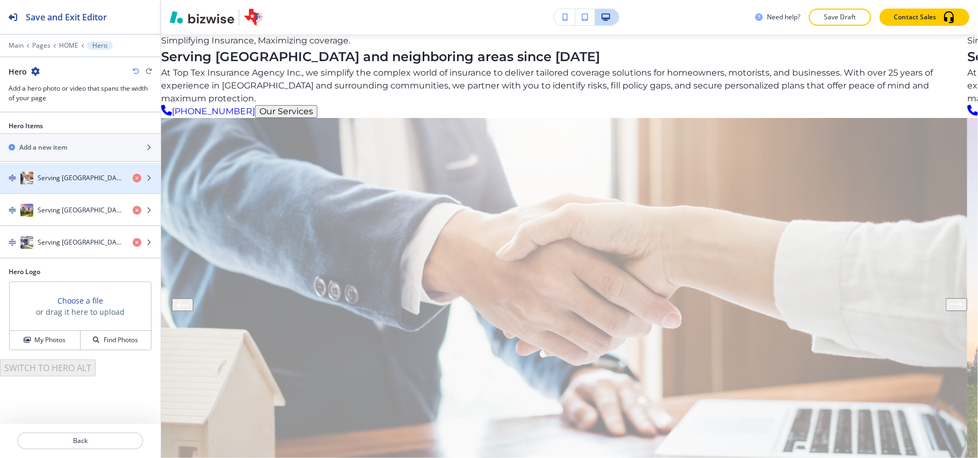
click at [76, 186] on div "button" at bounding box center [80, 189] width 161 height 9
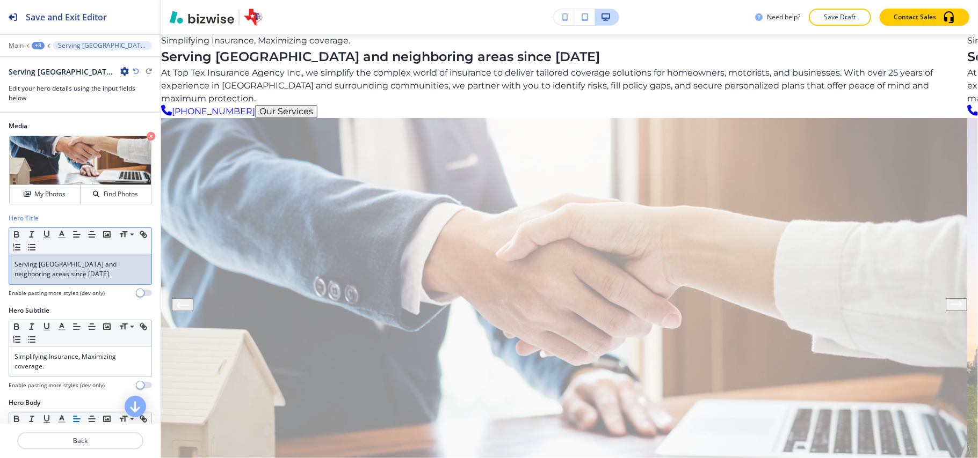
click at [82, 279] on p "Serving Houston and neighboring areas since 1994" at bounding box center [80, 269] width 132 height 19
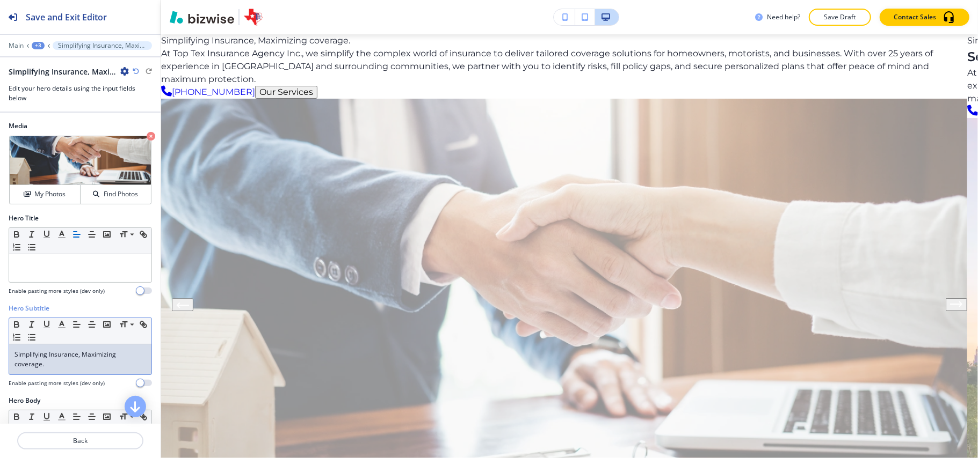
click at [58, 361] on p "Simplifying Insurance, Maximizing coverage." at bounding box center [80, 359] width 132 height 19
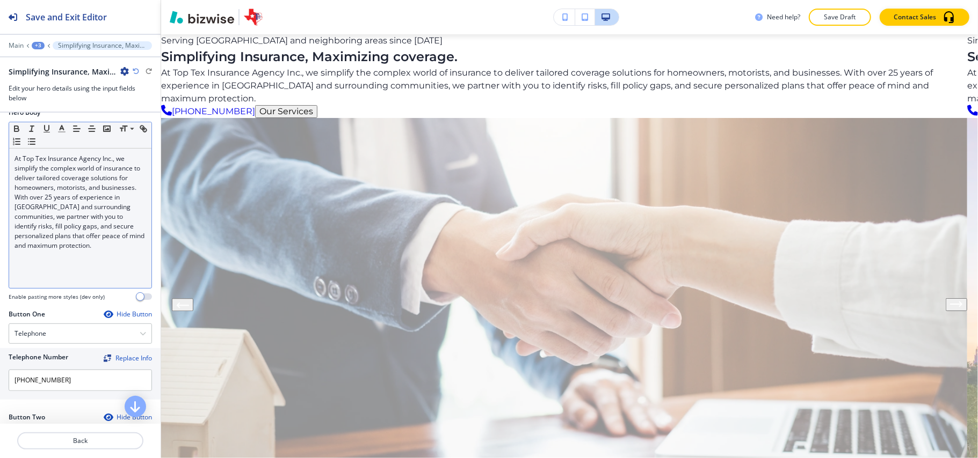
scroll to position [501, 0]
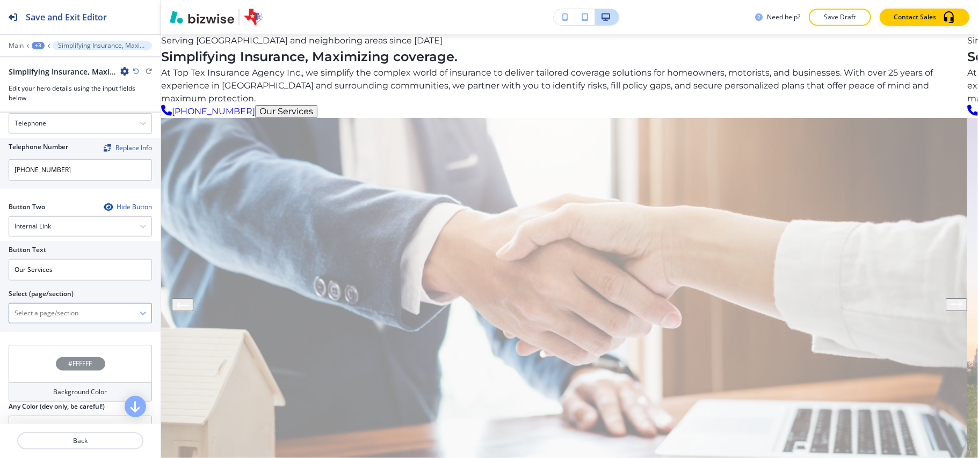
click at [37, 312] on \(page\/section\) "Manual Input" at bounding box center [74, 313] width 130 height 18
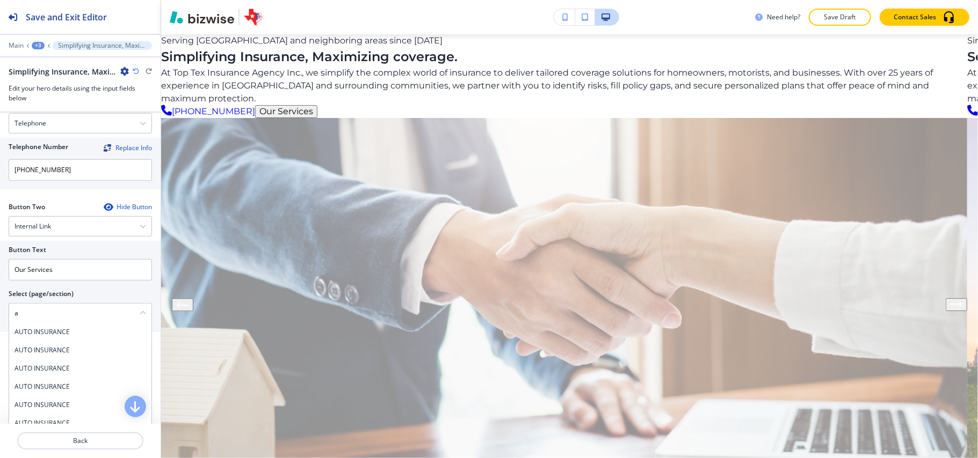
click at [0, 316] on div "Button Text Our Services Select (page/section) a AUTO INSURANCE AUTO INSURANCE …" at bounding box center [80, 286] width 161 height 91
type \(page\/section\) "se"
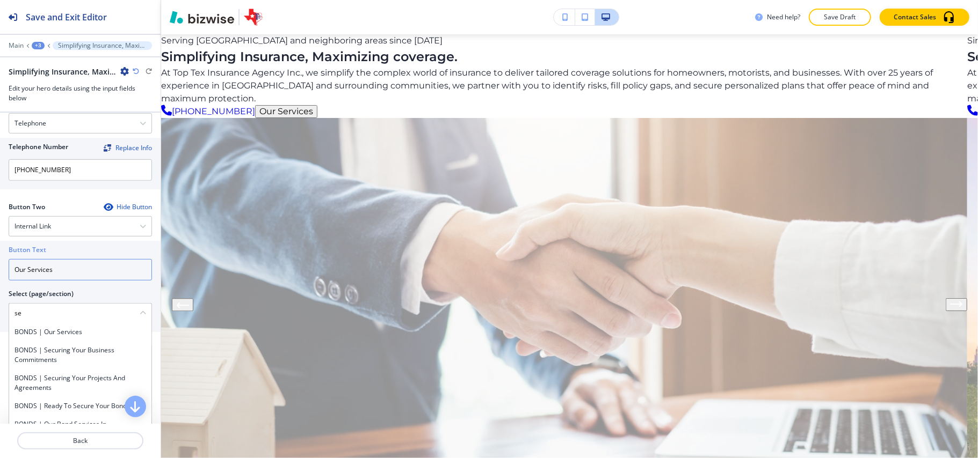
drag, startPoint x: 73, startPoint y: 273, endPoint x: 0, endPoint y: 265, distance: 73.4
click at [0, 265] on div "Button Text Our Services Select (page/section) se BONDS | Our Services BONDS | …" at bounding box center [80, 286] width 161 height 91
type input "c"
drag, startPoint x: 35, startPoint y: 320, endPoint x: 0, endPoint y: 312, distance: 36.2
click at [0, 312] on div "Button Text c Select (page/section) se BONDS | Our Services BONDS | Securing Yo…" at bounding box center [80, 286] width 161 height 91
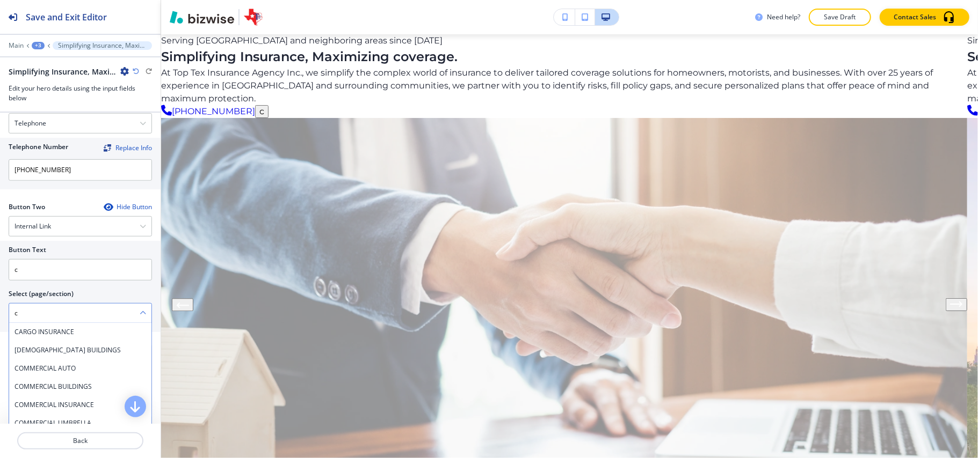
type \(page\/section\) "CONTACT US"
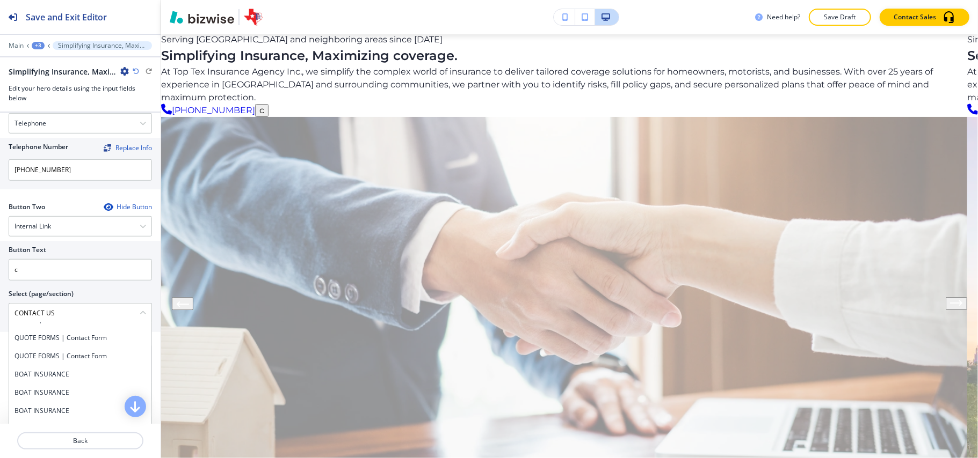
scroll to position [190, 0]
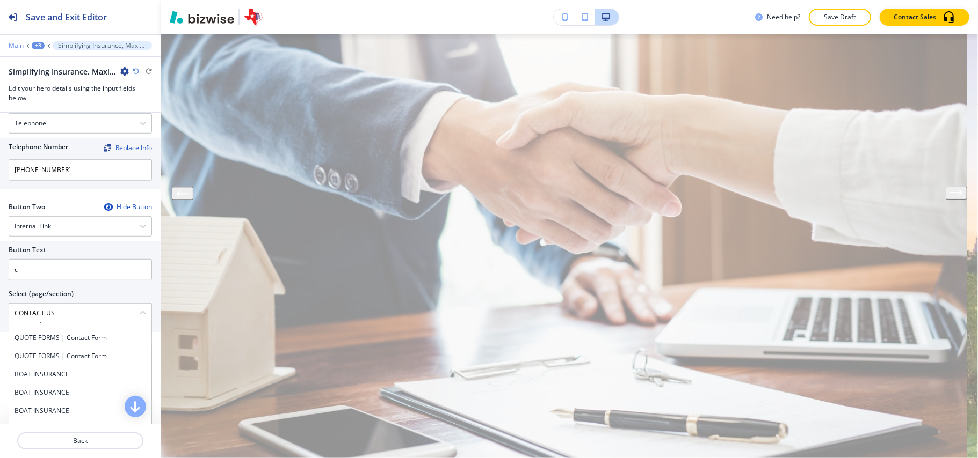
click at [19, 46] on p "Main" at bounding box center [16, 46] width 15 height 8
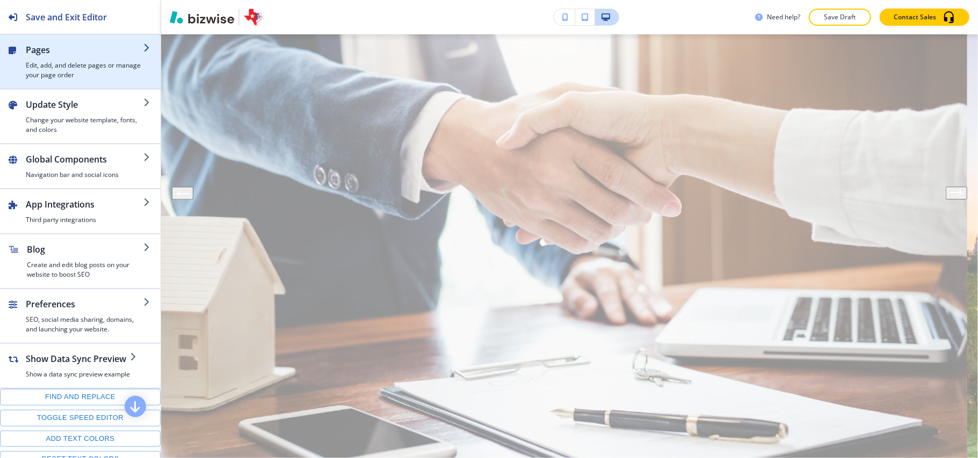
click at [50, 56] on div "button" at bounding box center [85, 58] width 118 height 4
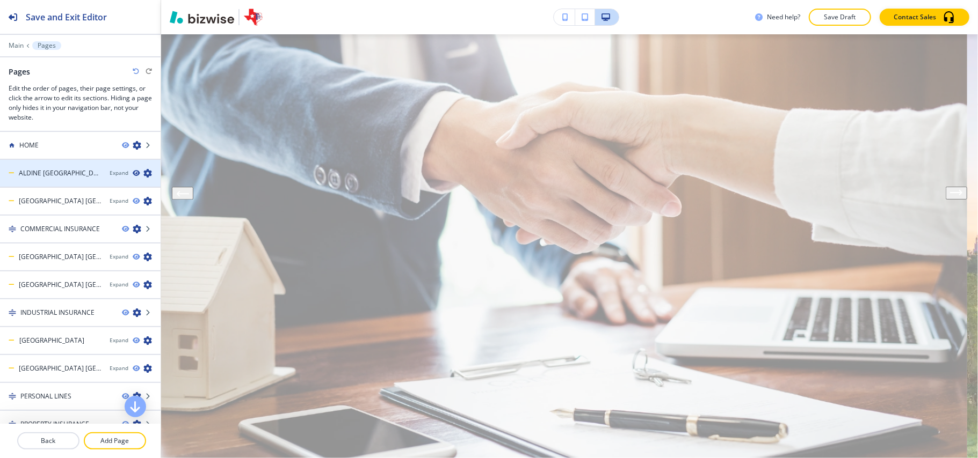
click at [133, 175] on icon "button" at bounding box center [136, 173] width 6 height 6
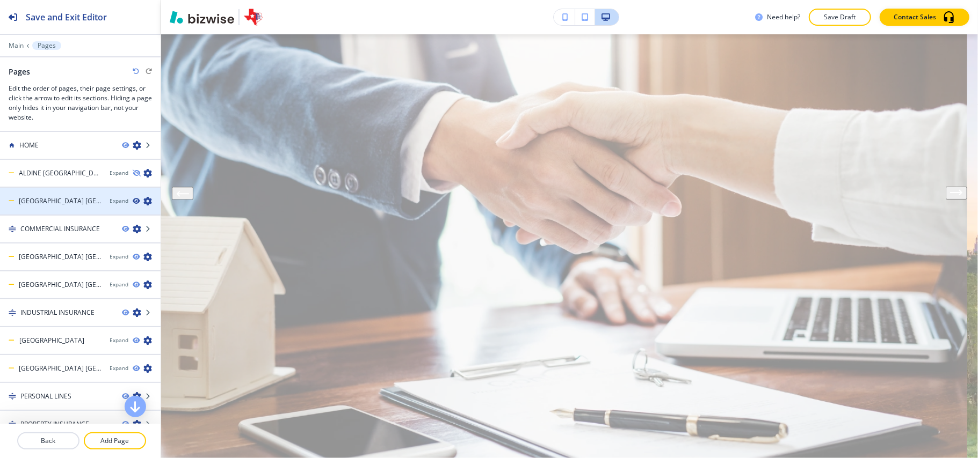
click at [133, 201] on icon "button" at bounding box center [136, 201] width 6 height 6
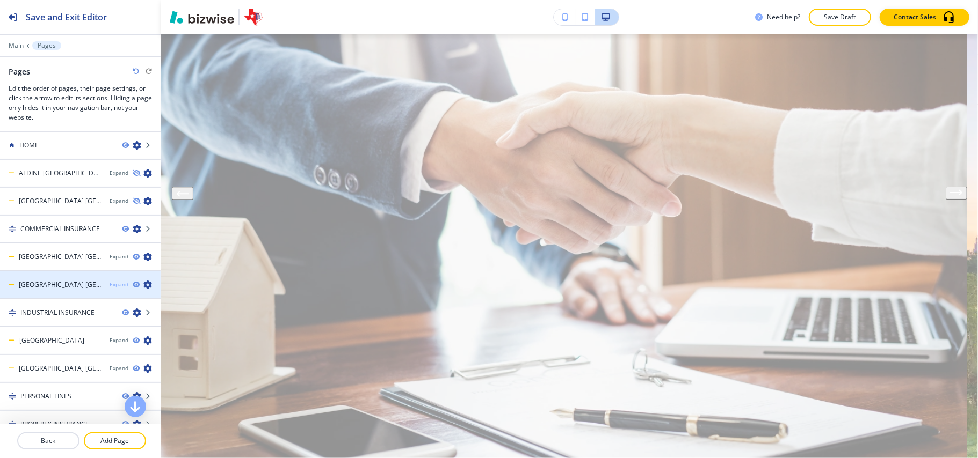
scroll to position [71, 0]
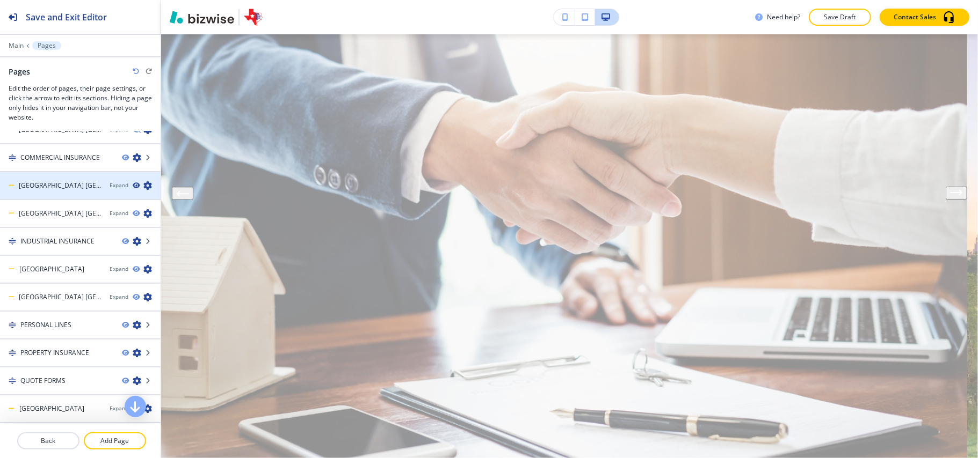
click at [133, 186] on icon "button" at bounding box center [136, 186] width 6 height 6
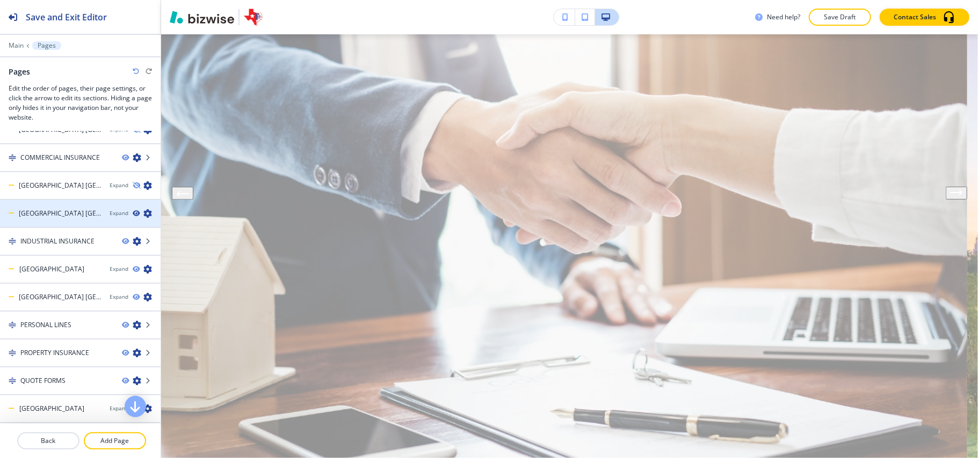
click at [133, 213] on icon "button" at bounding box center [136, 213] width 6 height 6
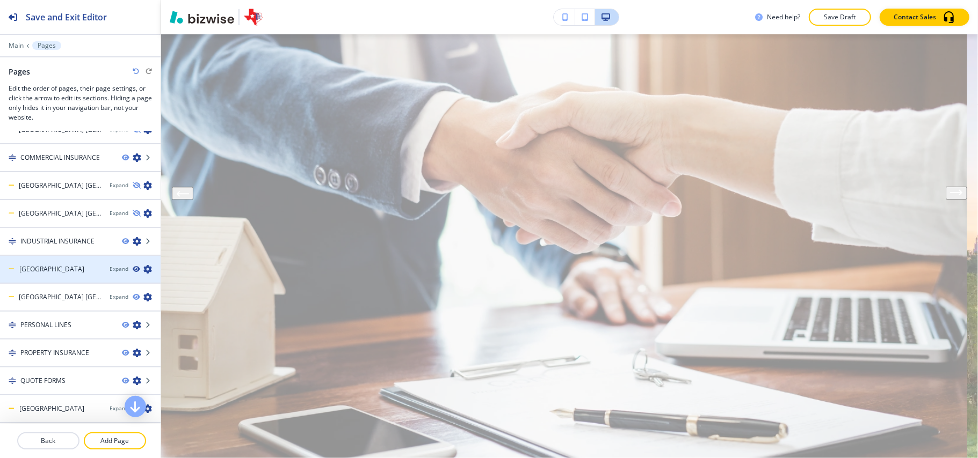
click at [133, 267] on icon "button" at bounding box center [136, 269] width 6 height 6
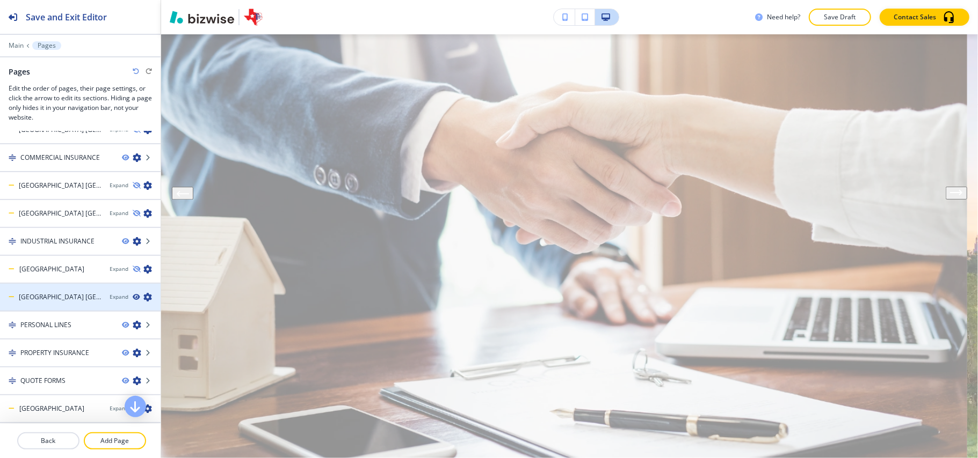
click at [133, 294] on icon "button" at bounding box center [136, 297] width 6 height 6
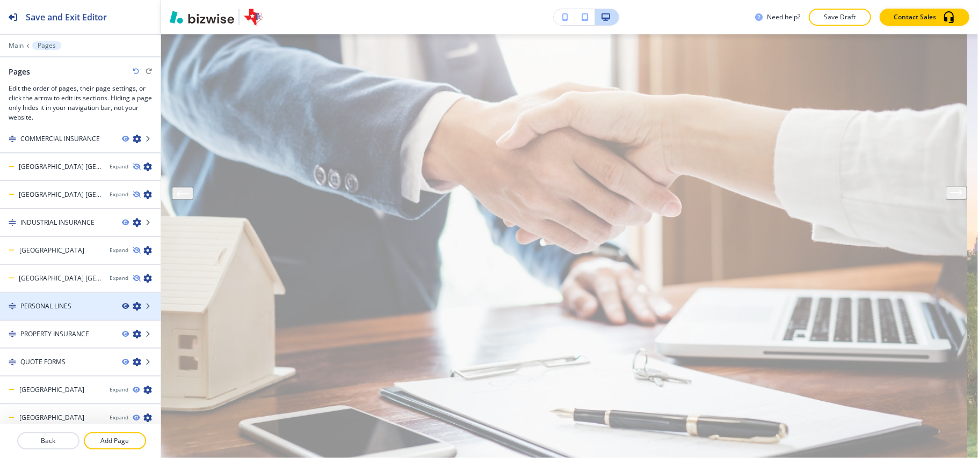
scroll to position [94, 0]
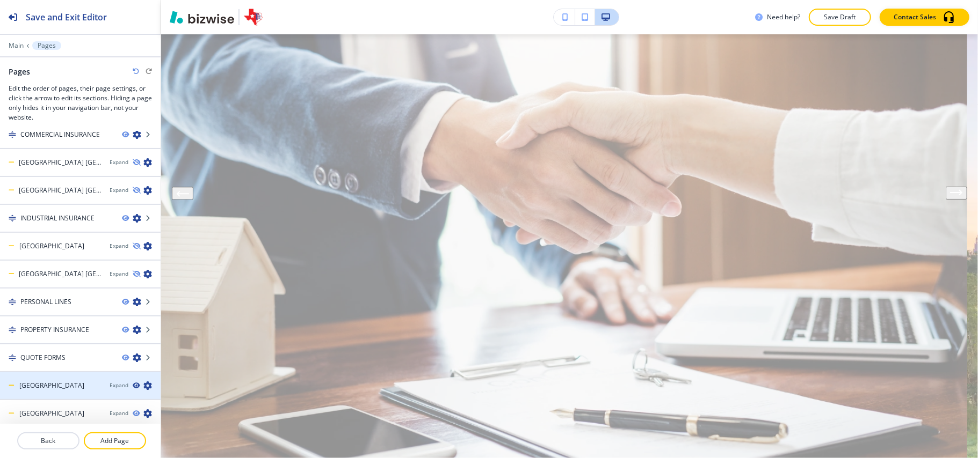
click at [133, 383] on icon "button" at bounding box center [136, 386] width 6 height 6
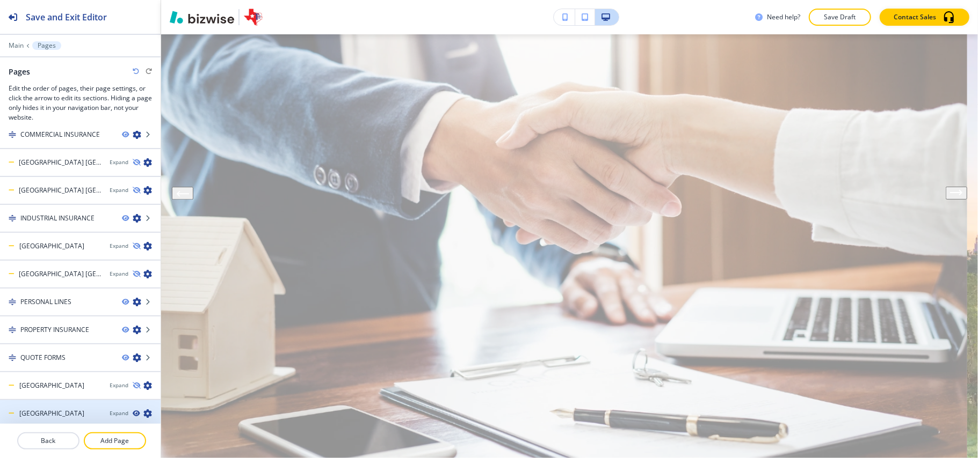
click at [133, 411] on icon "button" at bounding box center [136, 414] width 6 height 6
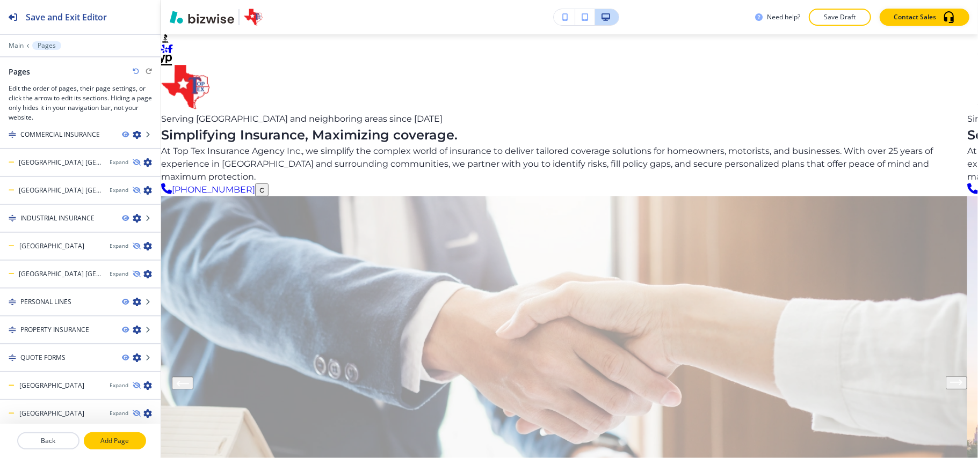
click at [122, 438] on p "Add Page" at bounding box center [115, 441] width 60 height 10
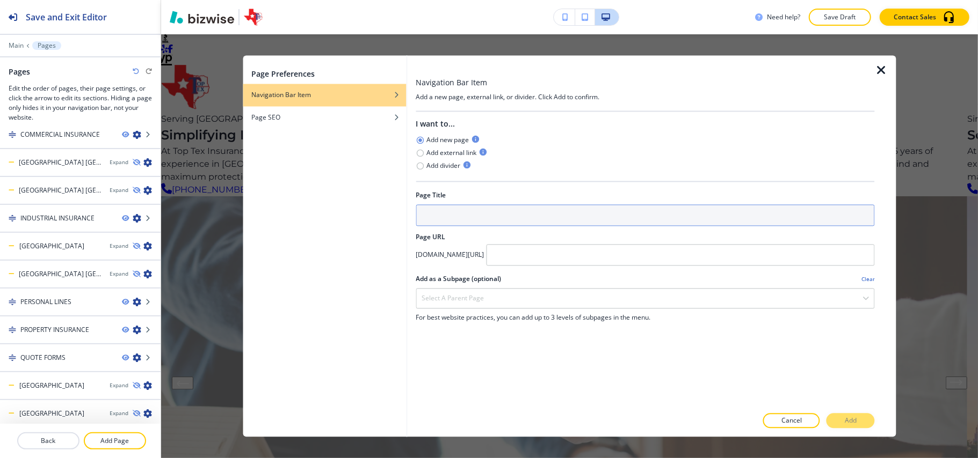
click at [450, 205] on input "text" at bounding box center [645, 215] width 459 height 21
click at [463, 205] on input "text" at bounding box center [645, 215] width 459 height 21
click at [464, 205] on input "text" at bounding box center [645, 215] width 459 height 21
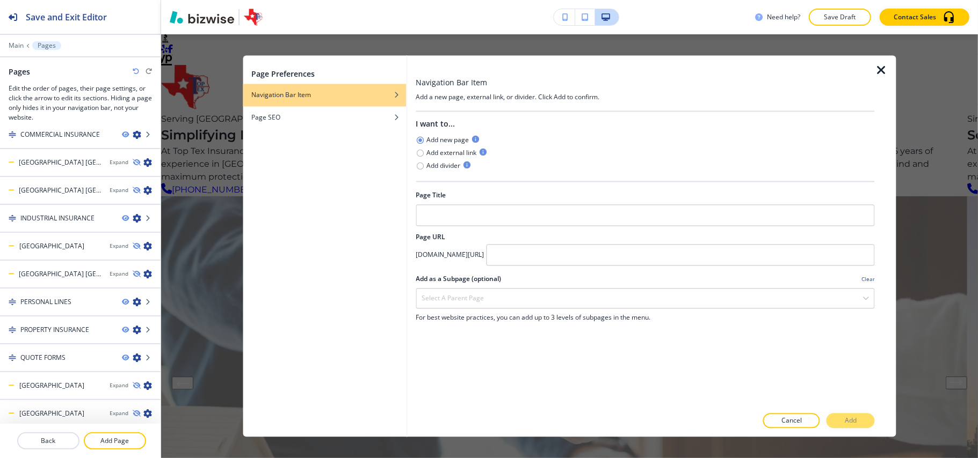
click at [879, 65] on icon "button" at bounding box center [881, 70] width 13 height 13
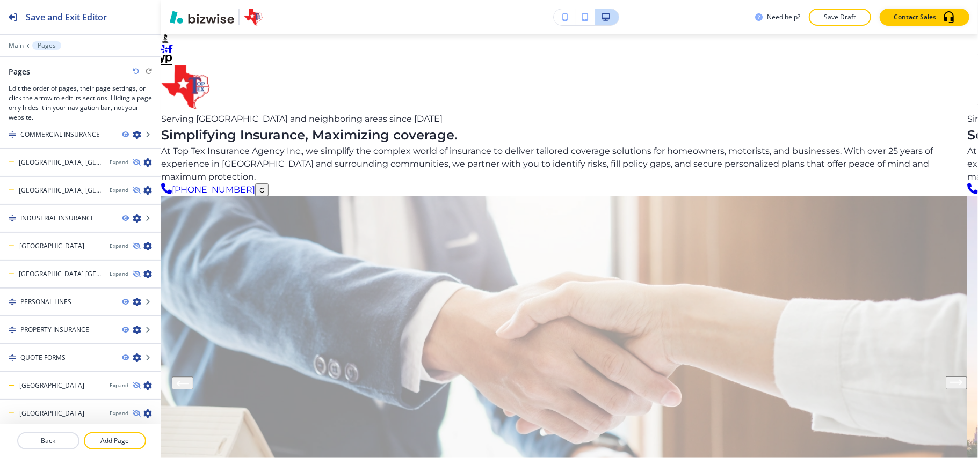
click at [165, 335] on icon "button" at bounding box center [165, 335] width 0 height 0
click at [104, 439] on p "Add Page" at bounding box center [115, 441] width 60 height 10
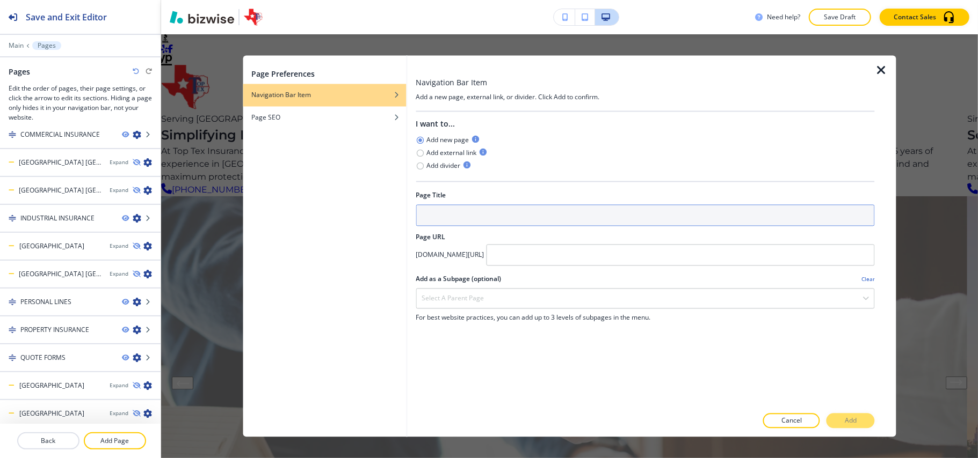
click at [458, 205] on input "text" at bounding box center [645, 215] width 459 height 21
type input "a"
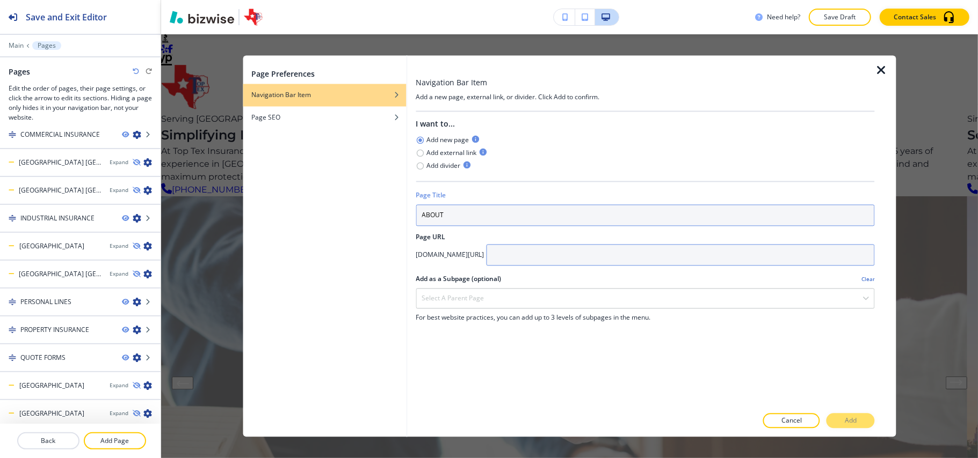
type input "ABOUT"
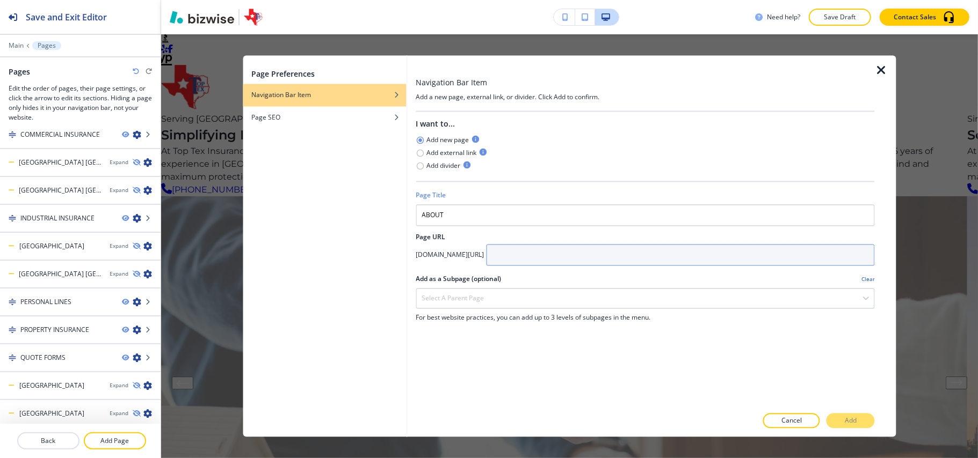
click at [612, 245] on input "text" at bounding box center [680, 255] width 389 height 21
paste input "ABOUT"
type input "ABOUT"
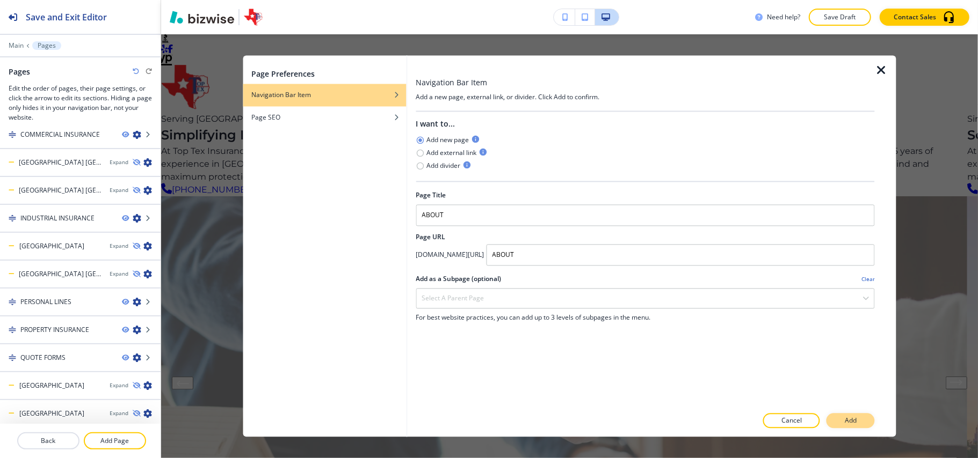
click at [849, 422] on p "Add" at bounding box center [851, 422] width 12 height 10
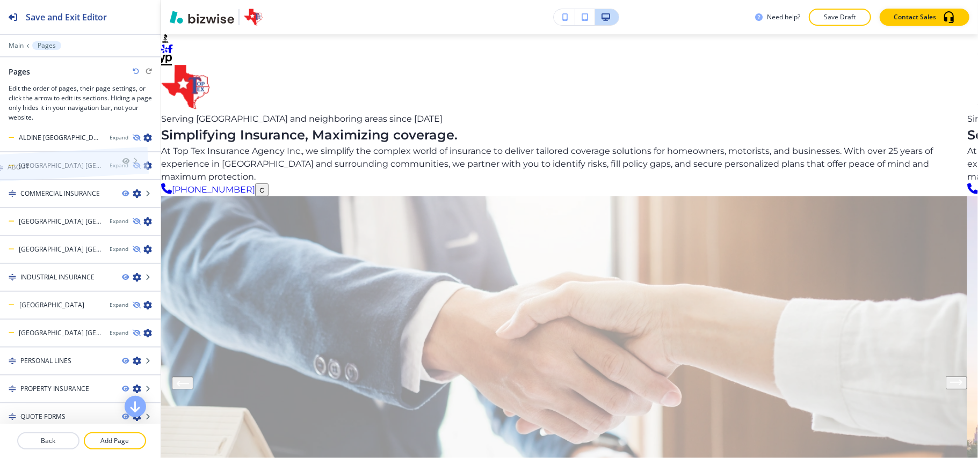
scroll to position [0, 0]
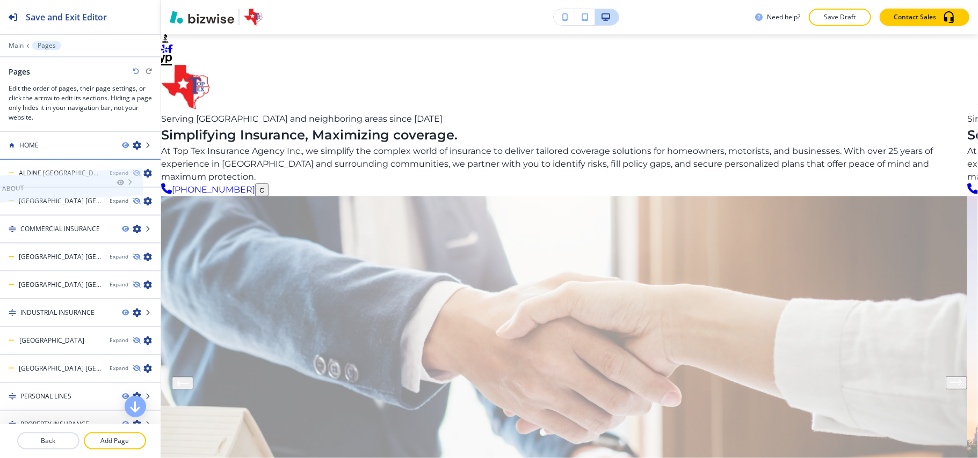
drag, startPoint x: 76, startPoint y: 410, endPoint x: 57, endPoint y: 164, distance: 246.6
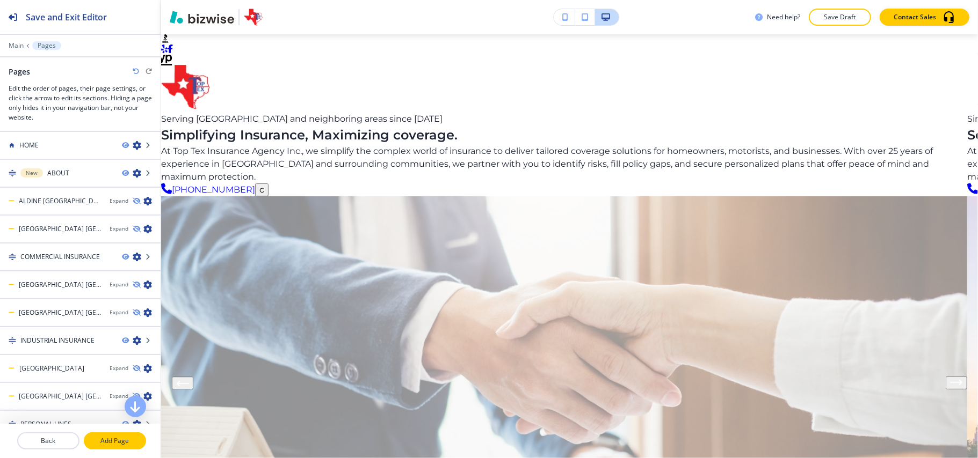
click at [125, 442] on p "Add Page" at bounding box center [115, 441] width 60 height 10
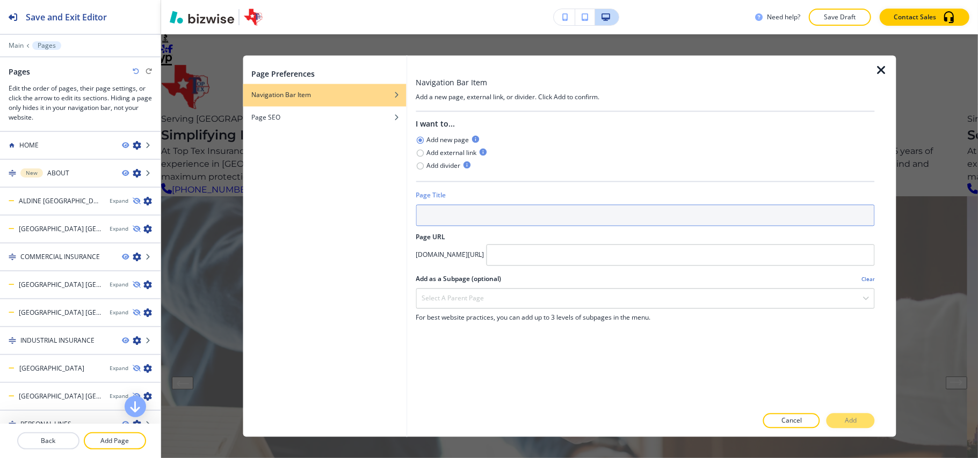
click at [469, 205] on input "text" at bounding box center [645, 215] width 459 height 21
click at [497, 205] on input "AREAS WE SERVED" at bounding box center [645, 215] width 459 height 21
type input "AREAS WE SERVED"
drag, startPoint x: 509, startPoint y: 190, endPoint x: 355, endPoint y: 181, distance: 153.8
click at [355, 181] on div "Page Preferences Navigation Bar Item Page SEO Navigation Bar Item Add a new pag…" at bounding box center [569, 247] width 653 height 382
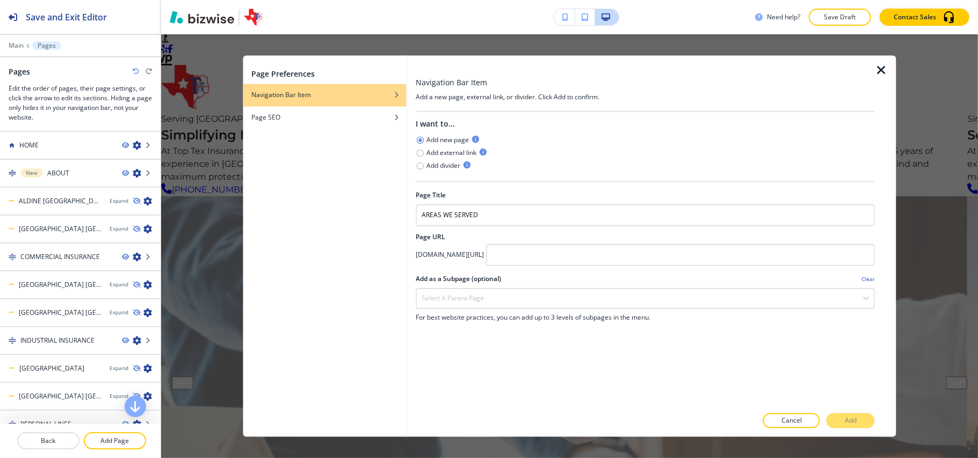
drag, startPoint x: 407, startPoint y: 180, endPoint x: 374, endPoint y: 181, distance: 32.8
click at [373, 181] on div "Page Preferences Navigation Bar Item Page SEO" at bounding box center [324, 247] width 163 height 382
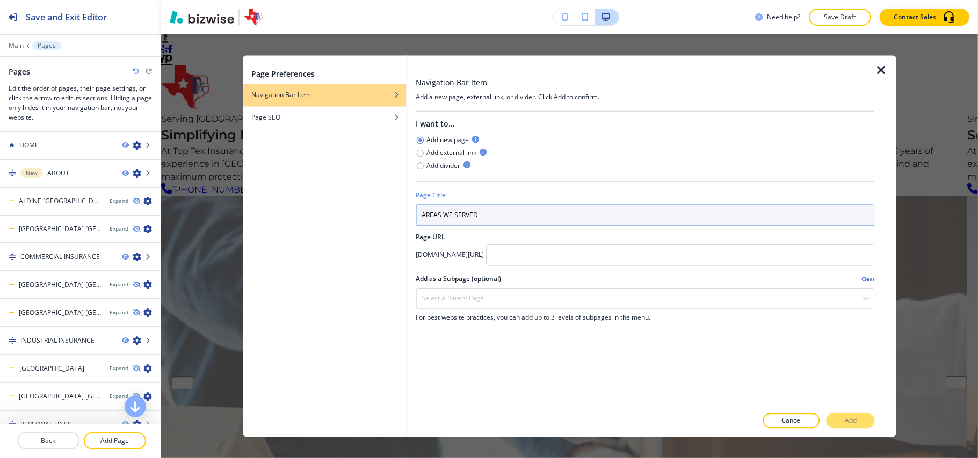
click at [432, 205] on input "AREAS WE SERVED" at bounding box center [645, 215] width 459 height 21
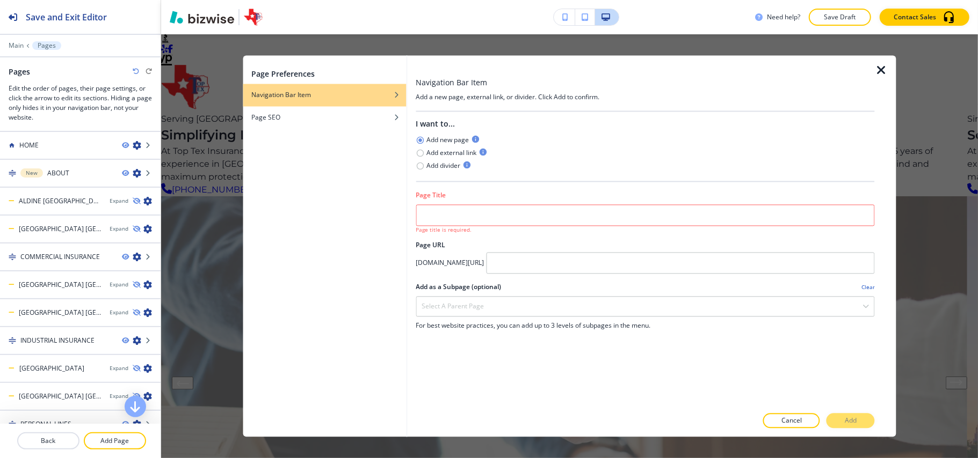
click at [827, 160] on div "Add divider" at bounding box center [645, 166] width 459 height 13
click at [424, 162] on icon "button" at bounding box center [420, 166] width 9 height 9
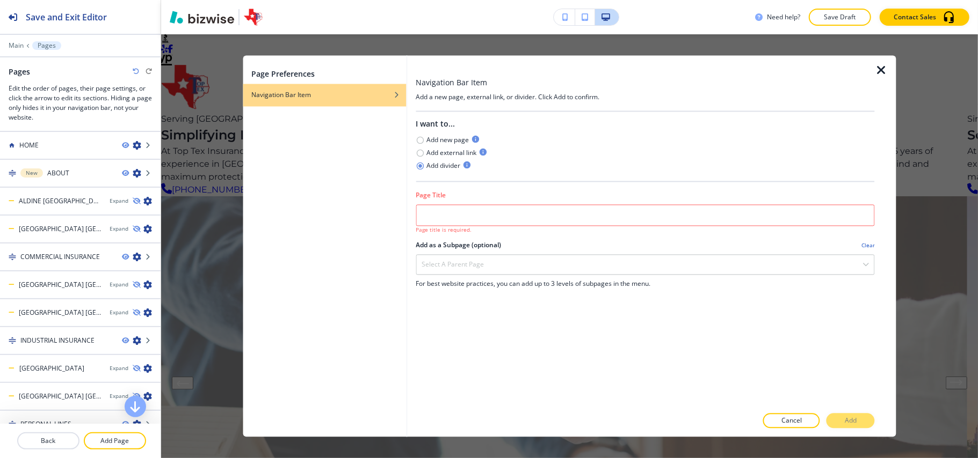
click at [522, 201] on div at bounding box center [645, 203] width 459 height 4
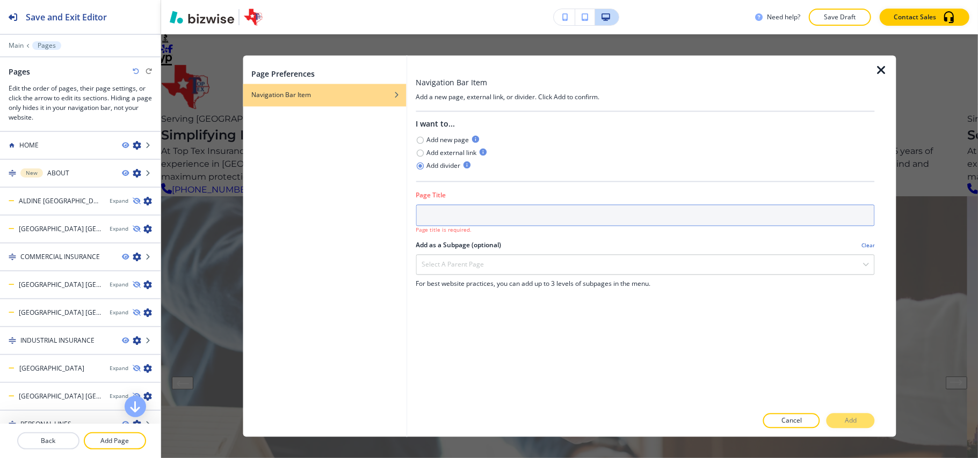
click at [520, 205] on input "text" at bounding box center [645, 215] width 459 height 21
paste input "AREAS WE SERVED"
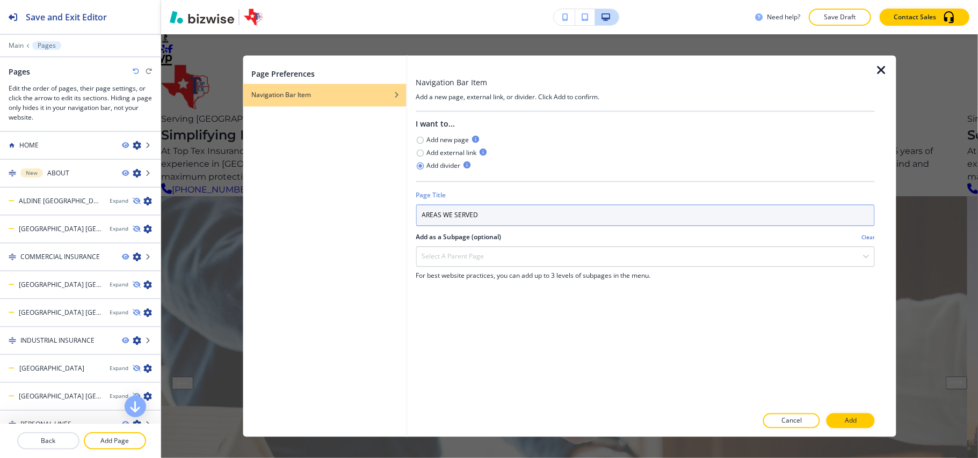
type input "AREAS WE SERVED"
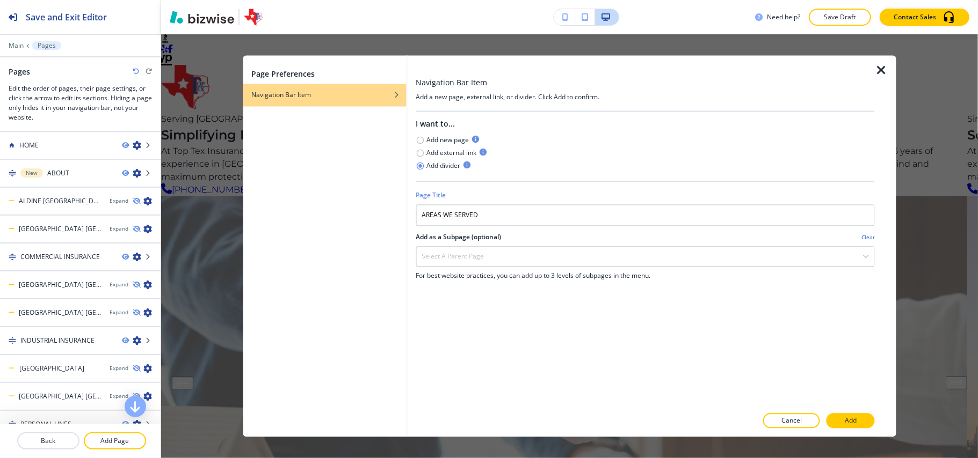
click at [856, 424] on p "Add" at bounding box center [851, 422] width 12 height 10
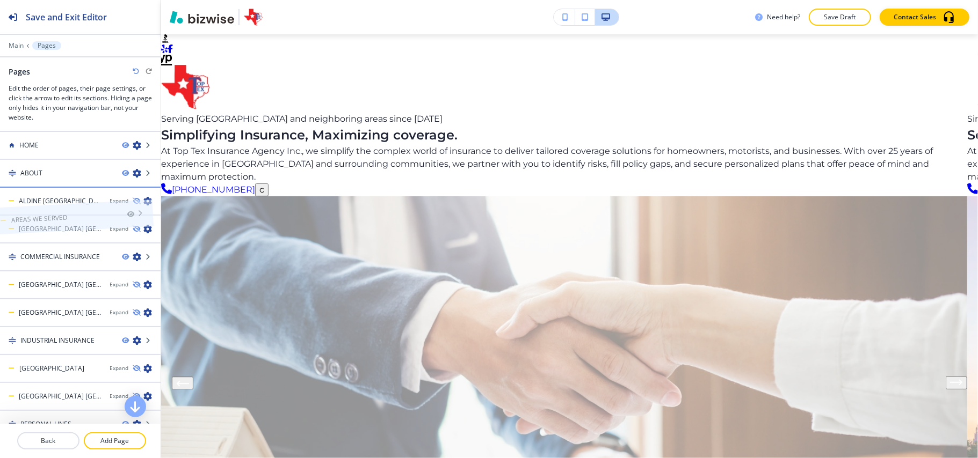
drag, startPoint x: 69, startPoint y: 410, endPoint x: 60, endPoint y: 196, distance: 214.4
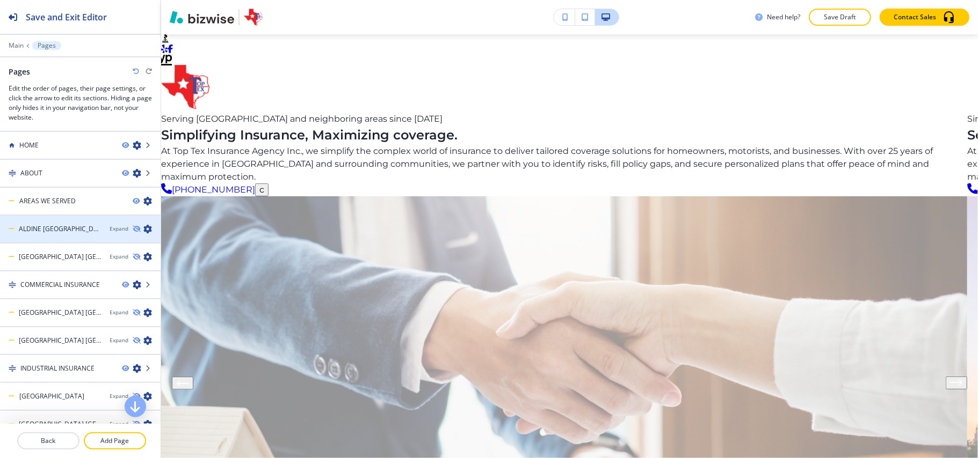
click at [143, 230] on icon "button" at bounding box center [147, 229] width 9 height 9
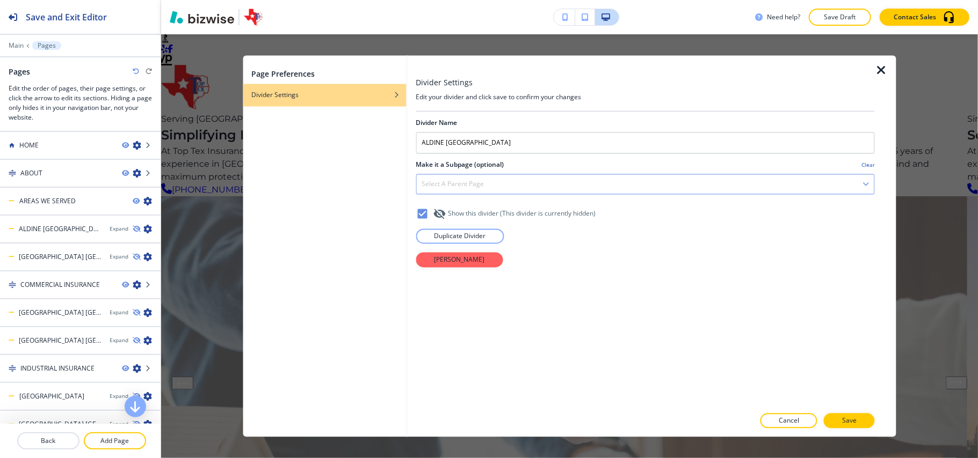
click at [453, 190] on div "Select a parent page" at bounding box center [645, 184] width 458 height 19
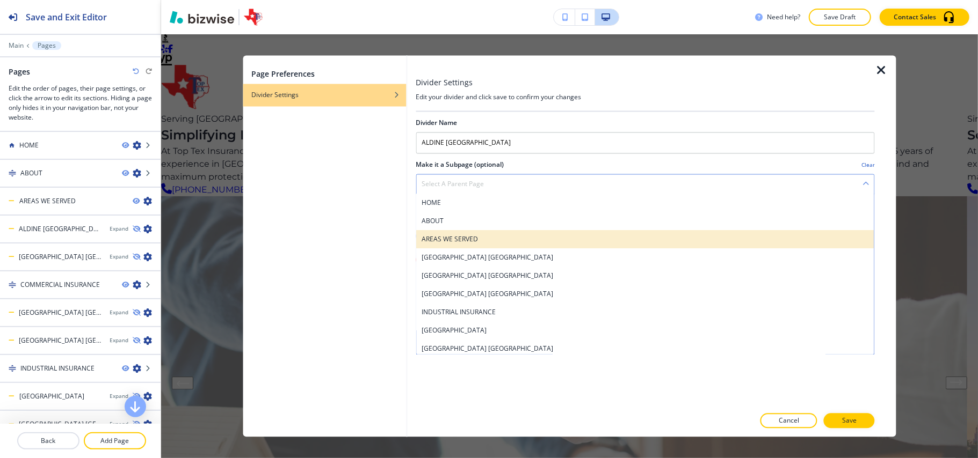
click at [452, 236] on h4 "AREAS WE SERVED" at bounding box center [644, 240] width 447 height 10
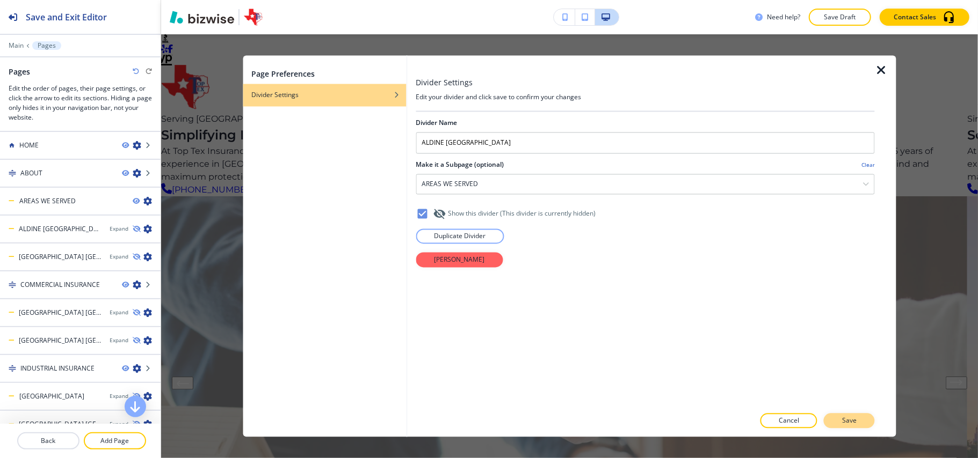
click at [842, 417] on button "Save" at bounding box center [849, 421] width 51 height 15
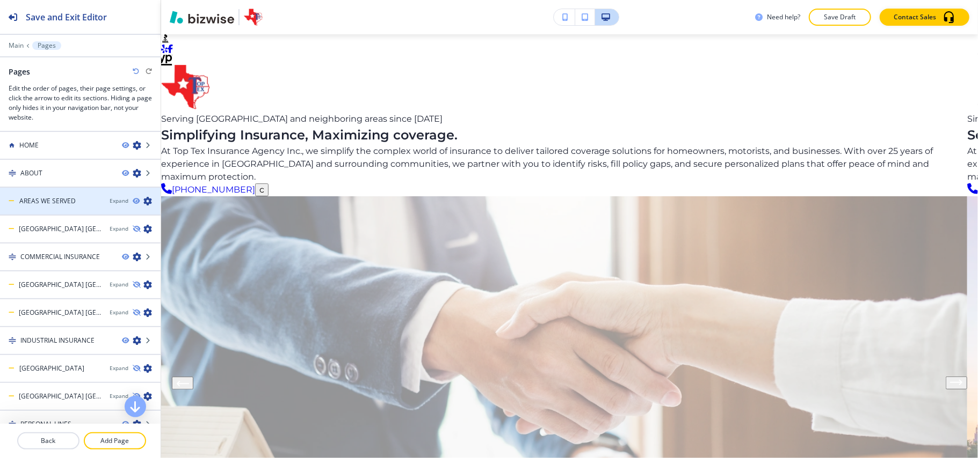
click at [143, 201] on icon "button" at bounding box center [147, 201] width 9 height 9
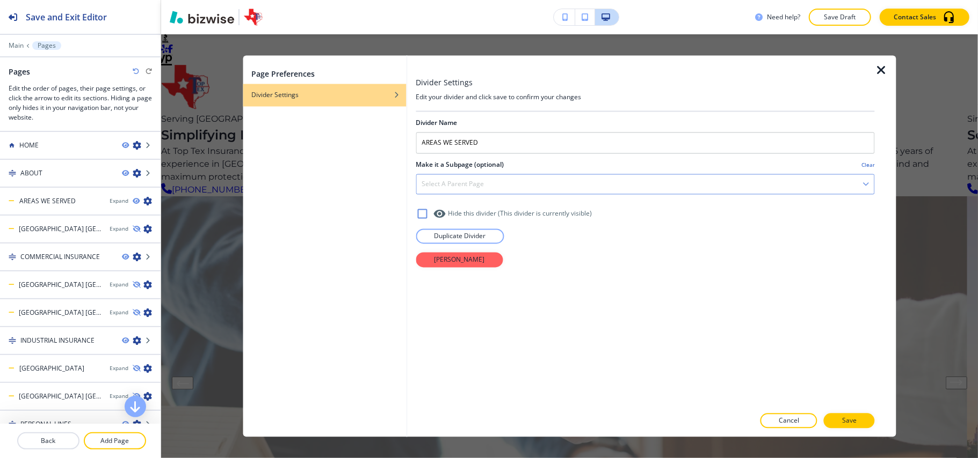
click at [466, 190] on div "Select a parent page" at bounding box center [645, 184] width 458 height 19
click at [795, 419] on p "Cancel" at bounding box center [788, 422] width 20 height 10
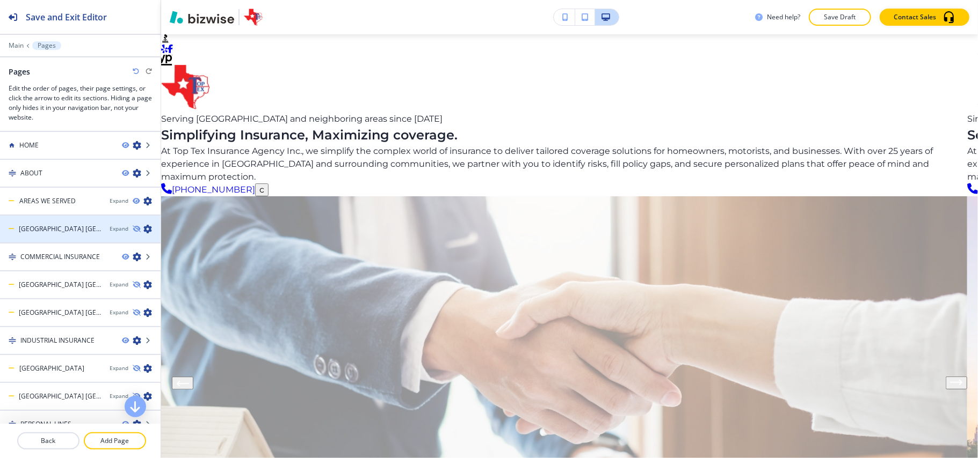
click at [143, 229] on icon "button" at bounding box center [147, 229] width 9 height 9
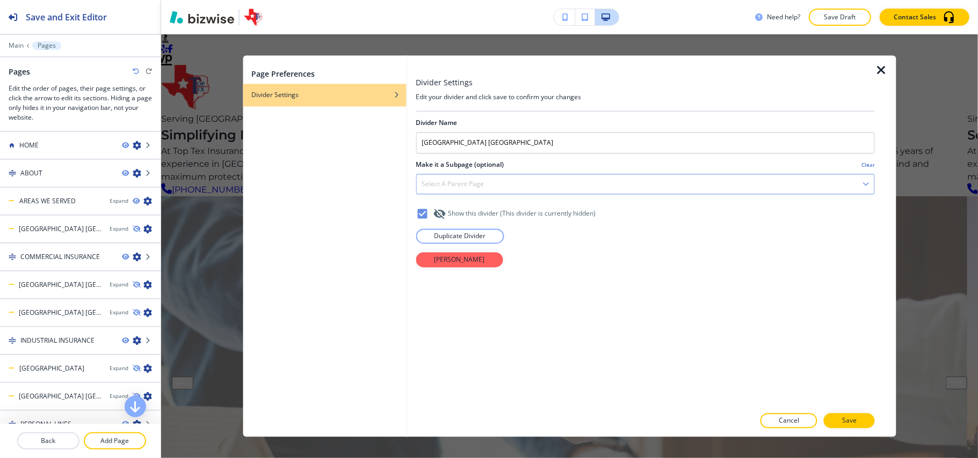
click at [457, 187] on h4 "Select a parent page" at bounding box center [452, 185] width 62 height 10
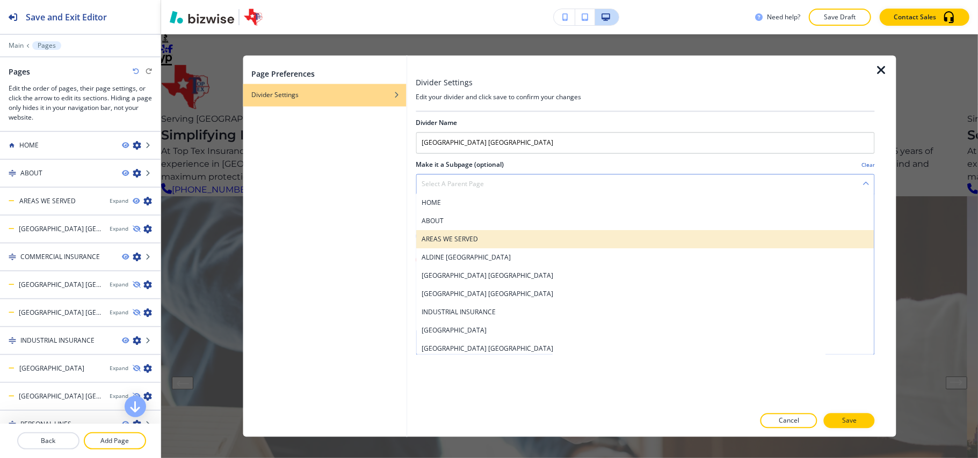
click at [469, 237] on h4 "AREAS WE SERVED" at bounding box center [644, 240] width 447 height 10
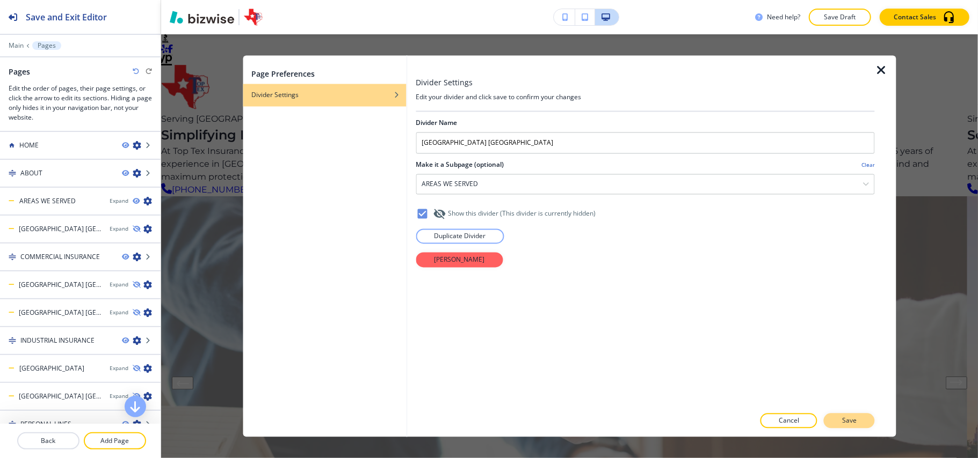
click at [857, 421] on button "Save" at bounding box center [849, 421] width 51 height 15
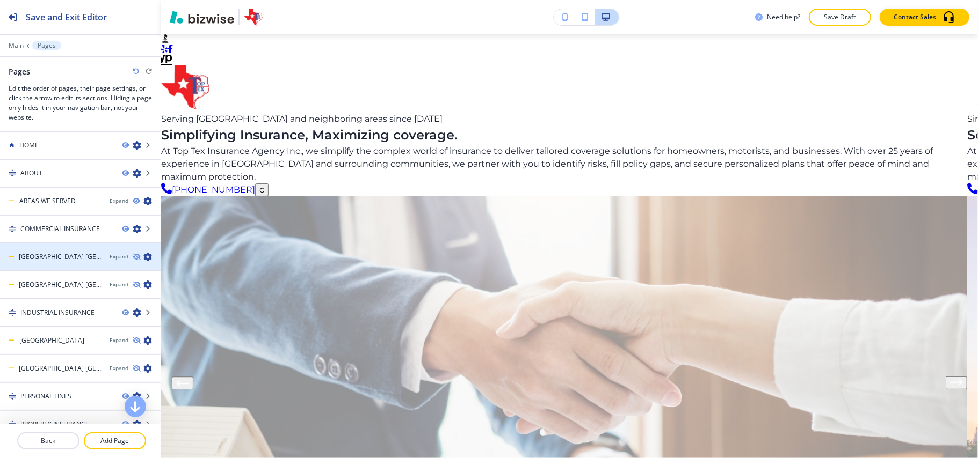
click at [143, 256] on icon "button" at bounding box center [147, 257] width 9 height 9
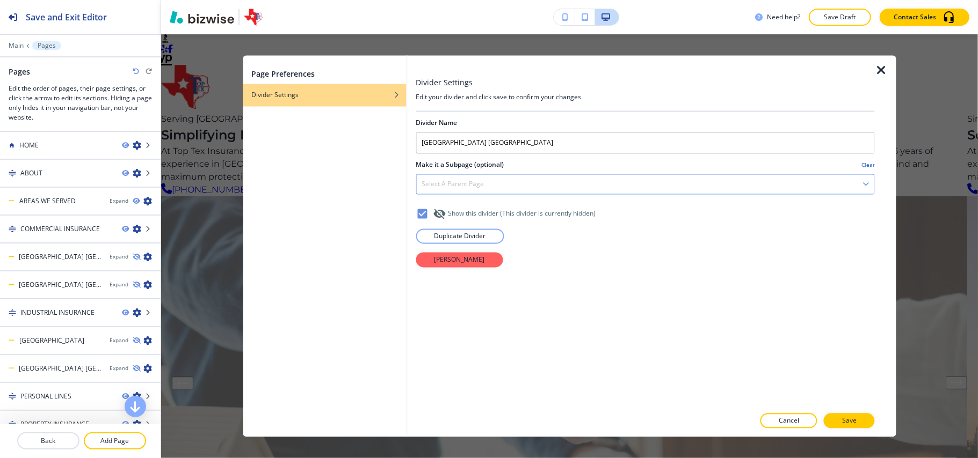
click at [469, 194] on div "Select a parent page" at bounding box center [645, 184] width 458 height 19
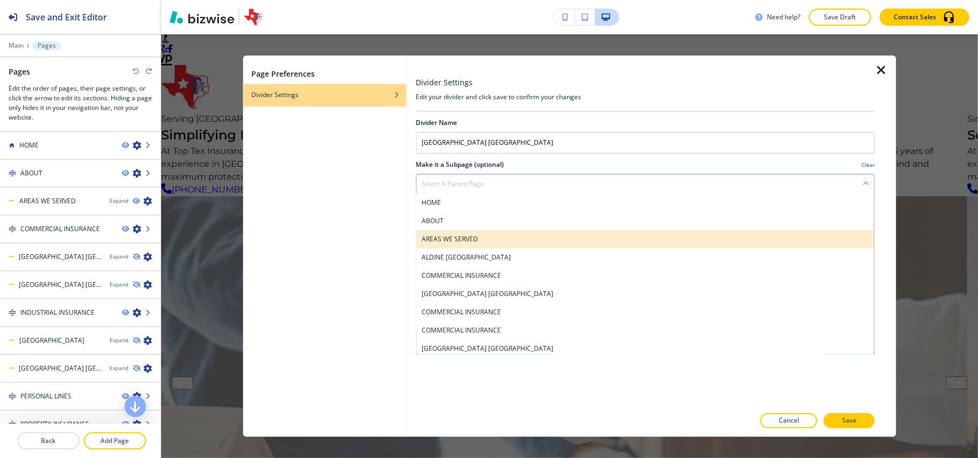
click at [468, 236] on h4 "AREAS WE SERVED" at bounding box center [644, 240] width 447 height 10
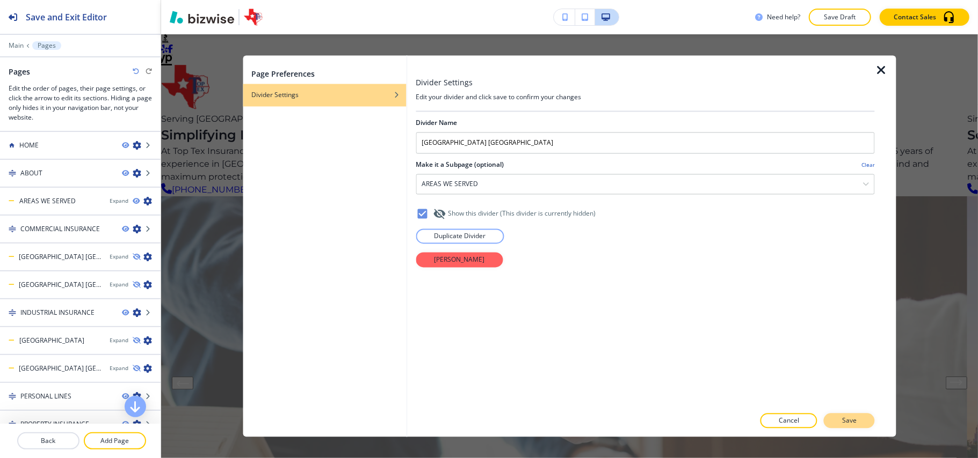
click at [851, 421] on p "Save" at bounding box center [849, 422] width 14 height 10
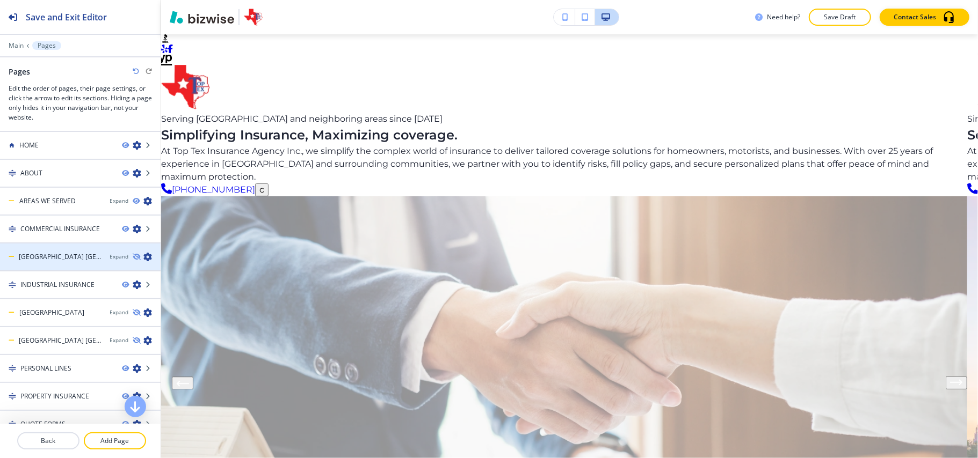
click at [143, 256] on icon "button" at bounding box center [147, 257] width 9 height 9
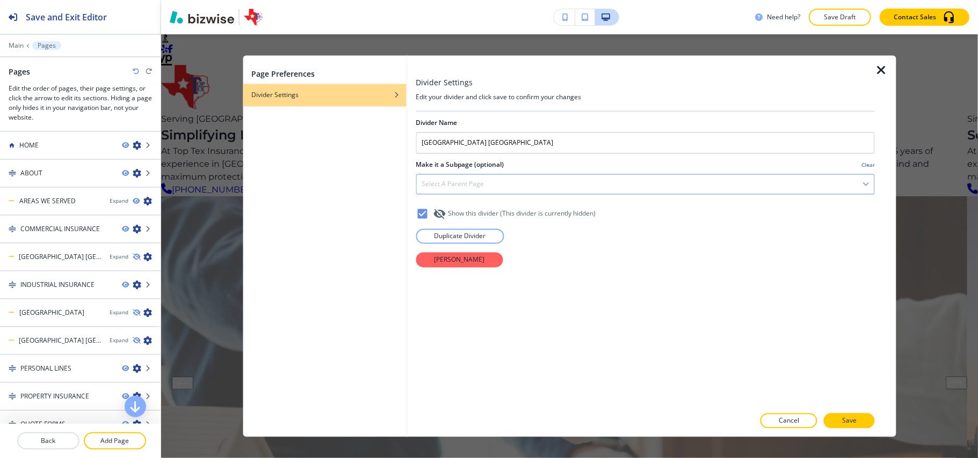
click at [485, 177] on div "Select a parent page" at bounding box center [645, 184] width 458 height 19
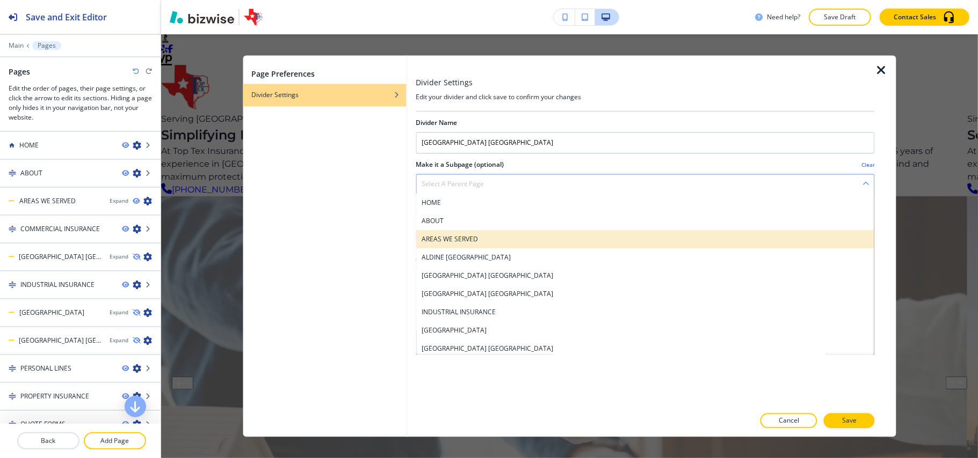
click at [458, 235] on div "AREAS WE SERVED" at bounding box center [645, 240] width 458 height 18
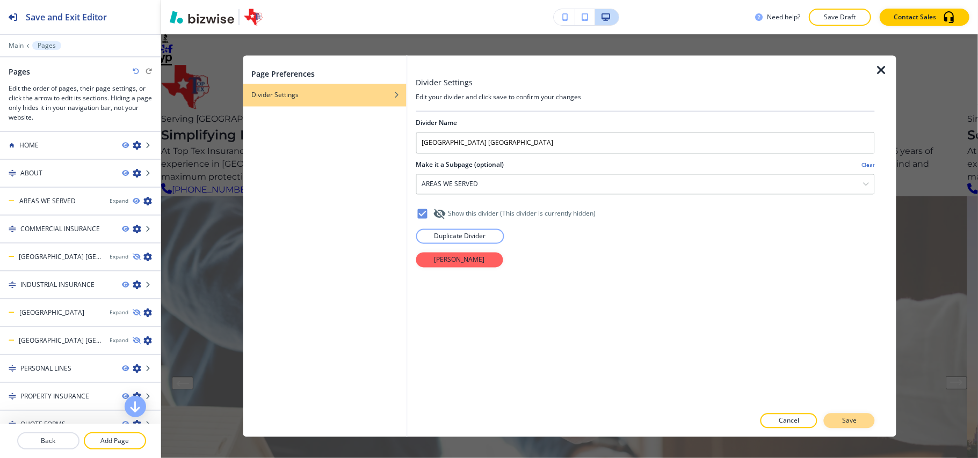
click at [848, 419] on p "Save" at bounding box center [849, 422] width 14 height 10
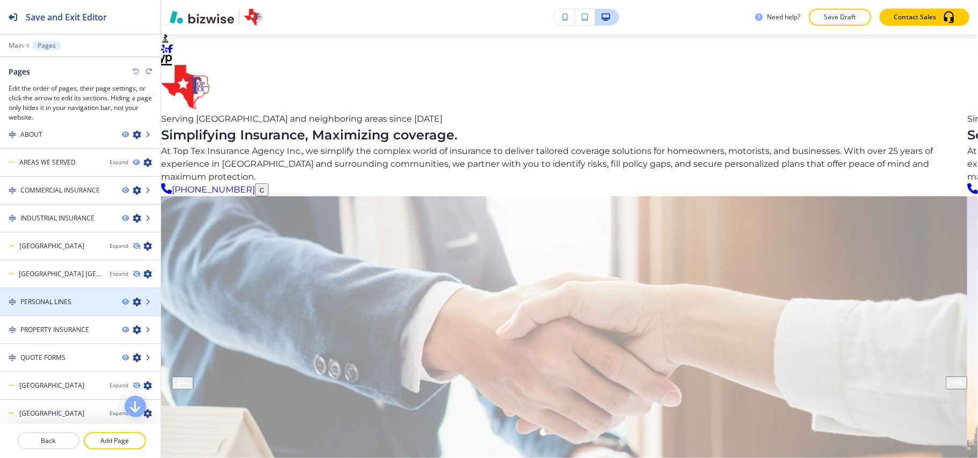
scroll to position [39, 0]
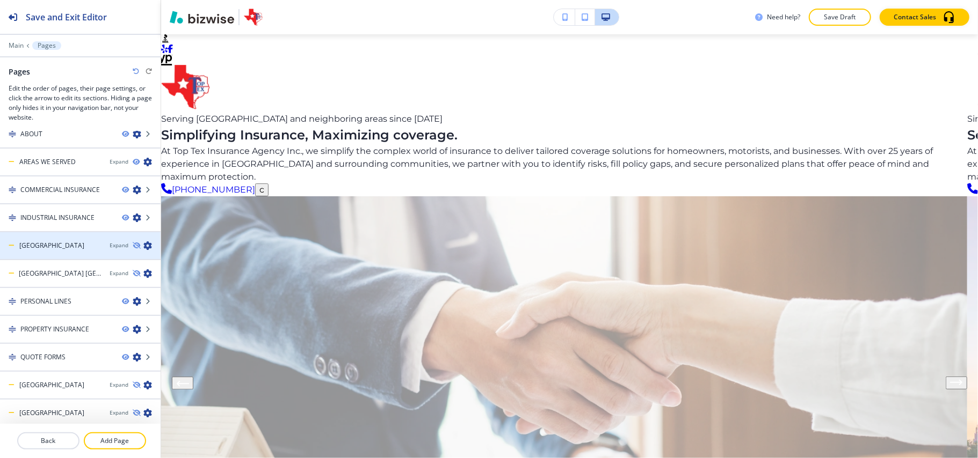
click at [143, 245] on icon "button" at bounding box center [147, 246] width 9 height 9
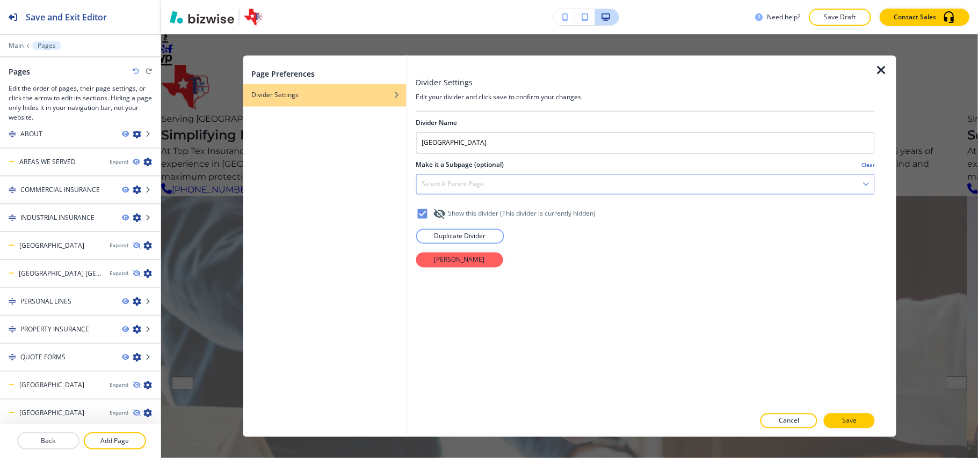
click at [484, 189] on div "Select a parent page" at bounding box center [645, 184] width 458 height 19
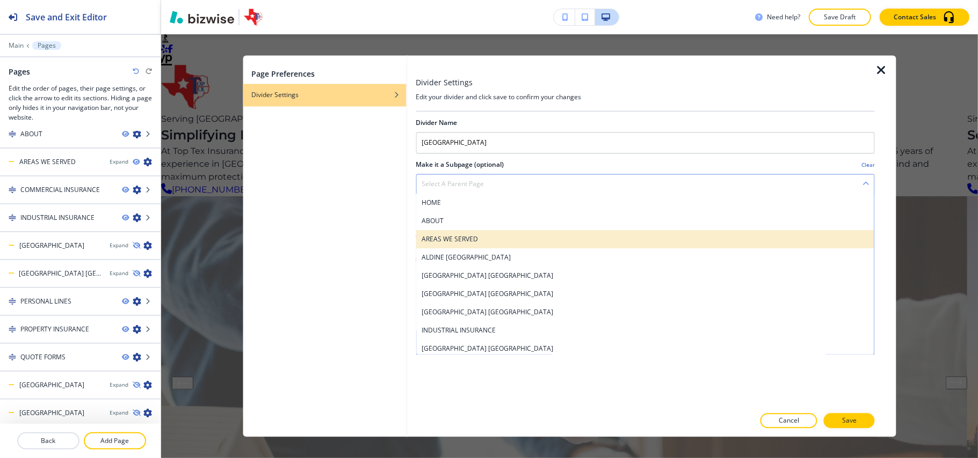
click at [477, 239] on h4 "AREAS WE SERVED" at bounding box center [644, 240] width 447 height 10
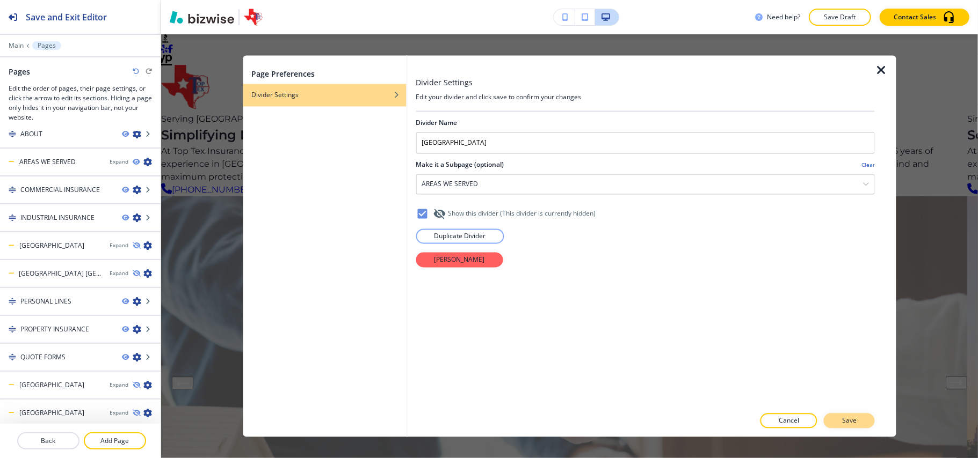
click at [855, 421] on p "Save" at bounding box center [849, 422] width 14 height 10
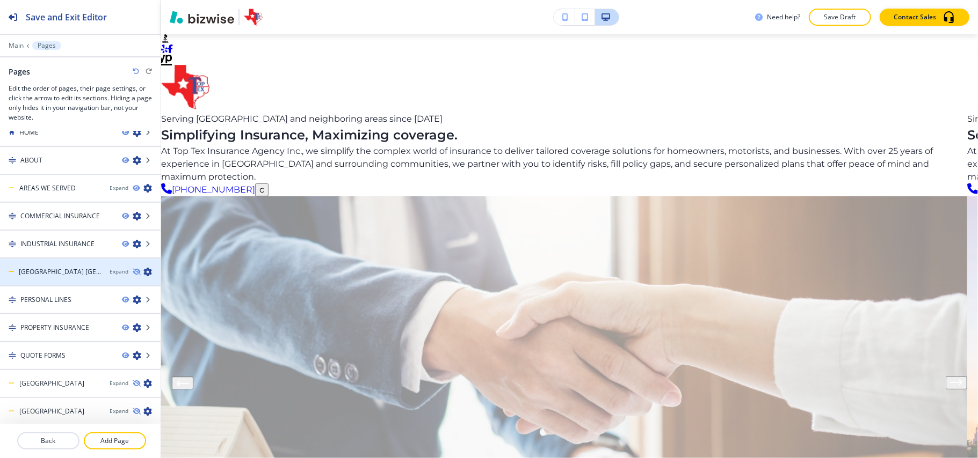
click at [143, 270] on icon "button" at bounding box center [147, 272] width 9 height 9
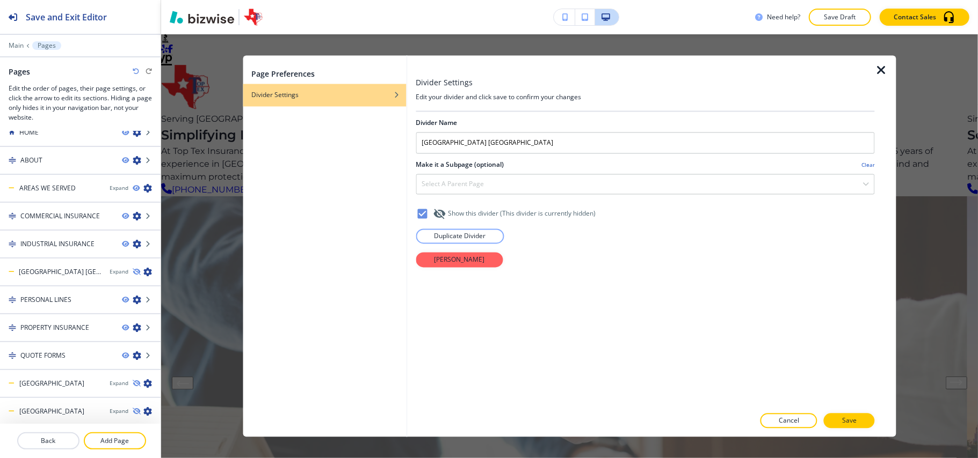
click at [478, 170] on div at bounding box center [645, 172] width 459 height 4
click at [468, 183] on h4 "Select a parent page" at bounding box center [452, 185] width 62 height 10
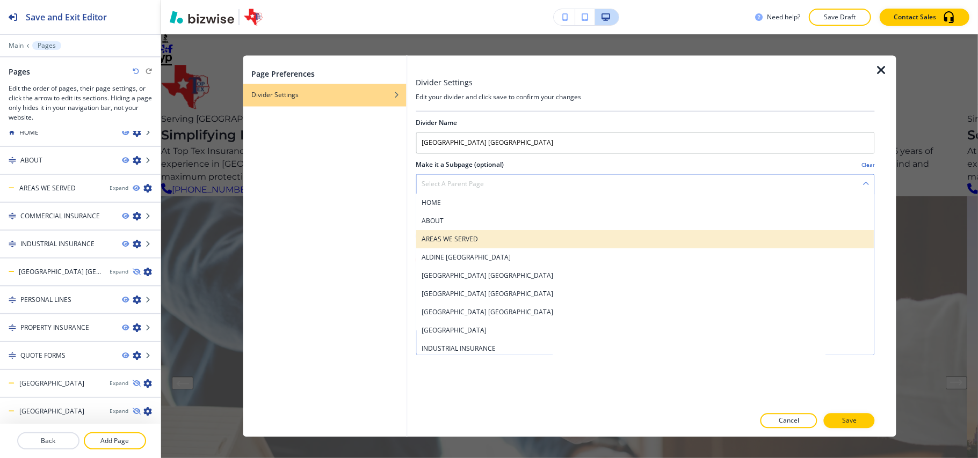
click at [471, 241] on h4 "AREAS WE SERVED" at bounding box center [644, 240] width 447 height 10
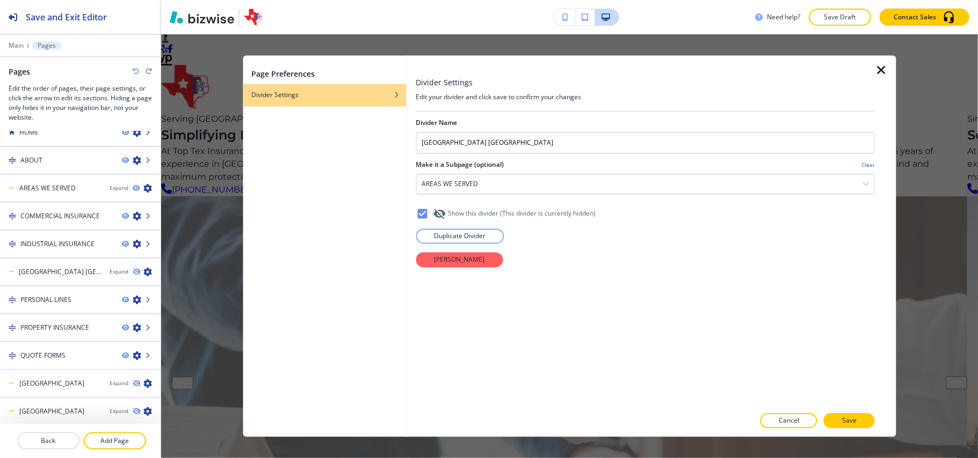
click at [863, 420] on button "Save" at bounding box center [849, 421] width 51 height 15
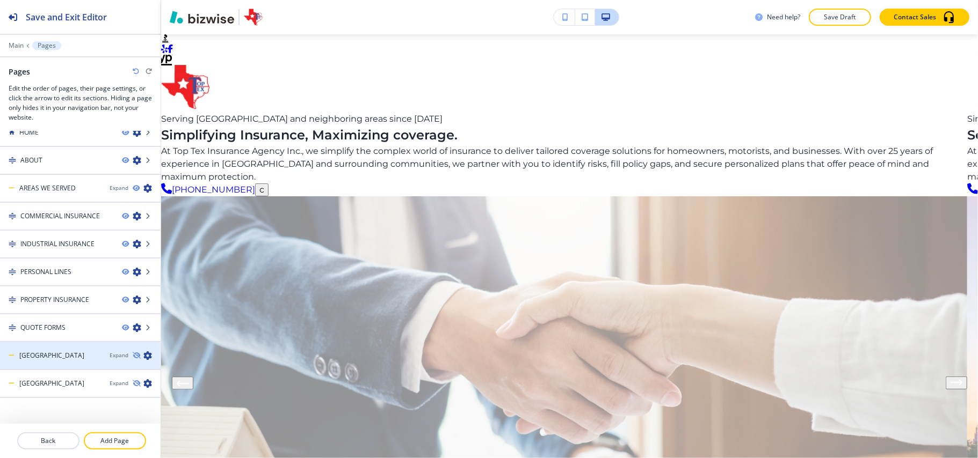
click at [143, 353] on icon "button" at bounding box center [147, 356] width 9 height 9
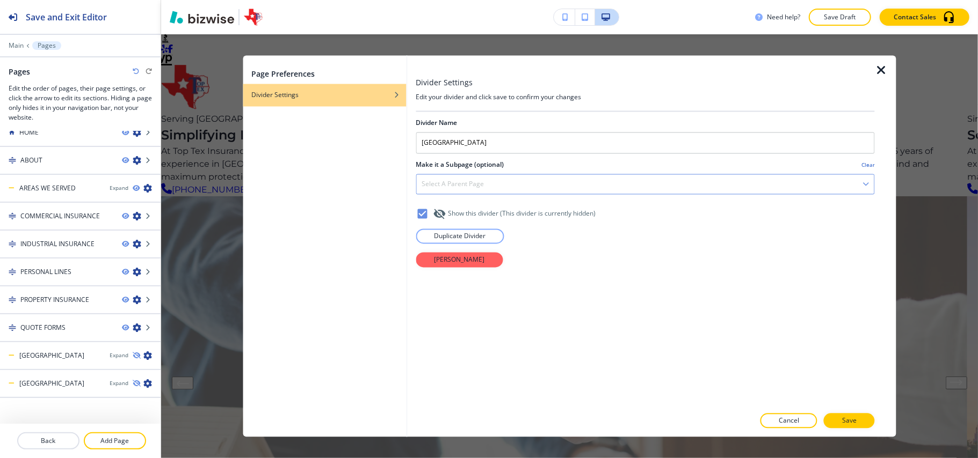
click at [445, 180] on h4 "Select a parent page" at bounding box center [452, 185] width 62 height 10
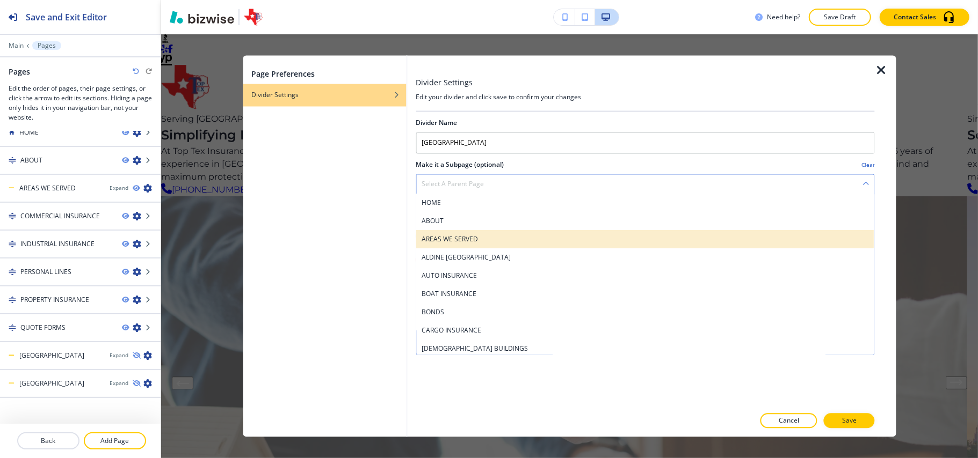
click at [463, 238] on h4 "AREAS WE SERVED" at bounding box center [644, 240] width 447 height 10
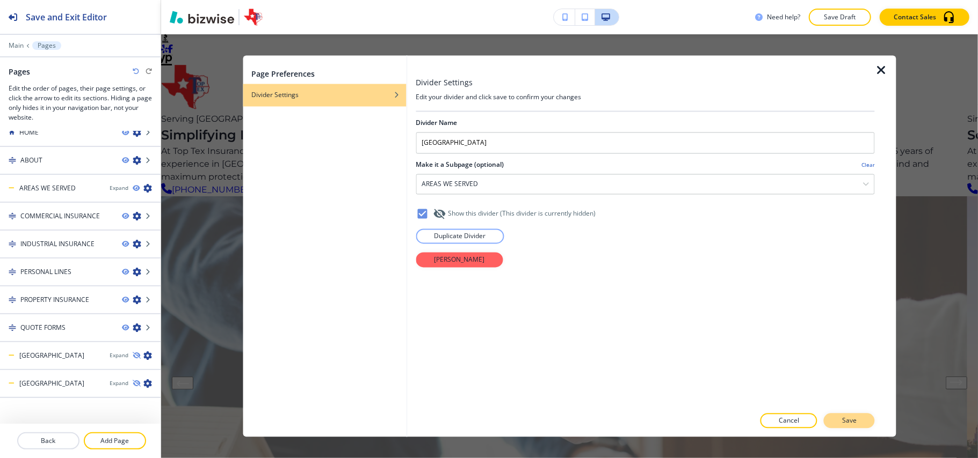
click at [843, 420] on p "Save" at bounding box center [849, 422] width 14 height 10
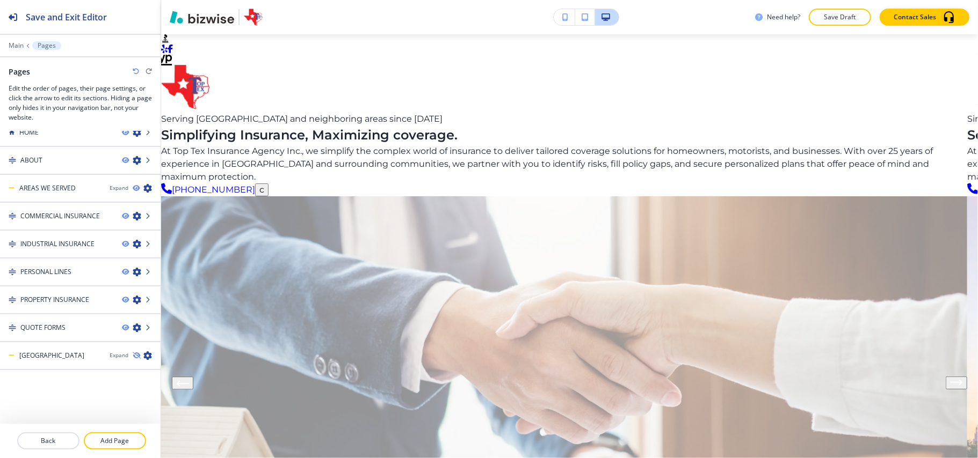
scroll to position [11, 0]
click at [143, 355] on icon "button" at bounding box center [147, 358] width 9 height 9
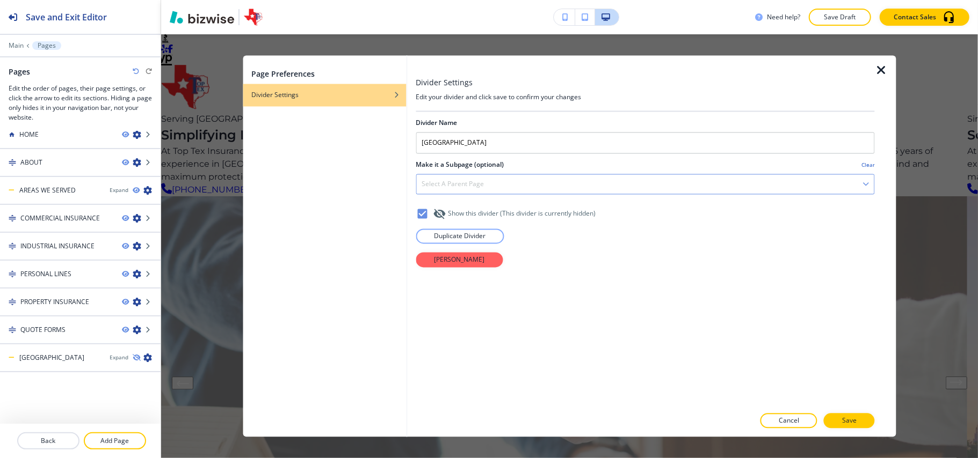
click at [484, 187] on div "Select a parent page" at bounding box center [645, 184] width 458 height 19
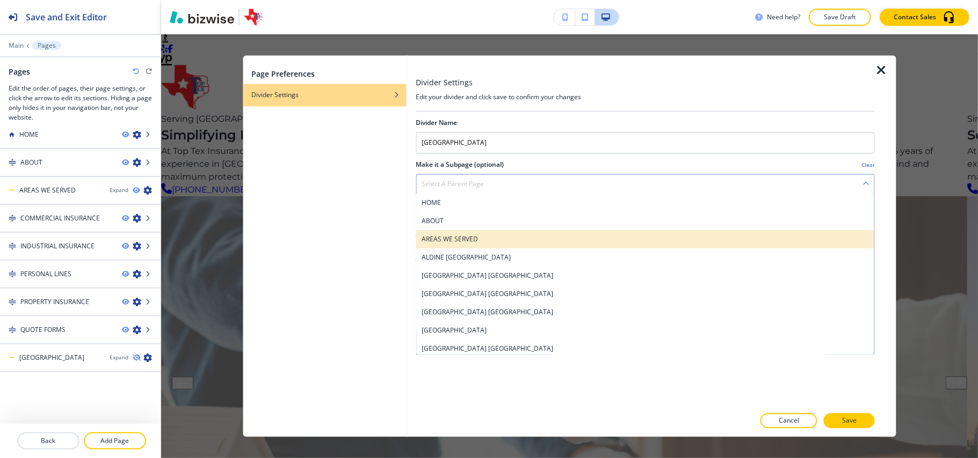
click at [482, 238] on h4 "AREAS WE SERVED" at bounding box center [644, 240] width 447 height 10
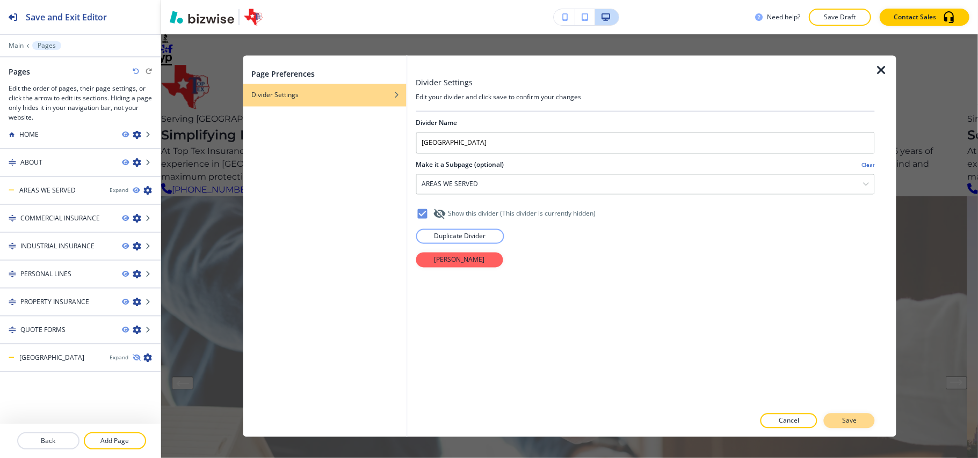
click at [841, 420] on button "Save" at bounding box center [849, 421] width 51 height 15
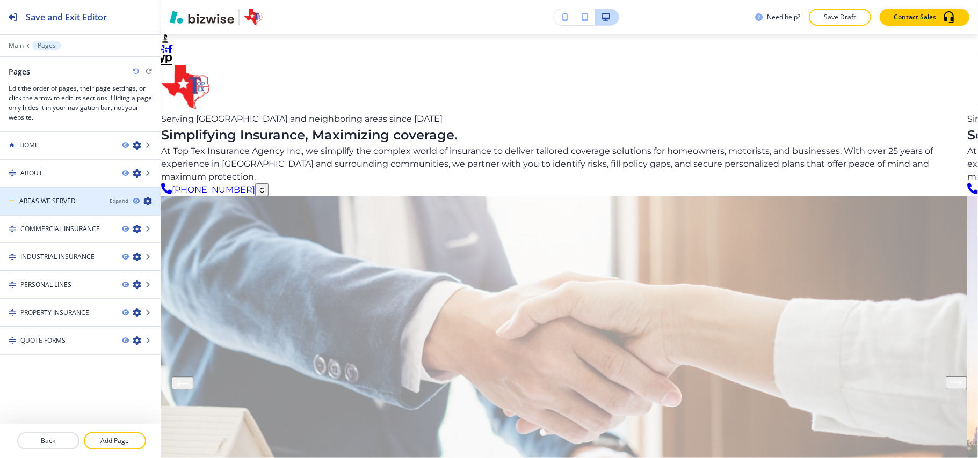
click at [117, 196] on div "AREAS WE SERVED Expand" at bounding box center [80, 201] width 161 height 10
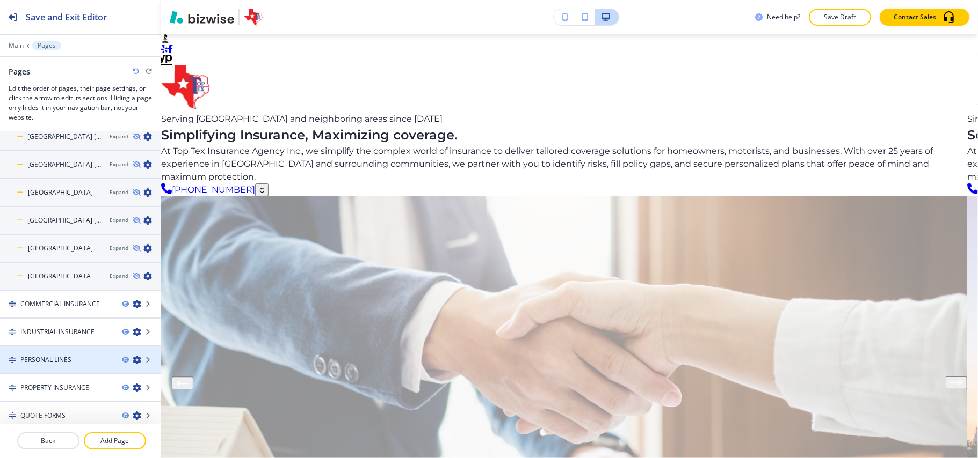
scroll to position [149, 0]
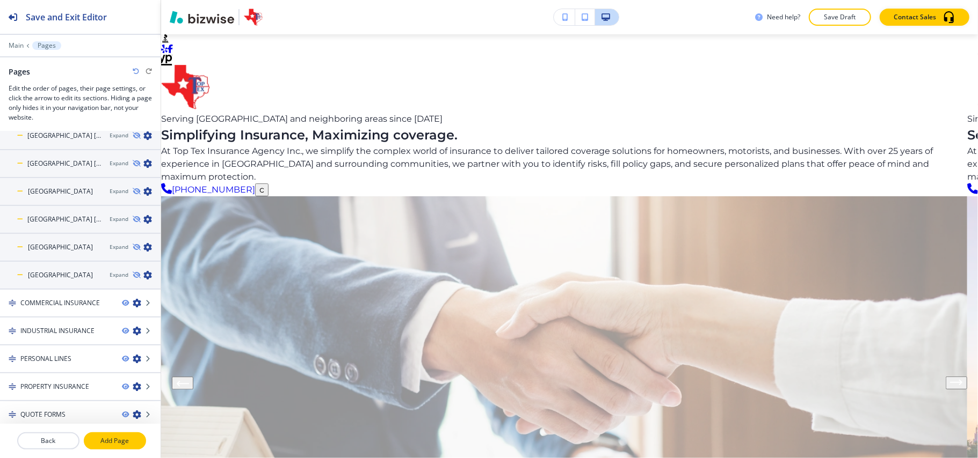
click at [104, 442] on p "Add Page" at bounding box center [115, 441] width 60 height 10
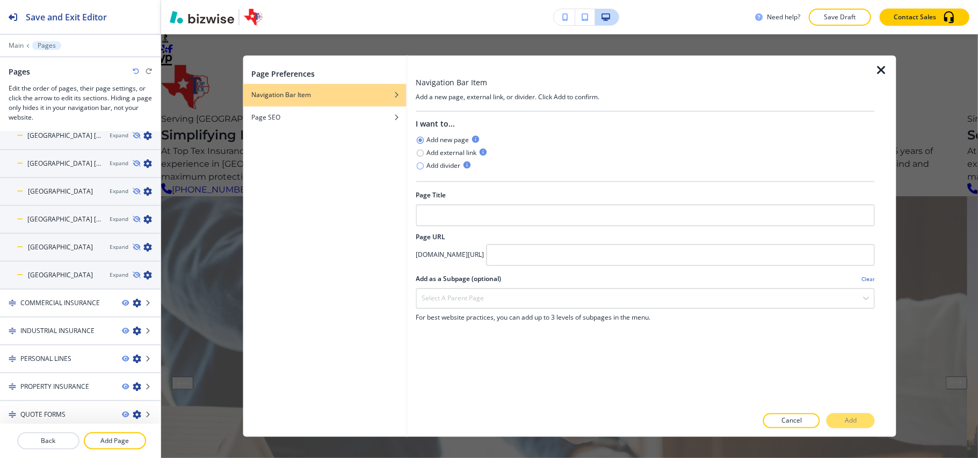
click at [424, 163] on icon "button" at bounding box center [420, 166] width 7 height 7
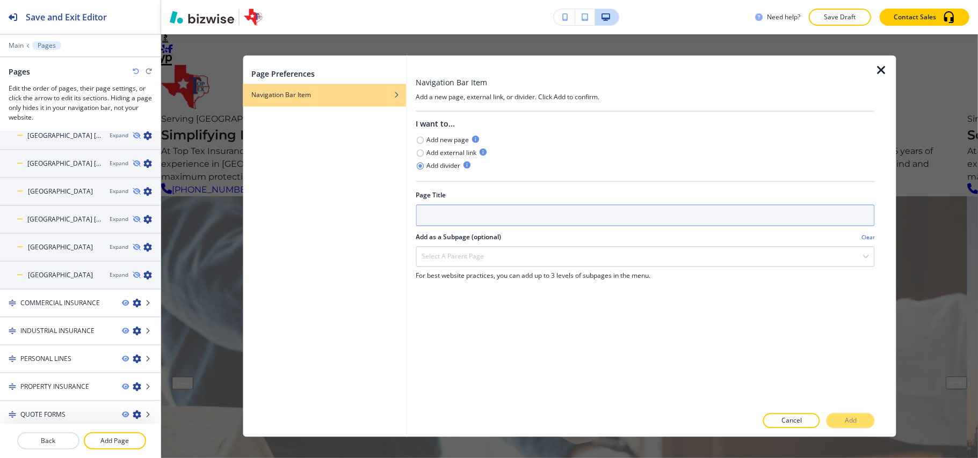
click at [574, 205] on input "text" at bounding box center [645, 215] width 459 height 21
type input "SERVICES"
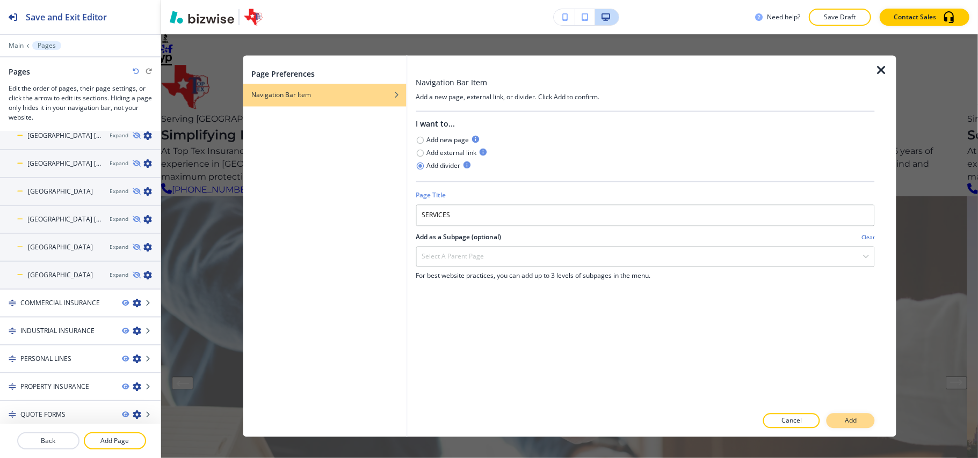
click at [866, 423] on button "Add" at bounding box center [850, 421] width 48 height 15
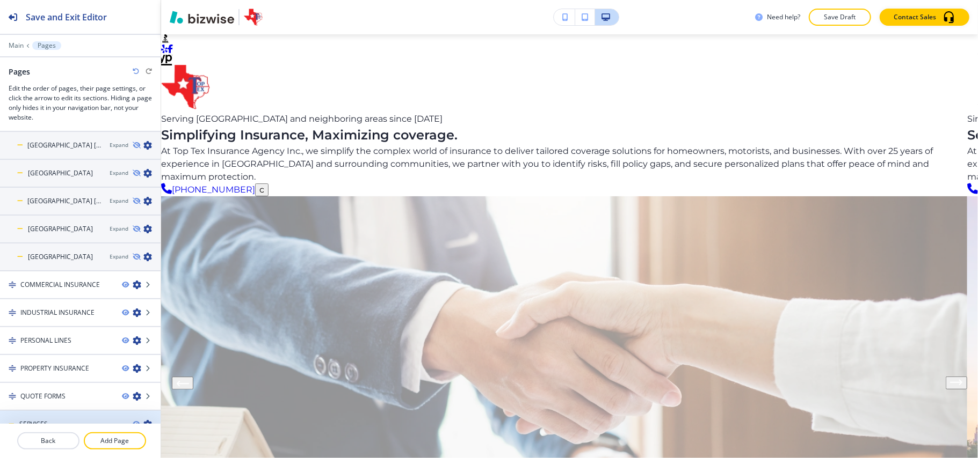
scroll to position [177, 0]
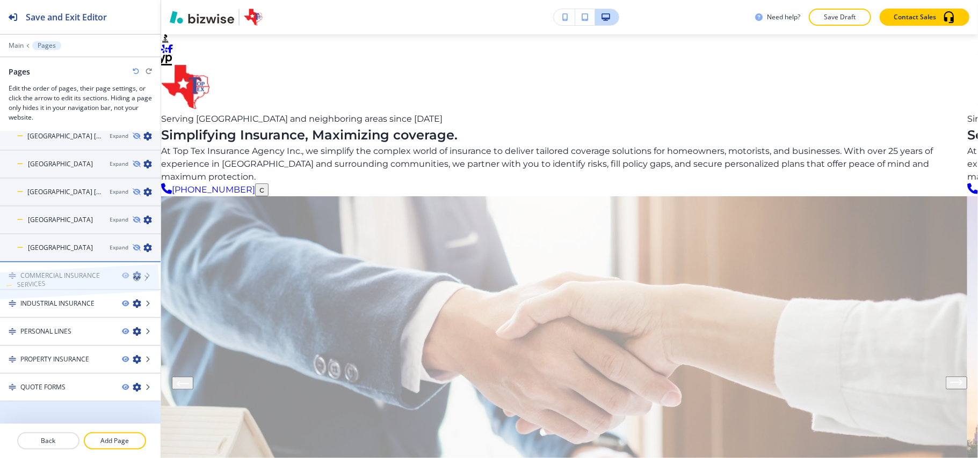
drag, startPoint x: 50, startPoint y: 411, endPoint x: 48, endPoint y: 261, distance: 149.8
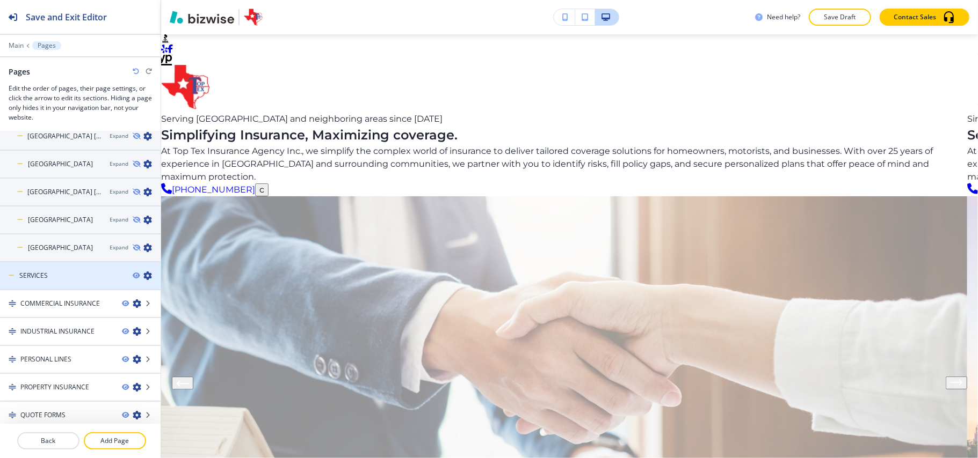
click at [143, 272] on icon "button" at bounding box center [147, 276] width 9 height 9
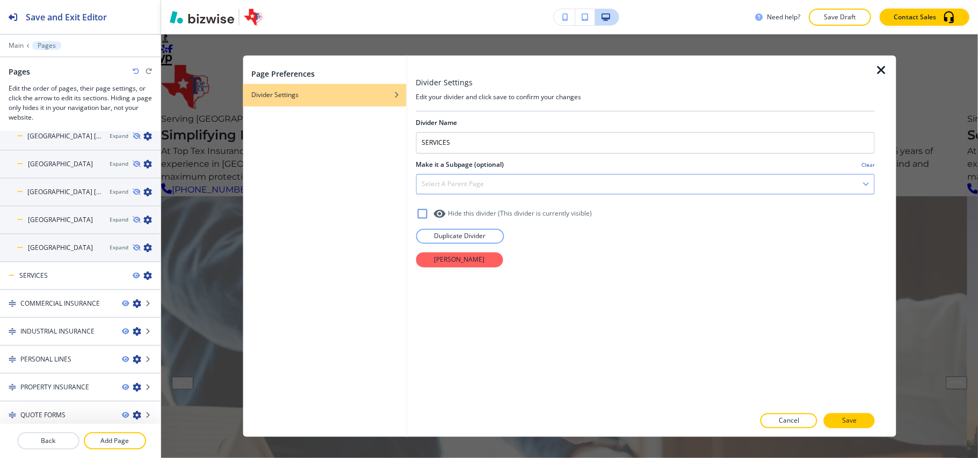
click at [482, 187] on h4 "Select a parent page" at bounding box center [452, 185] width 62 height 10
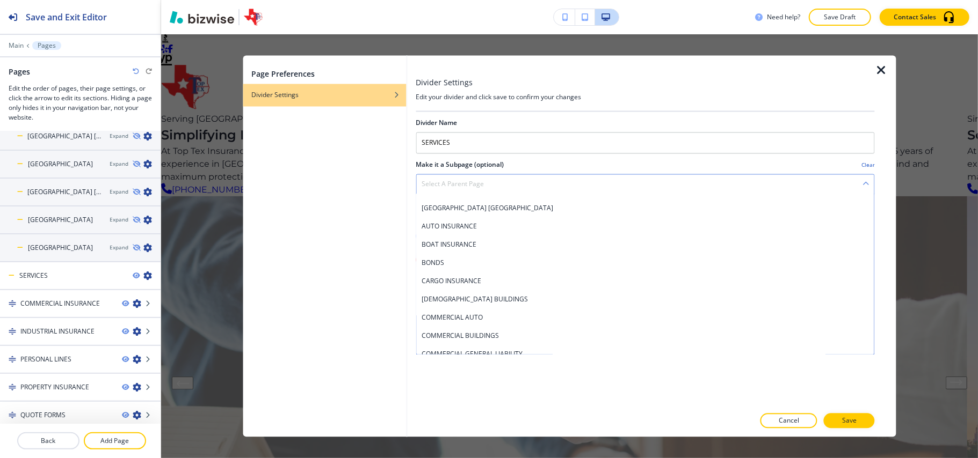
scroll to position [0, 0]
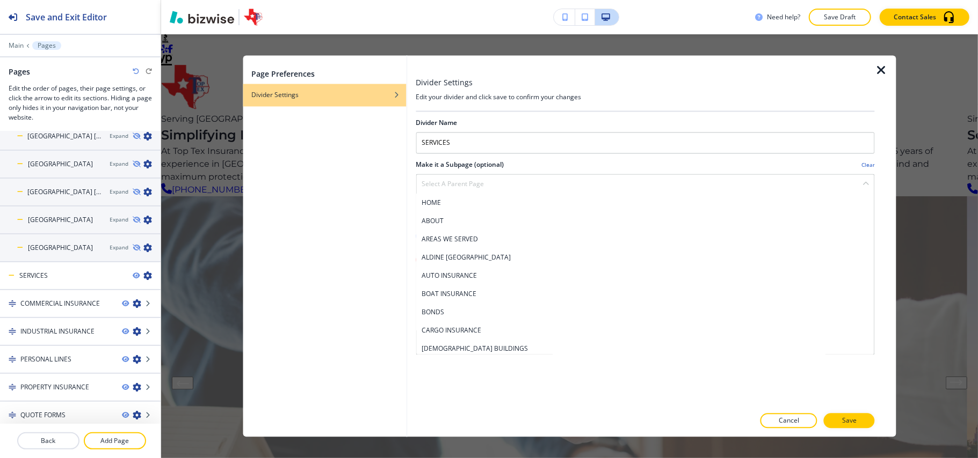
click at [884, 69] on icon "button" at bounding box center [881, 70] width 13 height 13
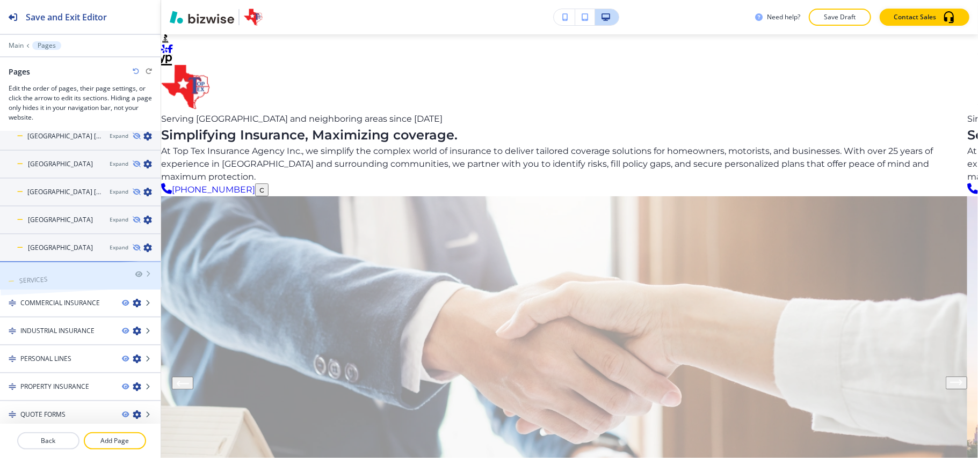
drag, startPoint x: 71, startPoint y: 270, endPoint x: 71, endPoint y: 253, distance: 16.1
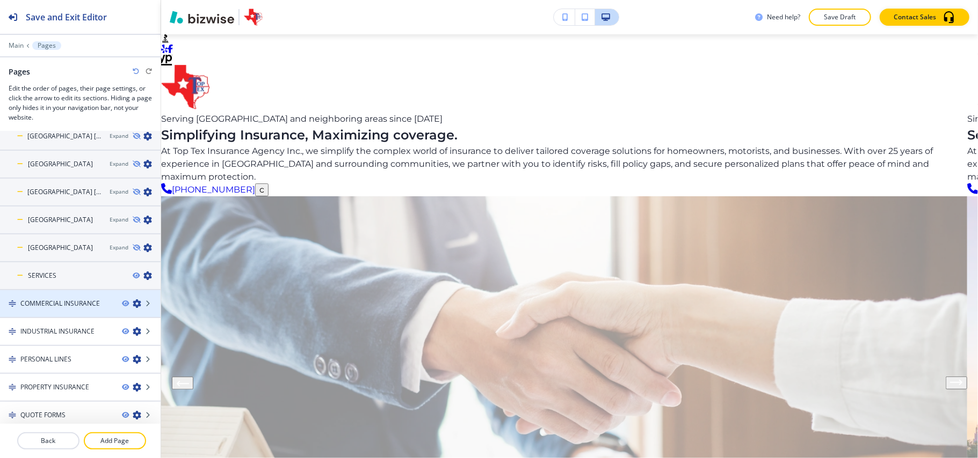
click at [133, 300] on icon "button" at bounding box center [137, 304] width 9 height 9
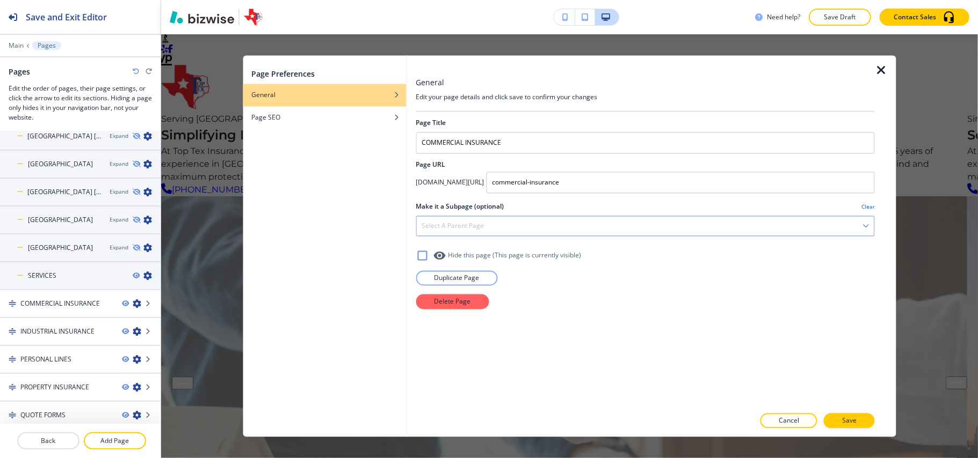
click at [516, 234] on div "Select a parent page" at bounding box center [645, 226] width 458 height 19
click at [877, 70] on icon "button" at bounding box center [881, 70] width 13 height 13
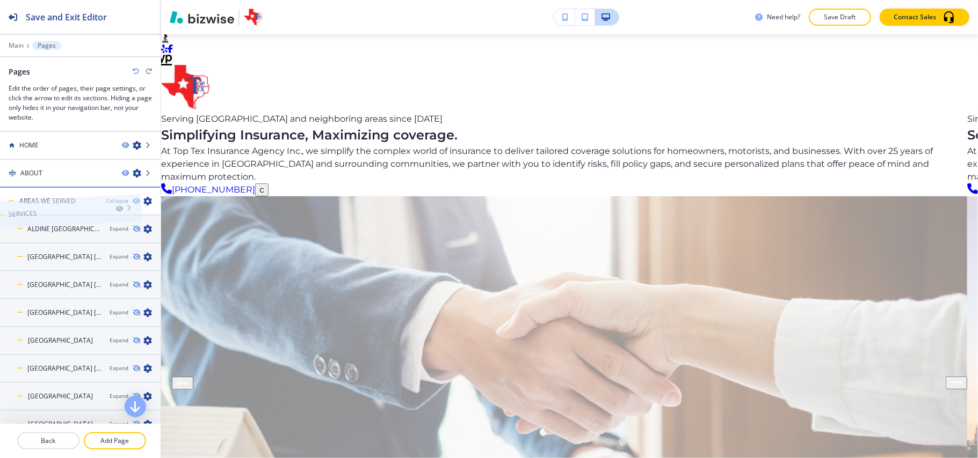
drag, startPoint x: 67, startPoint y: 275, endPoint x: 47, endPoint y: 193, distance: 84.5
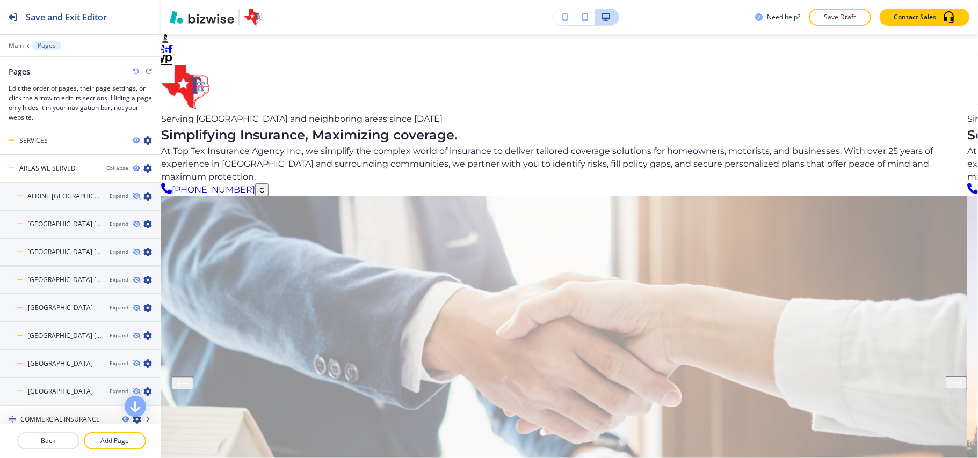
scroll to position [177, 0]
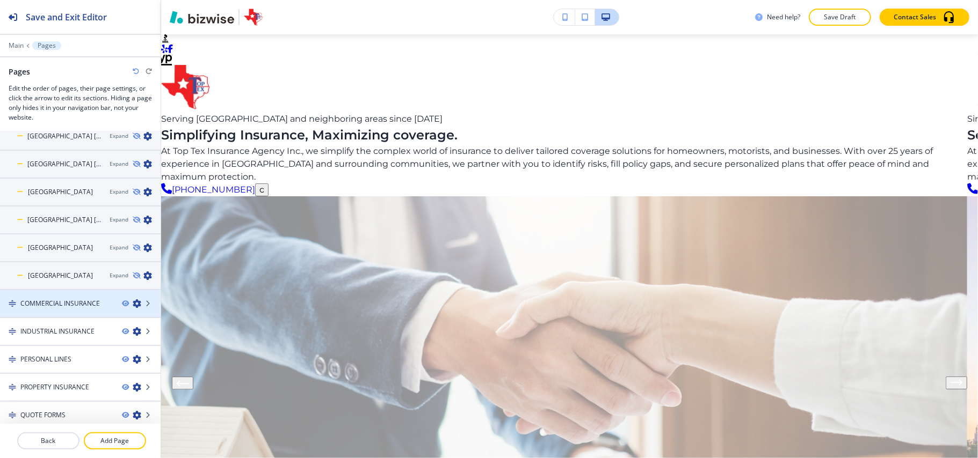
click at [133, 300] on icon "button" at bounding box center [137, 304] width 9 height 9
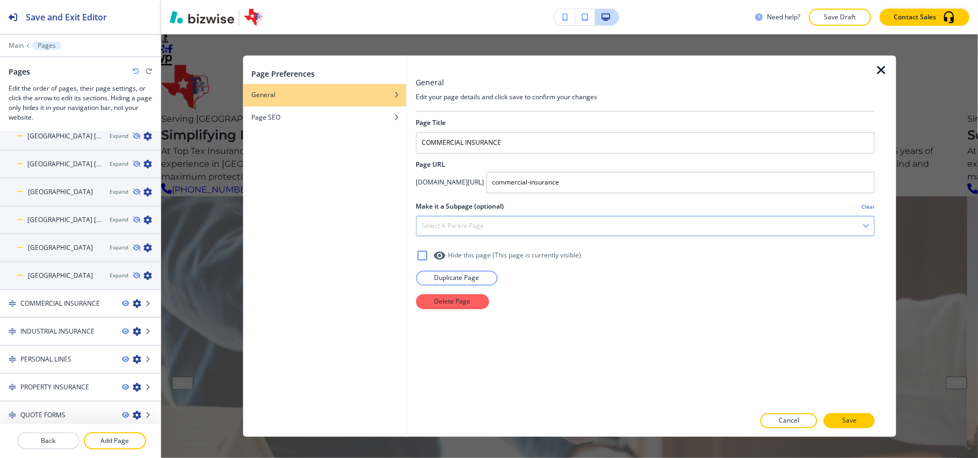
click at [471, 234] on div "Select a parent page" at bounding box center [645, 226] width 458 height 19
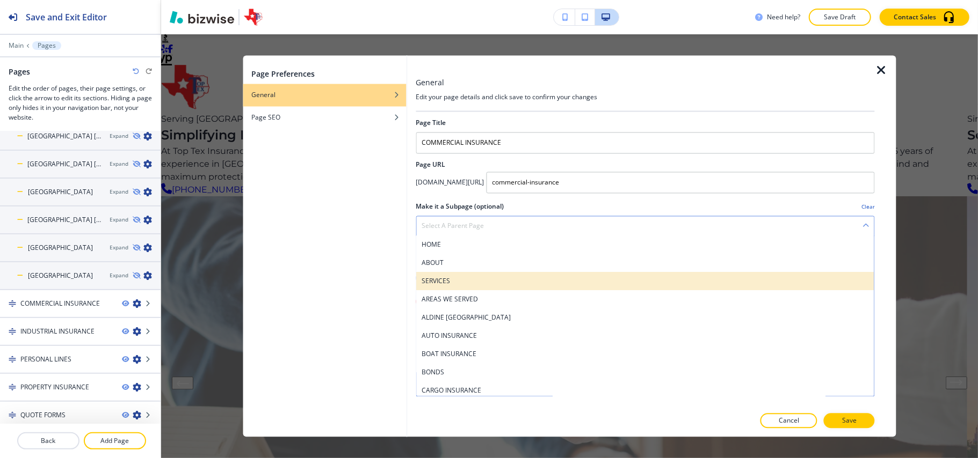
click at [451, 276] on div "SERVICES" at bounding box center [645, 282] width 458 height 18
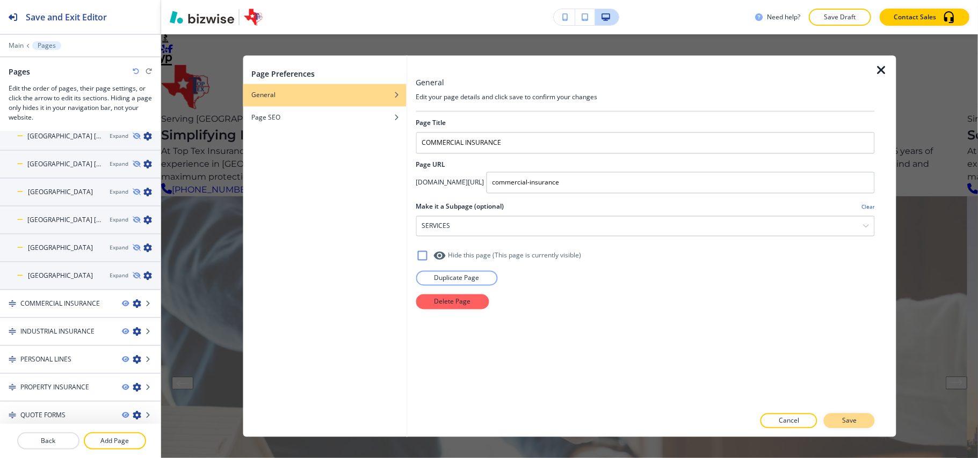
click at [853, 421] on p "Save" at bounding box center [849, 422] width 14 height 10
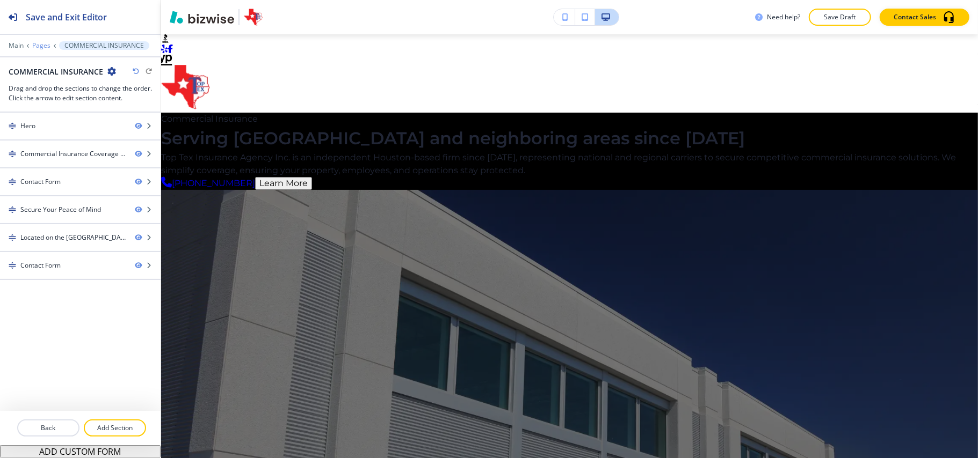
click at [46, 46] on p "Pages" at bounding box center [41, 46] width 18 height 8
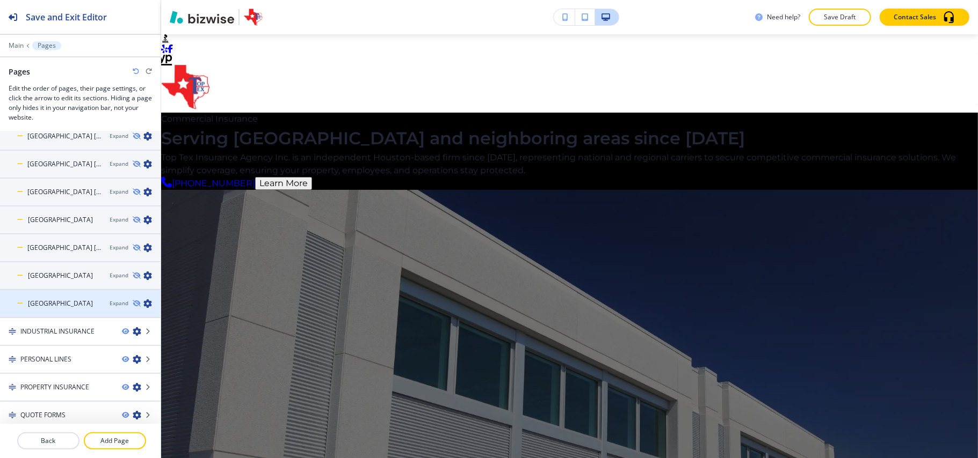
scroll to position [149, 0]
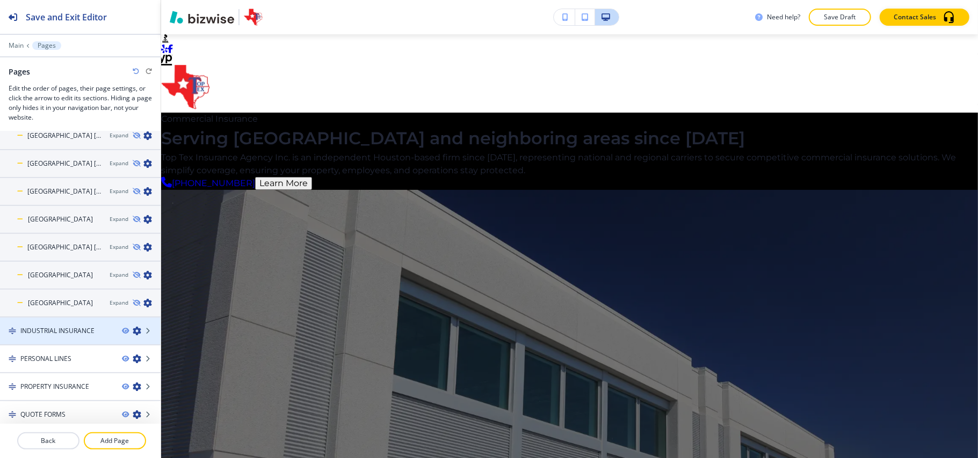
click at [133, 329] on icon "button" at bounding box center [137, 331] width 9 height 9
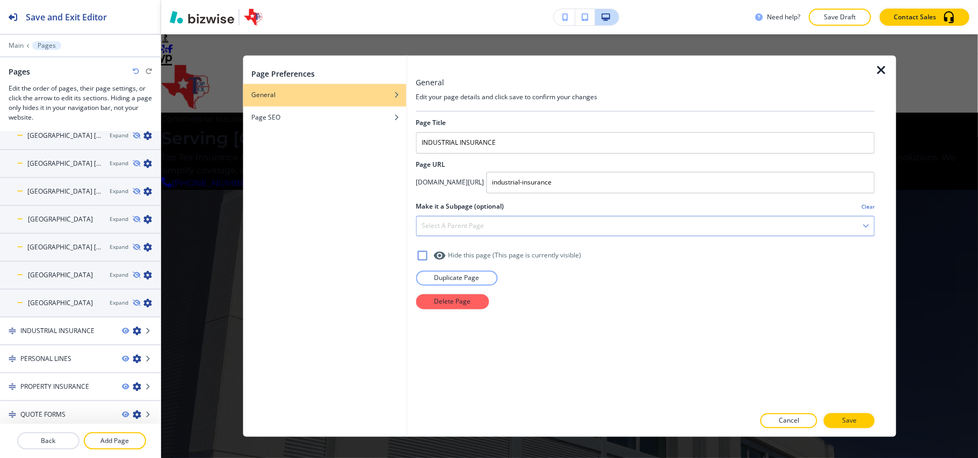
click at [443, 230] on h4 "Select a parent page" at bounding box center [452, 227] width 62 height 10
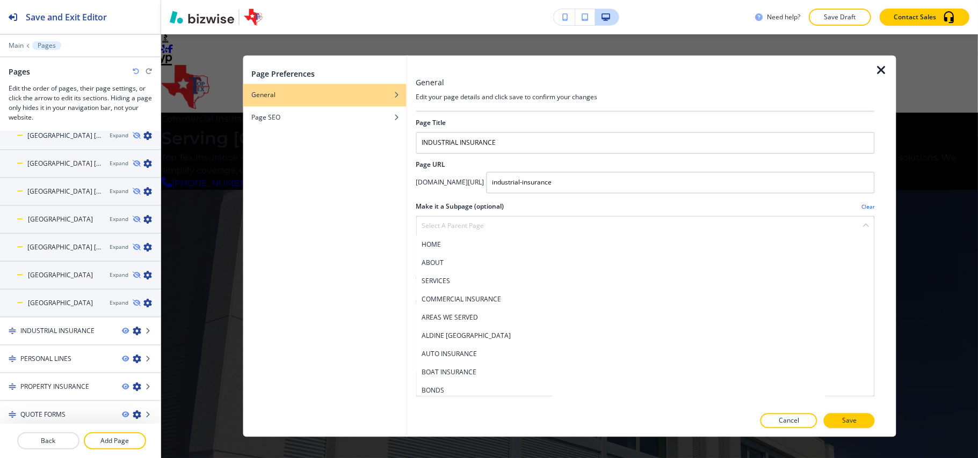
click at [449, 281] on h4 "SERVICES" at bounding box center [644, 282] width 447 height 10
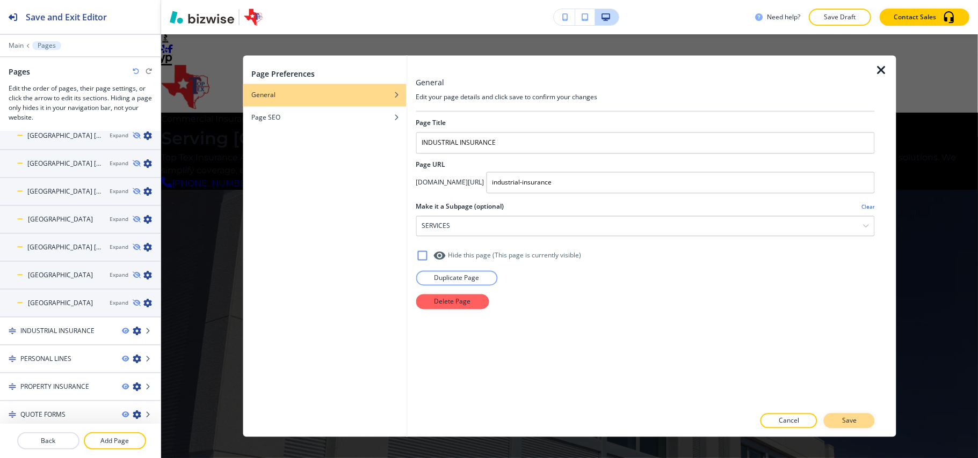
click at [860, 418] on button "Save" at bounding box center [849, 421] width 51 height 15
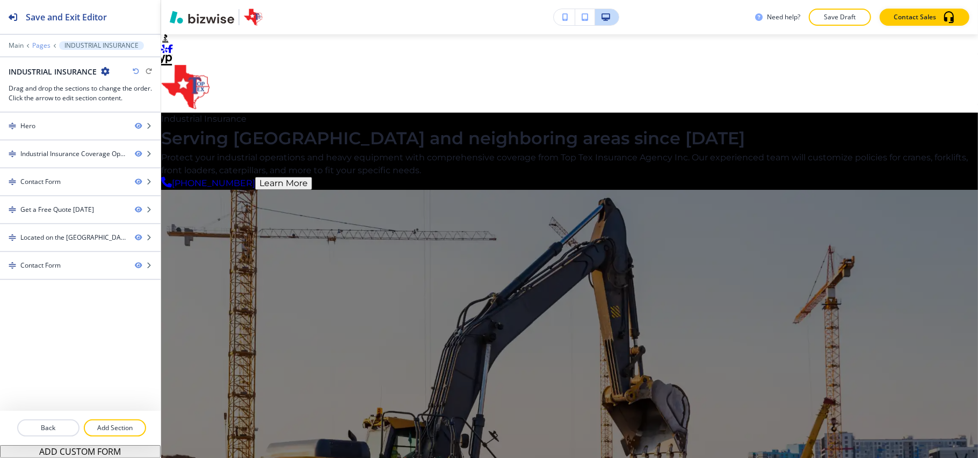
click at [46, 43] on p "Pages" at bounding box center [41, 46] width 18 height 8
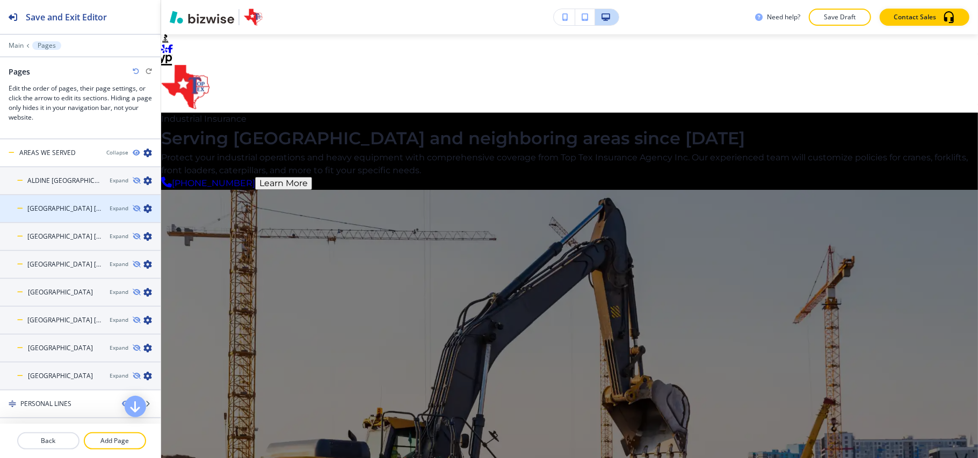
scroll to position [0, 0]
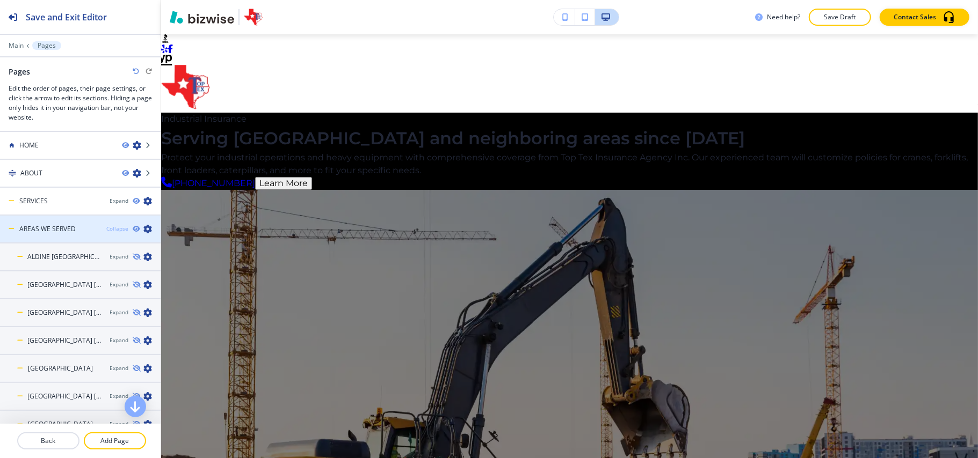
click at [106, 229] on div "Collapse" at bounding box center [117, 229] width 22 height 8
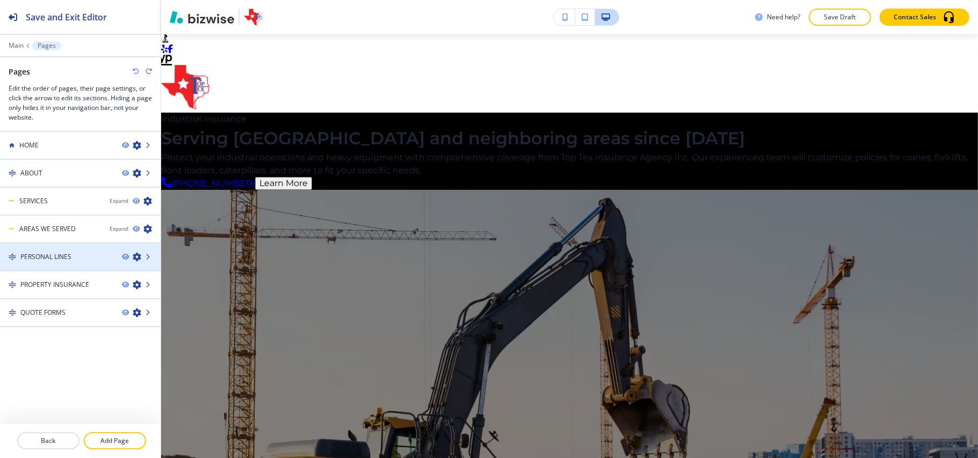
click at [136, 257] on icon "button" at bounding box center [137, 257] width 9 height 9
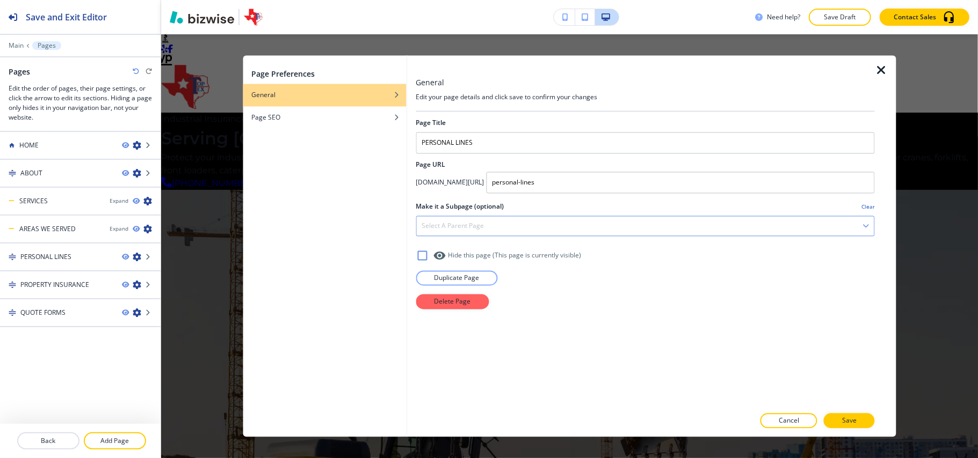
click at [467, 228] on h4 "Select a parent page" at bounding box center [452, 227] width 62 height 10
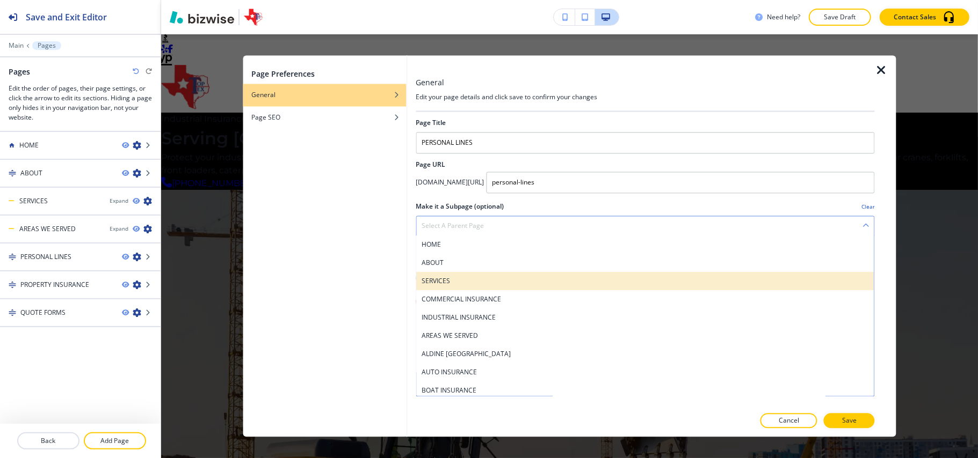
click at [466, 282] on h4 "SERVICES" at bounding box center [644, 282] width 447 height 10
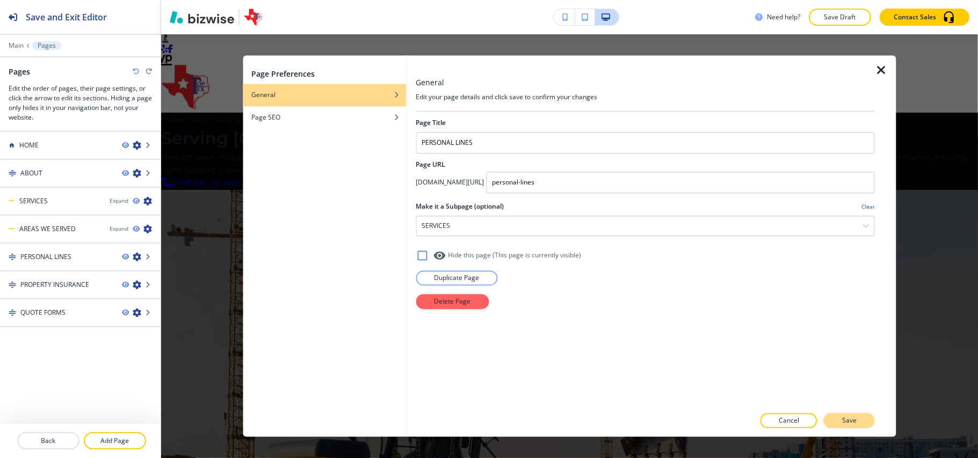
click at [863, 418] on button "Save" at bounding box center [849, 421] width 51 height 15
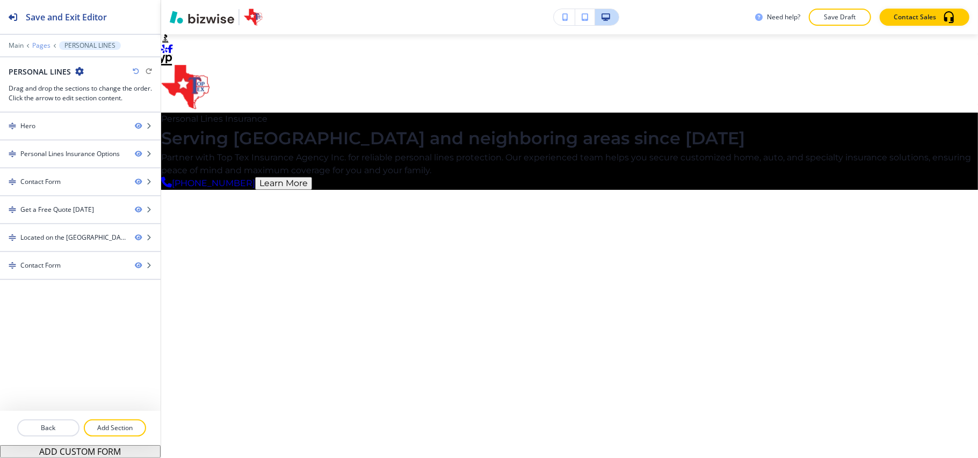
click at [41, 47] on p "Pages" at bounding box center [41, 46] width 18 height 8
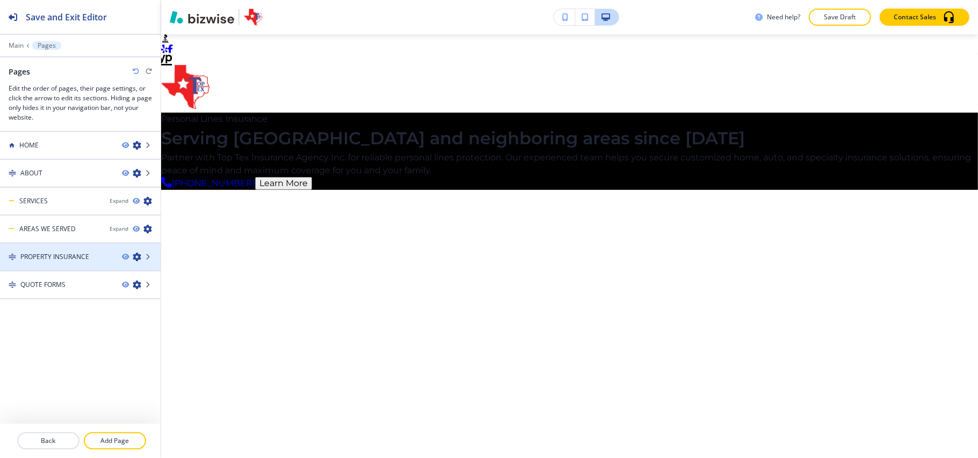
click at [135, 256] on icon "button" at bounding box center [137, 257] width 9 height 9
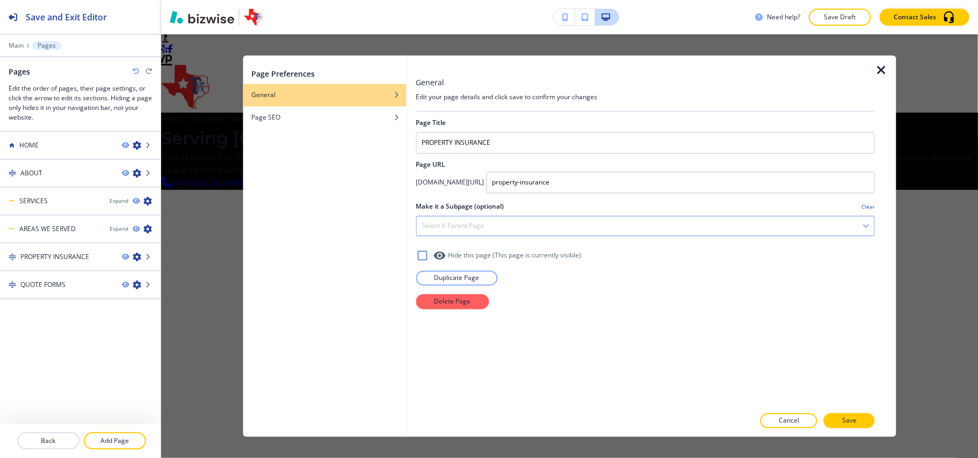
click at [466, 236] on div "Select a parent page" at bounding box center [645, 226] width 458 height 19
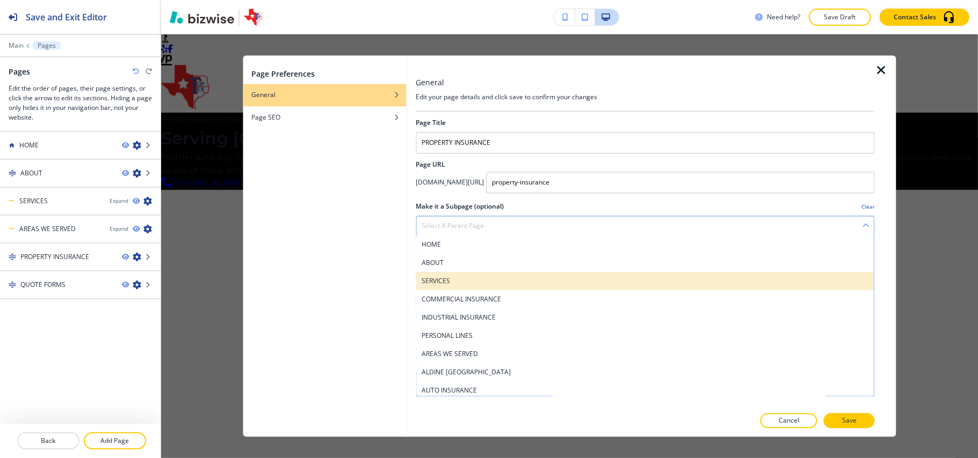
click at [452, 278] on h4 "SERVICES" at bounding box center [644, 282] width 447 height 10
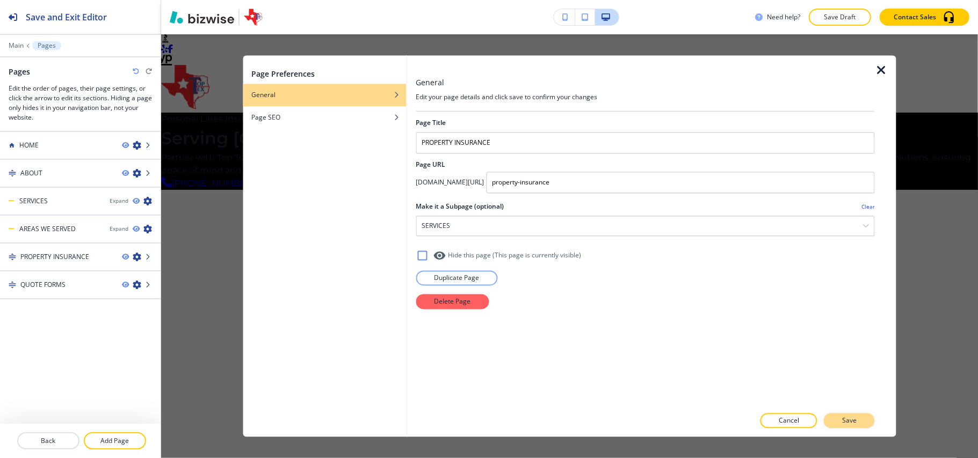
drag, startPoint x: 848, startPoint y: 411, endPoint x: 853, endPoint y: 421, distance: 11.3
click at [849, 414] on div "General Edit your page details and click save to confirm your changes Page Titl…" at bounding box center [645, 247] width 459 height 382
click at [853, 421] on p "Save" at bounding box center [849, 422] width 14 height 10
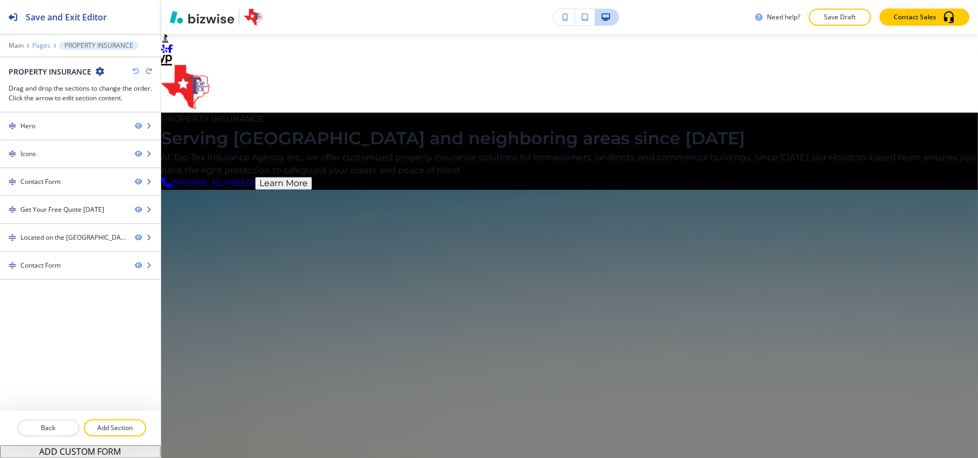
click at [35, 47] on p "Pages" at bounding box center [41, 46] width 18 height 8
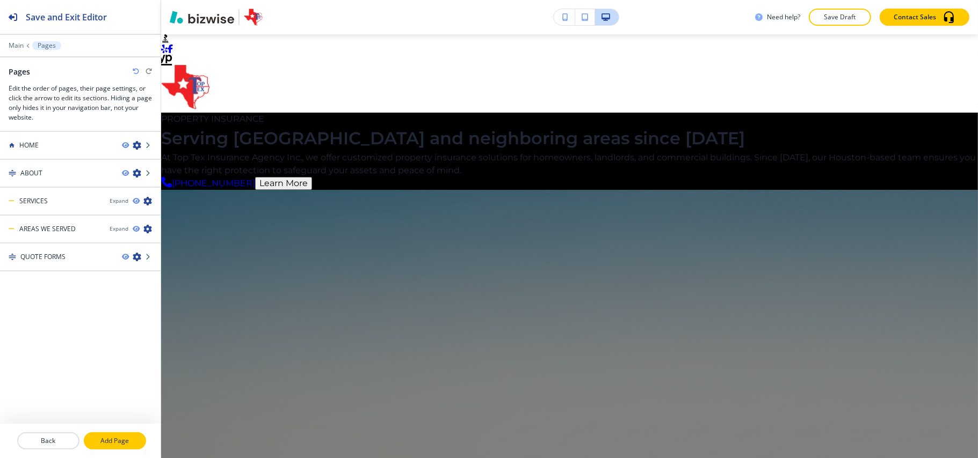
click at [99, 436] on p "Add Page" at bounding box center [115, 441] width 60 height 10
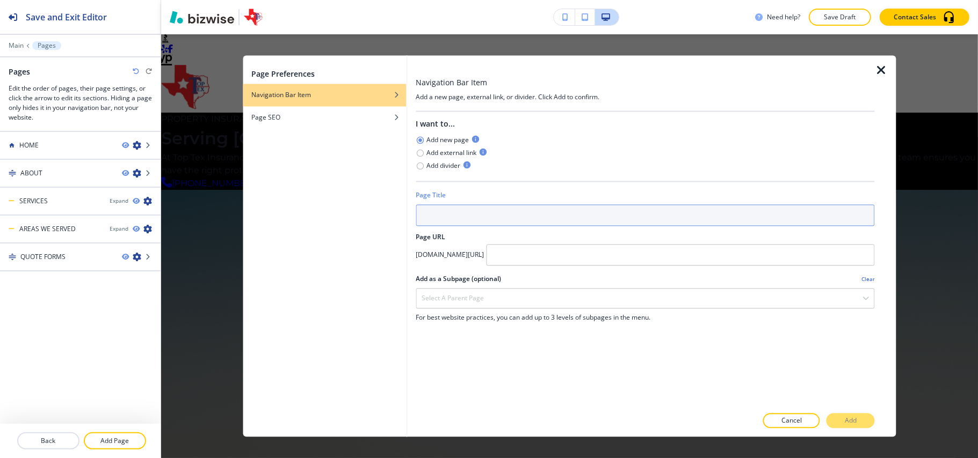
click at [580, 205] on input "text" at bounding box center [645, 215] width 459 height 21
type input "t"
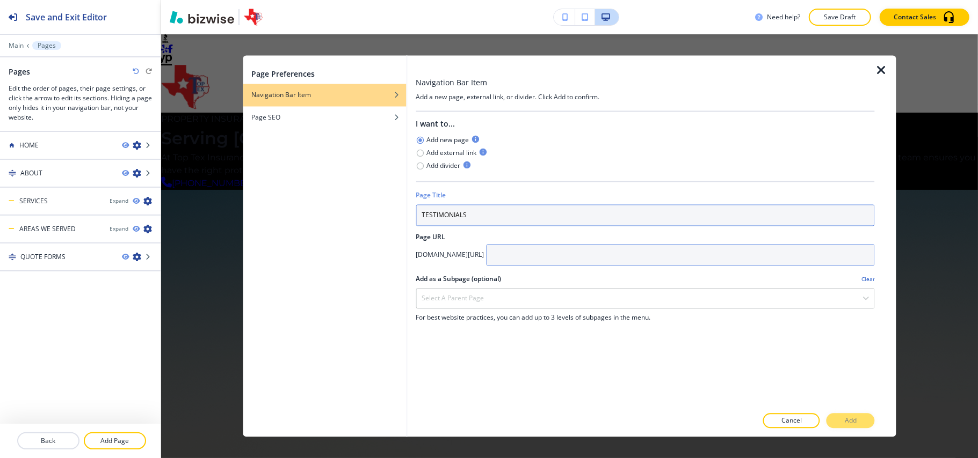
type input "TESTIMONIALS"
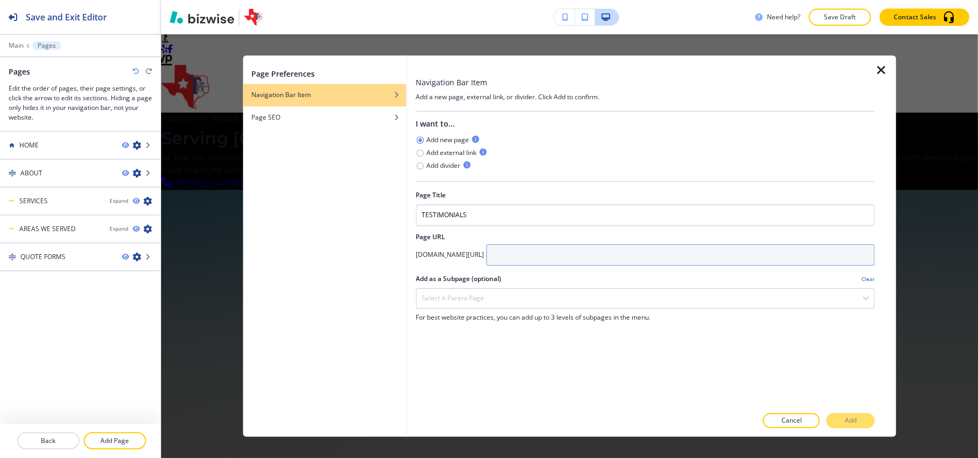
drag, startPoint x: 591, startPoint y: 234, endPoint x: 610, endPoint y: 239, distance: 20.1
click at [591, 245] on input "text" at bounding box center [680, 255] width 389 height 21
paste input "TESTIMONIALS"
type input "TESTIMONIALS"
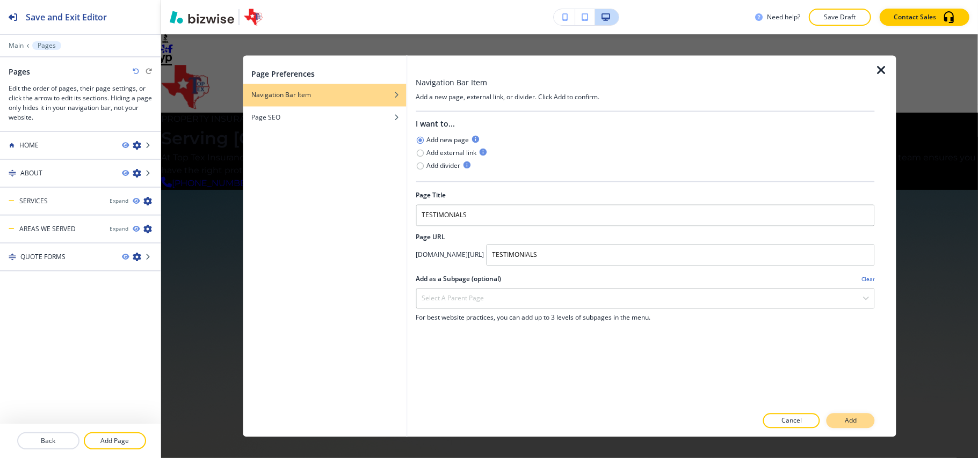
click at [855, 421] on p "Add" at bounding box center [851, 422] width 12 height 10
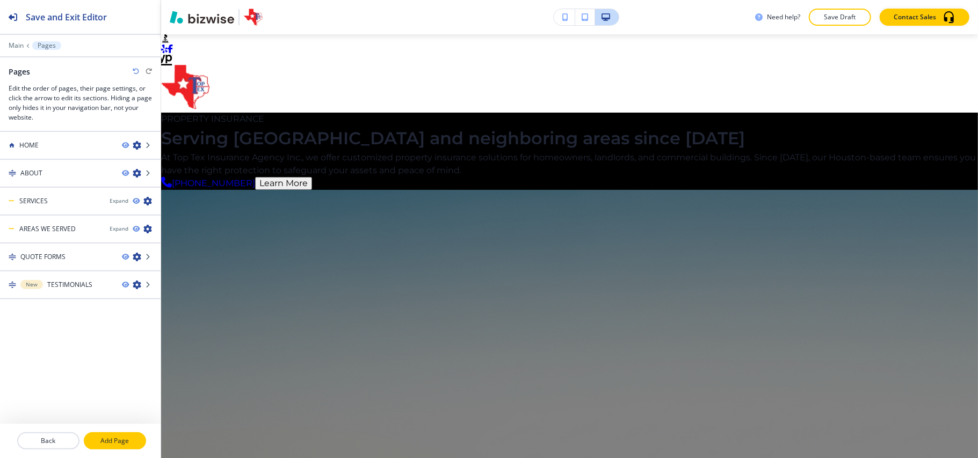
click at [119, 443] on p "Add Page" at bounding box center [115, 441] width 60 height 10
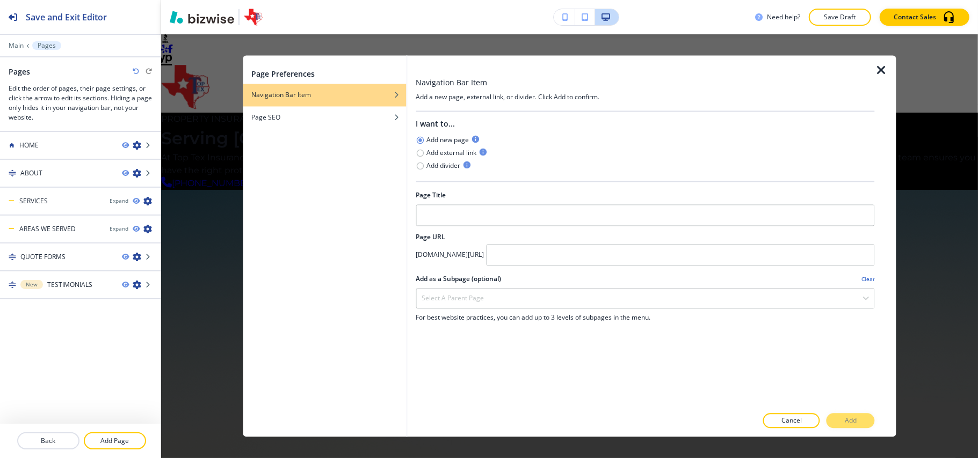
click at [497, 201] on div at bounding box center [645, 203] width 459 height 4
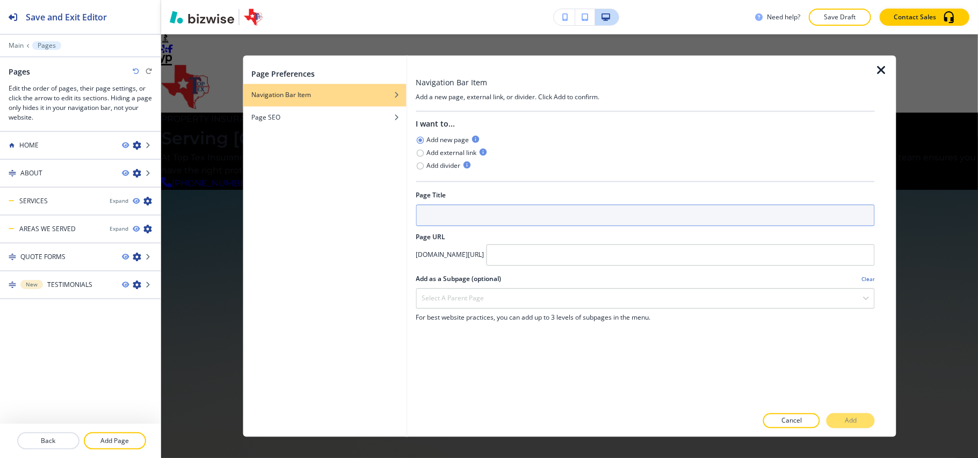
click at [486, 205] on input "text" at bounding box center [645, 215] width 459 height 21
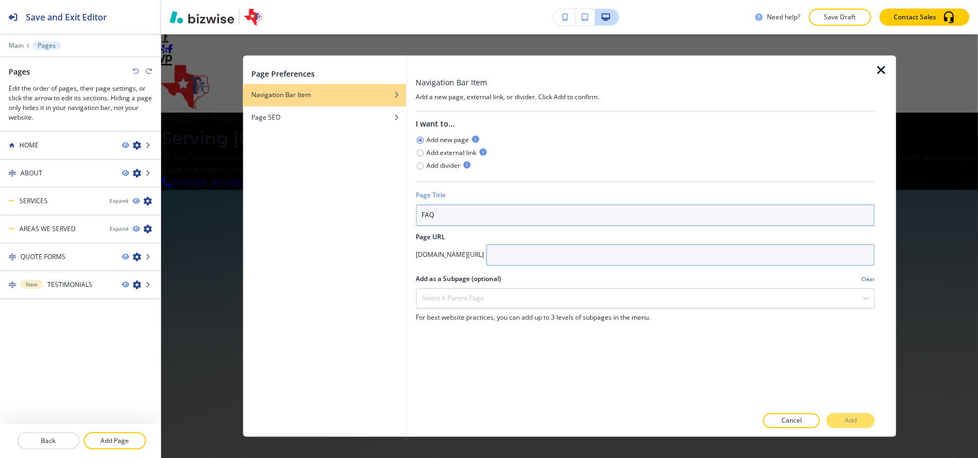
type input "FAQ"
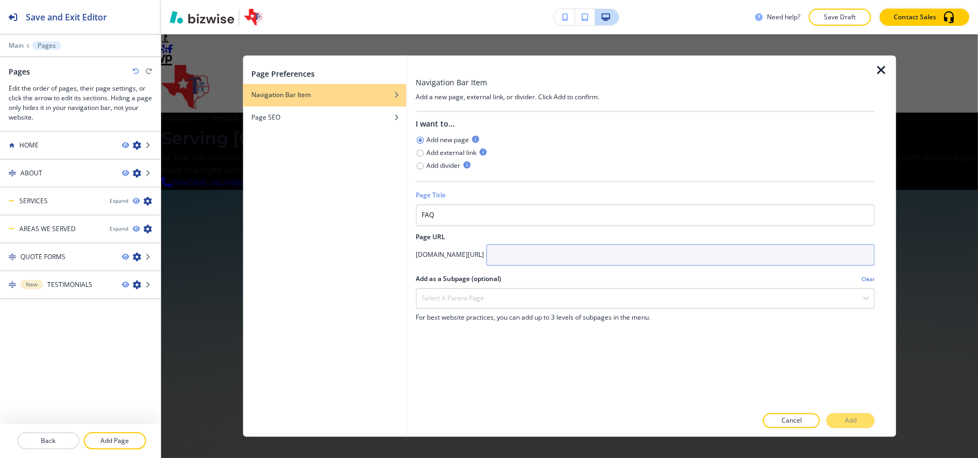
click at [587, 245] on input "text" at bounding box center [680, 255] width 389 height 21
paste input "FAQ"
type input "FAQ"
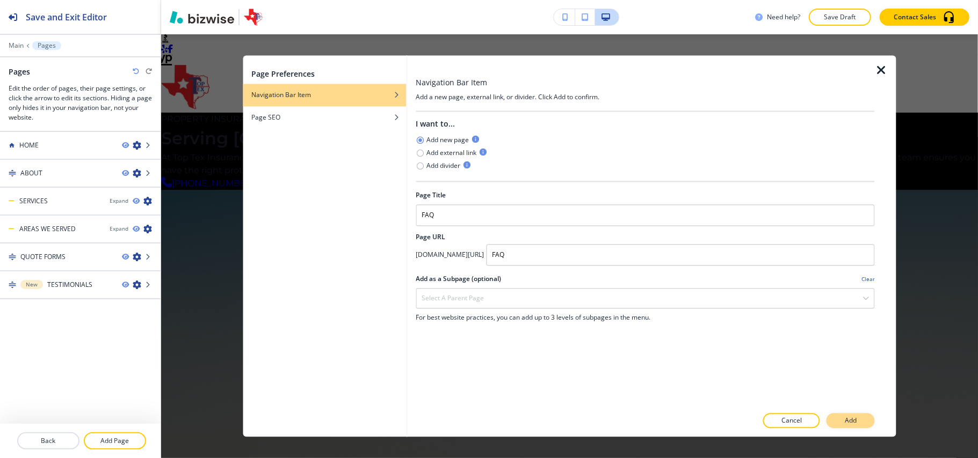
click at [851, 417] on p "Add" at bounding box center [851, 422] width 12 height 10
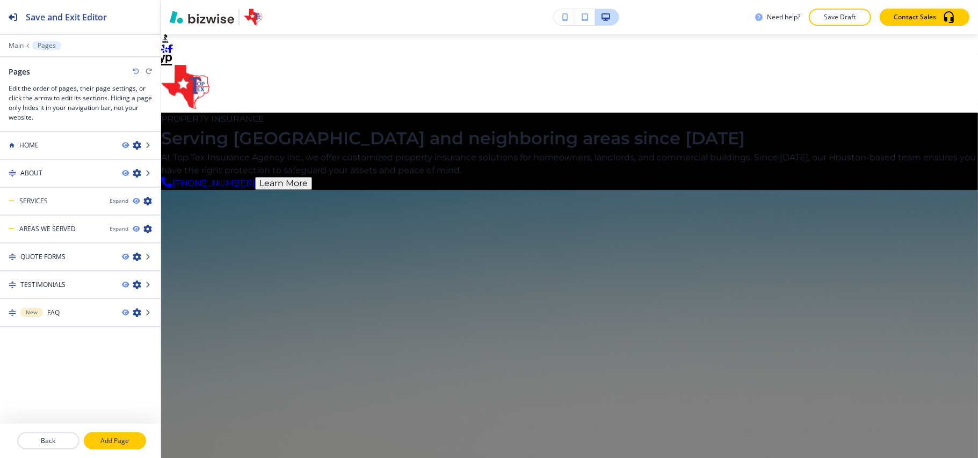
click at [125, 443] on p "Add Page" at bounding box center [115, 441] width 60 height 10
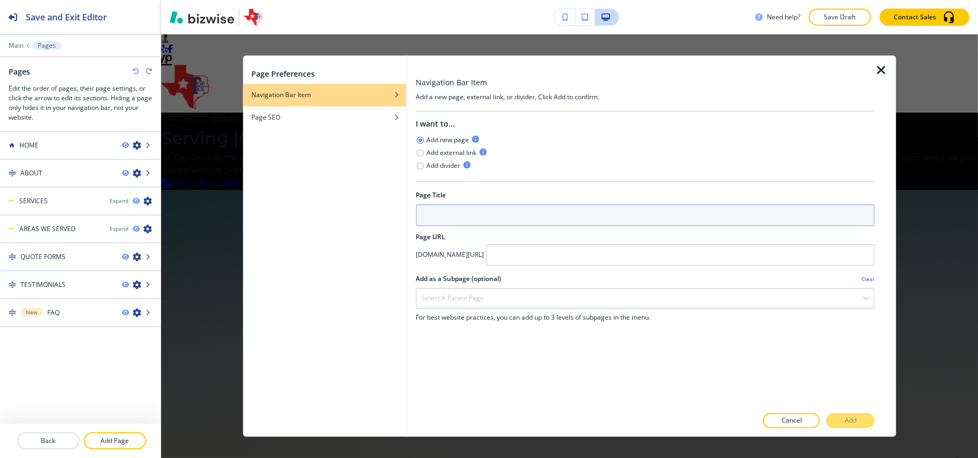
click at [475, 205] on input "text" at bounding box center [645, 215] width 459 height 21
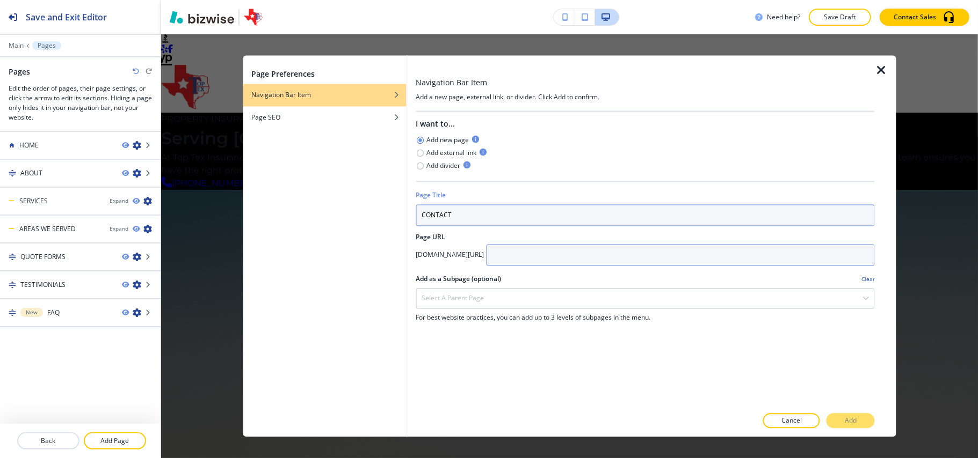
type input "CONTACT"
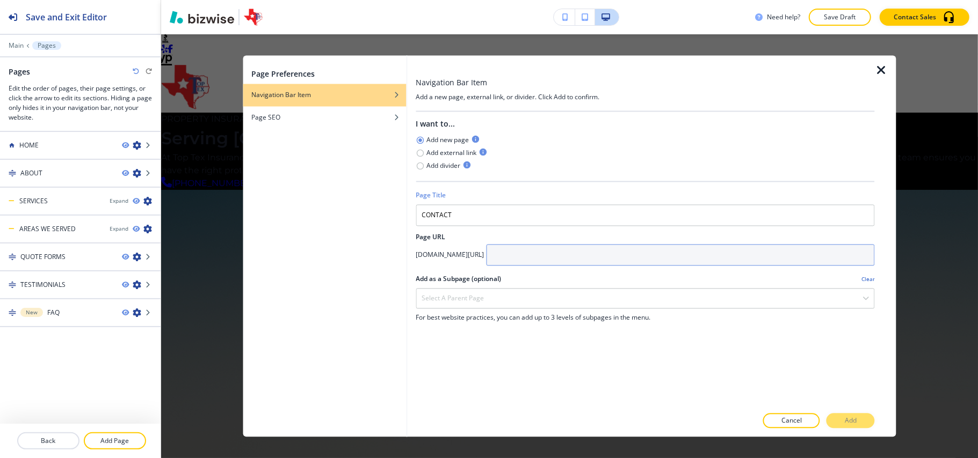
click at [604, 245] on input "text" at bounding box center [680, 255] width 389 height 21
paste input "CONTACT"
type input "CONTACT"
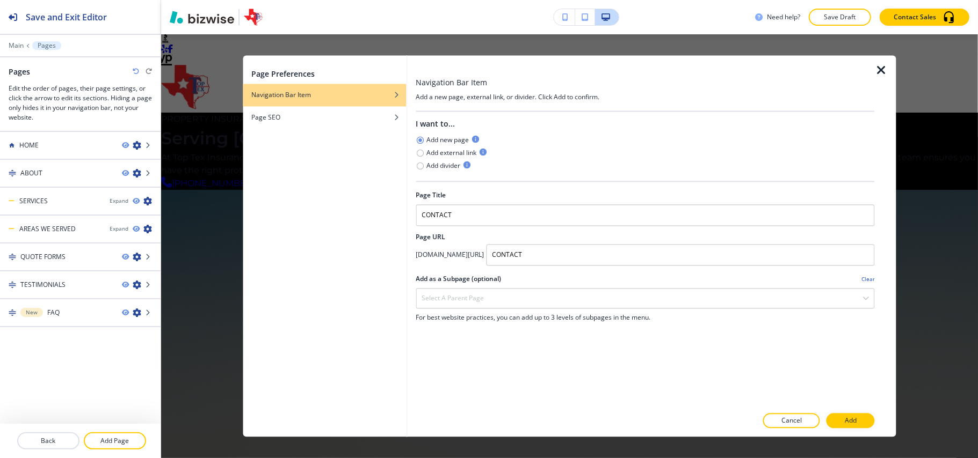
click at [853, 430] on div at bounding box center [645, 433] width 459 height 9
click at [855, 421] on p "Add" at bounding box center [851, 422] width 12 height 10
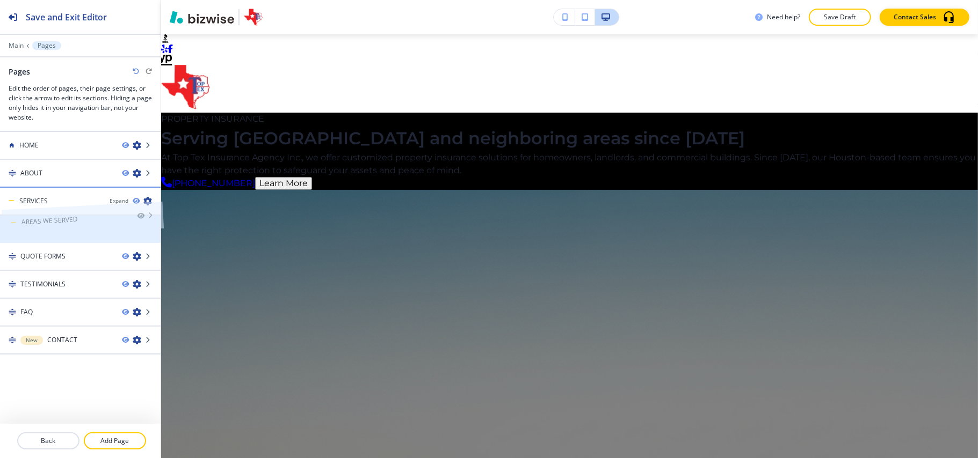
drag, startPoint x: 52, startPoint y: 227, endPoint x: 54, endPoint y: 195, distance: 31.2
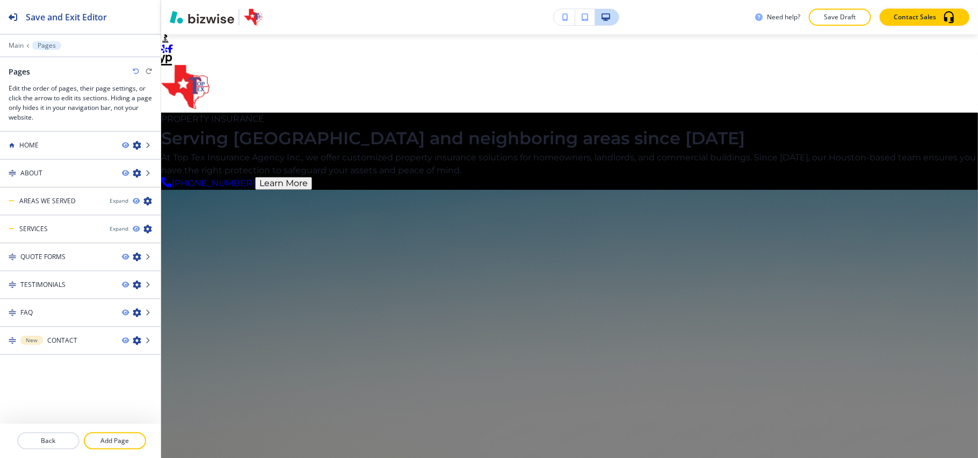
click at [965, 49] on div "Keep This New Theme (changes will not be saved otherwise)" at bounding box center [499, 29] width 956 height 41
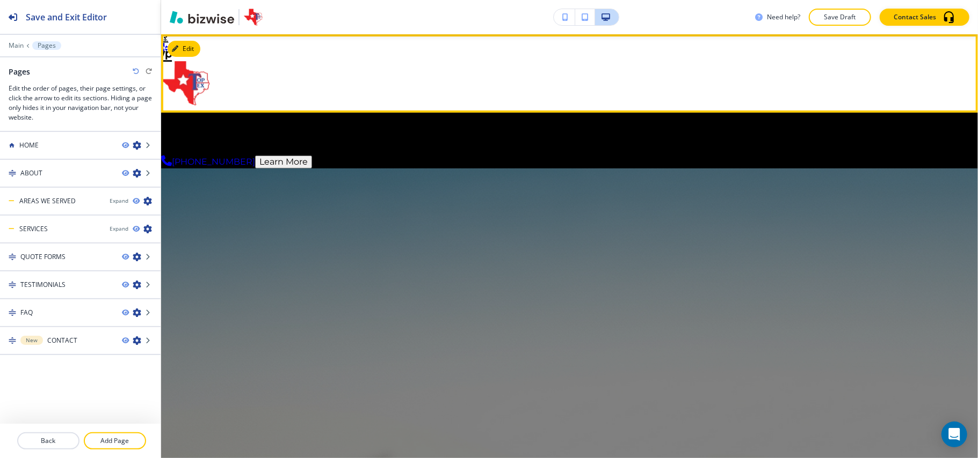
click at [188, 130] on p "HOME" at bounding box center [178, 133] width 21 height 6
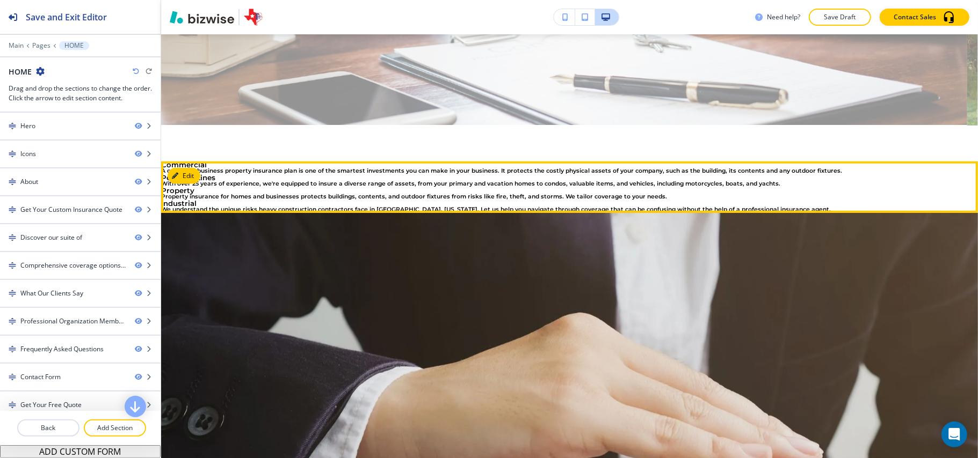
scroll to position [572, 0]
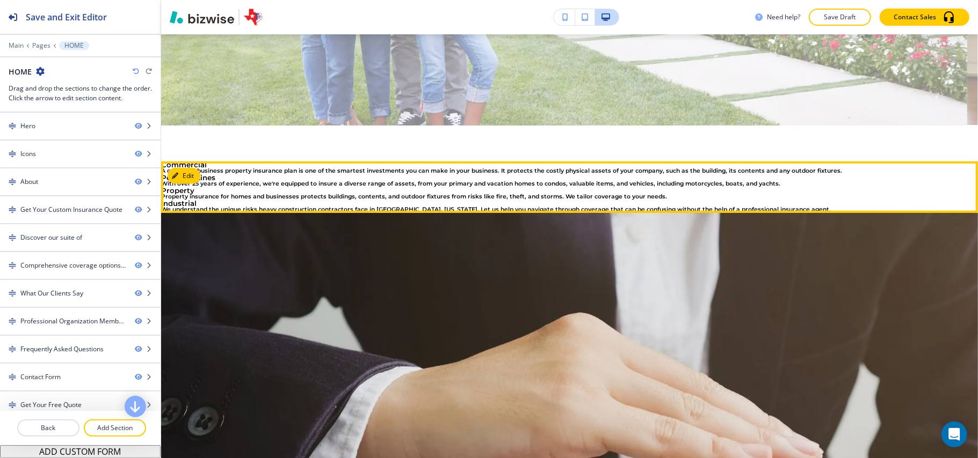
click at [192, 168] on button "Edit" at bounding box center [184, 176] width 33 height 16
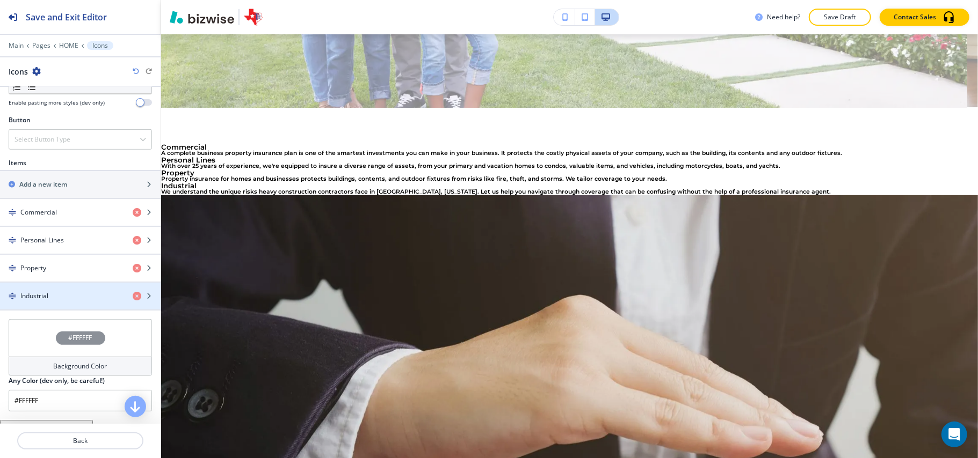
scroll to position [358, 0]
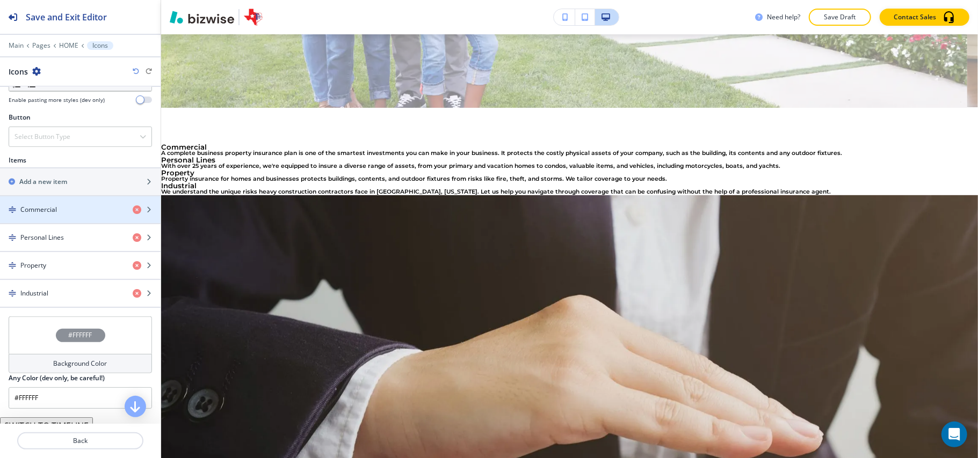
click at [59, 212] on div "Commercial" at bounding box center [62, 210] width 124 height 10
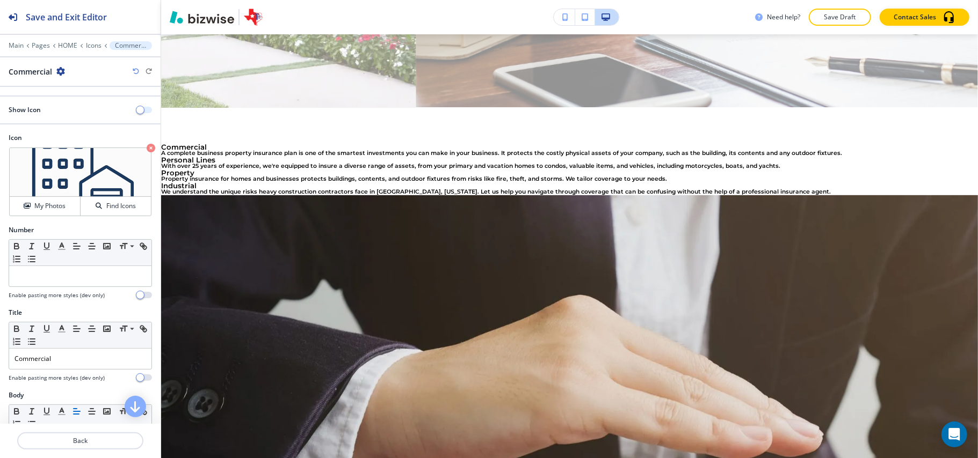
click at [137, 112] on button "button" at bounding box center [144, 110] width 15 height 6
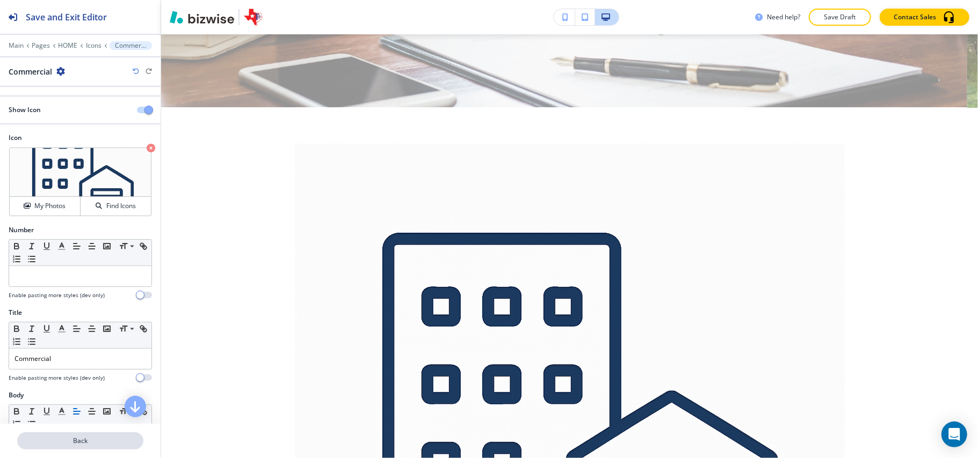
click at [87, 445] on p "Back" at bounding box center [80, 441] width 124 height 10
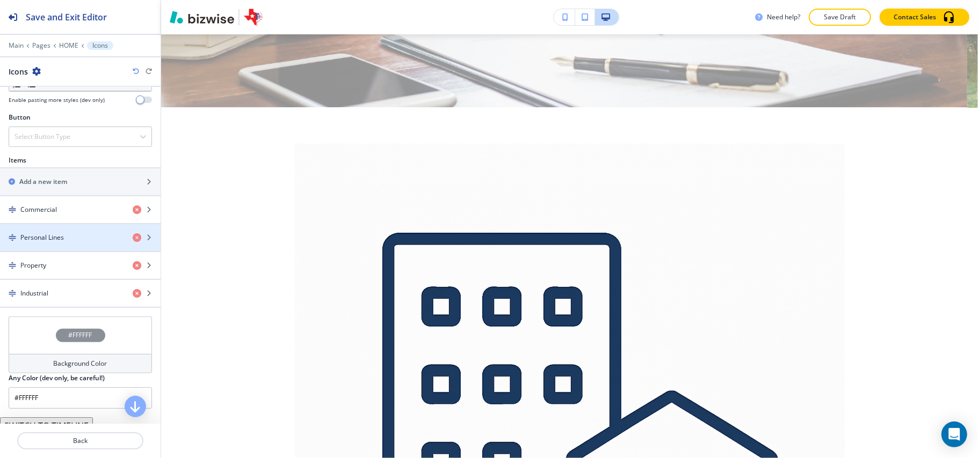
click at [56, 242] on h4 "Personal Lines" at bounding box center [41, 238] width 43 height 10
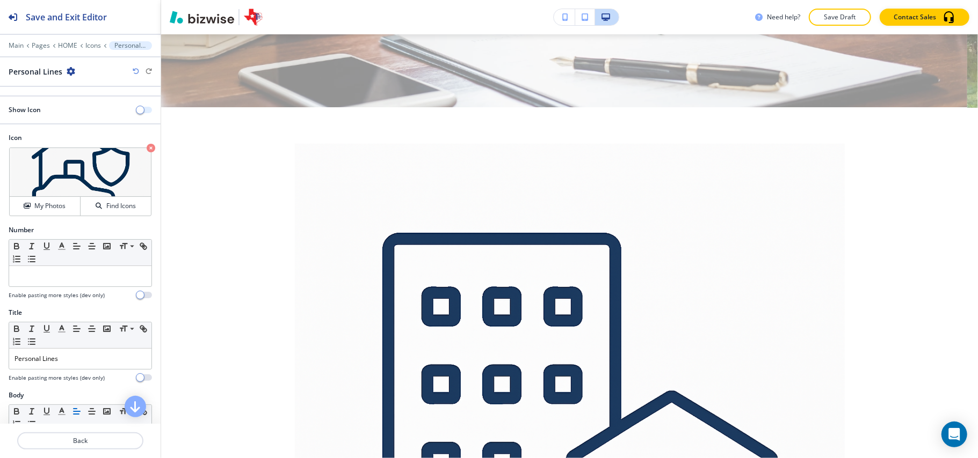
click at [137, 110] on button "button" at bounding box center [144, 110] width 15 height 6
click at [95, 447] on button "Back" at bounding box center [80, 441] width 126 height 17
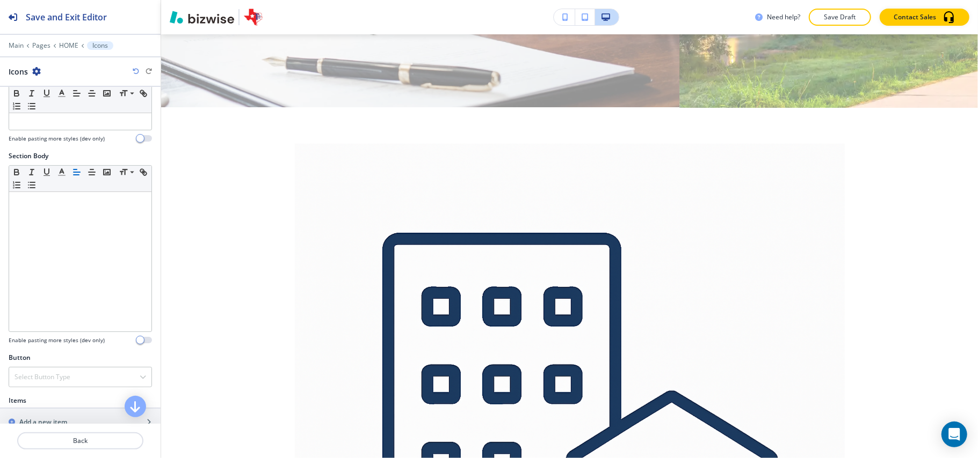
scroll to position [286, 0]
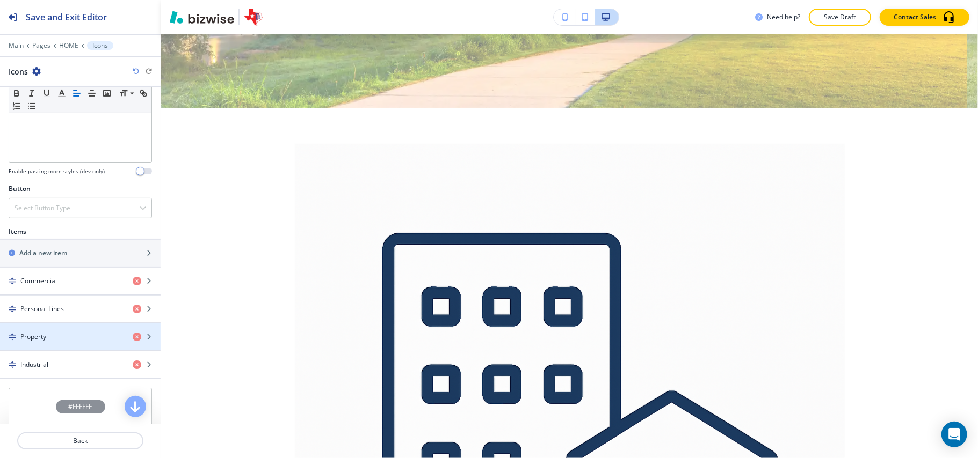
click at [48, 342] on div "Property" at bounding box center [62, 337] width 124 height 10
click at [29, 338] on h4 "Property" at bounding box center [33, 337] width 26 height 10
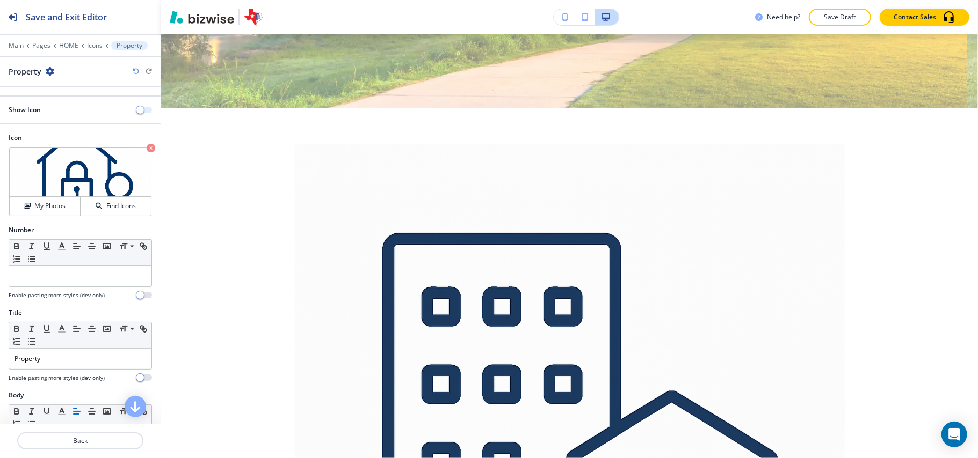
click at [136, 112] on span "button" at bounding box center [140, 110] width 9 height 9
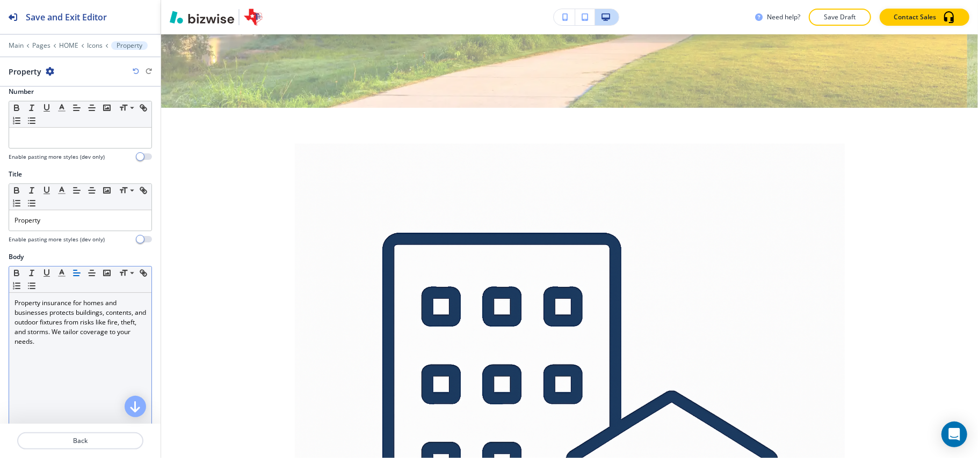
scroll to position [143, 0]
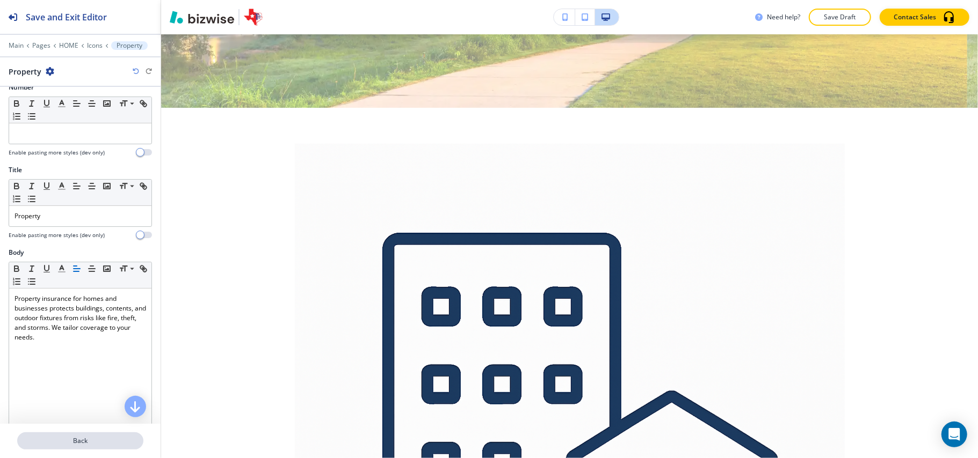
click at [71, 443] on p "Back" at bounding box center [80, 441] width 124 height 10
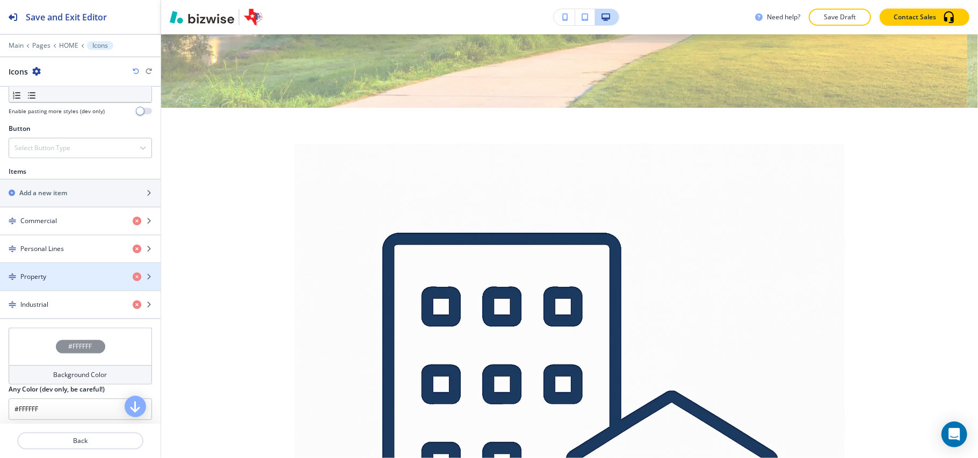
scroll to position [428, 0]
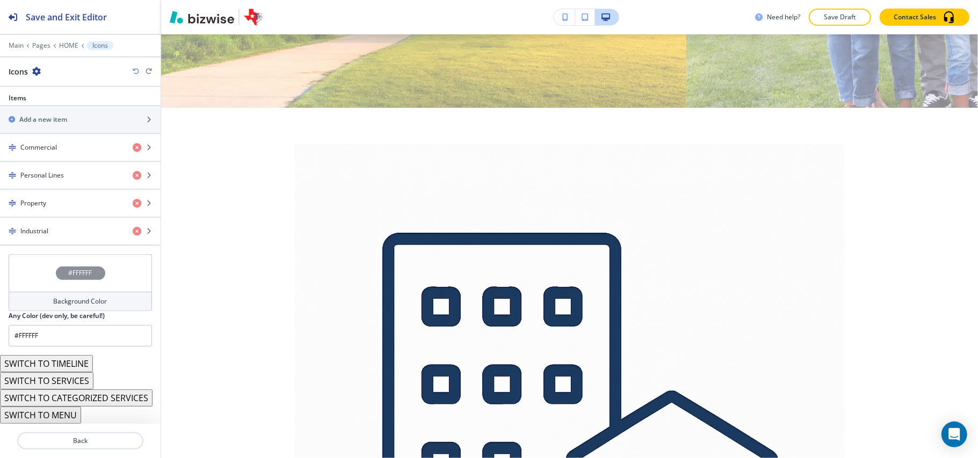
click at [67, 227] on div "Industrial" at bounding box center [62, 232] width 124 height 10
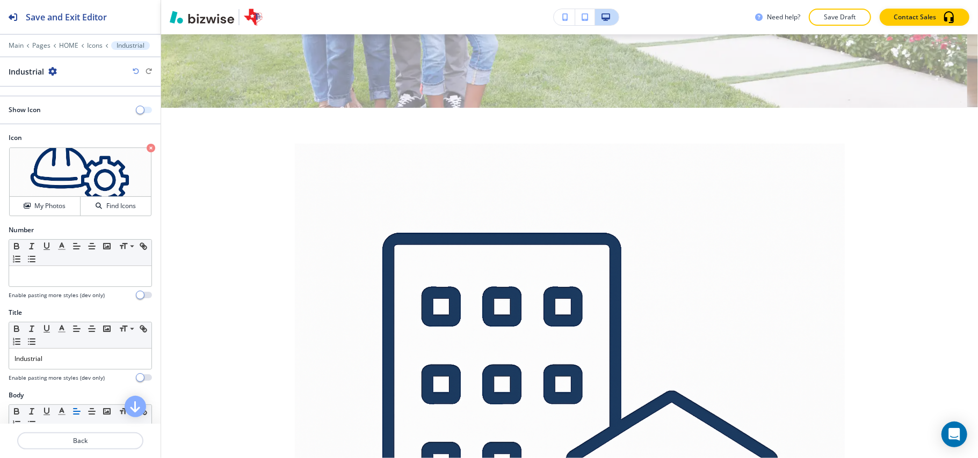
click at [137, 111] on button "button" at bounding box center [144, 110] width 15 height 6
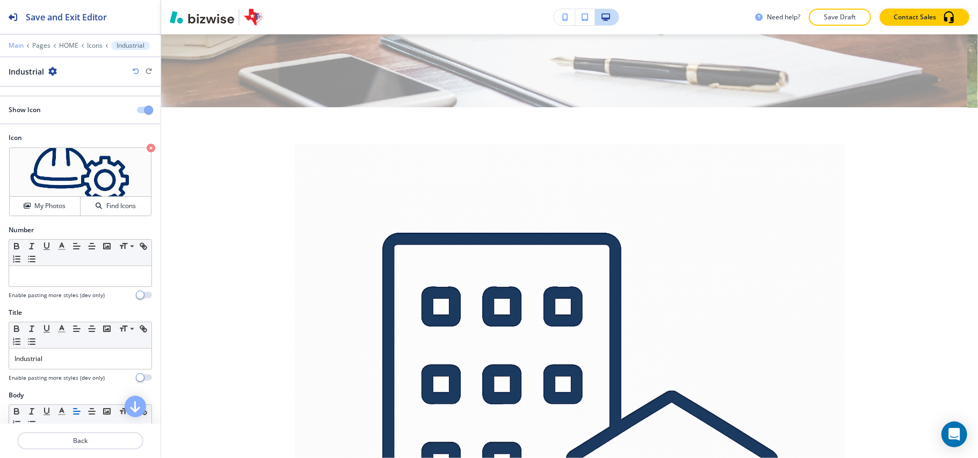
click at [20, 43] on p "Main" at bounding box center [16, 46] width 15 height 8
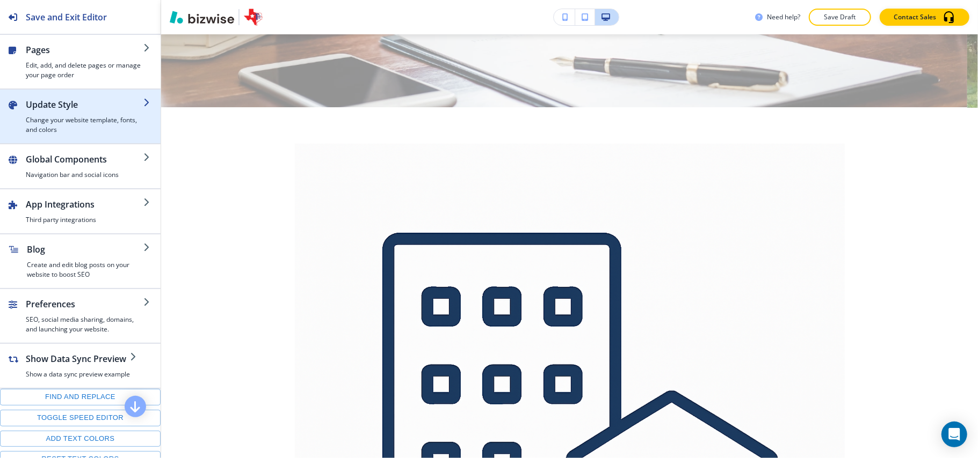
click at [52, 129] on h4 "Change your website template, fonts, and colors" at bounding box center [85, 124] width 118 height 19
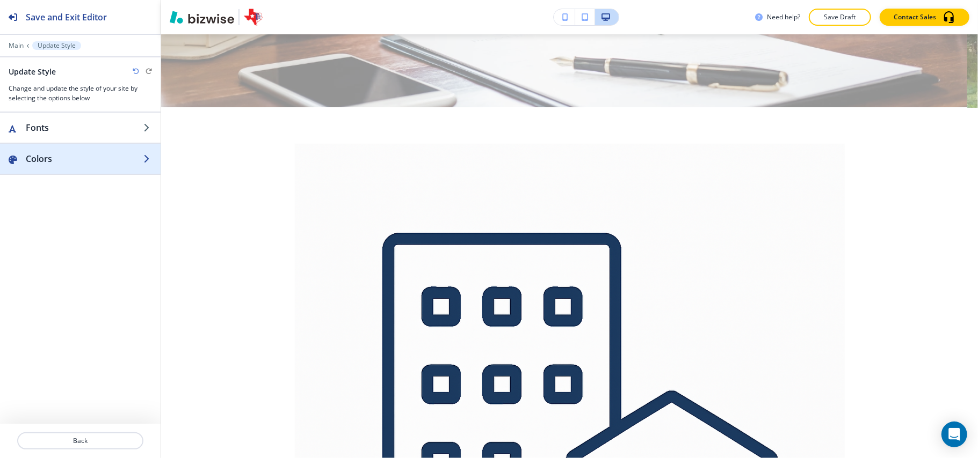
click at [71, 164] on h2 "Colors" at bounding box center [85, 158] width 118 height 13
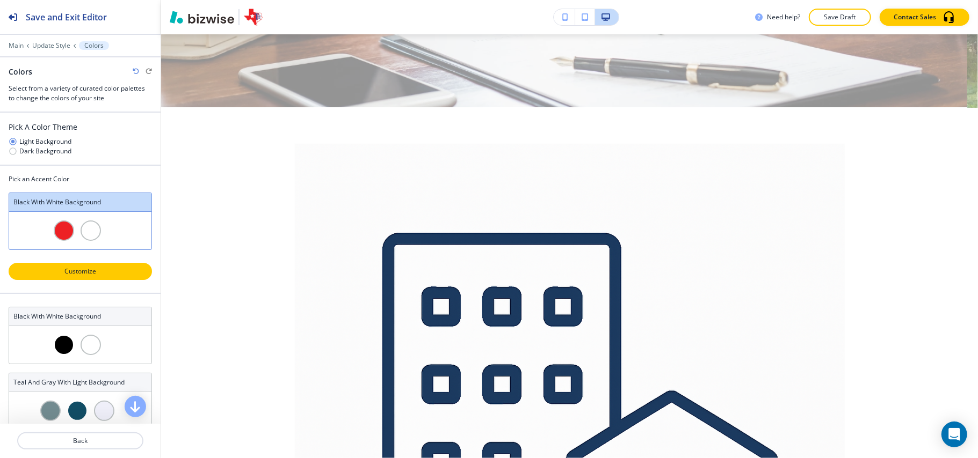
click at [86, 276] on p "Customize" at bounding box center [80, 272] width 115 height 10
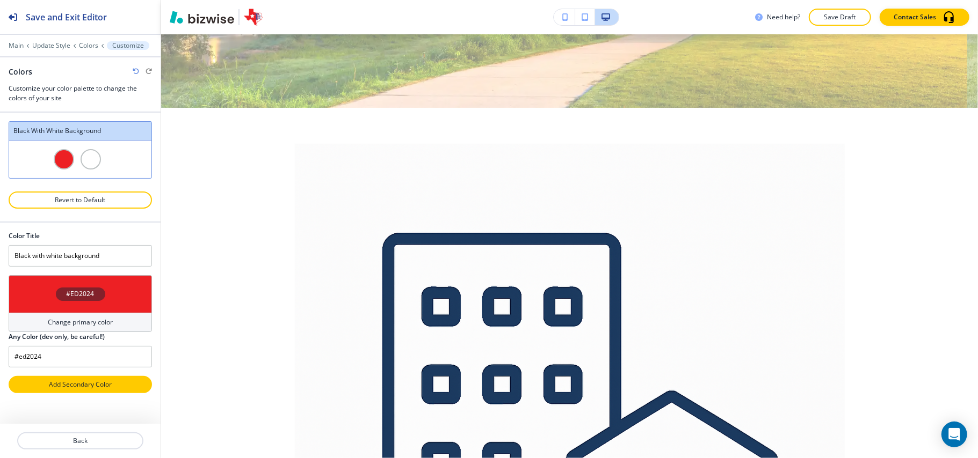
click at [89, 389] on p "Add Secondary Color" at bounding box center [80, 385] width 115 height 10
type input "Custom Black with white background"
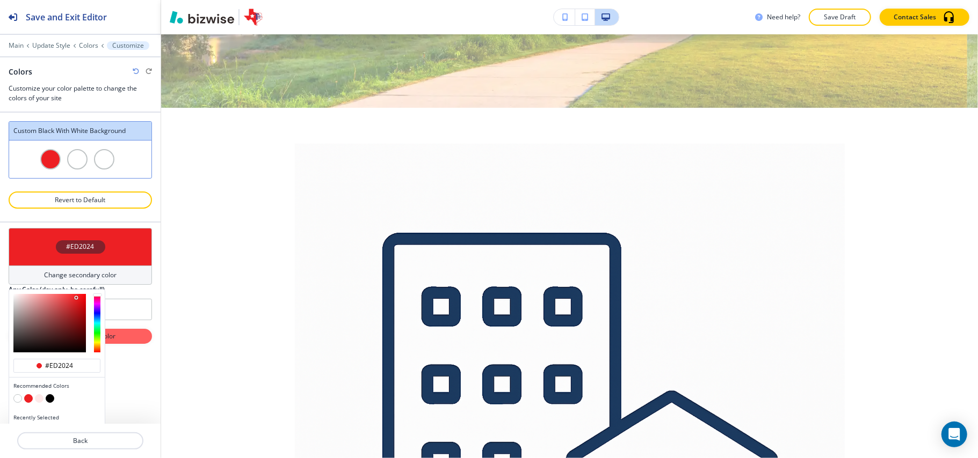
scroll to position [169, 0]
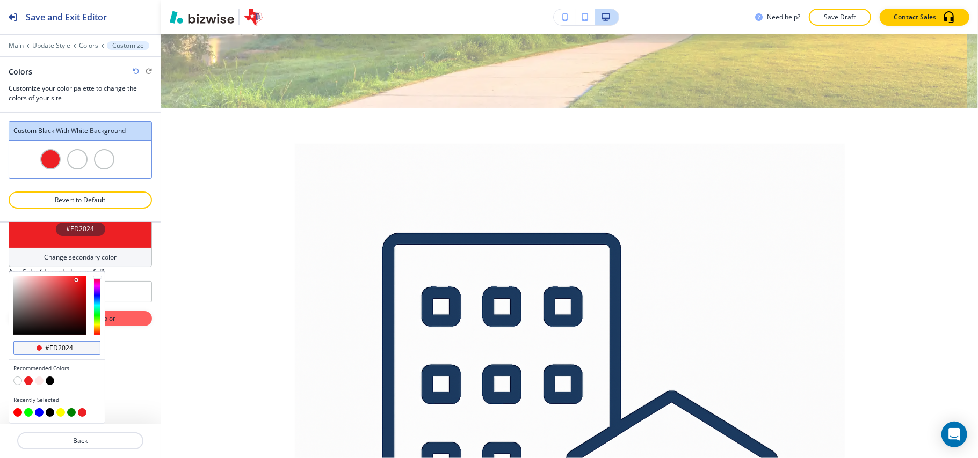
click at [78, 352] on input "#ed2024" at bounding box center [63, 348] width 38 height 9
click at [79, 351] on input "#ed2024" at bounding box center [63, 348] width 38 height 9
drag, startPoint x: 84, startPoint y: 349, endPoint x: 65, endPoint y: 346, distance: 18.5
click at [65, 346] on input "#ed2024" at bounding box center [63, 348] width 38 height 9
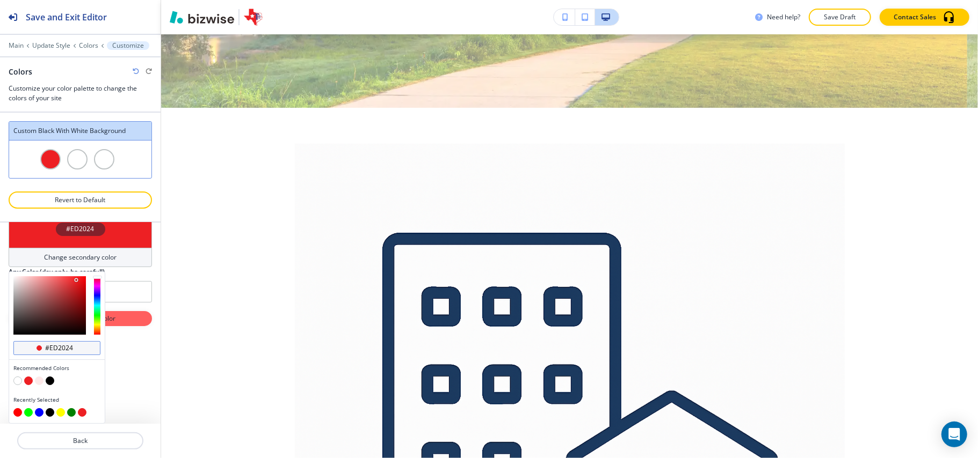
click at [65, 346] on input "#ed2024" at bounding box center [63, 348] width 38 height 9
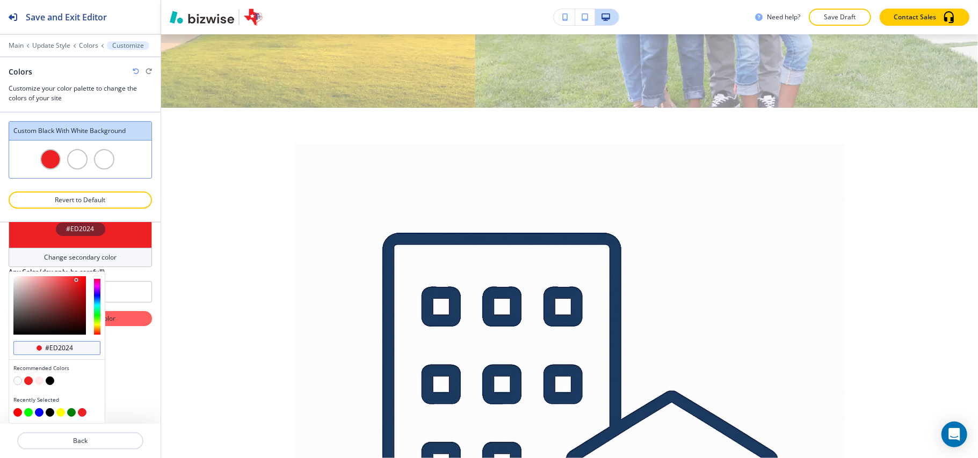
paste input "3154a5"
type input "#3154a5"
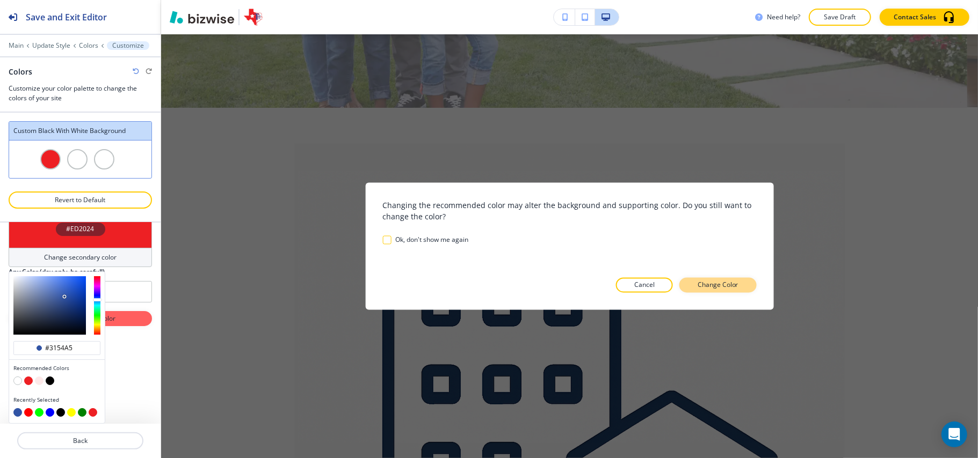
click at [722, 282] on p "Change Color" at bounding box center [717, 286] width 41 height 10
type input "#3154a5"
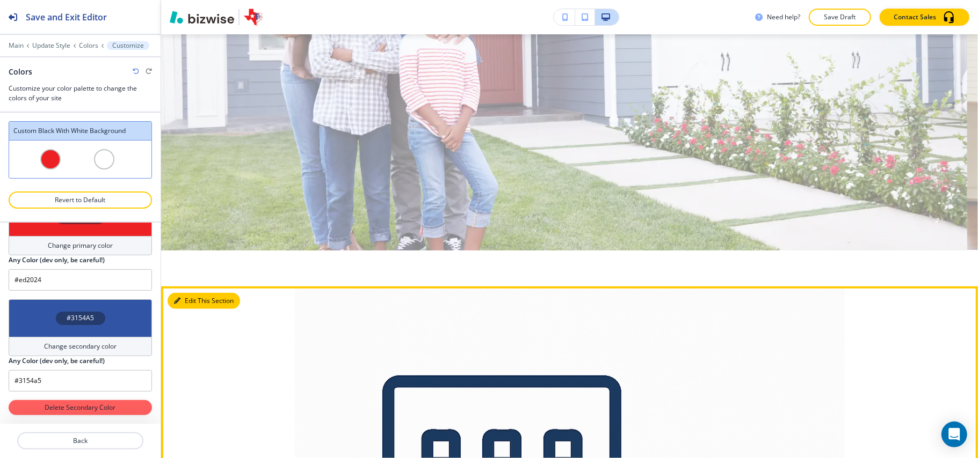
click at [181, 293] on button "Edit This Section" at bounding box center [204, 301] width 72 height 16
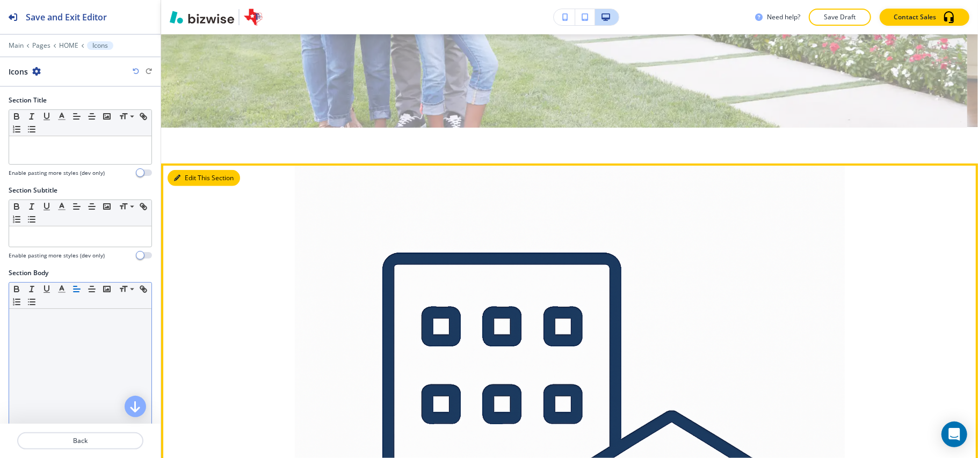
scroll to position [519, 0]
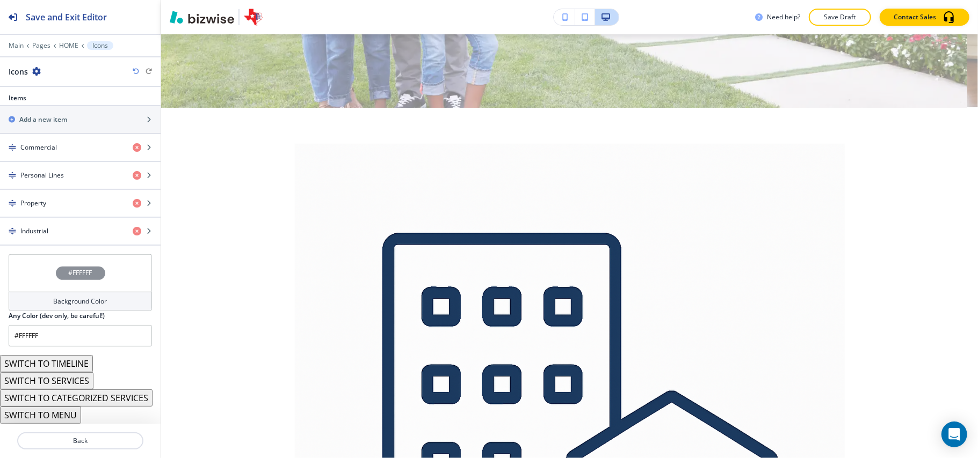
click at [39, 275] on div "#FFFFFF" at bounding box center [80, 273] width 143 height 38
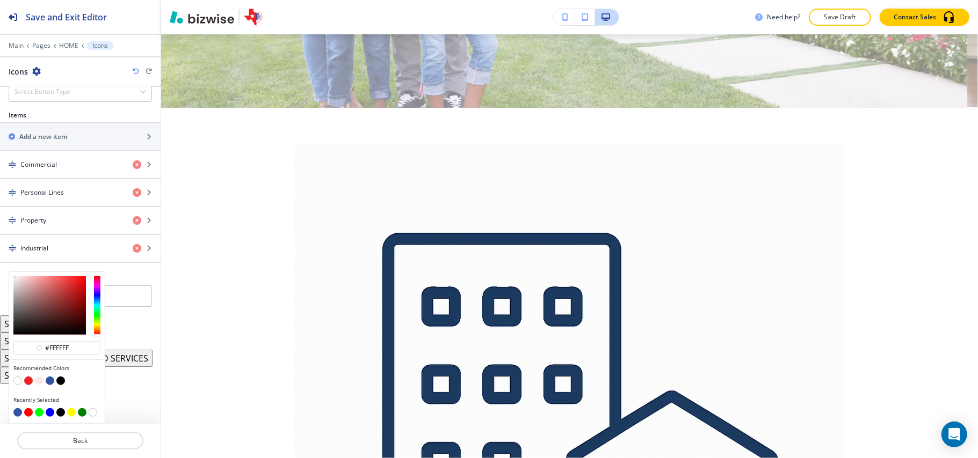
scroll to position [408, 0]
click at [48, 381] on button "button" at bounding box center [50, 381] width 9 height 9
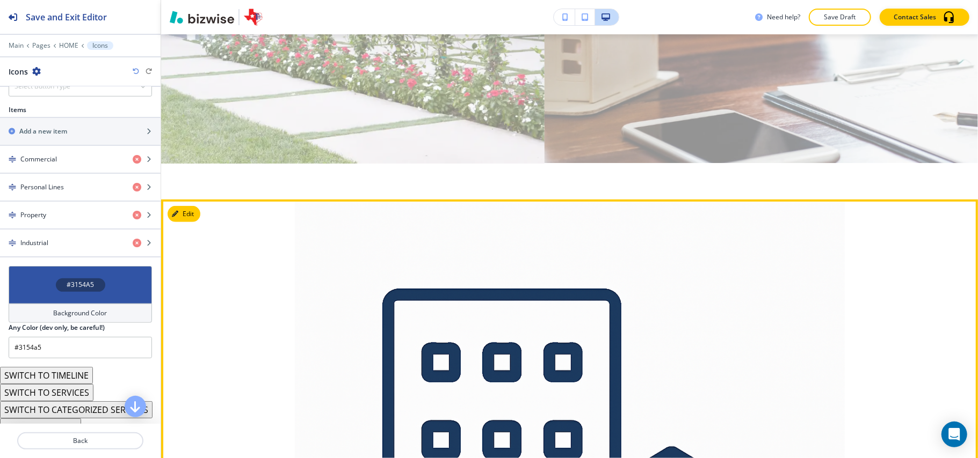
scroll to position [447, 0]
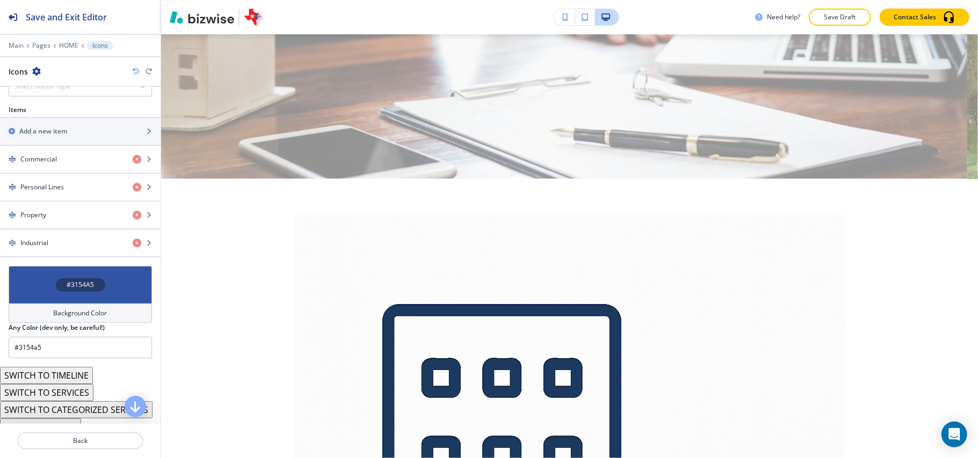
click at [46, 288] on div "#3154A5" at bounding box center [80, 285] width 143 height 38
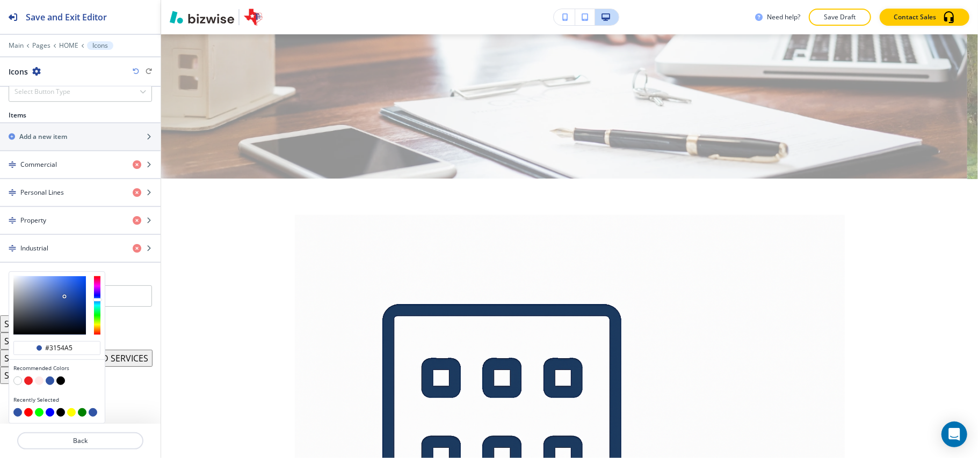
click at [28, 381] on button "button" at bounding box center [28, 381] width 9 height 9
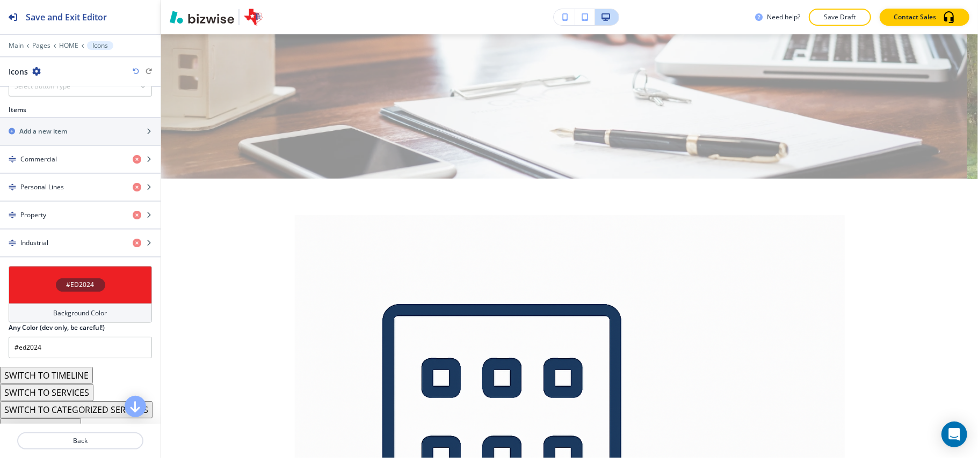
click at [30, 286] on div "#ED2024" at bounding box center [80, 285] width 143 height 38
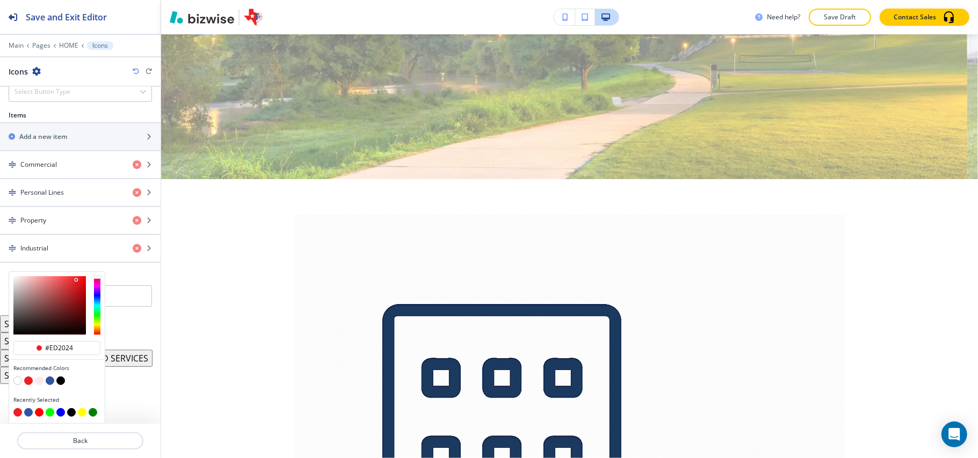
click at [61, 381] on button "button" at bounding box center [60, 381] width 9 height 9
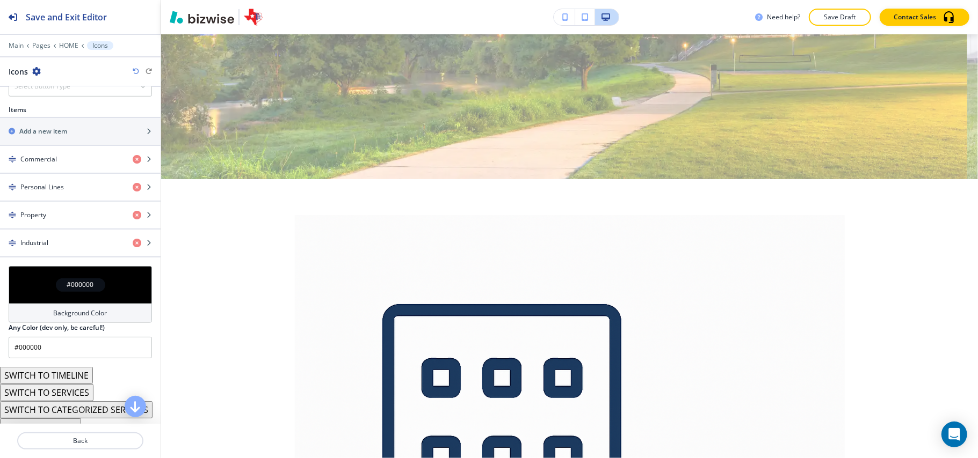
click at [61, 381] on button "SWITCH TO TIMELINE" at bounding box center [46, 375] width 93 height 17
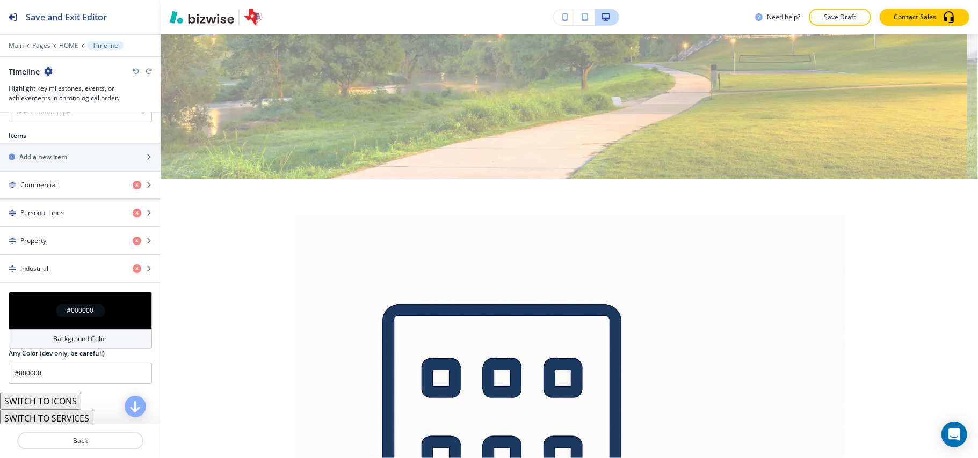
click at [136, 73] on icon "button" at bounding box center [136, 71] width 6 height 6
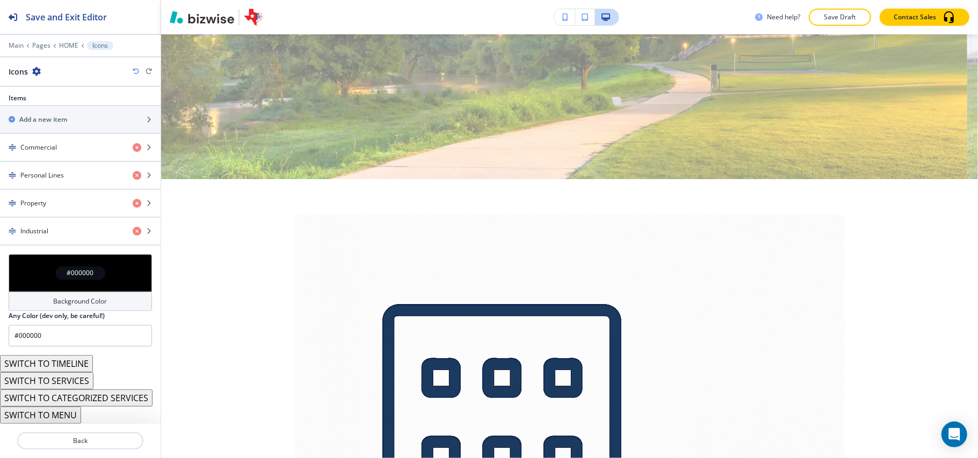
scroll to position [428, 0]
click at [39, 270] on div "#000000" at bounding box center [80, 273] width 143 height 38
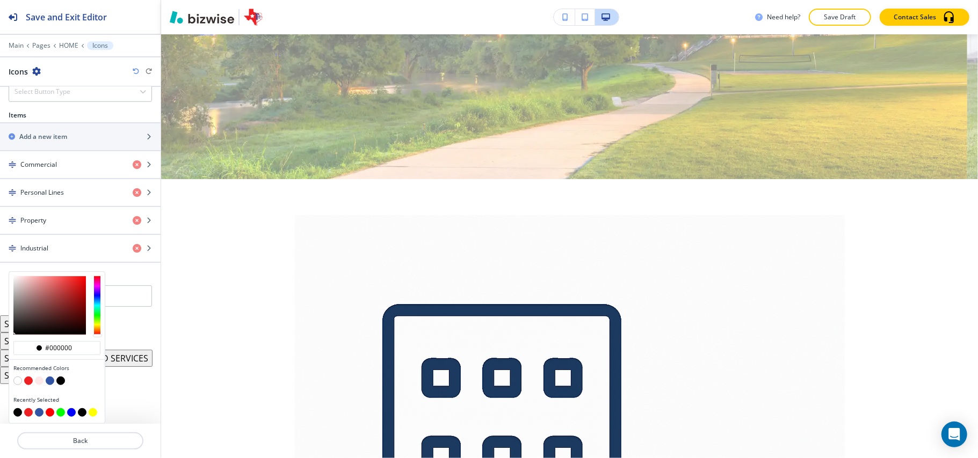
scroll to position [408, 0]
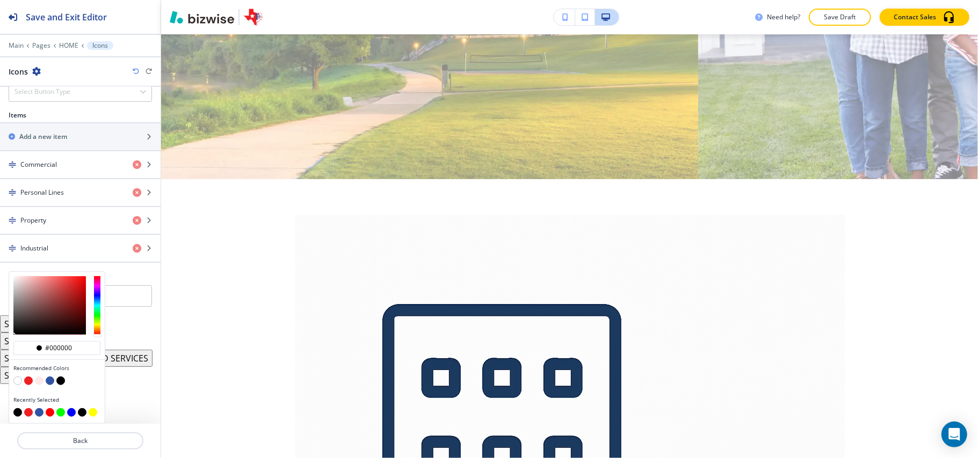
click at [52, 381] on button "button" at bounding box center [50, 381] width 9 height 9
type input "#3154a5"
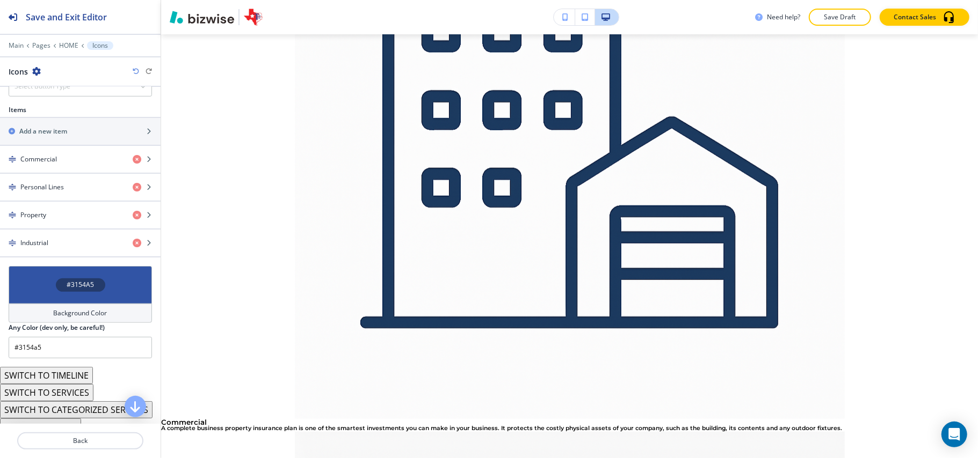
scroll to position [805, 0]
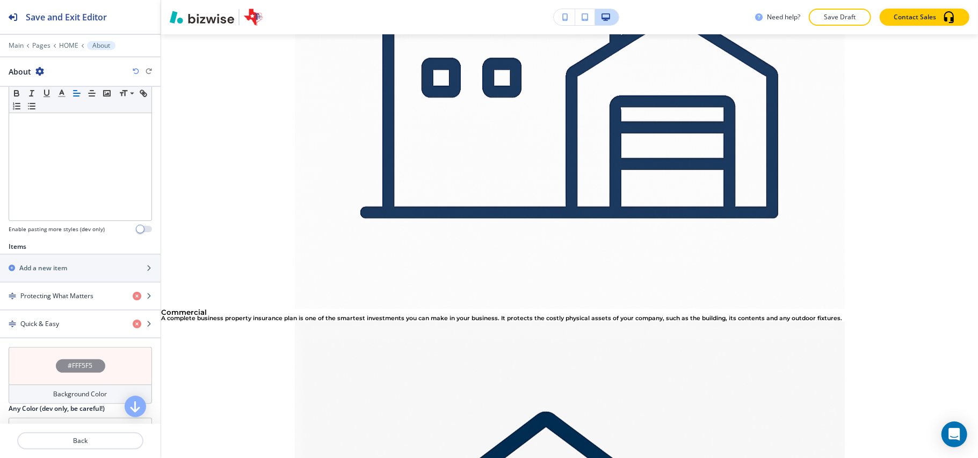
scroll to position [311, 0]
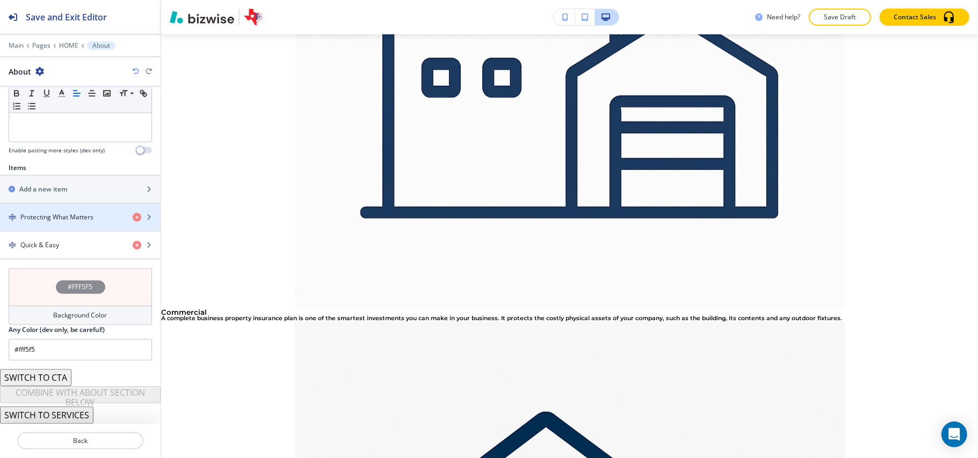
click at [56, 215] on h4 "Protecting What Matters" at bounding box center [56, 218] width 73 height 10
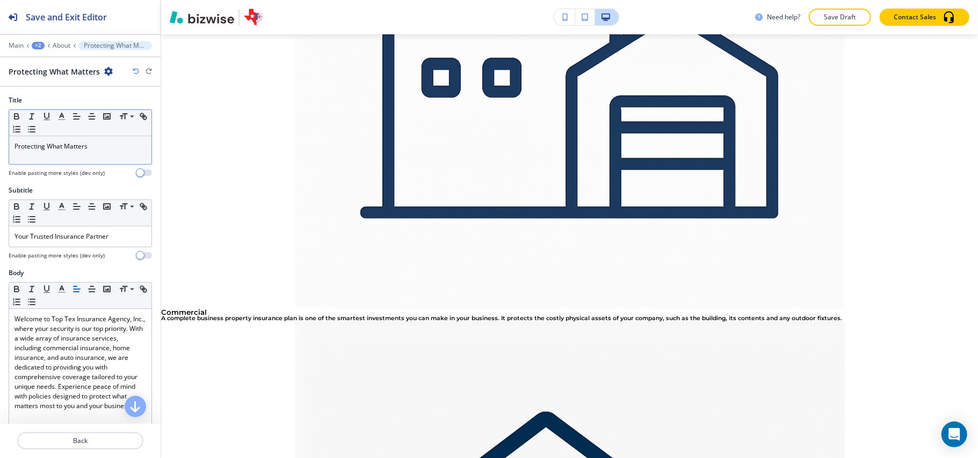
click at [108, 144] on p "Protecting What Matters" at bounding box center [80, 147] width 132 height 10
click at [93, 241] on p "Your Trusted Insurance Partner" at bounding box center [80, 237] width 132 height 10
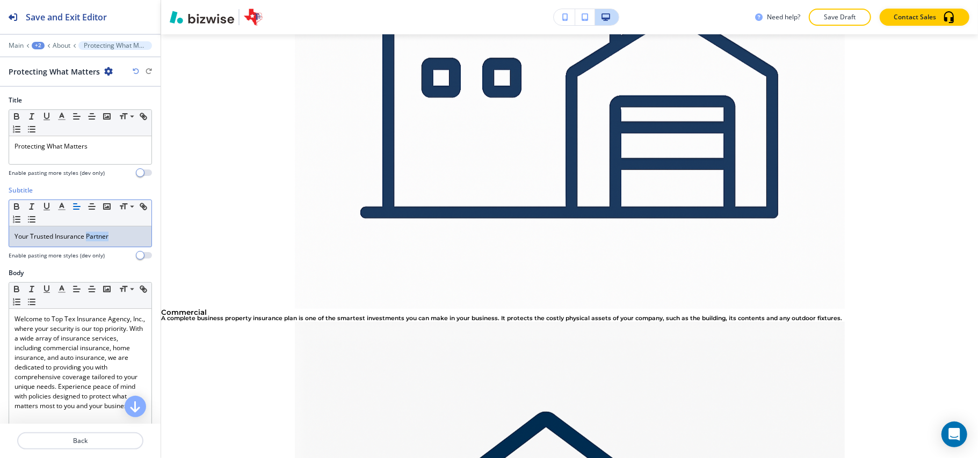
click at [93, 241] on p "Your Trusted Insurance Partner" at bounding box center [80, 237] width 132 height 10
click at [99, 143] on p "Protecting What Matters" at bounding box center [80, 147] width 132 height 10
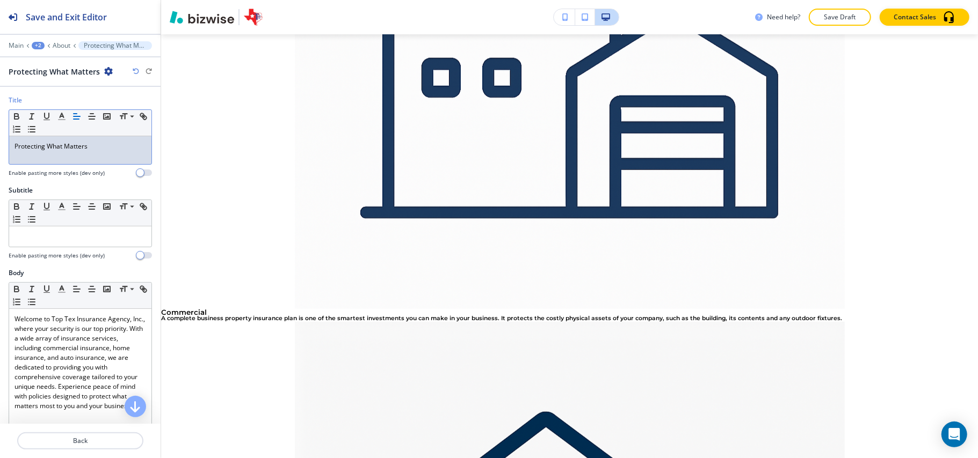
click at [99, 143] on p "Protecting What Matters" at bounding box center [80, 147] width 132 height 10
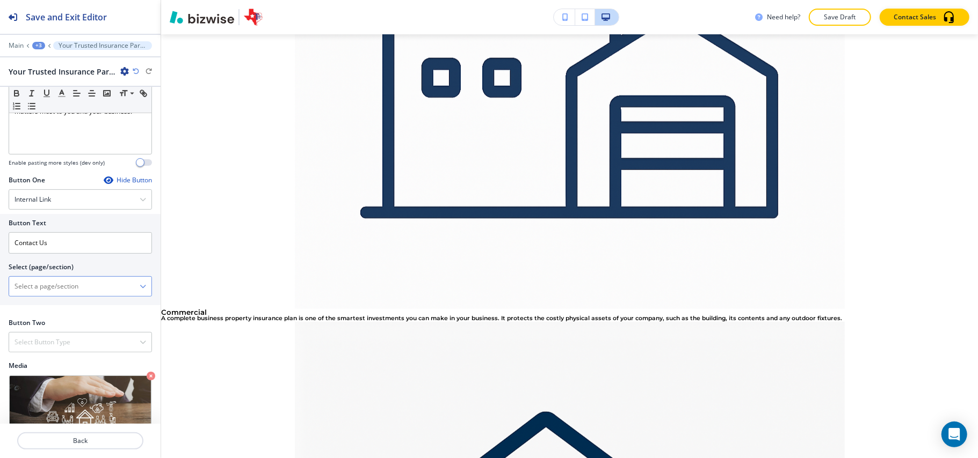
scroll to position [378, 0]
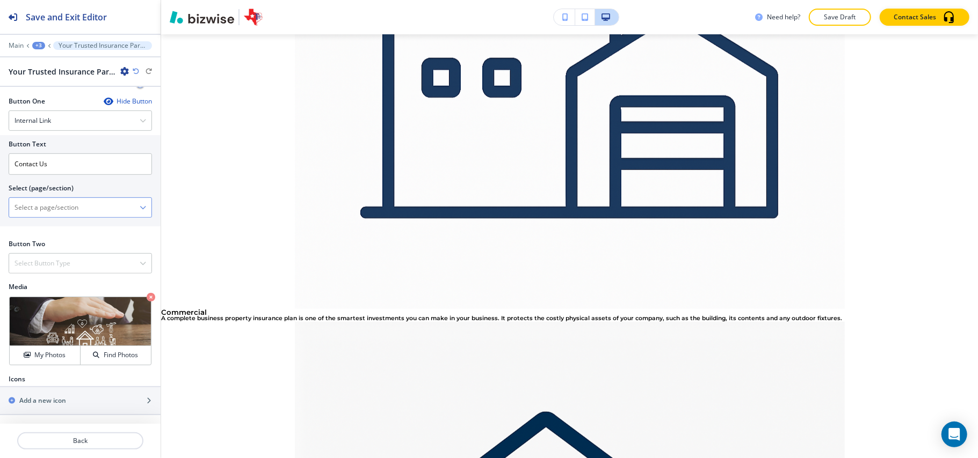
click at [61, 214] on \(page\/section\) "Manual Input" at bounding box center [74, 208] width 130 height 18
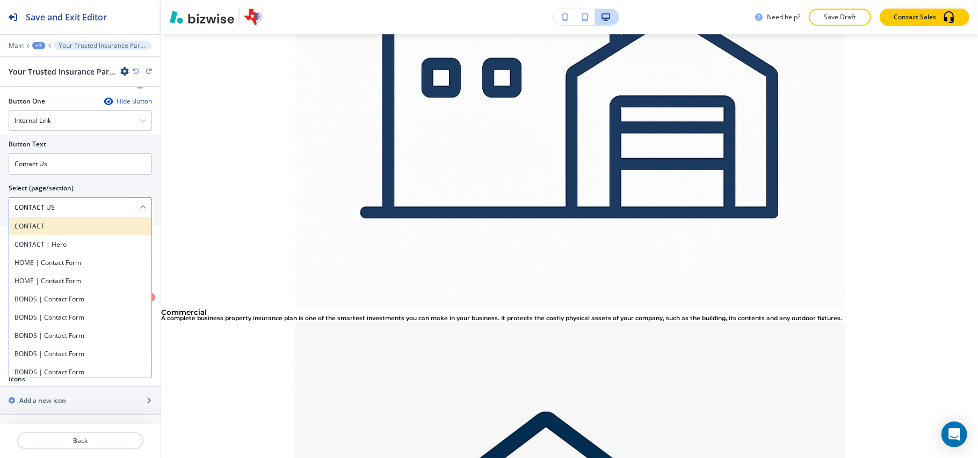
click at [52, 228] on h4 "CONTACT" at bounding box center [80, 227] width 132 height 10
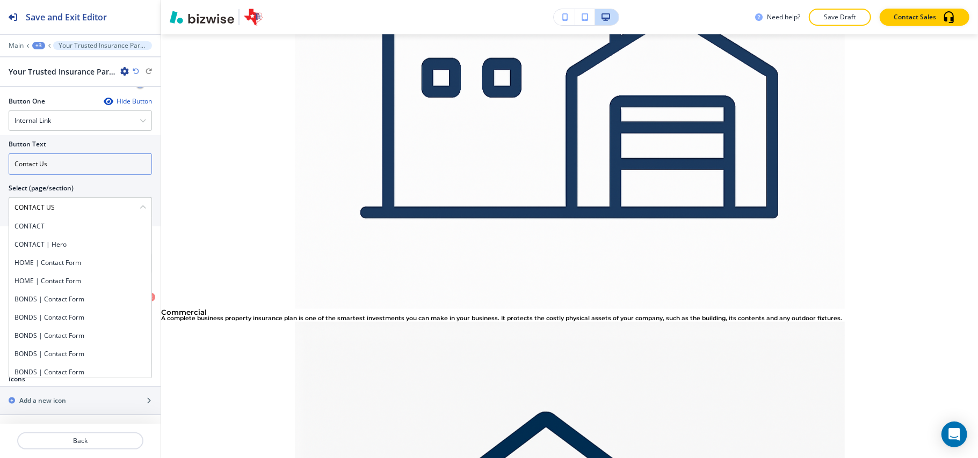
type \(page\/section\) "CONTACT"
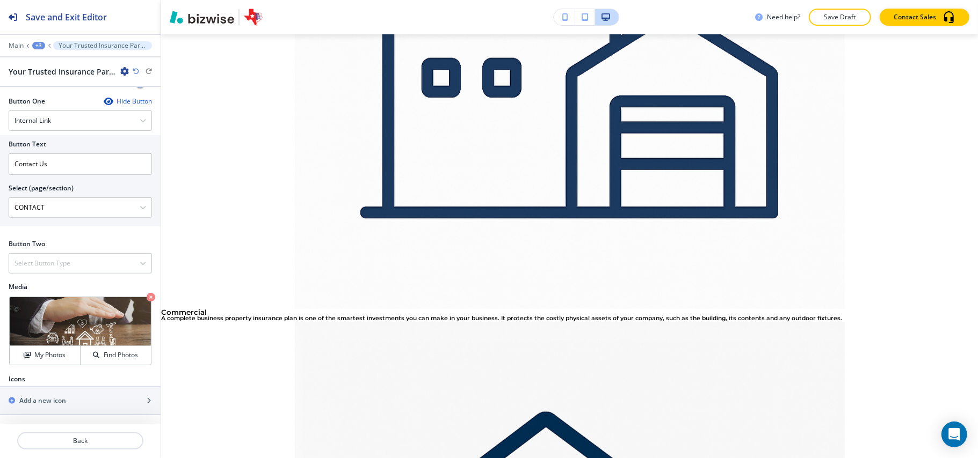
scroll to position [1046, 0]
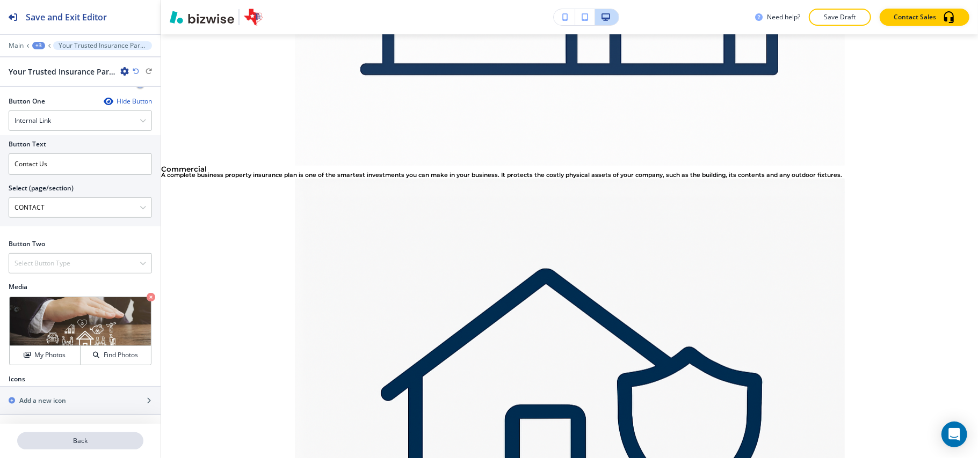
click at [106, 445] on p "Back" at bounding box center [80, 441] width 124 height 10
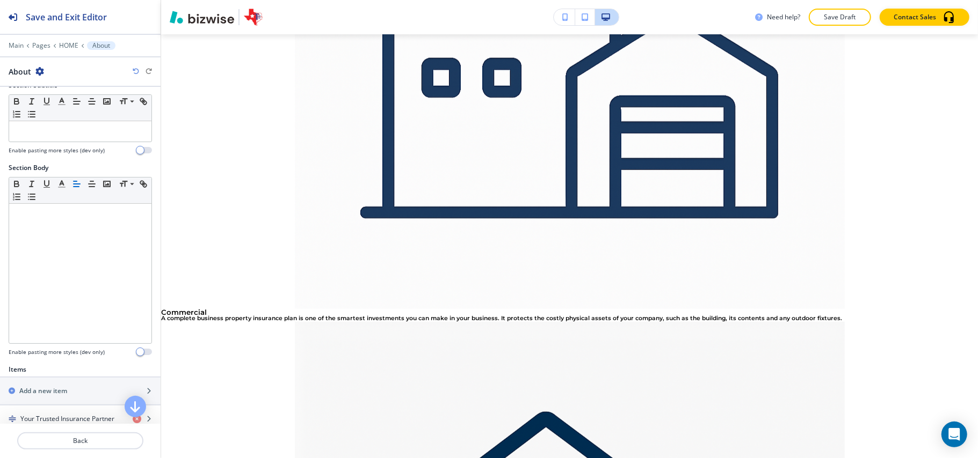
scroll to position [286, 0]
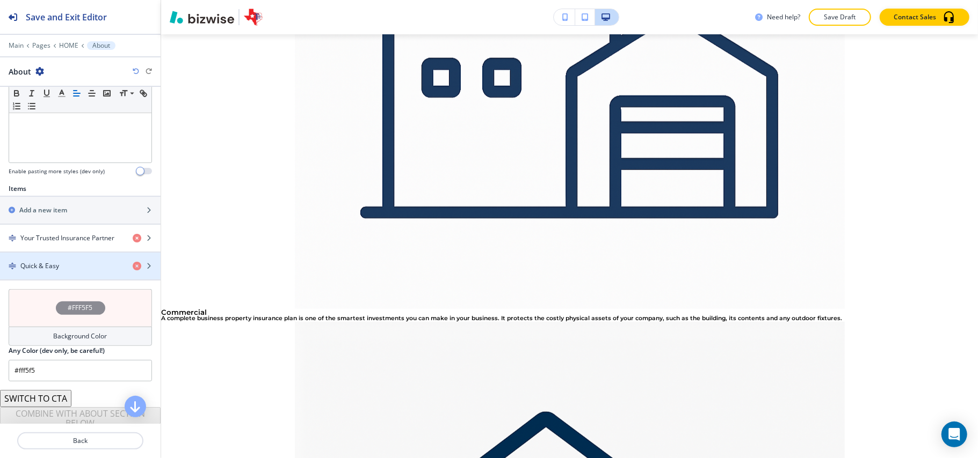
click at [57, 276] on div "button" at bounding box center [80, 275] width 161 height 9
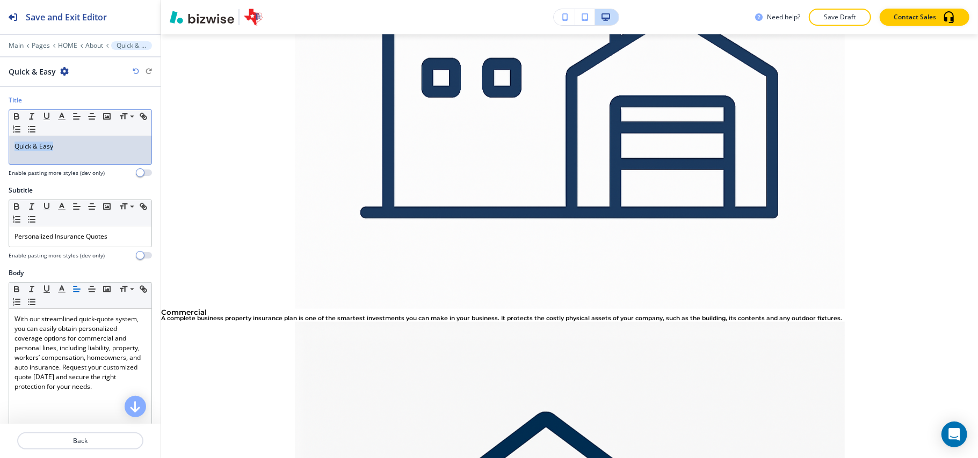
drag, startPoint x: 76, startPoint y: 144, endPoint x: 3, endPoint y: 140, distance: 73.1
click at [1, 141] on div "Title Small Normal Large Huge Quick & Easy Enable pasting more styles (dev only)" at bounding box center [80, 141] width 161 height 90
drag, startPoint x: 135, startPoint y: 242, endPoint x: 0, endPoint y: 241, distance: 135.3
click at [0, 241] on div "Subtitle Small Normal Large Huge Personalized Insurance Quotes Enable pasting m…" at bounding box center [80, 227] width 161 height 83
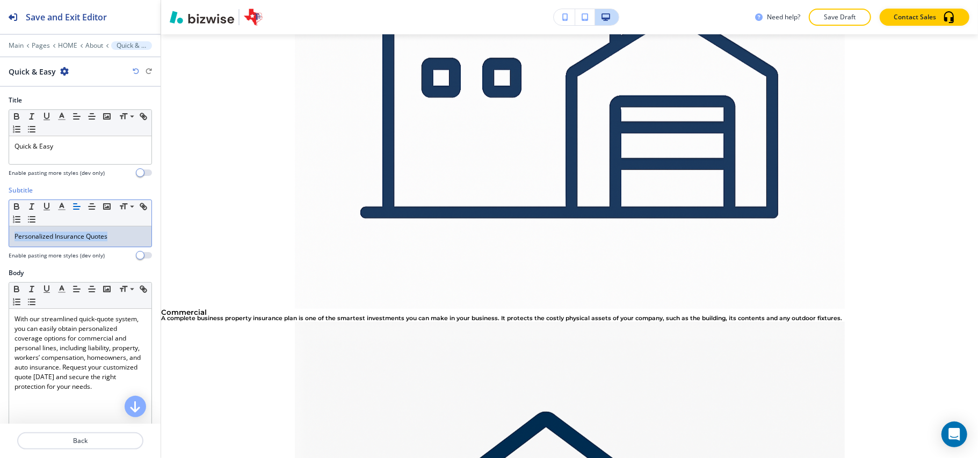
copy p "Personalized Insurance Quotes"
click at [78, 436] on button "Back" at bounding box center [80, 441] width 126 height 17
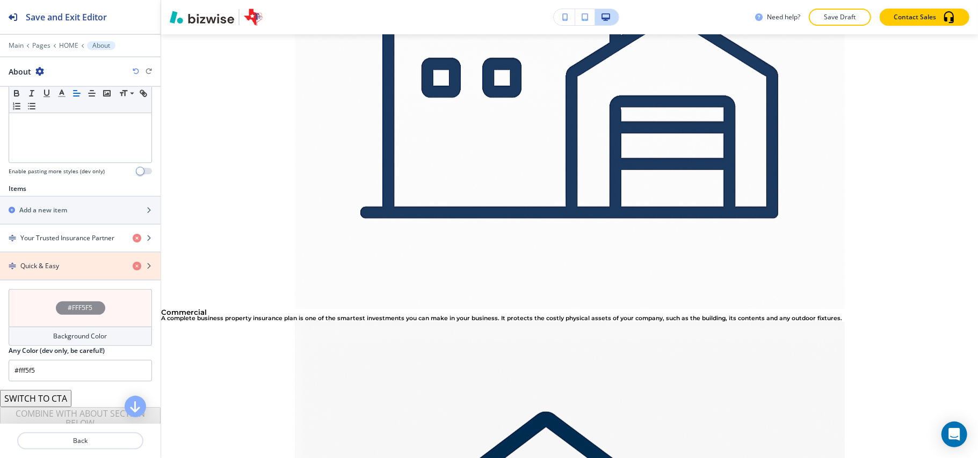
click at [133, 267] on icon "button" at bounding box center [137, 266] width 9 height 9
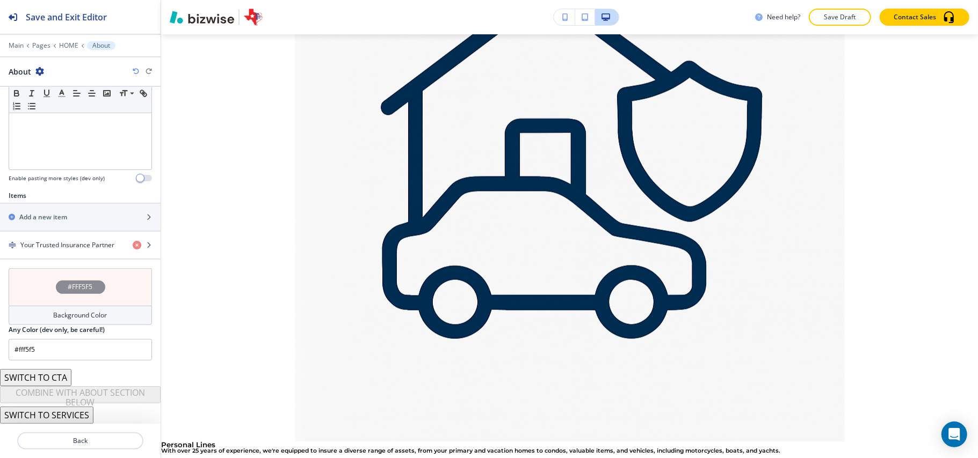
scroll to position [1190, 0]
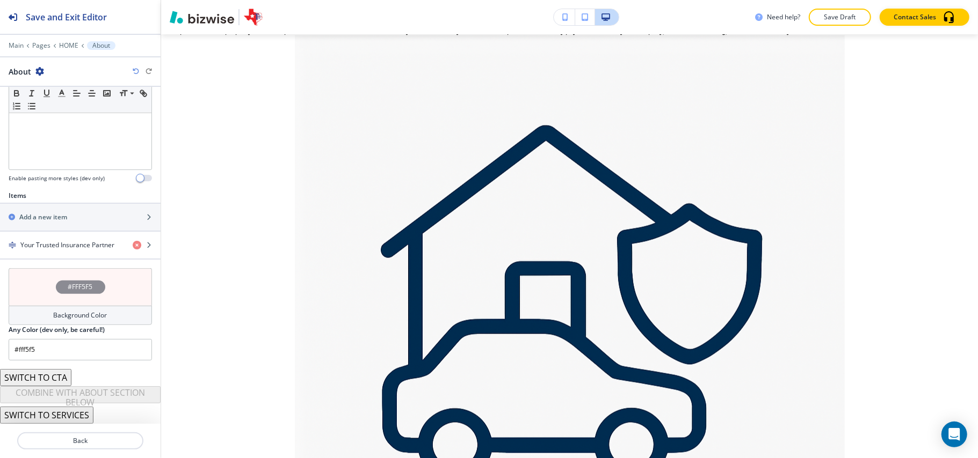
click at [71, 41] on div at bounding box center [80, 38] width 161 height 6
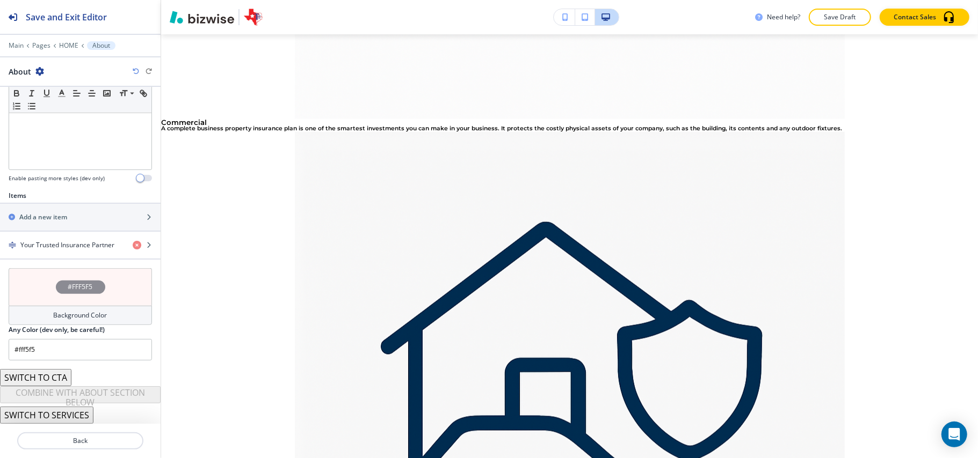
scroll to position [1118, 0]
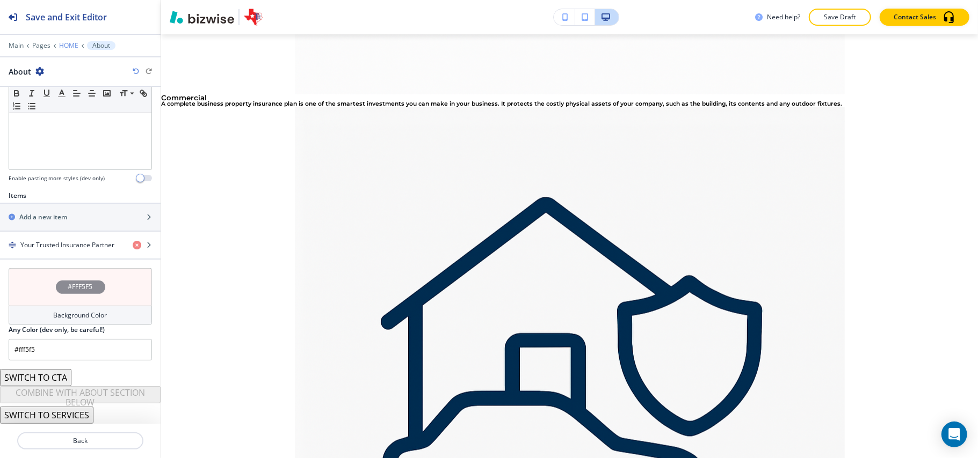
click at [70, 42] on p "HOME" at bounding box center [68, 46] width 19 height 8
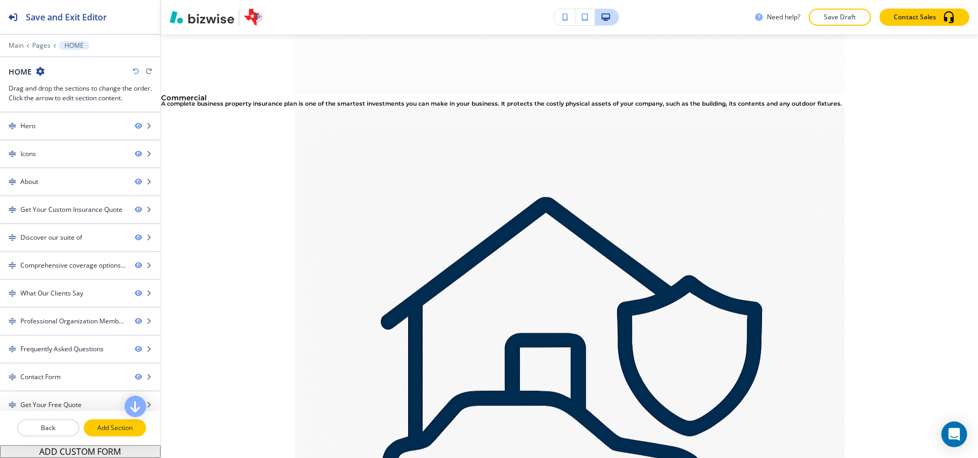
click at [104, 435] on button "Add Section" at bounding box center [115, 428] width 62 height 17
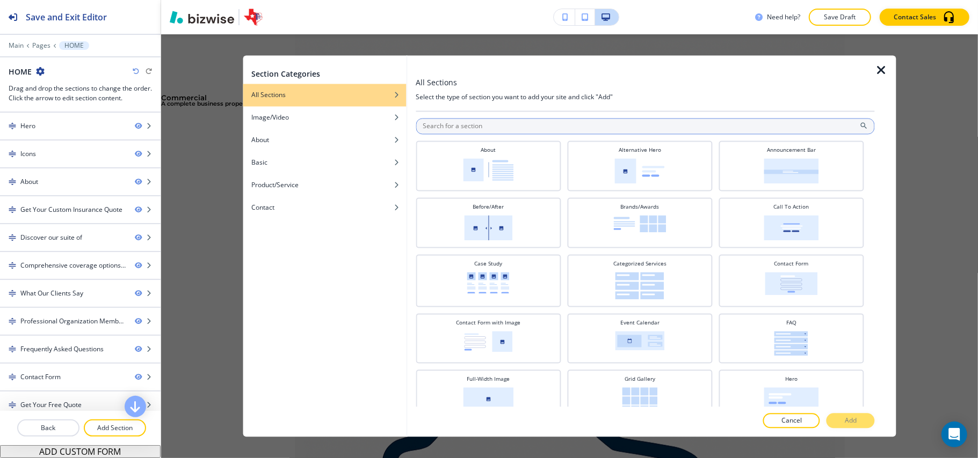
click at [461, 119] on input "text" at bounding box center [645, 127] width 459 height 16
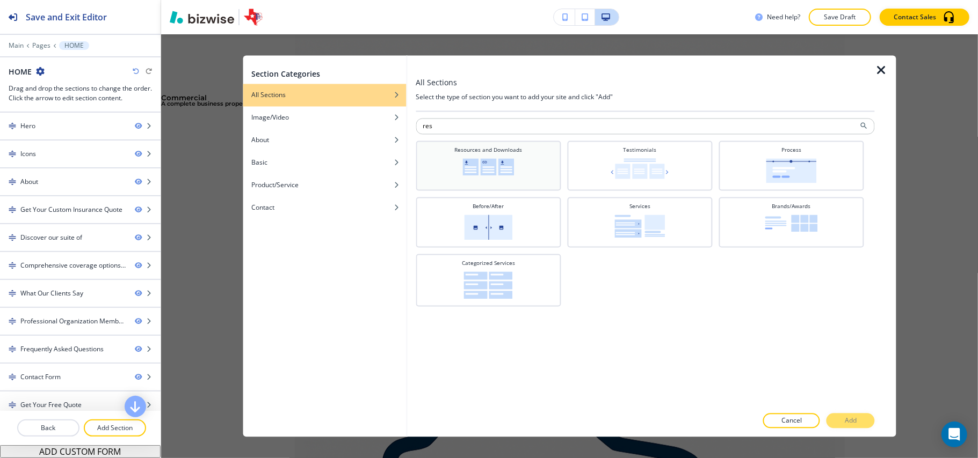
type input "res"
click at [471, 168] on img at bounding box center [488, 167] width 52 height 17
click at [844, 421] on button "Add" at bounding box center [850, 421] width 48 height 15
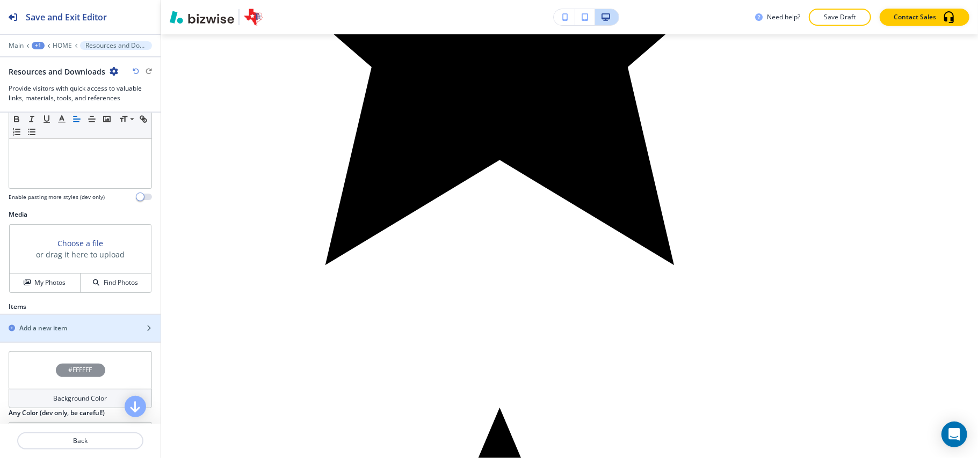
scroll to position [6276, 0]
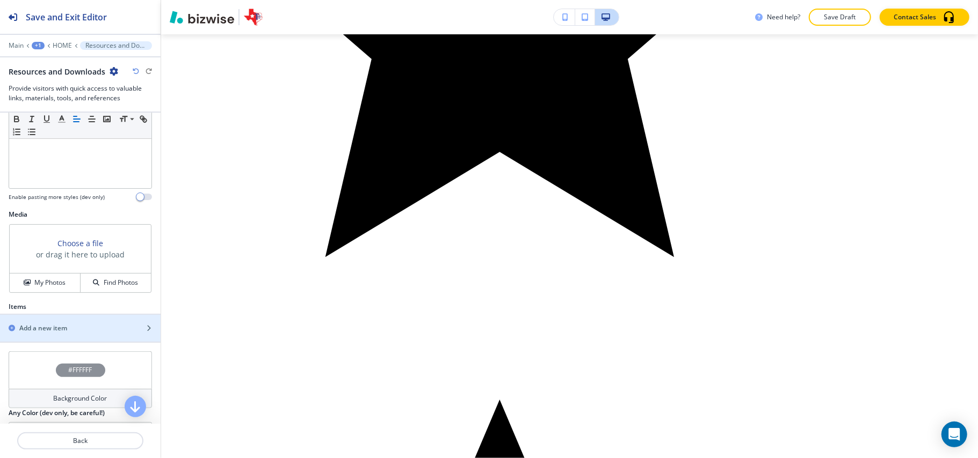
click at [67, 326] on h2 "Add a new item" at bounding box center [43, 329] width 48 height 10
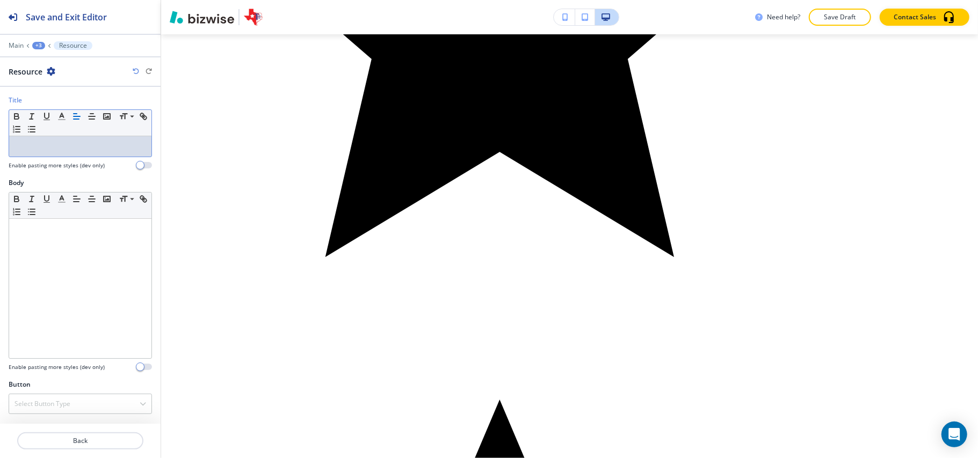
drag, startPoint x: 49, startPoint y: 152, endPoint x: 398, endPoint y: 119, distance: 350.1
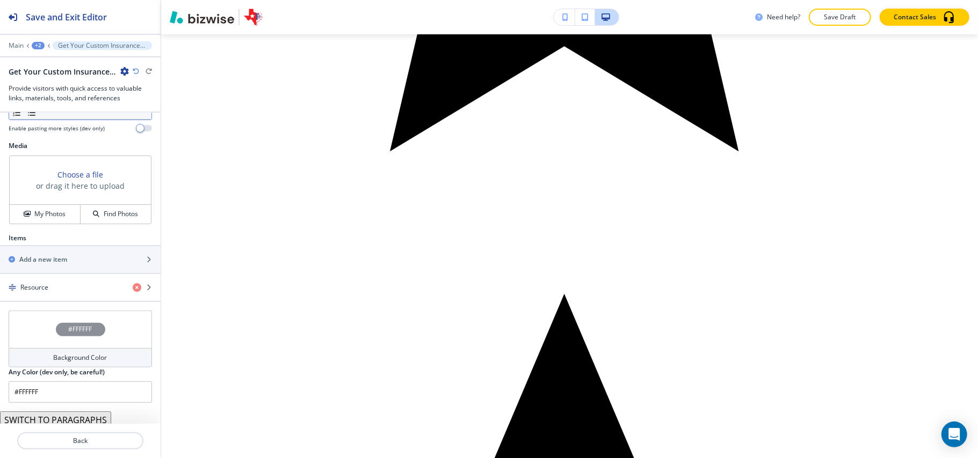
scroll to position [358, 0]
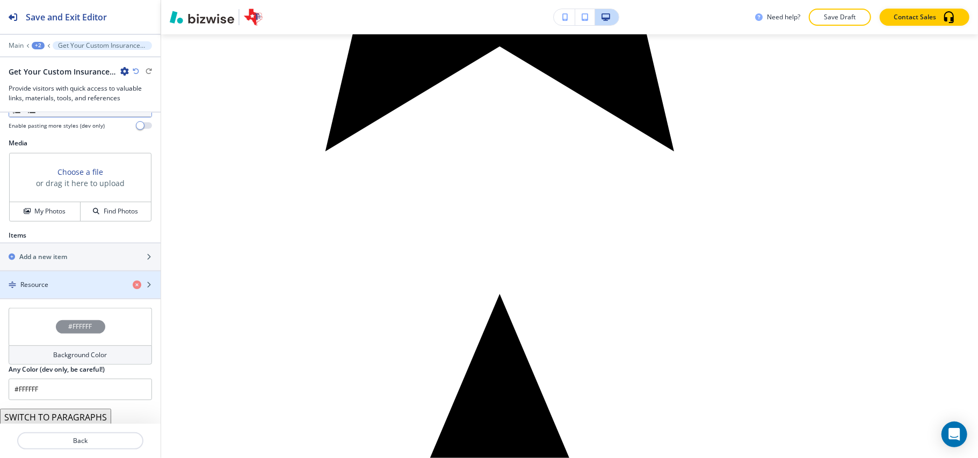
click at [67, 280] on div "button" at bounding box center [80, 276] width 161 height 9
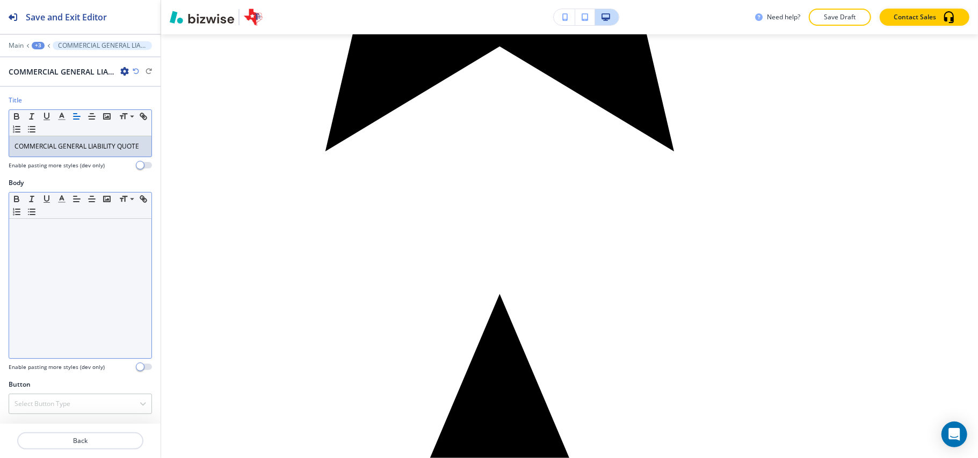
scroll to position [11, 0]
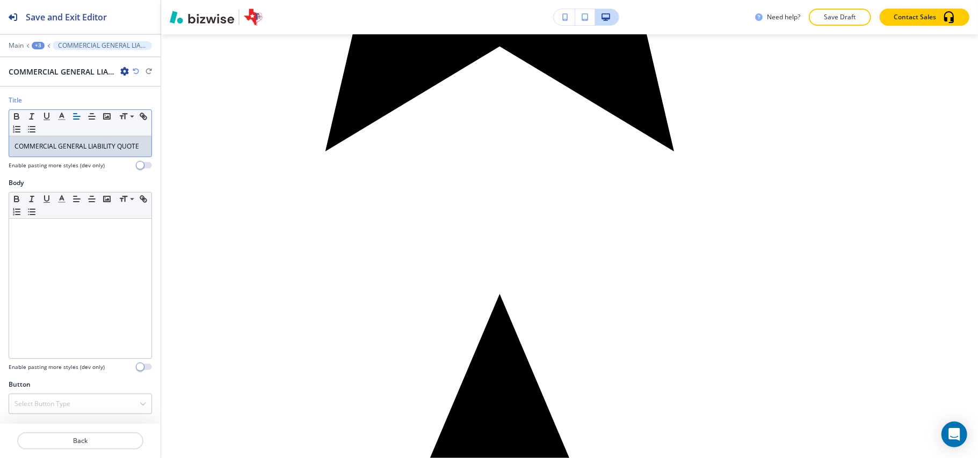
click at [65, 148] on p "COMMERCIAL GENERAL LIABILITY QUOTE" at bounding box center [80, 147] width 132 height 10
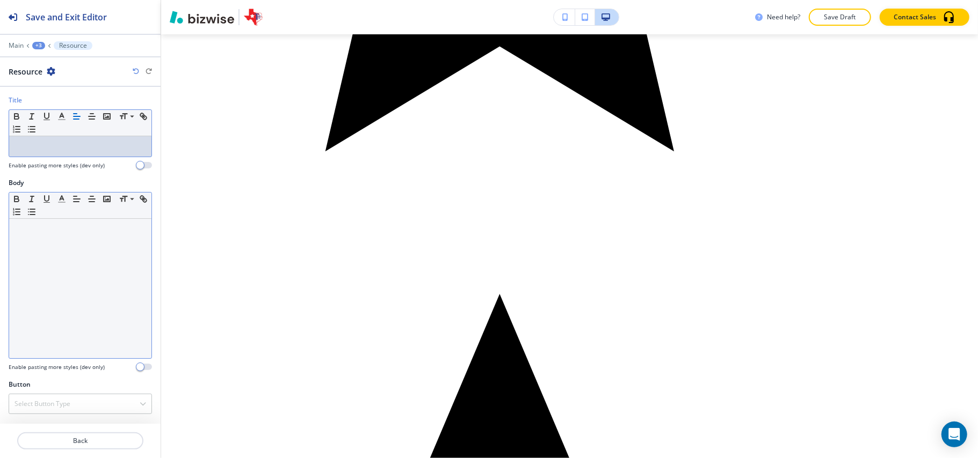
scroll to position [1, 0]
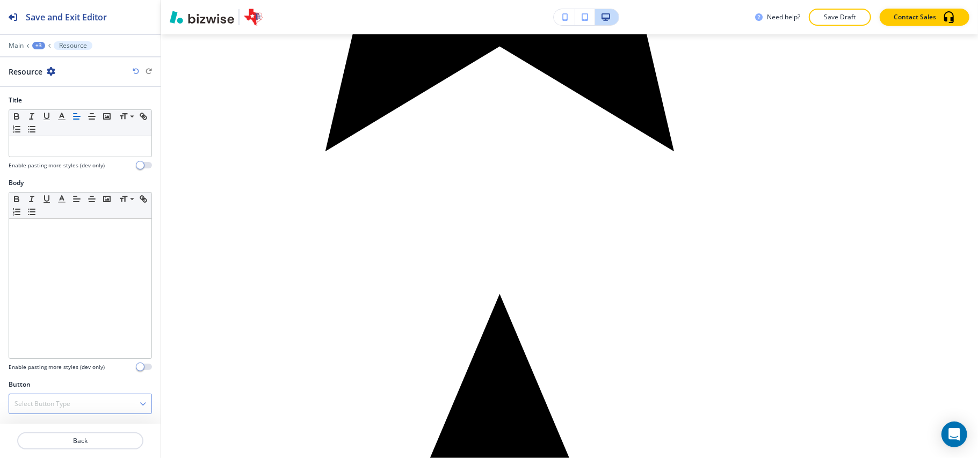
click at [57, 399] on div "Select Button Type" at bounding box center [80, 404] width 142 height 19
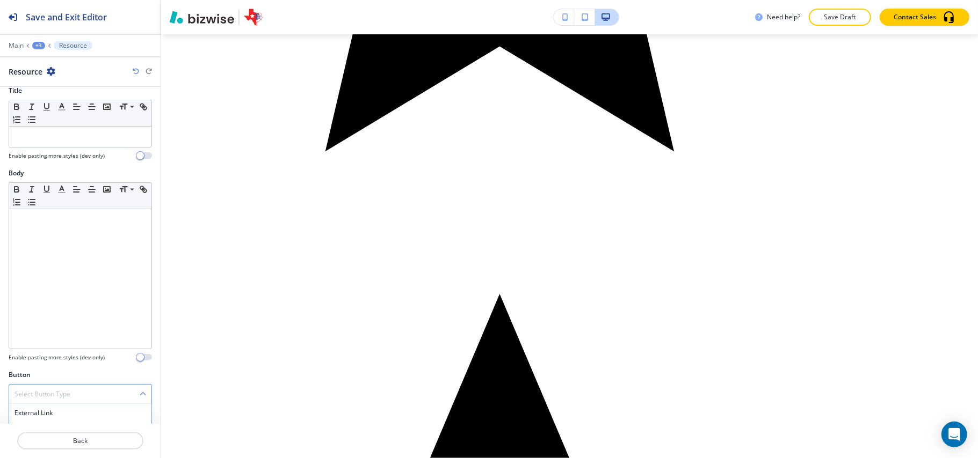
scroll to position [47, 0]
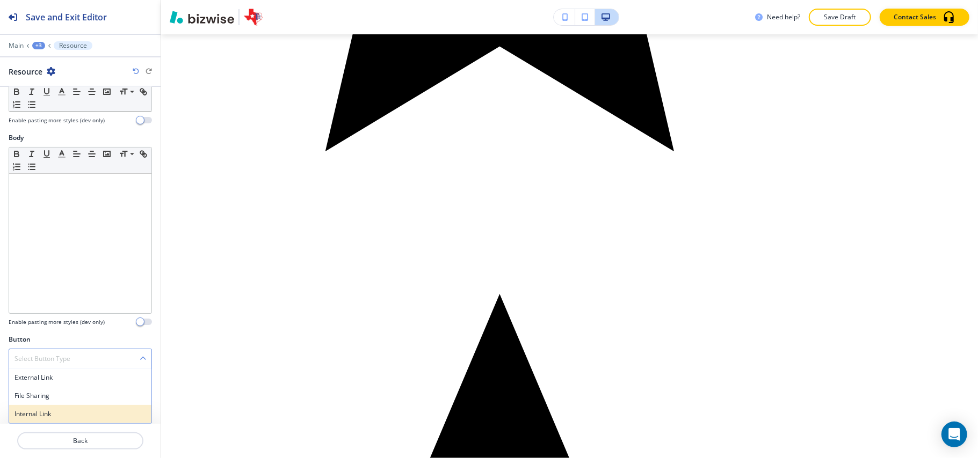
click at [61, 417] on h4 "Internal Link" at bounding box center [80, 415] width 132 height 10
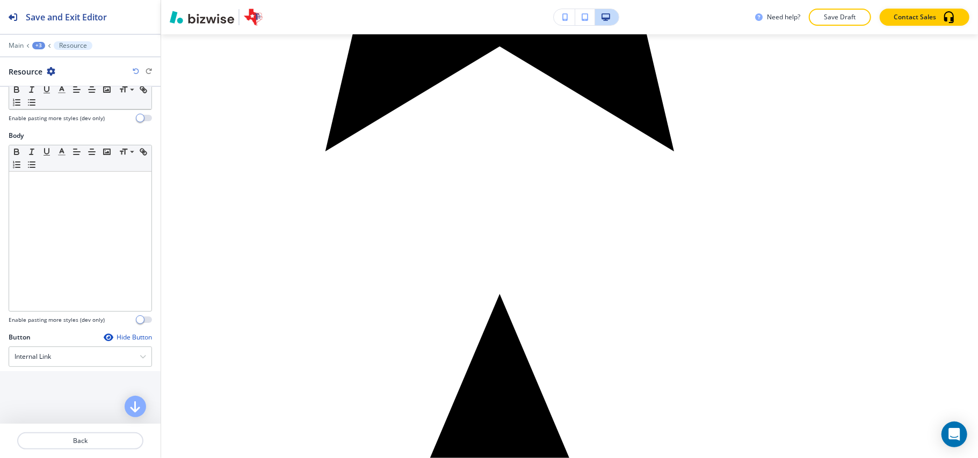
click at [60, 396] on input "text" at bounding box center [80, 400] width 161 height 21
paste input "COMMERCIAL GENERAL LIABILITY QUOTE"
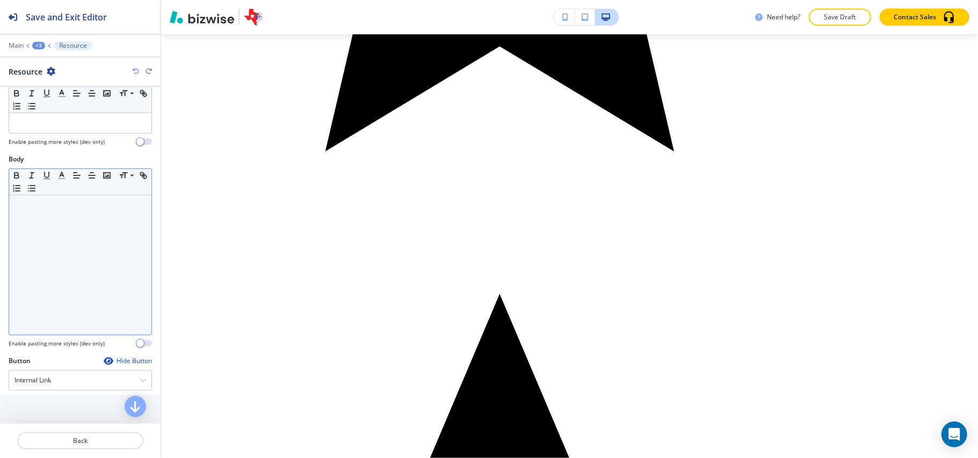
scroll to position [0, 0]
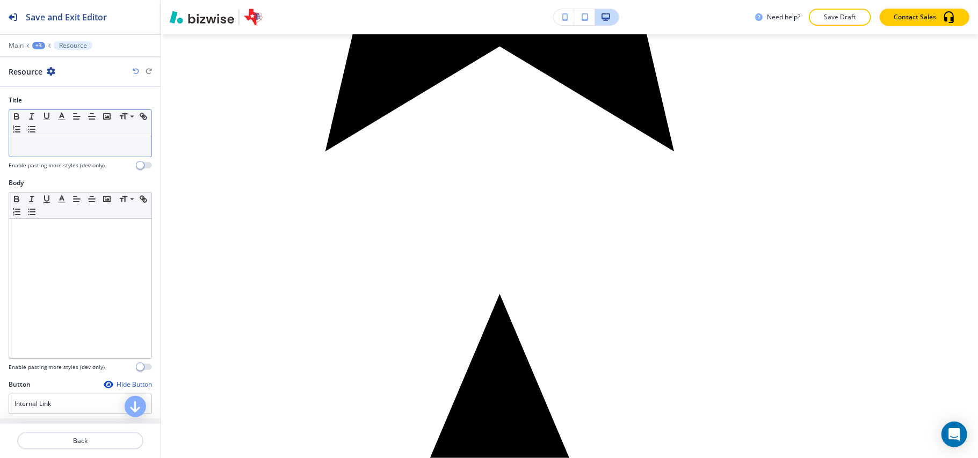
type input "COMMERCIAL GENERAL LIABILITY QUOTE"
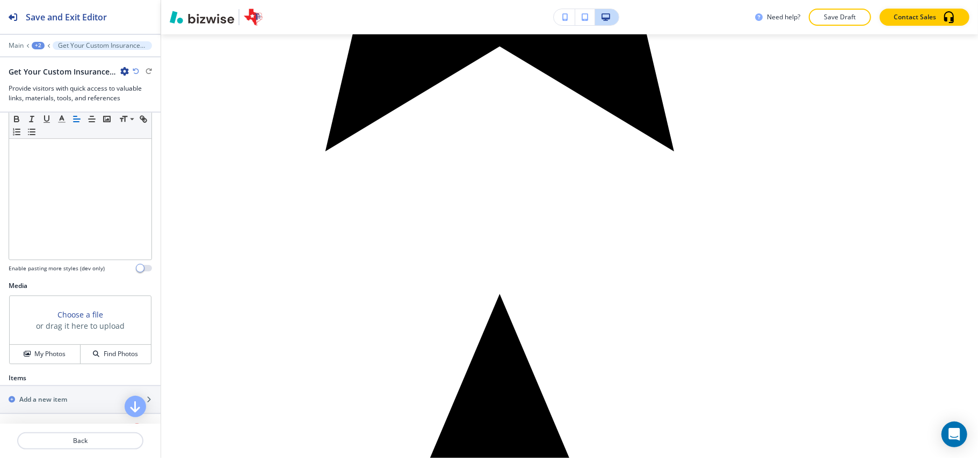
scroll to position [363, 0]
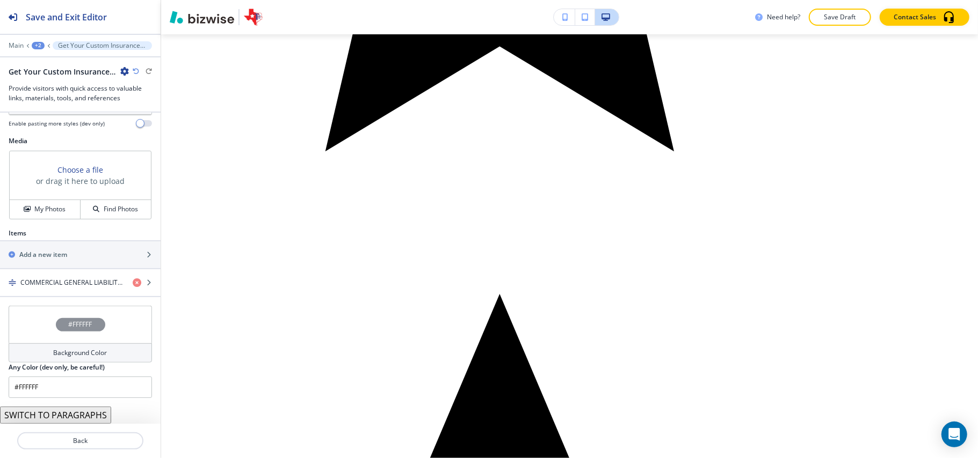
click at [69, 421] on button "SWITCH TO PARAGRAPHS" at bounding box center [55, 415] width 111 height 17
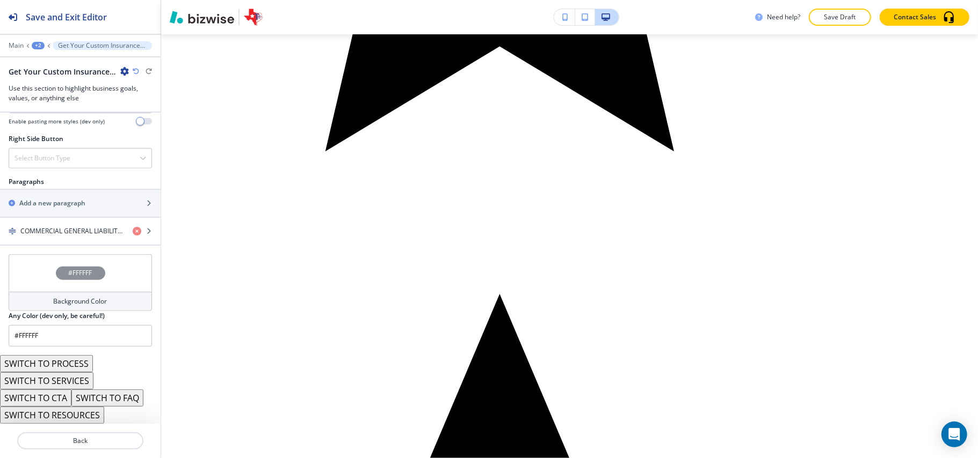
scroll to position [593, 0]
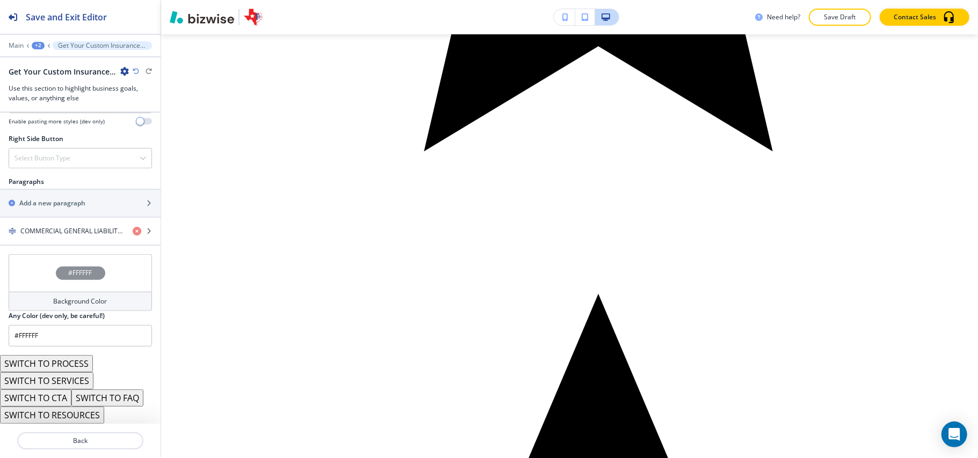
click at [68, 379] on button "SWITCH TO SERVICES" at bounding box center [46, 381] width 93 height 17
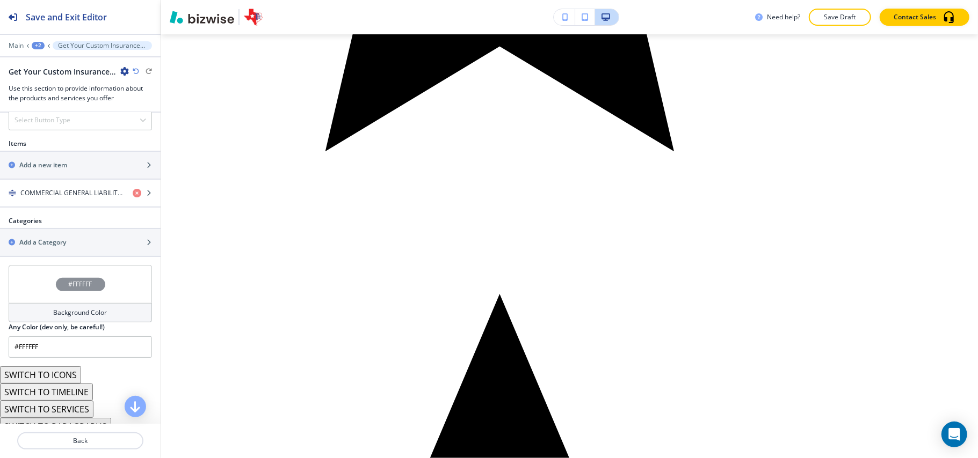
scroll to position [307, 0]
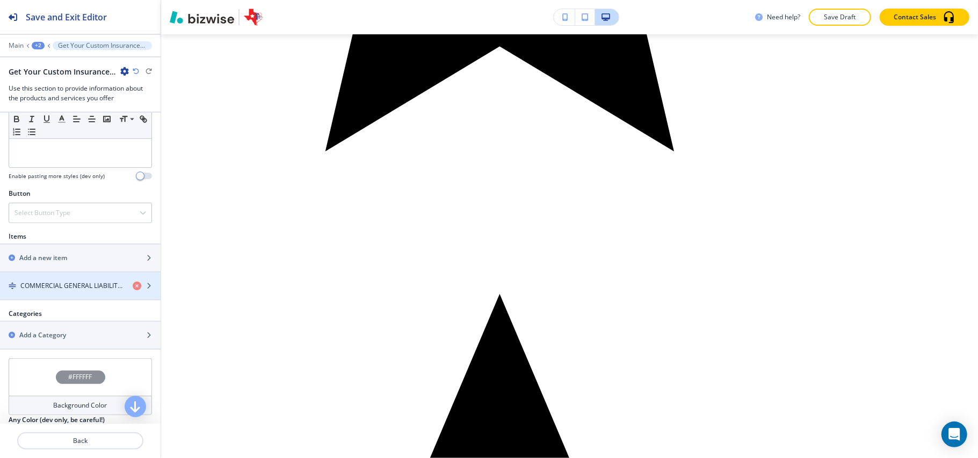
click at [67, 281] on div "button" at bounding box center [80, 277] width 161 height 9
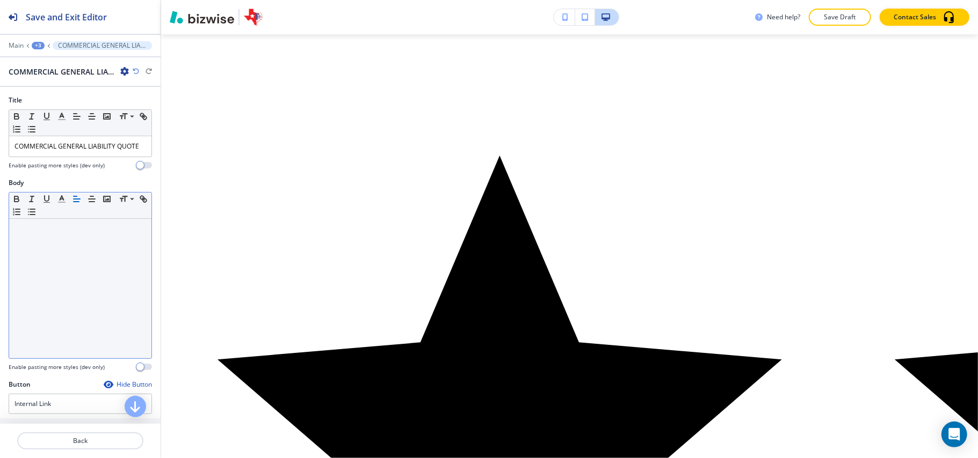
scroll to position [111, 0]
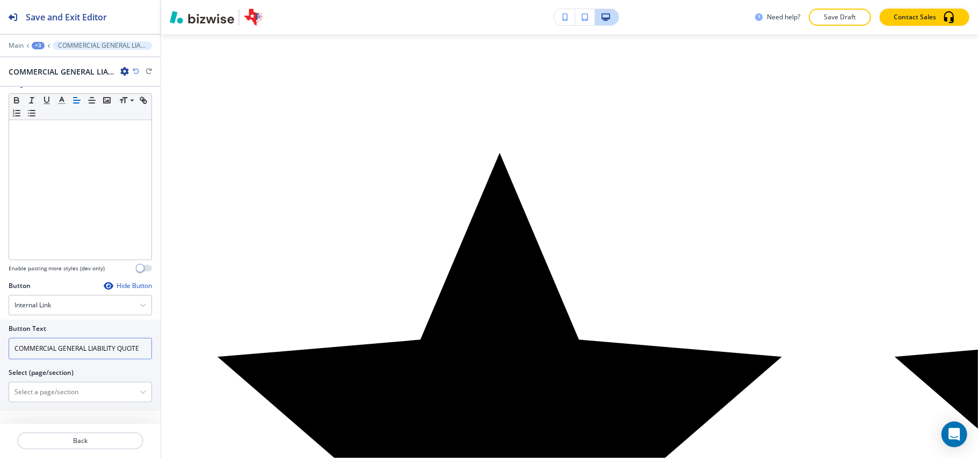
click at [80, 346] on input "COMMERCIAL GENERAL LIABILITY QUOTE" at bounding box center [80, 348] width 143 height 21
click at [61, 342] on input "COMMERCIAL GENERAL LIABILITY QUOTE" at bounding box center [80, 348] width 143 height 21
type input "L"
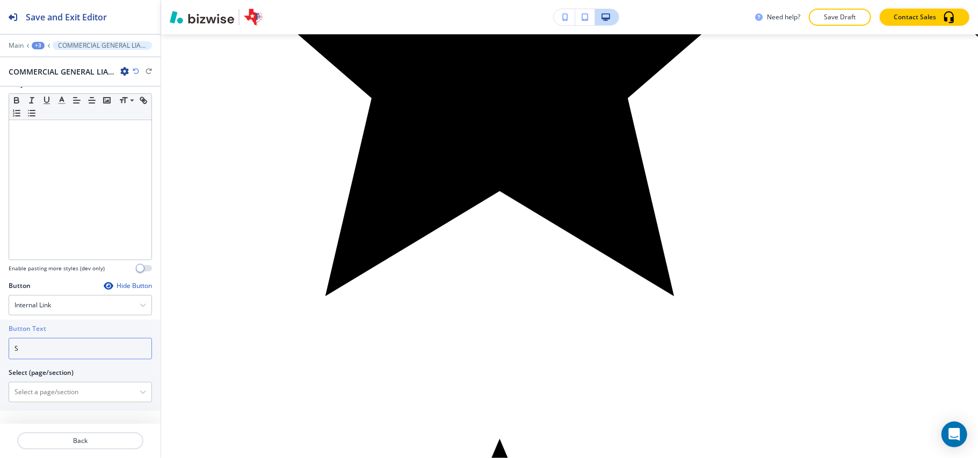
scroll to position [112, 0]
type input "S"
type input "Learn More"
click at [67, 392] on \(page\/section\) "Manual Input" at bounding box center [74, 392] width 130 height 18
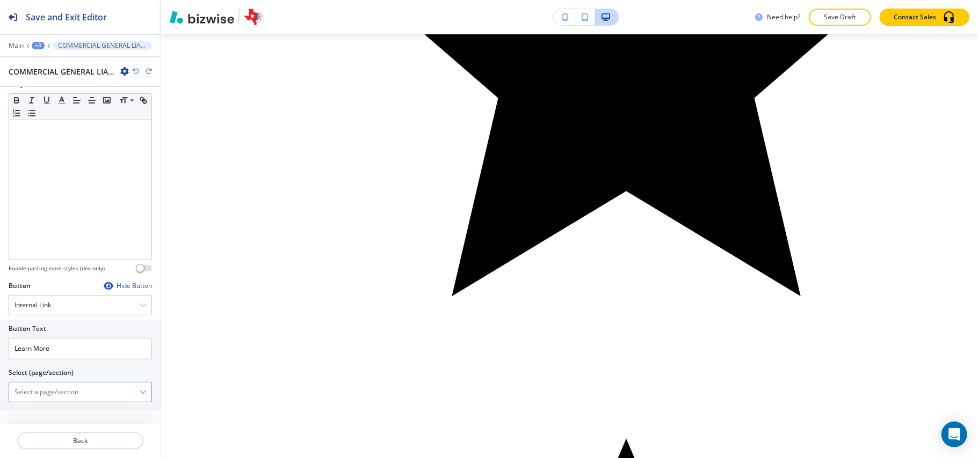
click at [64, 390] on \(page\/section\) "Manual Input" at bounding box center [74, 392] width 130 height 18
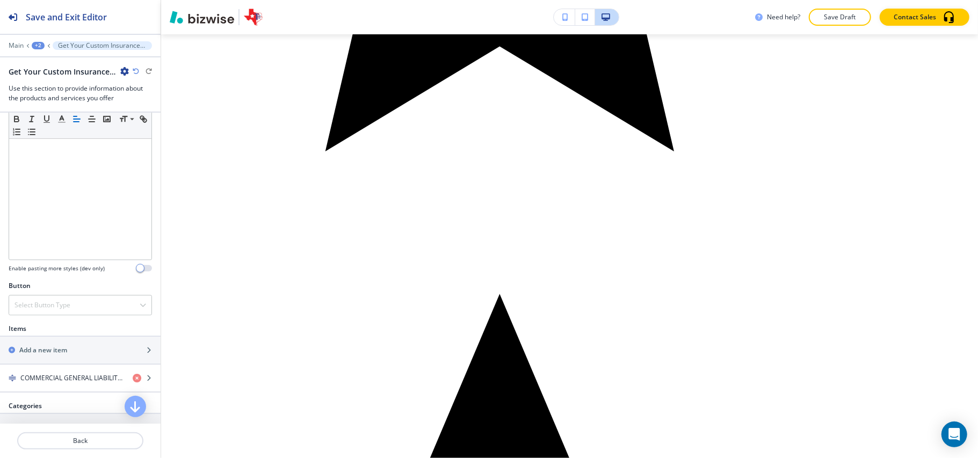
scroll to position [358, 0]
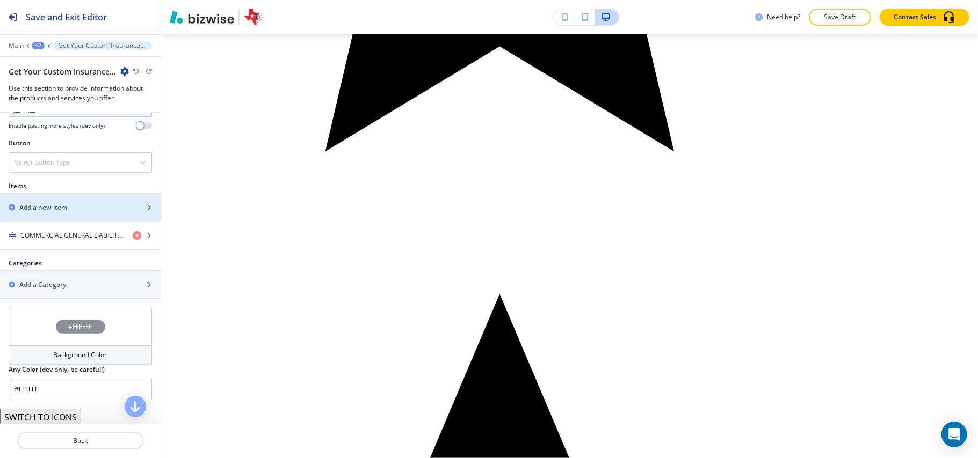
click at [67, 213] on h2 "Add a new item" at bounding box center [43, 208] width 48 height 10
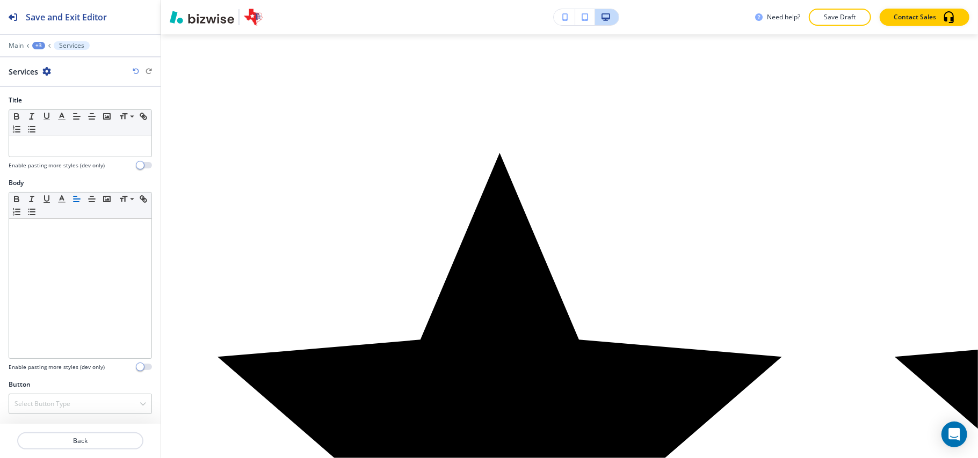
scroll to position [1, 0]
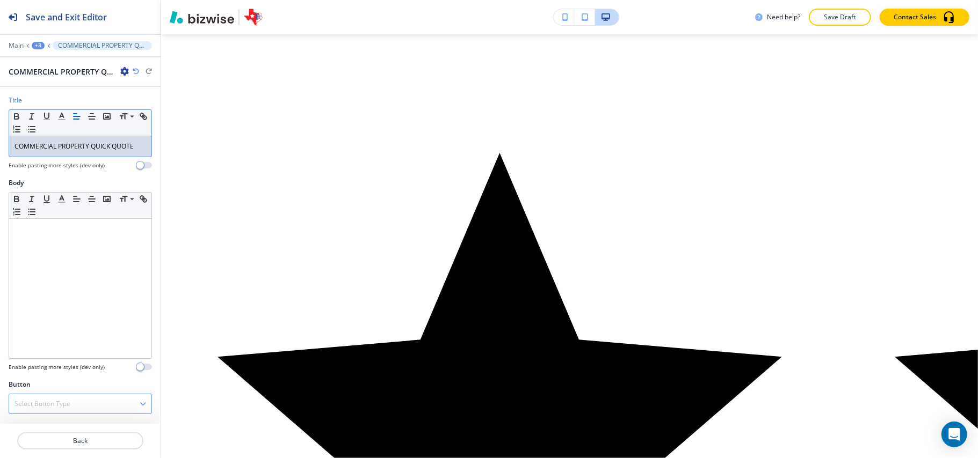
click at [61, 406] on h4 "Select Button Type" at bounding box center [42, 404] width 56 height 10
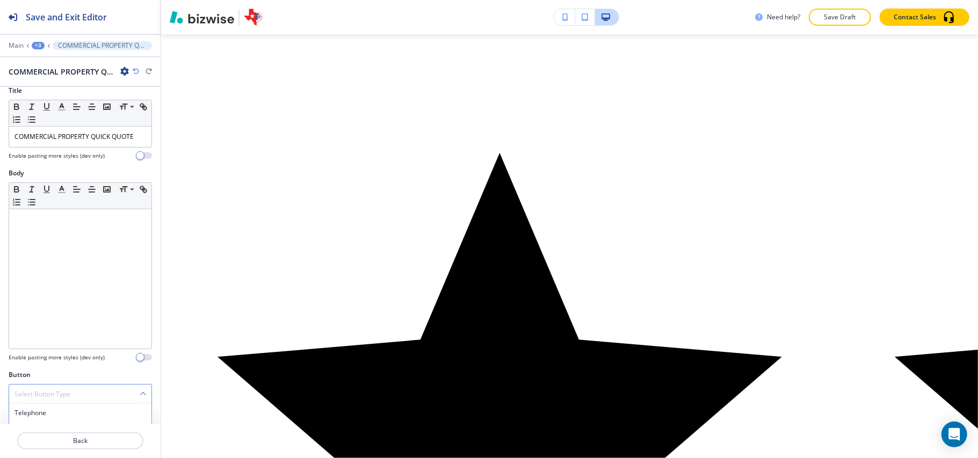
scroll to position [101, 0]
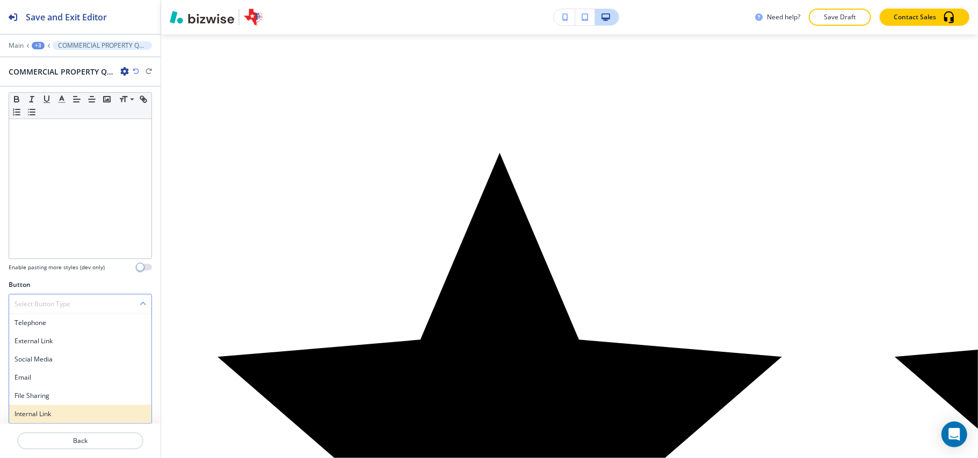
click at [49, 413] on h4 "Internal Link" at bounding box center [80, 415] width 132 height 10
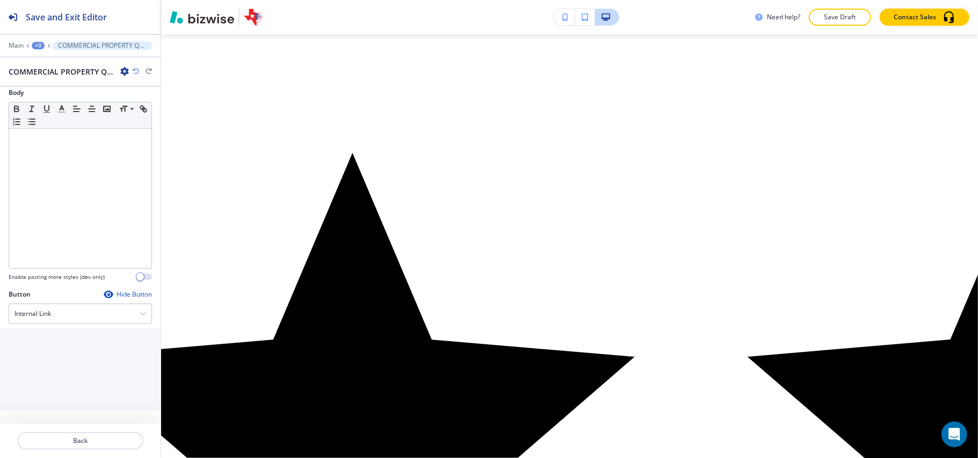
scroll to position [93, 0]
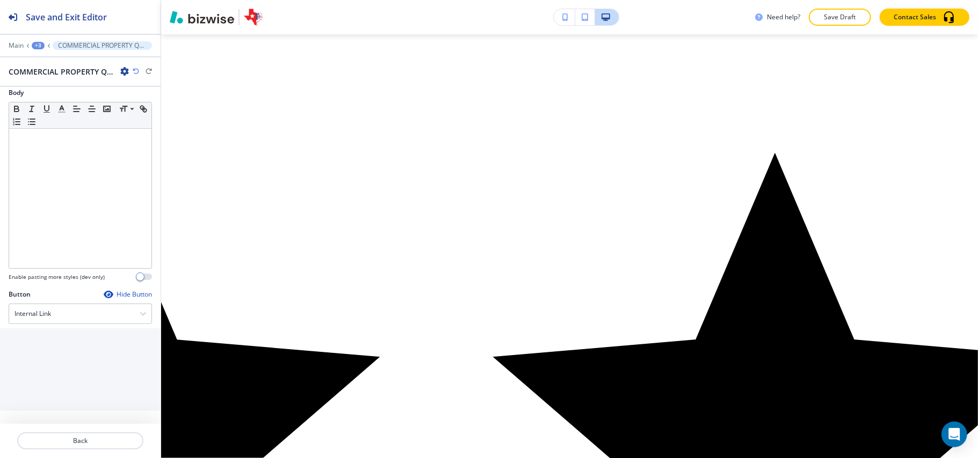
click at [65, 363] on input "text" at bounding box center [80, 357] width 161 height 21
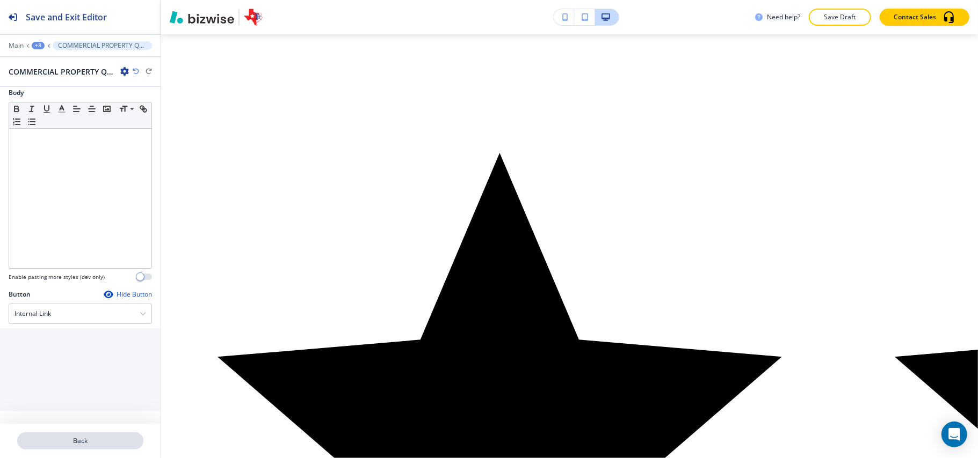
type input "Learn More"
click at [50, 439] on p "Back" at bounding box center [80, 441] width 124 height 10
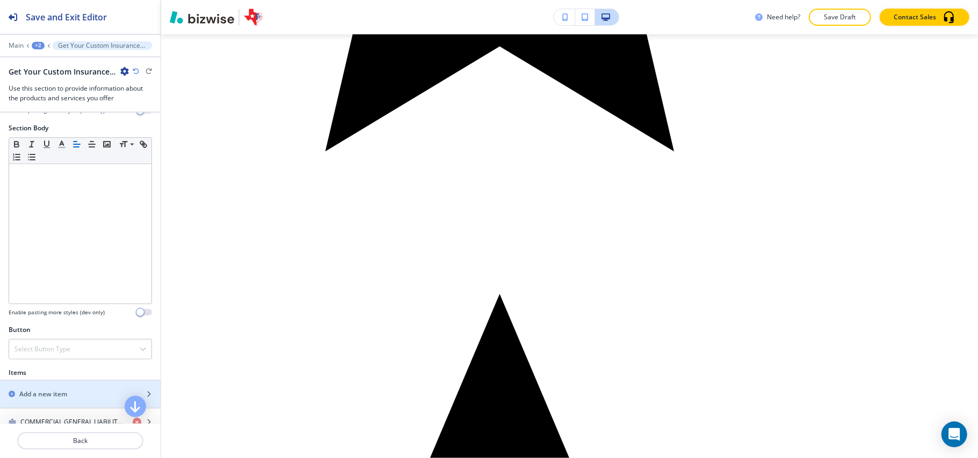
scroll to position [286, 0]
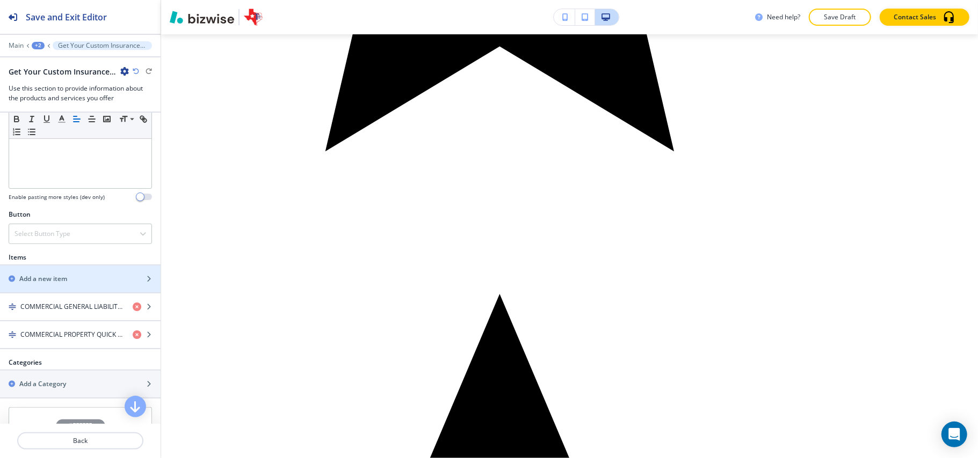
click at [48, 283] on h2 "Add a new item" at bounding box center [43, 279] width 48 height 10
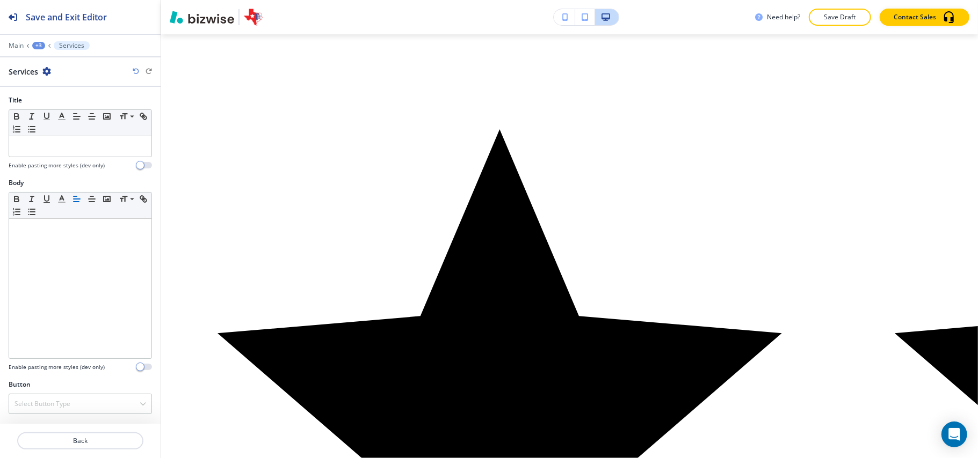
scroll to position [6596, 0]
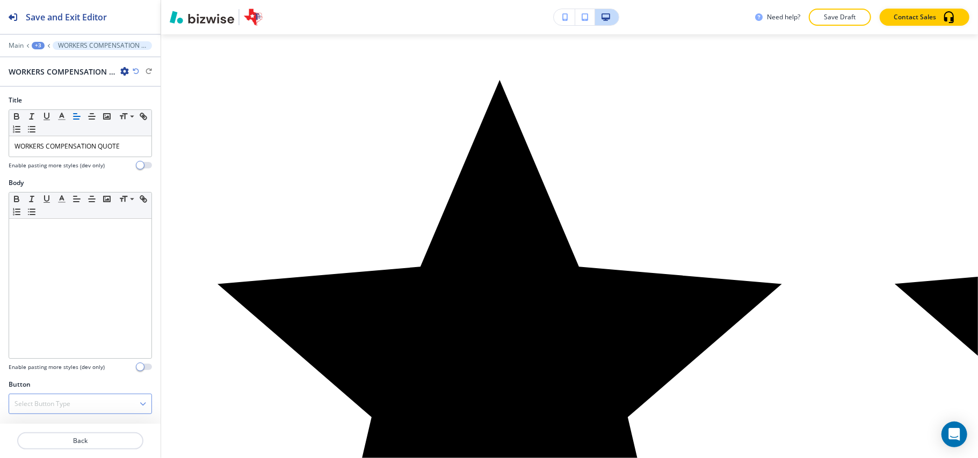
click at [60, 404] on h4 "Select Button Type" at bounding box center [42, 404] width 56 height 10
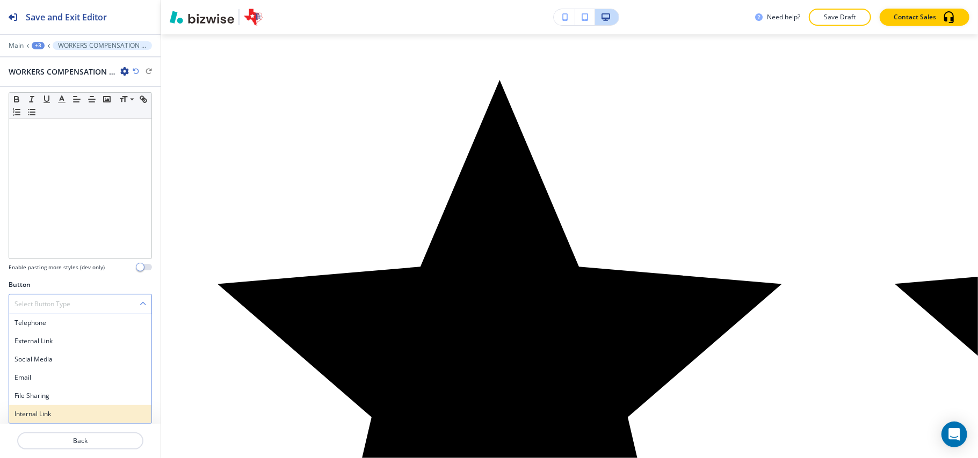
click at [56, 414] on h4 "Internal Link" at bounding box center [80, 415] width 132 height 10
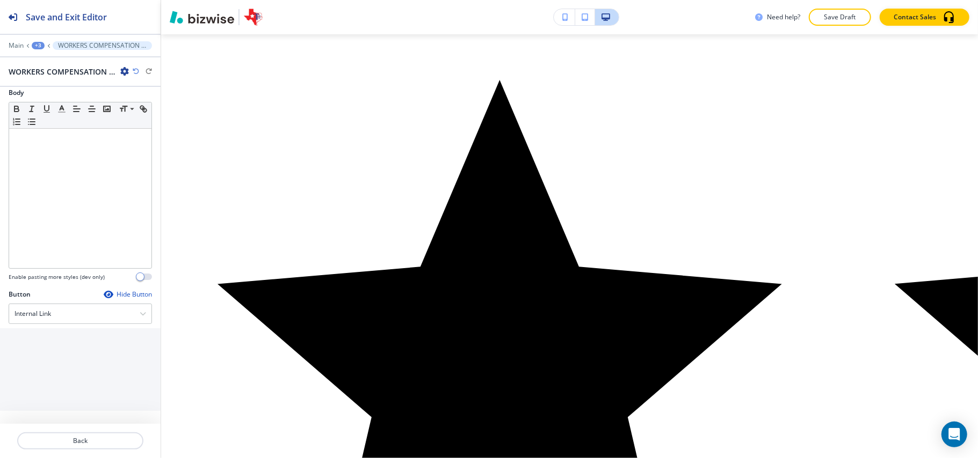
scroll to position [93, 0]
drag, startPoint x: 62, startPoint y: 355, endPoint x: 63, endPoint y: 348, distance: 7.0
click at [63, 355] on input "text" at bounding box center [80, 357] width 161 height 21
type input "Learn More"
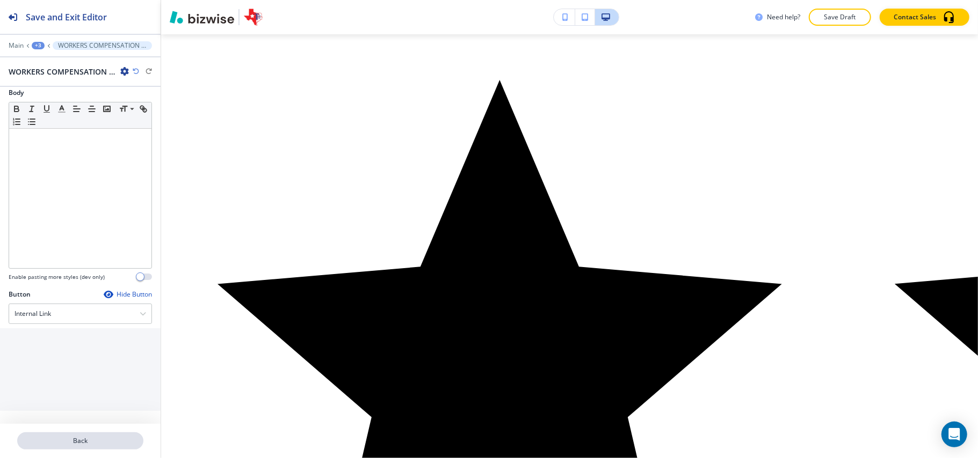
click at [86, 440] on p "Back" at bounding box center [80, 441] width 124 height 10
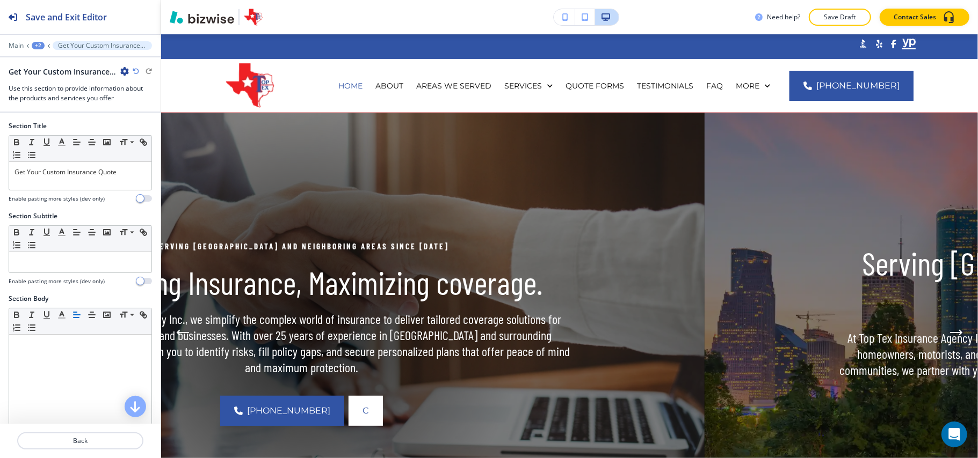
scroll to position [286, 0]
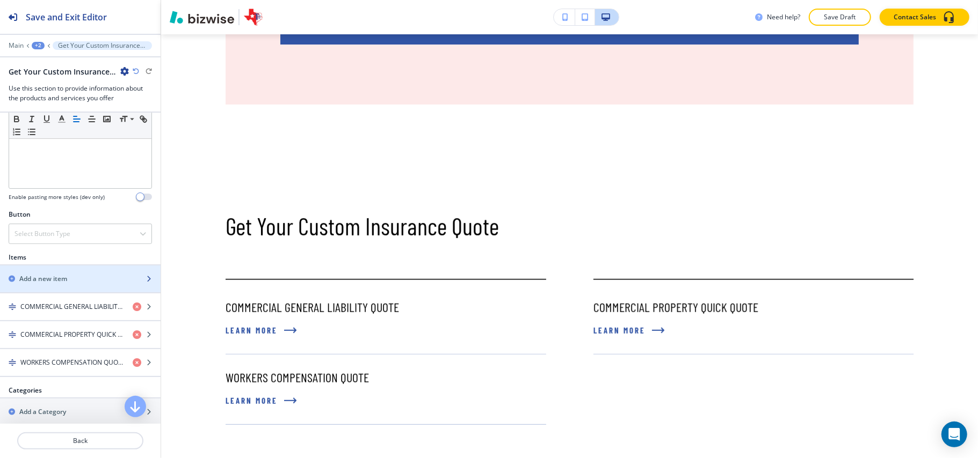
click at [72, 288] on div "button" at bounding box center [80, 288] width 161 height 9
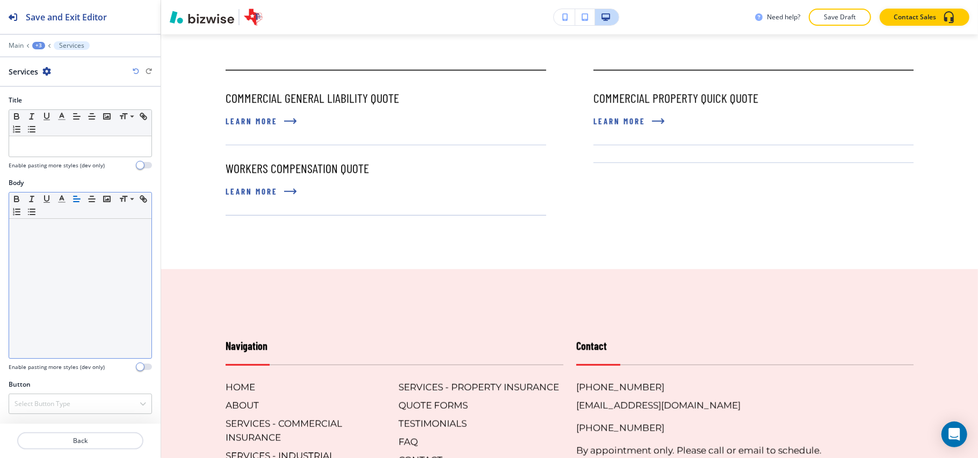
scroll to position [1, 0]
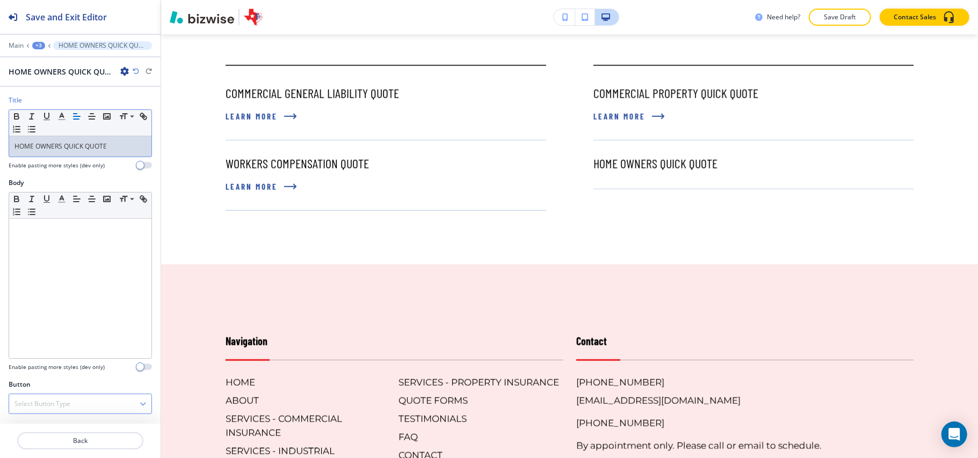
click at [42, 405] on h4 "Select Button Type" at bounding box center [42, 404] width 56 height 10
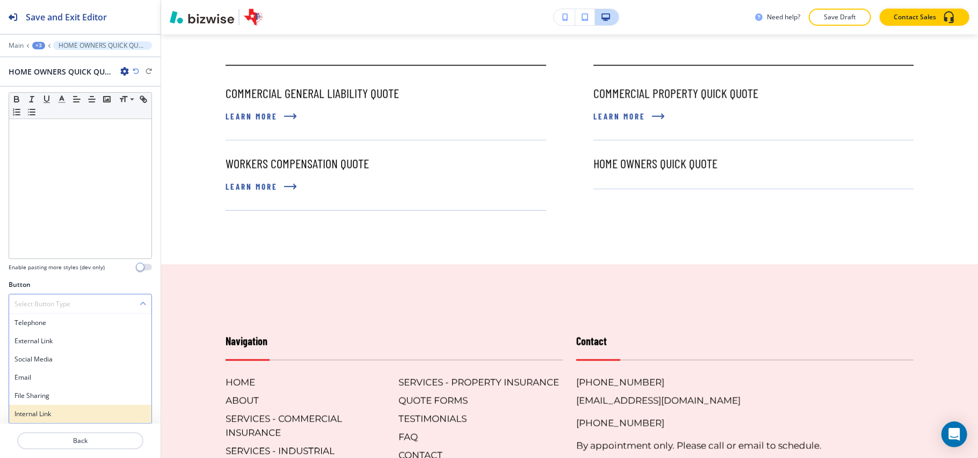
click at [44, 411] on h4 "Internal Link" at bounding box center [80, 415] width 132 height 10
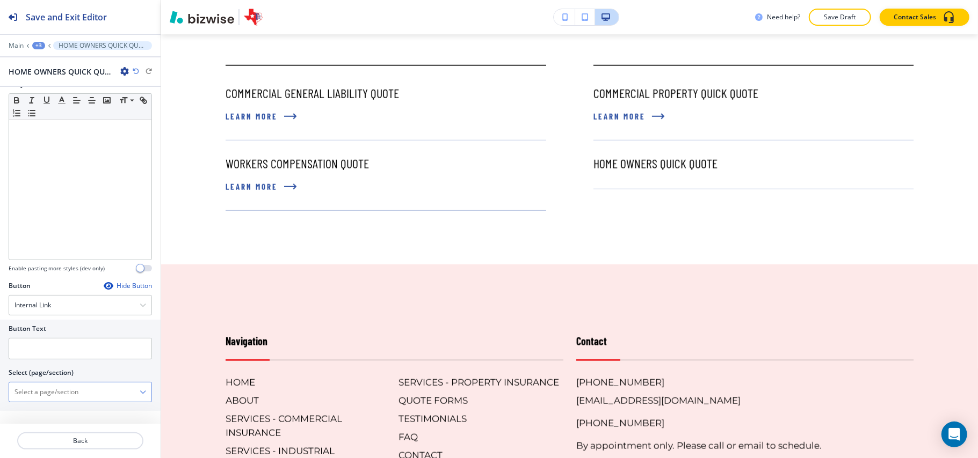
click at [46, 388] on \(page\/section\) "Manual Input" at bounding box center [74, 392] width 130 height 18
click at [39, 342] on input "text" at bounding box center [80, 348] width 143 height 21
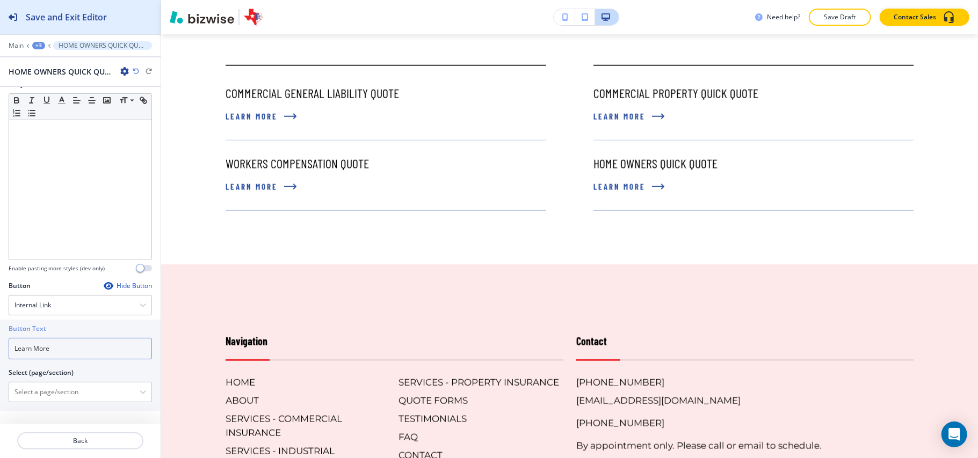
type input "Learn More"
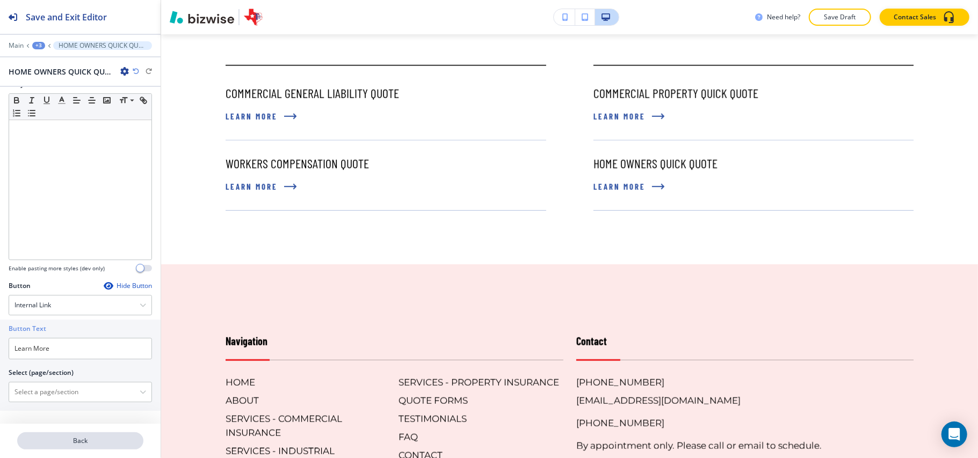
click at [93, 443] on p "Back" at bounding box center [80, 441] width 124 height 10
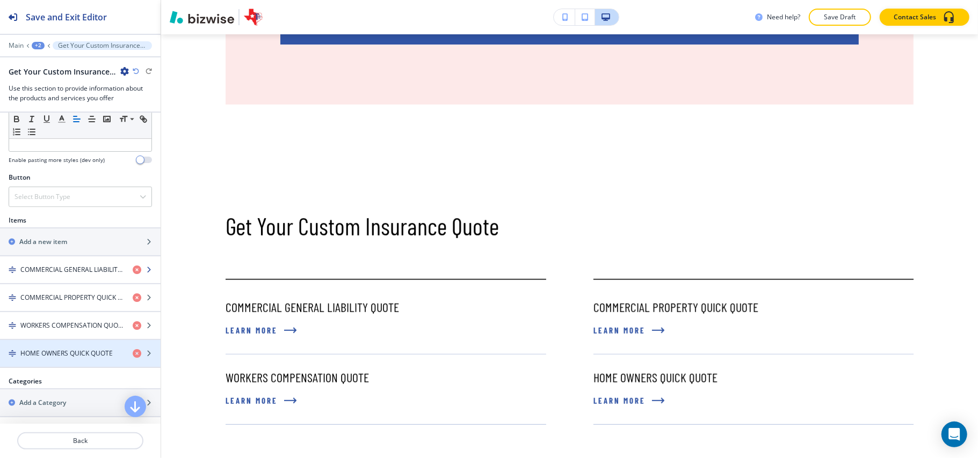
scroll to position [358, 0]
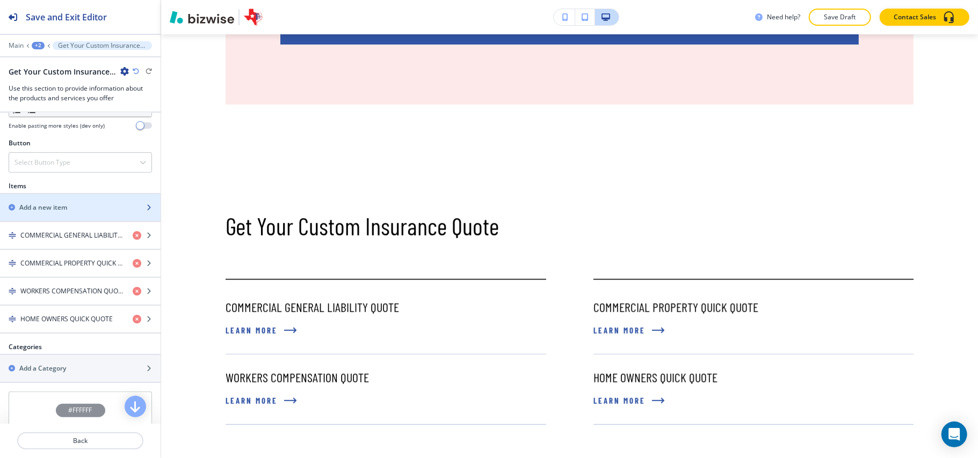
click at [60, 207] on h2 "Add a new item" at bounding box center [43, 208] width 48 height 10
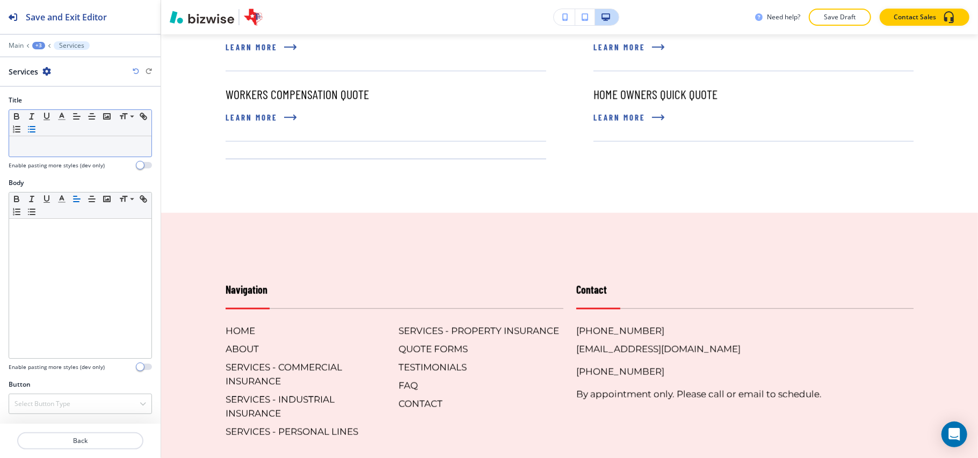
scroll to position [6666, 0]
drag, startPoint x: 50, startPoint y: 136, endPoint x: 31, endPoint y: 146, distance: 21.6
click at [31, 146] on p at bounding box center [80, 147] width 132 height 10
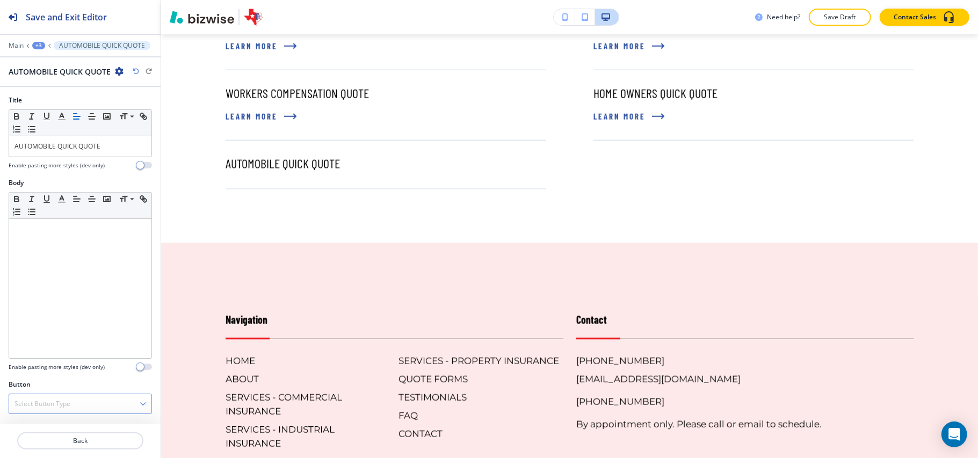
click at [63, 402] on h4 "Select Button Type" at bounding box center [42, 404] width 56 height 10
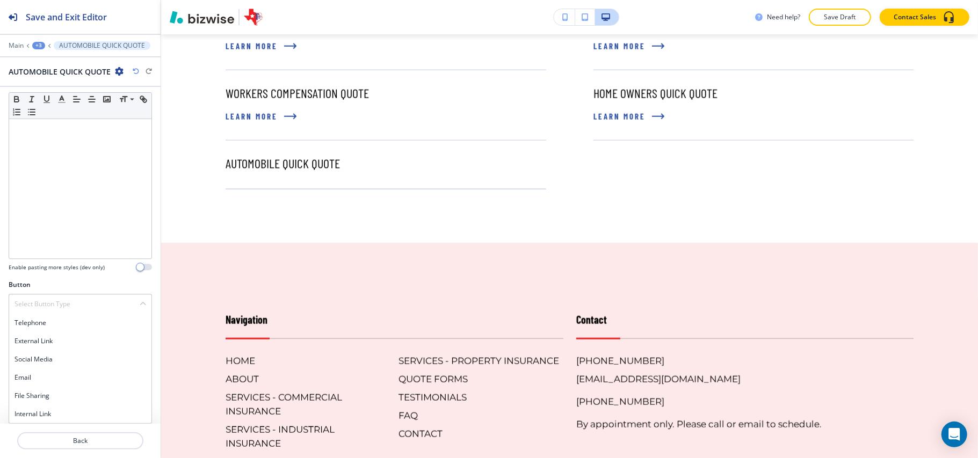
click at [53, 420] on div "Internal Link" at bounding box center [80, 414] width 142 height 18
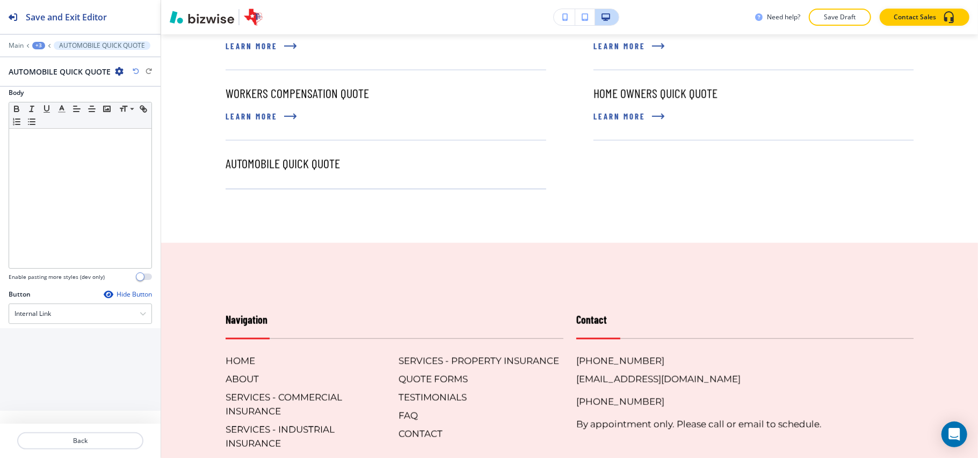
scroll to position [93, 0]
click at [54, 353] on input "text" at bounding box center [80, 354] width 143 height 21
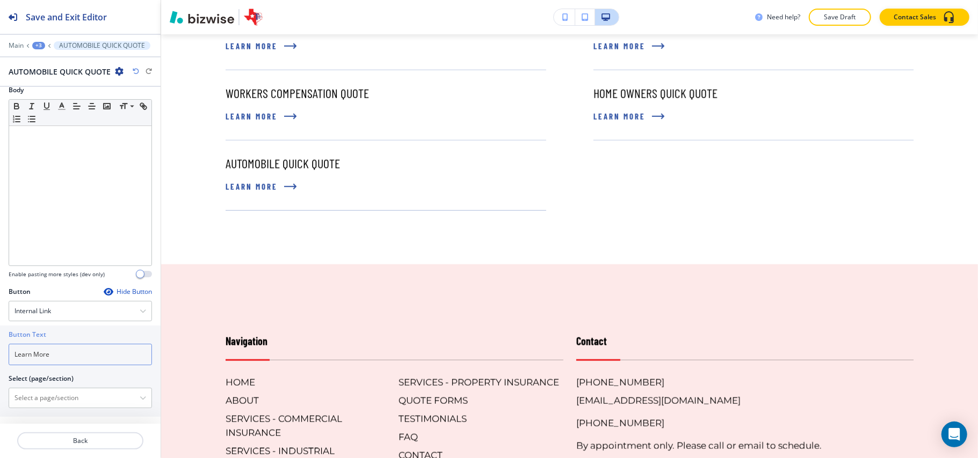
type input "Learn More"
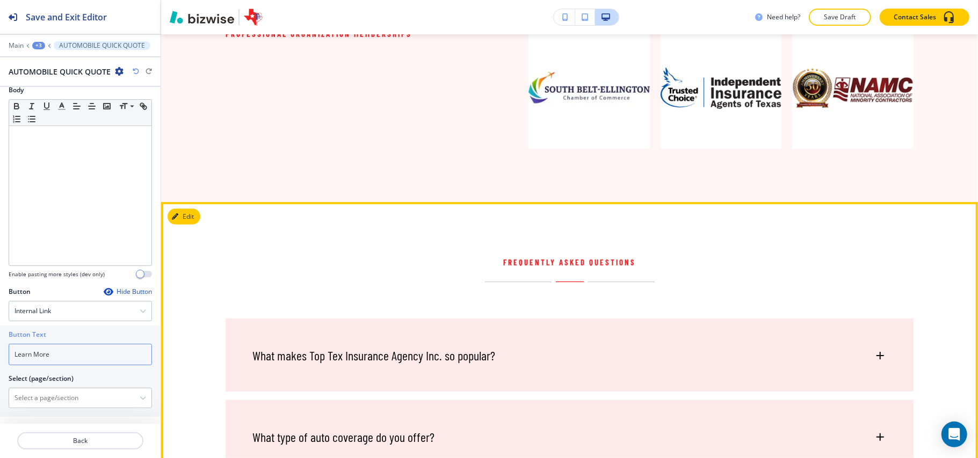
scroll to position [3445, 0]
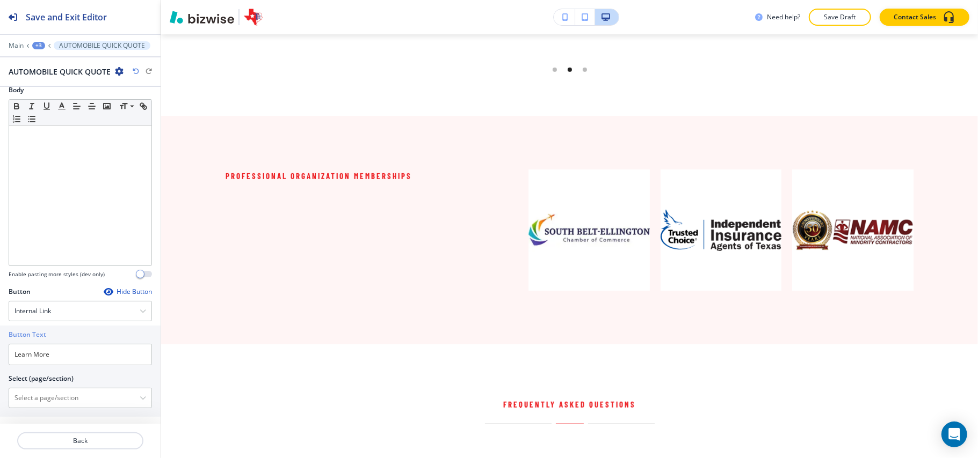
click at [39, 46] on div "+3" at bounding box center [38, 46] width 13 height 8
click at [59, 90] on button "HOME" at bounding box center [66, 81] width 69 height 19
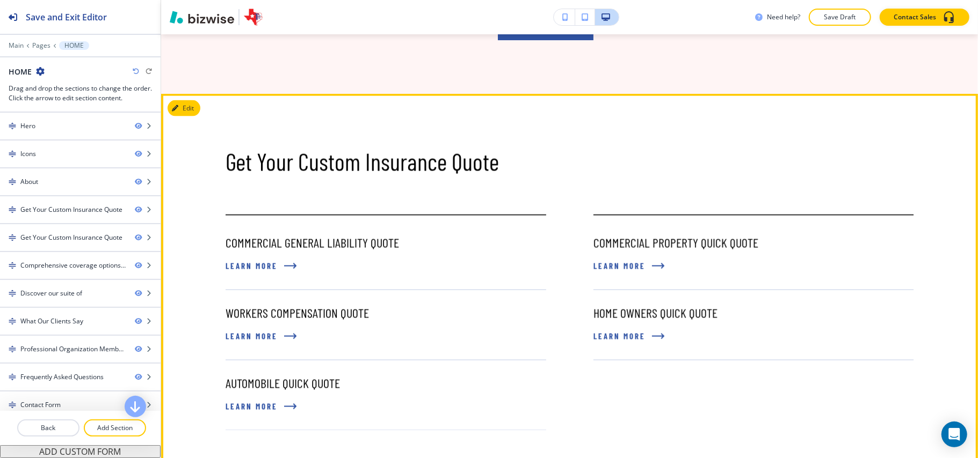
scroll to position [1137, 0]
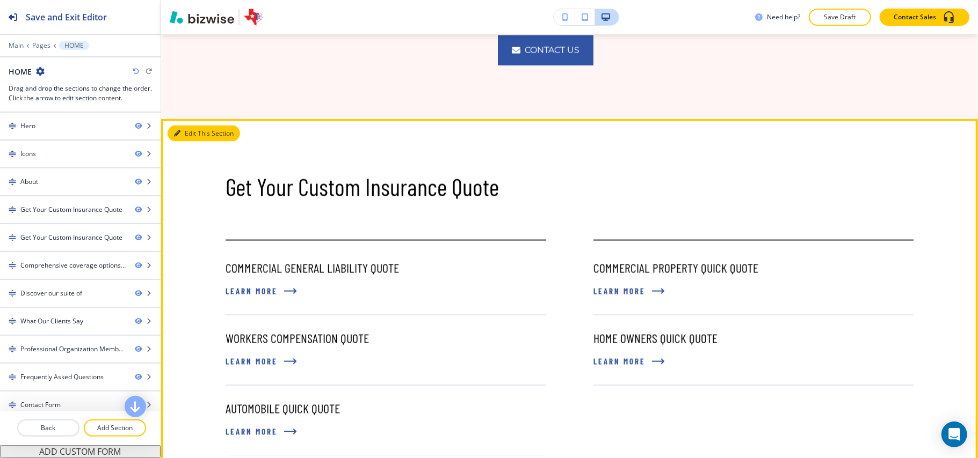
click at [194, 126] on button "Edit This Section" at bounding box center [204, 134] width 72 height 16
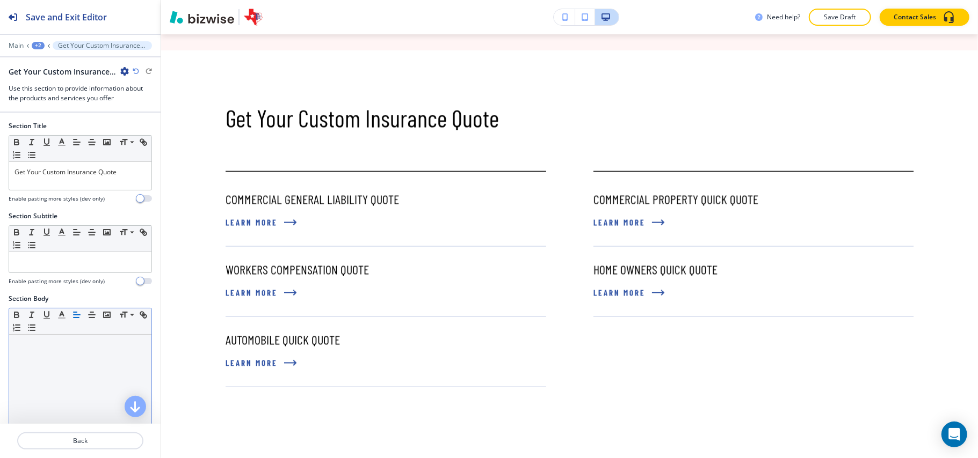
scroll to position [1208, 0]
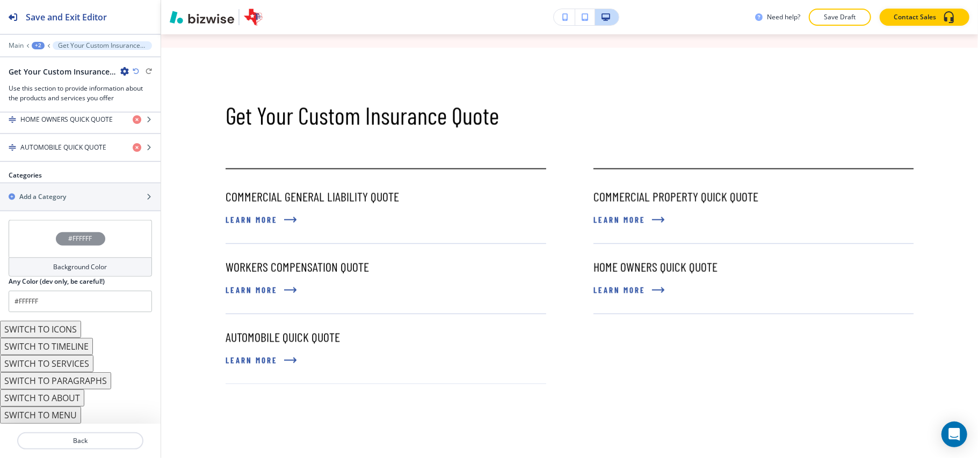
click at [54, 232] on div "#FFFFFF" at bounding box center [80, 239] width 143 height 38
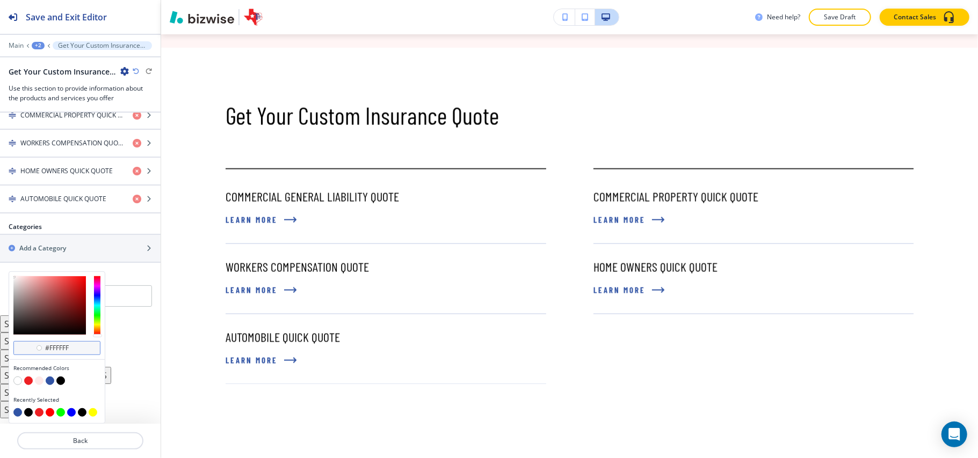
click at [76, 353] on div "#ffffff" at bounding box center [56, 348] width 87 height 14
click at [75, 347] on input "#ffffff" at bounding box center [63, 348] width 38 height 9
paste input "e2e7f2"
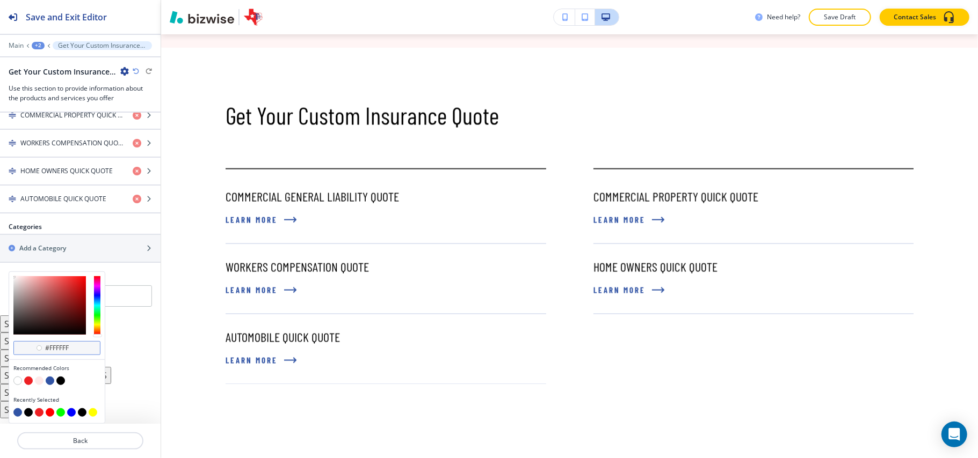
type input "#e2e7f2"
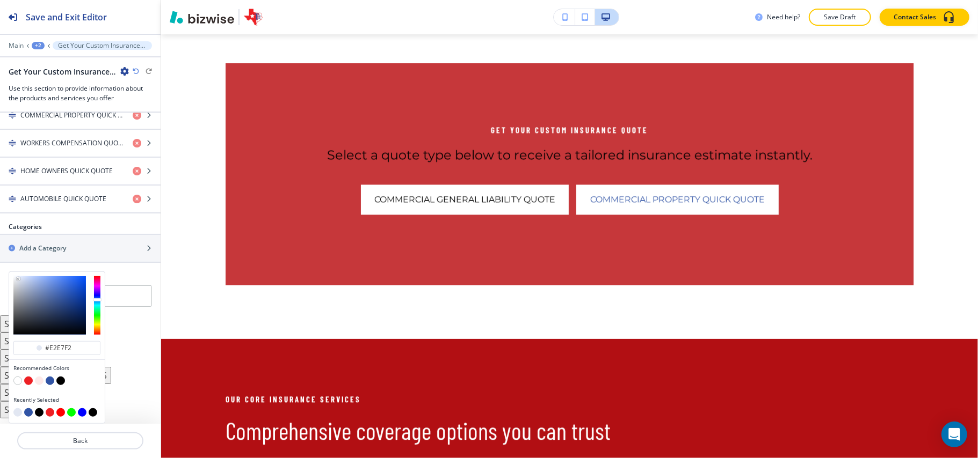
scroll to position [1637, 0]
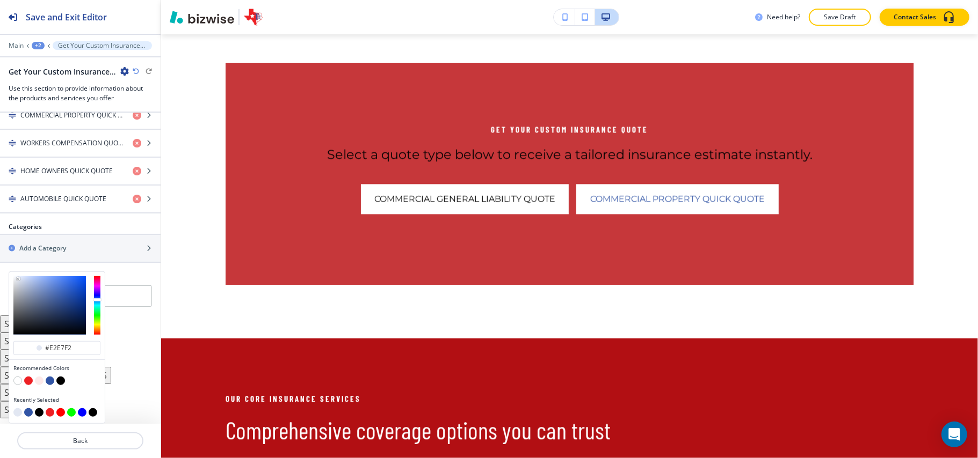
type input "#e2e7f2"
click at [35, 43] on div "+2" at bounding box center [38, 46] width 13 height 8
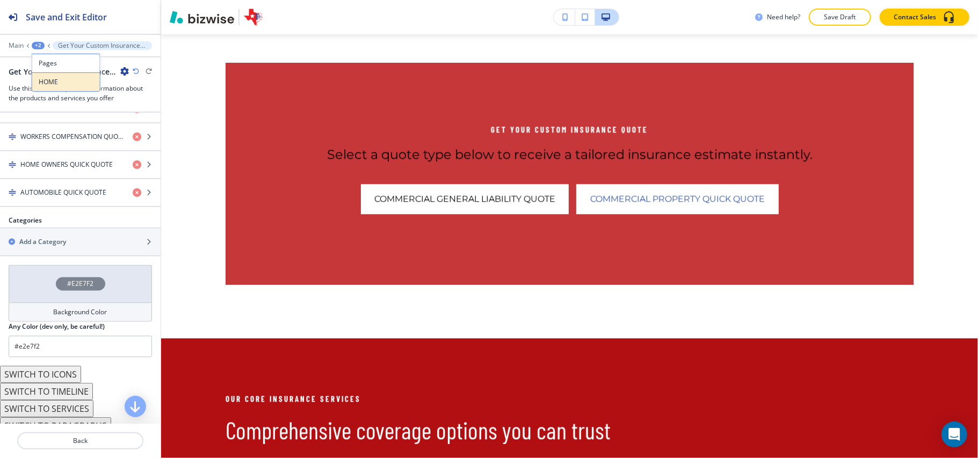
click at [43, 79] on p "HOME" at bounding box center [66, 82] width 55 height 10
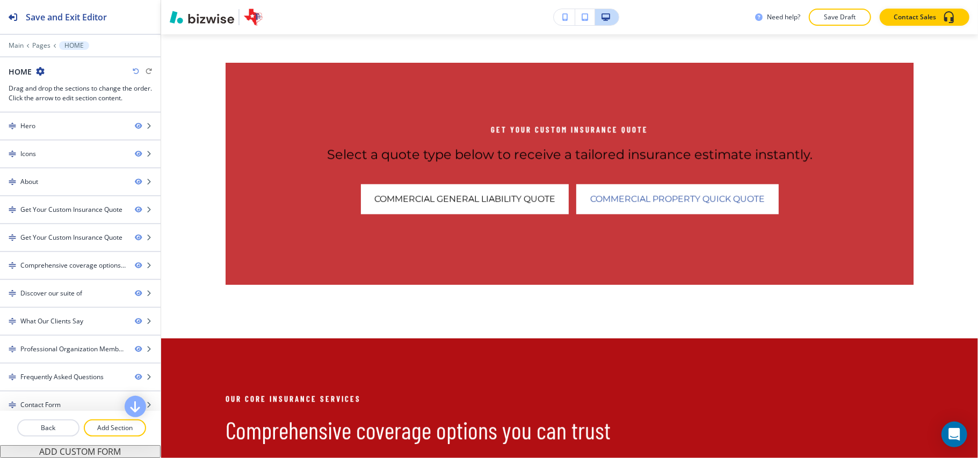
drag, startPoint x: 117, startPoint y: 428, endPoint x: 126, endPoint y: 418, distance: 14.1
click at [117, 428] on p "Add Section" at bounding box center [115, 429] width 60 height 10
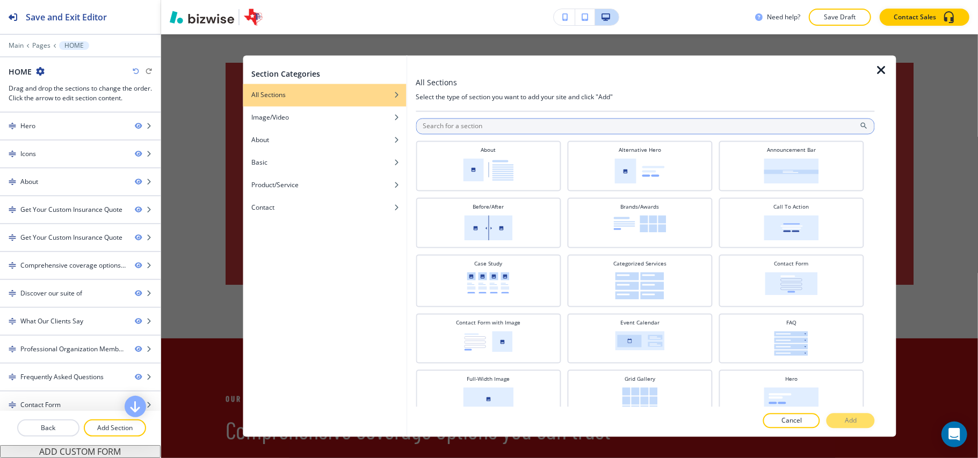
click at [523, 125] on input "text" at bounding box center [645, 127] width 459 height 16
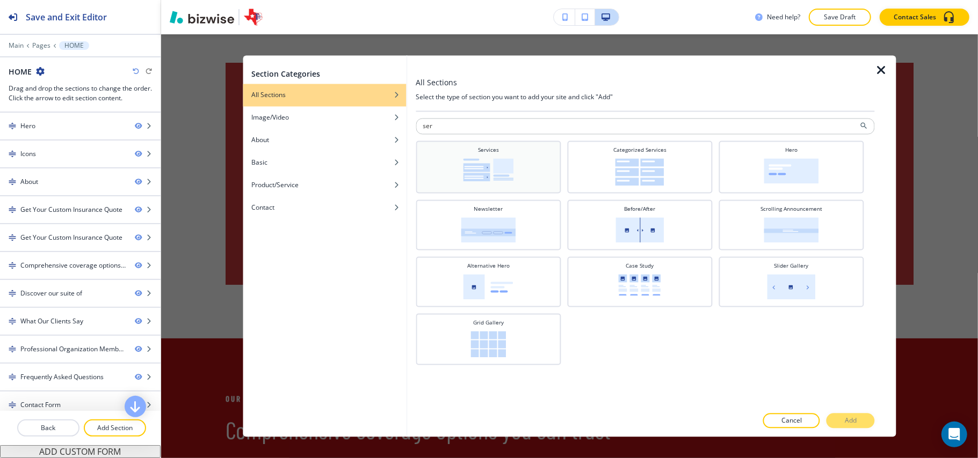
type input "ser"
click at [499, 161] on img at bounding box center [488, 170] width 50 height 23
click at [849, 421] on p "Add" at bounding box center [851, 422] width 12 height 10
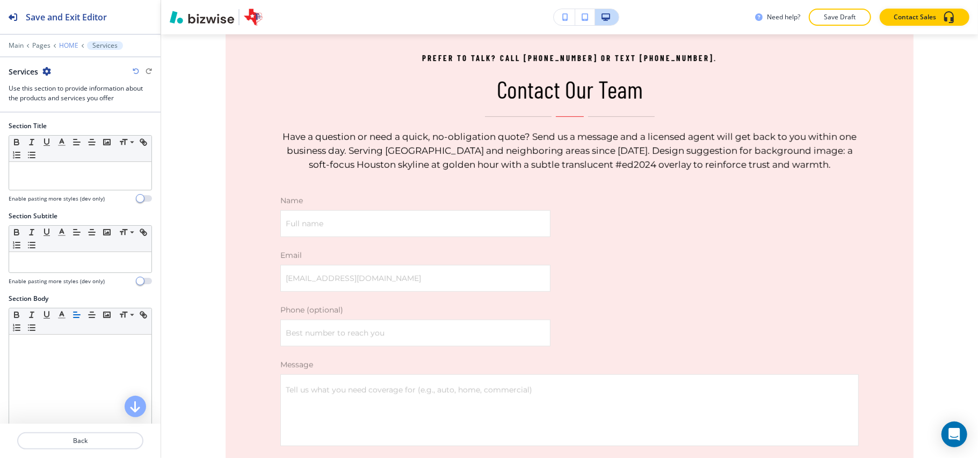
click at [67, 46] on p "HOME" at bounding box center [68, 46] width 19 height 8
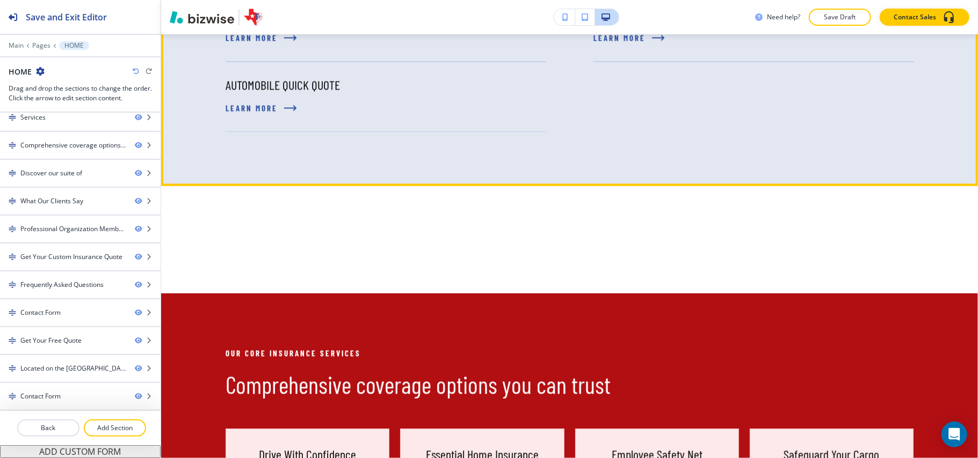
scroll to position [1620, 0]
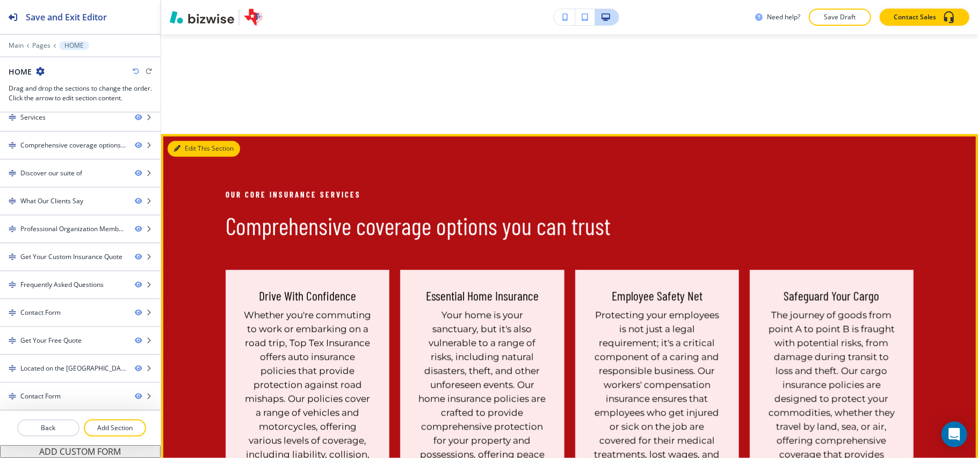
click at [194, 141] on button "Edit This Section" at bounding box center [204, 149] width 72 height 16
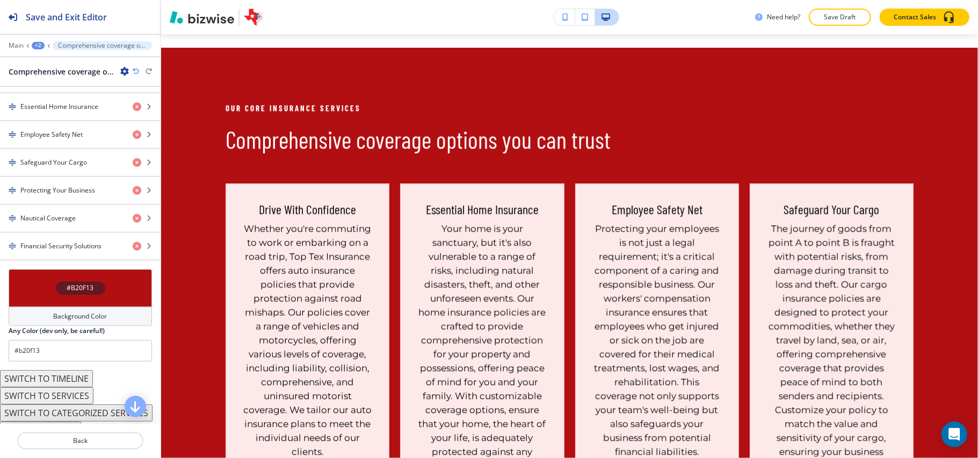
scroll to position [501, 0]
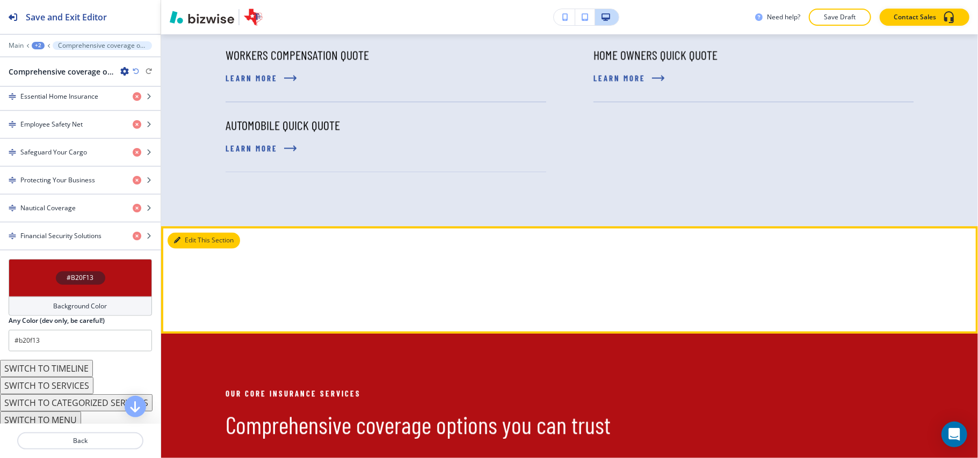
click at [188, 233] on button "Edit This Section" at bounding box center [204, 241] width 72 height 16
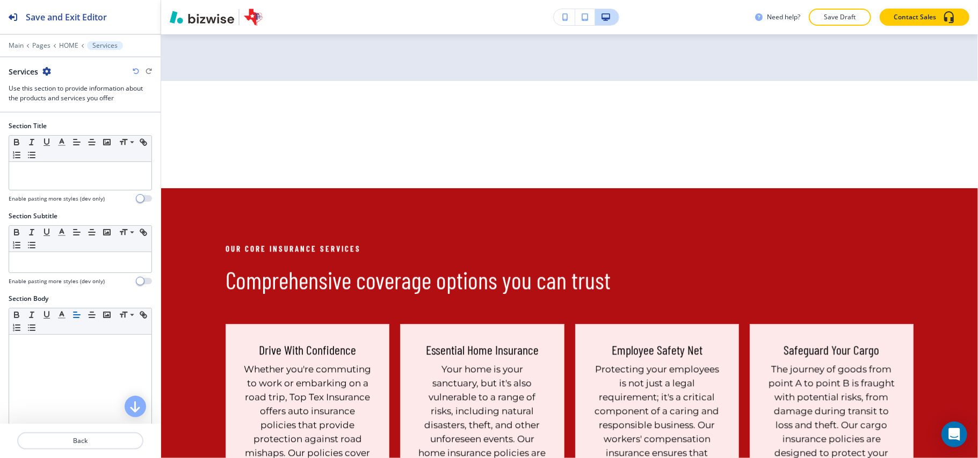
scroll to position [1599, 0]
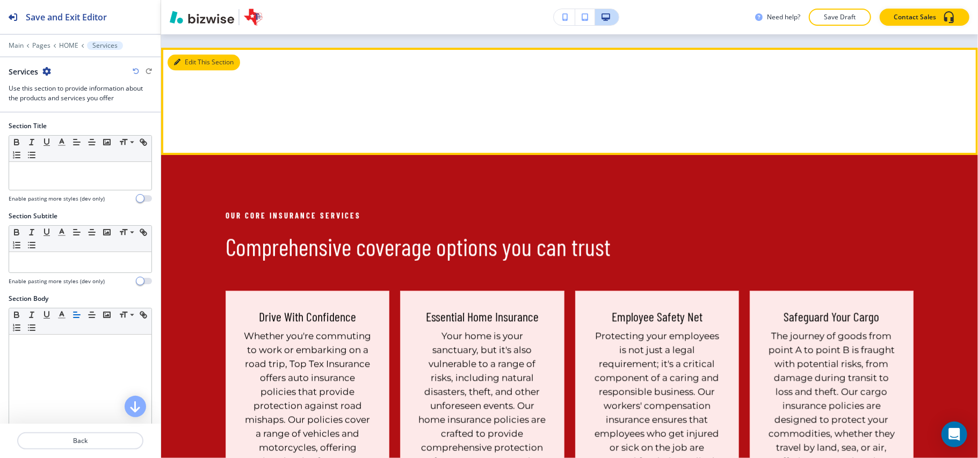
click at [191, 54] on button "Edit This Section" at bounding box center [204, 62] width 72 height 16
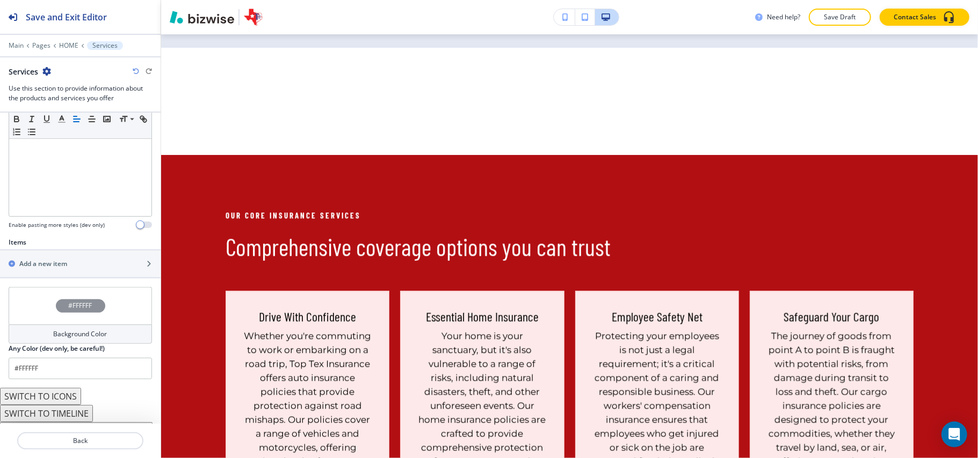
scroll to position [282, 0]
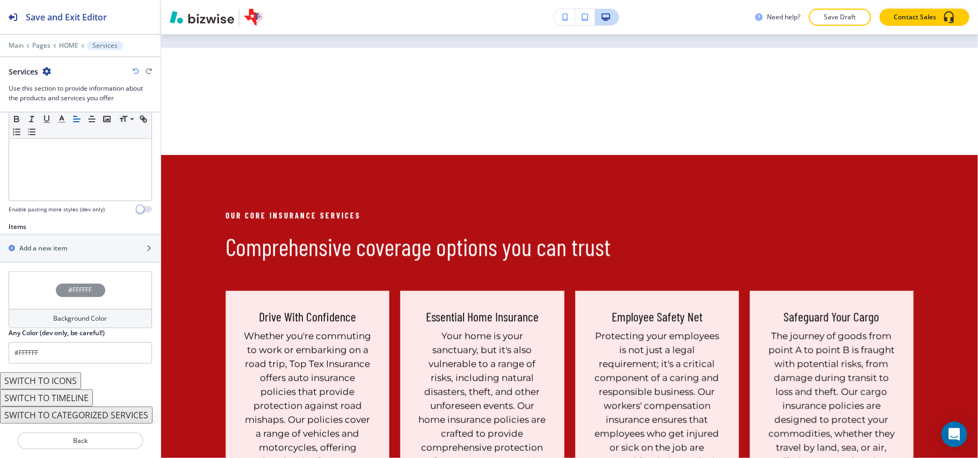
click at [61, 394] on button "SWITCH TO TIMELINE" at bounding box center [46, 398] width 93 height 17
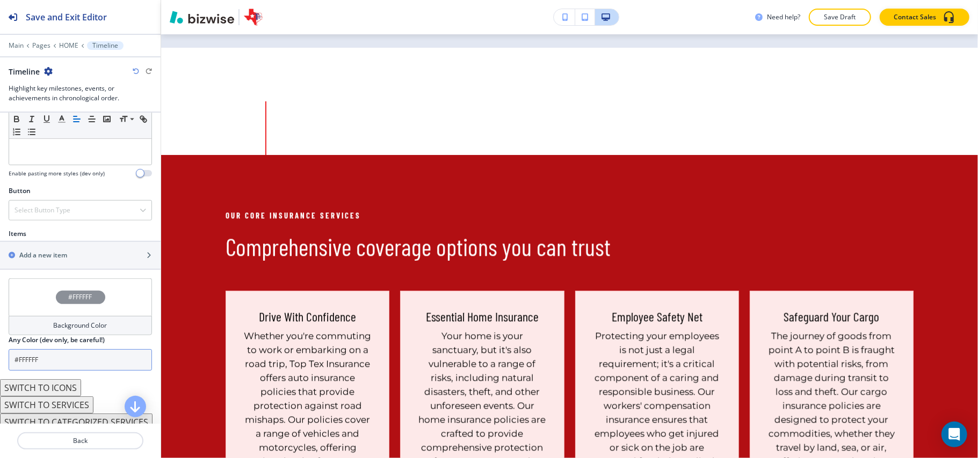
scroll to position [325, 0]
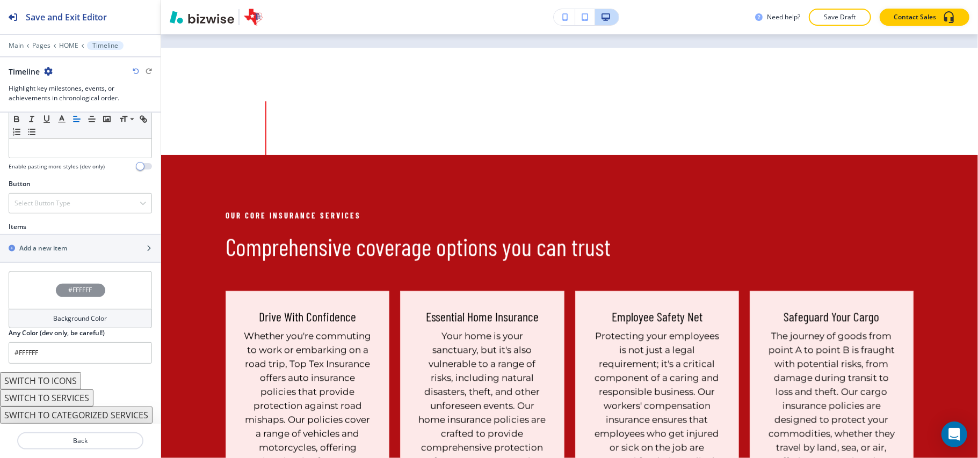
click at [83, 413] on button "SWITCH TO CATEGORIZED SERVICES" at bounding box center [76, 415] width 152 height 17
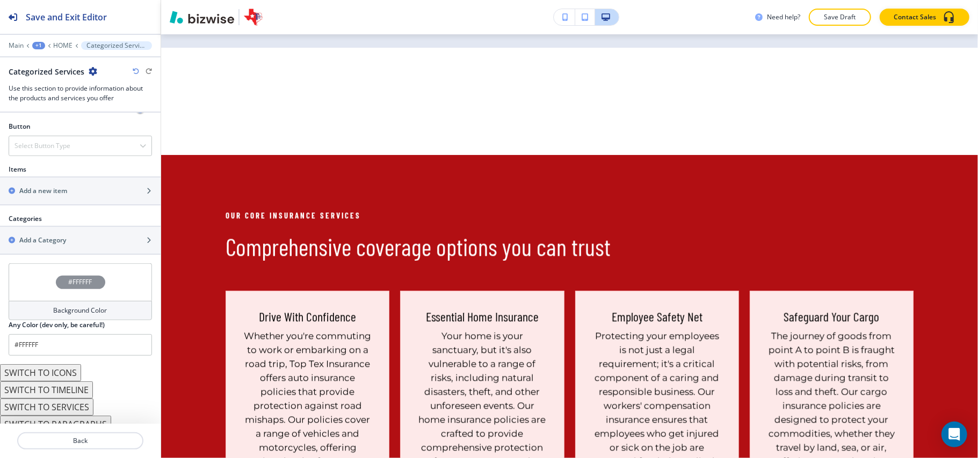
scroll to position [422, 0]
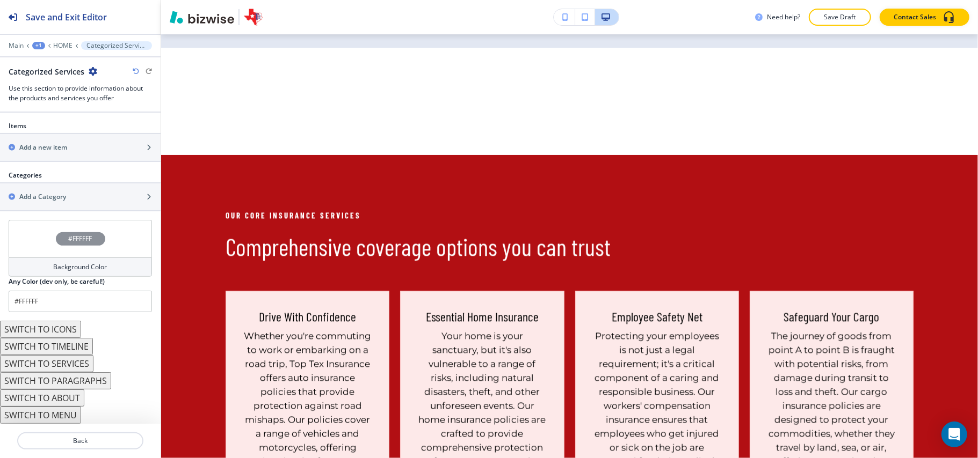
click at [71, 348] on button "SWITCH TO TIMELINE" at bounding box center [46, 346] width 93 height 17
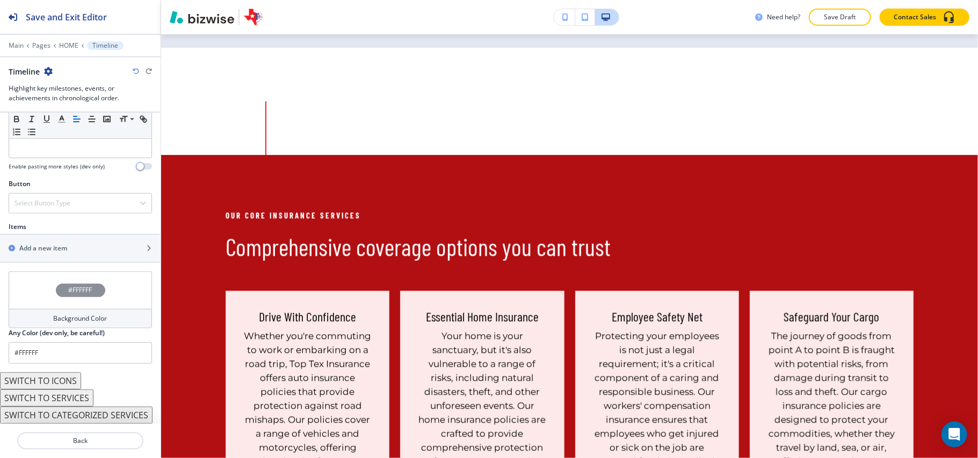
scroll to position [325, 0]
click at [61, 374] on button "SWITCH TO ICONS" at bounding box center [40, 381] width 81 height 17
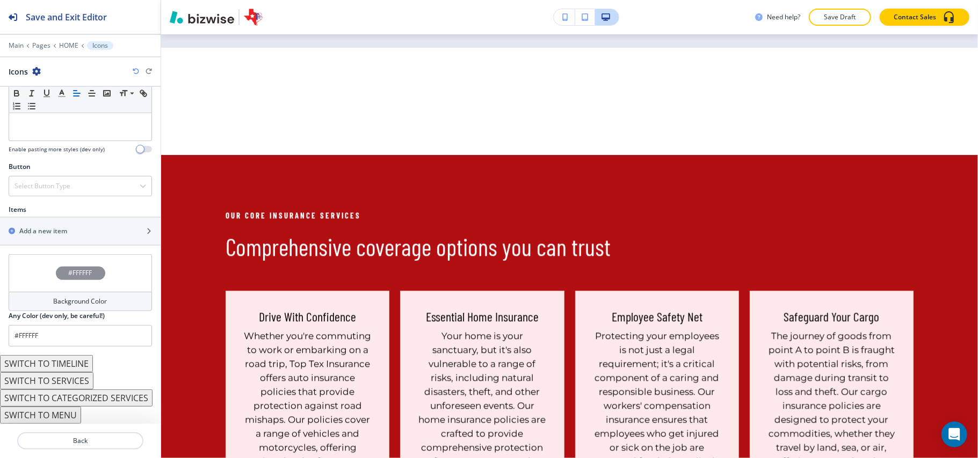
scroll to position [315, 0]
click at [67, 44] on p "HOME" at bounding box center [68, 46] width 19 height 8
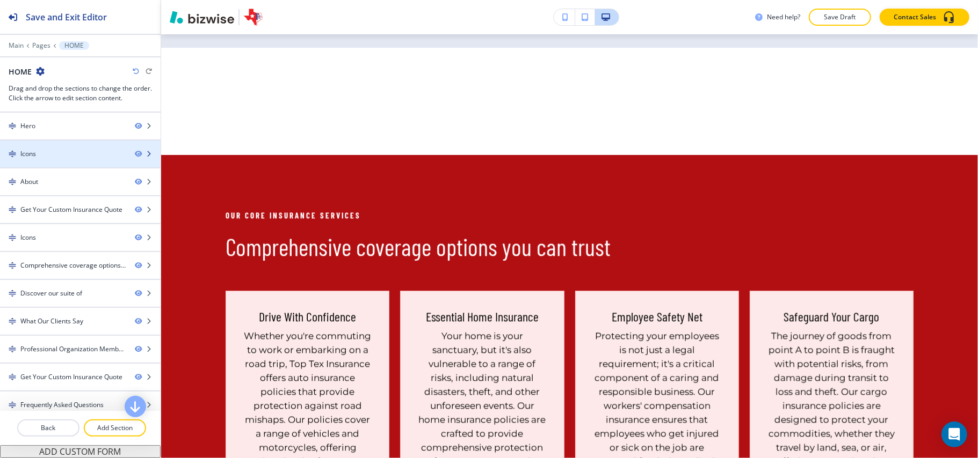
click at [65, 157] on div "Icons" at bounding box center [63, 154] width 126 height 10
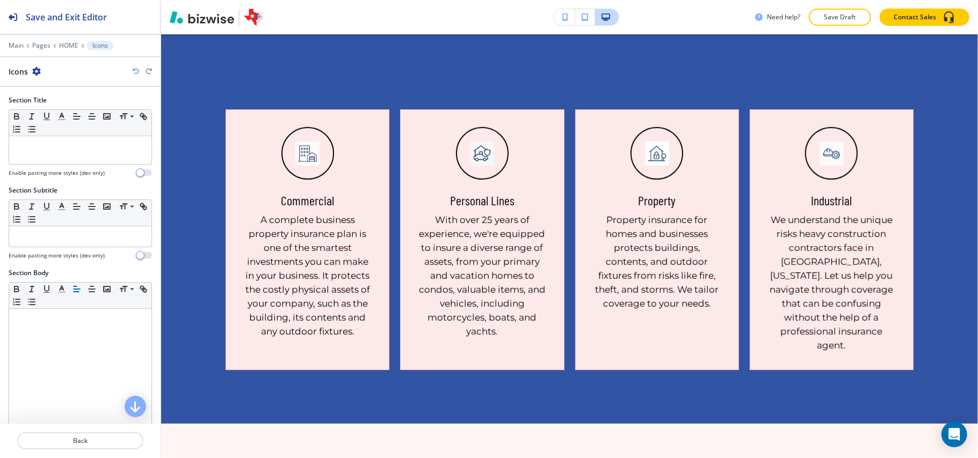
scroll to position [519, 0]
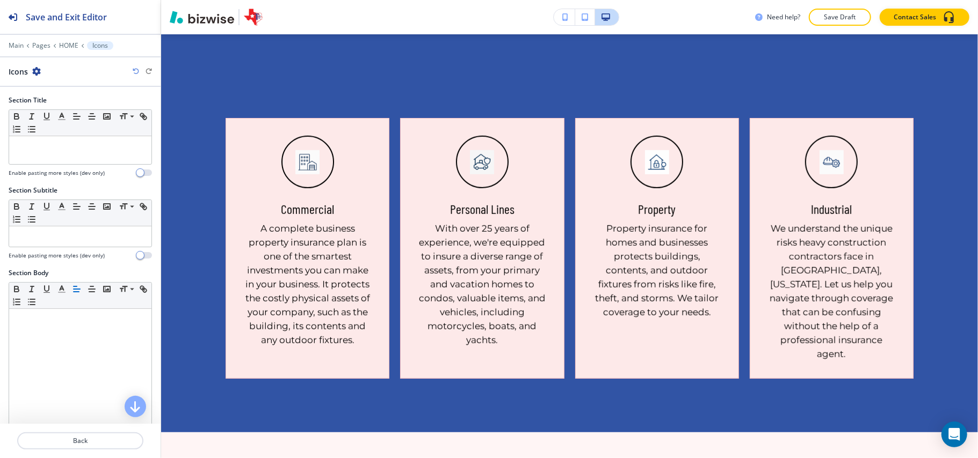
click at [38, 69] on icon "button" at bounding box center [36, 71] width 9 height 9
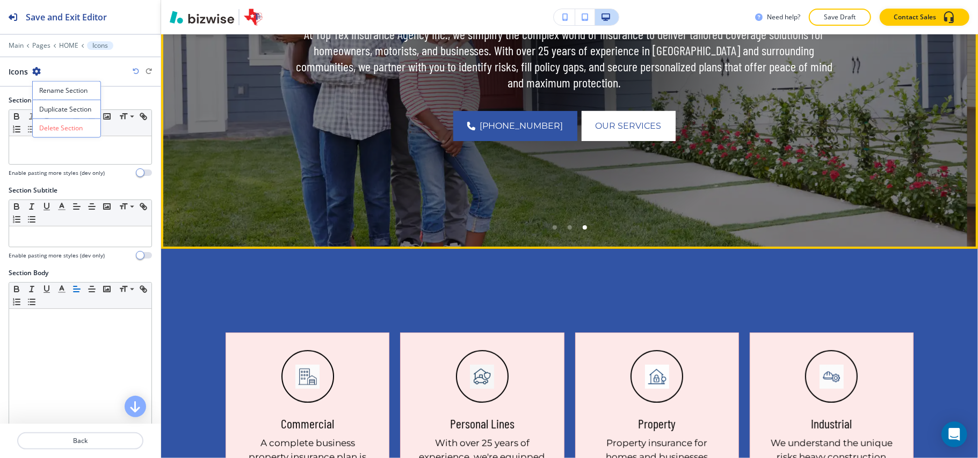
scroll to position [232, 0]
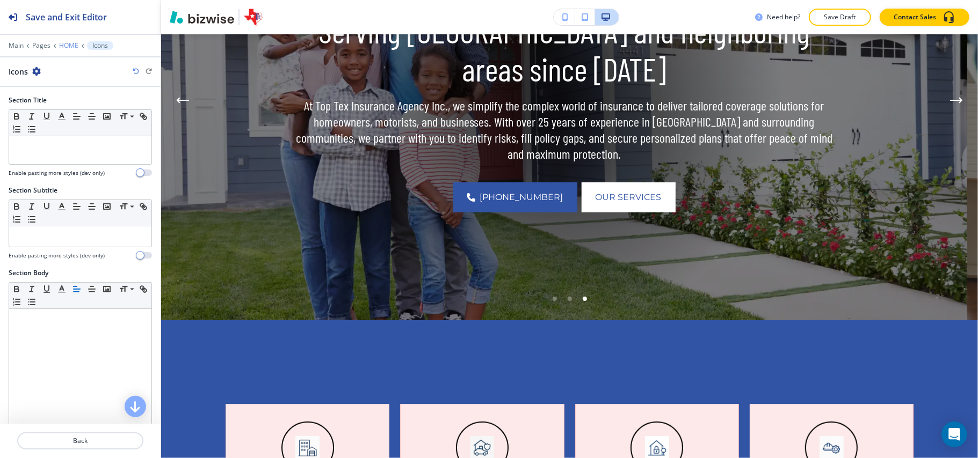
click at [61, 43] on p "HOME" at bounding box center [68, 46] width 19 height 8
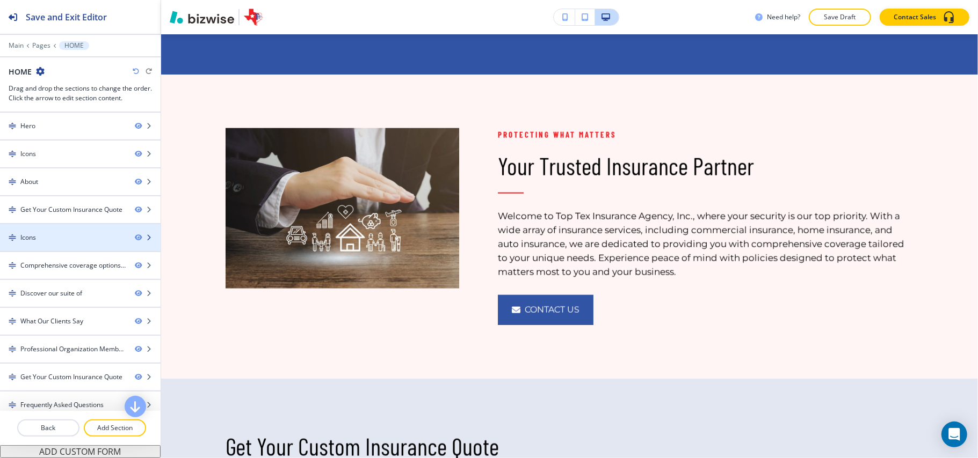
click at [48, 237] on div "Icons" at bounding box center [63, 238] width 126 height 10
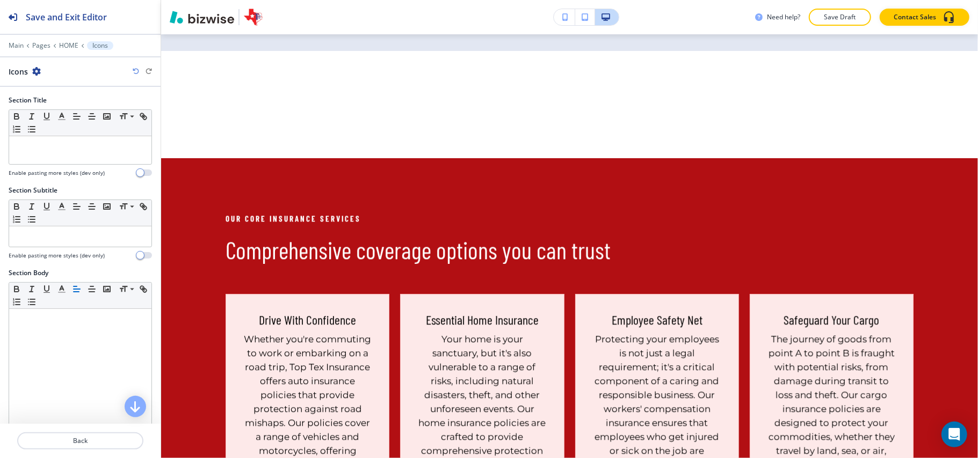
scroll to position [1599, 0]
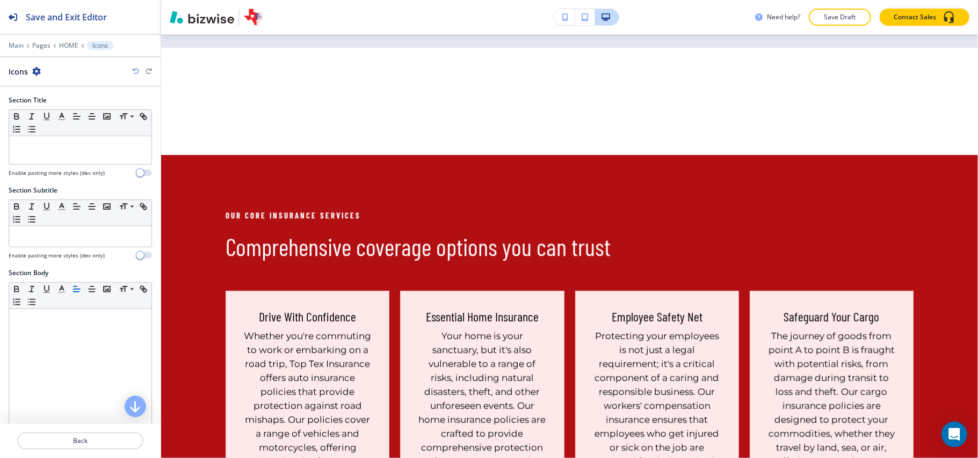
click at [39, 70] on icon "button" at bounding box center [36, 71] width 9 height 9
click at [67, 134] on button "Delete Section" at bounding box center [66, 128] width 69 height 19
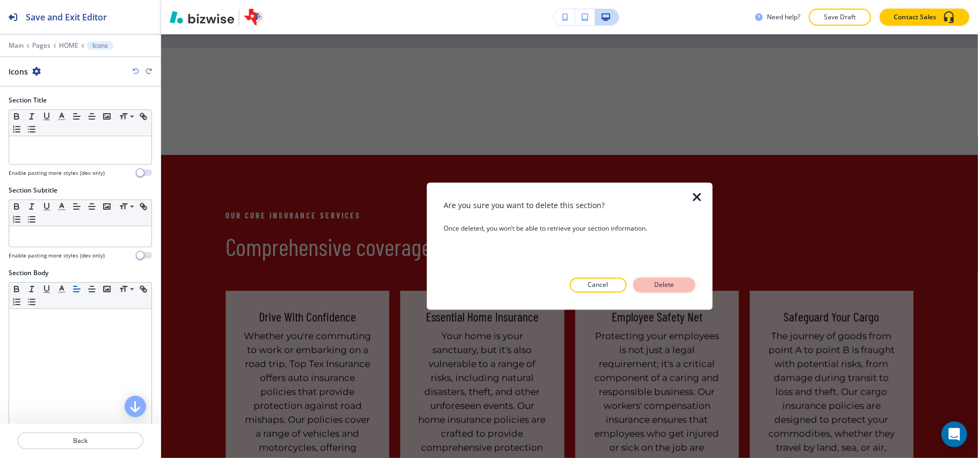
click at [665, 283] on p "Delete" at bounding box center [664, 286] width 26 height 10
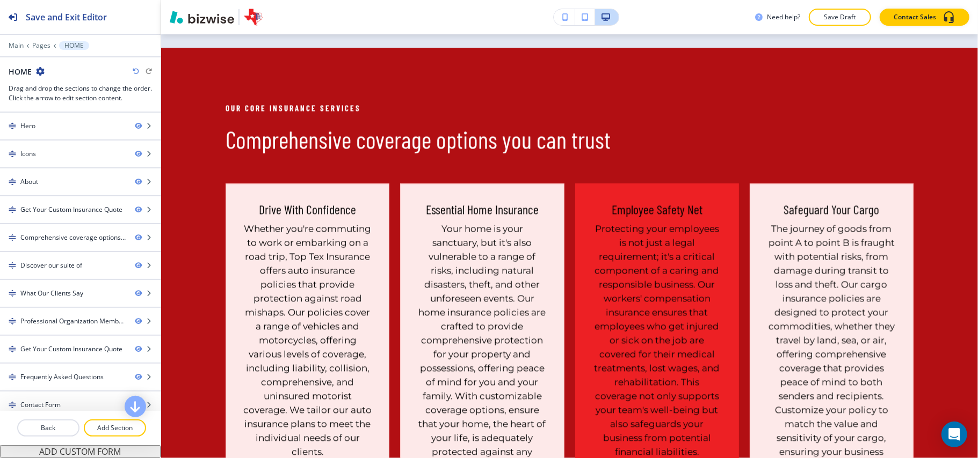
scroll to position [1491, 0]
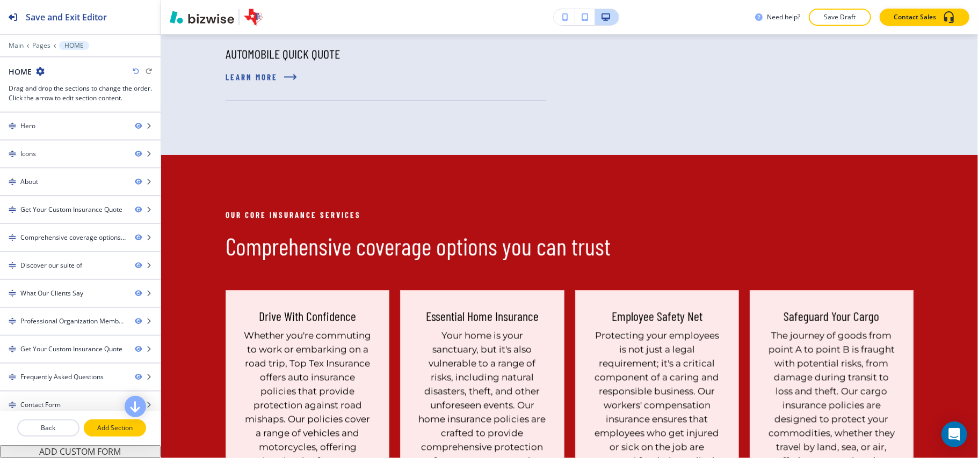
click at [111, 426] on p "Add Section" at bounding box center [115, 429] width 60 height 10
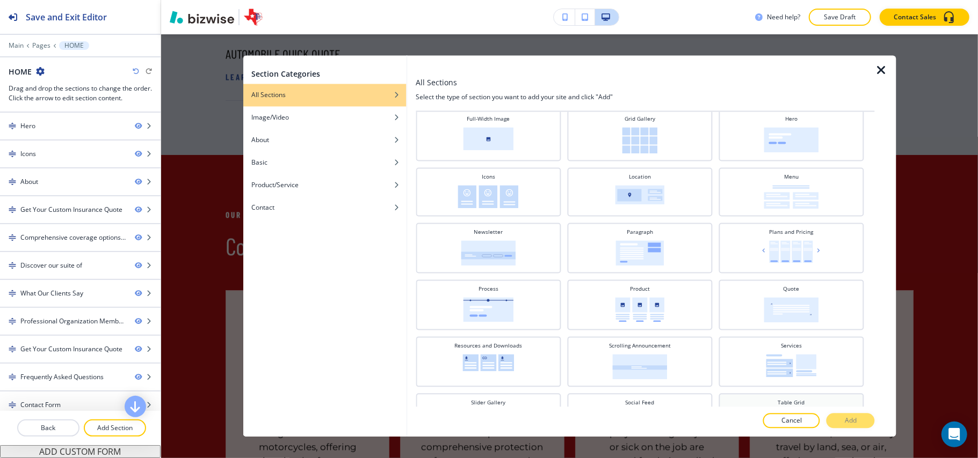
scroll to position [189, 0]
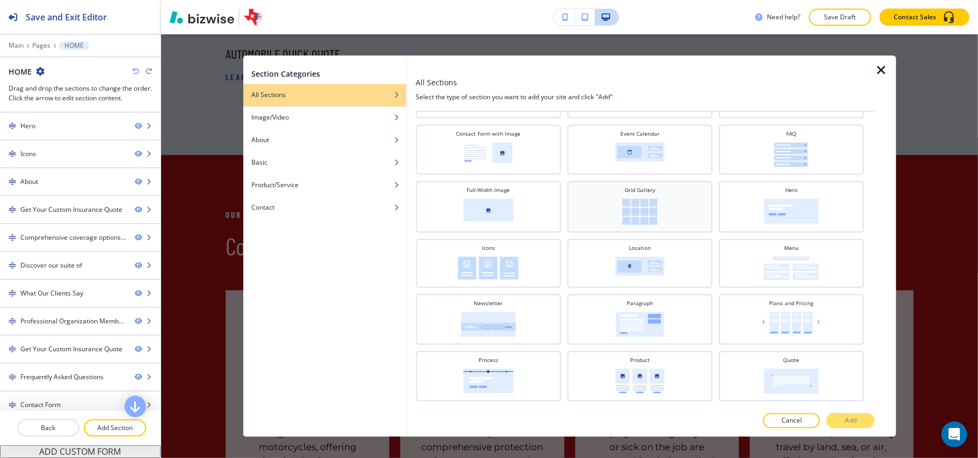
click at [640, 209] on img at bounding box center [639, 212] width 35 height 26
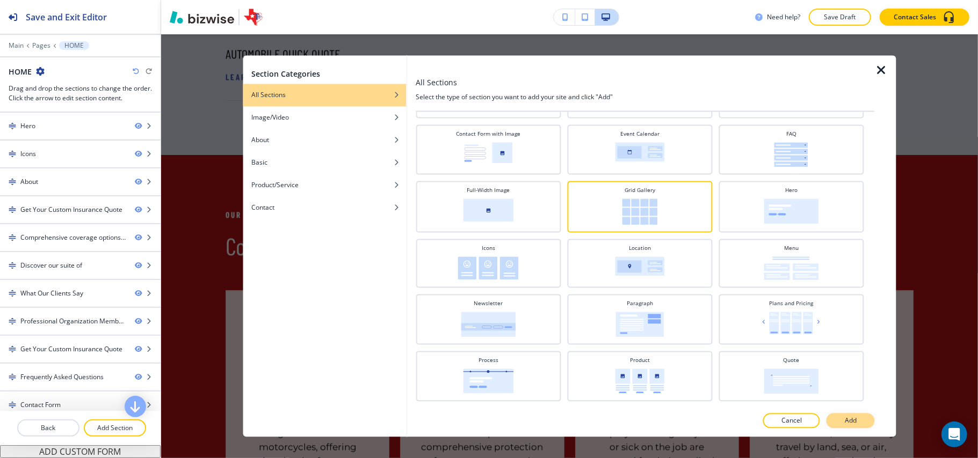
click at [858, 421] on button "Add" at bounding box center [850, 421] width 48 height 15
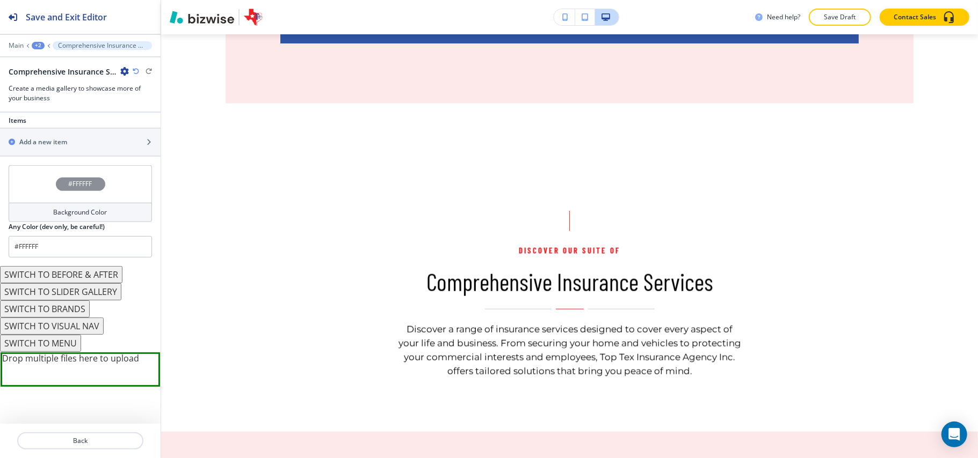
scroll to position [358, 0]
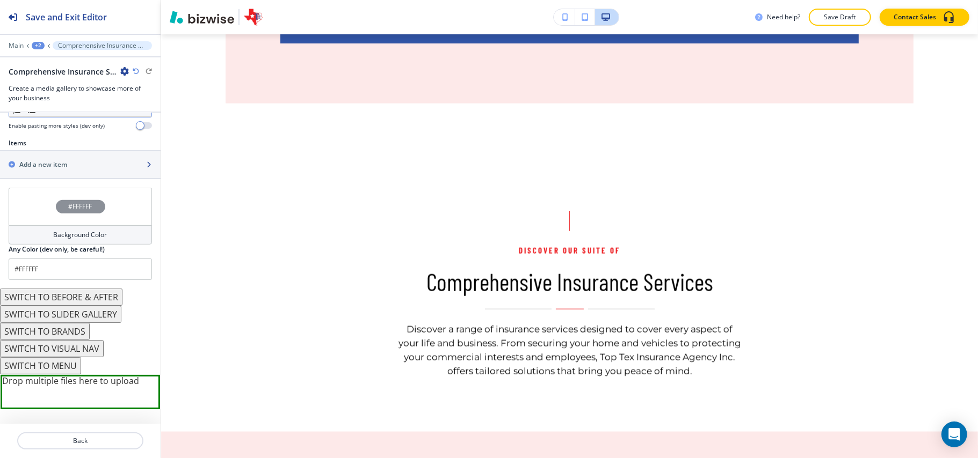
click at [47, 160] on div "button" at bounding box center [80, 155] width 161 height 9
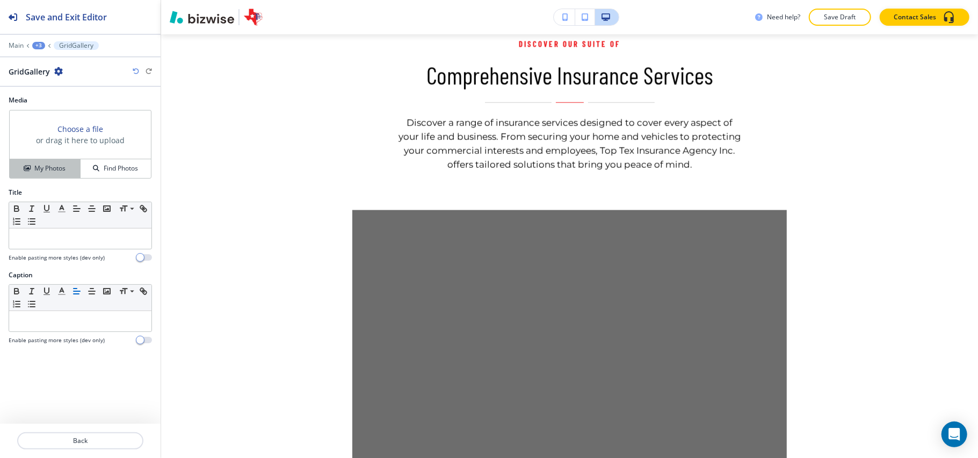
scroll to position [7087, 0]
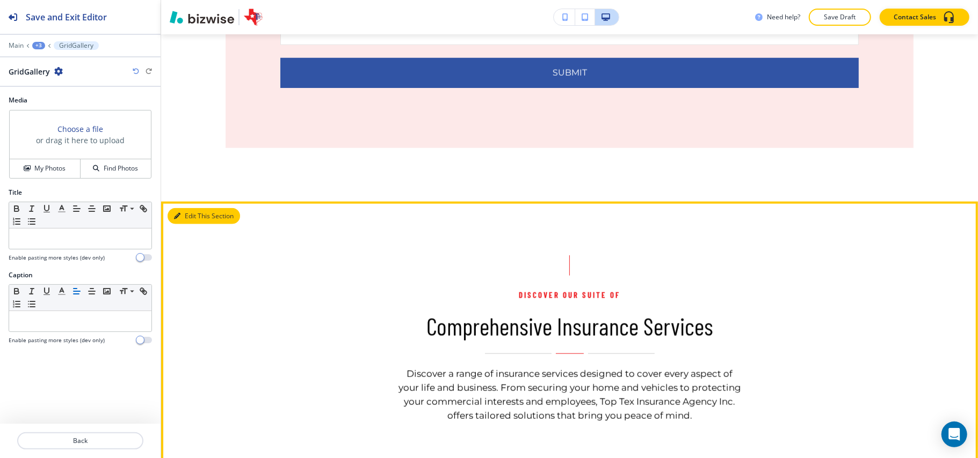
click at [196, 208] on button "Edit This Section" at bounding box center [204, 216] width 72 height 16
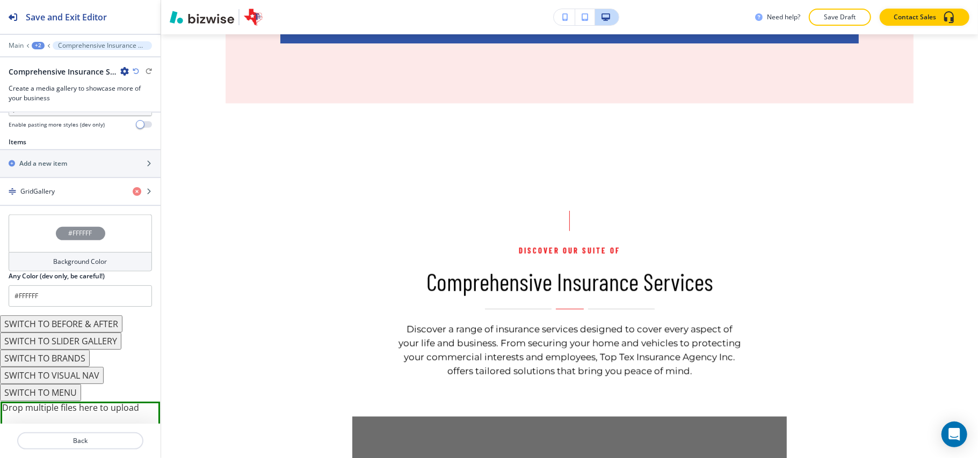
scroll to position [358, 0]
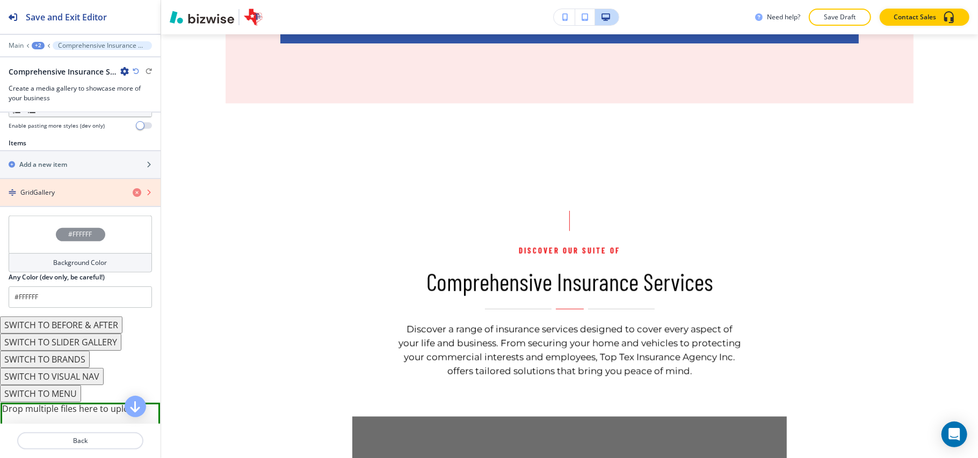
click at [133, 195] on icon "button" at bounding box center [137, 192] width 9 height 9
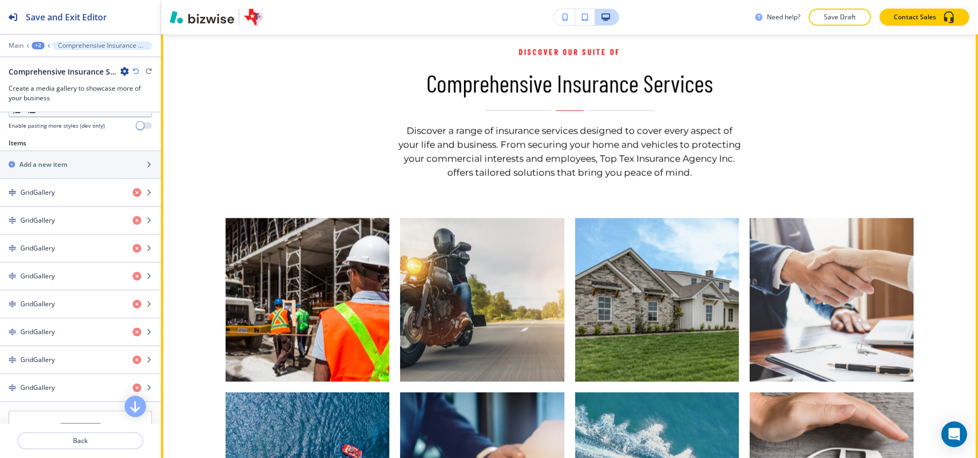
scroll to position [6988, 0]
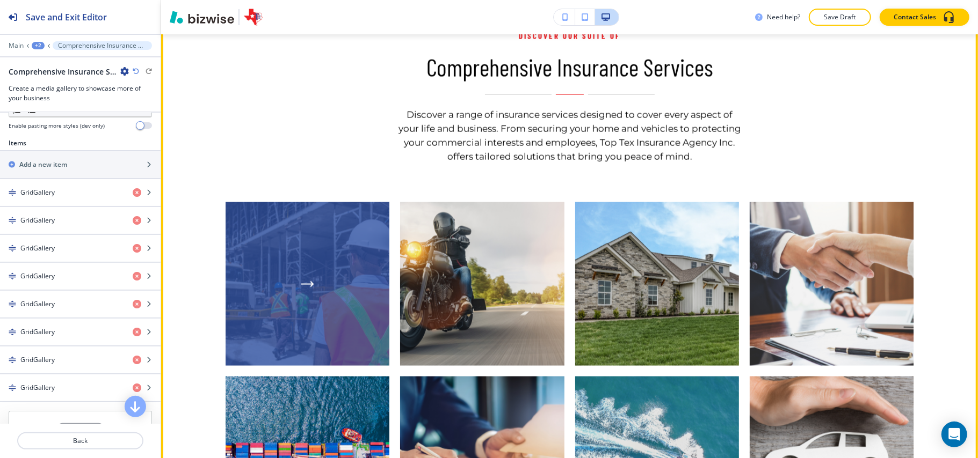
click at [303, 202] on div "button" at bounding box center [307, 284] width 164 height 164
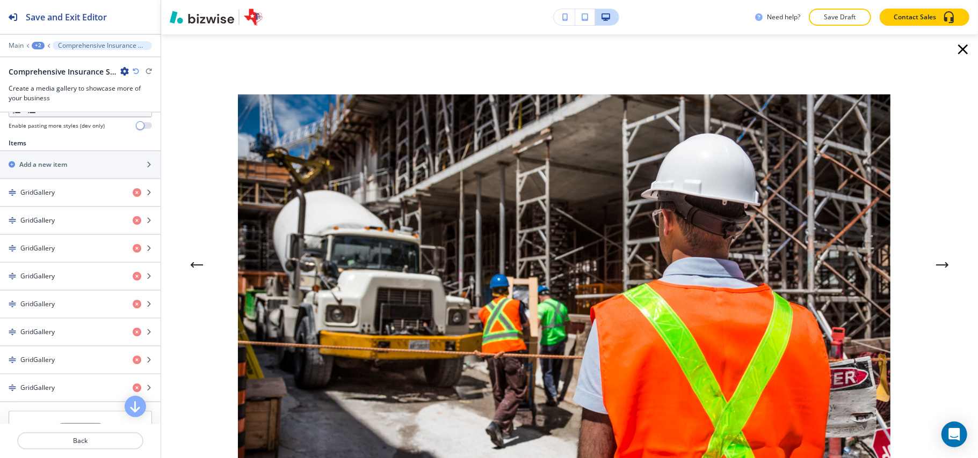
click at [954, 46] on icon "button" at bounding box center [962, 49] width 17 height 17
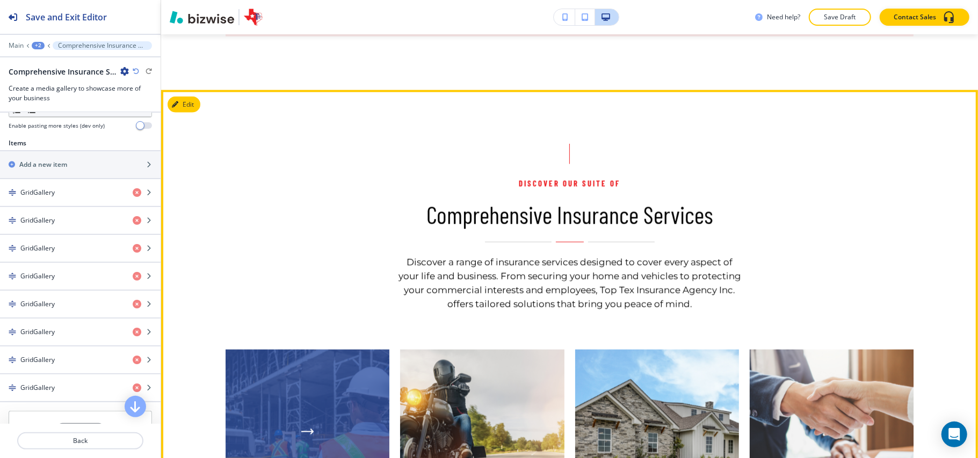
scroll to position [6773, 0]
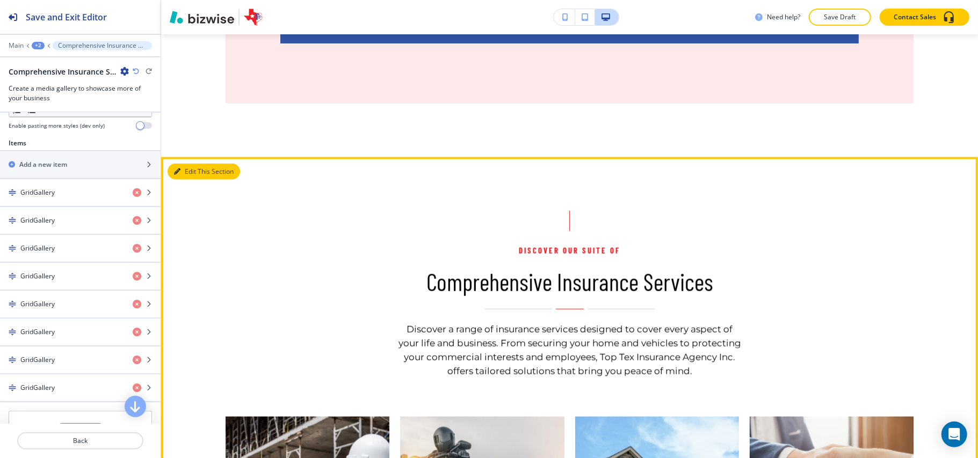
click at [179, 169] on icon "button" at bounding box center [177, 172] width 6 height 6
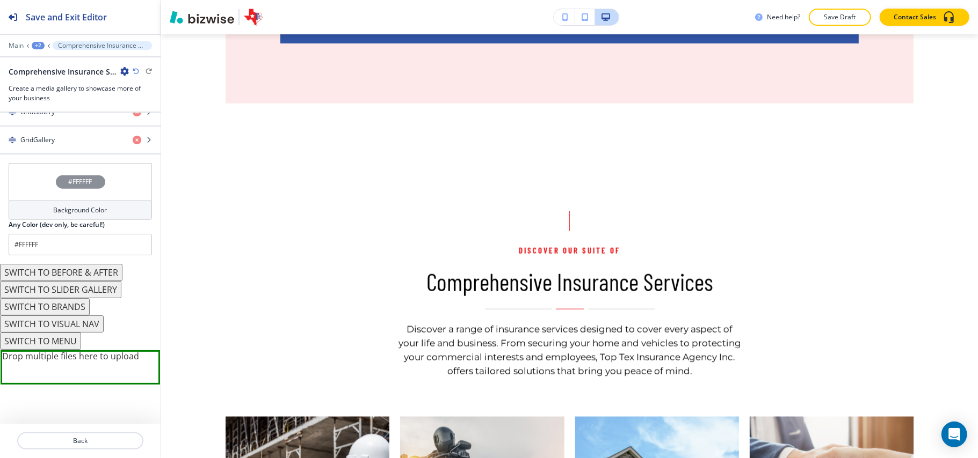
scroll to position [659, 0]
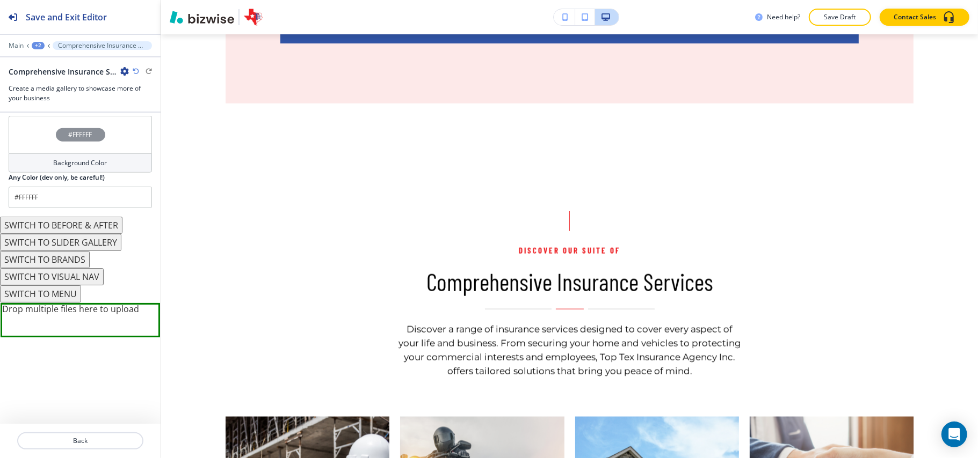
click at [65, 257] on button "SWITCH TO BRANDS" at bounding box center [45, 259] width 90 height 17
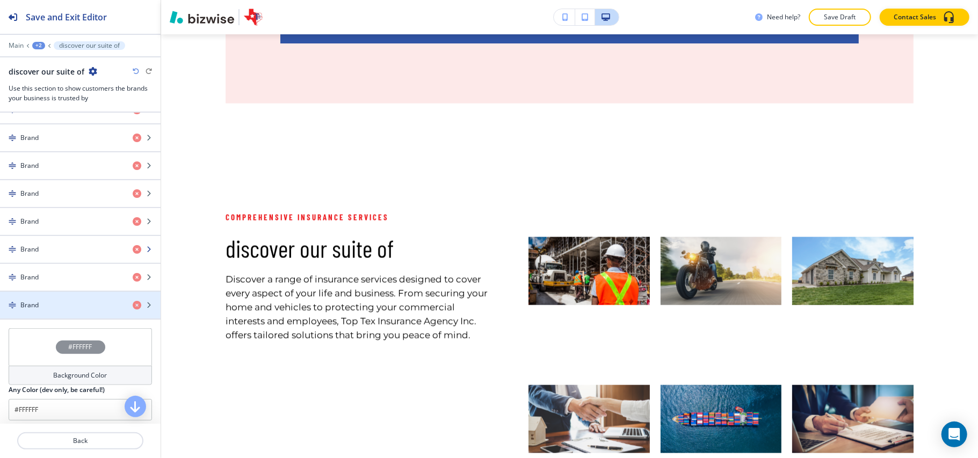
scroll to position [501, 0]
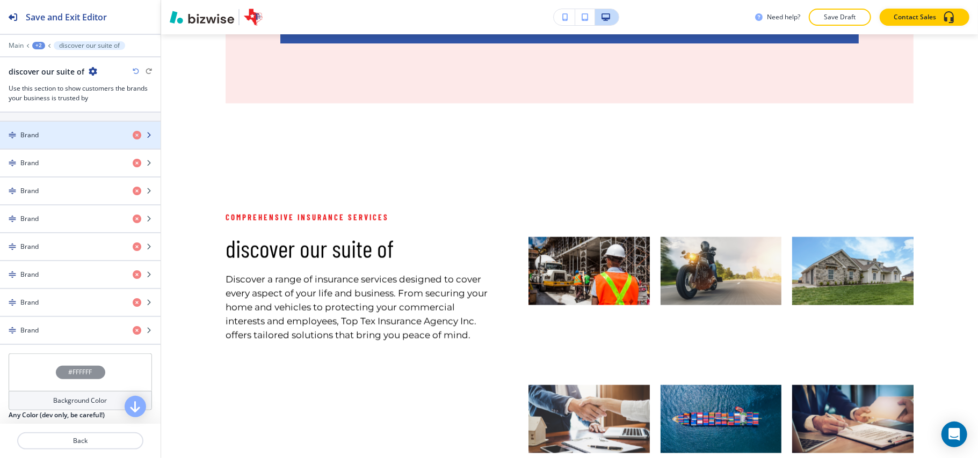
click at [60, 140] on div "Brand" at bounding box center [62, 135] width 124 height 10
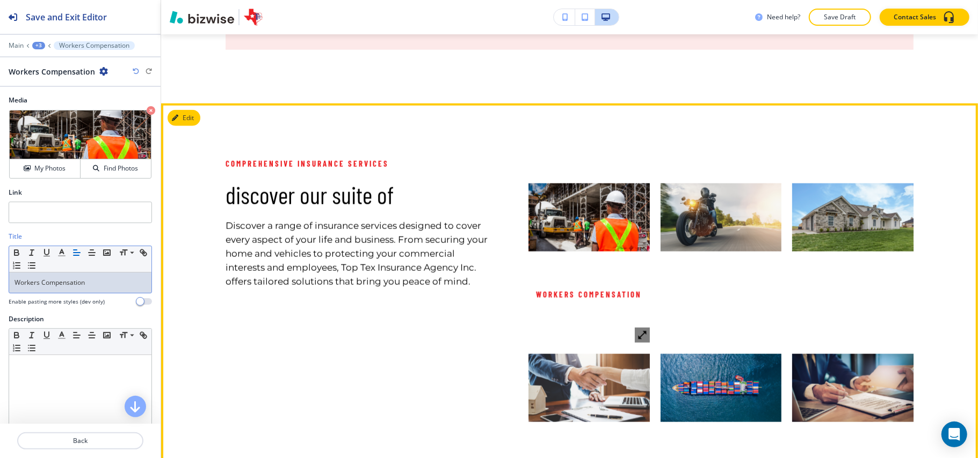
scroll to position [6755, 0]
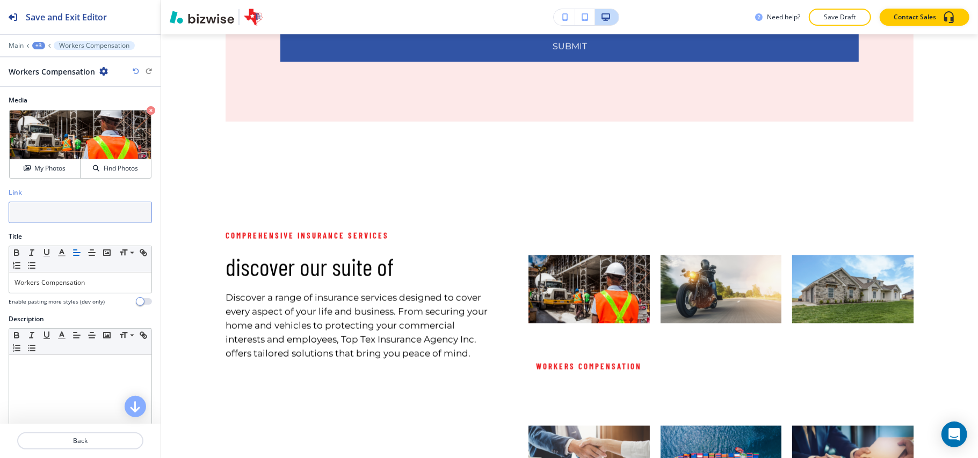
click at [55, 215] on input "text" at bounding box center [80, 212] width 143 height 21
click at [34, 127] on p "Crop" at bounding box center [38, 124] width 14 height 10
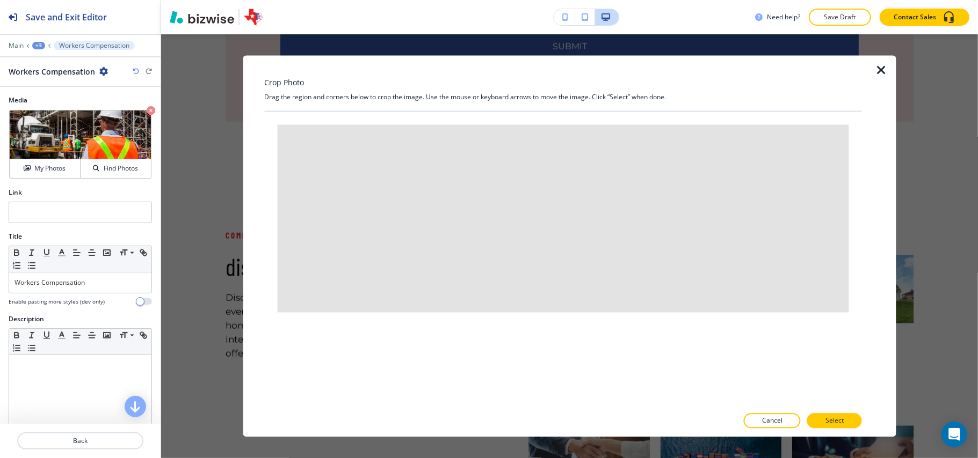
click at [879, 65] on icon "button" at bounding box center [881, 70] width 13 height 13
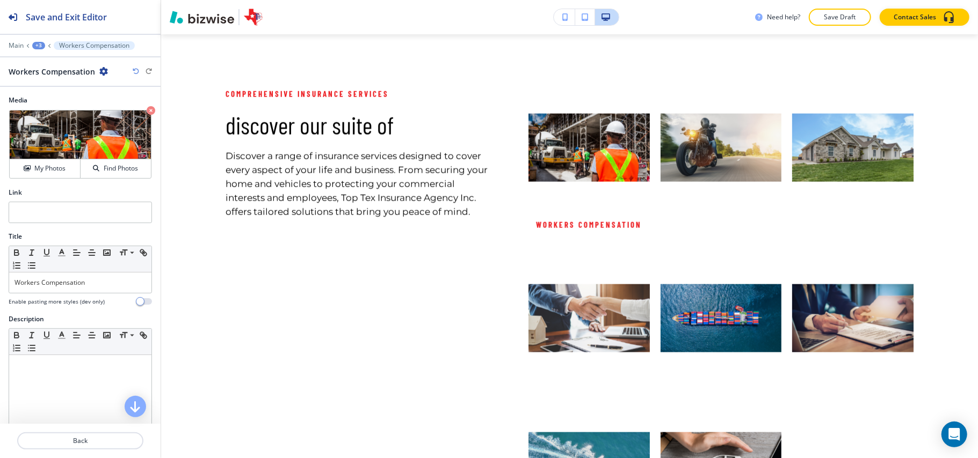
scroll to position [6898, 0]
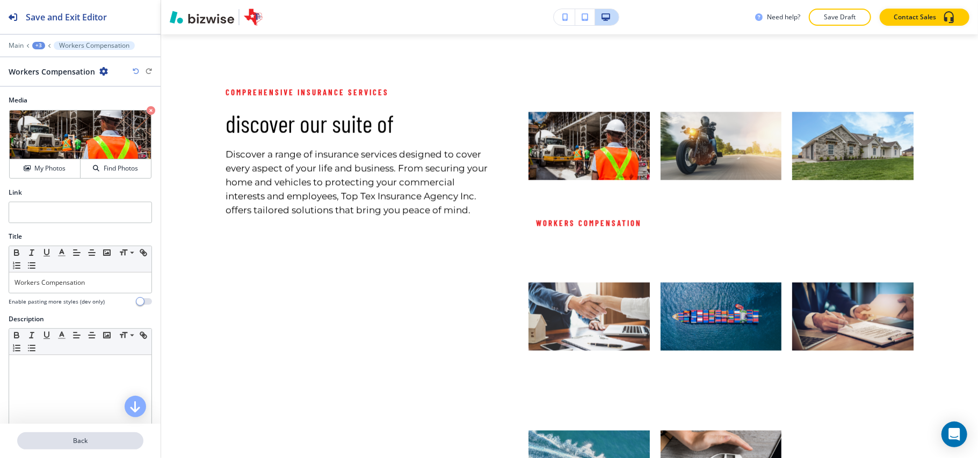
click at [85, 442] on p "Back" at bounding box center [80, 441] width 124 height 10
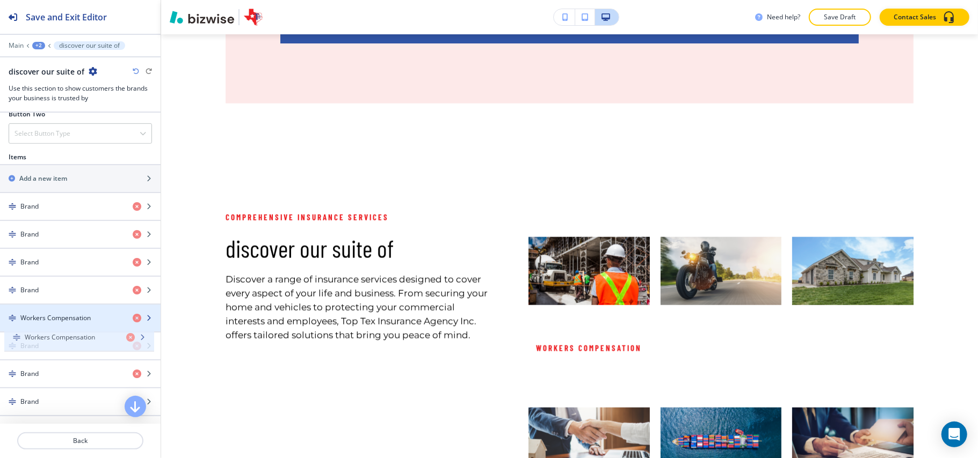
scroll to position [572, 0]
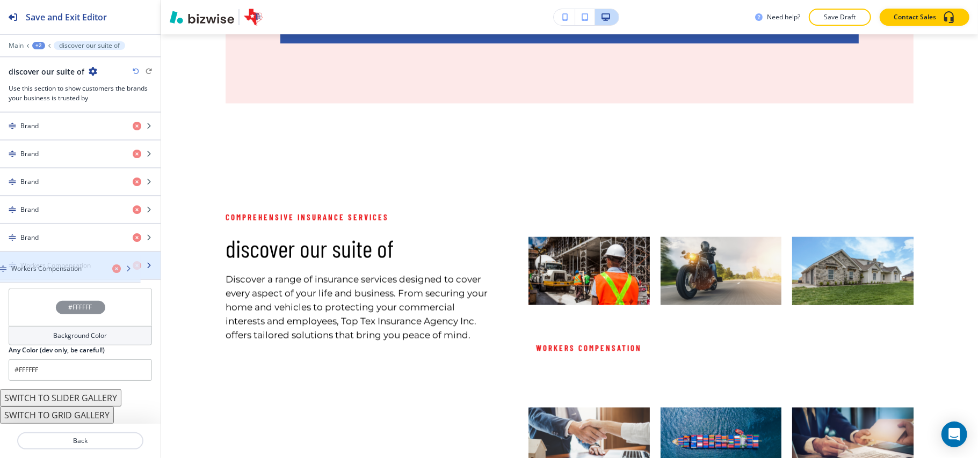
drag, startPoint x: 65, startPoint y: 205, endPoint x: 56, endPoint y: 263, distance: 58.7
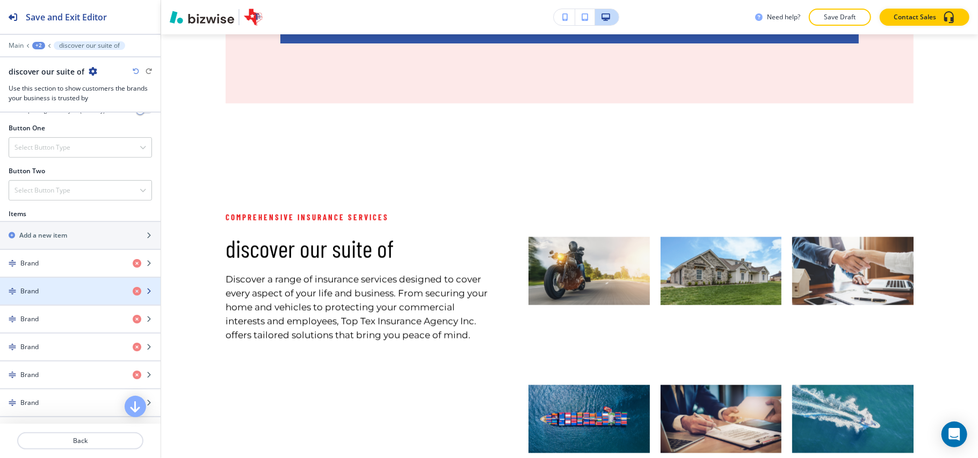
scroll to position [358, 0]
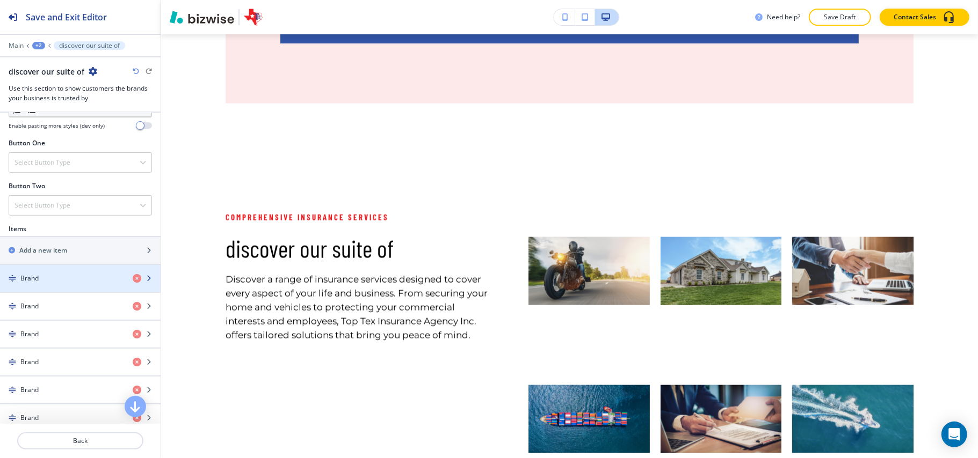
click at [41, 289] on div "button" at bounding box center [80, 287] width 161 height 9
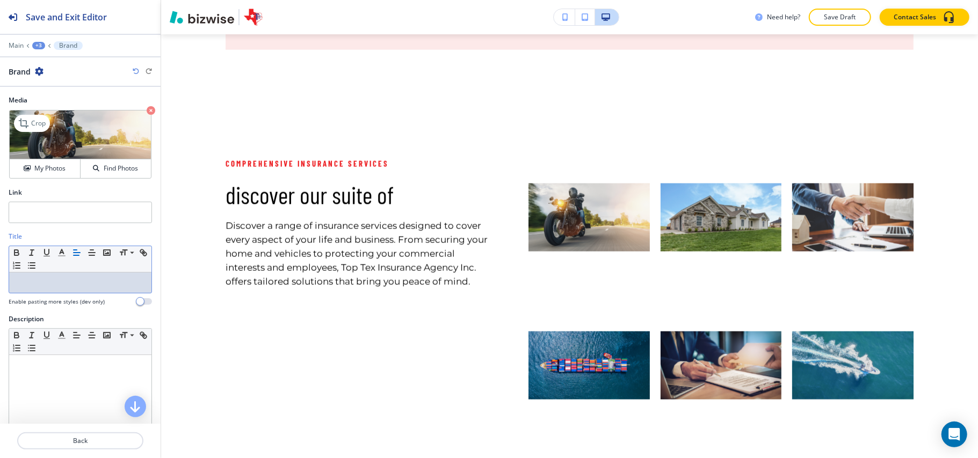
scroll to position [0, 0]
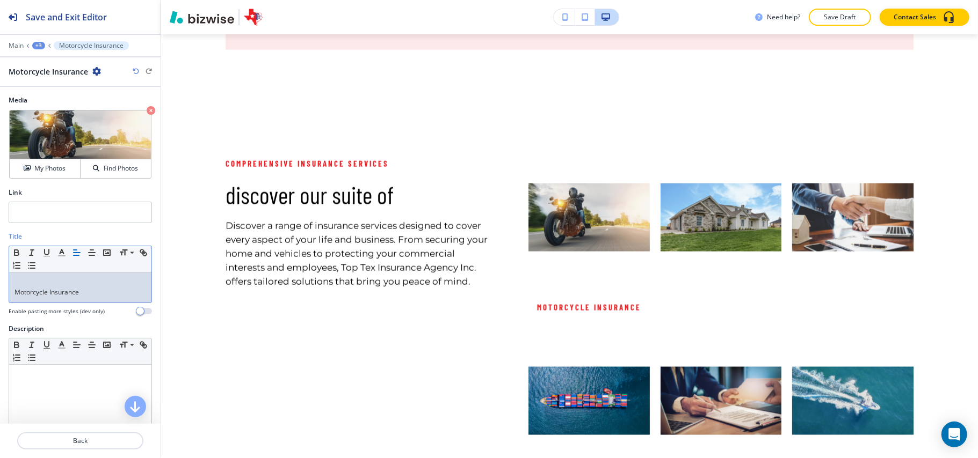
click at [16, 295] on p "Motorcycle Insurance" at bounding box center [80, 293] width 132 height 10
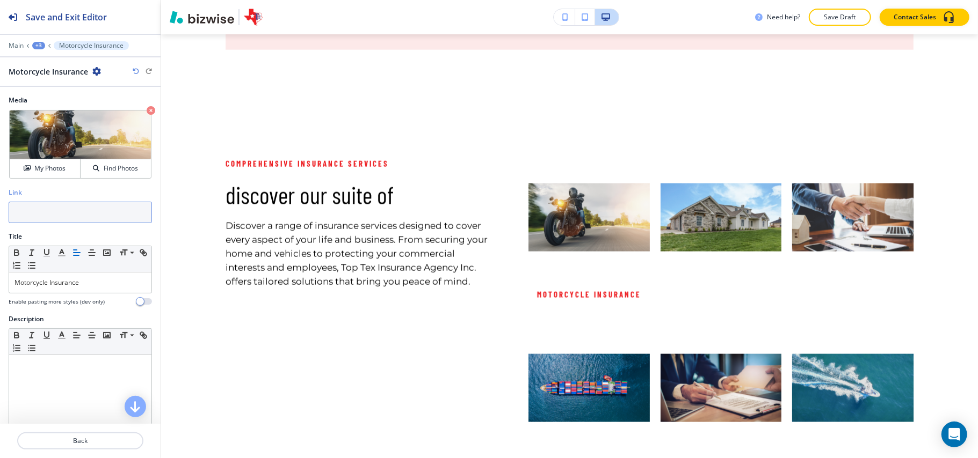
click at [39, 215] on input "text" at bounding box center [80, 212] width 143 height 21
paste input "Motorcycle Insurance"
type input "Motorcycle Insurance"
drag, startPoint x: 90, startPoint y: 213, endPoint x: 0, endPoint y: 199, distance: 91.3
click at [0, 199] on div "Link Motorcycle Insurance" at bounding box center [80, 210] width 161 height 44
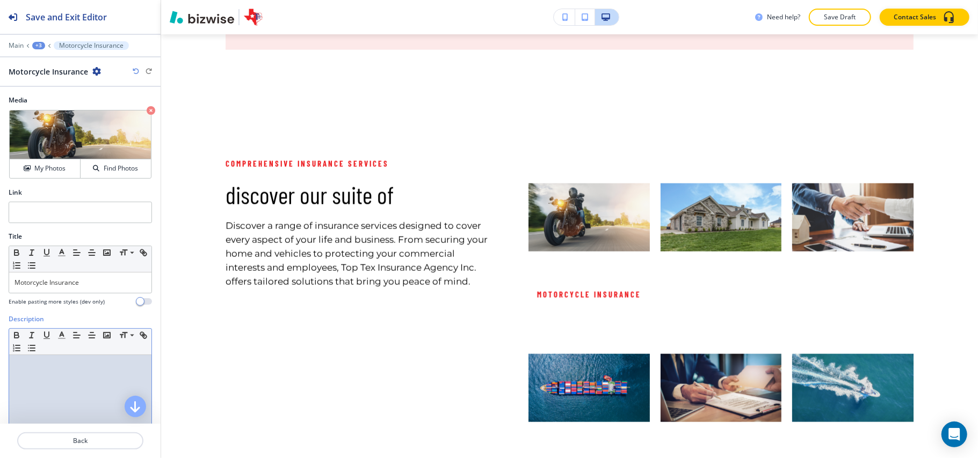
click at [54, 409] on div at bounding box center [80, 425] width 142 height 140
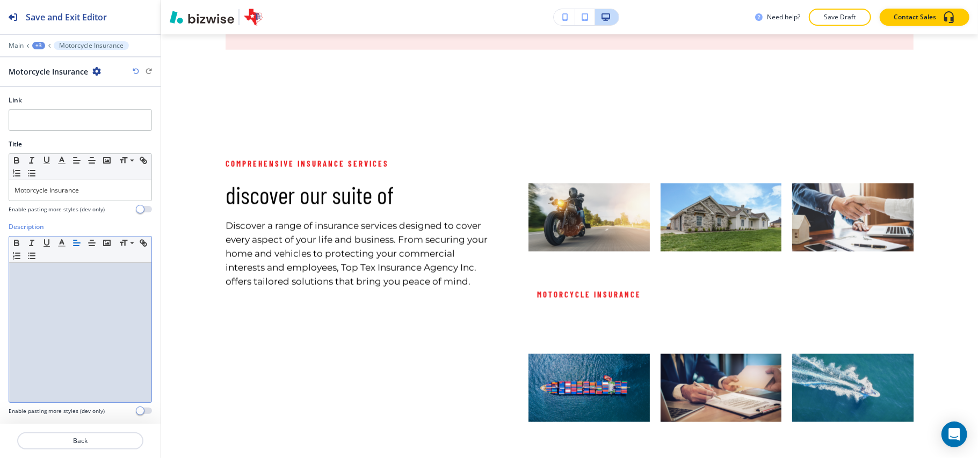
click at [48, 353] on div at bounding box center [80, 333] width 142 height 140
drag, startPoint x: 61, startPoint y: 307, endPoint x: 0, endPoint y: 259, distance: 78.0
click at [0, 259] on div "Description Small Normal Large Huge Enable pasting more styles (dev only)" at bounding box center [80, 323] width 161 height 202
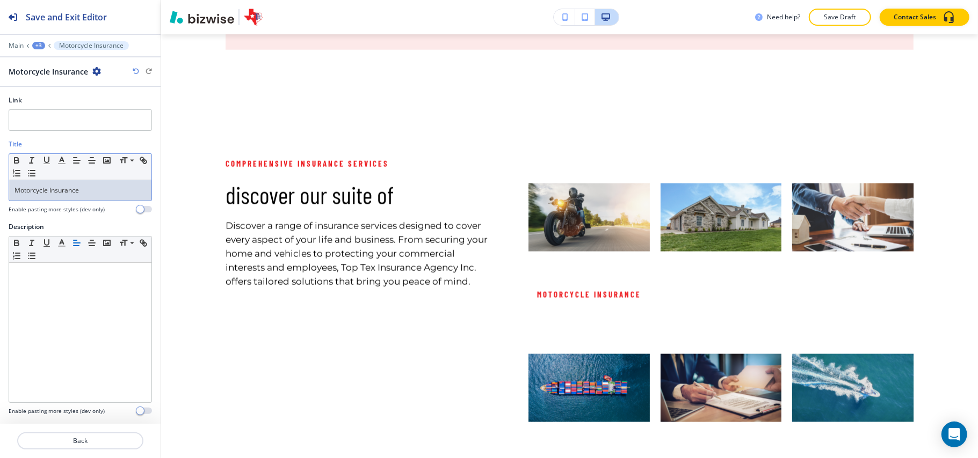
click at [128, 187] on p "Motorcycle Insurance" at bounding box center [80, 191] width 132 height 10
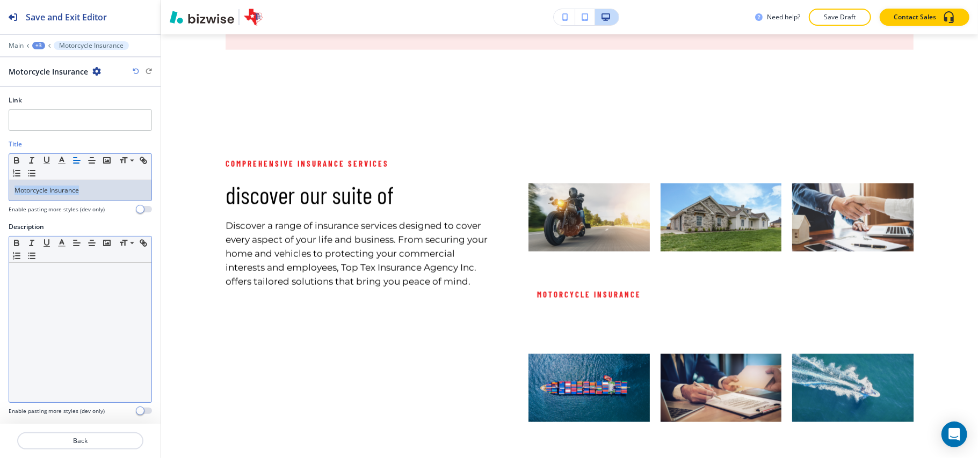
copy p "Motorcycle Insurance"
click at [46, 314] on div at bounding box center [80, 333] width 142 height 140
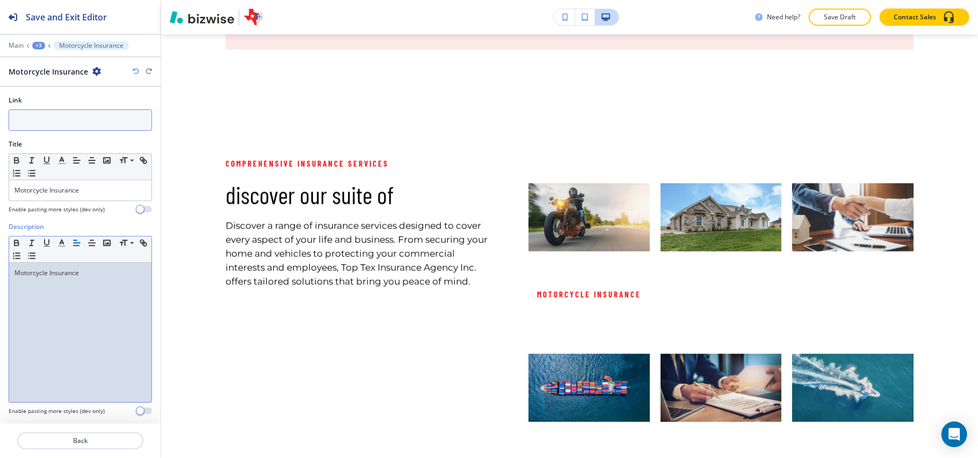
click at [55, 118] on input "text" at bounding box center [80, 120] width 143 height 21
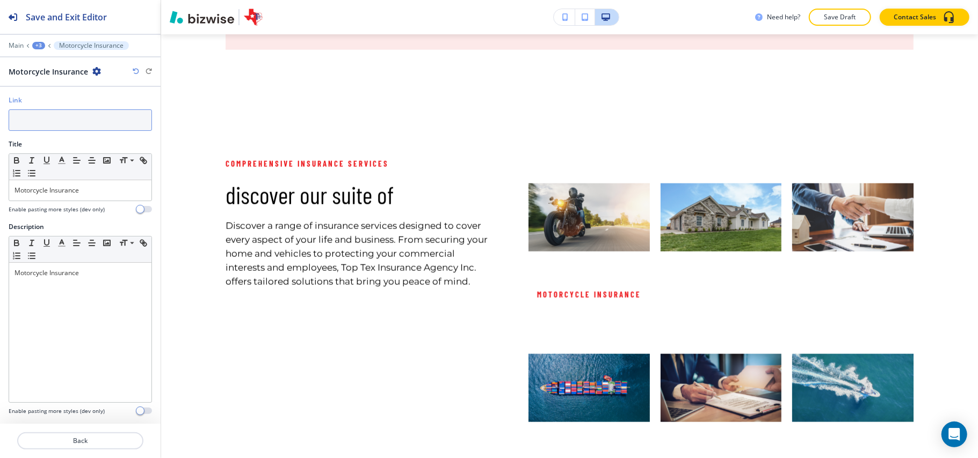
paste input "Motorcycle Insurance"
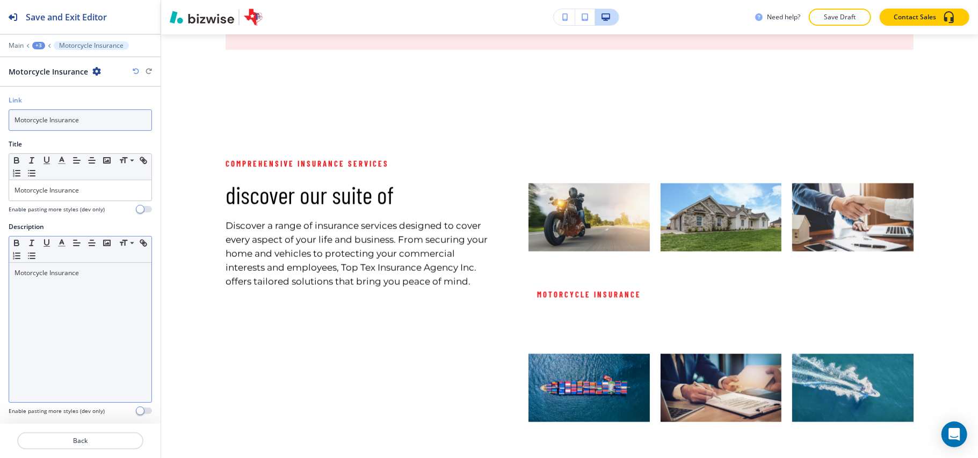
type input "Motorcycle Insurance"
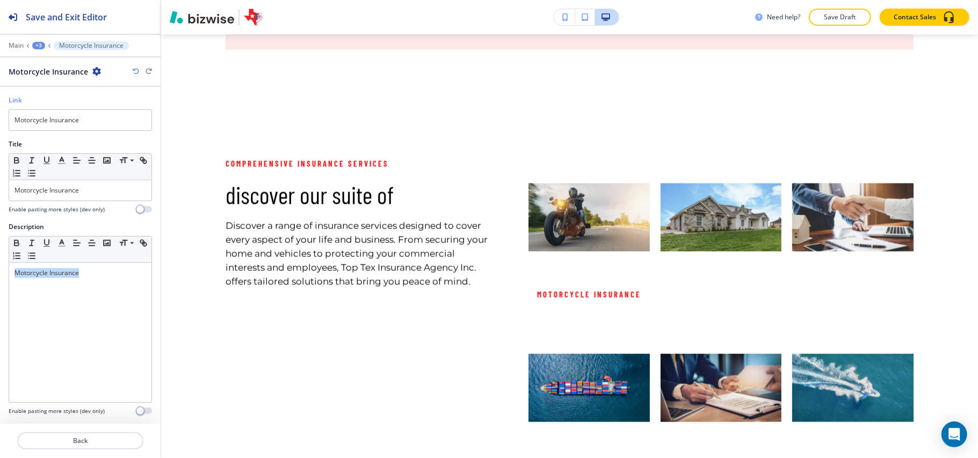
drag, startPoint x: 120, startPoint y: 274, endPoint x: 0, endPoint y: 245, distance: 123.6
click at [0, 245] on div "Description Small Normal Large Huge Motorcycle Insurance Enable pasting more st…" at bounding box center [80, 323] width 161 height 202
drag, startPoint x: 112, startPoint y: 119, endPoint x: 0, endPoint y: 117, distance: 111.7
click at [0, 117] on div "Link Motorcycle Insurance" at bounding box center [80, 118] width 161 height 44
click at [75, 451] on div at bounding box center [80, 454] width 161 height 9
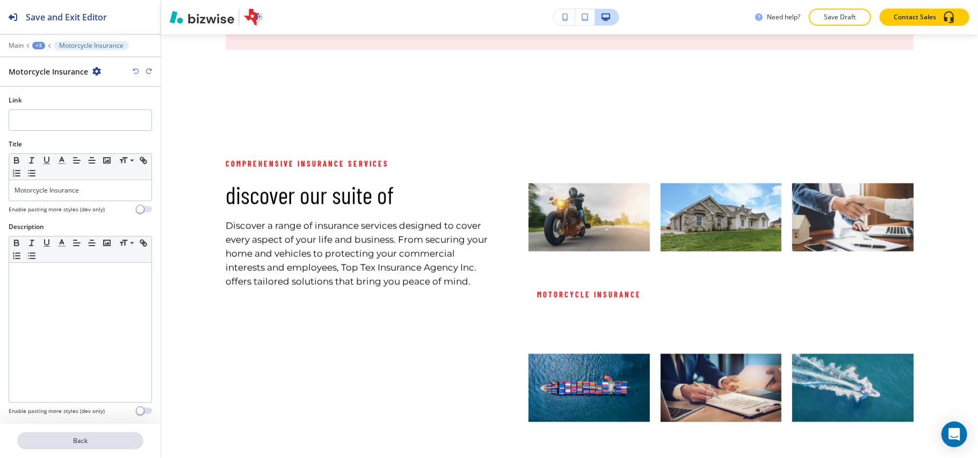
click at [75, 445] on p "Back" at bounding box center [80, 441] width 124 height 10
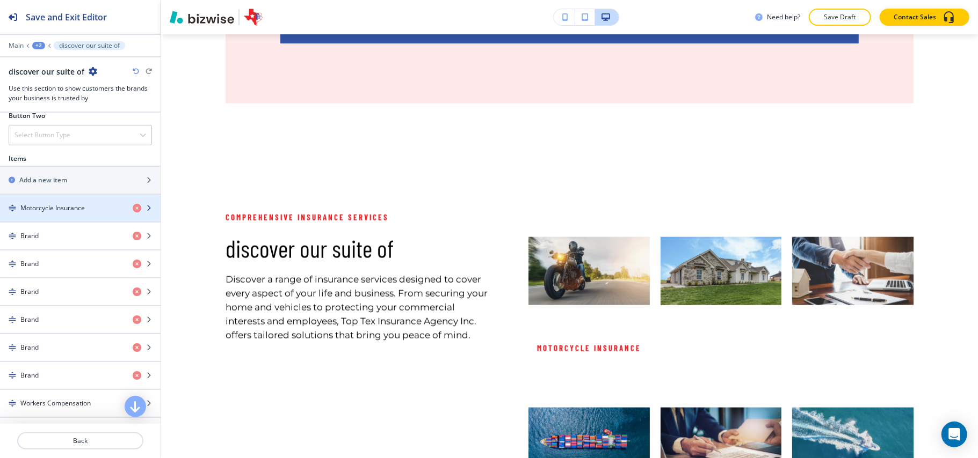
scroll to position [430, 0]
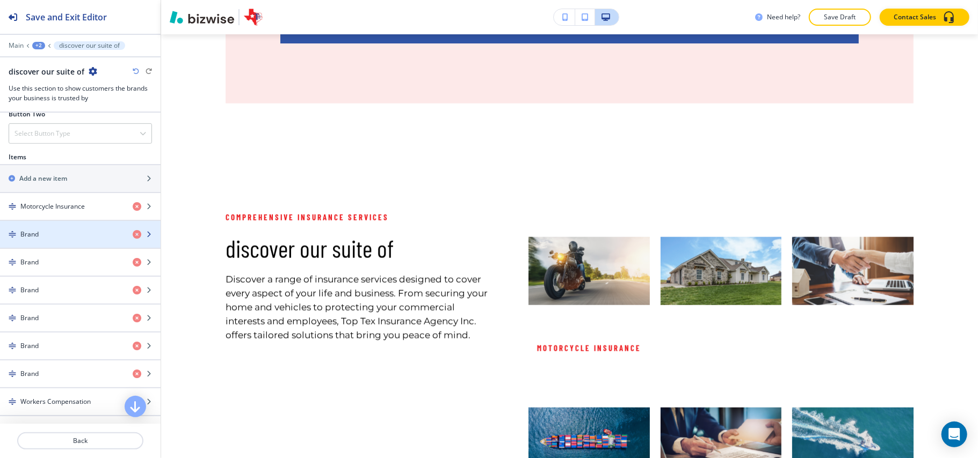
click at [54, 239] on div "Brand" at bounding box center [62, 235] width 124 height 10
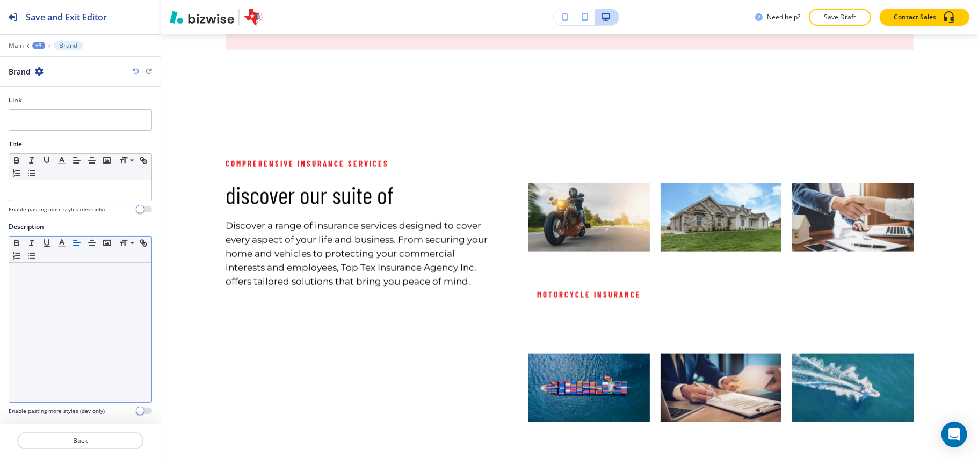
scroll to position [0, 0]
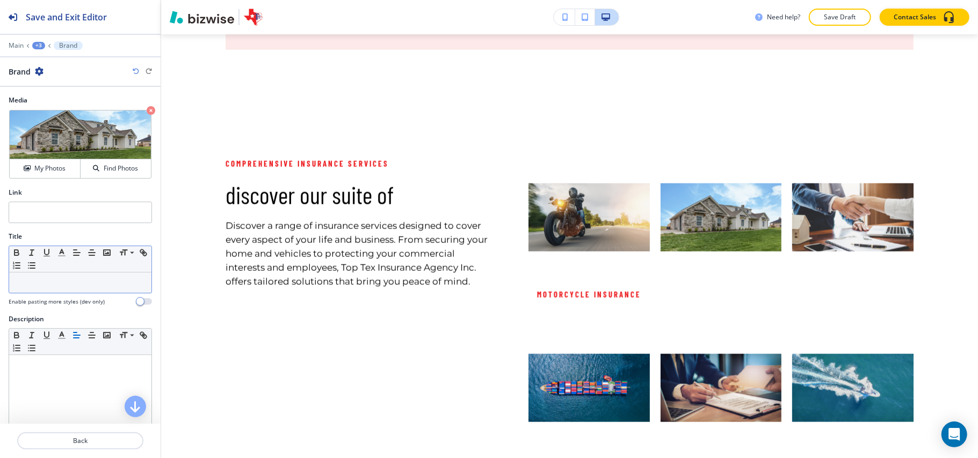
click at [46, 286] on p at bounding box center [80, 283] width 132 height 10
click at [71, 436] on button "Back" at bounding box center [80, 441] width 126 height 17
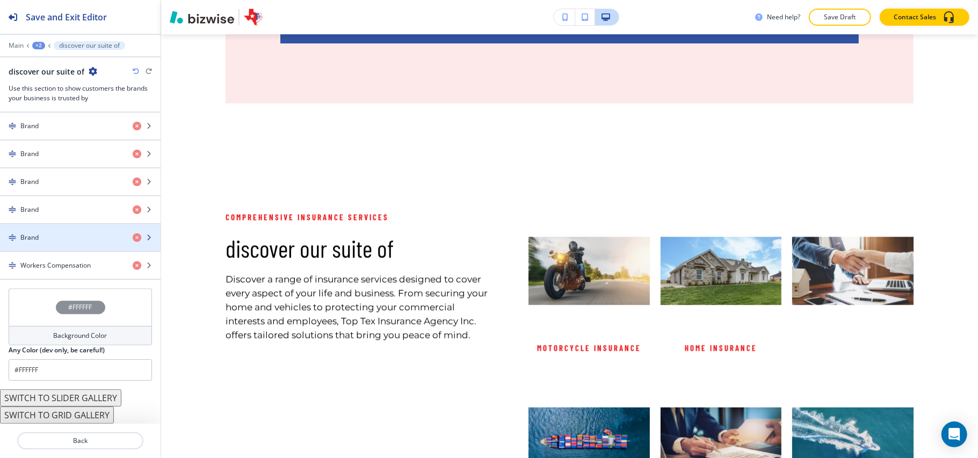
scroll to position [501, 0]
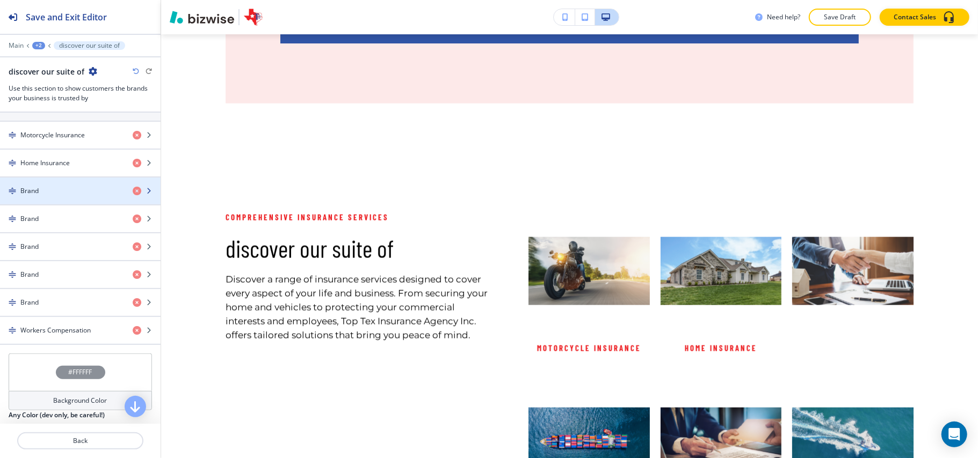
click at [68, 202] on div "button" at bounding box center [80, 200] width 161 height 9
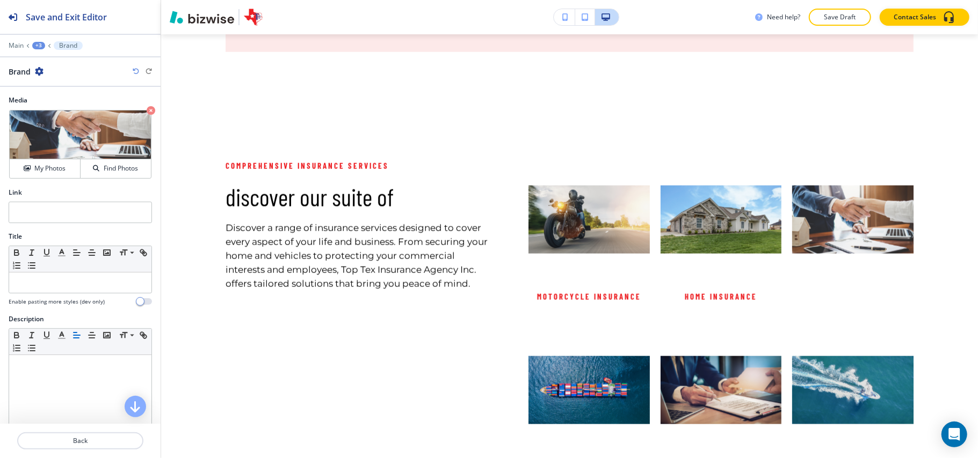
scroll to position [6827, 0]
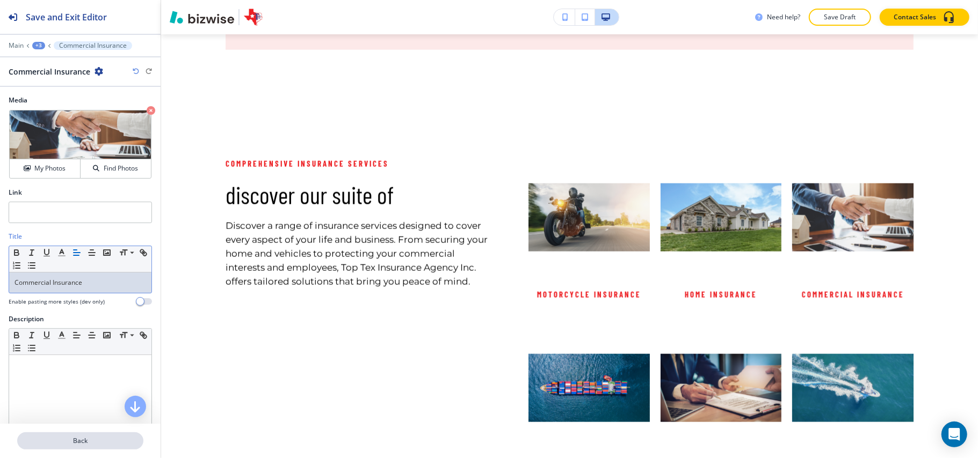
click at [89, 439] on p "Back" at bounding box center [80, 441] width 124 height 10
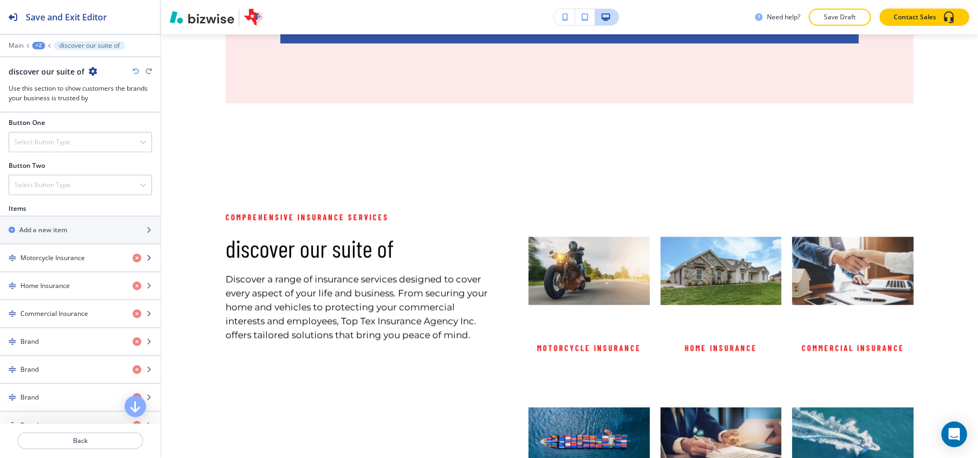
scroll to position [501, 0]
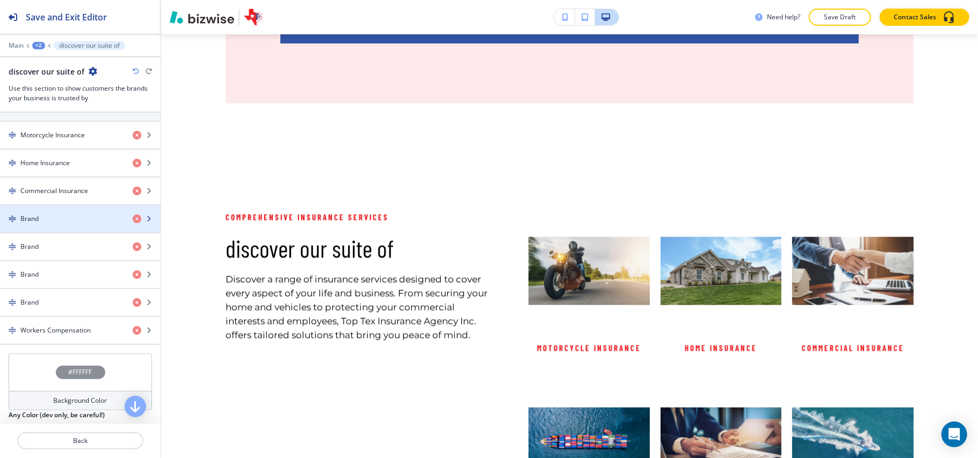
click at [52, 230] on div "button" at bounding box center [80, 228] width 161 height 9
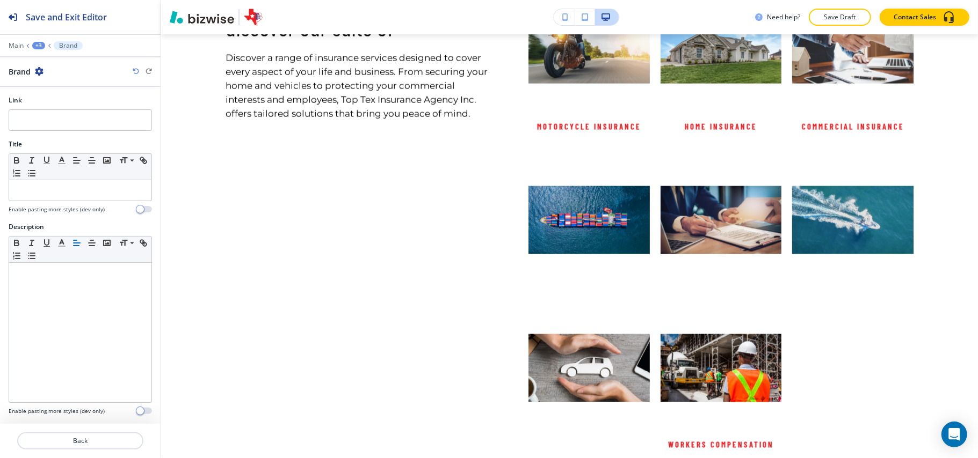
scroll to position [0, 0]
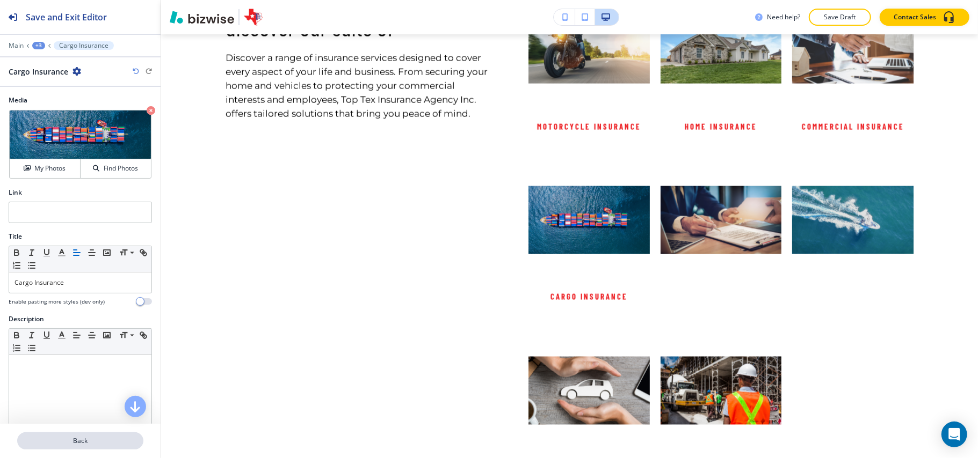
click at [78, 445] on p "Back" at bounding box center [80, 441] width 124 height 10
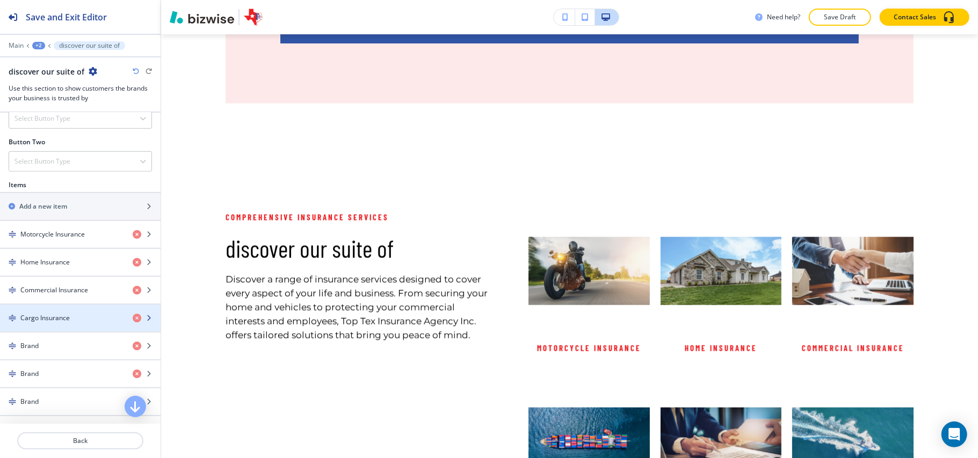
scroll to position [501, 0]
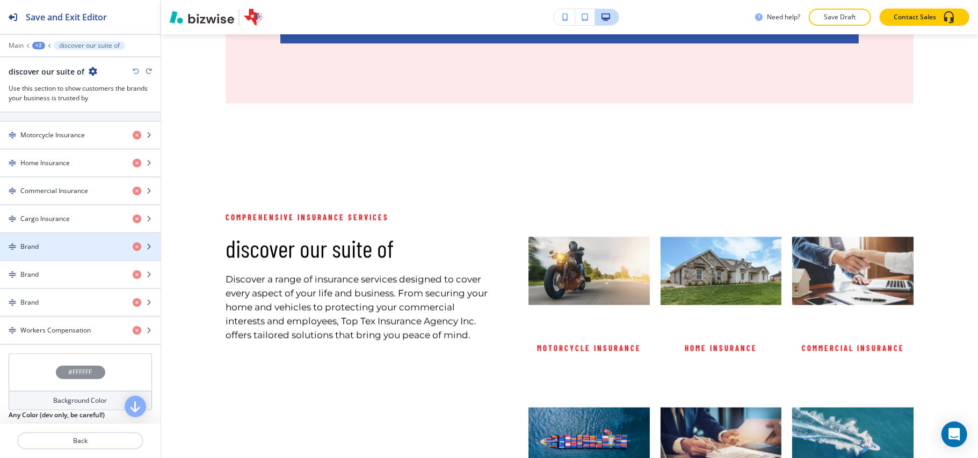
click at [35, 252] on h4 "Brand" at bounding box center [29, 247] width 18 height 10
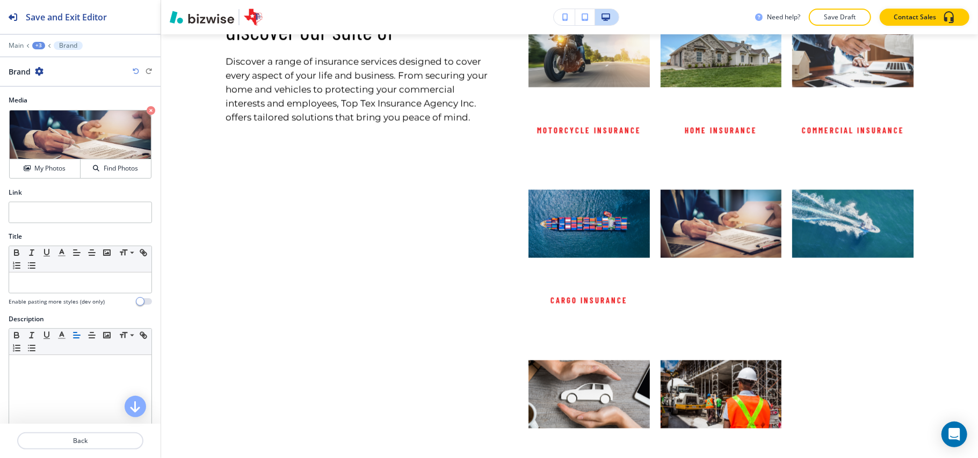
scroll to position [6995, 0]
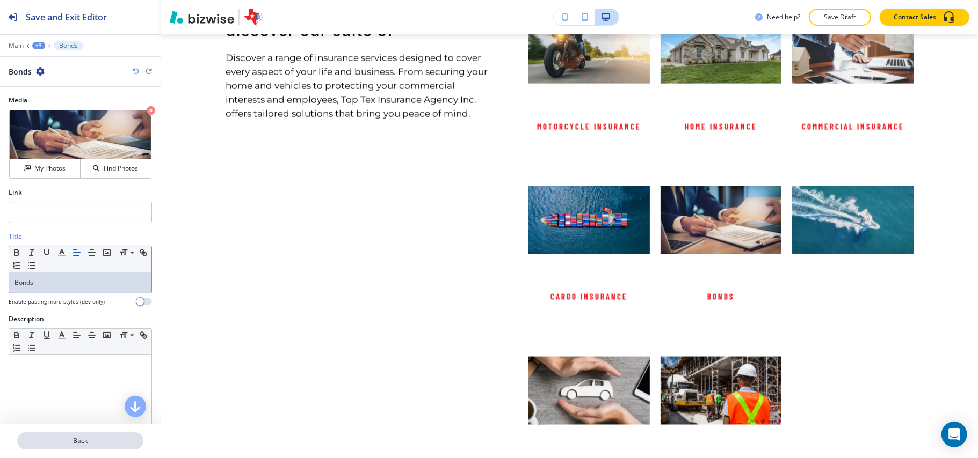
click at [70, 443] on p "Back" at bounding box center [80, 441] width 124 height 10
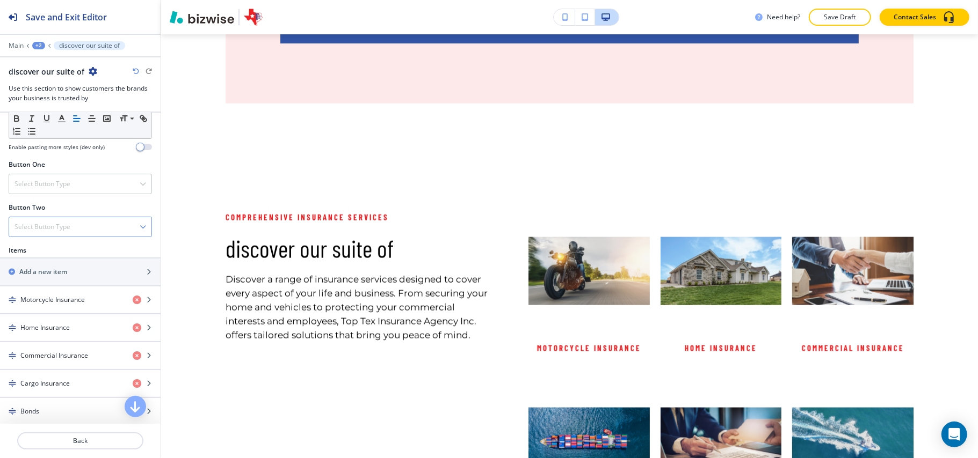
scroll to position [501, 0]
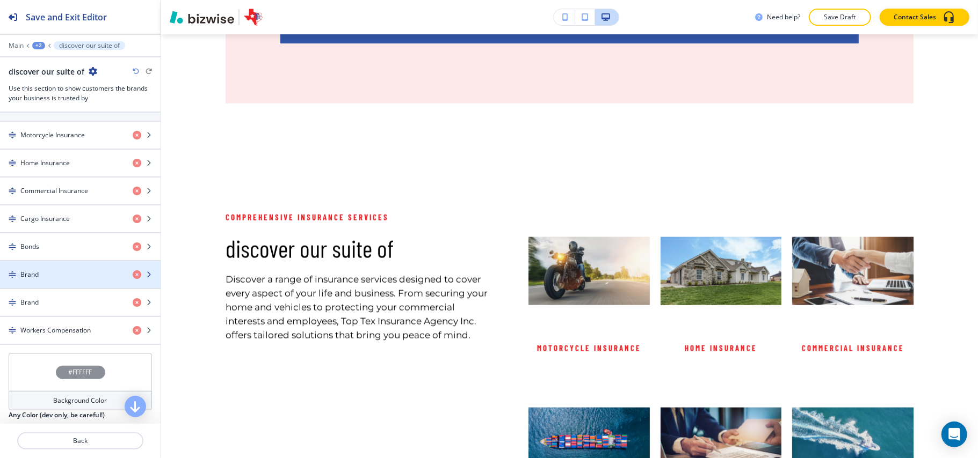
click at [49, 278] on div "Brand" at bounding box center [62, 275] width 124 height 10
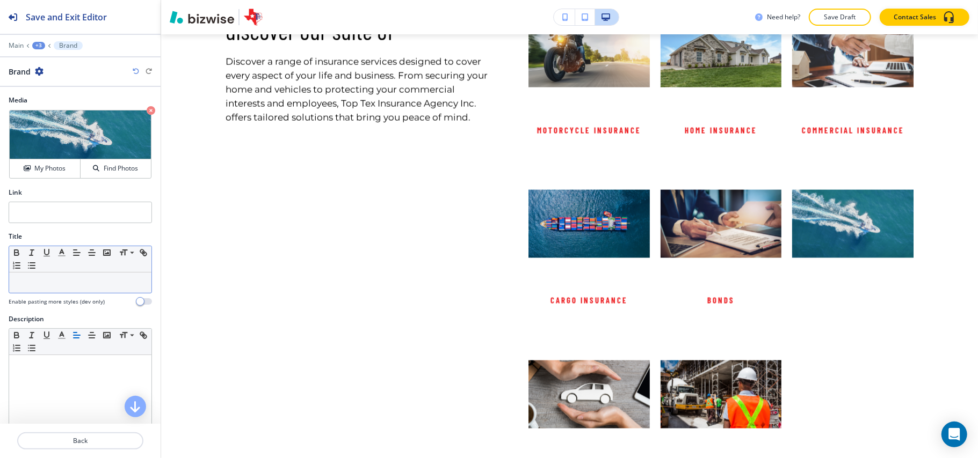
scroll to position [6995, 0]
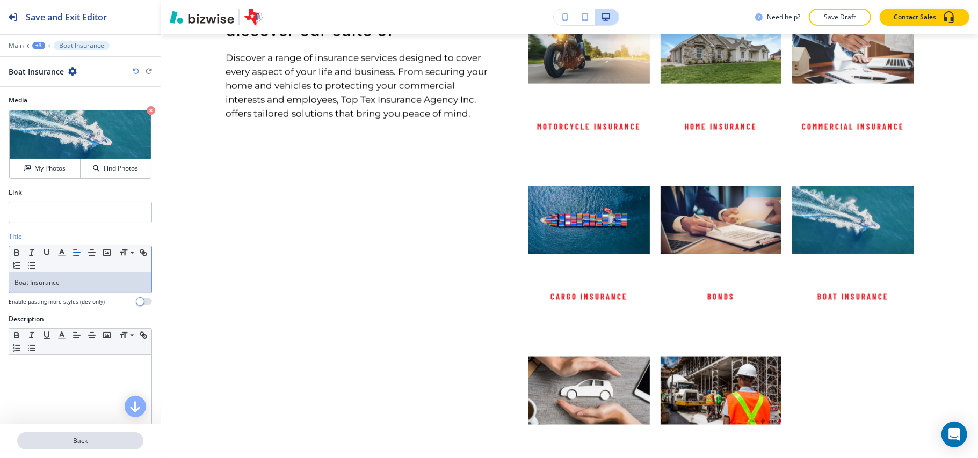
click at [91, 445] on p "Back" at bounding box center [80, 441] width 124 height 10
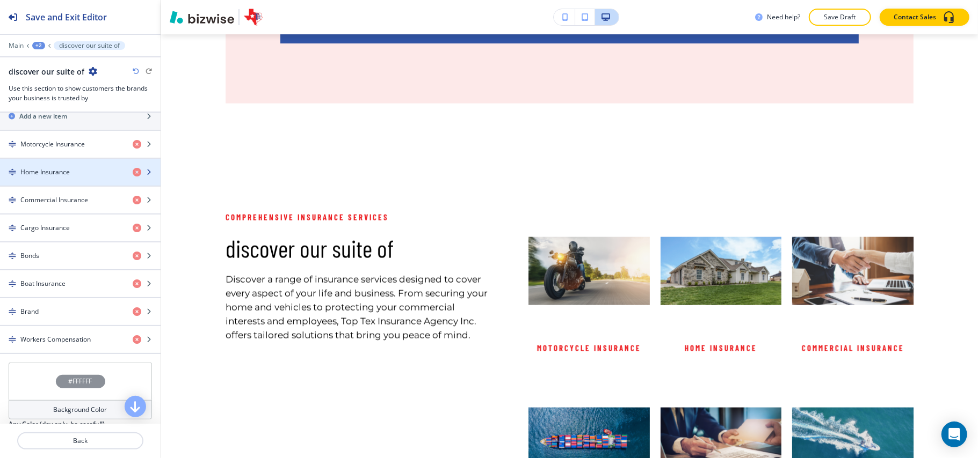
scroll to position [572, 0]
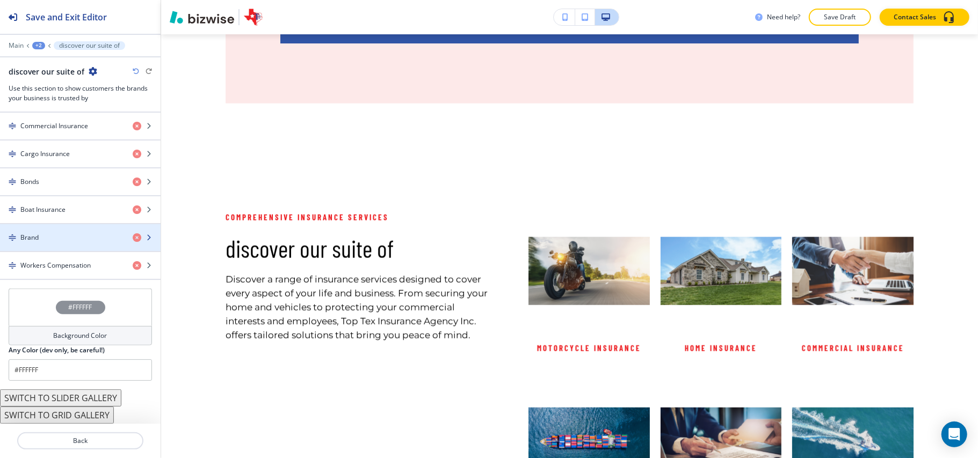
click at [43, 233] on div "Brand" at bounding box center [62, 238] width 124 height 10
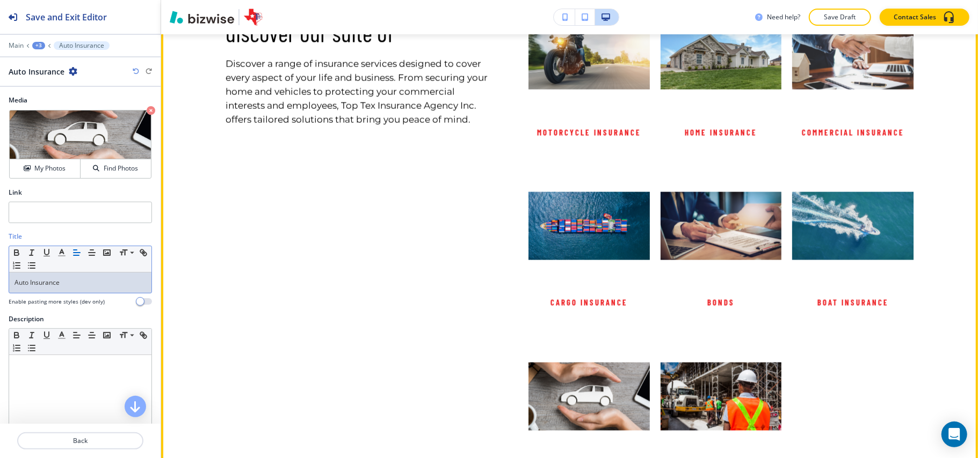
scroll to position [6949, 0]
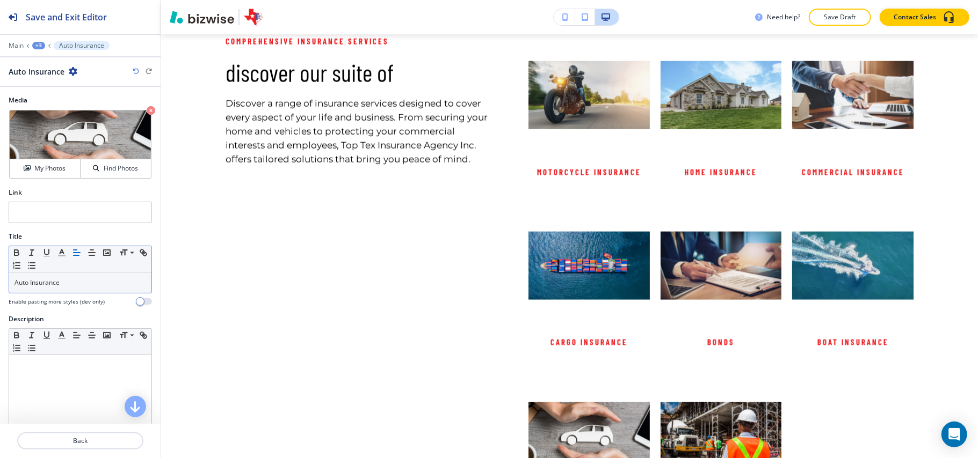
click at [43, 45] on div "+3" at bounding box center [38, 46] width 13 height 8
click at [54, 83] on p "HOME" at bounding box center [66, 82] width 55 height 10
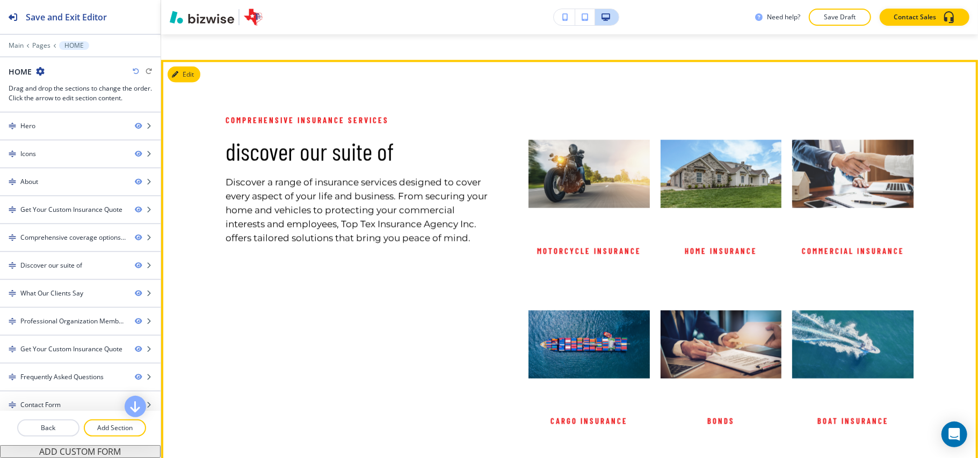
scroll to position [6735, 0]
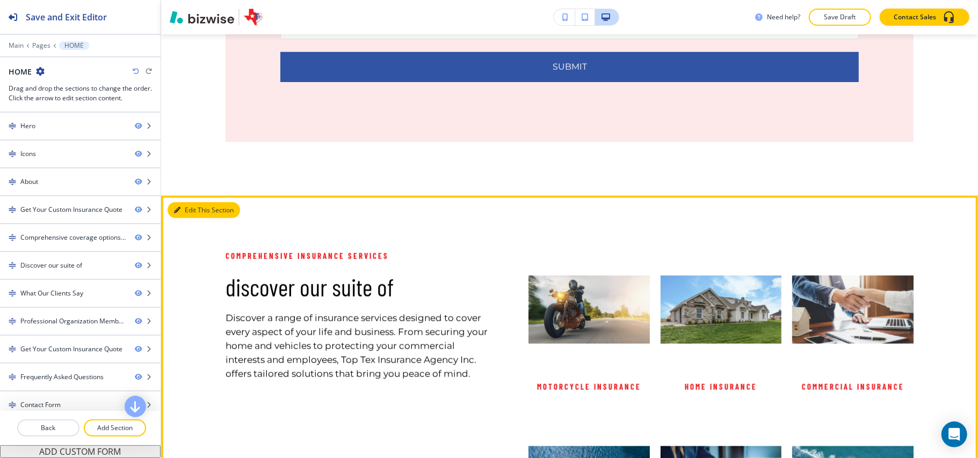
click at [186, 202] on button "Edit This Section" at bounding box center [204, 210] width 72 height 16
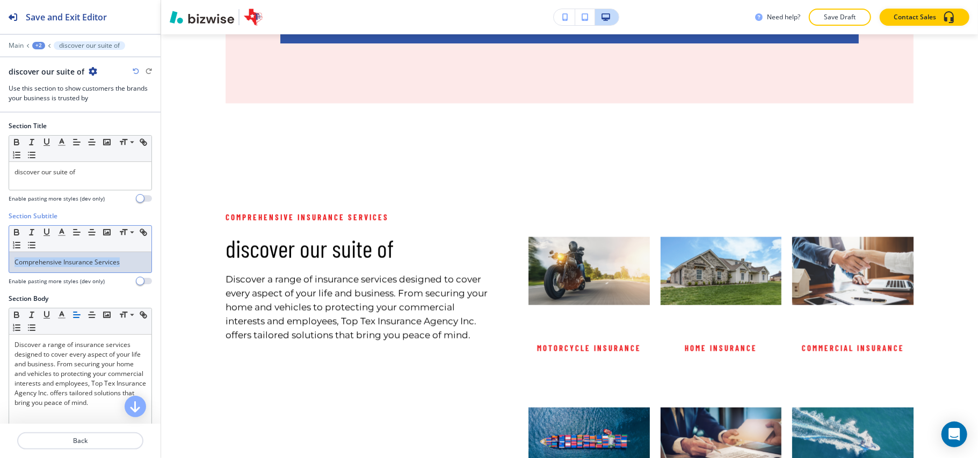
drag, startPoint x: 123, startPoint y: 266, endPoint x: 44, endPoint y: 265, distance: 78.9
click at [0, 267] on div "Section Subtitle Small Normal Large Huge Comprehensive Insurance Services Enabl…" at bounding box center [80, 253] width 161 height 83
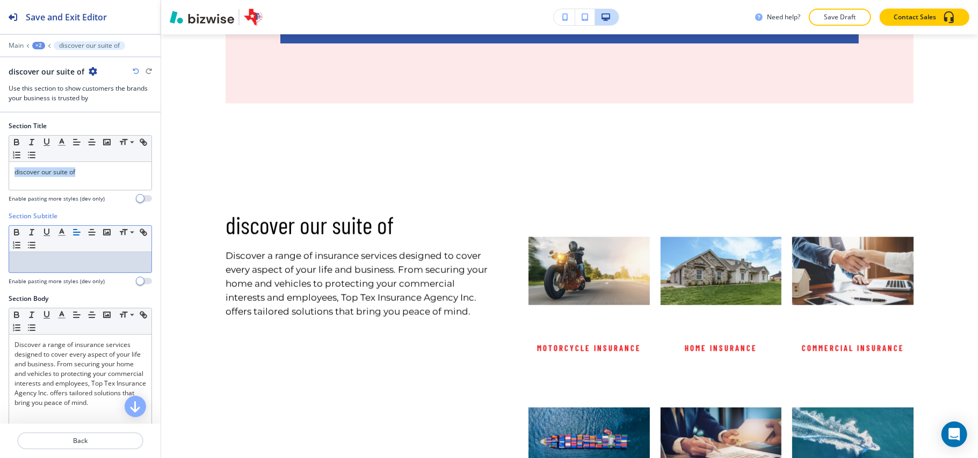
drag, startPoint x: 111, startPoint y: 172, endPoint x: 0, endPoint y: 170, distance: 110.6
click at [0, 170] on div "Section Title Small Normal Large Huge discover our suite of Enable pasting more…" at bounding box center [80, 166] width 161 height 90
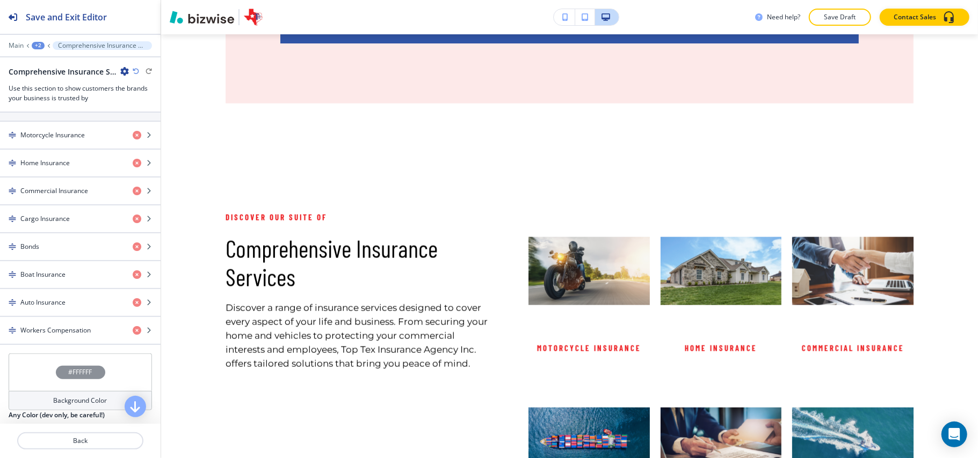
scroll to position [430, 0]
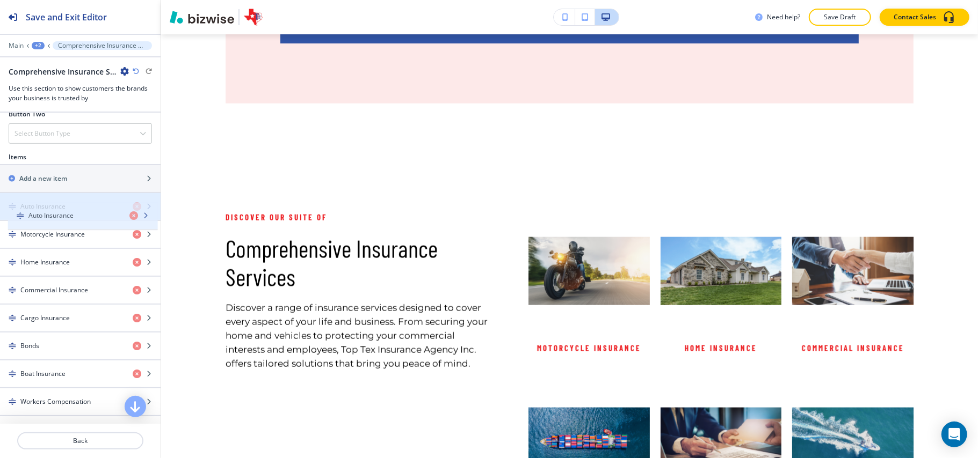
drag, startPoint x: 74, startPoint y: 383, endPoint x: 81, endPoint y: 217, distance: 166.0
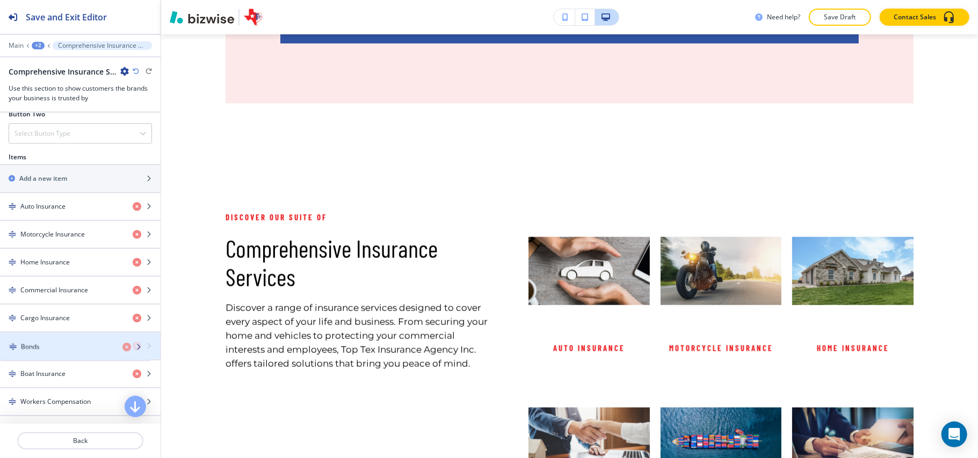
click at [62, 348] on div "Bonds" at bounding box center [62, 346] width 124 height 10
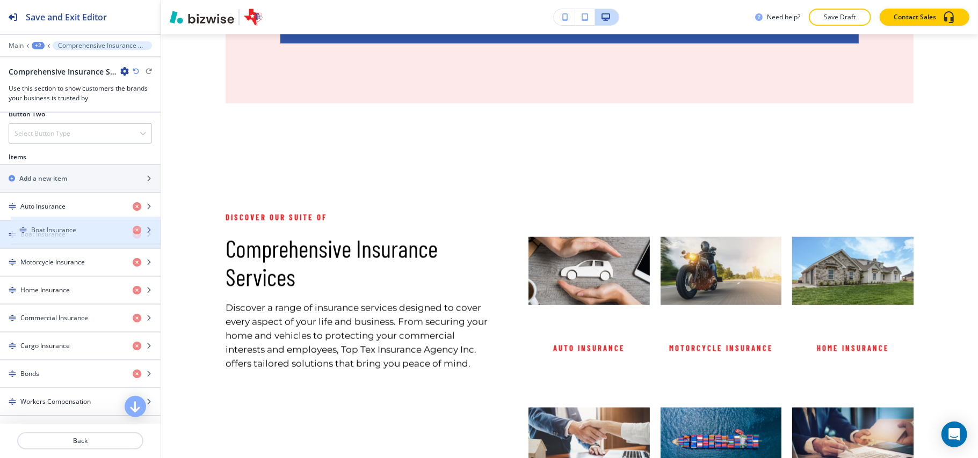
drag, startPoint x: 55, startPoint y: 383, endPoint x: 65, endPoint y: 232, distance: 150.7
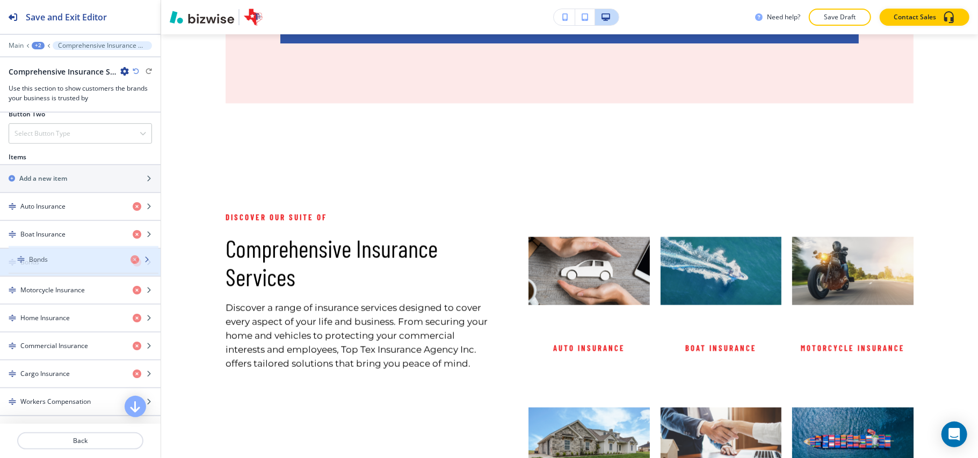
drag, startPoint x: 45, startPoint y: 381, endPoint x: 54, endPoint y: 260, distance: 121.1
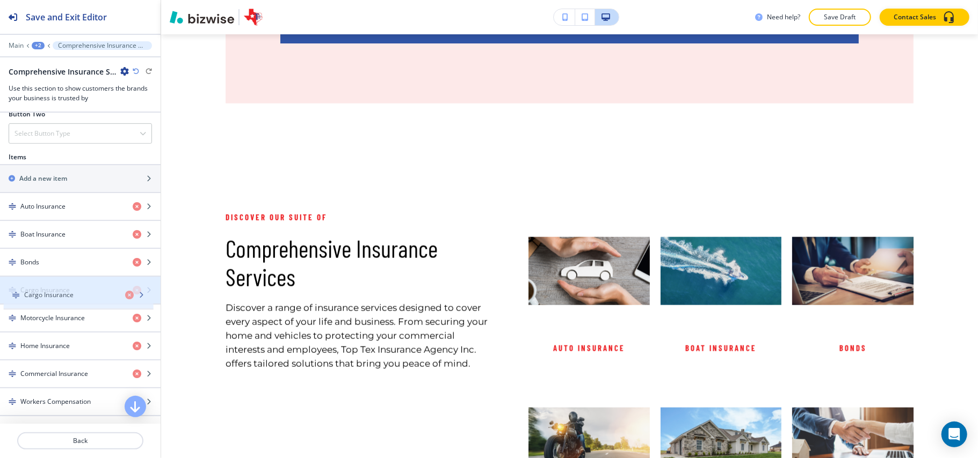
drag, startPoint x: 46, startPoint y: 384, endPoint x: 50, endPoint y: 299, distance: 85.4
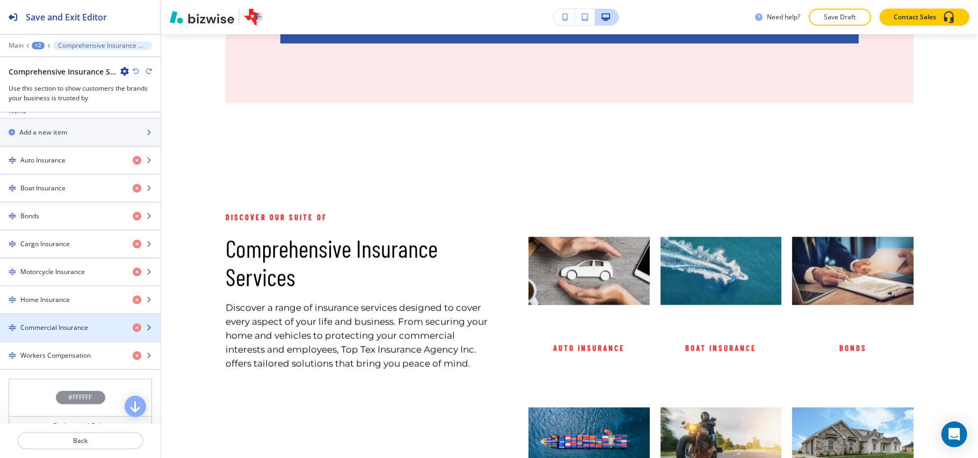
scroll to position [501, 0]
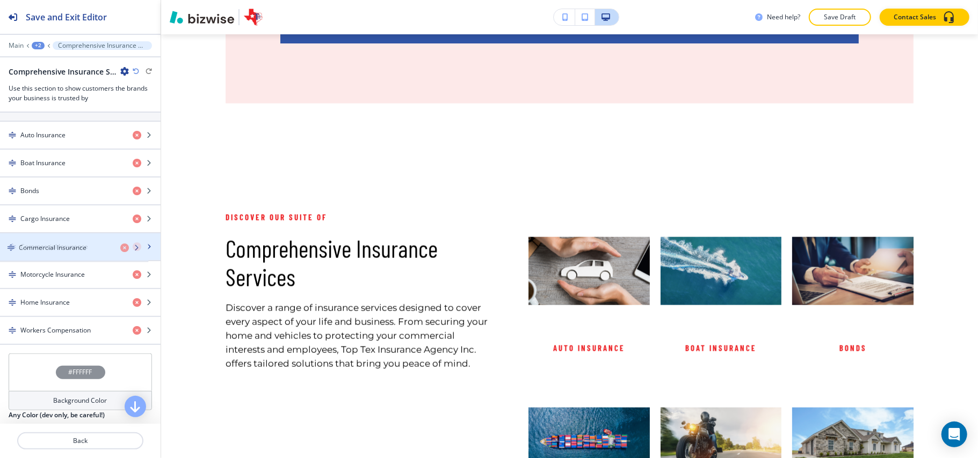
drag, startPoint x: 67, startPoint y: 310, endPoint x: 65, endPoint y: 250, distance: 59.6
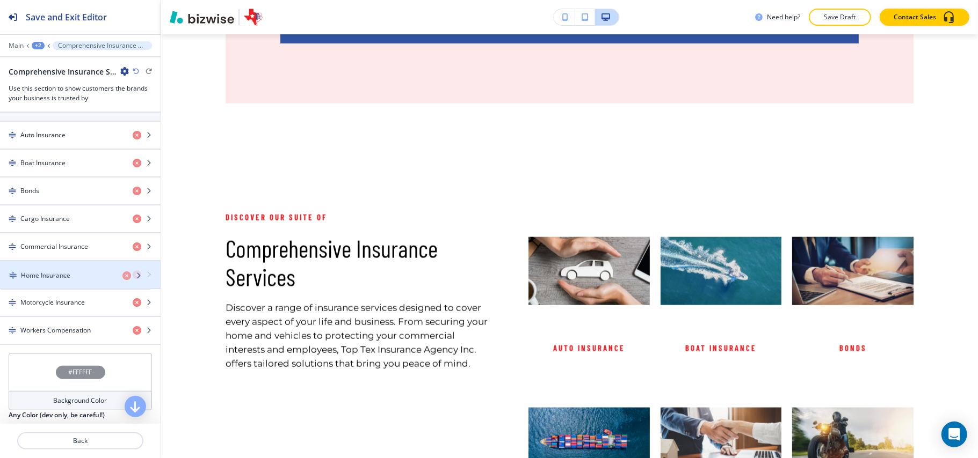
drag, startPoint x: 48, startPoint y: 312, endPoint x: 48, endPoint y: 280, distance: 31.7
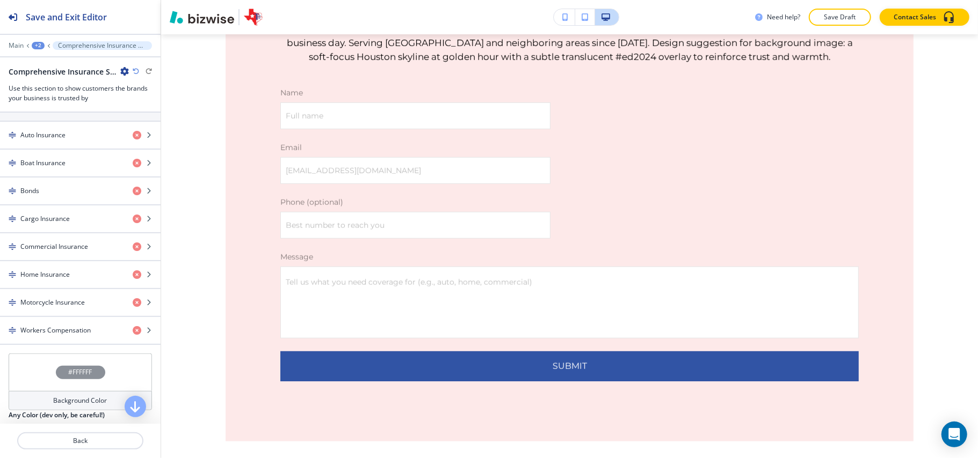
scroll to position [6415, 0]
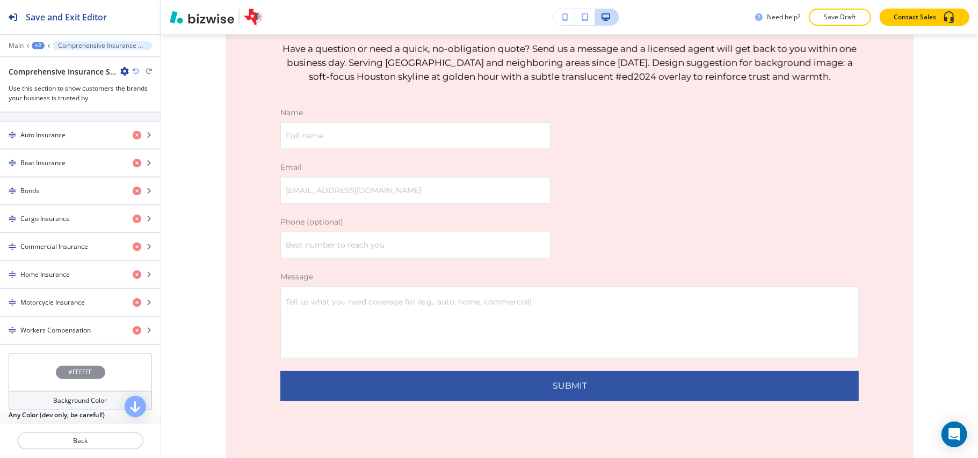
click at [35, 46] on div "+2" at bounding box center [38, 46] width 13 height 8
click at [43, 77] on p "HOME" at bounding box center [66, 82] width 55 height 10
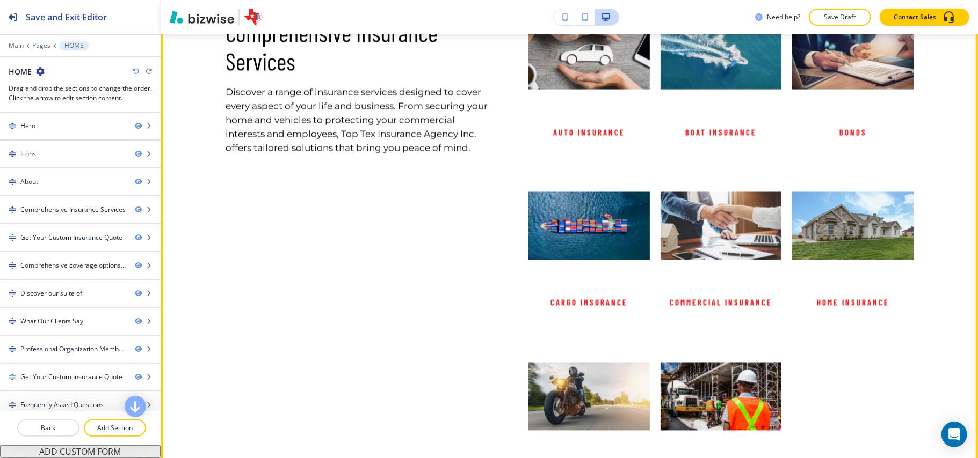
scroll to position [1423, 0]
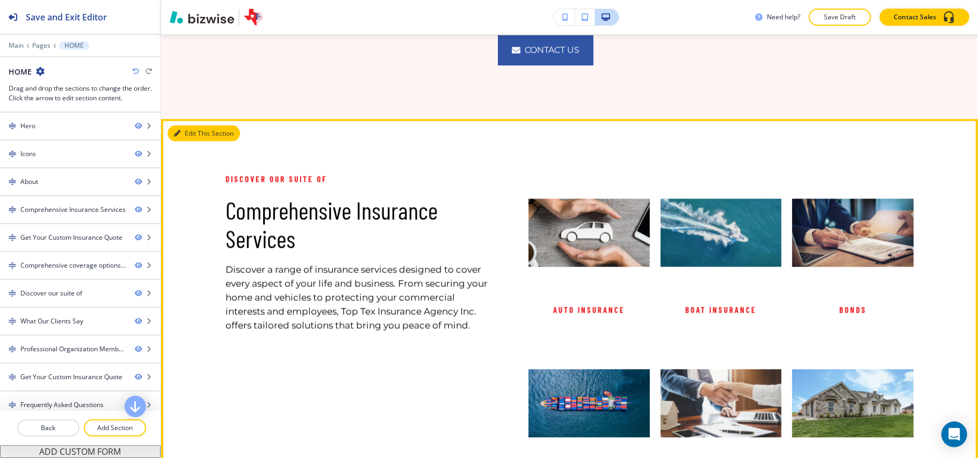
click at [179, 130] on icon "button" at bounding box center [177, 133] width 6 height 6
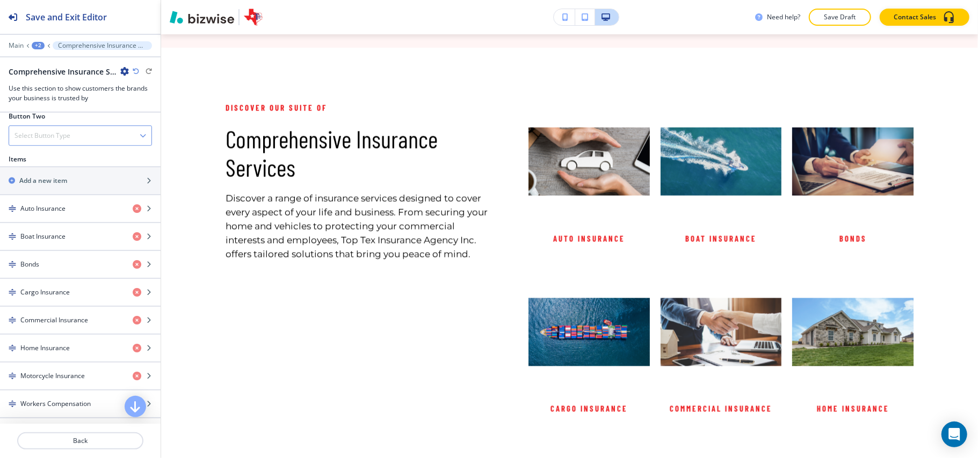
scroll to position [358, 0]
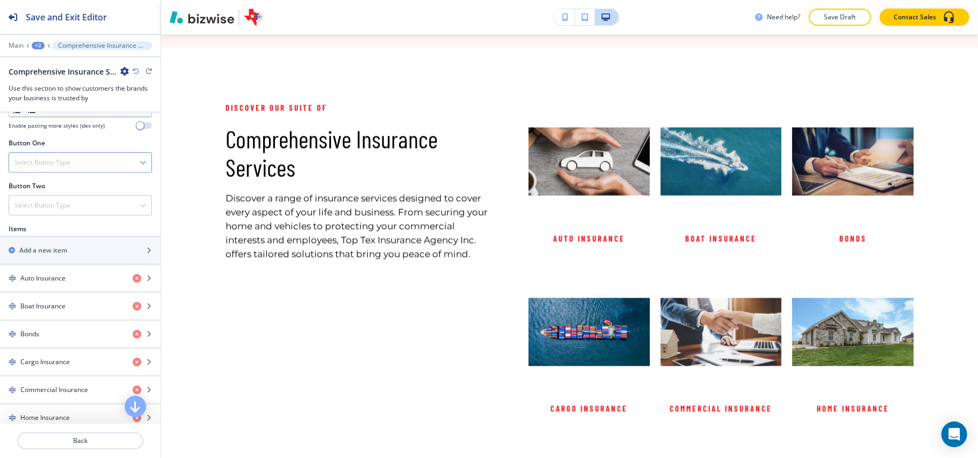
click at [59, 162] on h4 "Select Button Type" at bounding box center [42, 163] width 56 height 10
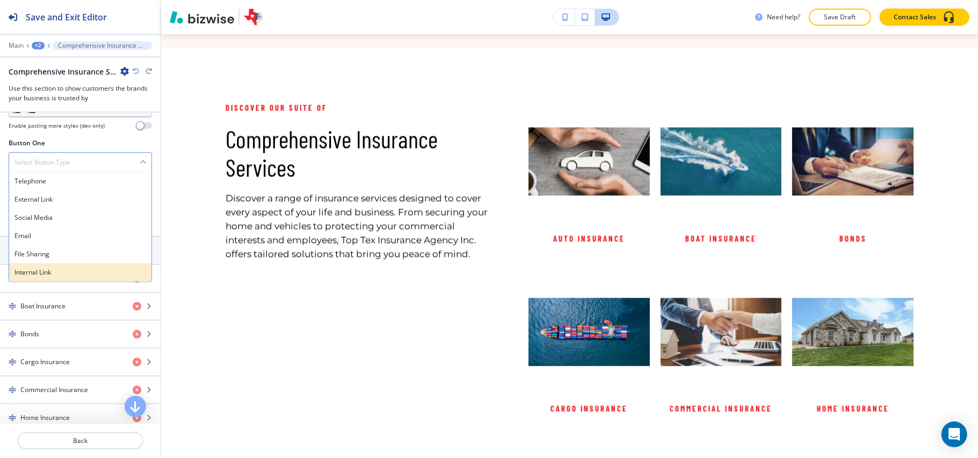
click at [41, 272] on h4 "Internal Link" at bounding box center [80, 273] width 132 height 10
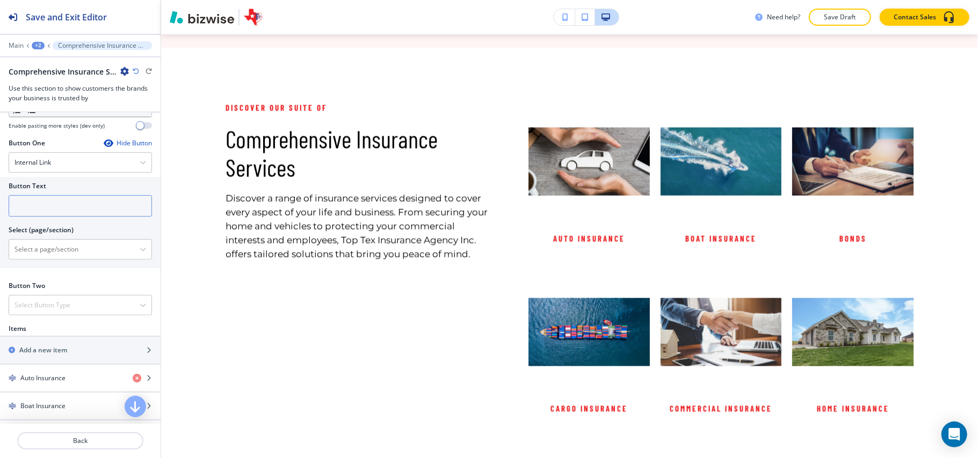
click at [110, 205] on input "text" at bounding box center [80, 205] width 143 height 21
paste input "Get a Free Quote"
type input "Get a Free Quote"
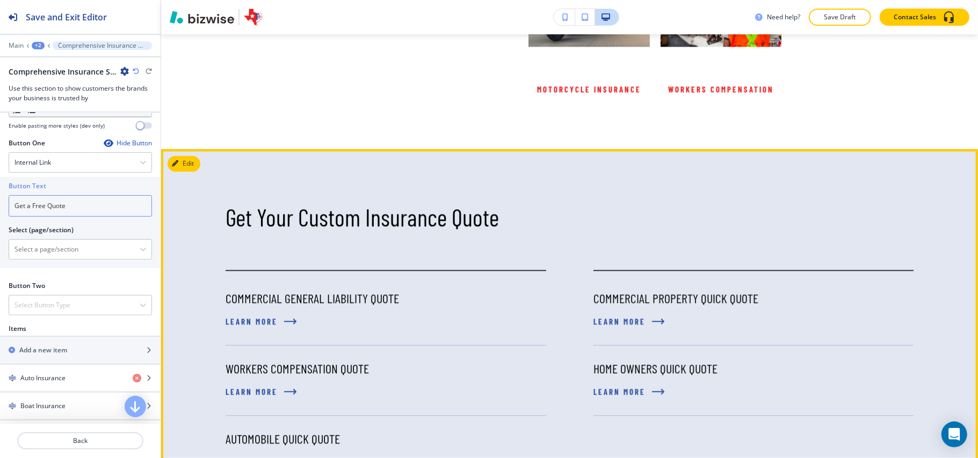
scroll to position [1781, 0]
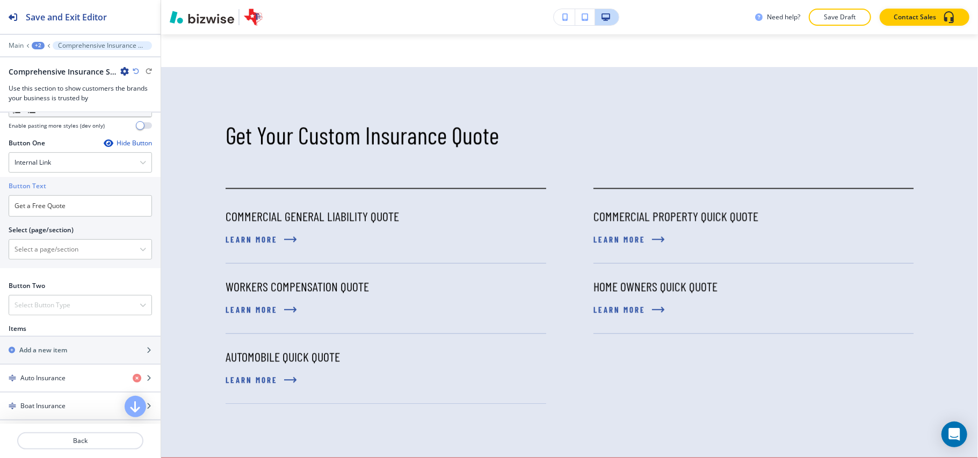
click at [37, 42] on div "+2" at bounding box center [38, 46] width 13 height 8
click at [50, 79] on p "HOME" at bounding box center [66, 82] width 55 height 10
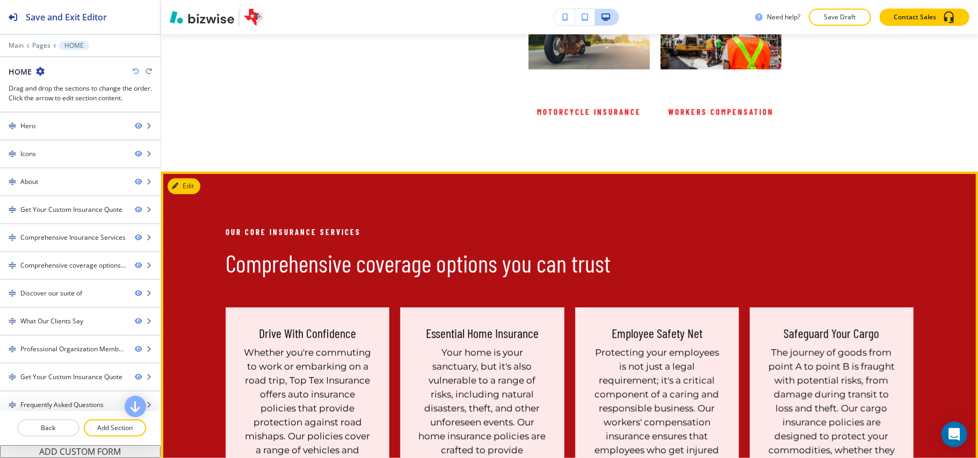
scroll to position [2139, 0]
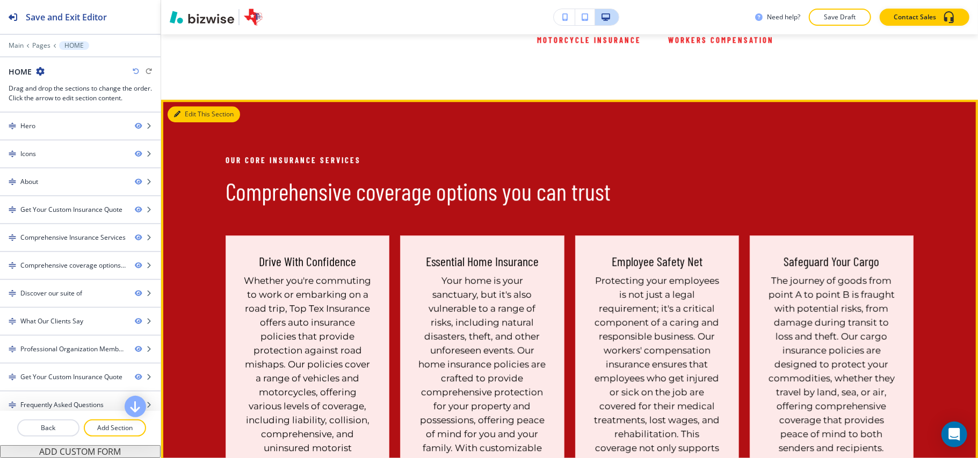
click at [190, 106] on button "Edit This Section" at bounding box center [204, 114] width 72 height 16
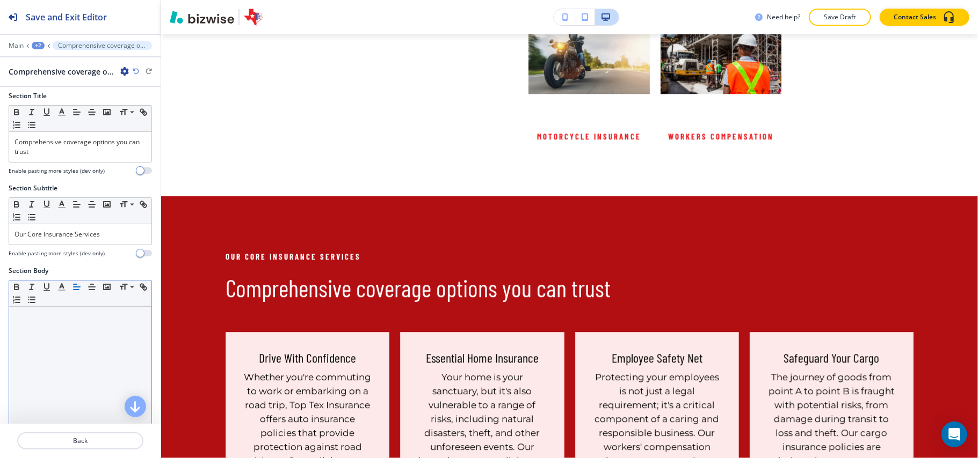
scroll to position [0, 0]
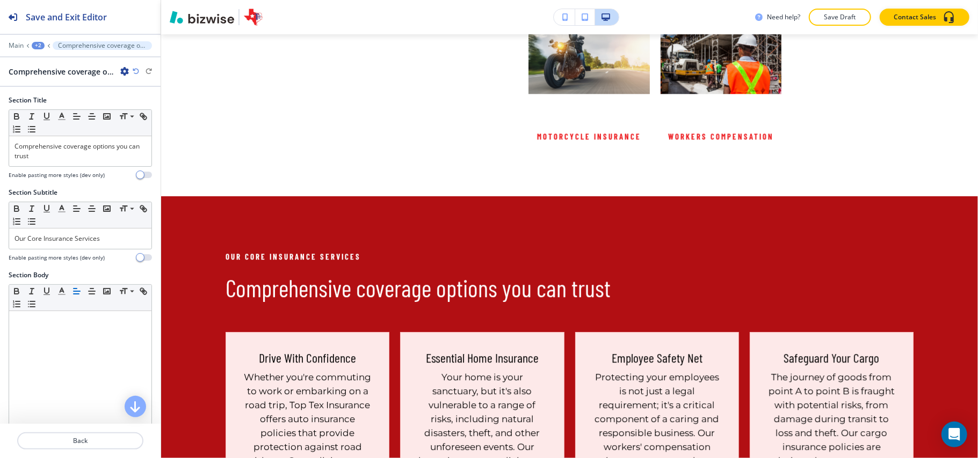
click at [39, 45] on div "+2" at bounding box center [38, 46] width 13 height 8
click at [50, 78] on p "HOME" at bounding box center [66, 82] width 55 height 10
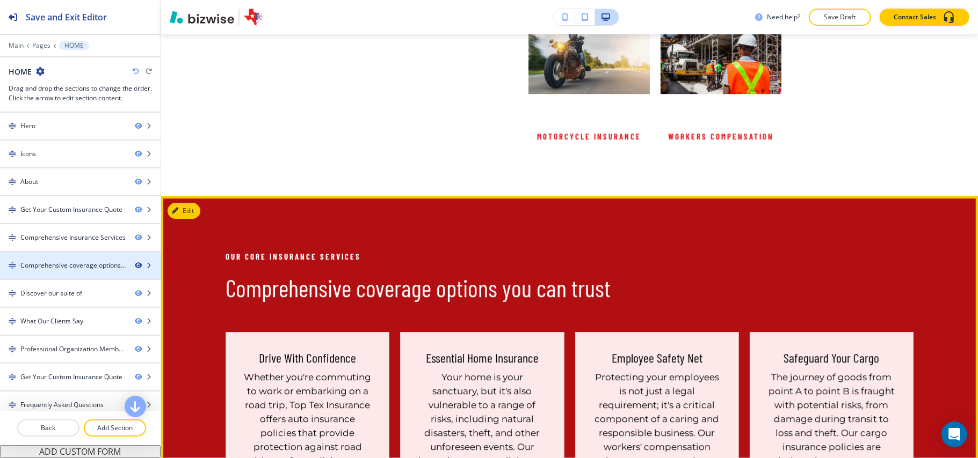
click at [135, 269] on icon "button" at bounding box center [138, 266] width 6 height 6
